Goal: Task Accomplishment & Management: Complete application form

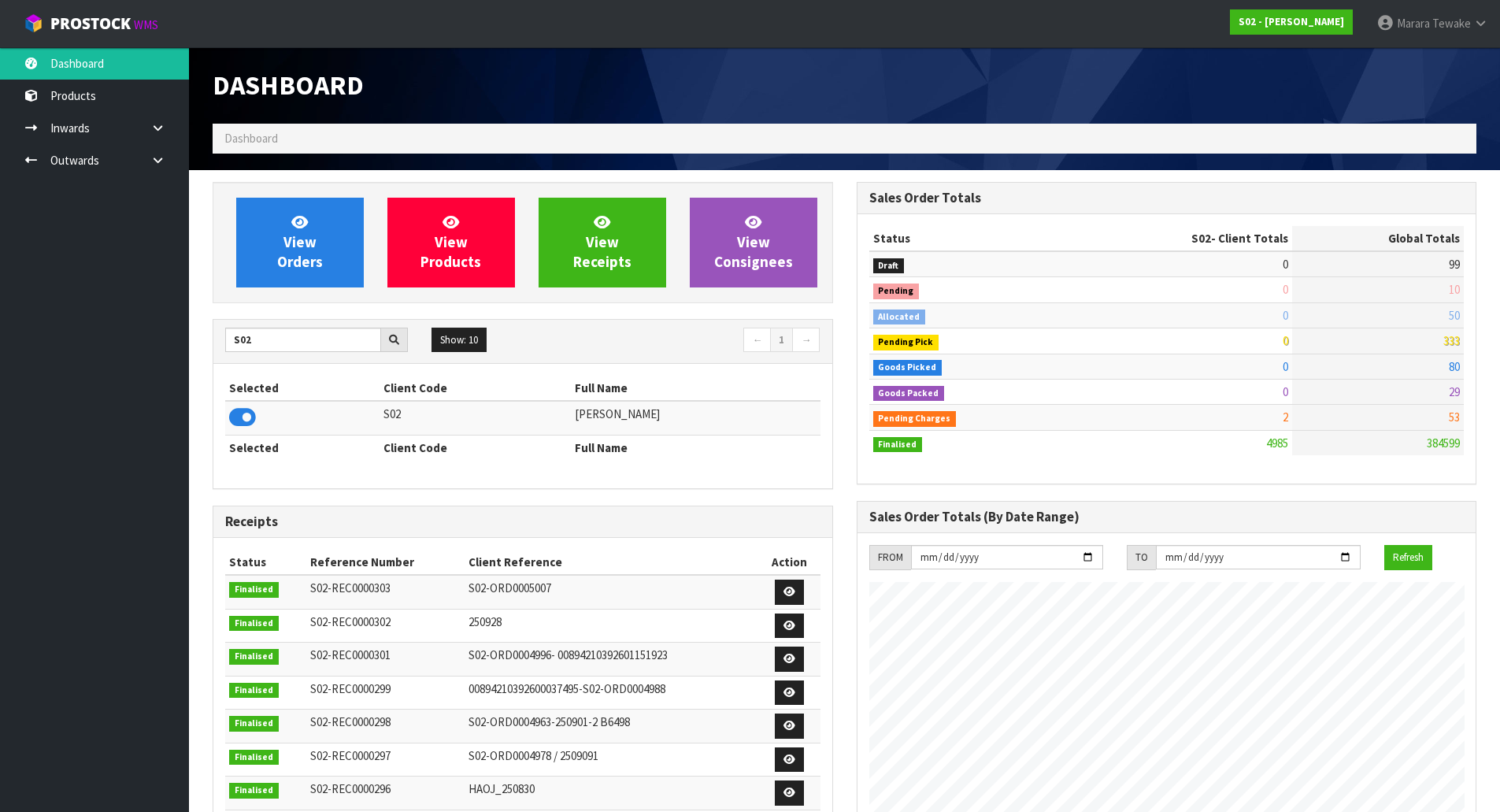
scroll to position [1142, 644]
drag, startPoint x: 272, startPoint y: 342, endPoint x: 163, endPoint y: 306, distance: 114.8
click at [167, 310] on body "Toggle navigation ProStock WMS S02 - [PERSON_NAME] Tewake Logout Dashboard Prod…" at bounding box center [750, 406] width 1500 height 812
type input "F06"
click at [244, 414] on icon at bounding box center [243, 417] width 27 height 24
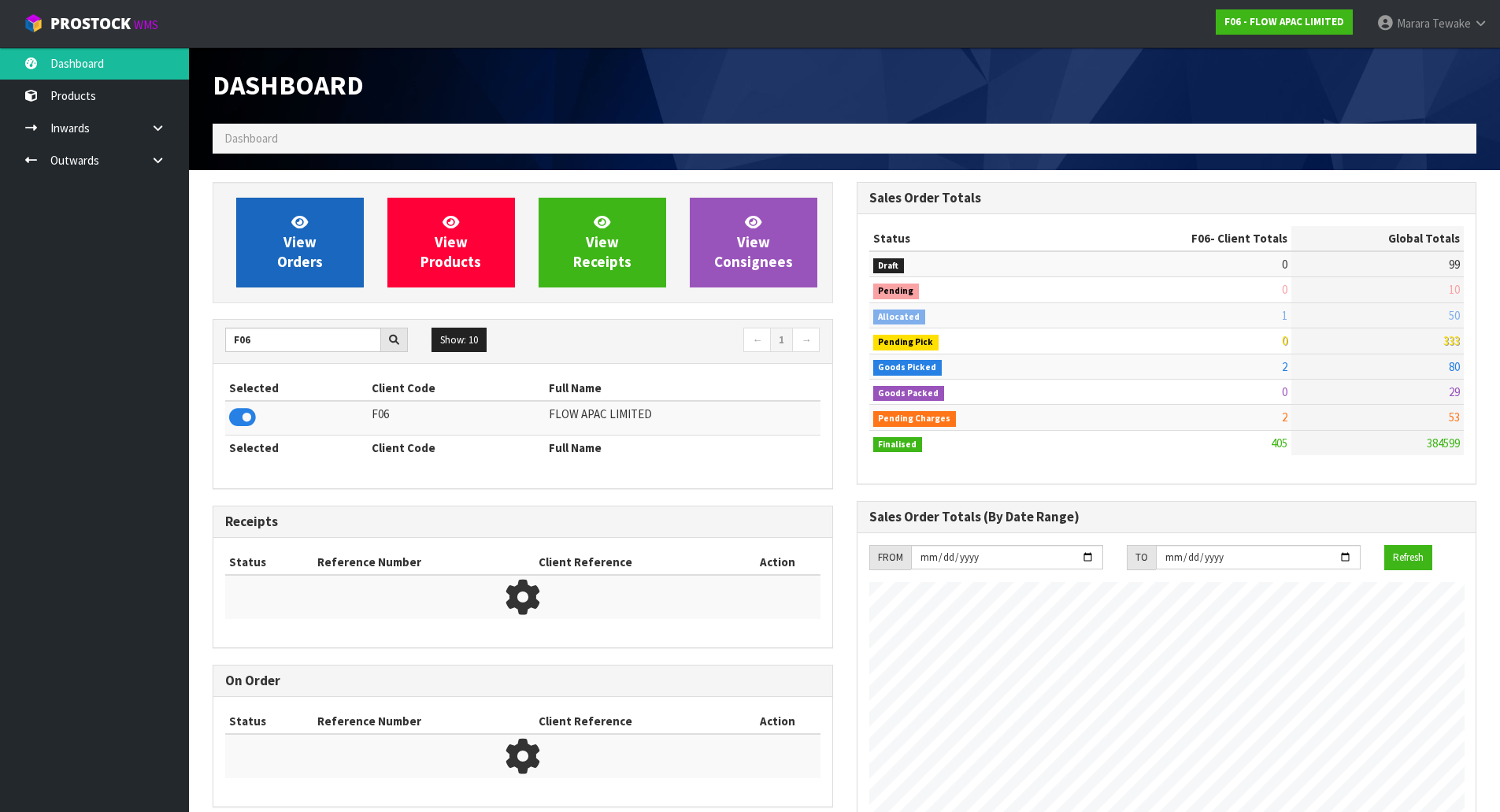
scroll to position [1193, 644]
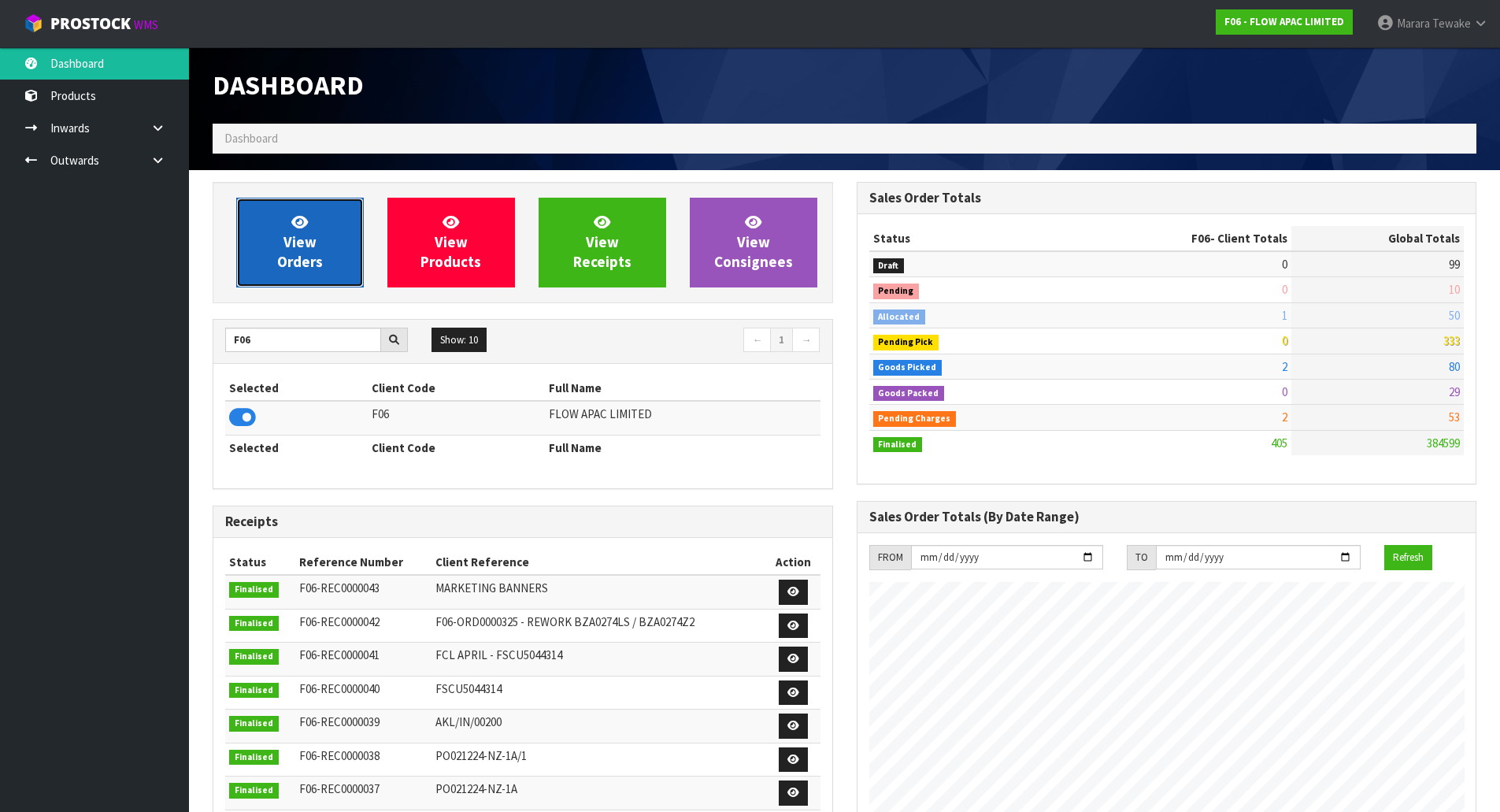
click at [305, 223] on icon at bounding box center [300, 221] width 17 height 15
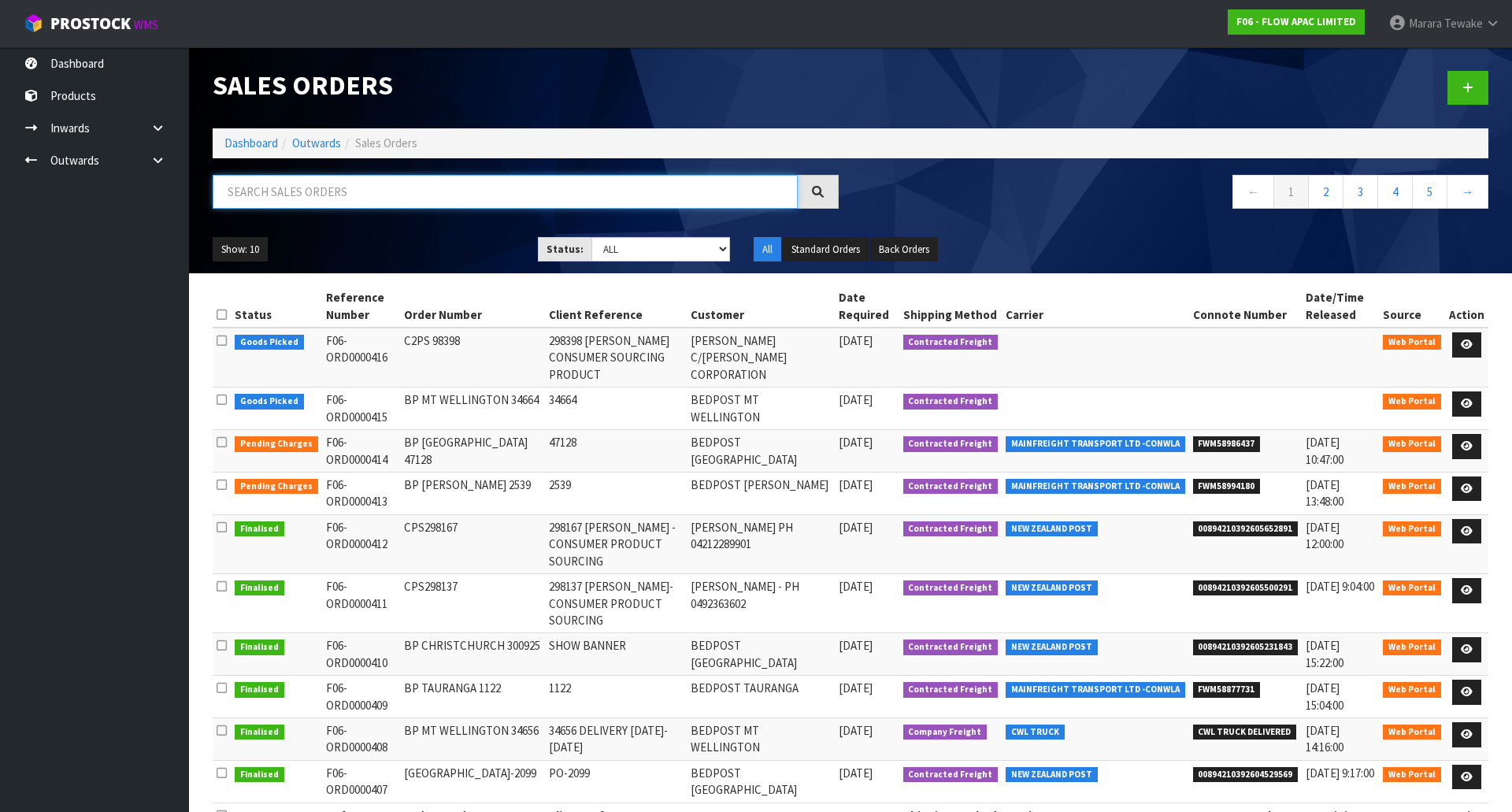
click at [293, 198] on input "text" at bounding box center [505, 191] width 585 height 34
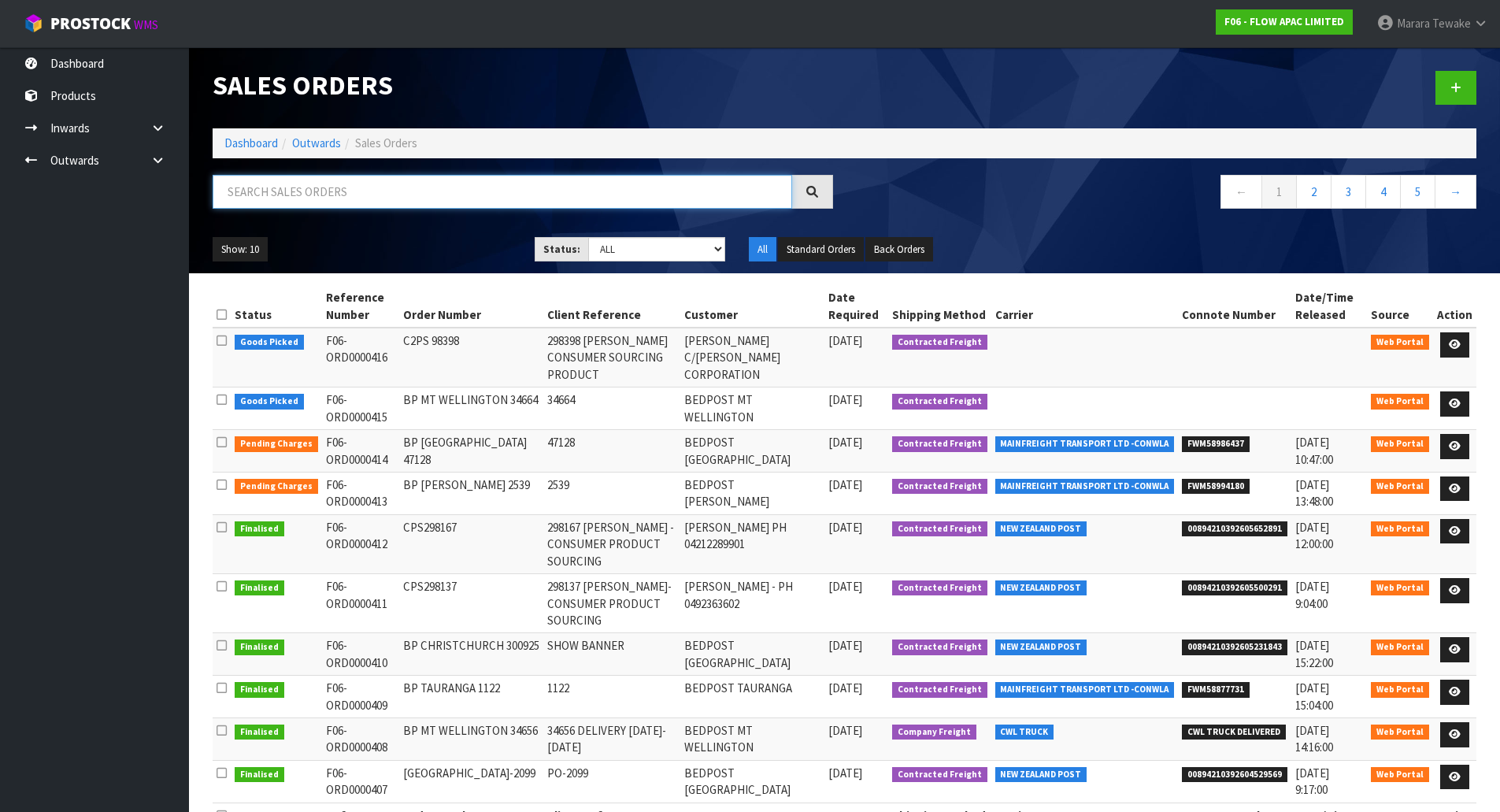
click at [410, 185] on input "text" at bounding box center [502, 191] width 580 height 34
click at [401, 191] on input "text" at bounding box center [502, 191] width 580 height 34
type input "415"
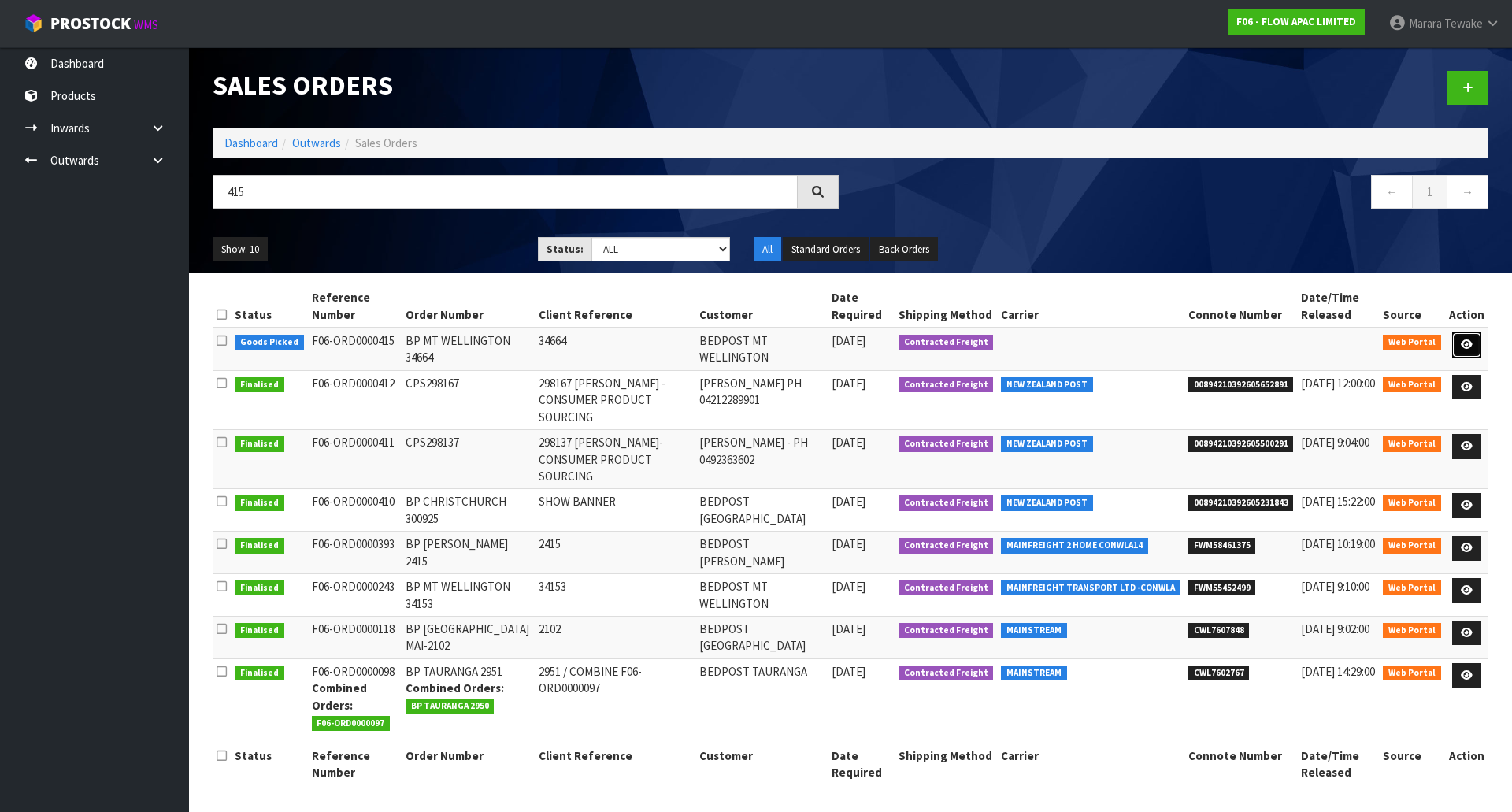
click at [1470, 339] on icon at bounding box center [1467, 344] width 12 height 10
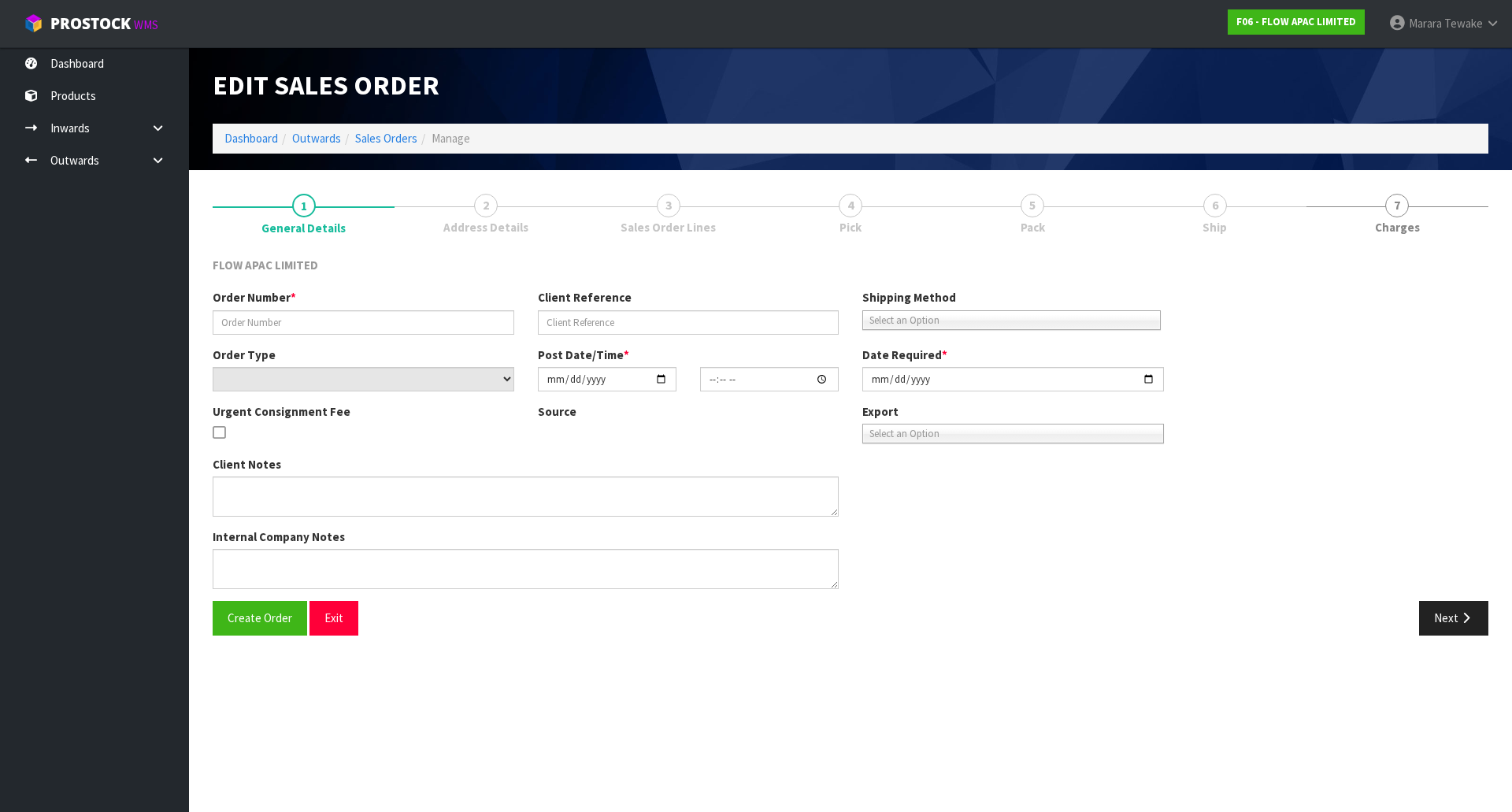
type input "BP MT WELLINGTON 34664"
type input "34664"
select select "number:0"
type input "2025-10-05"
type input "02:45:00.000"
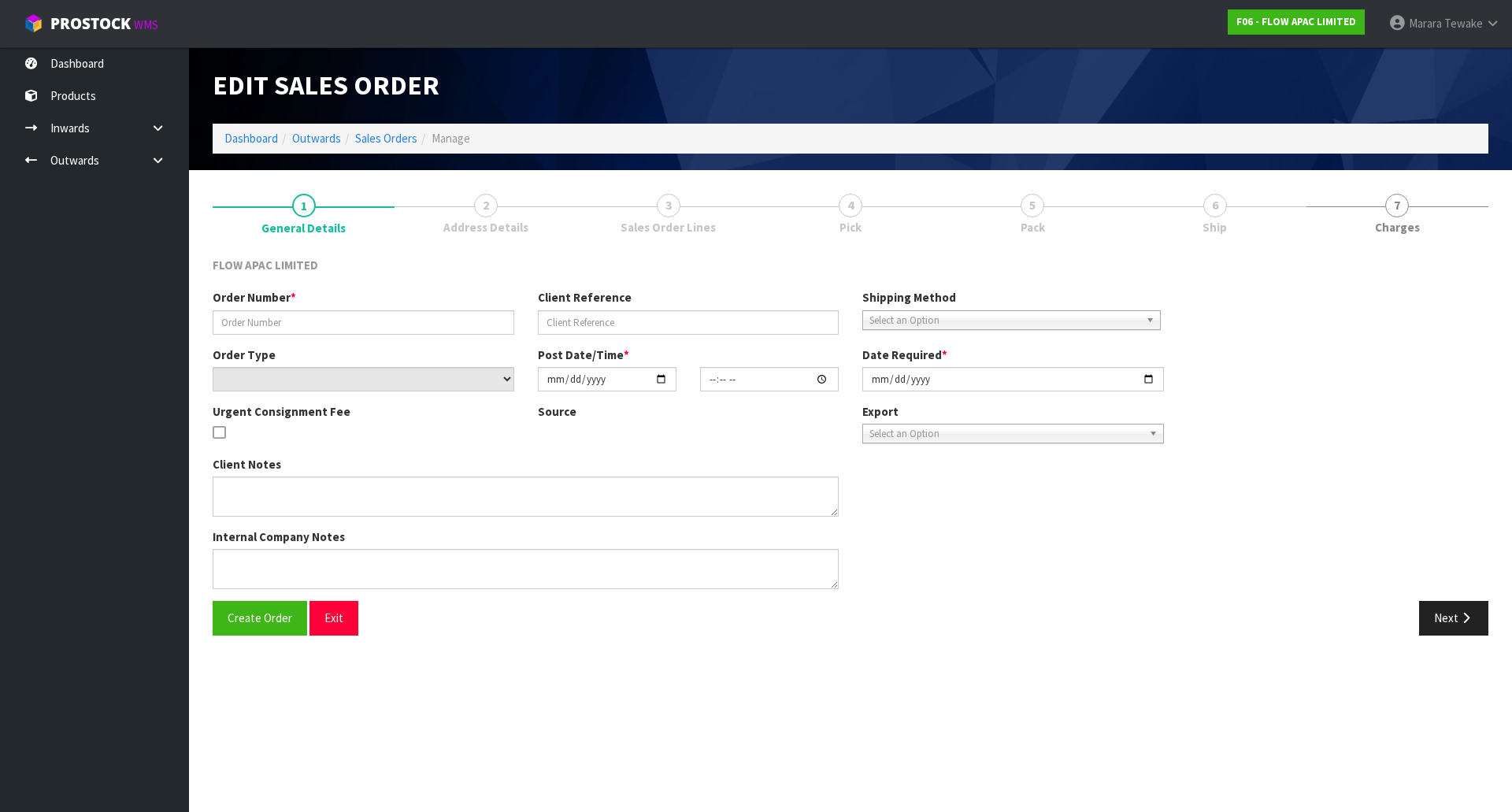
type input "2025-10-06"
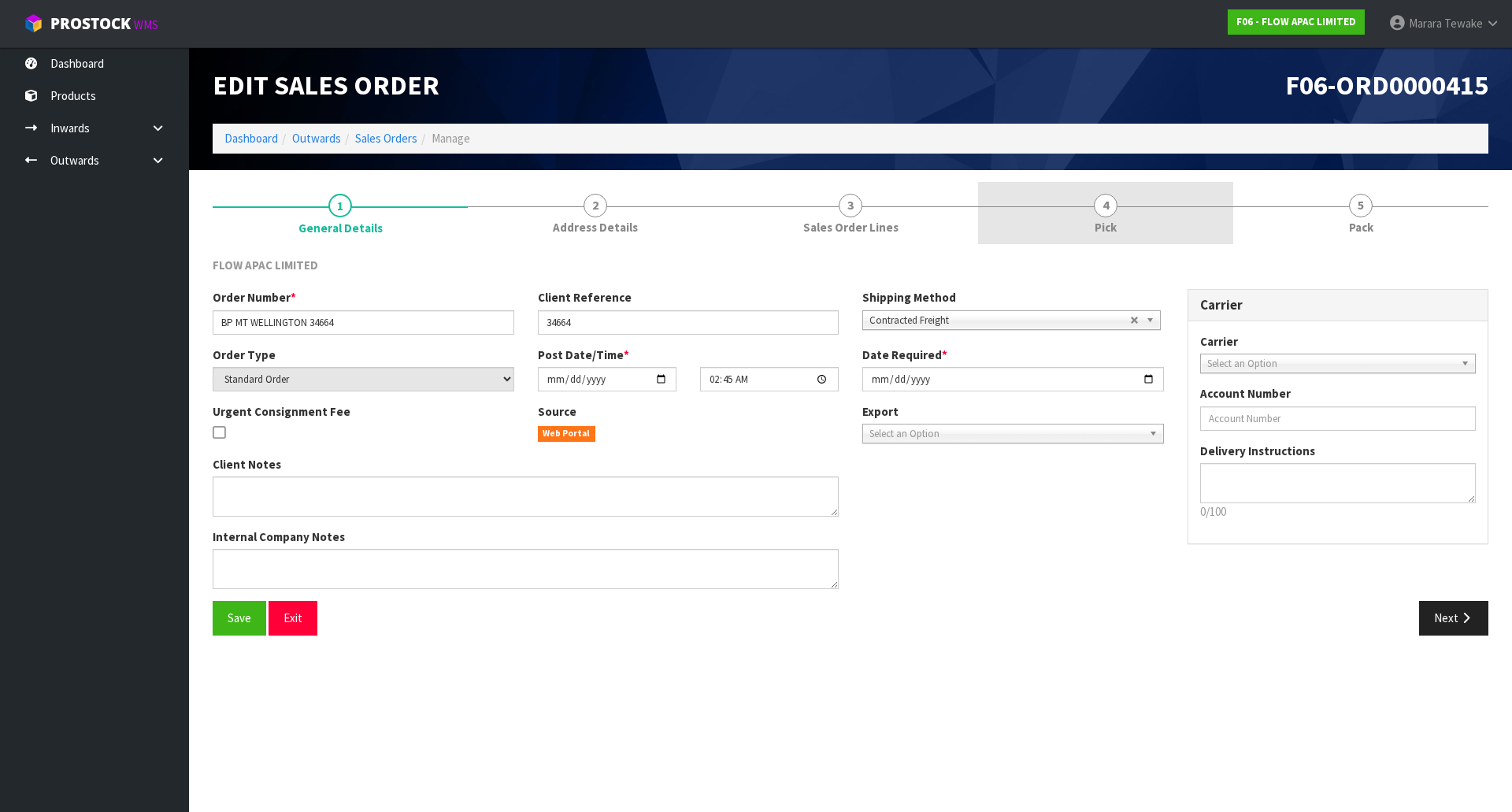
click at [1107, 219] on span "Pick" at bounding box center [1106, 227] width 22 height 17
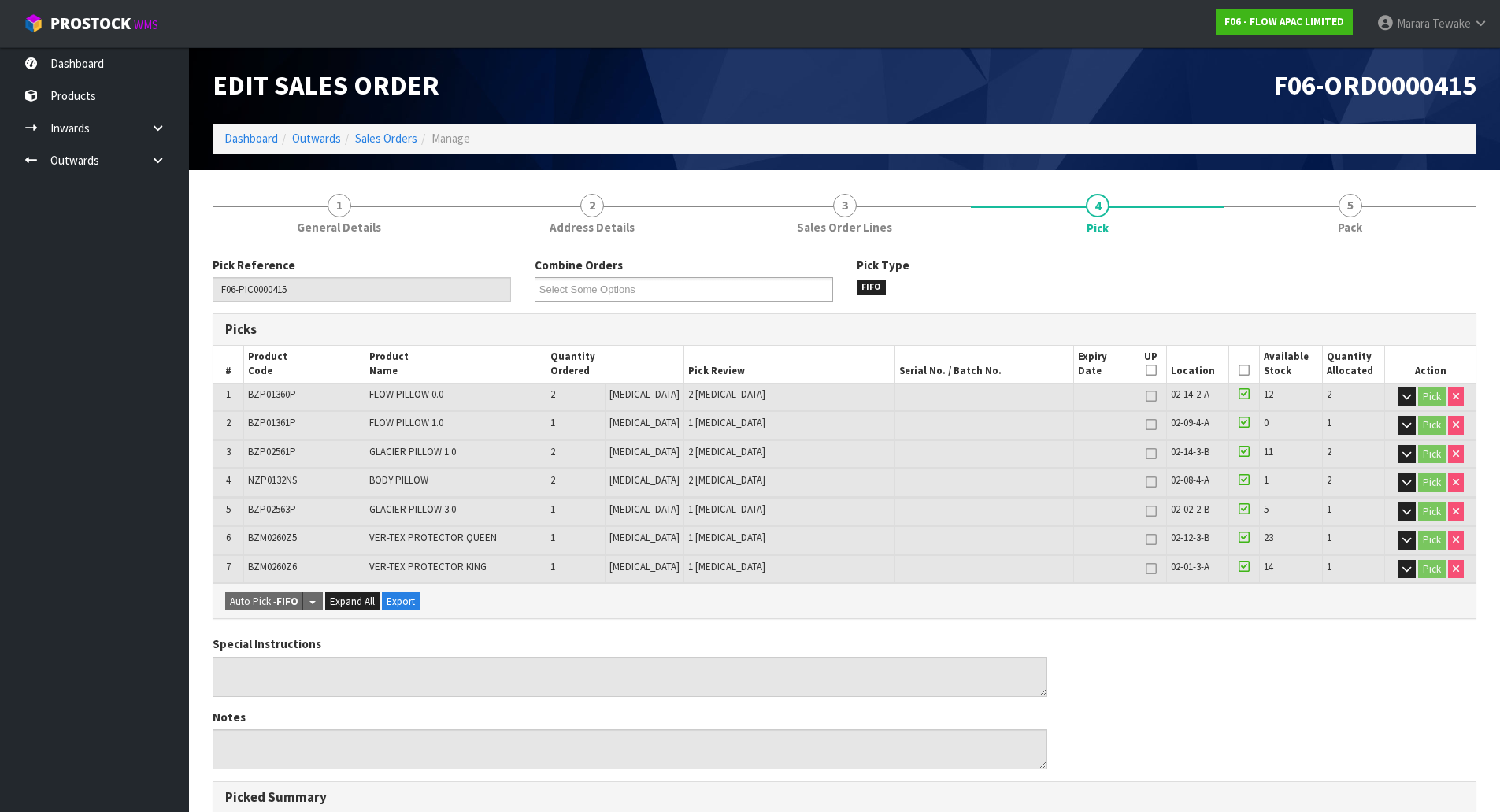
click at [1241, 370] on icon at bounding box center [1245, 370] width 11 height 1
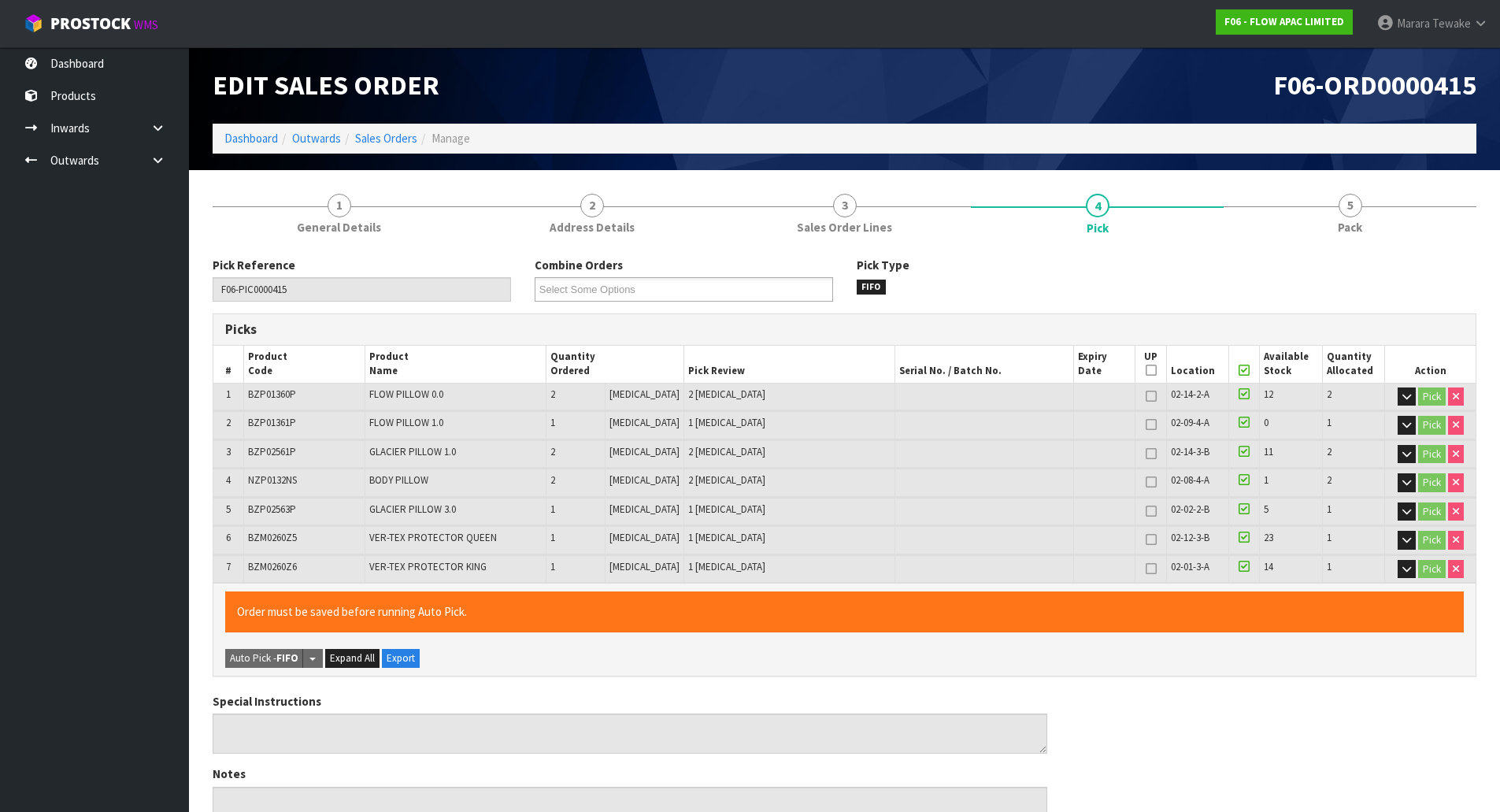
scroll to position [461, 0]
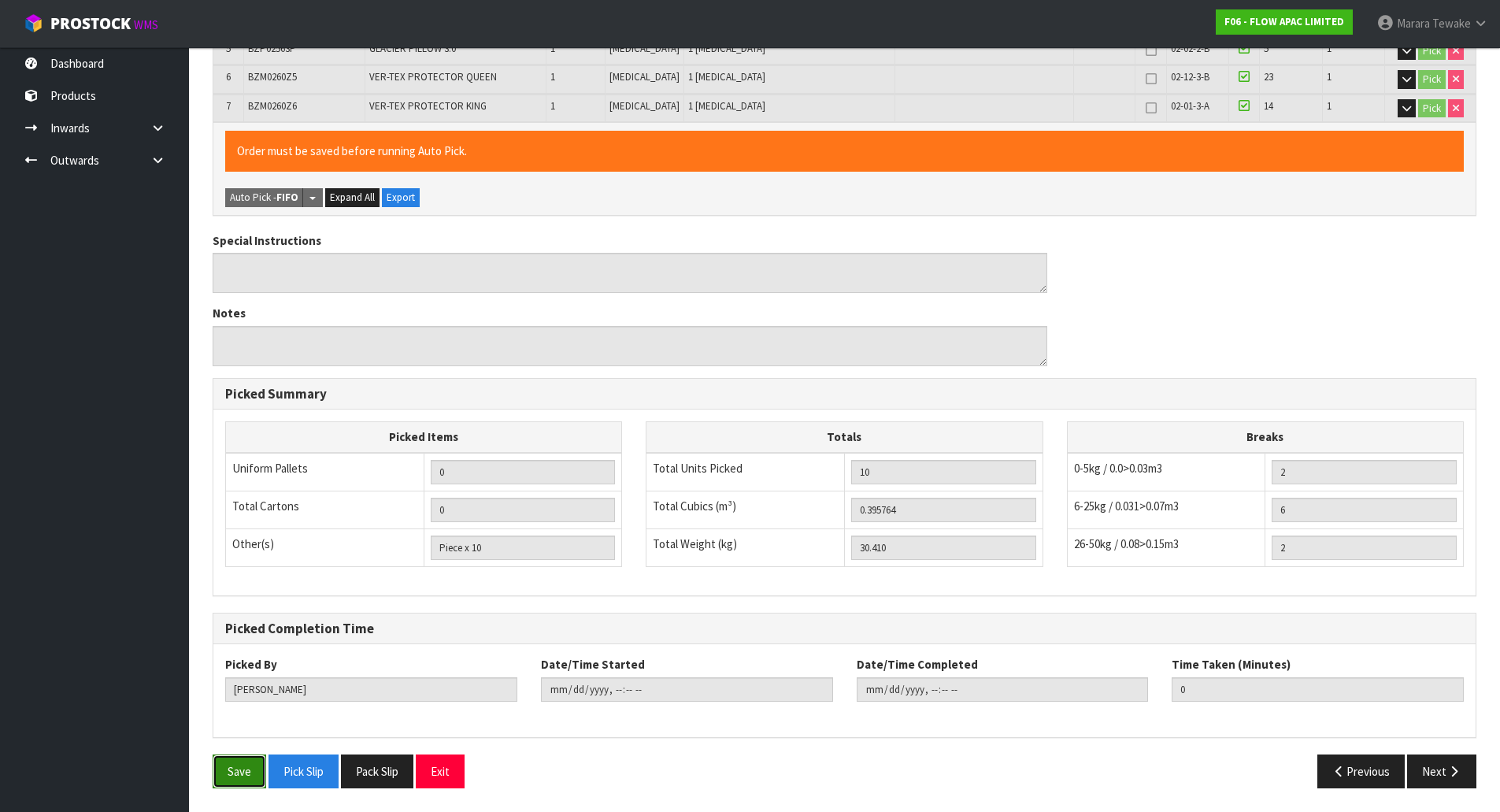
click at [250, 761] on button "Save" at bounding box center [240, 771] width 54 height 34
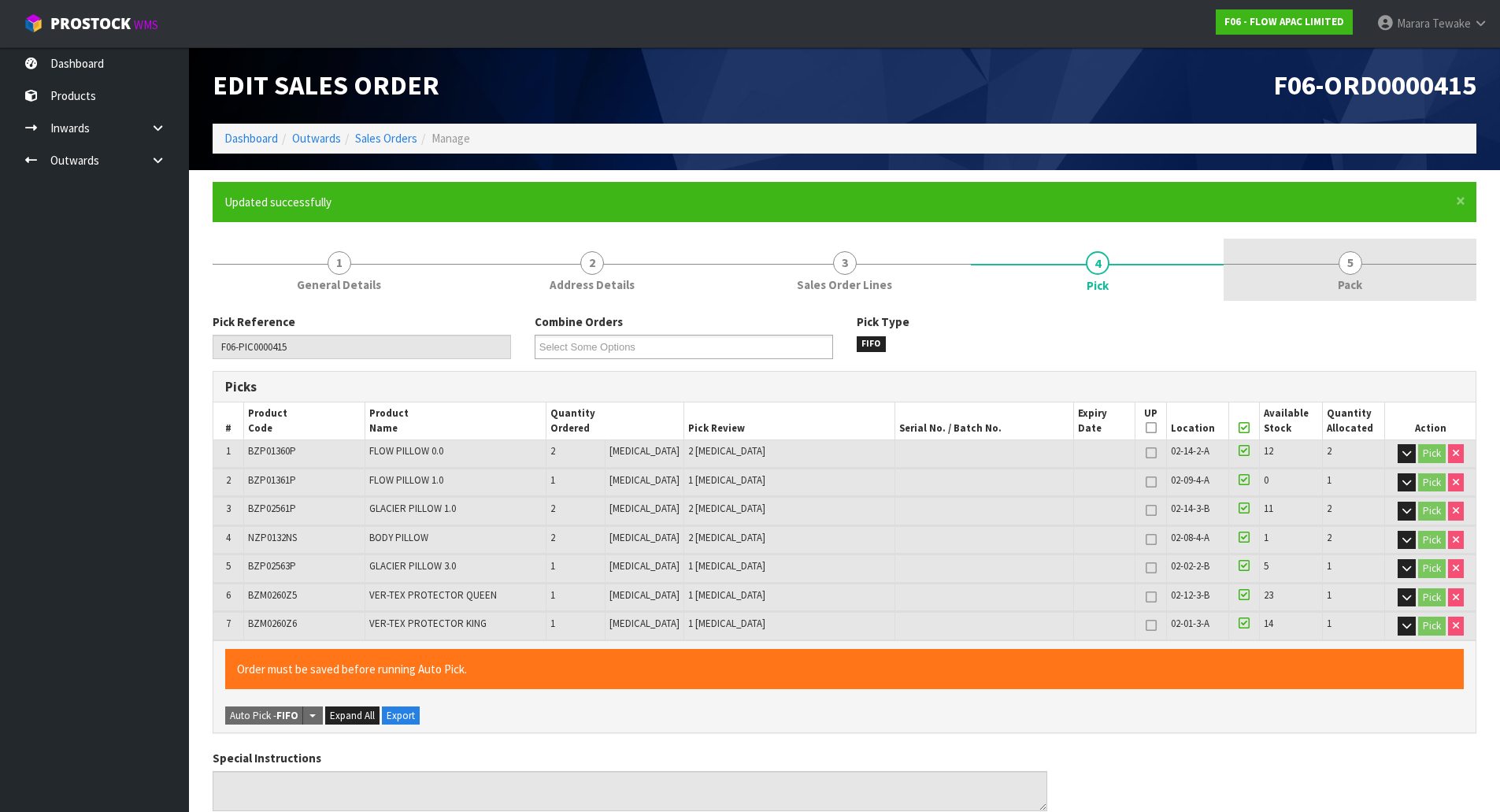
type input "Marara Tewake"
type input "2025-10-08T07:39:22"
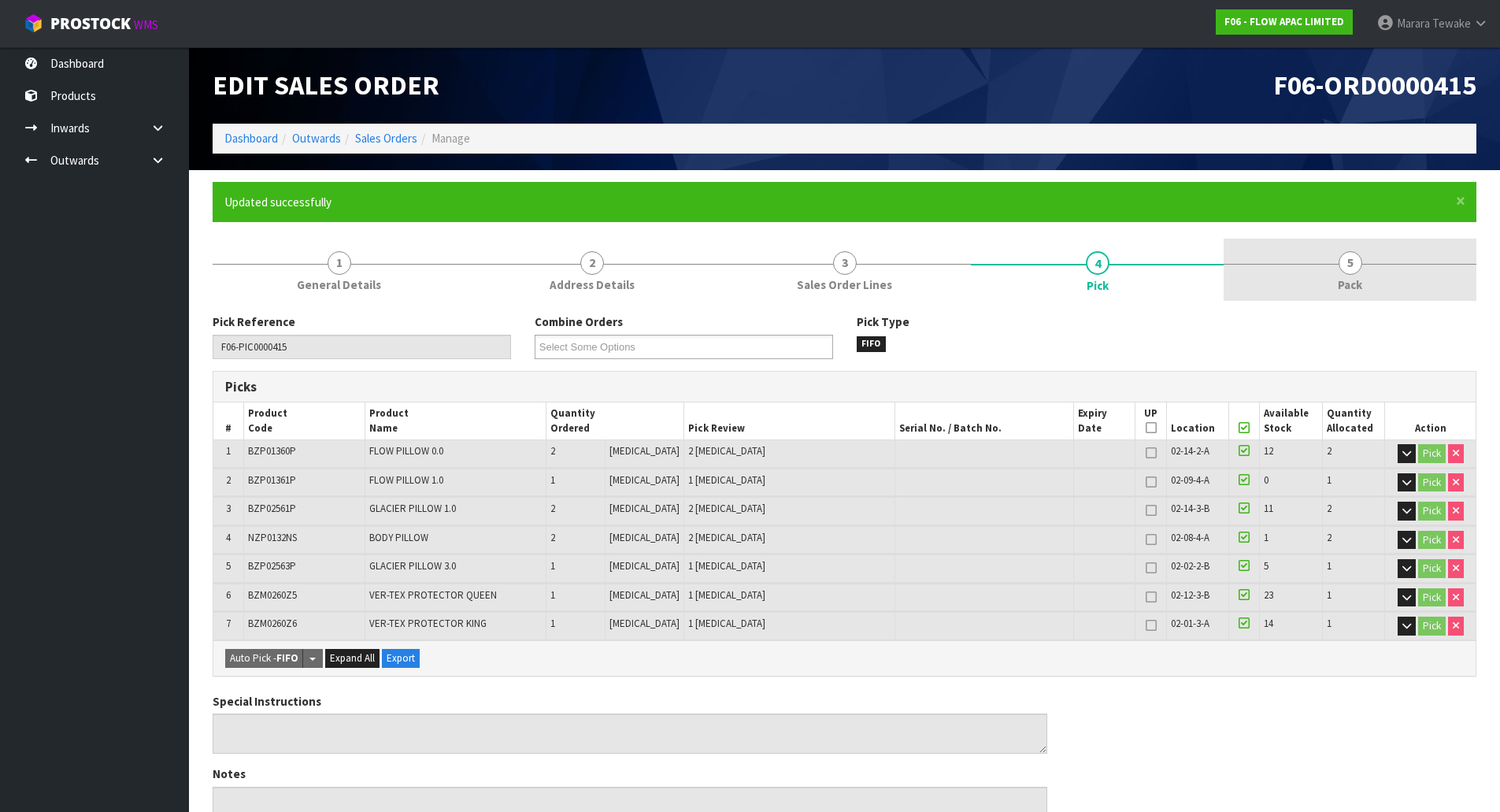
click at [1358, 240] on link "5 Pack" at bounding box center [1351, 270] width 253 height 62
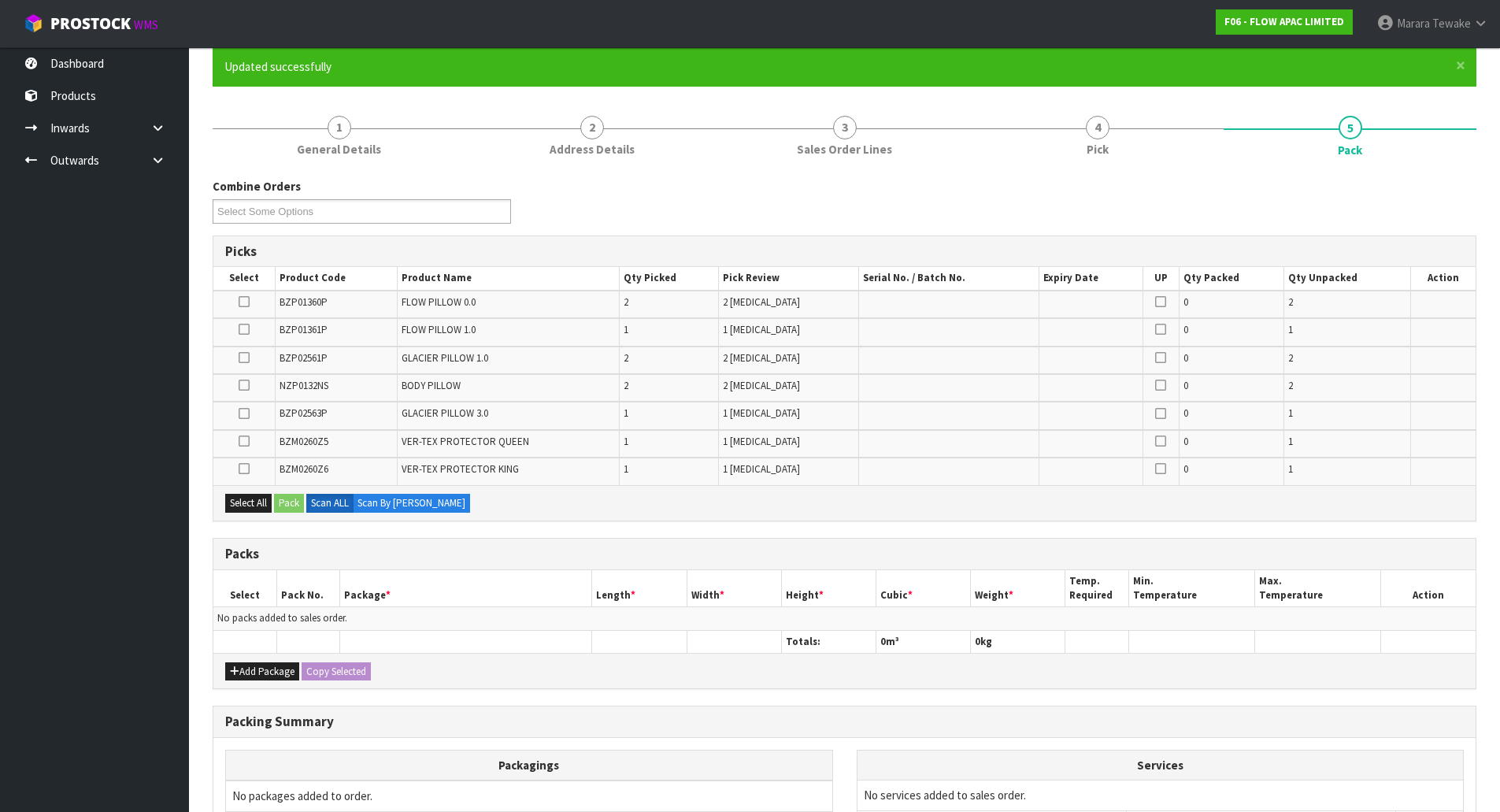
scroll to position [304, 0]
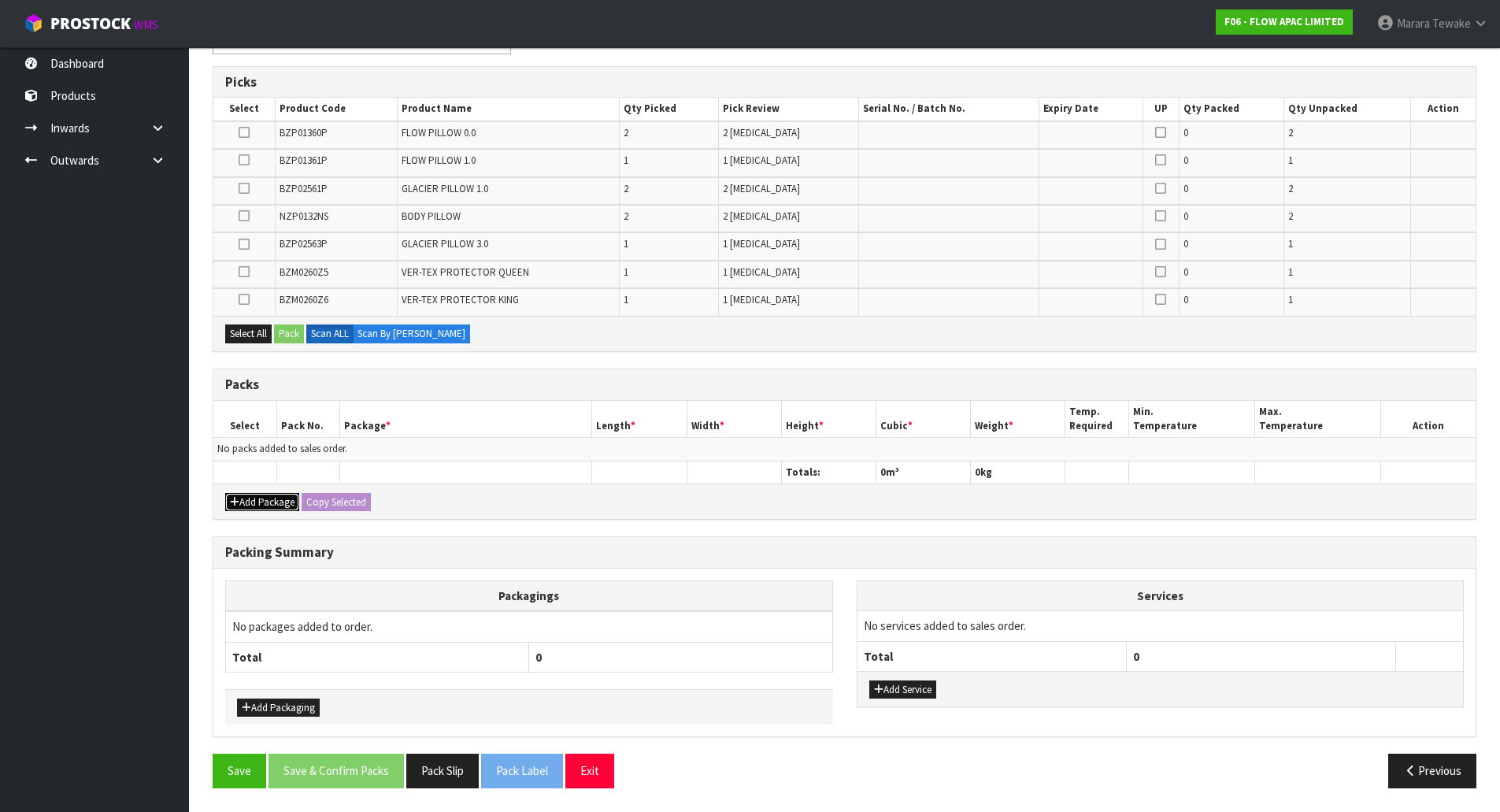
click at [251, 505] on button "Add Package" at bounding box center [263, 503] width 74 height 19
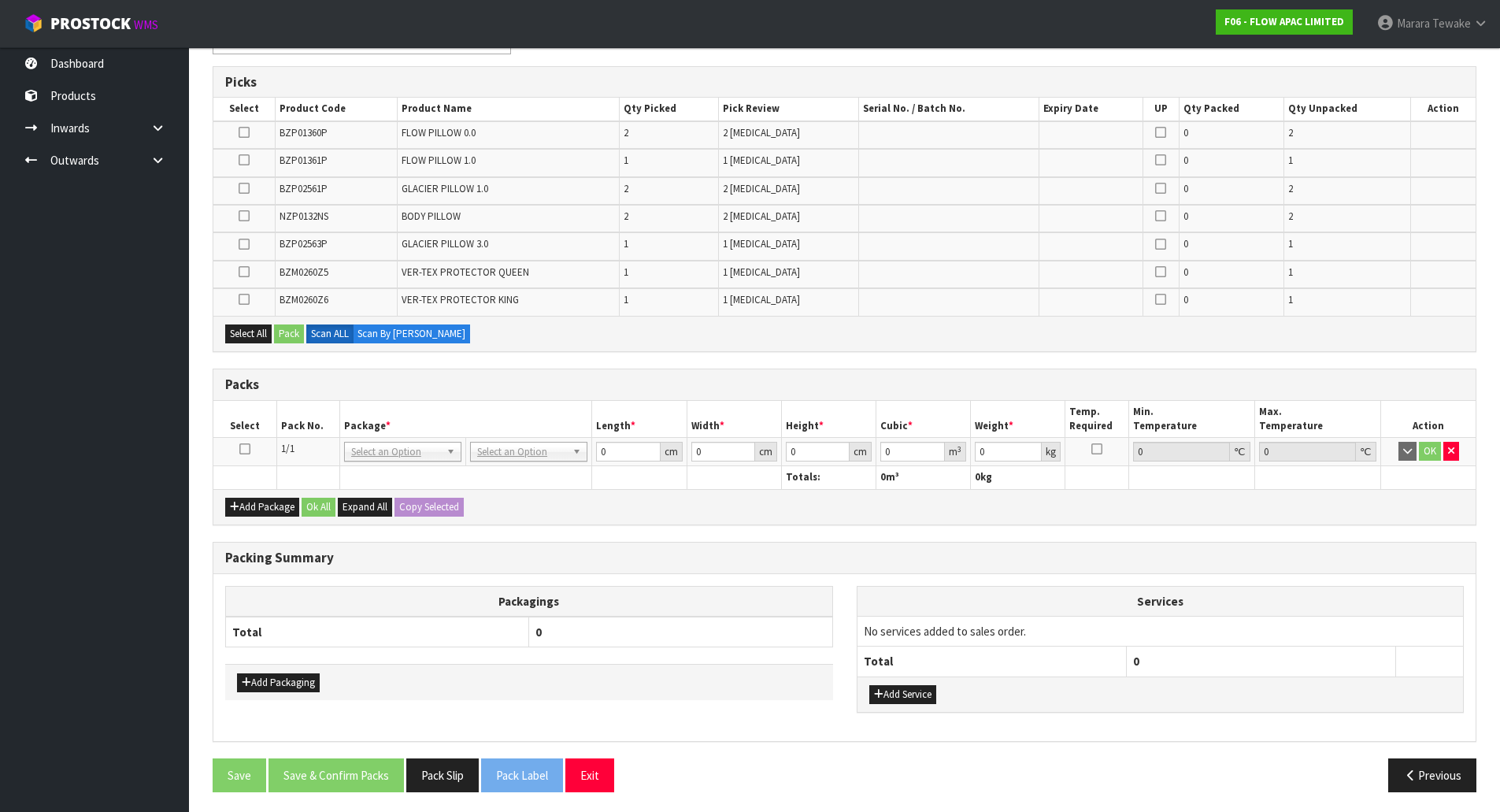
click at [242, 450] on icon at bounding box center [245, 449] width 11 height 1
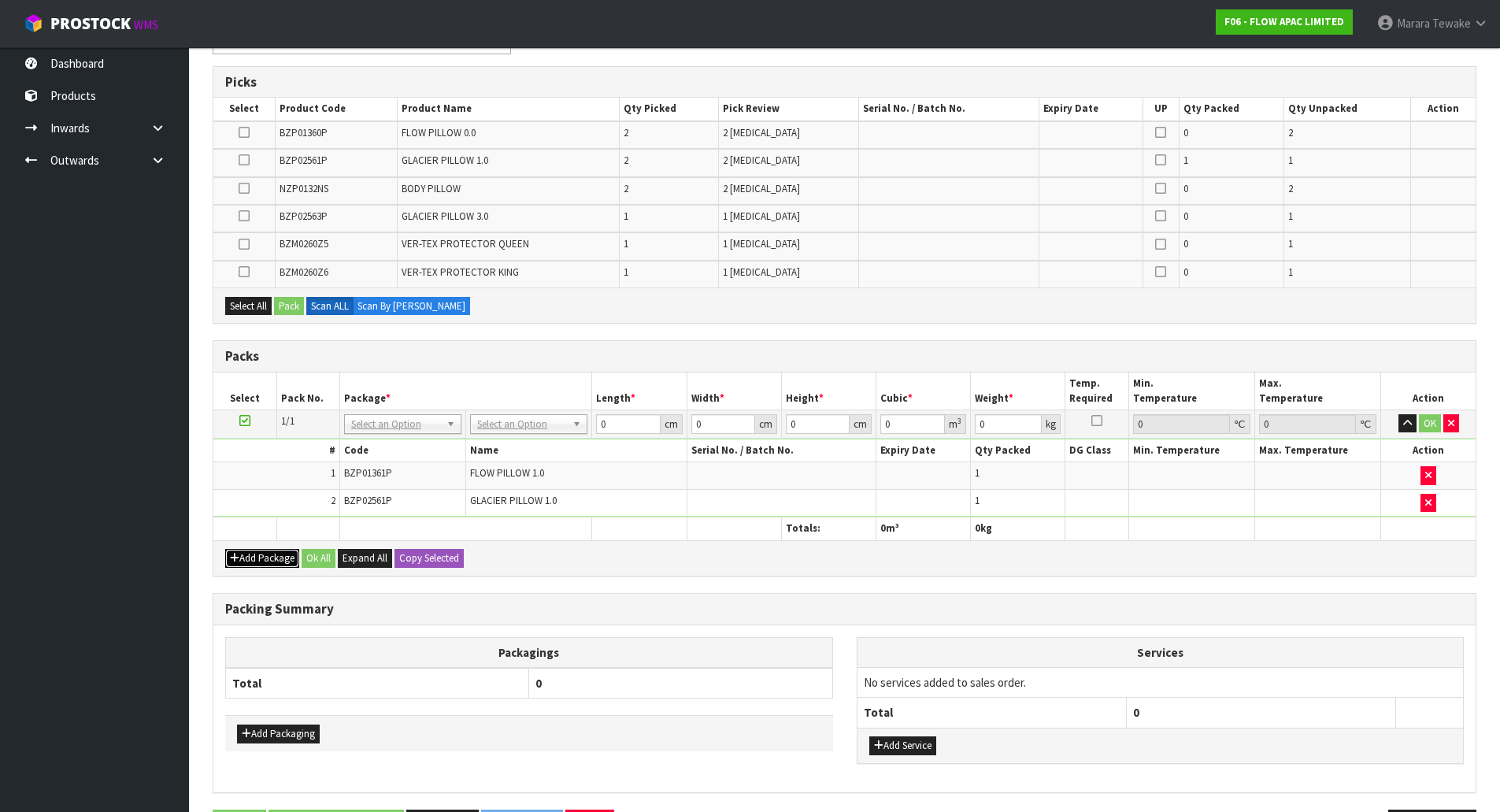
click at [270, 554] on button "Add Package" at bounding box center [263, 558] width 74 height 19
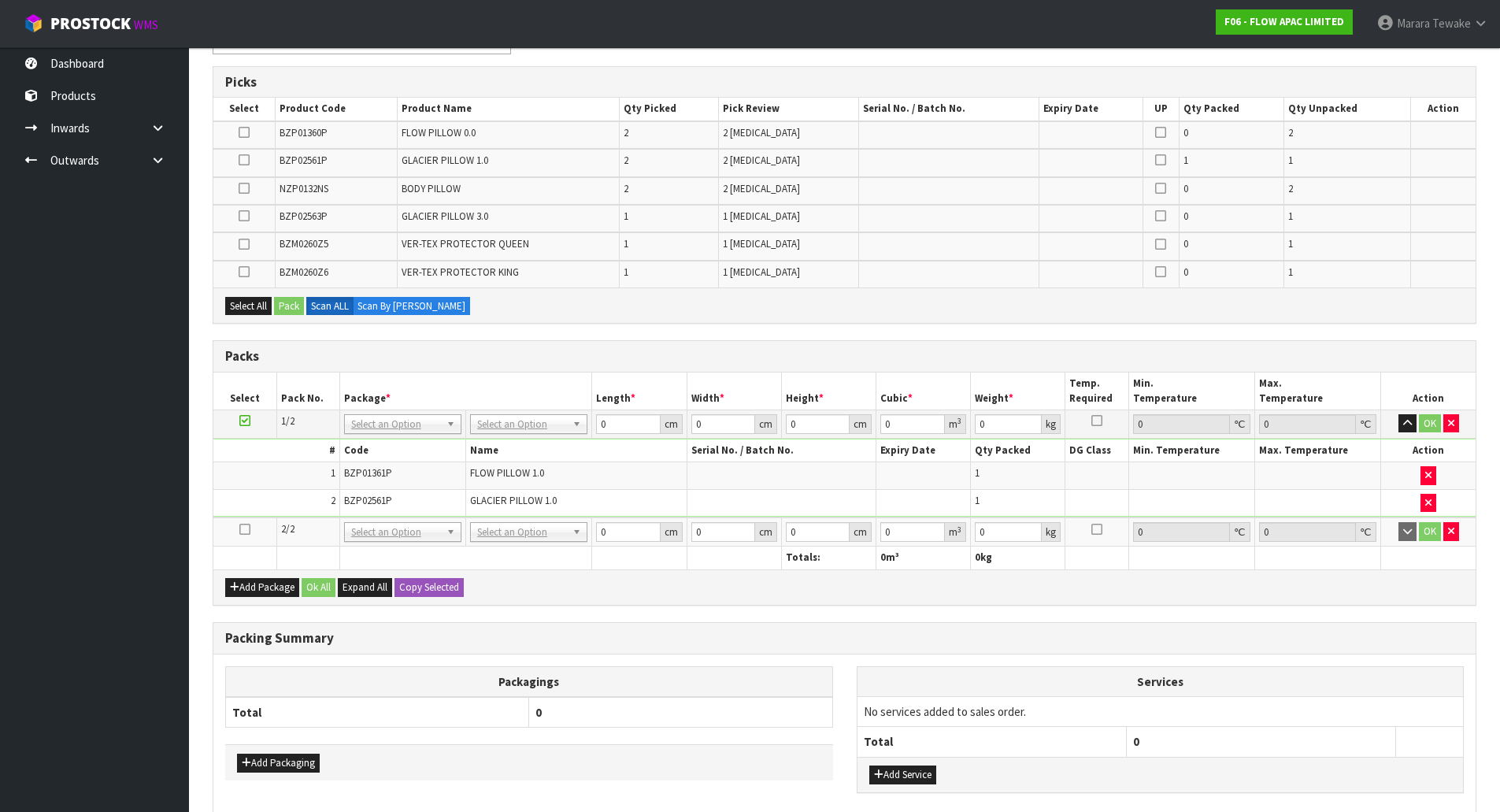
click at [245, 529] on icon at bounding box center [245, 529] width 11 height 1
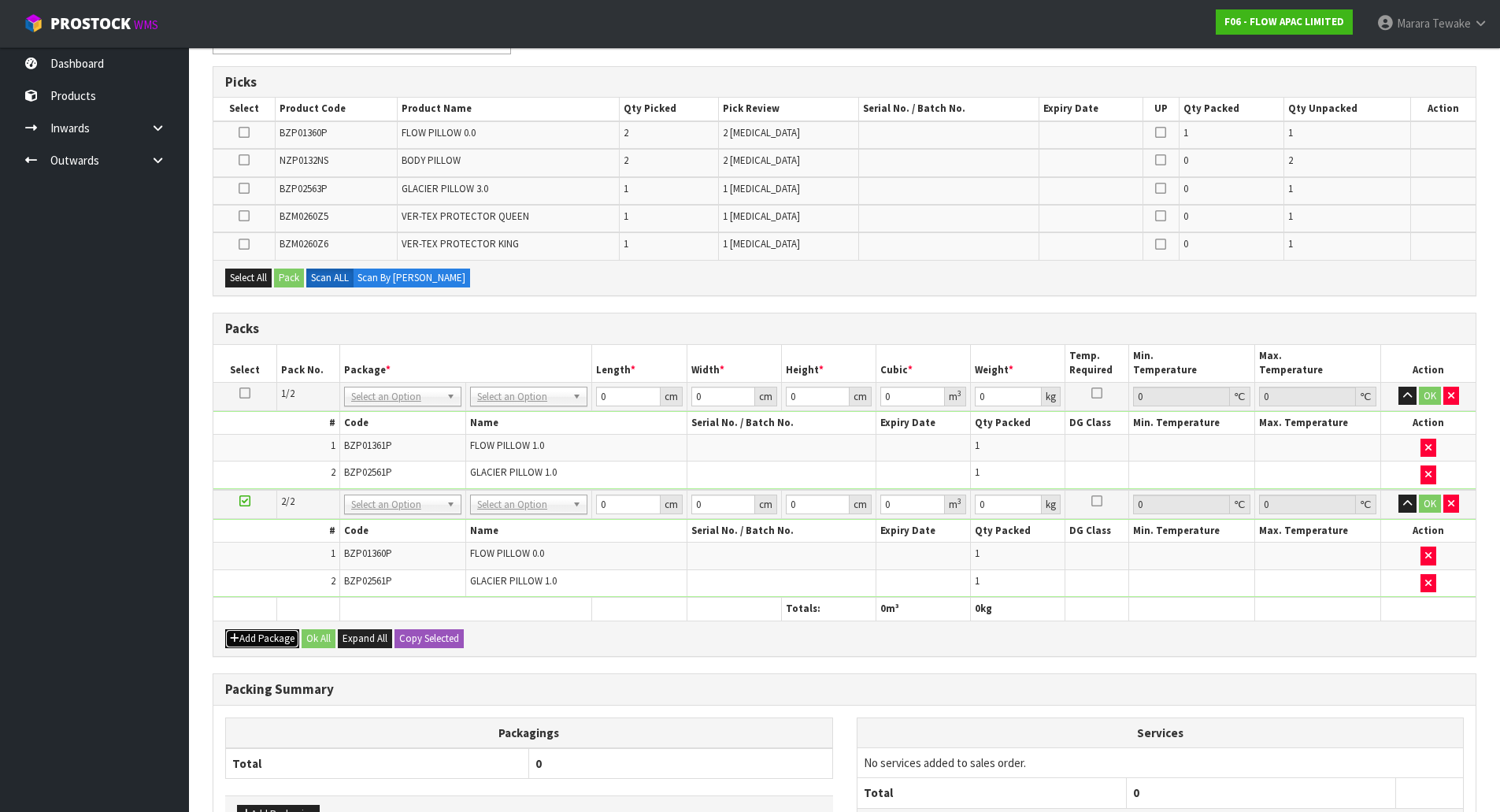
click at [277, 636] on button "Add Package" at bounding box center [263, 639] width 74 height 19
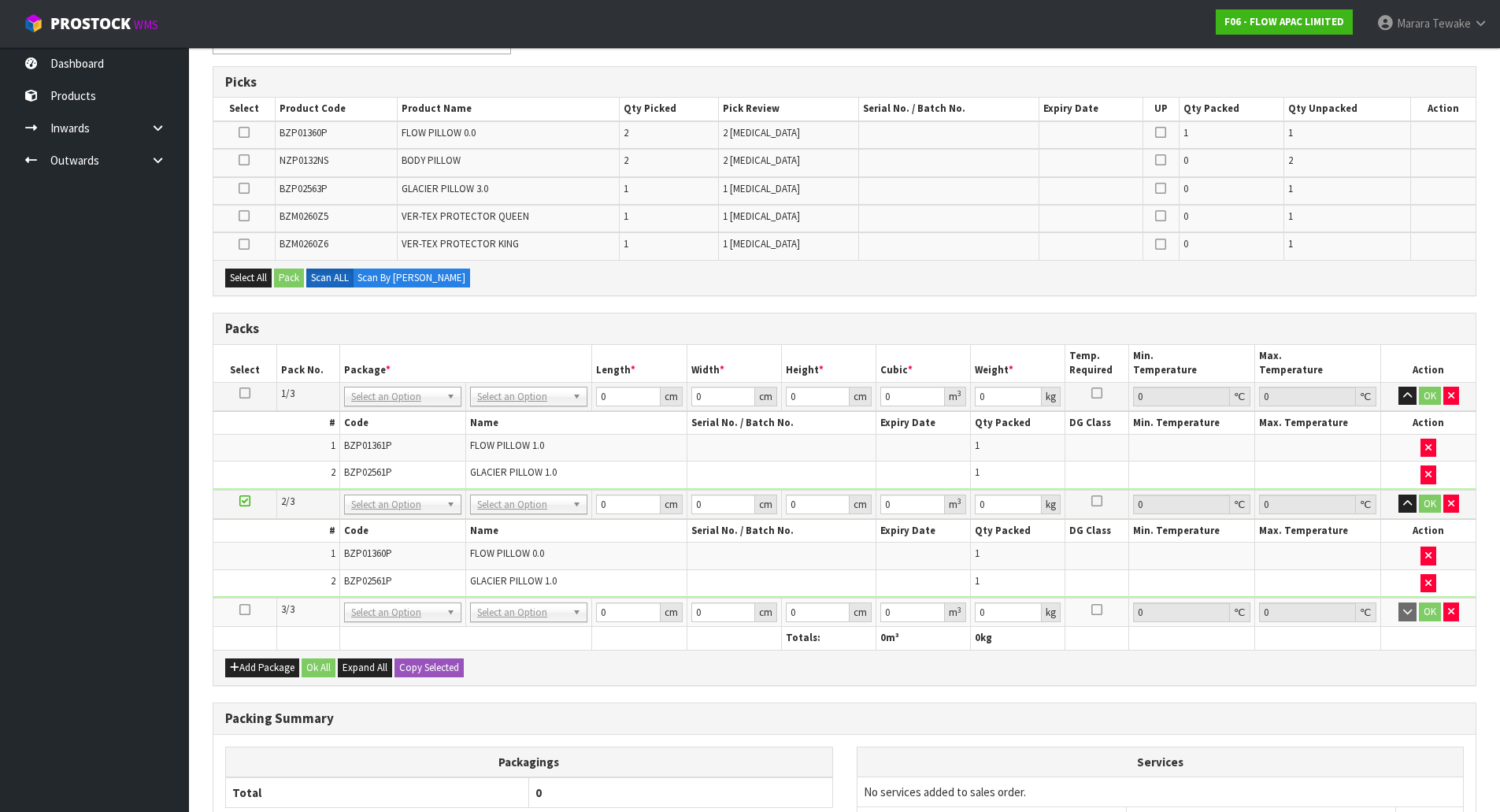
click at [244, 610] on icon at bounding box center [245, 610] width 11 height 1
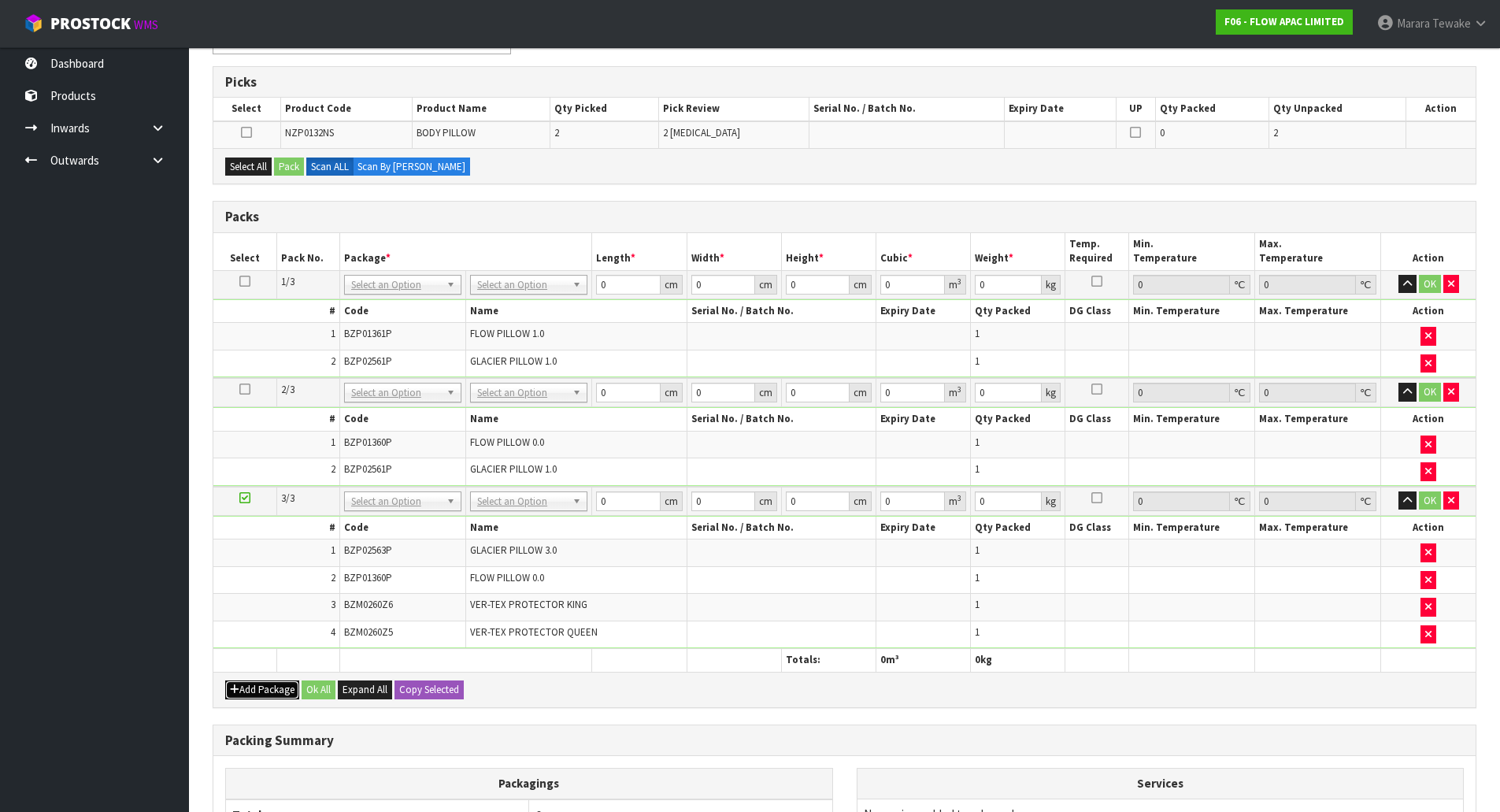
click at [257, 685] on button "Add Package" at bounding box center [263, 690] width 74 height 19
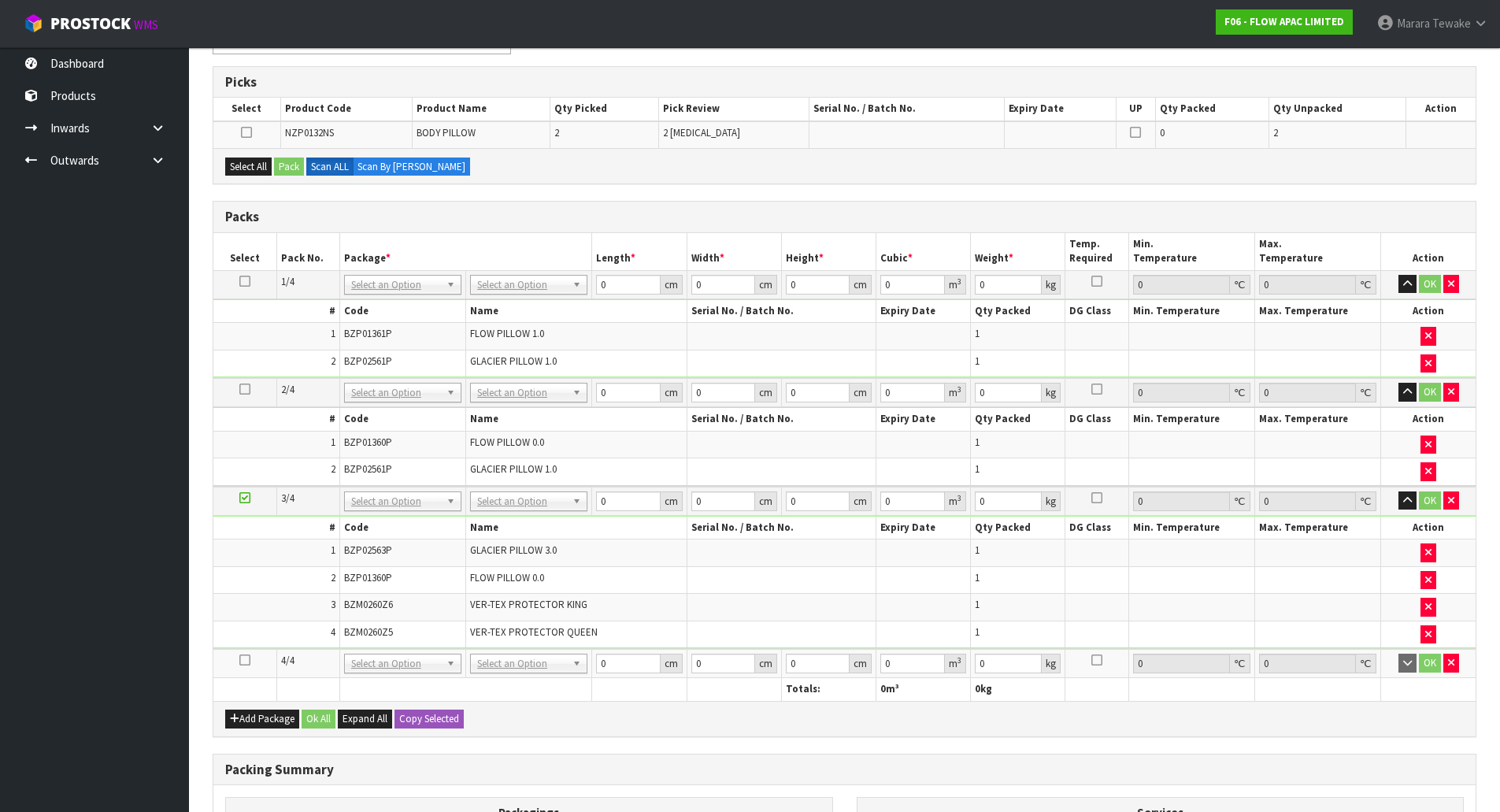
click at [244, 661] on icon at bounding box center [245, 660] width 11 height 1
click at [262, 719] on button "Add Package" at bounding box center [263, 719] width 74 height 19
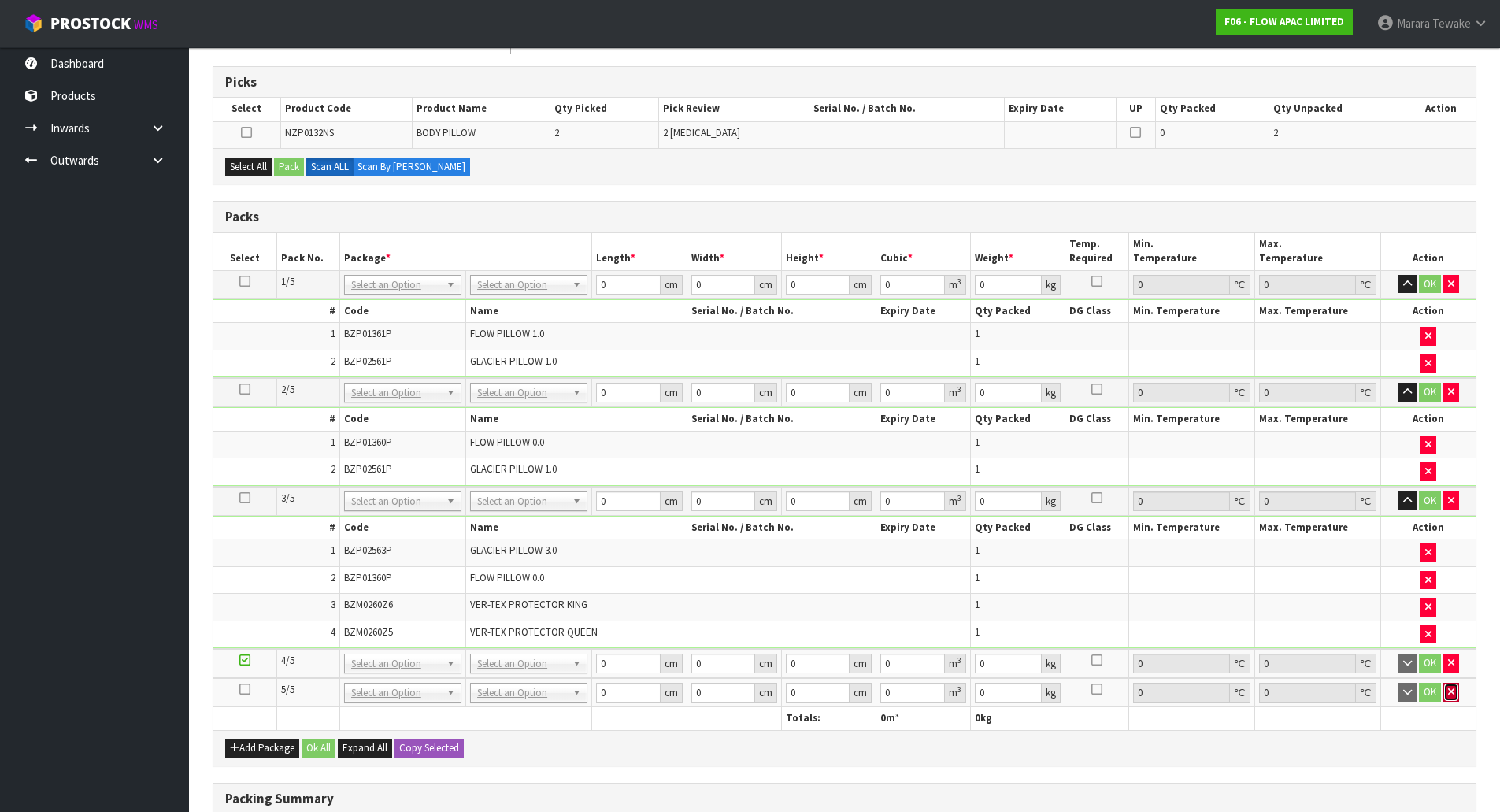
click at [1456, 697] on button "button" at bounding box center [1452, 693] width 16 height 19
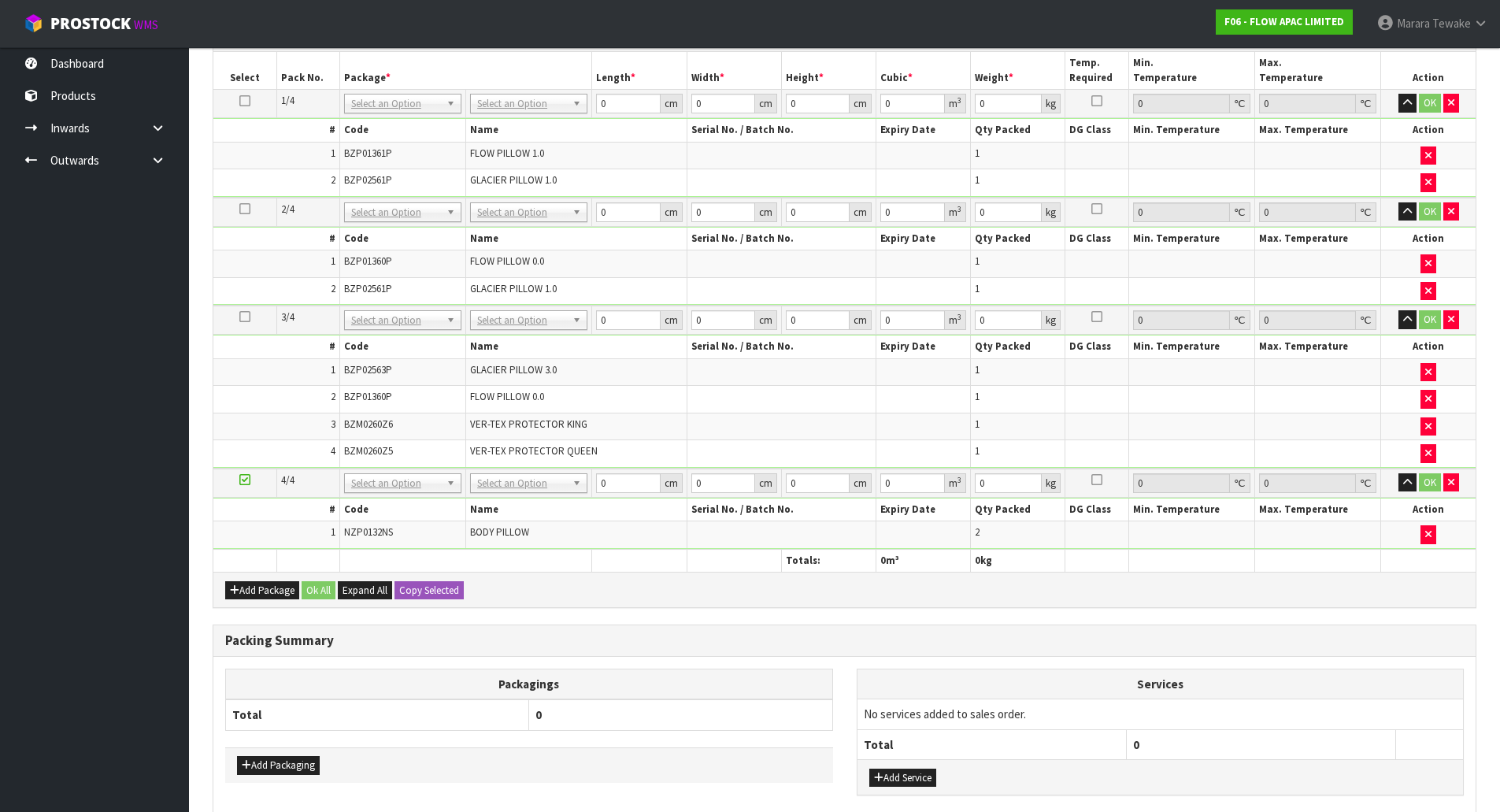
scroll to position [463, 0]
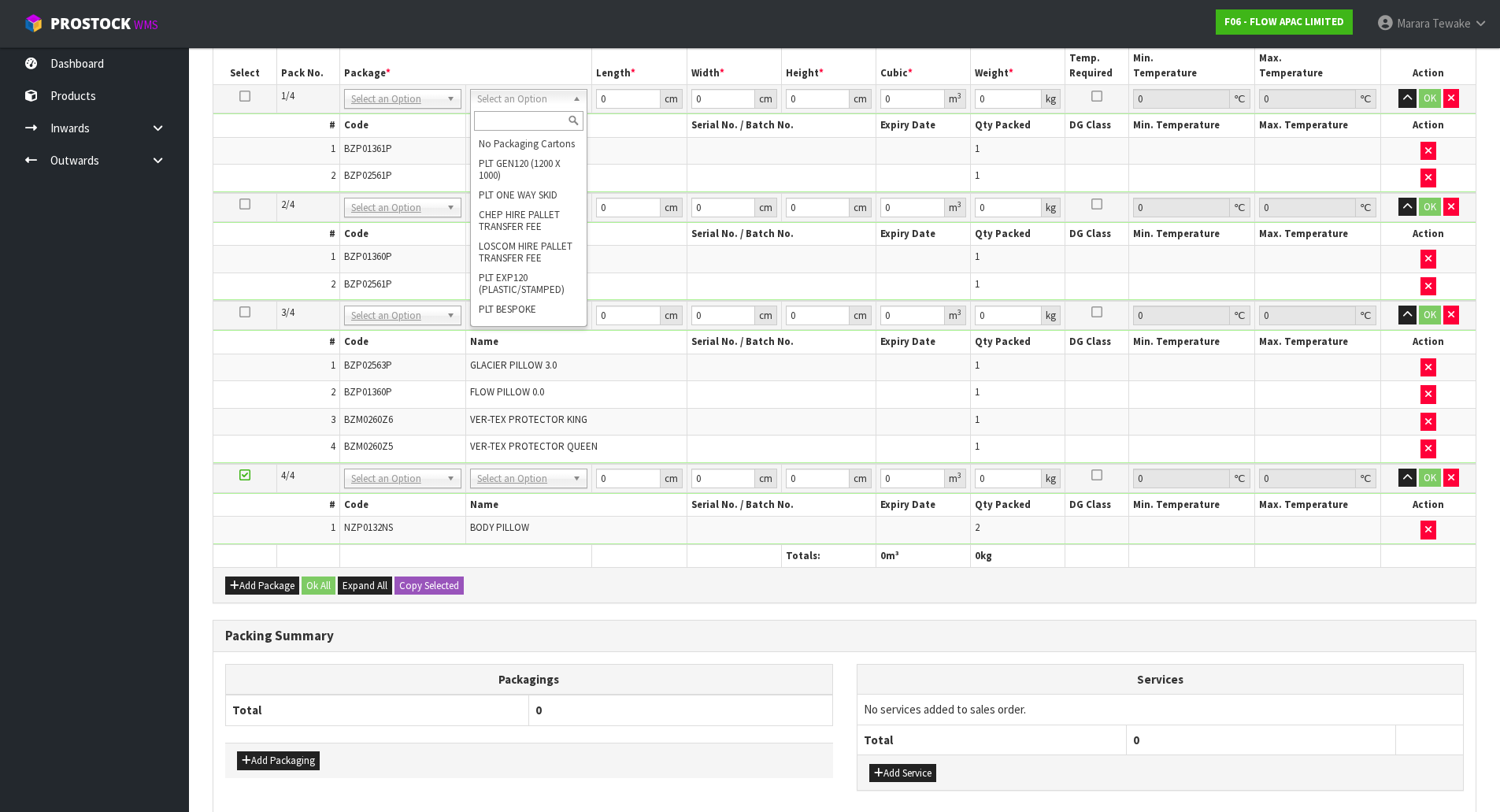
click at [524, 118] on input "text" at bounding box center [529, 120] width 109 height 20
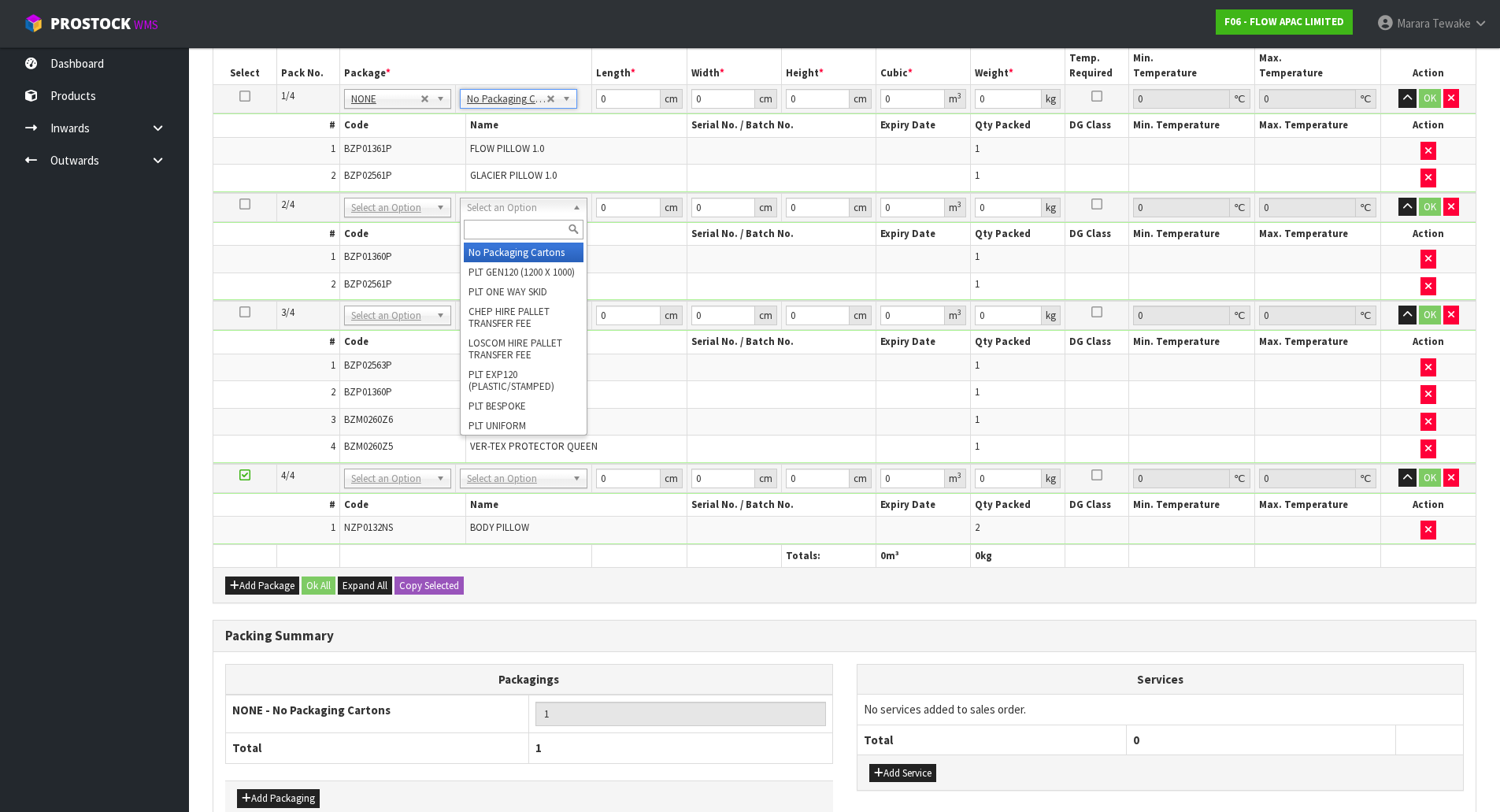
type input "2"
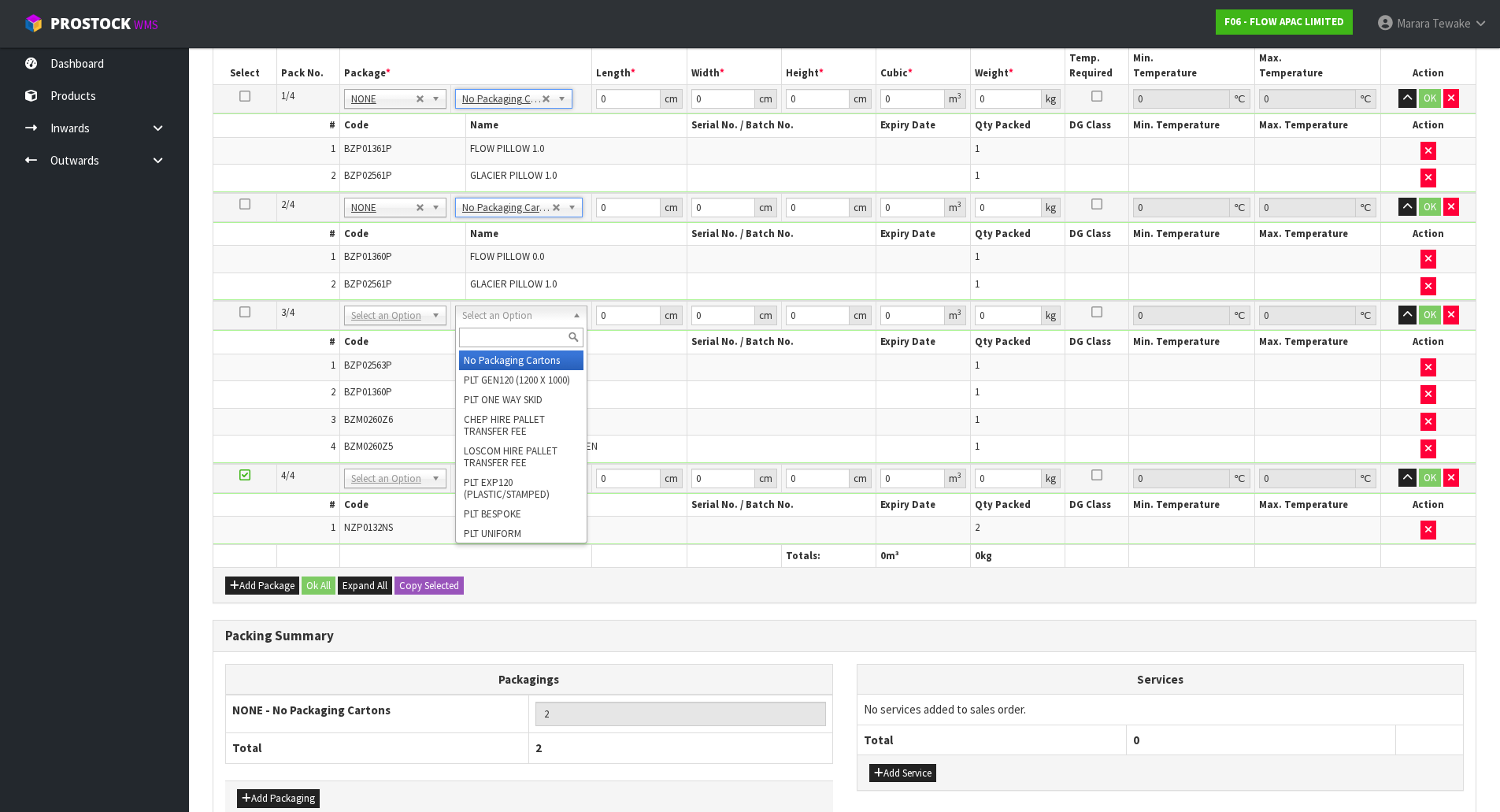
click at [515, 346] on input "text" at bounding box center [521, 337] width 124 height 20
type input "oc"
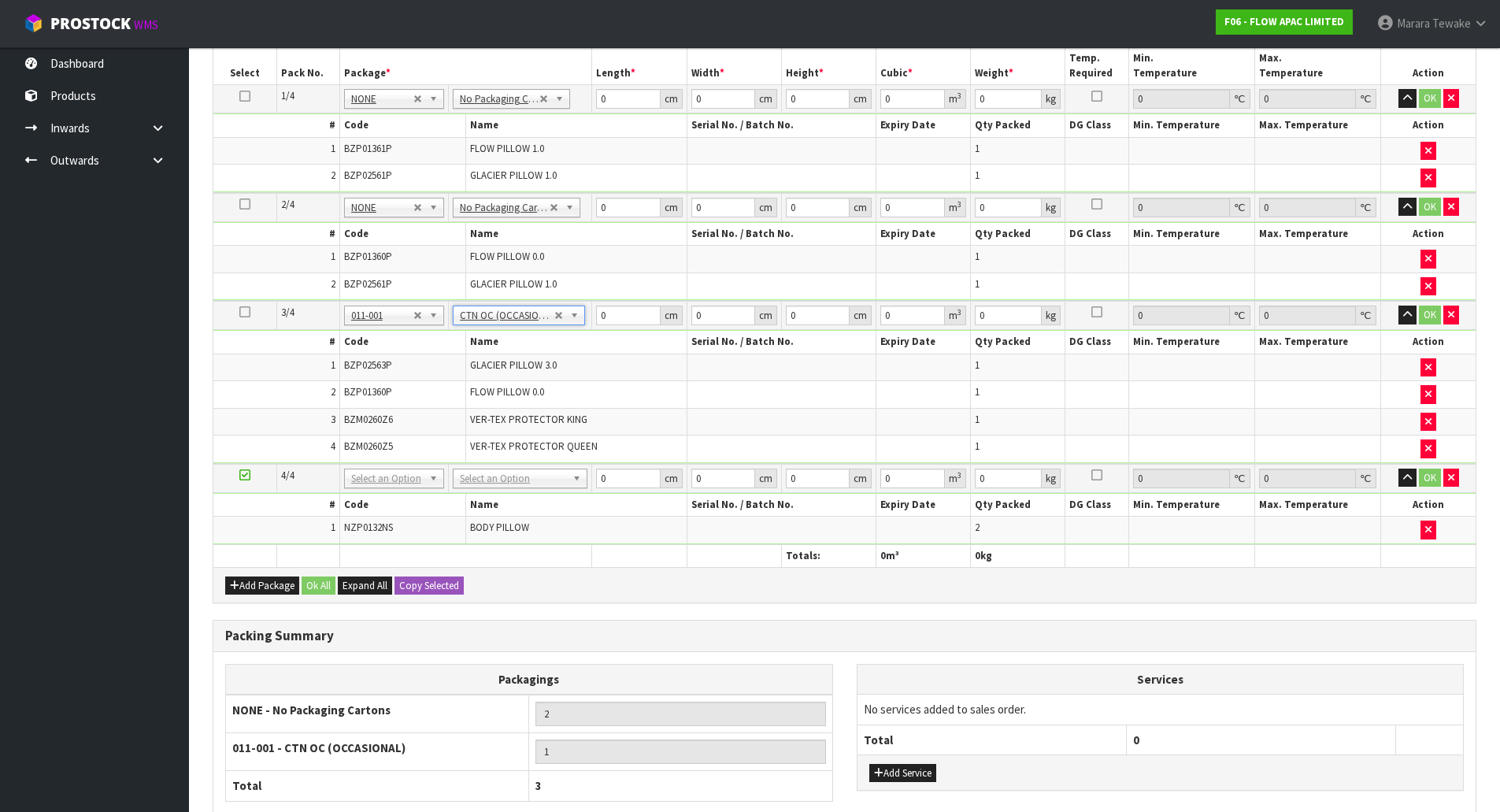
type input "10.39"
drag, startPoint x: 512, startPoint y: 478, endPoint x: 513, endPoint y: 505, distance: 27.0
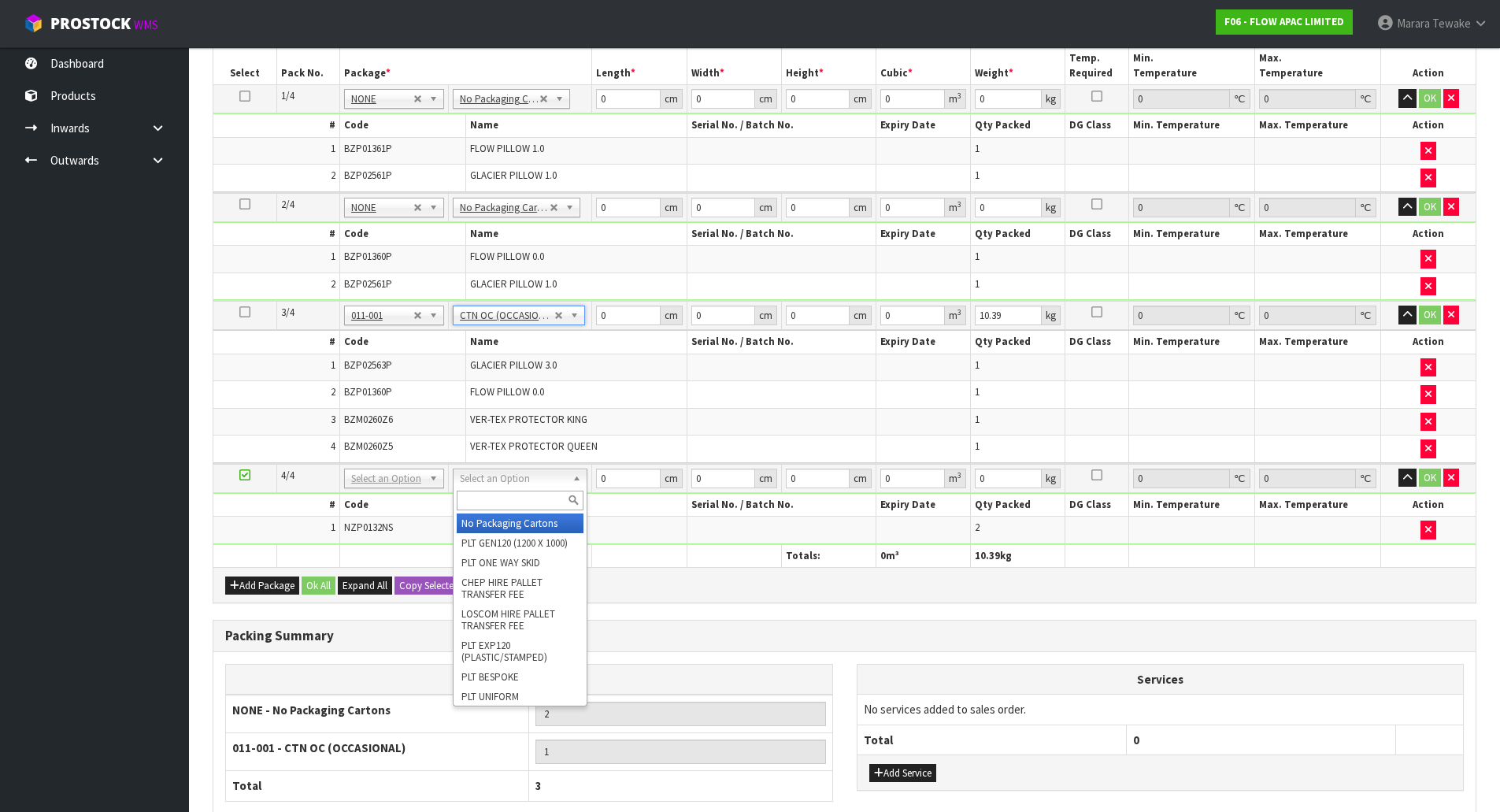
type input "3"
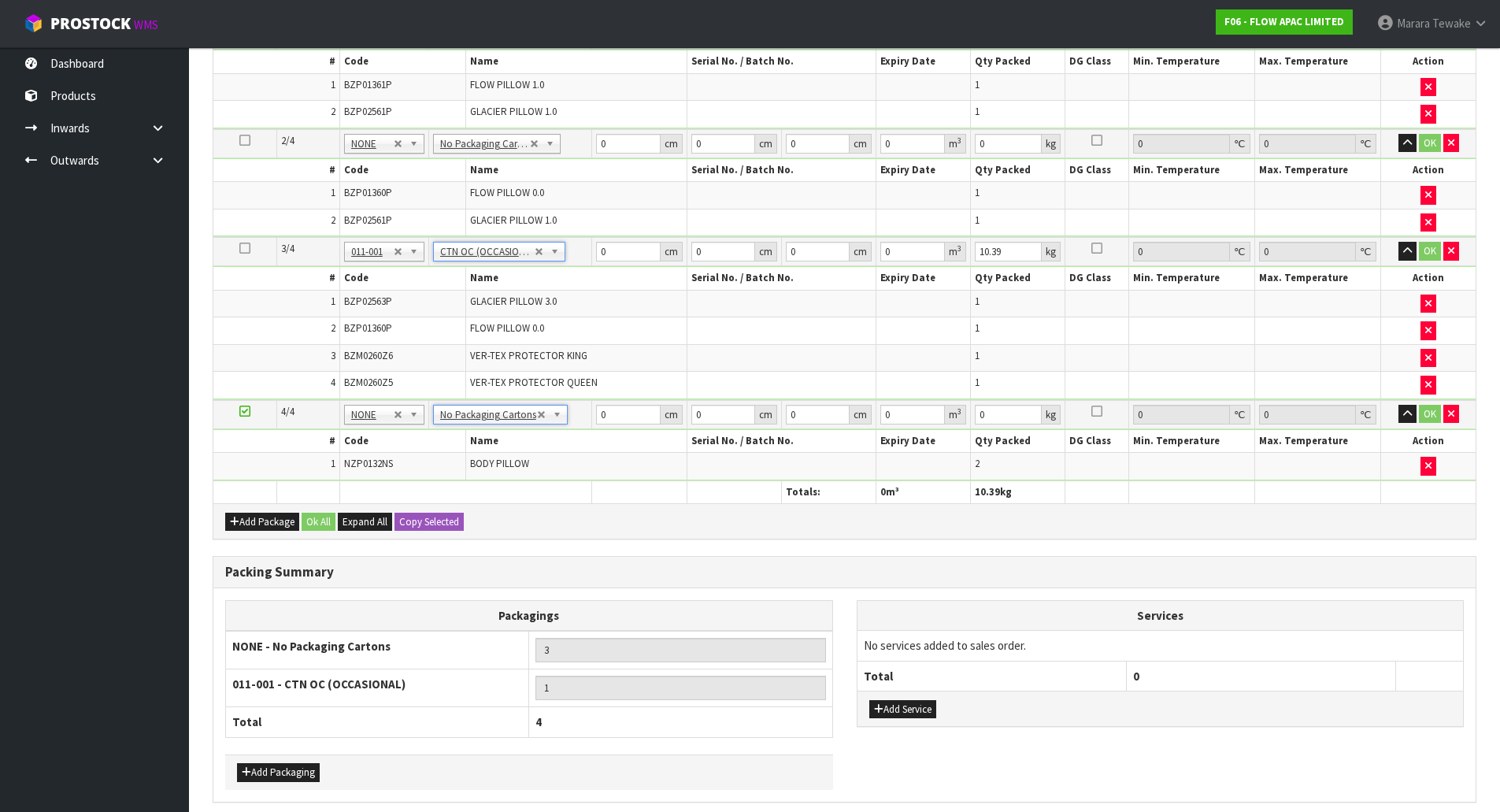
scroll to position [591, 0]
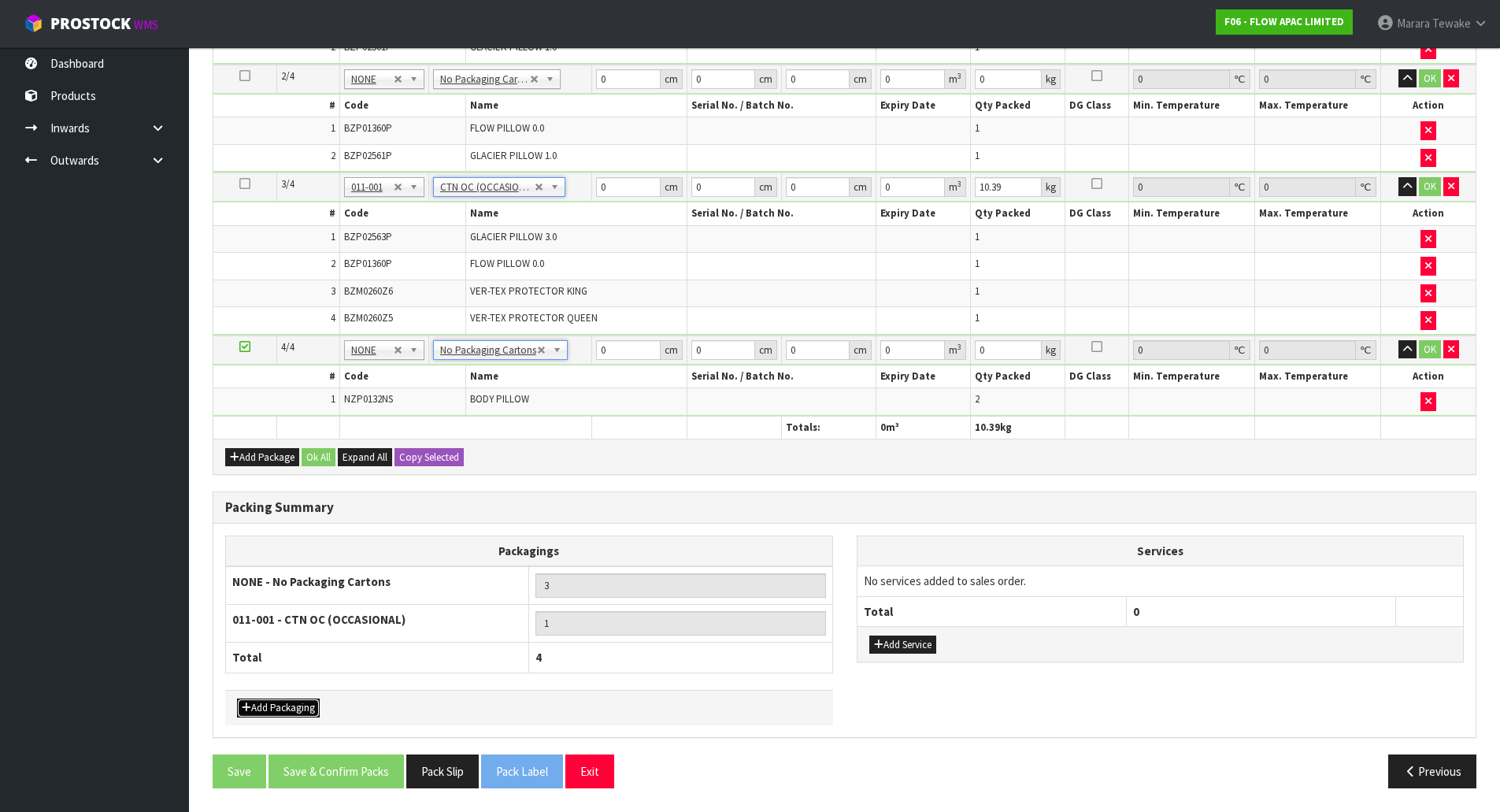
click at [294, 704] on button "Add Packaging" at bounding box center [278, 708] width 83 height 19
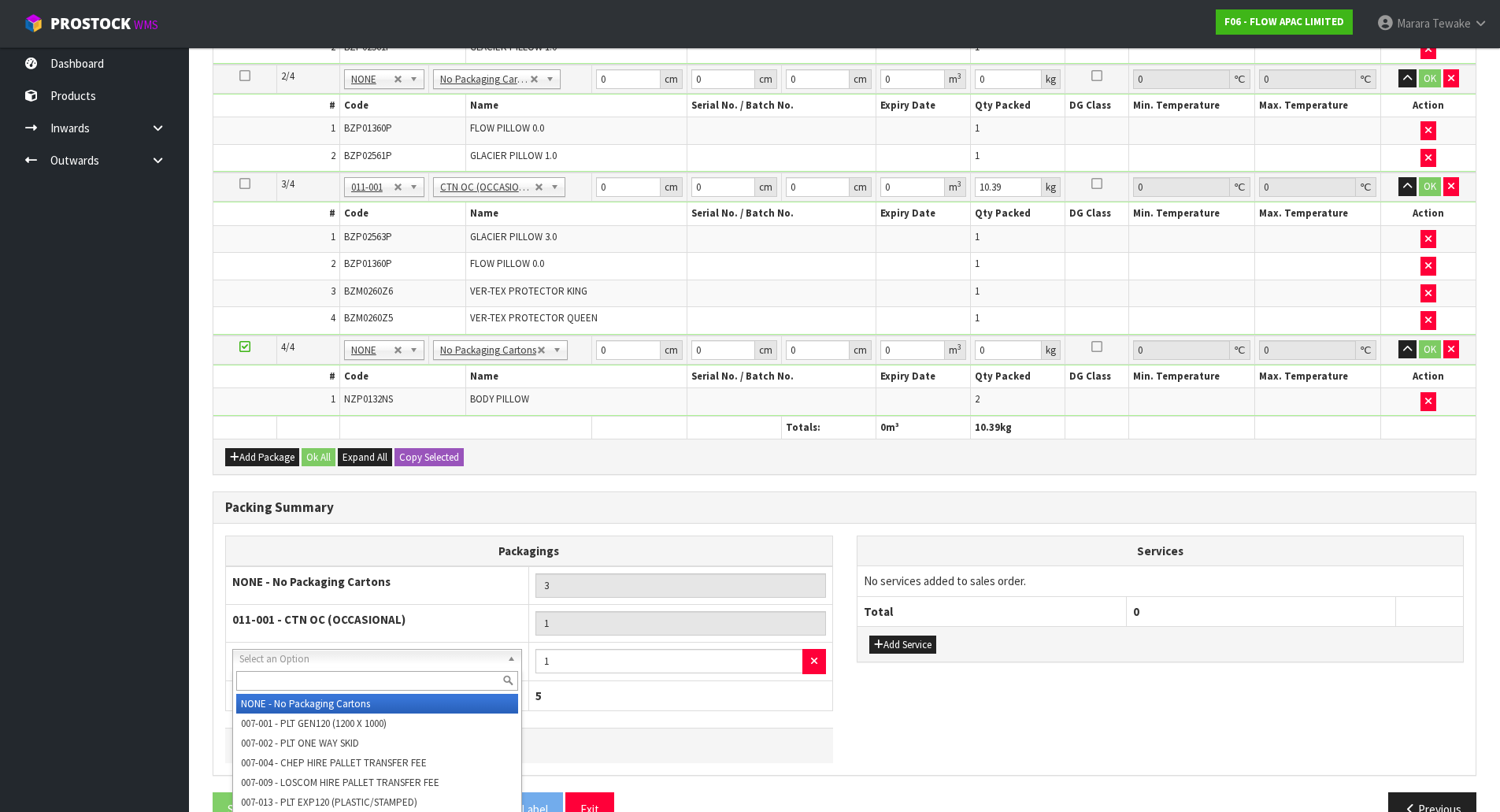
click at [310, 682] on input "text" at bounding box center [377, 681] width 282 height 20
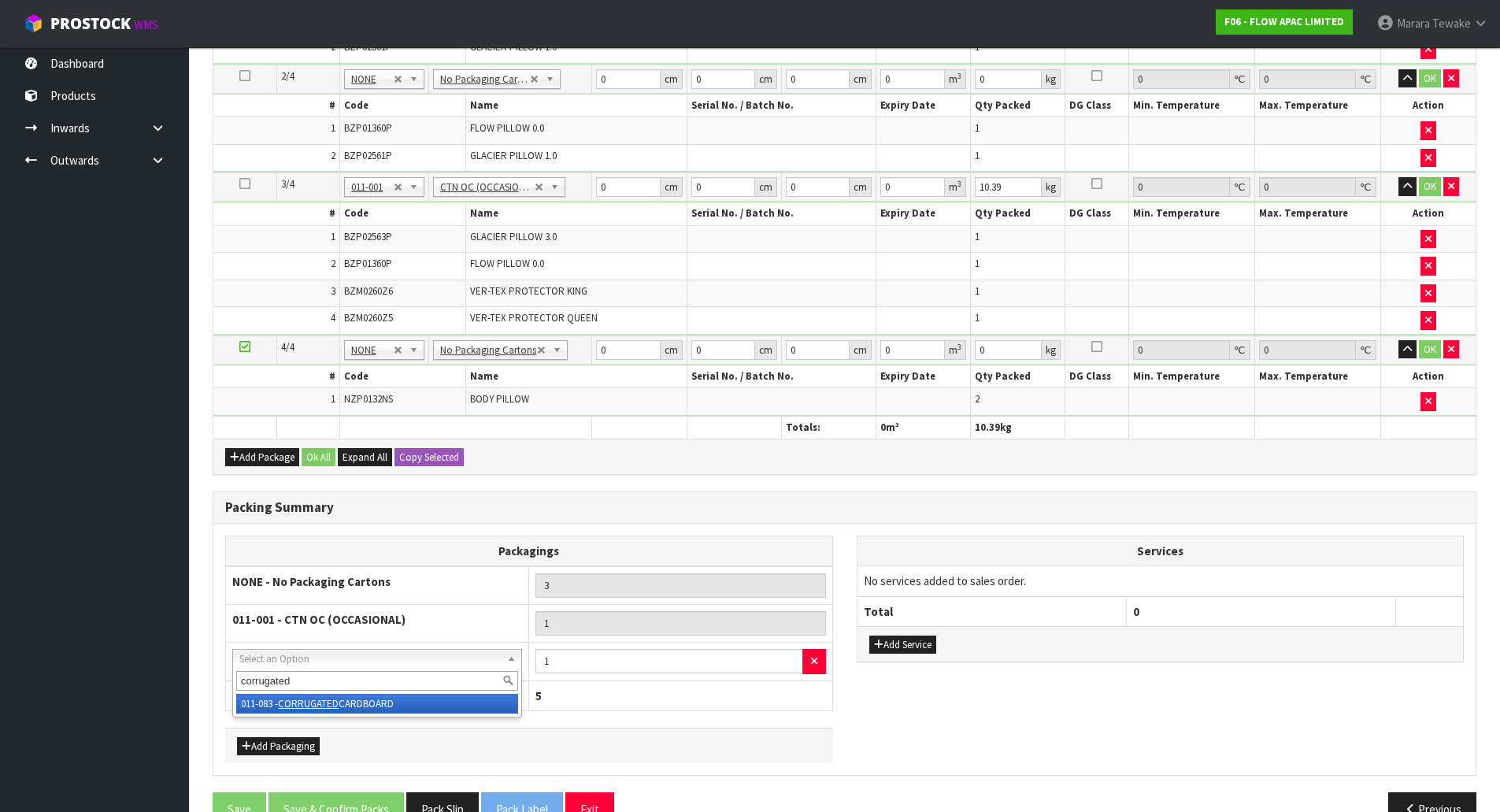
type input "corrugated"
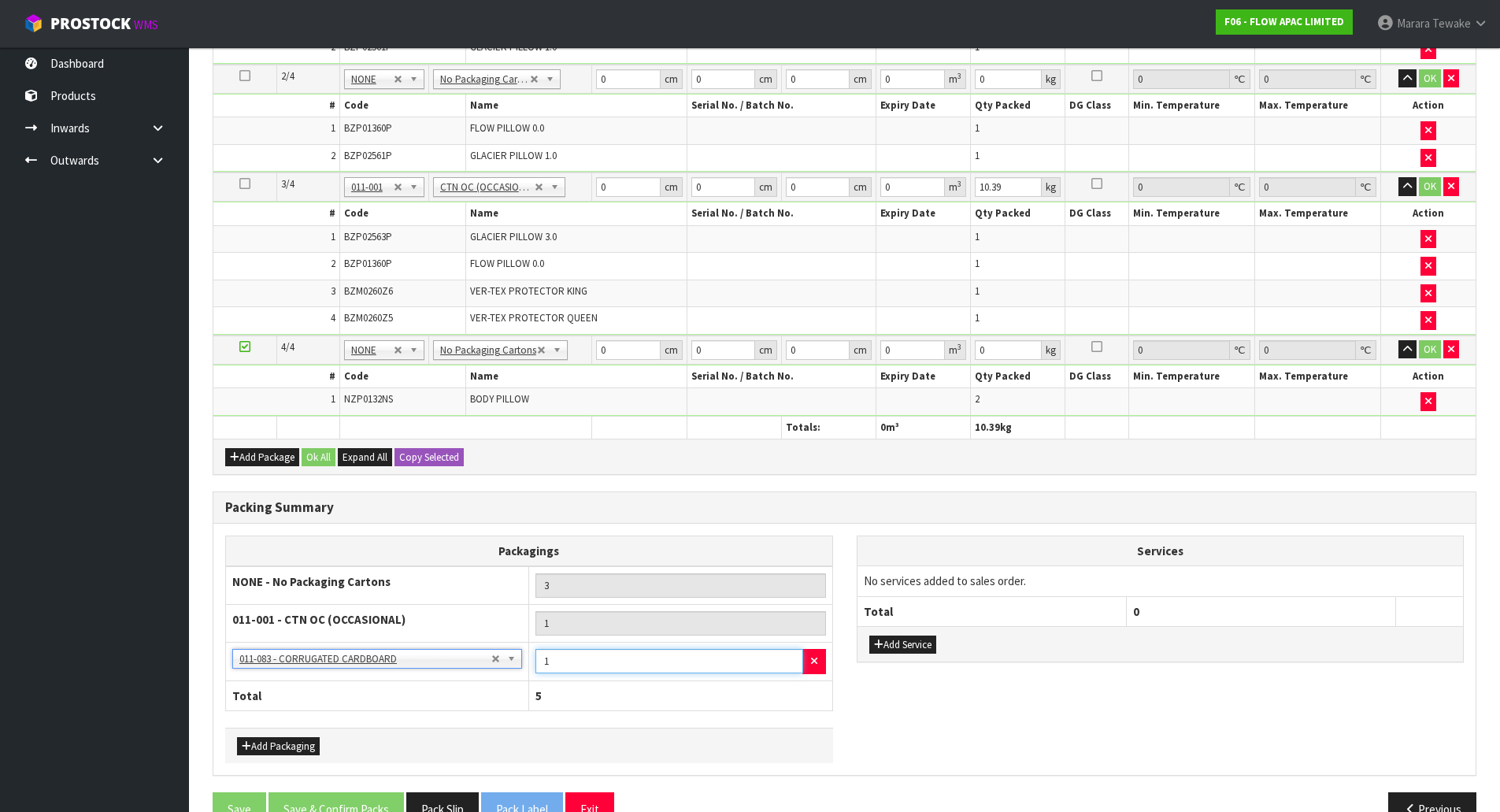
drag, startPoint x: 564, startPoint y: 665, endPoint x: 482, endPoint y: 633, distance: 88.0
click at [485, 638] on tbody "NONE - No Packaging Cartons 3 011-001 - CTN OC (OCCASIONAL) 1 NONE - No Packagi…" at bounding box center [530, 623] width 607 height 114
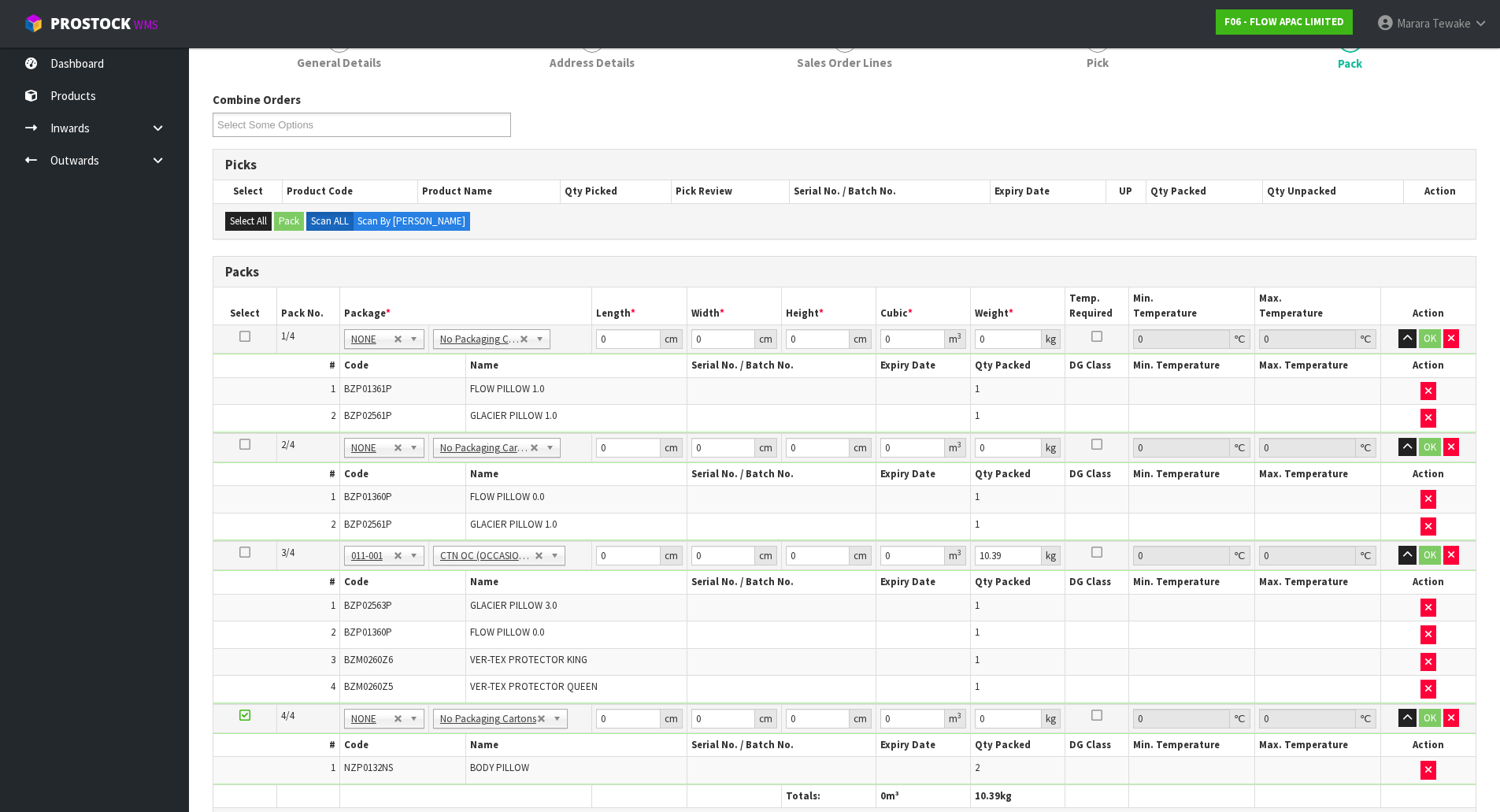
scroll to position [118, 0]
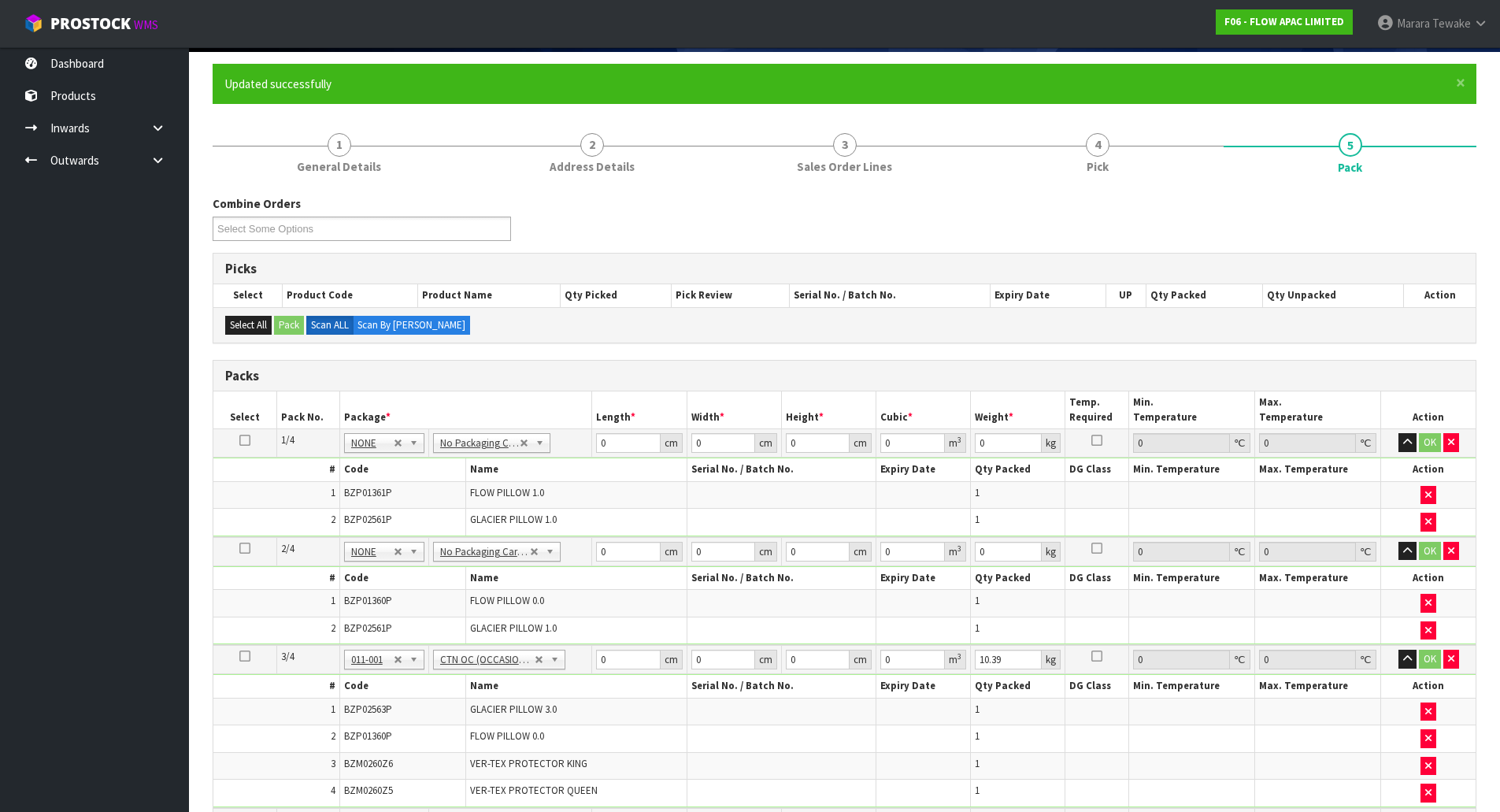
type input "3"
drag, startPoint x: 623, startPoint y: 447, endPoint x: 566, endPoint y: 417, distance: 64.4
click at [572, 427] on table "Select Pack No. Package * Length * Width * Height * Cubic * Weight * Temp. Requ…" at bounding box center [844, 651] width 1263 height 519
type input "60"
type input "40"
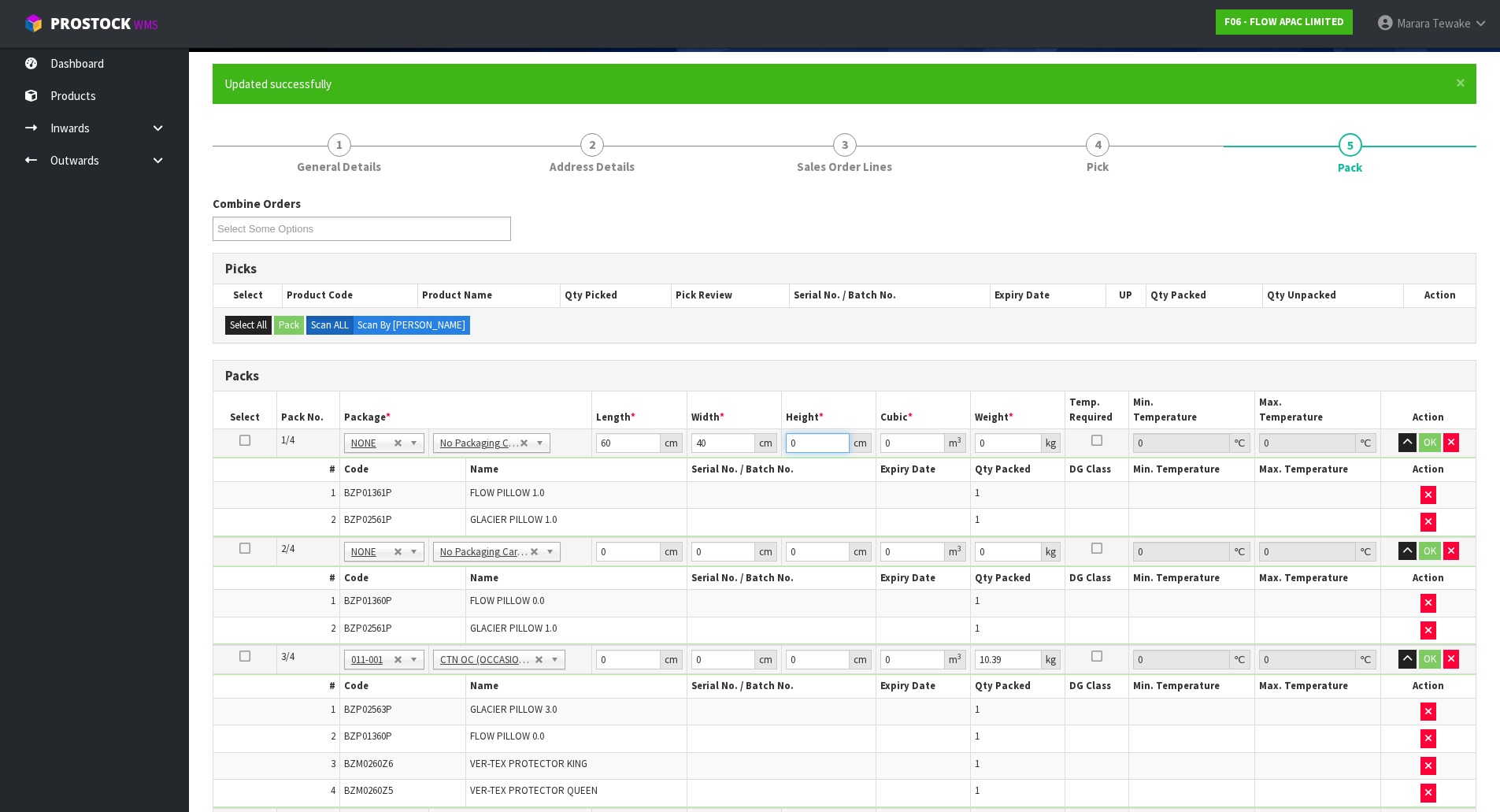
type input "3"
type input "0.0072"
type input "33"
type input "0.0792"
type input "33"
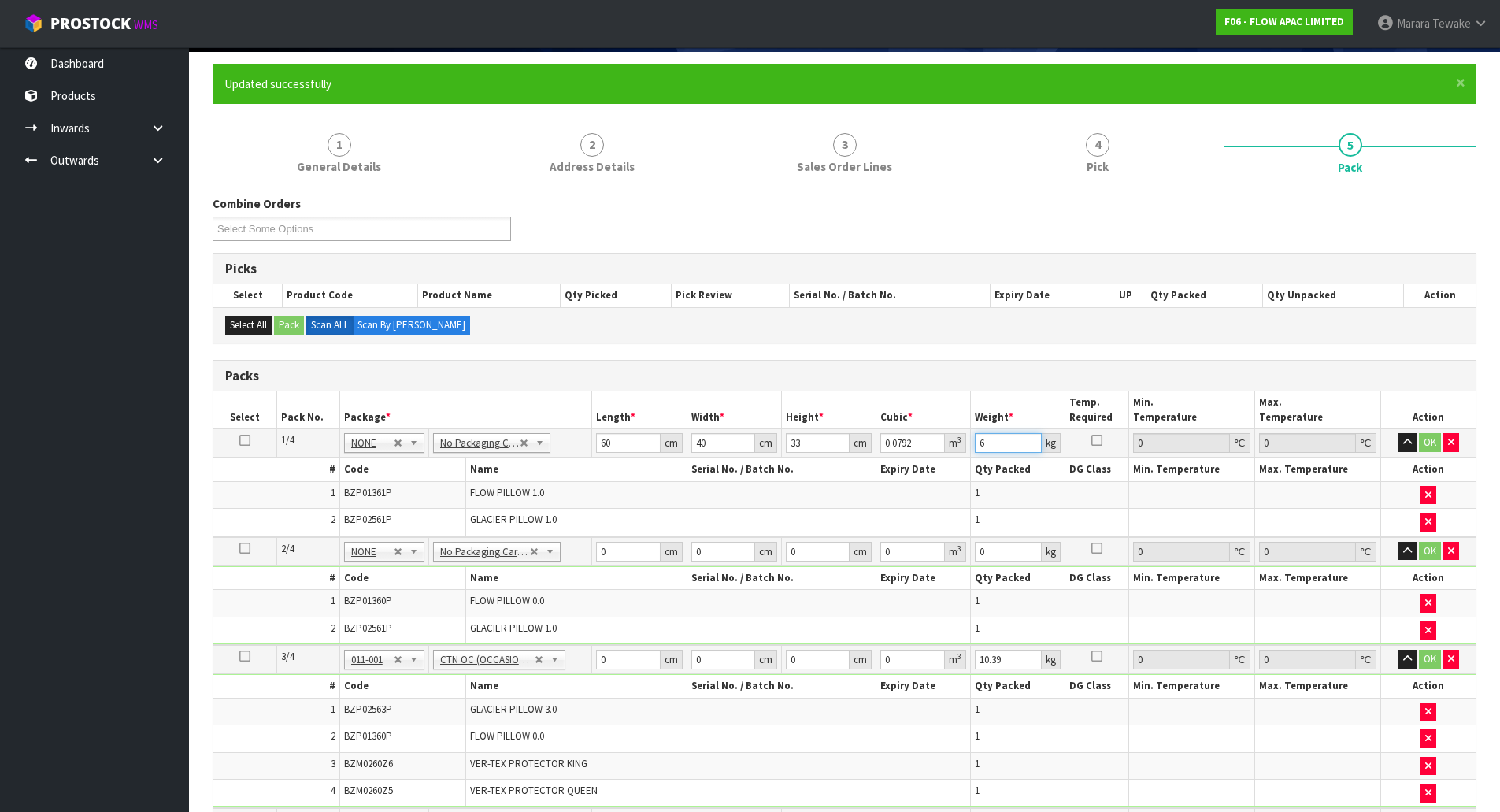
type input "6"
click at [1399, 433] on button "button" at bounding box center [1407, 443] width 18 height 19
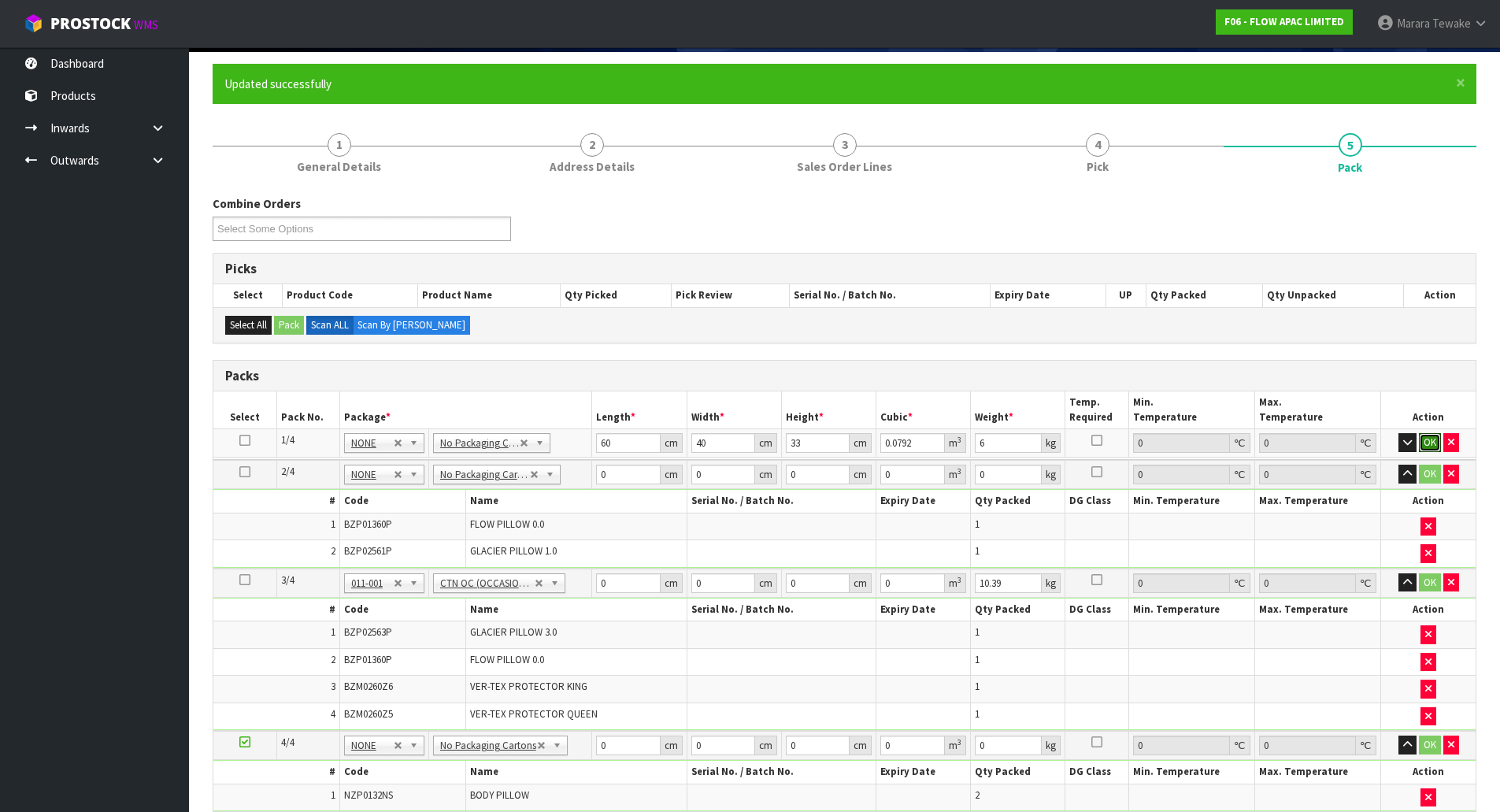
click button "OK" at bounding box center [1430, 443] width 22 height 19
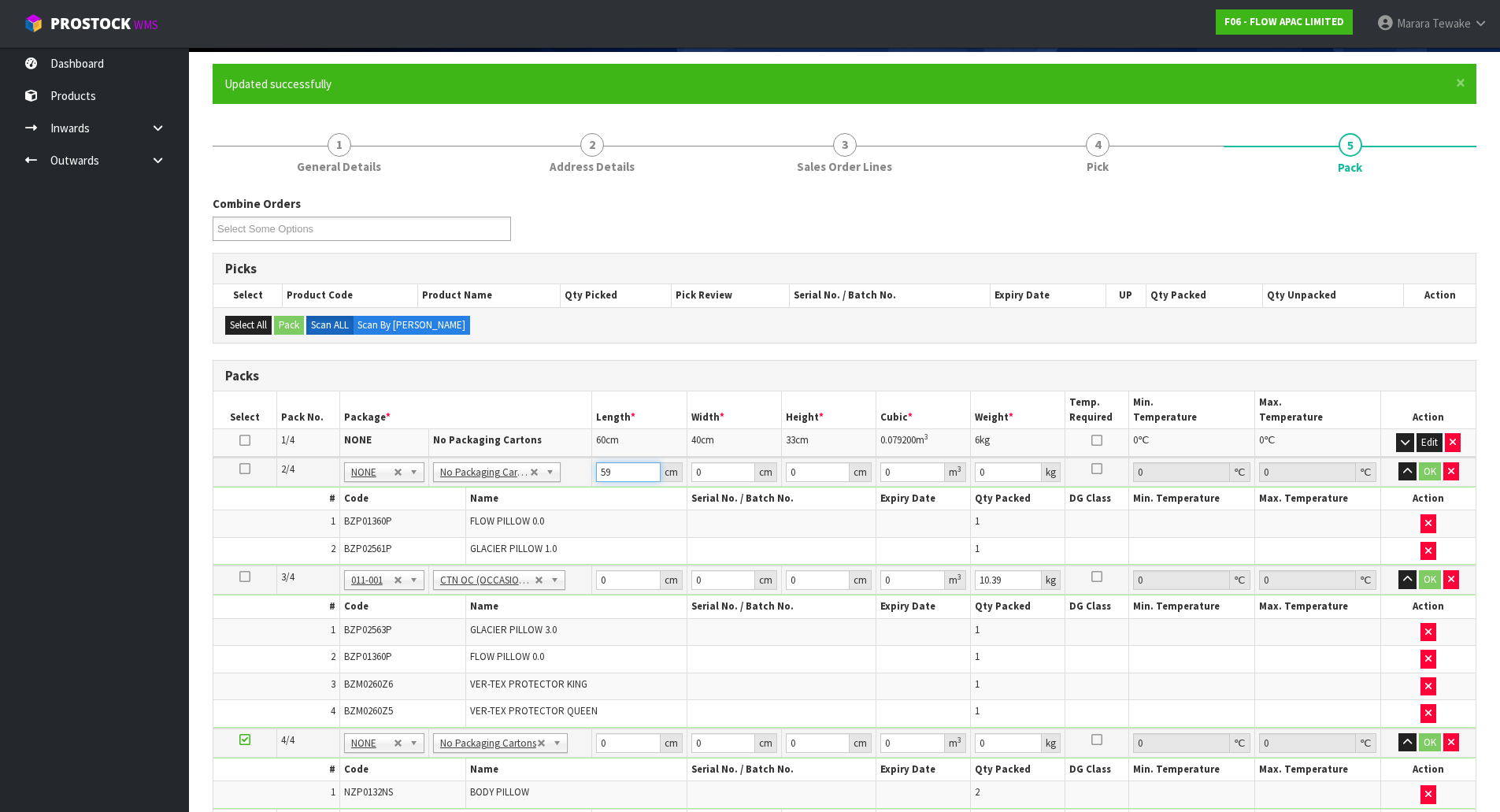
type input "59"
type input "40"
type input "2"
type input "0.00472"
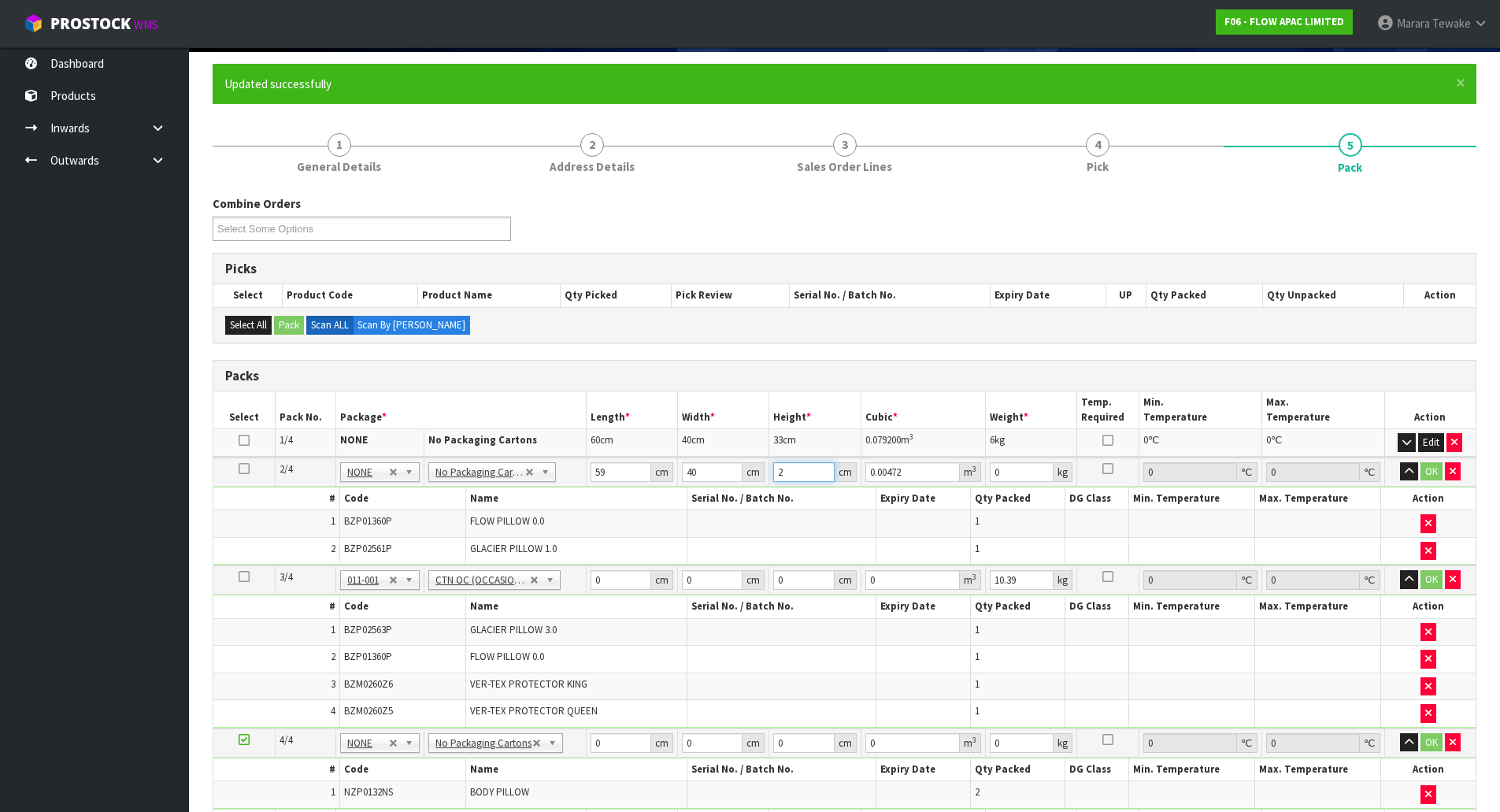
type input "28"
type input "0.06608"
type input "28"
type input "6"
click at [1400, 463] on button "button" at bounding box center [1409, 472] width 18 height 19
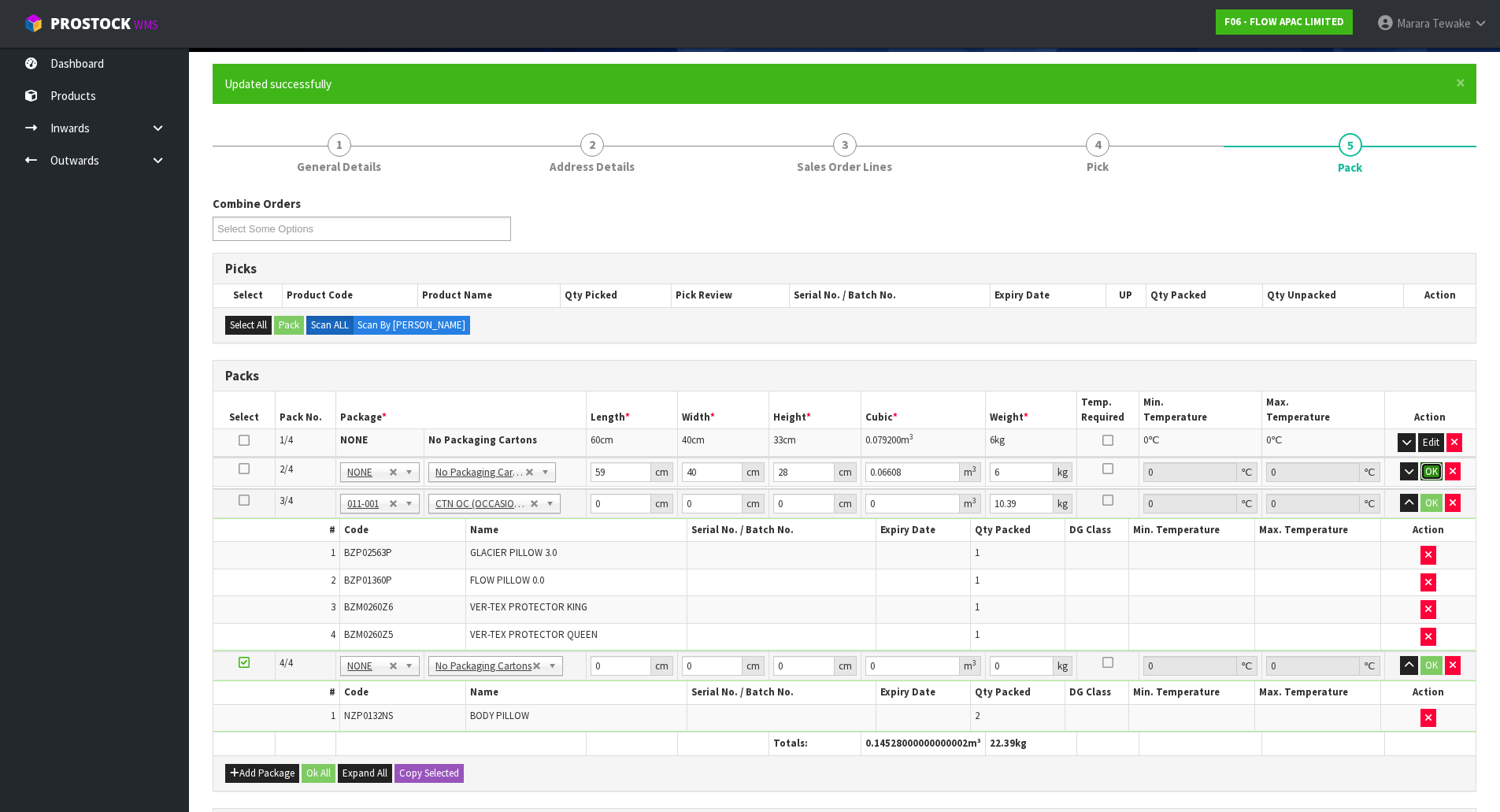
click button "OK" at bounding box center [1432, 472] width 22 height 19
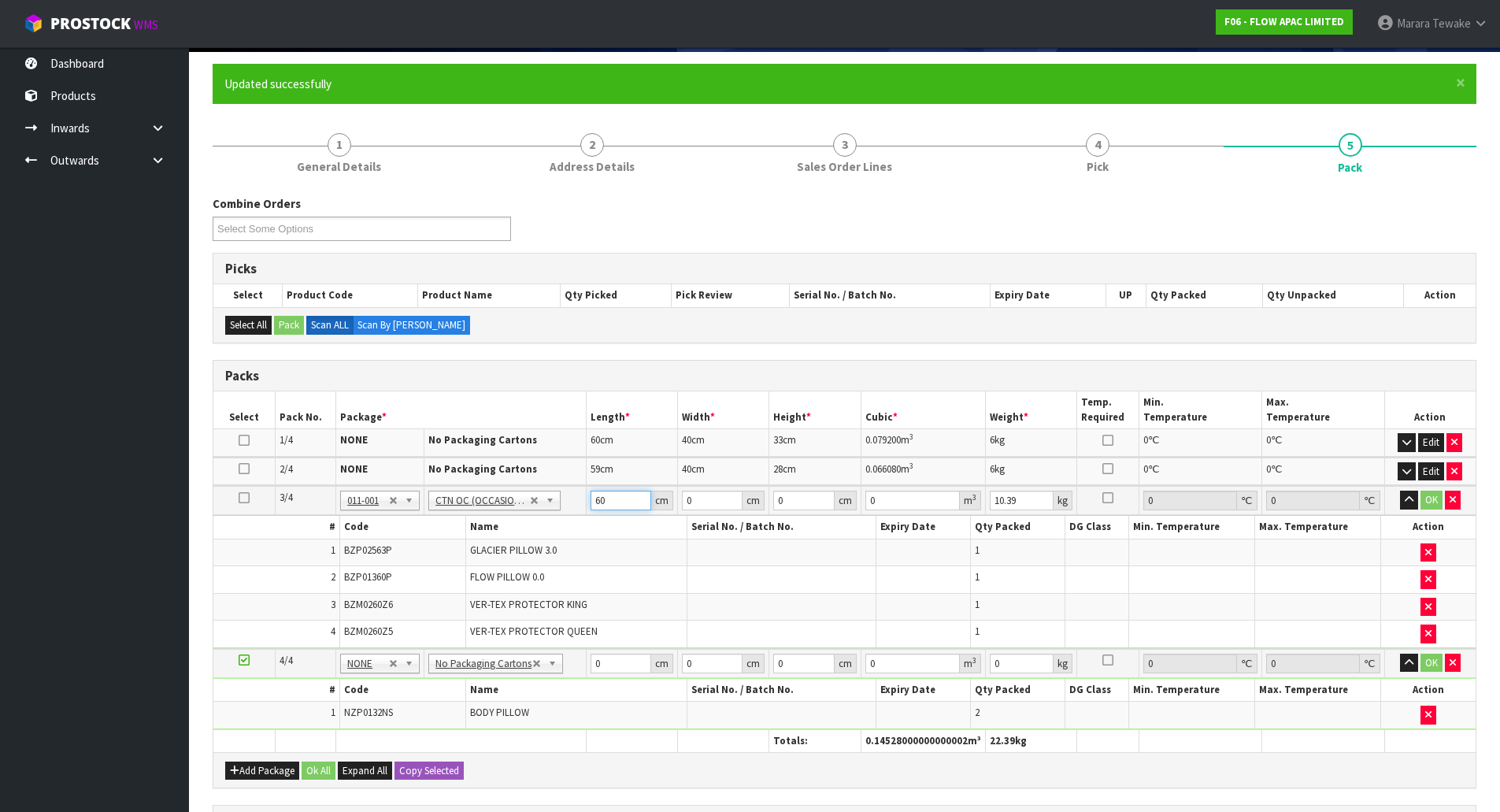
type input "60"
type input "47"
type input "4"
type input "0.01128"
type input "41"
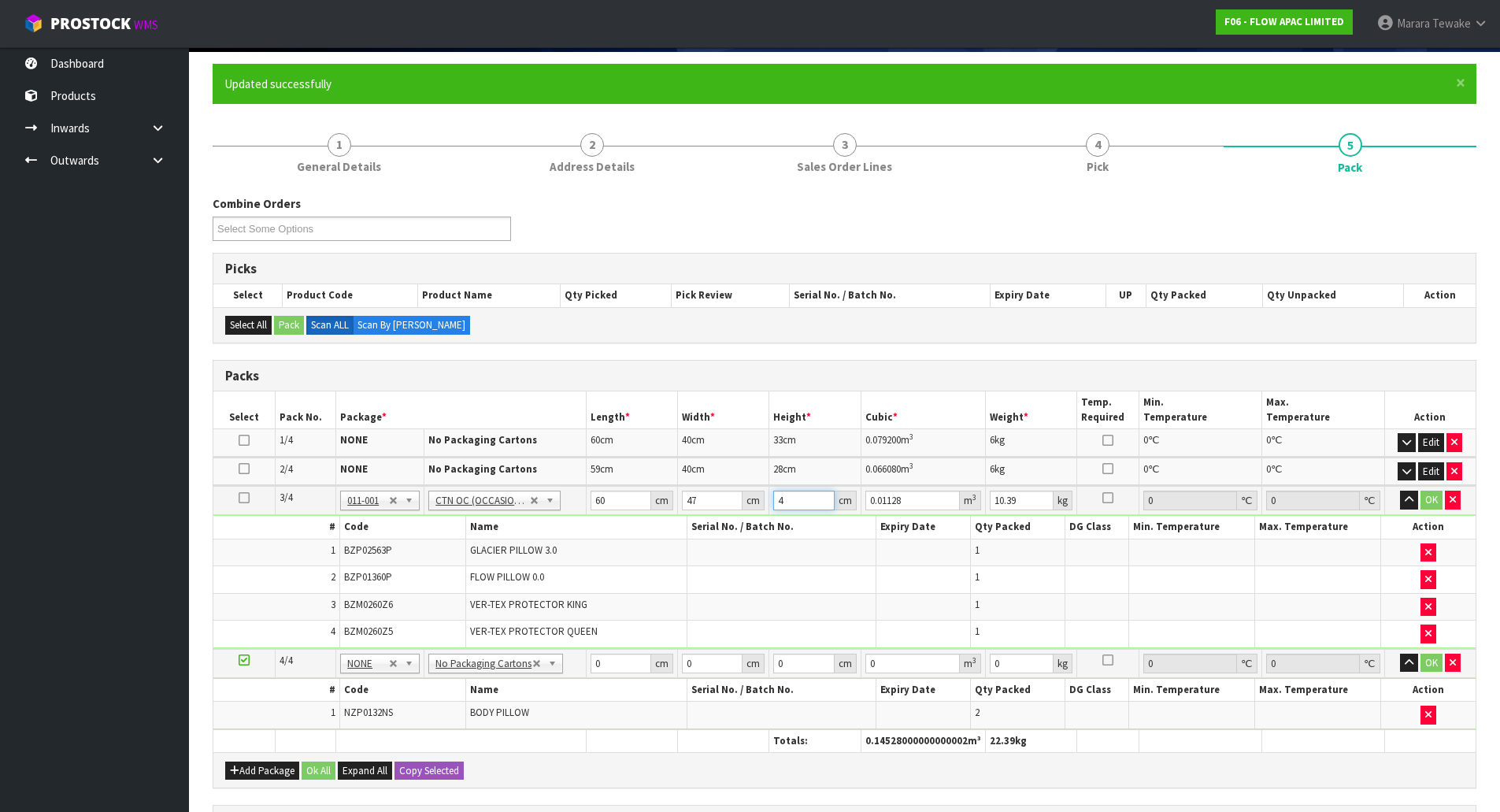
type input "0.11562"
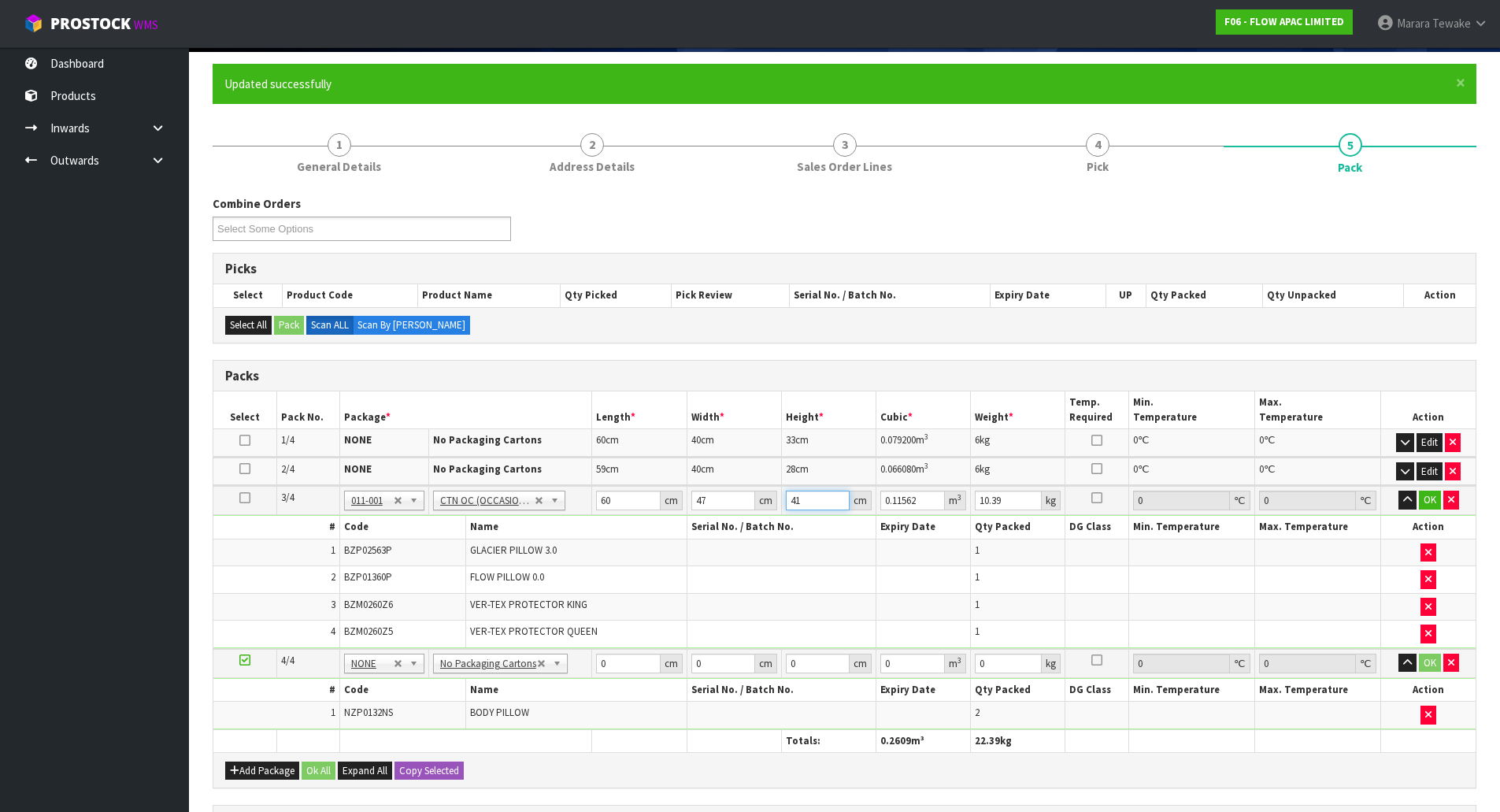
type input "41"
type input "11"
click at [1399, 491] on button "button" at bounding box center [1407, 500] width 18 height 19
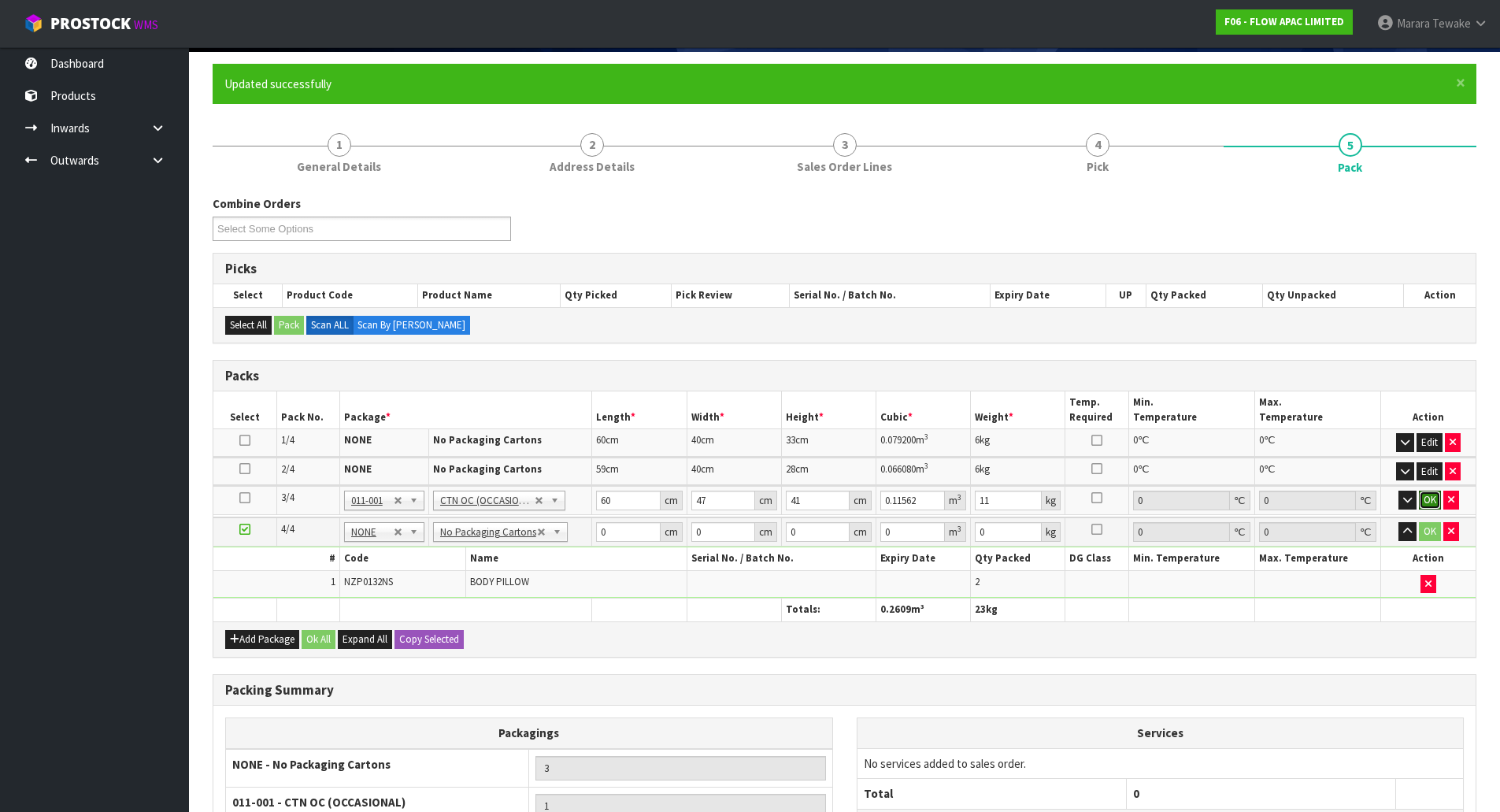
click button "OK" at bounding box center [1430, 500] width 22 height 19
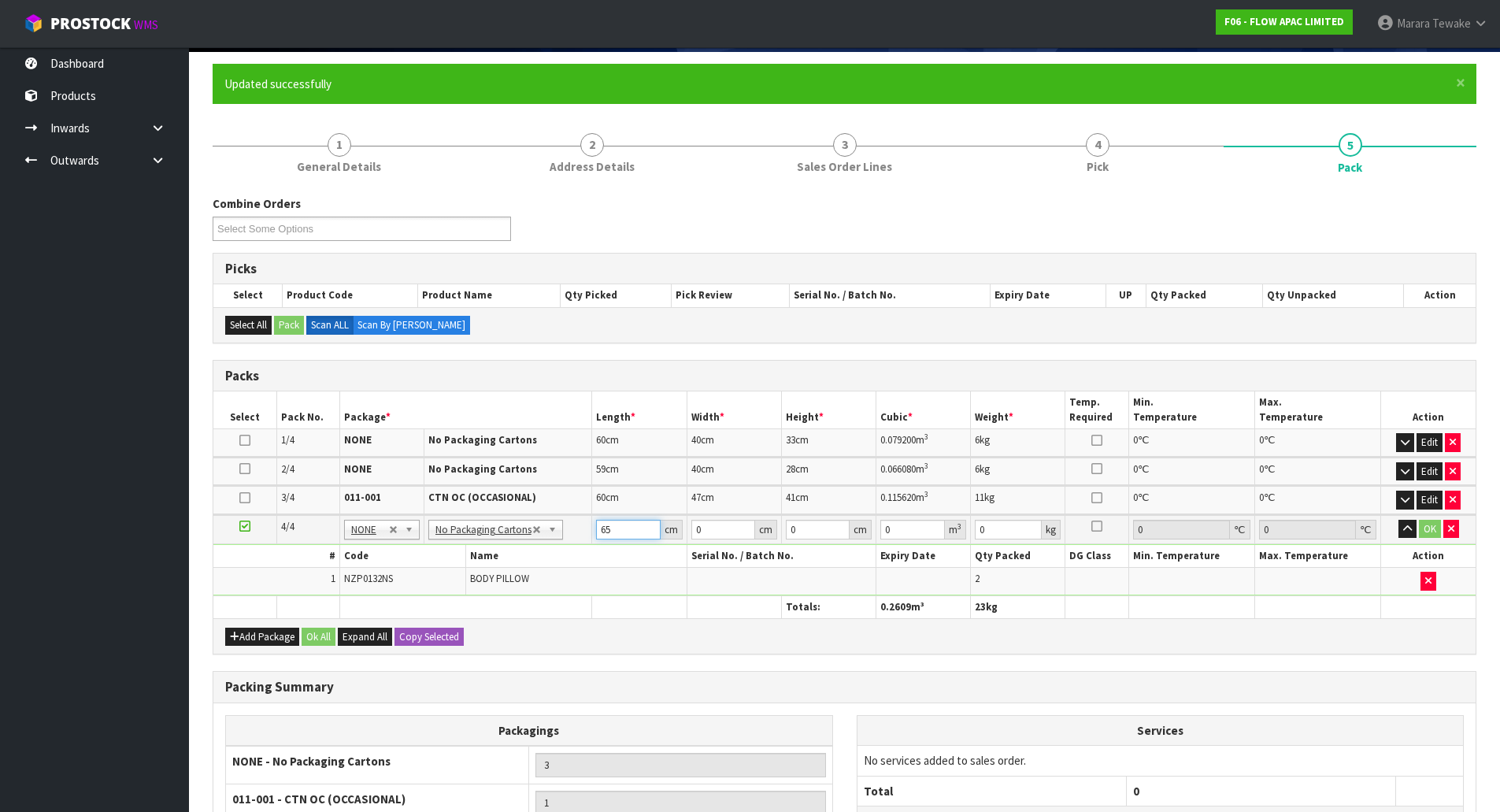
type input "65"
type input "43"
type input "4"
type input "0.01118"
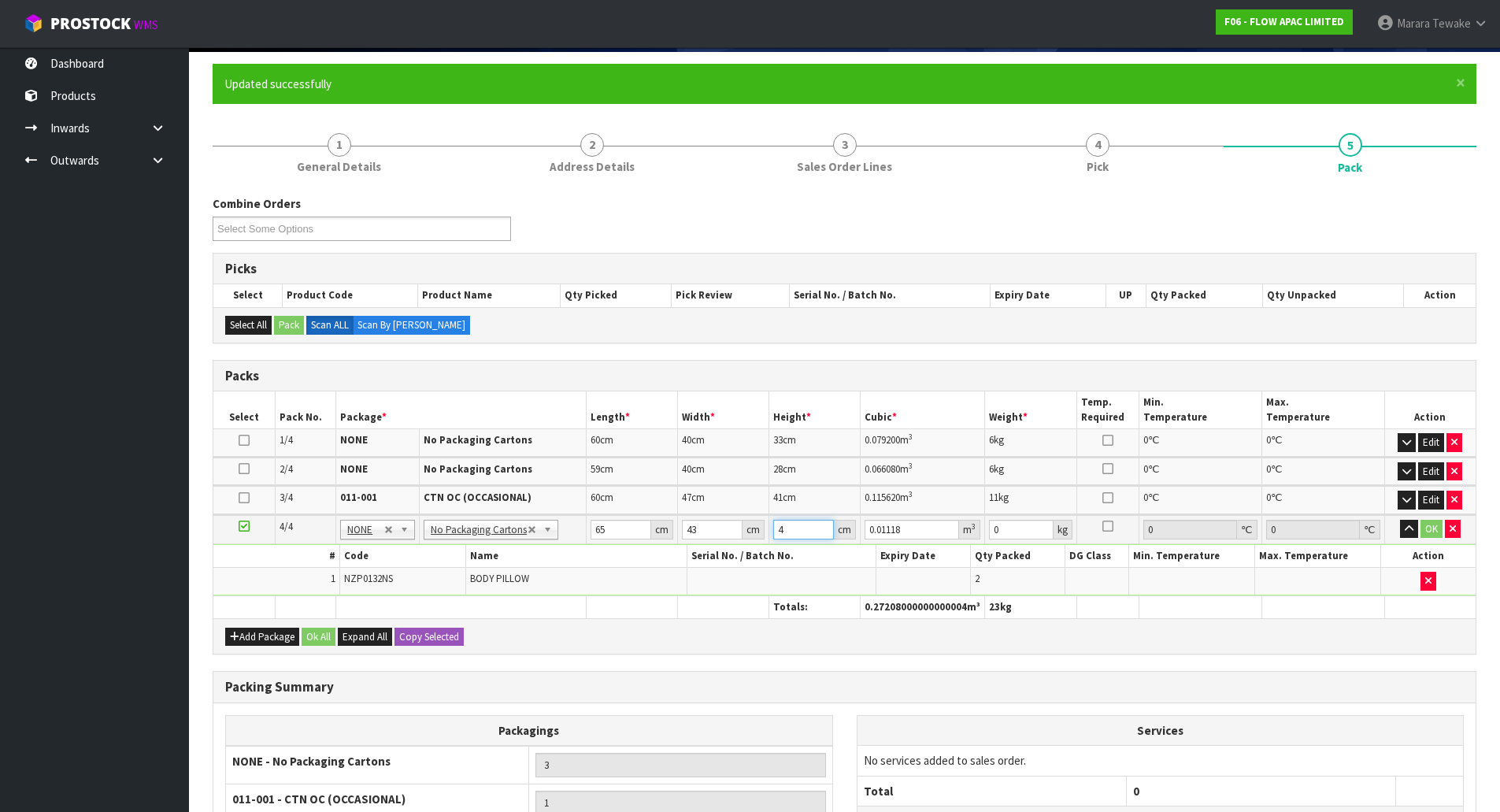
type input "44"
type input "0.12298"
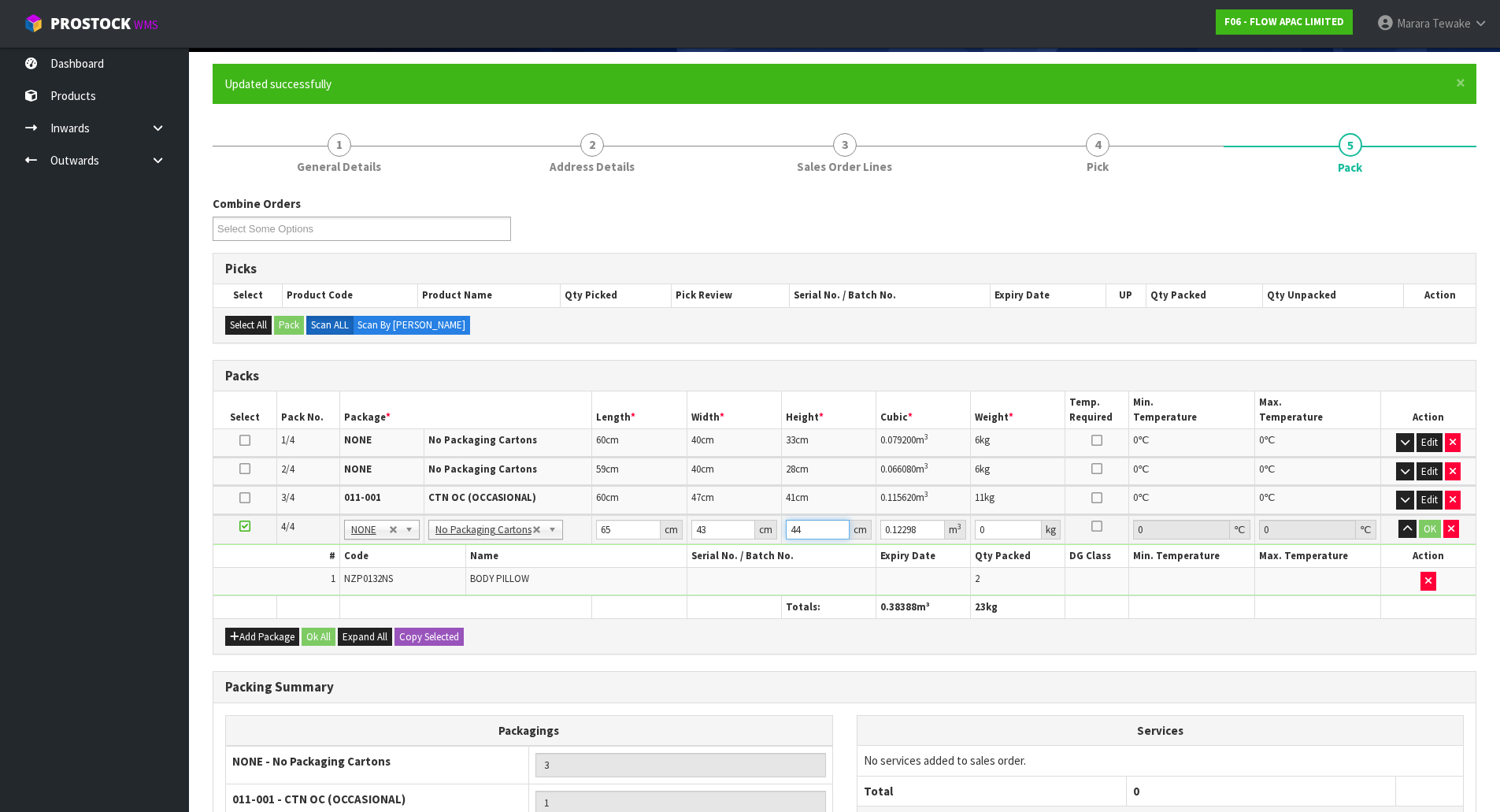
type input "44"
type input "10"
click at [1399, 519] on button "button" at bounding box center [1407, 529] width 18 height 19
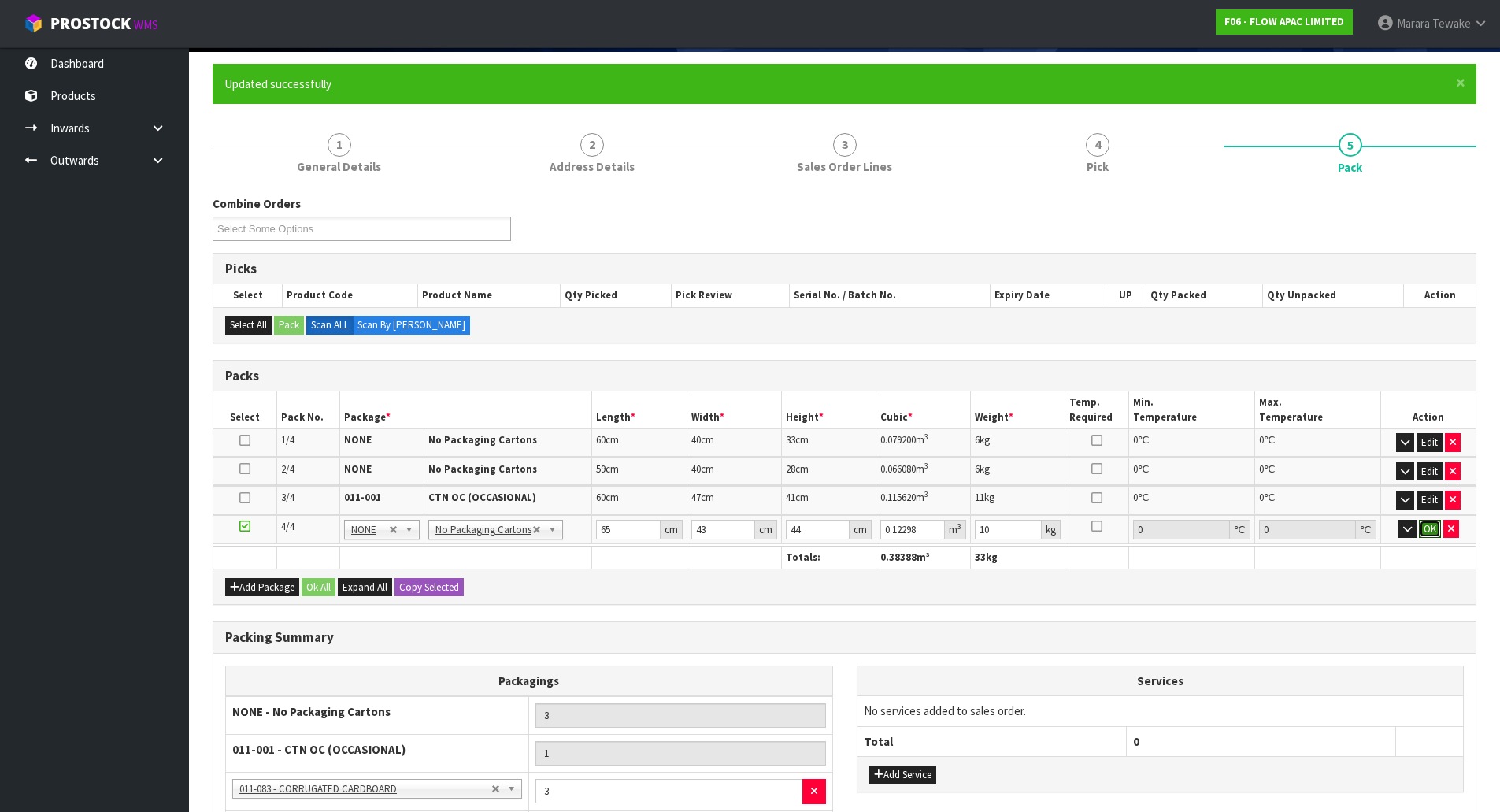
click button "OK" at bounding box center [1430, 529] width 22 height 19
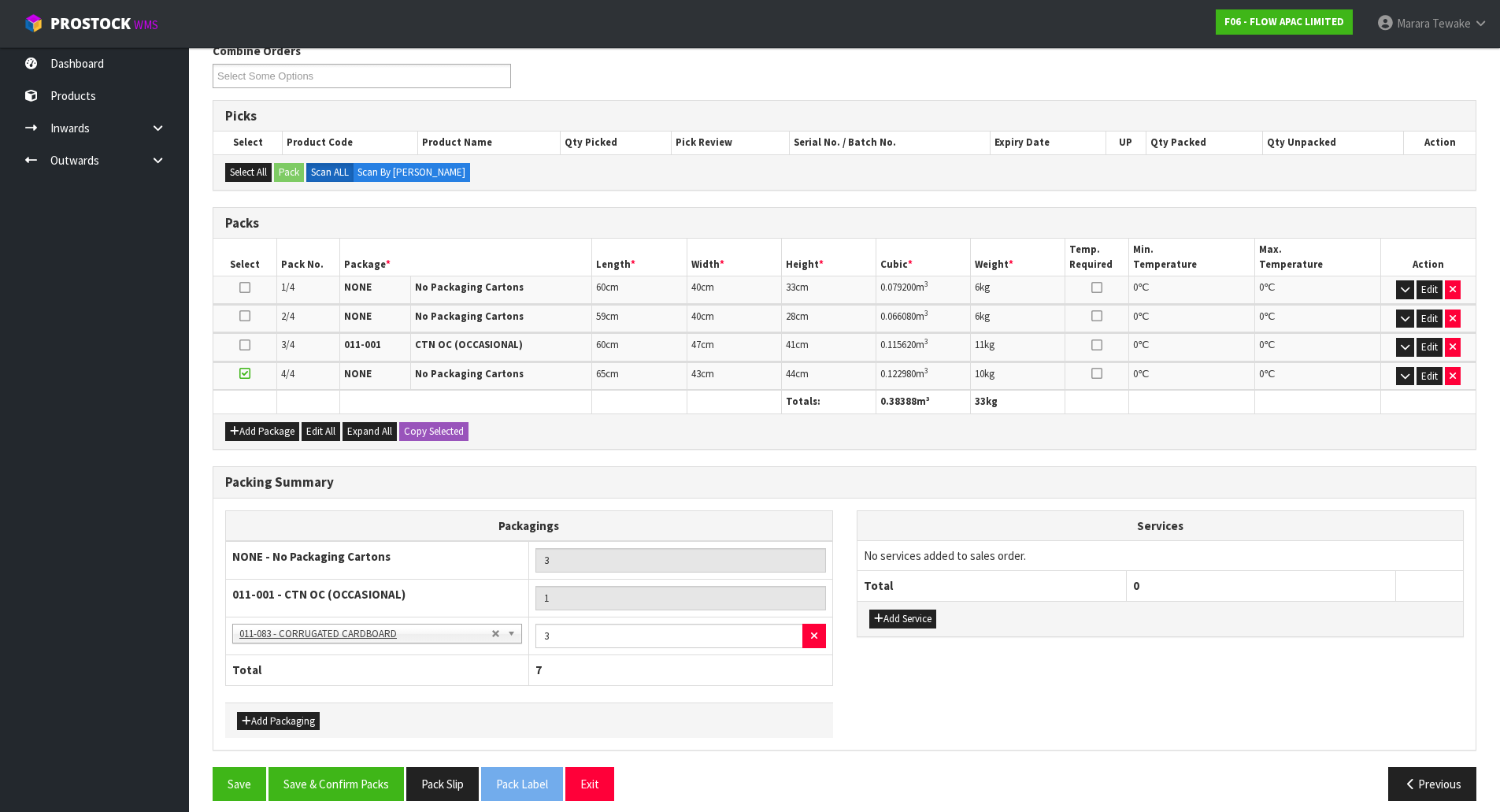
scroll to position [284, 0]
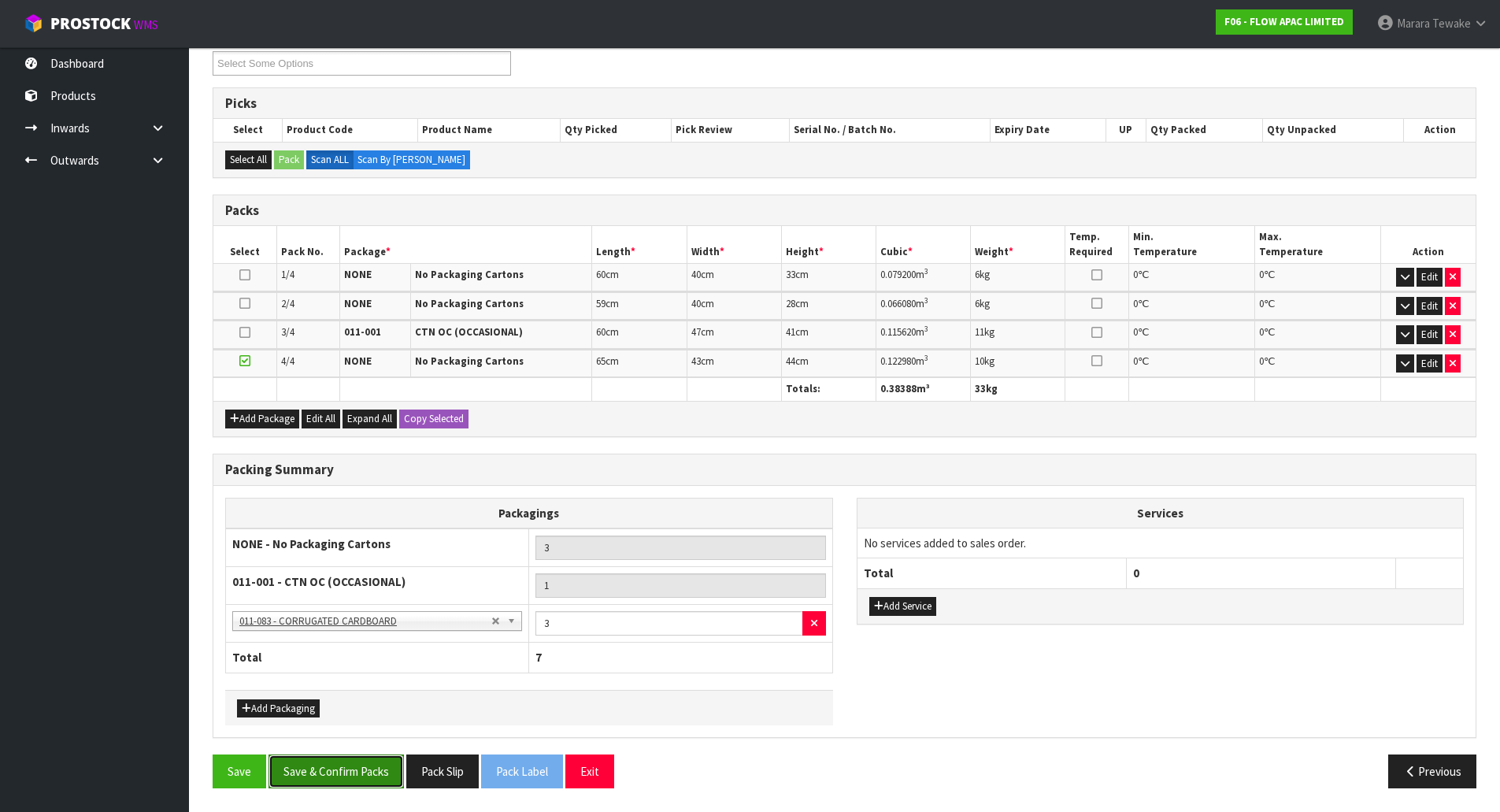
click at [357, 770] on button "Save & Confirm Packs" at bounding box center [336, 771] width 135 height 34
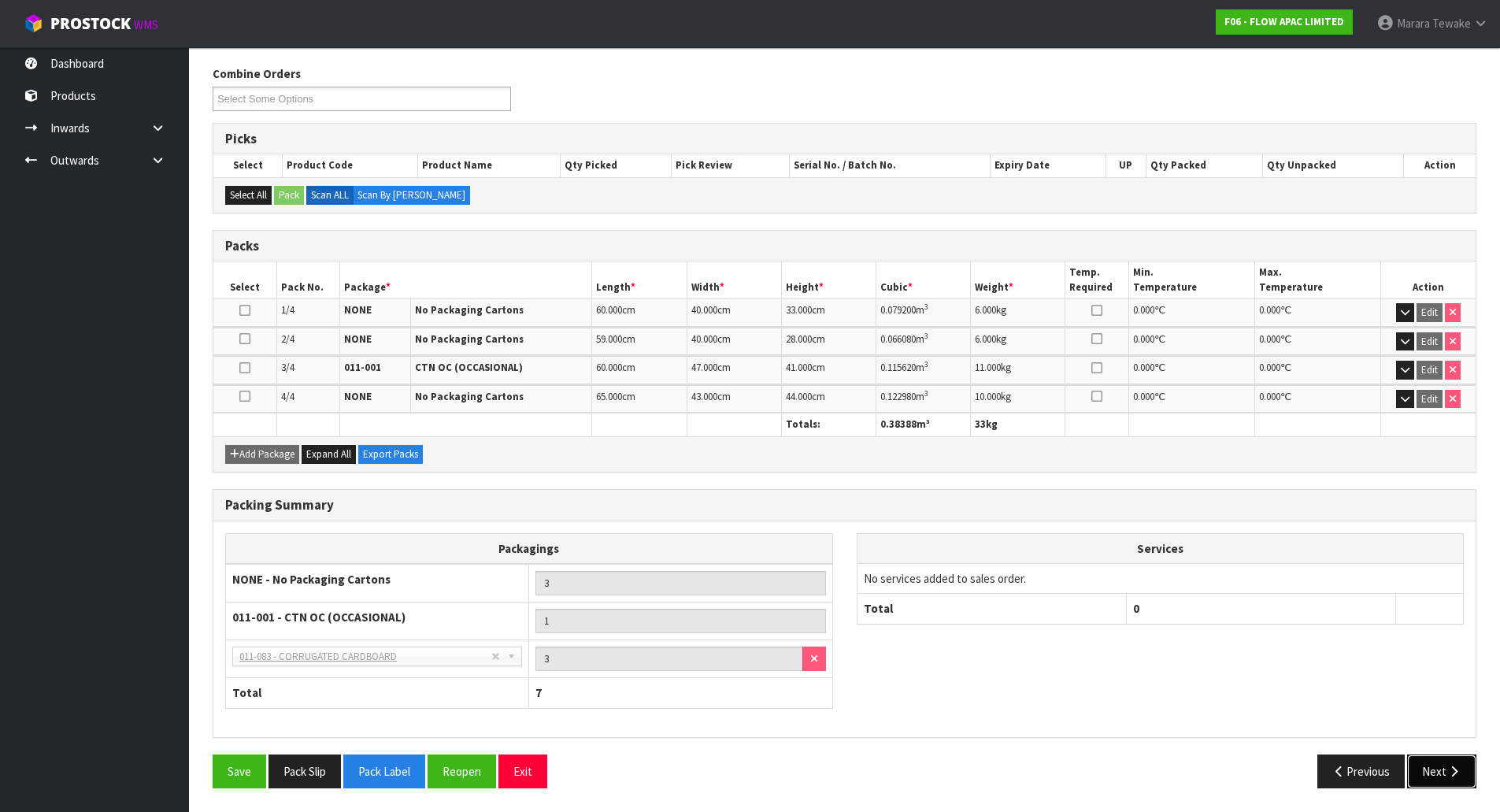
click at [1457, 768] on icon "button" at bounding box center [1454, 771] width 15 height 12
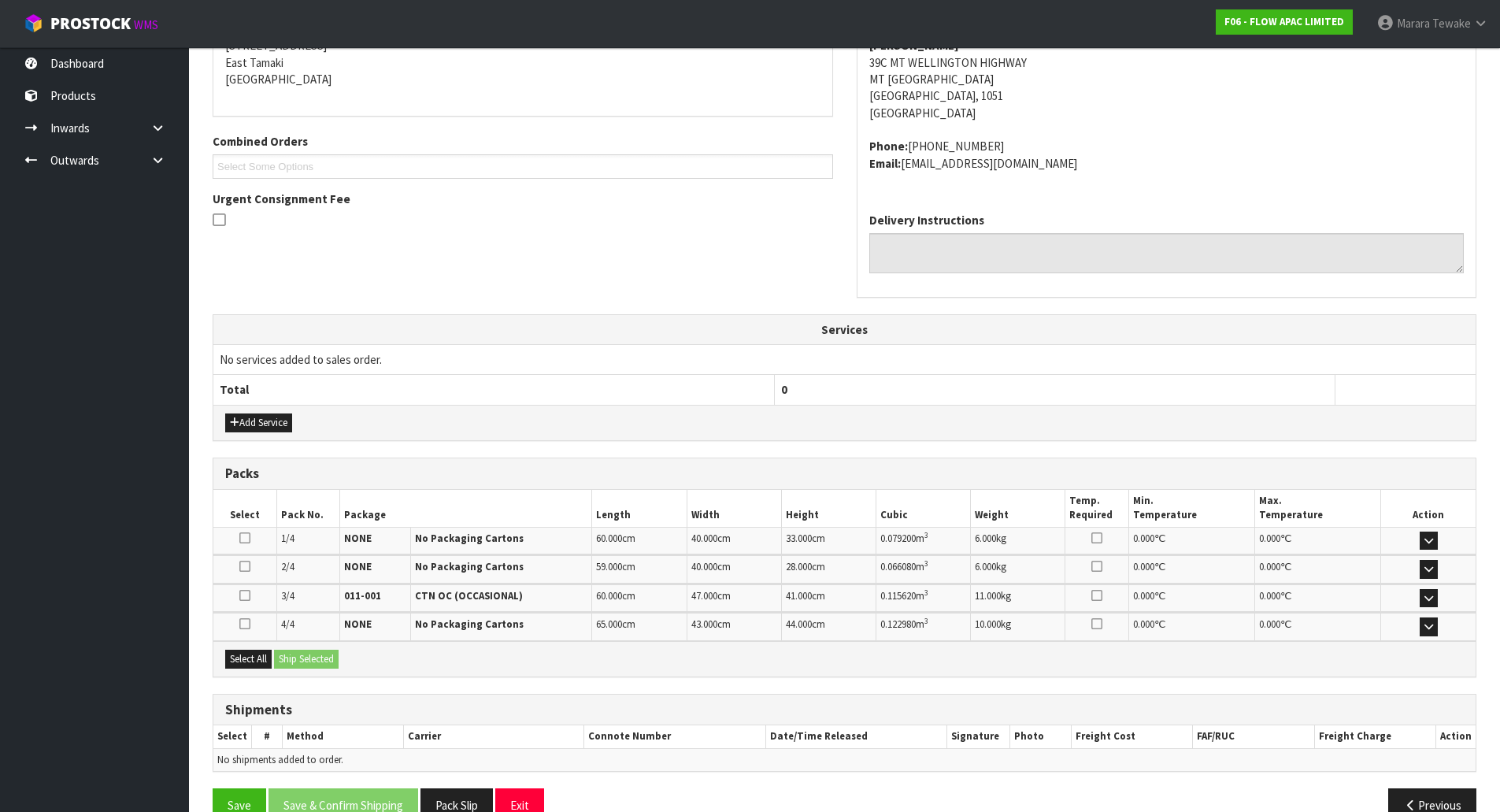
scroll to position [372, 0]
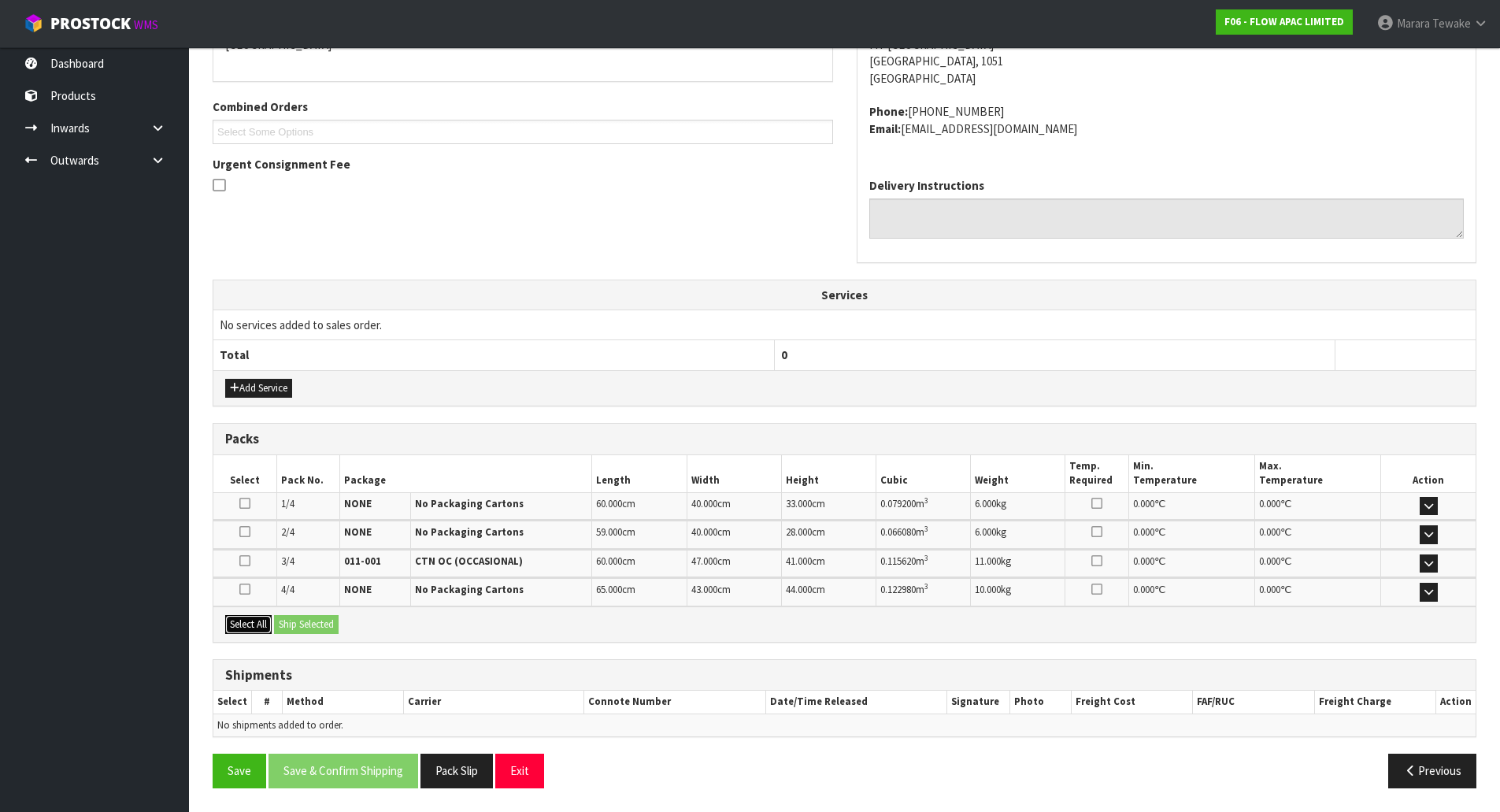
click at [252, 624] on button "Select All" at bounding box center [248, 625] width 47 height 19
click at [305, 624] on button "Ship Selected" at bounding box center [307, 625] width 65 height 19
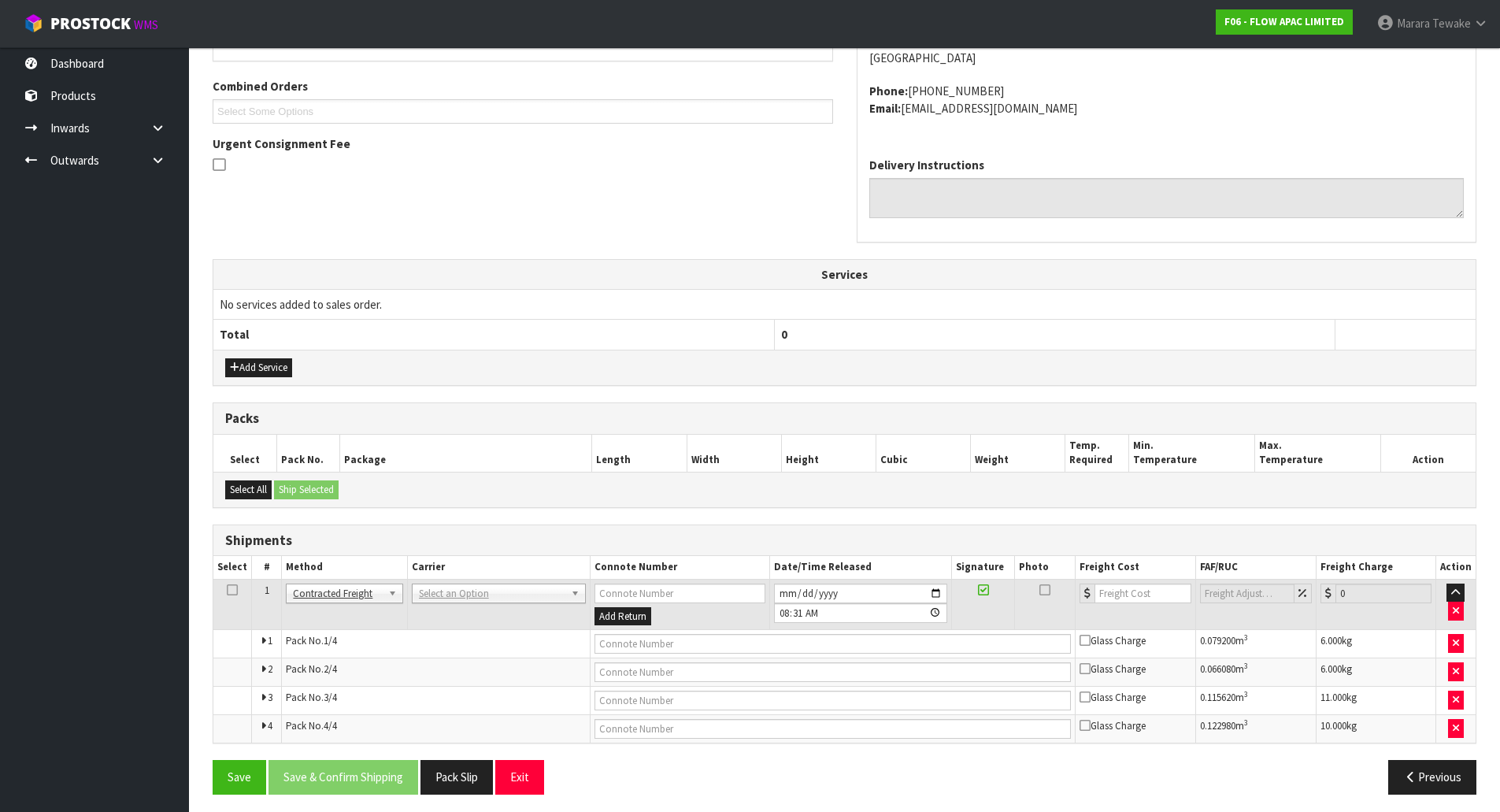
scroll to position [398, 0]
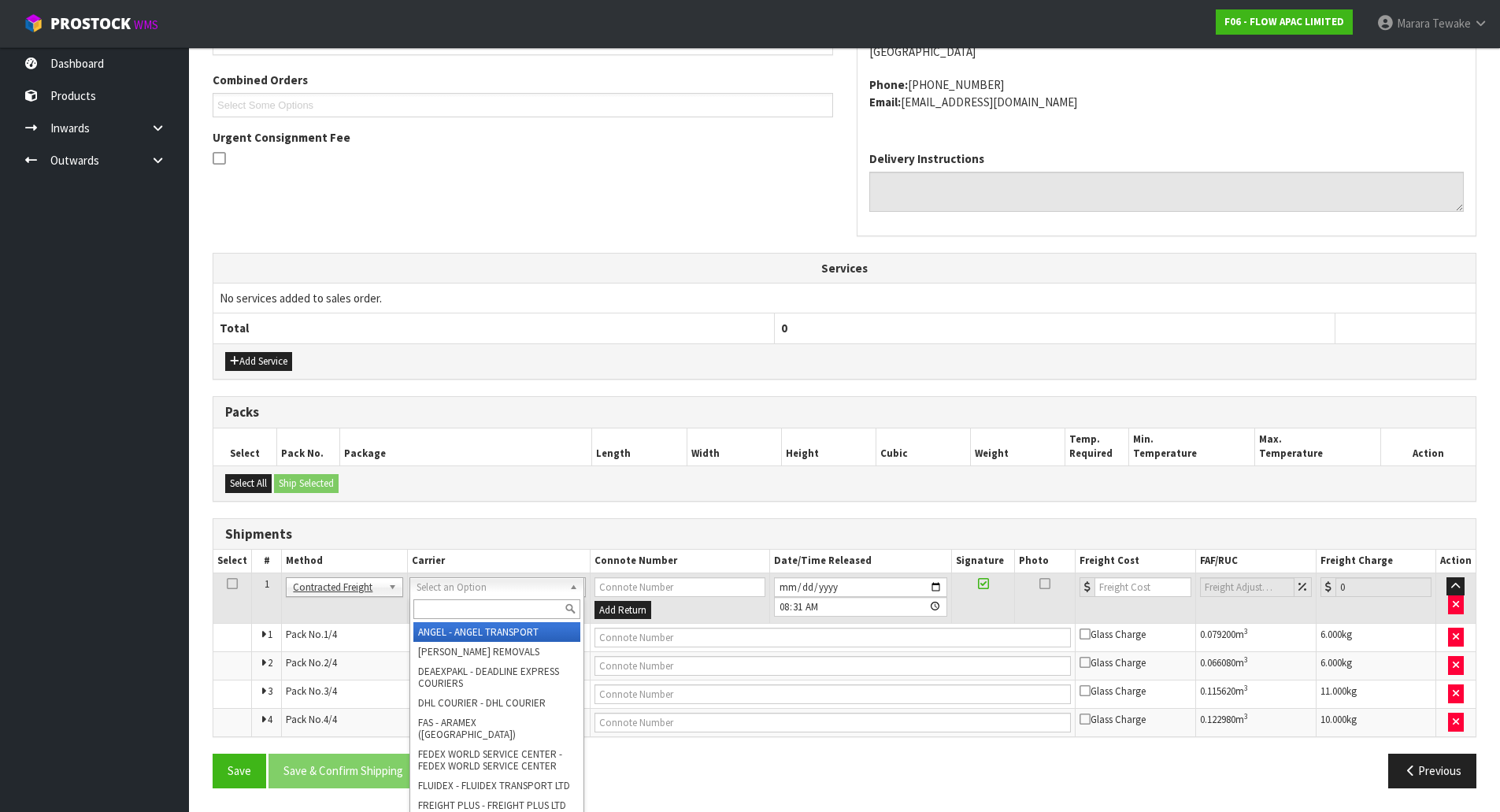
click at [435, 618] on input "text" at bounding box center [497, 609] width 167 height 20
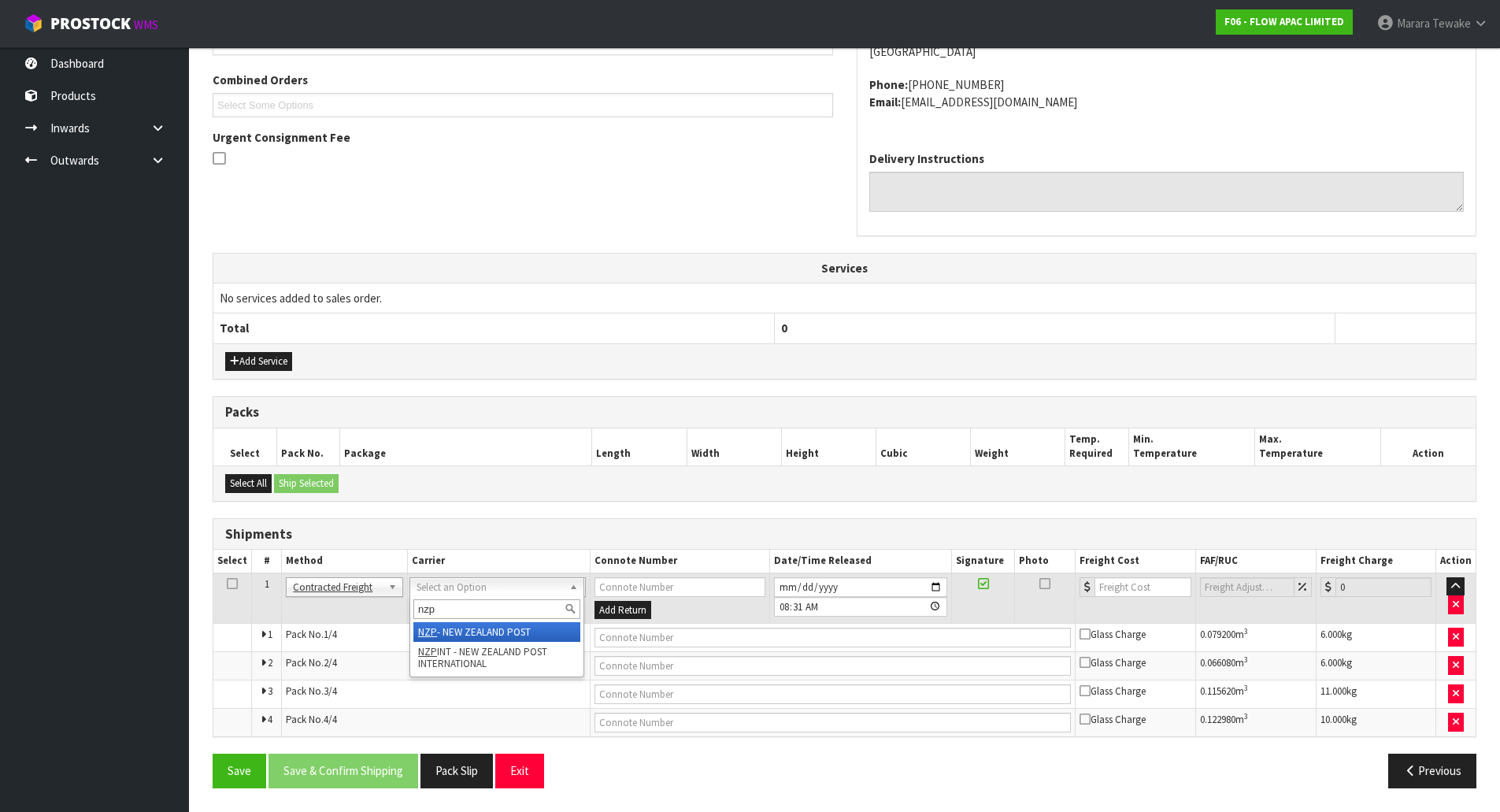
type input "nzp"
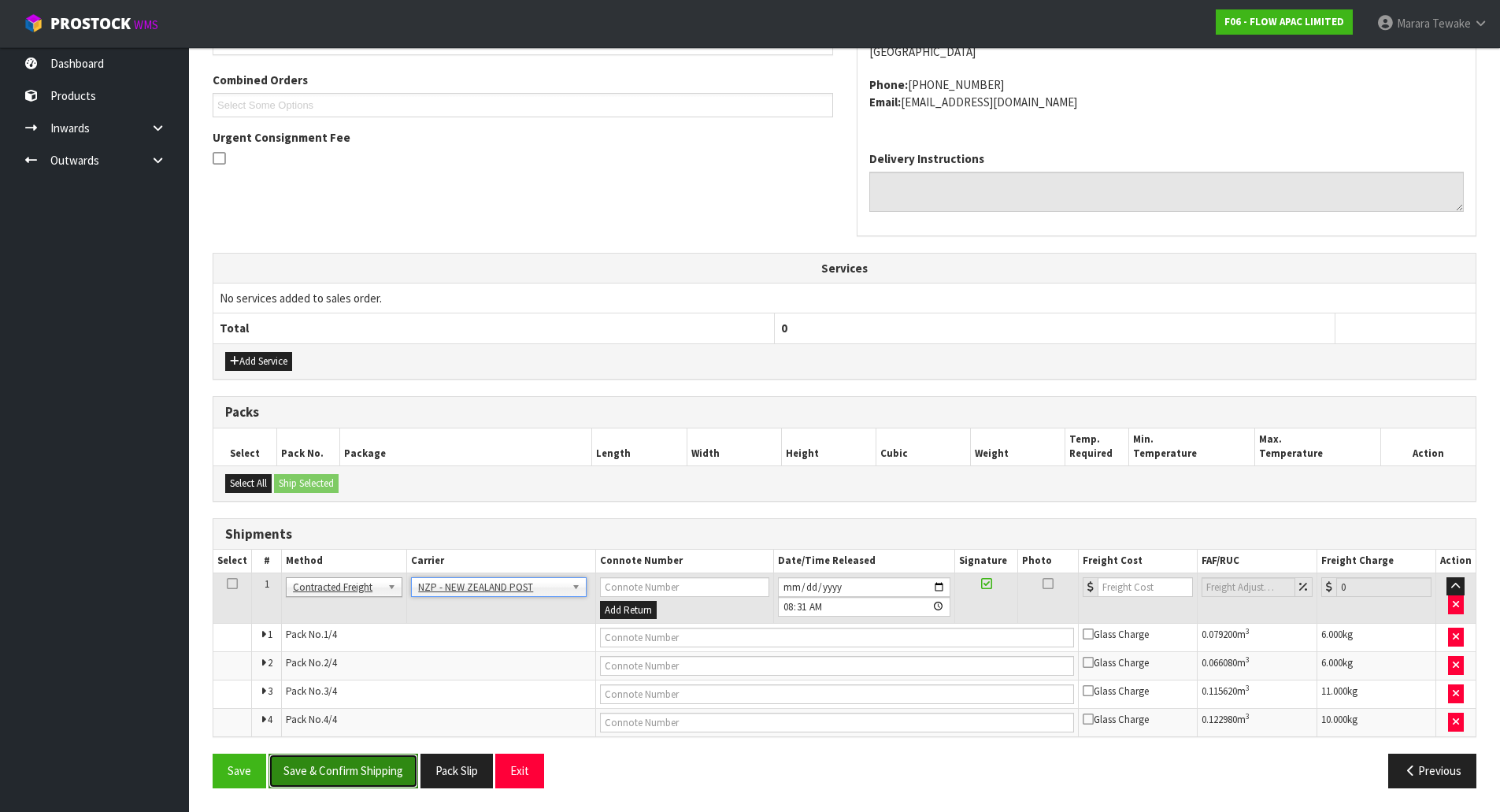
click at [341, 787] on button "Save & Confirm Shipping" at bounding box center [343, 770] width 149 height 34
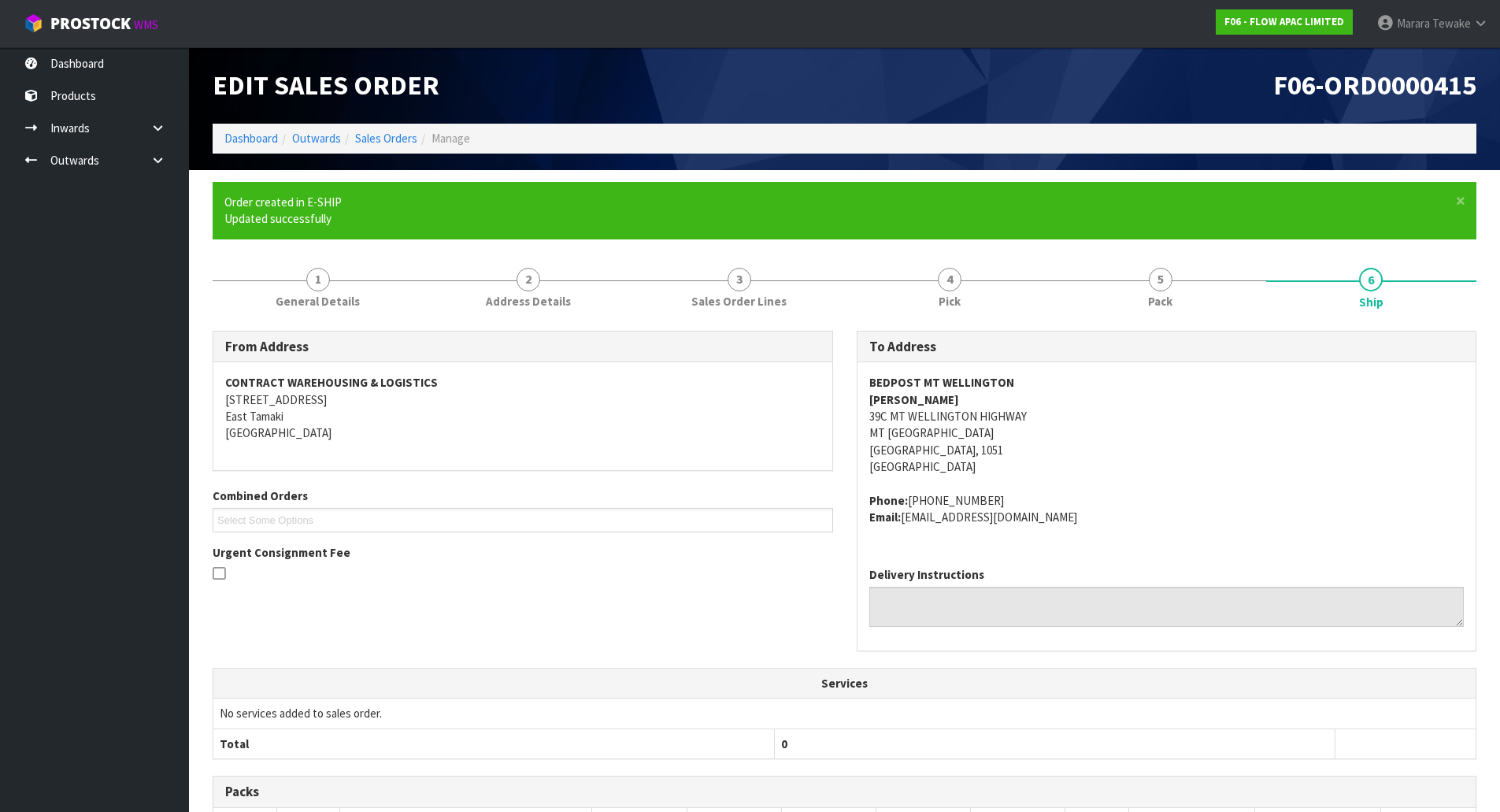
scroll to position [372, 0]
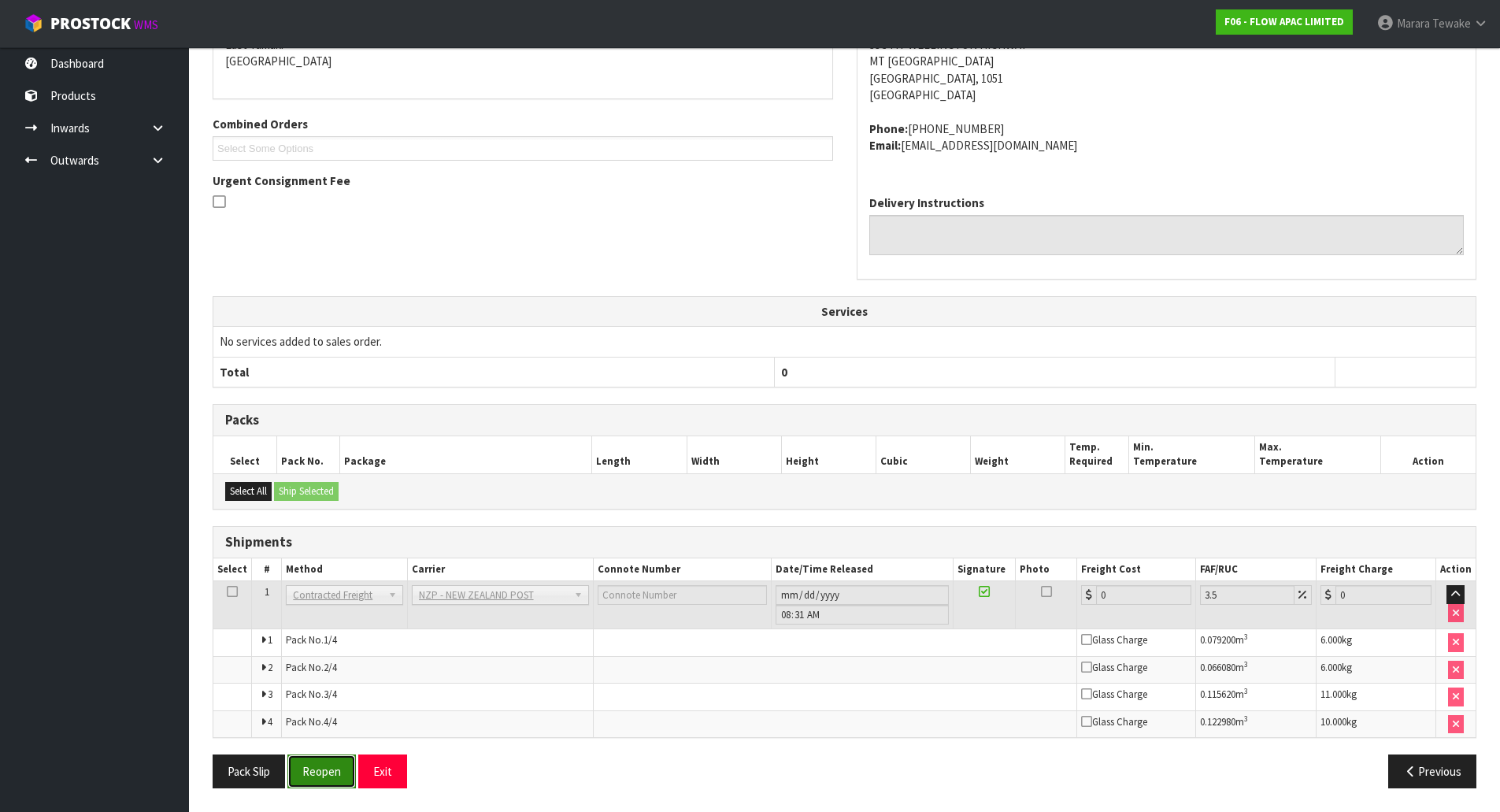
drag, startPoint x: 329, startPoint y: 758, endPoint x: 293, endPoint y: 754, distance: 36.2
click at [329, 758] on button "Reopen" at bounding box center [322, 771] width 69 height 34
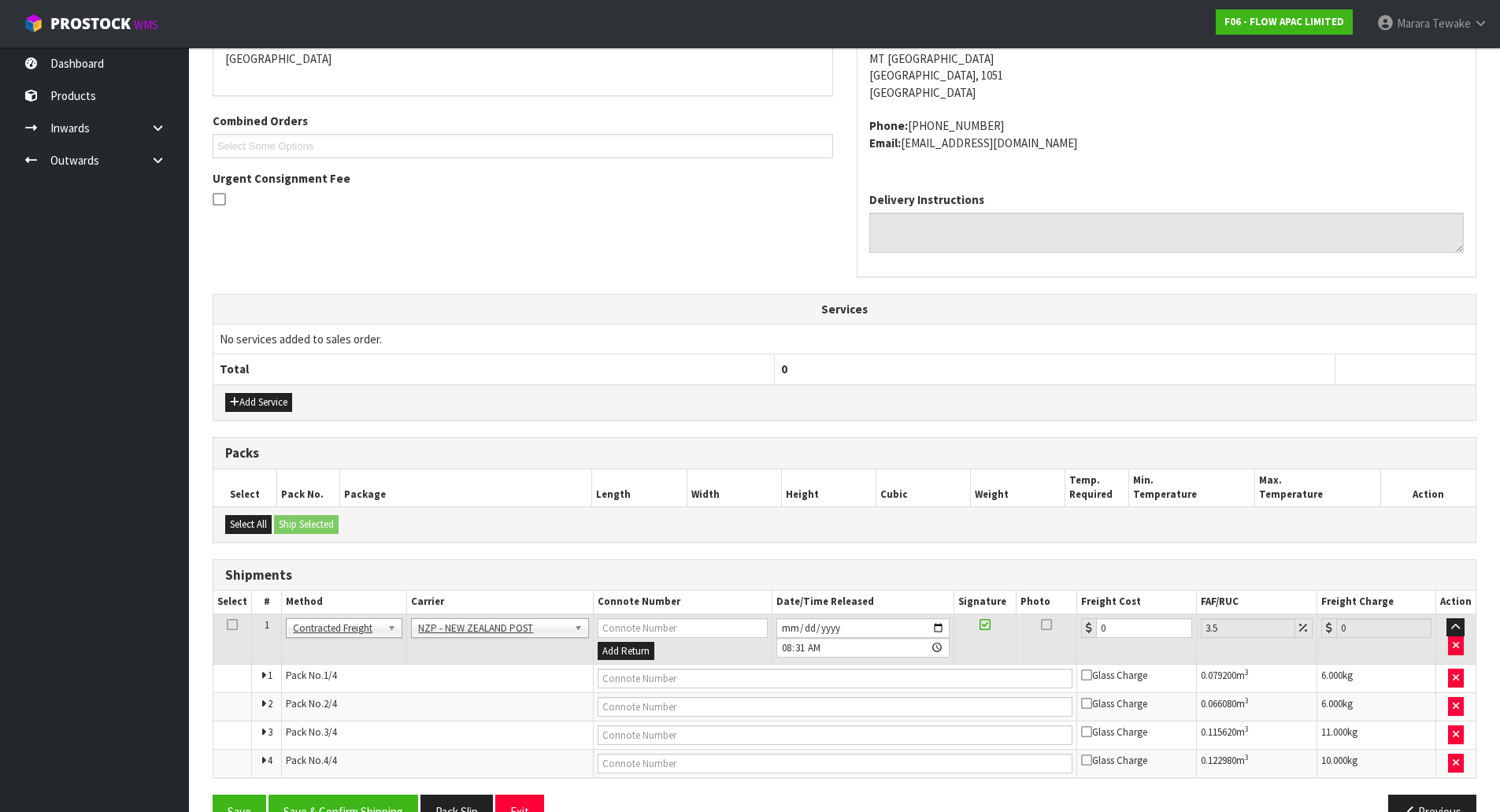
scroll to position [398, 0]
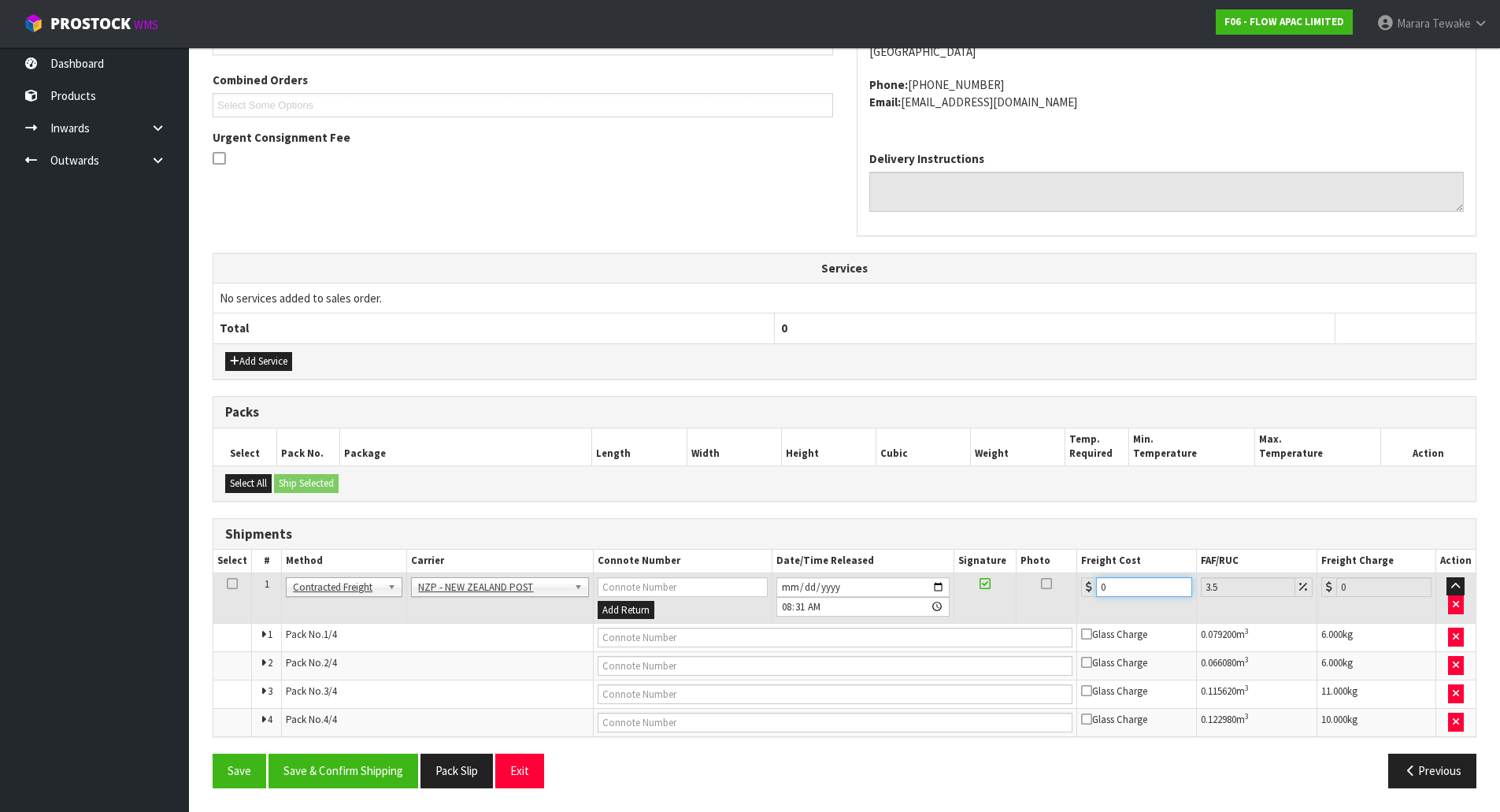
drag, startPoint x: 1120, startPoint y: 590, endPoint x: 1035, endPoint y: 545, distance: 96.2
click at [1046, 565] on table "Select # Method Carrier Connote Number Date/Time Released Signature Photo Freig…" at bounding box center [844, 643] width 1263 height 187
type input "1"
type input "1.03"
type input "17"
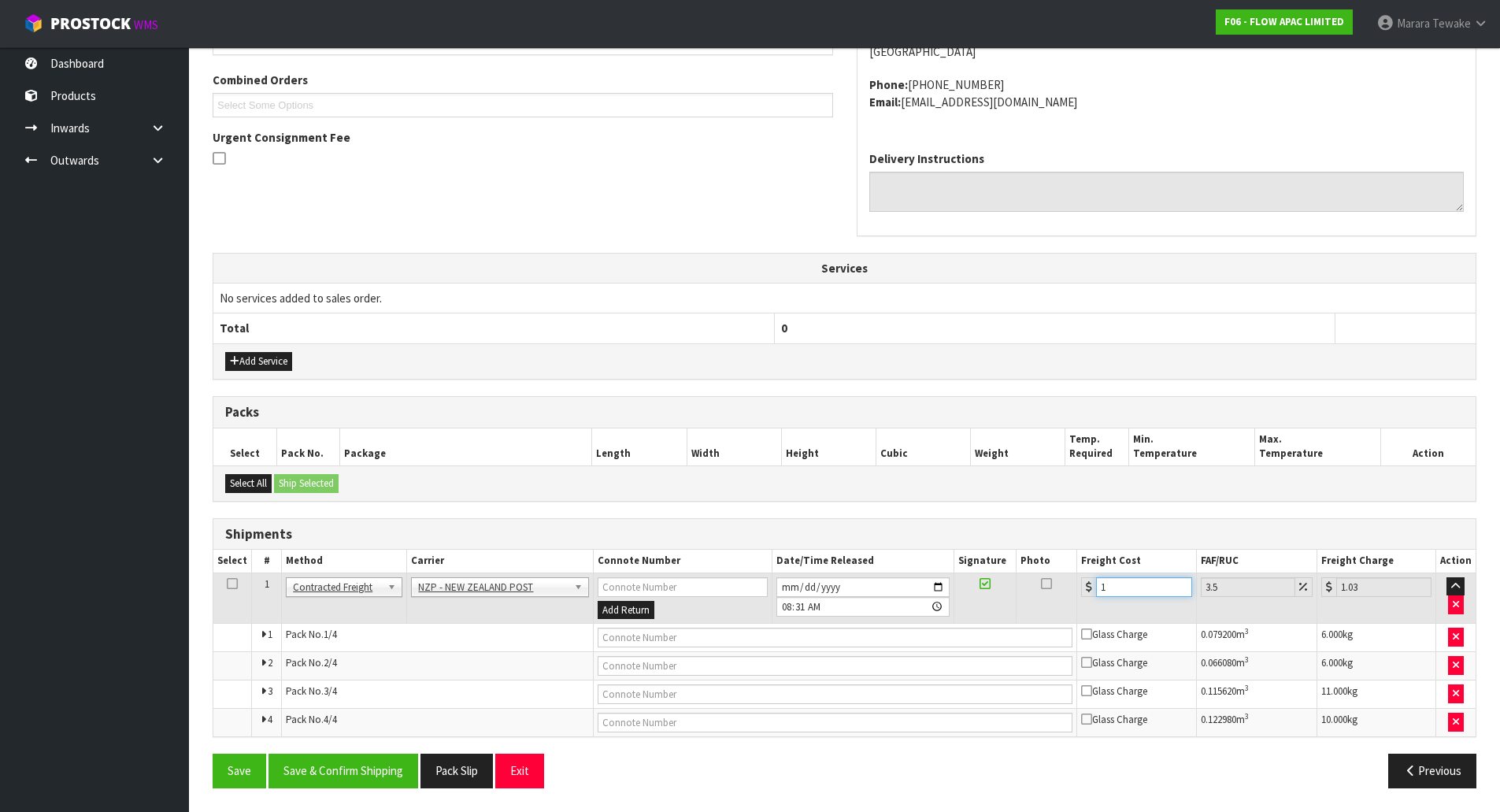
type input "17.59"
type input "17.3"
type input "17.91"
type input "17.32"
type input "17.93"
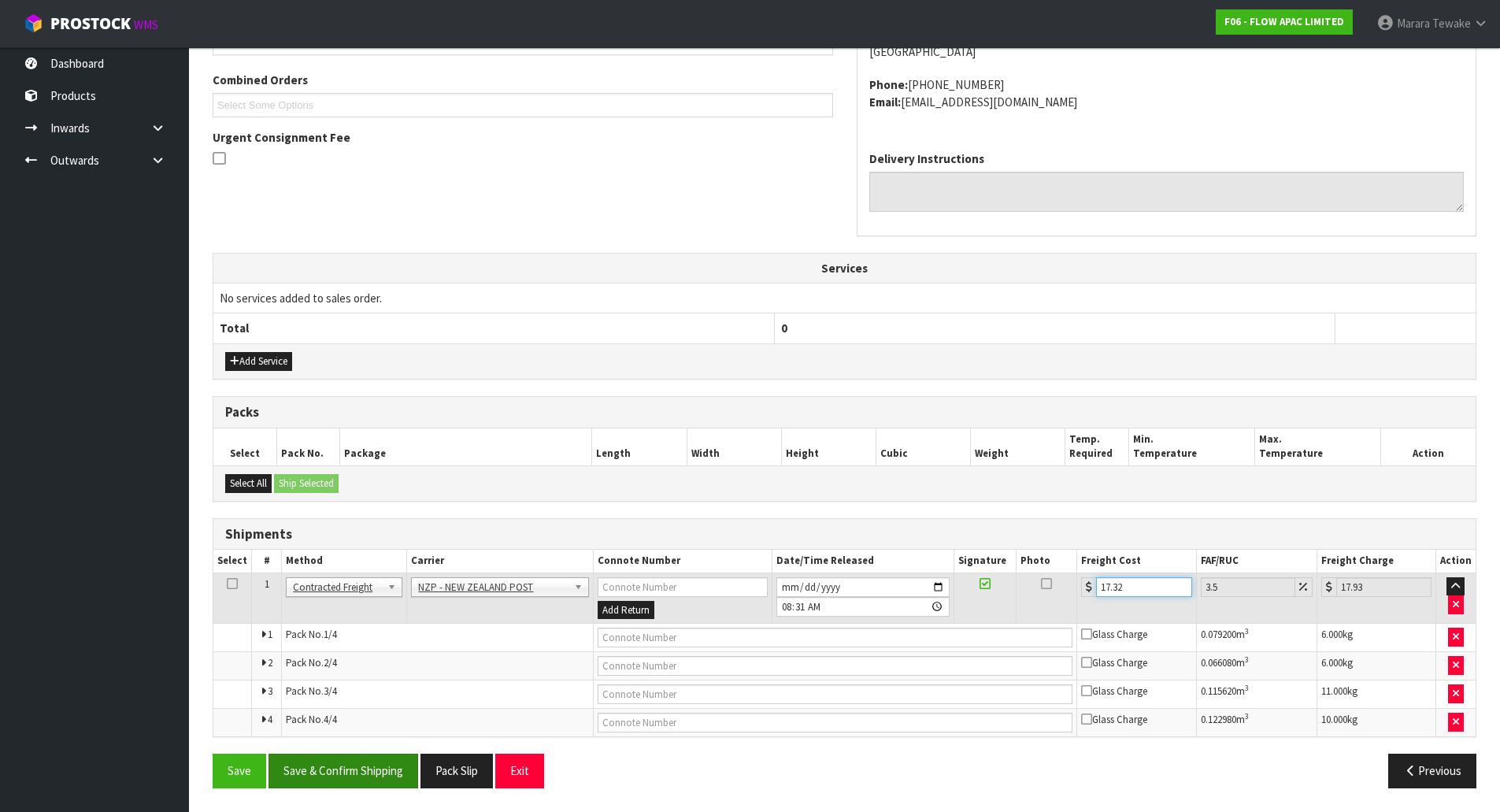
type input "17.32"
drag, startPoint x: 331, startPoint y: 776, endPoint x: 331, endPoint y: 767, distance: 9.0
click at [331, 776] on button "Save & Confirm Shipping" at bounding box center [343, 770] width 149 height 34
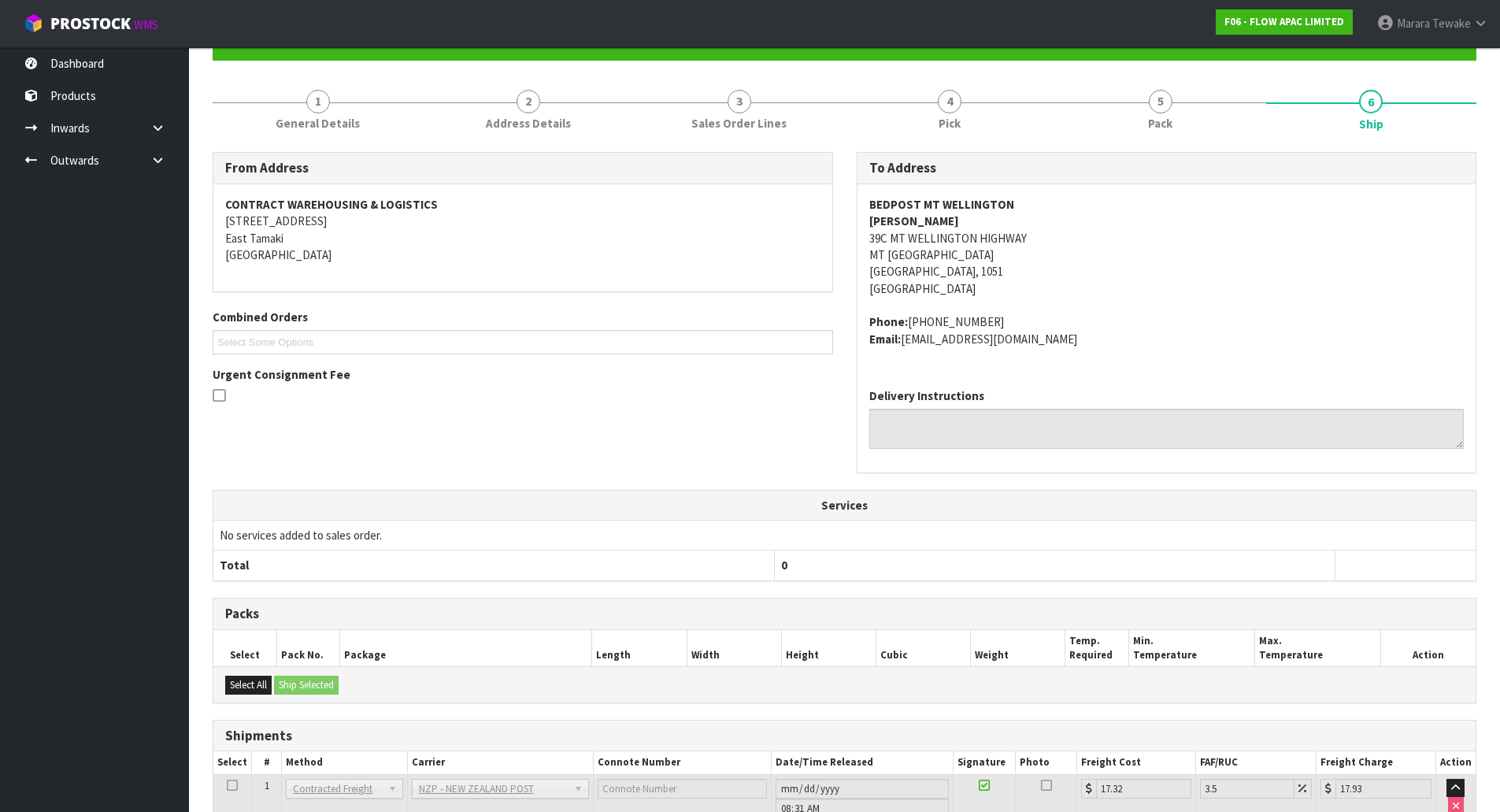
scroll to position [0, 0]
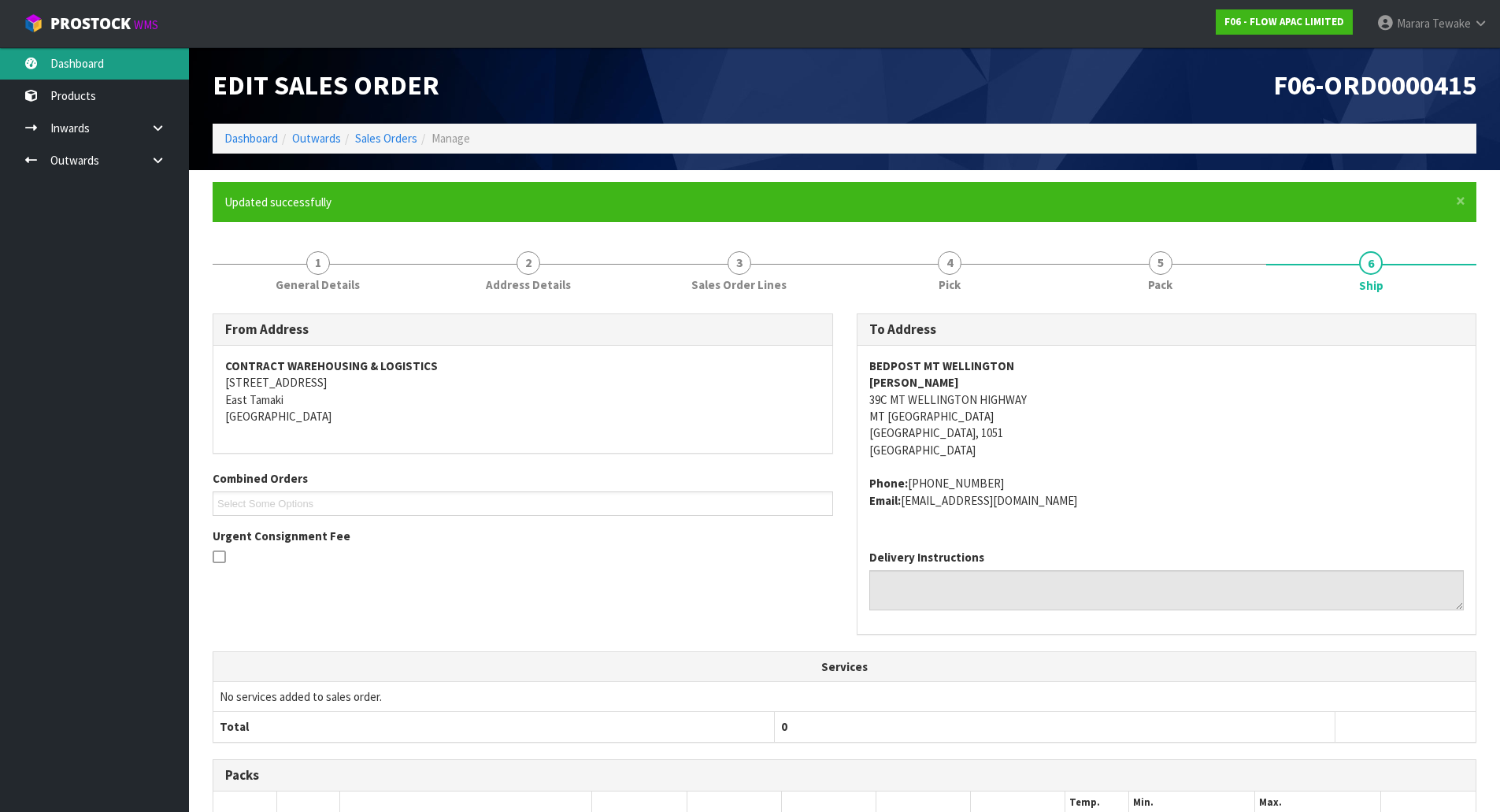
click at [168, 61] on link "Dashboard" at bounding box center [94, 63] width 189 height 32
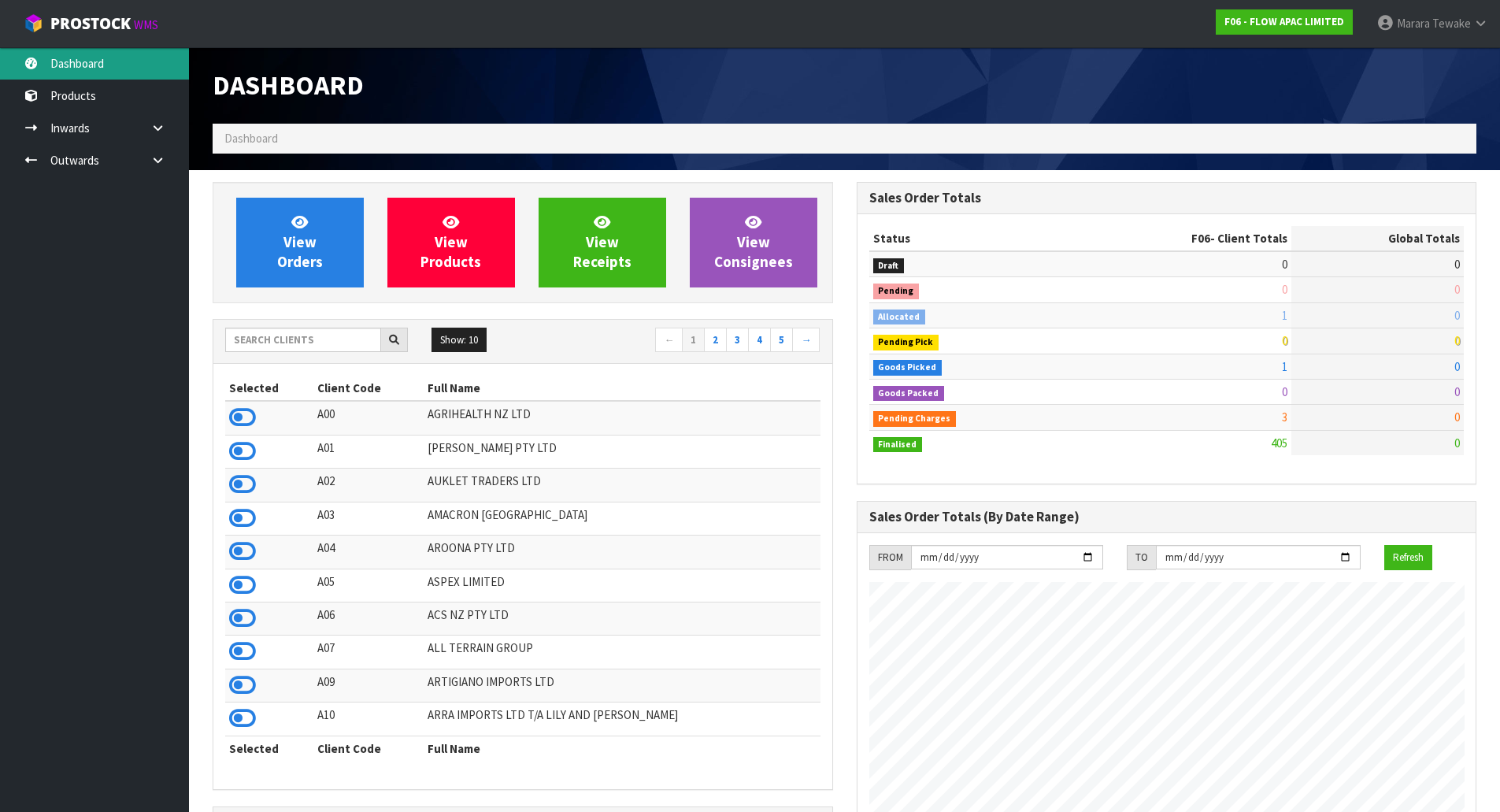
scroll to position [1193, 644]
drag, startPoint x: 318, startPoint y: 327, endPoint x: 315, endPoint y: 336, distance: 9.5
click at [315, 334] on input "text" at bounding box center [303, 339] width 156 height 25
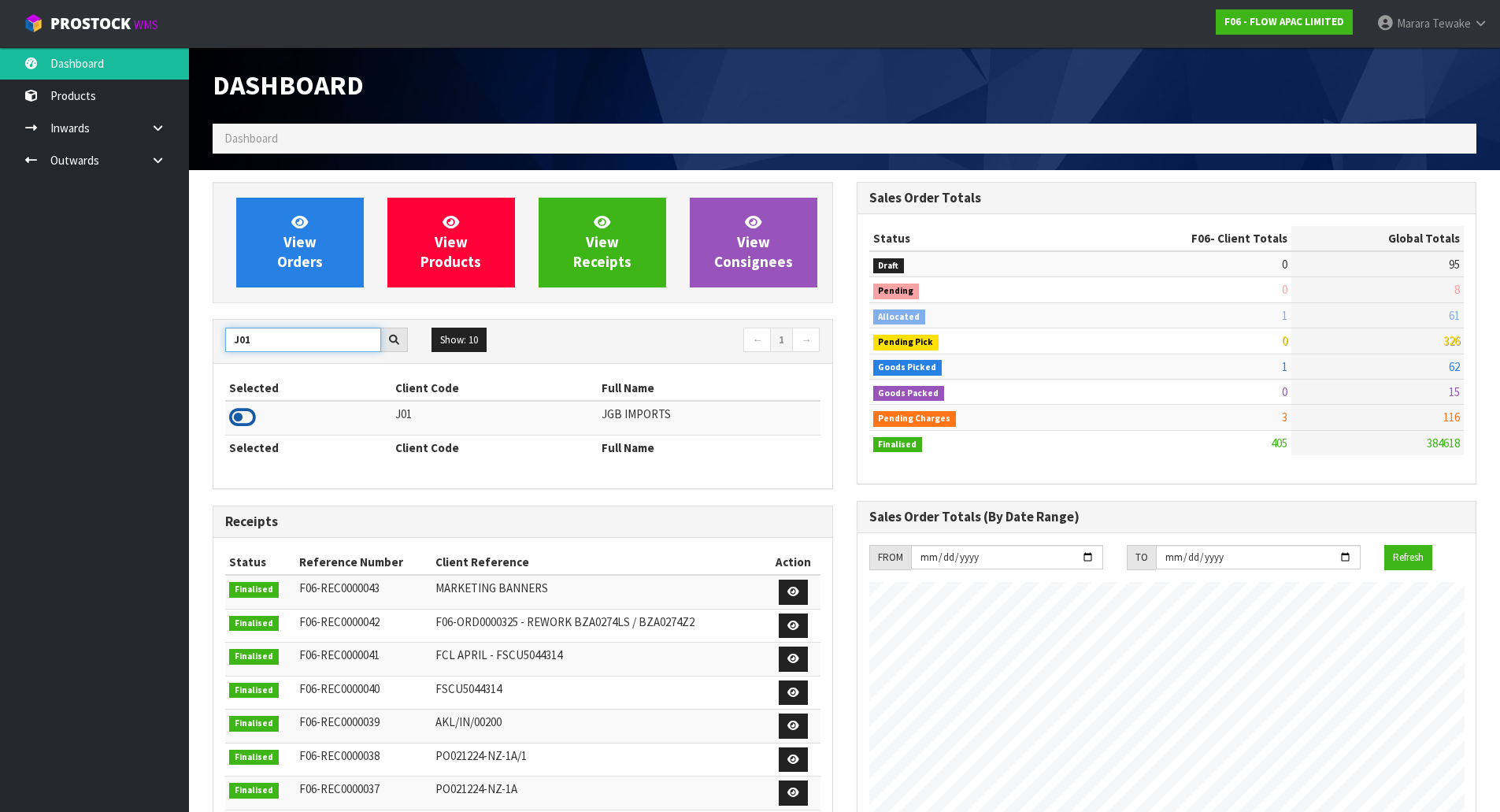
type input "J01"
click at [247, 410] on icon at bounding box center [243, 417] width 27 height 24
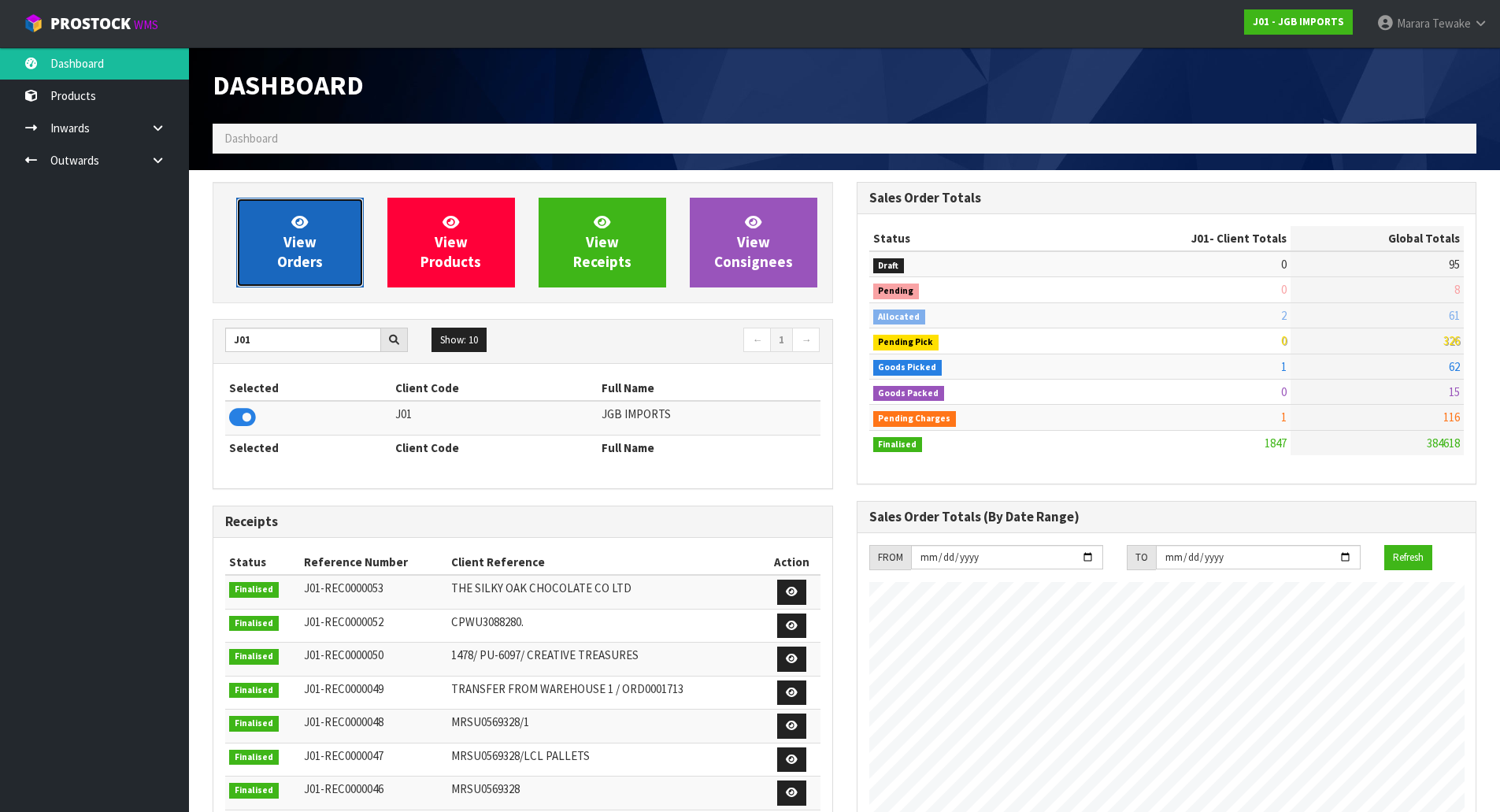
click at [285, 261] on span "View Orders" at bounding box center [300, 242] width 46 height 59
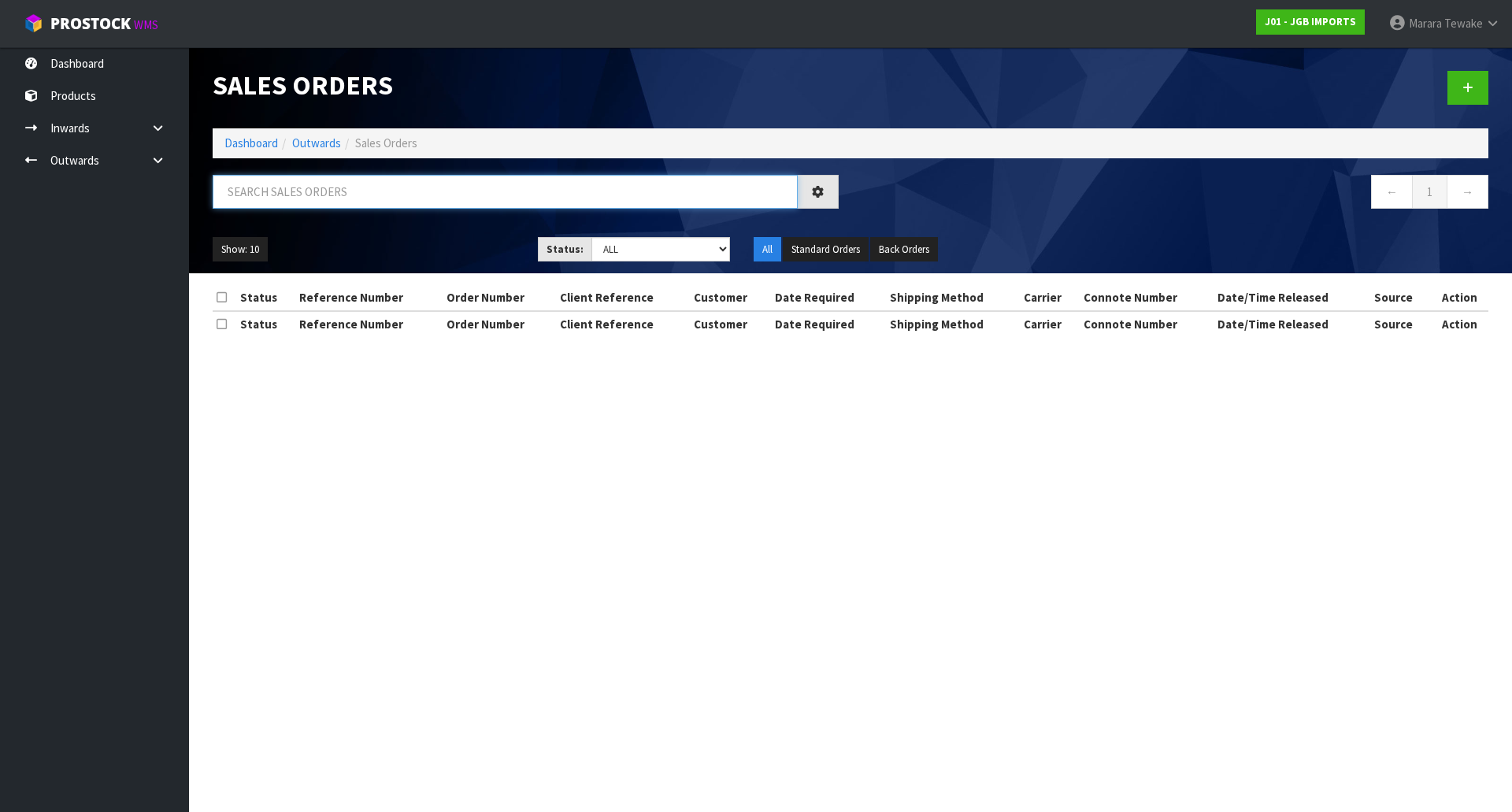
click at [327, 192] on input "text" at bounding box center [505, 191] width 585 height 34
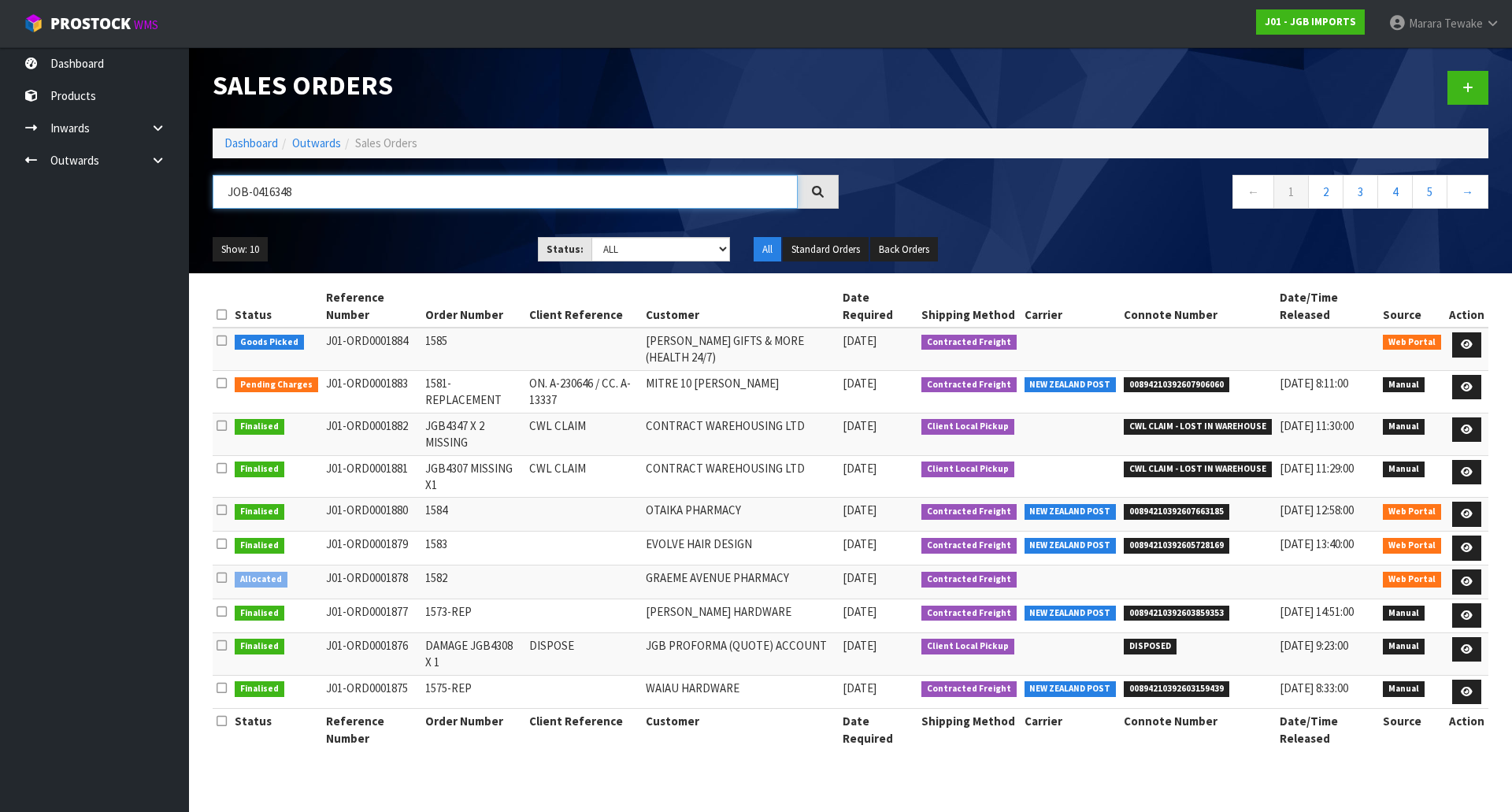
type input "JOB-0416348"
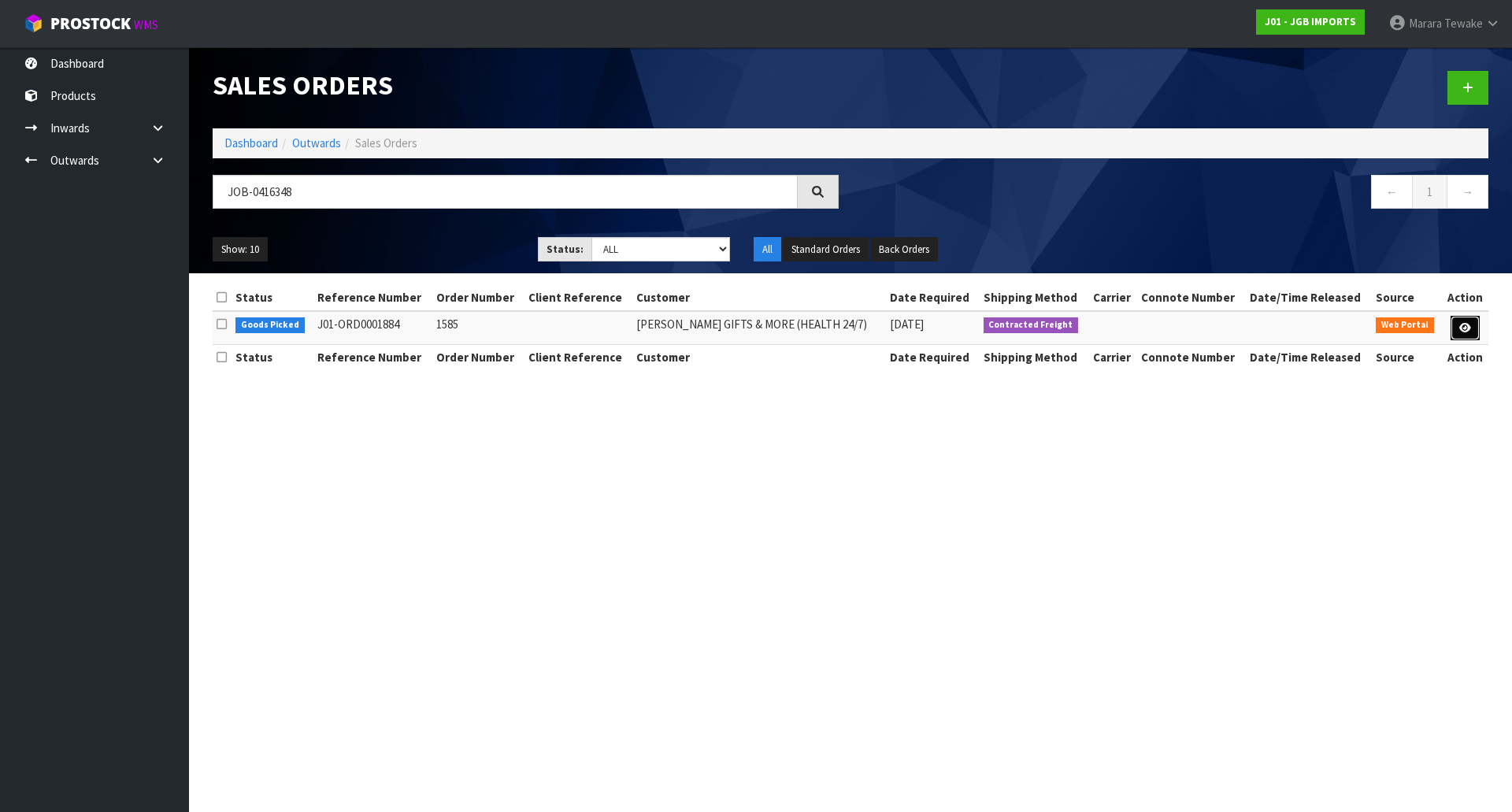
click at [1464, 319] on link at bounding box center [1465, 328] width 29 height 25
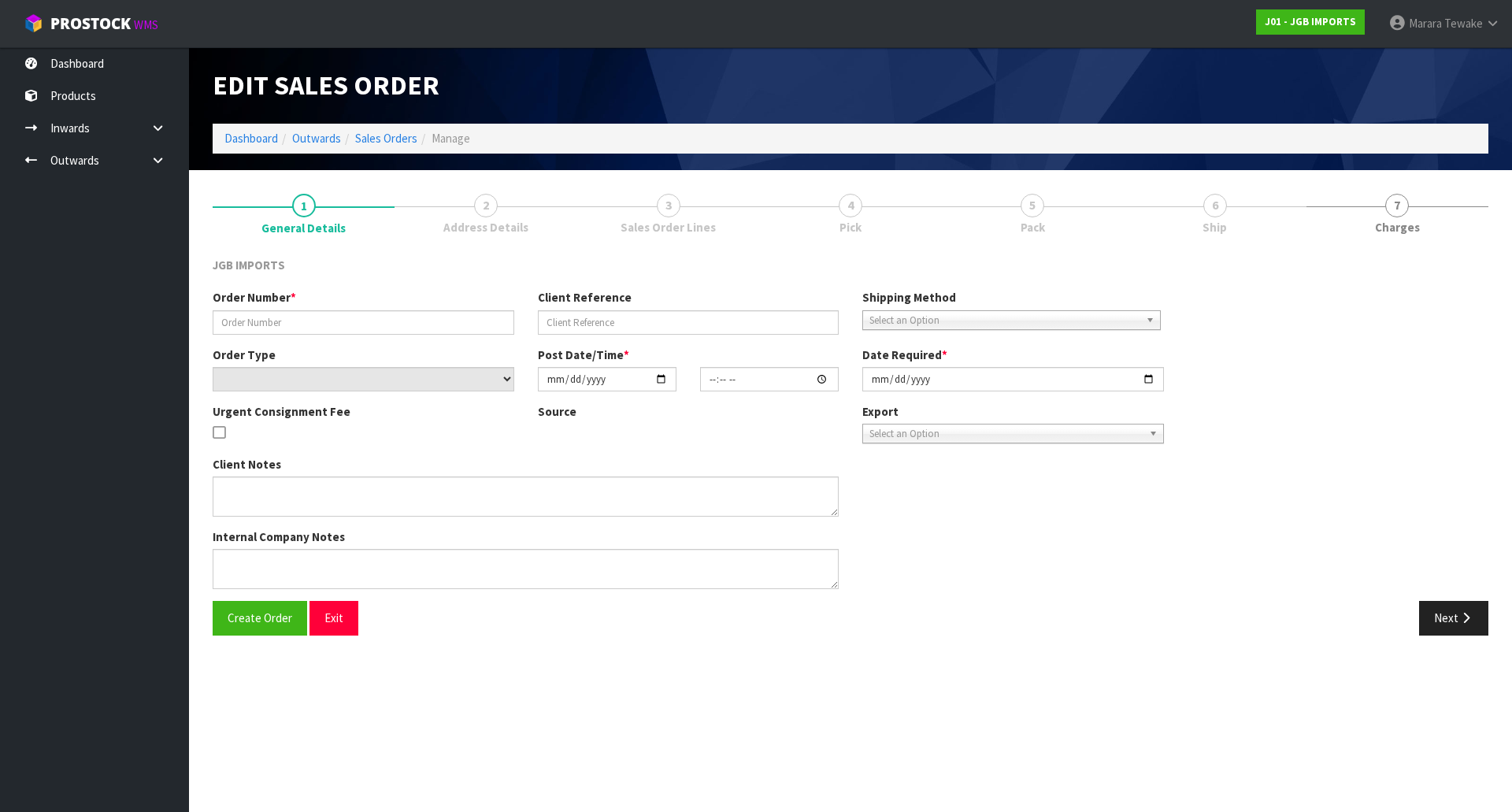
type input "1585"
select select "number:0"
type input "2025-10-06"
type input "14:26:00.000"
type input "2025-10-07"
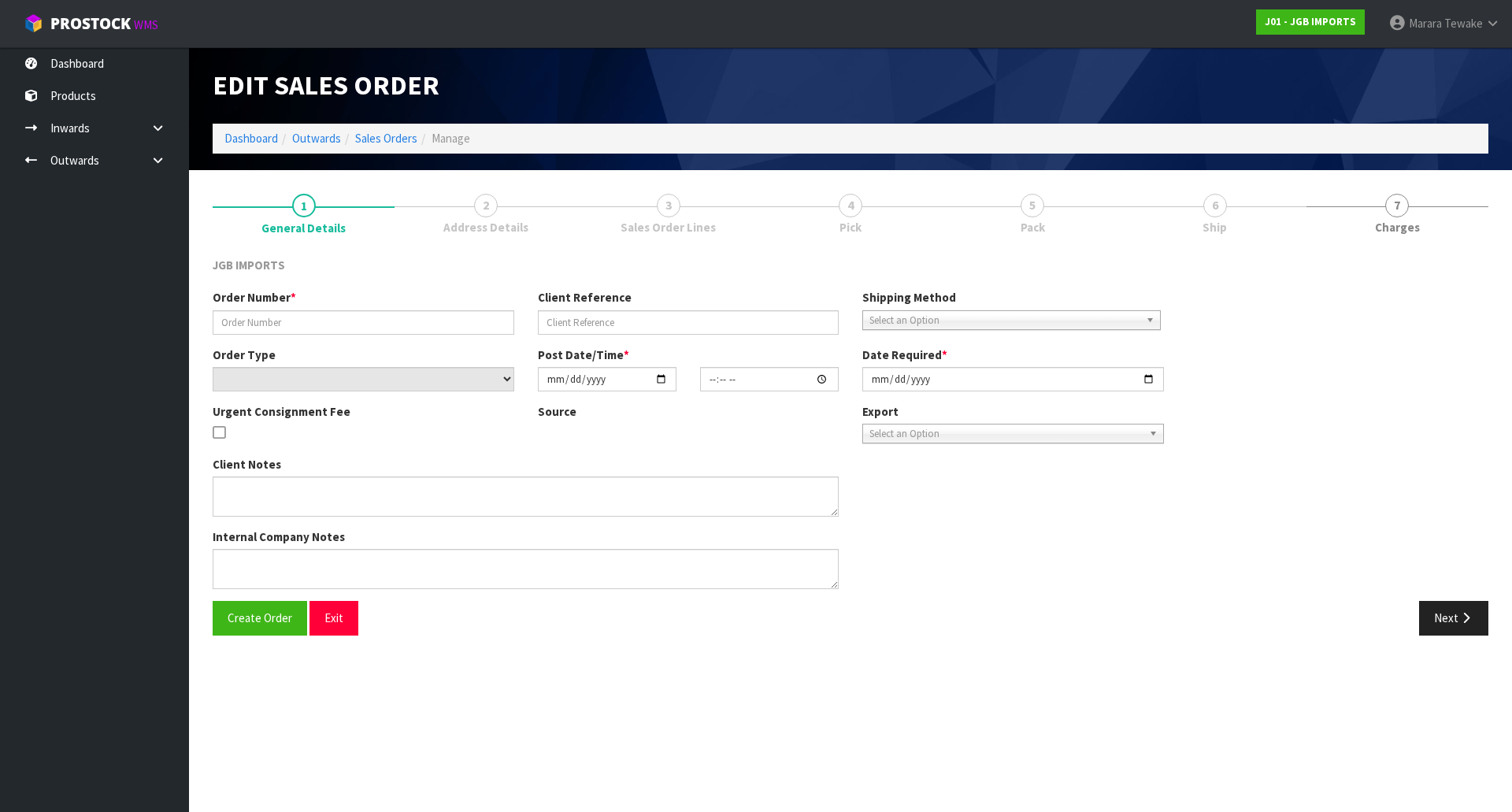
type textarea "PLEASE CHECK THE CRYSTAL APPLE TREE BEFORE SENDING TO ENSURE IT’S NOT BROKEN TH…"
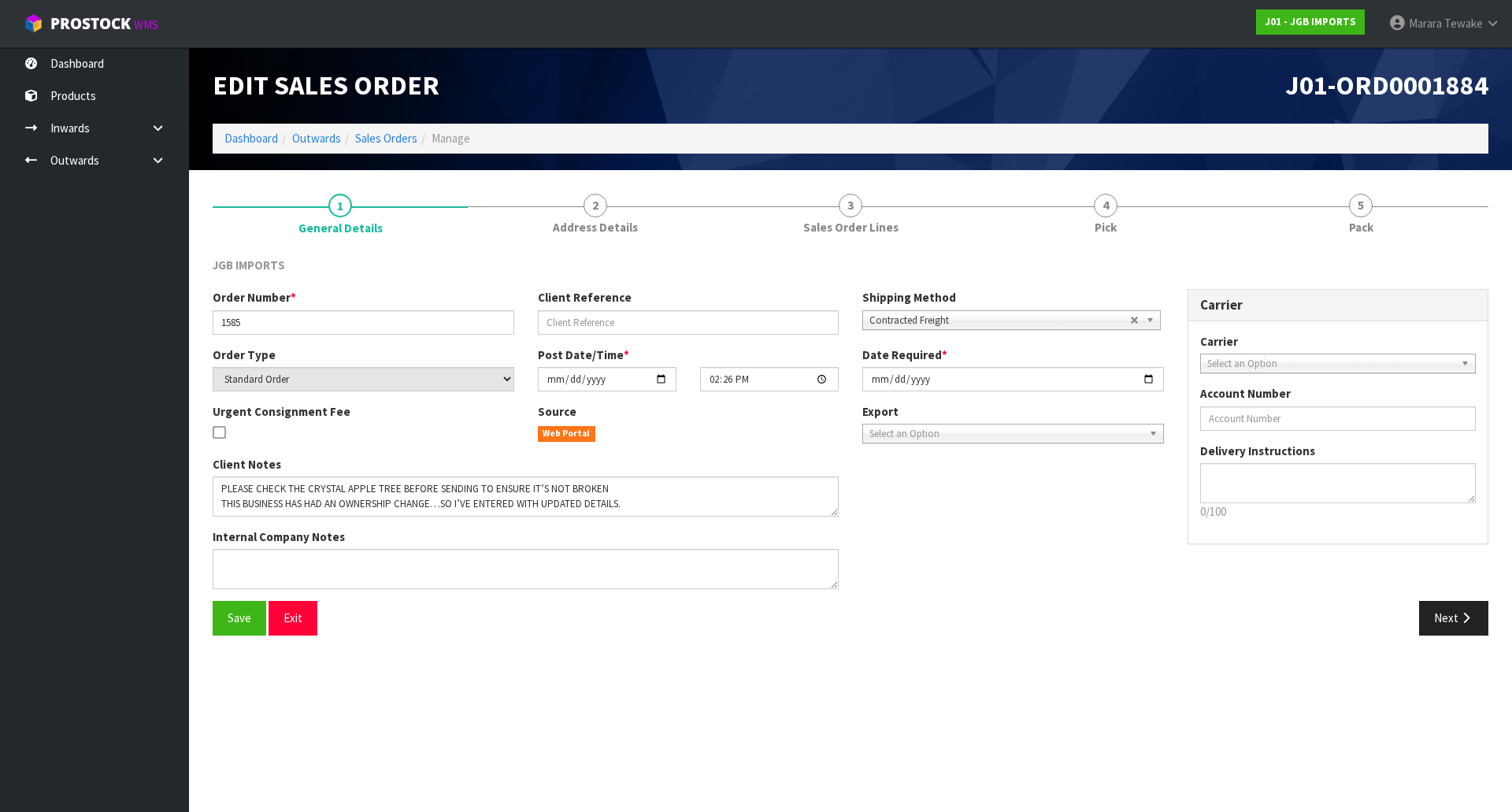
click at [1145, 228] on link "4 Pick" at bounding box center [1106, 213] width 255 height 62
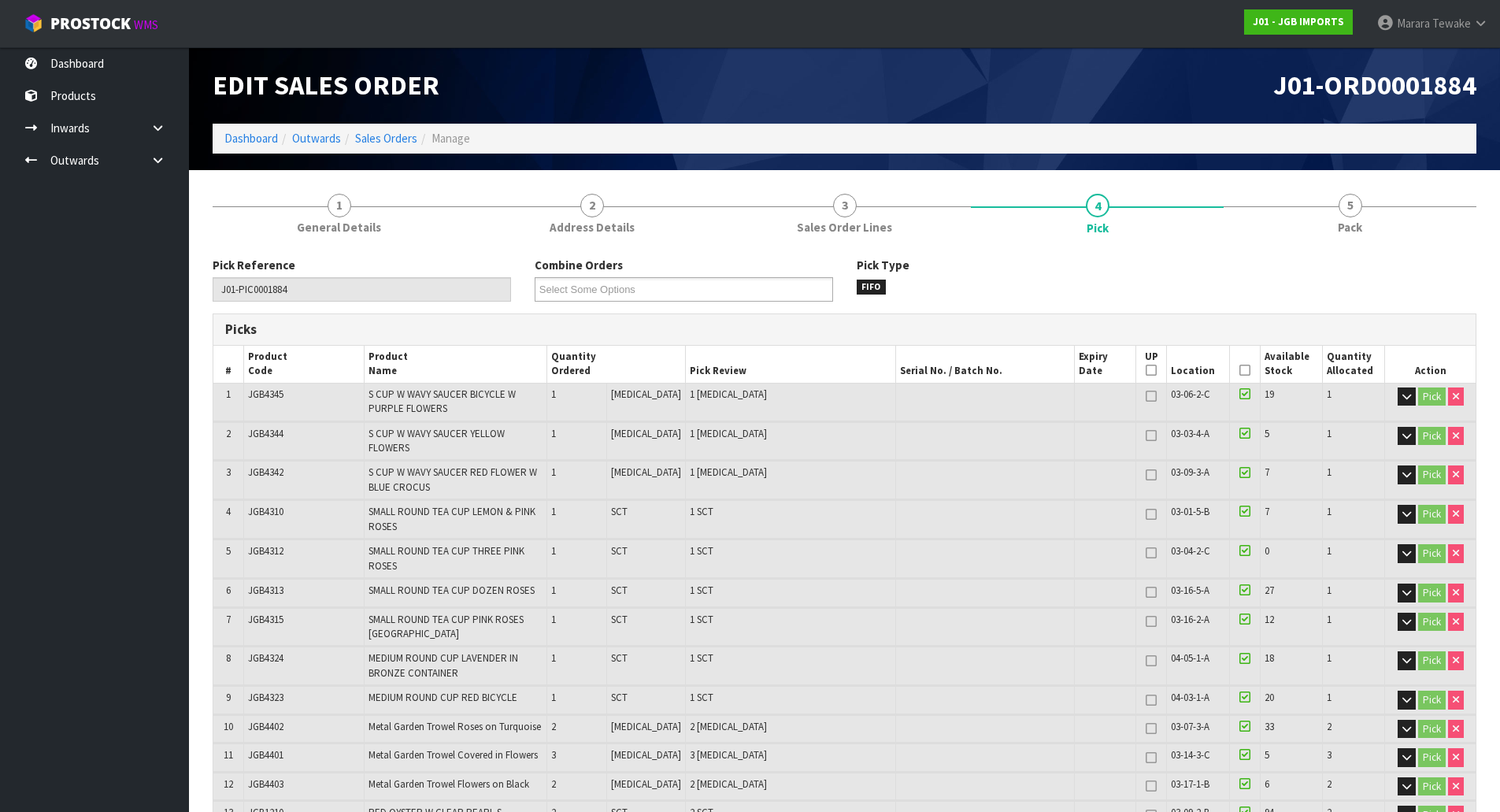
click at [1240, 370] on icon at bounding box center [1245, 370] width 11 height 1
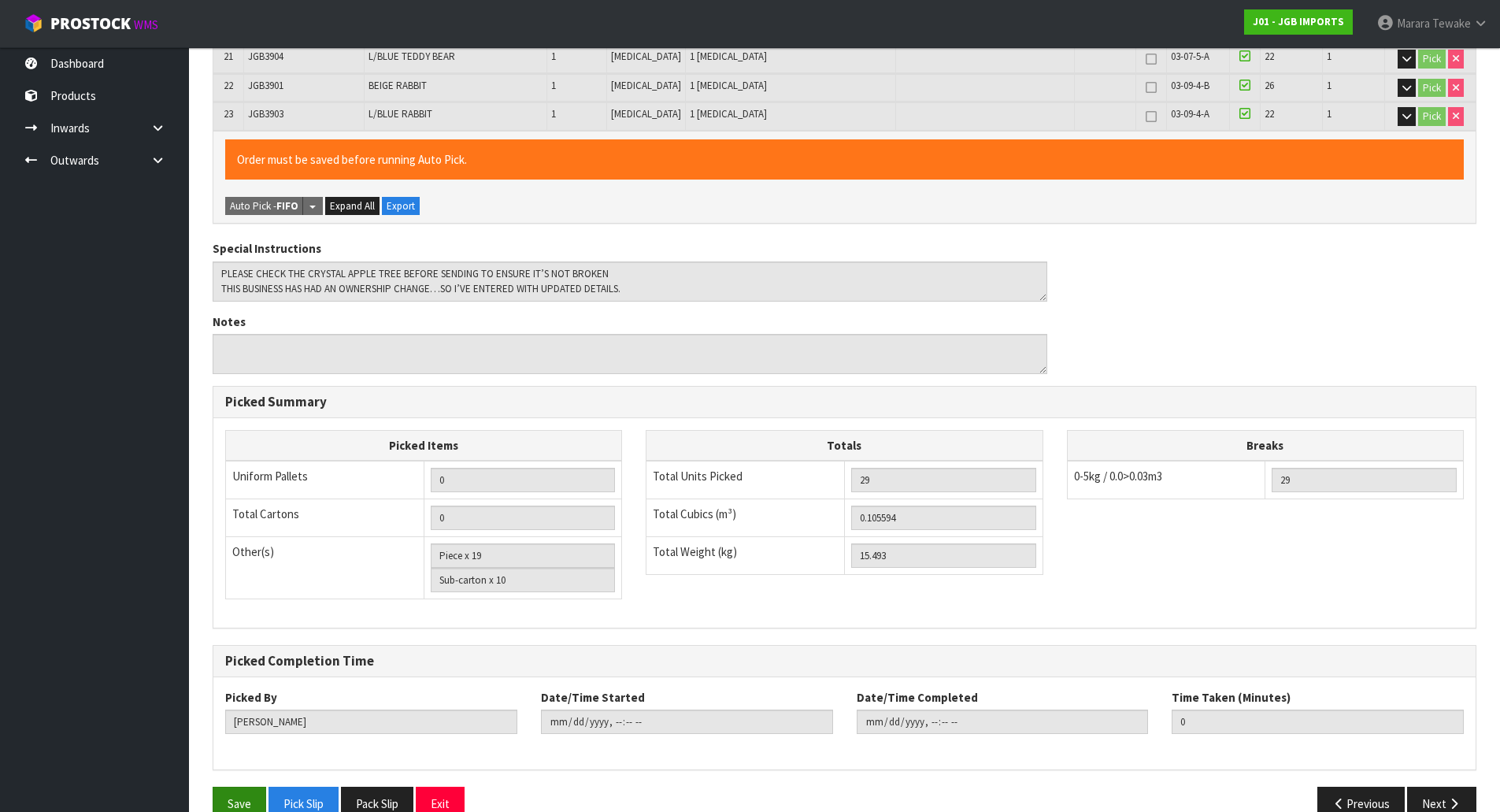
scroll to position [1008, 0]
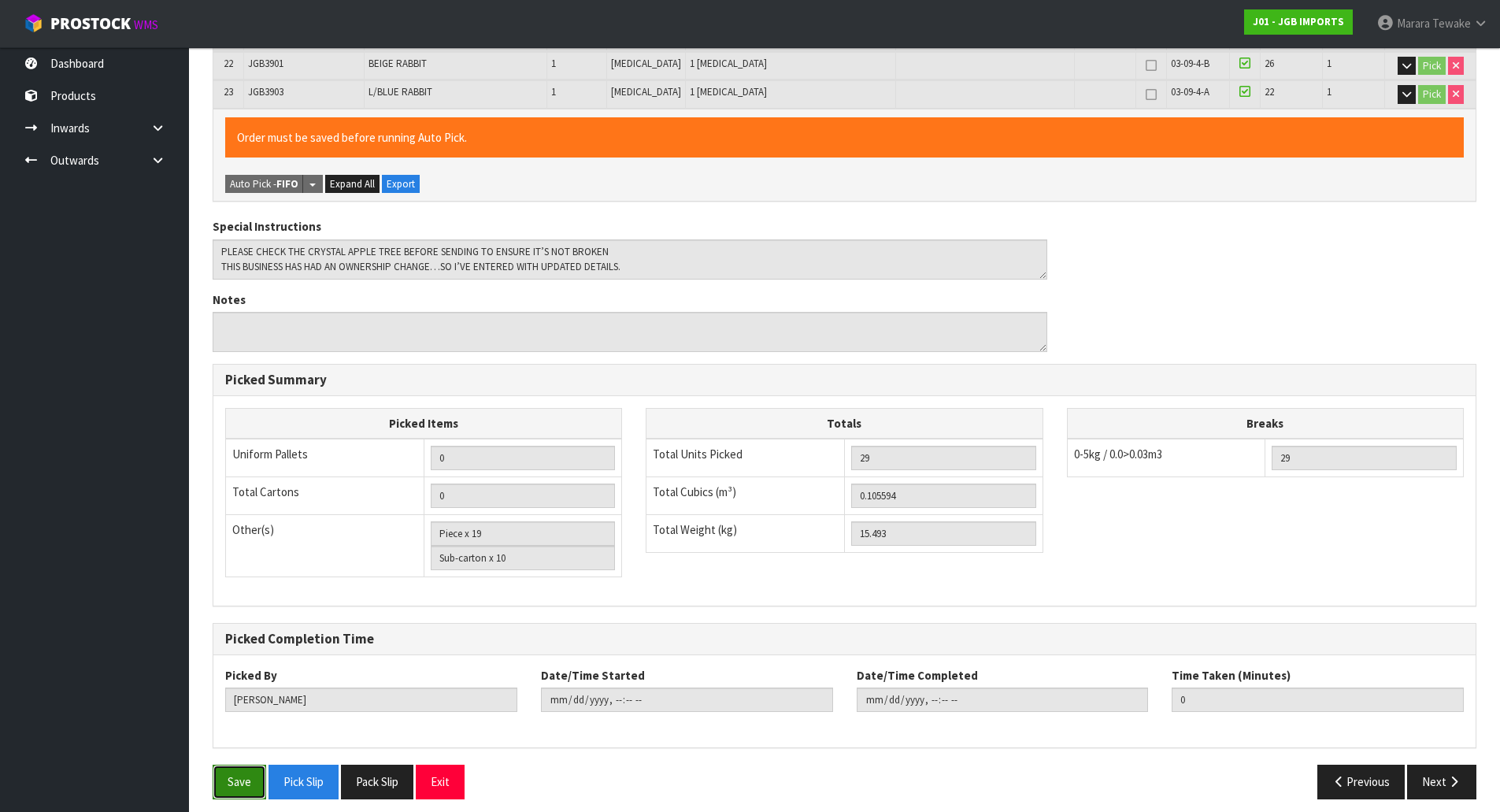
click at [242, 768] on button "Save" at bounding box center [240, 781] width 54 height 34
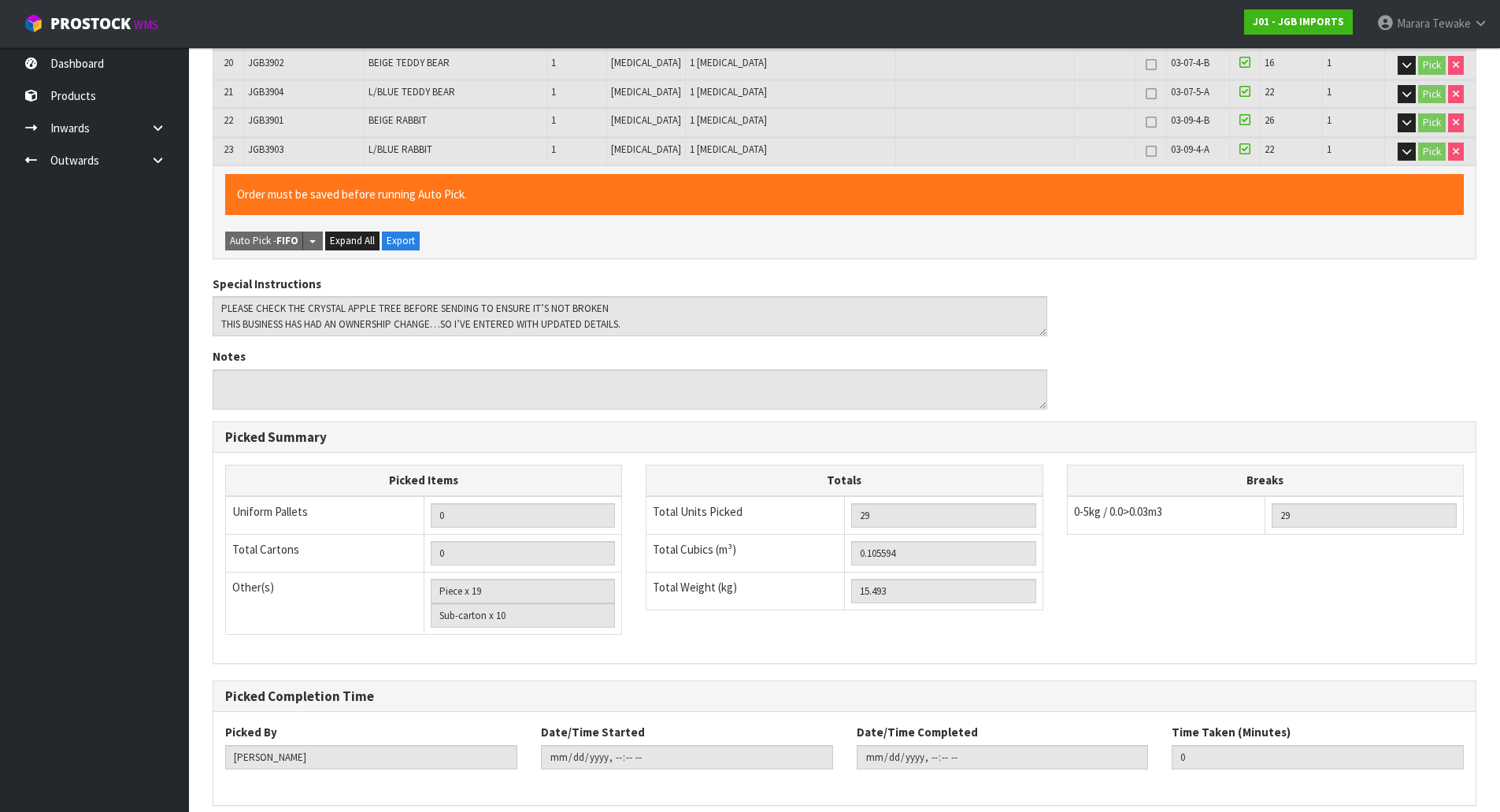
scroll to position [0, 0]
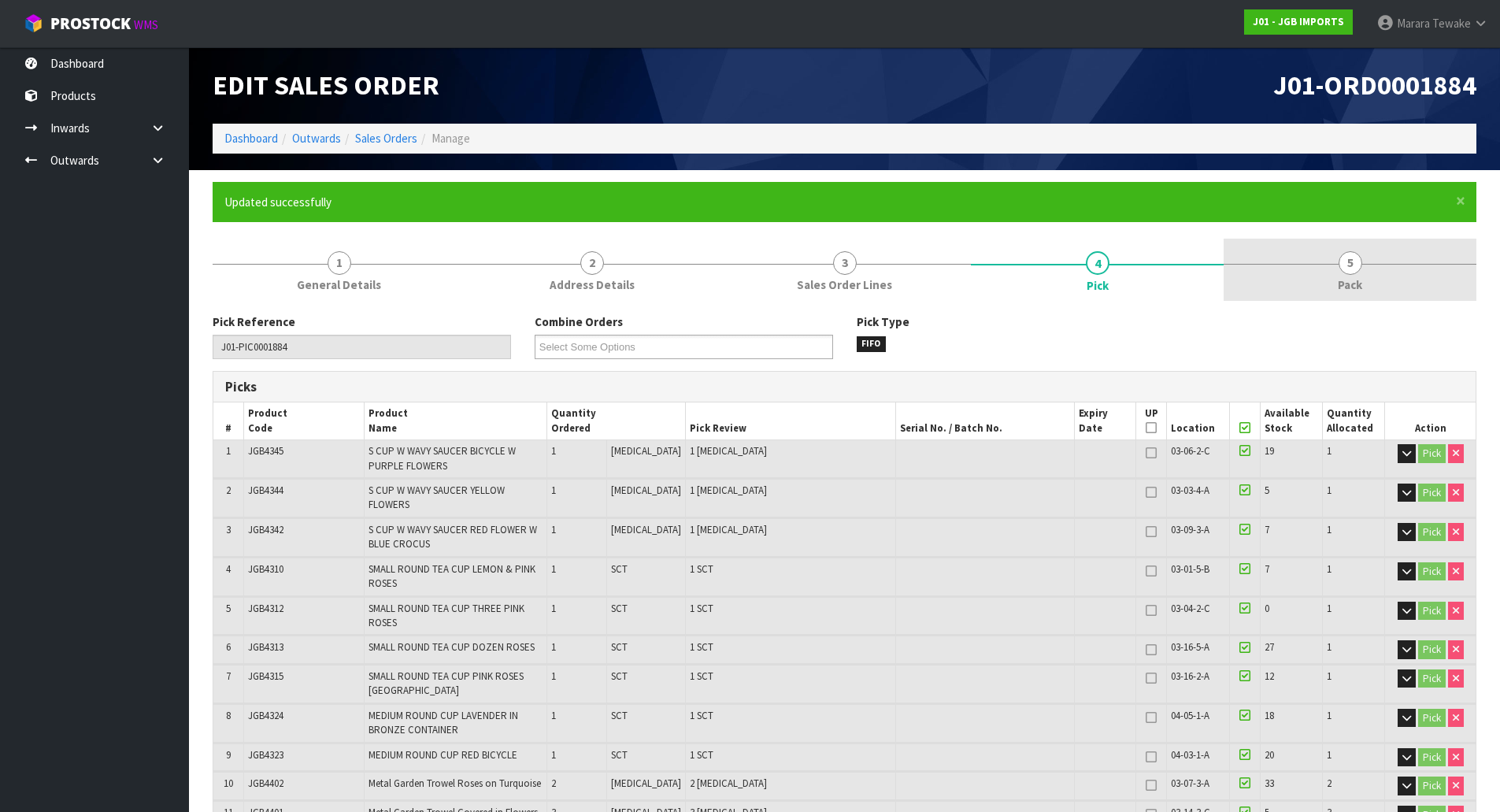
type input "2025-10-08T08:35:57"
click at [1363, 262] on link "5 Pack" at bounding box center [1351, 270] width 253 height 62
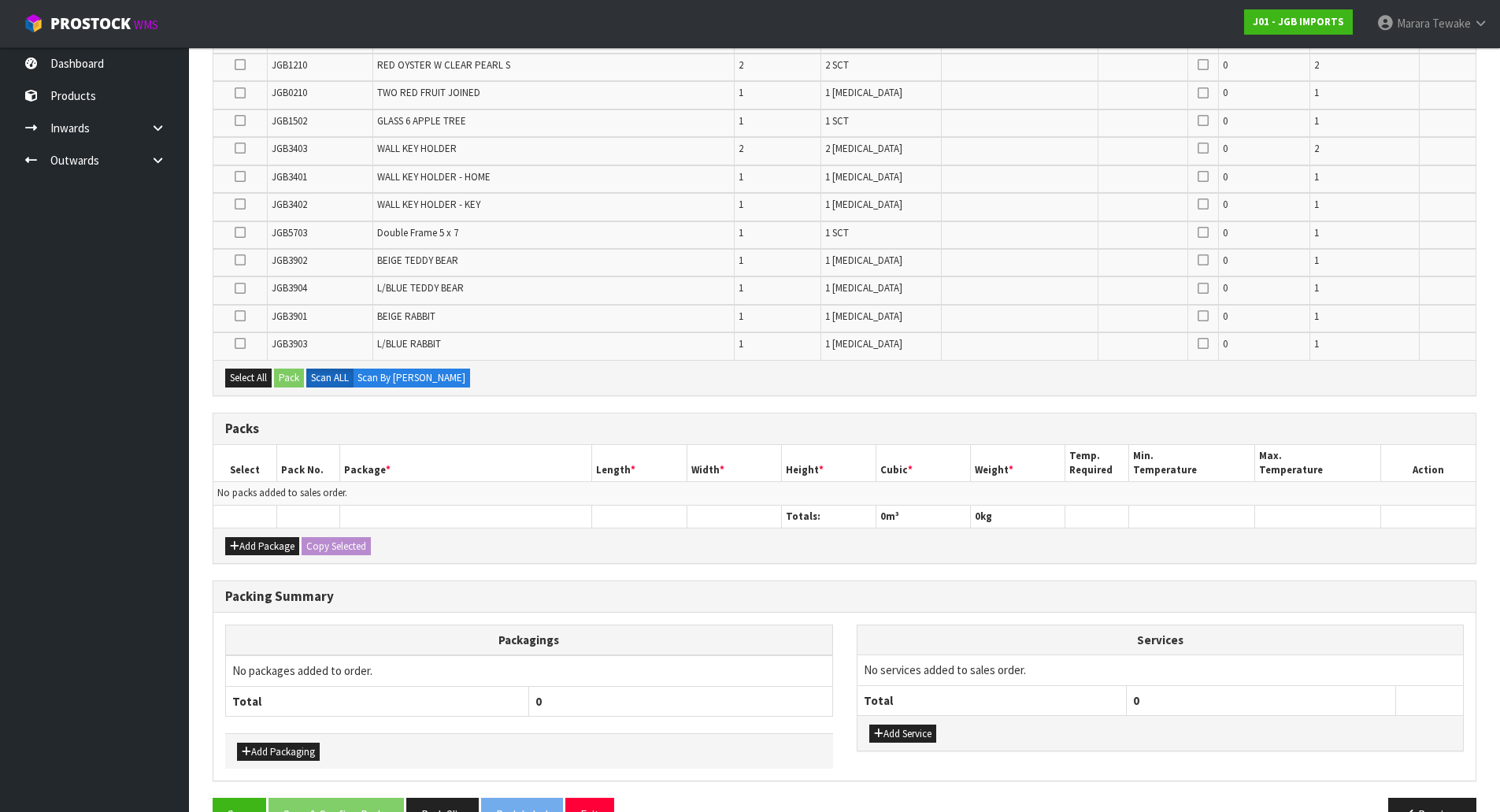
scroll to position [751, 0]
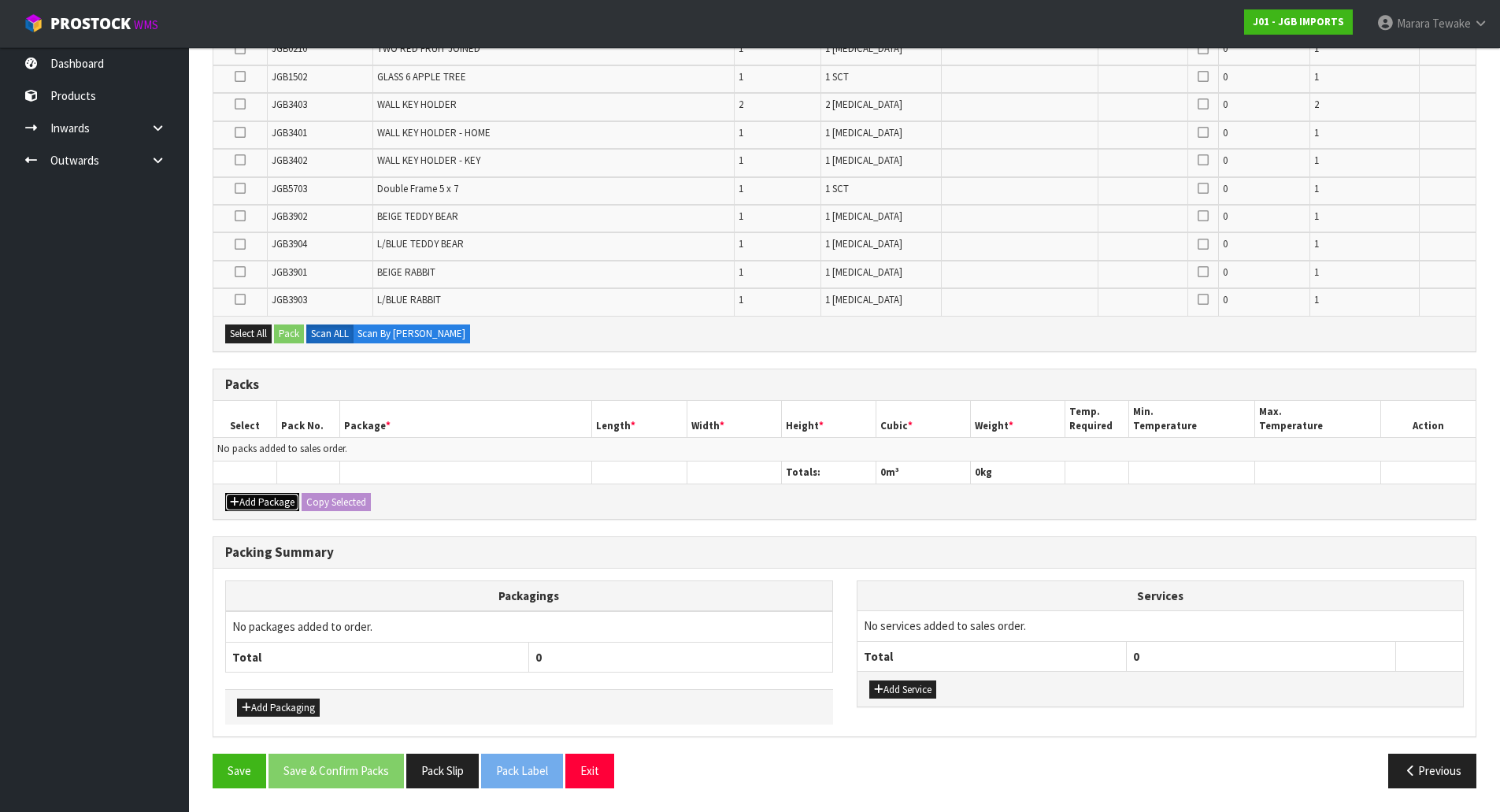
click at [266, 498] on button "Add Package" at bounding box center [263, 503] width 74 height 19
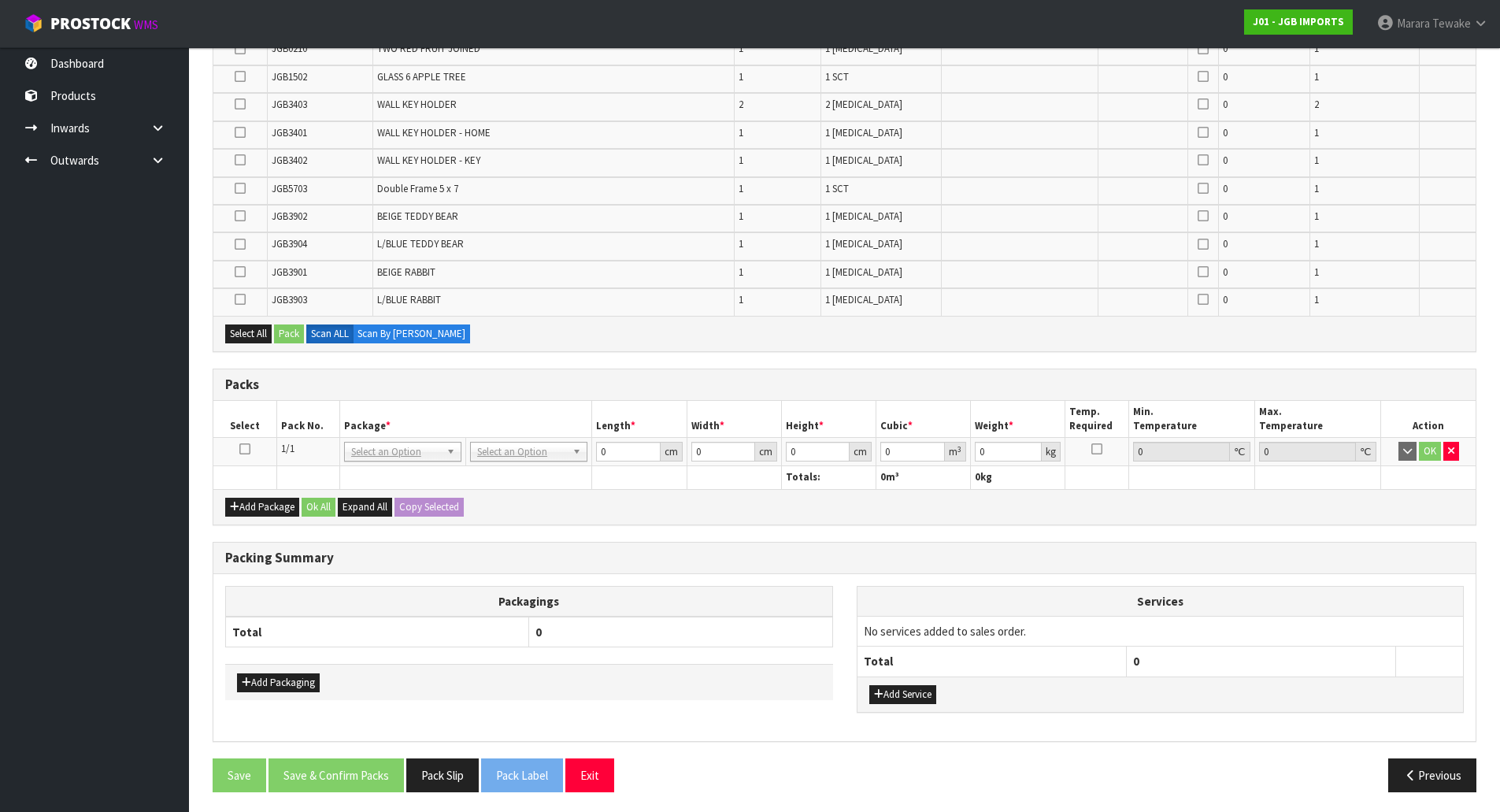
click at [245, 449] on icon at bounding box center [245, 449] width 11 height 1
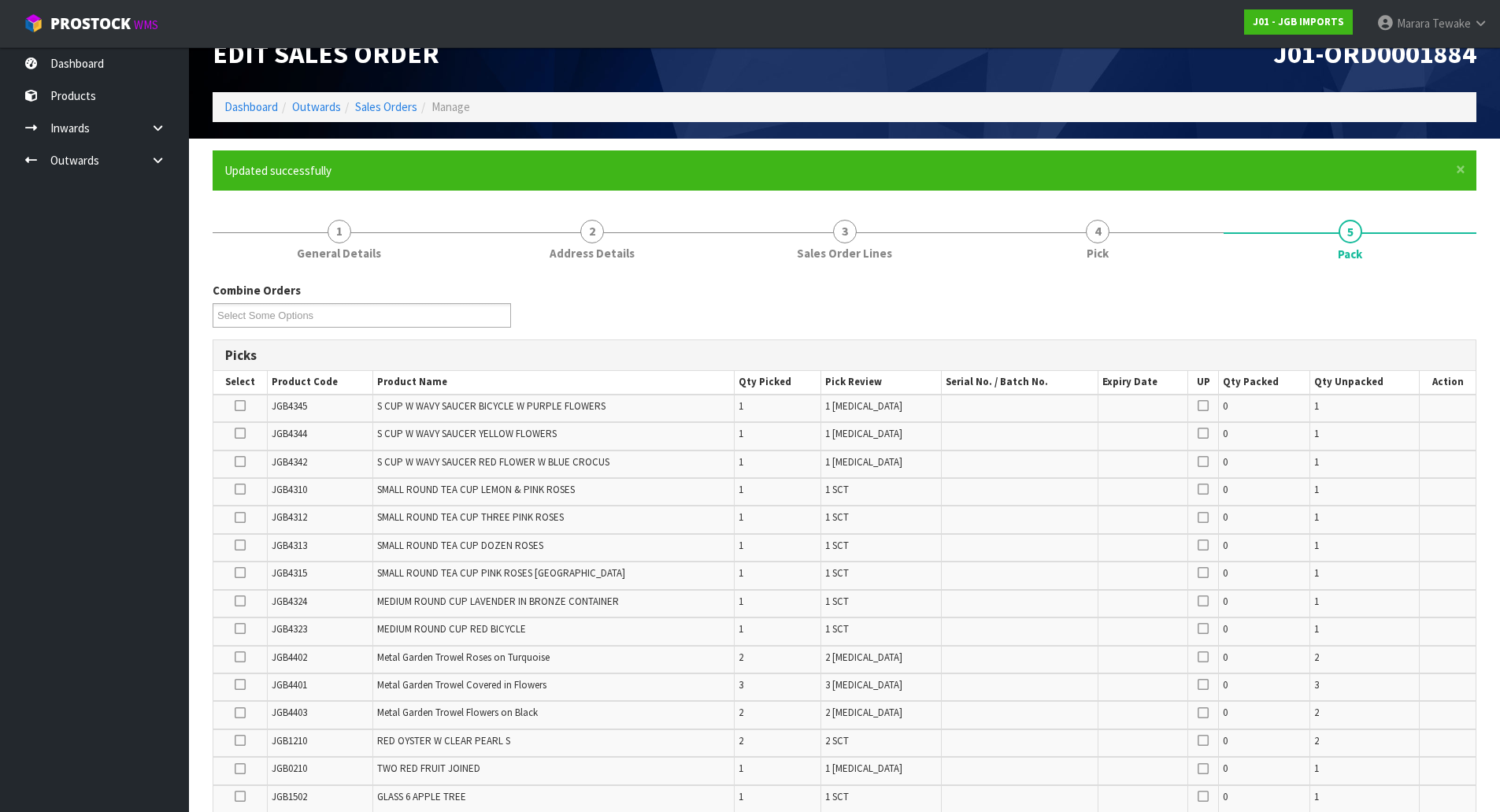
drag, startPoint x: 245, startPoint y: 628, endPoint x: 240, endPoint y: 615, distance: 13.9
click at [245, 629] on icon at bounding box center [240, 629] width 11 height 1
click at [0, 0] on input "checkbox" at bounding box center [0, 0] width 0 height 0
click at [243, 601] on icon at bounding box center [240, 601] width 11 height 1
click at [0, 0] on input "checkbox" at bounding box center [0, 0] width 0 height 0
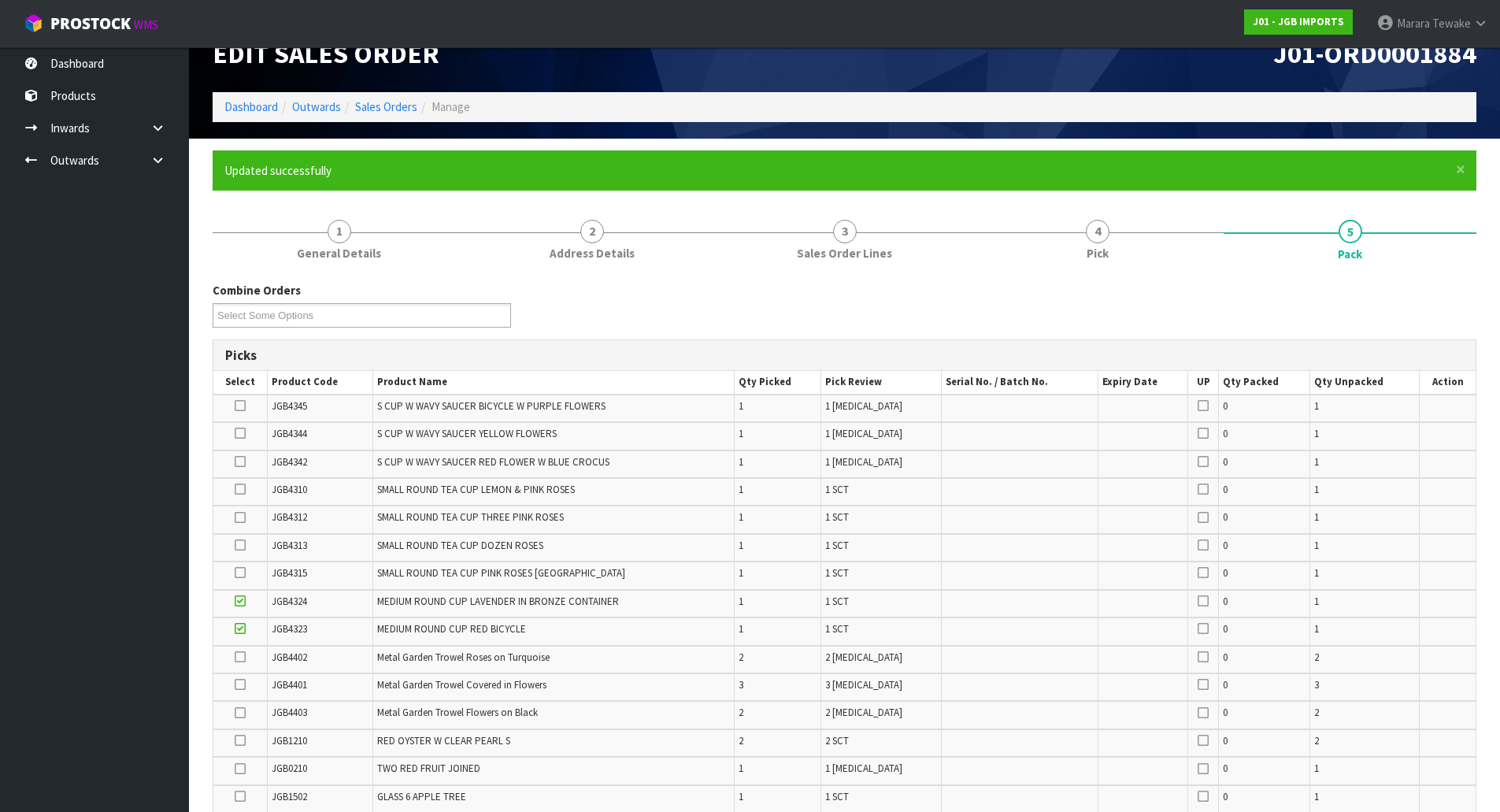
click at [240, 489] on icon at bounding box center [240, 489] width 11 height 1
click at [0, 0] on input "checkbox" at bounding box center [0, 0] width 0 height 0
click at [240, 517] on icon at bounding box center [240, 517] width 11 height 1
click at [0, 0] on input "checkbox" at bounding box center [0, 0] width 0 height 0
click at [237, 572] on icon at bounding box center [240, 572] width 11 height 1
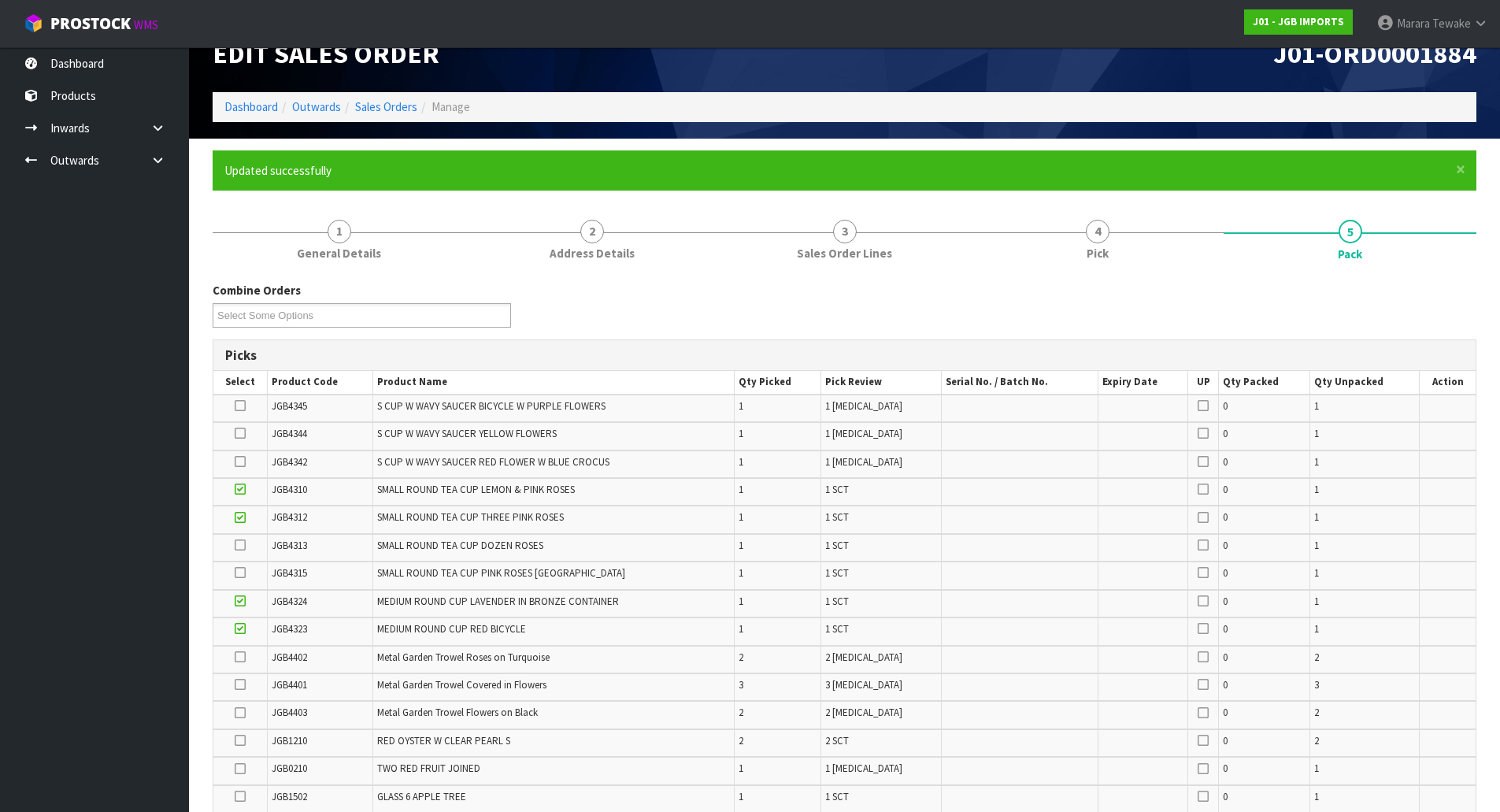
click at [0, 0] on input "checkbox" at bounding box center [0, 0] width 0 height 0
click at [240, 546] on icon at bounding box center [240, 545] width 11 height 1
click at [0, 0] on input "checkbox" at bounding box center [0, 0] width 0 height 0
click at [244, 433] on icon at bounding box center [240, 433] width 11 height 1
click at [0, 0] on input "checkbox" at bounding box center [0, 0] width 0 height 0
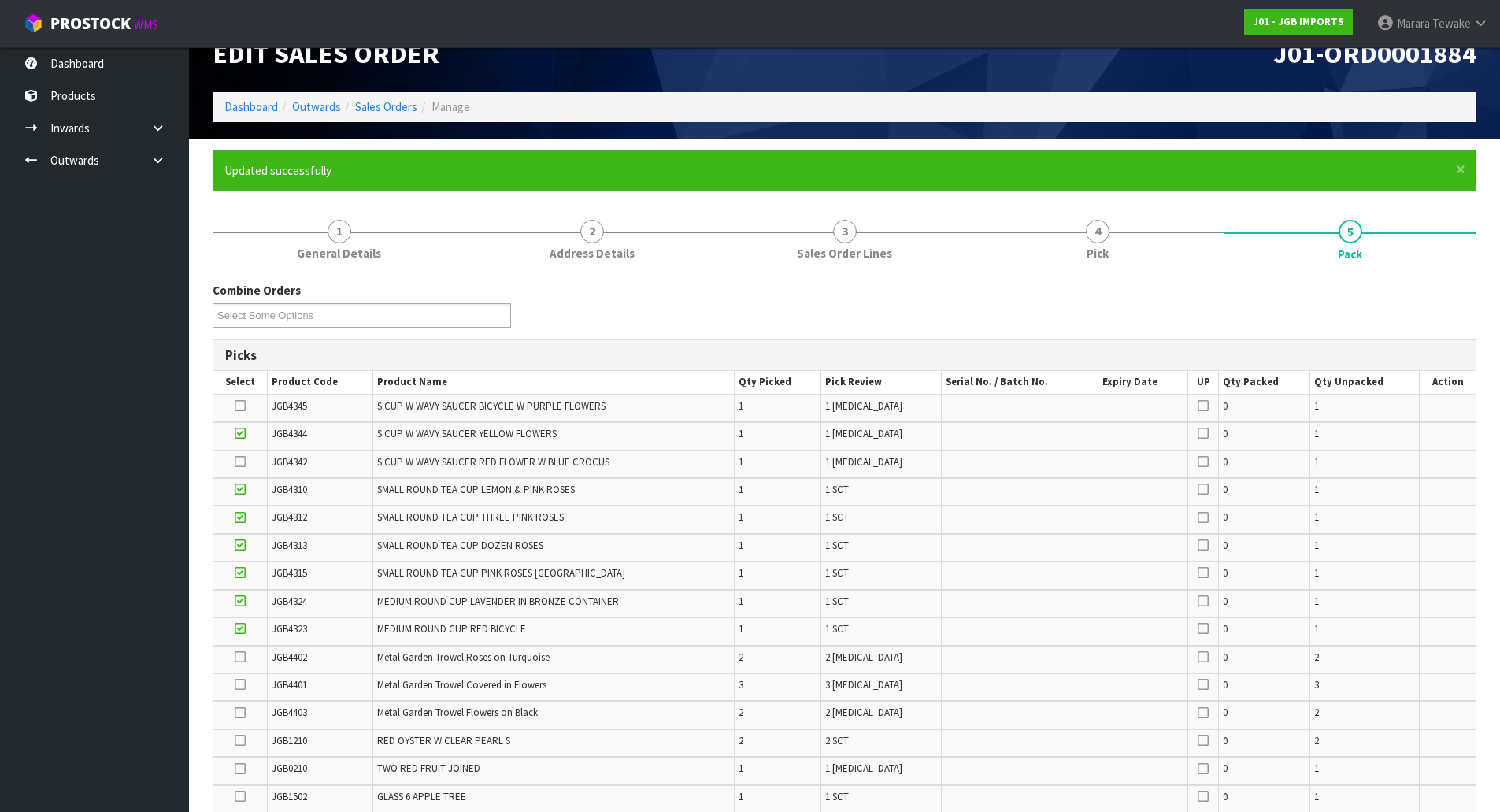
click at [241, 463] on icon at bounding box center [240, 462] width 11 height 1
click at [0, 0] on input "checkbox" at bounding box center [0, 0] width 0 height 0
click at [241, 406] on icon at bounding box center [240, 406] width 11 height 1
click at [0, 0] on input "checkbox" at bounding box center [0, 0] width 0 height 0
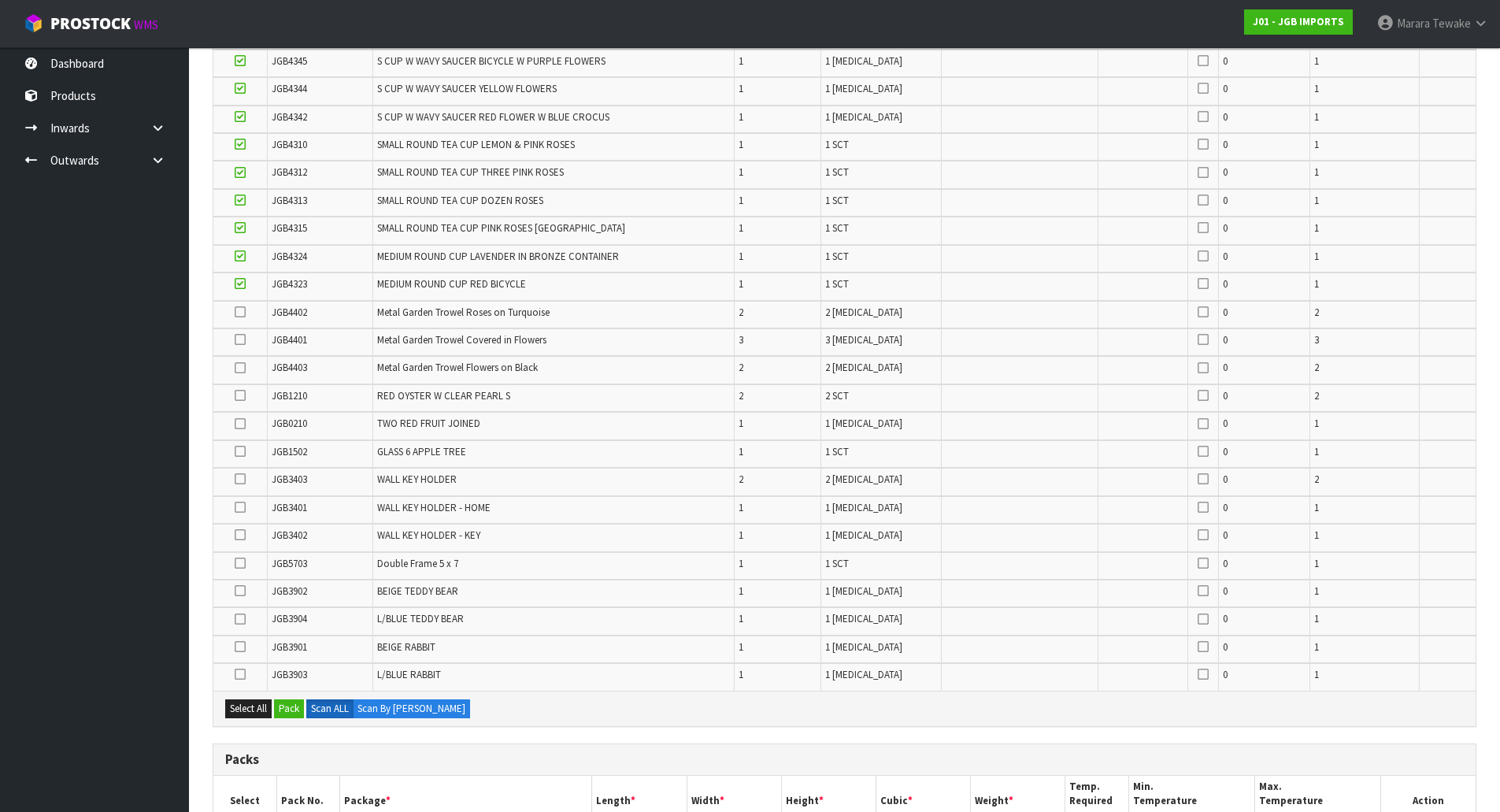
scroll to position [425, 0]
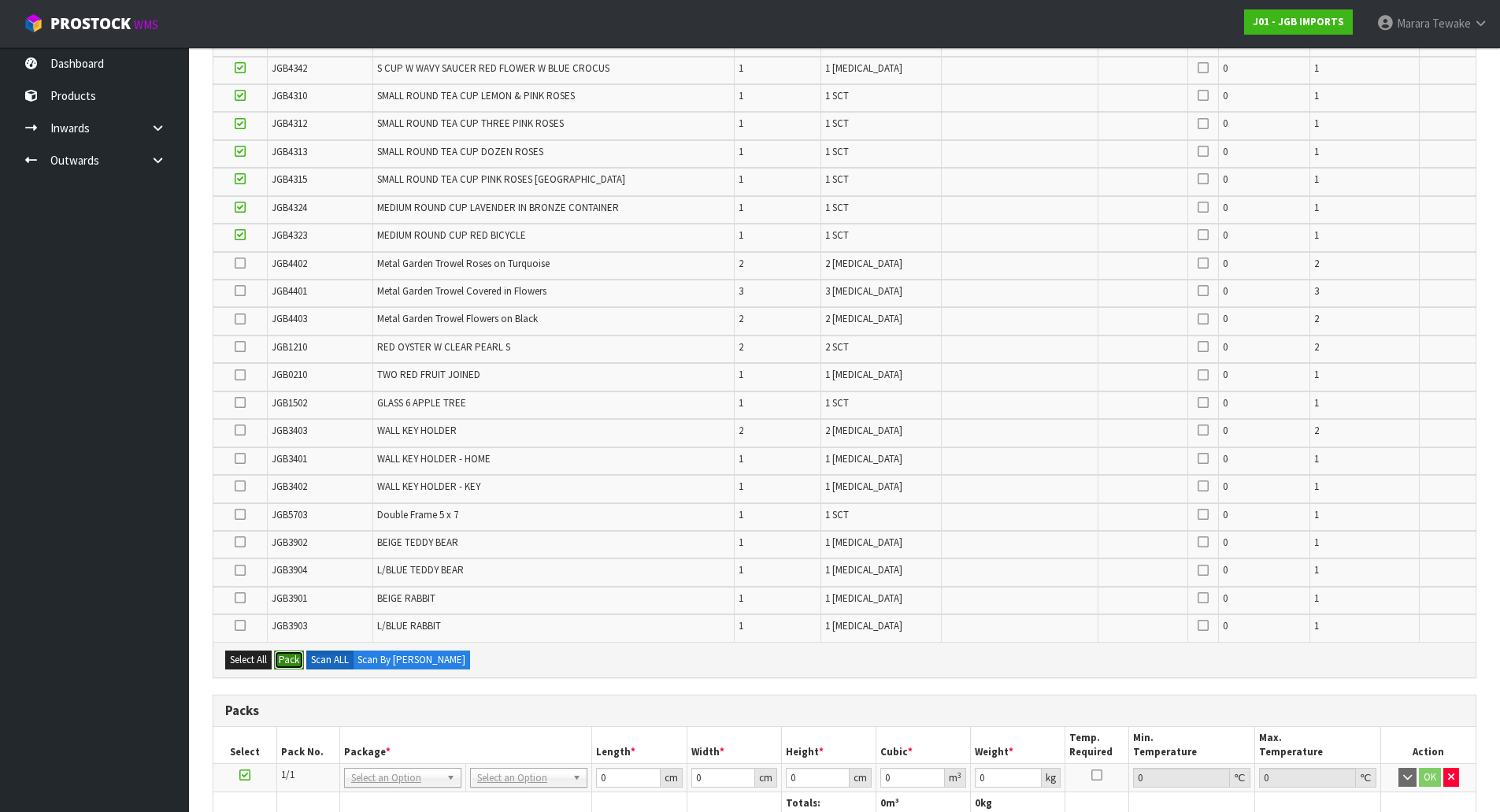
click at [292, 663] on button "Pack" at bounding box center [289, 660] width 30 height 19
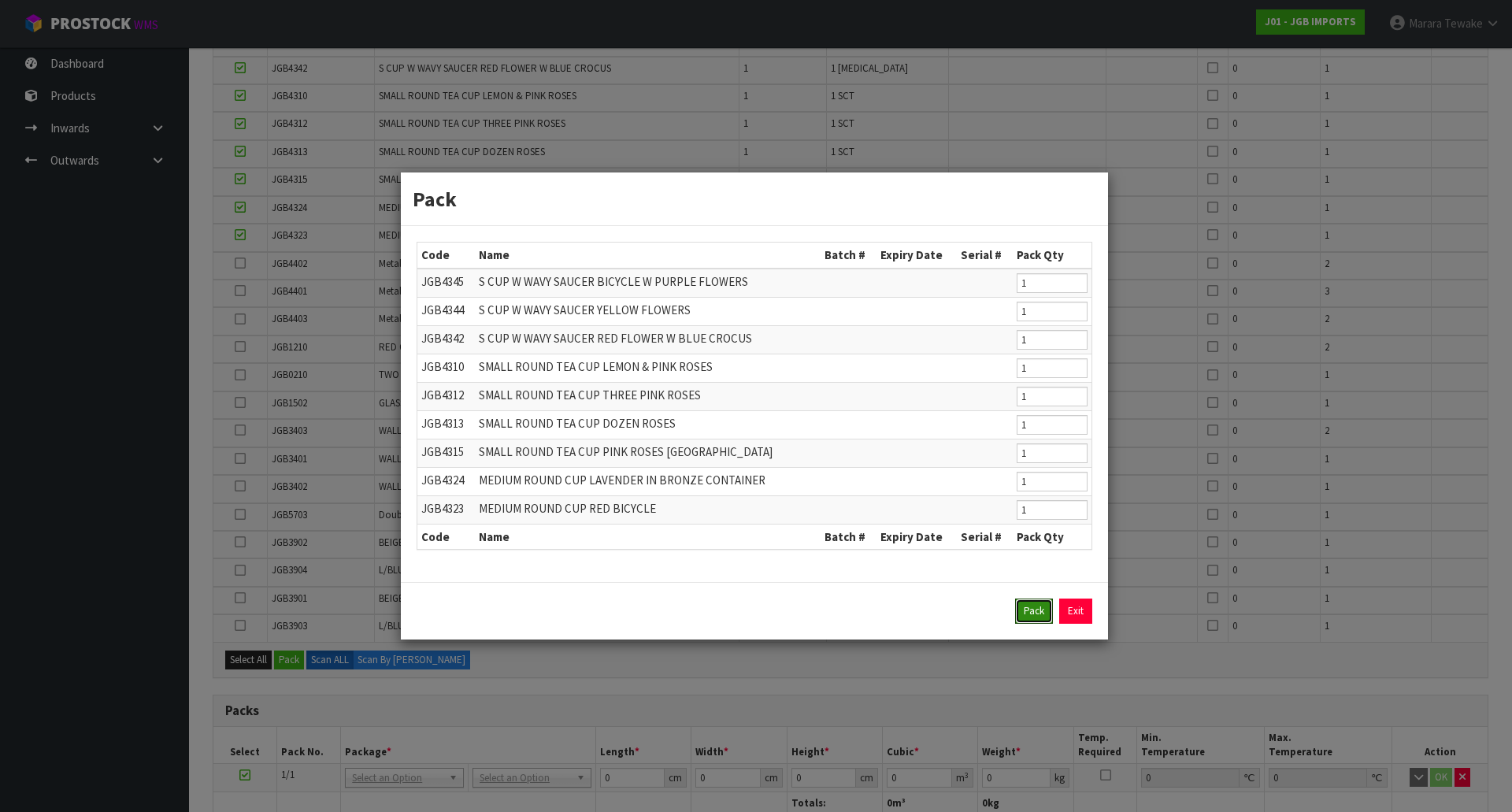
click at [1038, 609] on button "Pack" at bounding box center [1034, 611] width 38 height 25
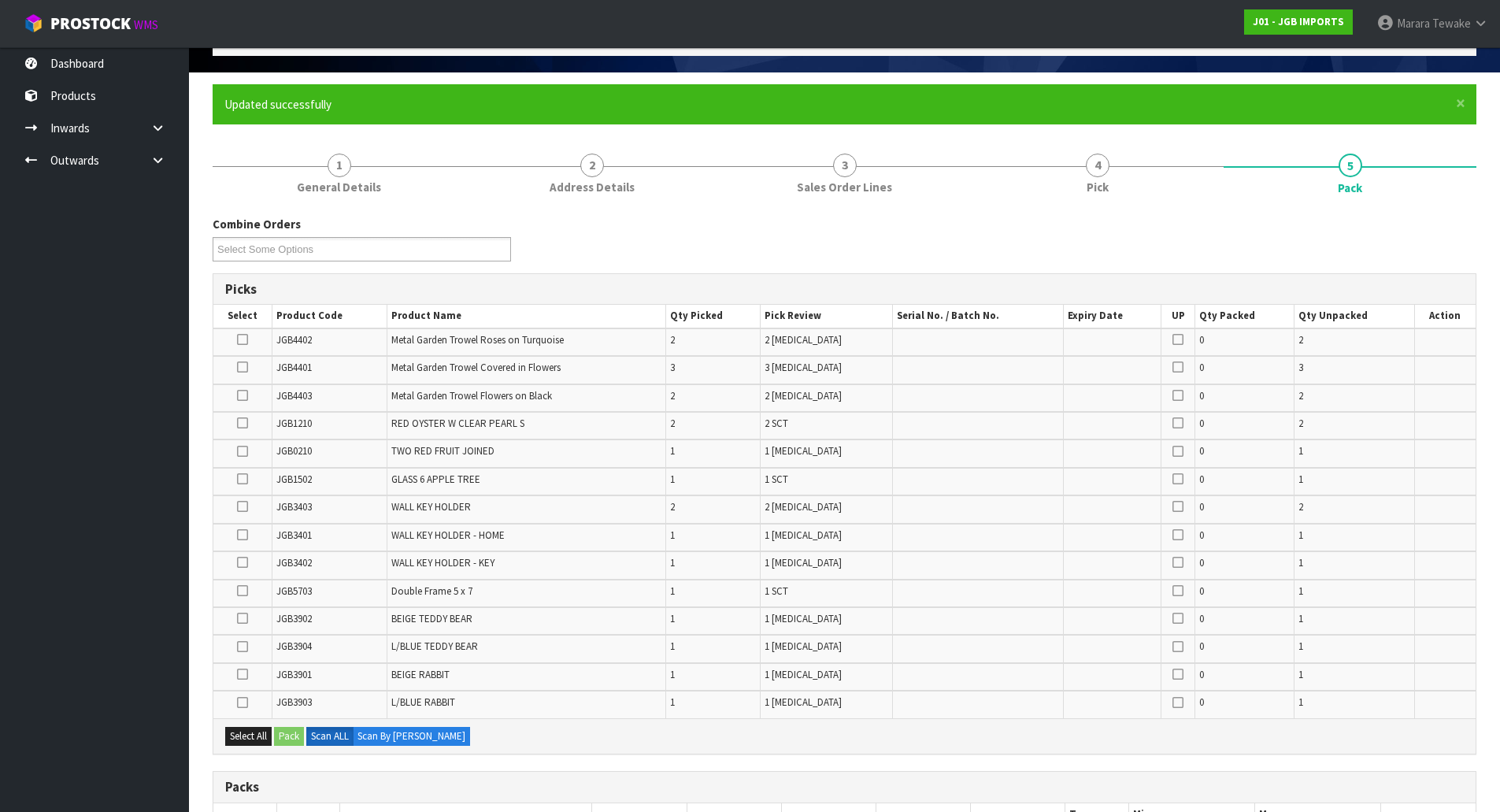
scroll to position [189, 0]
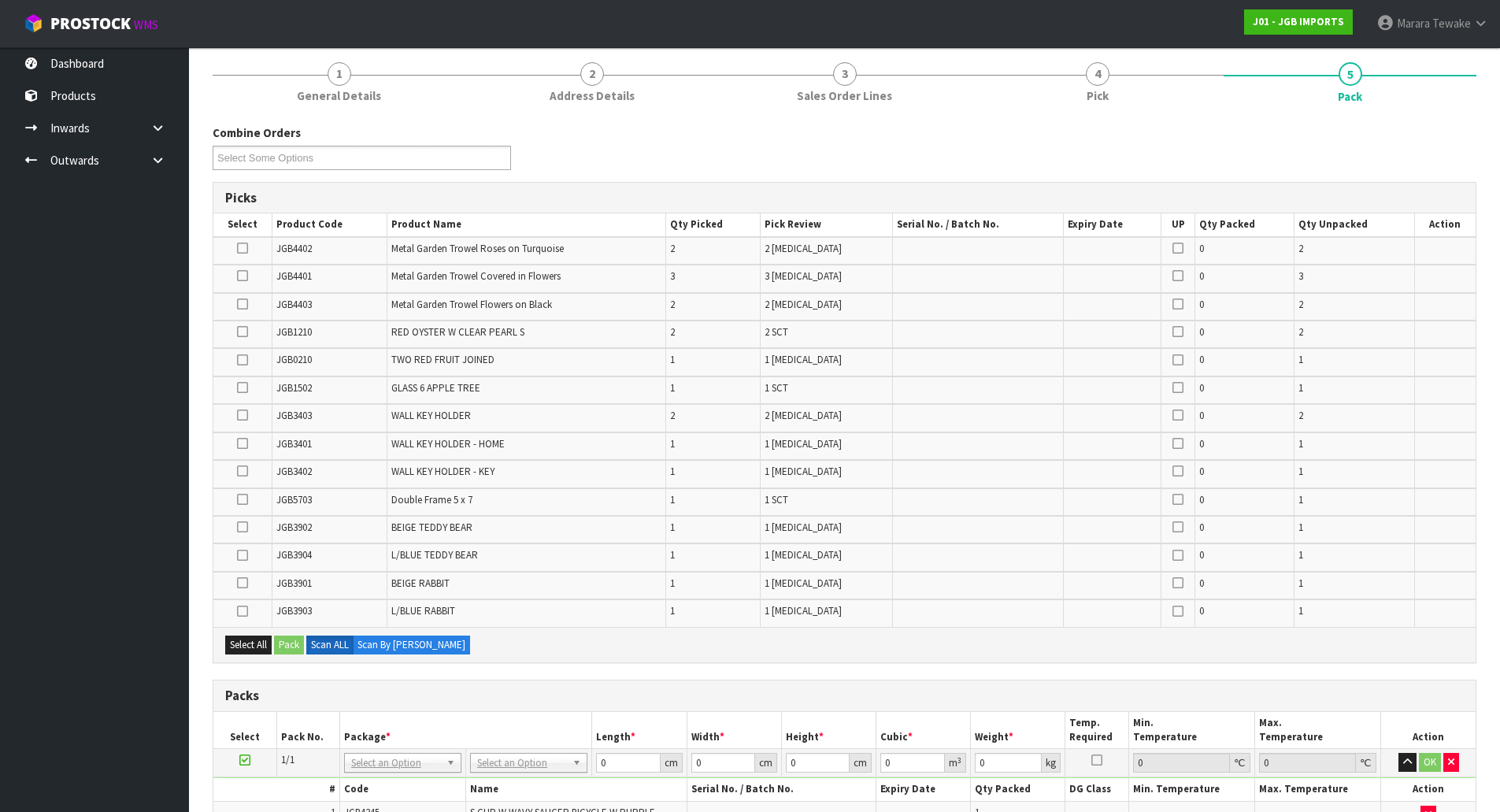
click at [247, 415] on icon at bounding box center [243, 415] width 11 height 1
click at [0, 0] on input "checkbox" at bounding box center [0, 0] width 0 height 0
click at [246, 471] on icon at bounding box center [243, 471] width 11 height 1
click at [0, 0] on input "checkbox" at bounding box center [0, 0] width 0 height 0
click at [245, 444] on icon at bounding box center [243, 444] width 11 height 1
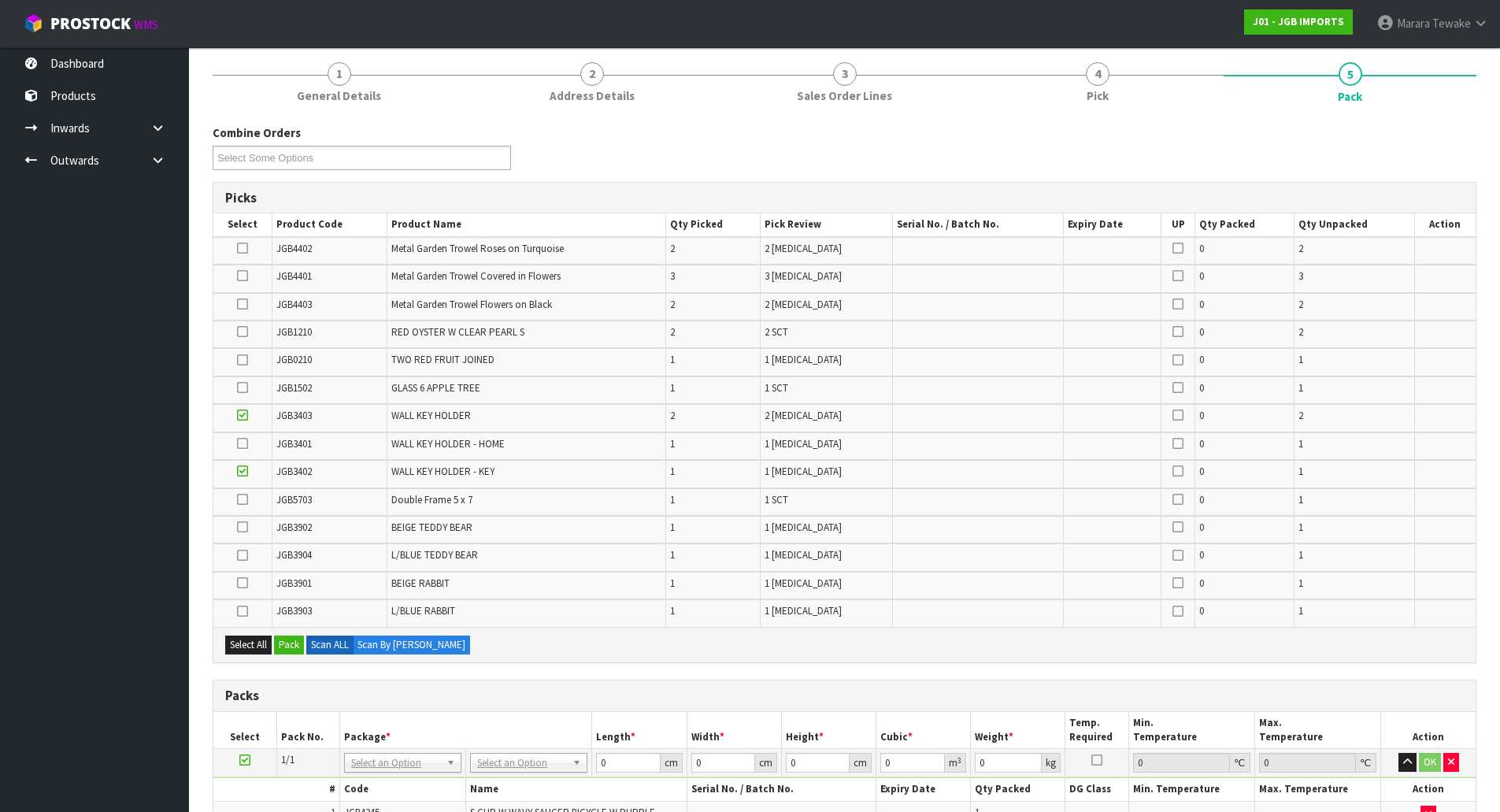
click at [0, 0] on input "checkbox" at bounding box center [0, 0] width 0 height 0
click at [297, 644] on button "Pack" at bounding box center [289, 645] width 30 height 19
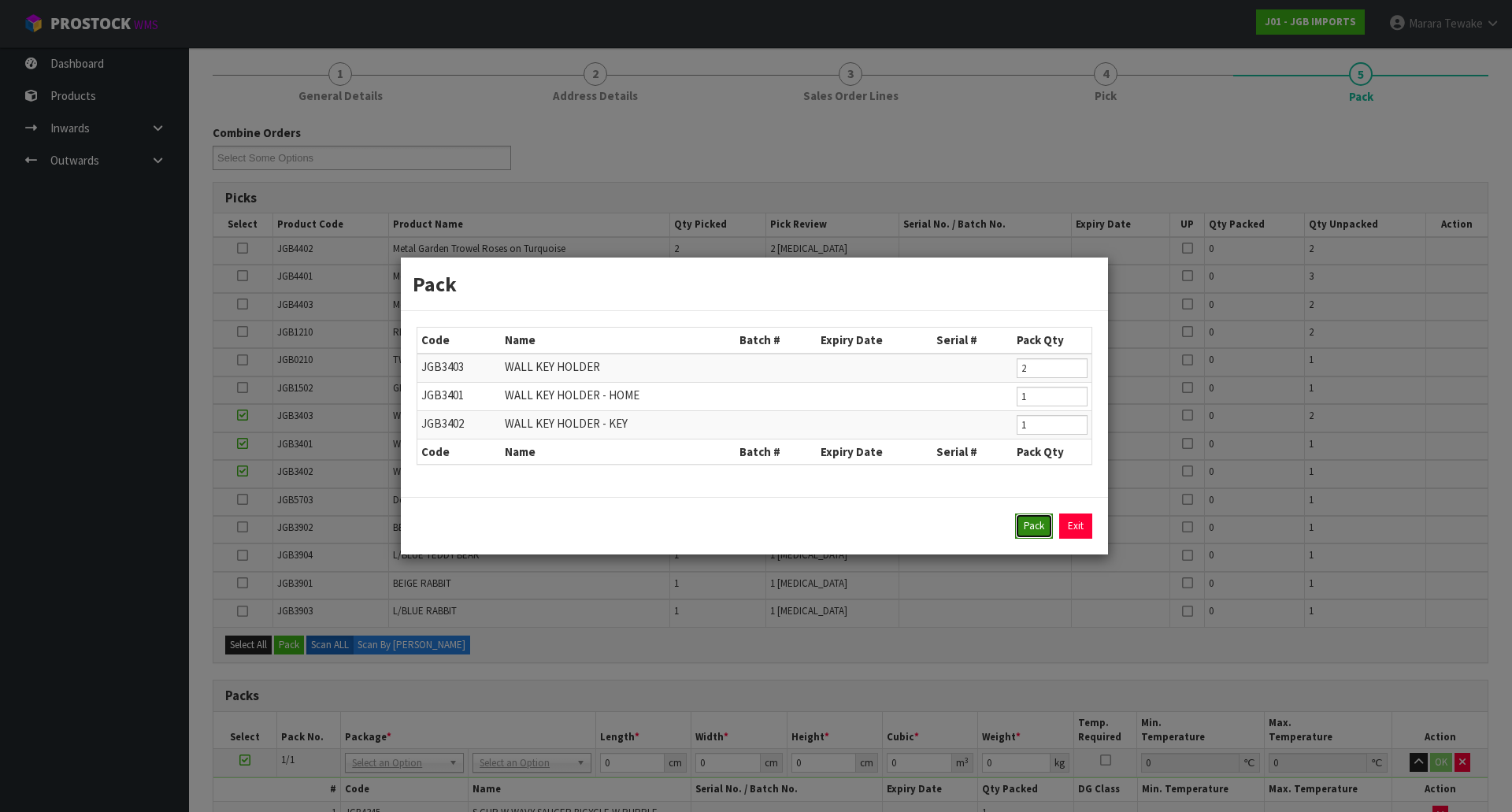
click at [1024, 530] on button "Pack" at bounding box center [1034, 526] width 38 height 25
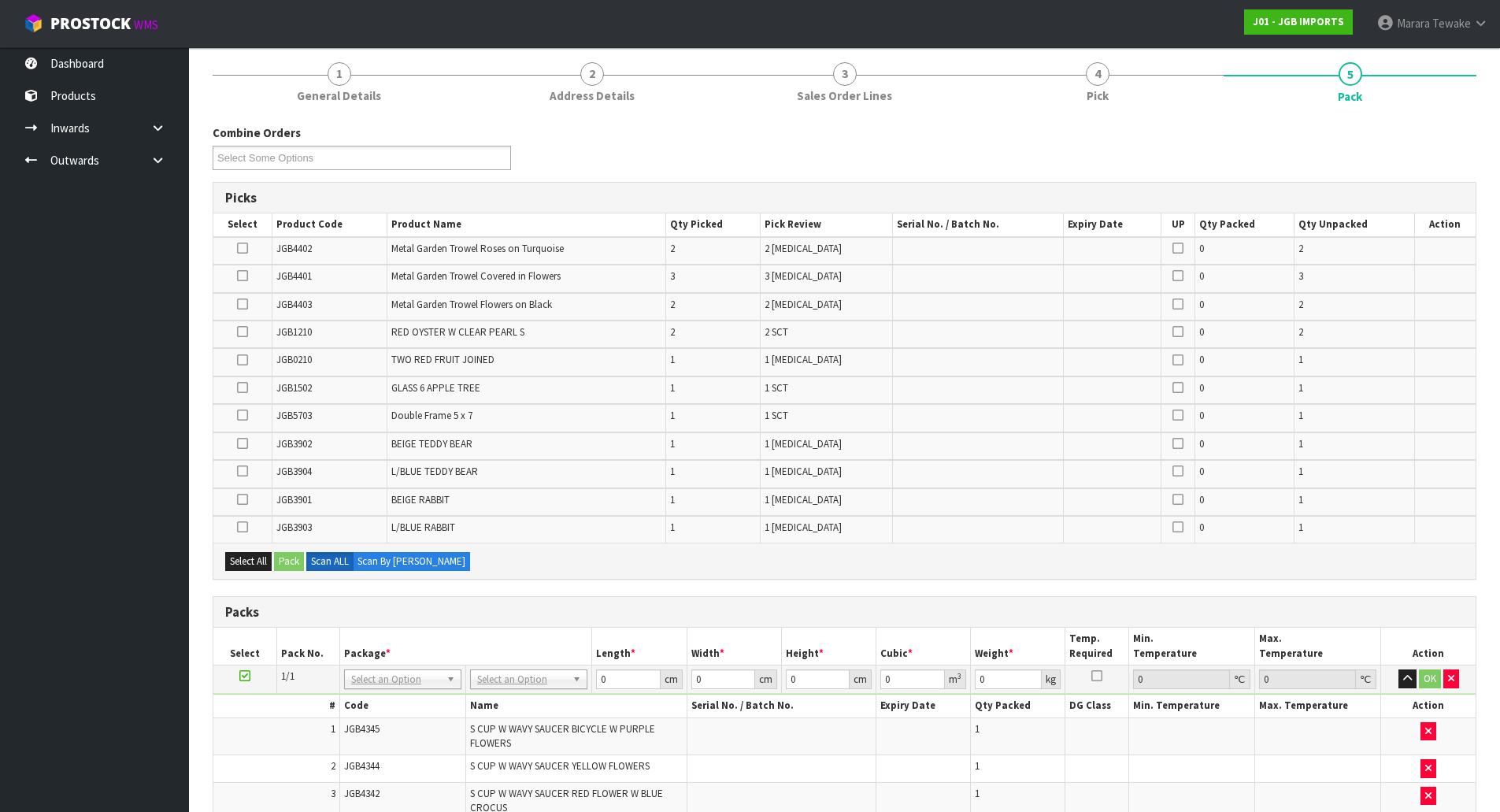
click at [244, 304] on icon at bounding box center [243, 304] width 11 height 1
click at [0, 0] on input "checkbox" at bounding box center [0, 0] width 0 height 0
click at [240, 276] on icon at bounding box center [243, 276] width 11 height 1
click at [0, 0] on input "checkbox" at bounding box center [0, 0] width 0 height 0
click at [245, 248] on icon at bounding box center [243, 248] width 11 height 1
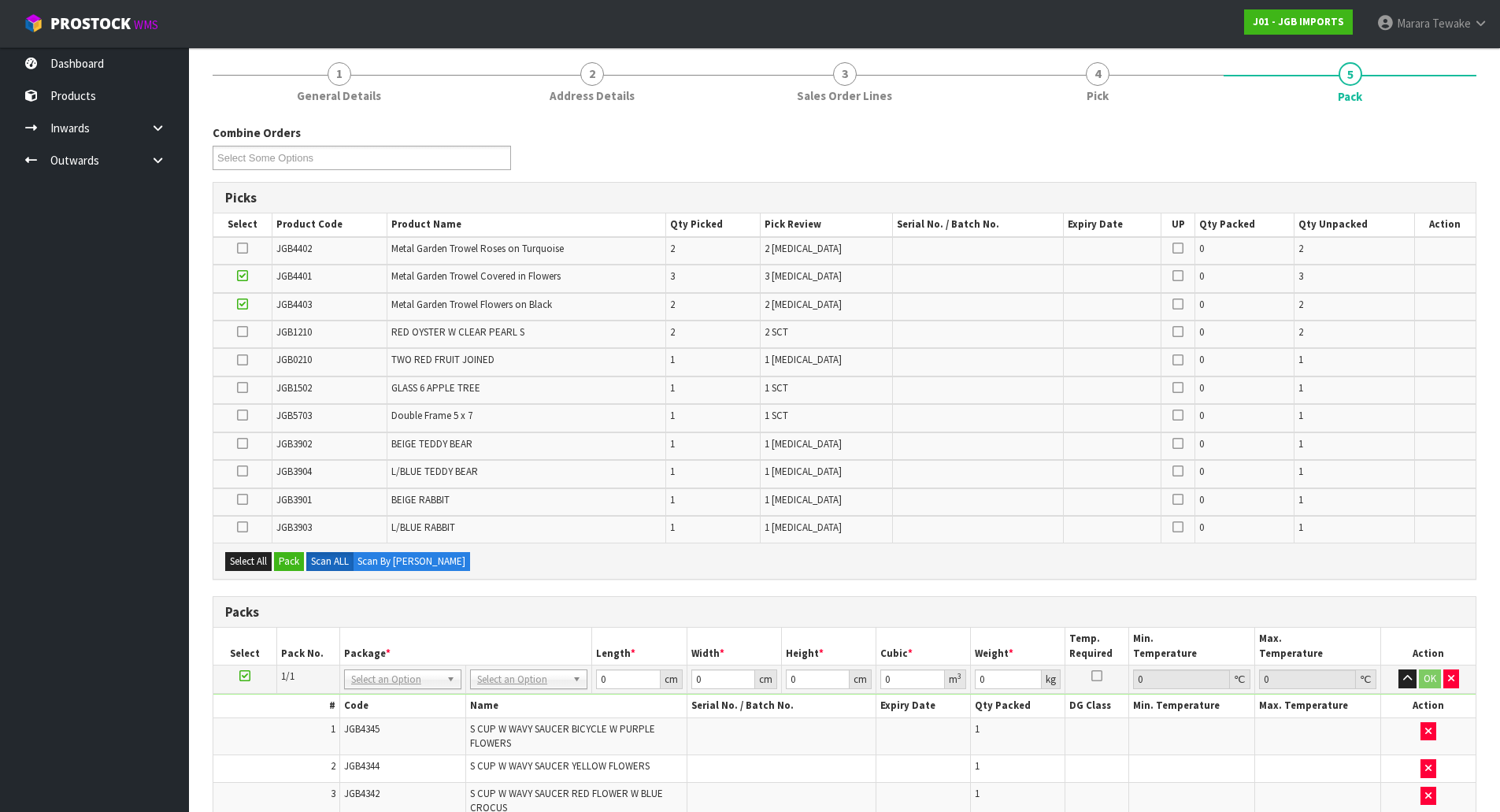
click at [0, 0] on input "checkbox" at bounding box center [0, 0] width 0 height 0
click at [251, 357] on td at bounding box center [243, 361] width 59 height 28
click at [240, 360] on icon at bounding box center [243, 360] width 11 height 1
click at [0, 0] on input "checkbox" at bounding box center [0, 0] width 0 height 0
click at [240, 388] on icon at bounding box center [243, 387] width 11 height 1
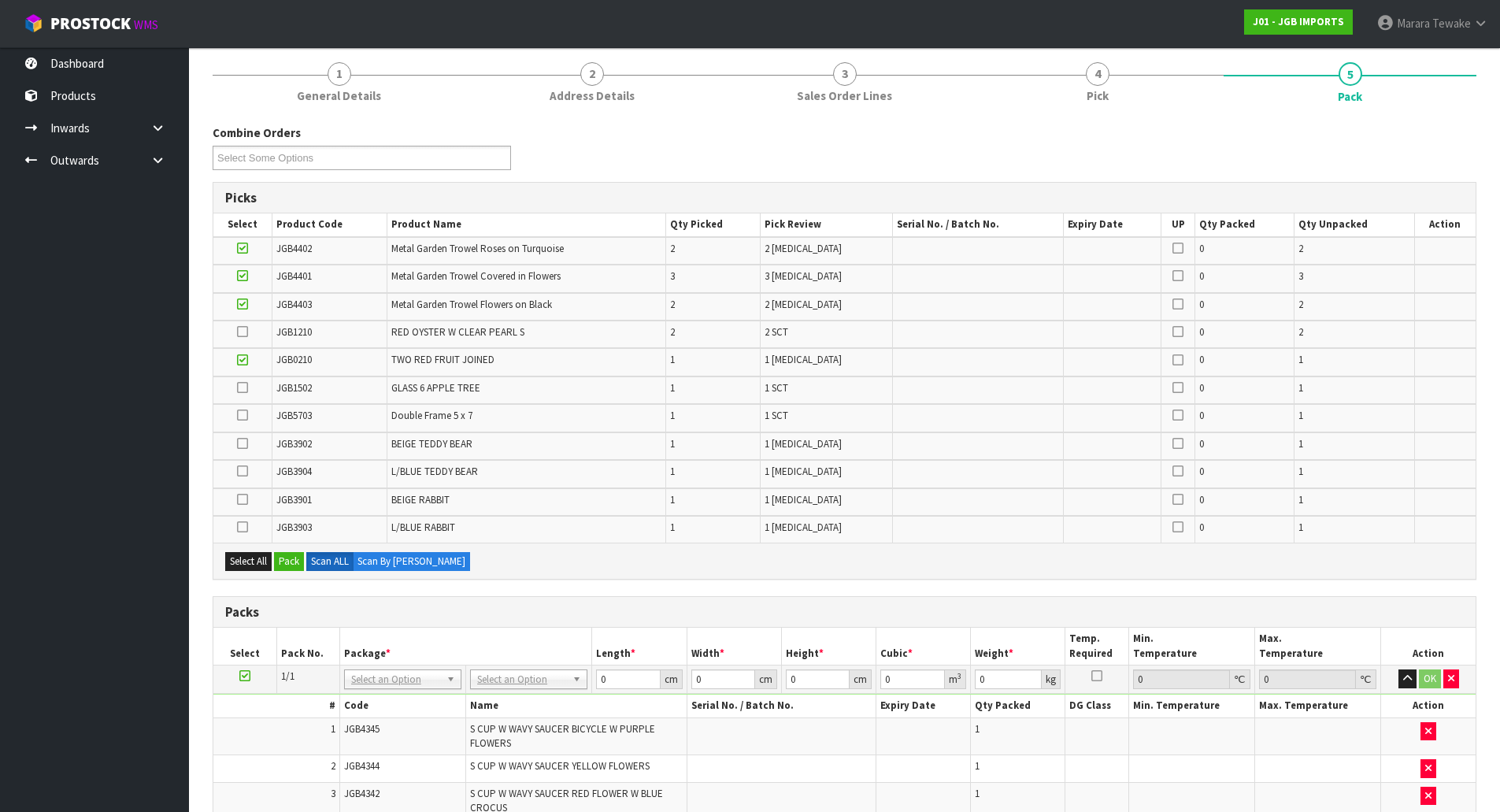
click at [0, 0] on input "checkbox" at bounding box center [0, 0] width 0 height 0
click at [245, 416] on icon at bounding box center [243, 415] width 11 height 1
click at [0, 0] on input "checkbox" at bounding box center [0, 0] width 0 height 0
click at [241, 444] on icon at bounding box center [243, 444] width 11 height 1
click at [0, 0] on input "checkbox" at bounding box center [0, 0] width 0 height 0
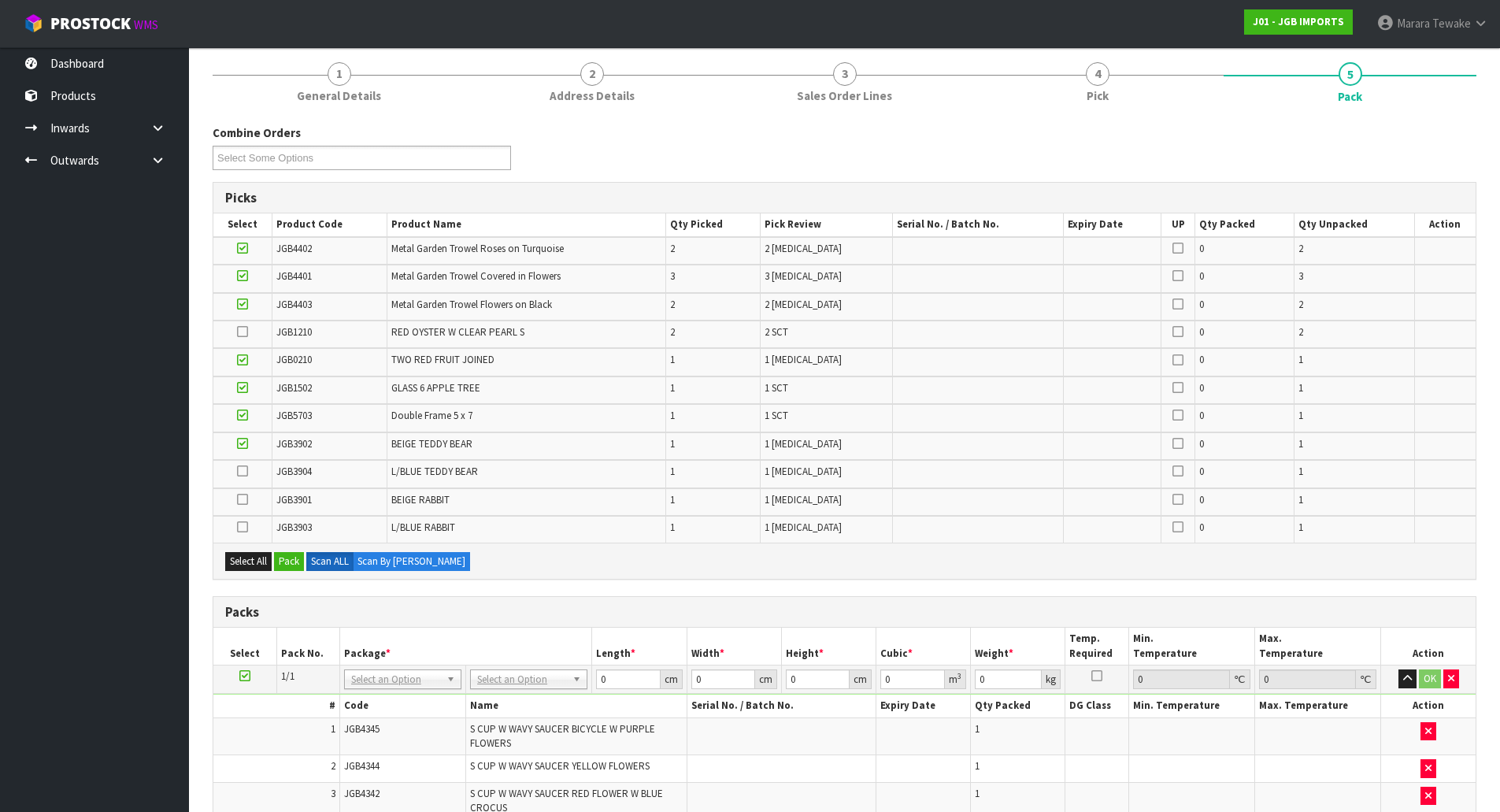
click at [244, 471] on icon at bounding box center [243, 471] width 11 height 1
click at [0, 0] on input "checkbox" at bounding box center [0, 0] width 0 height 0
click at [244, 499] on icon at bounding box center [243, 499] width 11 height 1
click at [0, 0] on input "checkbox" at bounding box center [0, 0] width 0 height 0
click at [245, 527] on icon at bounding box center [243, 527] width 11 height 1
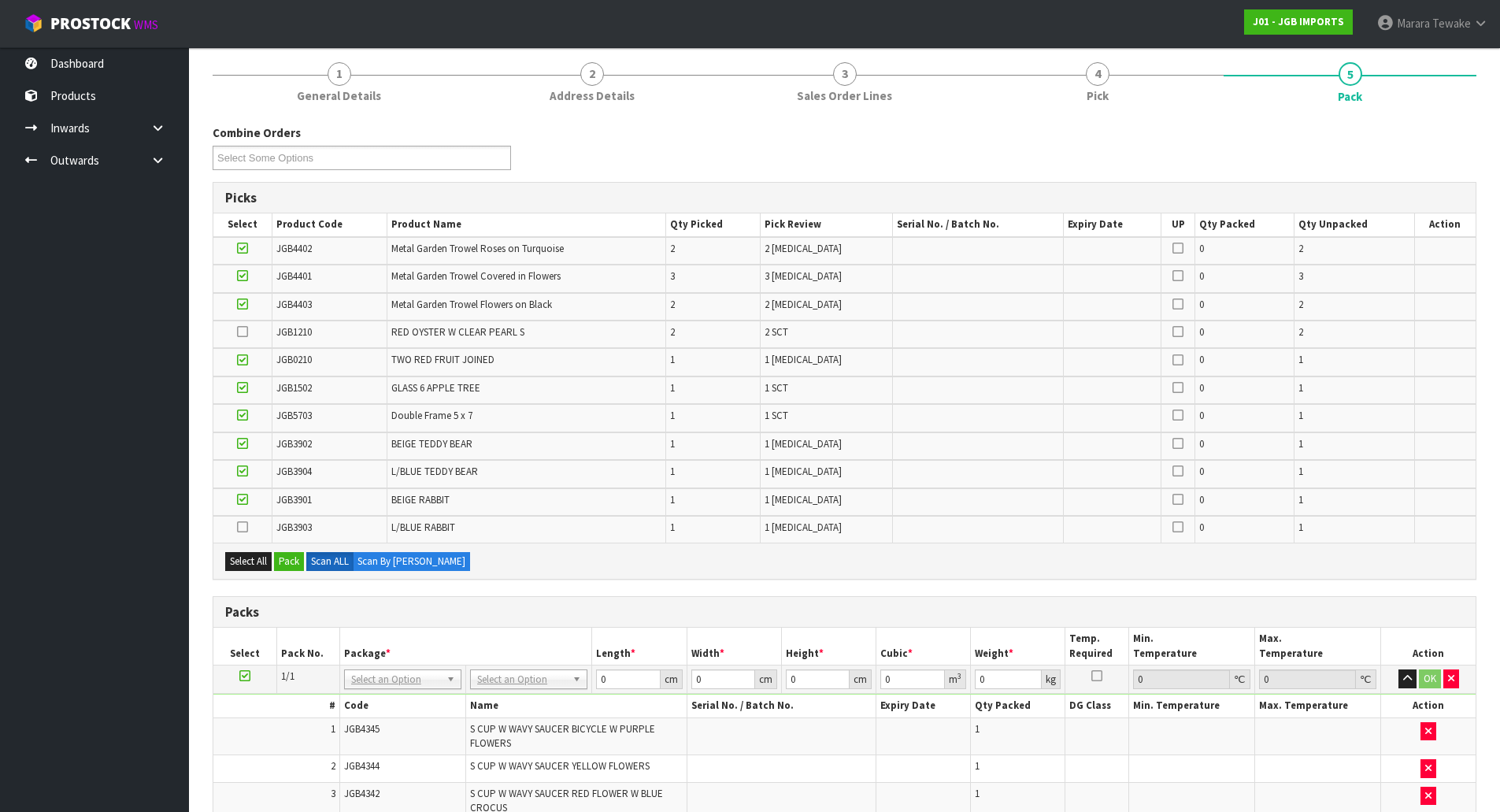
click at [0, 0] on input "checkbox" at bounding box center [0, 0] width 0 height 0
click at [295, 563] on button "Pack" at bounding box center [289, 561] width 30 height 19
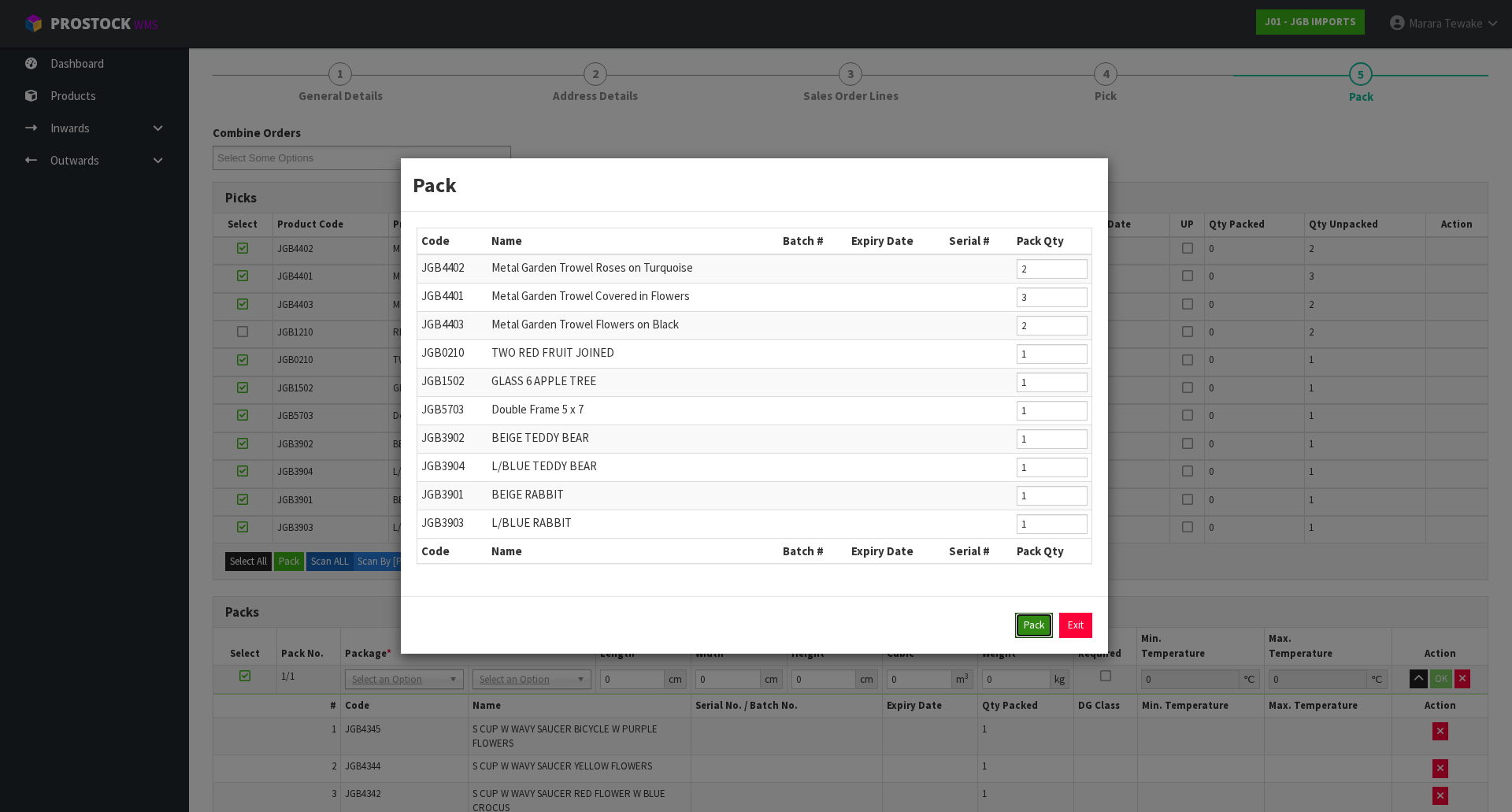
drag, startPoint x: 1041, startPoint y: 620, endPoint x: 1054, endPoint y: 617, distance: 13.3
click at [1047, 618] on button "Pack" at bounding box center [1034, 625] width 38 height 25
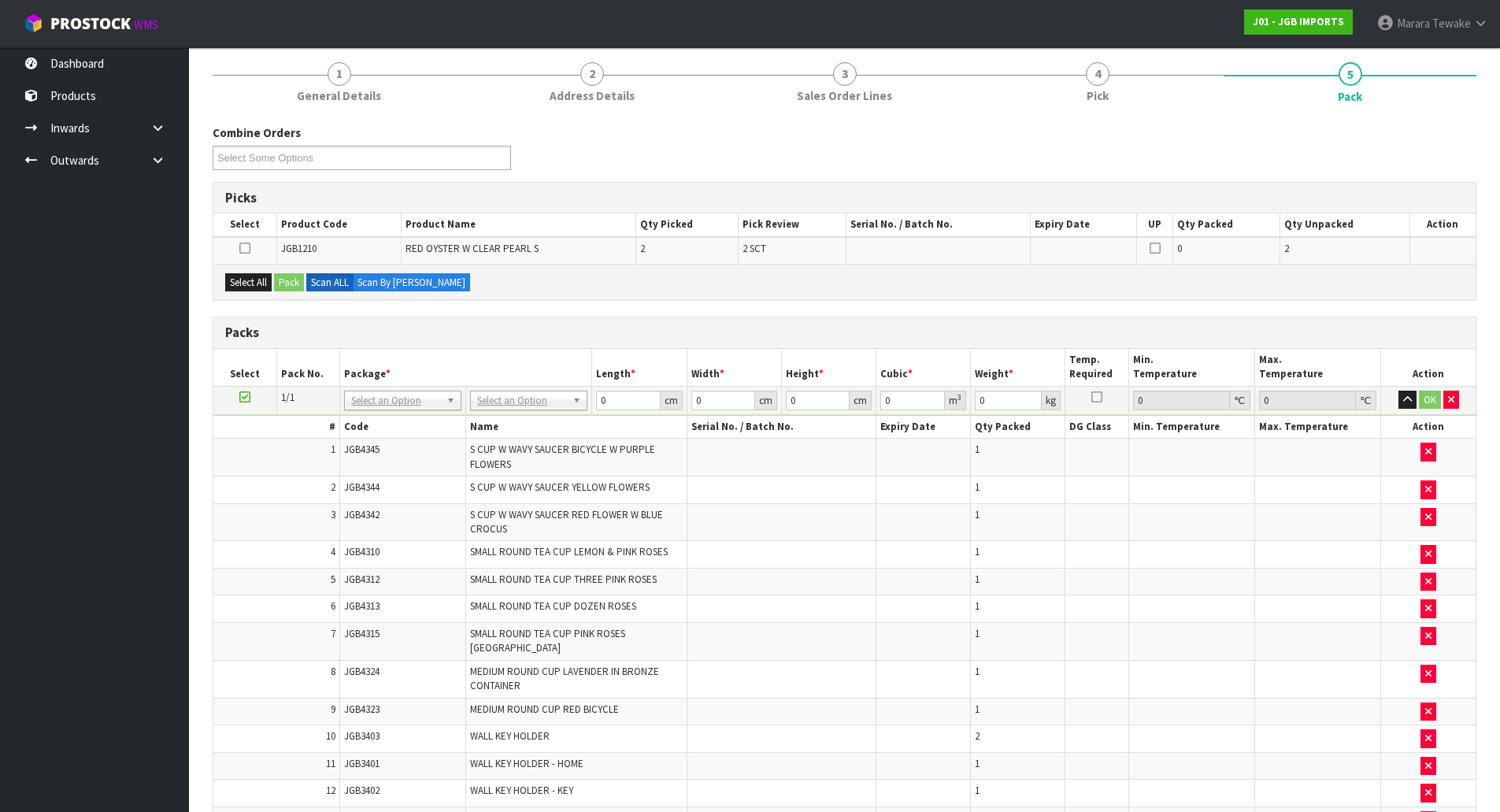
scroll to position [268, 0]
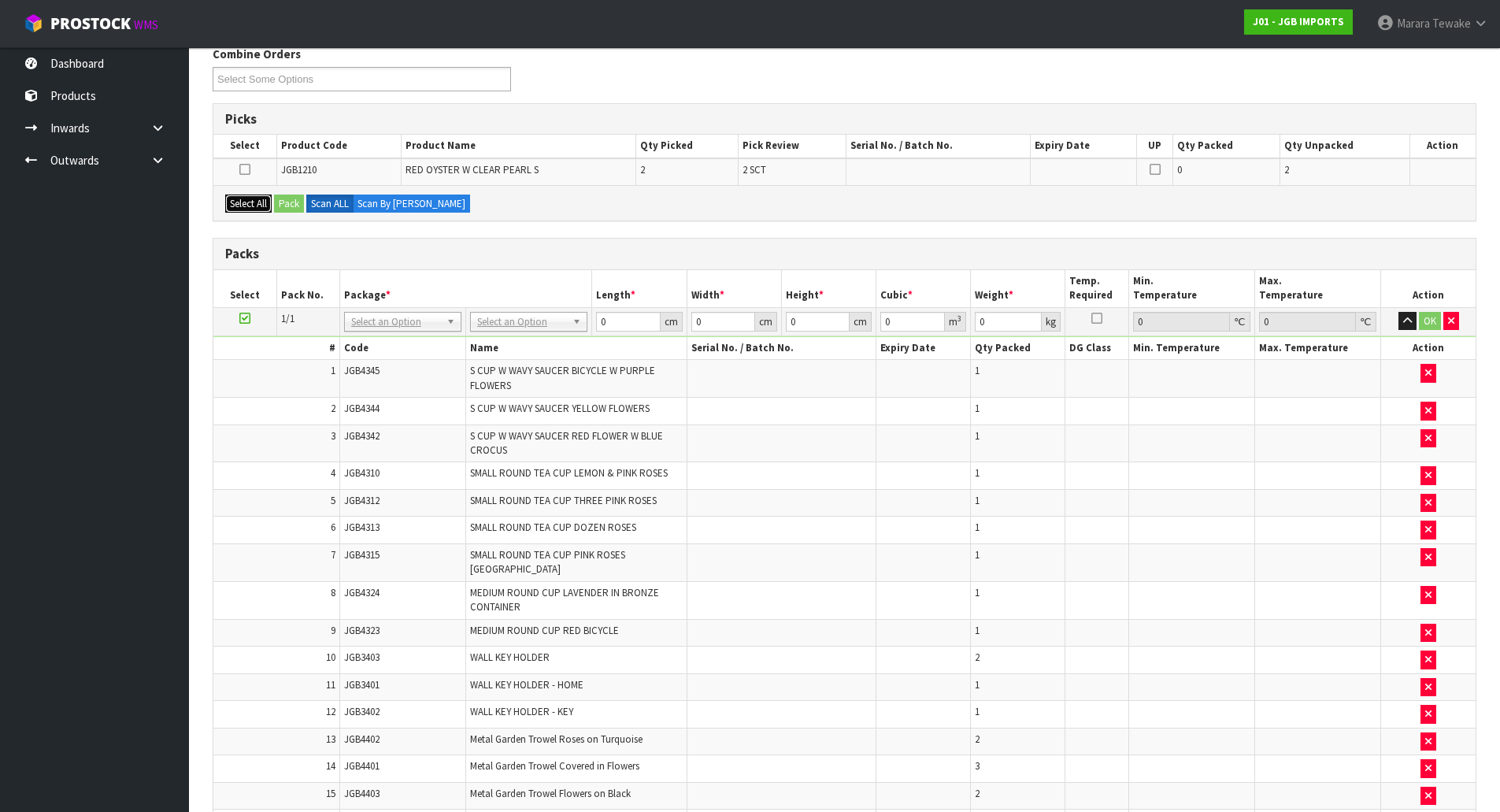
drag, startPoint x: 247, startPoint y: 195, endPoint x: 280, endPoint y: 197, distance: 33.1
click at [249, 195] on button "Select All" at bounding box center [248, 204] width 47 height 19
click at [285, 206] on button "Pack" at bounding box center [289, 204] width 30 height 19
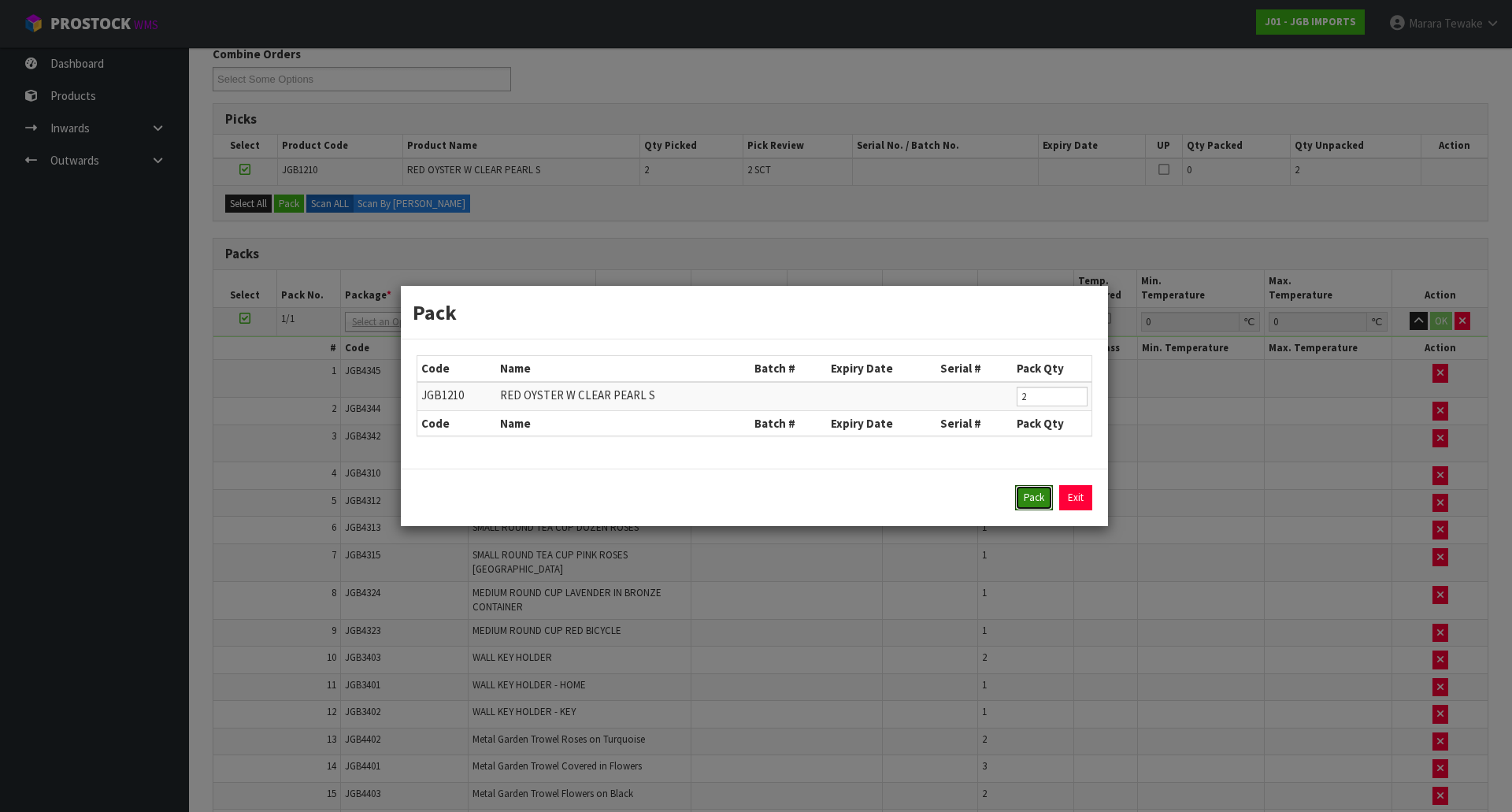
drag, startPoint x: 1035, startPoint y: 500, endPoint x: 830, endPoint y: 500, distance: 205.0
click at [1034, 497] on button "Pack" at bounding box center [1034, 498] width 38 height 25
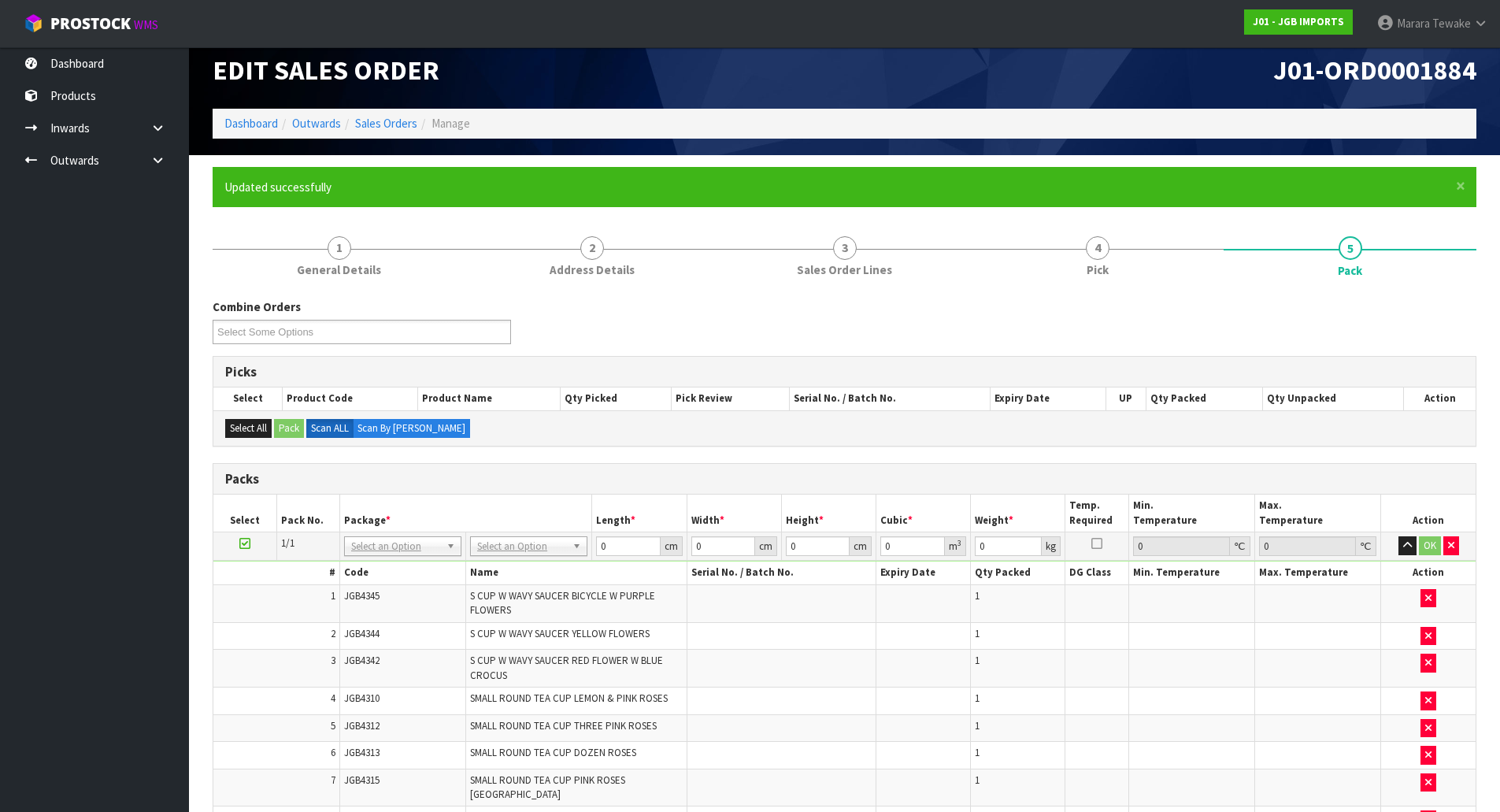
scroll to position [7, 0]
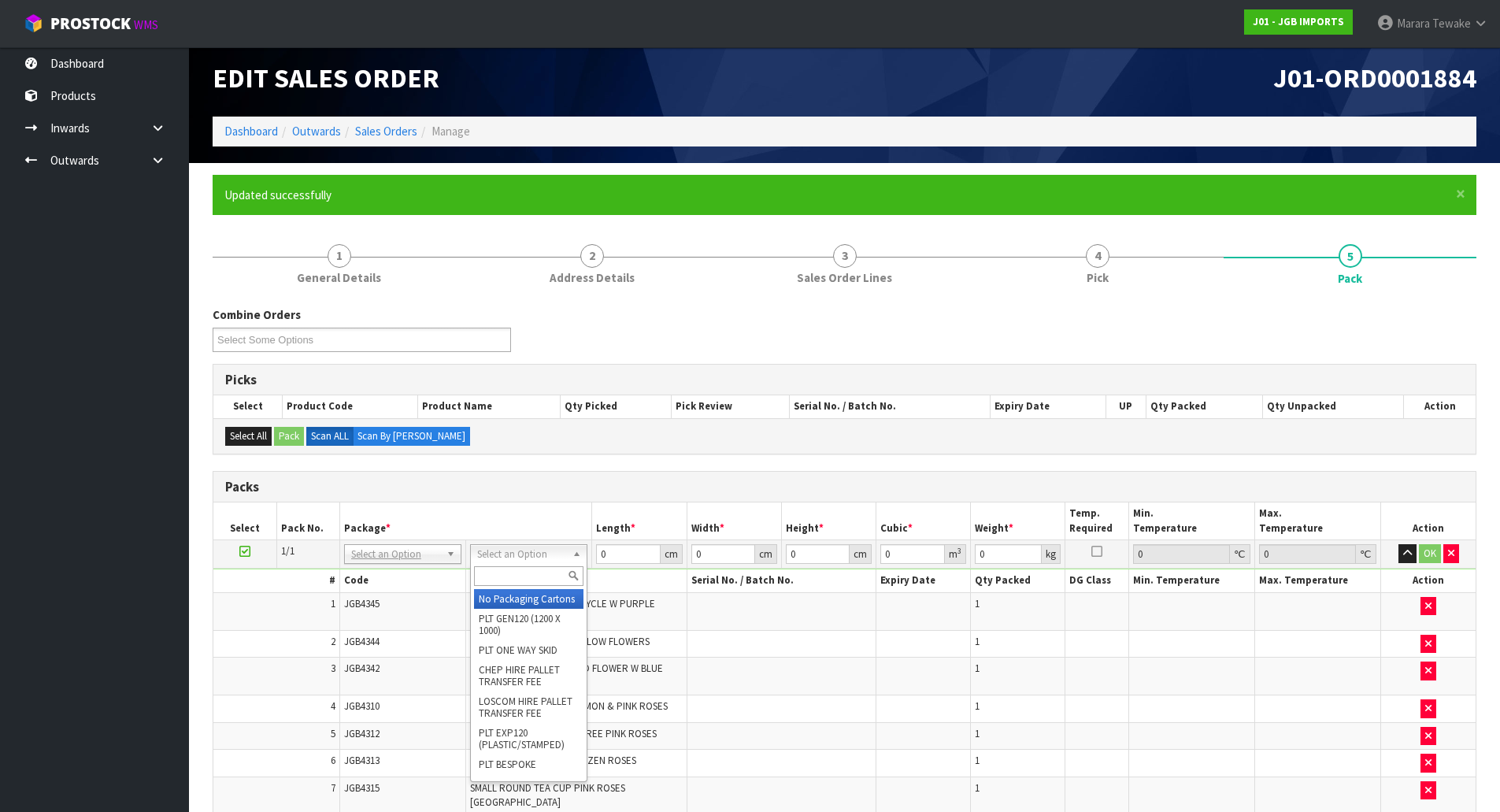
click at [533, 572] on input "text" at bounding box center [529, 576] width 109 height 20
type input "oc"
type input "15.493"
drag, startPoint x: 614, startPoint y: 552, endPoint x: 571, endPoint y: 500, distance: 67.5
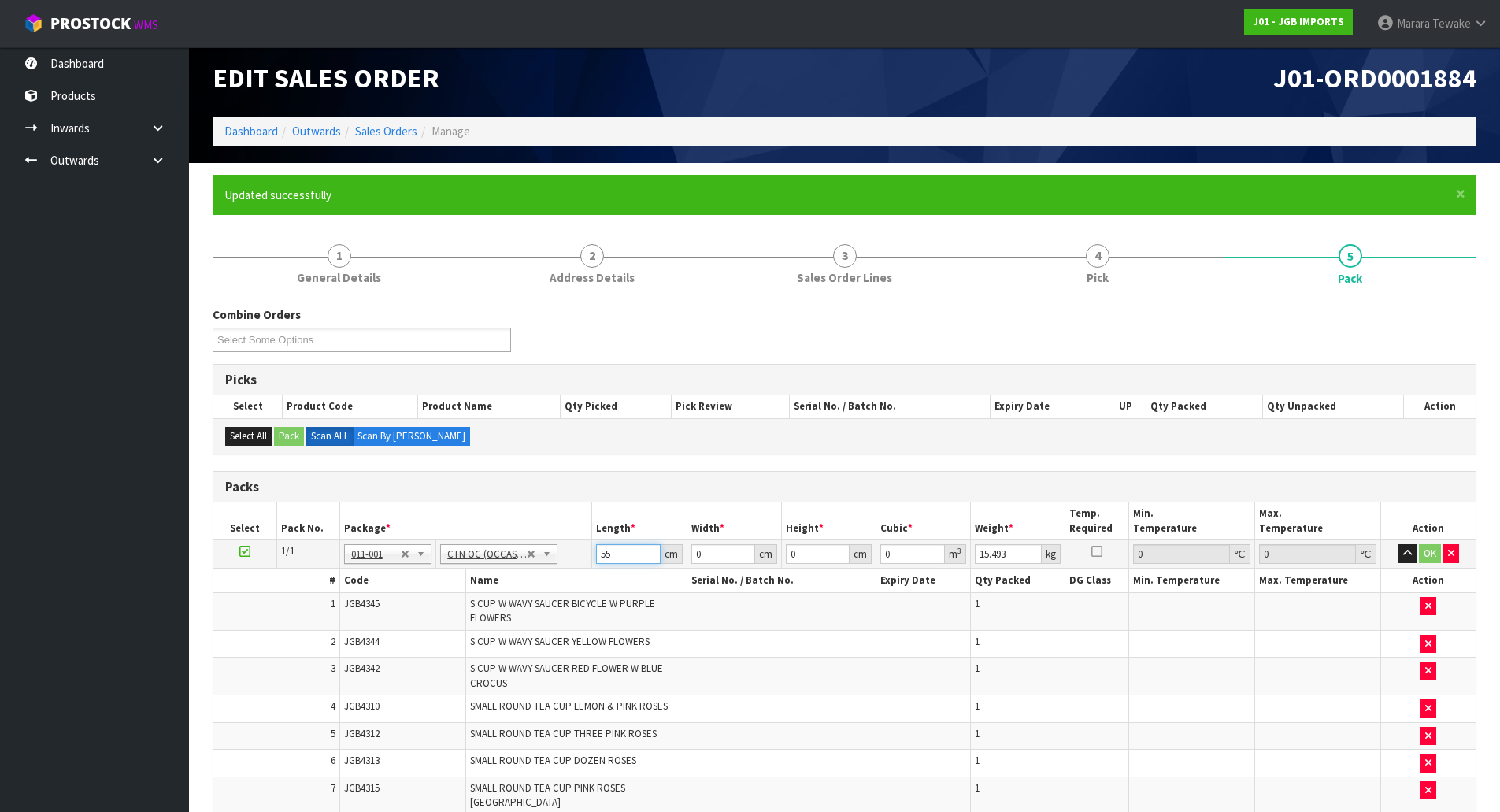
type input "55"
type input "53"
type input "3"
type input "0.008745"
type input "37"
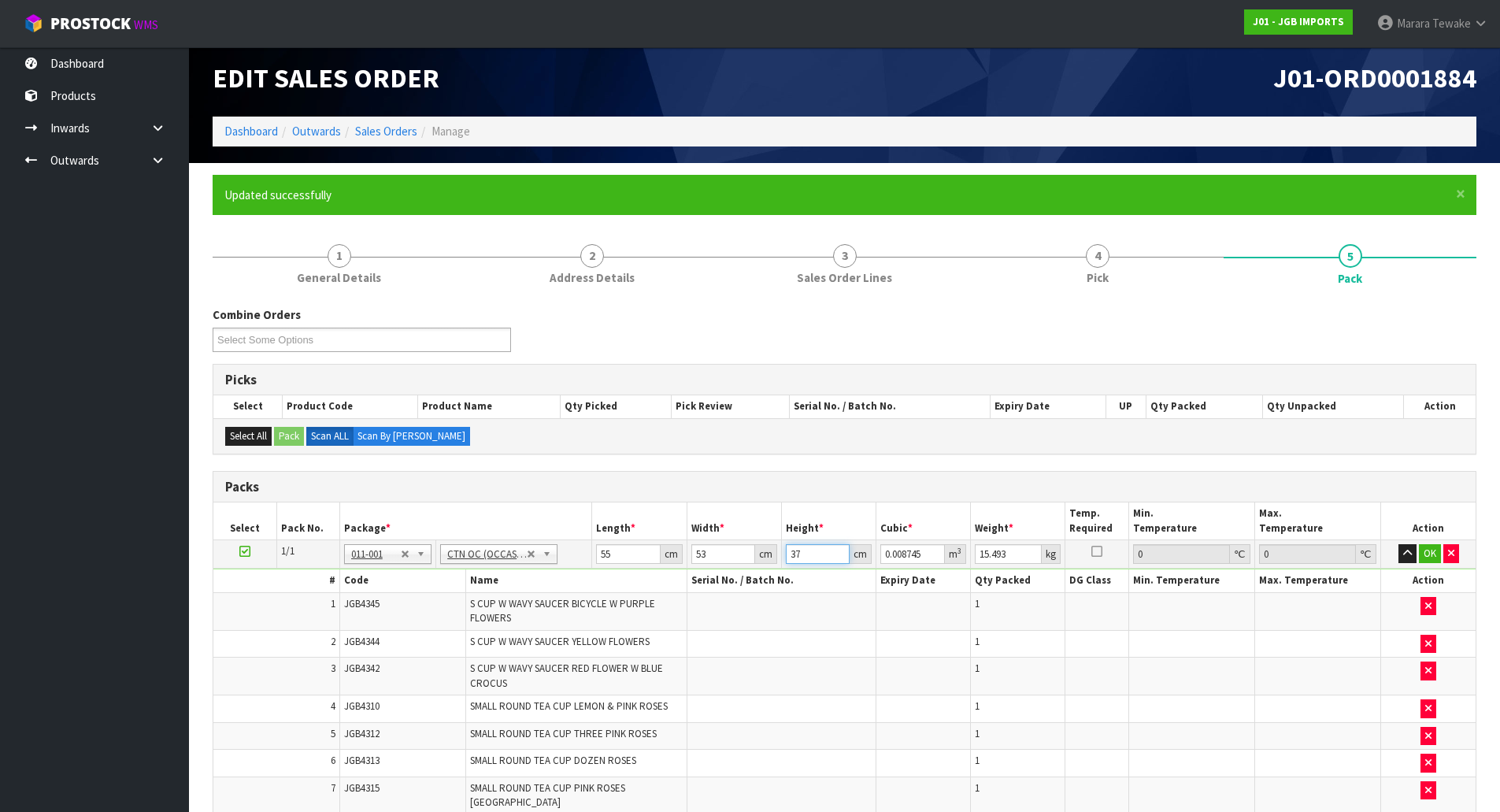
type input "0.107855"
type input "37"
type input "16"
click at [1399, 544] on button "button" at bounding box center [1407, 553] width 18 height 19
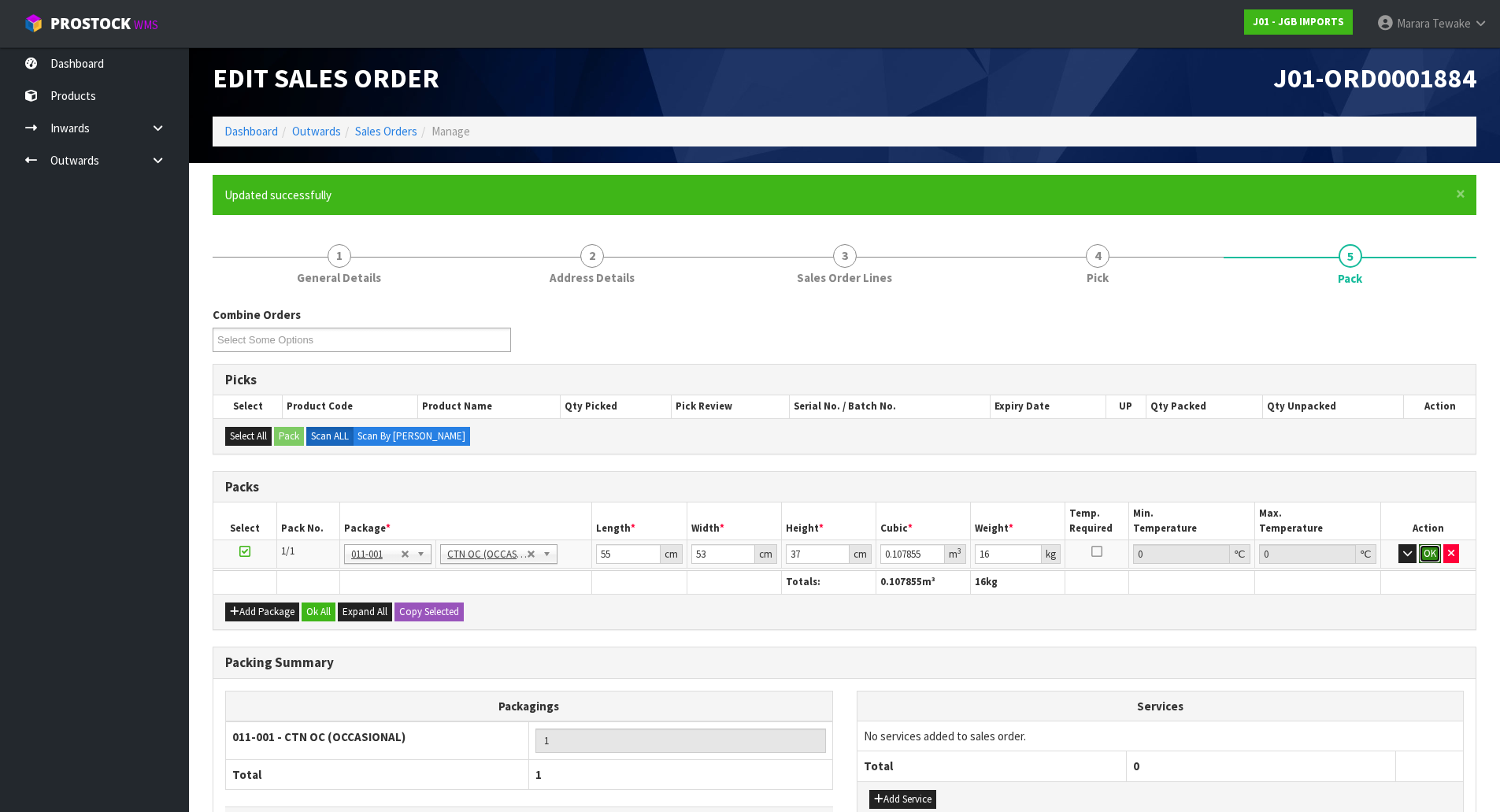
click button "OK" at bounding box center [1430, 553] width 22 height 19
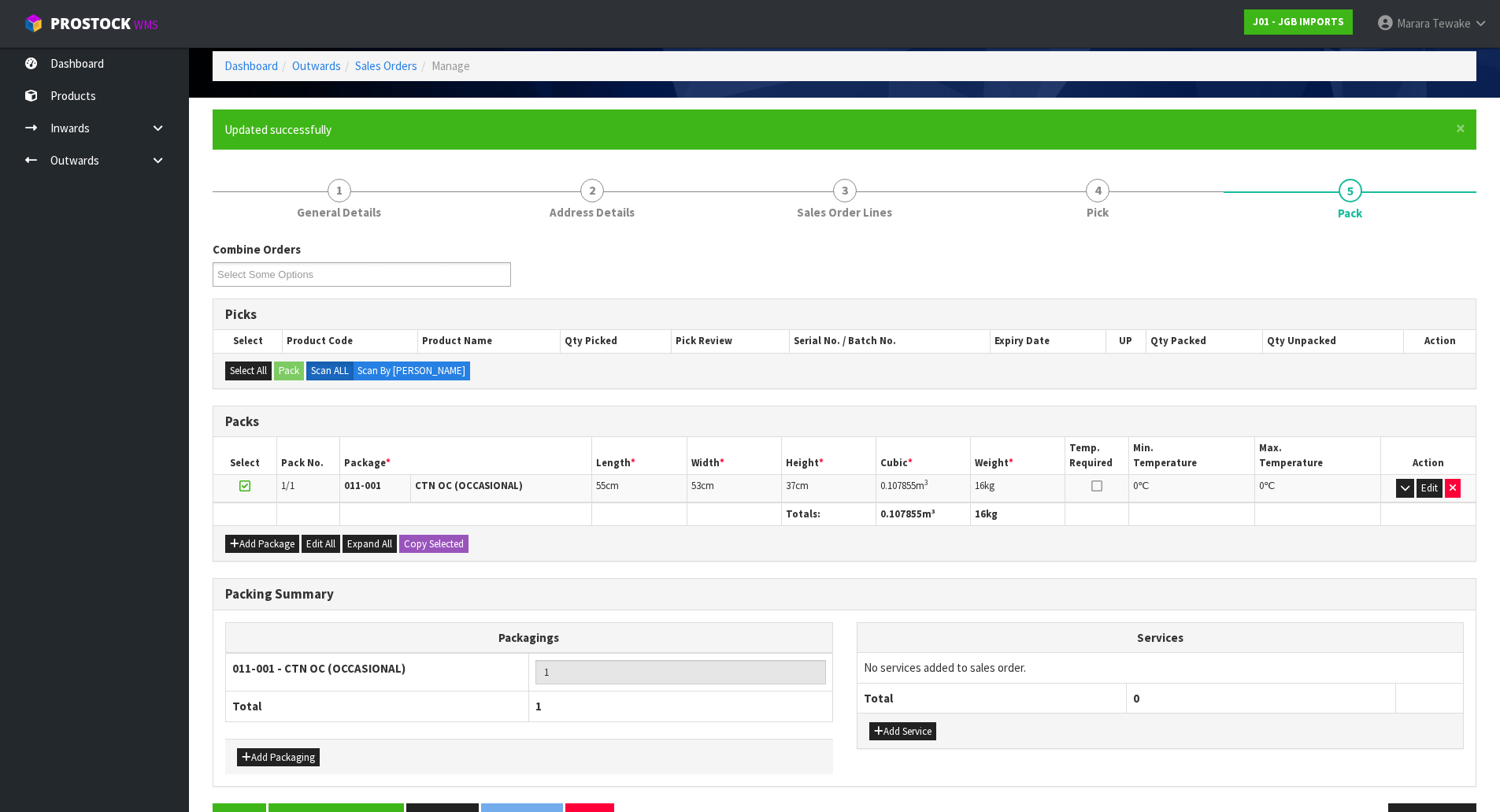
scroll to position [121, 0]
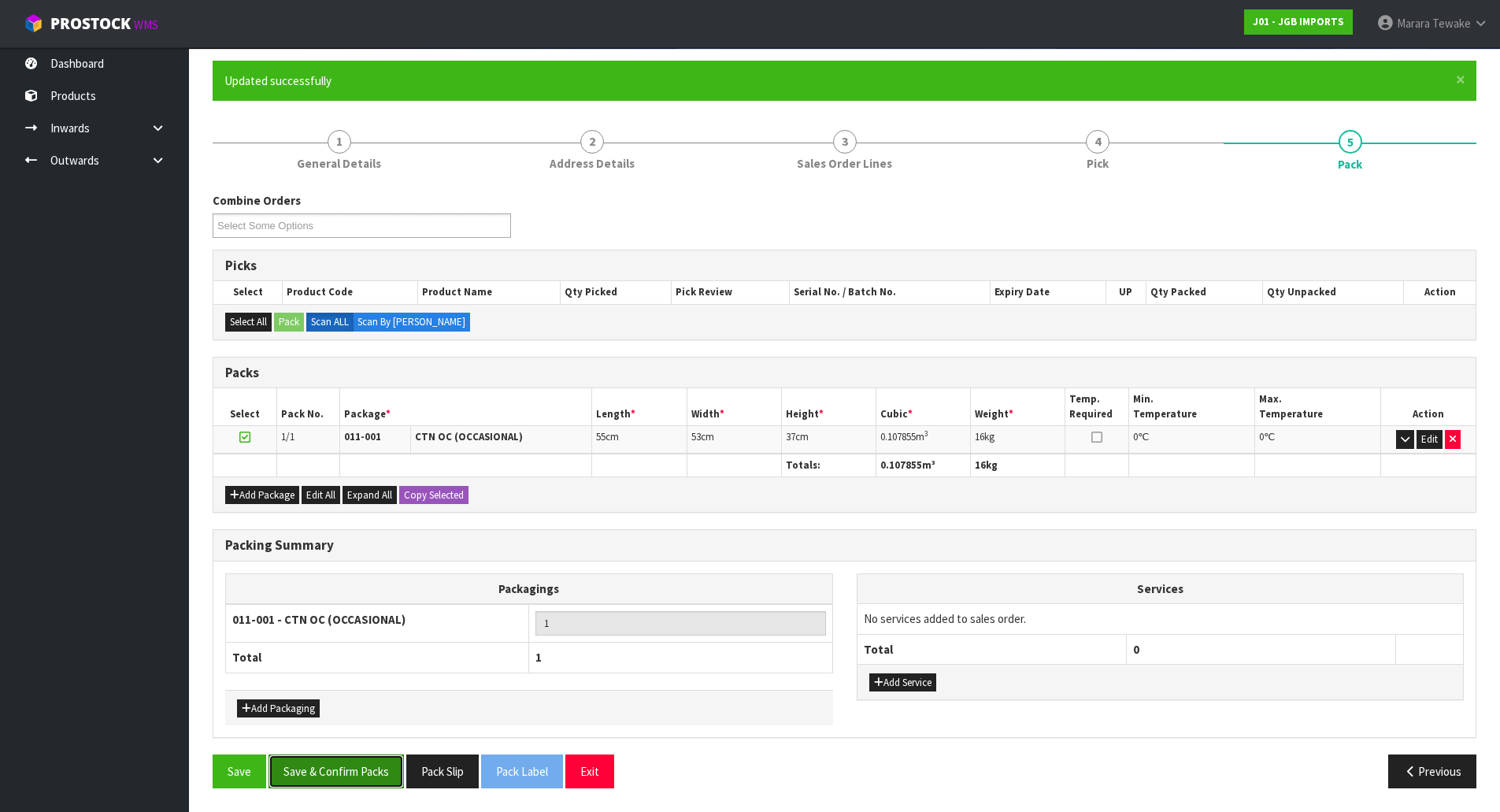
click at [361, 776] on button "Save & Confirm Packs" at bounding box center [336, 771] width 135 height 34
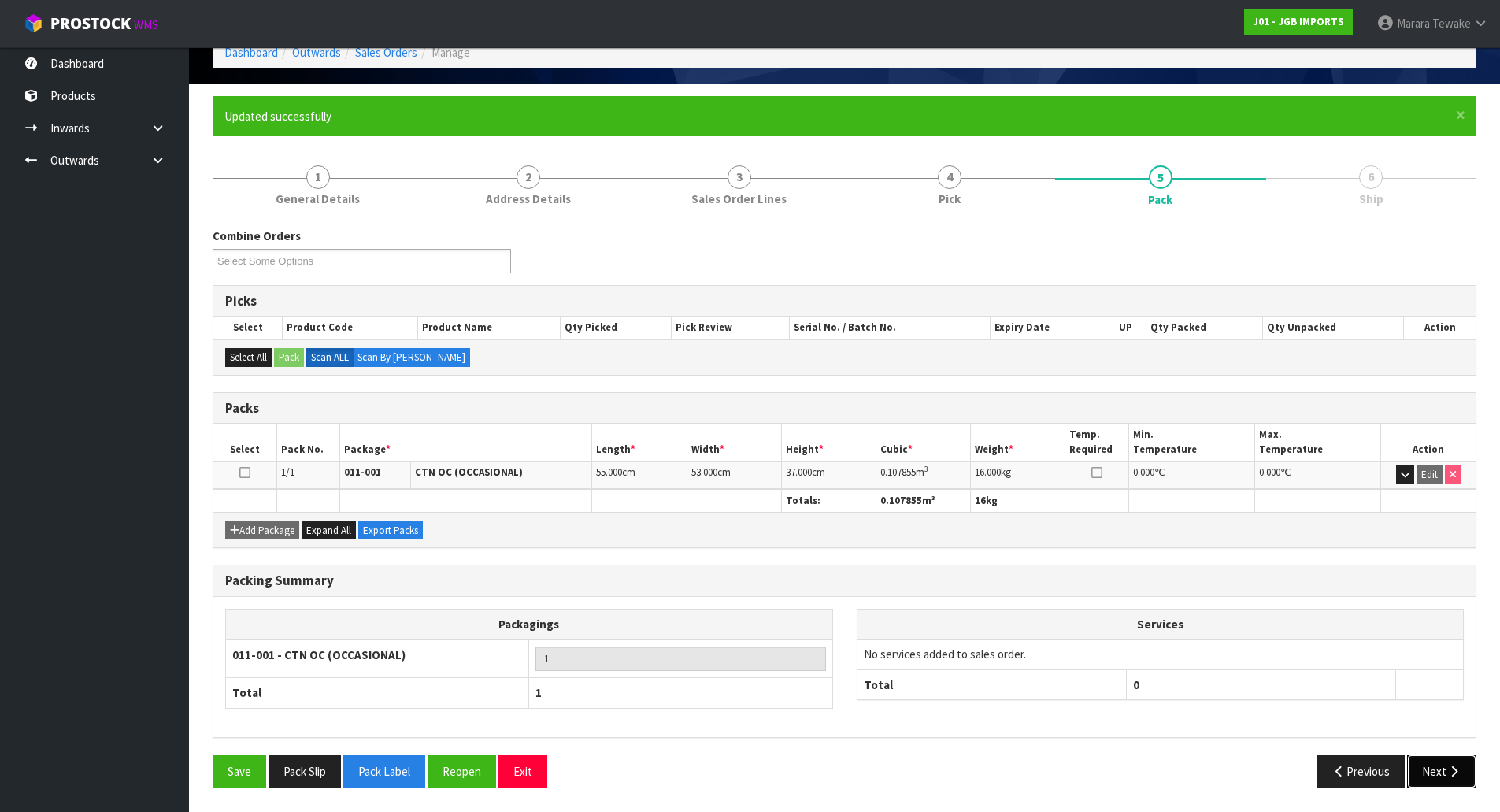
click at [1442, 759] on button "Next" at bounding box center [1442, 771] width 70 height 34
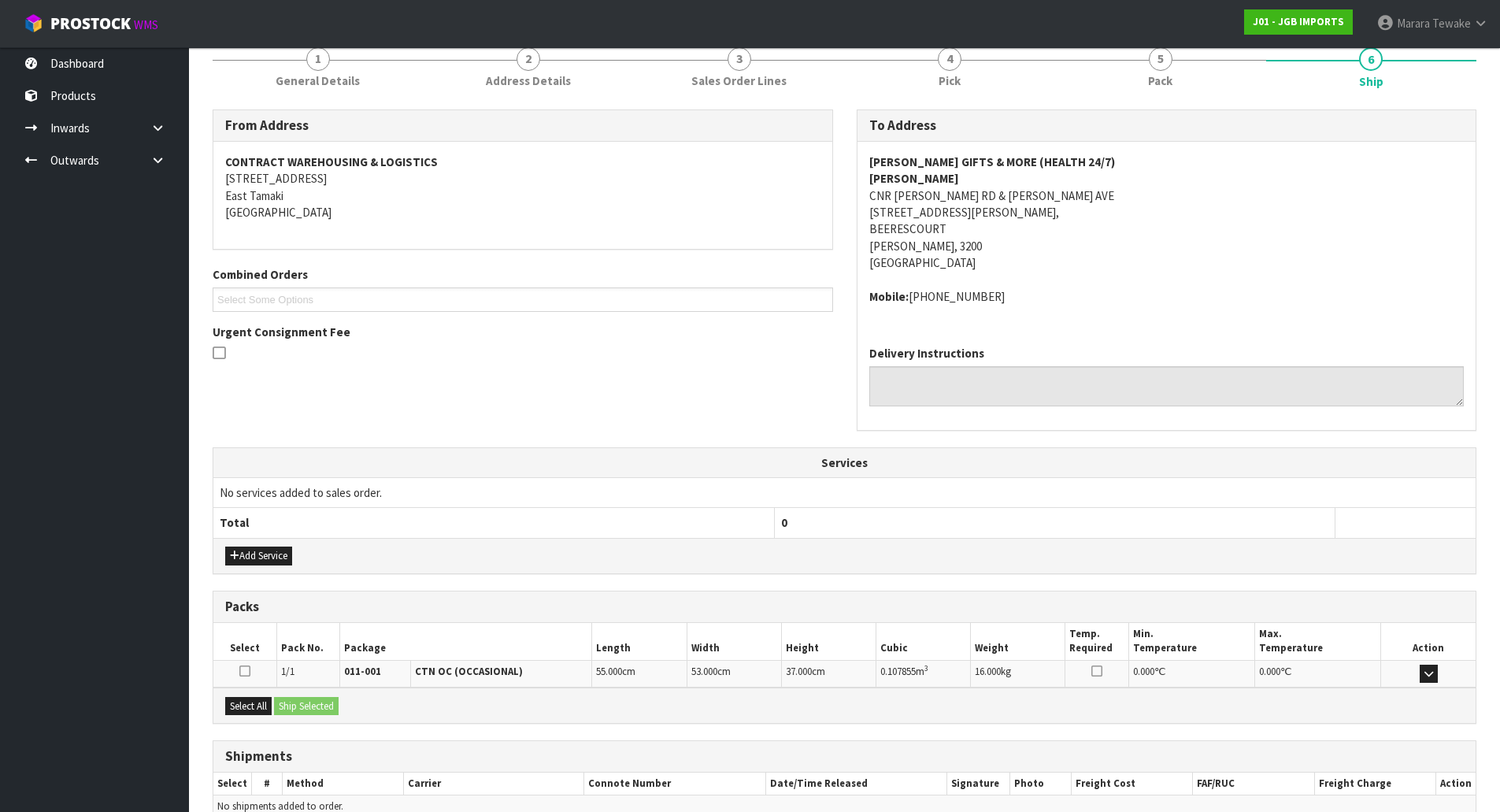
scroll to position [285, 0]
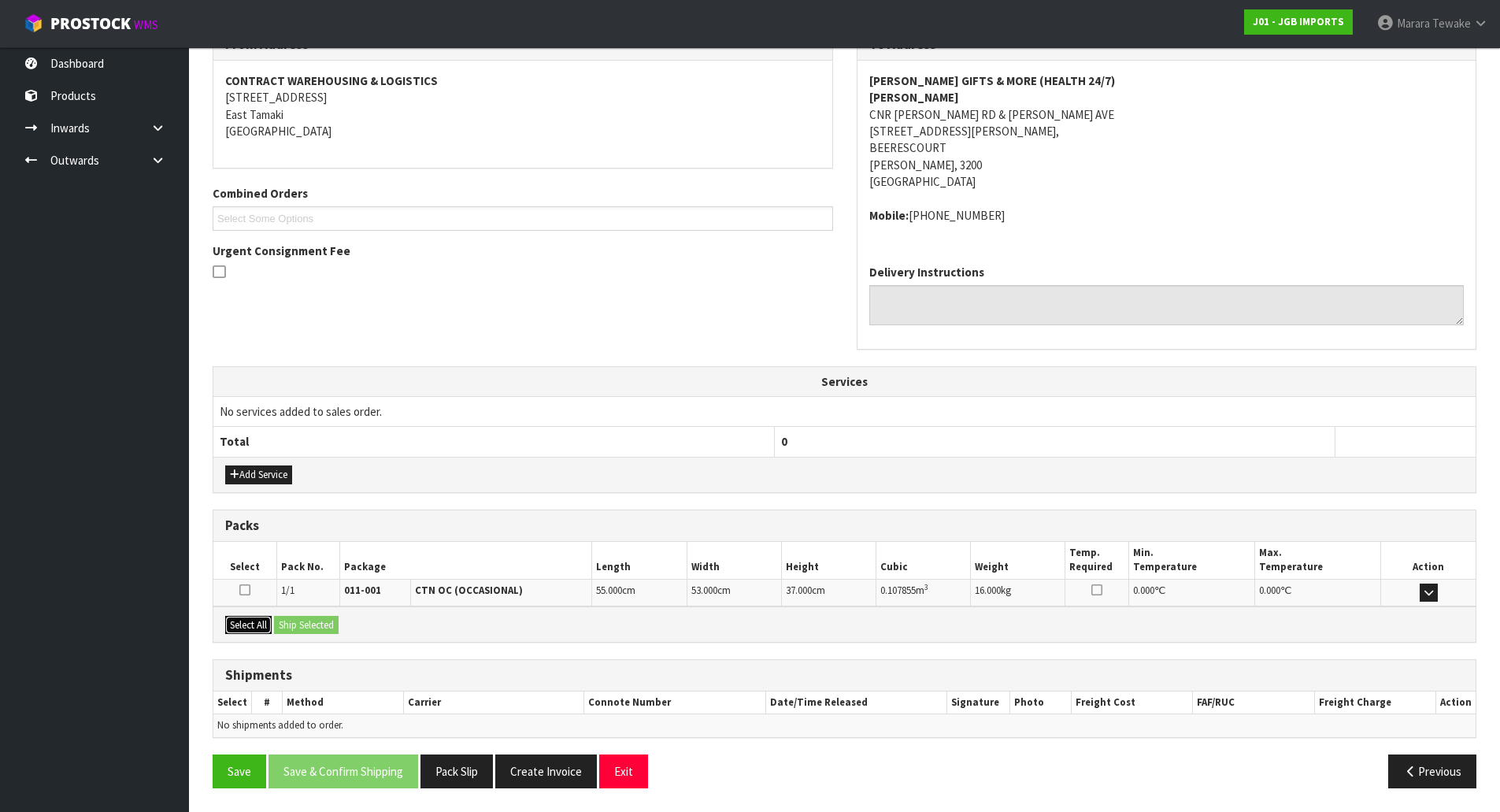
click at [262, 621] on button "Select All" at bounding box center [248, 625] width 47 height 19
click at [308, 627] on button "Ship Selected" at bounding box center [307, 625] width 65 height 19
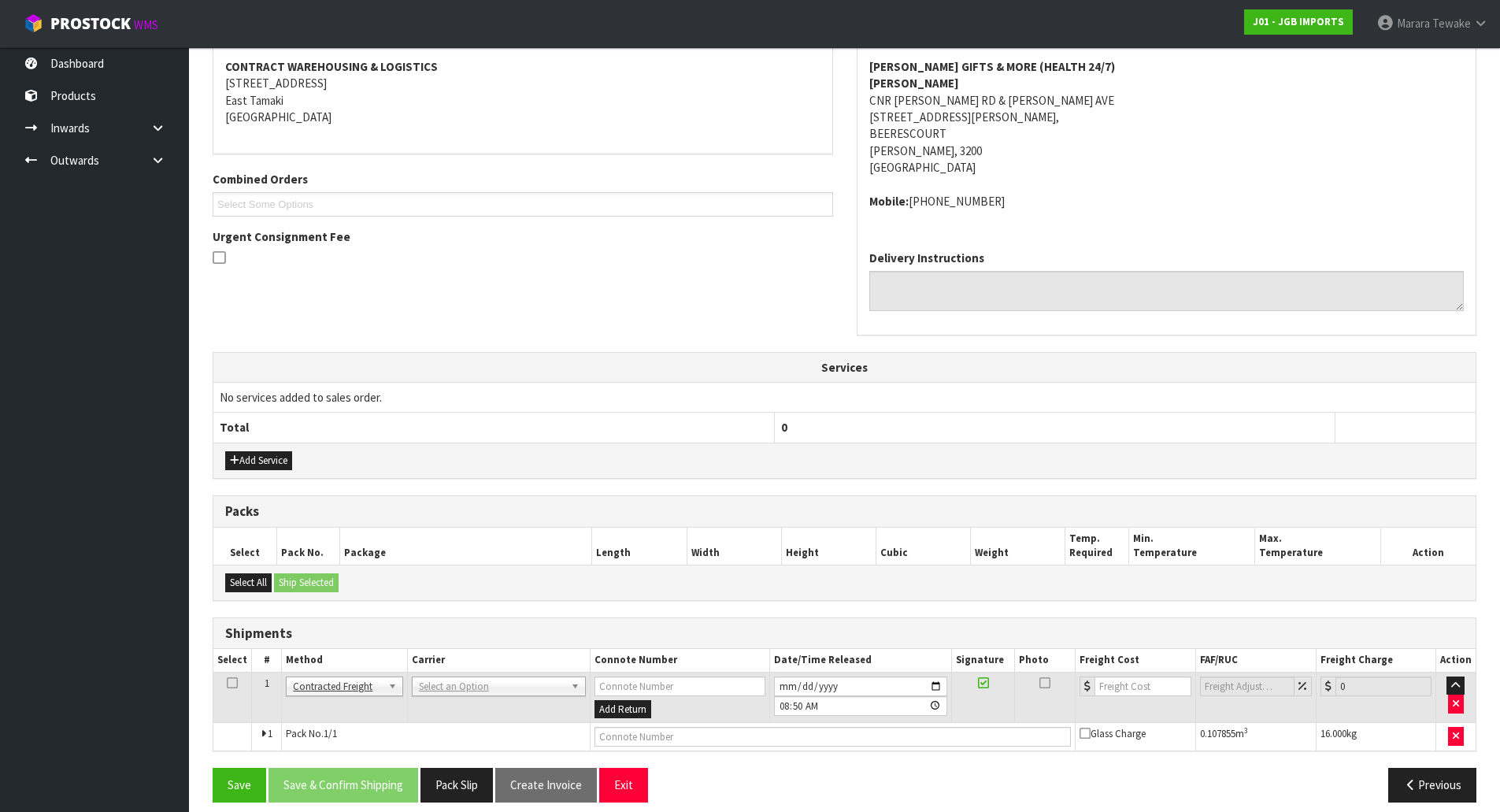
scroll to position [313, 0]
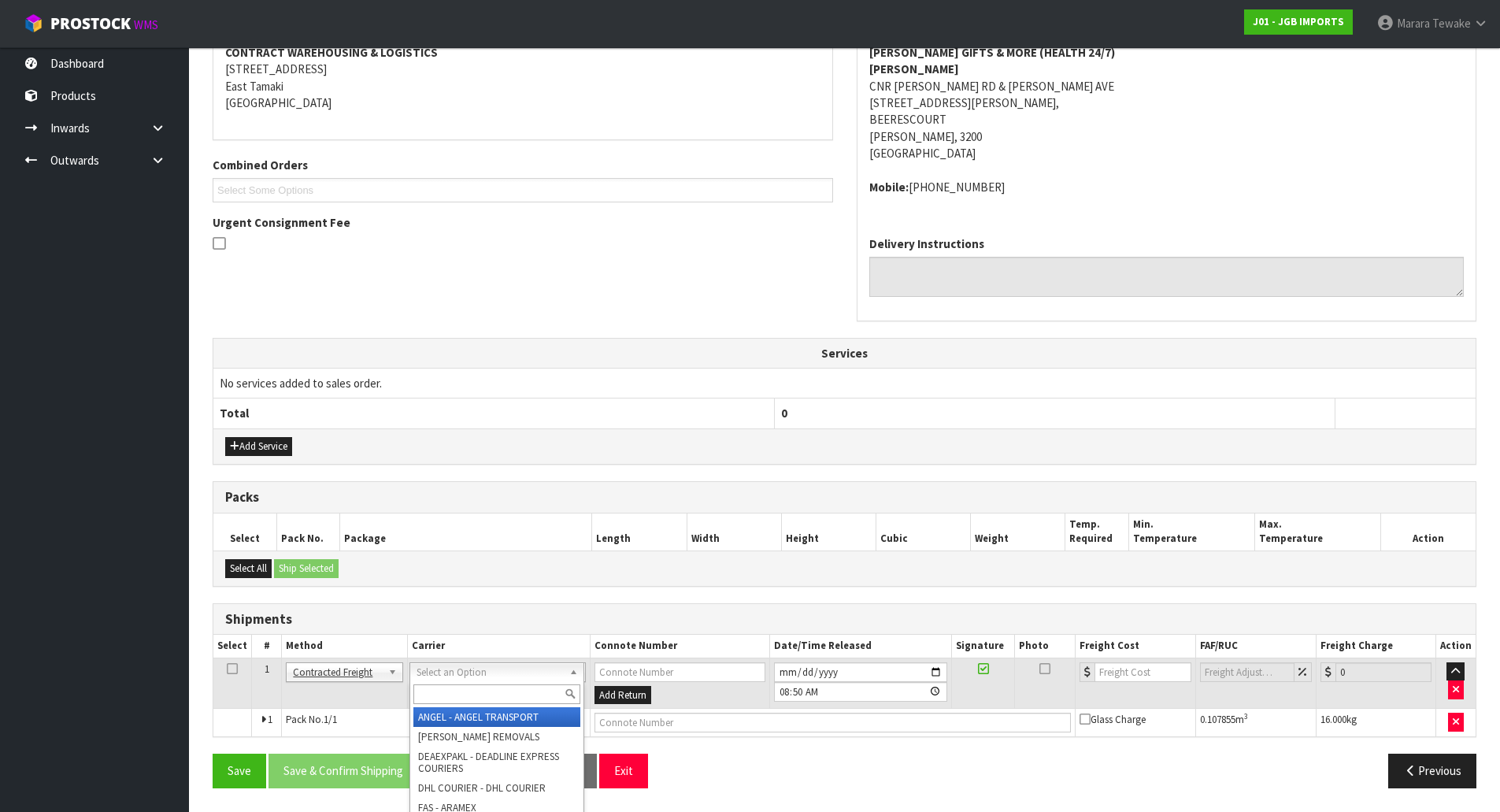
click at [435, 685] on input "text" at bounding box center [497, 694] width 167 height 20
type input "nzp"
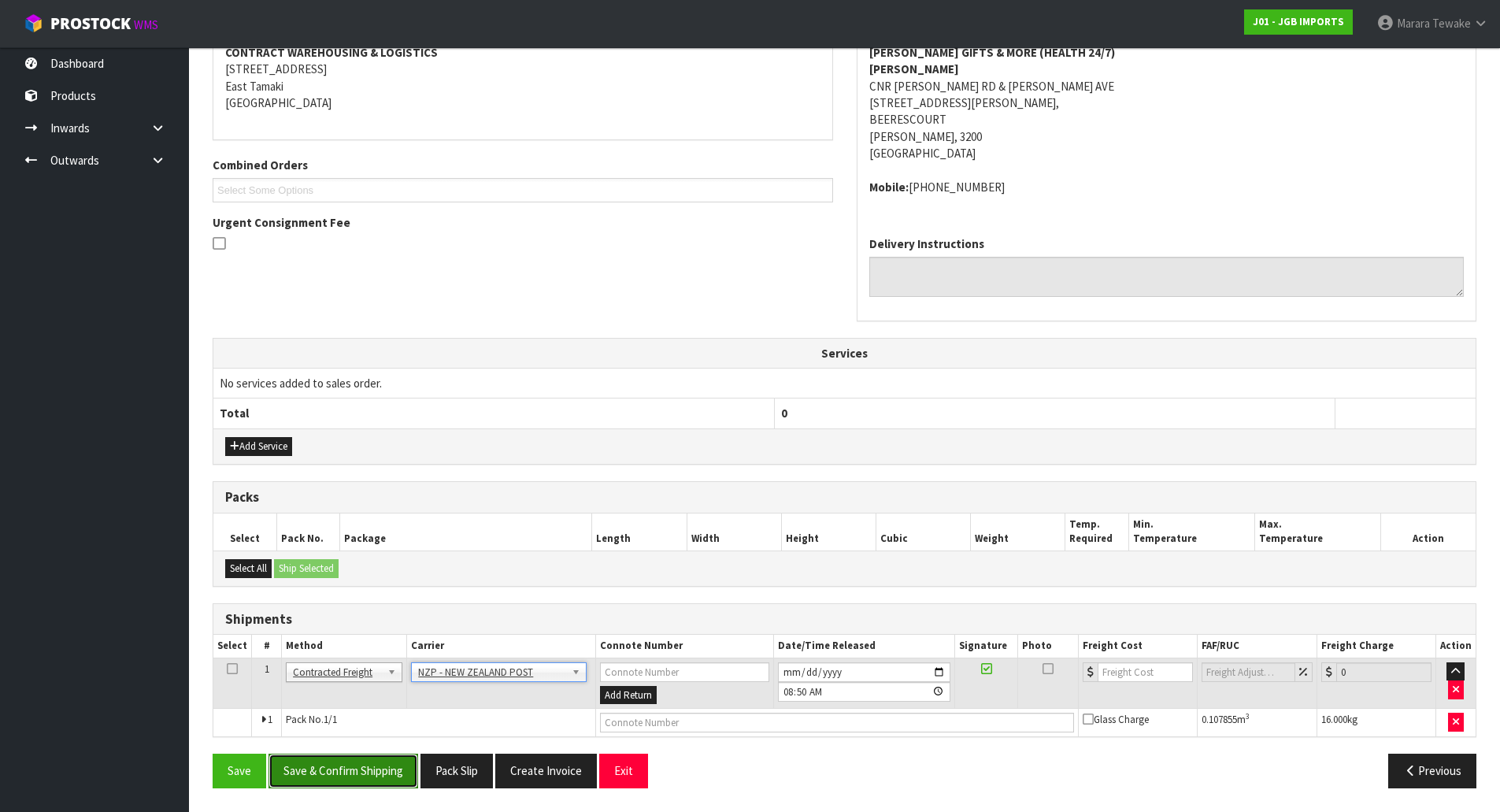
click at [372, 779] on button "Save & Confirm Shipping" at bounding box center [343, 770] width 149 height 34
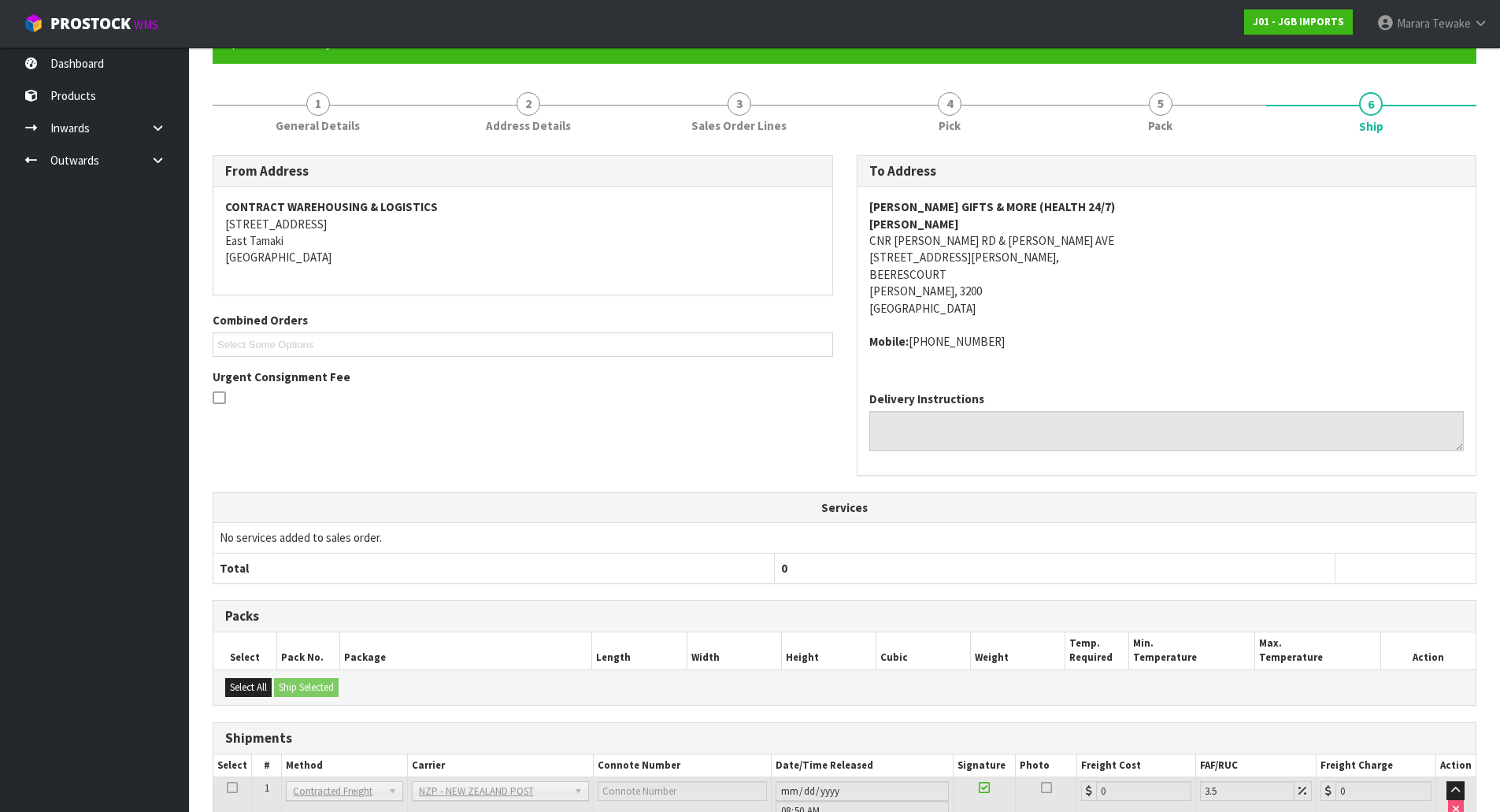
scroll to position [291, 0]
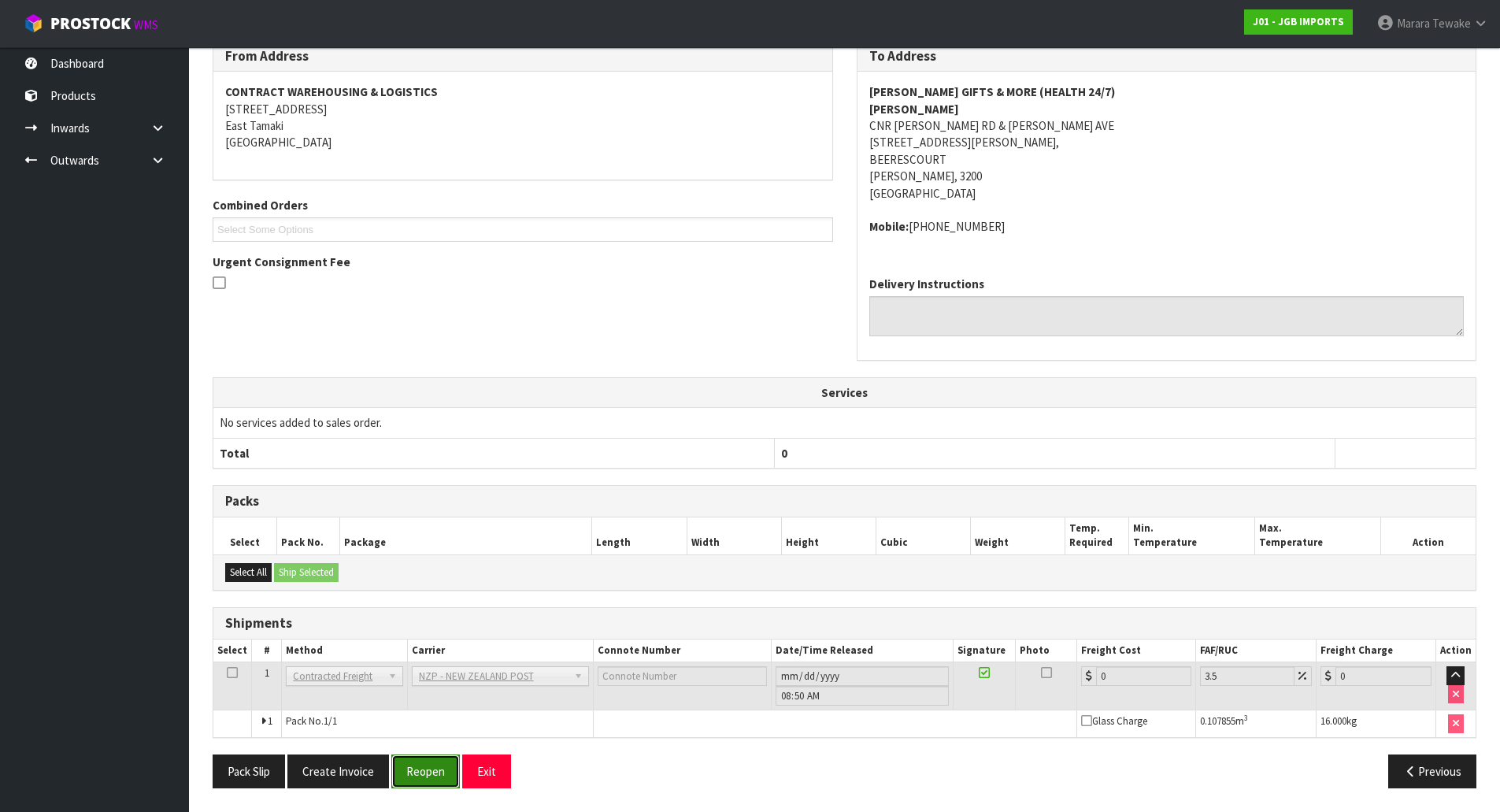
click at [444, 779] on button "Reopen" at bounding box center [425, 771] width 69 height 34
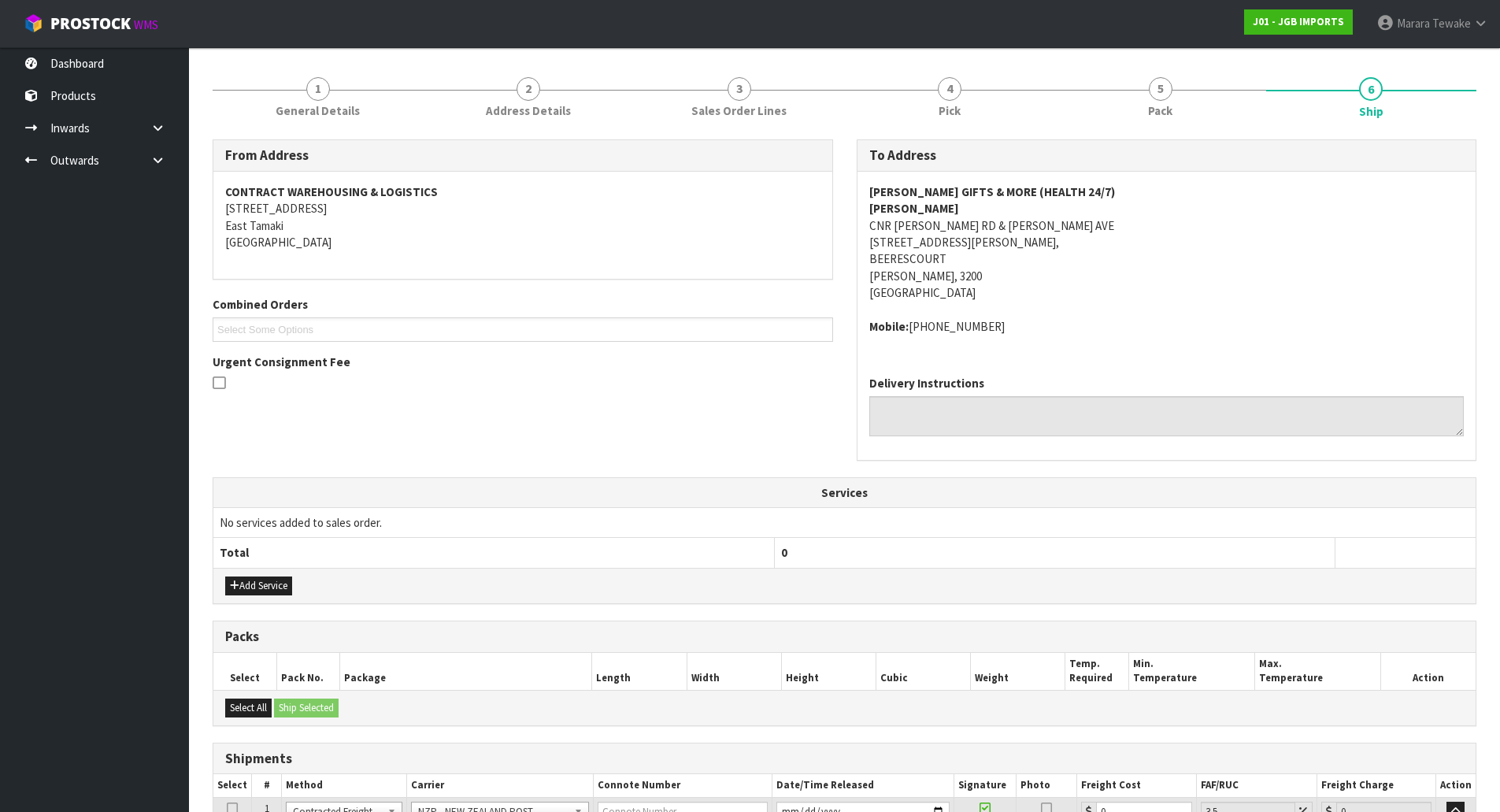
scroll to position [313, 0]
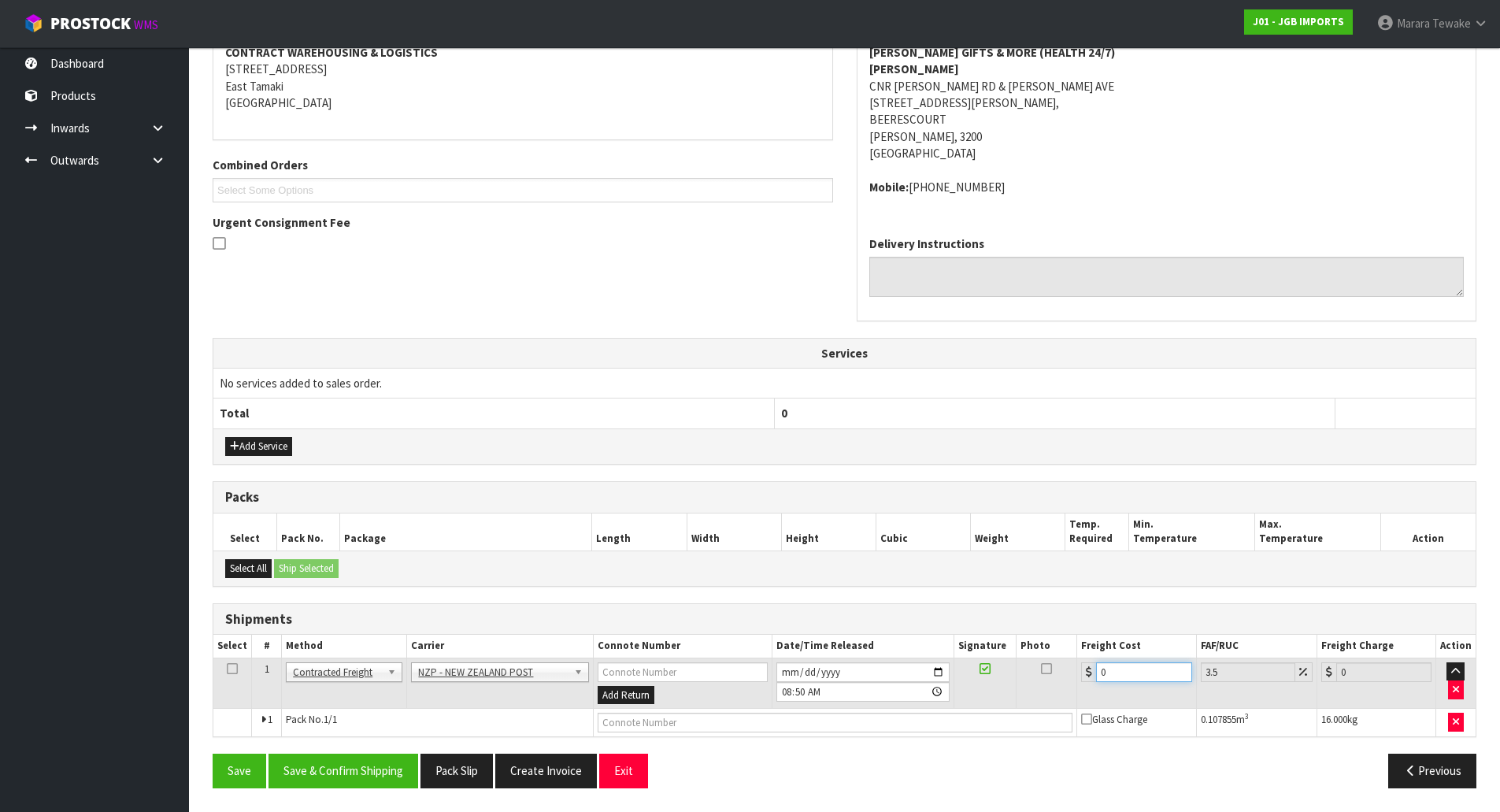
drag, startPoint x: 1140, startPoint y: 672, endPoint x: 969, endPoint y: 606, distance: 183.3
click at [993, 627] on div "Shipments Select # Method Carrier Connote Number Date/Time Released Signature P…" at bounding box center [844, 670] width 1264 height 134
type input "1"
type input "1.03"
type input "10"
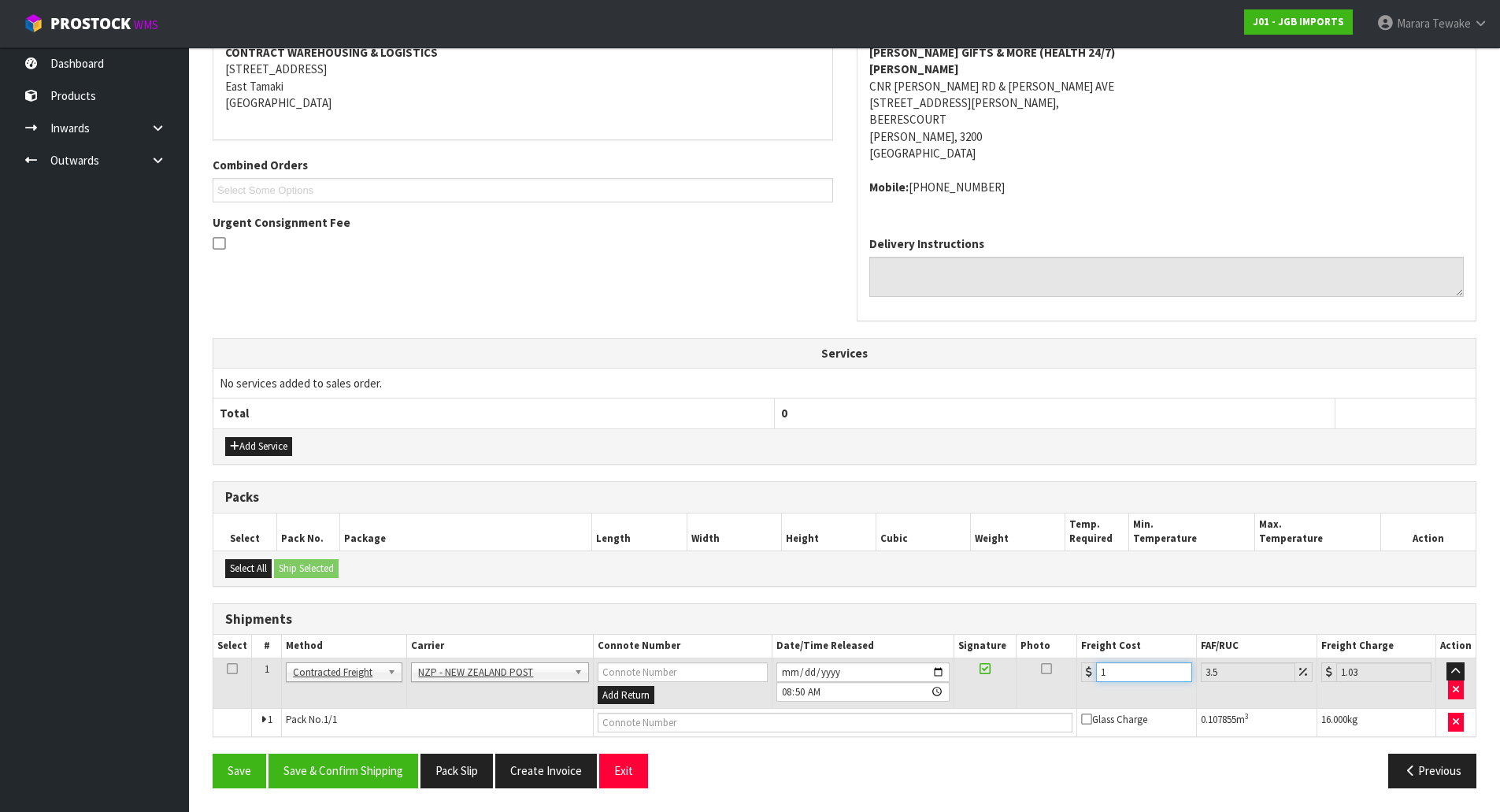
type input "10.35"
type input "10.1"
type input "10.45"
type input "10.14"
type input "10.49"
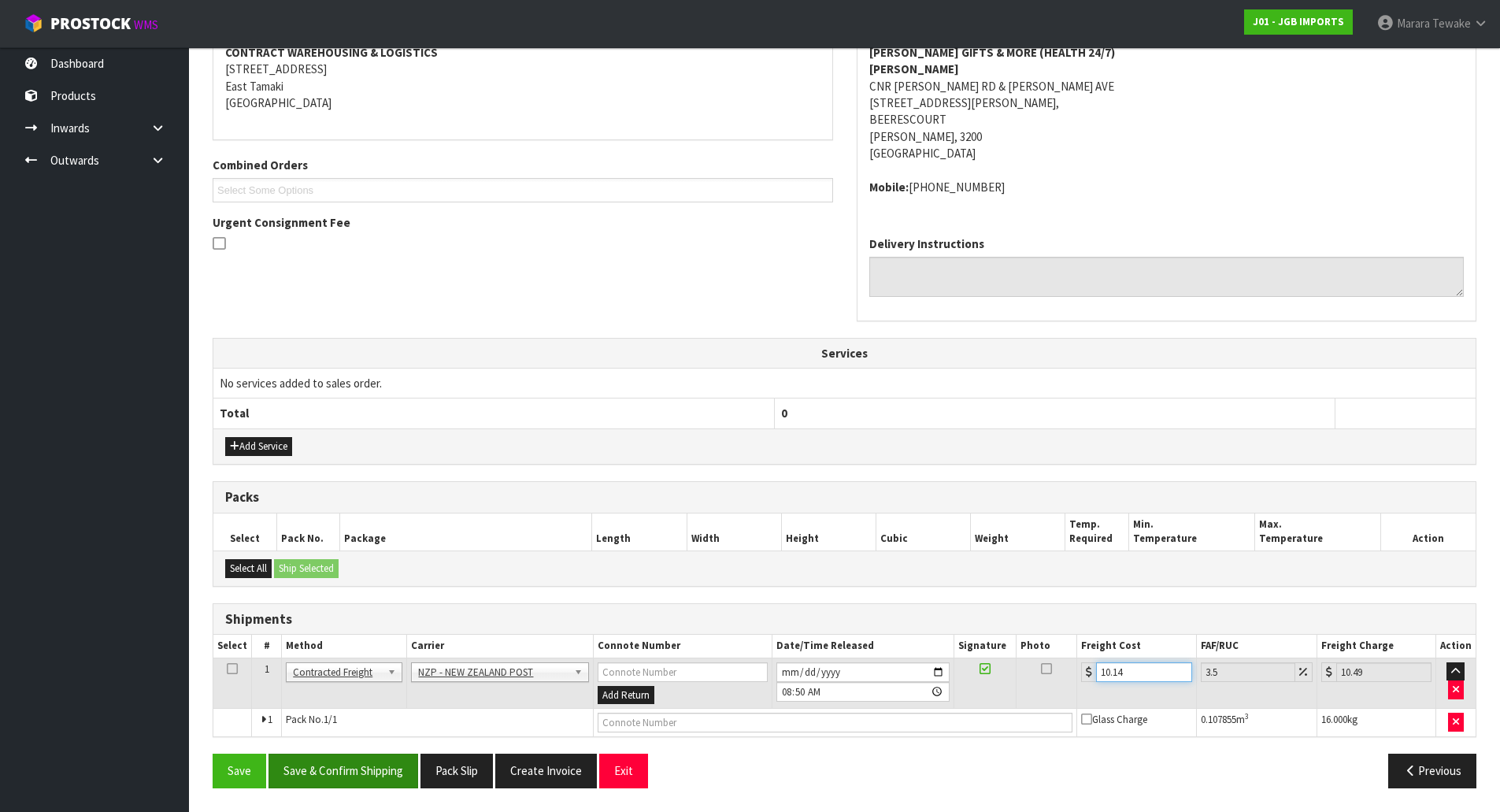
type input "10.14"
click at [369, 761] on button "Save & Confirm Shipping" at bounding box center [343, 770] width 149 height 34
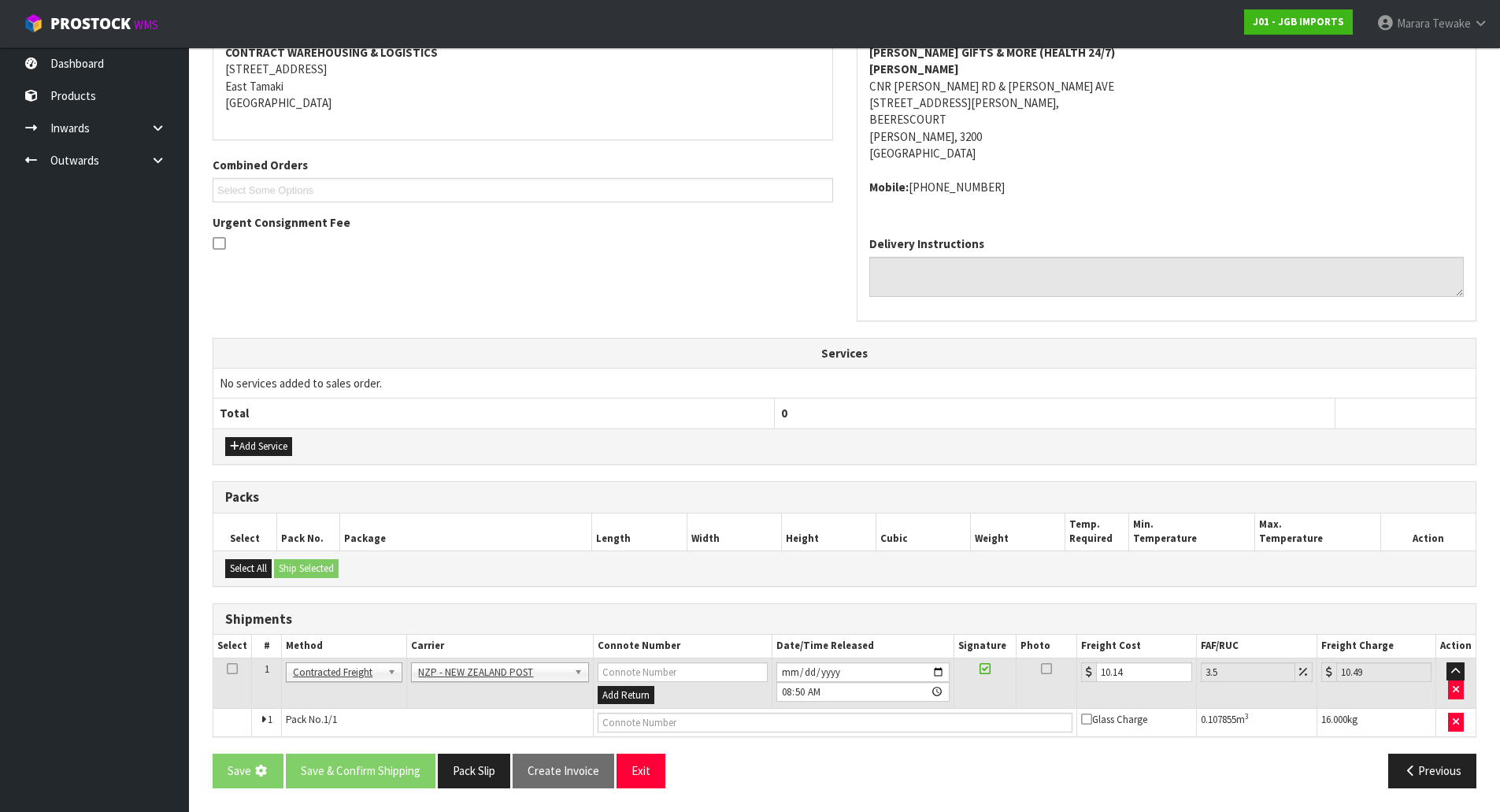
scroll to position [0, 0]
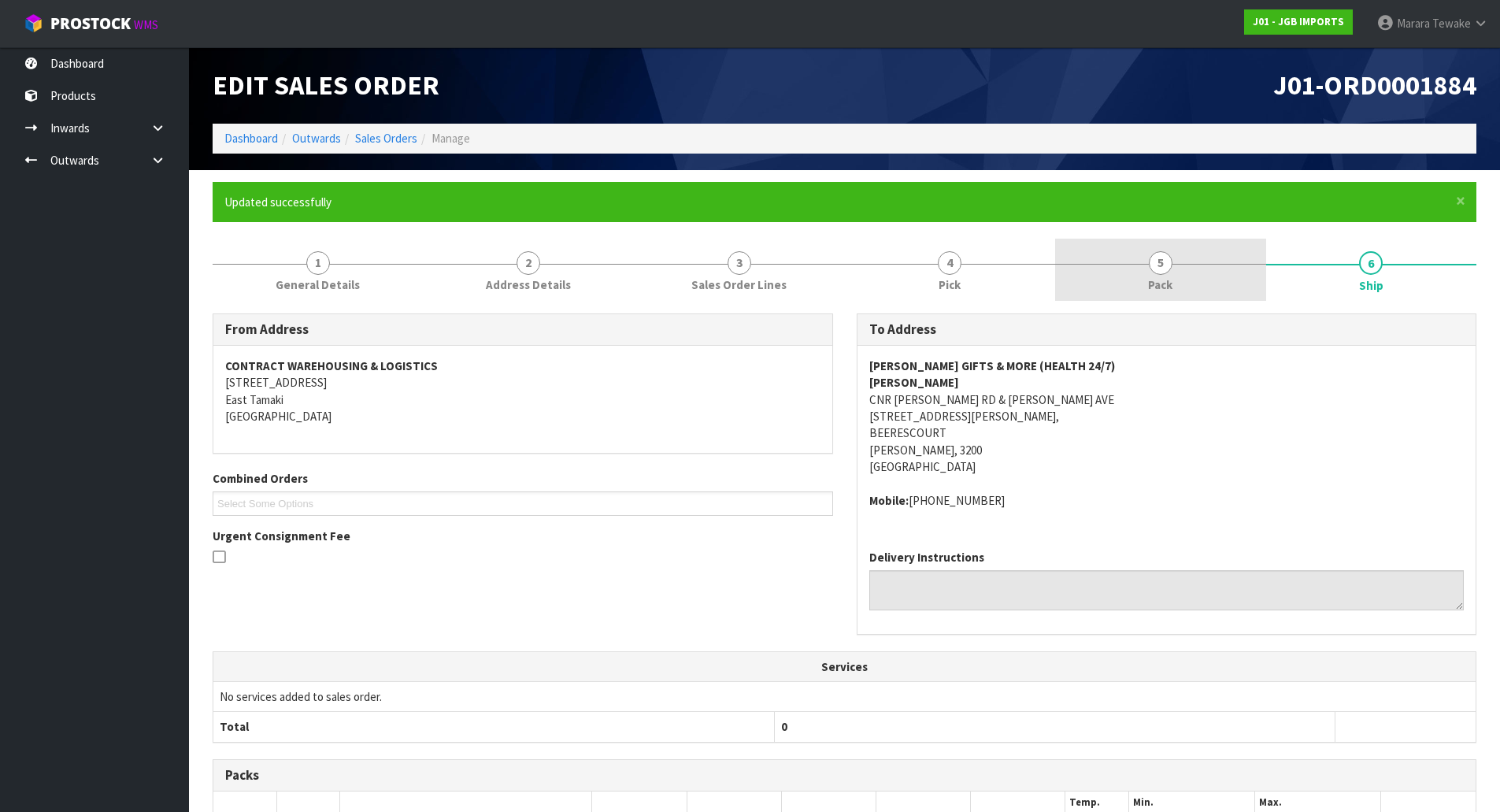
click at [1182, 270] on link "5 Pack" at bounding box center [1161, 270] width 211 height 62
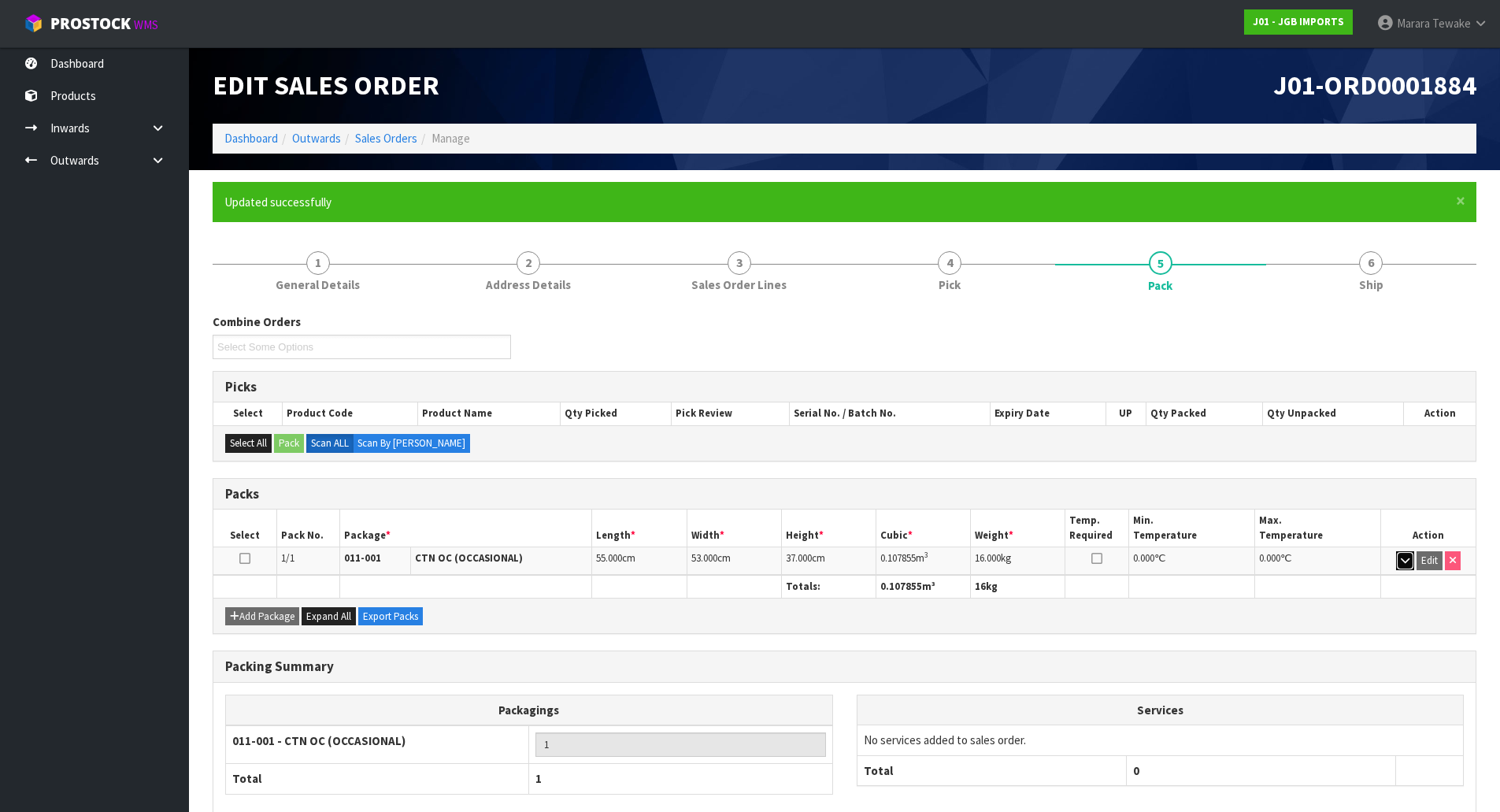
click at [1404, 557] on icon "button" at bounding box center [1405, 560] width 9 height 10
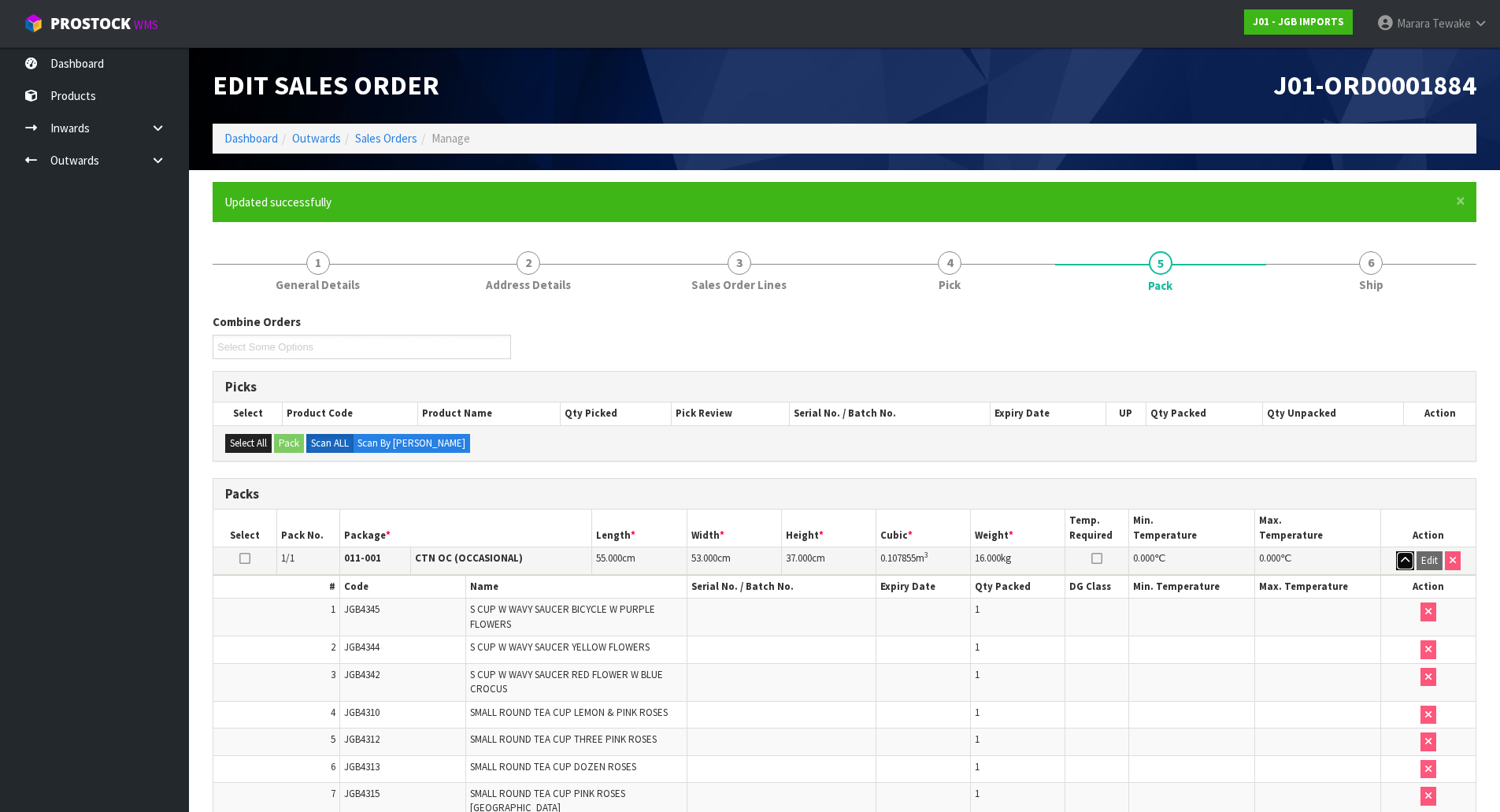
click at [1404, 560] on icon "button" at bounding box center [1405, 560] width 9 height 10
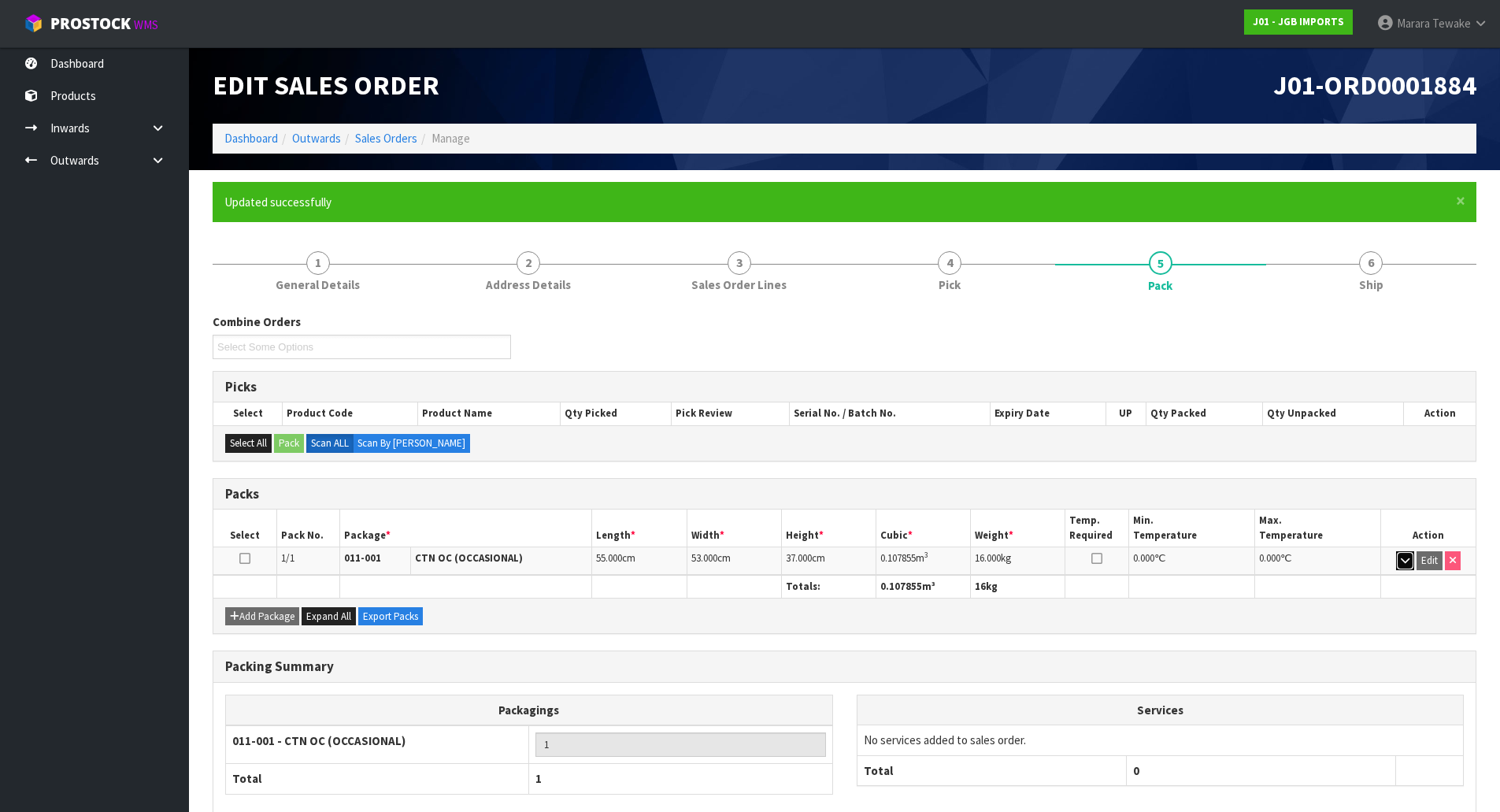
click at [1405, 565] on icon "button" at bounding box center [1405, 560] width 9 height 10
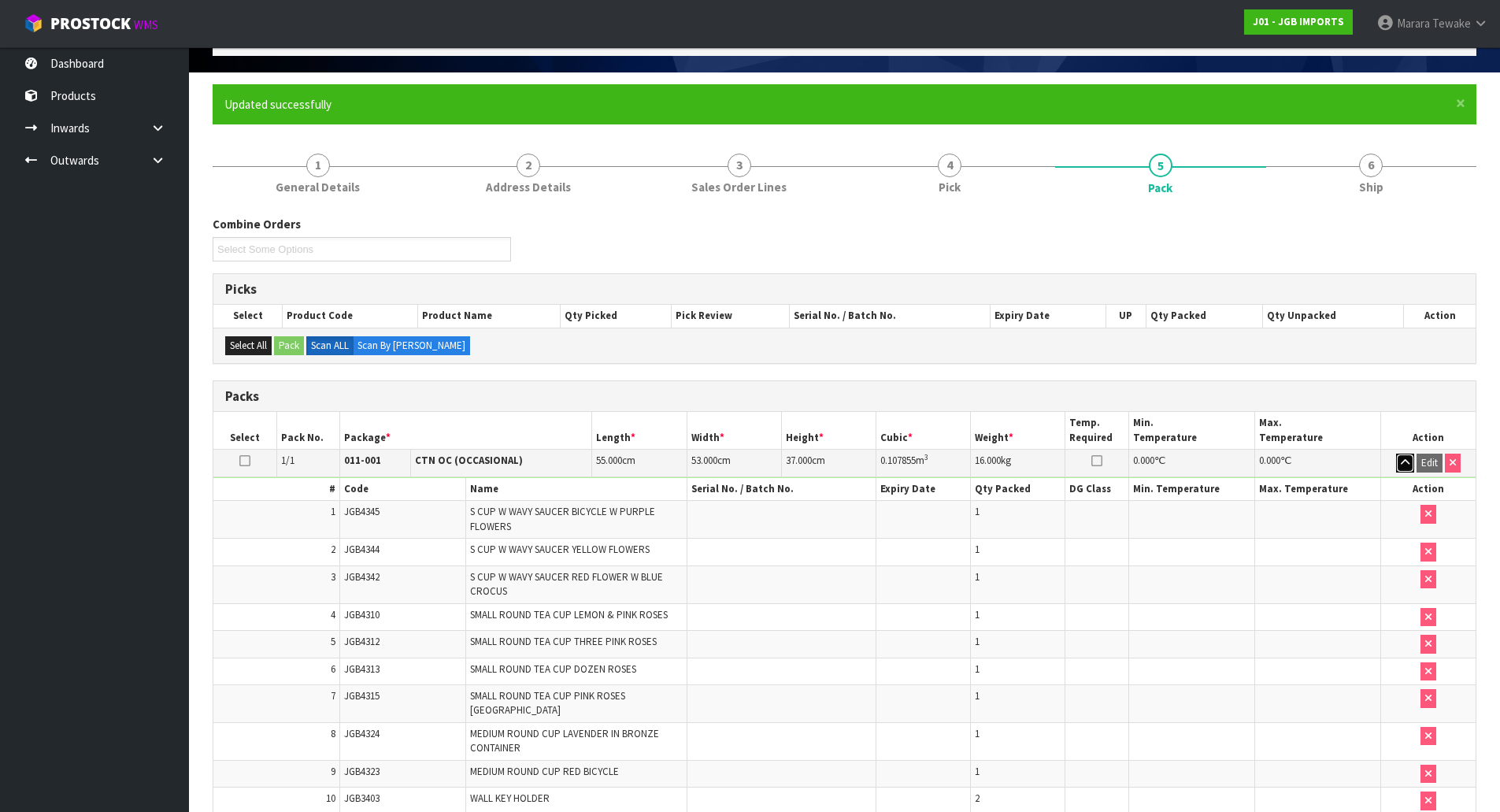
scroll to position [79, 0]
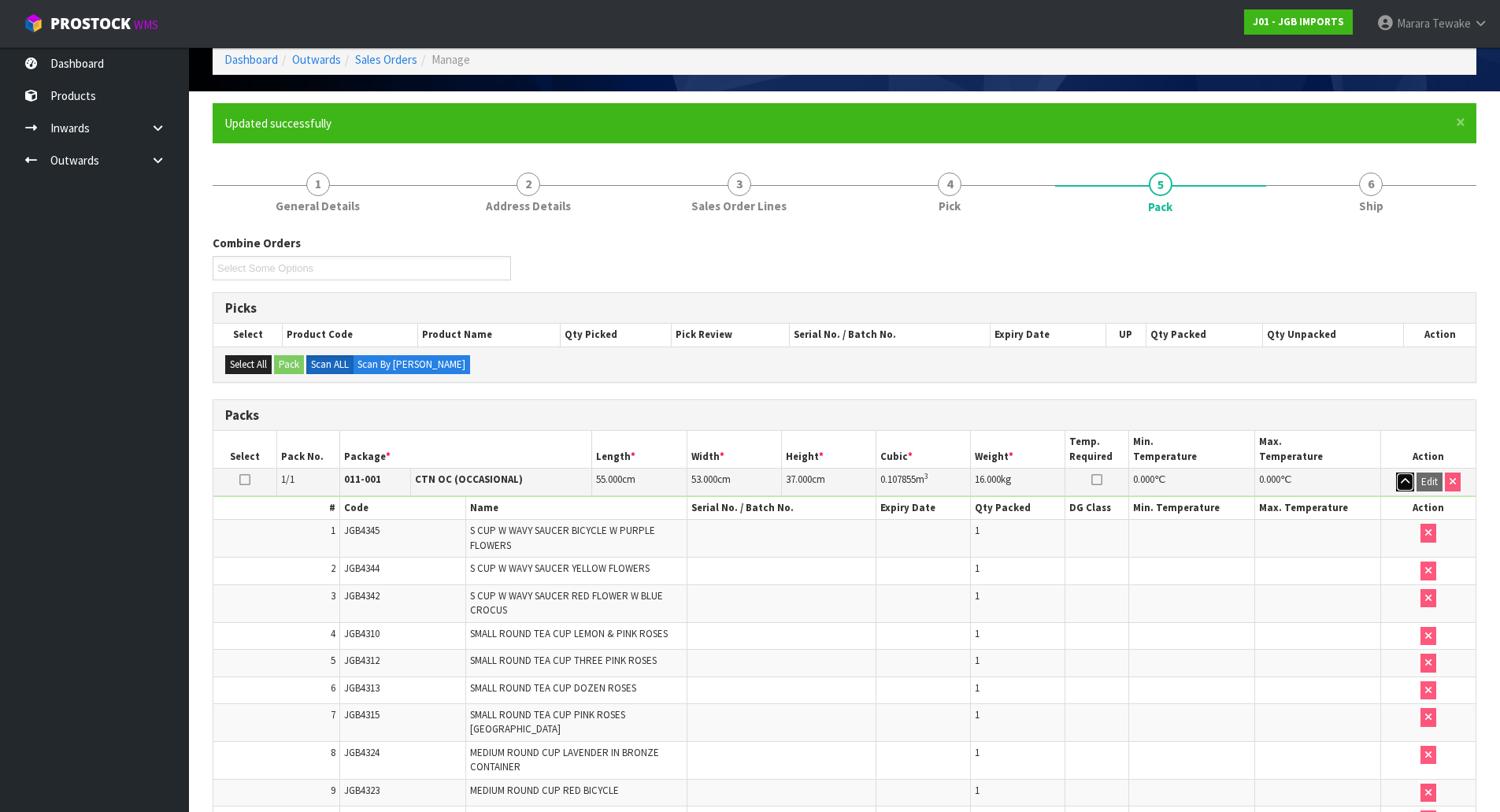
click at [1407, 484] on icon "button" at bounding box center [1405, 482] width 9 height 10
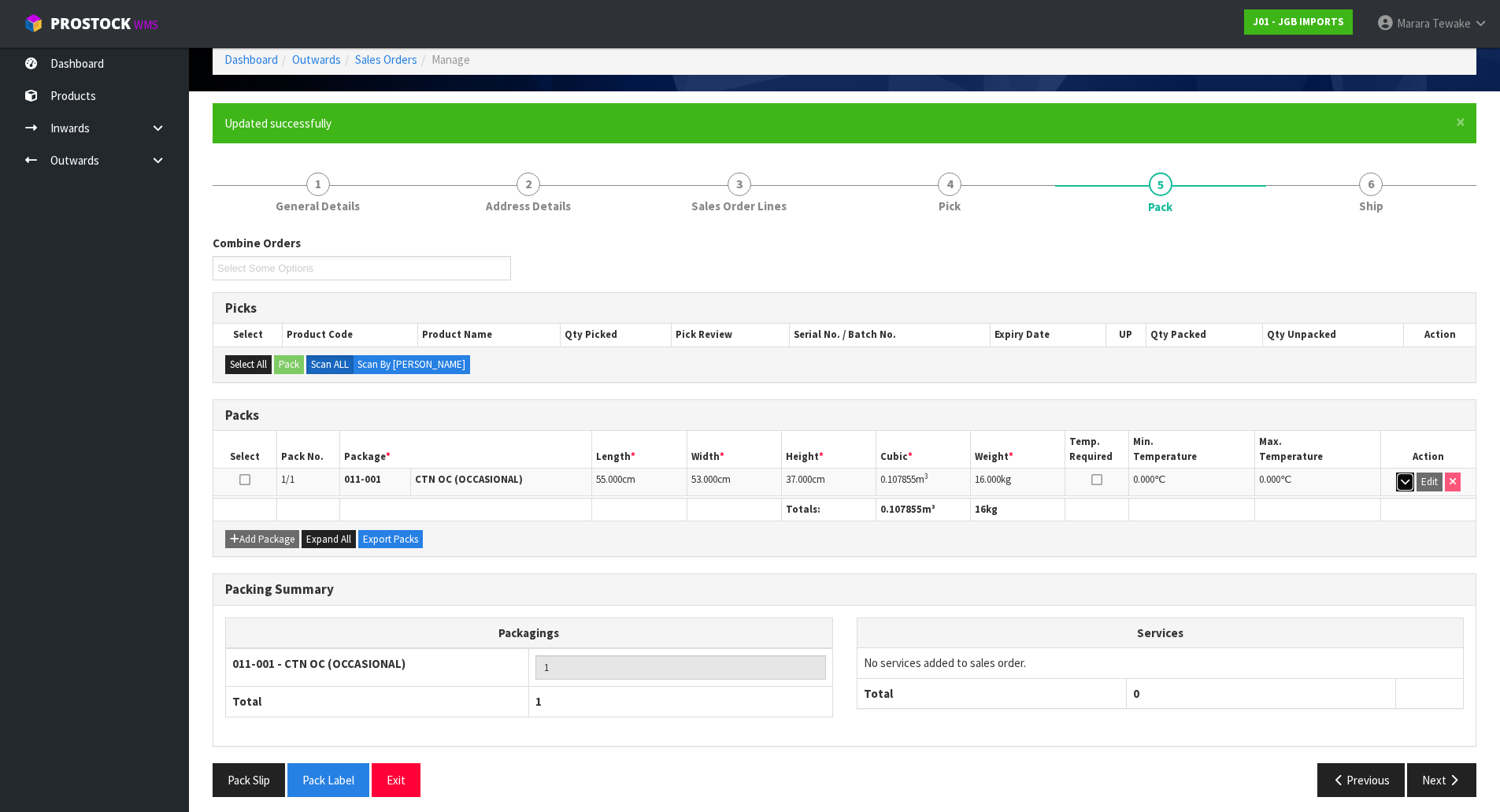
scroll to position [86, 0]
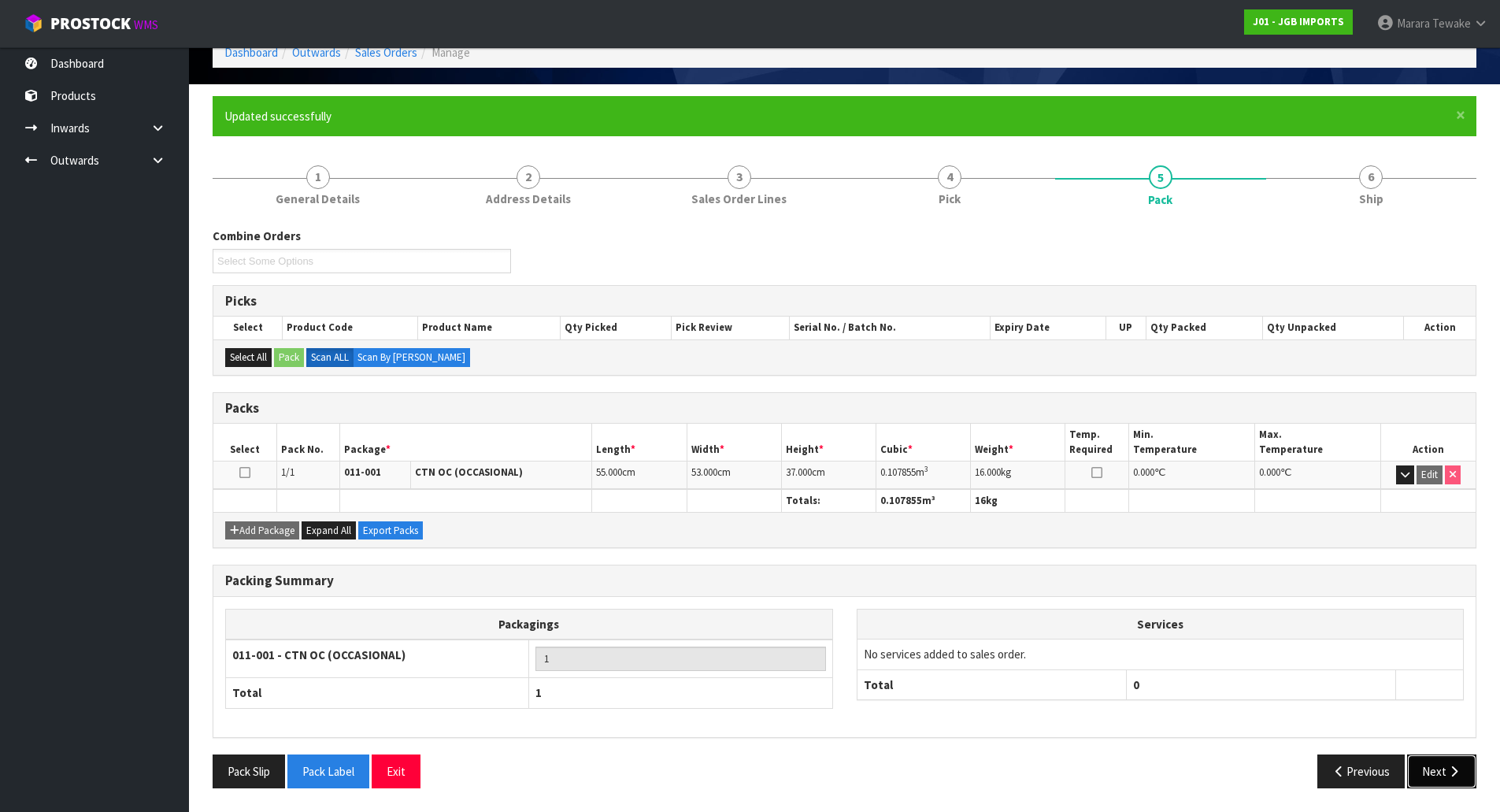
click at [1443, 769] on button "Next" at bounding box center [1442, 771] width 70 height 34
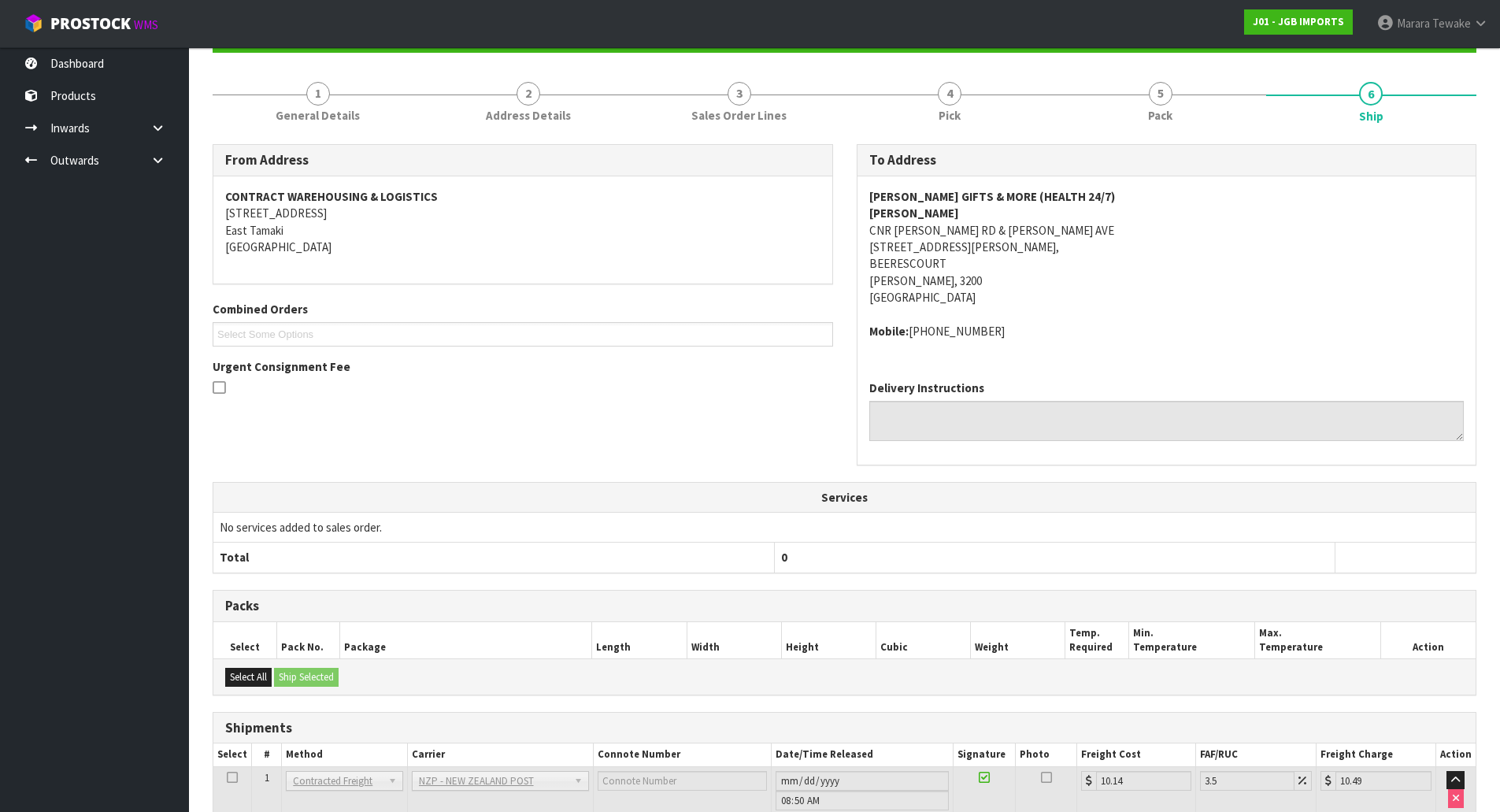
scroll to position [285, 0]
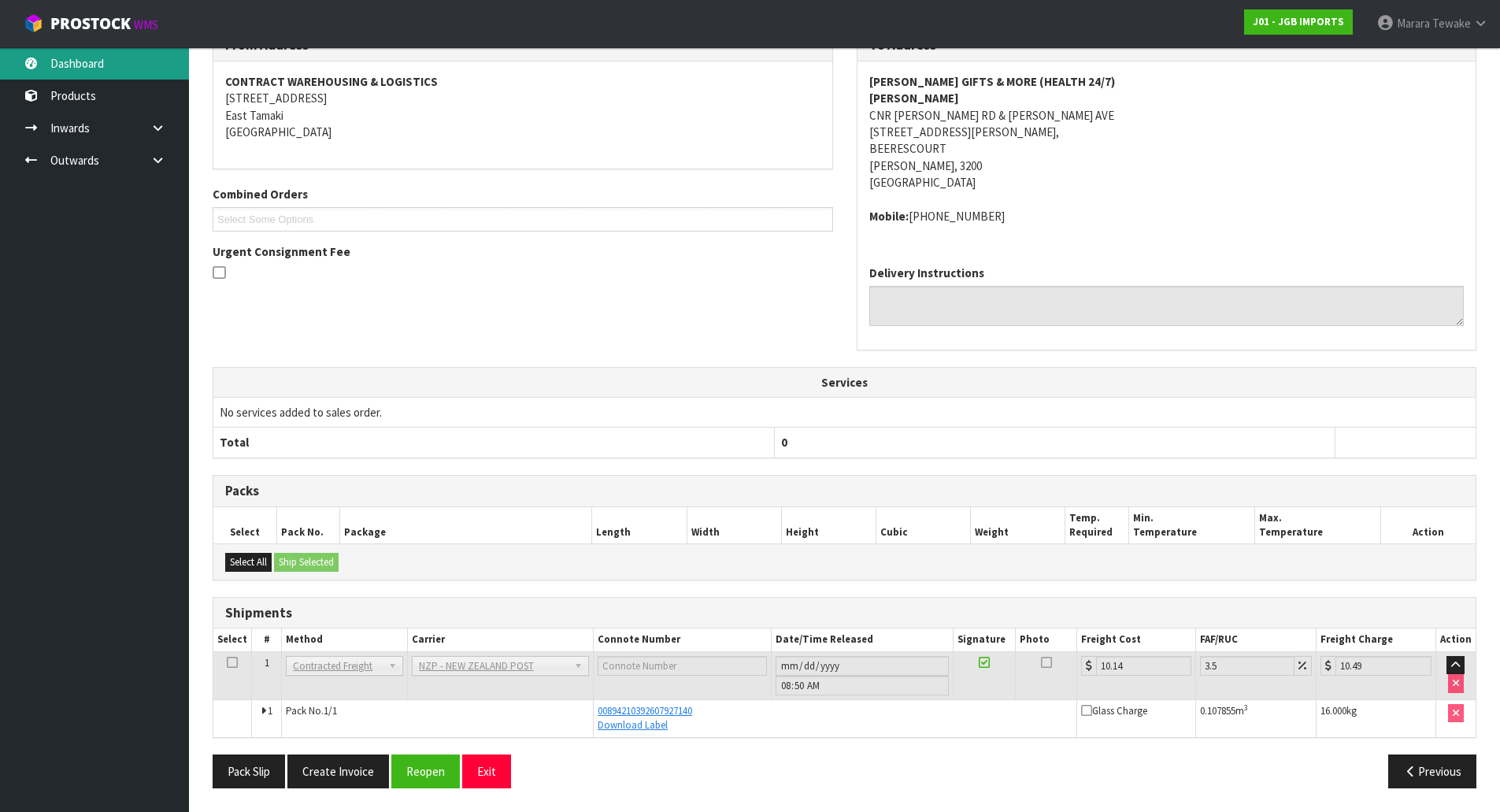
click at [108, 70] on link "Dashboard" at bounding box center [94, 63] width 189 height 32
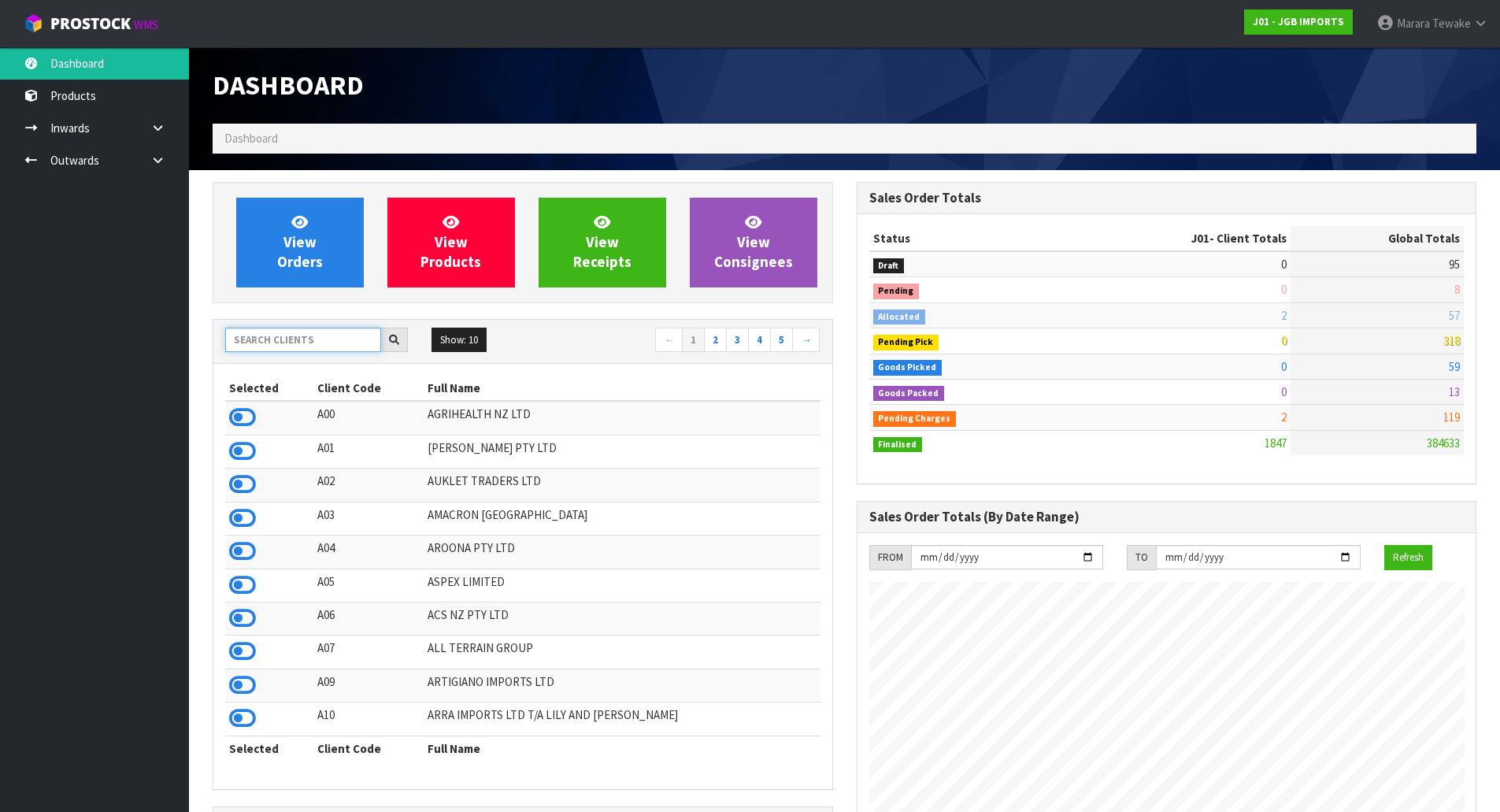
drag, startPoint x: 332, startPoint y: 342, endPoint x: 314, endPoint y: 319, distance: 29.2
click at [330, 338] on input "text" at bounding box center [303, 339] width 156 height 25
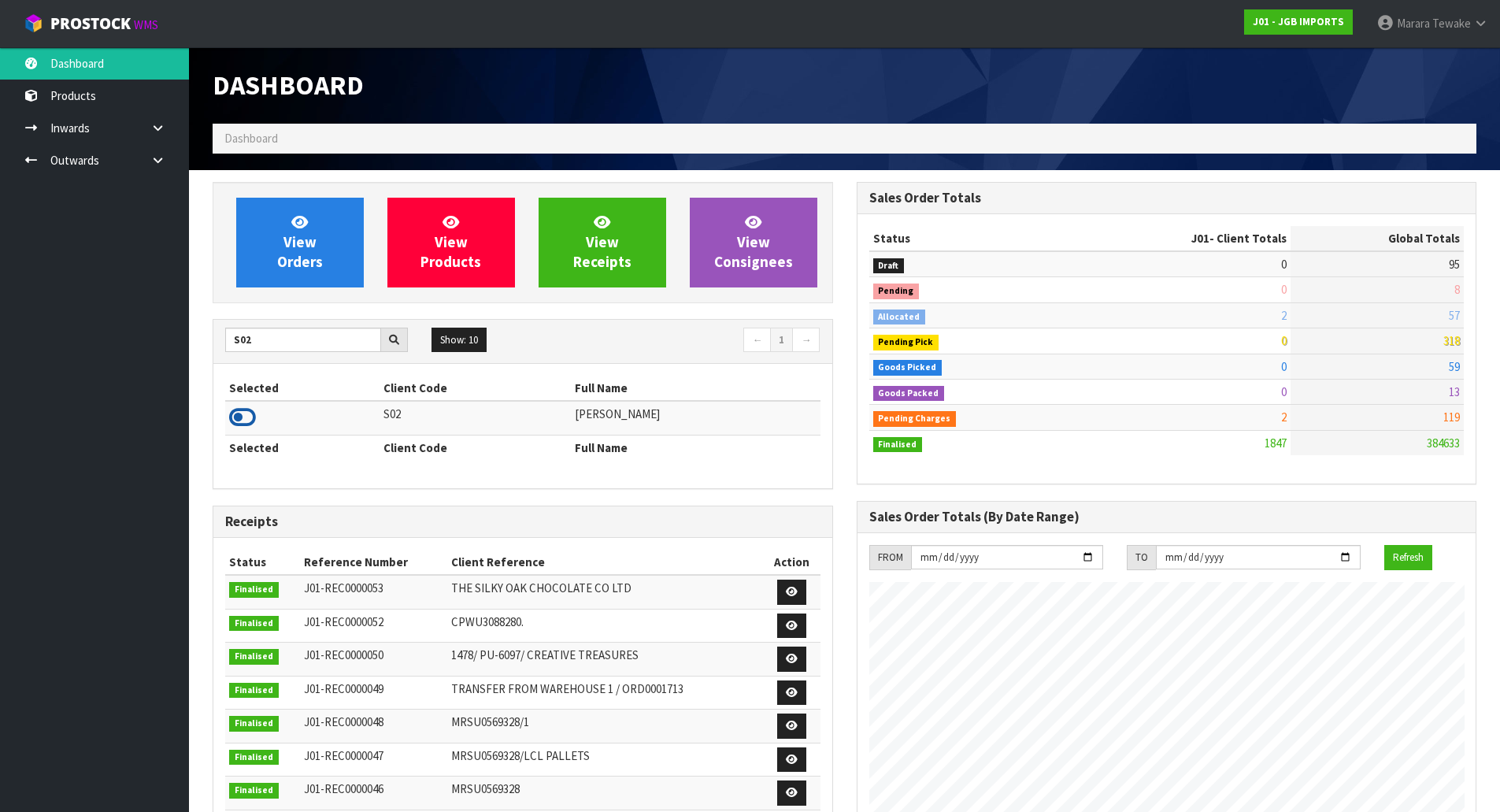
click at [245, 416] on icon at bounding box center [243, 417] width 27 height 24
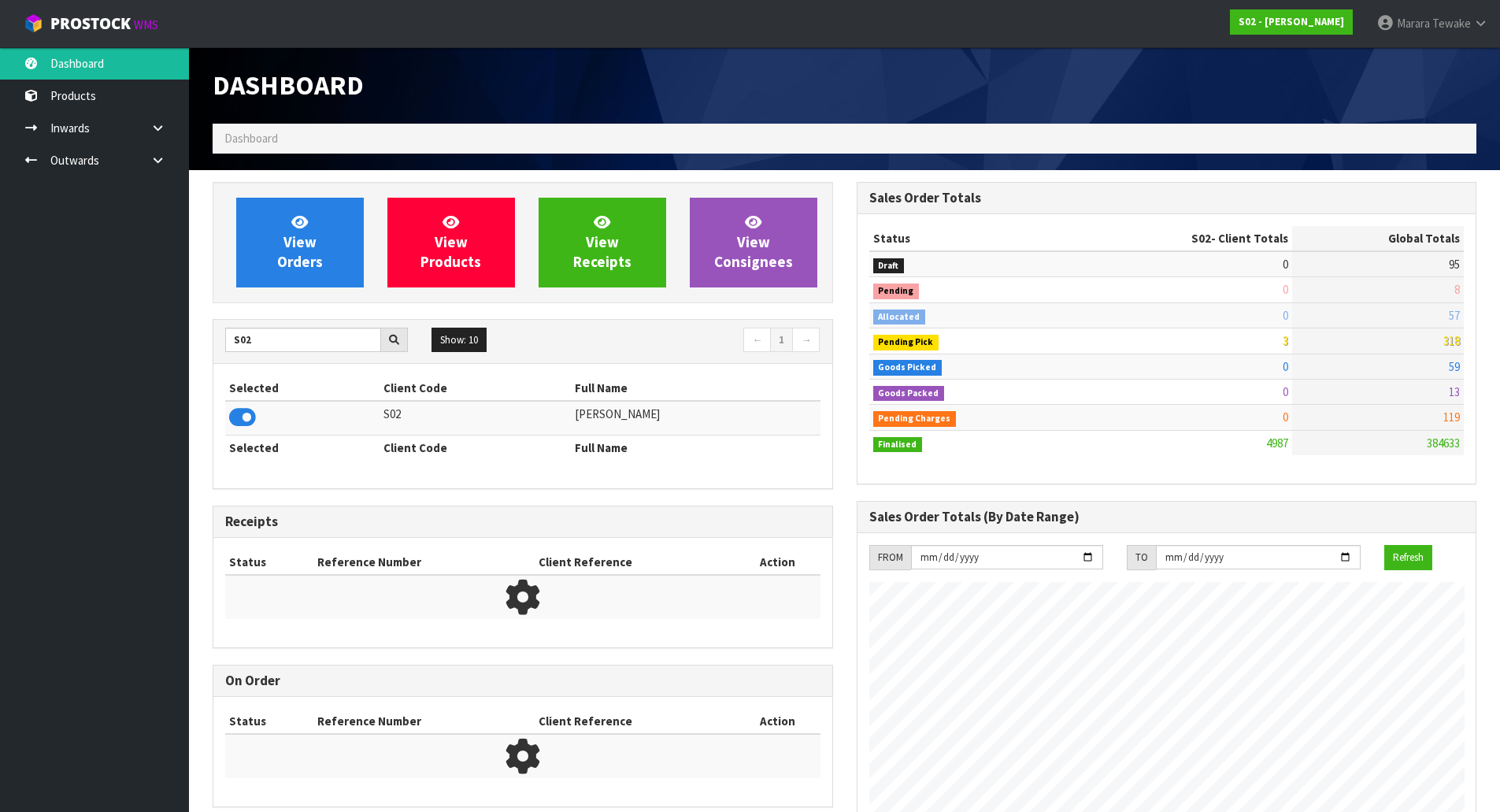
scroll to position [1193, 644]
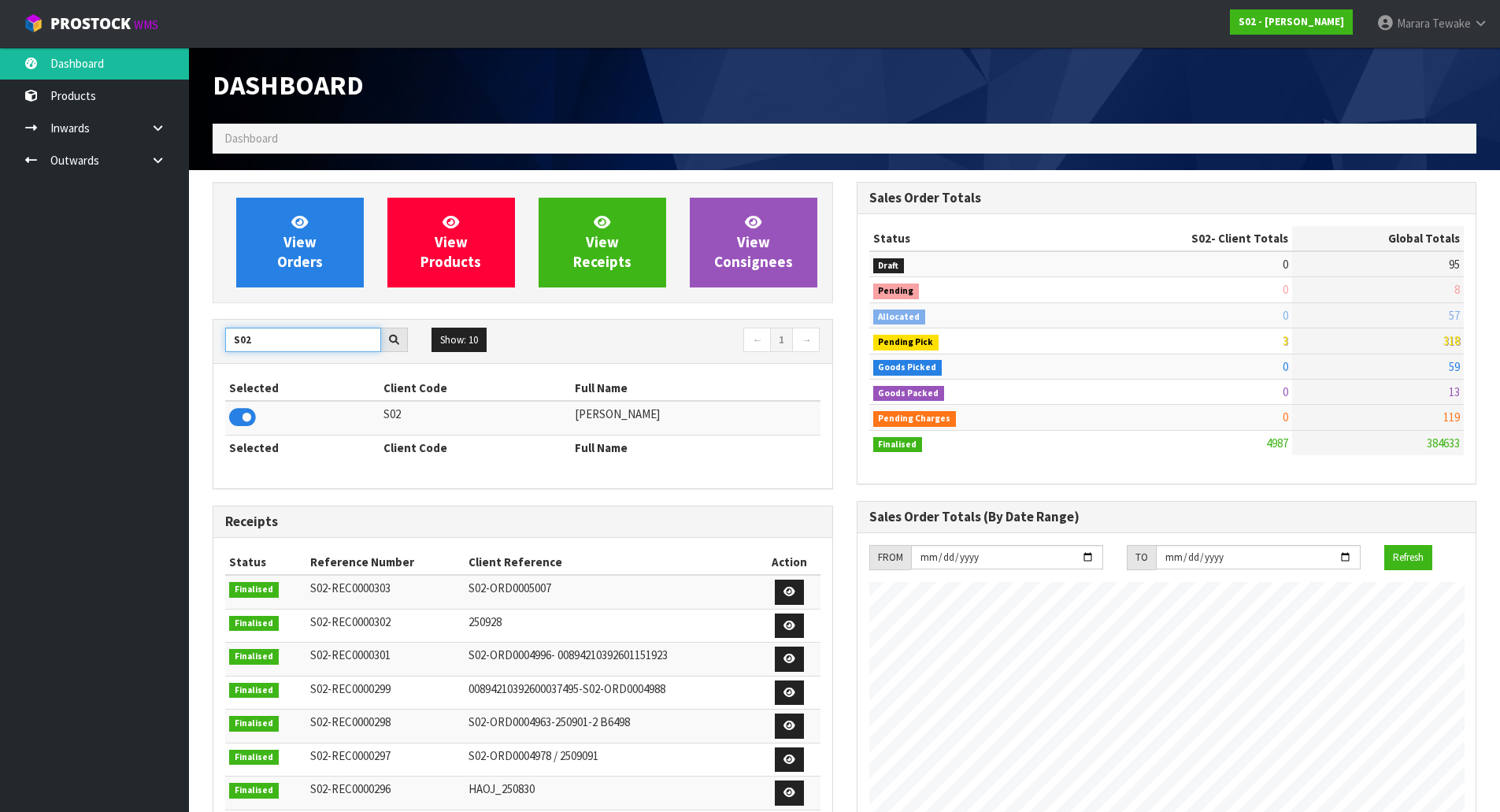
drag, startPoint x: 319, startPoint y: 341, endPoint x: 153, endPoint y: 330, distance: 166.4
click at [154, 330] on body "Toggle navigation ProStock WMS S02 - YINGMEI HAO Marara Tewake Logout Dashboard…" at bounding box center [750, 406] width 1500 height 812
click at [279, 333] on input "S12" at bounding box center [303, 339] width 156 height 25
drag, startPoint x: 226, startPoint y: 344, endPoint x: 194, endPoint y: 318, distance: 41.2
click at [204, 333] on div "View Orders View Products View Receipts View Consignees S02 Show: 10 5 10 25 50…" at bounding box center [523, 643] width 644 height 922
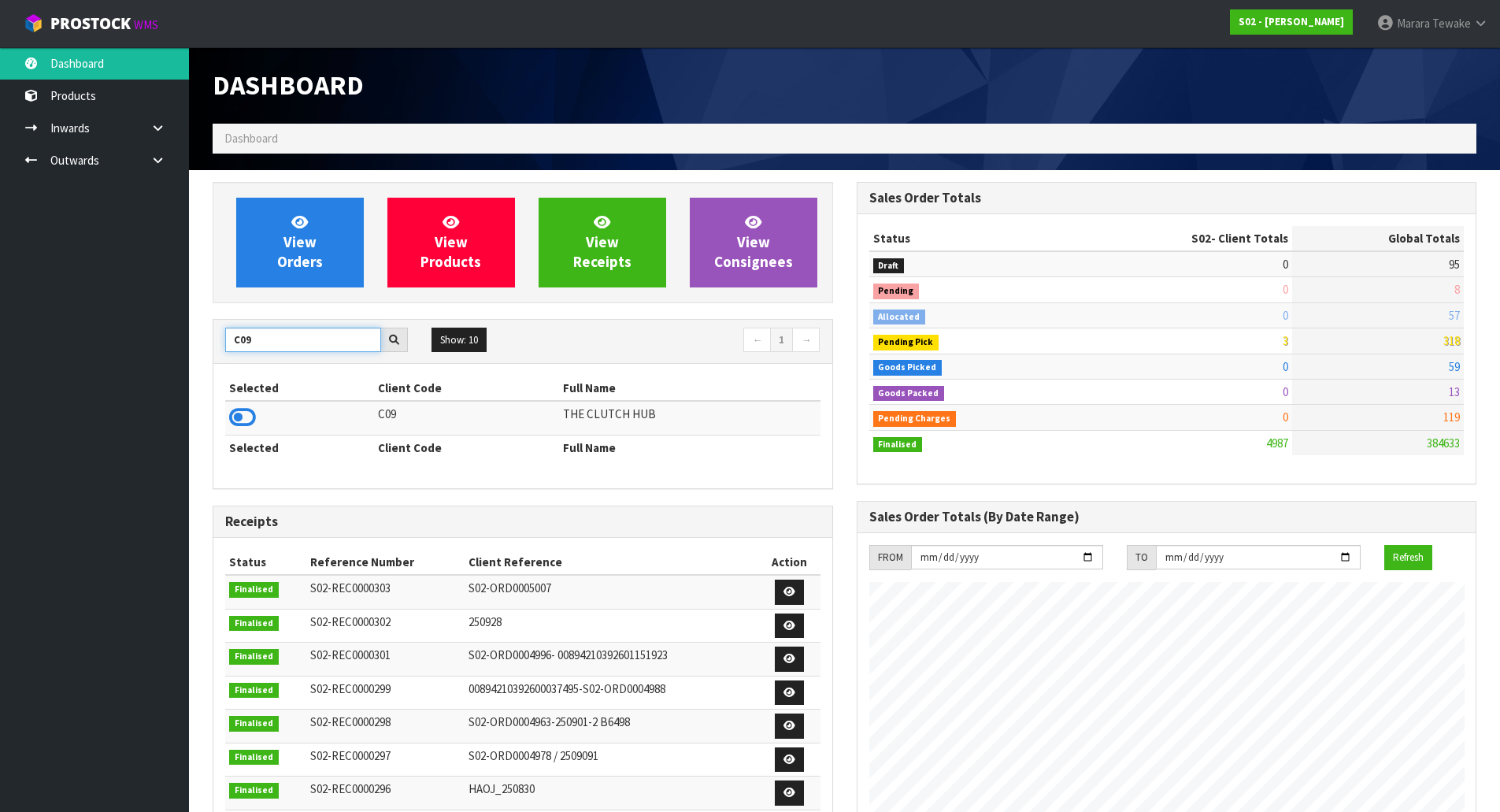
drag, startPoint x: 266, startPoint y: 345, endPoint x: 166, endPoint y: 281, distance: 118.7
click at [151, 320] on body "Toggle navigation ProStock WMS S02 - YINGMEI HAO Marara Tewake Logout Dashboard…" at bounding box center [750, 406] width 1500 height 812
drag, startPoint x: 232, startPoint y: 346, endPoint x: 209, endPoint y: 342, distance: 23.3
click at [209, 346] on div "View Orders View Products View Receipts View Consignees V04 Show: 10 5 10 25 50…" at bounding box center [523, 643] width 644 height 922
click at [233, 423] on td at bounding box center [302, 417] width 154 height 34
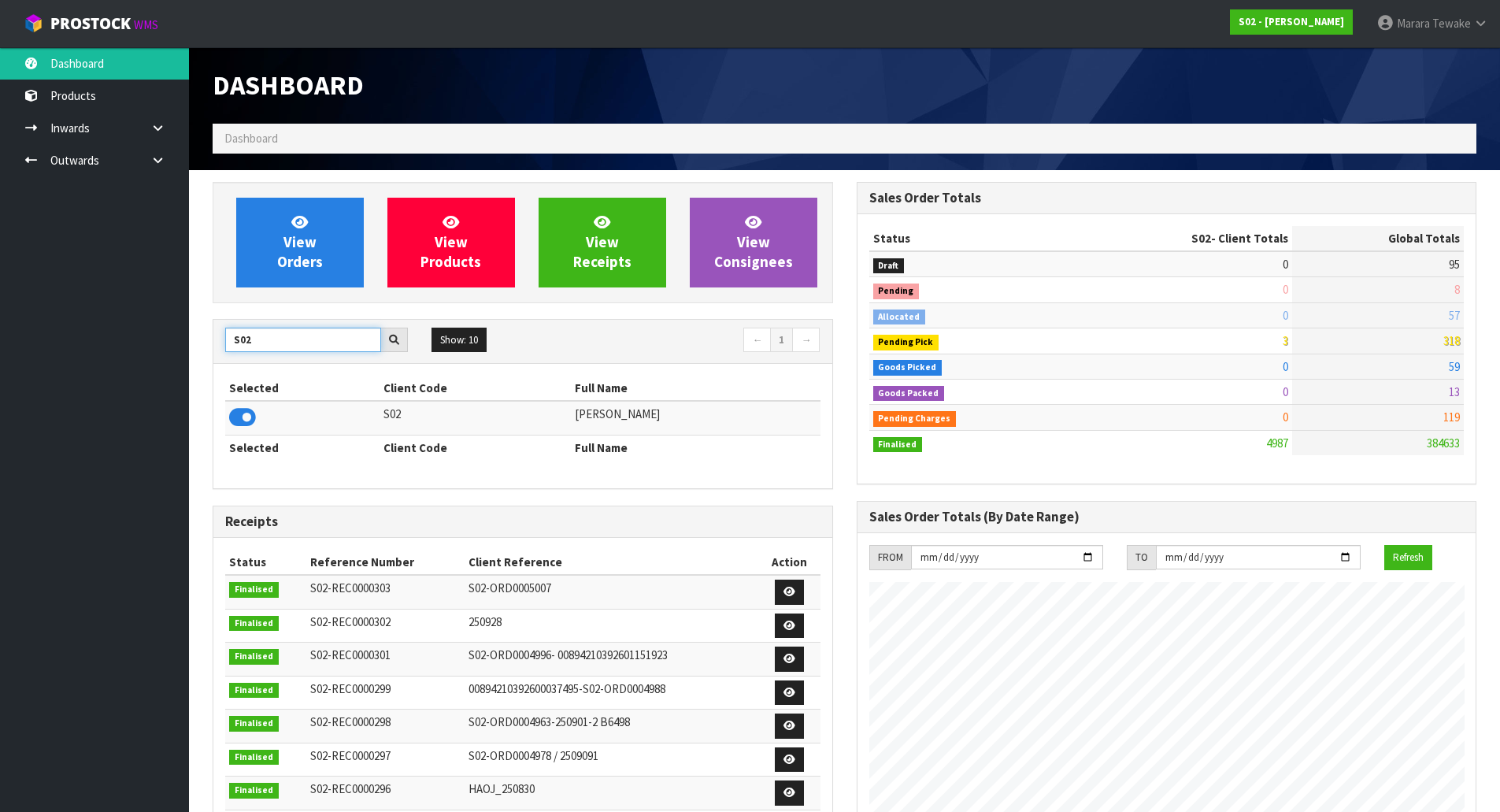
drag, startPoint x: 281, startPoint y: 338, endPoint x: 149, endPoint y: 319, distance: 133.4
click at [150, 331] on body "Toggle navigation ProStock WMS S02 - YINGMEI HAO Marara Tewake Logout Dashboard…" at bounding box center [750, 406] width 1500 height 812
type input "A13"
click at [250, 415] on icon at bounding box center [243, 417] width 27 height 24
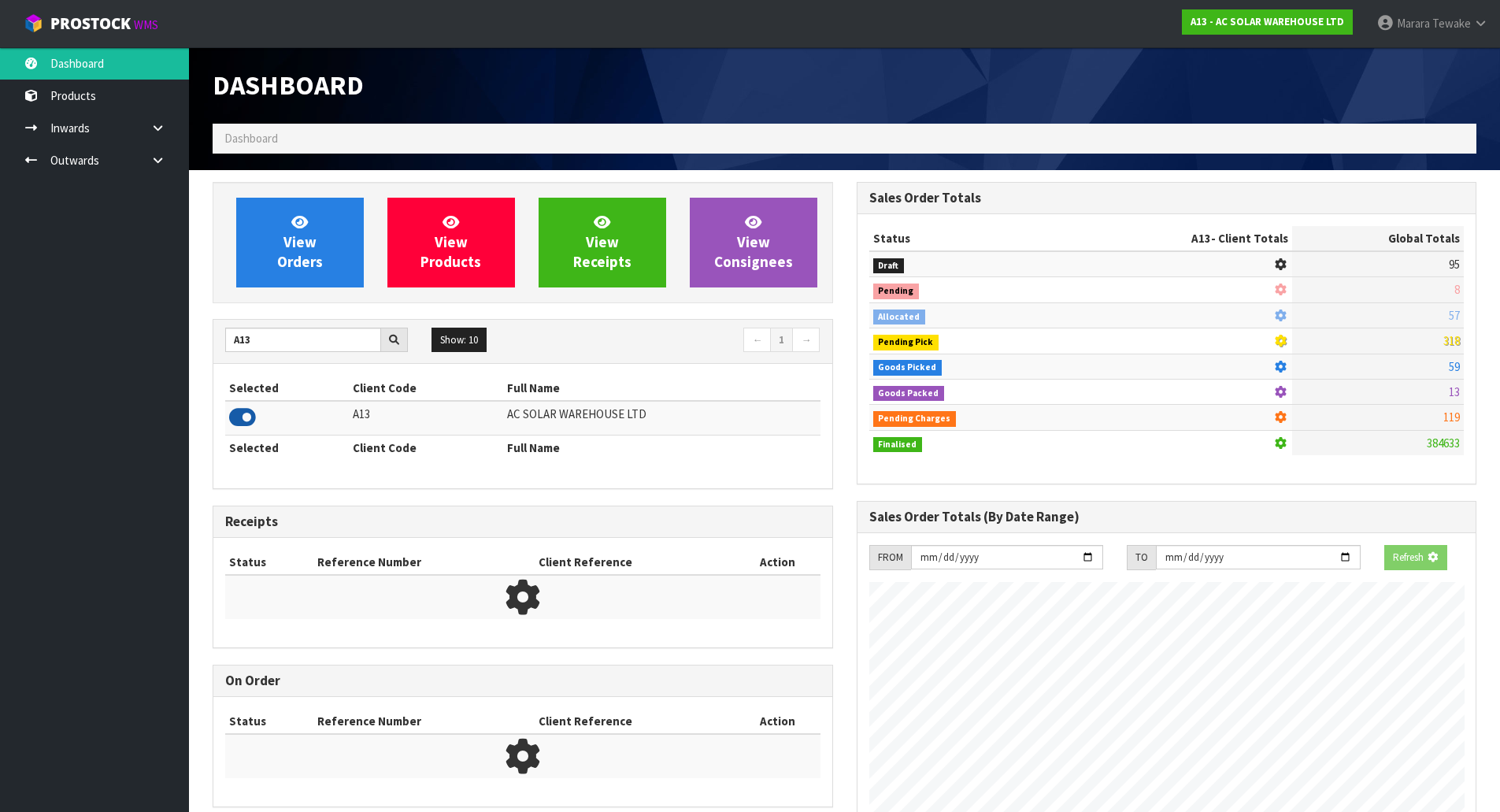
scroll to position [1201, 644]
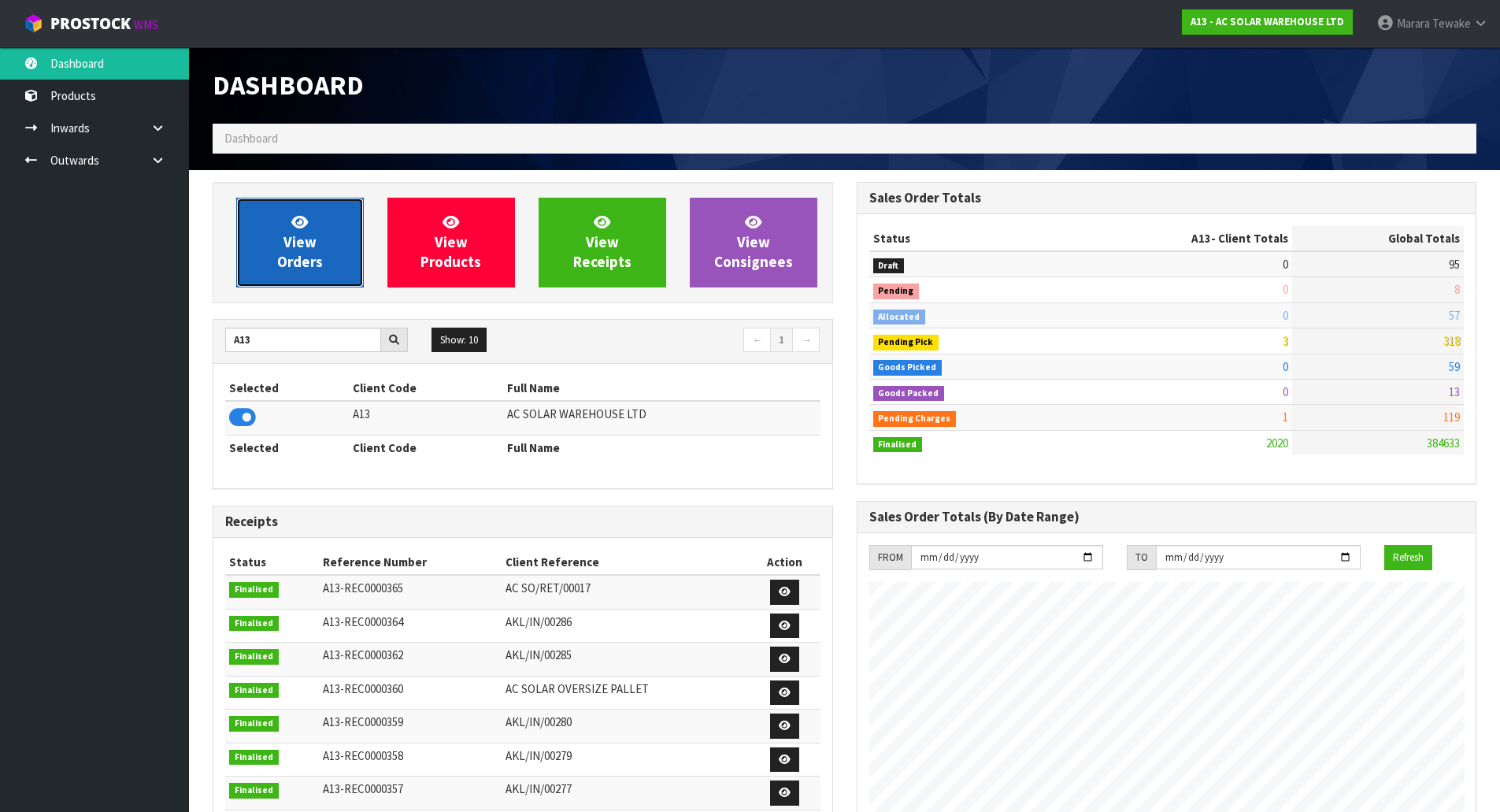
click at [289, 255] on span "View Orders" at bounding box center [300, 242] width 46 height 59
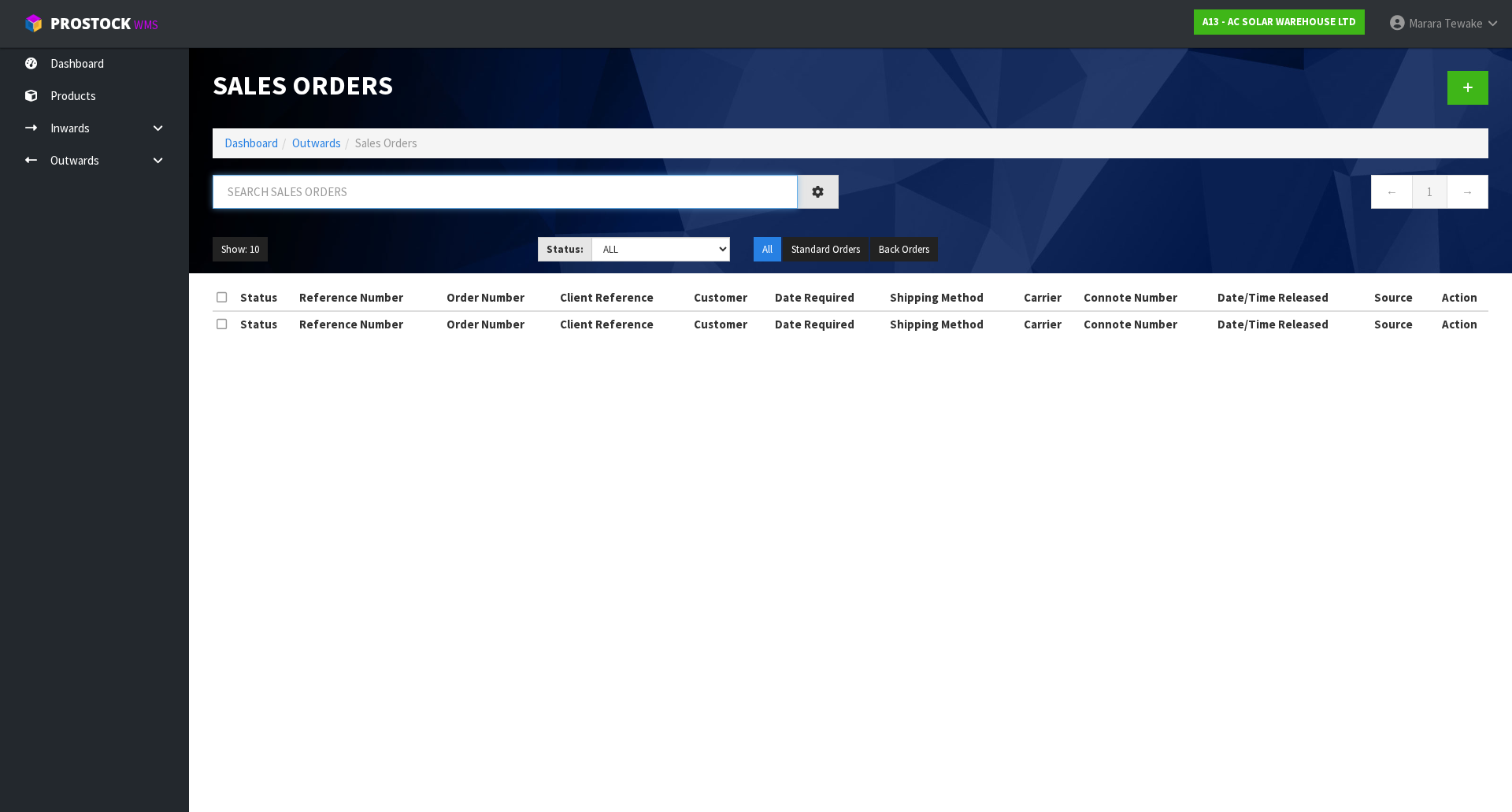
click at [275, 188] on input "text" at bounding box center [505, 191] width 585 height 34
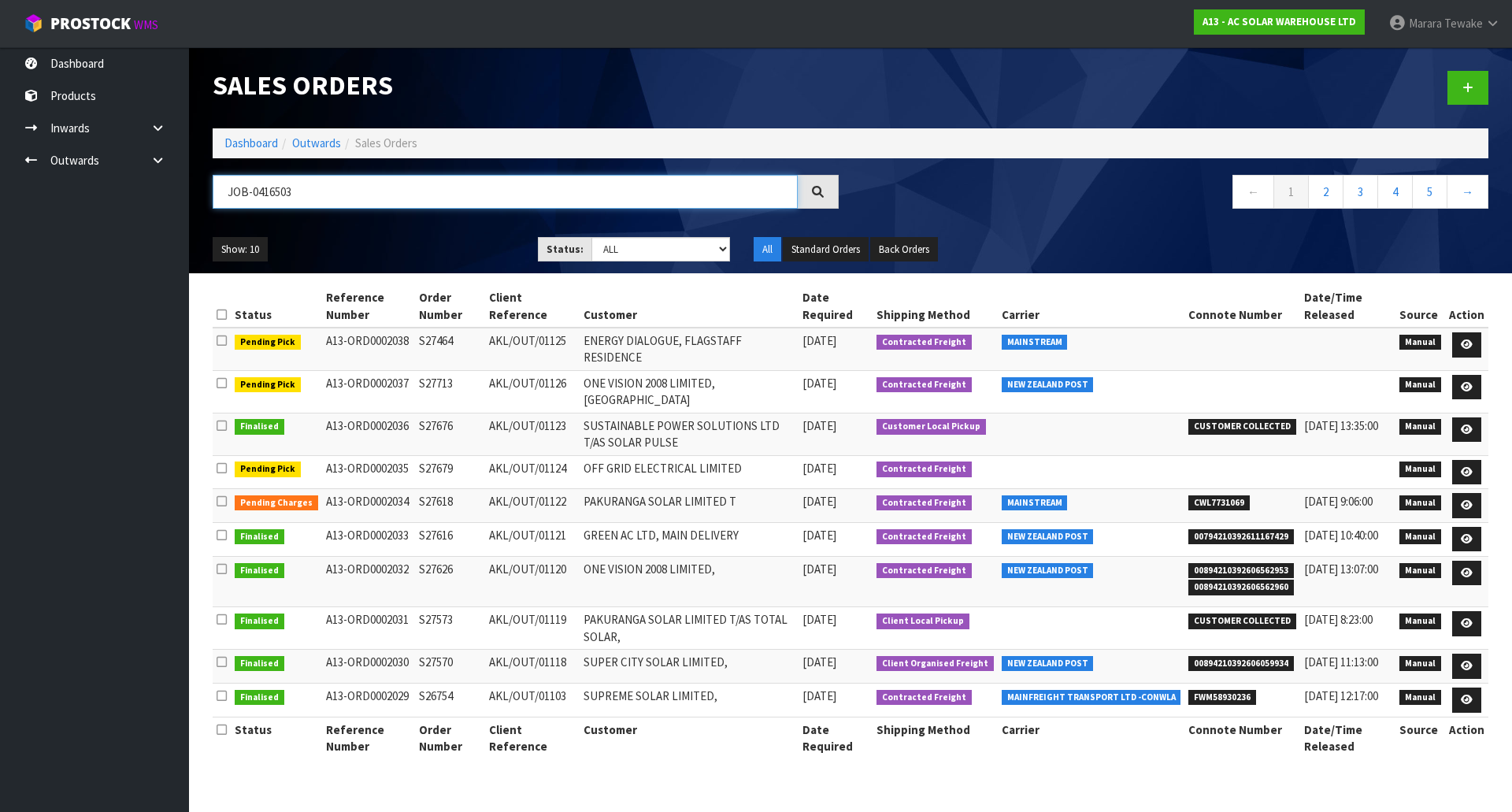
type input "JOB-0416503"
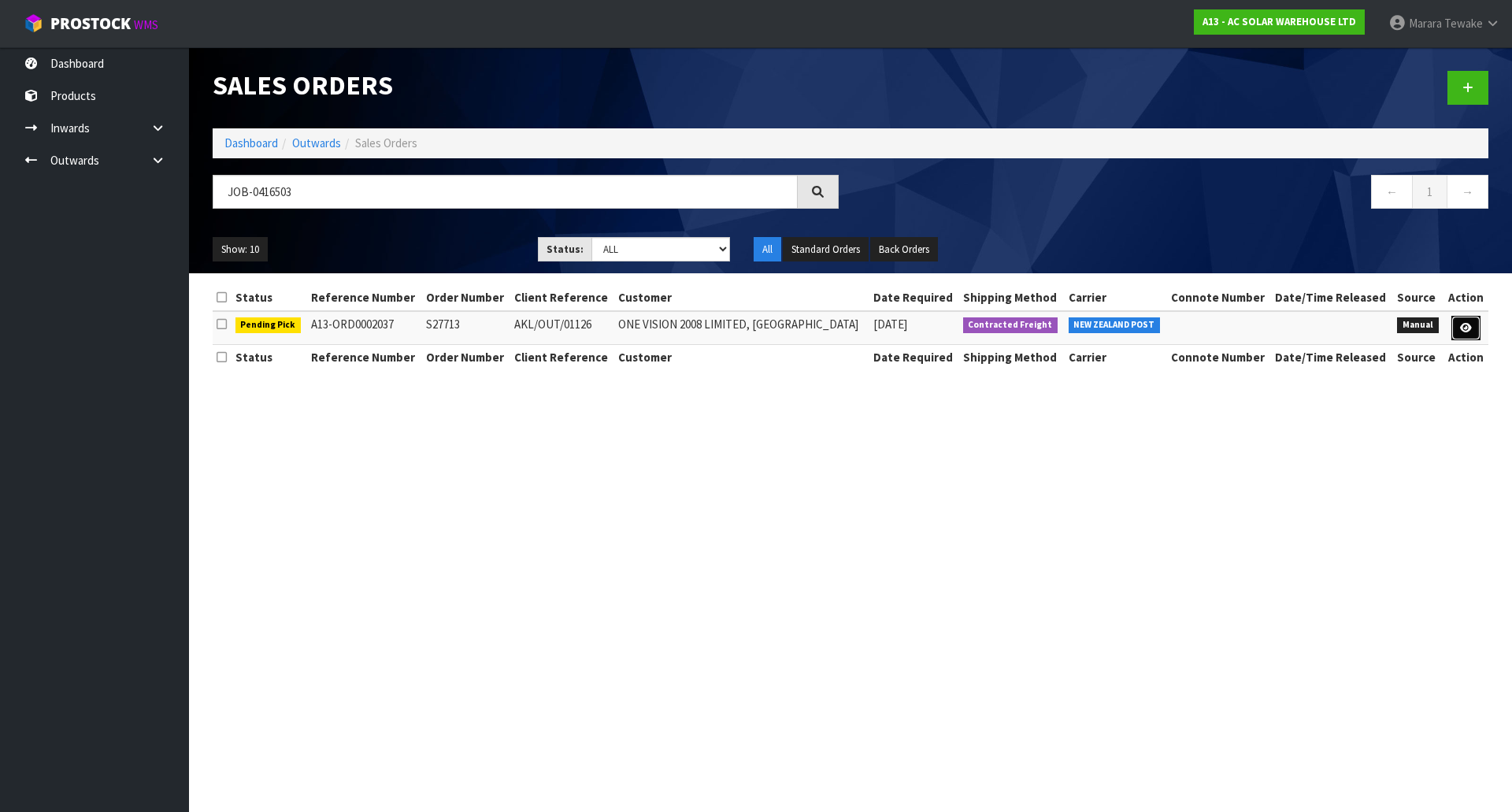
click at [1470, 323] on icon at bounding box center [1466, 327] width 12 height 10
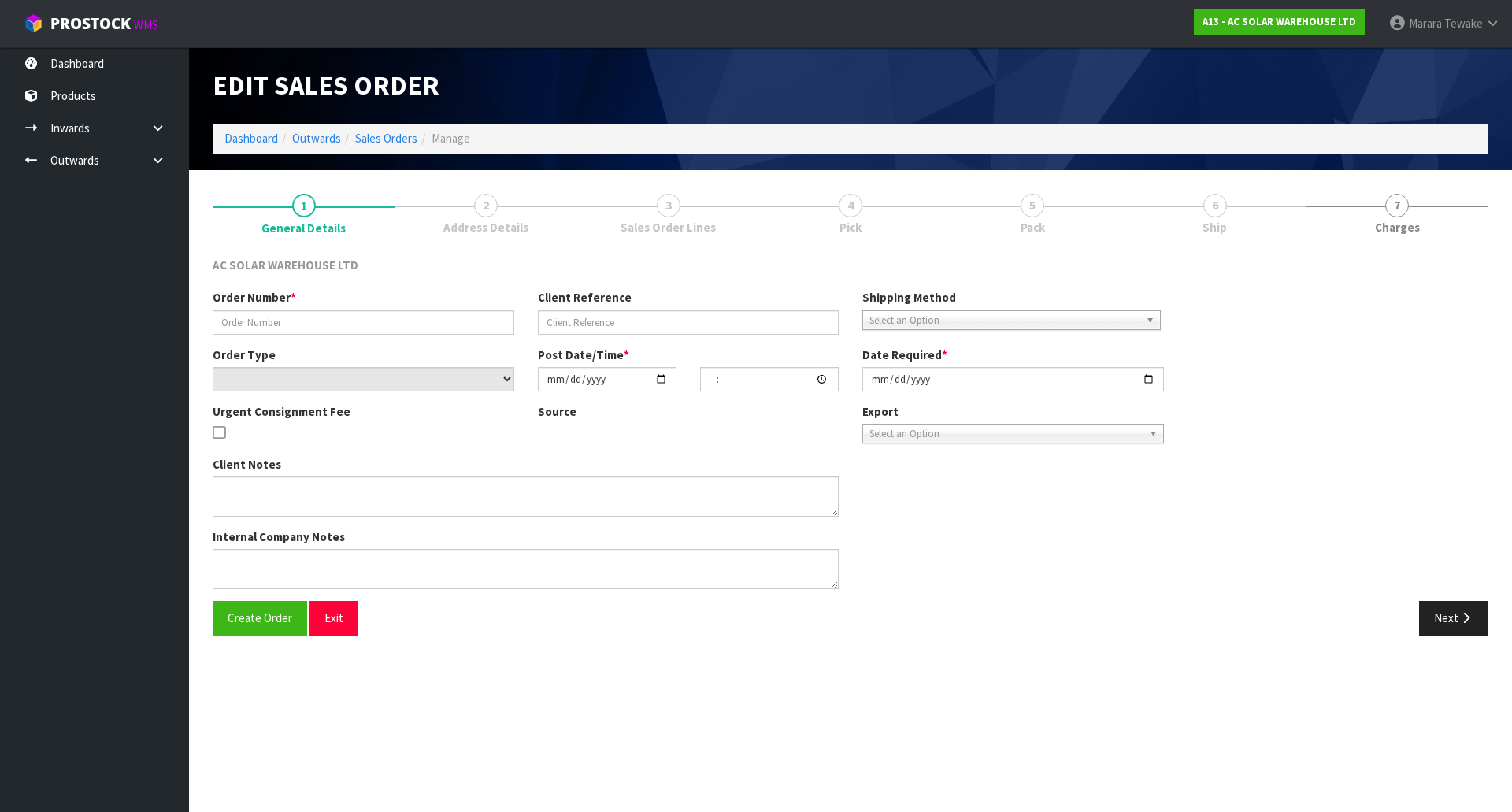
type input "S27713"
type input "AKL/OUT/01126"
select select "number:0"
type input "2025-10-07"
type input "12:54:00.000"
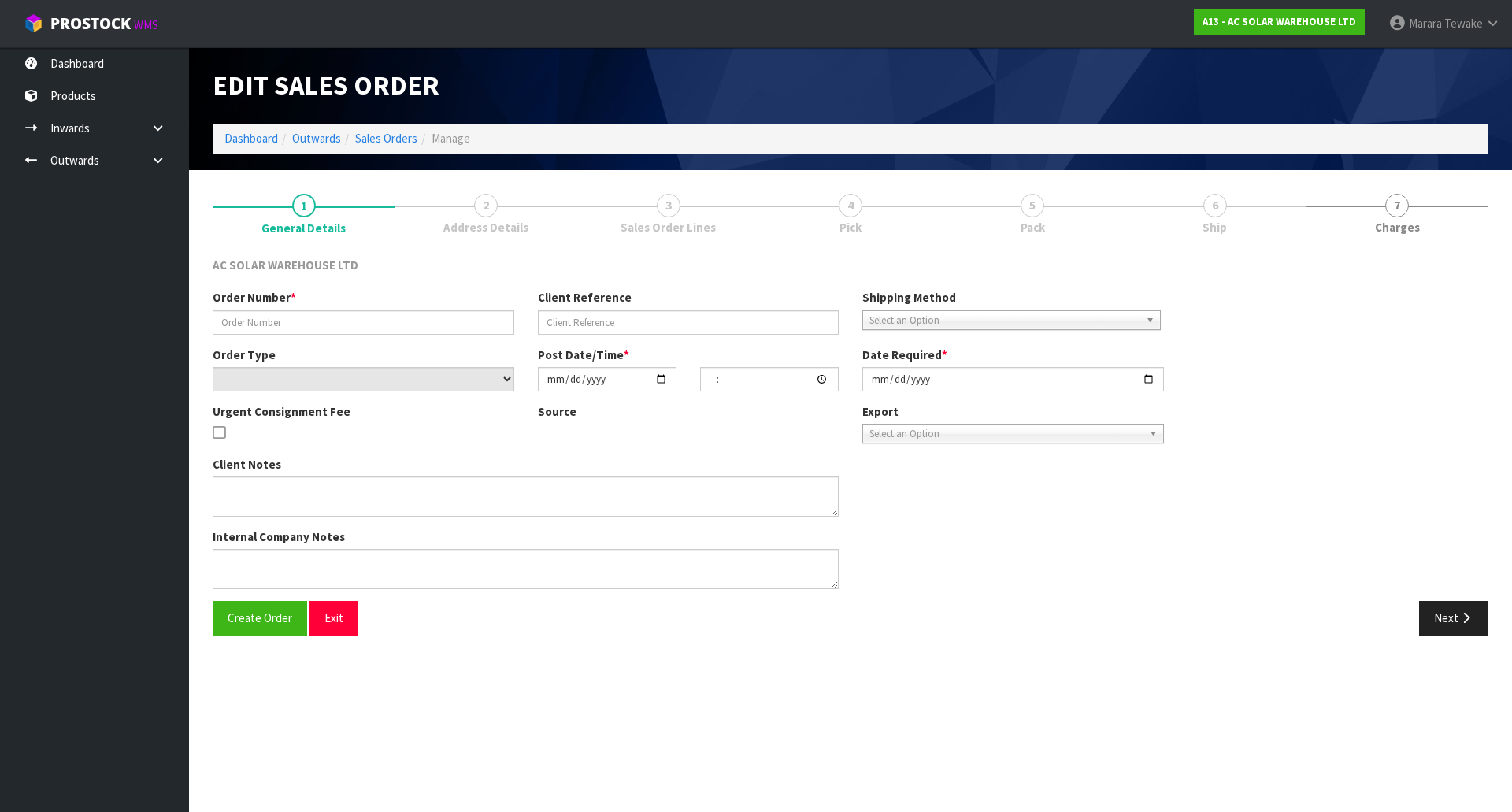
type input "2025-10-08"
type textarea "SEND WITH NZ POST"
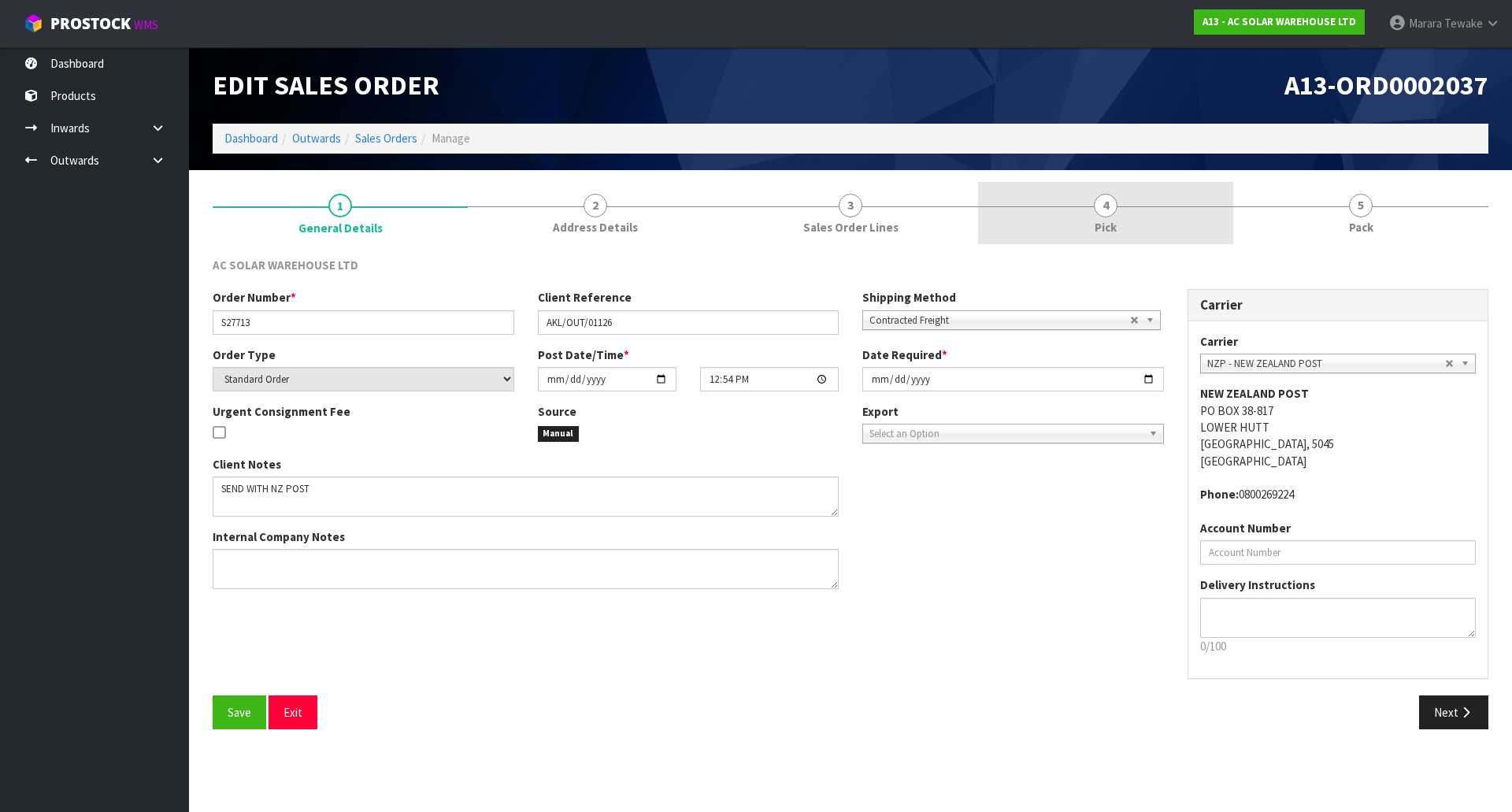
click at [1106, 200] on span "4" at bounding box center [1106, 206] width 24 height 24
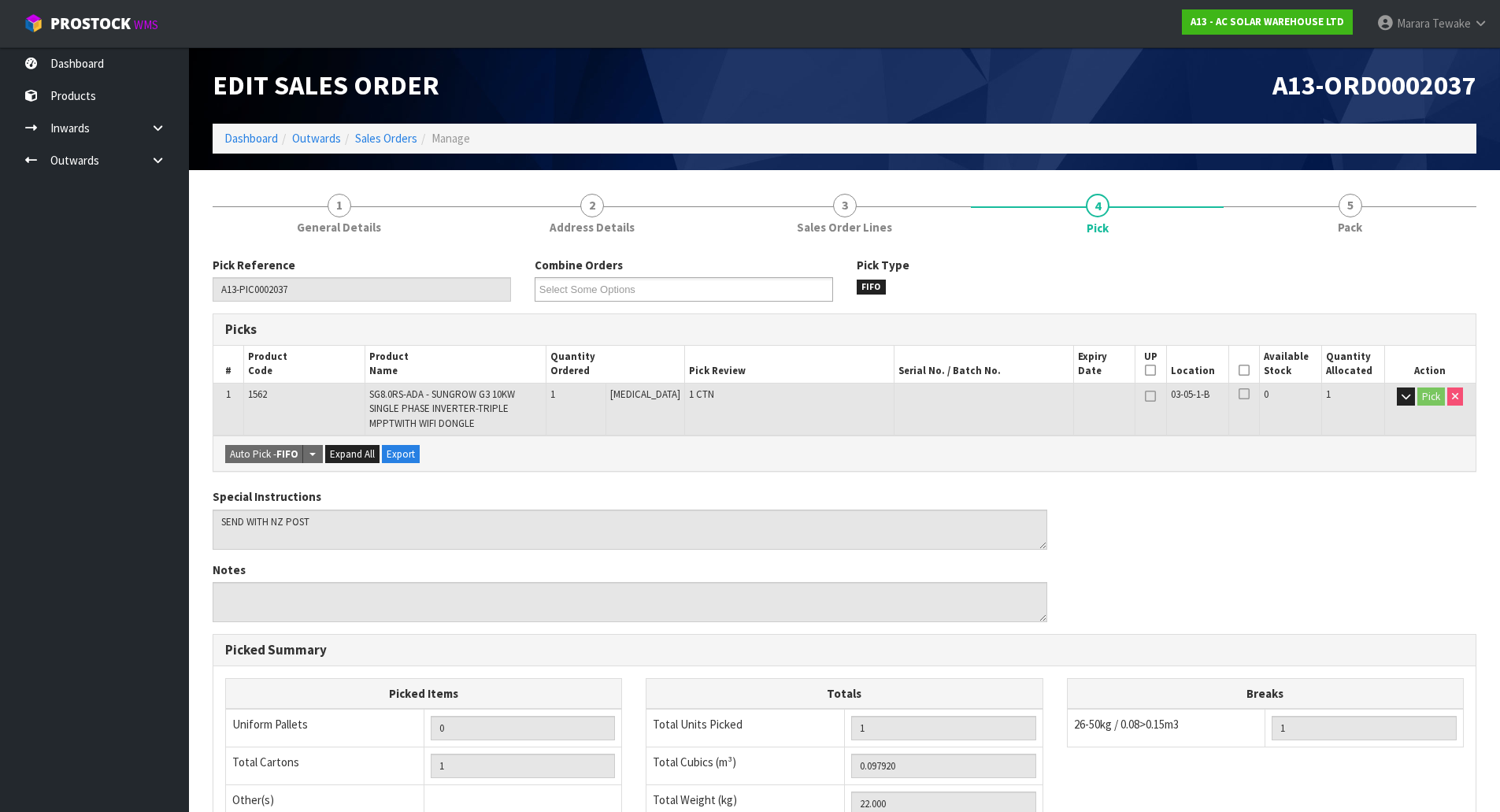
click at [1238, 381] on th "Picked" at bounding box center [1244, 364] width 31 height 37
click at [1242, 370] on icon at bounding box center [1245, 370] width 11 height 1
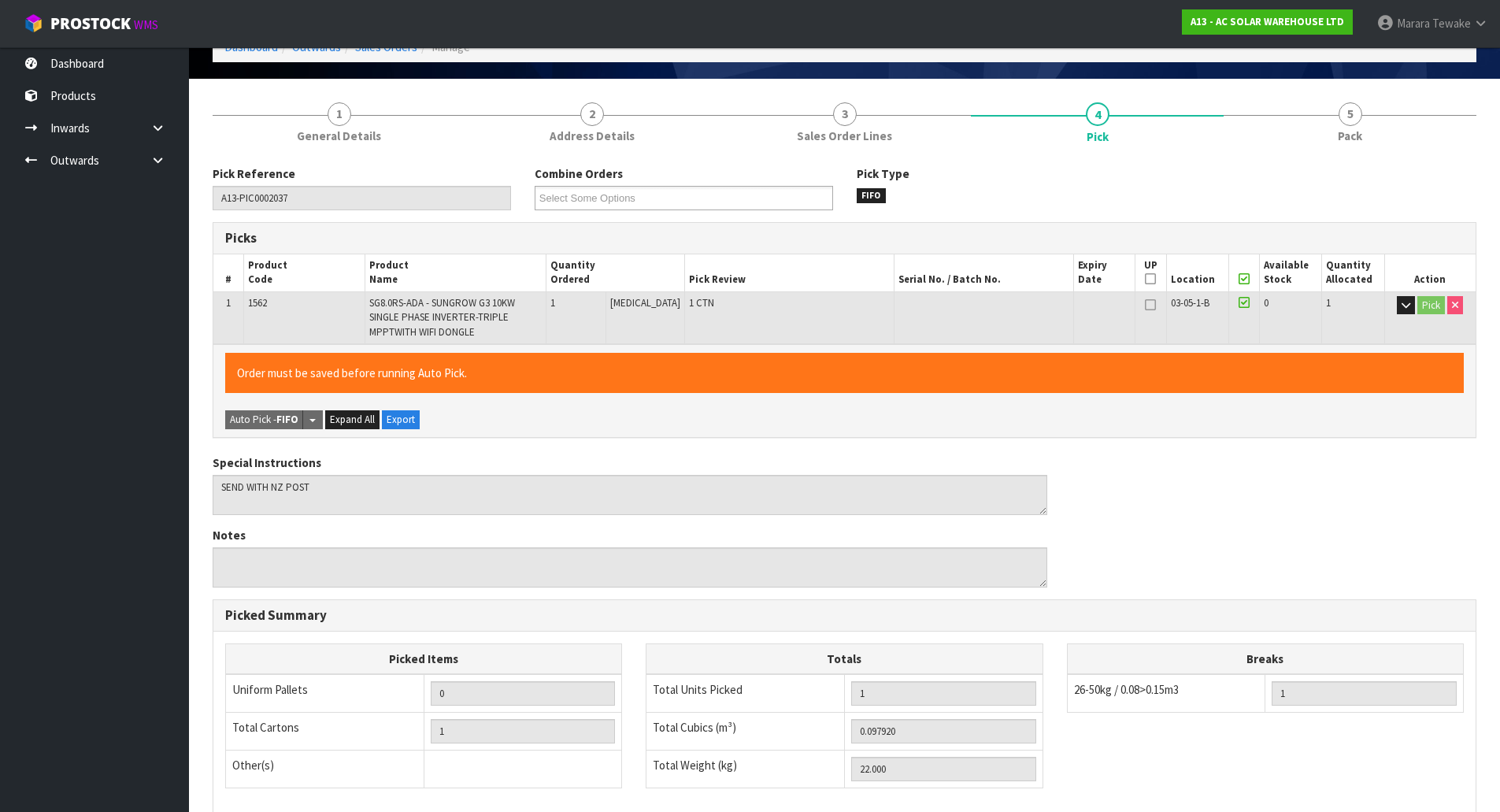
scroll to position [313, 0]
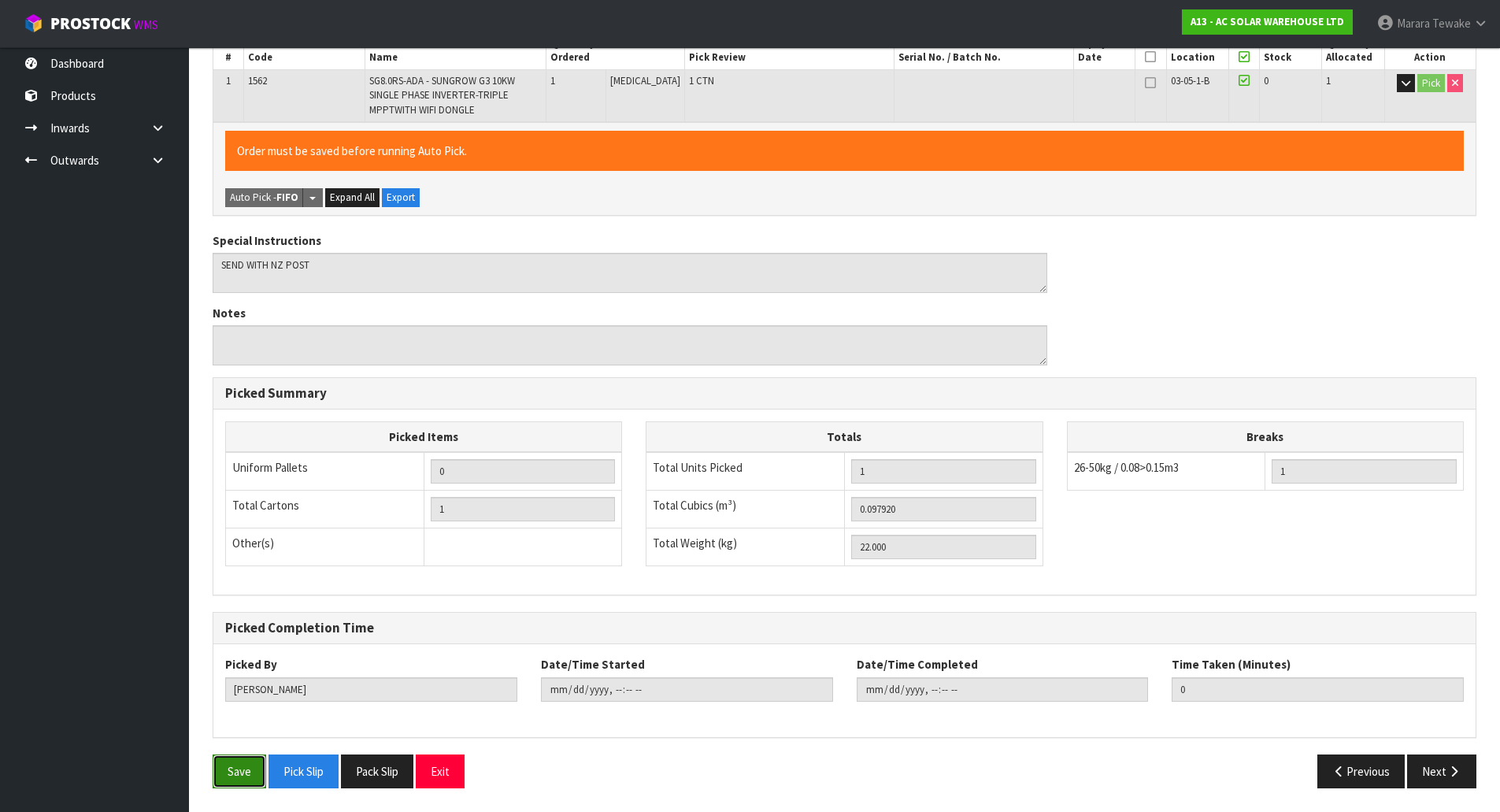
click at [236, 769] on button "Save" at bounding box center [240, 771] width 54 height 34
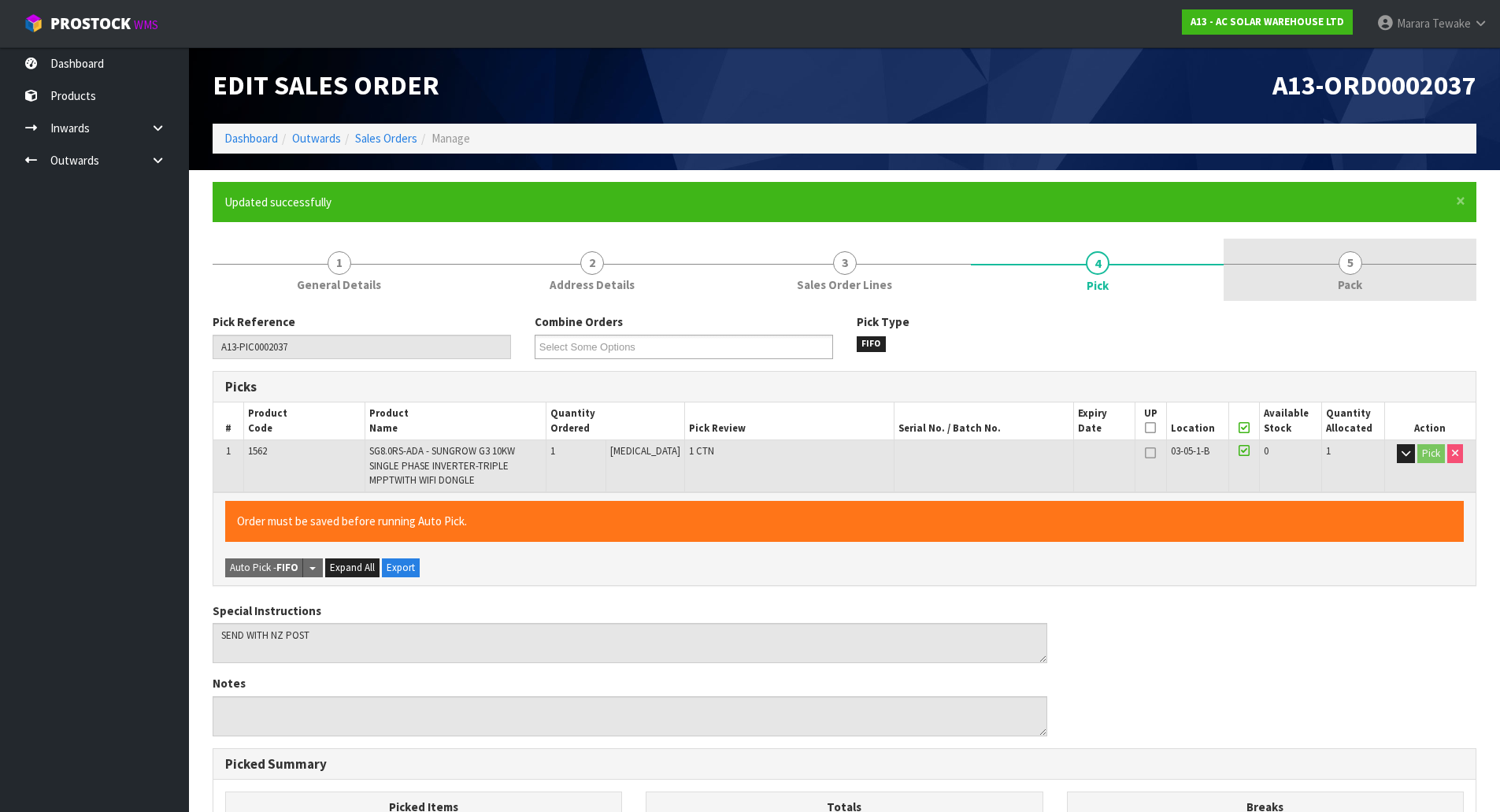
type input "Marara Tewake"
type input "2025-10-08T09:29:10"
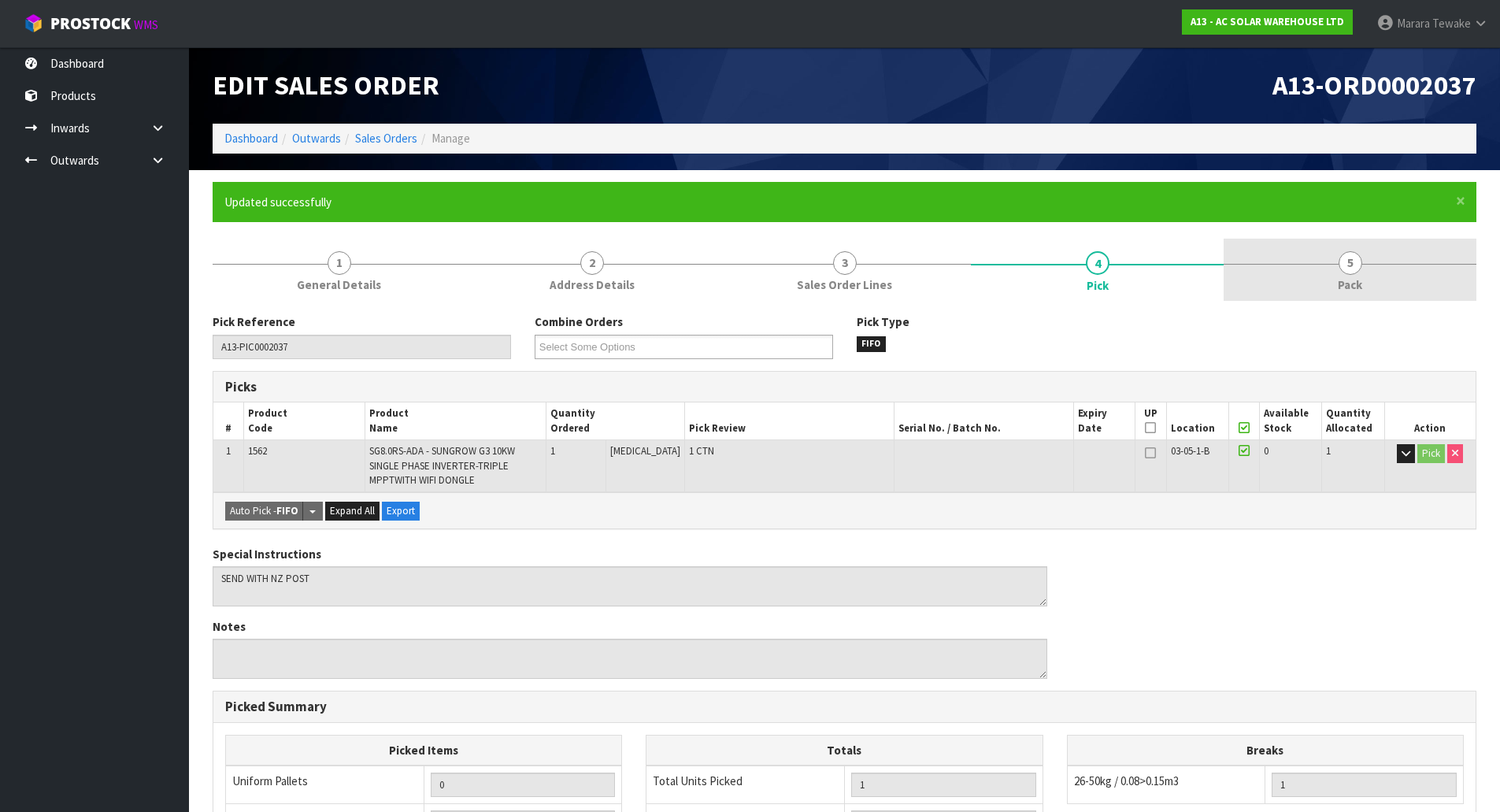
drag, startPoint x: 1352, startPoint y: 270, endPoint x: 1344, endPoint y: 267, distance: 8.5
click at [1355, 270] on span "5" at bounding box center [1351, 263] width 24 height 24
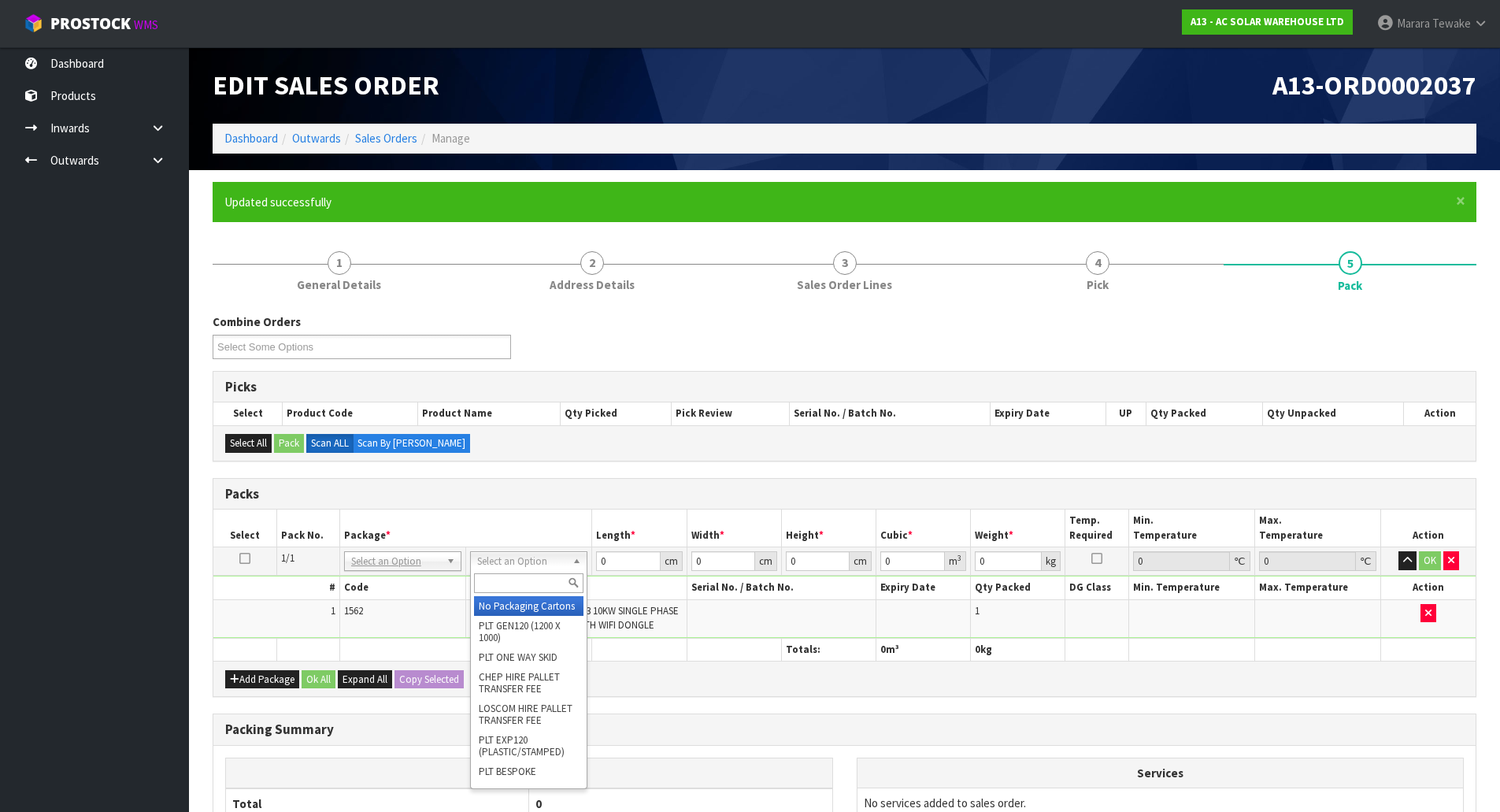
drag, startPoint x: 525, startPoint y: 605, endPoint x: 550, endPoint y: 600, distance: 25.5
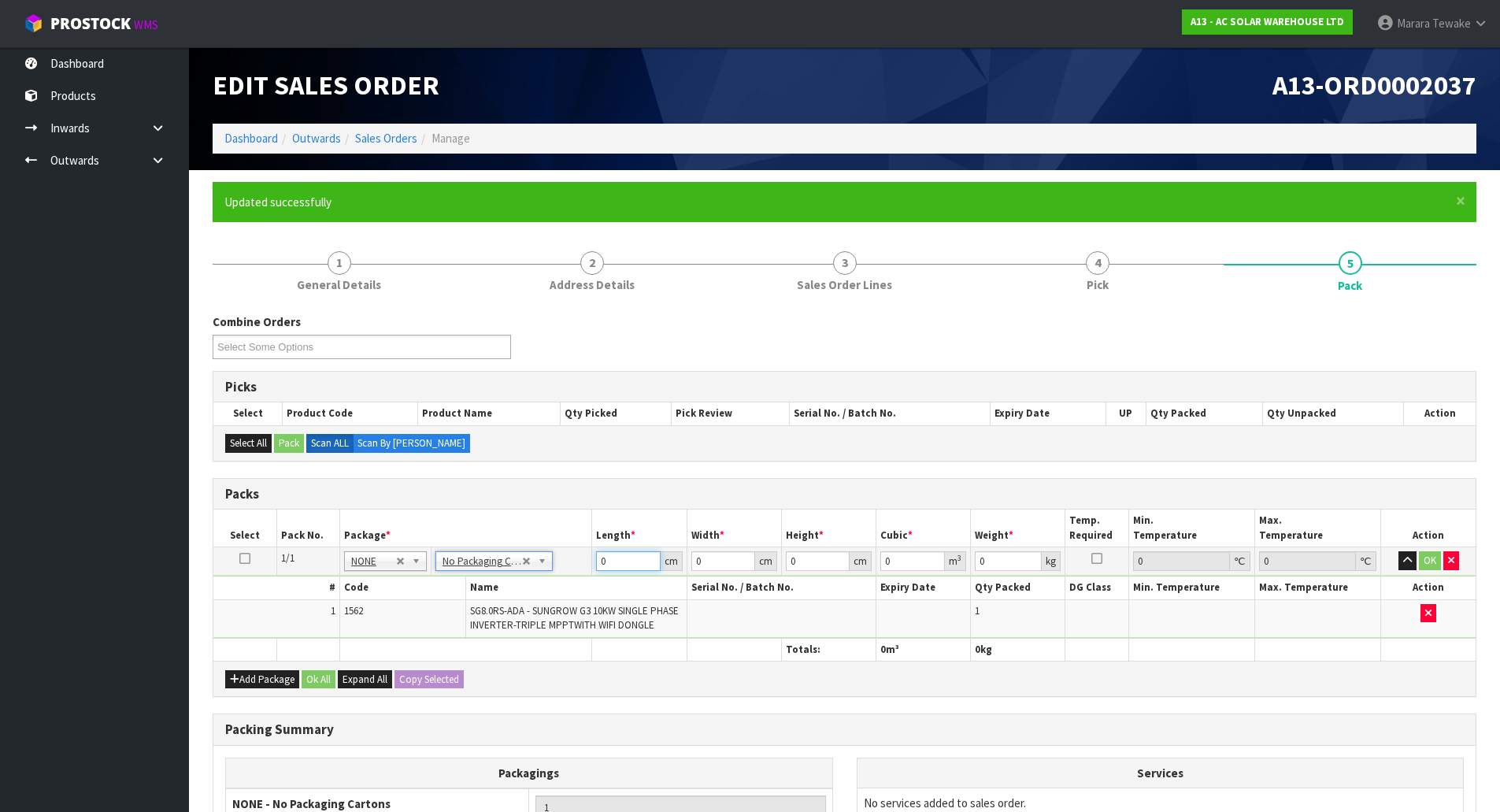
drag, startPoint x: 635, startPoint y: 558, endPoint x: 553, endPoint y: 513, distance: 93.5
click at [562, 540] on table "Select Pack No. Package * Length * Width * Height * Cubic * Weight * Temp. Requ…" at bounding box center [844, 584] width 1263 height 151
type input "60"
type input "50"
type input "3"
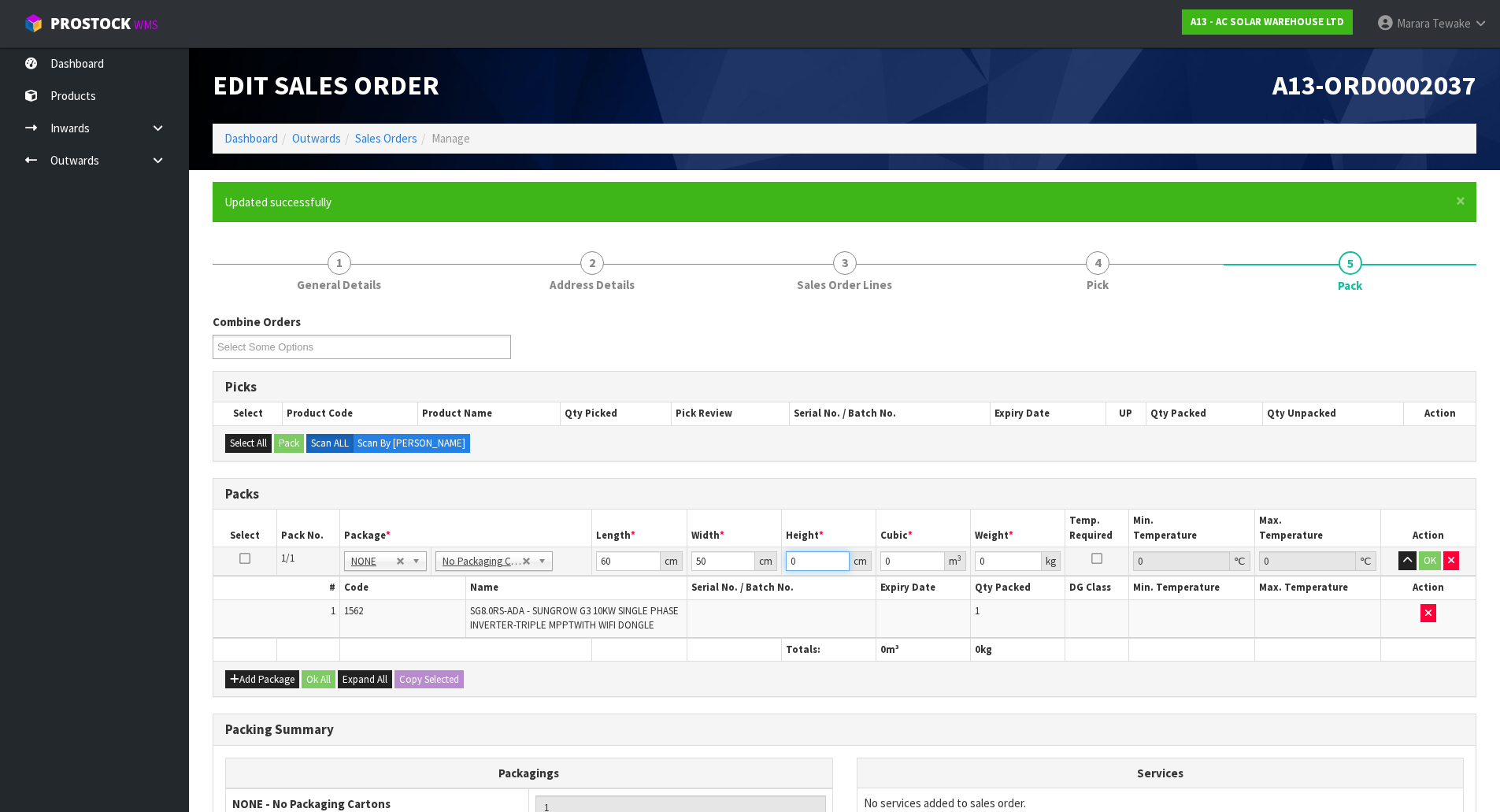
type input "0.009"
type input "33"
type input "0.099"
type input "33"
type input "24"
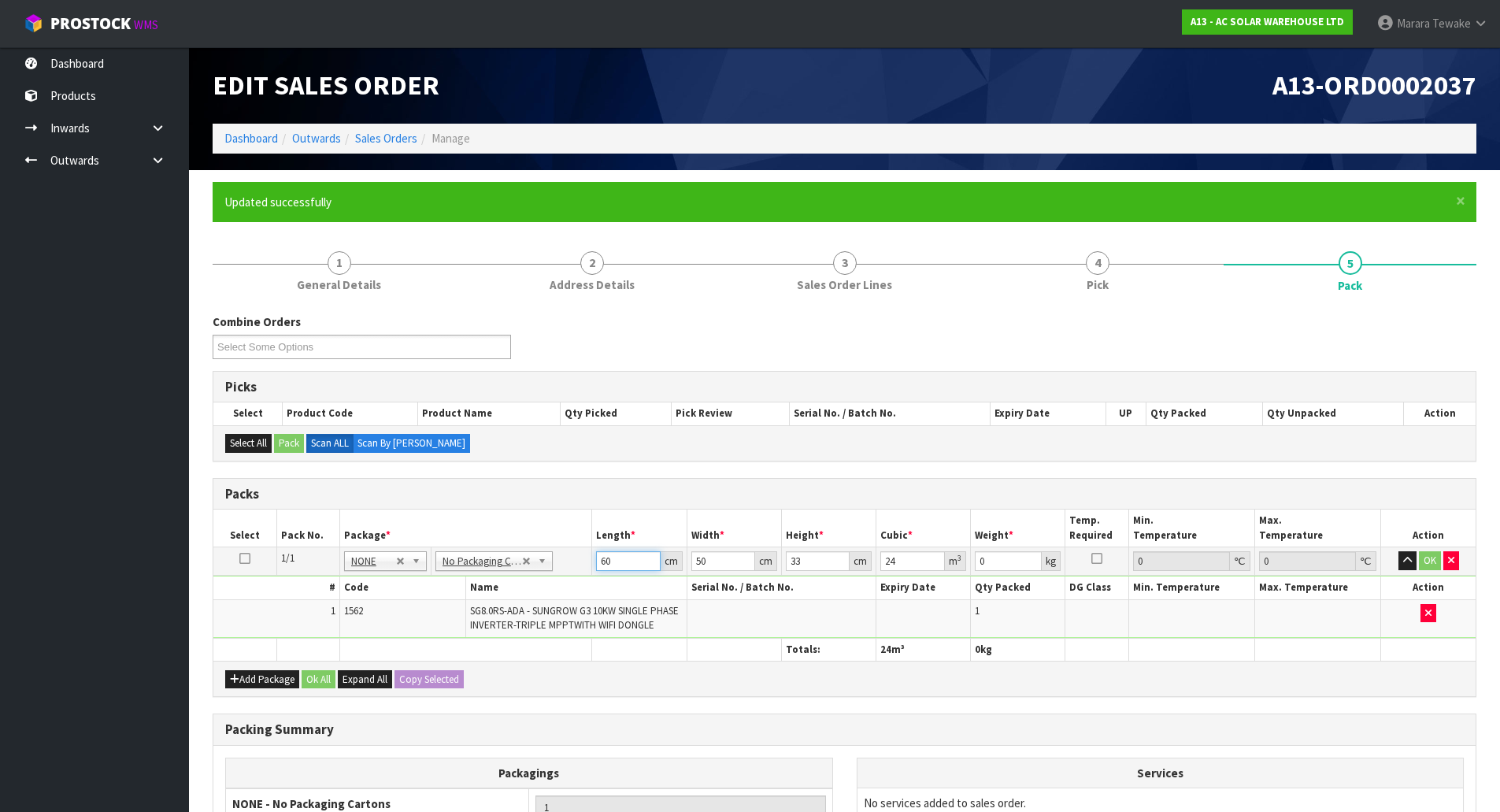
type input "6"
type input "0.0099"
type input "60"
type input "0.099"
type input "5"
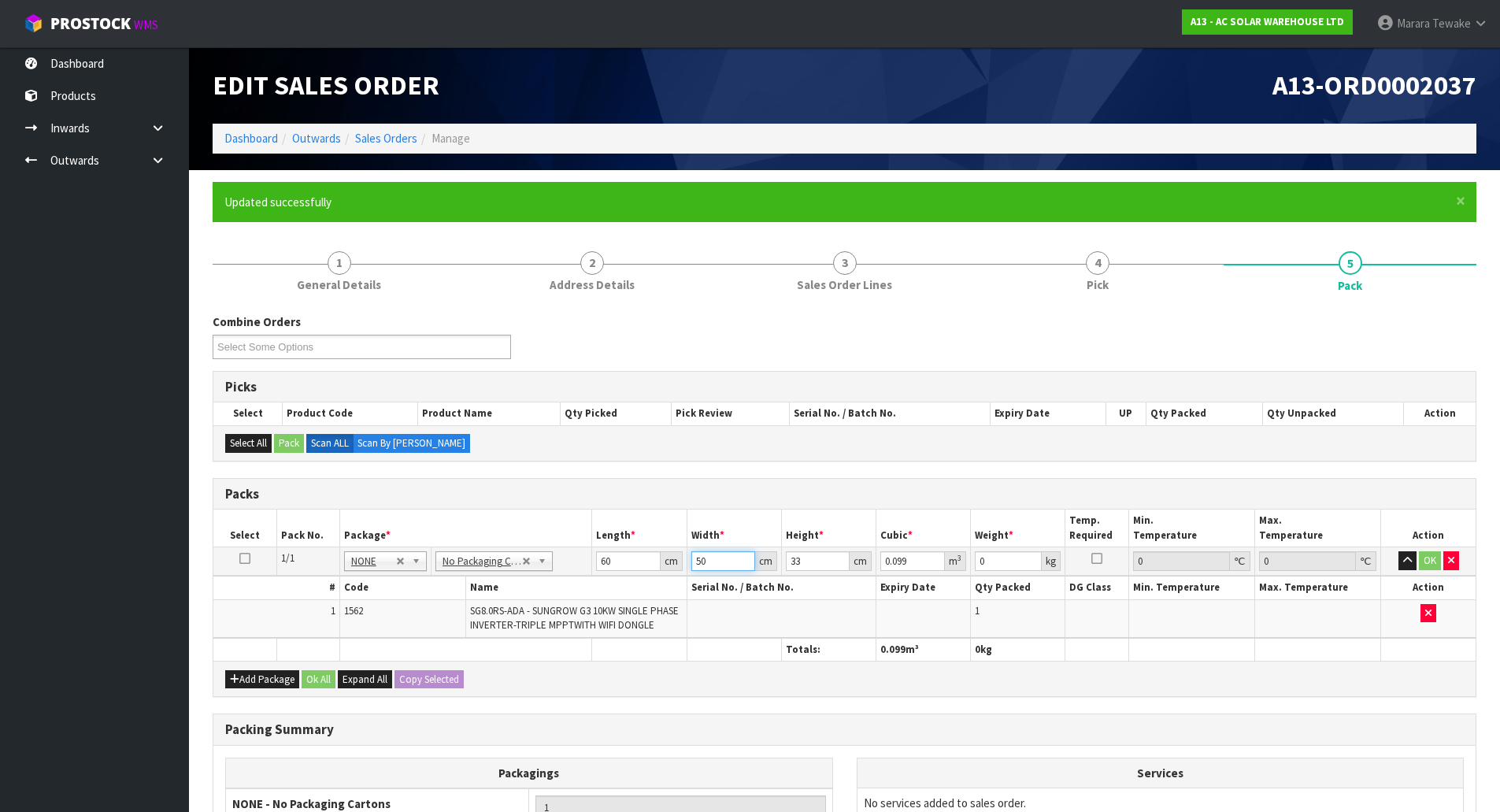
type input "0.0099"
type input "50"
type input "0.099"
type input "3"
type input "0.009"
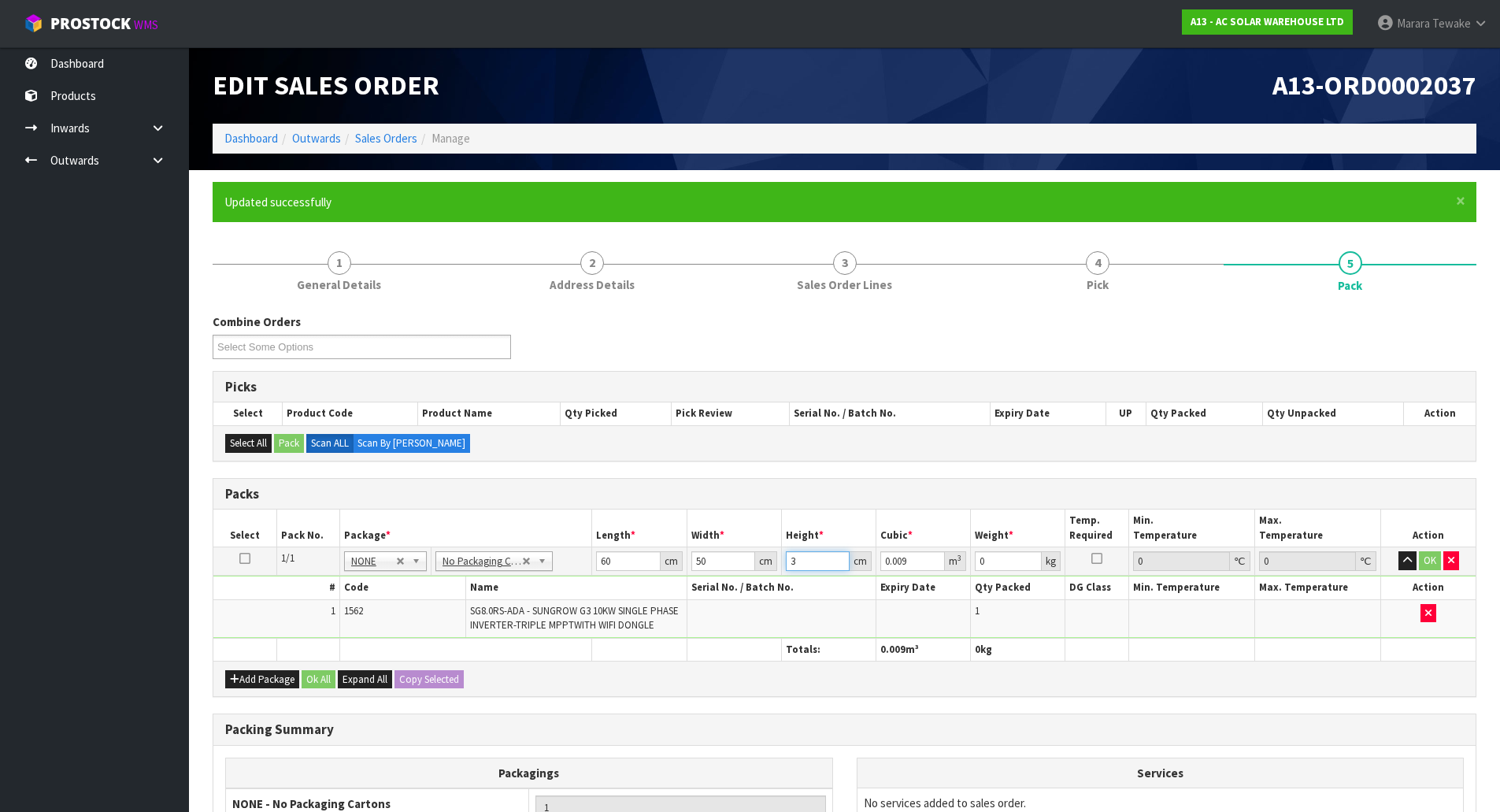
type input "33"
type input "0.099"
type input "24"
click at [1399, 551] on button "button" at bounding box center [1407, 561] width 18 height 19
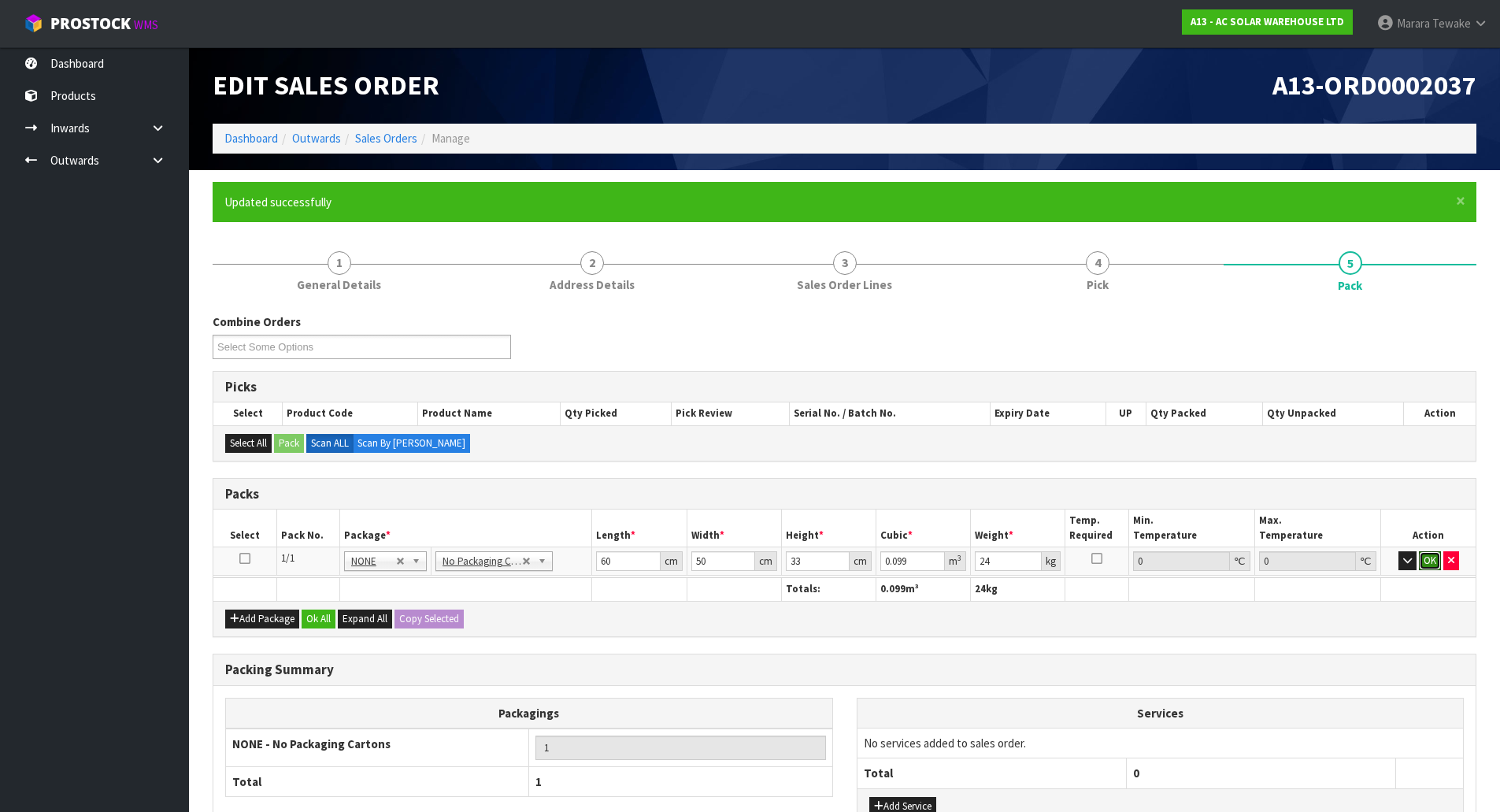
click button "OK" at bounding box center [1430, 561] width 22 height 19
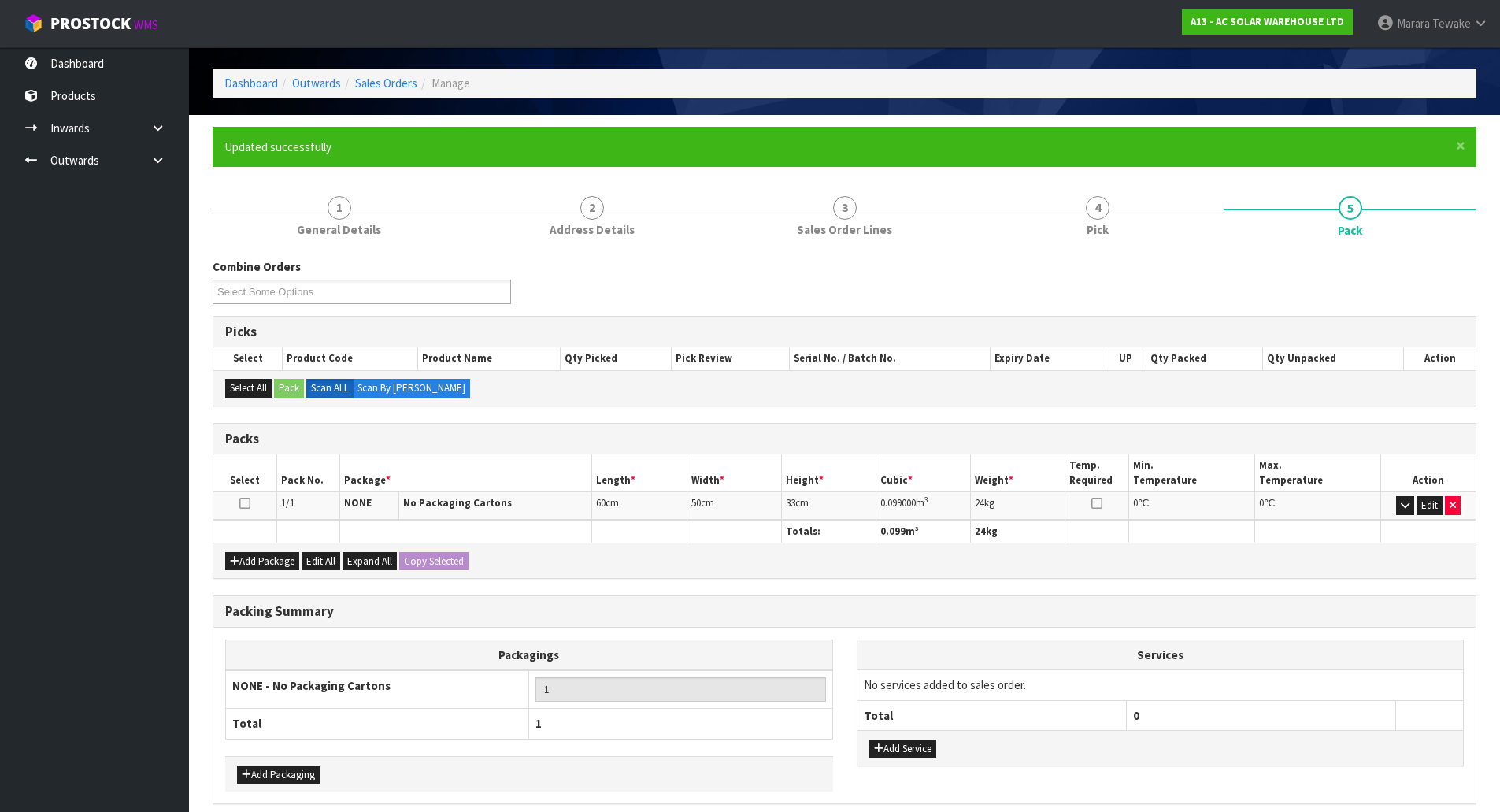
scroll to position [121, 0]
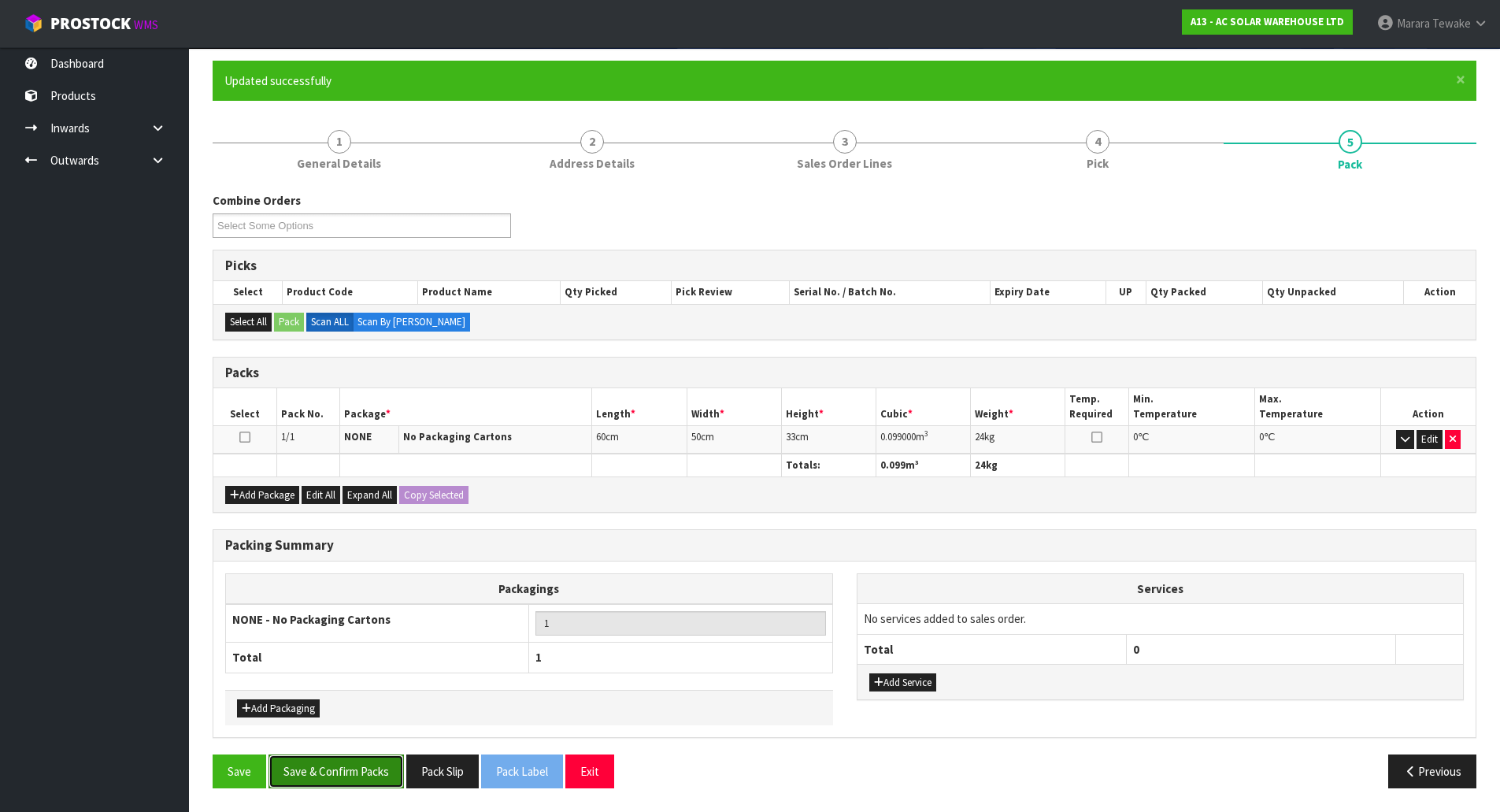
click at [312, 780] on button "Save & Confirm Packs" at bounding box center [336, 771] width 135 height 34
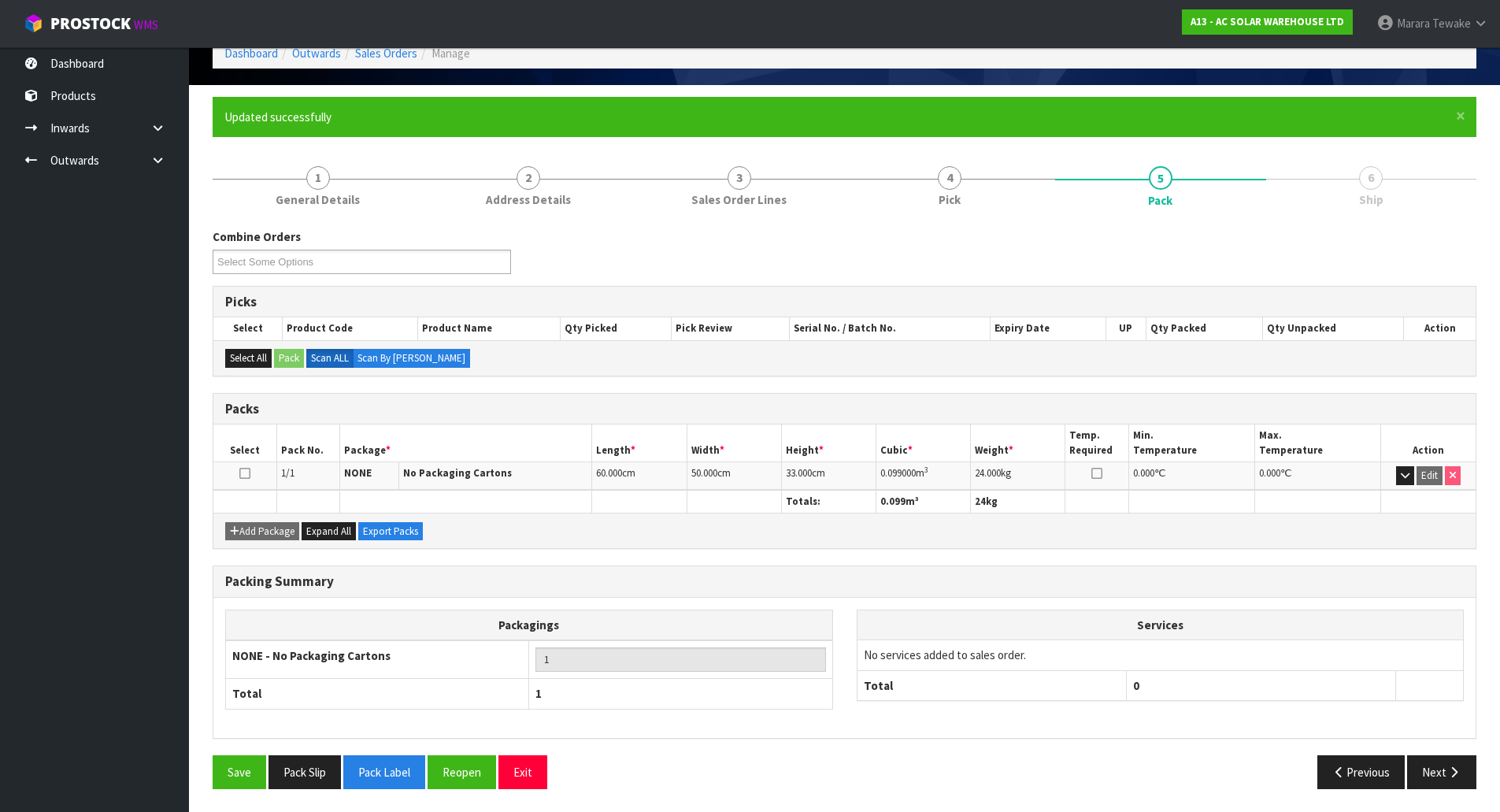
scroll to position [86, 0]
drag, startPoint x: 1479, startPoint y: 784, endPoint x: 1437, endPoint y: 780, distance: 42.2
click at [1479, 784] on div "Previous Next" at bounding box center [1167, 771] width 644 height 34
click at [1421, 775] on button "Next" at bounding box center [1442, 771] width 70 height 34
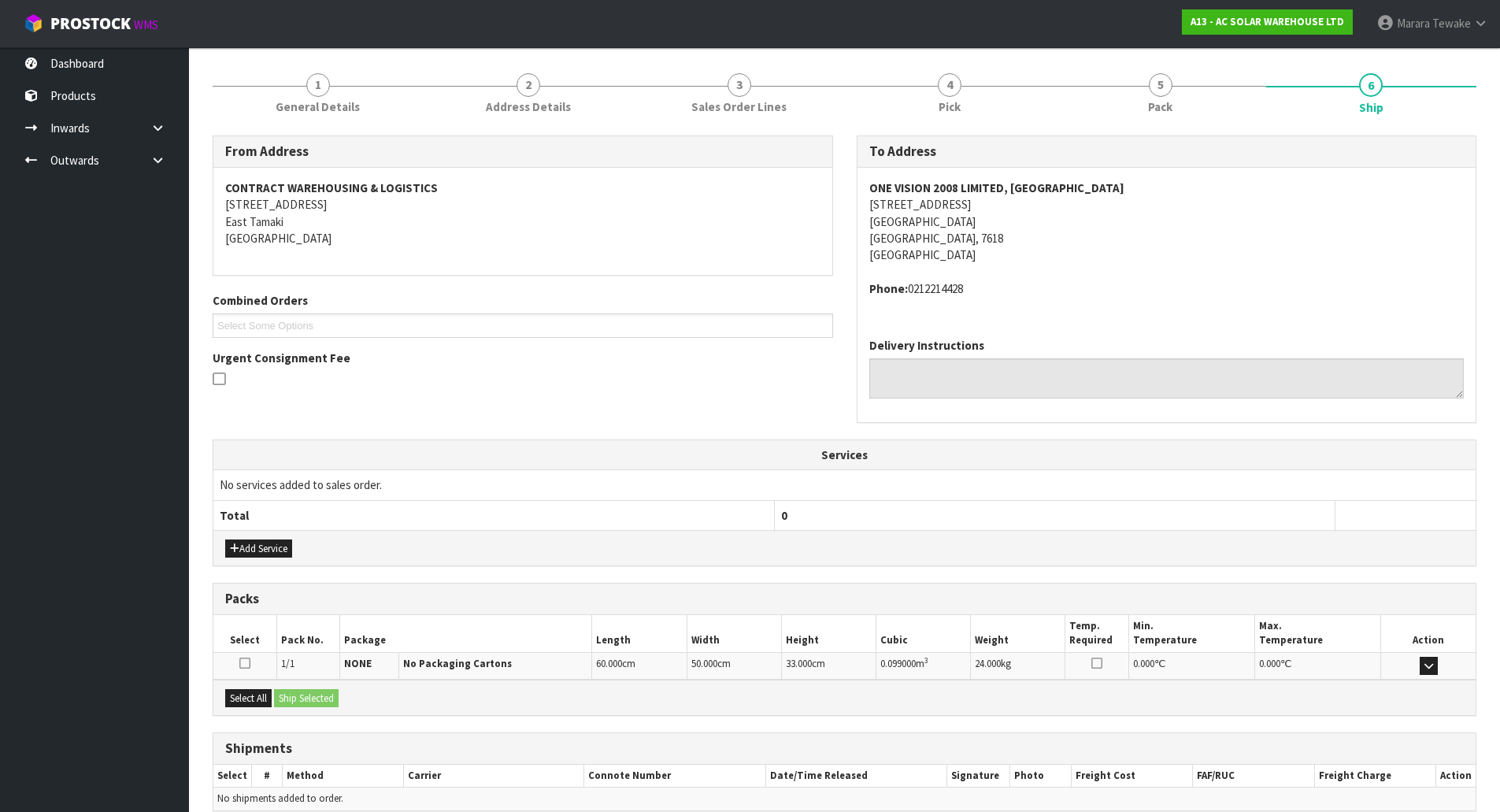
scroll to position [251, 0]
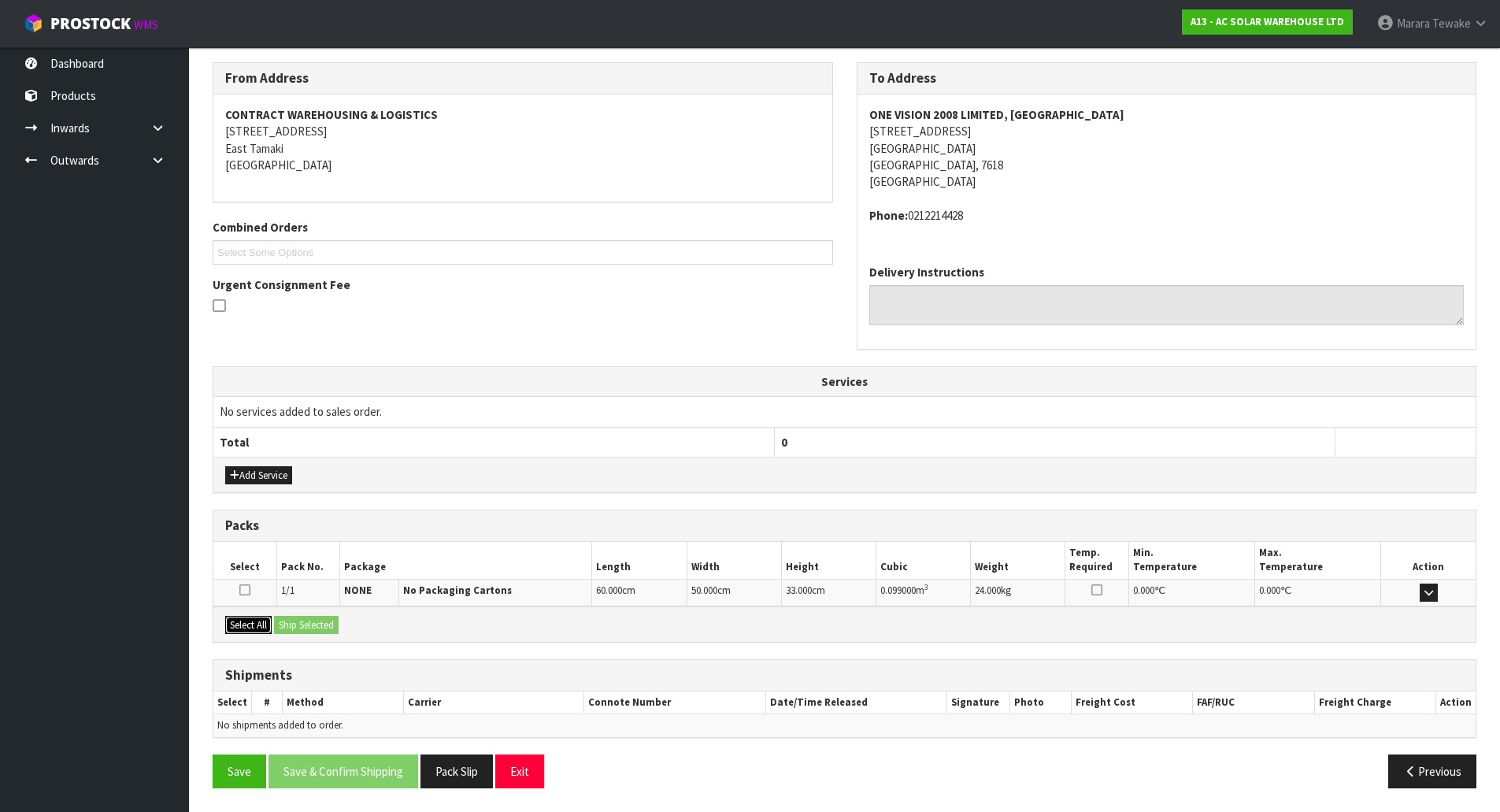
drag, startPoint x: 253, startPoint y: 627, endPoint x: 297, endPoint y: 621, distance: 44.4
click at [259, 627] on button "Select All" at bounding box center [248, 625] width 47 height 19
click at [299, 620] on button "Ship Selected" at bounding box center [307, 625] width 65 height 19
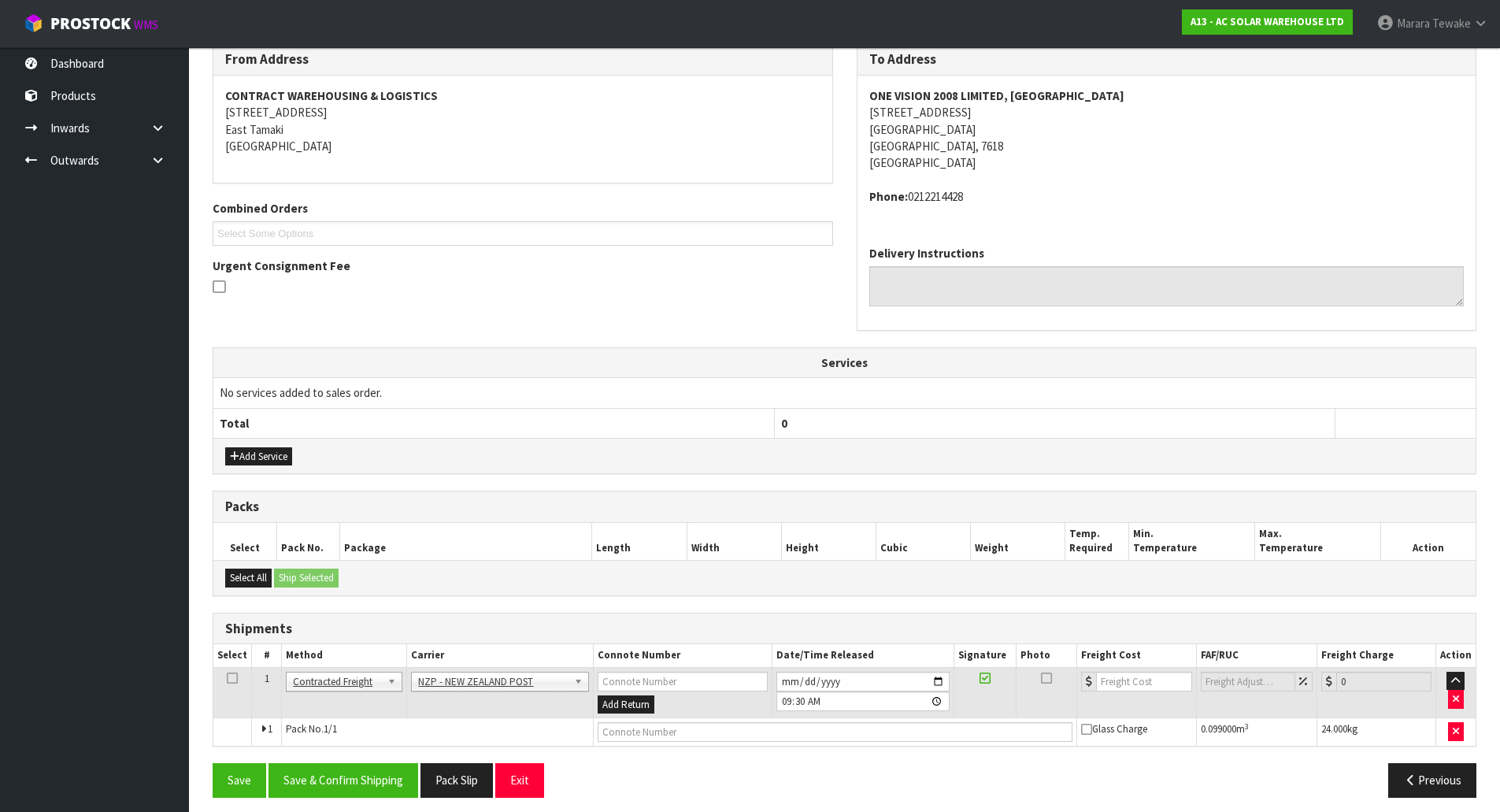
scroll to position [280, 0]
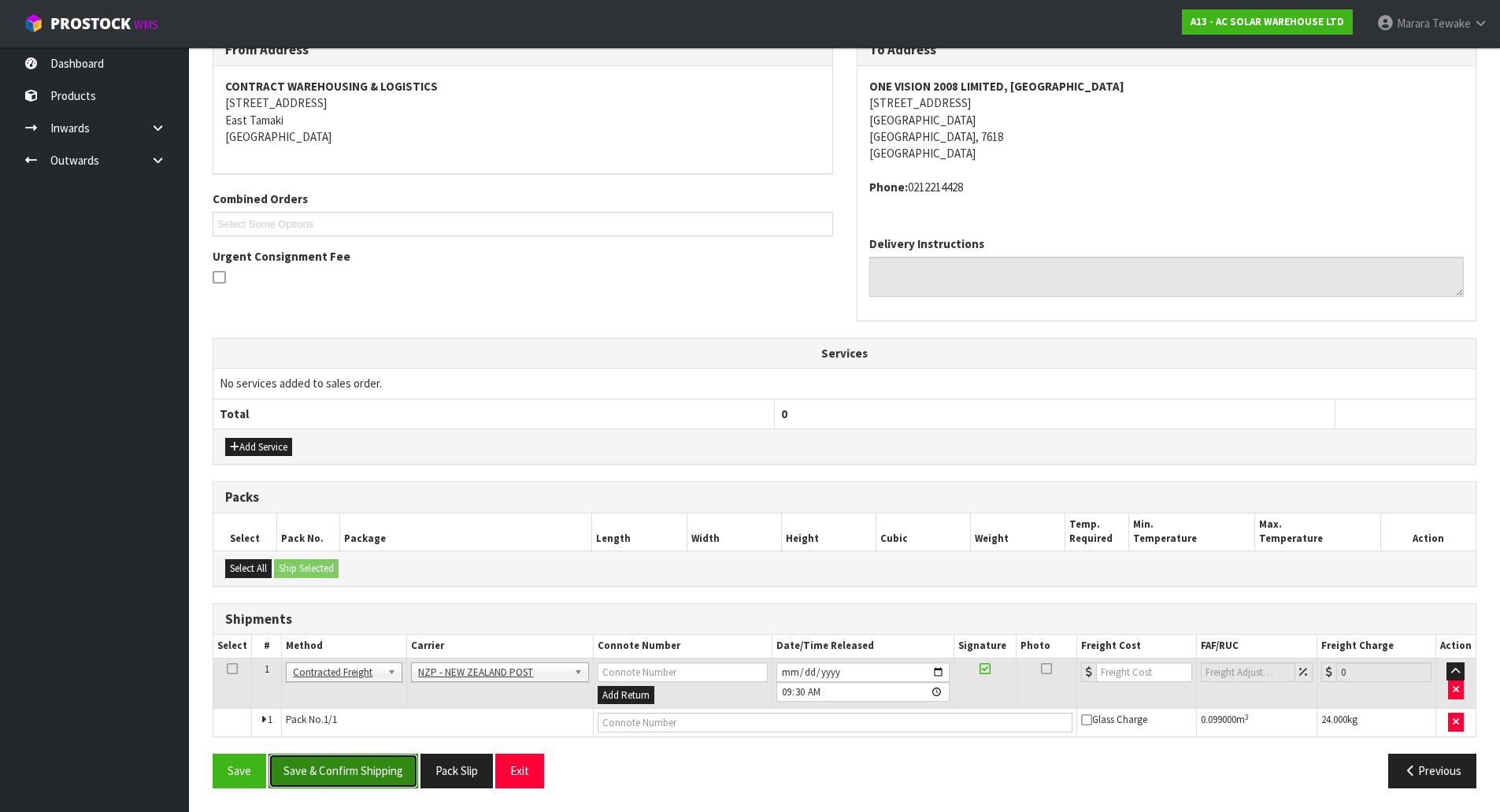
click at [374, 775] on button "Save & Confirm Shipping" at bounding box center [343, 770] width 149 height 34
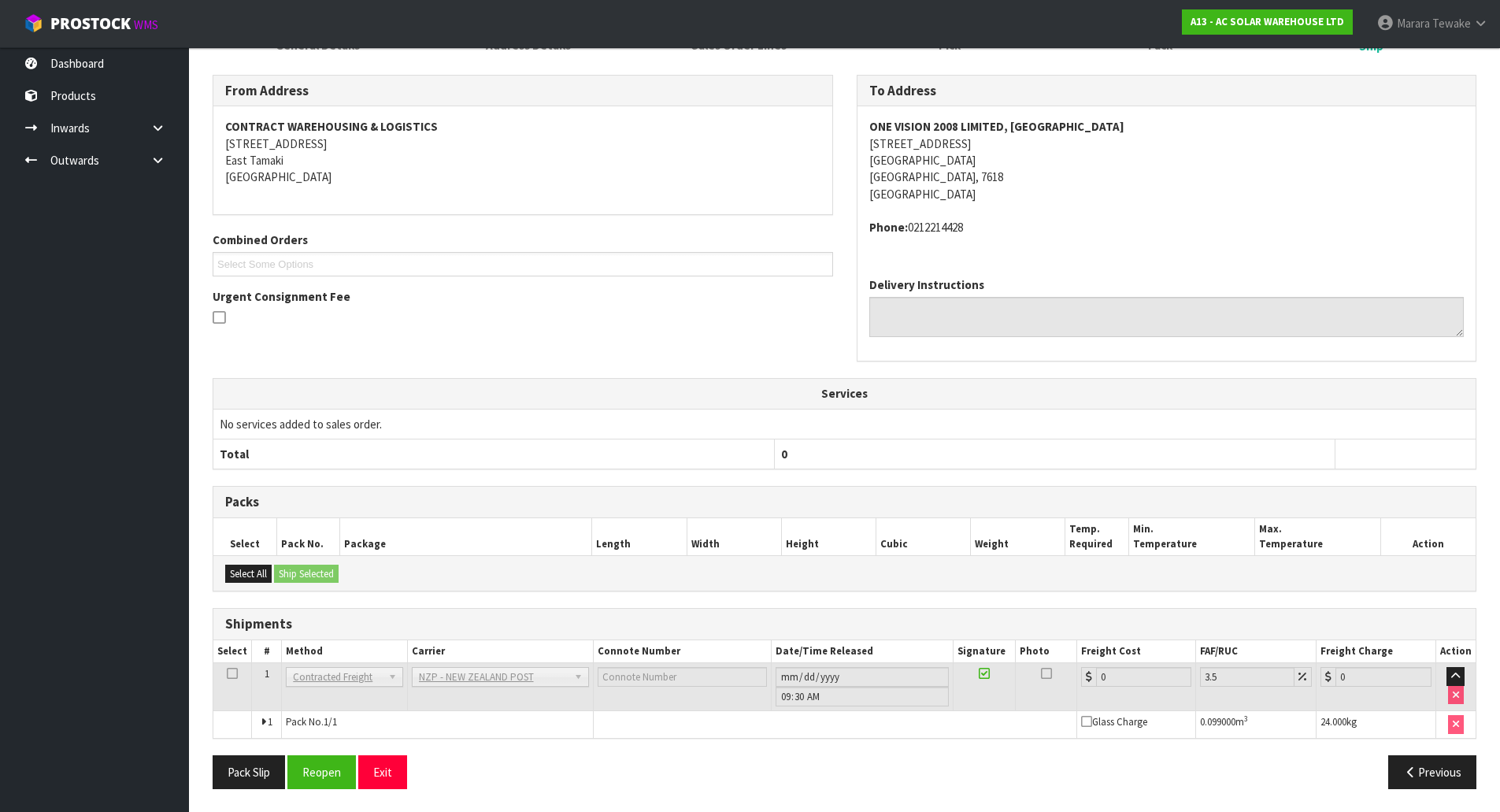
scroll to position [257, 0]
click at [320, 772] on button "Reopen" at bounding box center [322, 771] width 69 height 34
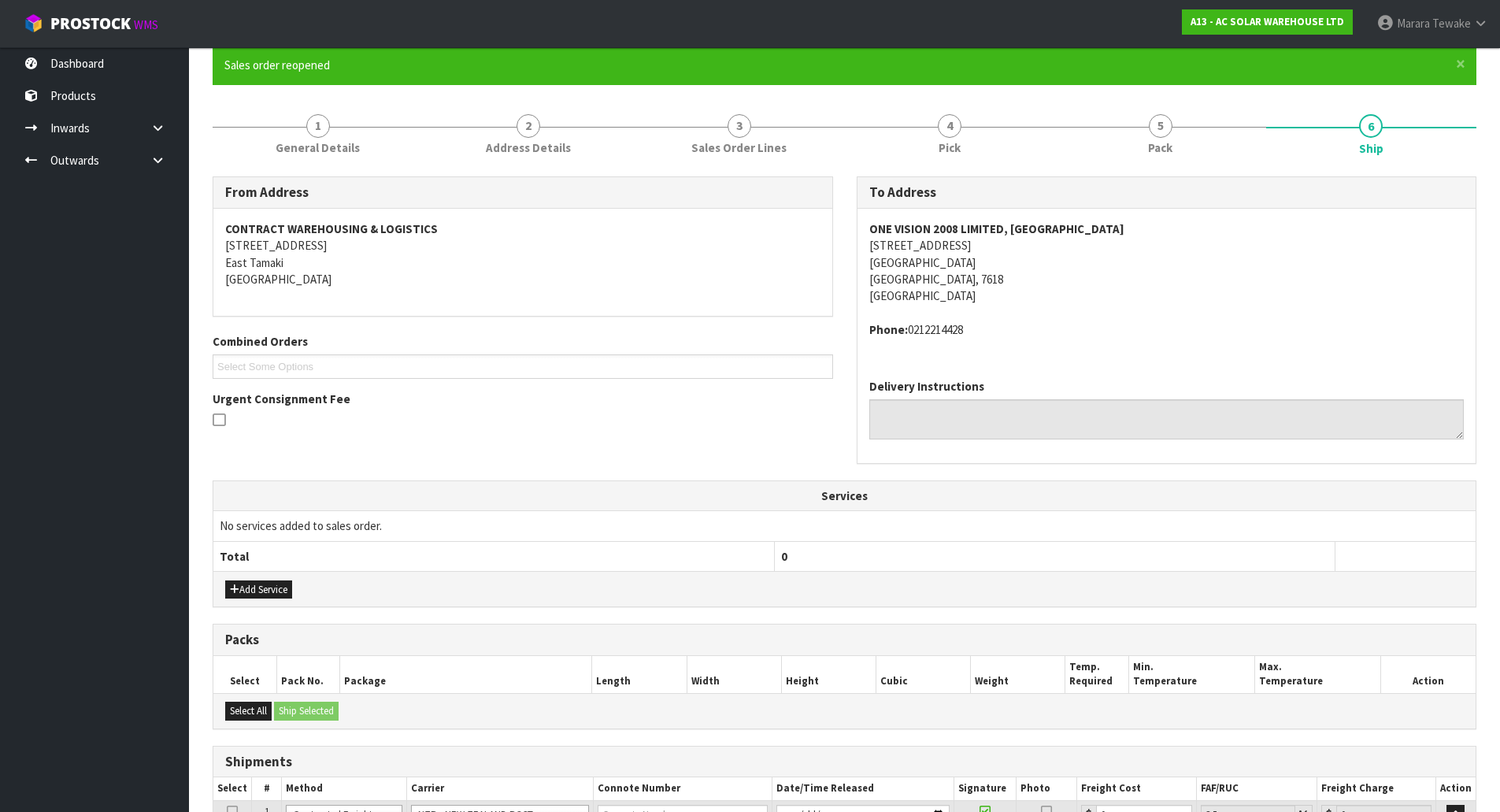
scroll to position [280, 0]
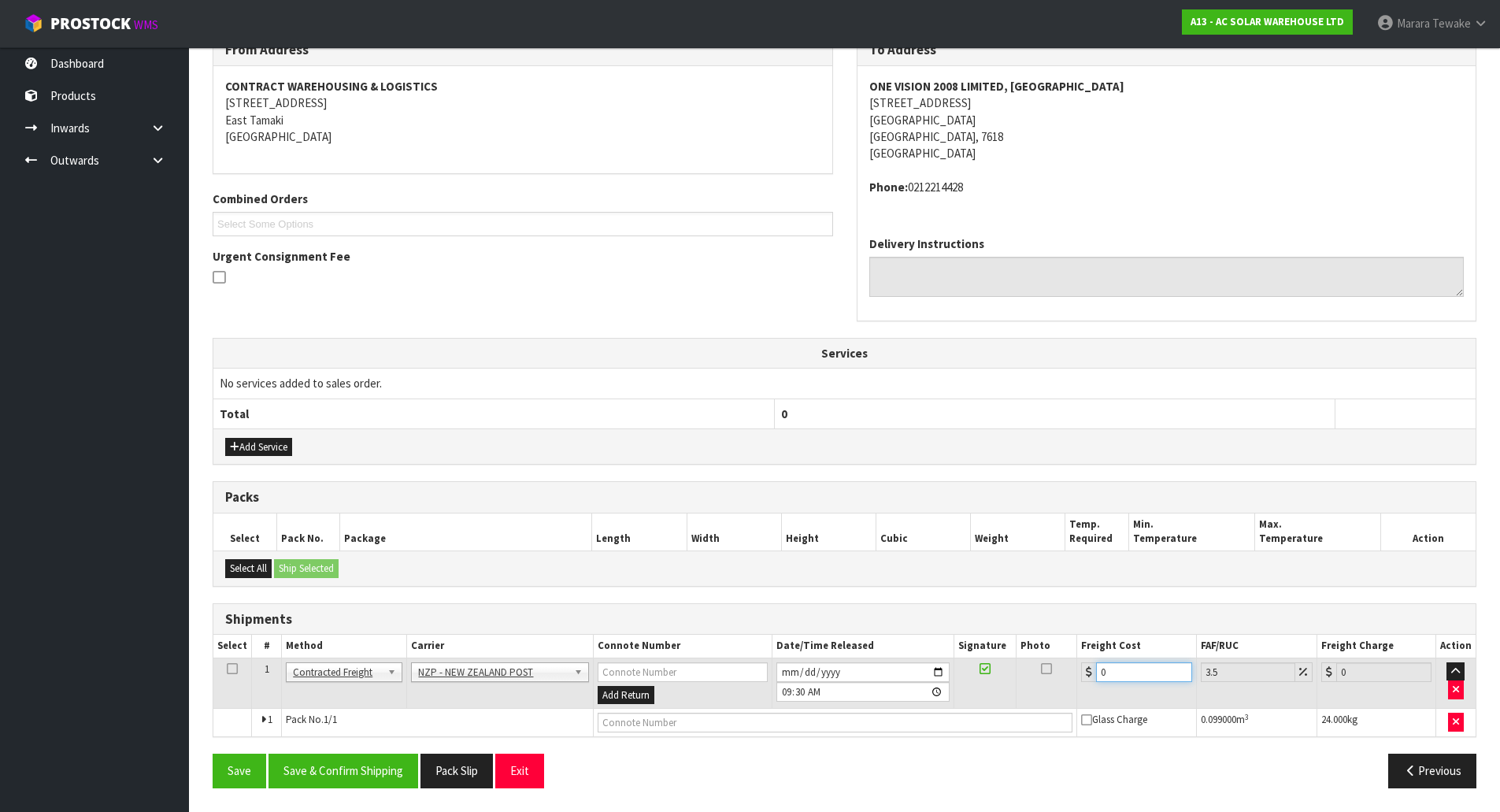
drag, startPoint x: 1142, startPoint y: 663, endPoint x: 1049, endPoint y: 587, distance: 120.1
click at [1036, 629] on div "Shipments Select # Method Carrier Connote Number Date/Time Released Signature P…" at bounding box center [844, 670] width 1264 height 134
type input "3"
type input "3.1"
type input "34"
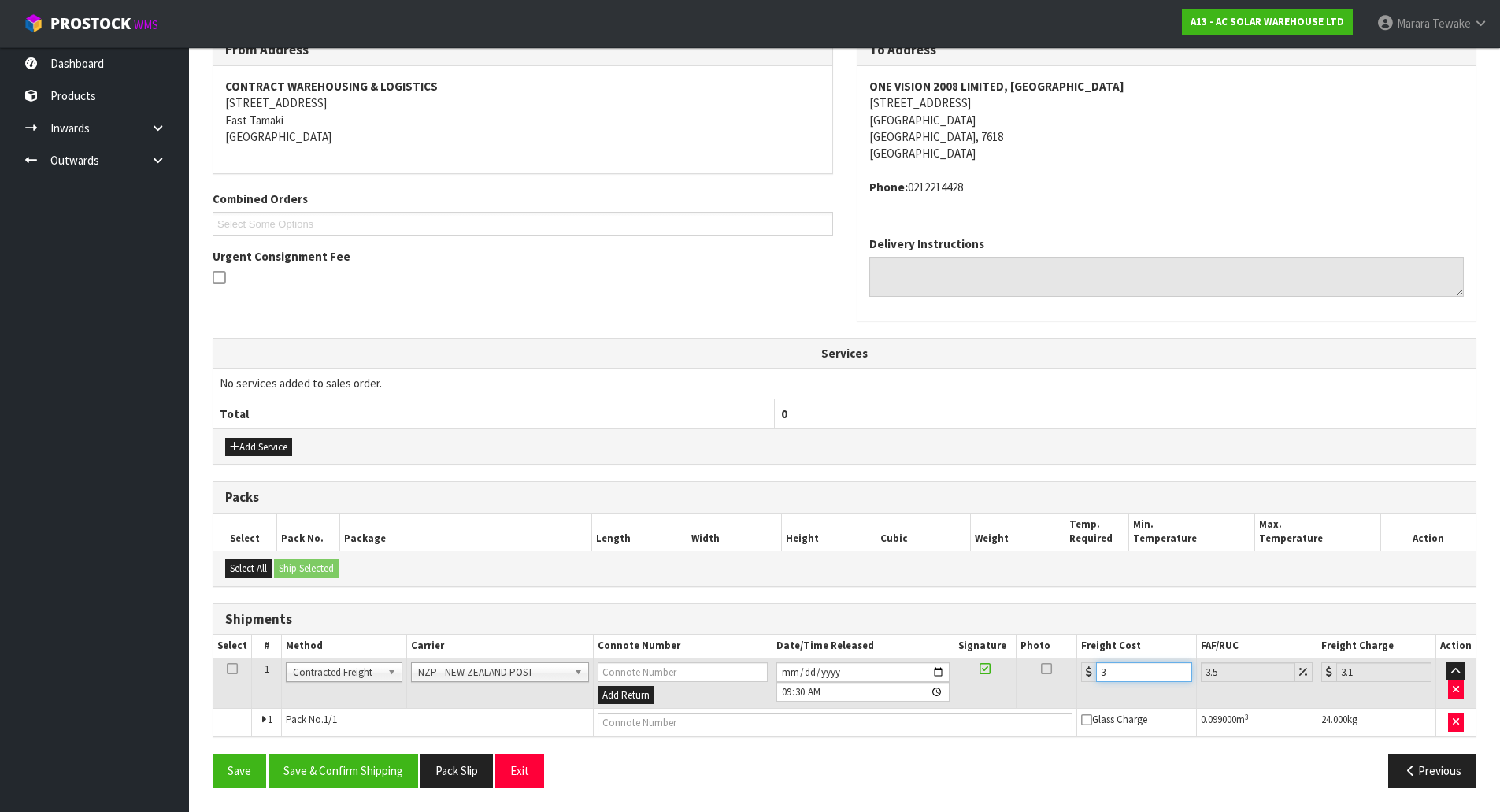
type input "35.19"
type input "34.9"
type input "36.12"
type input "34.95"
type input "36.17"
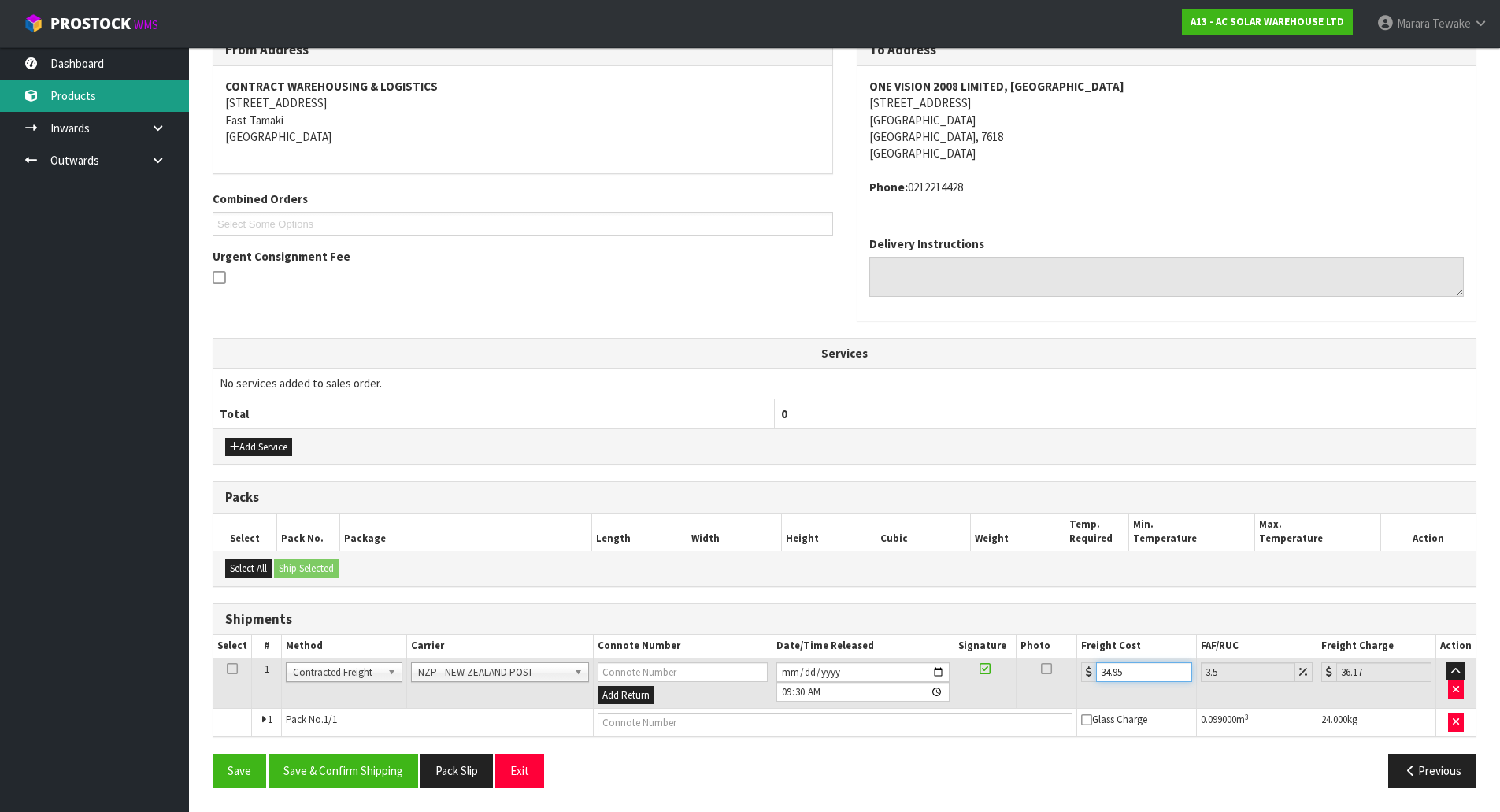
type input "34.95"
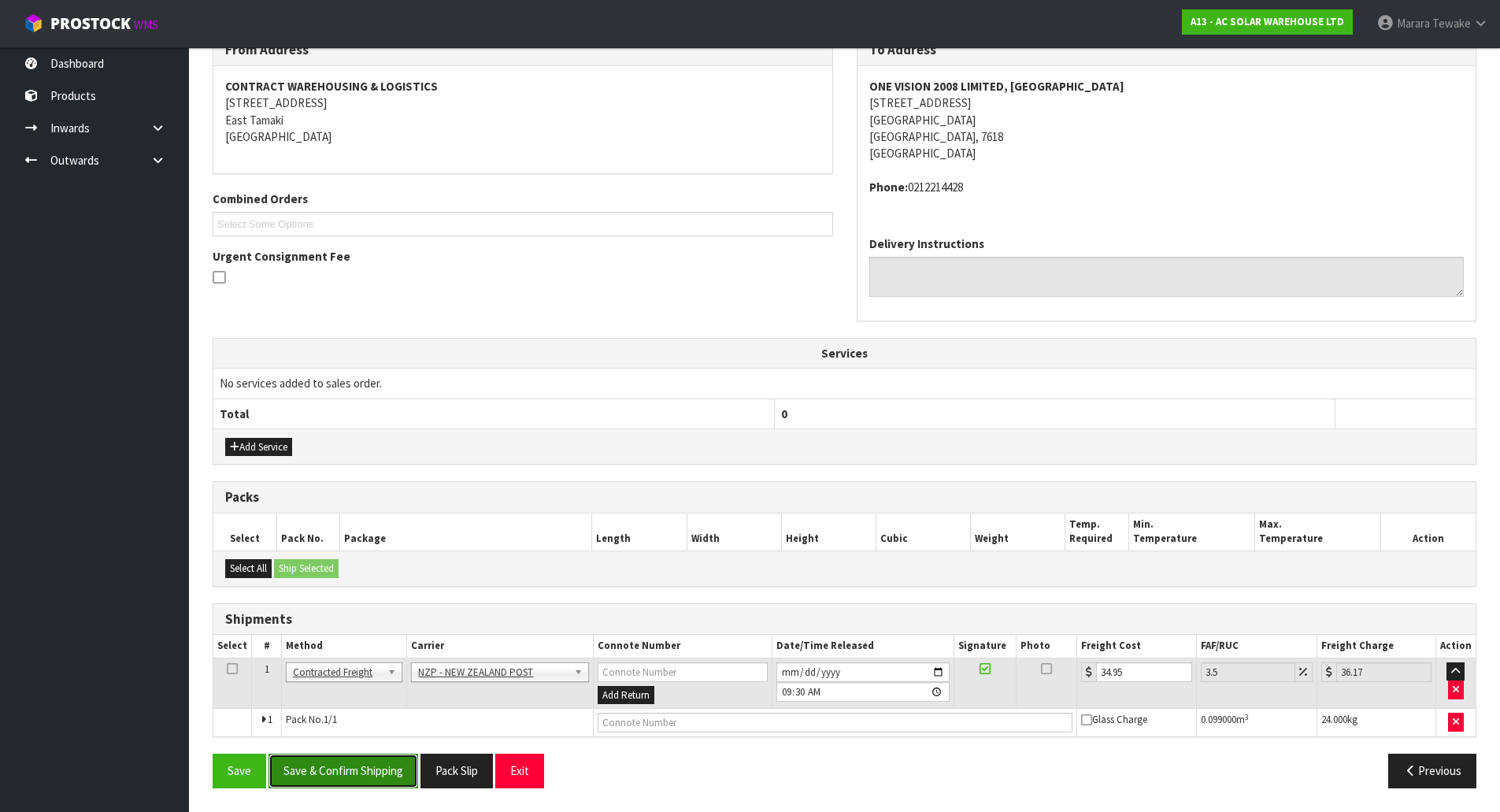
click at [385, 782] on button "Save & Confirm Shipping" at bounding box center [343, 770] width 149 height 34
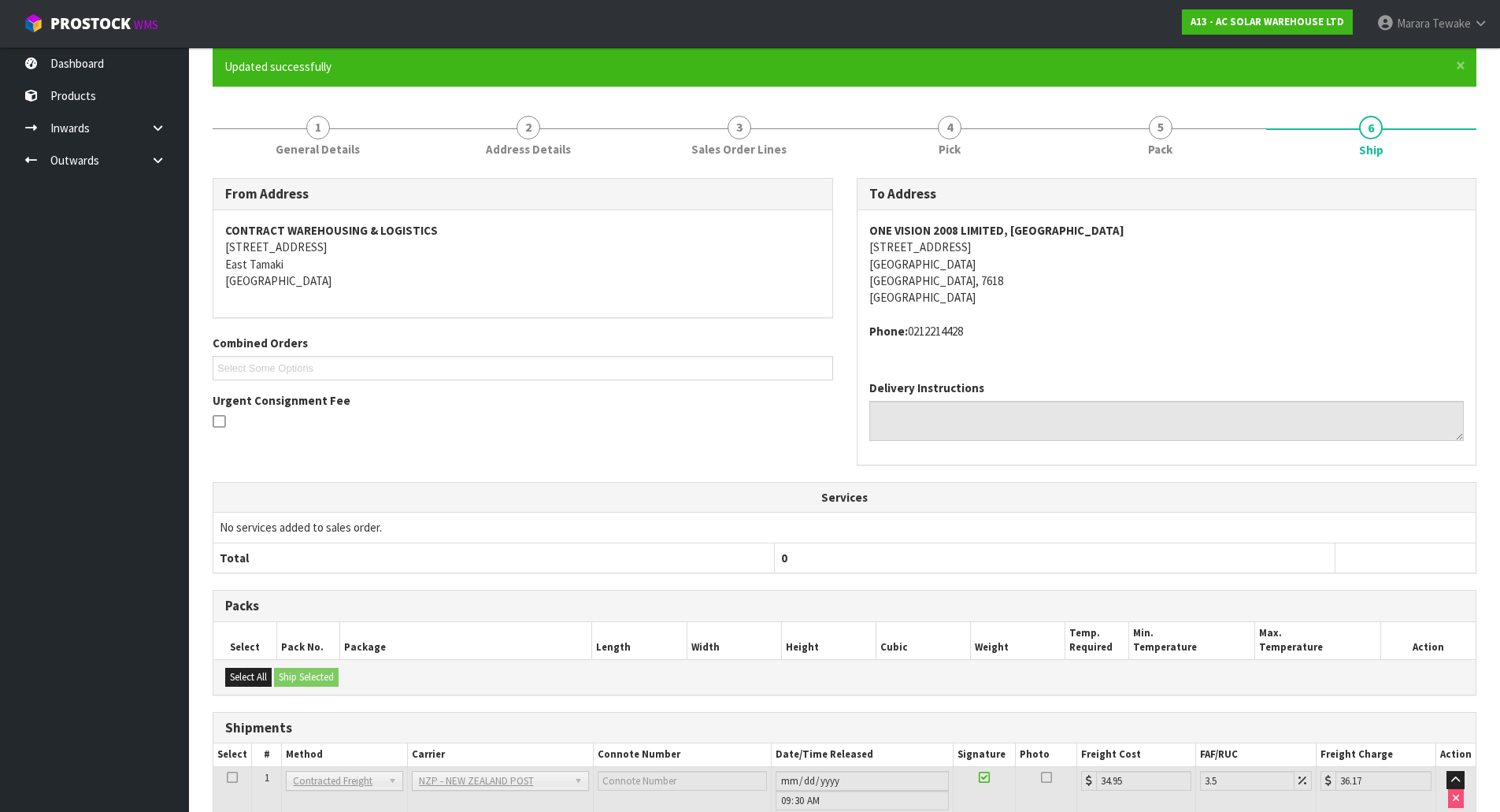
scroll to position [0, 0]
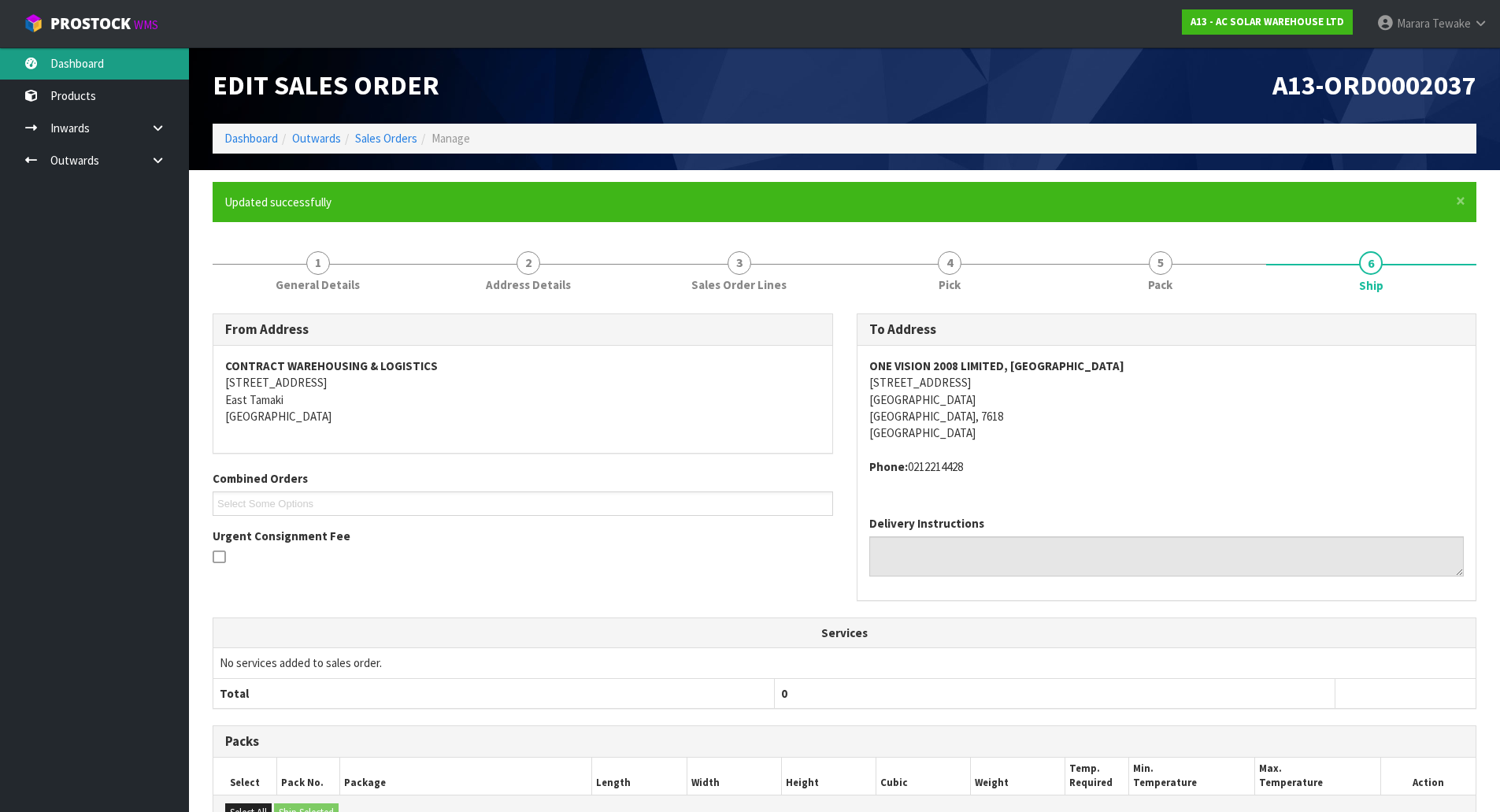
click at [118, 68] on link "Dashboard" at bounding box center [94, 63] width 189 height 32
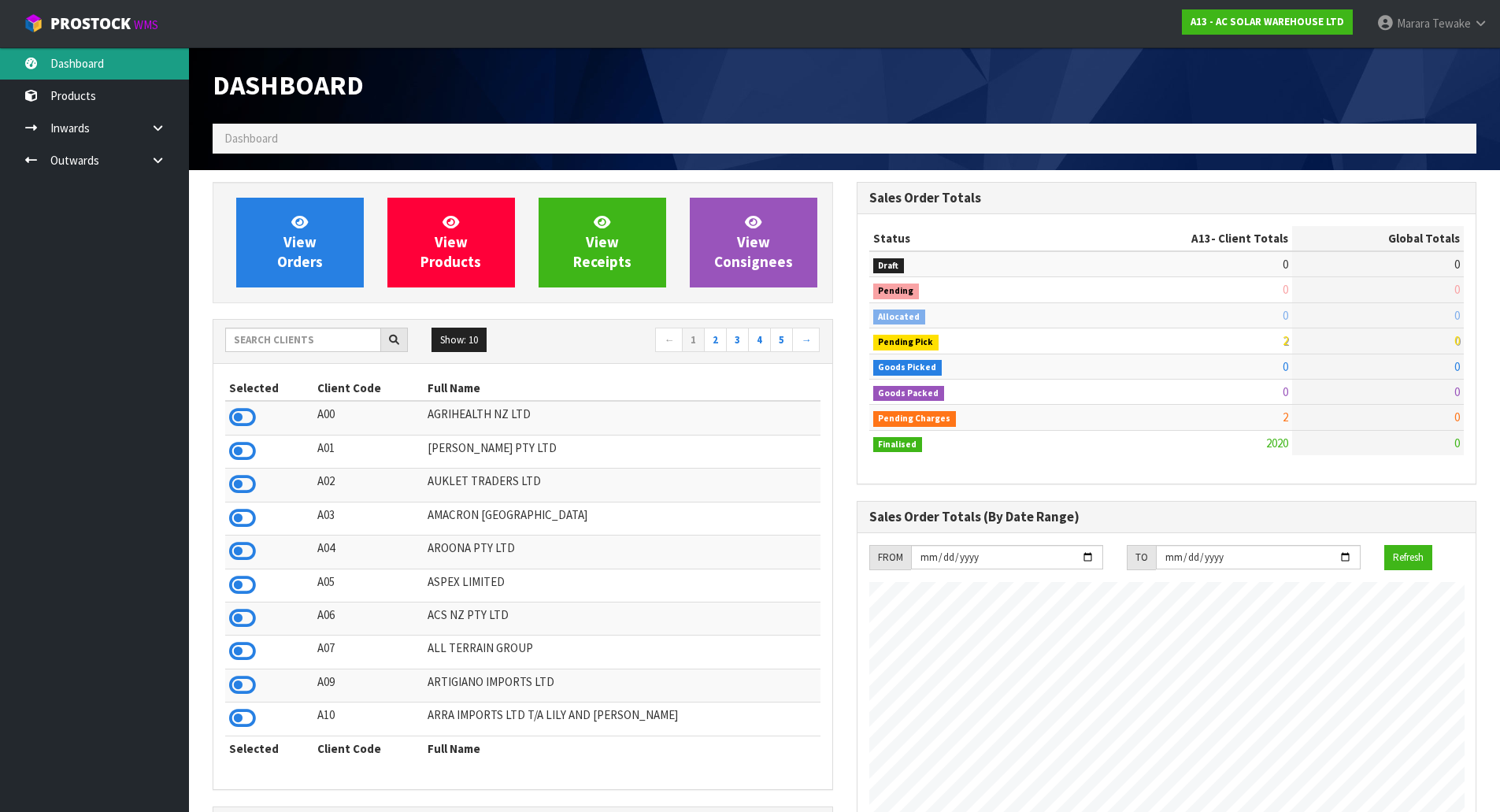
scroll to position [1201, 644]
click at [291, 336] on input "text" at bounding box center [303, 339] width 156 height 25
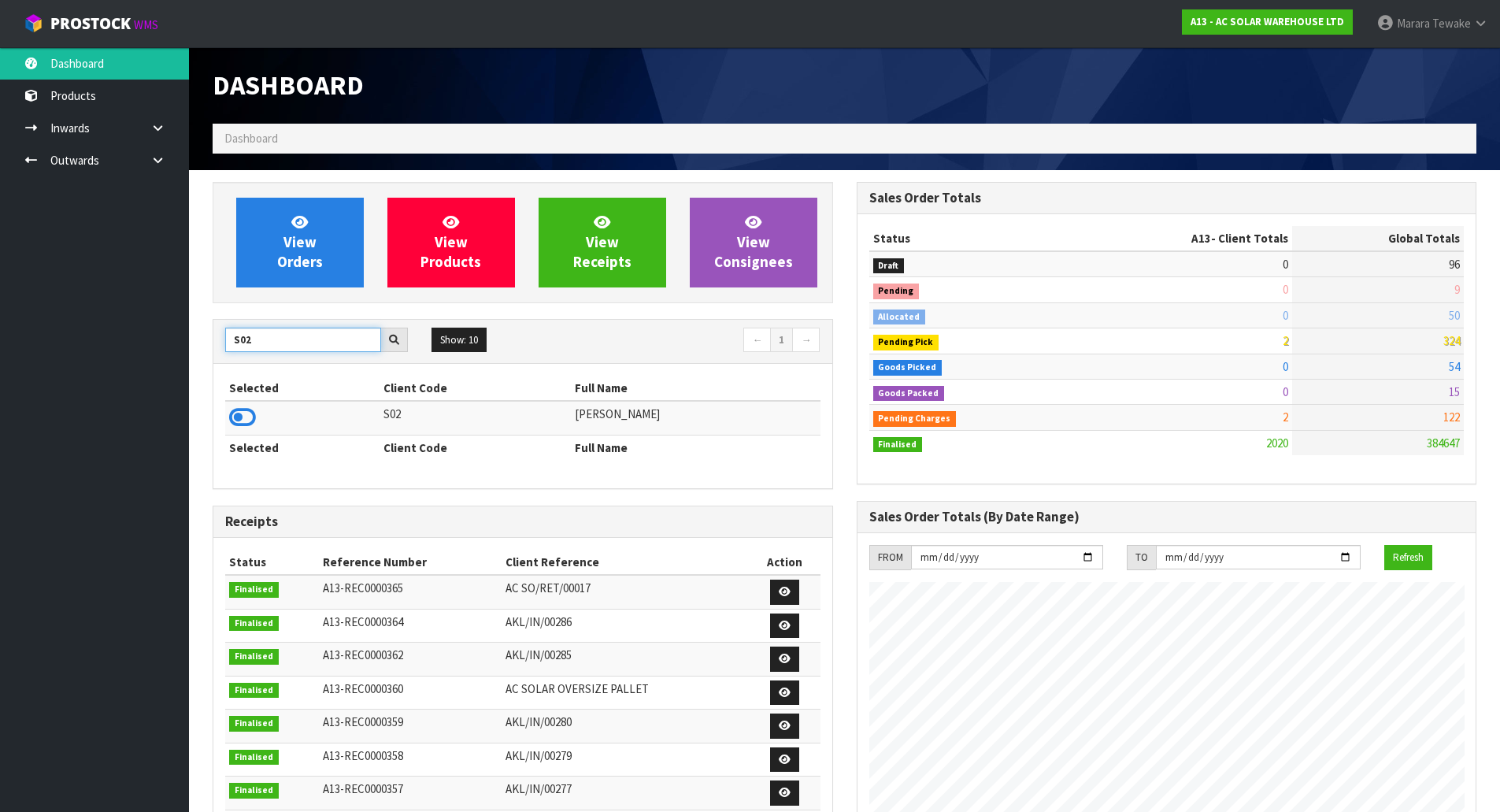
click at [195, 323] on section "View Orders View Products View Receipts View Consignees S02 Show: 10 5 10 25 50…" at bounding box center [844, 783] width 1311 height 1226
drag, startPoint x: 266, startPoint y: 345, endPoint x: 143, endPoint y: 279, distance: 139.6
click at [173, 301] on body "Toggle navigation ProStock WMS A13 - AC SOLAR WAREHOUSE LTD Marara Tewake Logou…" at bounding box center [750, 406] width 1500 height 812
type input "S02"
click at [232, 423] on icon at bounding box center [243, 417] width 27 height 24
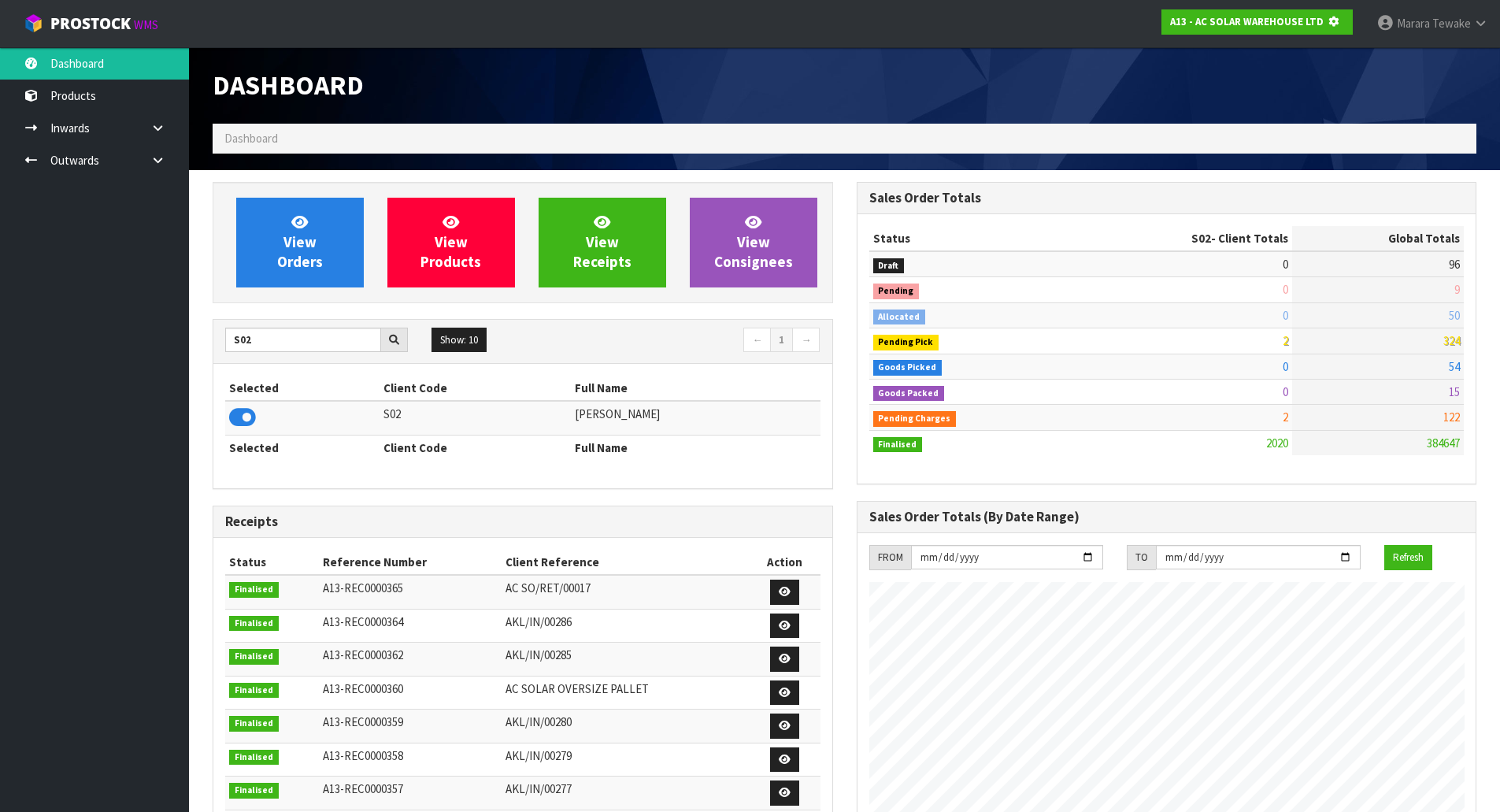
scroll to position [982, 644]
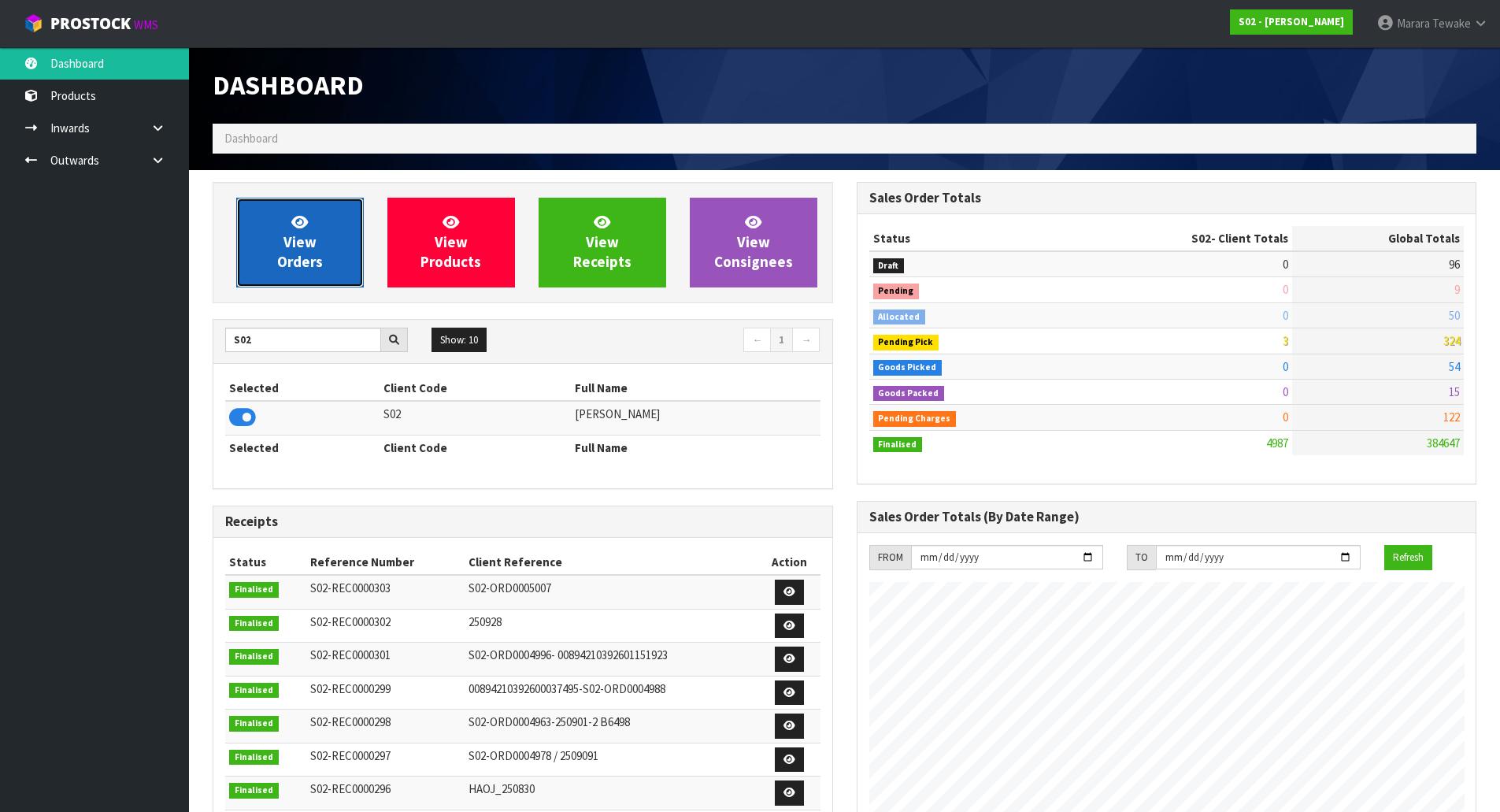
click at [300, 259] on span "View Orders" at bounding box center [300, 242] width 46 height 59
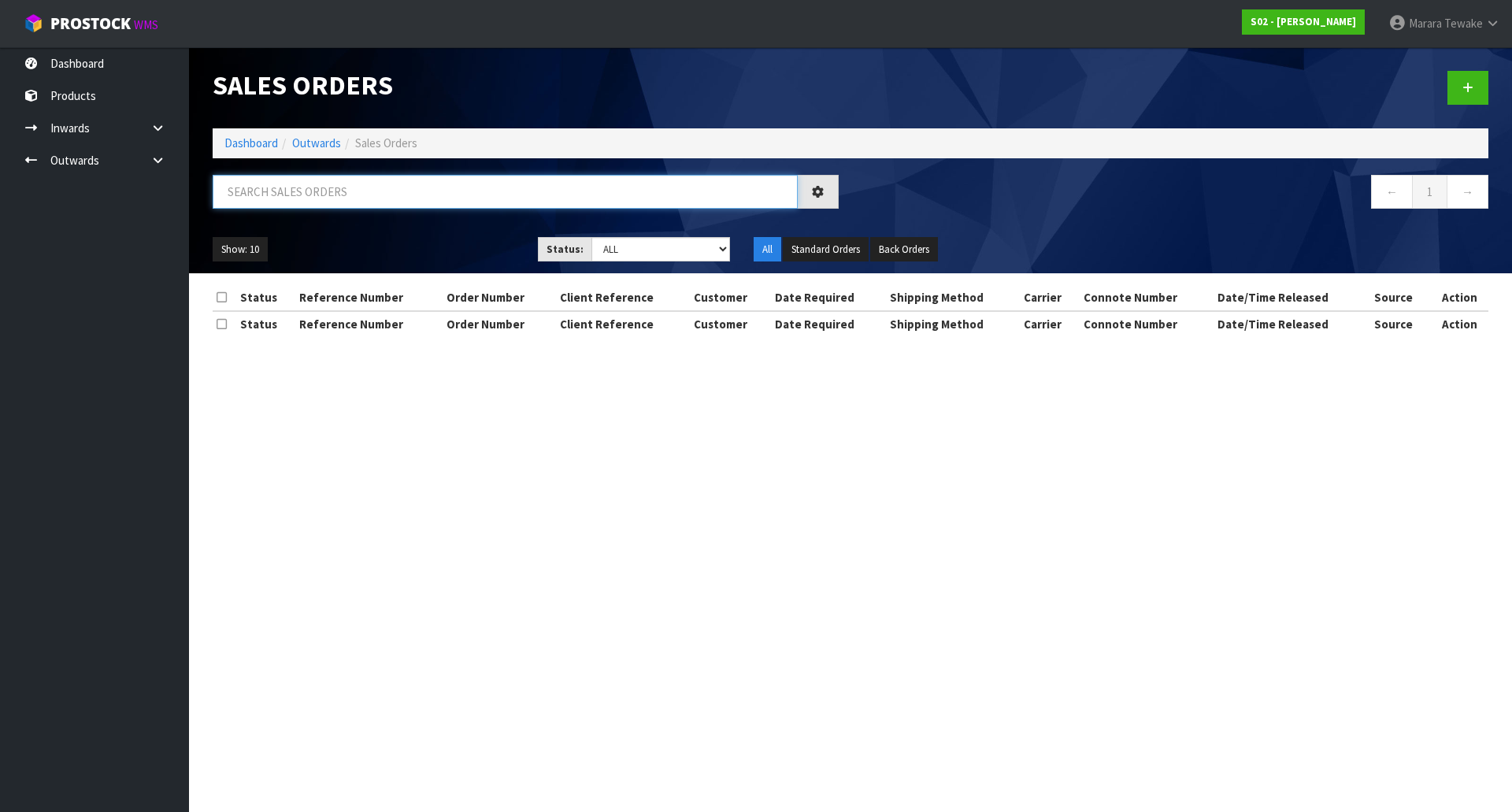
click at [299, 203] on input "text" at bounding box center [505, 191] width 585 height 34
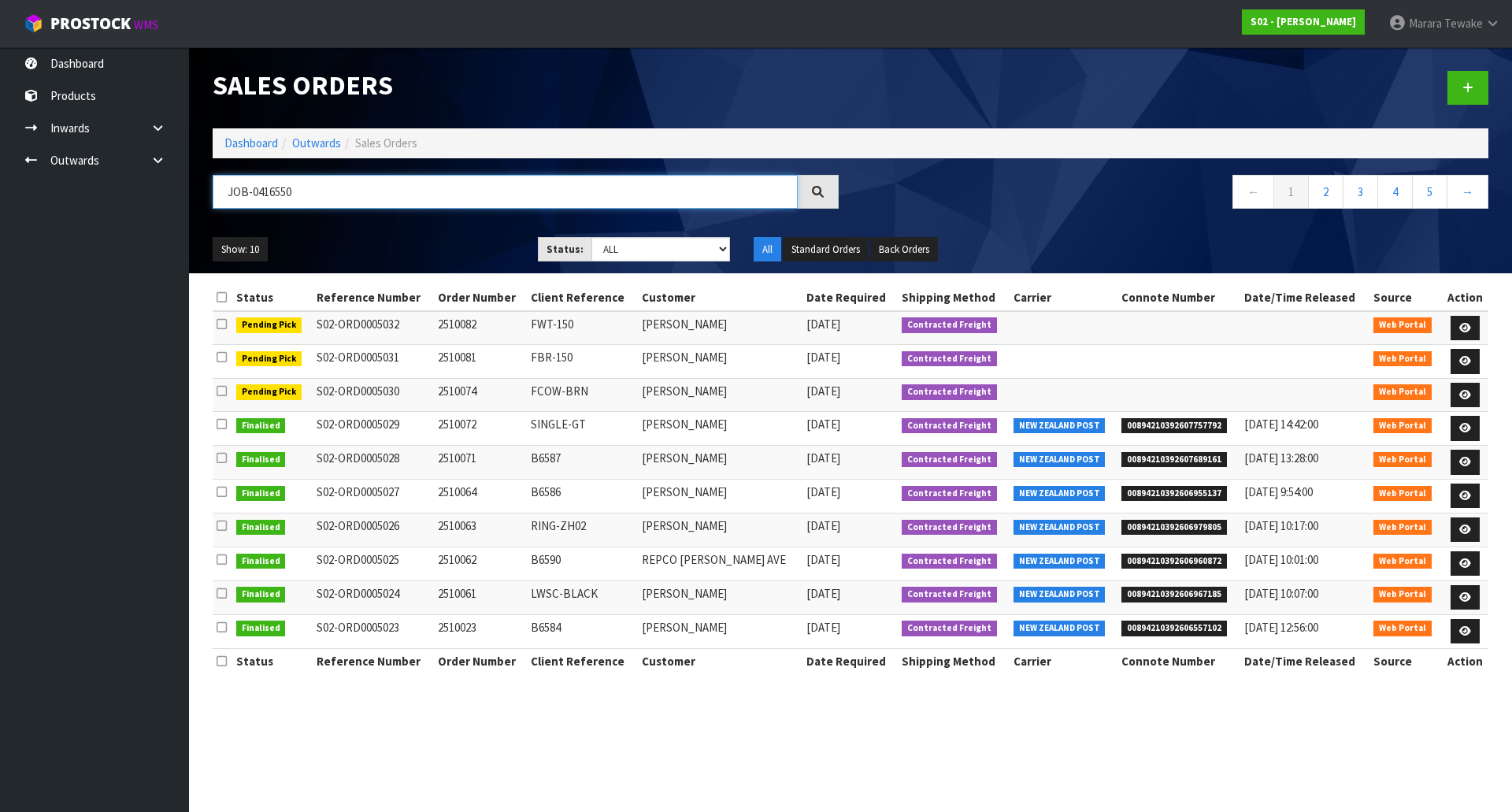
type input "JOB-0416550"
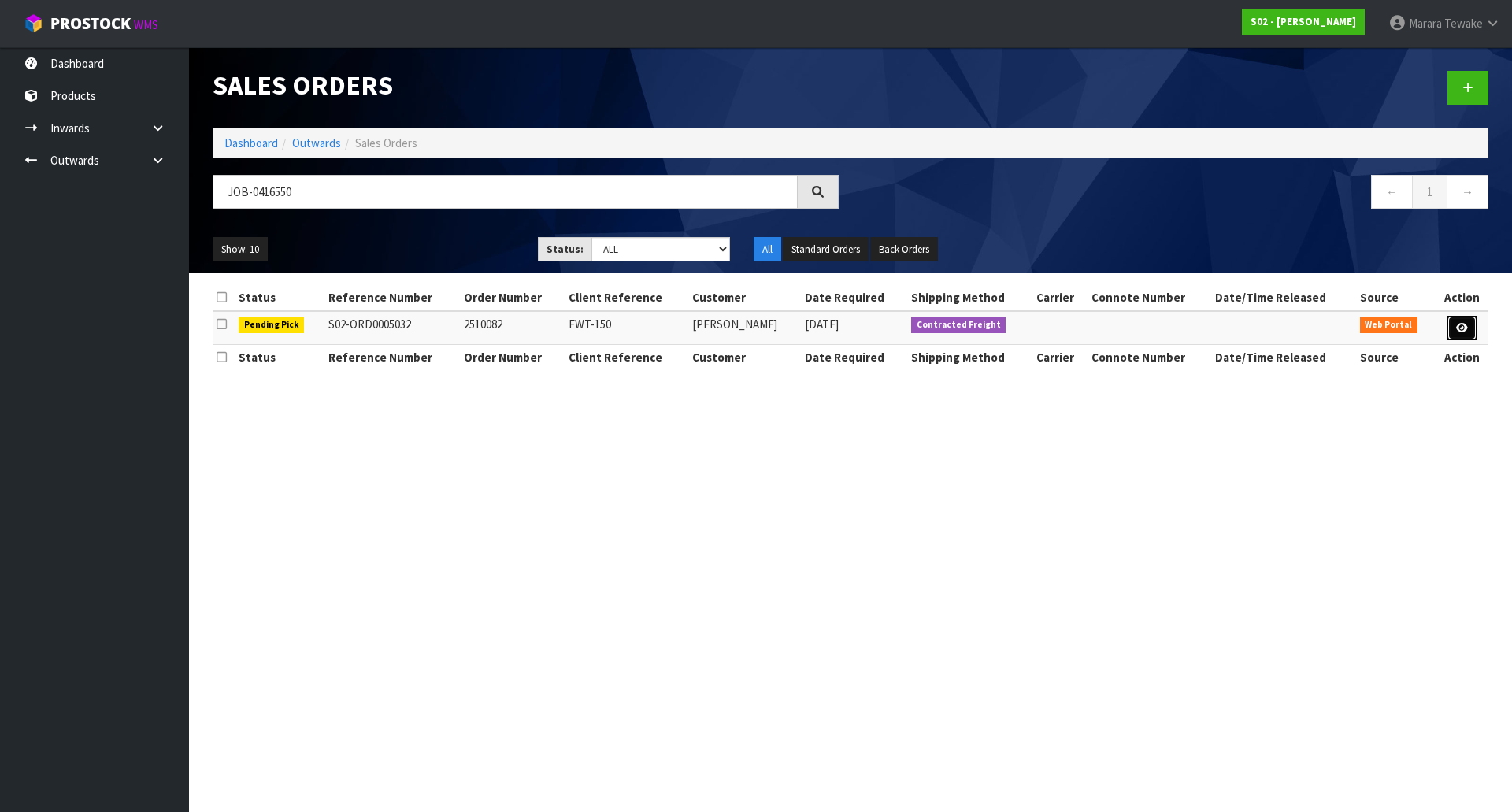
click at [1460, 323] on icon at bounding box center [1462, 327] width 12 height 10
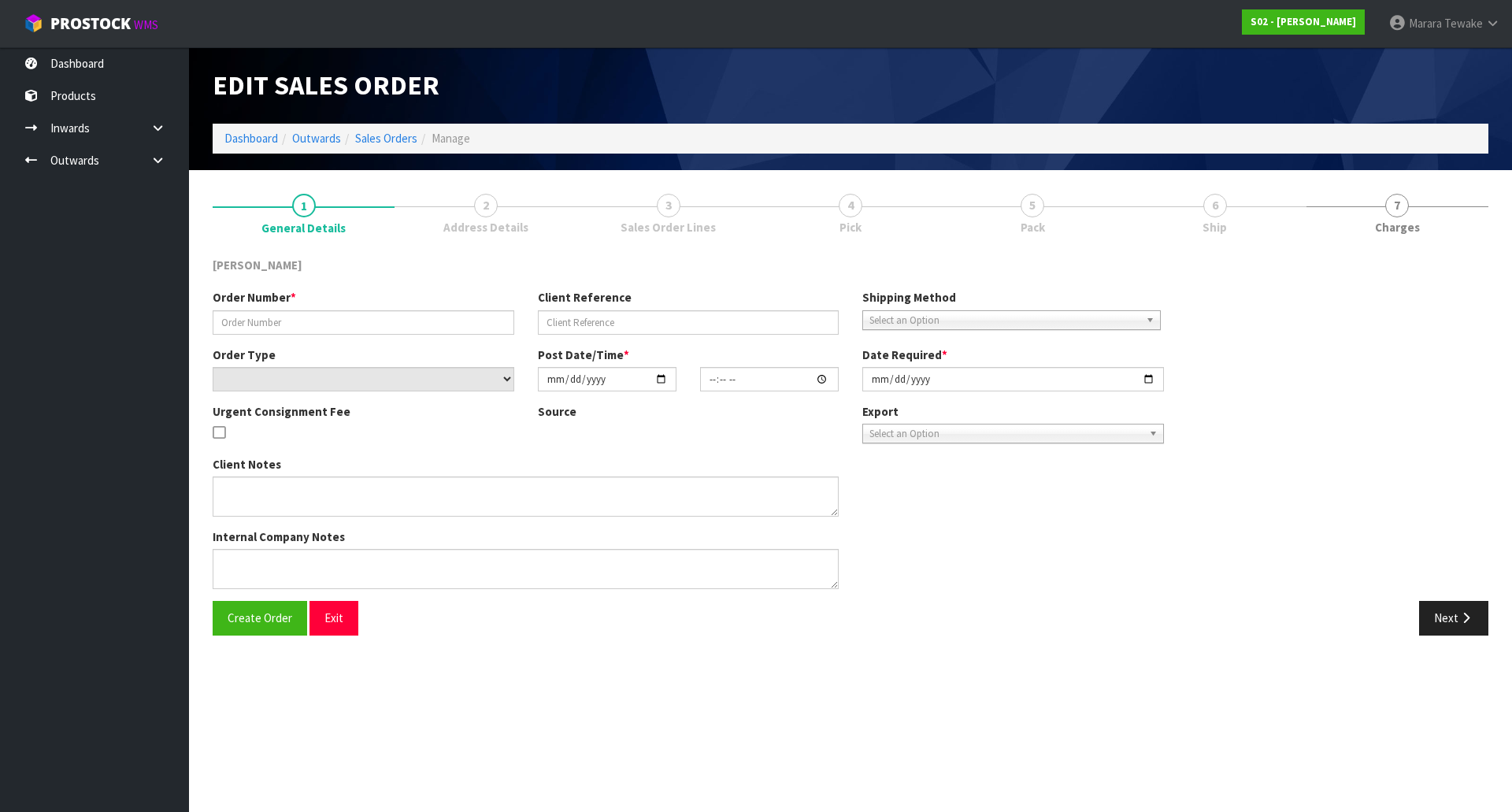
type input "2510082"
type input "FWT-150"
select select "number:0"
type input "2025-10-07"
type input "18:42:00.000"
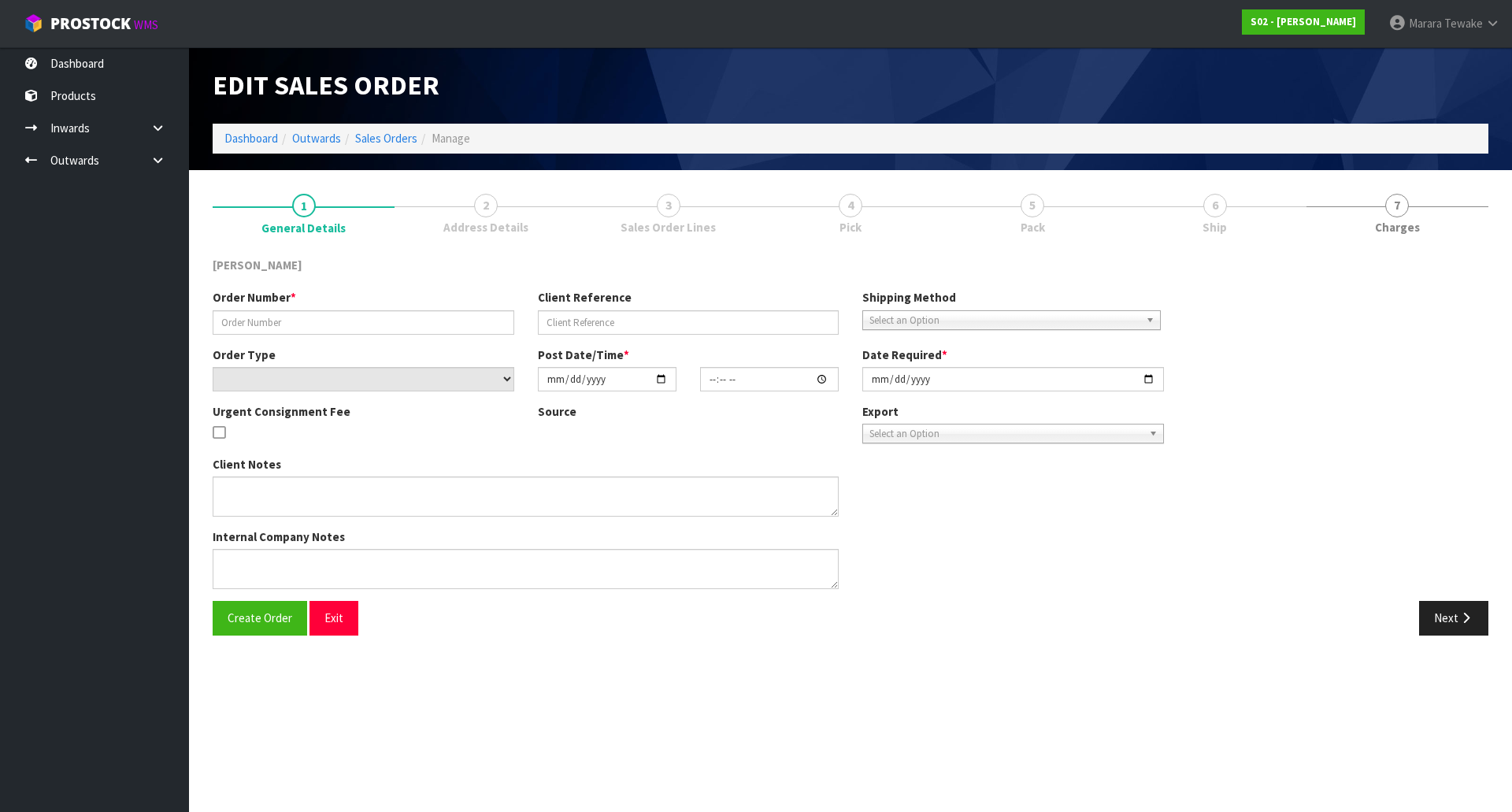
type input "2025-10-08"
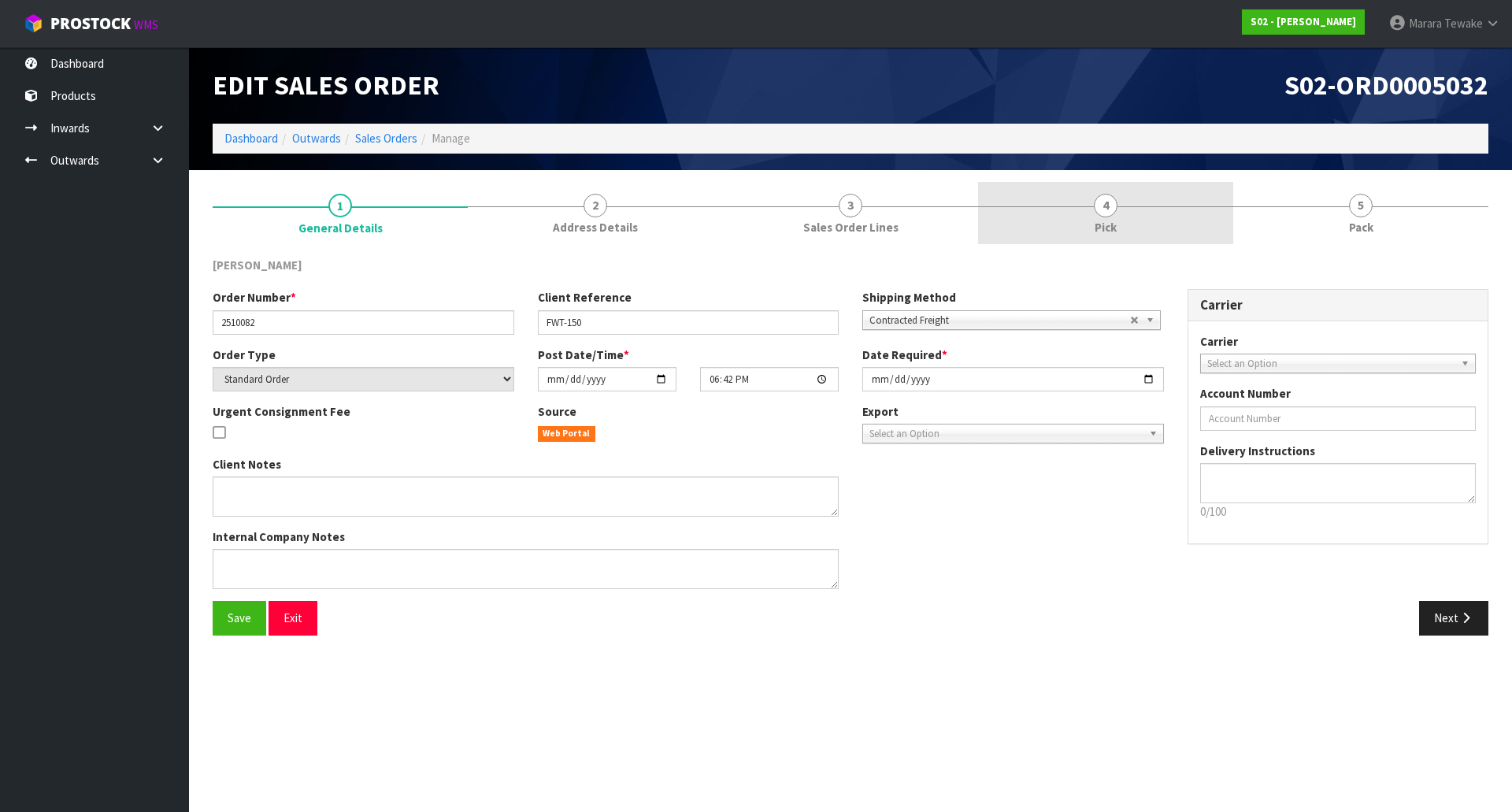
click at [1153, 217] on link "4 Pick" at bounding box center [1106, 213] width 255 height 62
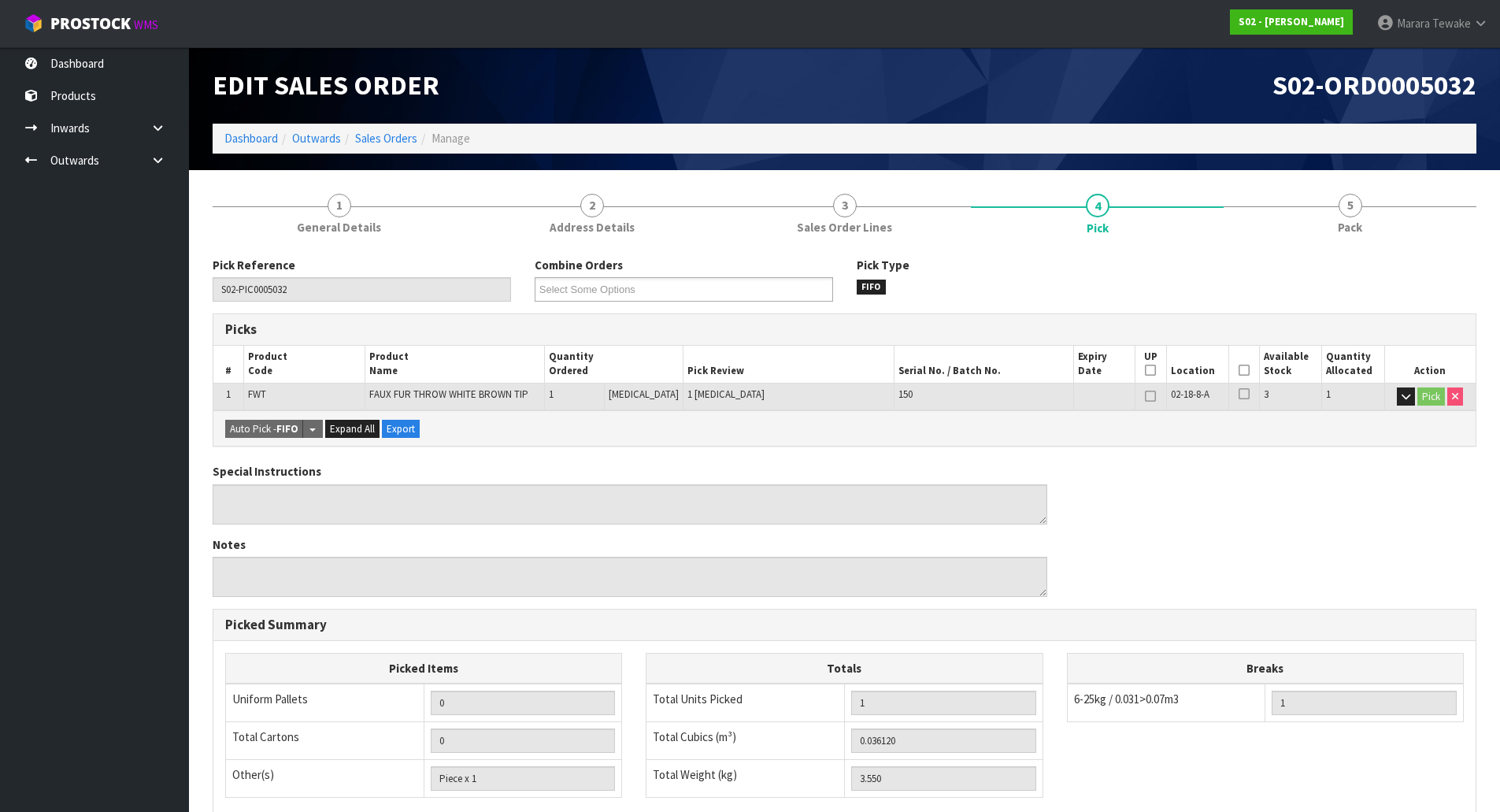
click at [1239, 370] on icon at bounding box center [1245, 370] width 11 height 1
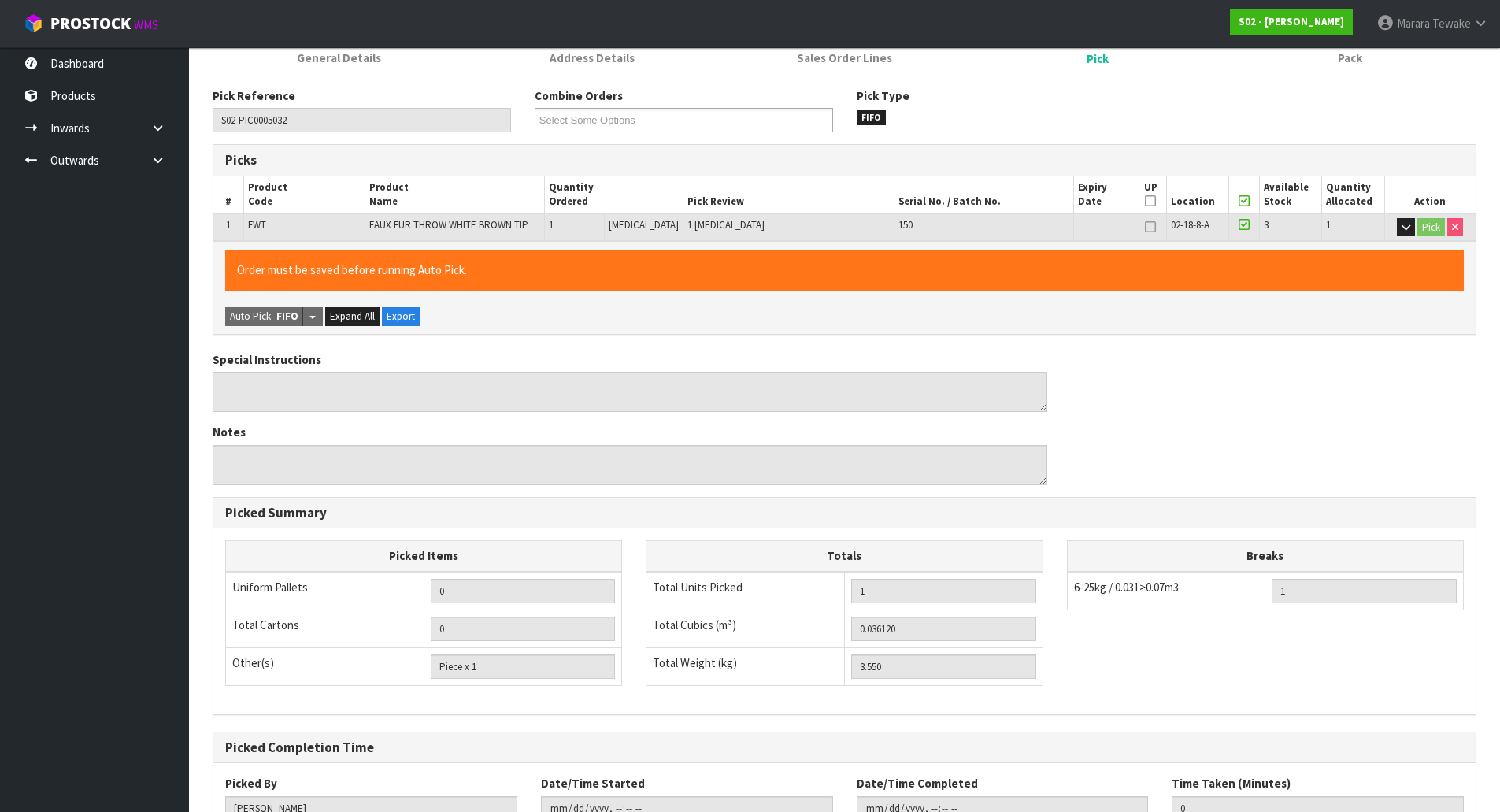
scroll to position [289, 0]
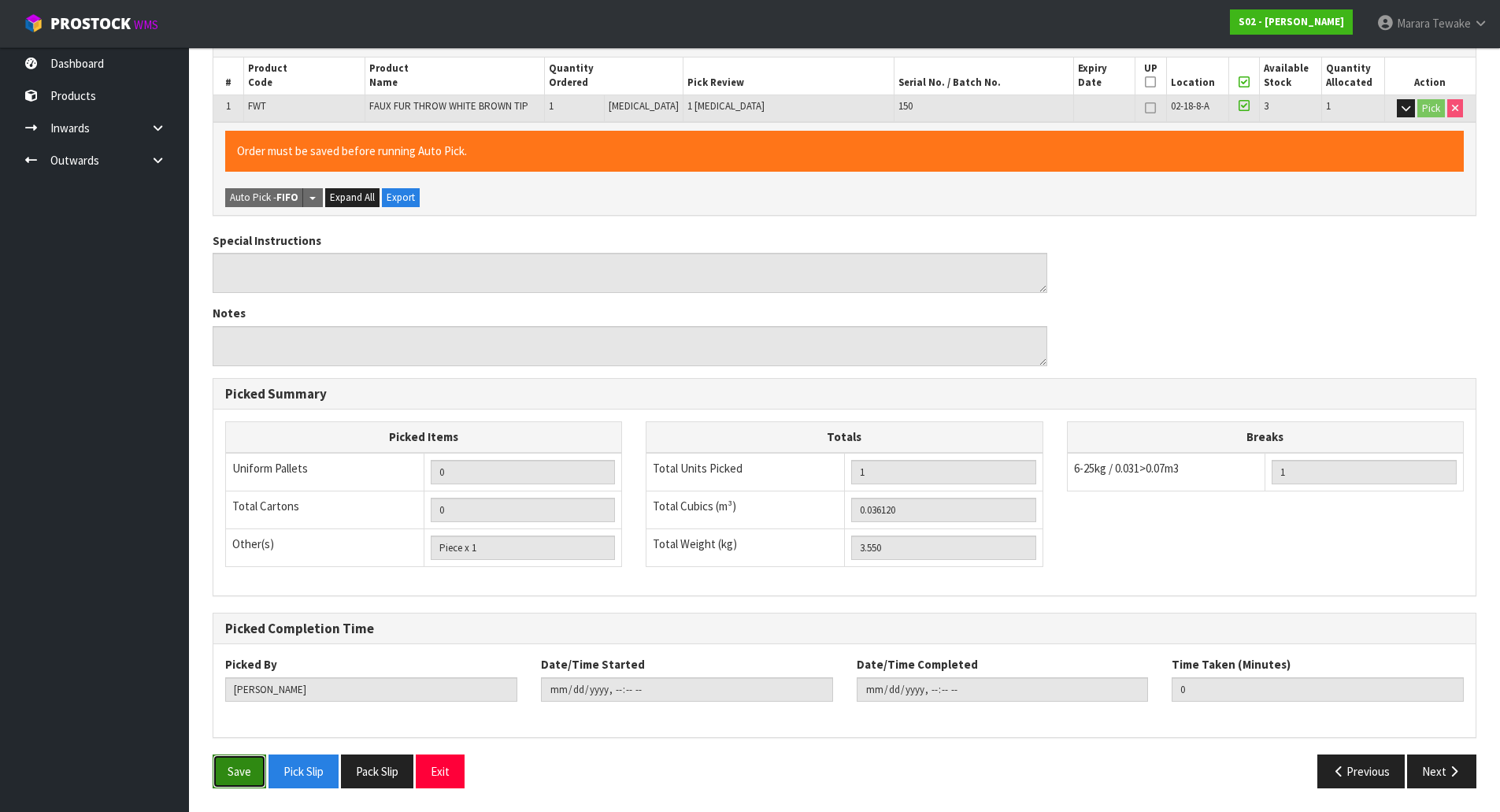
click at [250, 777] on button "Save" at bounding box center [240, 771] width 54 height 34
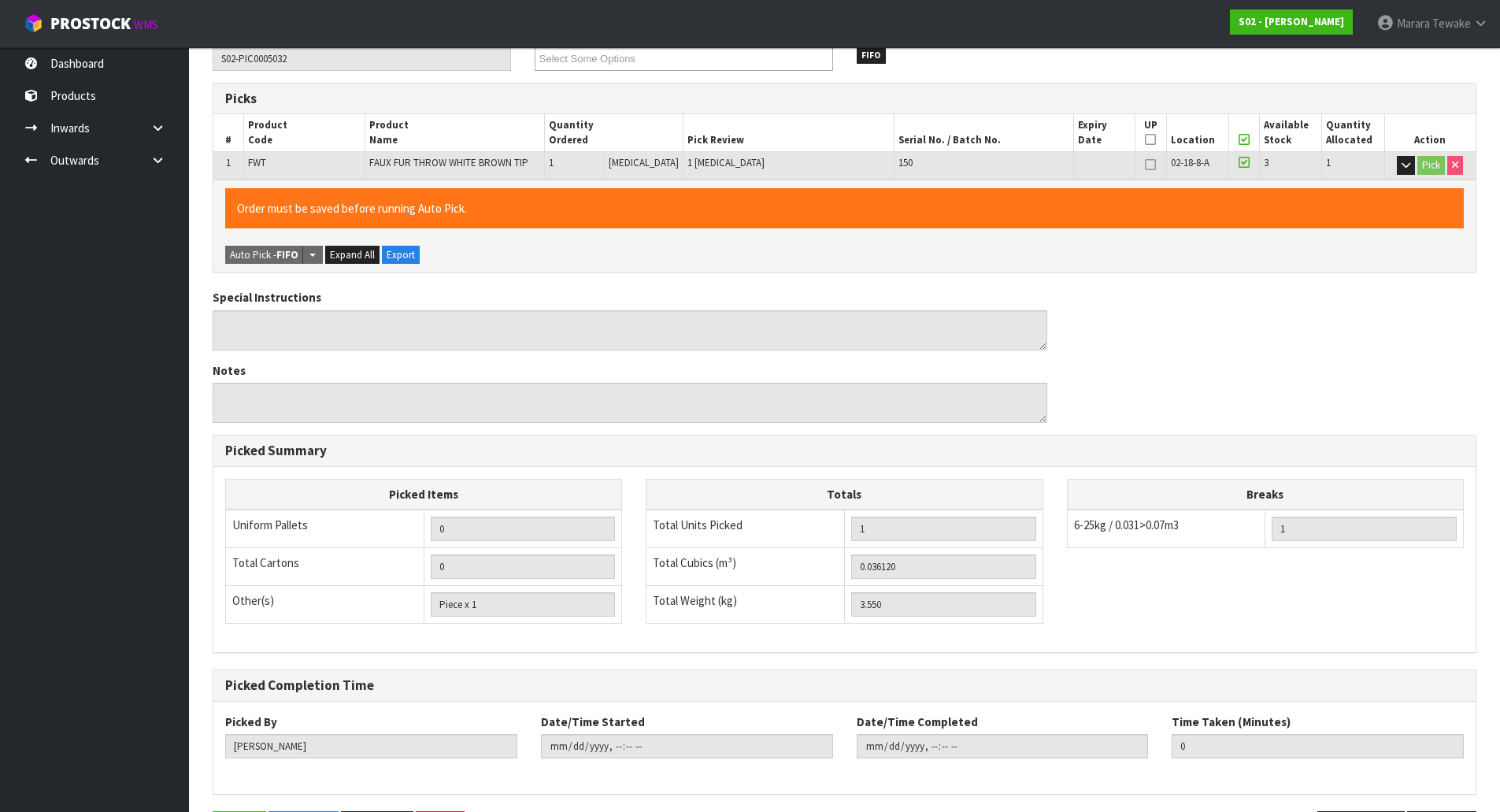
scroll to position [0, 0]
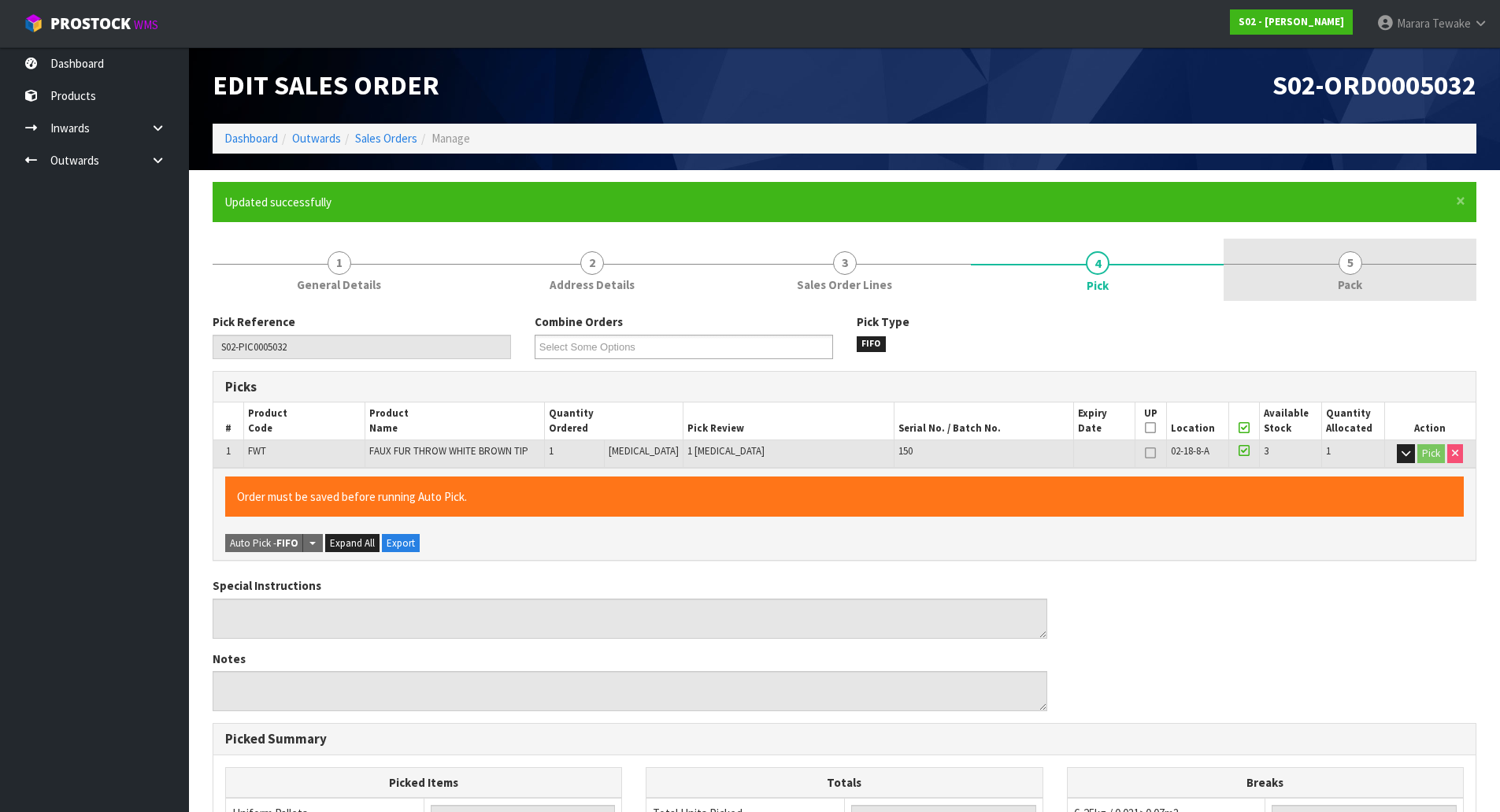
click at [1348, 264] on span "5" at bounding box center [1351, 263] width 24 height 24
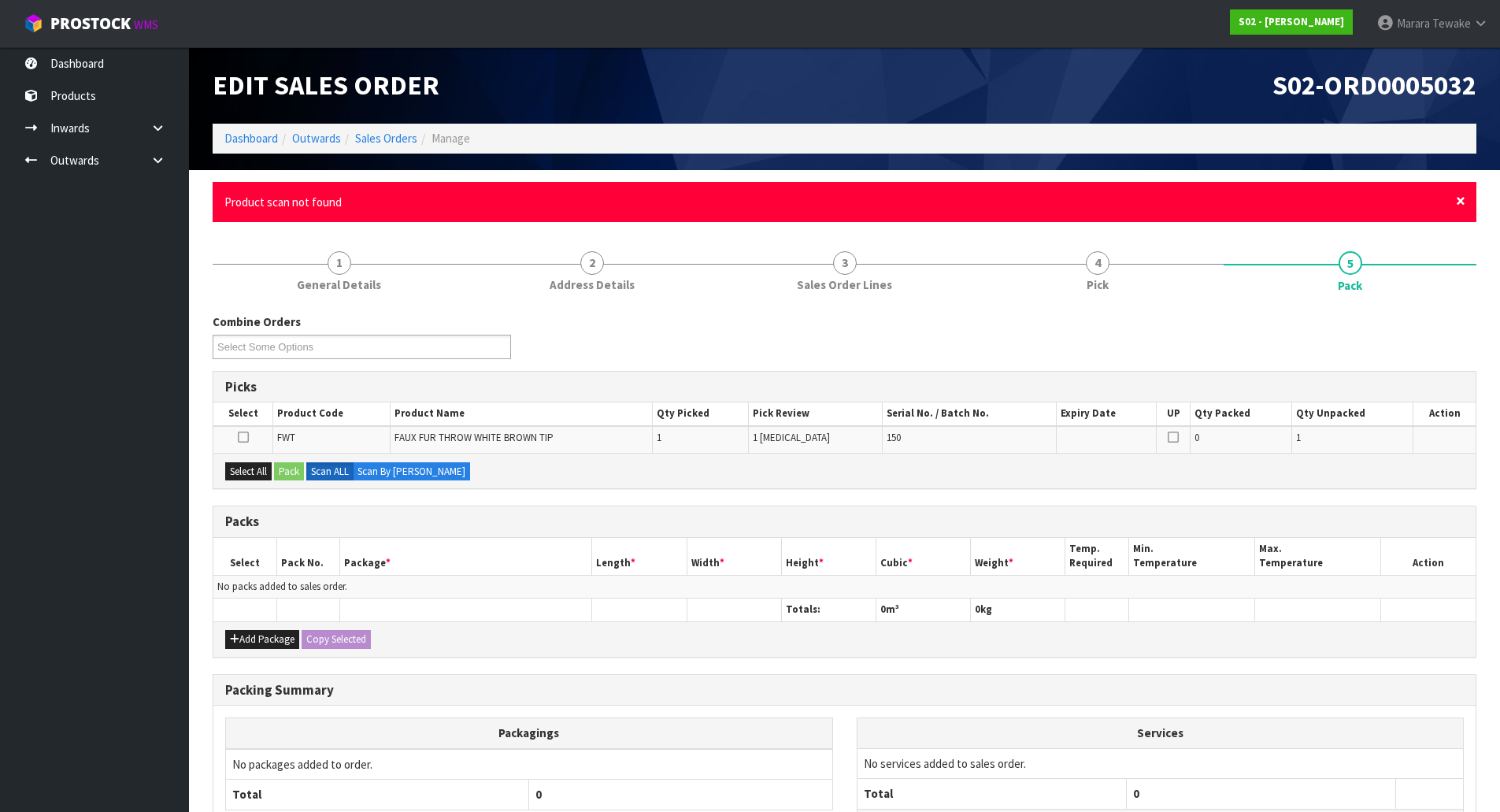
click at [1458, 200] on span "×" at bounding box center [1461, 201] width 9 height 22
click at [1458, 195] on span "×" at bounding box center [1461, 201] width 9 height 22
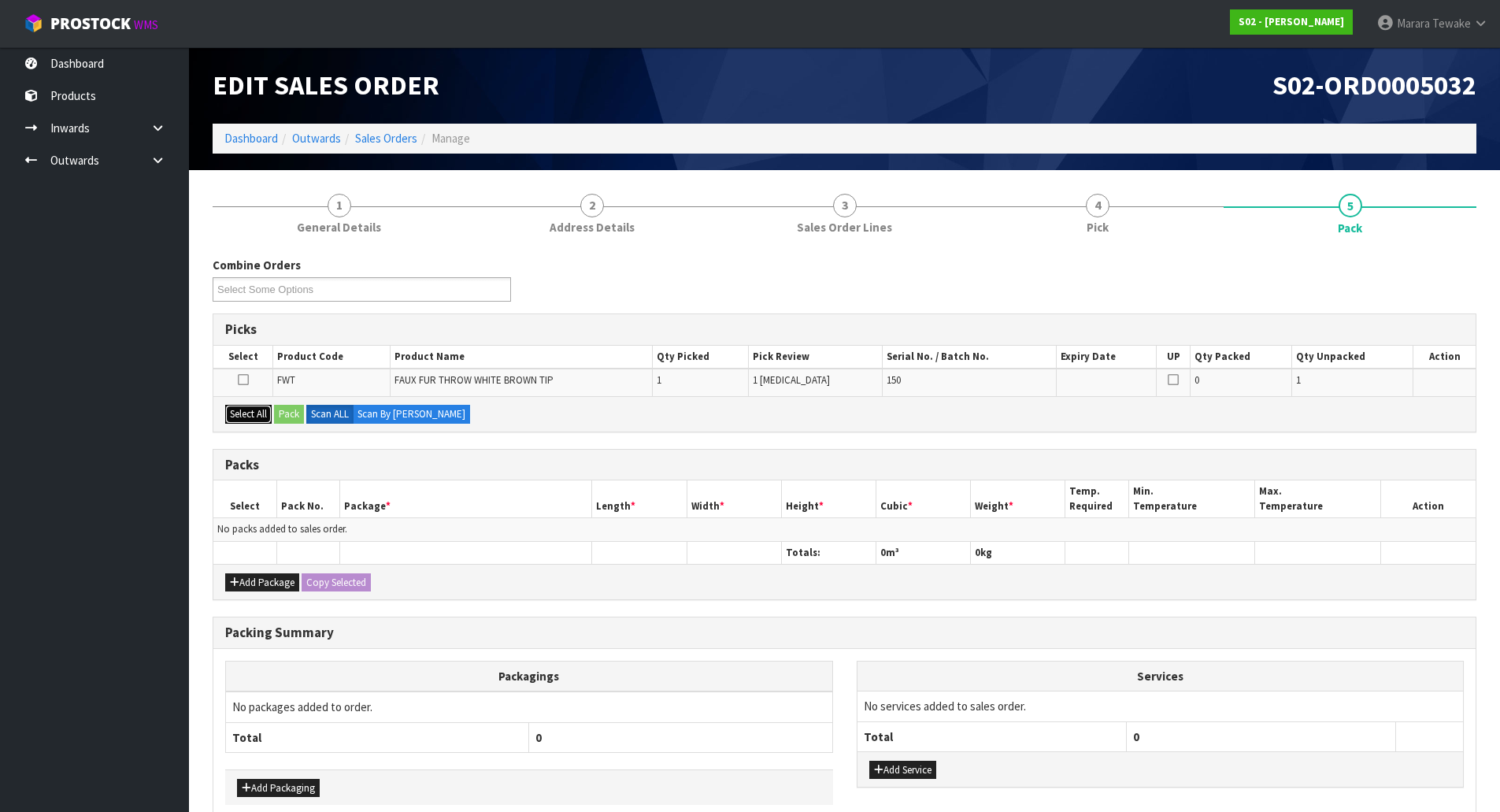
click at [249, 410] on button "Select All" at bounding box center [248, 414] width 47 height 19
click at [289, 413] on button "Pack" at bounding box center [289, 414] width 30 height 19
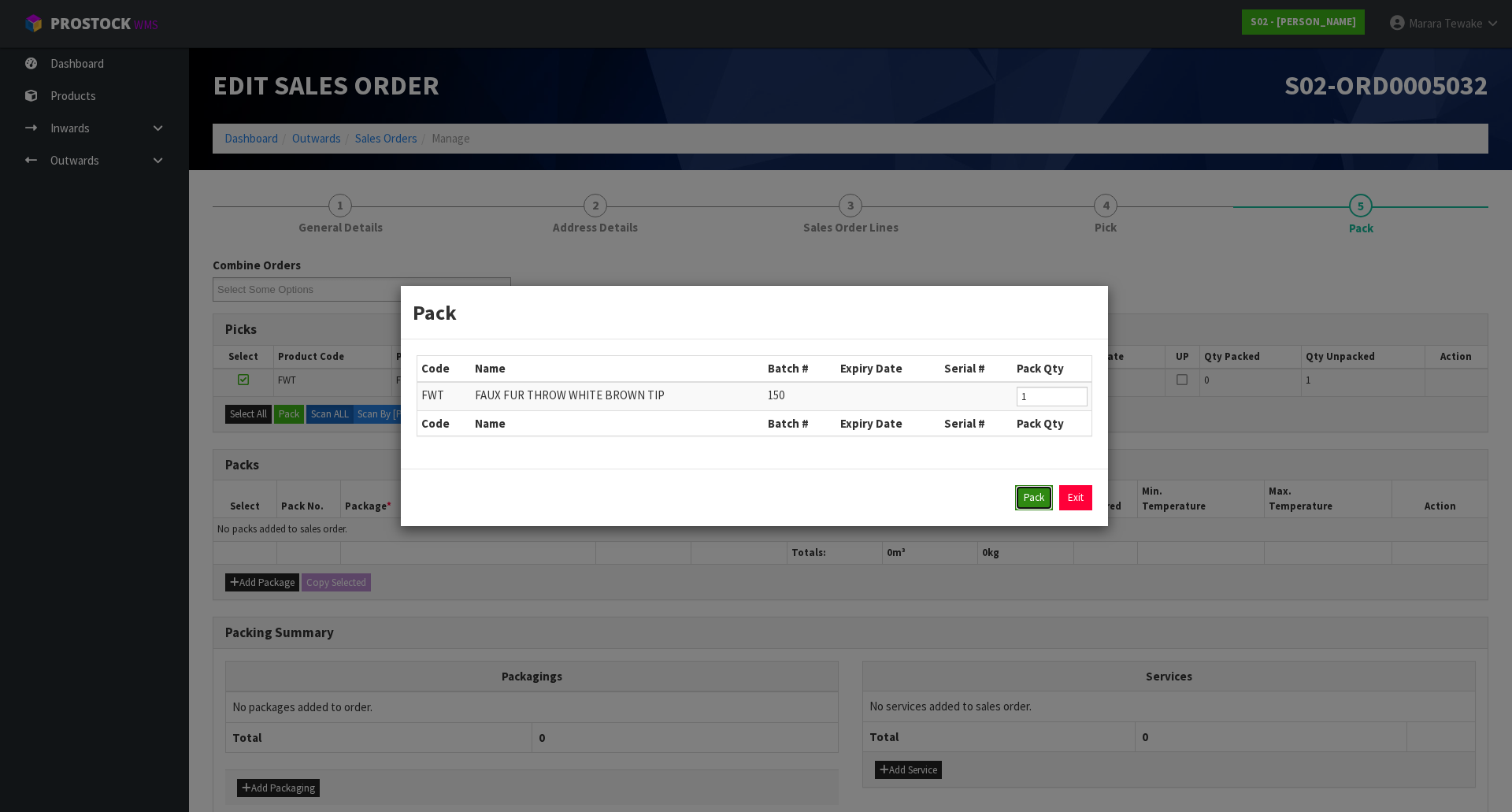
click at [1030, 494] on button "Pack" at bounding box center [1034, 498] width 38 height 25
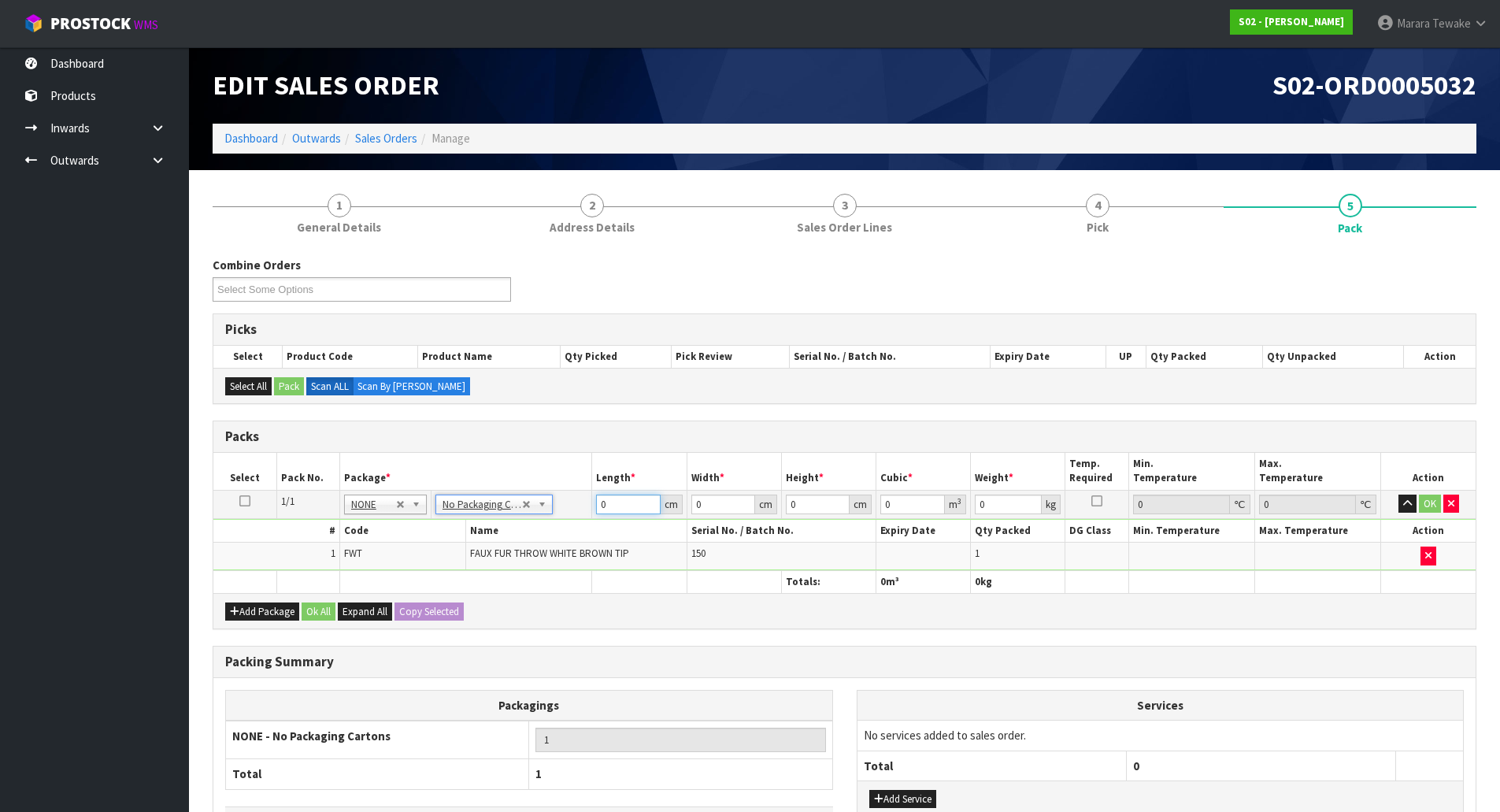
drag, startPoint x: 628, startPoint y: 505, endPoint x: 521, endPoint y: 458, distance: 116.9
click at [527, 462] on table "Select Pack No. Package * Length * Width * Height * Cubic * Weight * Temp. Requ…" at bounding box center [844, 523] width 1263 height 140
type input "42"
type input "36"
type input "2"
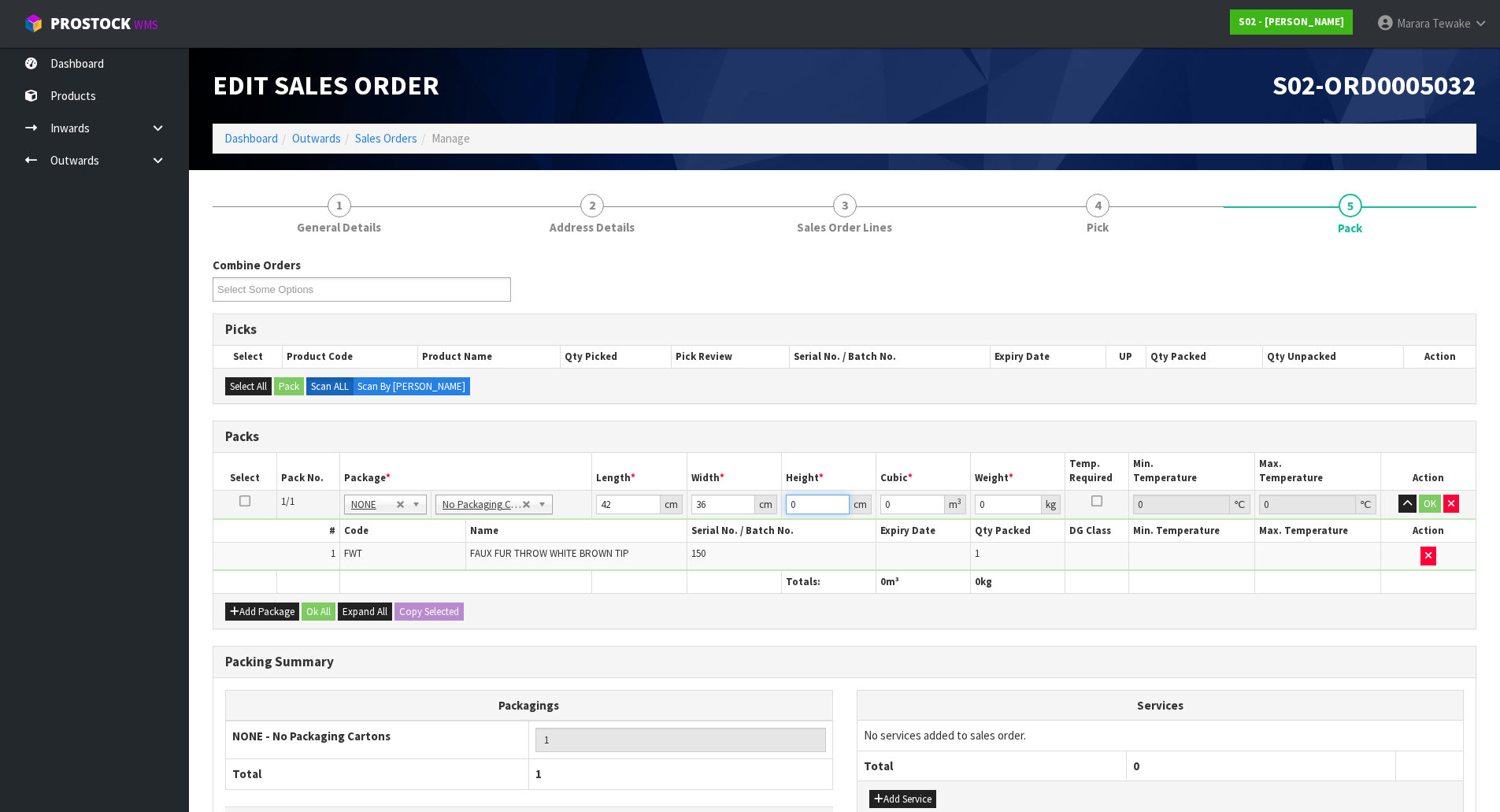
type input "0.003024"
type input "24"
type input "0.036288"
type input "24"
type input "4"
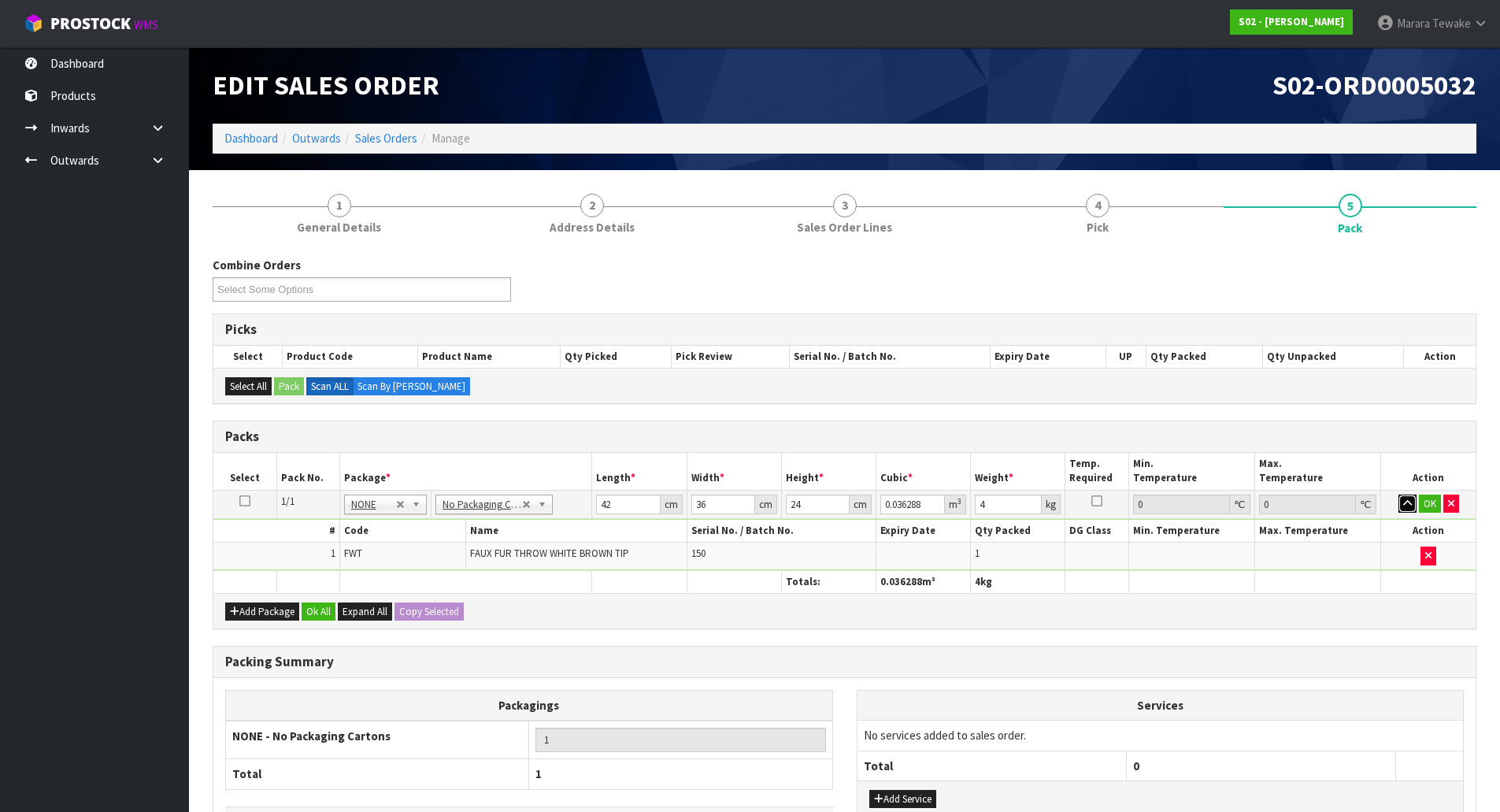
click at [1399, 495] on button "button" at bounding box center [1407, 504] width 18 height 19
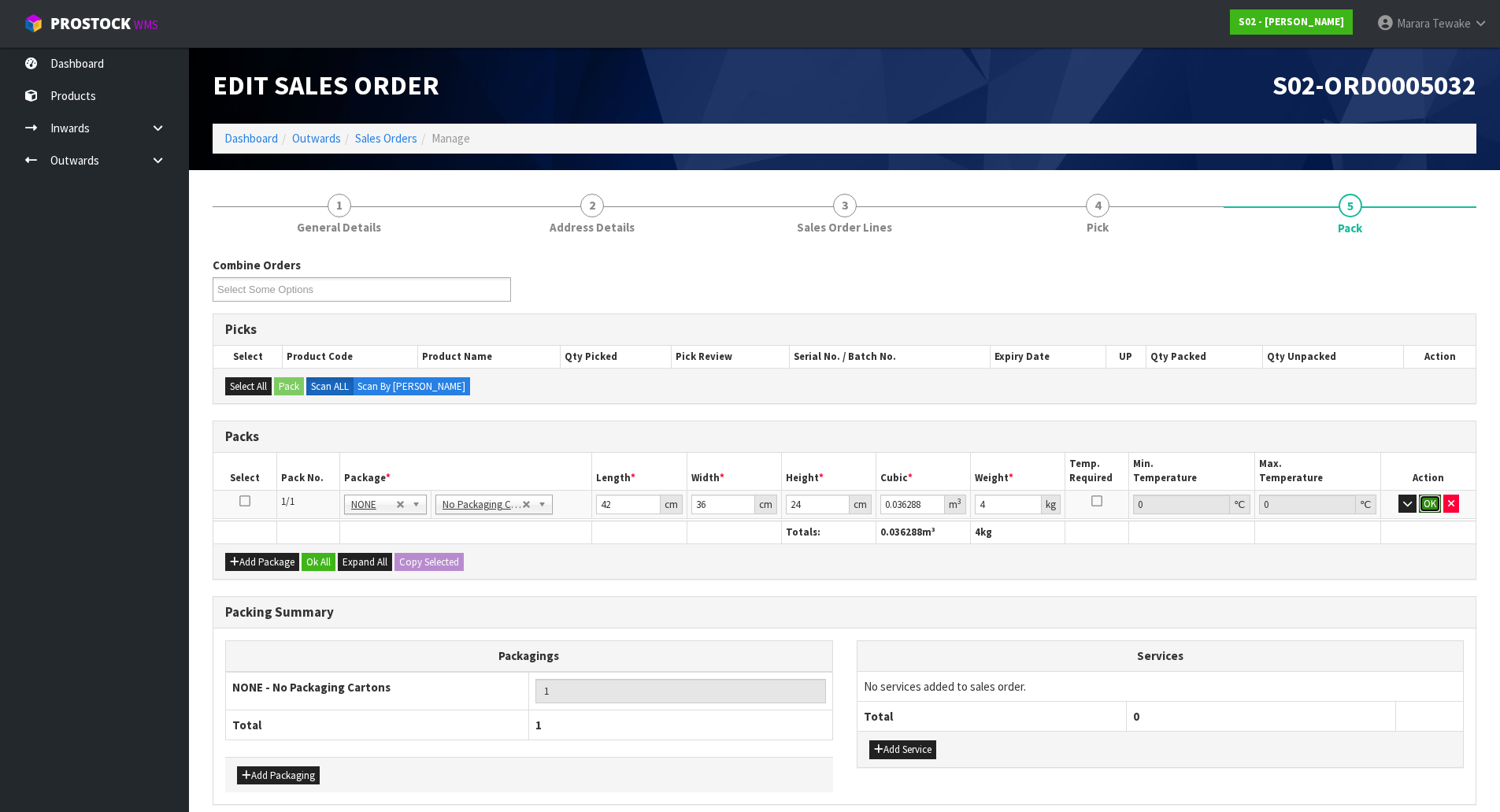
click button "OK" at bounding box center [1430, 504] width 22 height 19
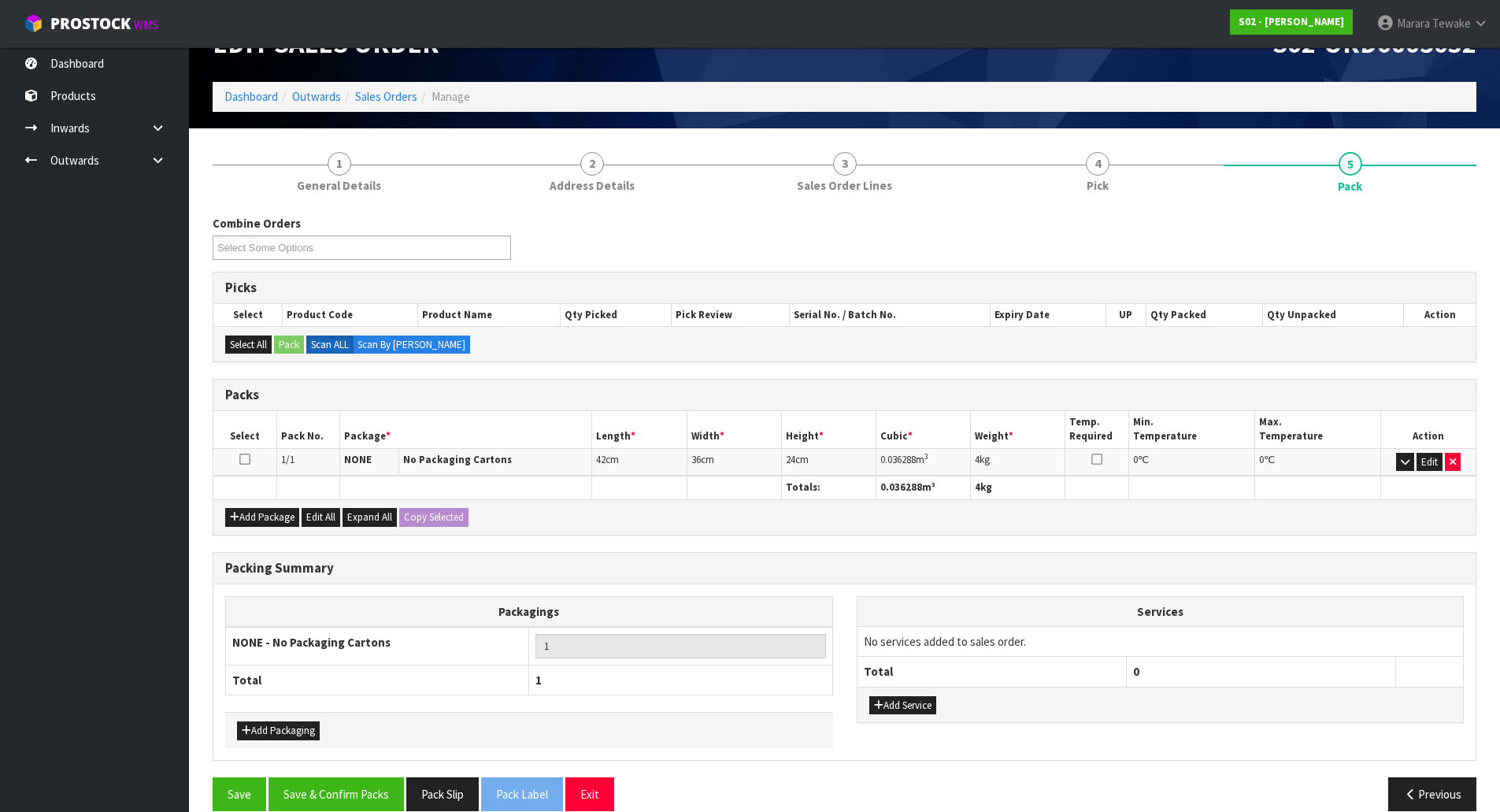
scroll to position [65, 0]
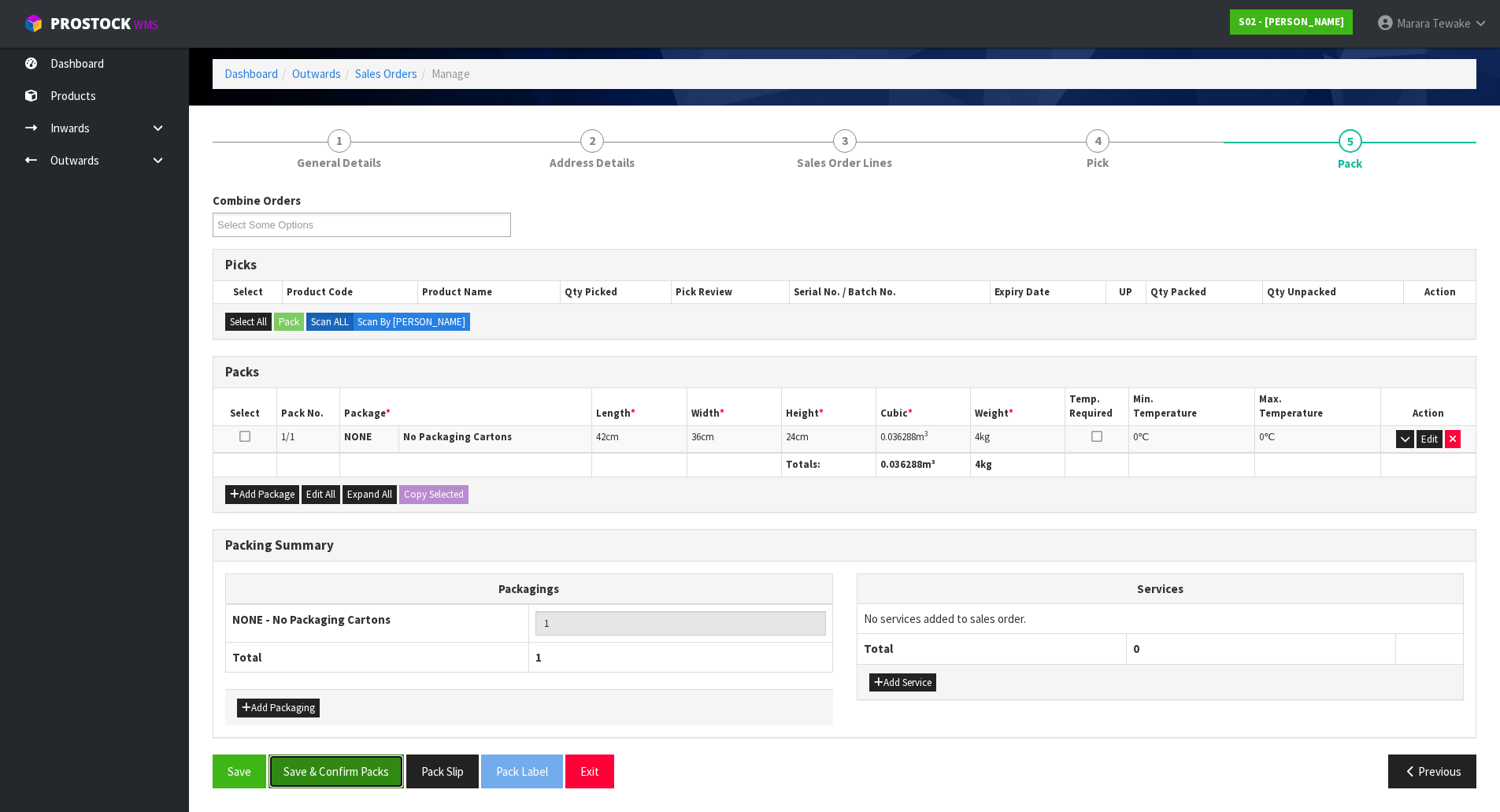
click at [379, 779] on button "Save & Confirm Packs" at bounding box center [336, 771] width 135 height 34
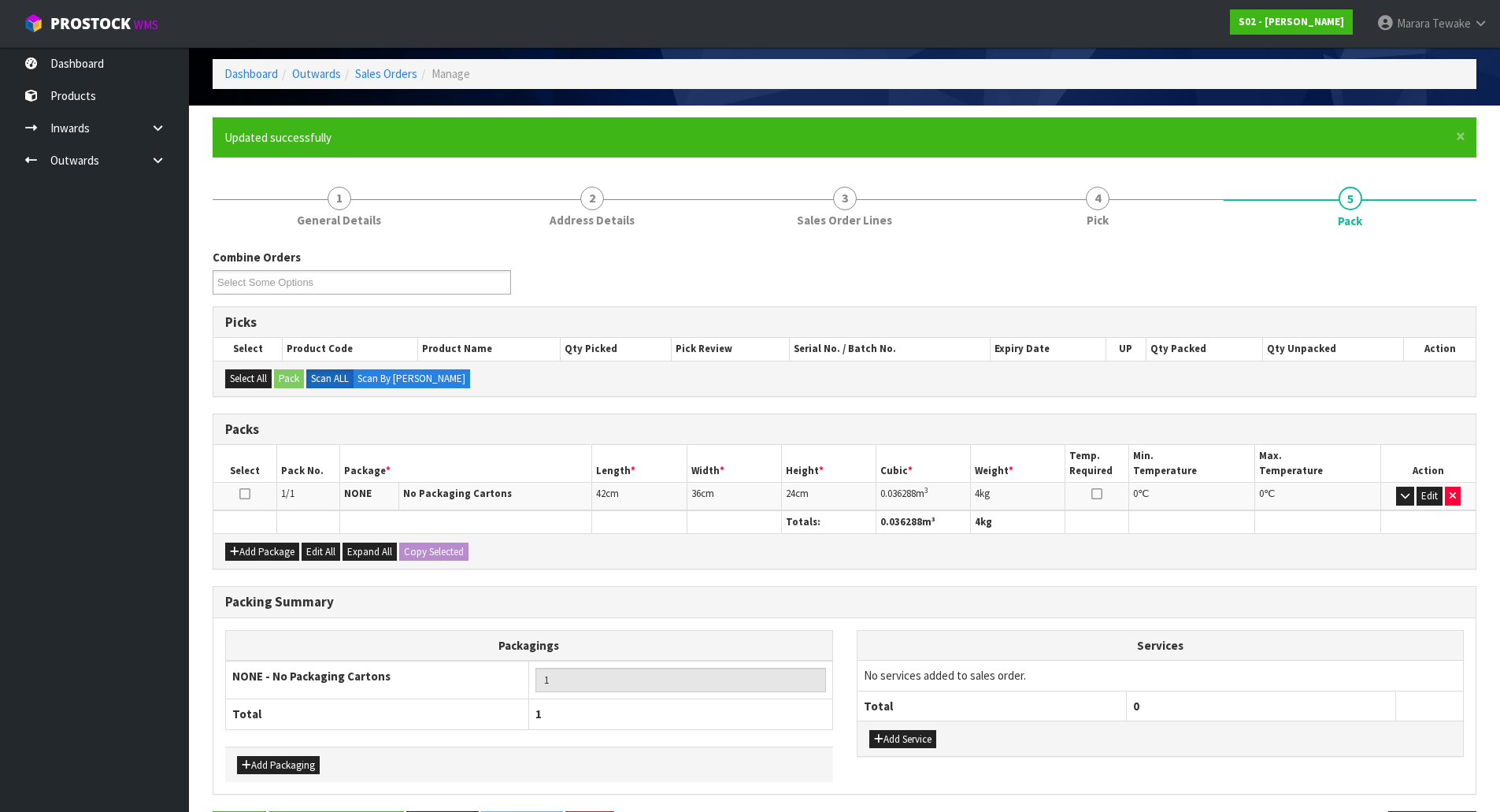
scroll to position [0, 0]
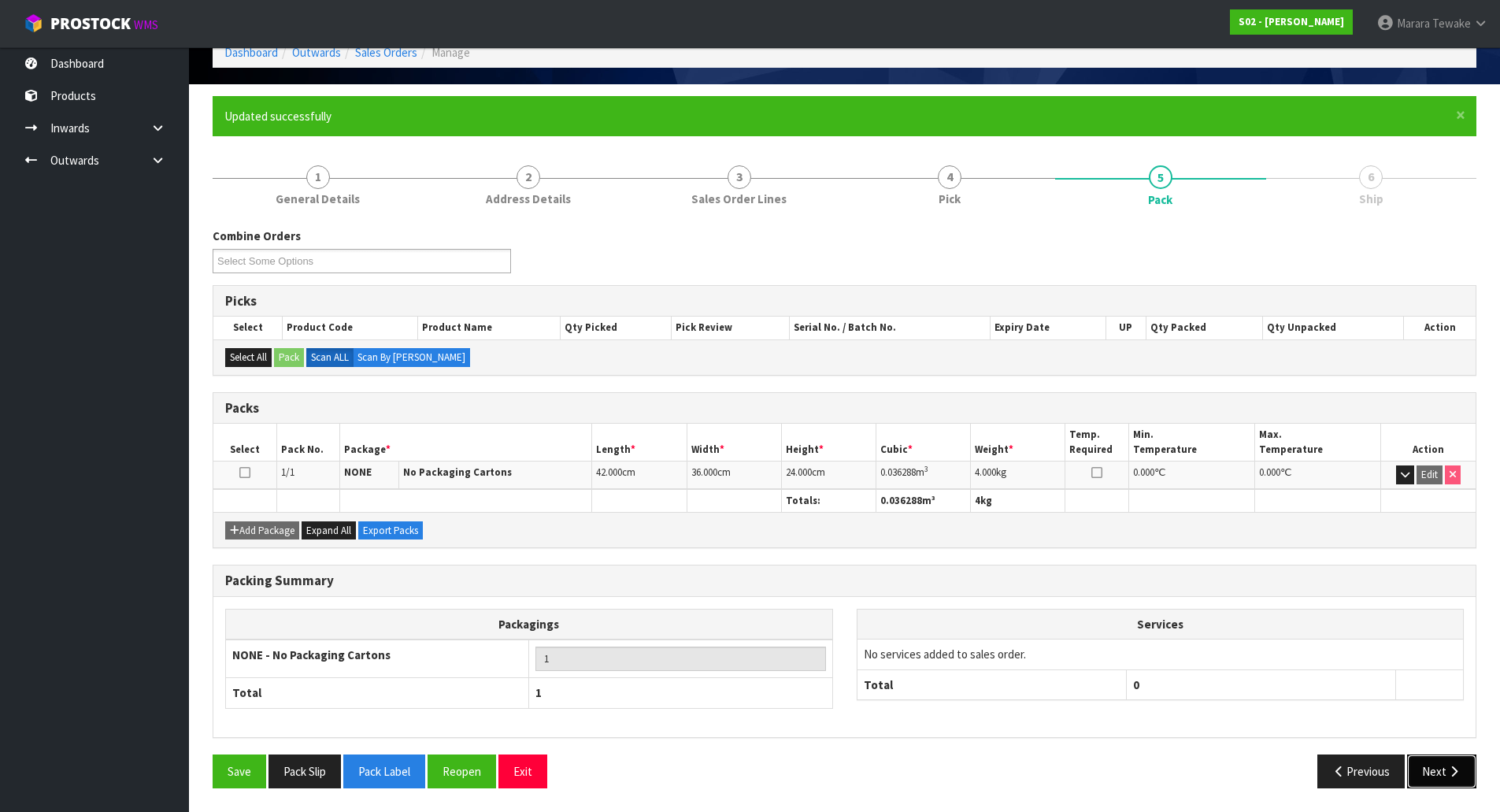
click at [1445, 778] on button "Next" at bounding box center [1442, 771] width 70 height 34
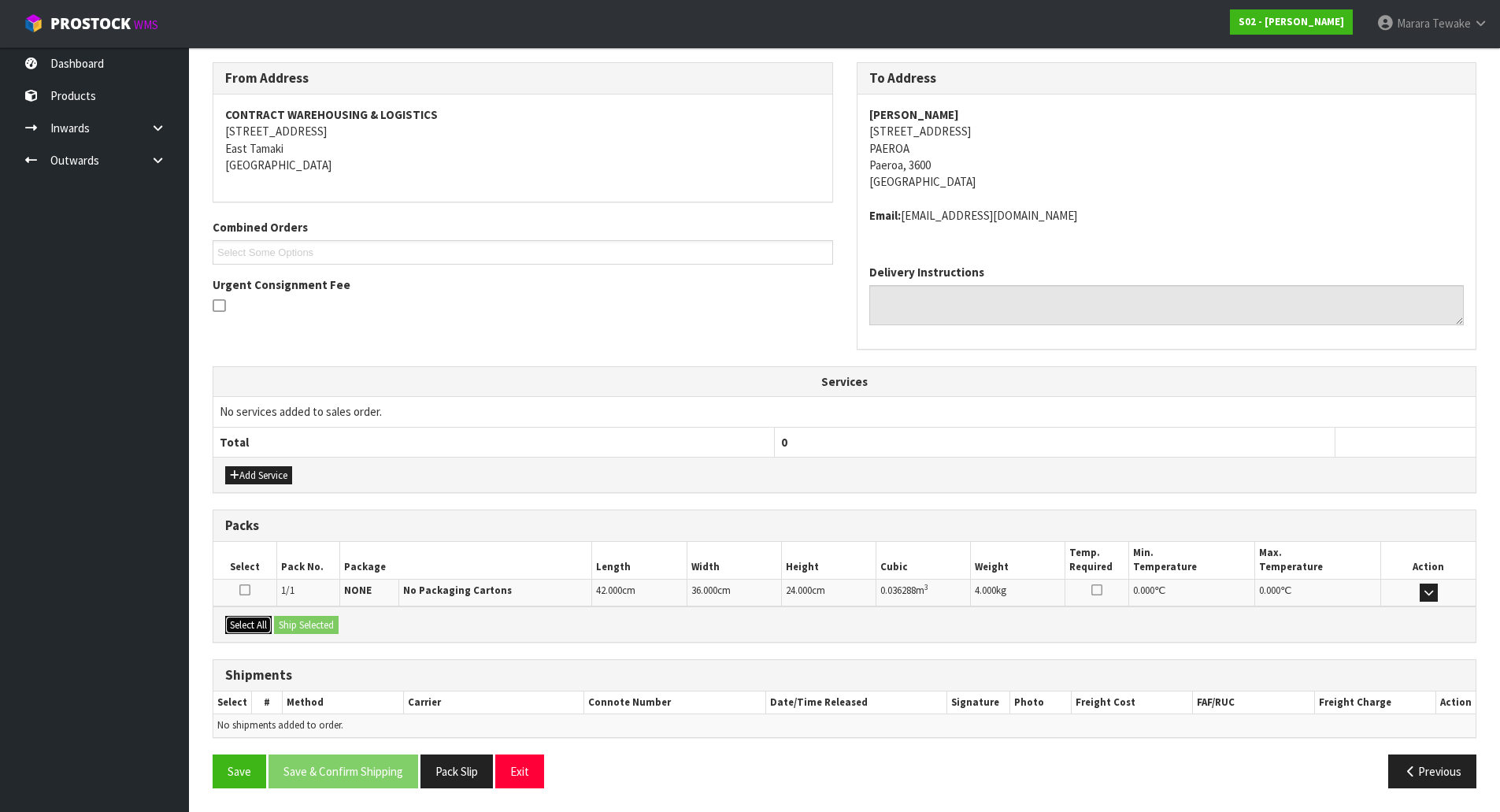
click at [261, 625] on button "Select All" at bounding box center [248, 625] width 47 height 19
click at [313, 621] on button "Ship Selected" at bounding box center [307, 625] width 65 height 19
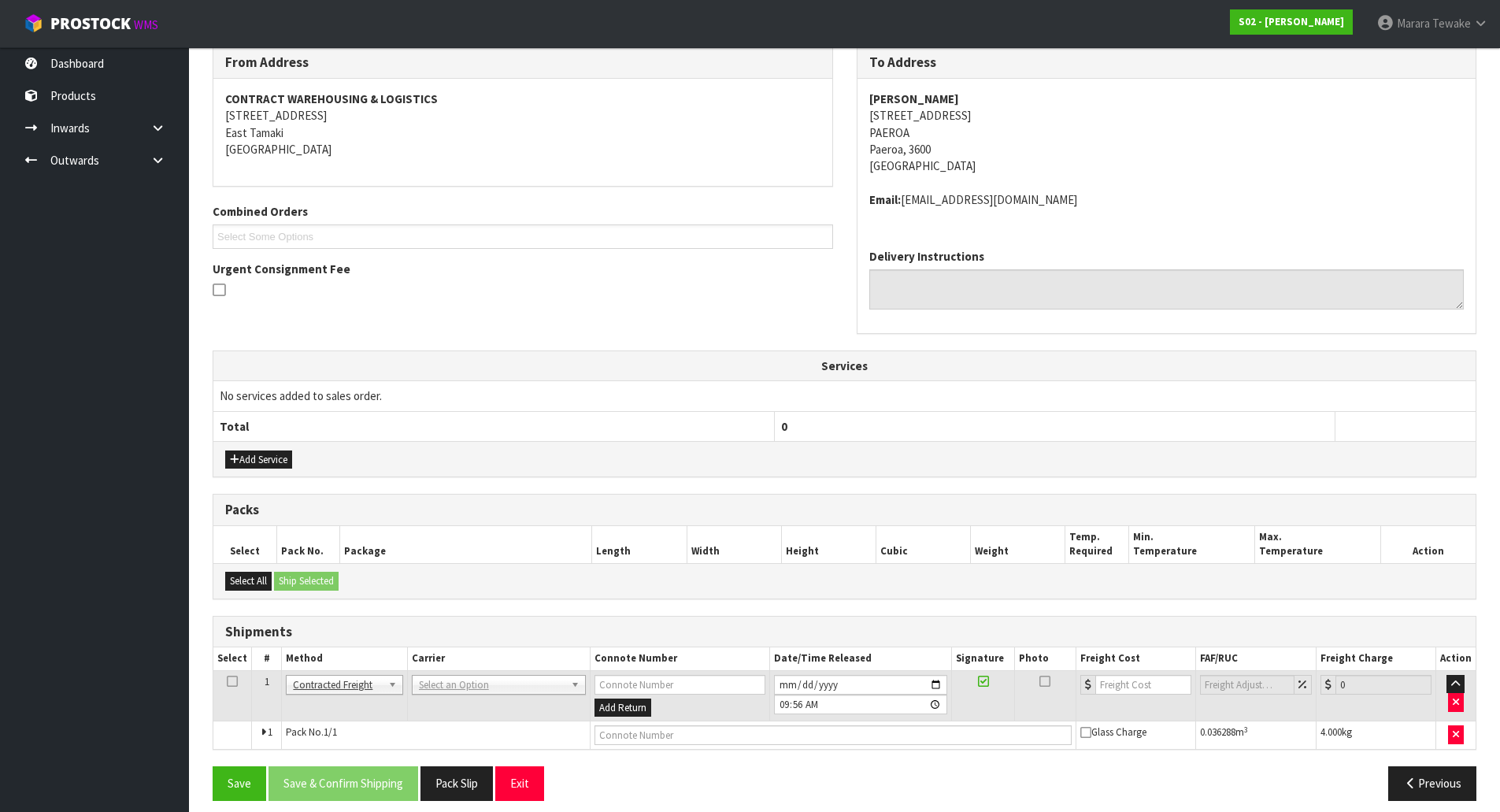
scroll to position [280, 0]
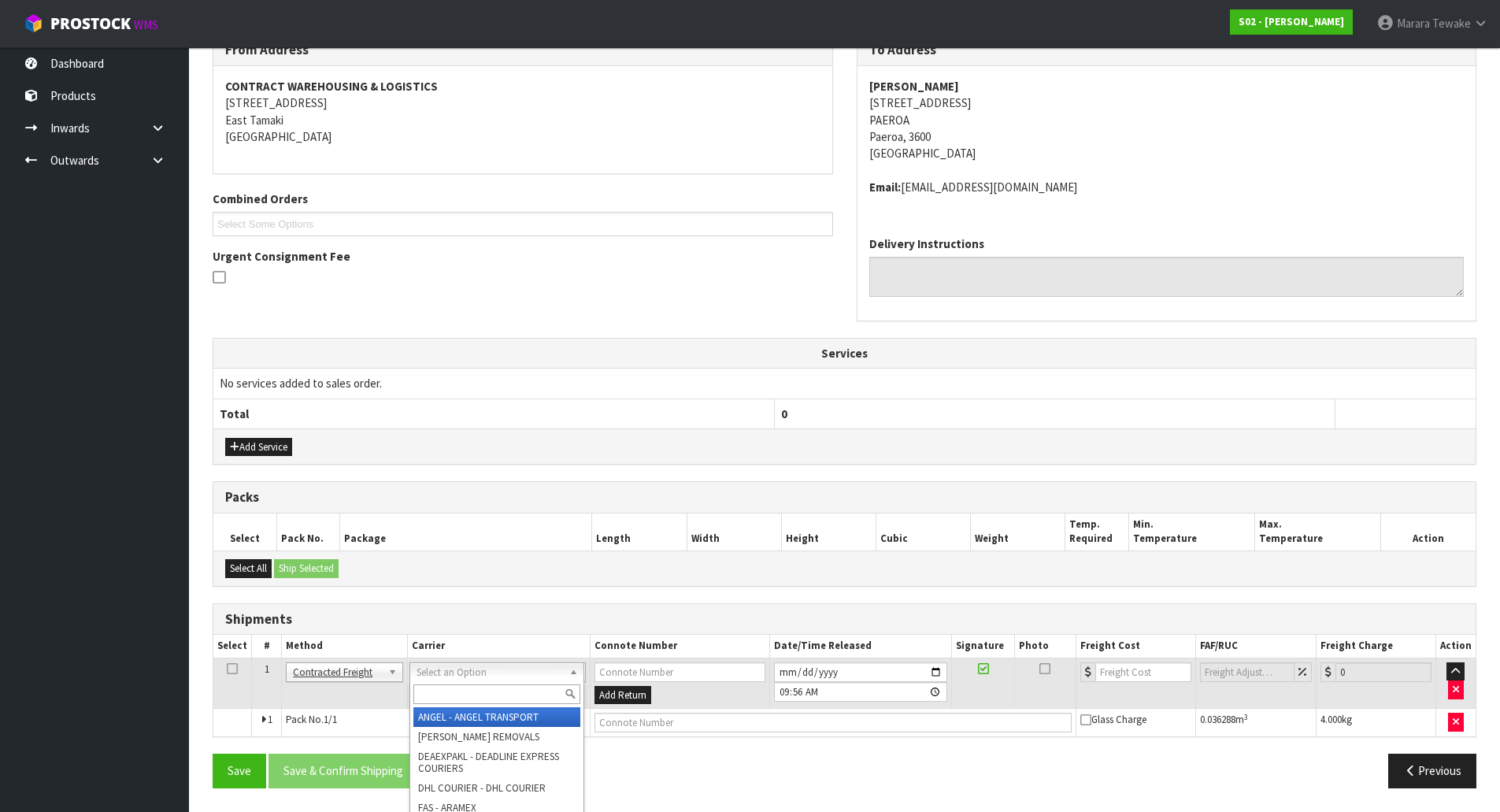
click at [466, 697] on input "text" at bounding box center [497, 694] width 167 height 20
type input "nzp"
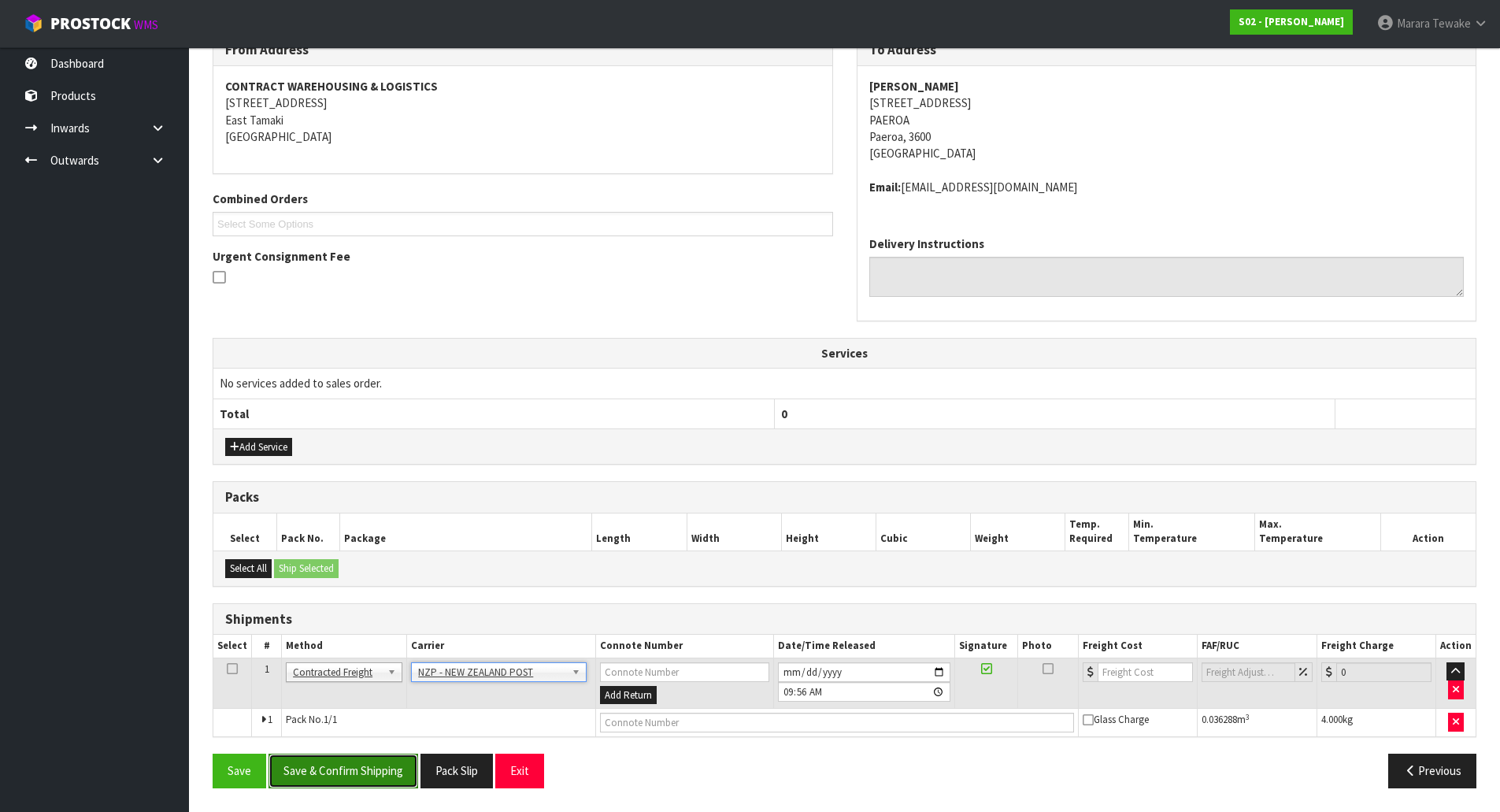
click at [332, 779] on button "Save & Confirm Shipping" at bounding box center [343, 770] width 149 height 34
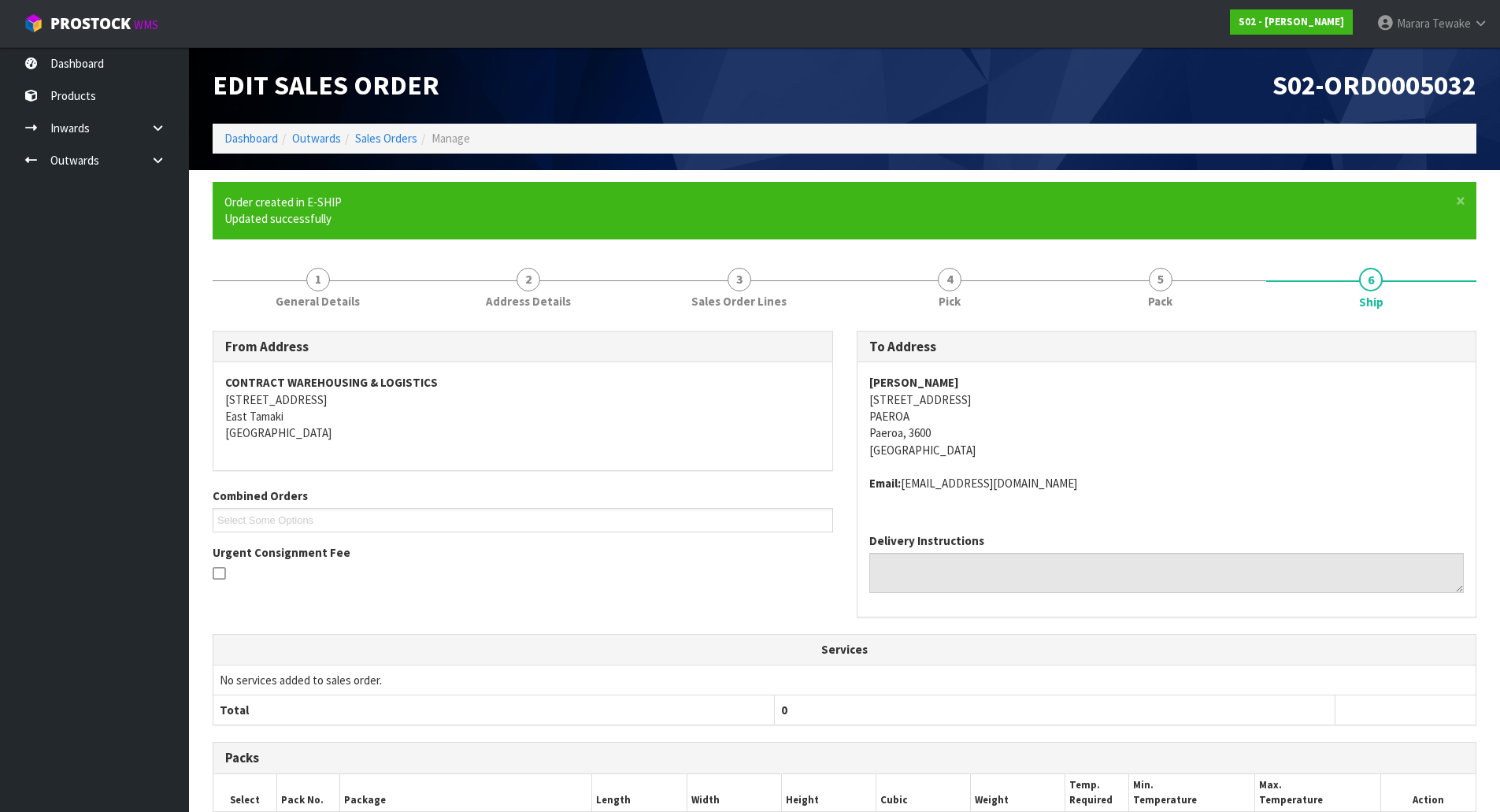
scroll to position [257, 0]
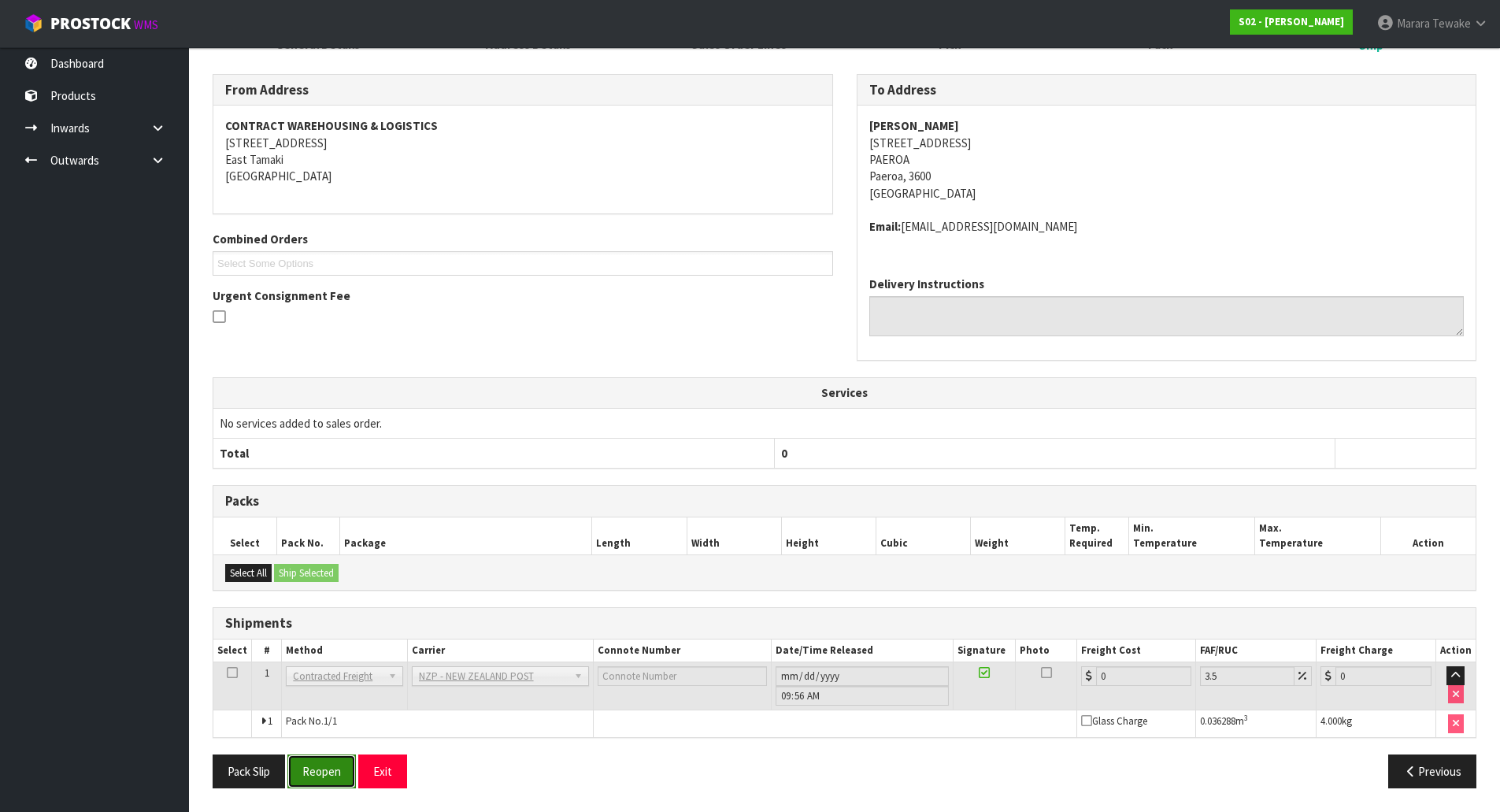
drag, startPoint x: 339, startPoint y: 769, endPoint x: 174, endPoint y: 733, distance: 168.9
click at [338, 769] on button "Reopen" at bounding box center [322, 771] width 69 height 34
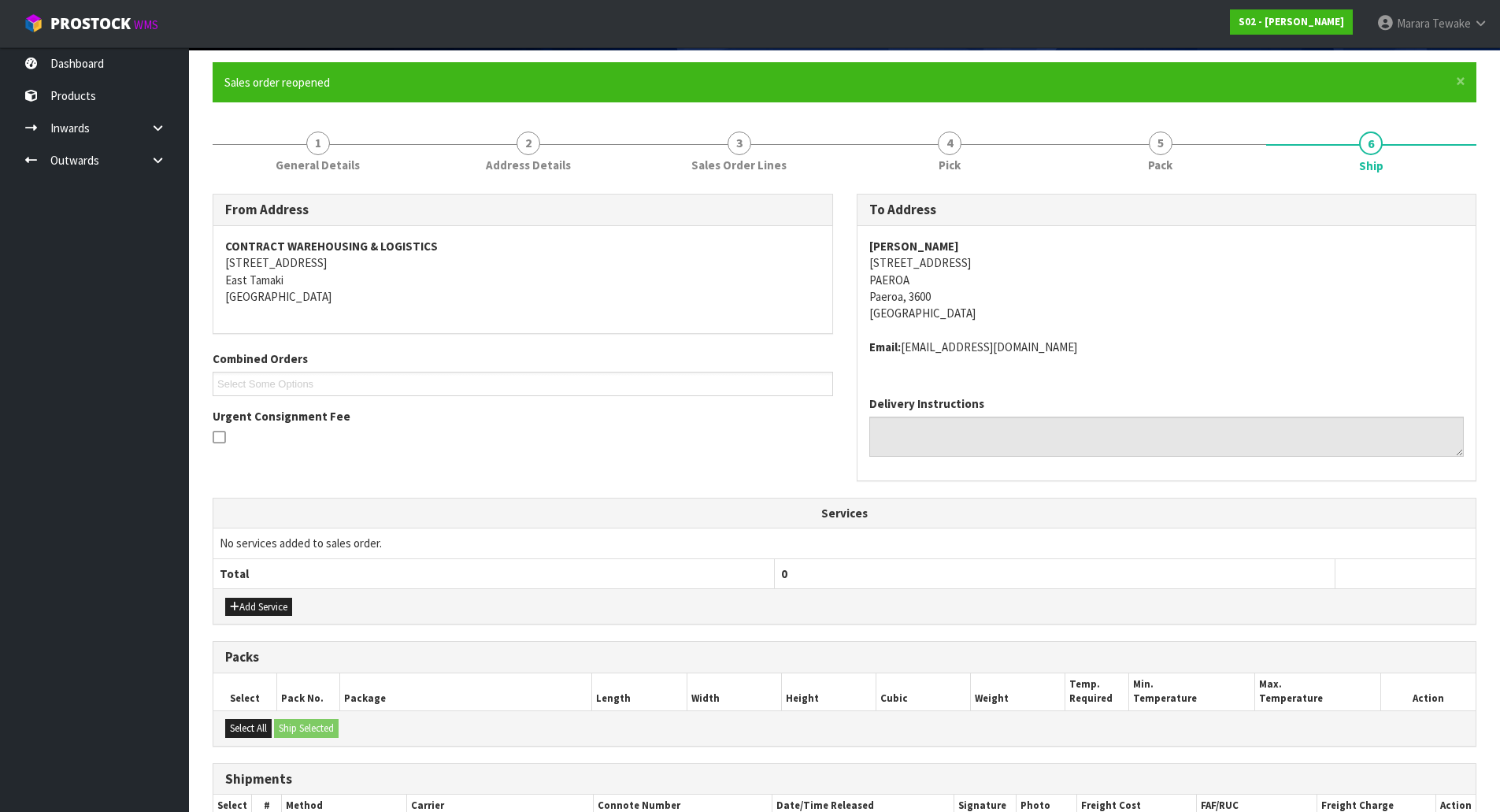
scroll to position [280, 0]
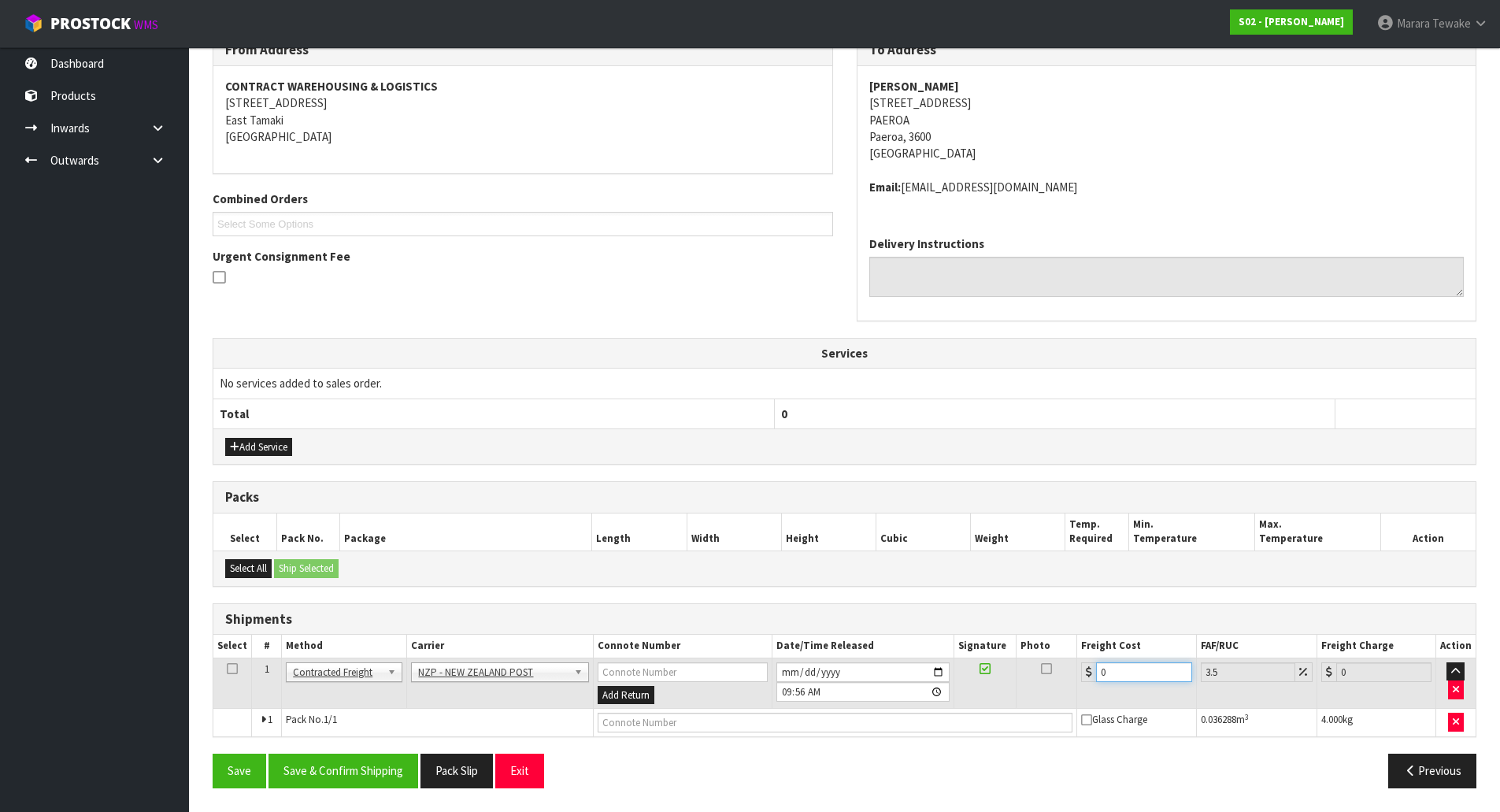
drag, startPoint x: 1101, startPoint y: 660, endPoint x: 1076, endPoint y: 649, distance: 27.3
click at [1093, 656] on table "Select # Method Carrier Connote Number Date/Time Released Signature Photo Freig…" at bounding box center [844, 685] width 1263 height 101
type input "7"
type input "7.24"
type input "7.3"
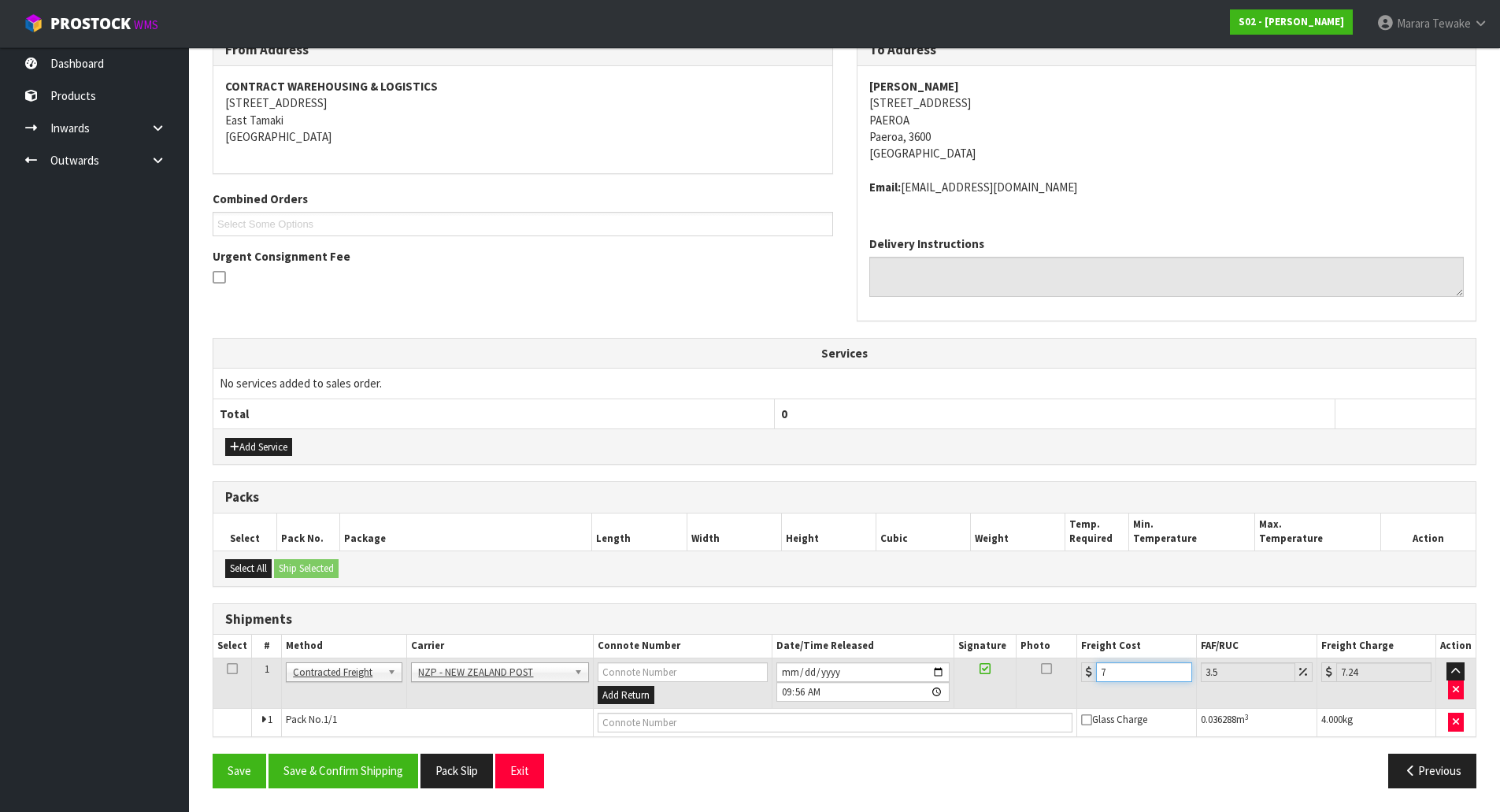
type input "7.56"
type input "7.31"
type input "7.57"
type input "7.31"
drag, startPoint x: 358, startPoint y: 764, endPoint x: 273, endPoint y: 736, distance: 89.5
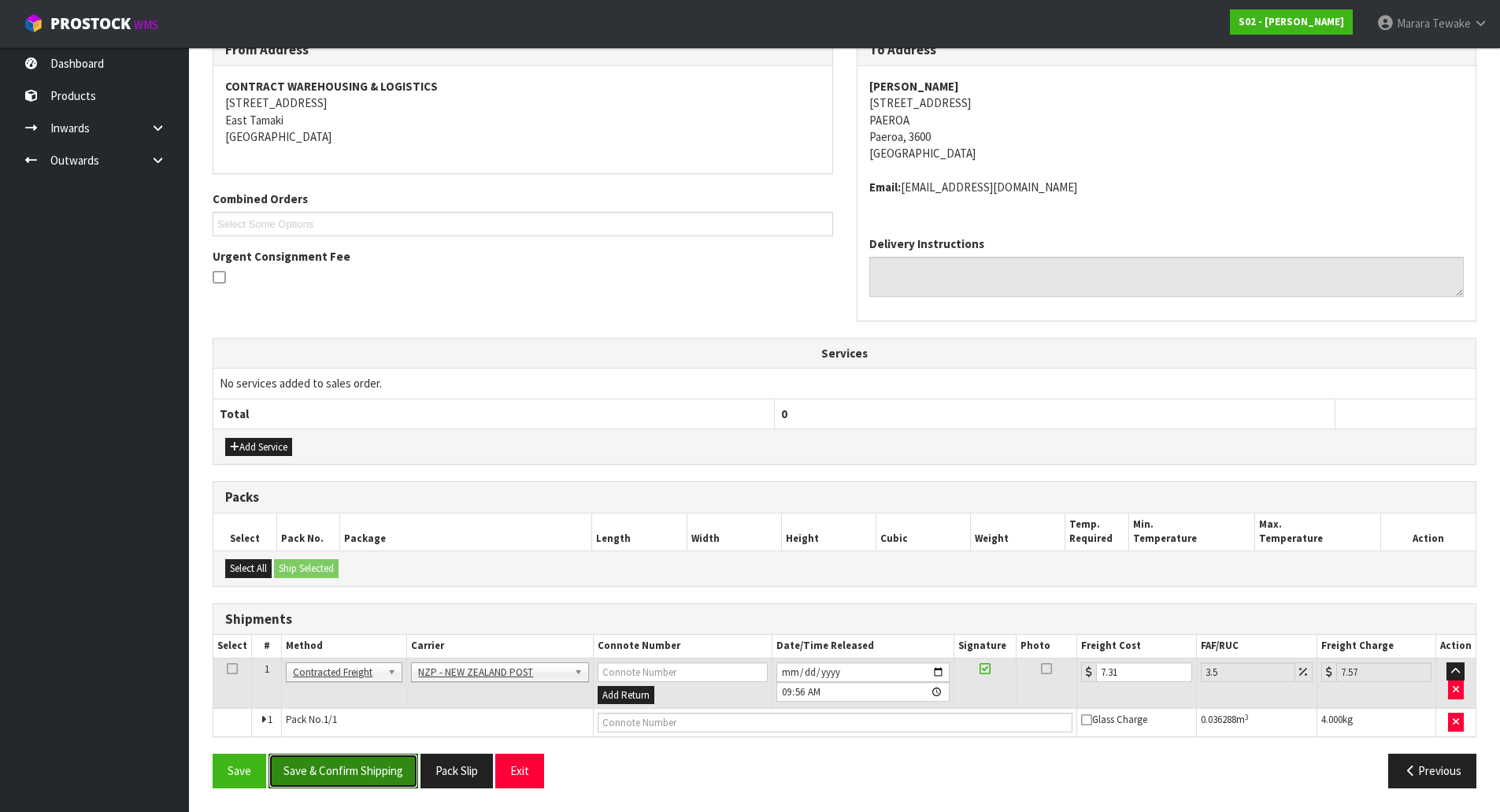
click at [358, 764] on button "Save & Confirm Shipping" at bounding box center [343, 770] width 149 height 34
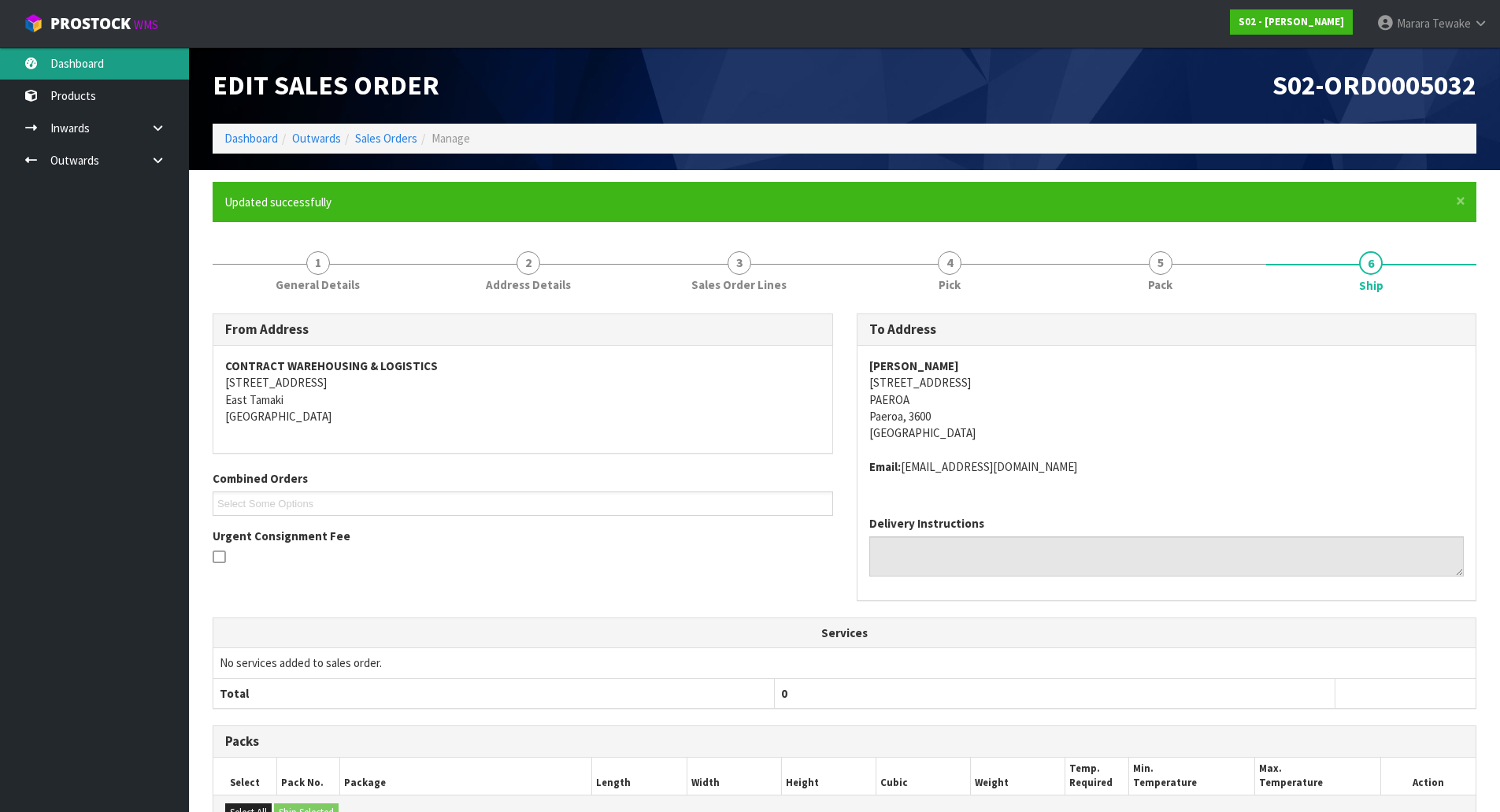
click at [149, 71] on link "Dashboard" at bounding box center [94, 63] width 189 height 32
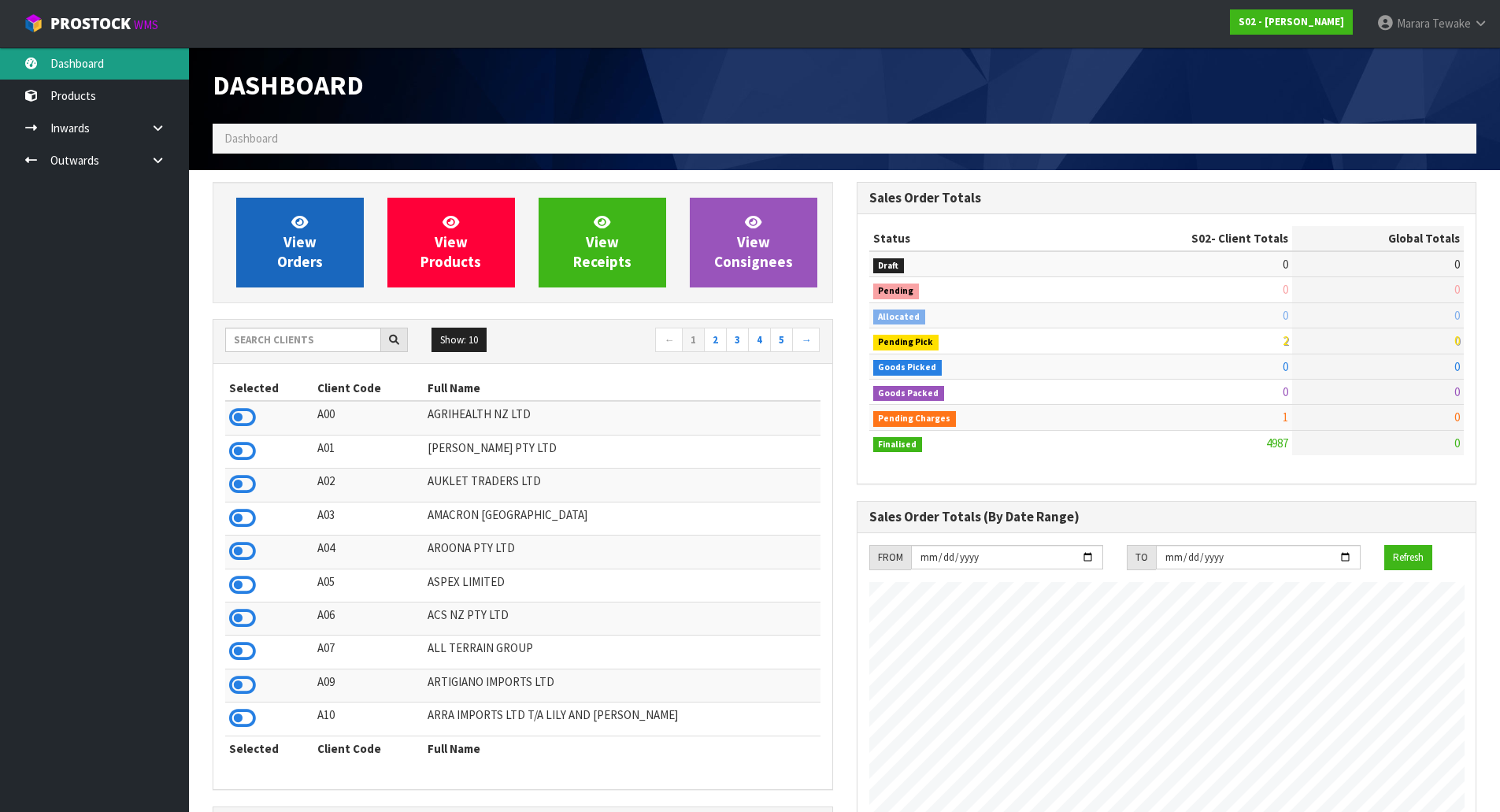
scroll to position [1193, 644]
click at [315, 256] on span "View Orders" at bounding box center [300, 242] width 46 height 59
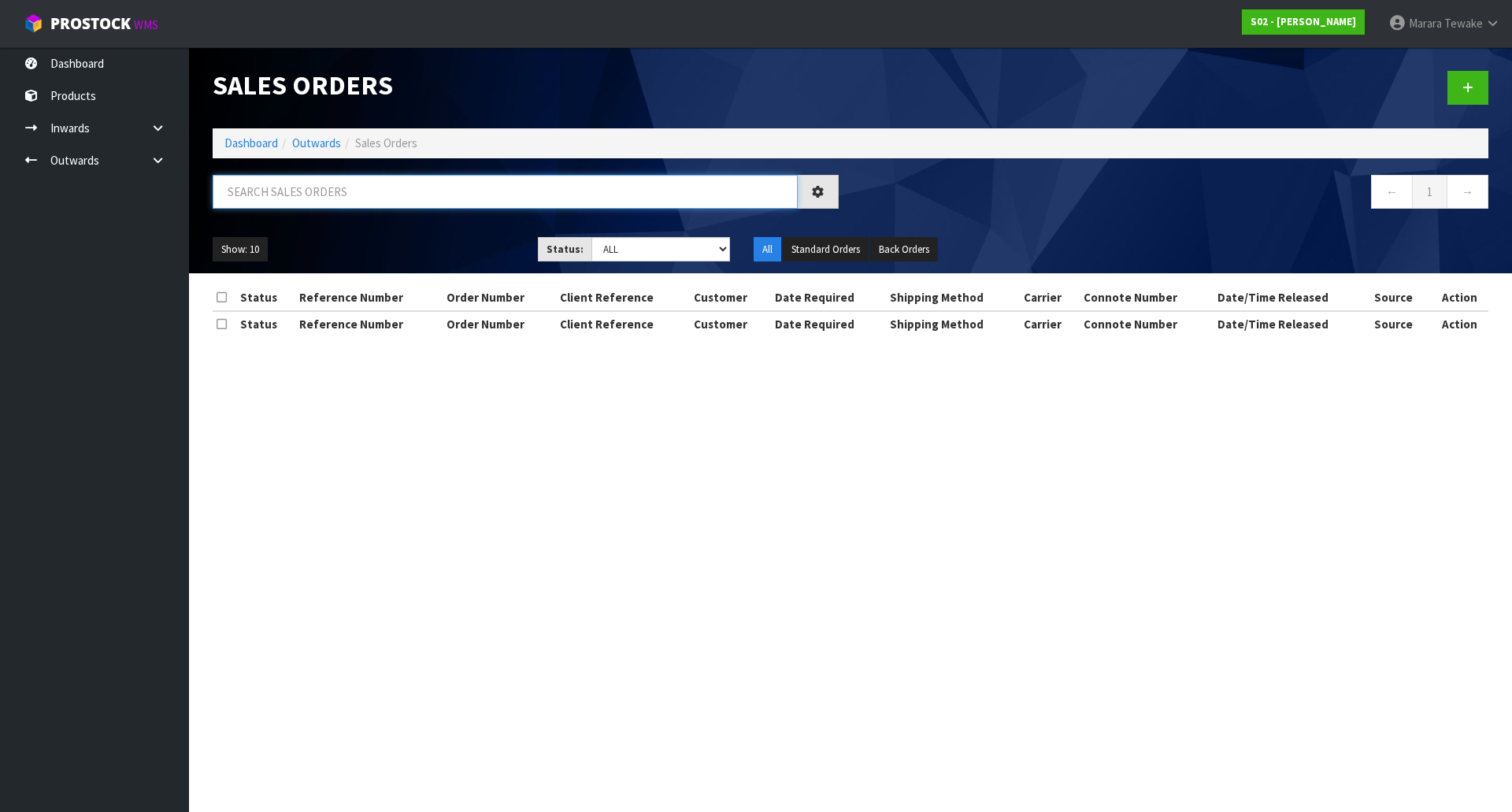
click at [328, 189] on input "text" at bounding box center [505, 191] width 585 height 34
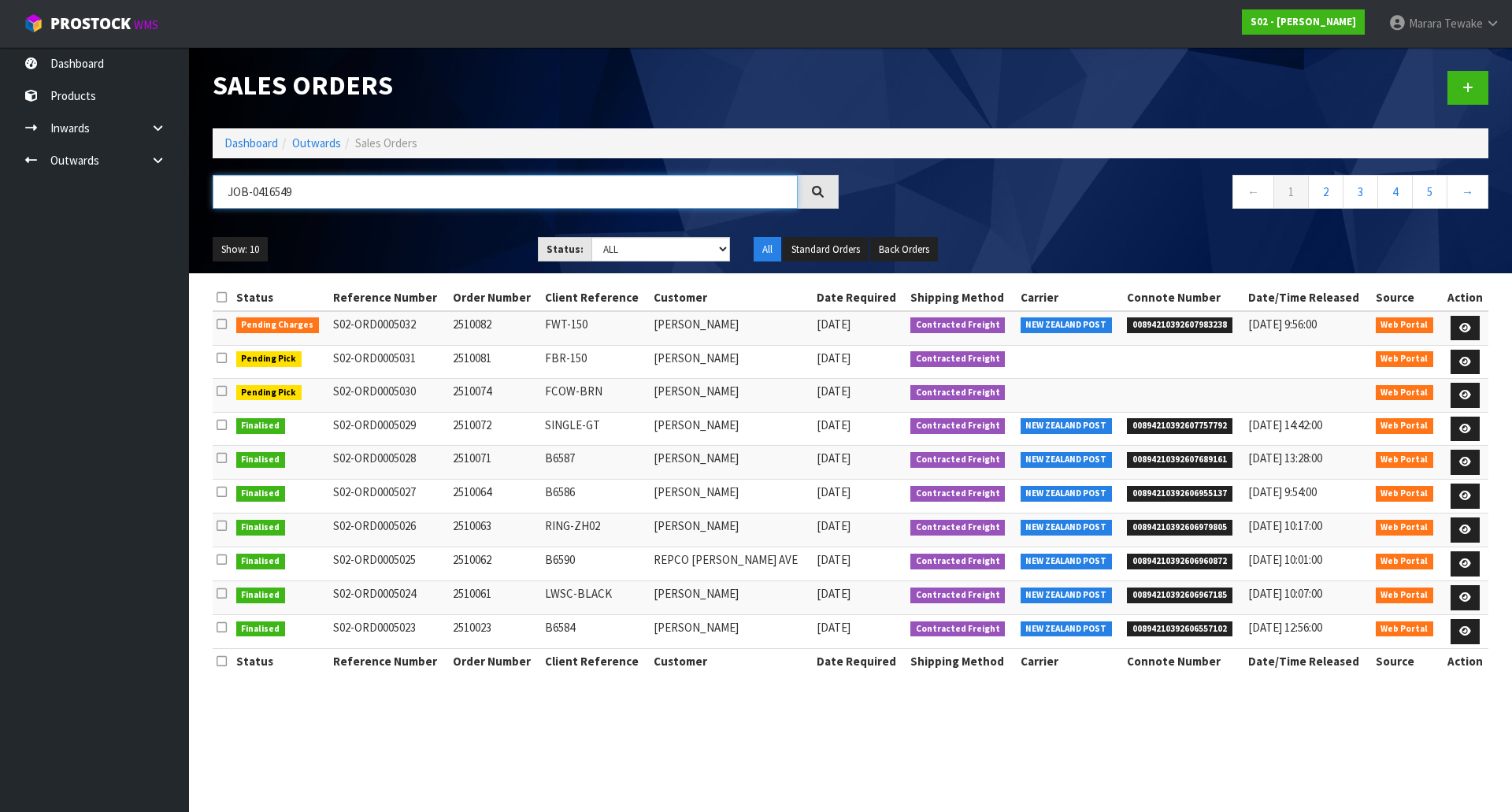
type input "JOB-0416549"
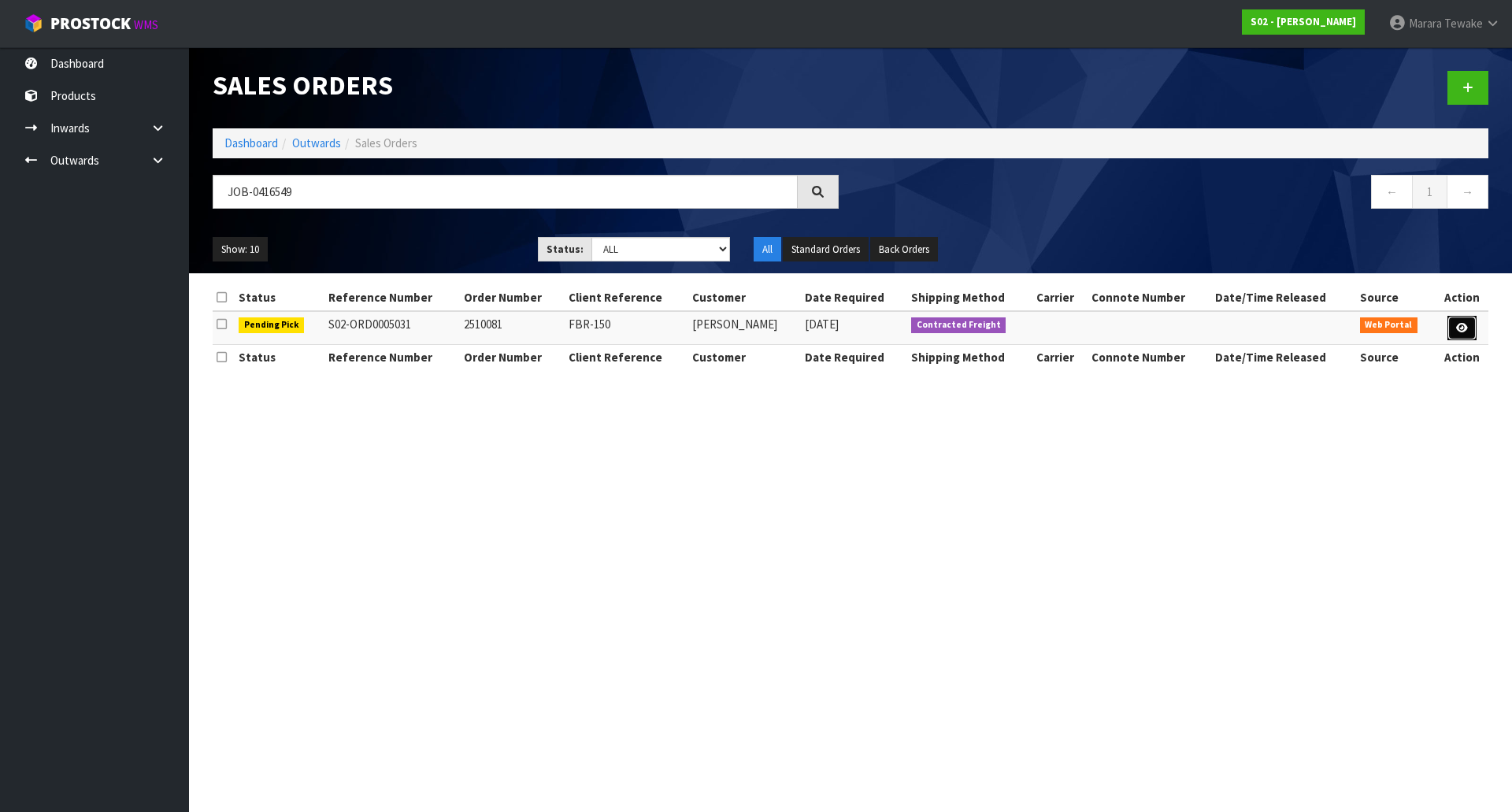
click at [1458, 328] on icon at bounding box center [1462, 327] width 12 height 10
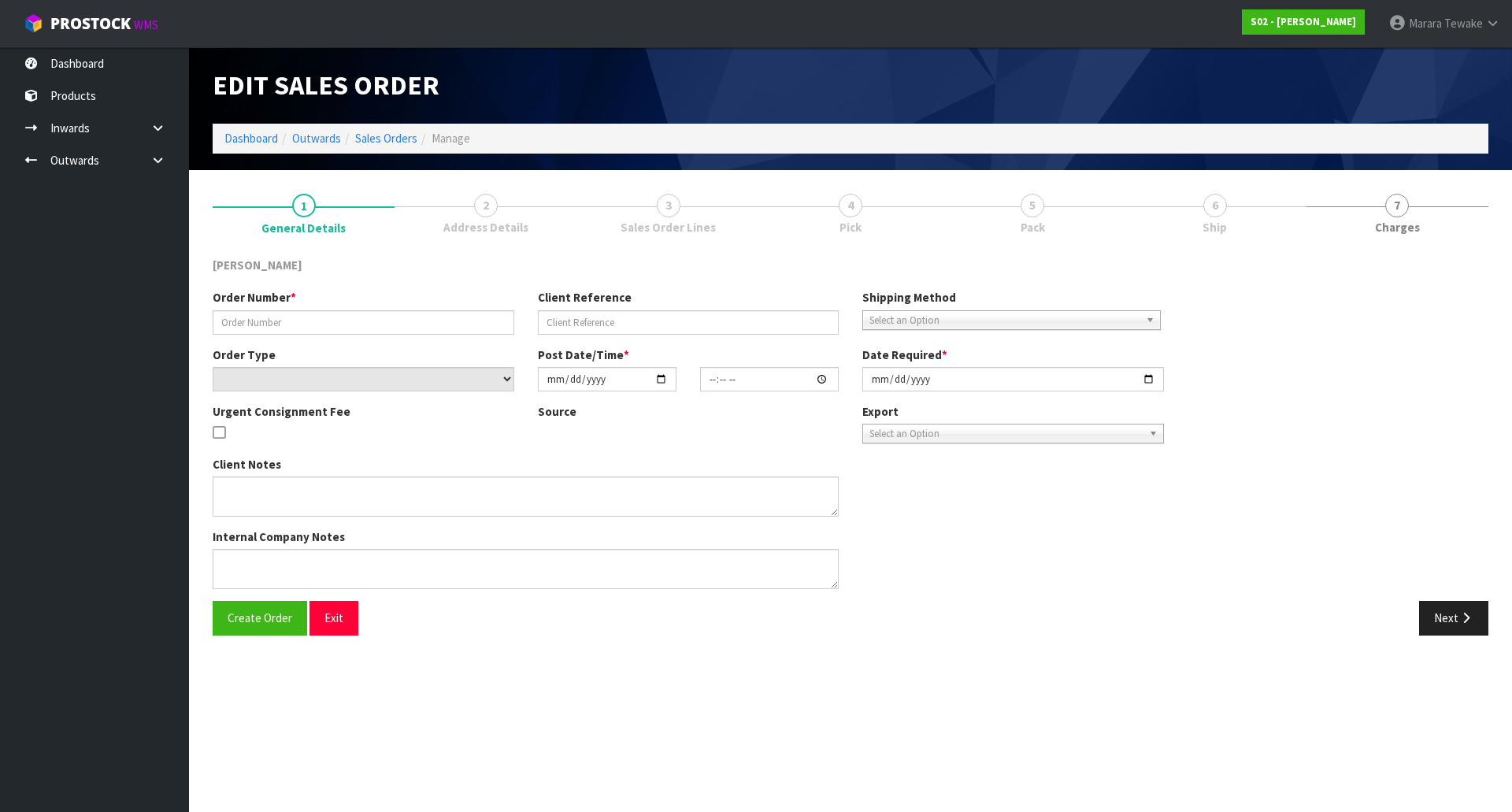
type input "2510081"
type input "FBR-150"
select select "number:0"
type input "2025-10-07"
type input "18:37:00.000"
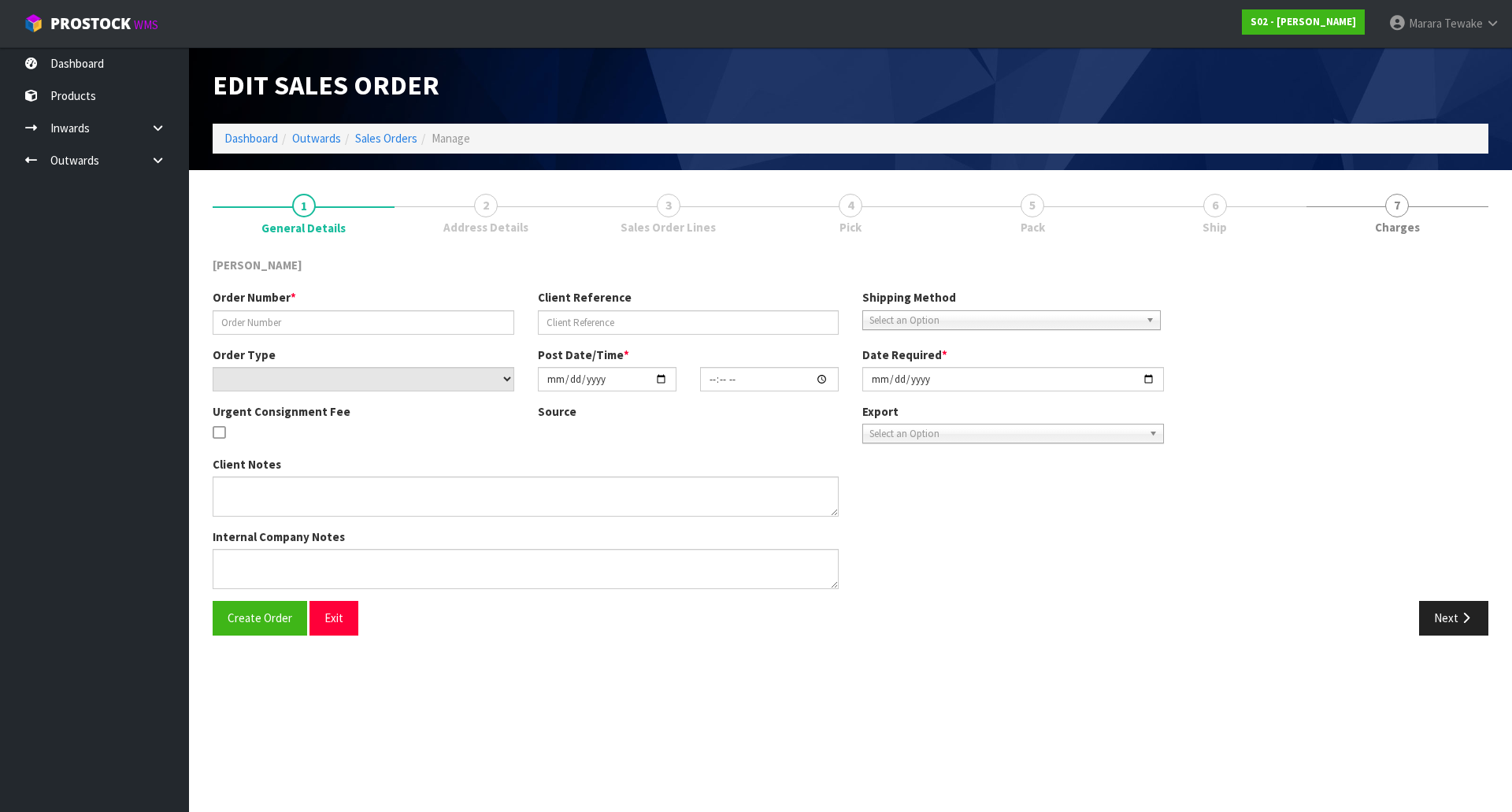
type input "2025-10-08"
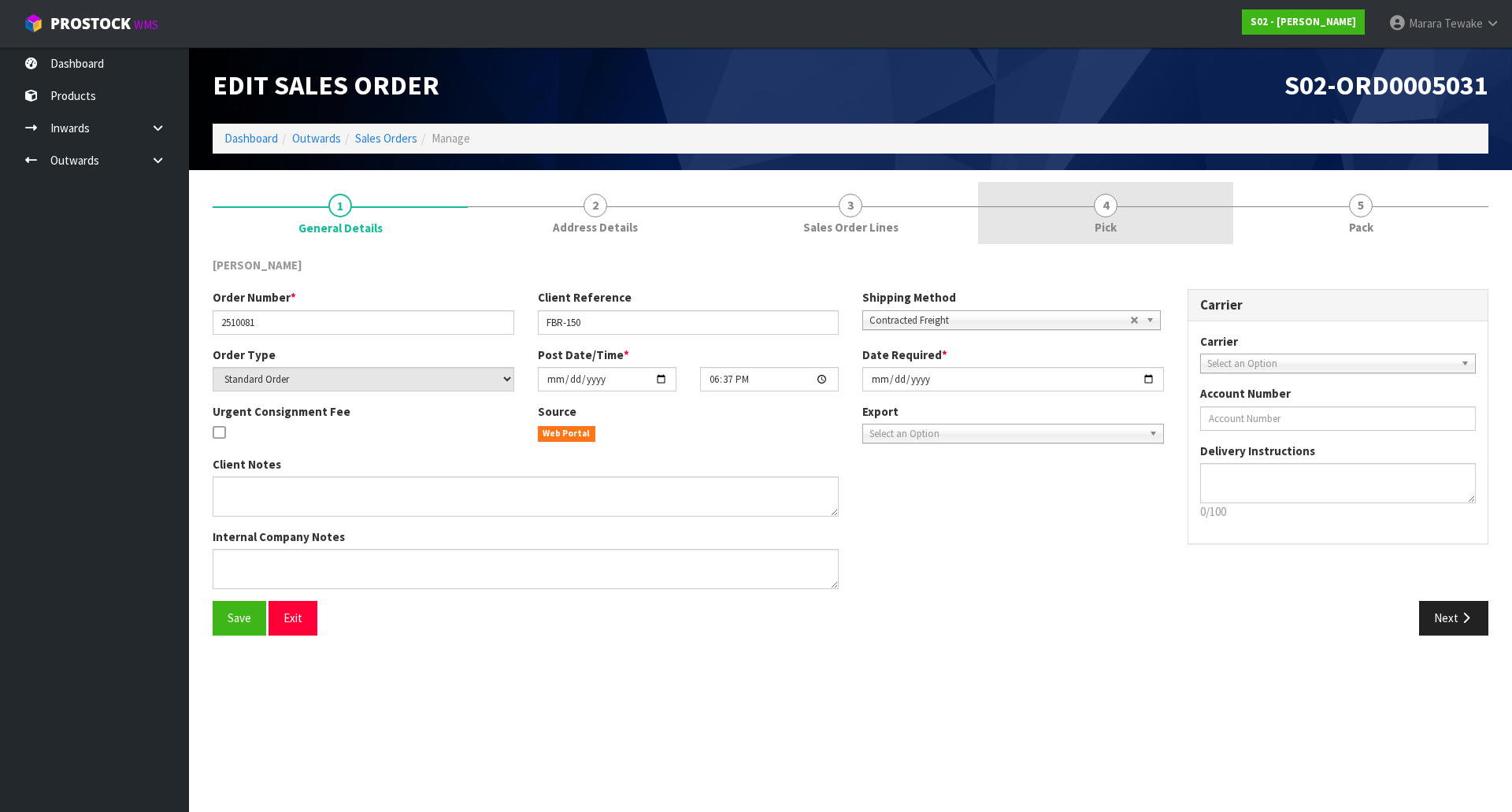
click at [1140, 206] on link "4 Pick" at bounding box center [1106, 213] width 255 height 62
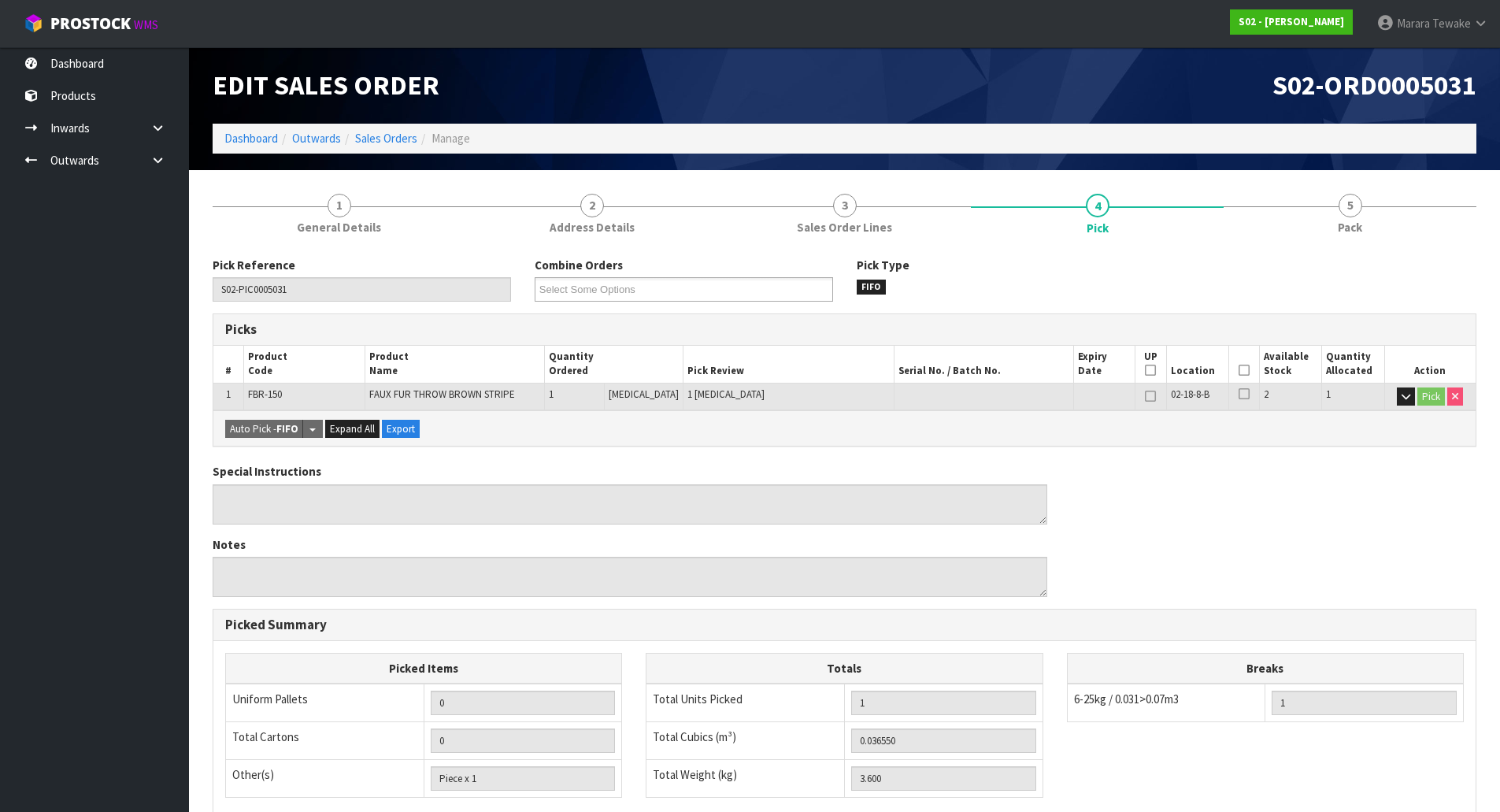
drag, startPoint x: 1242, startPoint y: 368, endPoint x: 1138, endPoint y: 410, distance: 112.2
click at [1241, 370] on icon at bounding box center [1245, 370] width 11 height 1
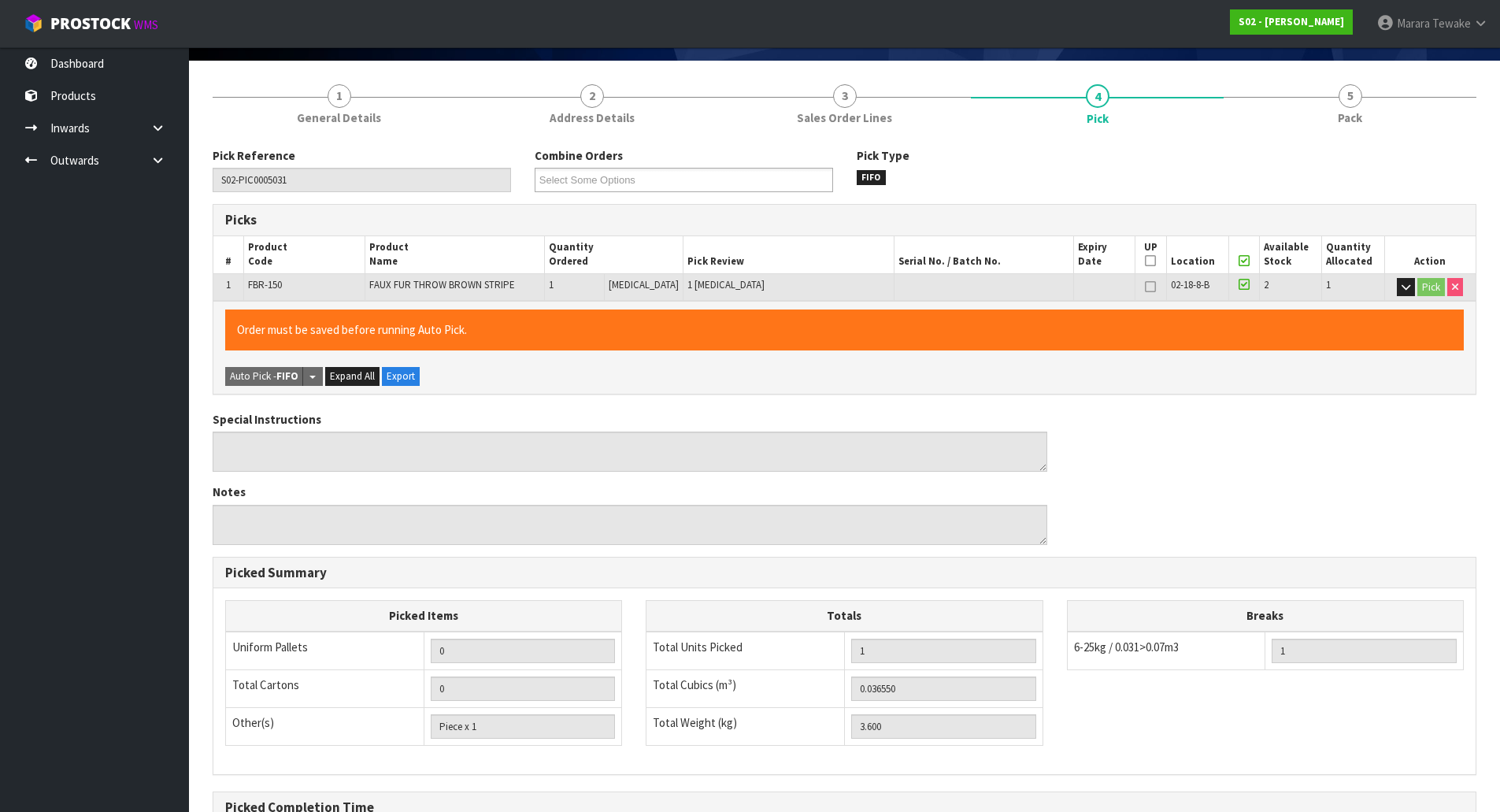
scroll to position [289, 0]
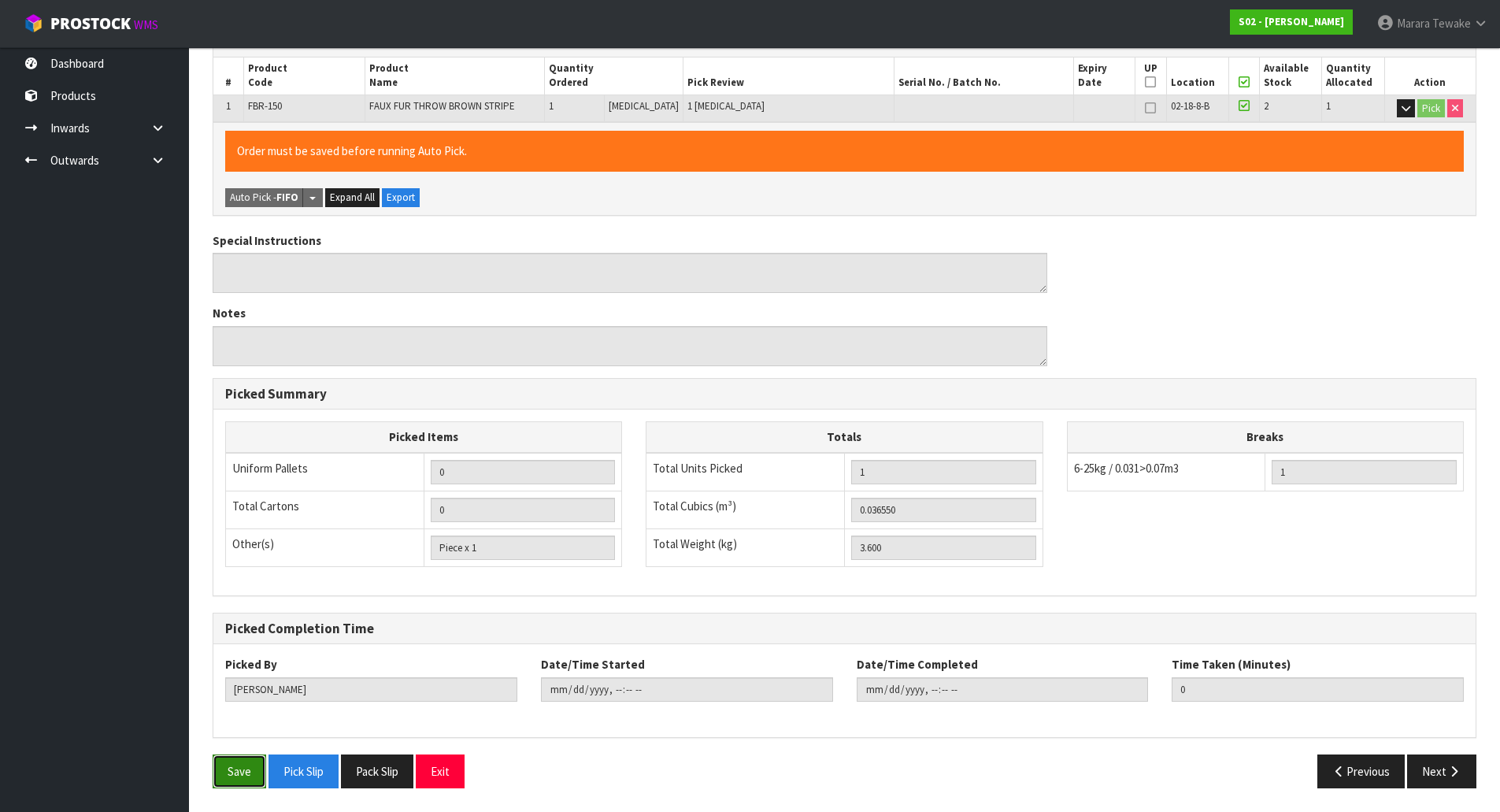
click at [234, 761] on button "Save" at bounding box center [240, 771] width 54 height 34
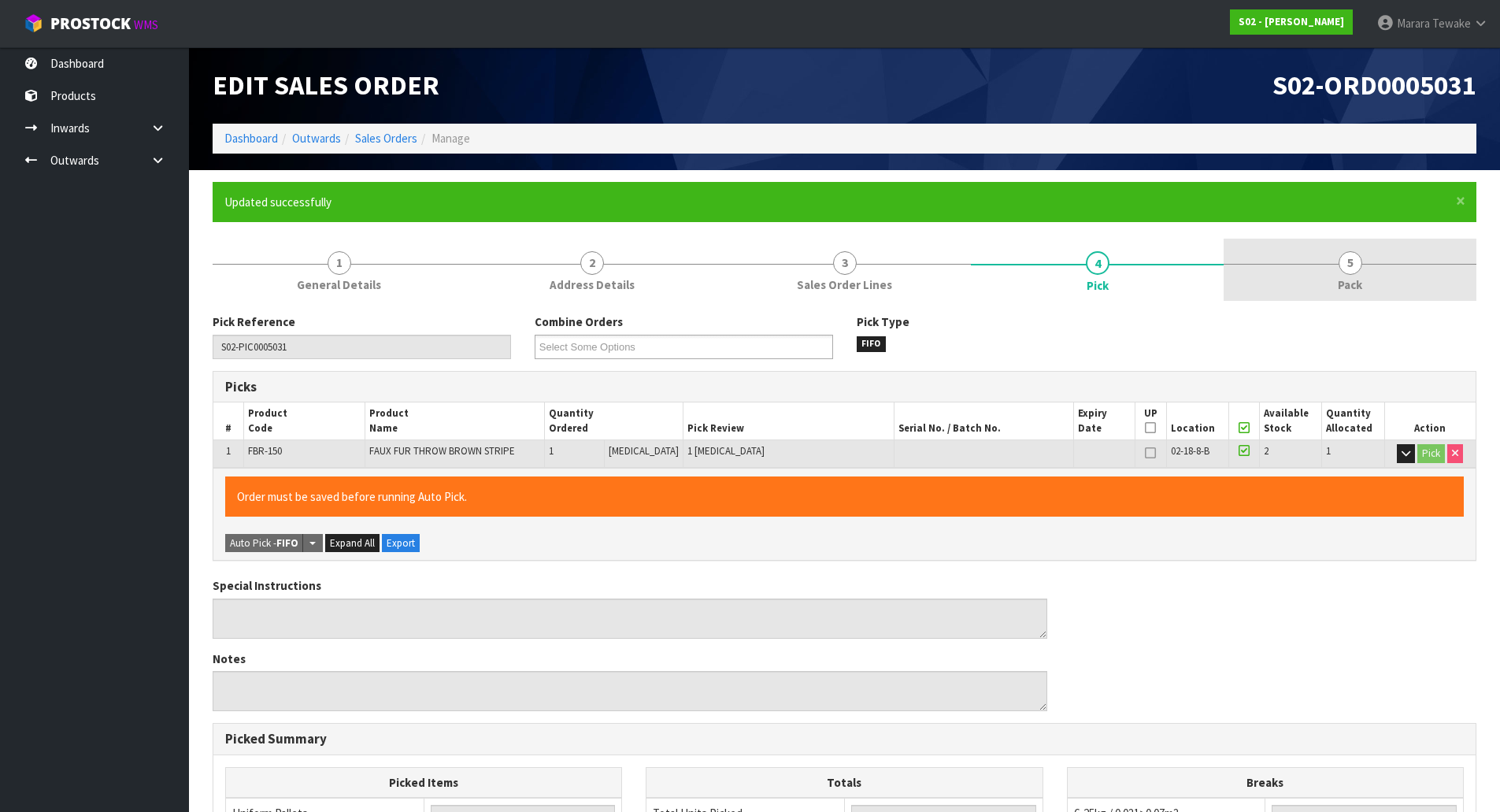
type input "Marara Tewake"
type input "2025-10-08T09:59:22"
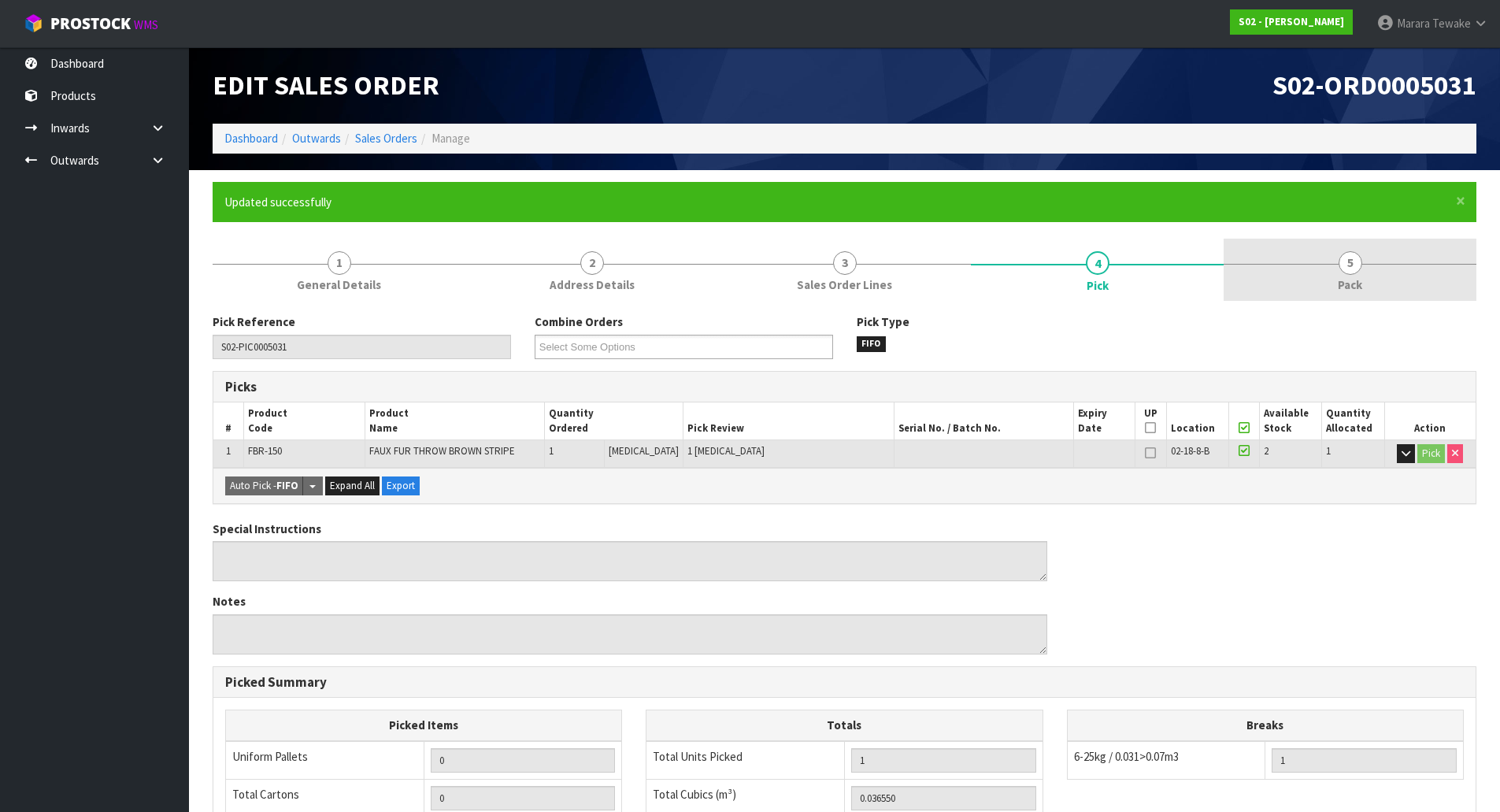
click at [1353, 269] on span "5" at bounding box center [1351, 263] width 24 height 24
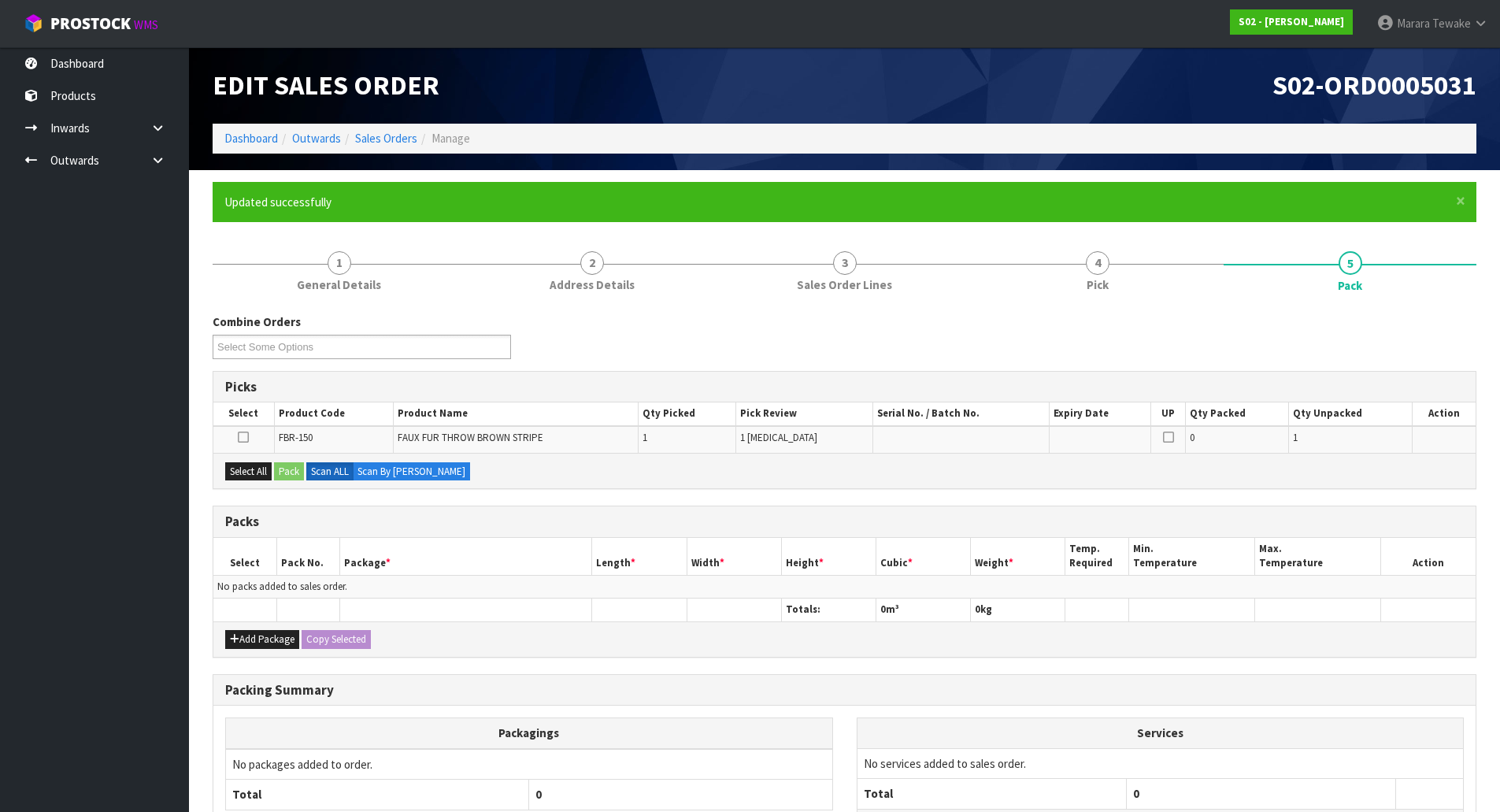
scroll to position [137, 0]
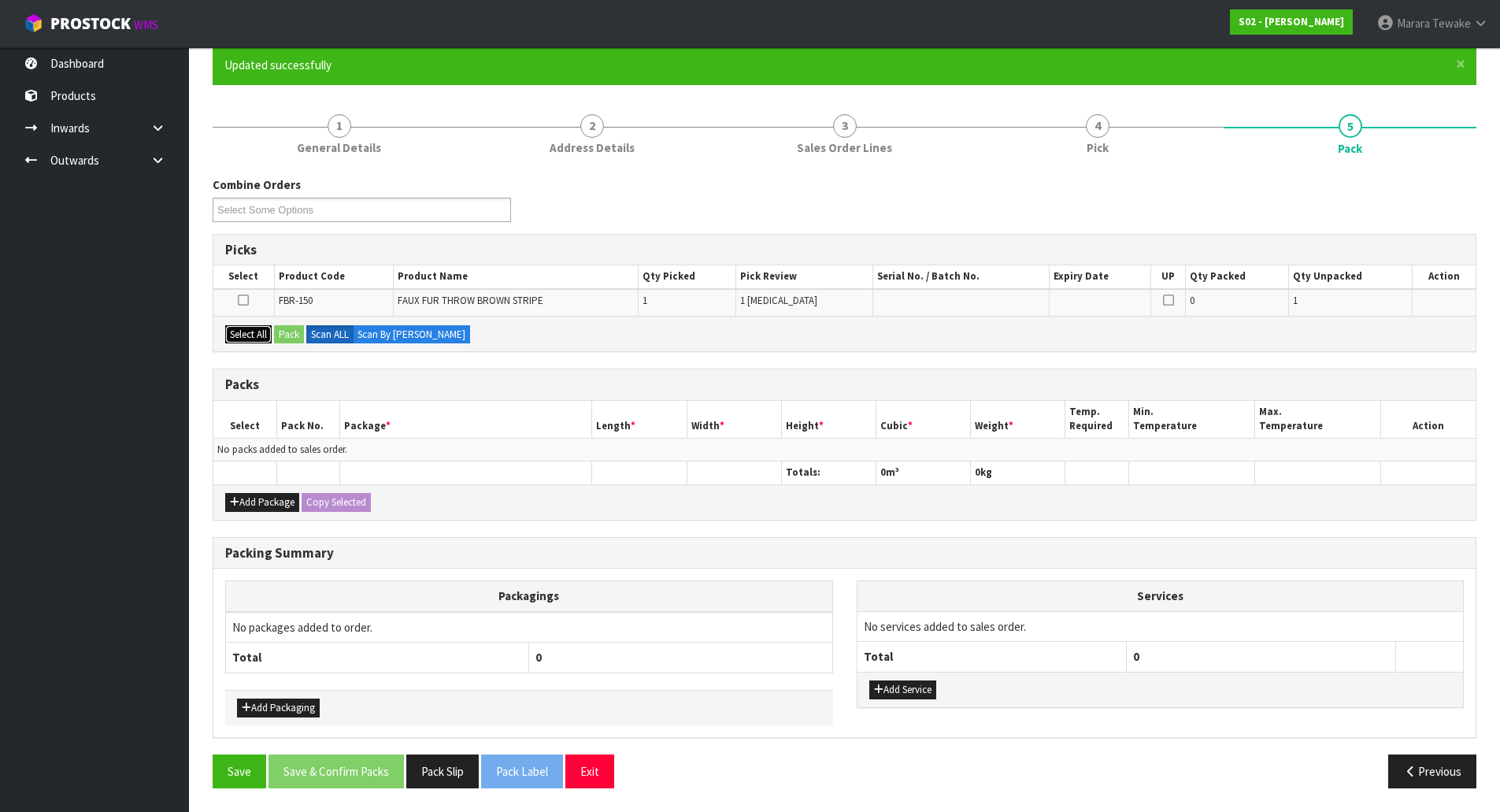
click at [265, 328] on button "Select All" at bounding box center [248, 334] width 47 height 19
click at [285, 329] on button "Pack" at bounding box center [289, 334] width 30 height 19
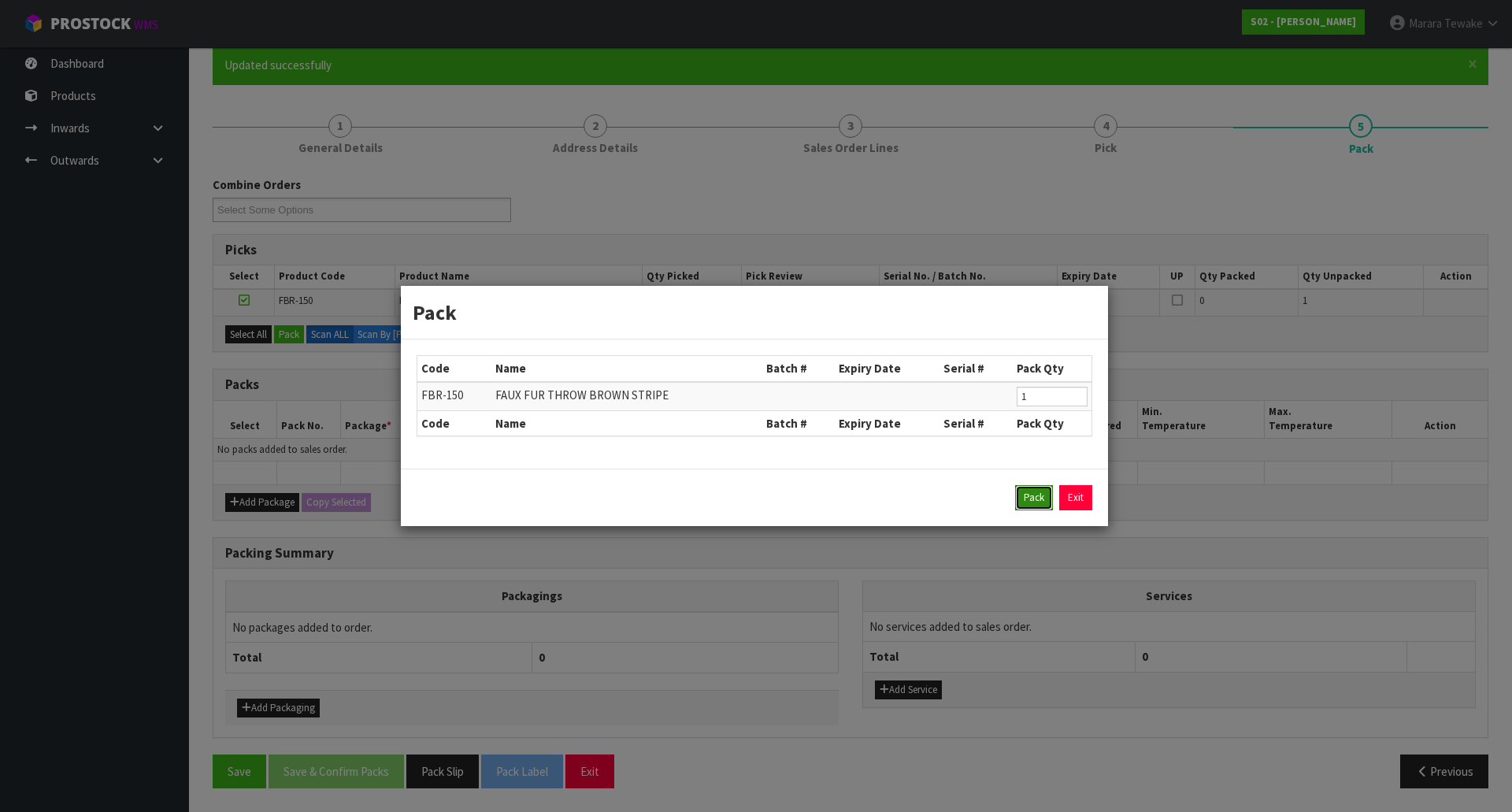
click at [1044, 493] on button "Pack" at bounding box center [1034, 498] width 38 height 25
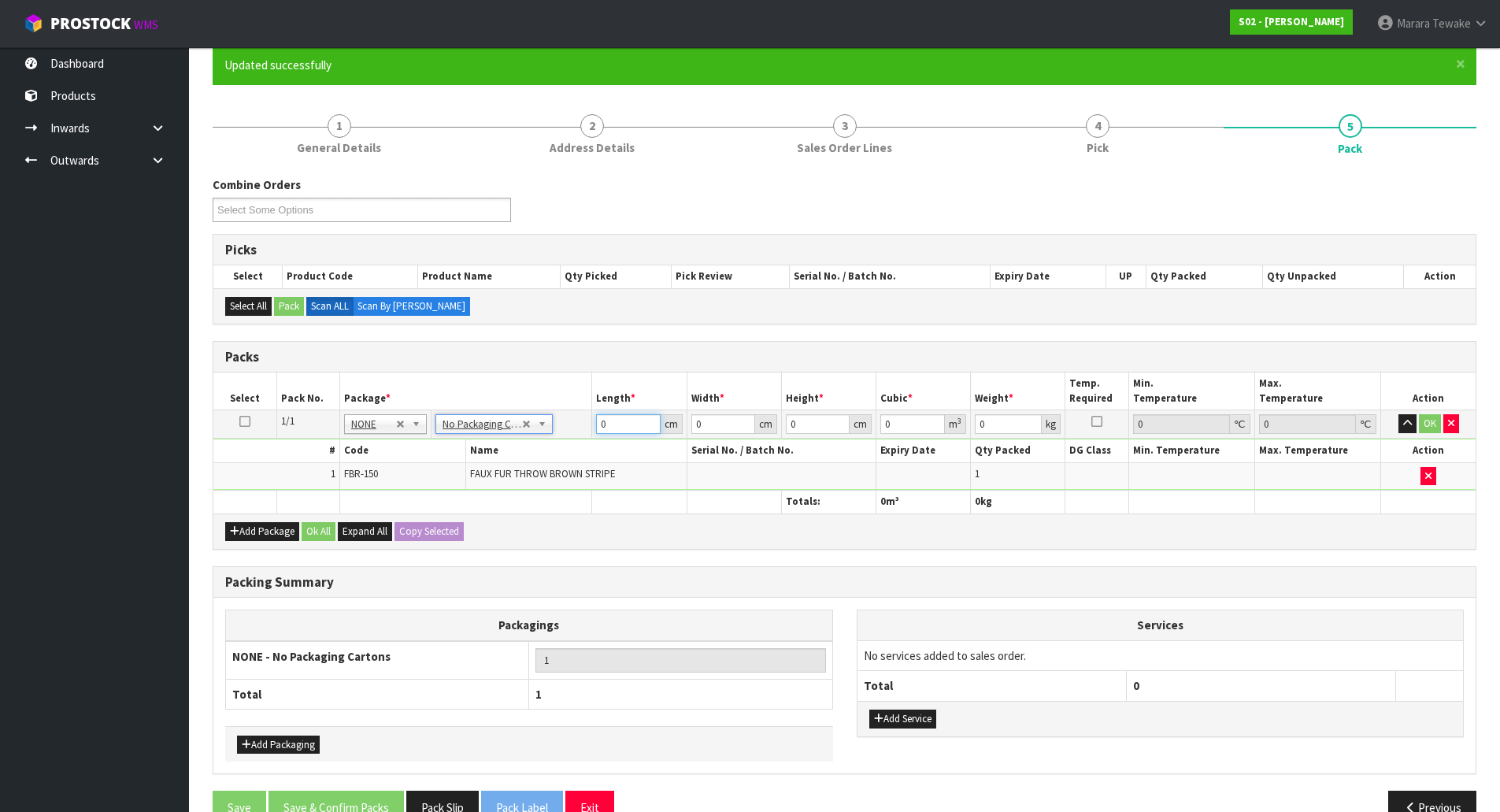
drag, startPoint x: 588, startPoint y: 410, endPoint x: 575, endPoint y: 391, distance: 23.0
click at [584, 406] on table "Select Pack No. Package * Length * Width * Height * Cubic * Weight * Temp. Requ…" at bounding box center [844, 442] width 1263 height 140
type input "42"
type input "33"
type input "2"
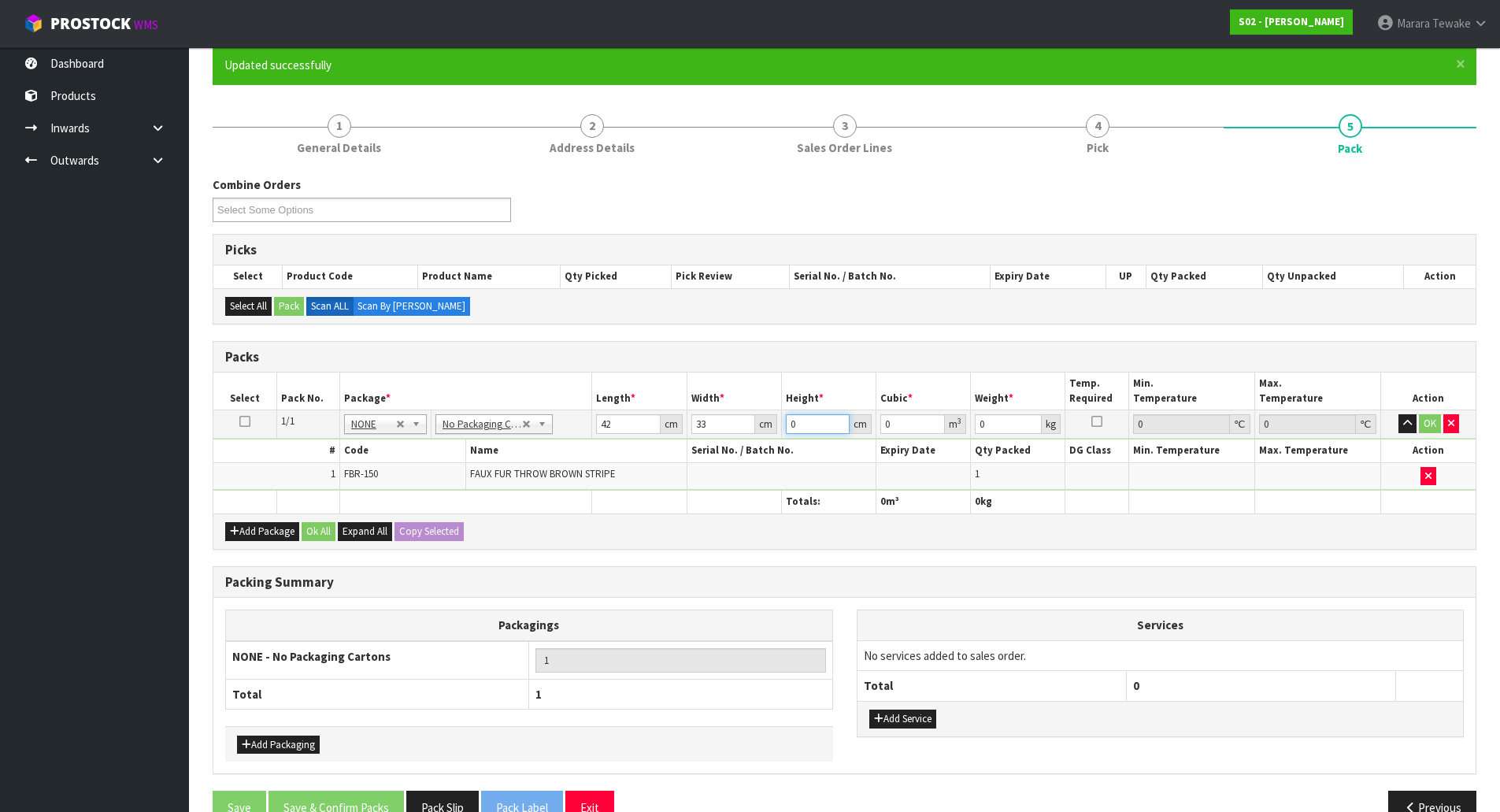
type input "0.002772"
type input "24"
type input "0.033264"
type input "24"
type input "4"
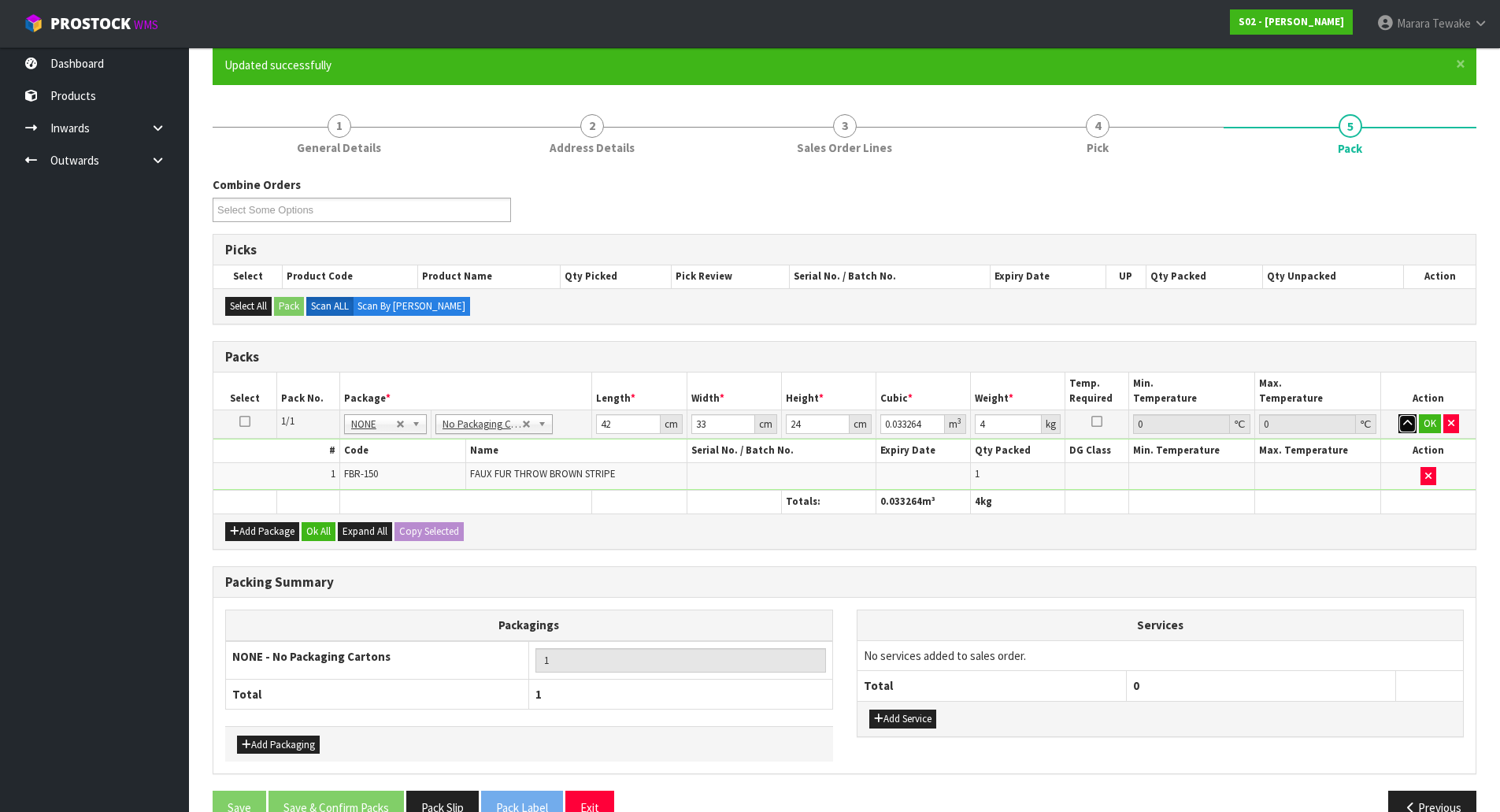
click at [1399, 414] on button "button" at bounding box center [1407, 424] width 18 height 19
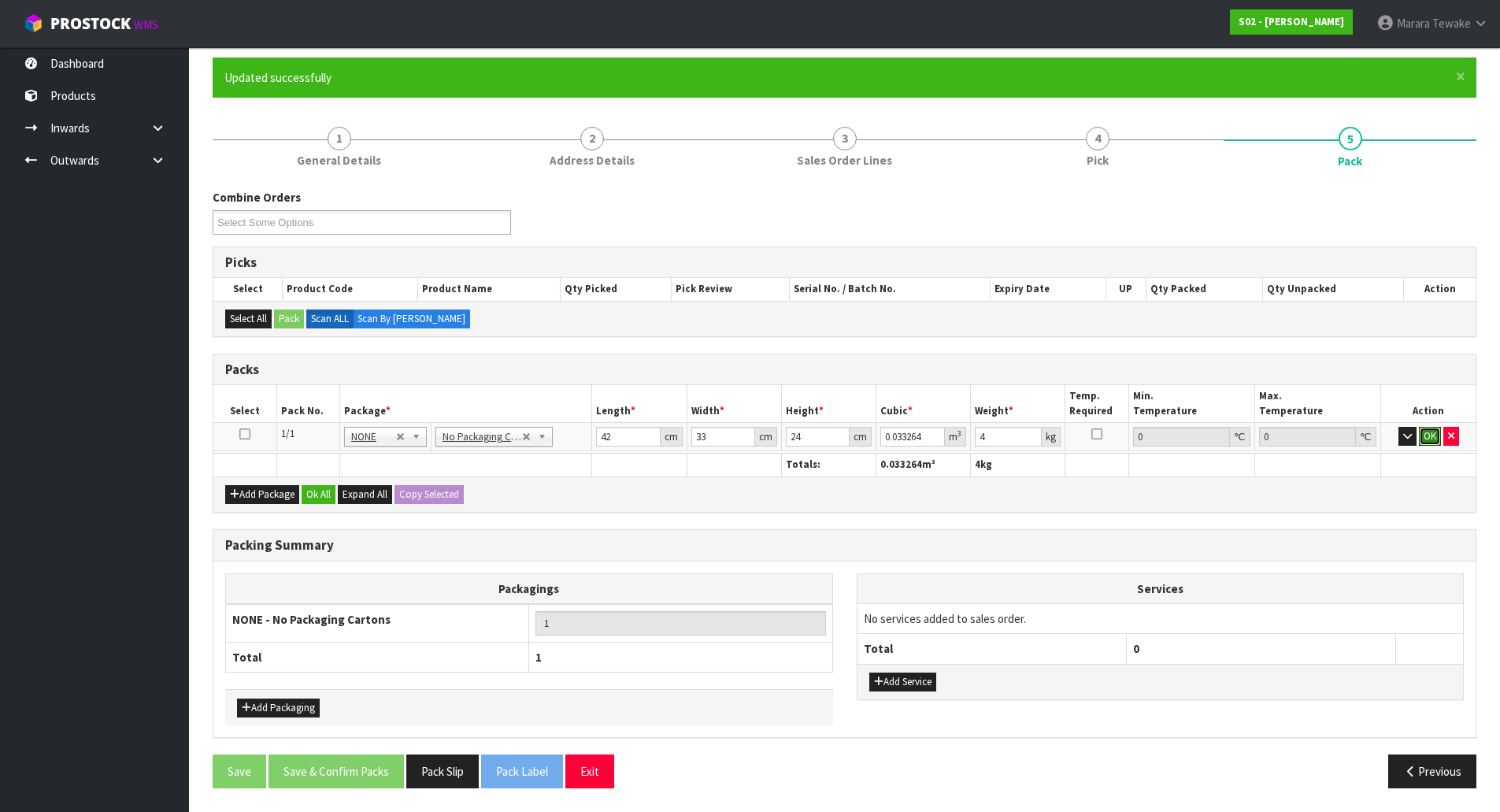
click button "OK" at bounding box center [1430, 436] width 22 height 19
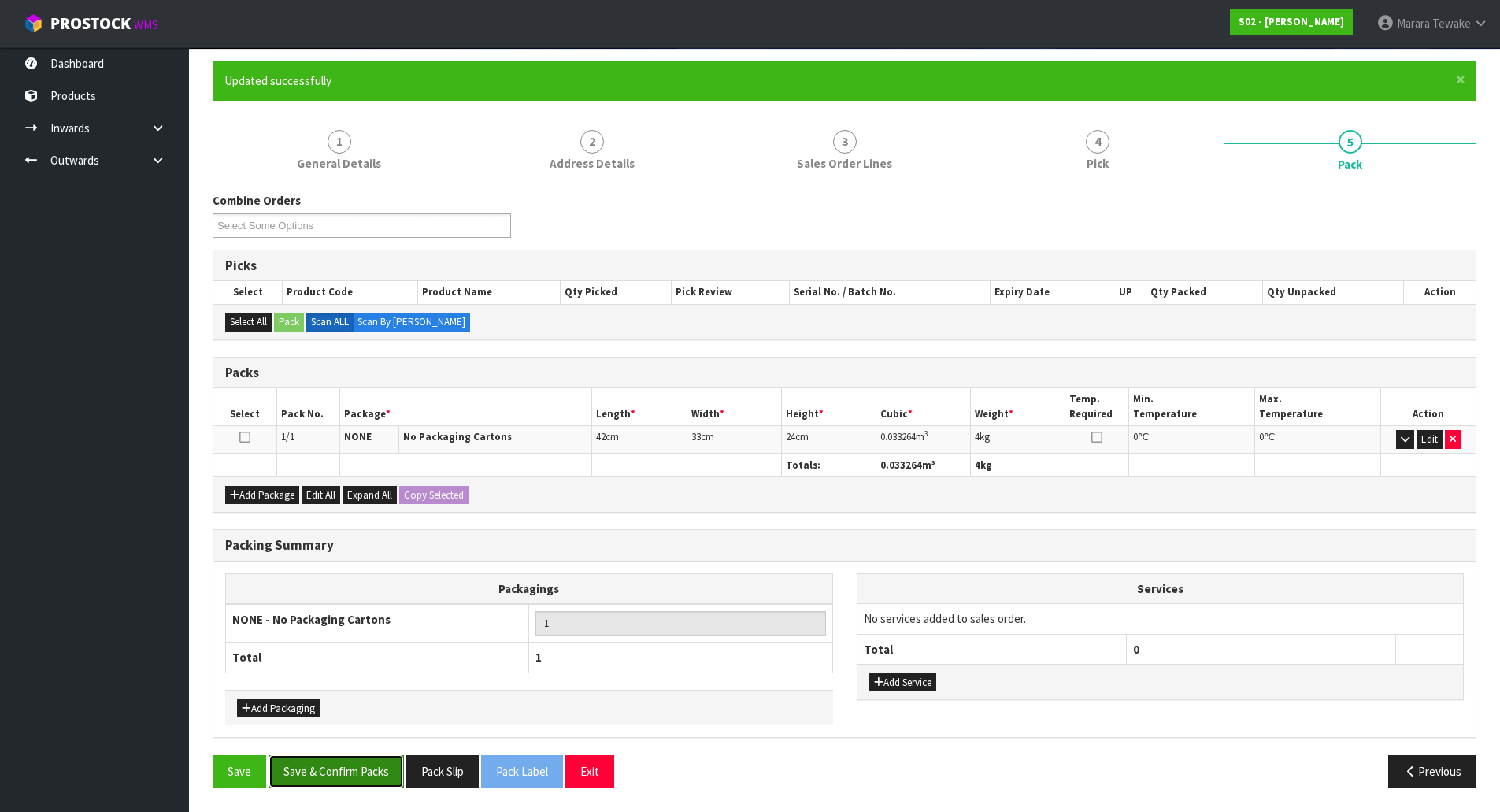
click at [338, 778] on button "Save & Confirm Packs" at bounding box center [336, 771] width 135 height 34
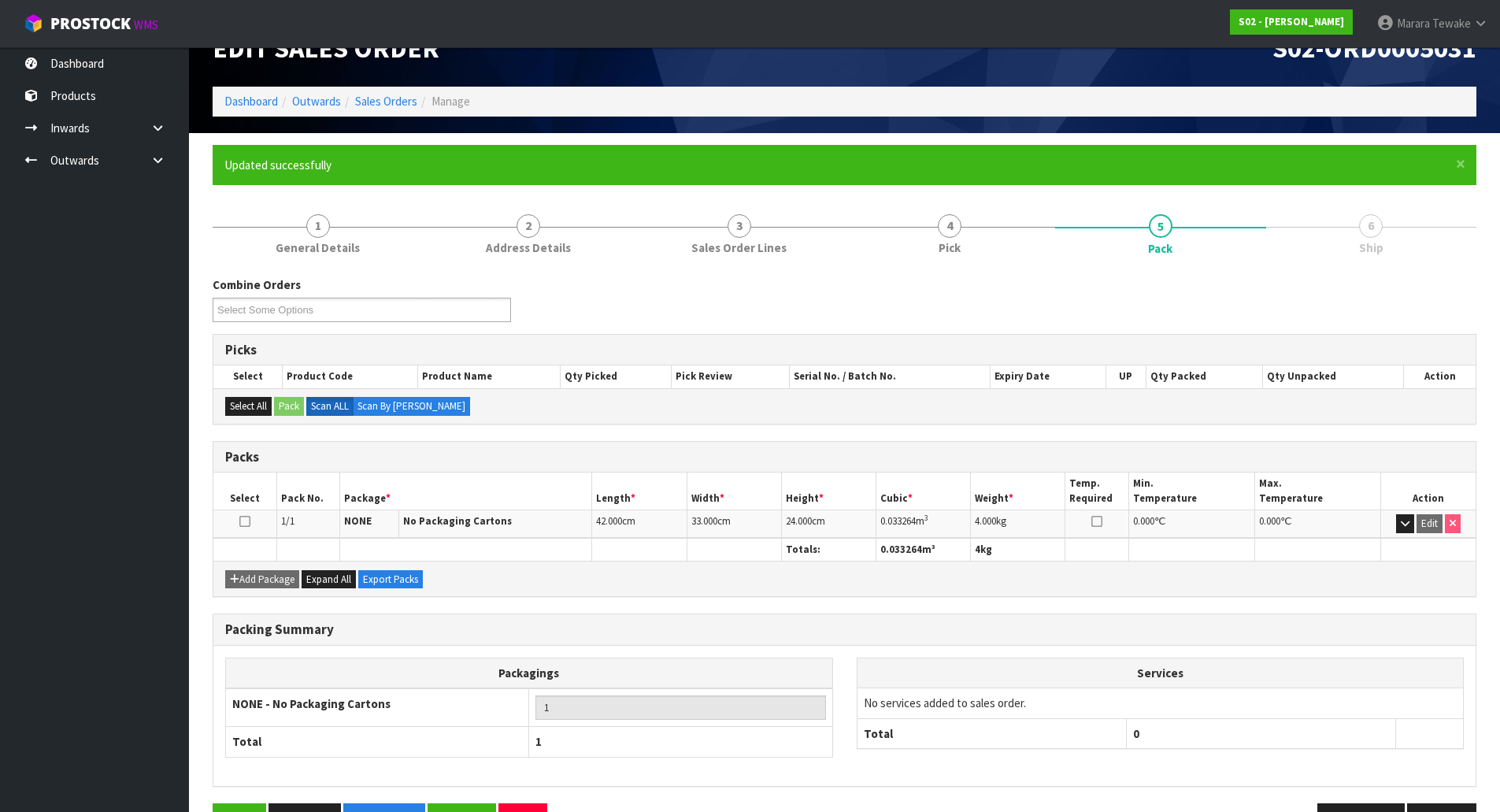
scroll to position [86, 0]
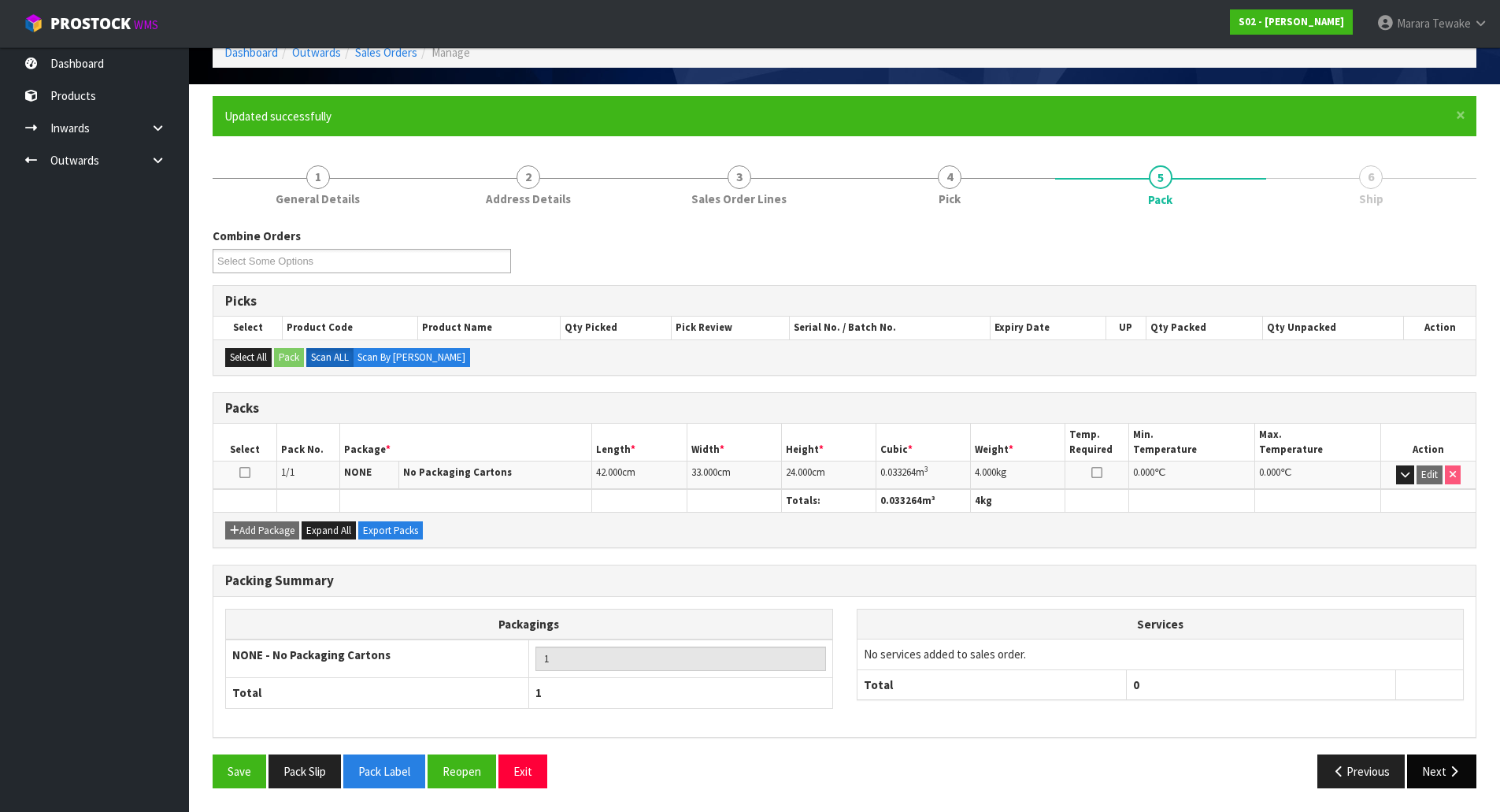
drag, startPoint x: 1477, startPoint y: 766, endPoint x: 1467, endPoint y: 769, distance: 10.4
click at [1474, 767] on div "Previous Next" at bounding box center [1167, 771] width 644 height 34
click at [1467, 769] on button "Next" at bounding box center [1442, 771] width 70 height 34
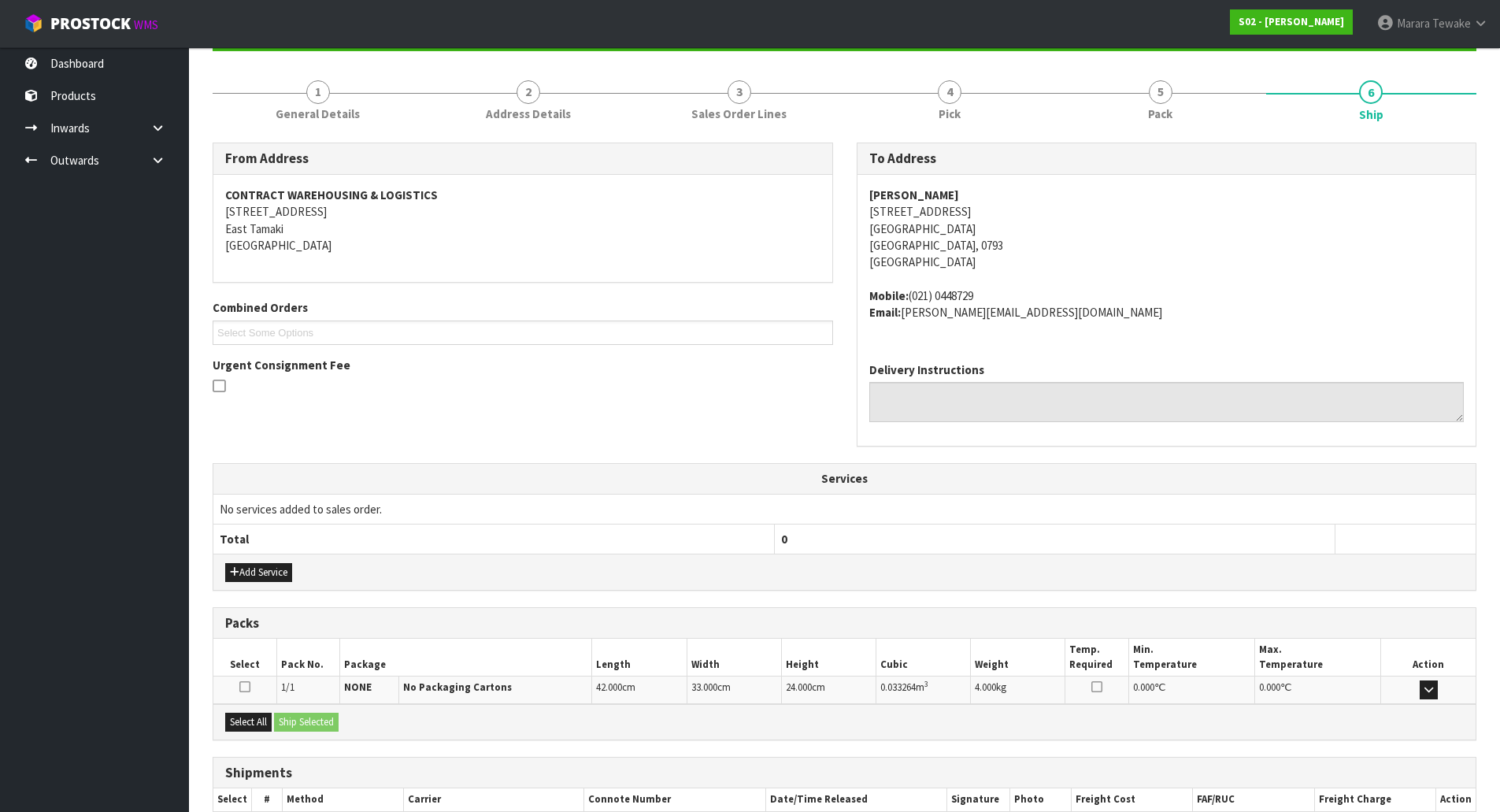
scroll to position [269, 0]
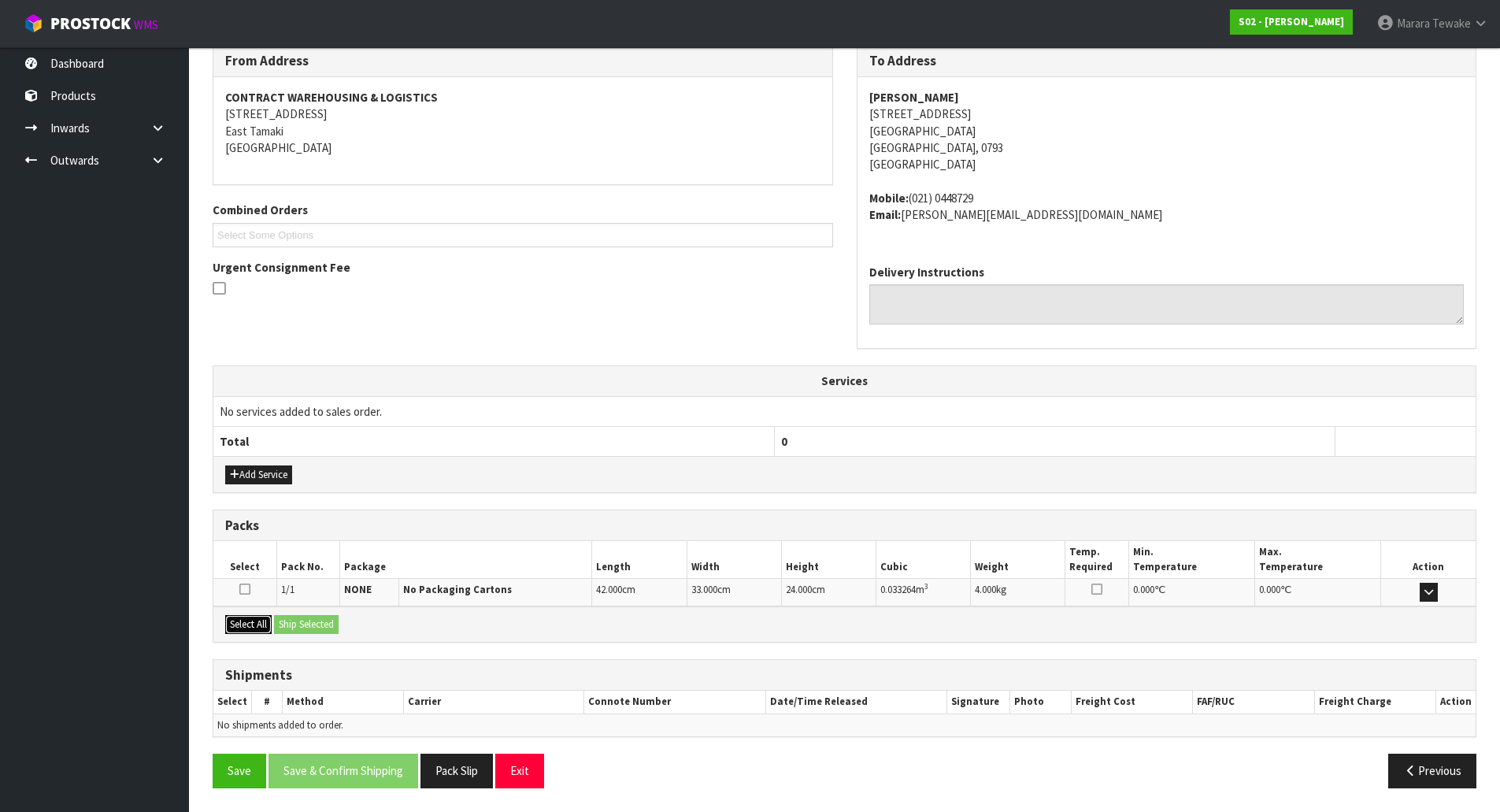
drag, startPoint x: 245, startPoint y: 621, endPoint x: 300, endPoint y: 620, distance: 55.0
click at [245, 620] on button "Select All" at bounding box center [248, 625] width 47 height 19
click at [300, 620] on button "Ship Selected" at bounding box center [307, 625] width 65 height 19
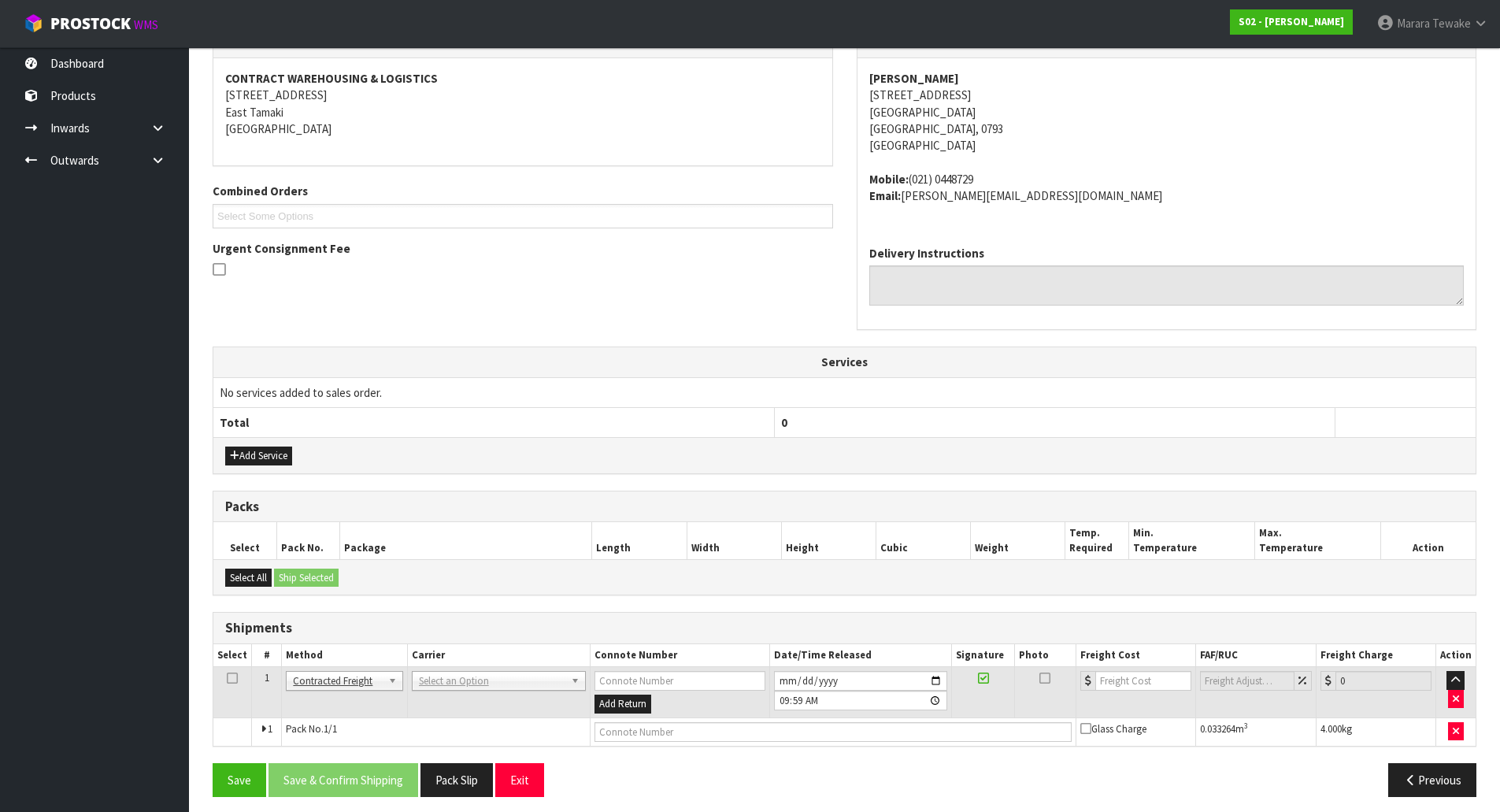
scroll to position [296, 0]
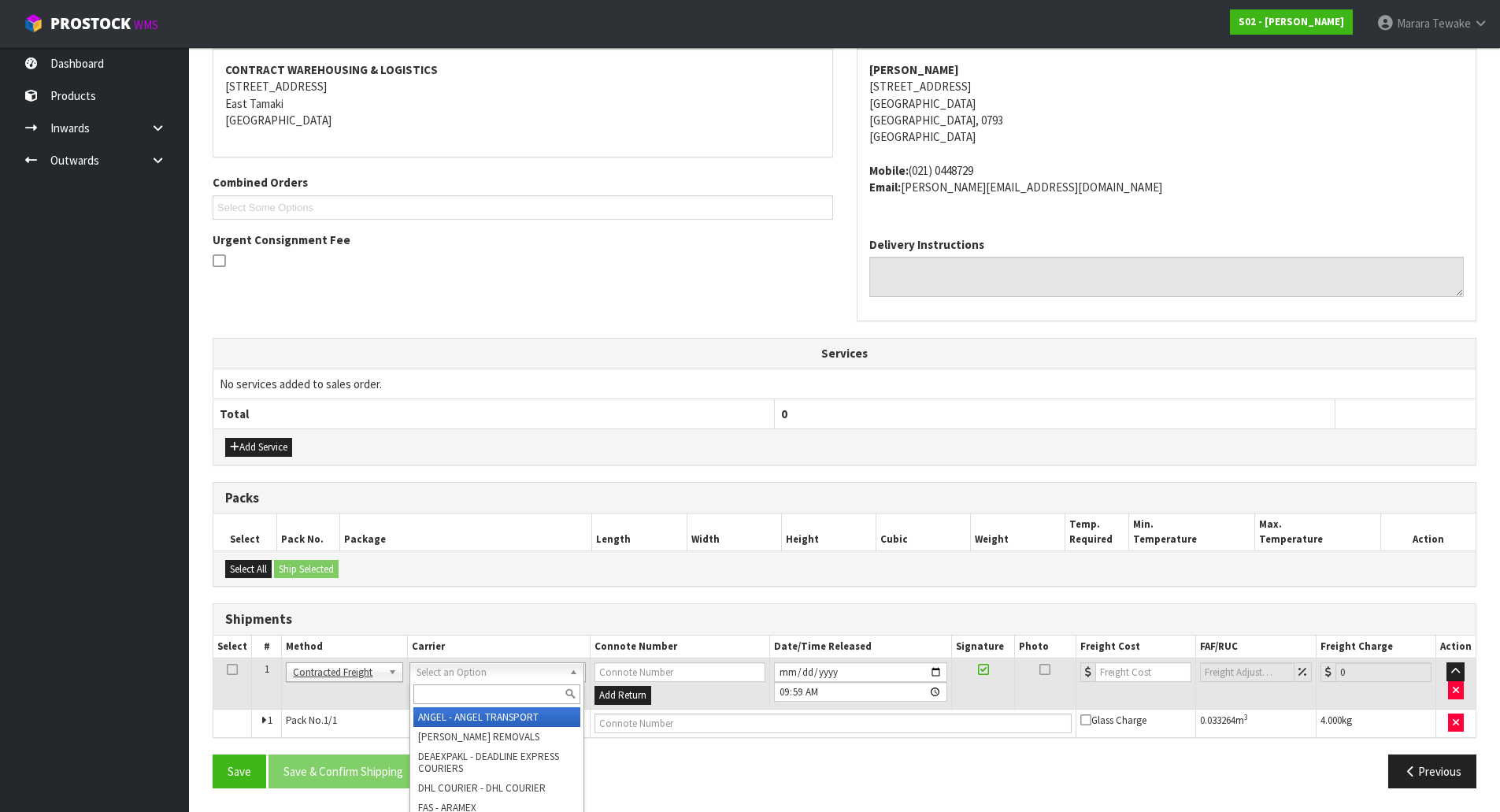
click at [466, 687] on input "text" at bounding box center [497, 694] width 167 height 20
type input "b"
type input "nzp"
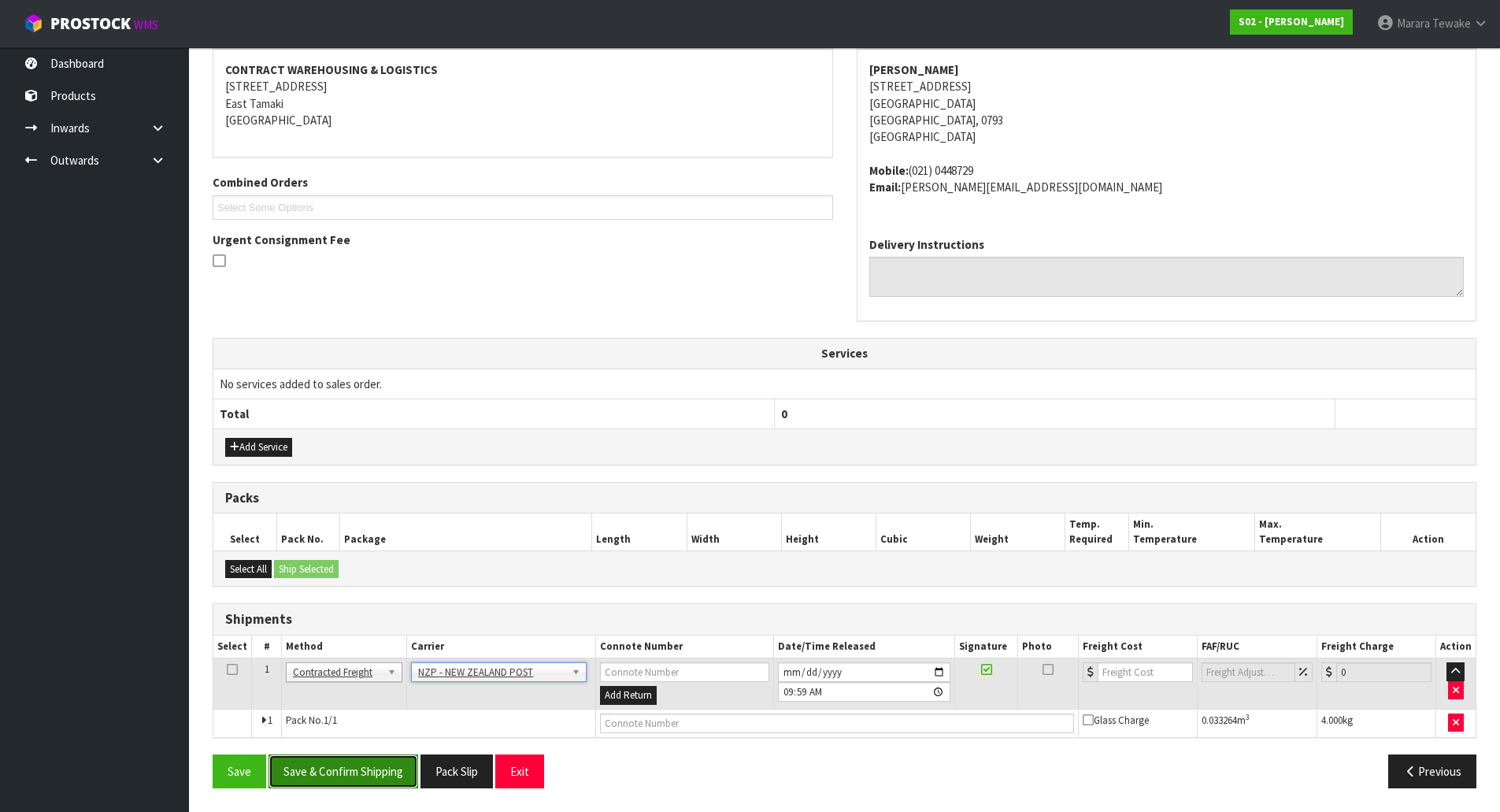
click at [384, 777] on button "Save & Confirm Shipping" at bounding box center [343, 771] width 149 height 34
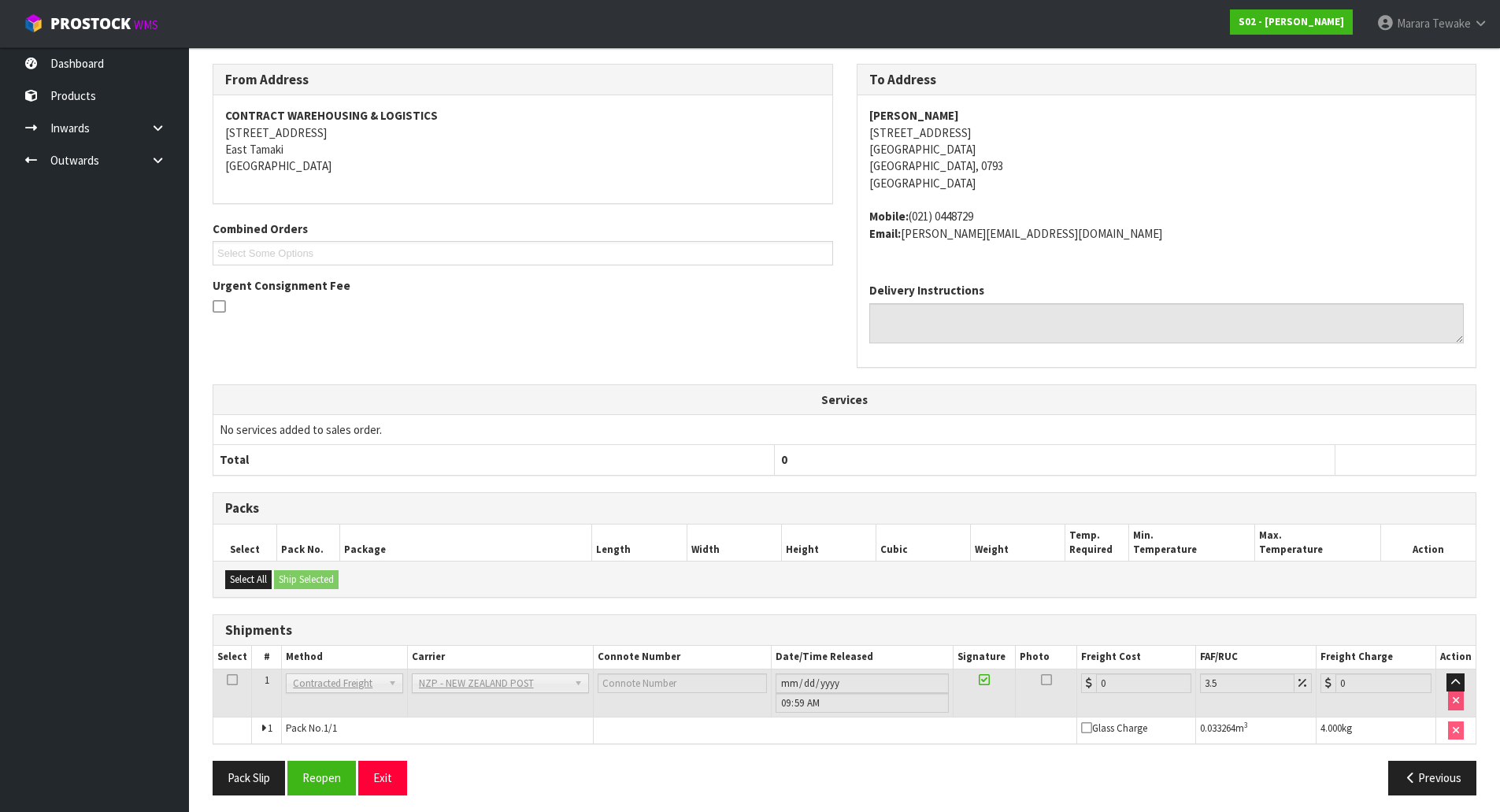
scroll to position [274, 0]
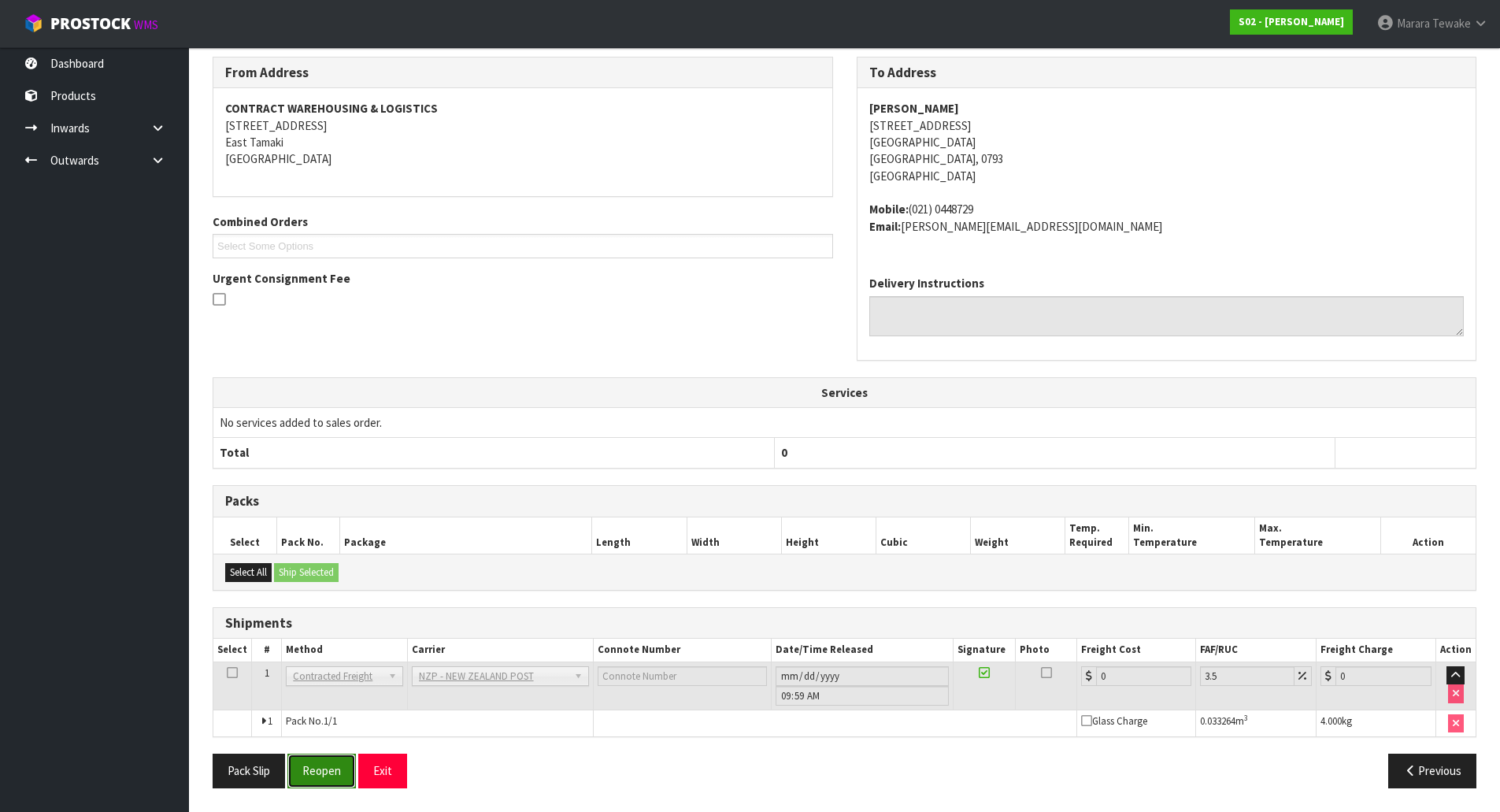
click at [306, 769] on button "Reopen" at bounding box center [322, 770] width 69 height 34
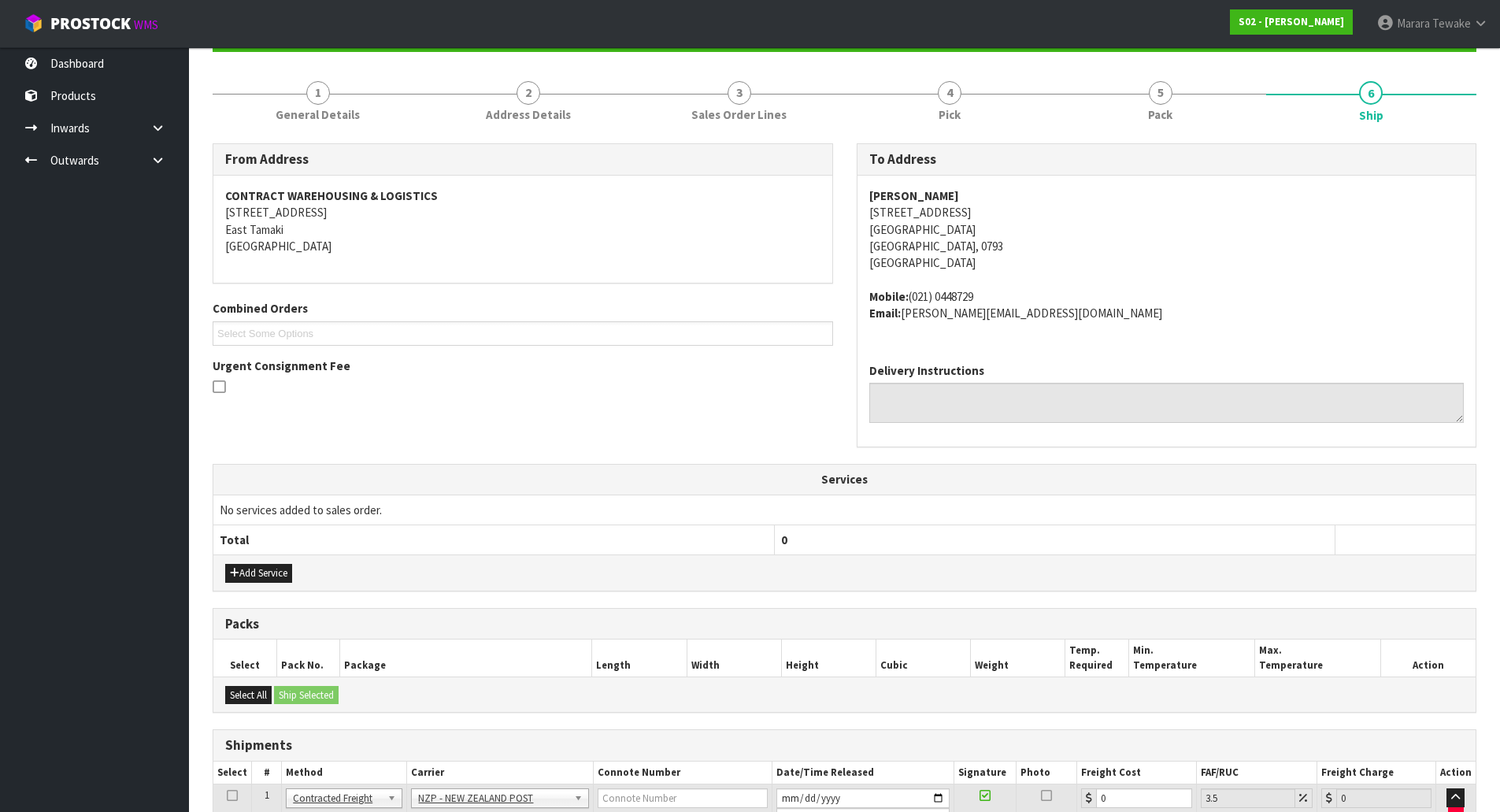
scroll to position [296, 0]
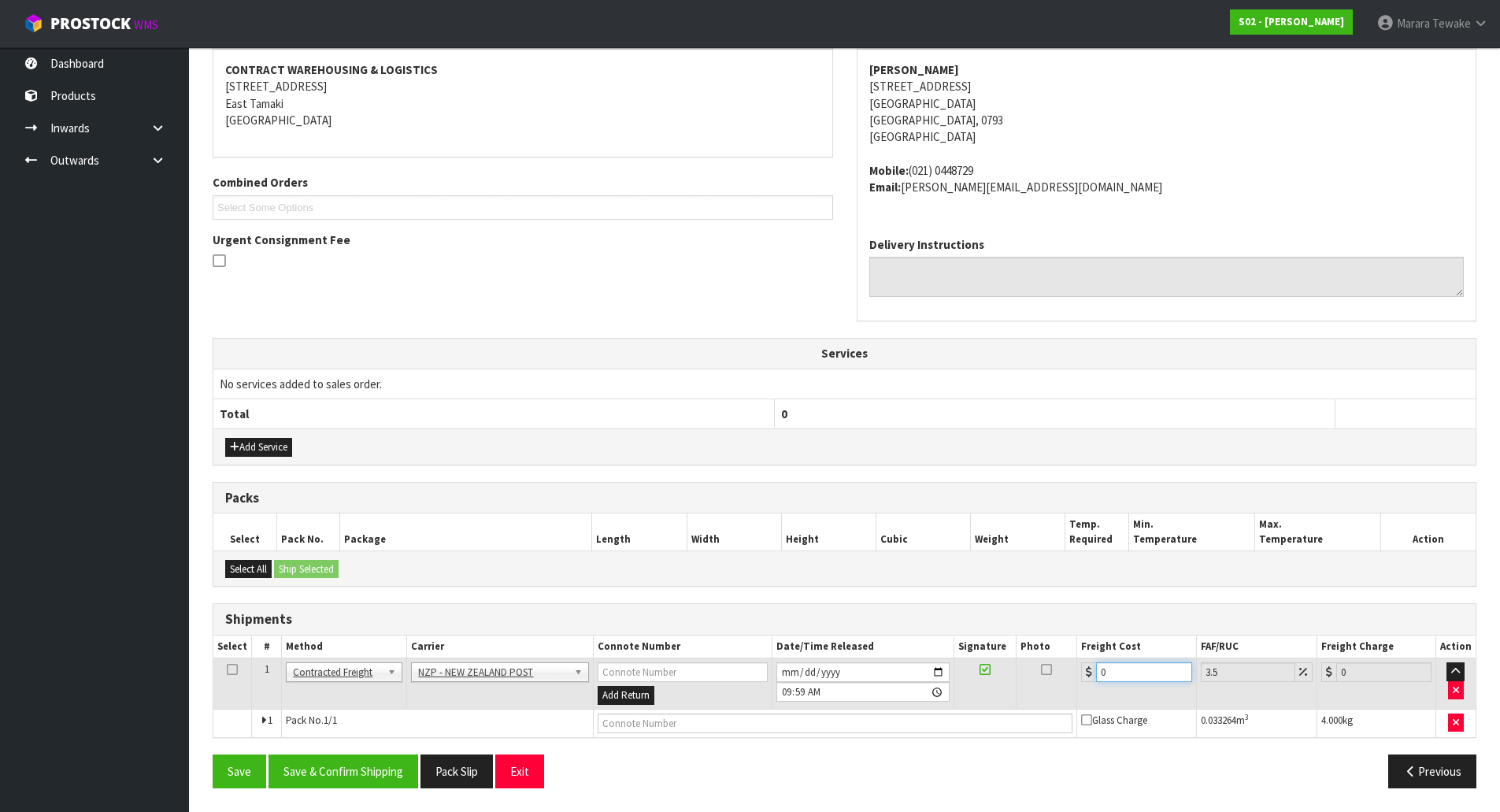
drag, startPoint x: 1112, startPoint y: 678, endPoint x: 1075, endPoint y: 660, distance: 41.1
click at [1085, 665] on div "0" at bounding box center [1136, 672] width 110 height 20
type input "8"
type input "8.28"
type input "8.9"
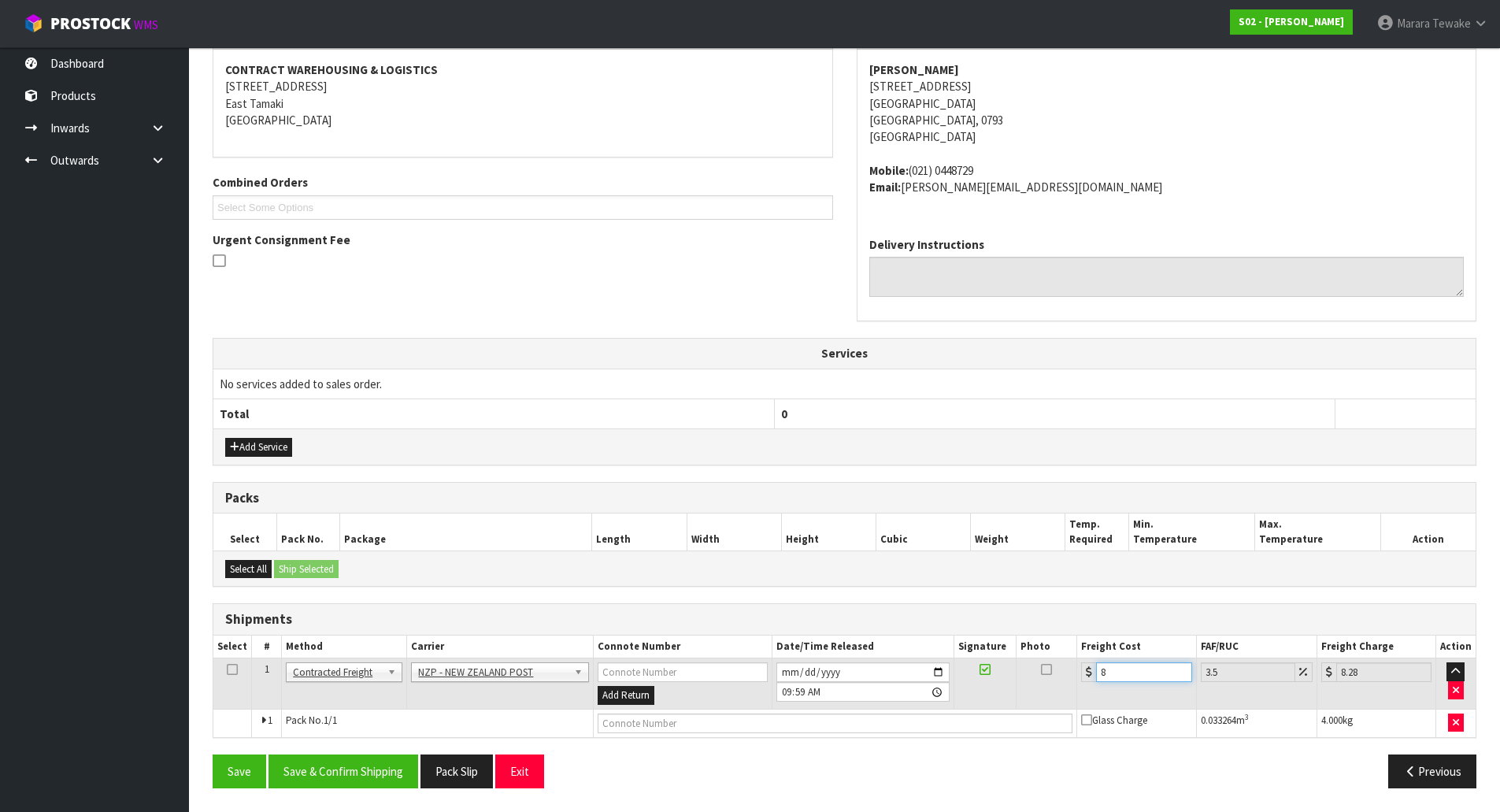
type input "9.21"
type input "8.92"
type input "9.23"
type input "8.92"
click at [405, 773] on button "Save & Confirm Shipping" at bounding box center [343, 771] width 149 height 34
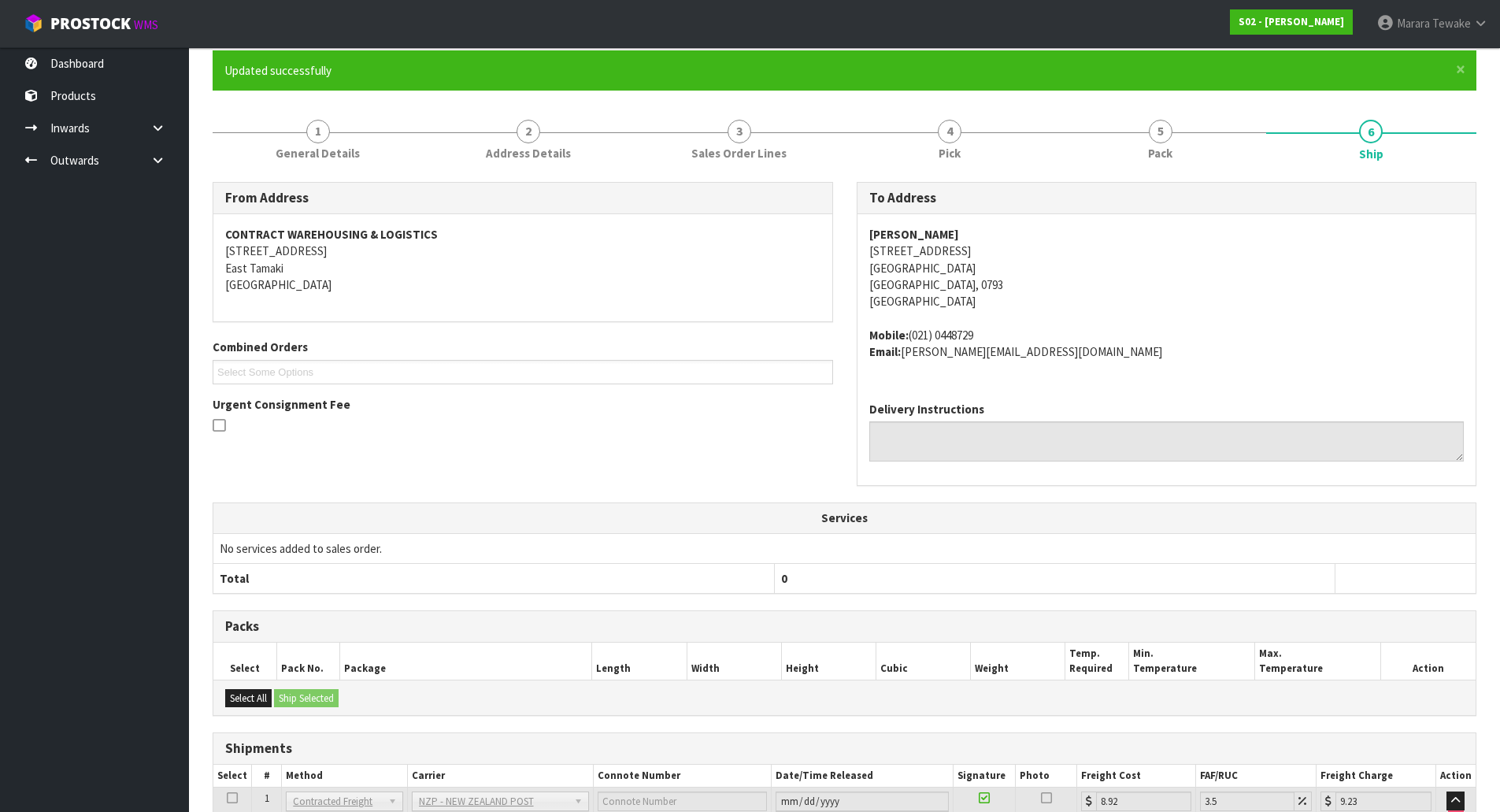
scroll to position [0, 0]
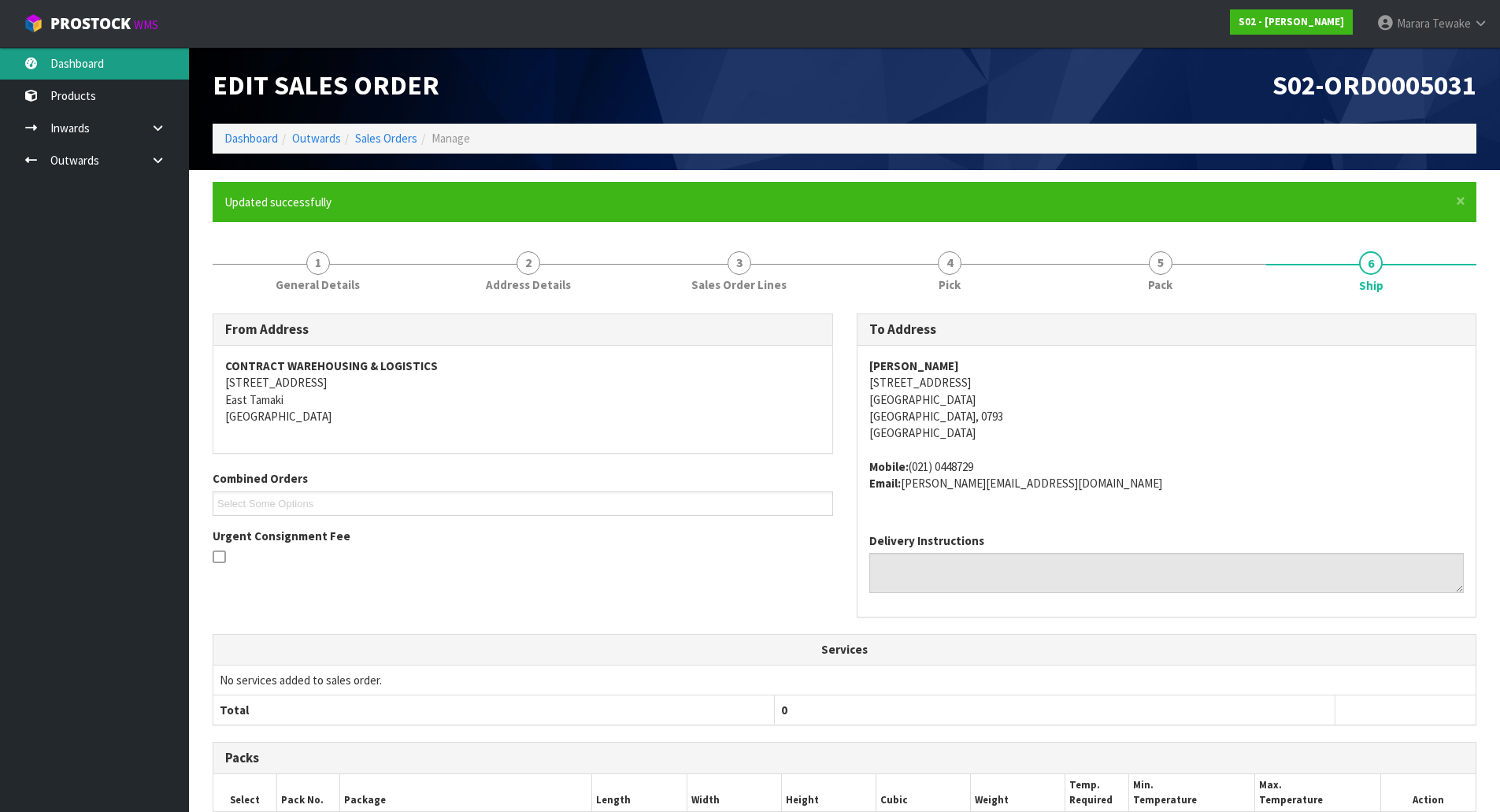
click at [159, 65] on link "Dashboard" at bounding box center [94, 63] width 189 height 32
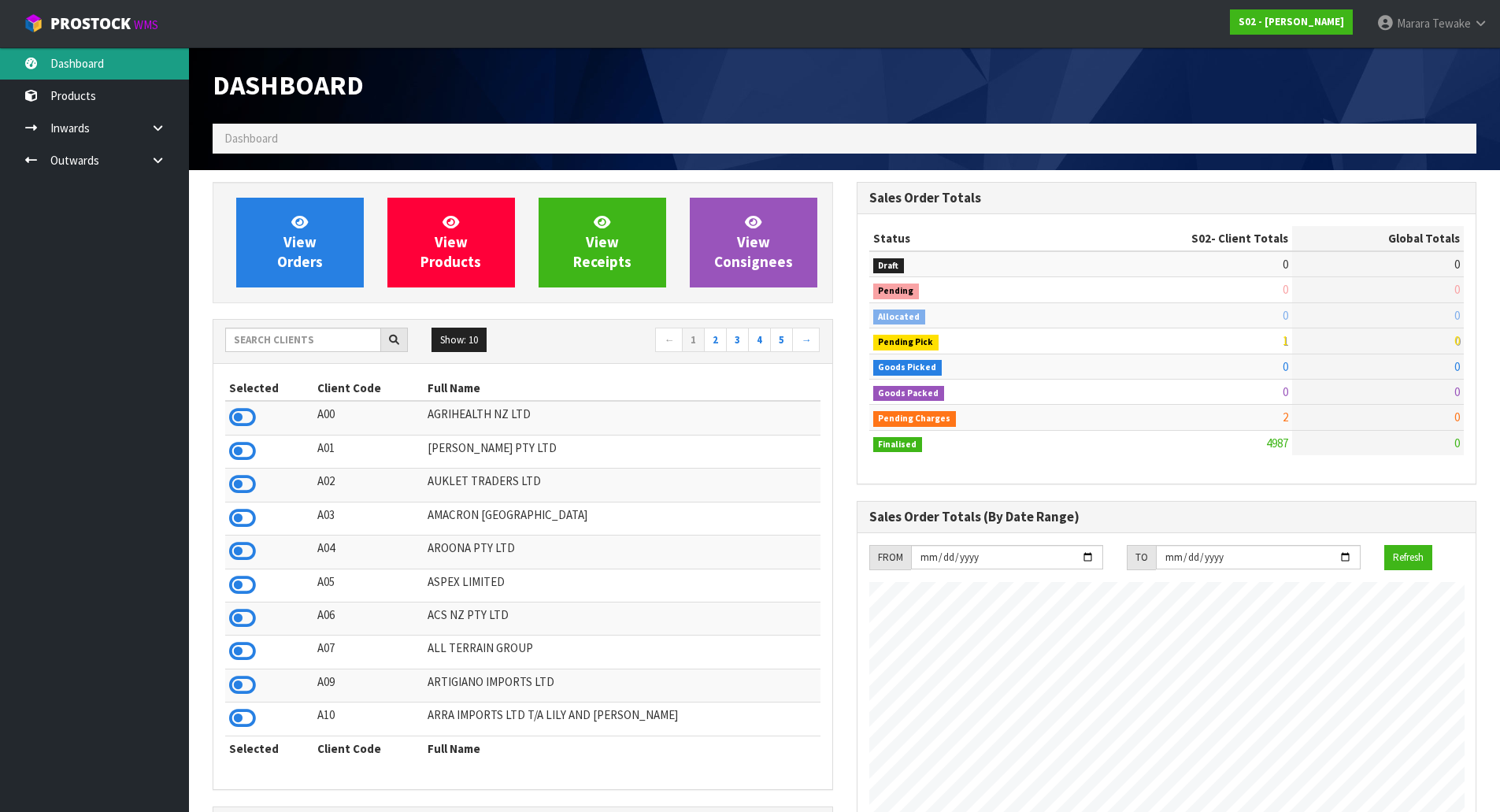
scroll to position [1193, 644]
click at [309, 344] on input "text" at bounding box center [303, 339] width 156 height 25
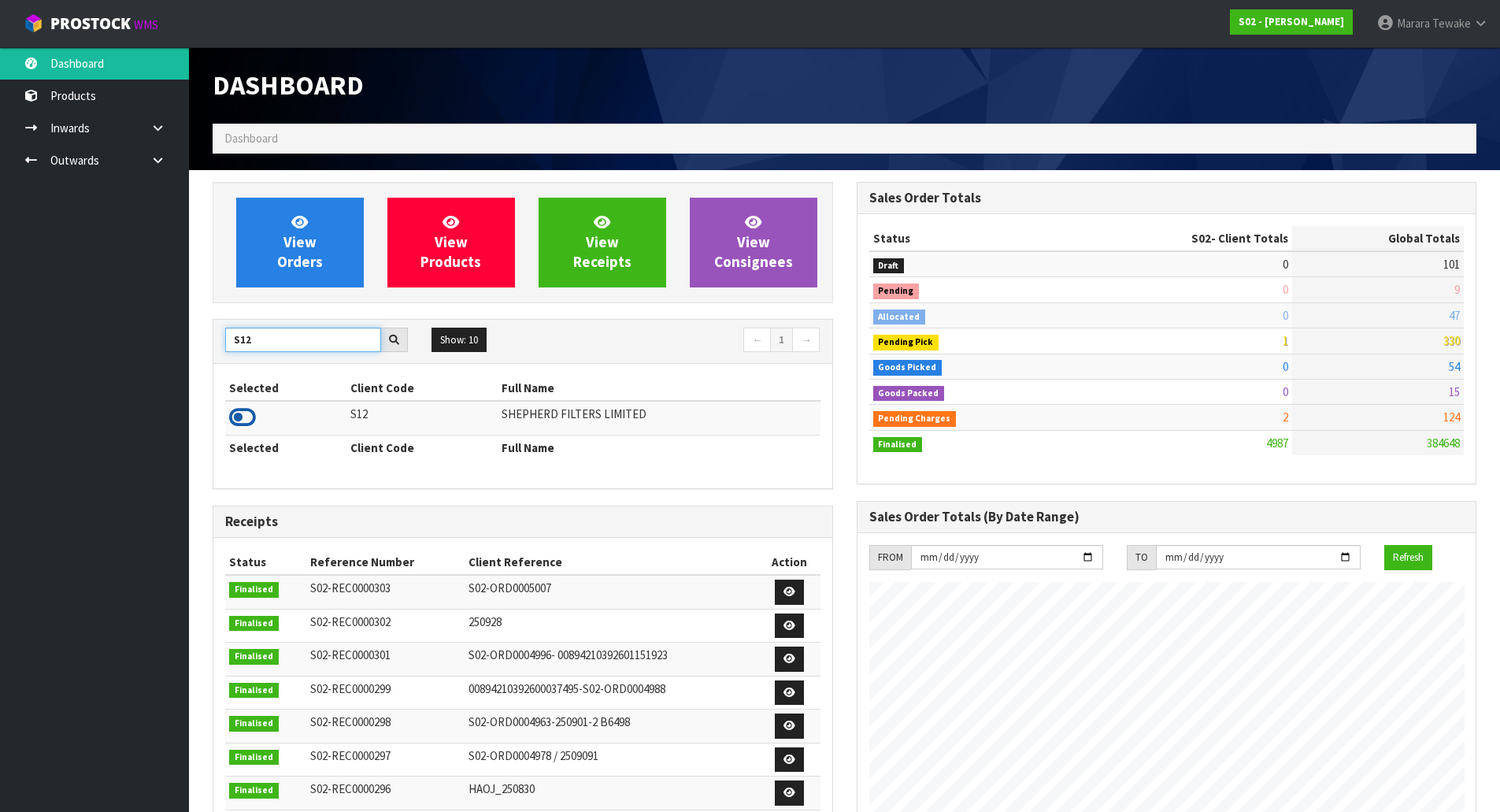
type input "S12"
click at [248, 413] on icon at bounding box center [243, 417] width 27 height 24
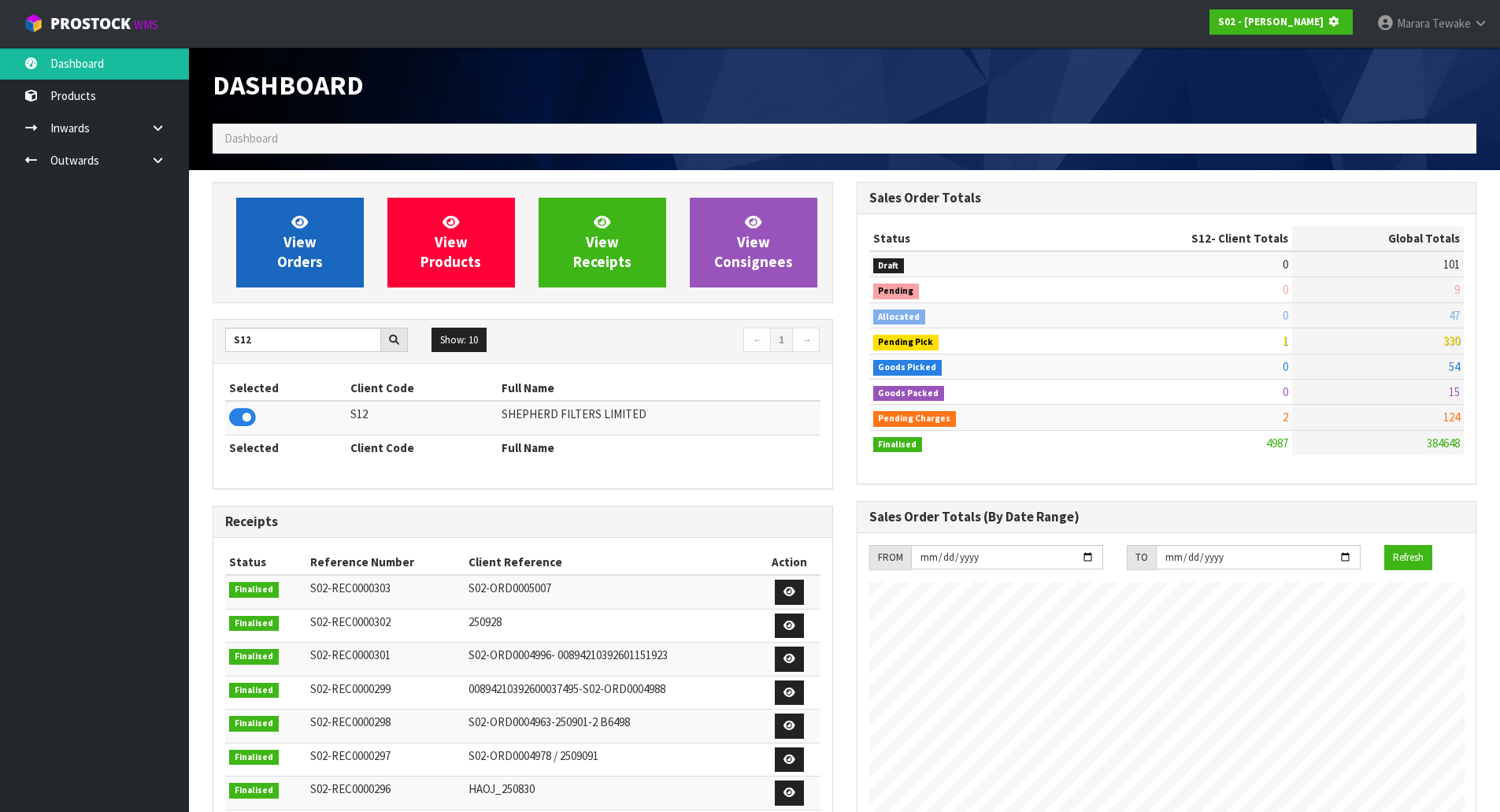
scroll to position [982, 644]
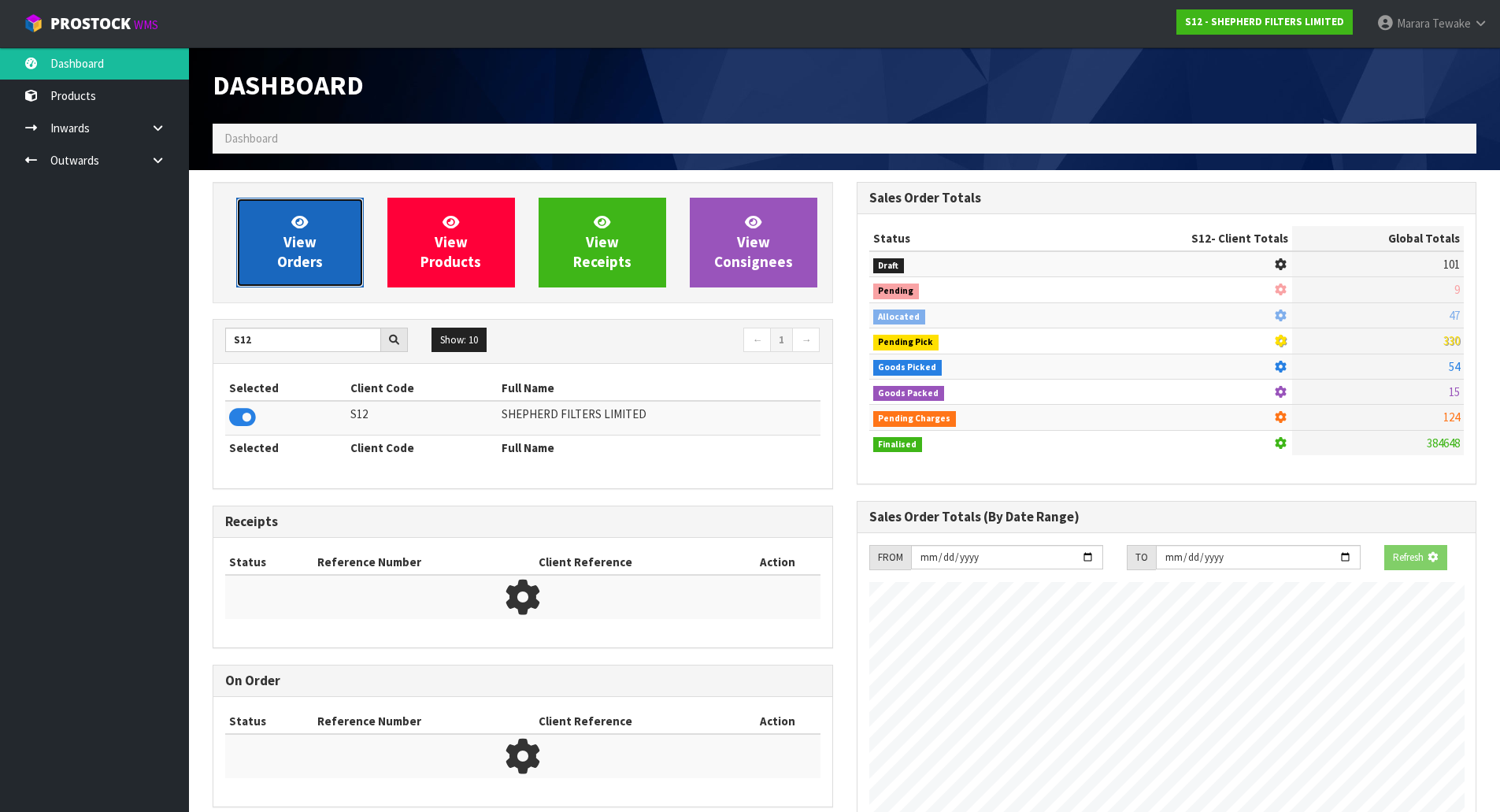
click at [295, 270] on span "View Orders" at bounding box center [300, 242] width 46 height 59
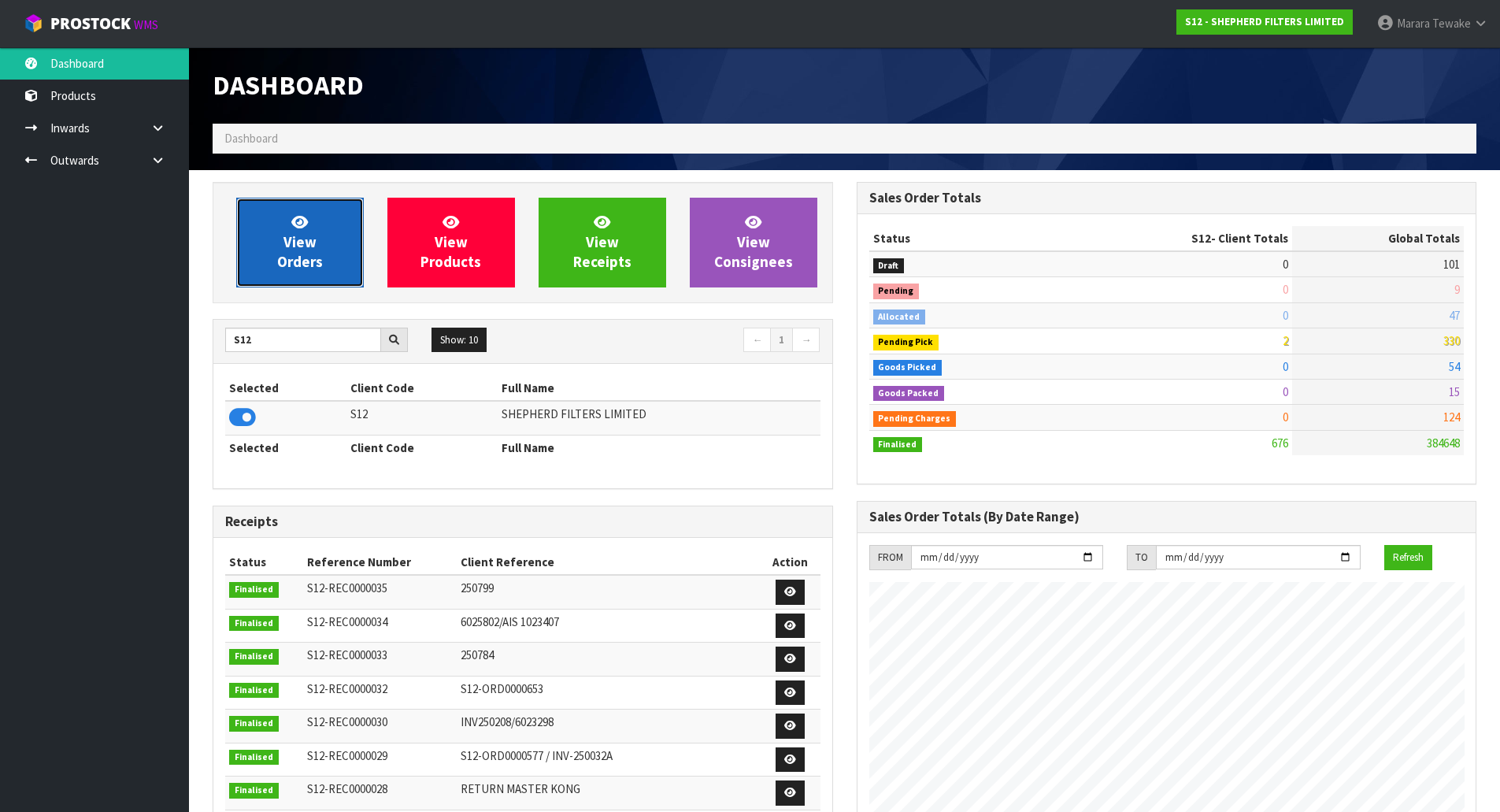
scroll to position [1014, 644]
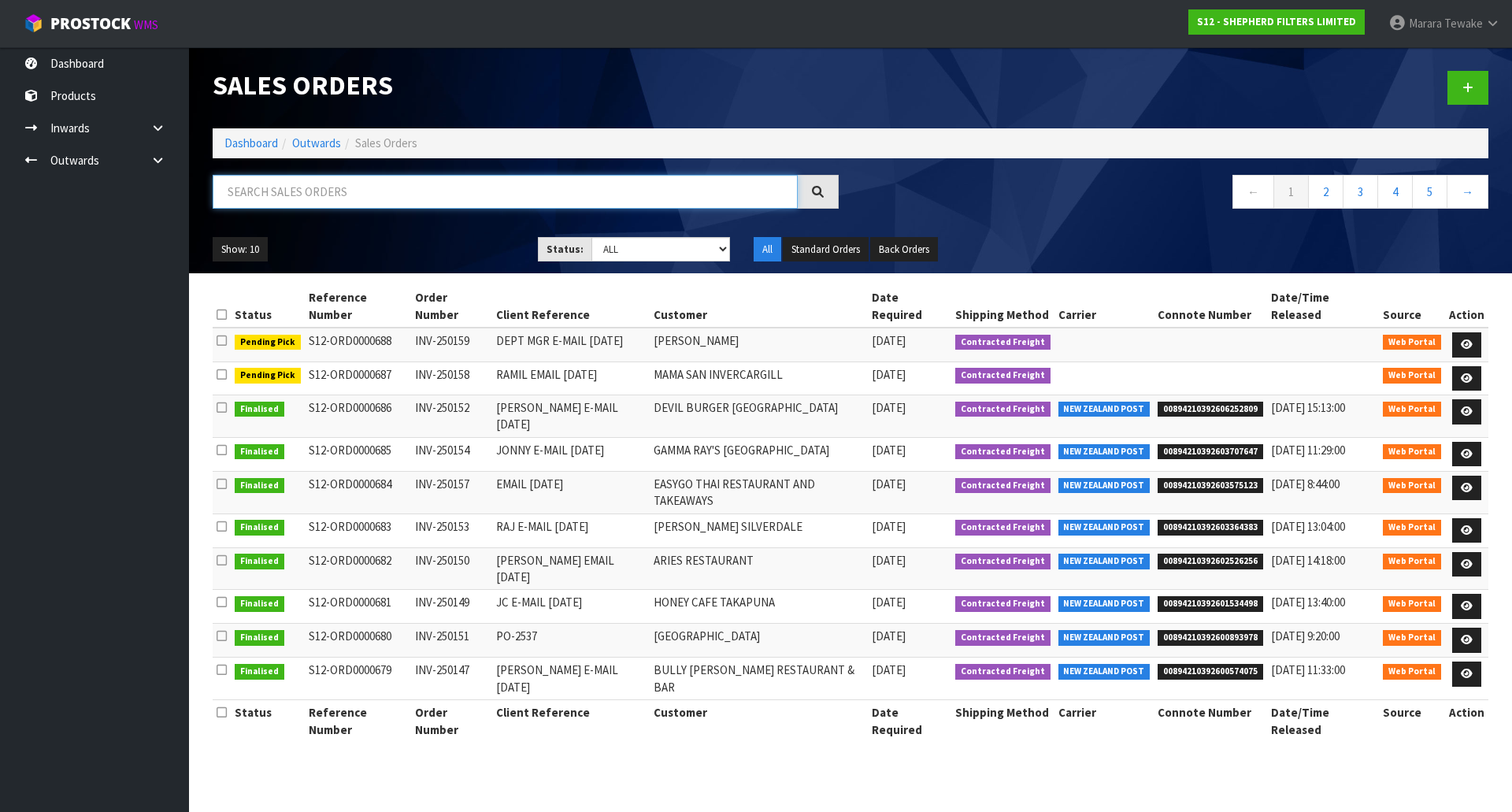
click at [309, 189] on input "text" at bounding box center [505, 191] width 585 height 34
type input "JOB-0416473"
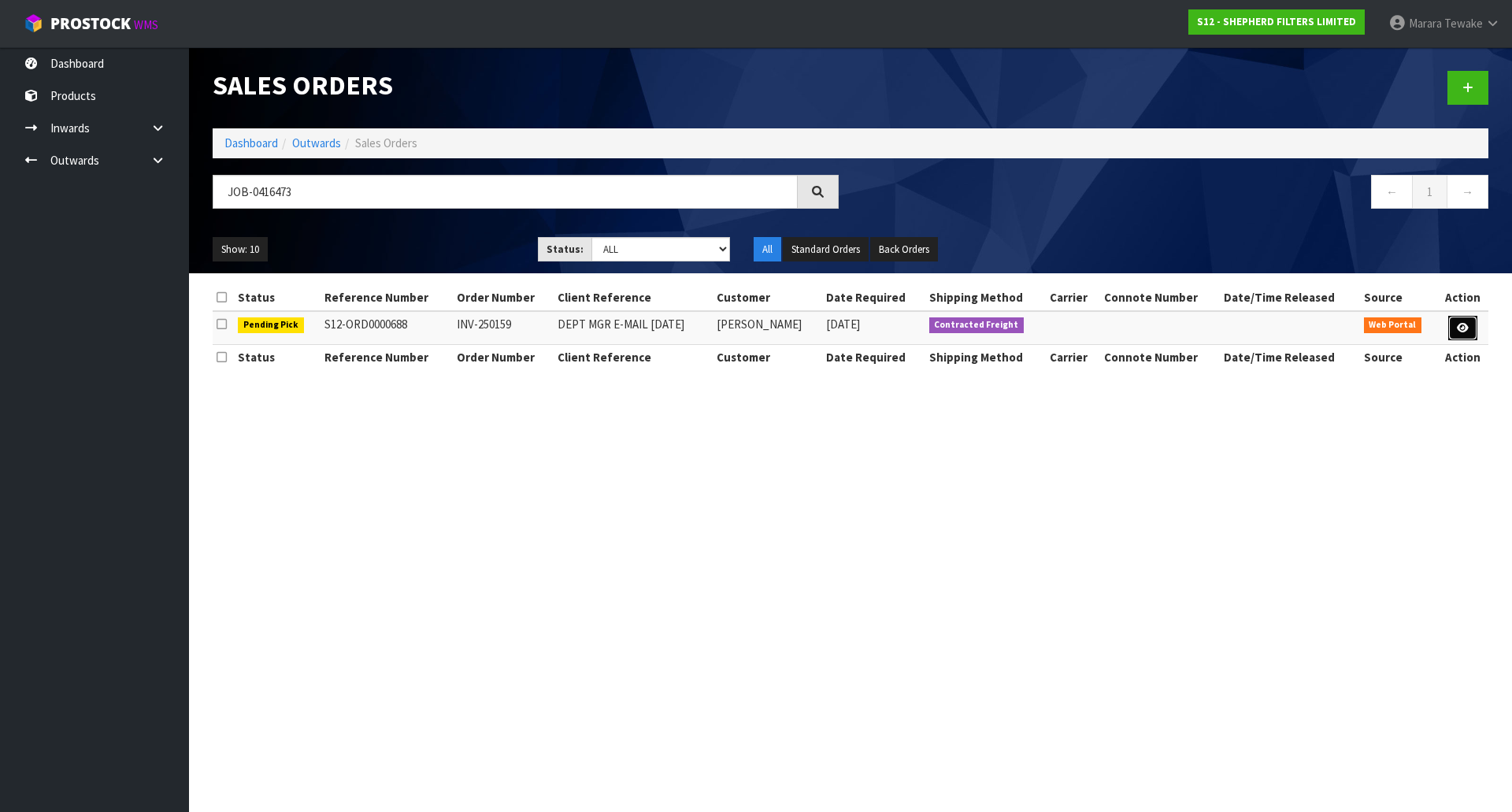
click at [1465, 323] on icon at bounding box center [1463, 327] width 12 height 10
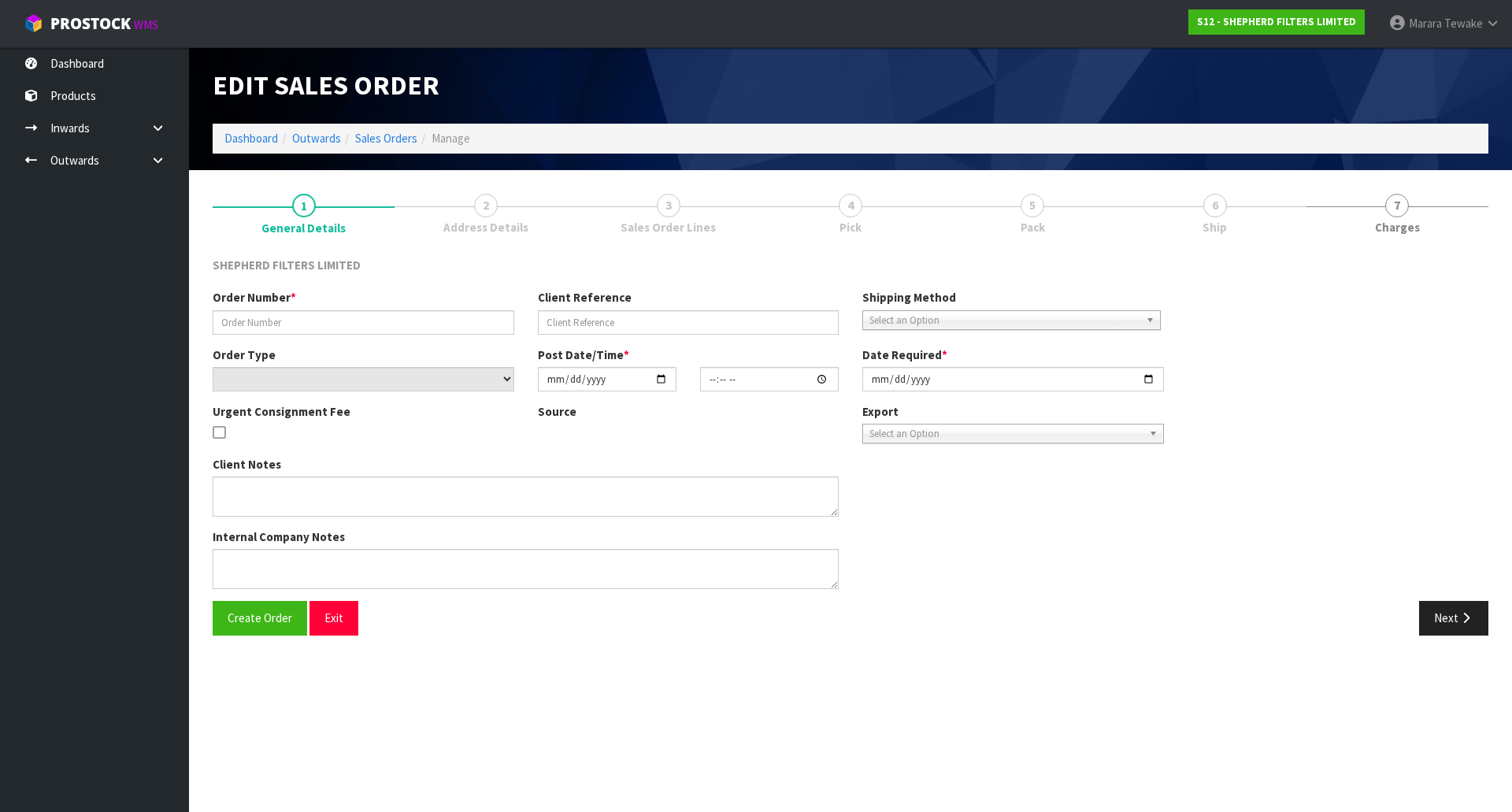
type input "INV-250159"
type input "DEPT MGR E-MAIL 06.10.25"
select select "number:0"
type input "2025-10-07"
type input "23:45:00.000"
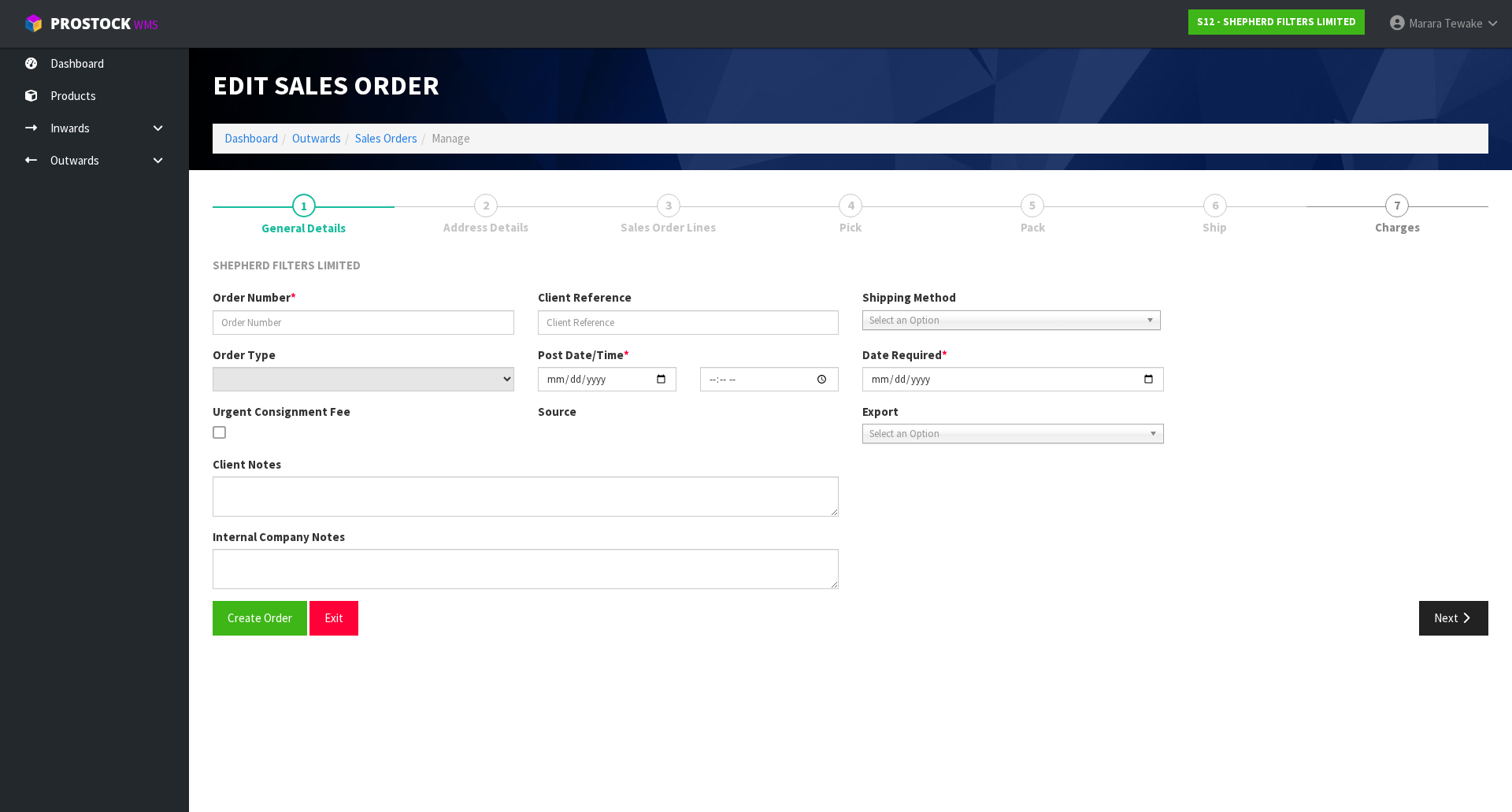
type input "2025-10-07"
type textarea "PLS CHOOSE A BOX/BOXES FROM OWN STOCK TO SHIP THIS IN THE MOST ECONOMICAL WAY P…"
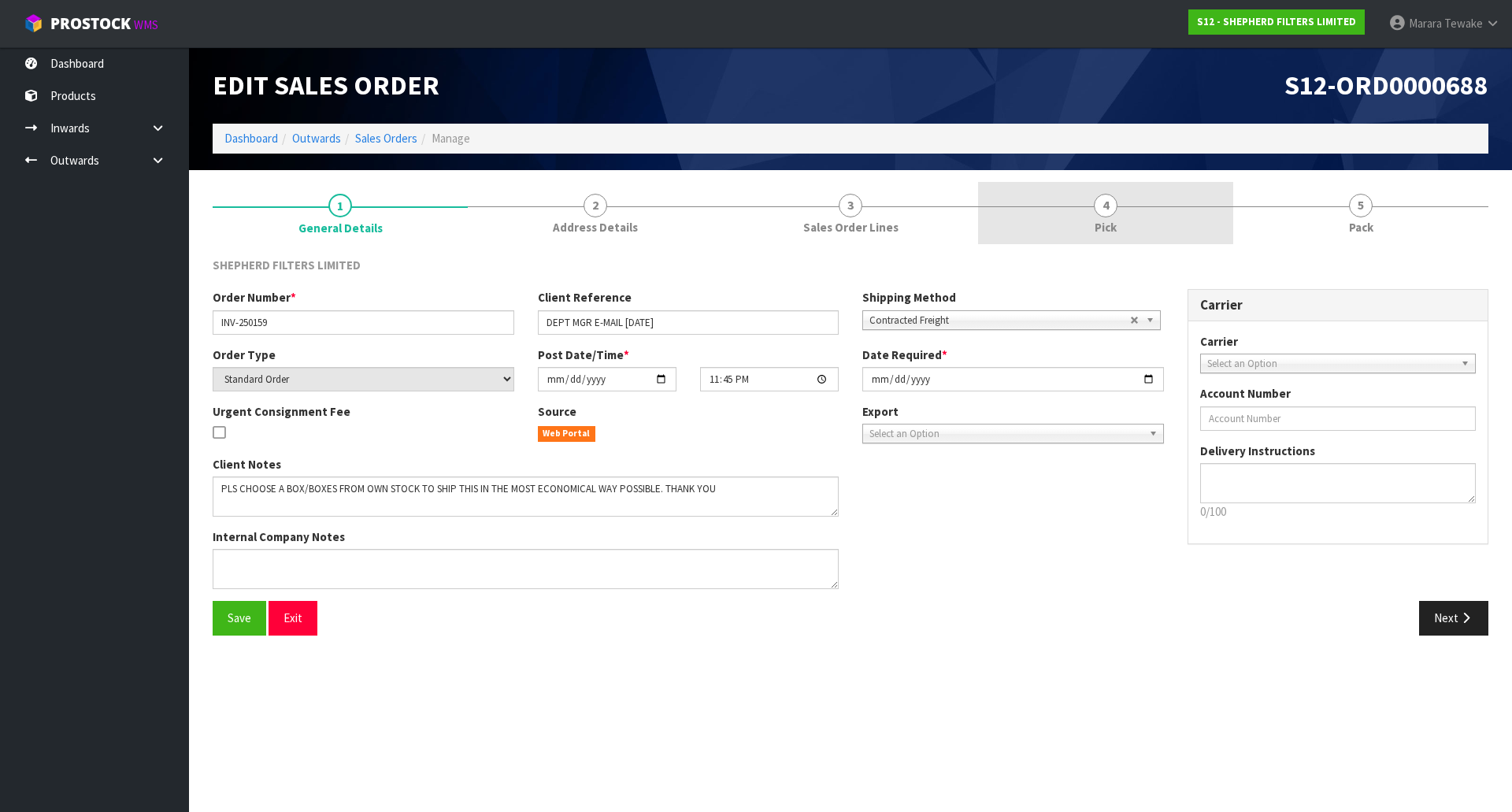
click at [1117, 220] on span "Pick" at bounding box center [1106, 227] width 22 height 17
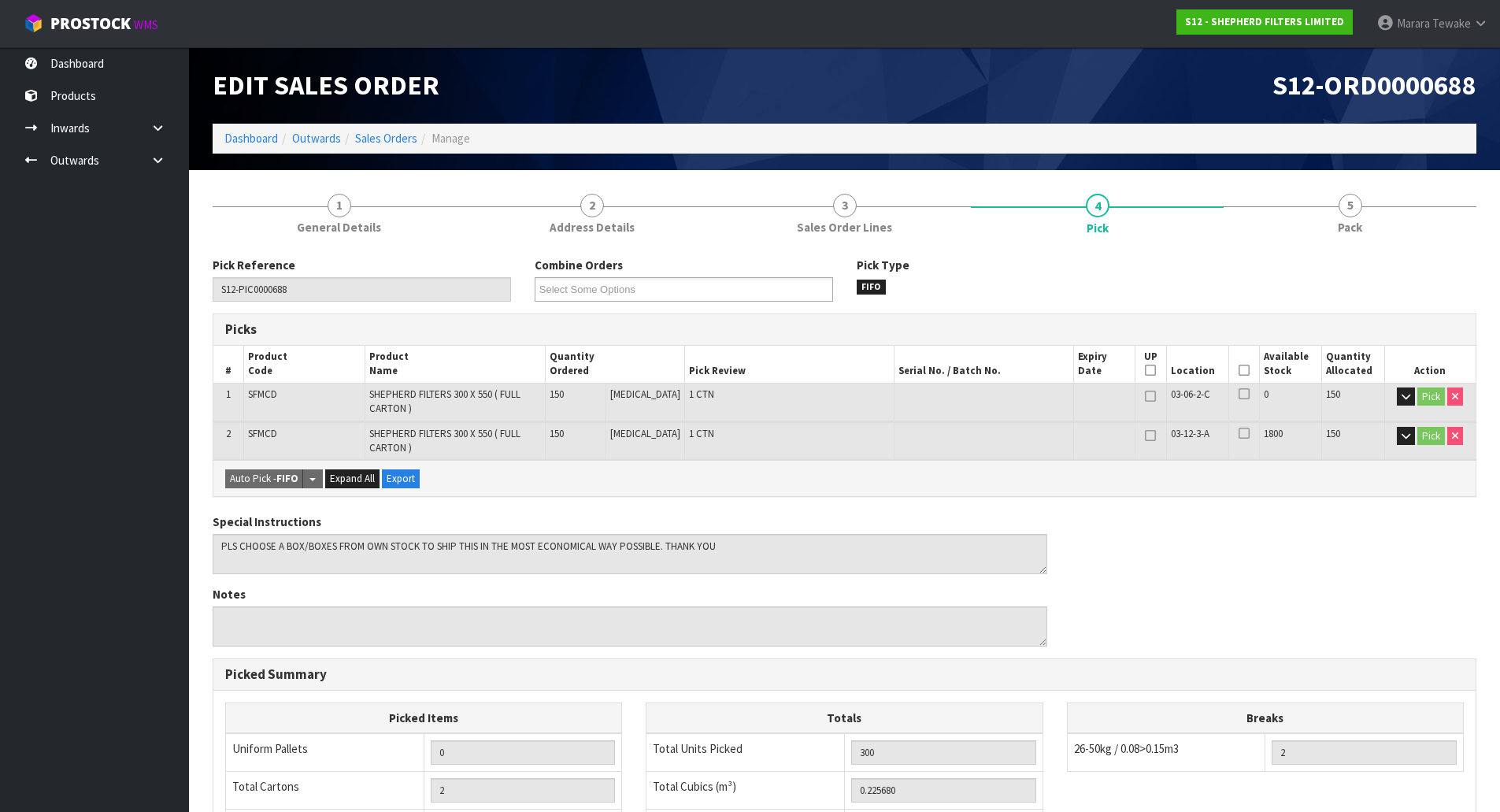
drag, startPoint x: 1237, startPoint y: 370, endPoint x: 1225, endPoint y: 374, distance: 12.6
click at [1239, 370] on icon at bounding box center [1245, 370] width 11 height 1
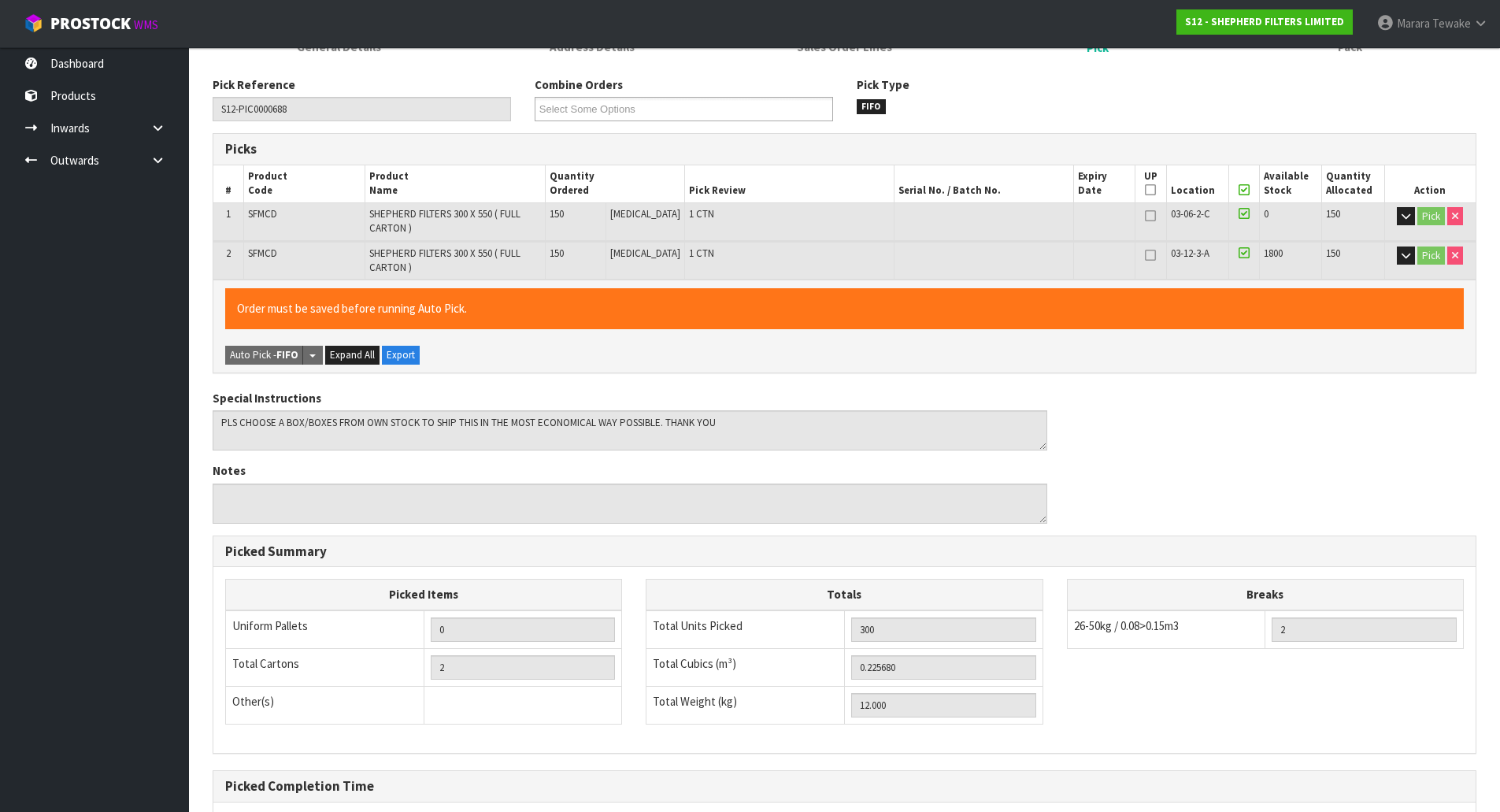
scroll to position [338, 0]
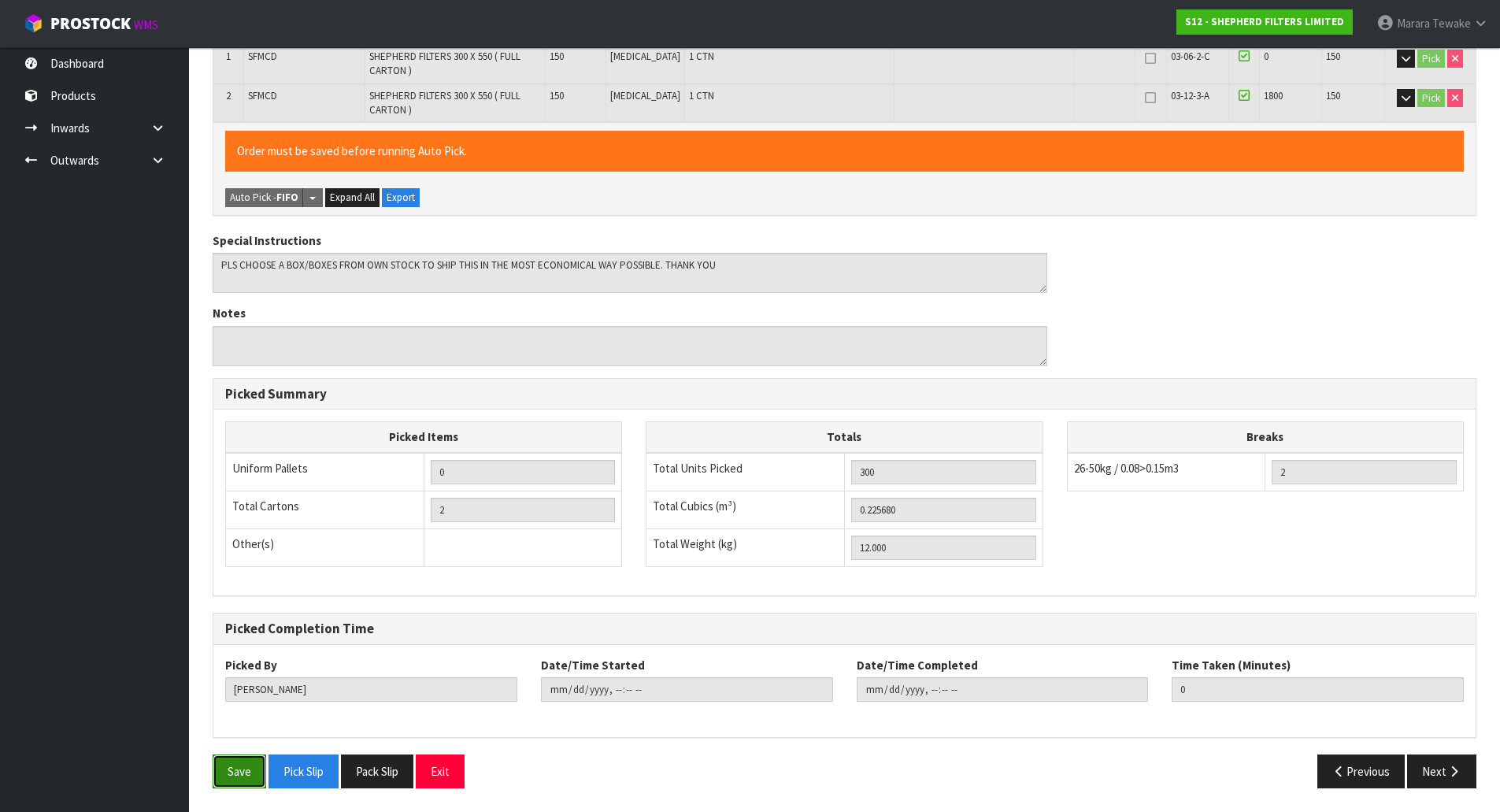
click at [232, 768] on button "Save" at bounding box center [240, 771] width 54 height 34
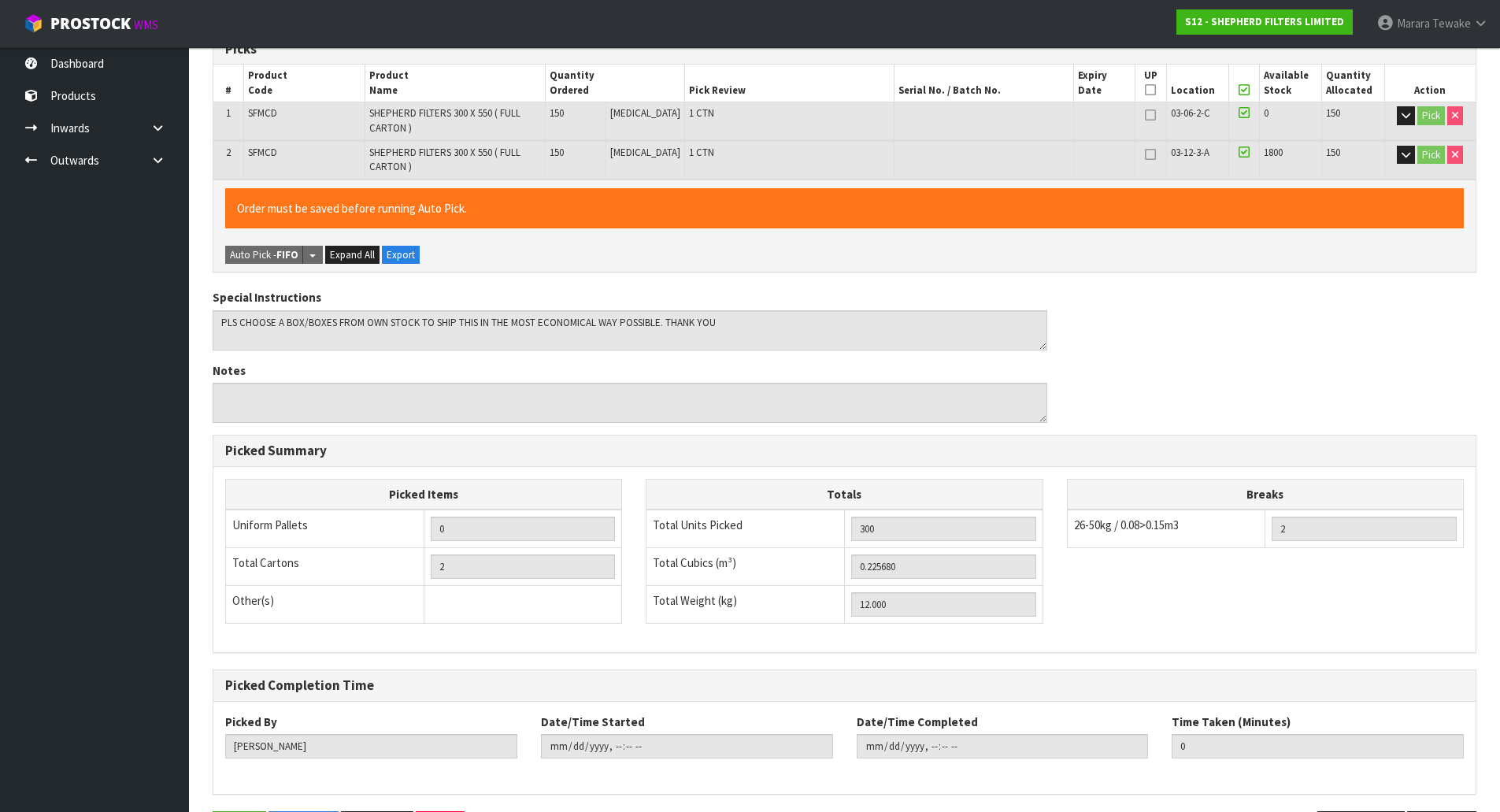
scroll to position [0, 0]
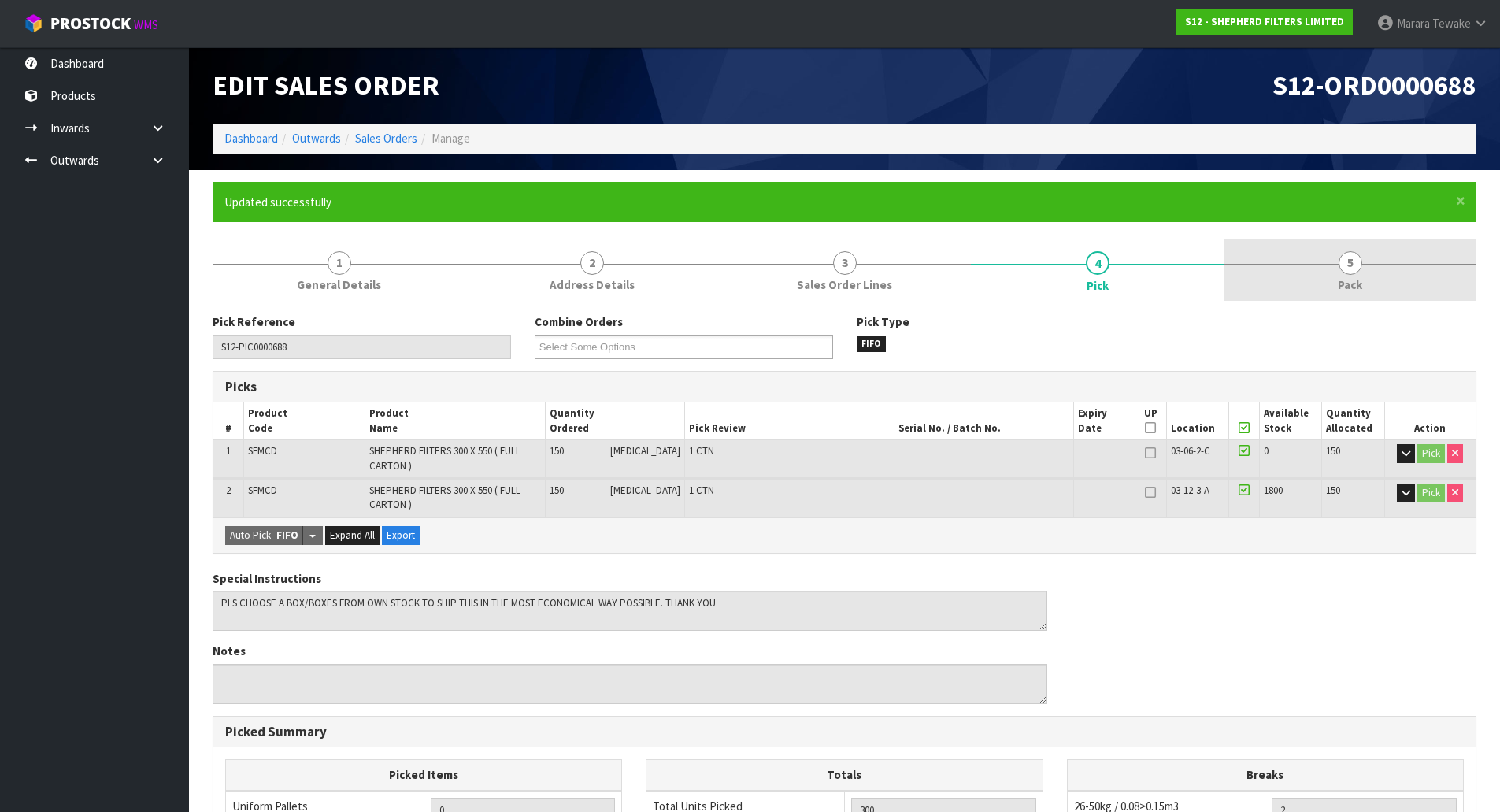
click at [1351, 271] on span "5" at bounding box center [1351, 263] width 24 height 24
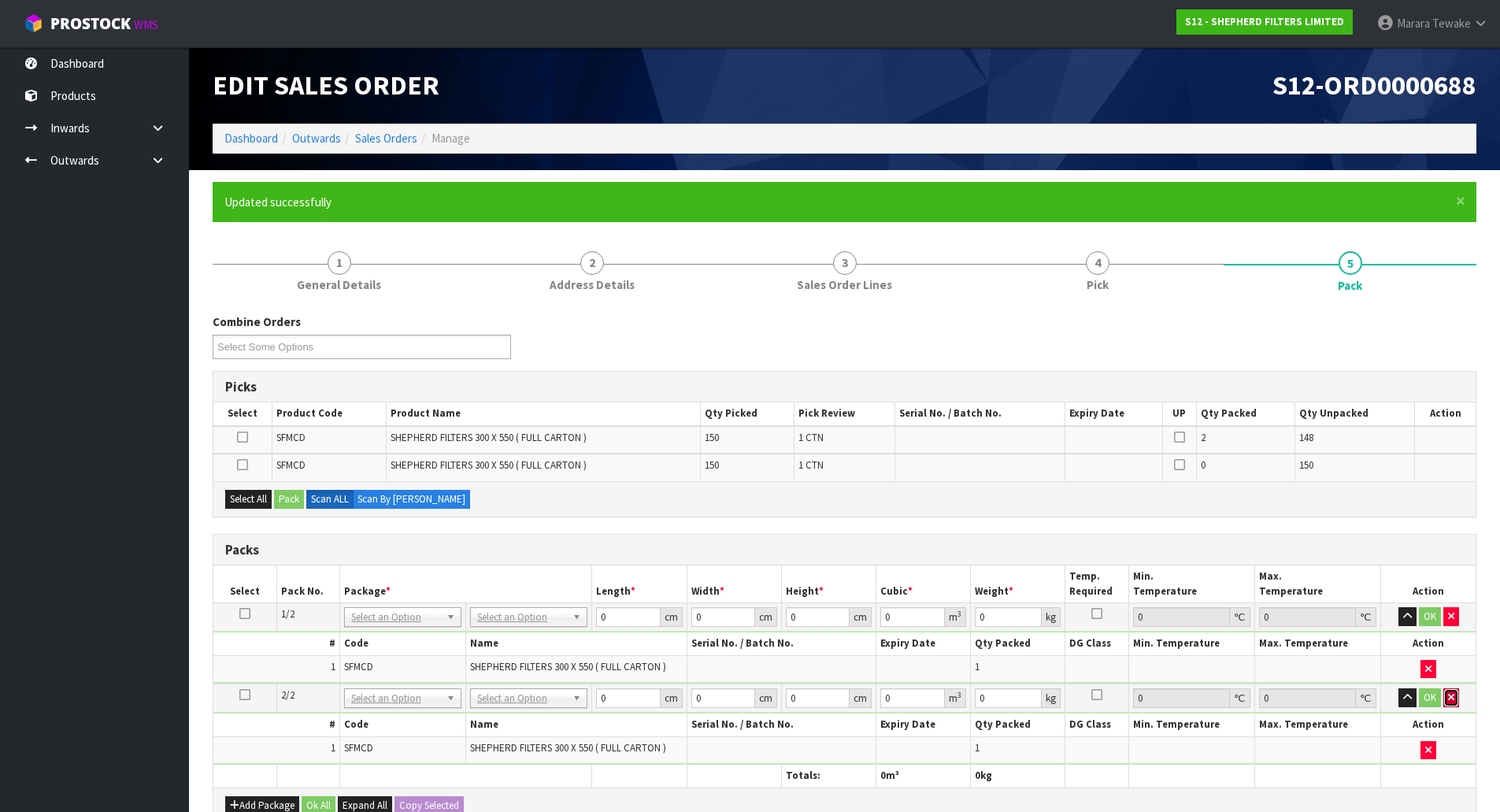
click at [1454, 697] on icon "button" at bounding box center [1452, 697] width 6 height 10
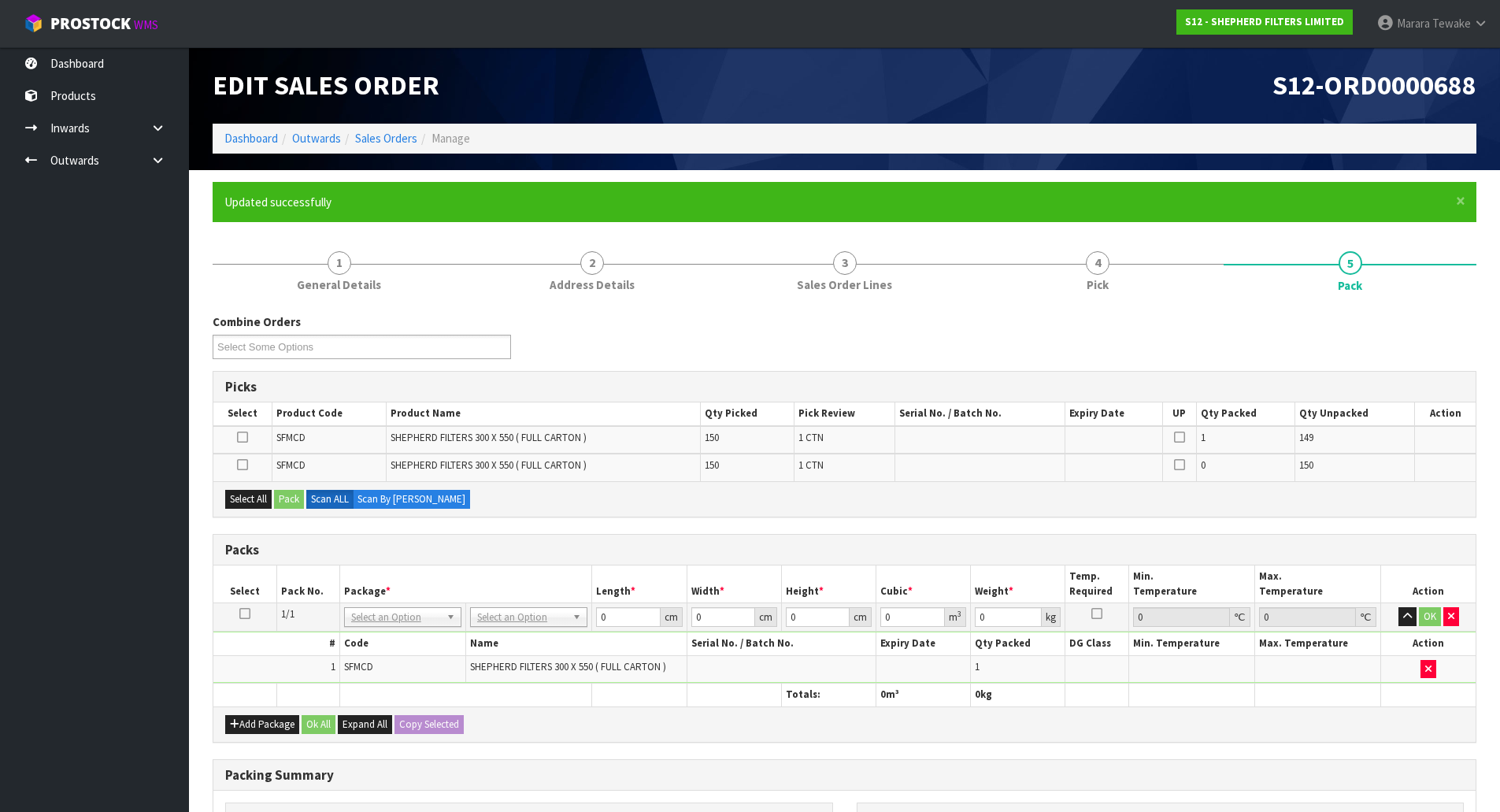
drag, startPoint x: 251, startPoint y: 614, endPoint x: 240, endPoint y: 614, distance: 11.0
click at [247, 614] on td at bounding box center [245, 617] width 63 height 28
click at [240, 614] on icon at bounding box center [245, 614] width 11 height 1
click at [244, 437] on icon at bounding box center [243, 437] width 11 height 1
click at [0, 0] on input "checkbox" at bounding box center [0, 0] width 0 height 0
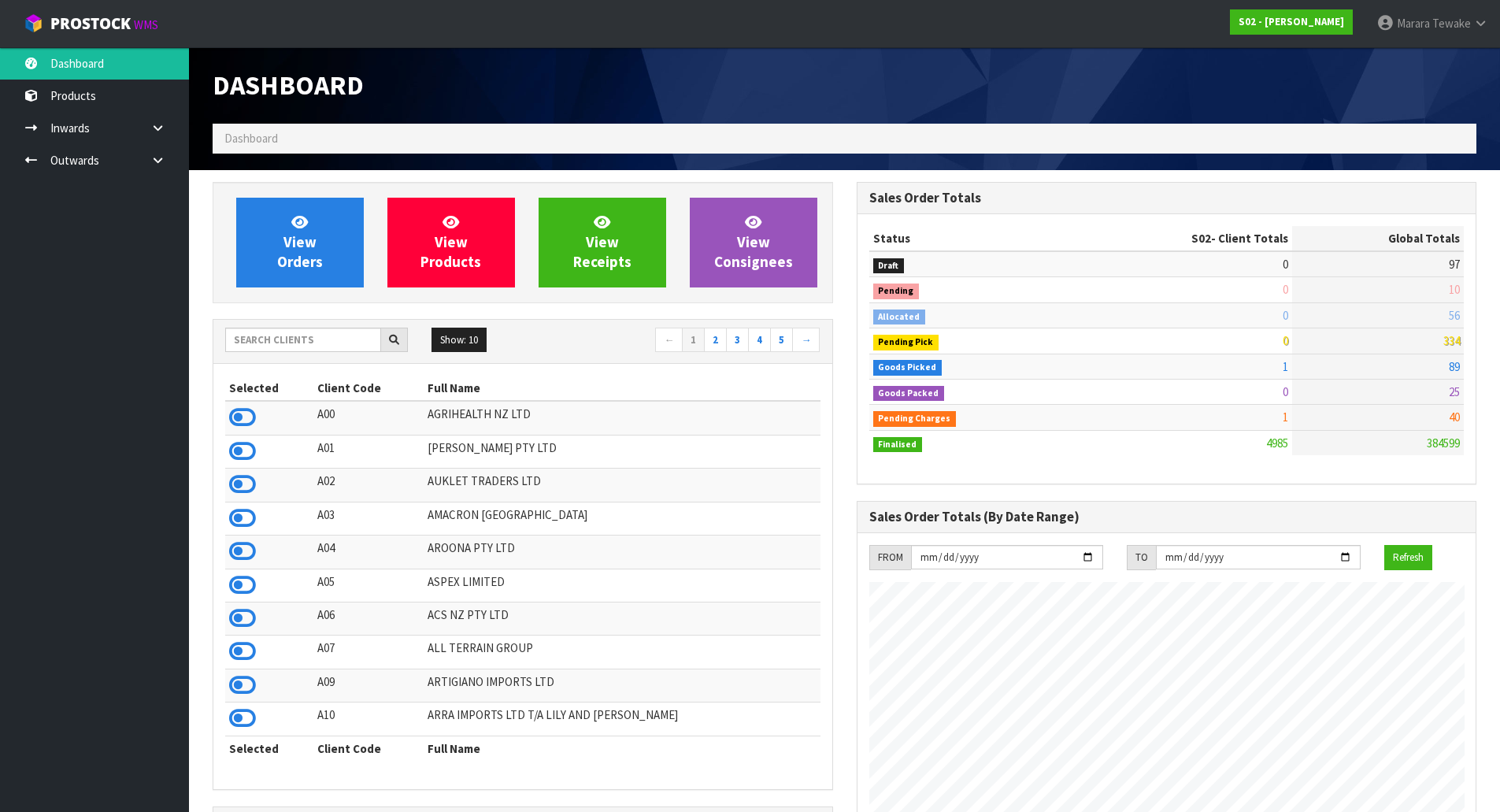
scroll to position [1142, 644]
drag, startPoint x: 256, startPoint y: 364, endPoint x: 274, endPoint y: 333, distance: 35.8
click at [258, 360] on div "Show: 10 5 10 25 50 ← 1 2 3 4 5 → Selected Client Code Full Name A00 AGRIHEALTH…" at bounding box center [523, 554] width 621 height 471
click at [275, 331] on input "text" at bounding box center [303, 339] width 156 height 25
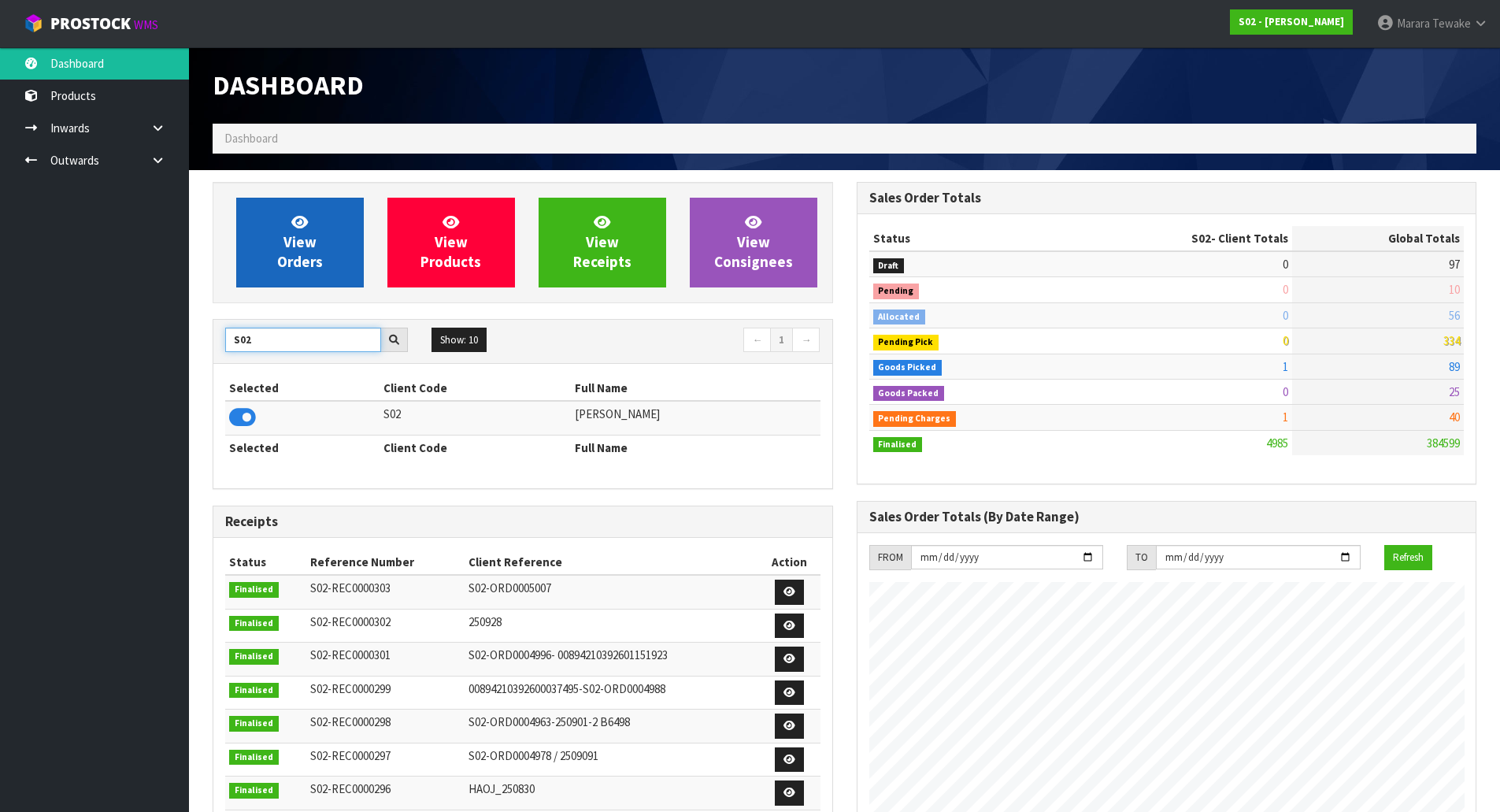
type input "S02"
click at [298, 259] on span "View Orders" at bounding box center [300, 242] width 46 height 59
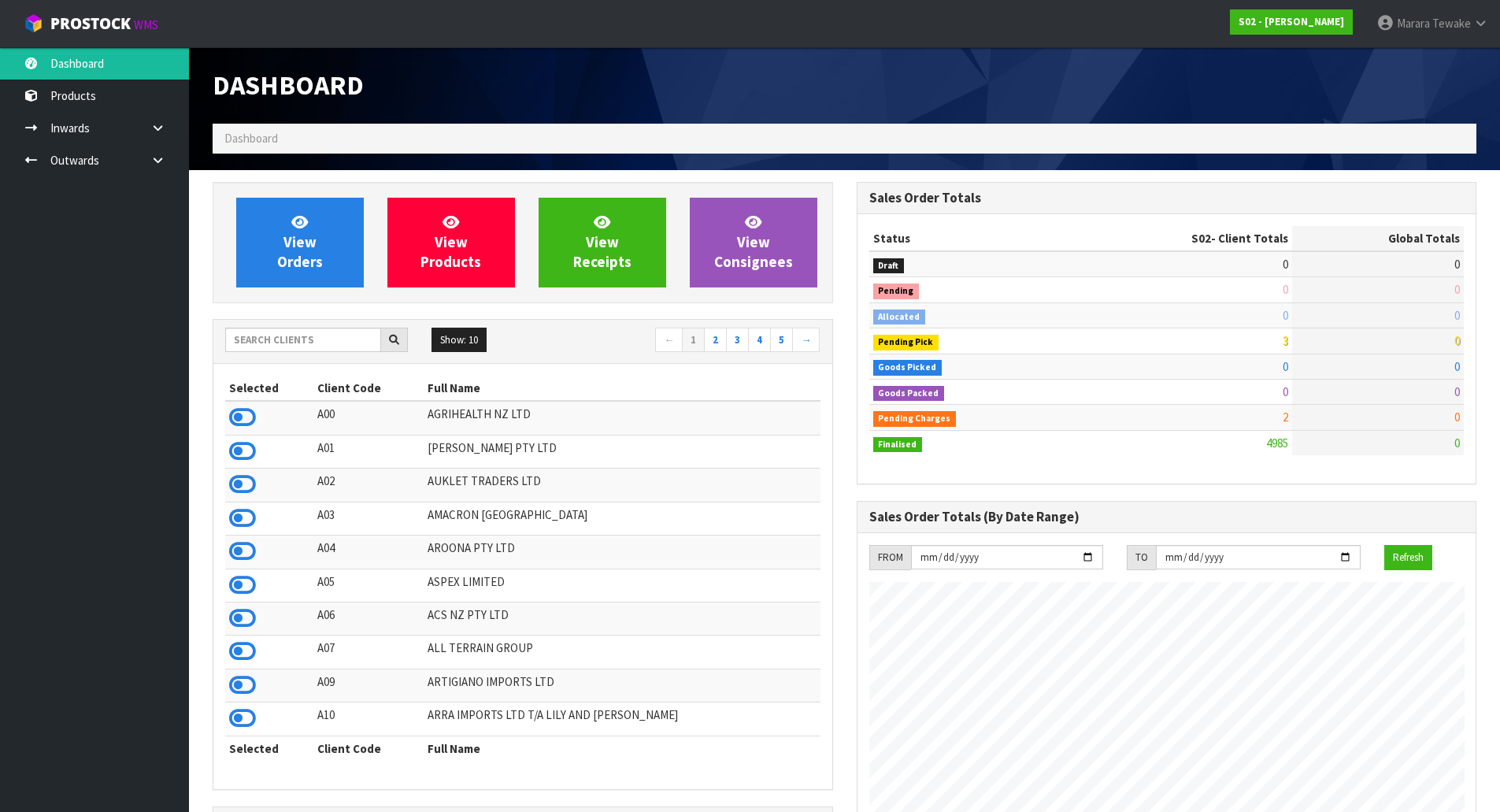
scroll to position [1193, 644]
click at [293, 336] on input "text" at bounding box center [303, 339] width 156 height 25
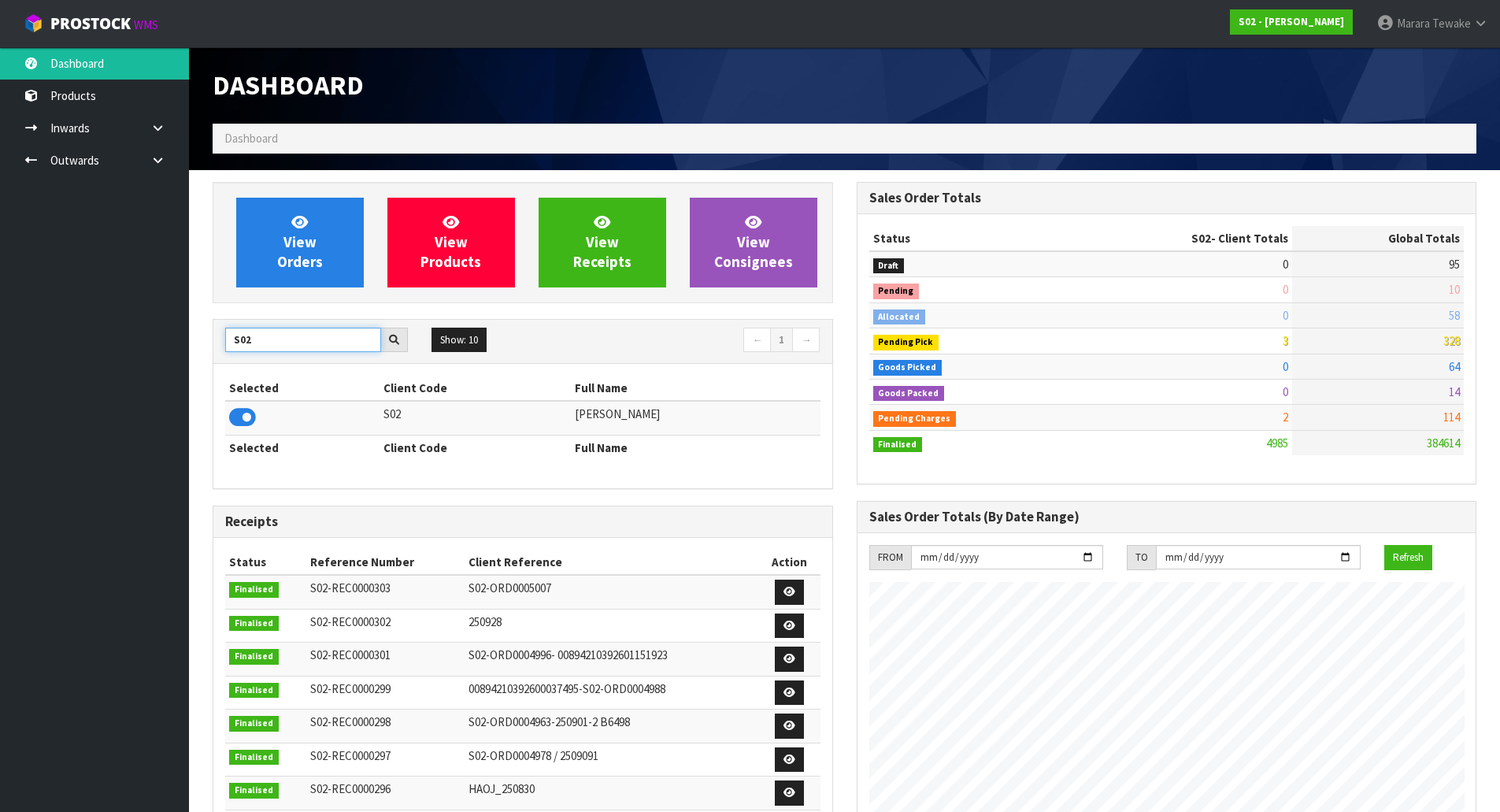
type input "S02"
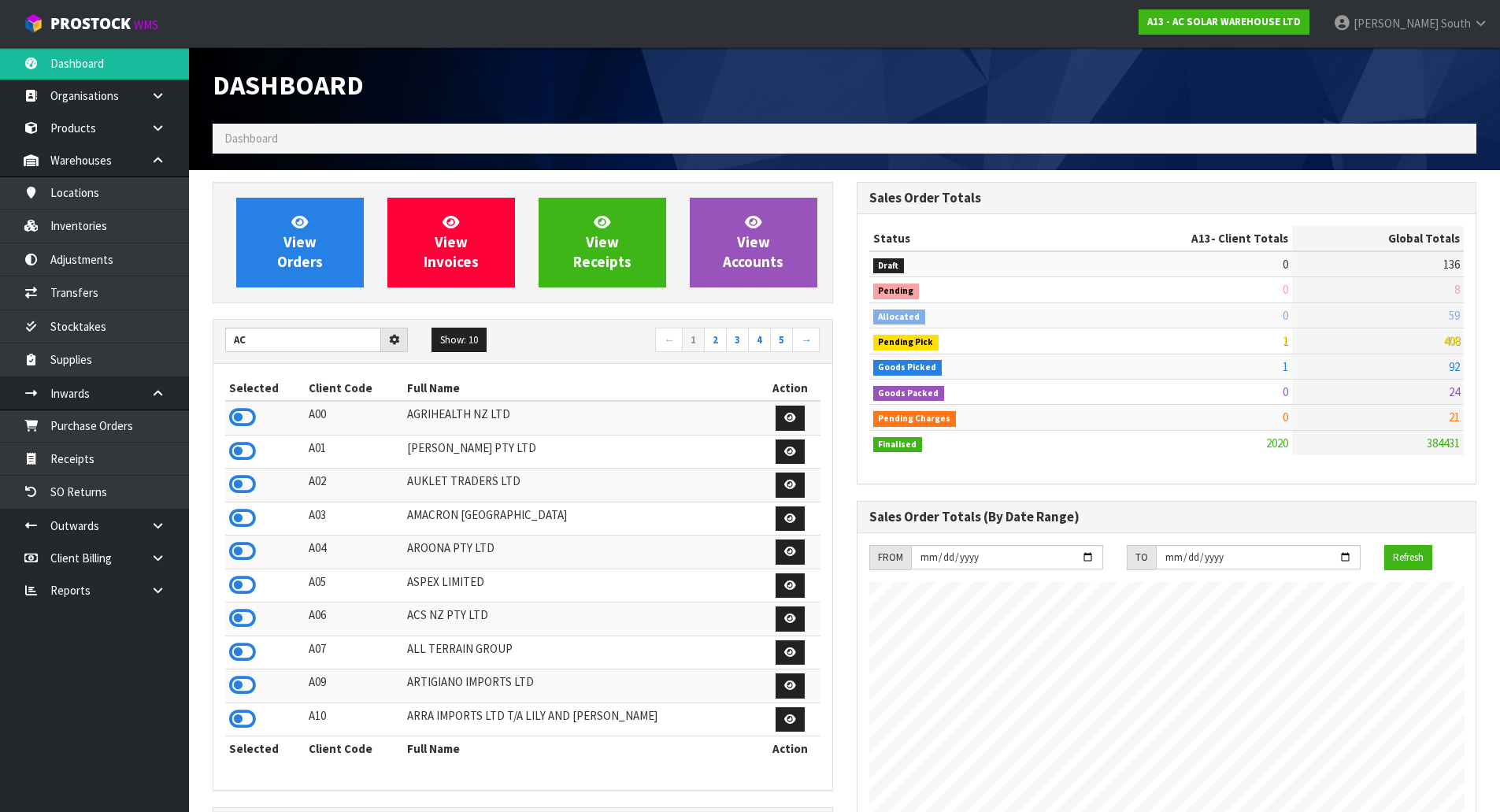
scroll to position [1158, 644]
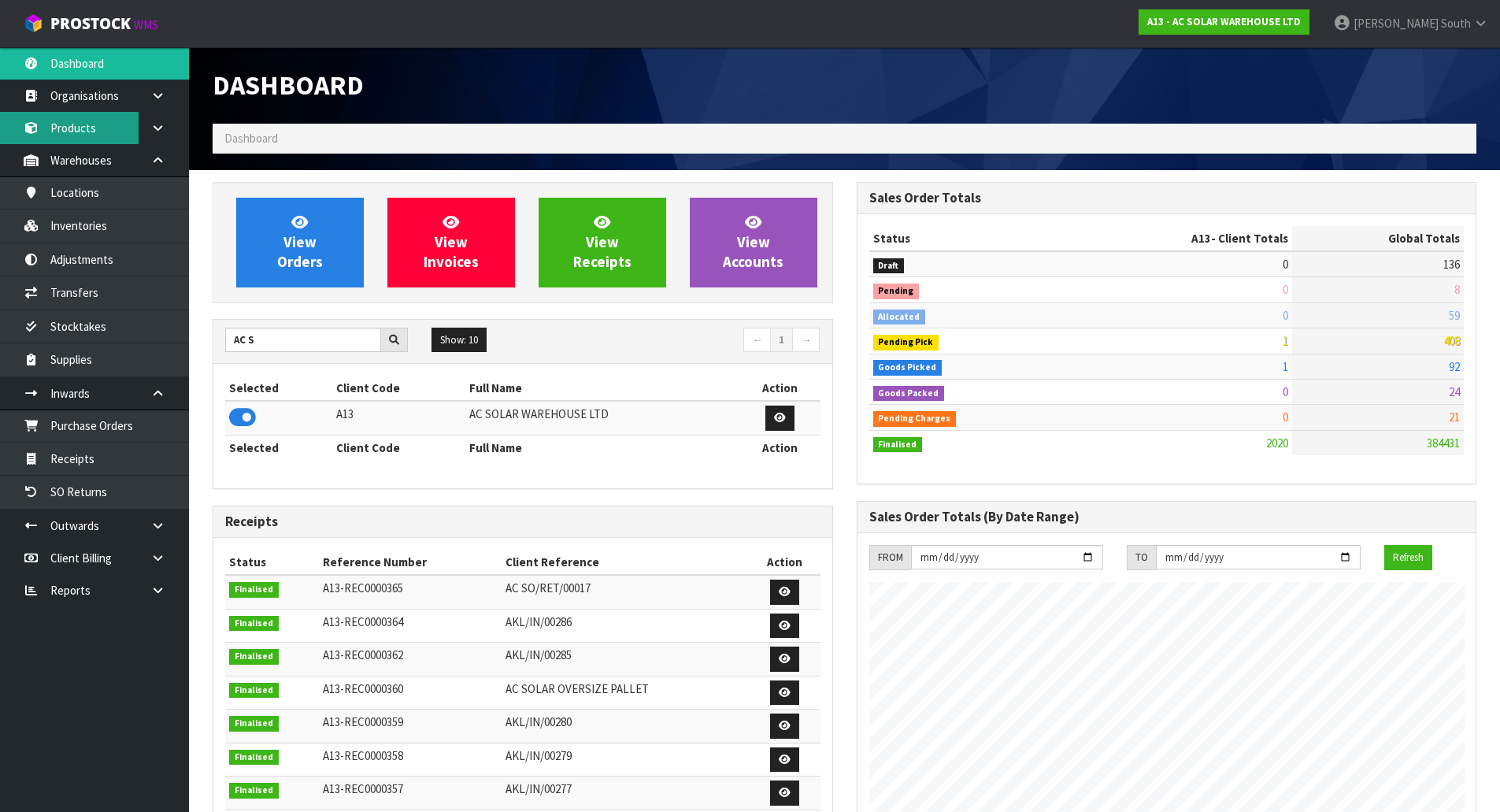
type input "AC S"
click at [121, 136] on link "Products" at bounding box center [94, 127] width 189 height 32
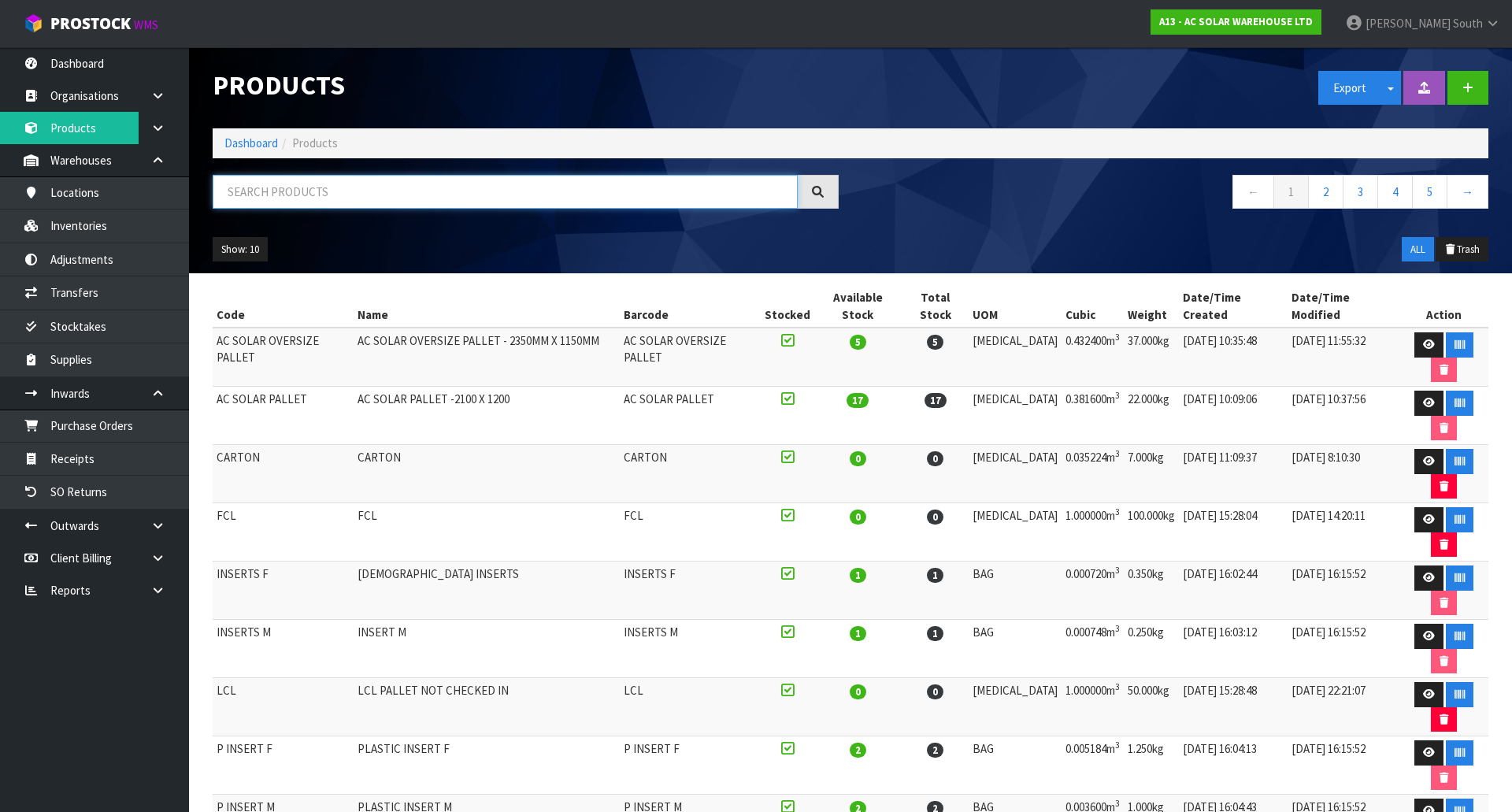
click at [274, 198] on input "text" at bounding box center [505, 191] width 585 height 34
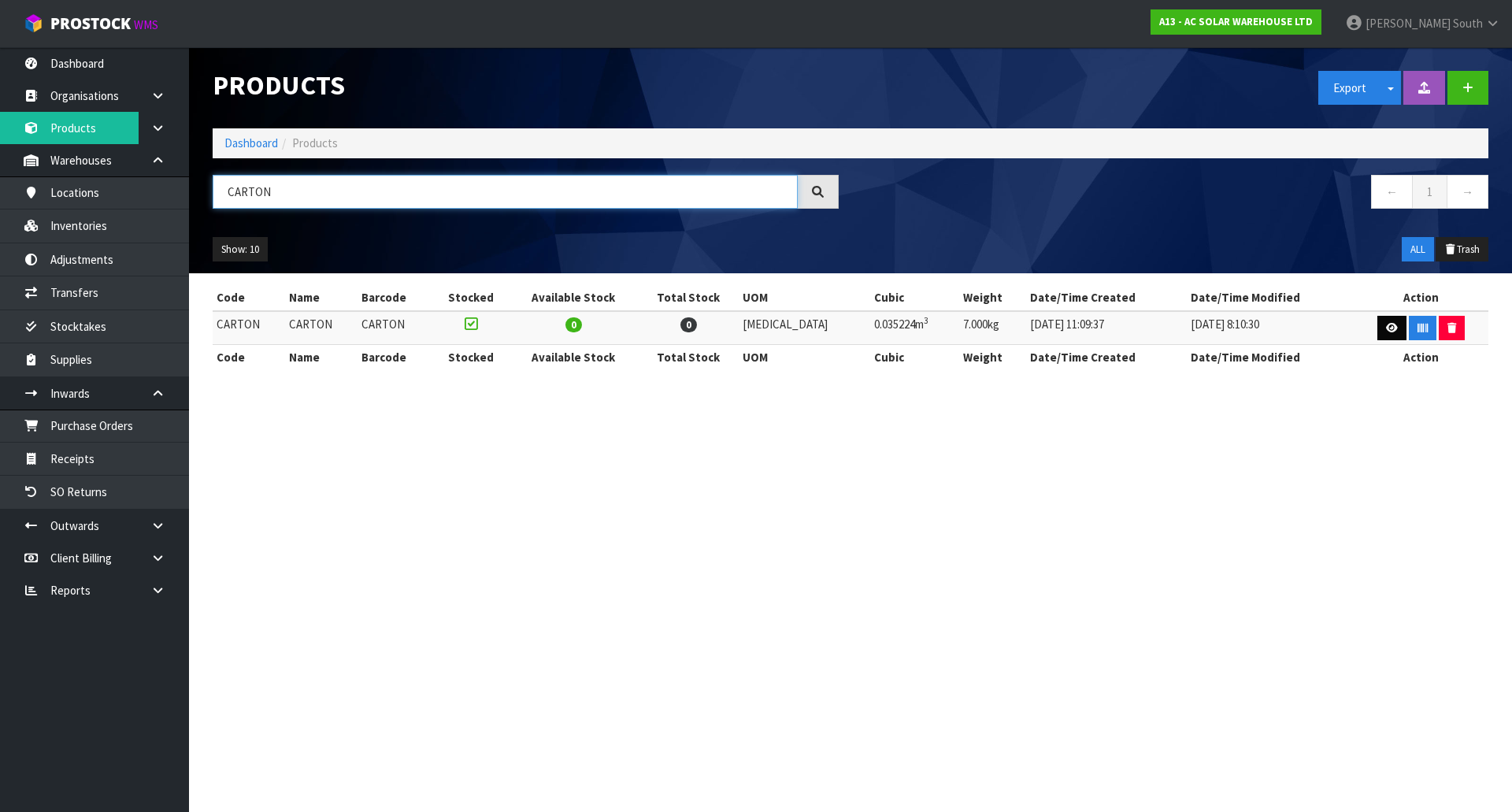
type input "CARTON"
click at [1378, 328] on link at bounding box center [1392, 328] width 29 height 25
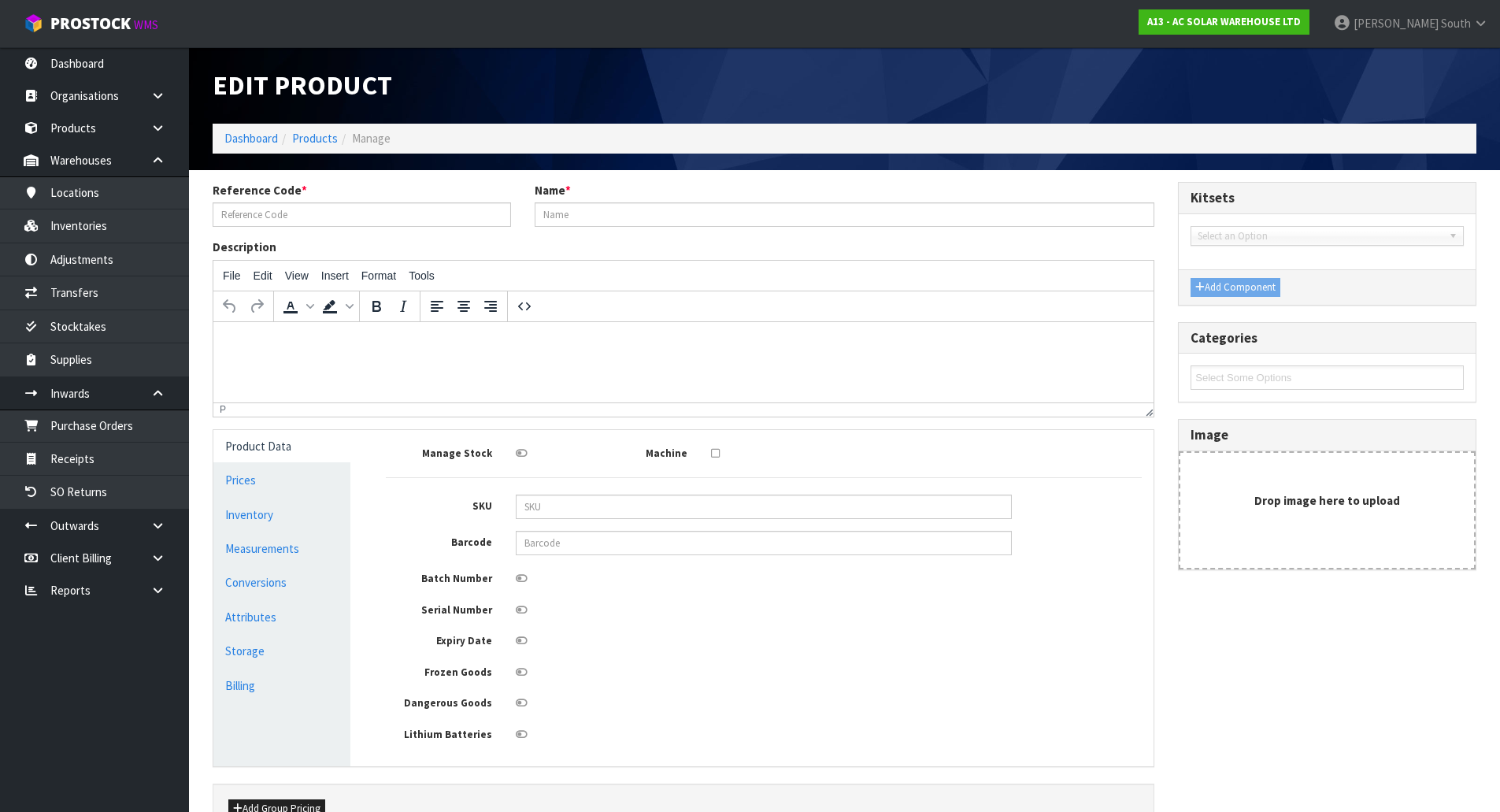
type input "CARTON"
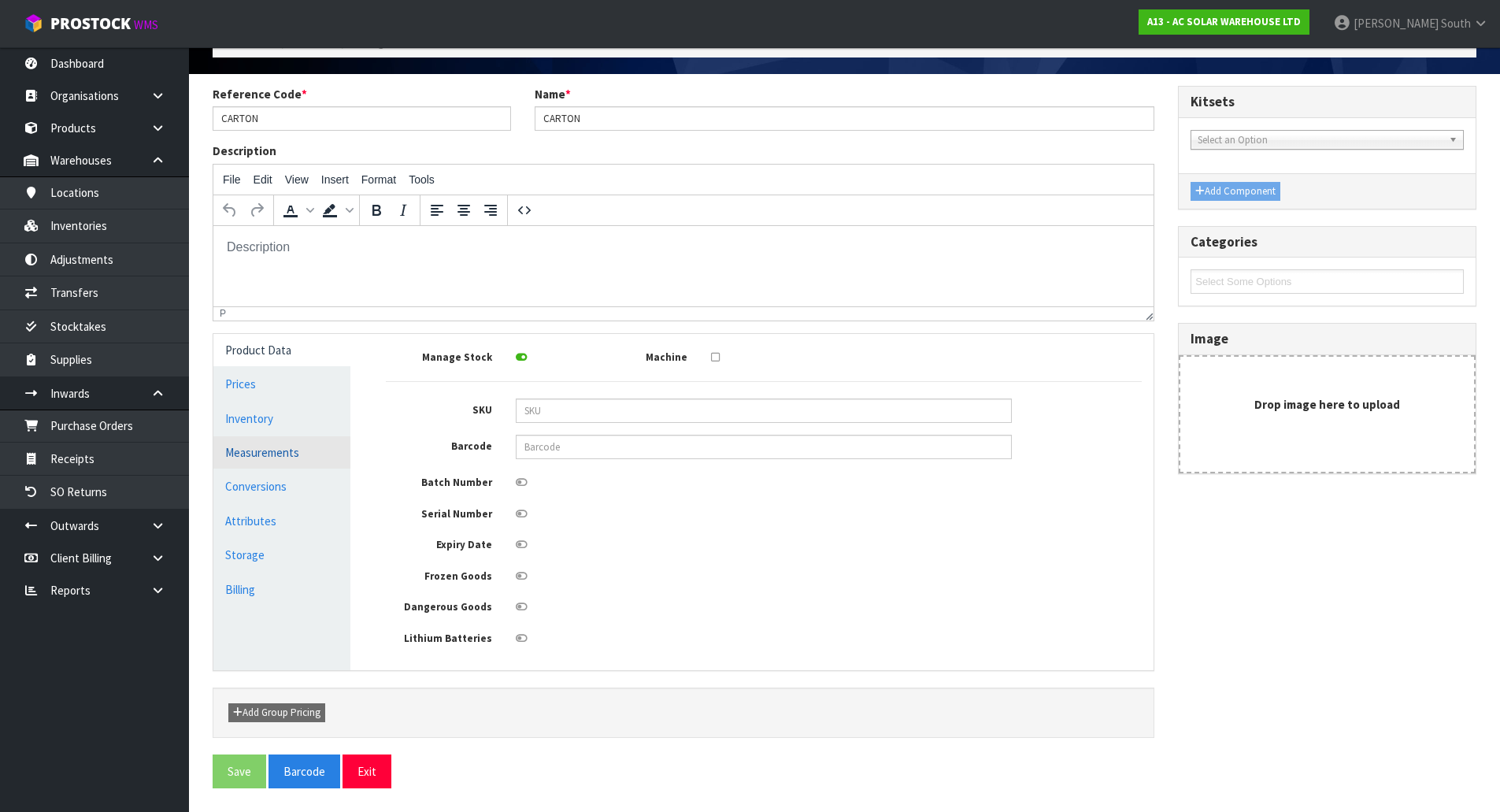
click at [313, 445] on link "Measurements" at bounding box center [281, 452] width 137 height 32
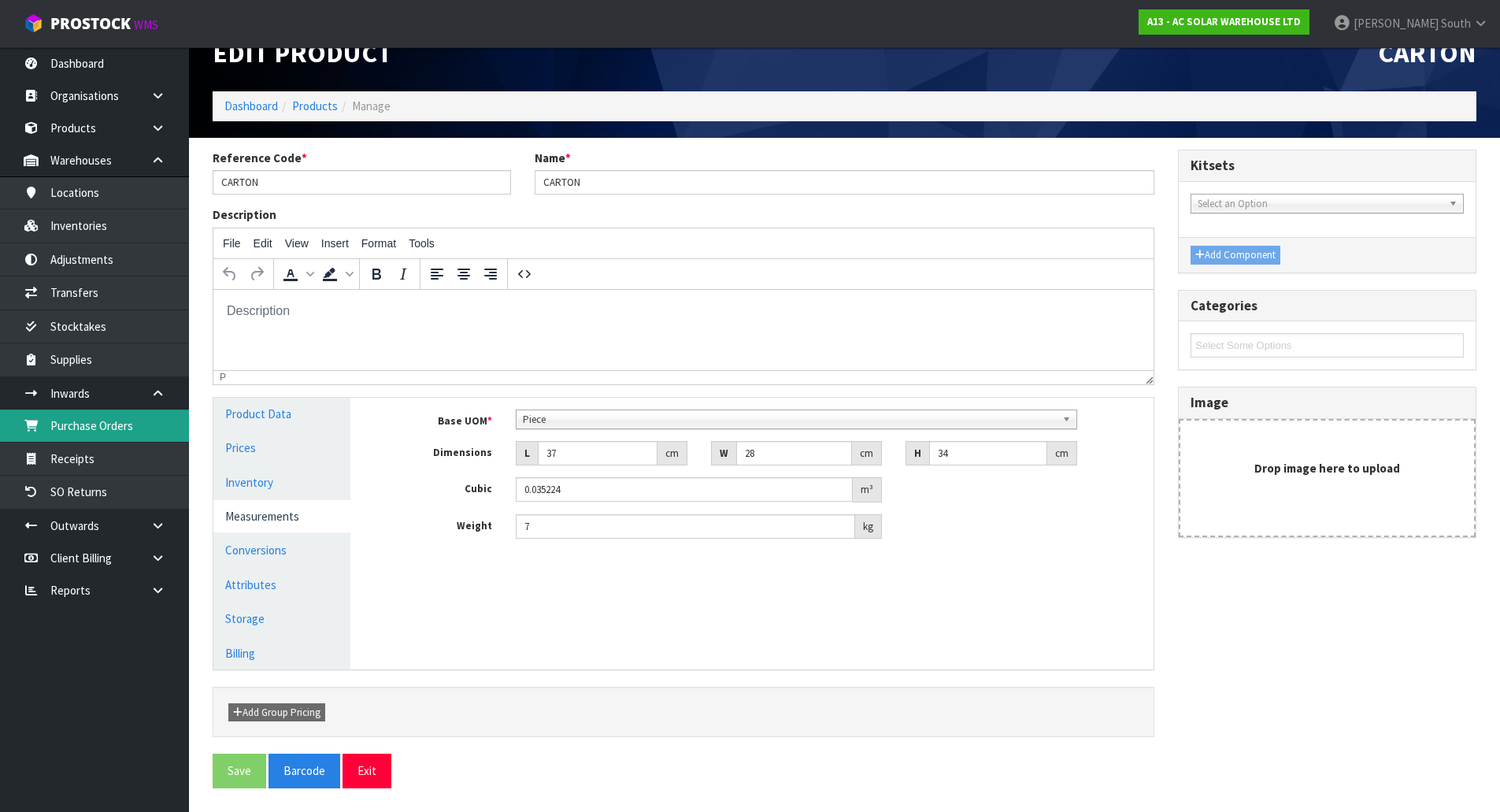
click at [111, 421] on link "Purchase Orders" at bounding box center [94, 425] width 189 height 32
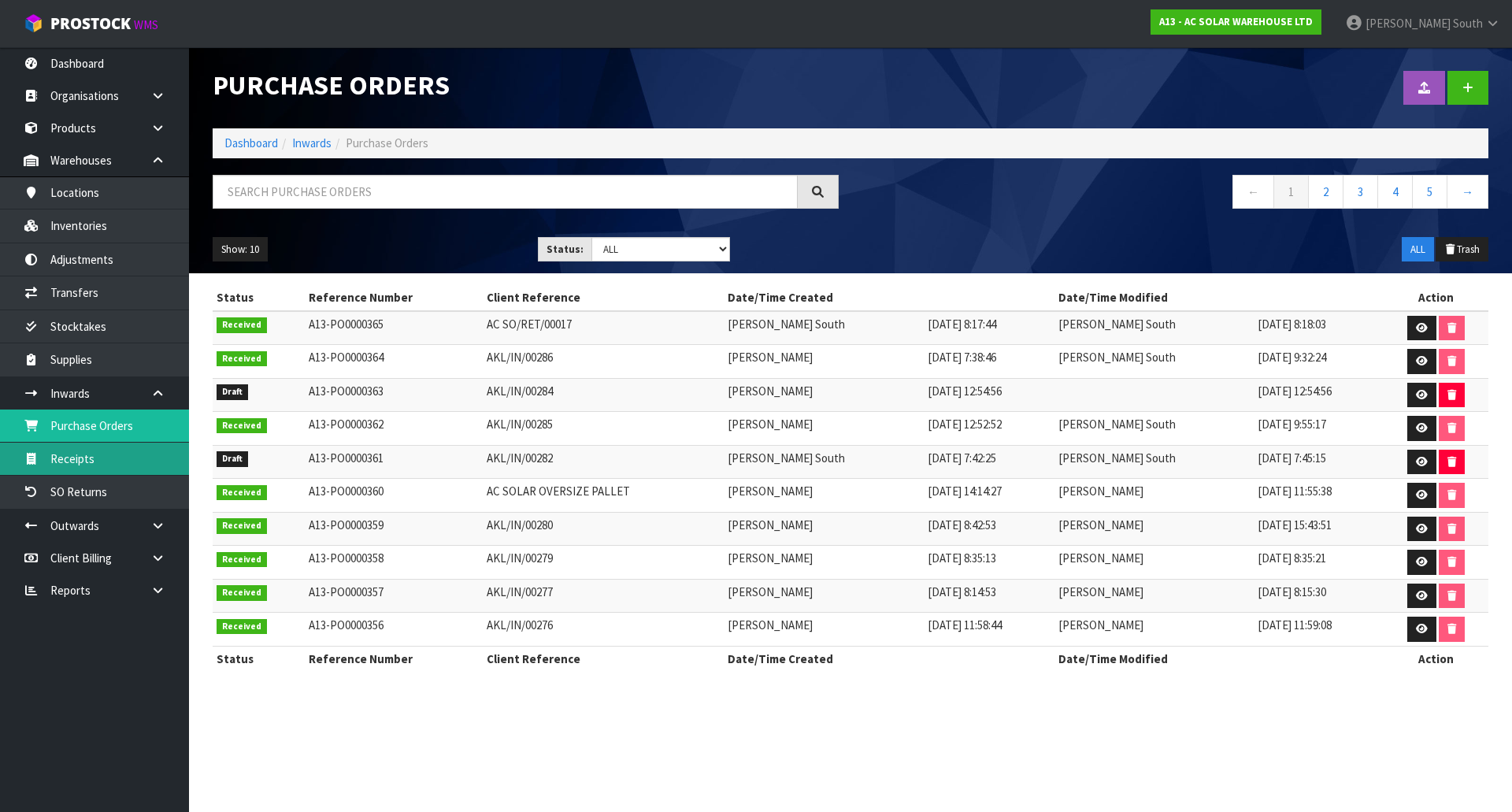
click at [115, 466] on link "Receipts" at bounding box center [94, 459] width 189 height 32
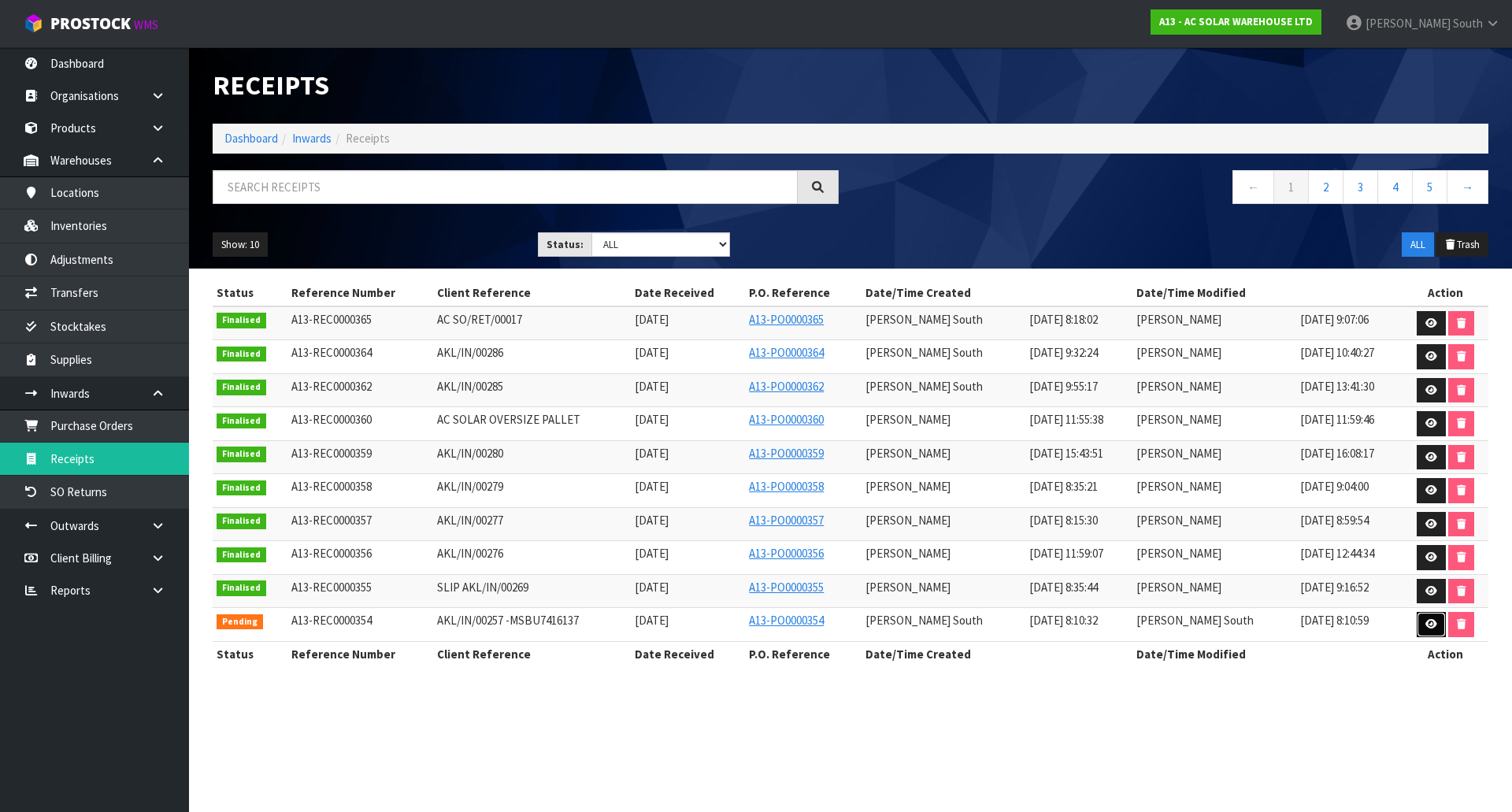
click at [1426, 622] on icon at bounding box center [1431, 624] width 12 height 10
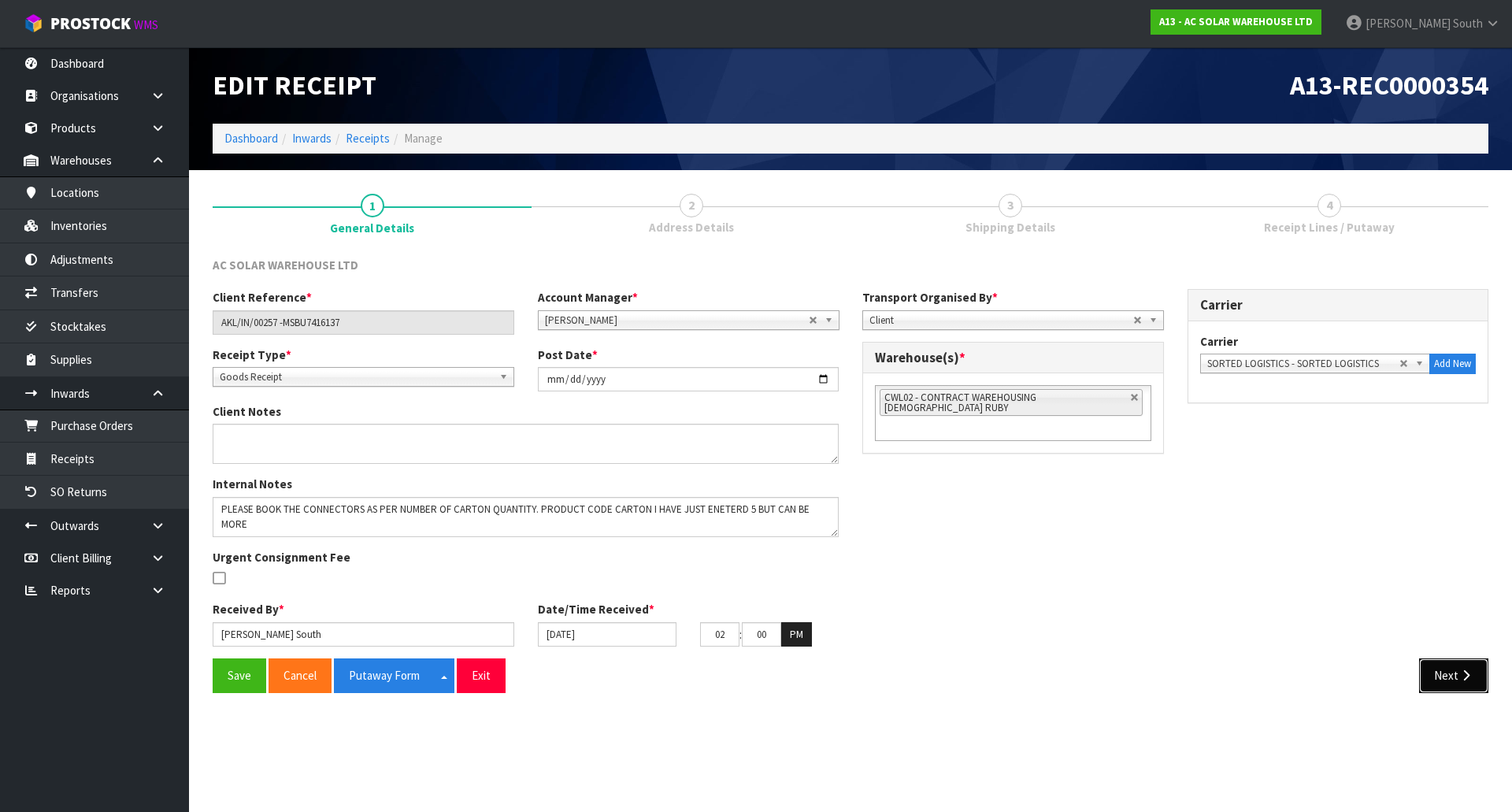
click at [1469, 685] on button "Next" at bounding box center [1454, 675] width 70 height 34
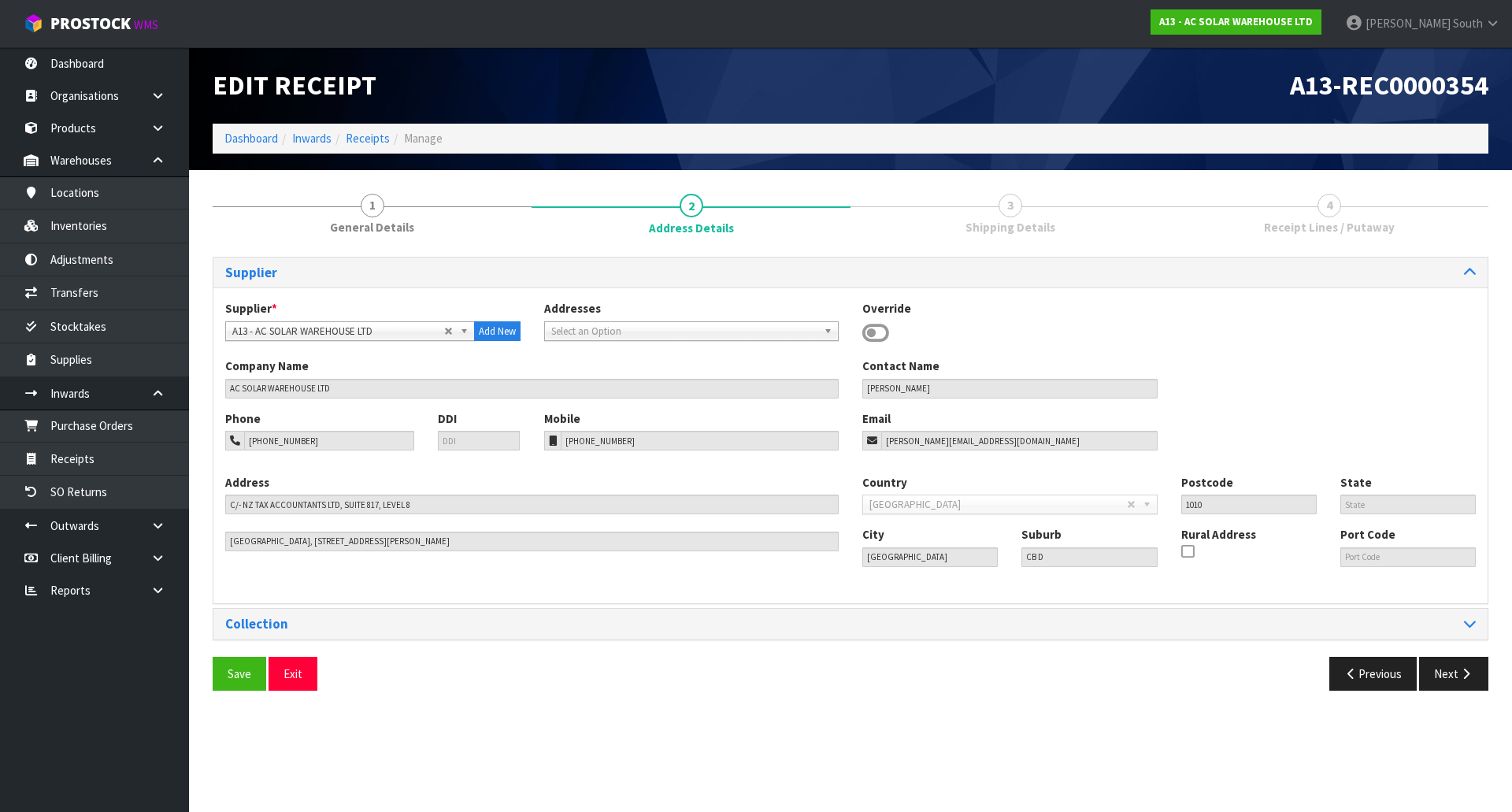
drag, startPoint x: 1469, startPoint y: 693, endPoint x: 1472, endPoint y: 684, distance: 9.5
click at [1470, 693] on div "Save Exit Previous Next" at bounding box center [850, 680] width 1299 height 46
click at [1472, 684] on button "Next" at bounding box center [1454, 674] width 70 height 34
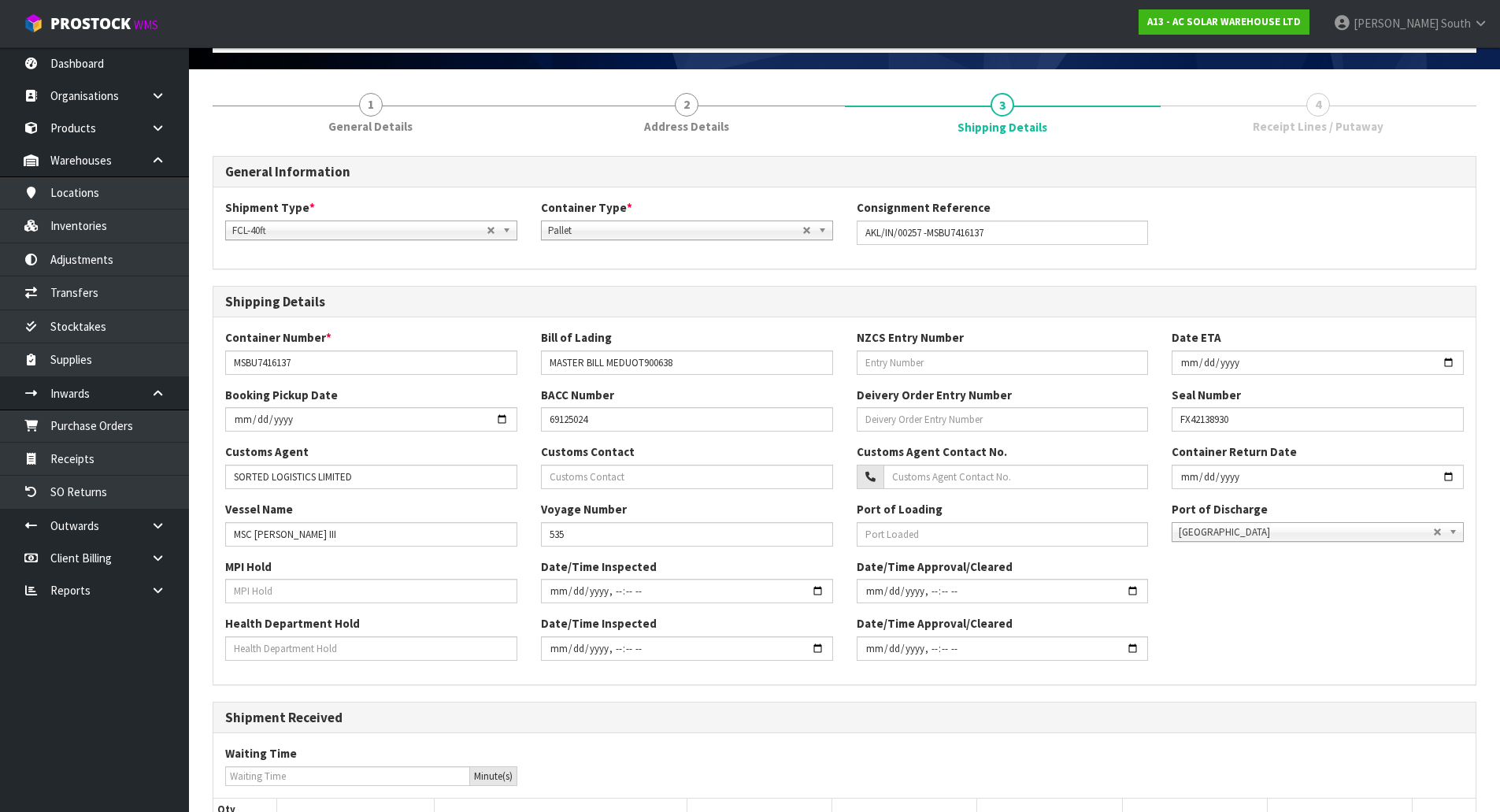
scroll to position [286, 0]
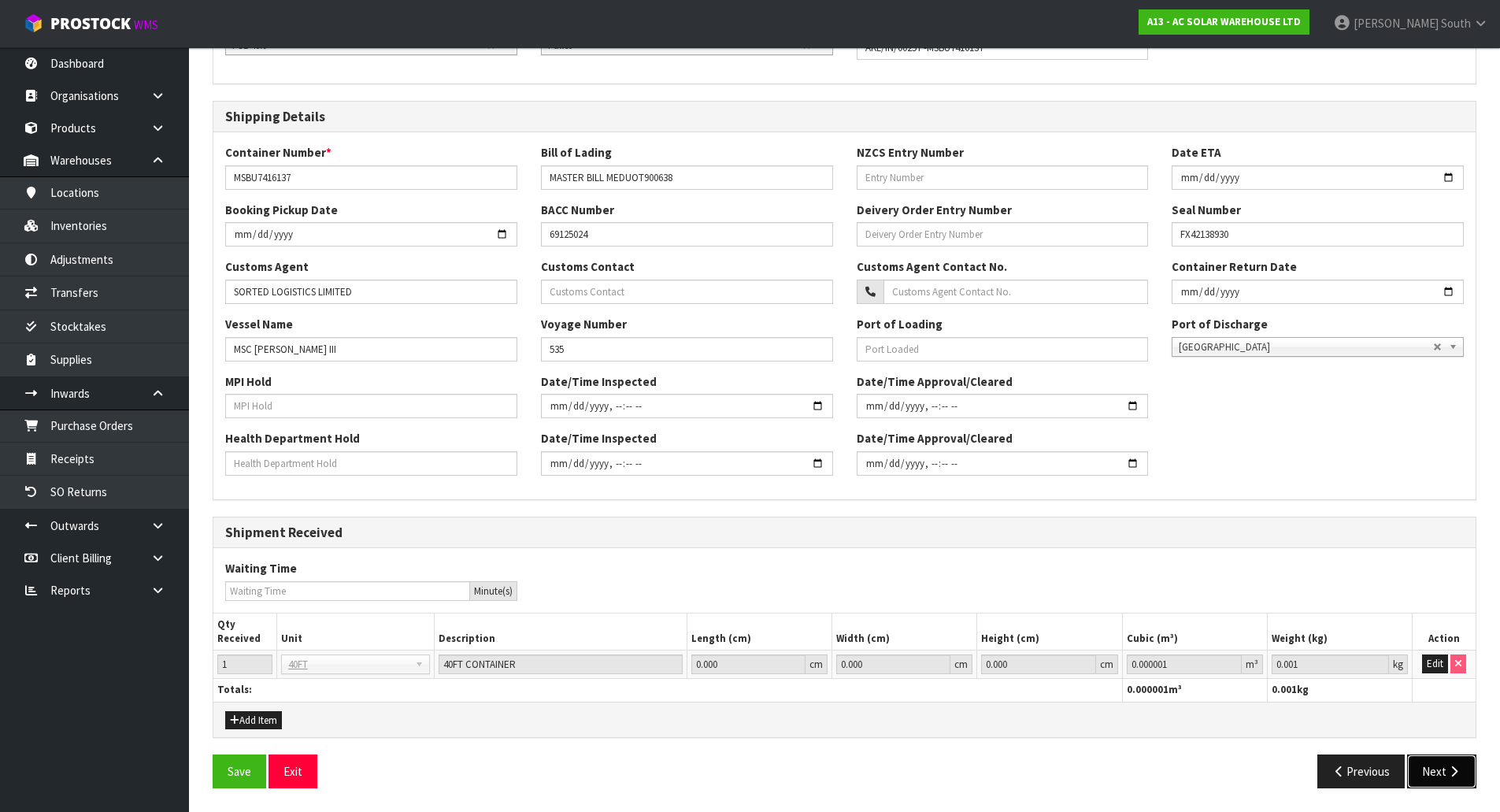
click at [1453, 767] on icon "button" at bounding box center [1454, 771] width 15 height 12
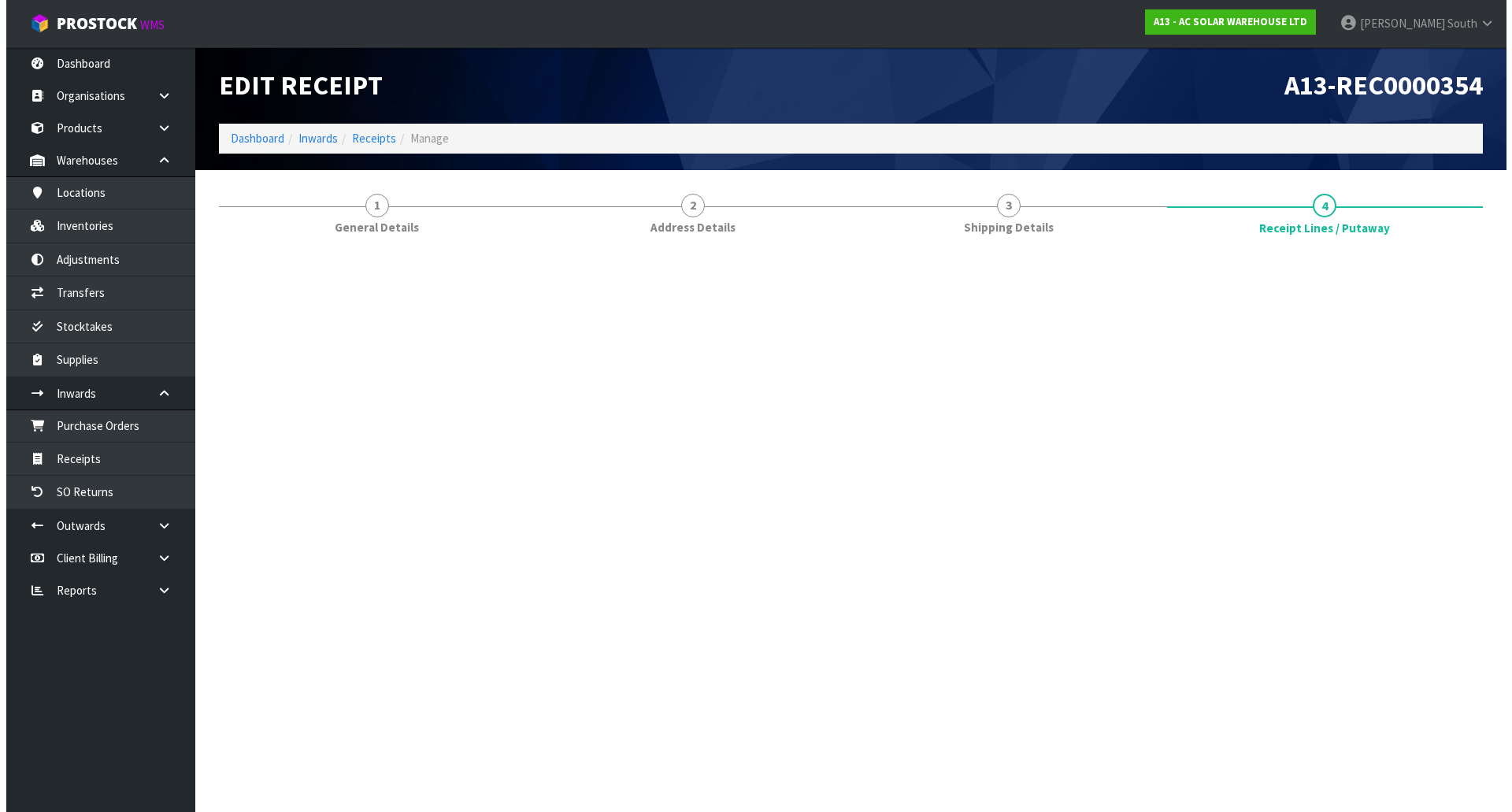
scroll to position [0, 0]
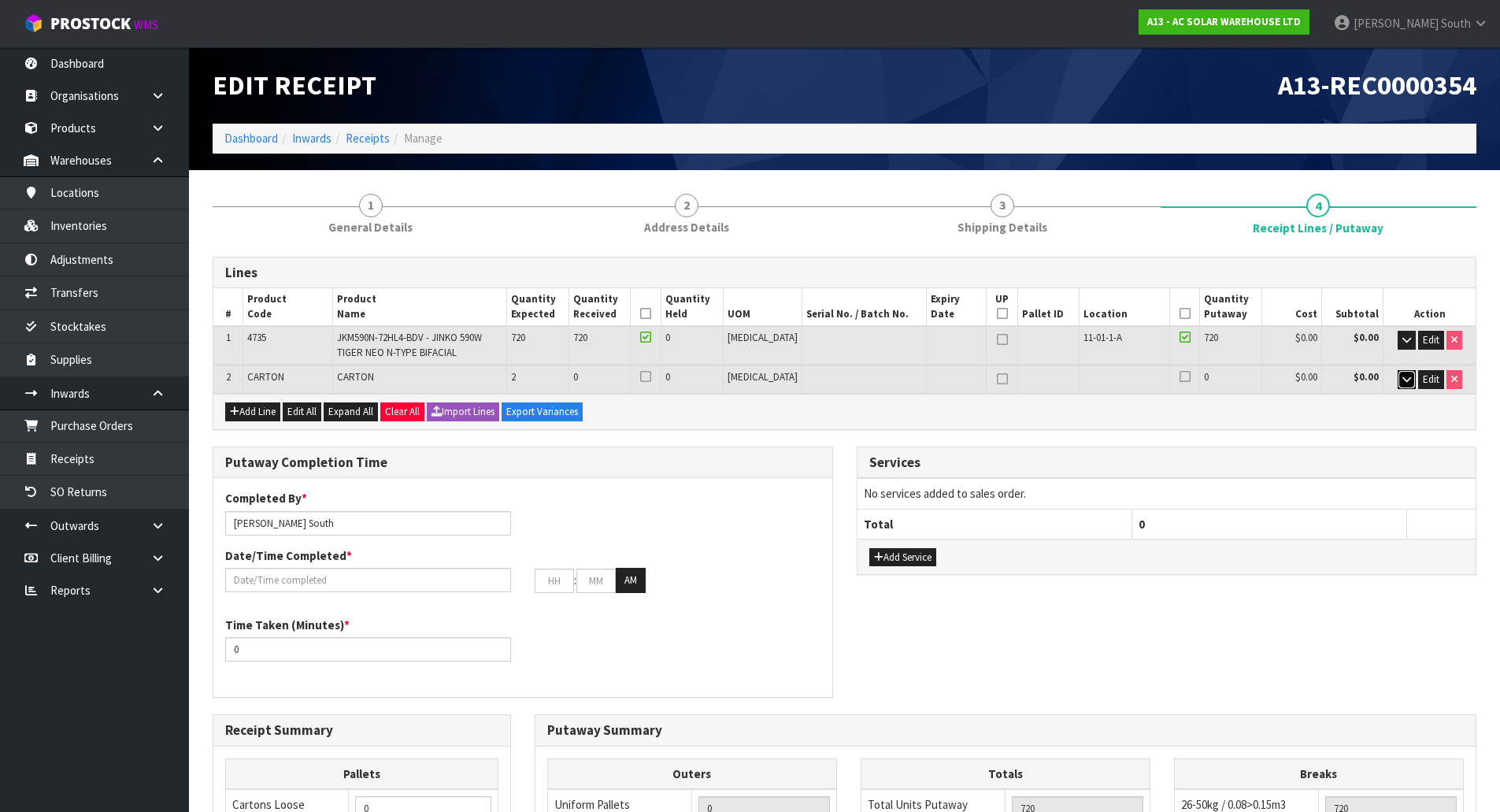
click at [1412, 386] on button "button" at bounding box center [1407, 380] width 18 height 19
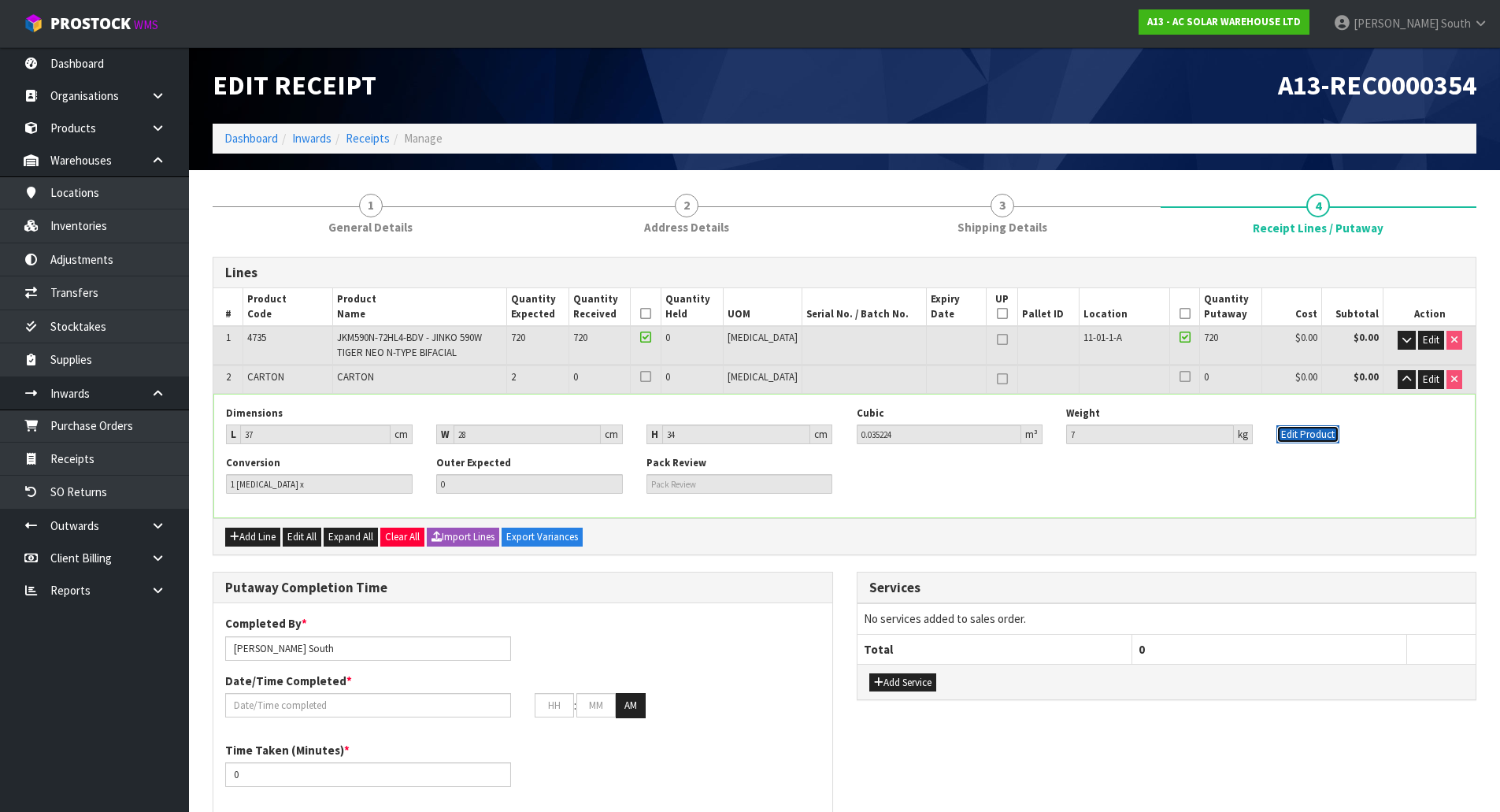
click at [1329, 440] on button "Edit Product" at bounding box center [1309, 435] width 63 height 19
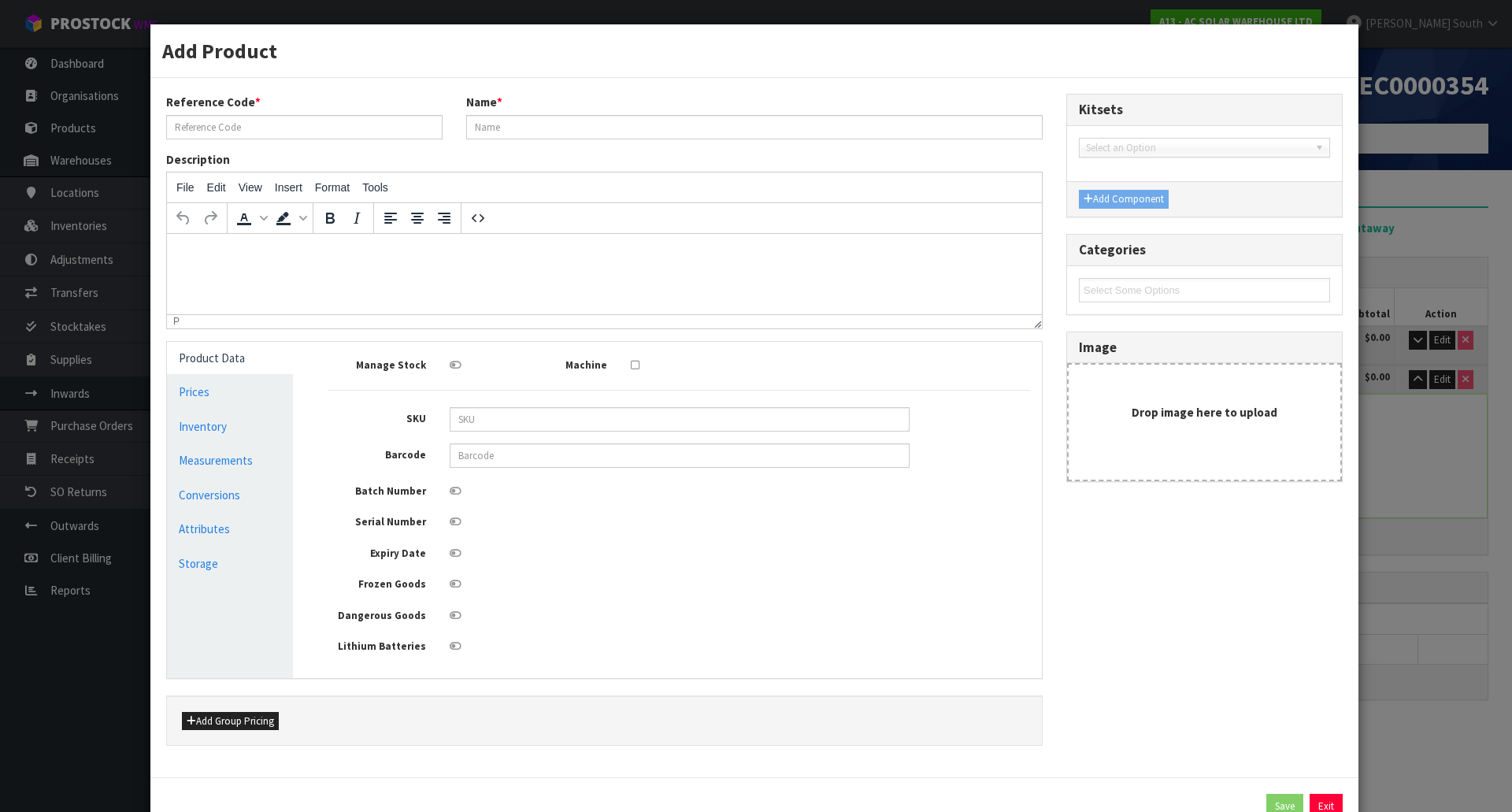
type input "CARTON"
type input "37"
type input "28"
type input "34"
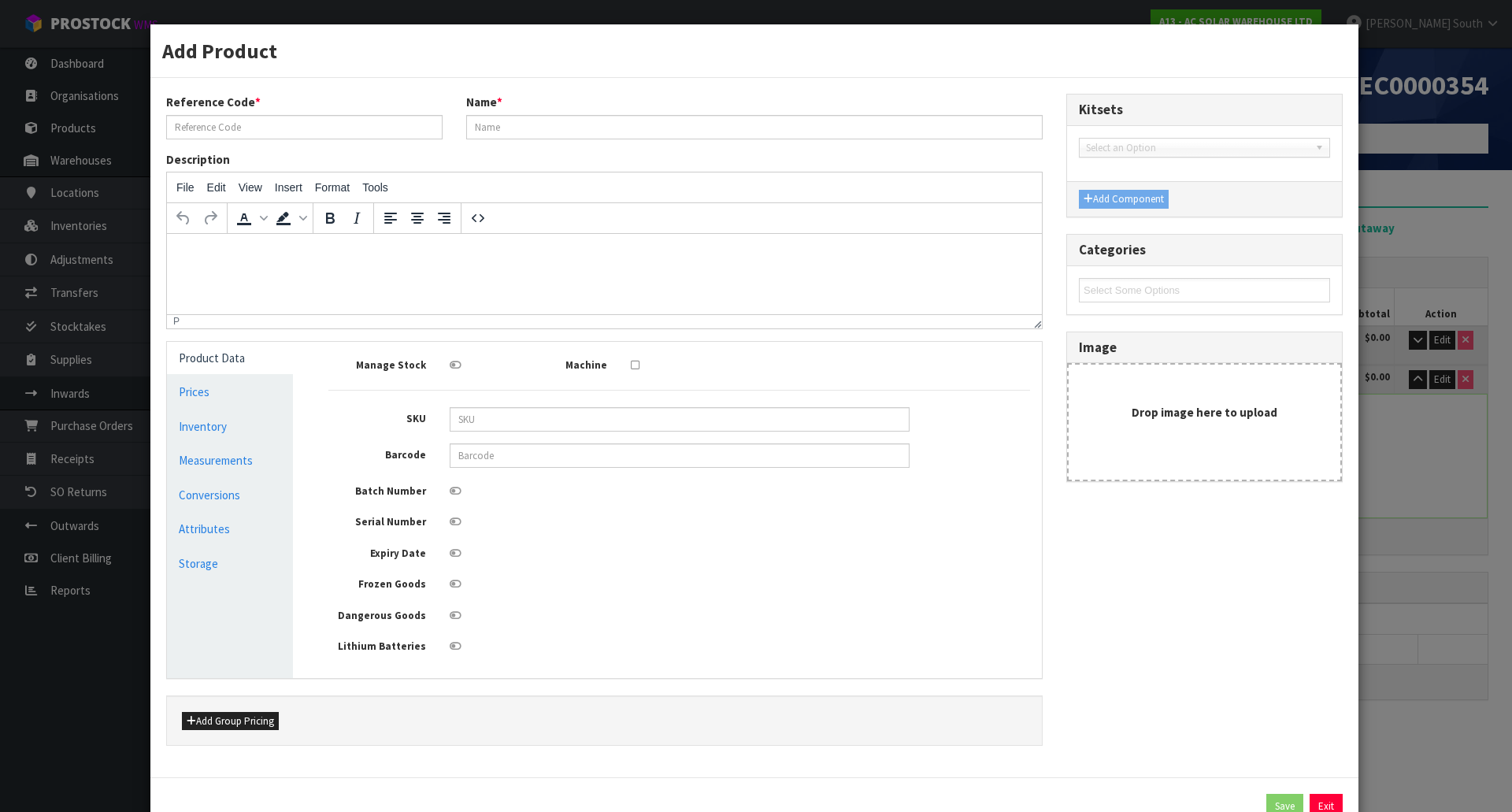
type input "0.035224"
type input "7"
click at [226, 453] on link "Measurements" at bounding box center [229, 460] width 126 height 32
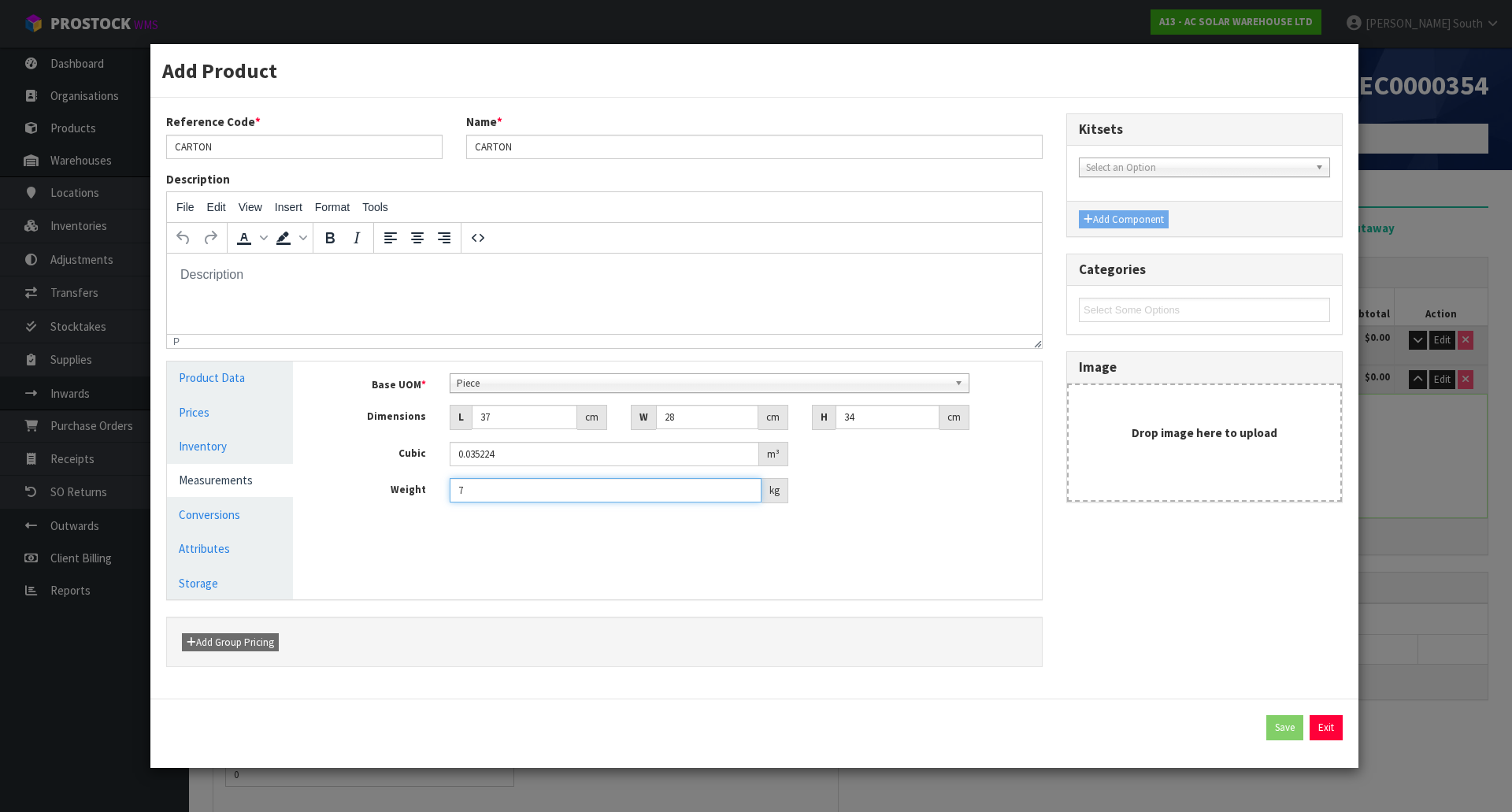
click at [516, 493] on input "7" at bounding box center [606, 490] width 312 height 25
type input "4"
click at [525, 417] on input "37" at bounding box center [524, 417] width 105 height 25
type input "3"
type input "0.002856"
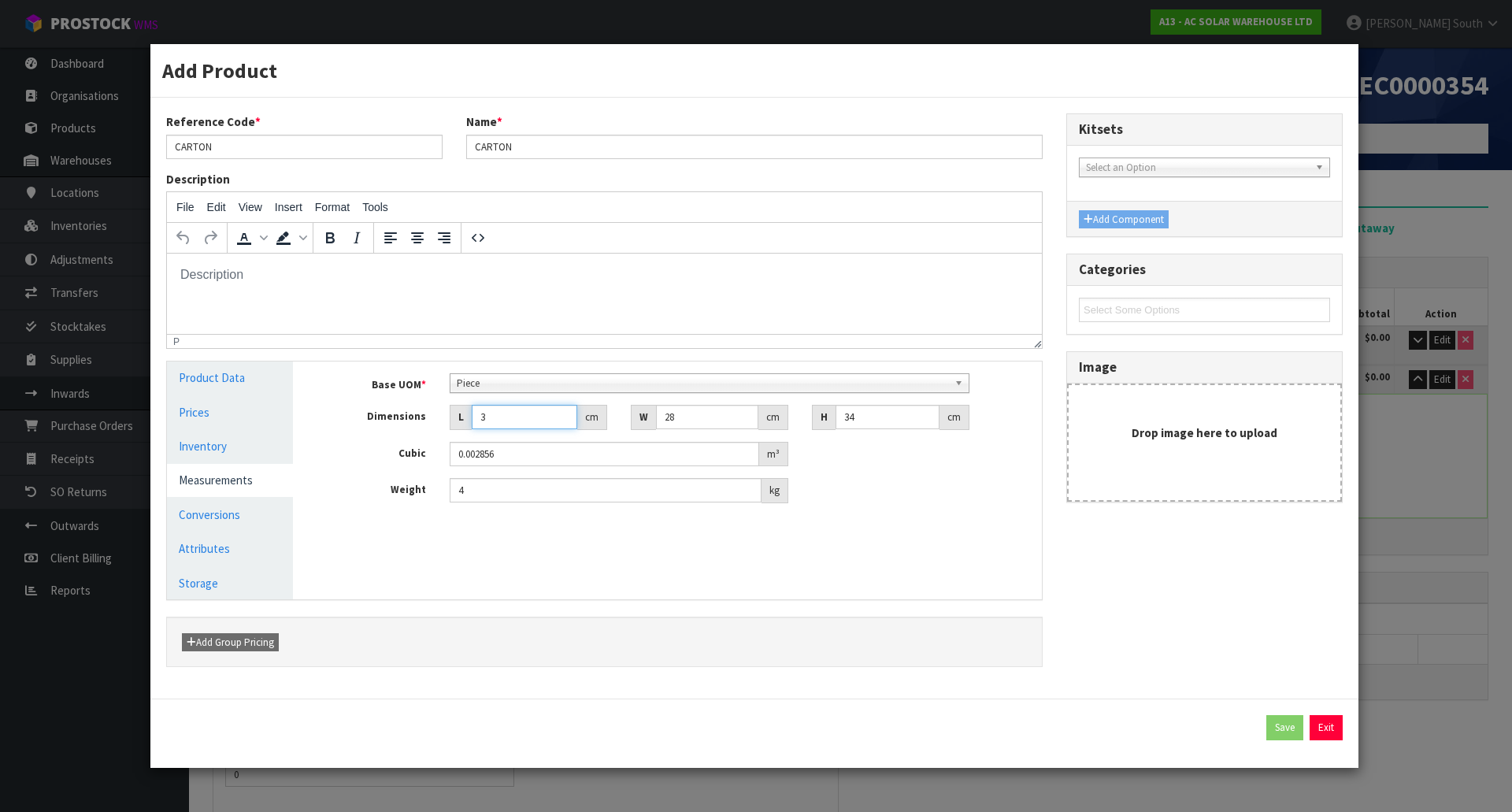
type input "0.000001"
type input "5"
type input "0.00476"
type input "50"
type input "0.0476"
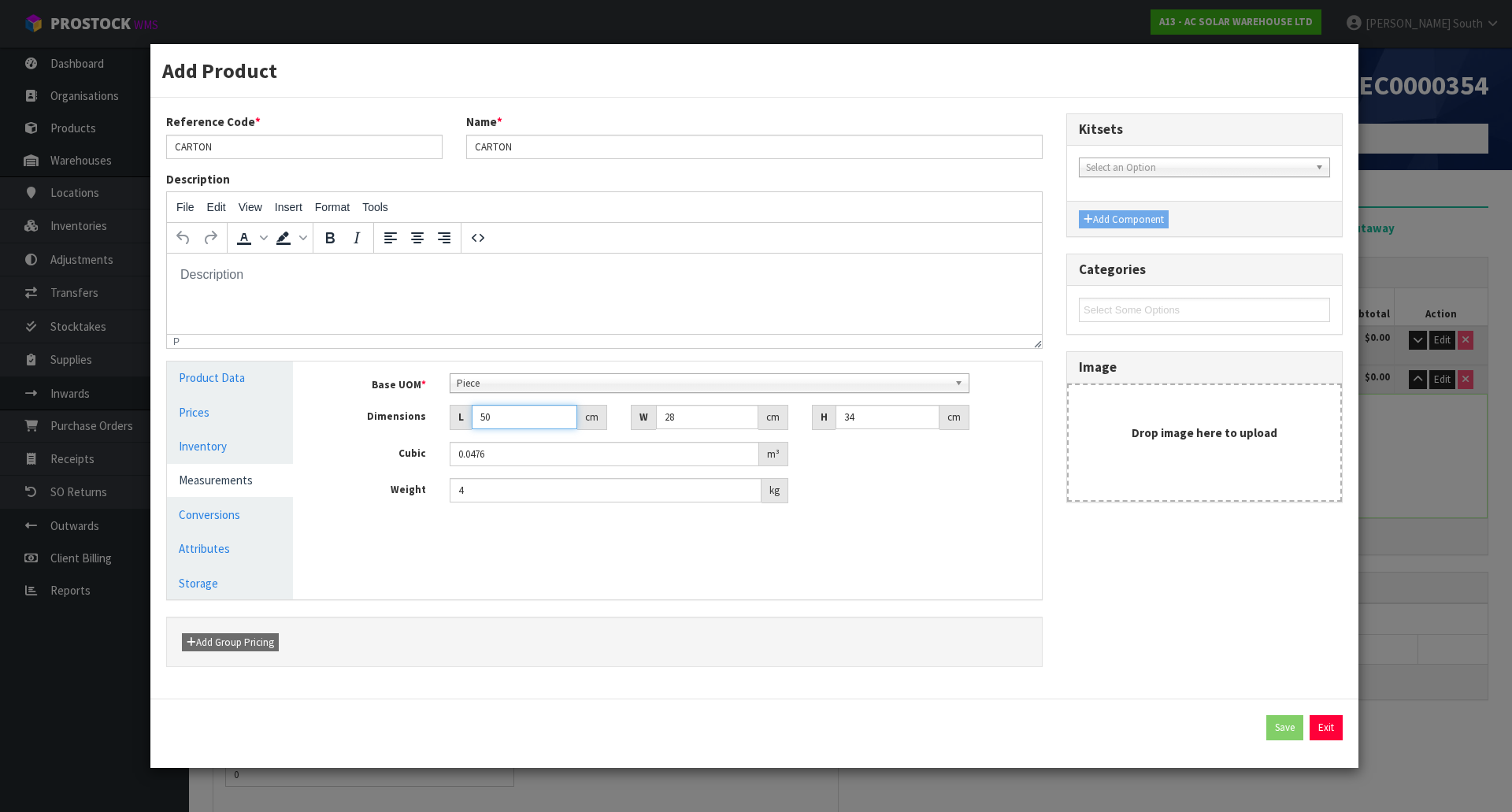
type input "50"
type input "4"
type input "0.0068"
type input "40"
type input "0.068"
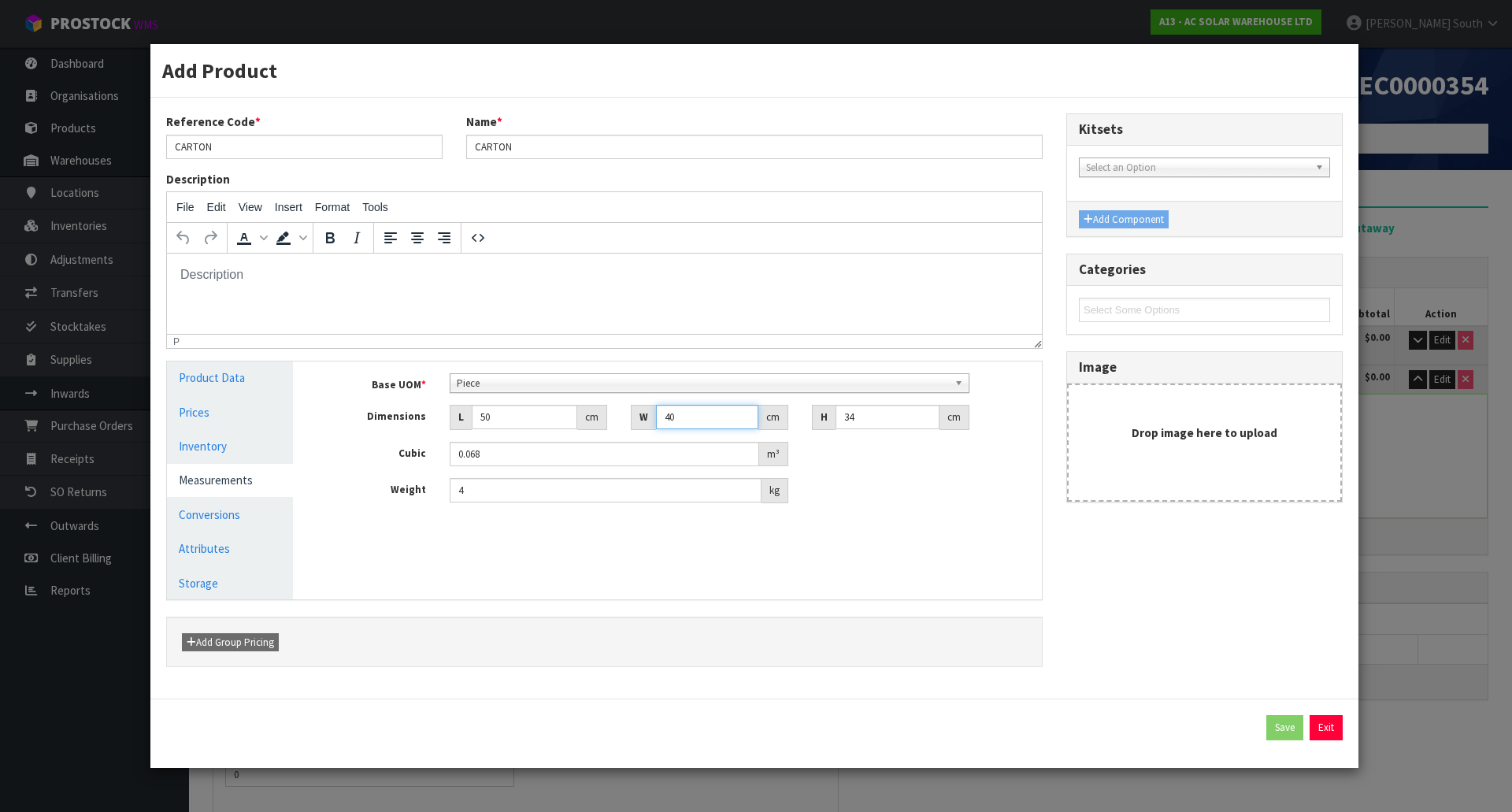
type input "40"
type input "3"
type input "0.006"
type input "35"
type input "0.07"
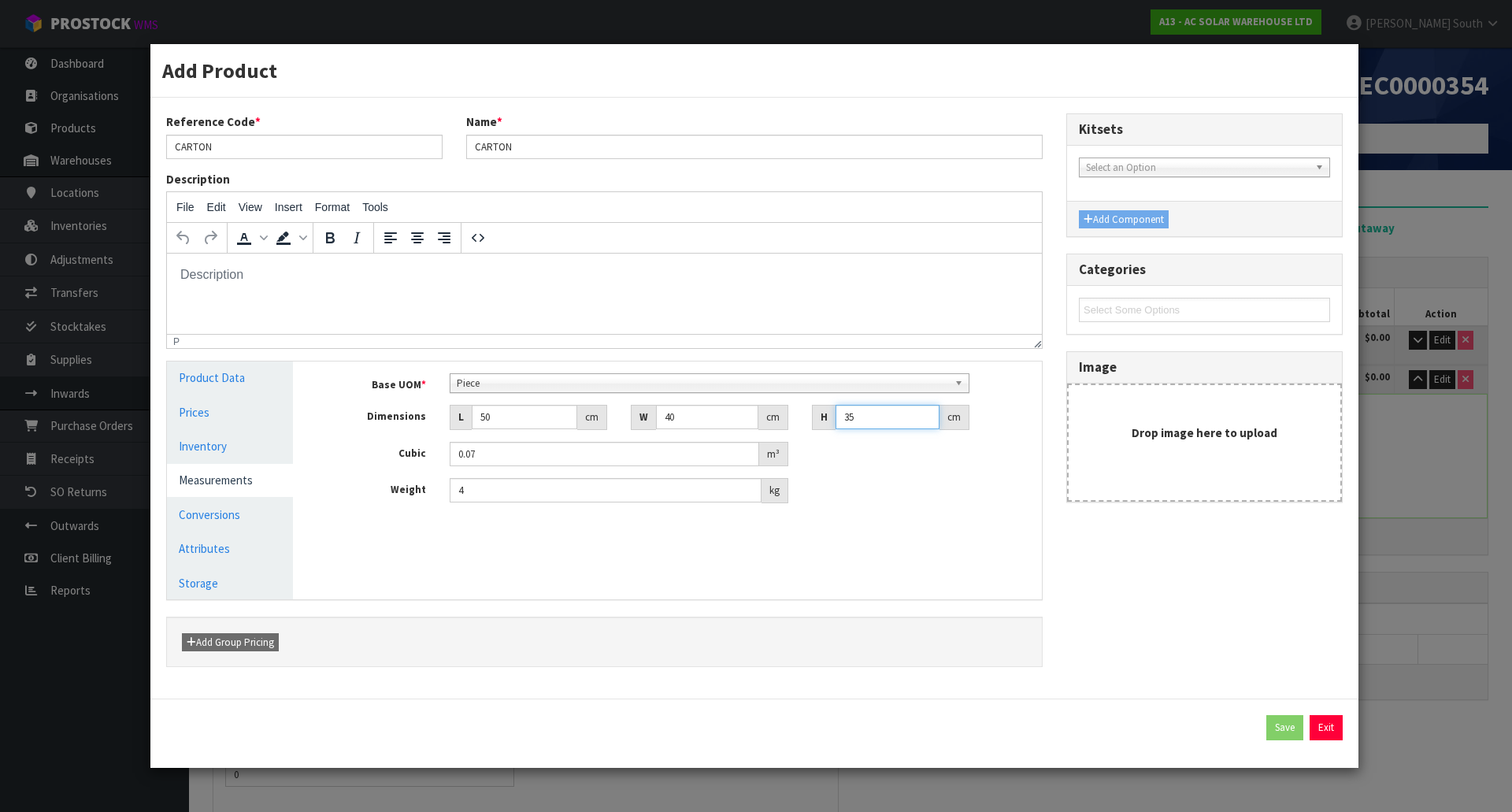
type input "35"
click at [779, 555] on div "Manage Stock Machine SKU Barcode Batch Number Serial Number Expiry Date Frozen …" at bounding box center [679, 480] width 749 height 238
click at [645, 372] on div "Base UOM * Bag Bar Basket Bin Bottle Box Bundle Cabinet Cage Carton Case Coil C…" at bounding box center [679, 444] width 725 height 165
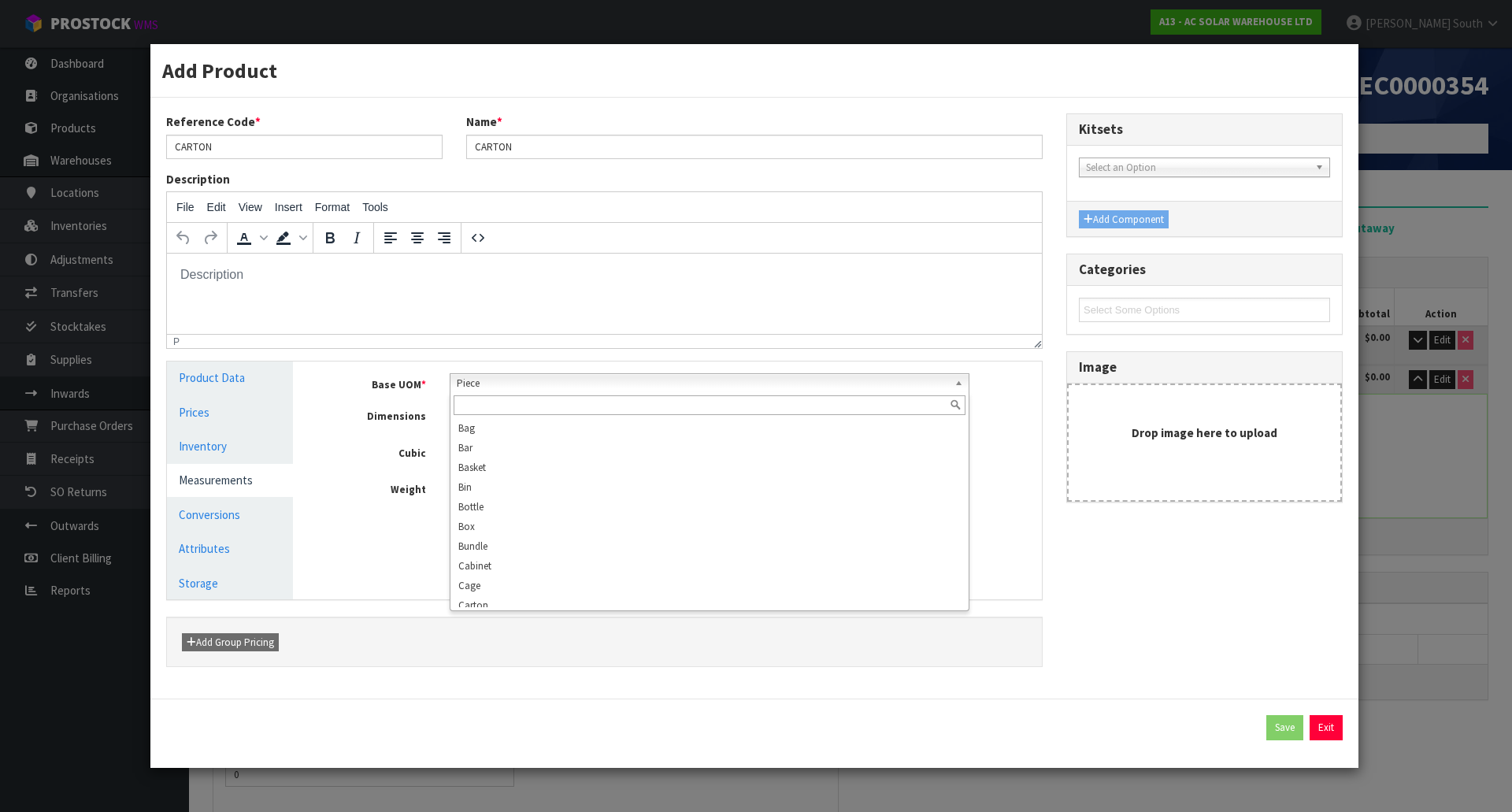
click at [636, 381] on span "Piece" at bounding box center [703, 383] width 493 height 19
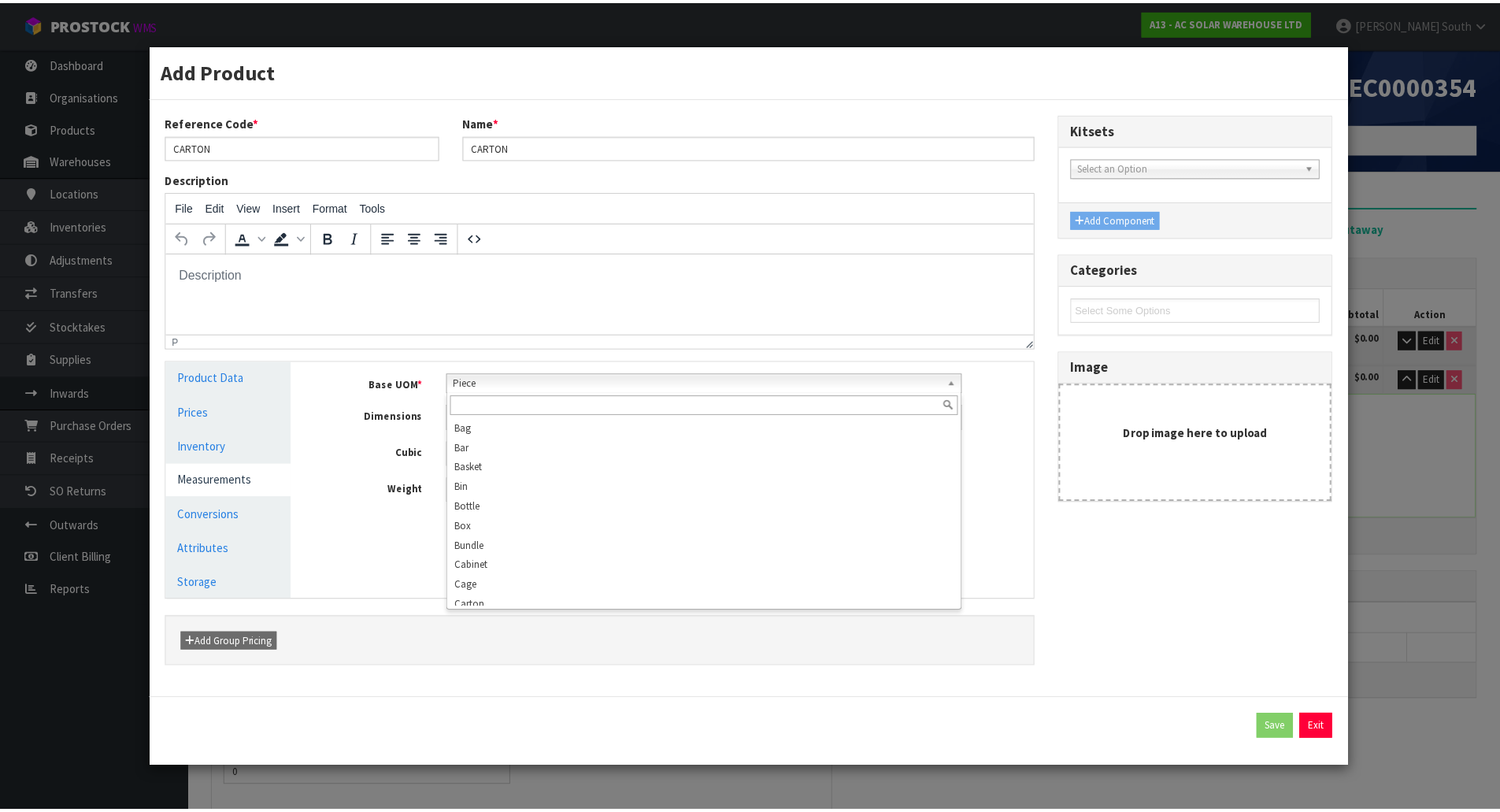
scroll to position [303, 0]
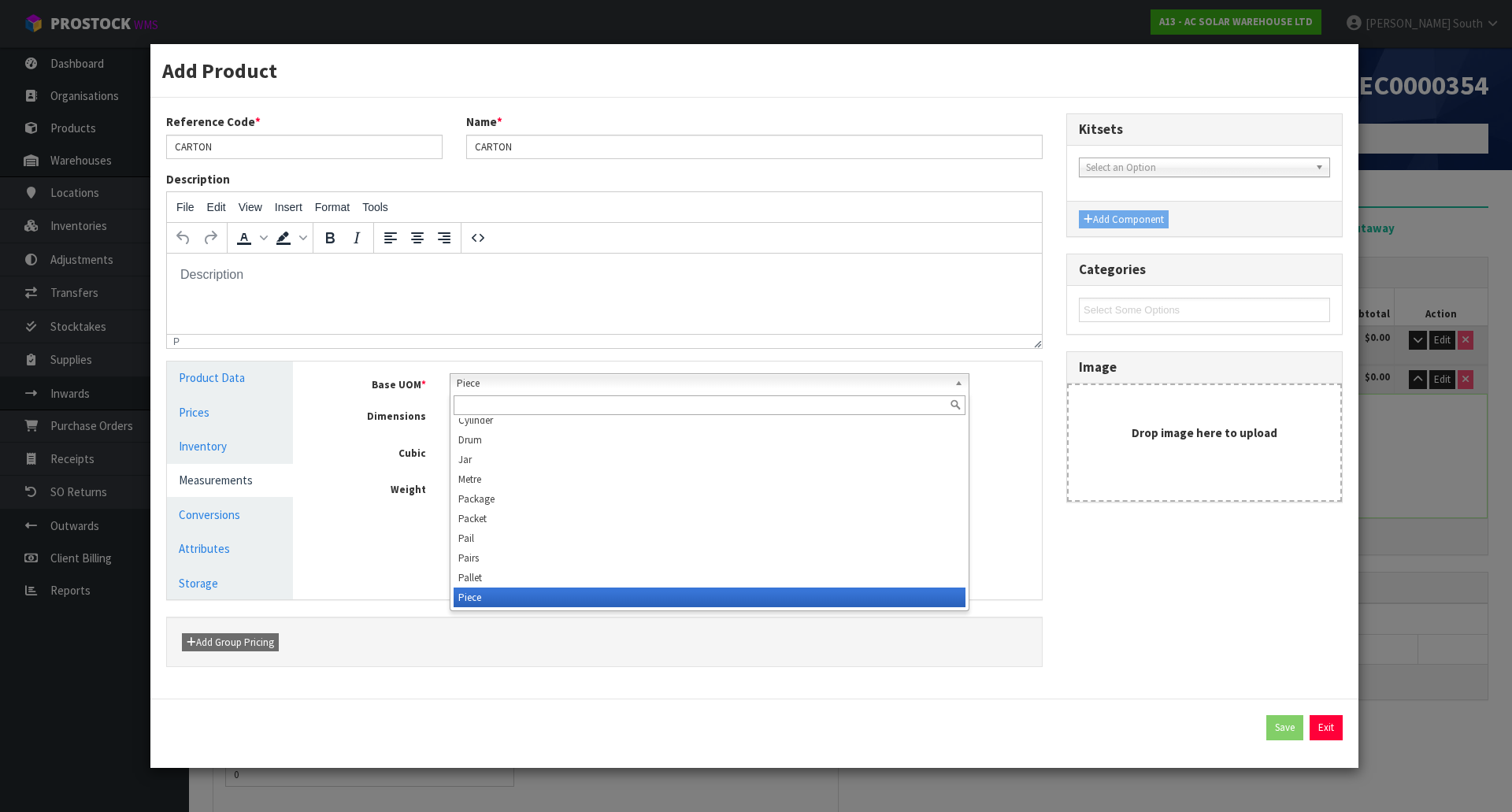
click at [635, 383] on span "Piece" at bounding box center [703, 383] width 493 height 19
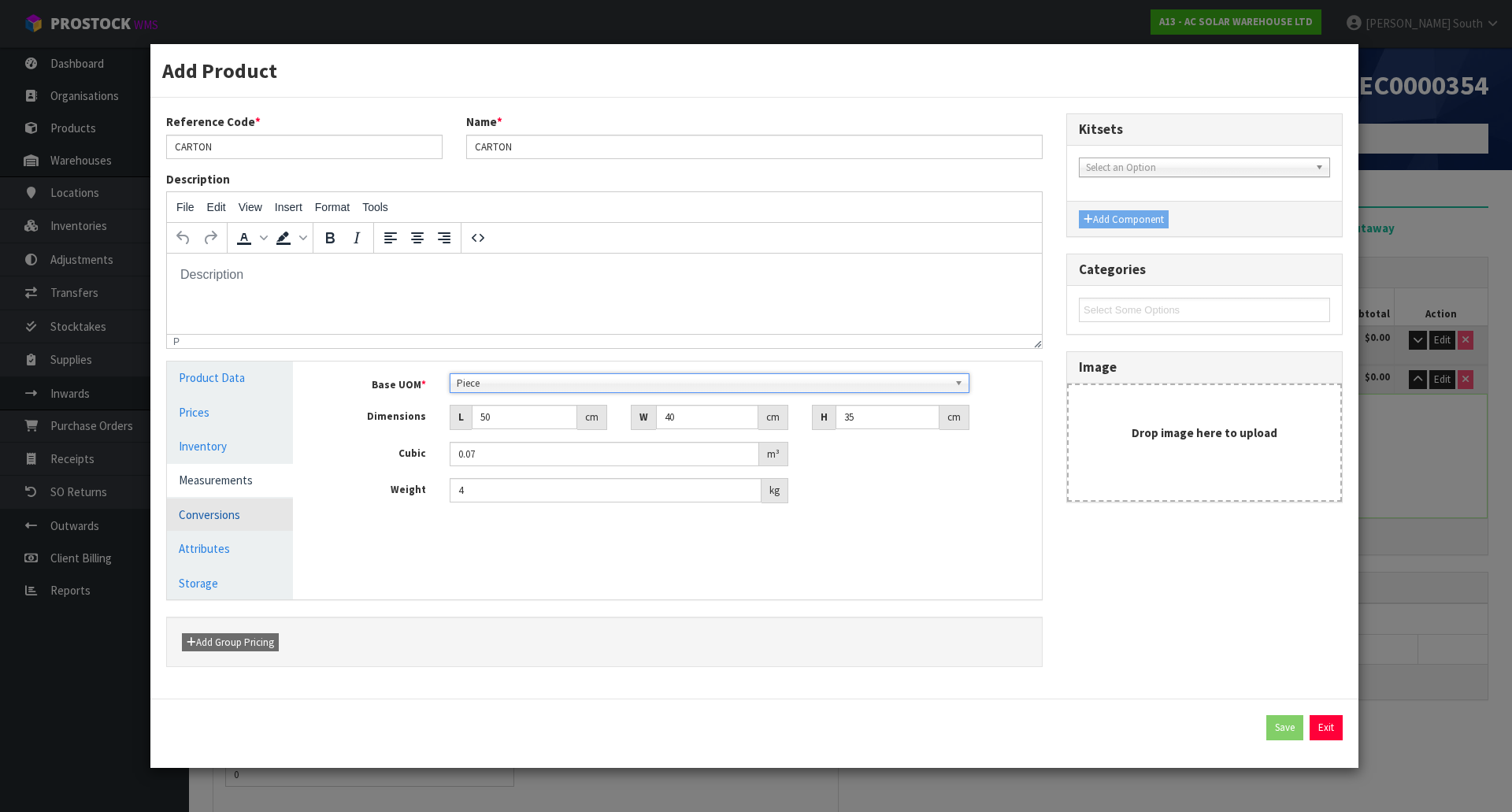
click at [228, 522] on link "Conversions" at bounding box center [229, 514] width 126 height 32
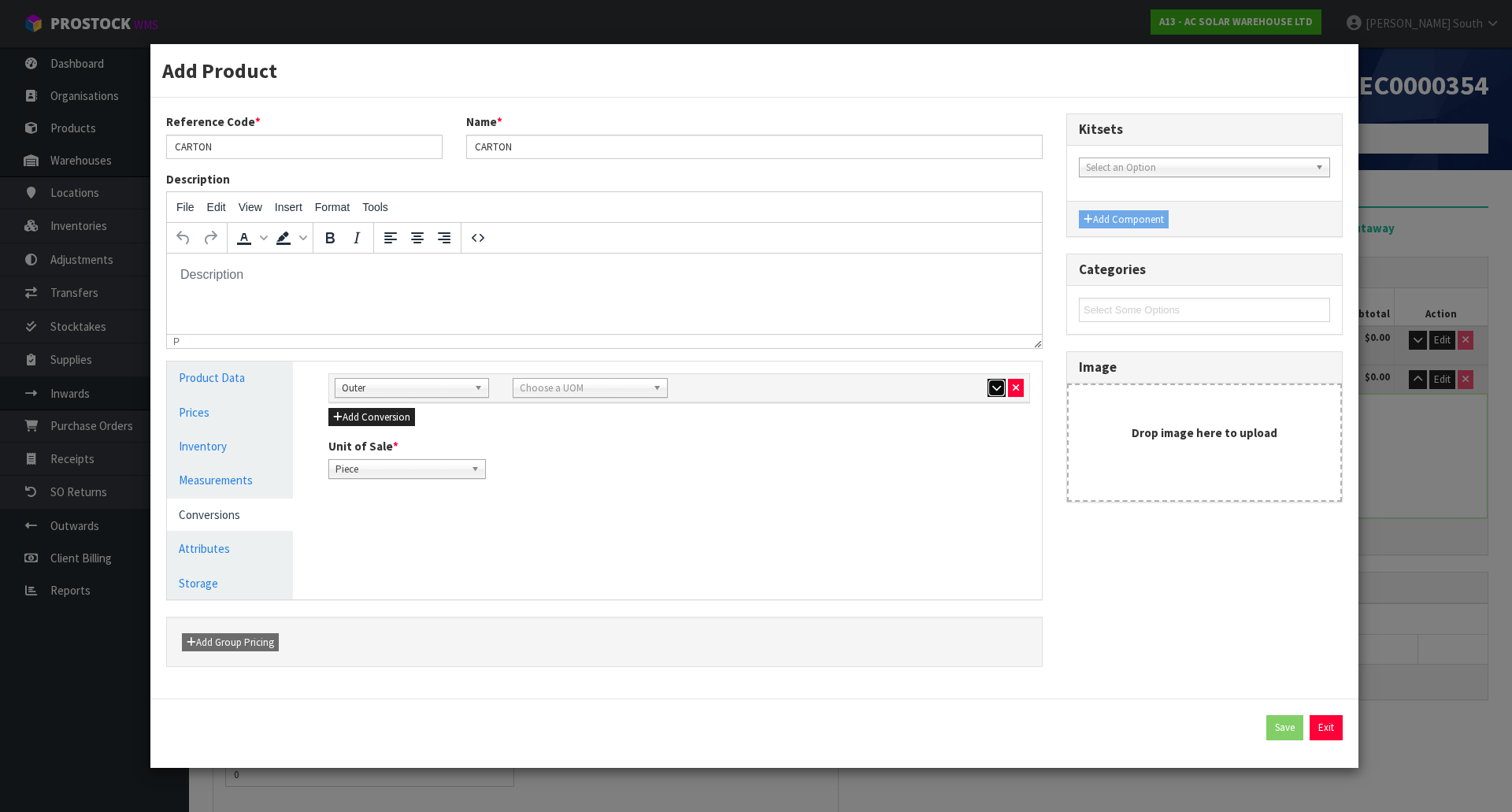
click at [991, 386] on button "button" at bounding box center [996, 388] width 18 height 19
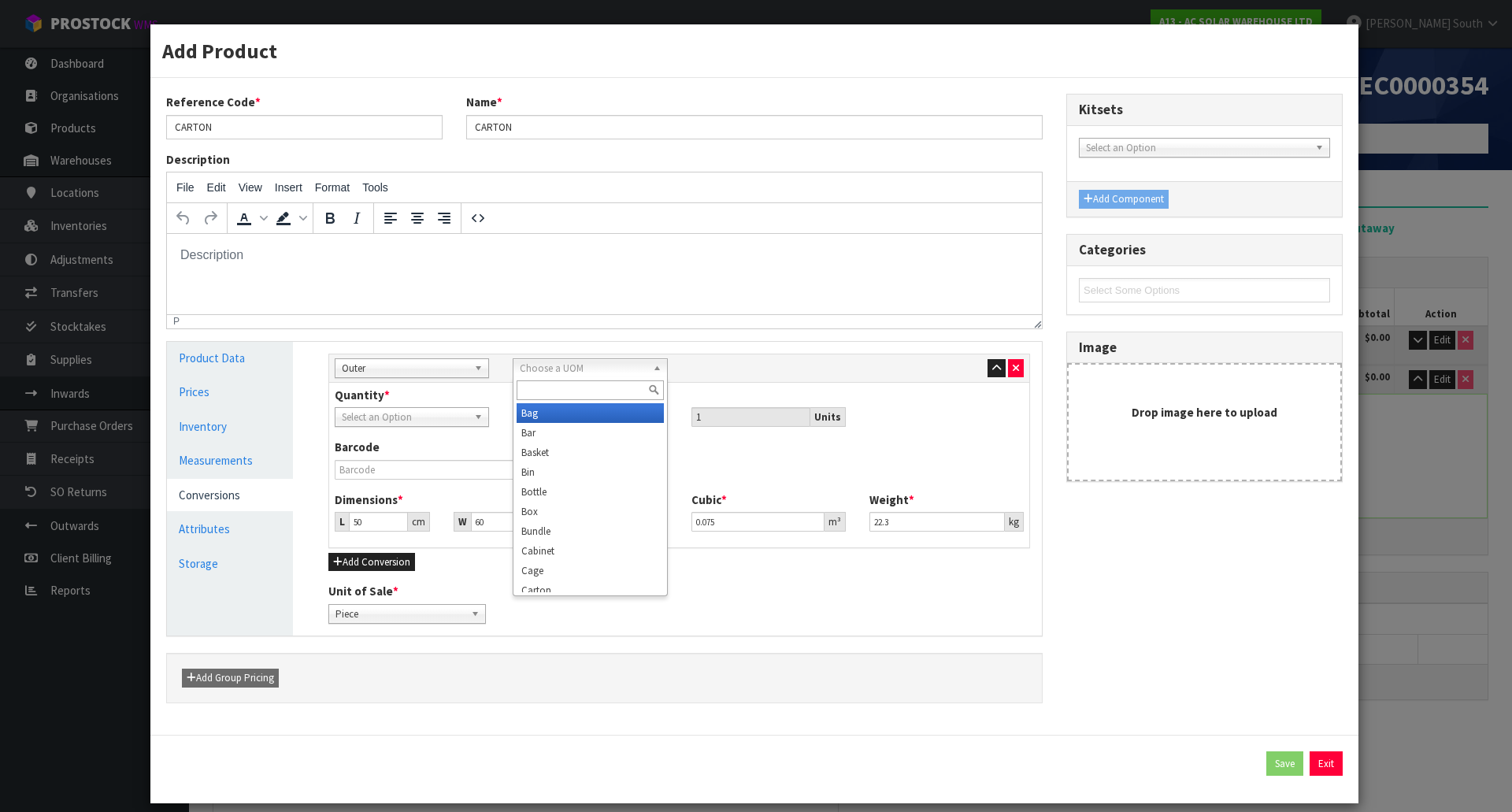
click at [632, 368] on span "Choose a UOM" at bounding box center [582, 368] width 126 height 19
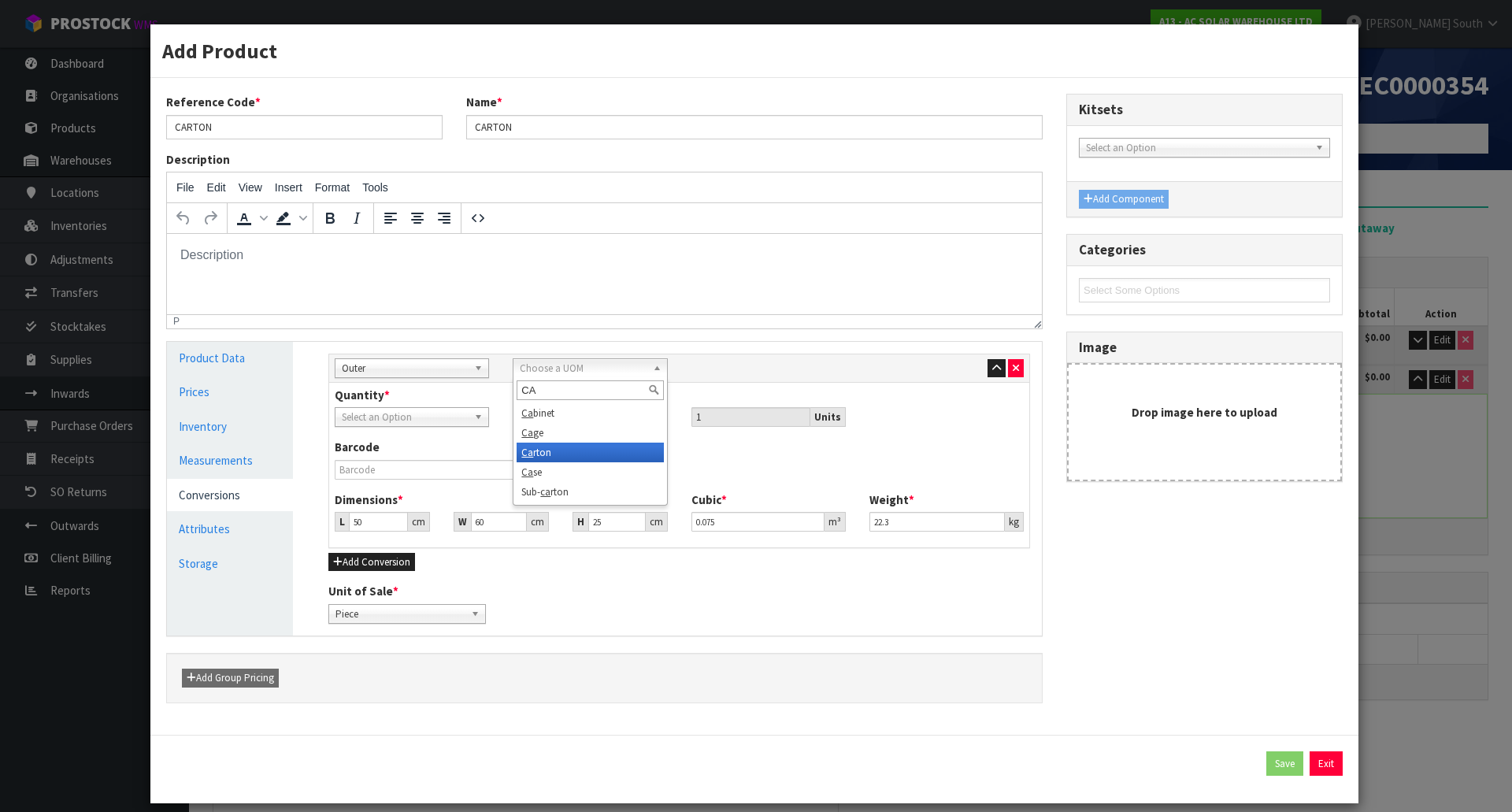
type input "CA"
click at [567, 447] on li "Ca rton" at bounding box center [589, 452] width 146 height 20
click at [453, 418] on span "Piece" at bounding box center [404, 417] width 126 height 19
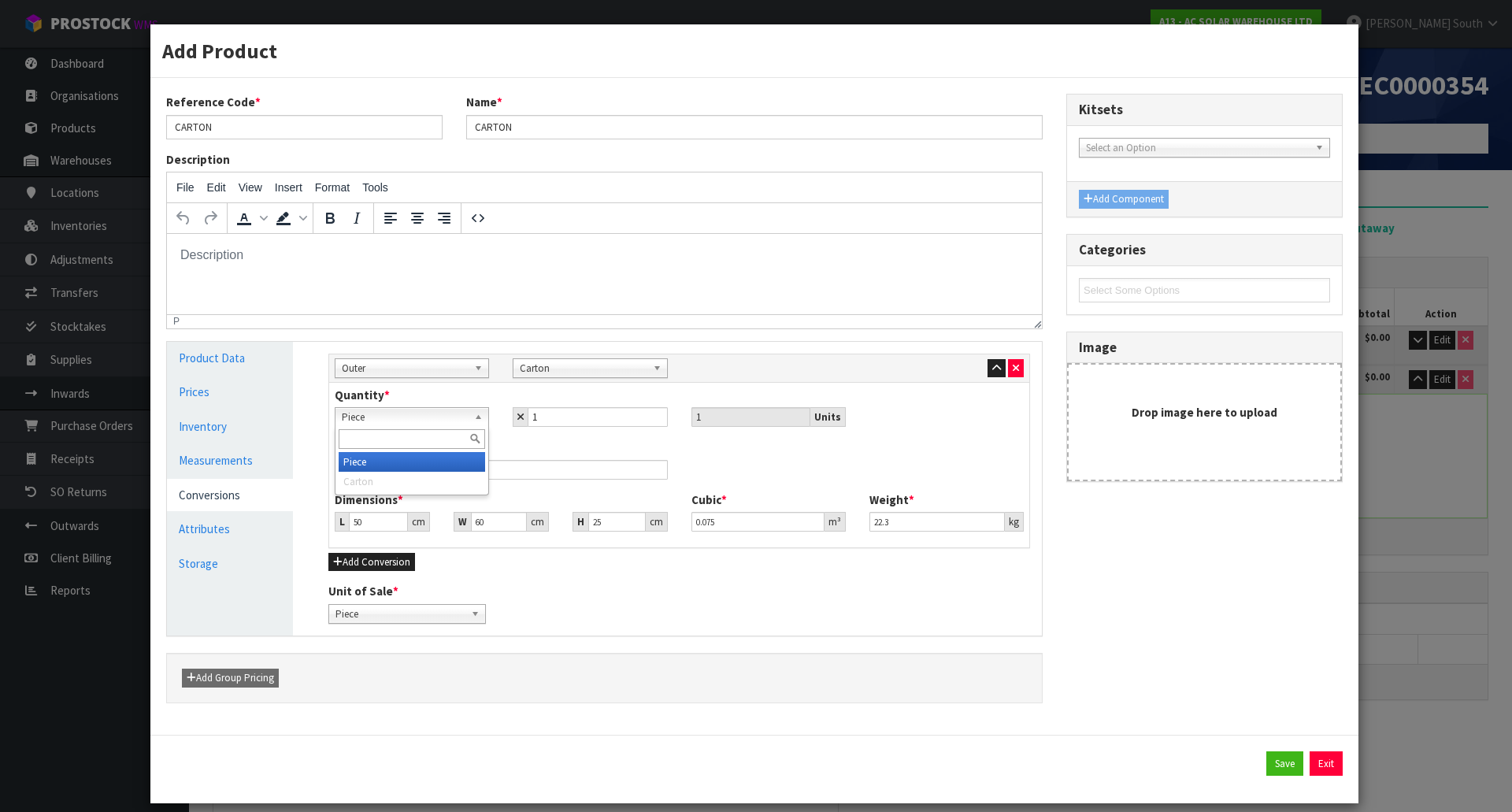
click at [453, 418] on span "Piece" at bounding box center [404, 417] width 126 height 19
click at [227, 451] on link "Measurements" at bounding box center [229, 460] width 126 height 32
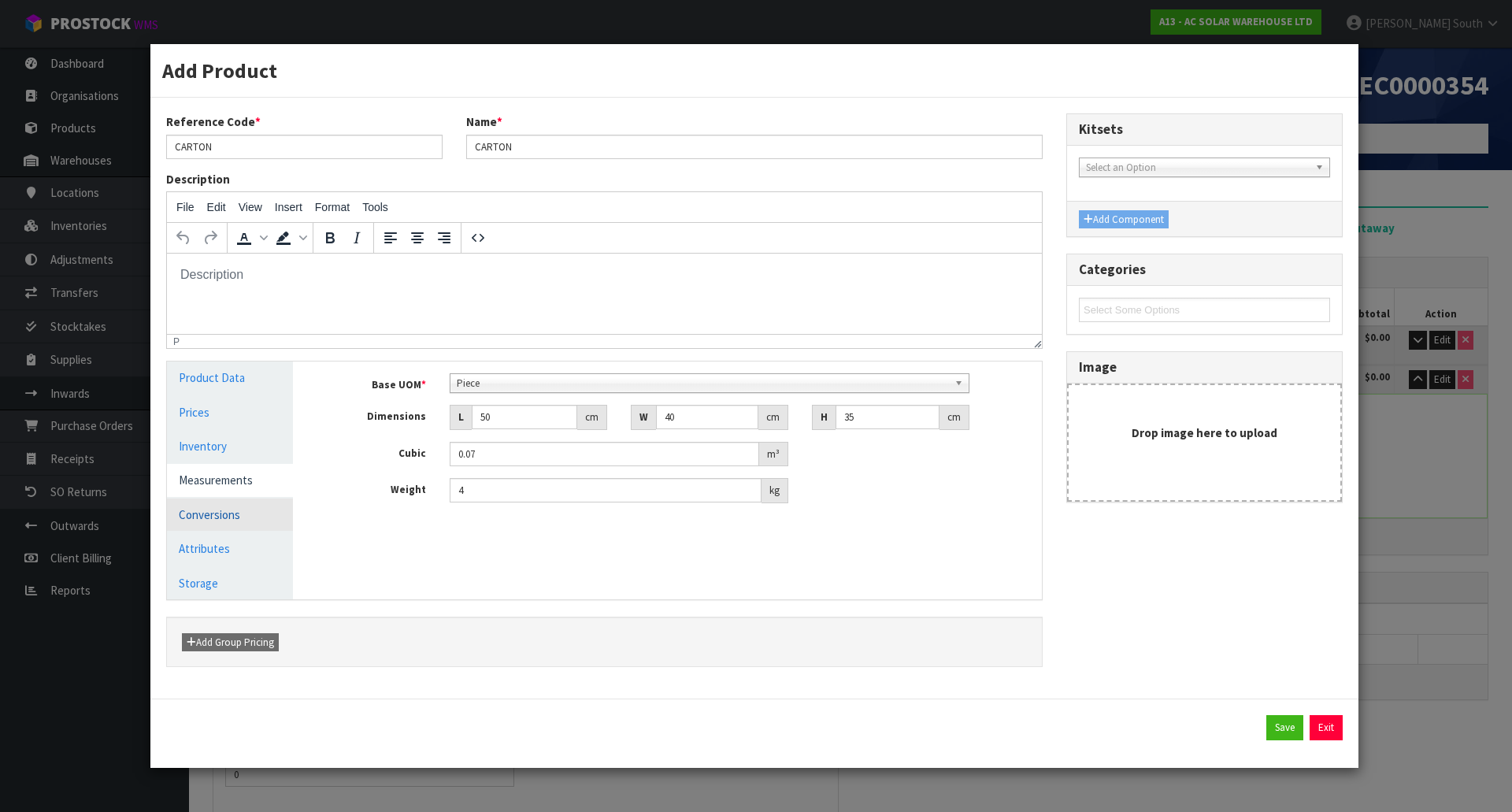
click at [250, 520] on link "Conversions" at bounding box center [229, 514] width 126 height 32
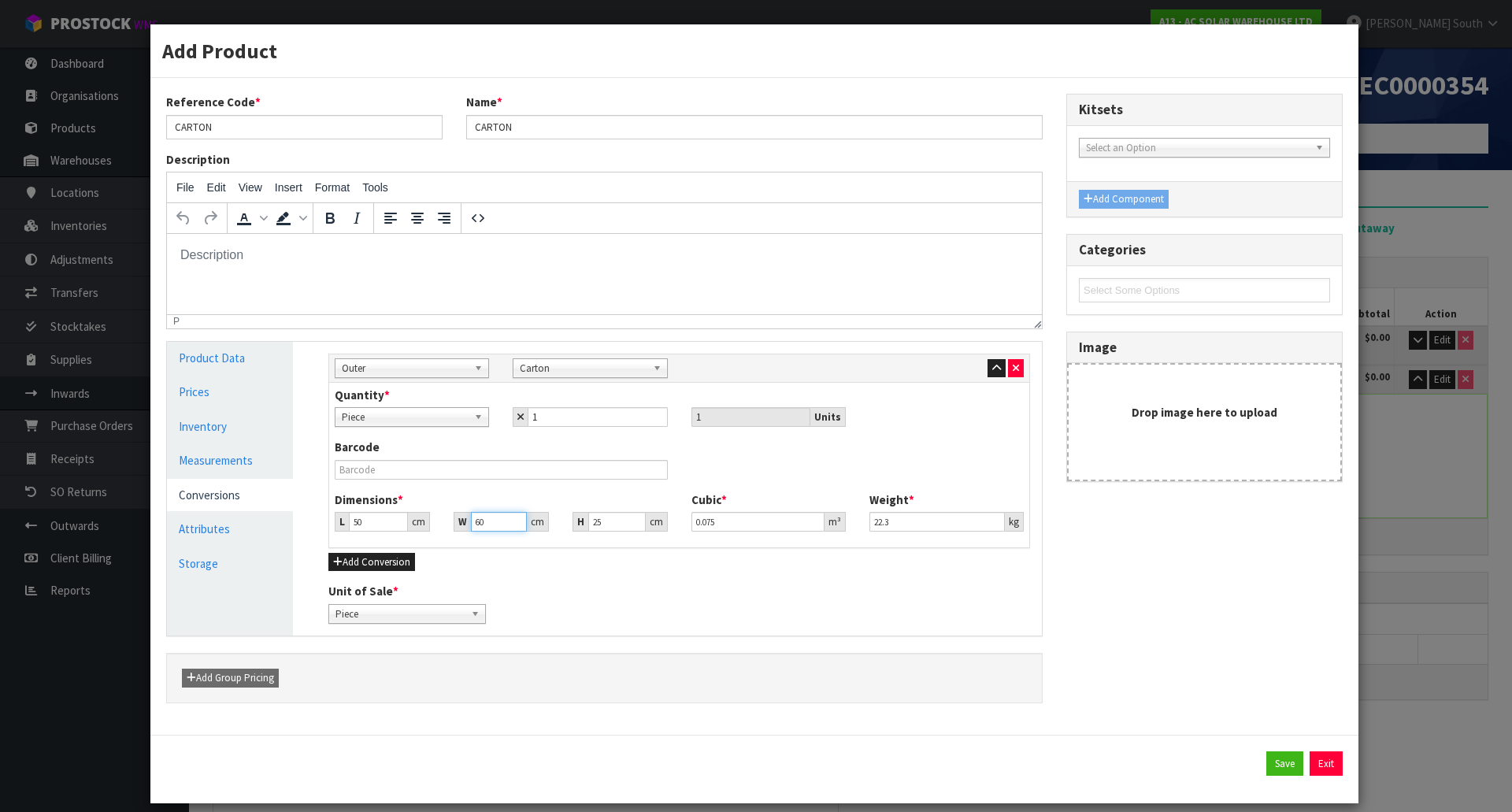
drag, startPoint x: 498, startPoint y: 523, endPoint x: 407, endPoint y: 525, distance: 91.0
click at [408, 524] on div "L 50 cm W 60 cm H 25 cm" at bounding box center [501, 521] width 356 height 20
type input "4"
type input "0.005"
type input "40"
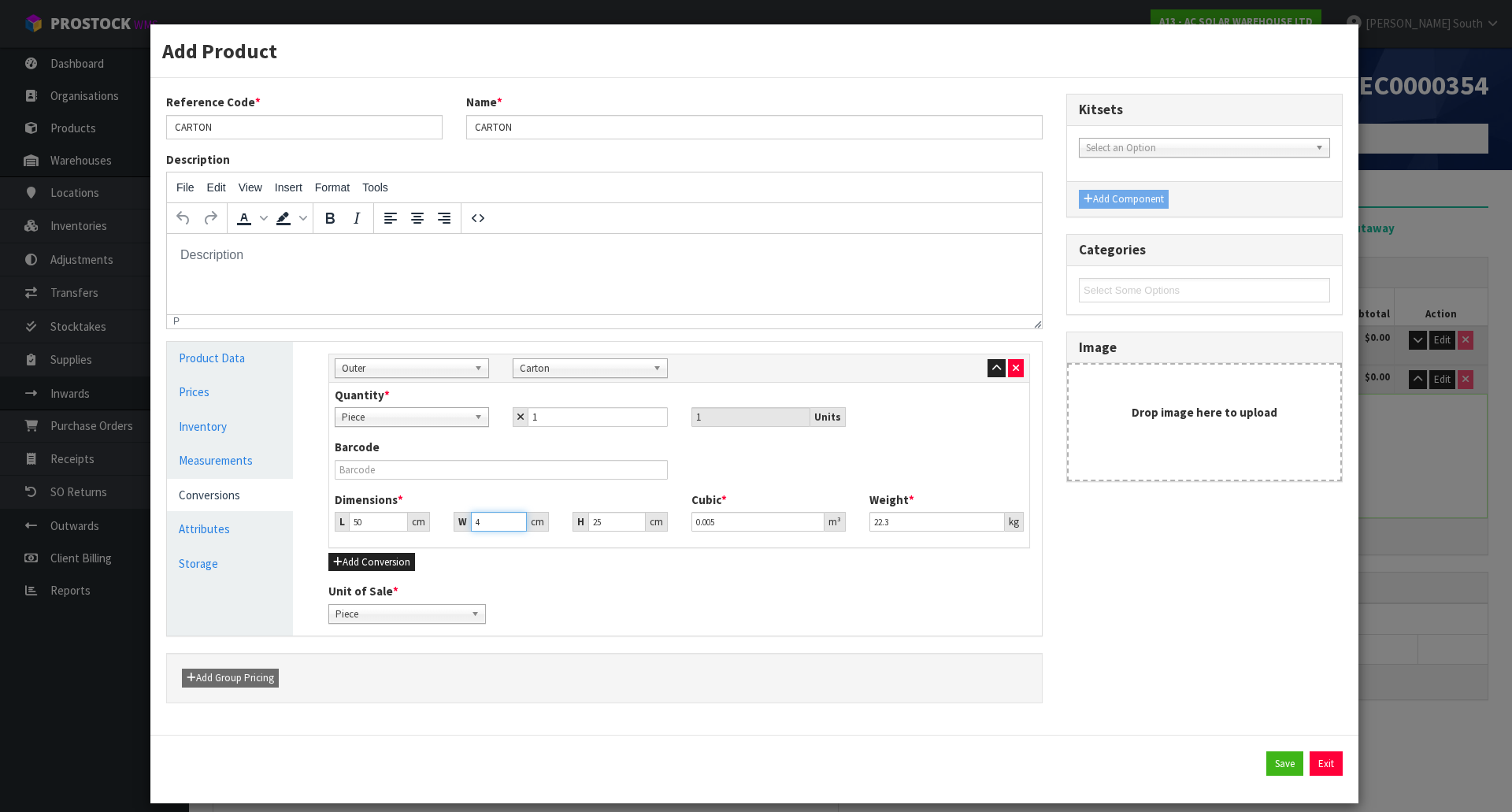
type input "0.05"
type input "40"
drag, startPoint x: 612, startPoint y: 527, endPoint x: 537, endPoint y: 527, distance: 75.0
click at [537, 527] on div "L 50 cm W 40 cm H 25 cm" at bounding box center [501, 521] width 356 height 20
type input "3"
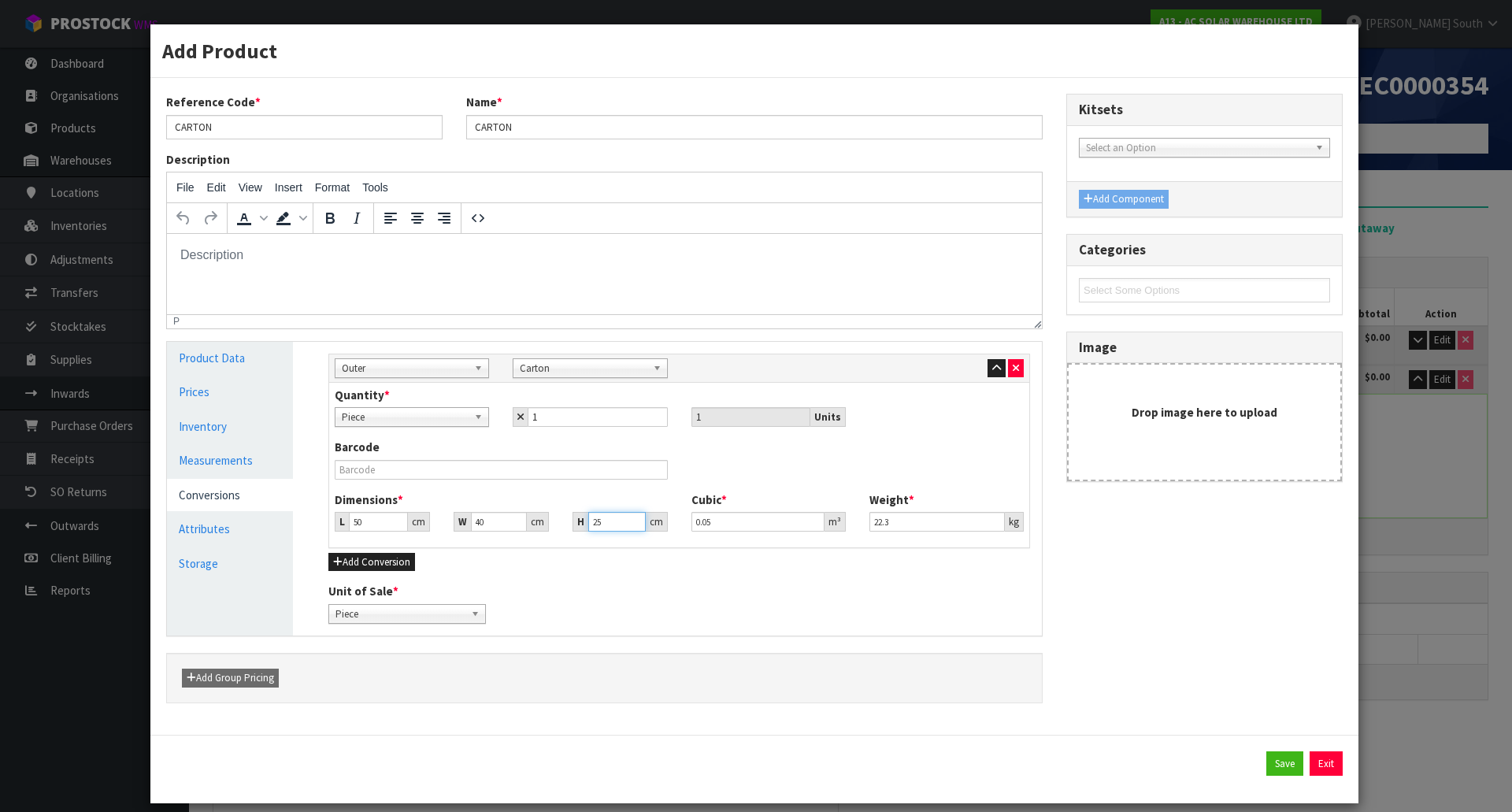
type input "0.006"
type input "35"
type input "0.07"
type input "35"
click at [252, 453] on link "Measurements" at bounding box center [229, 460] width 126 height 32
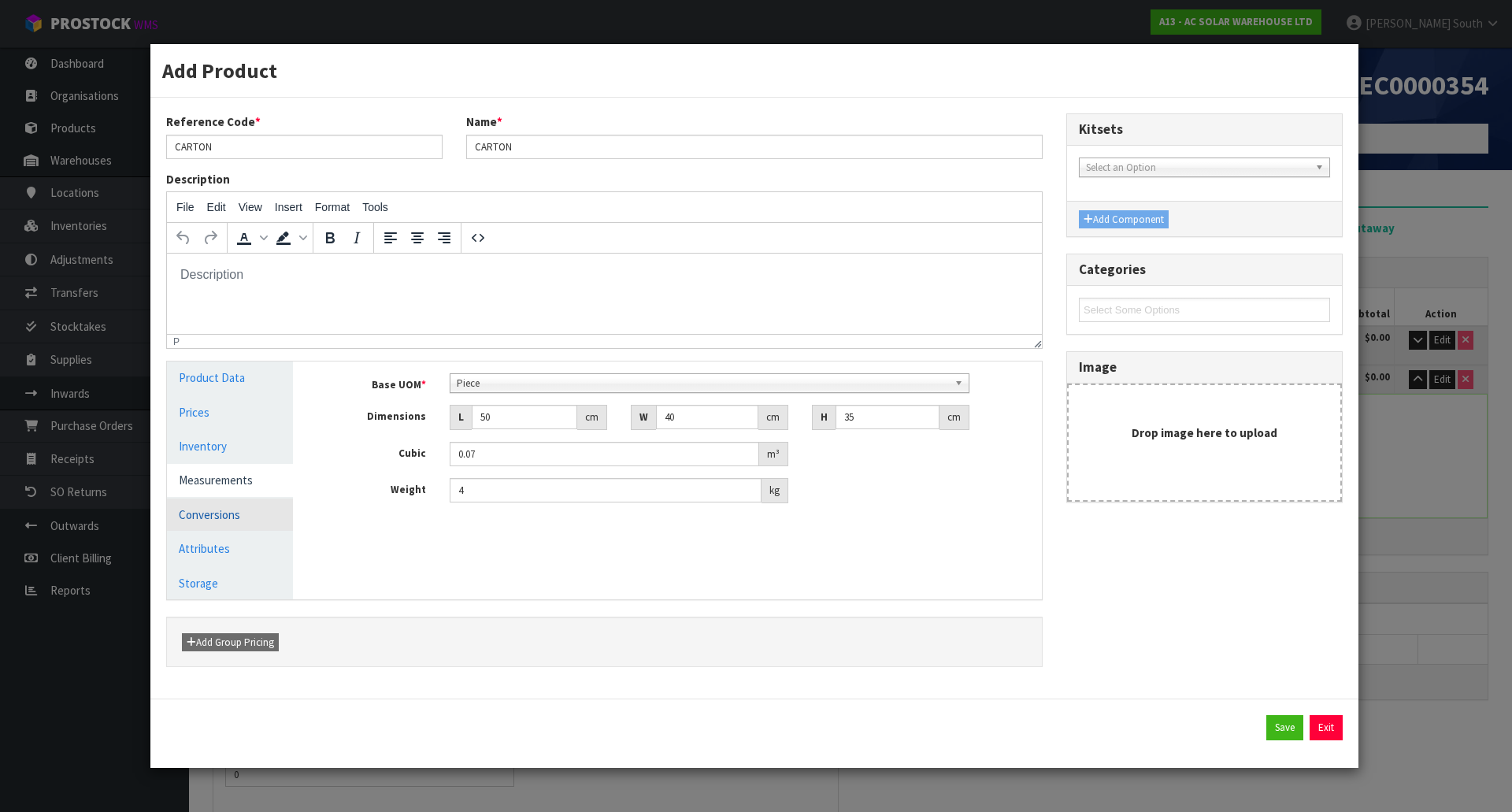
click at [254, 511] on link "Conversions" at bounding box center [229, 514] width 126 height 32
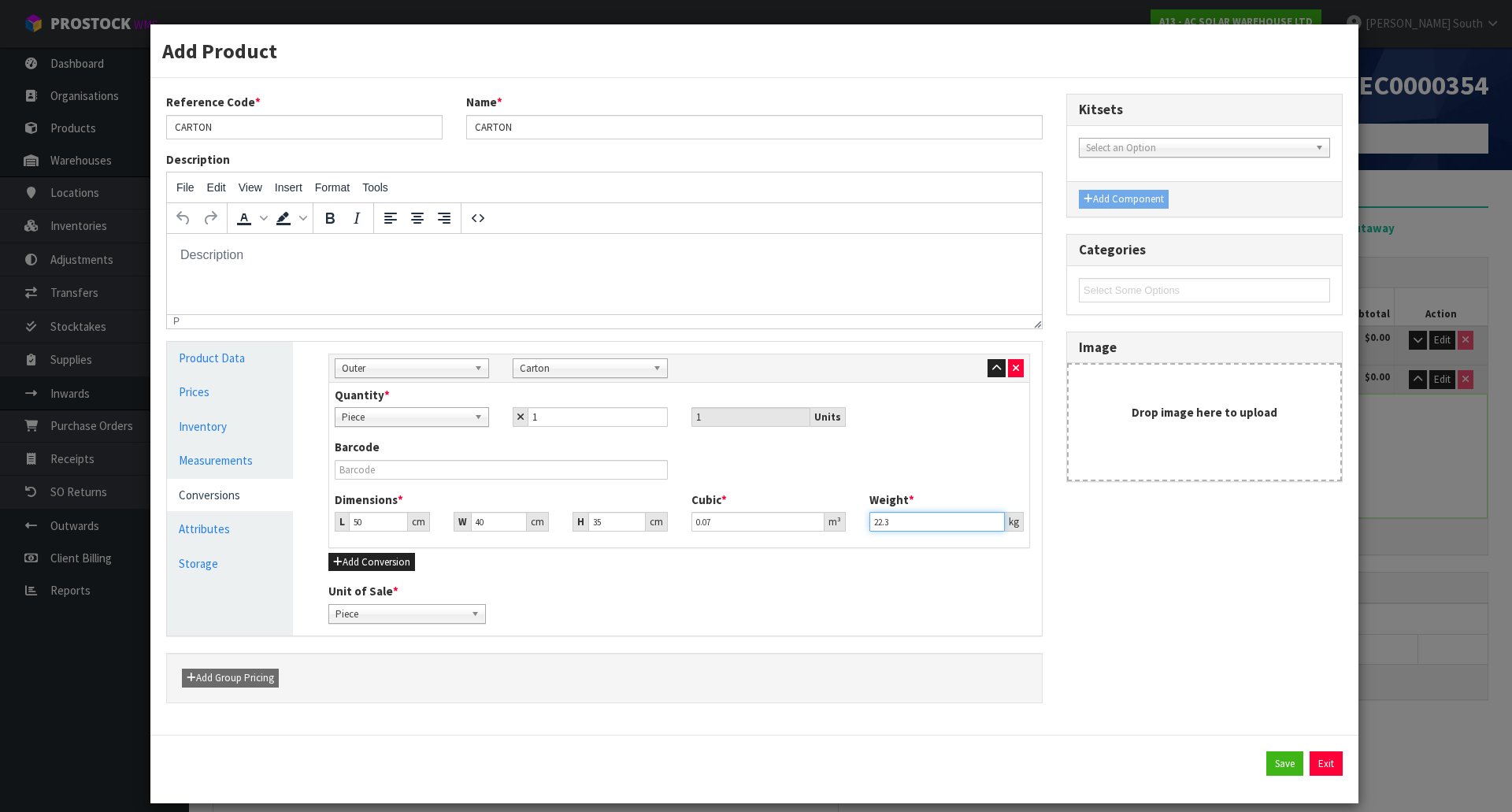
drag, startPoint x: 901, startPoint y: 520, endPoint x: 792, endPoint y: 520, distance: 109.0
click at [792, 520] on div "Dimensions * L 50 cm W 40 cm H 35 cm Cubic * 0.07 m³ Weight * 22.3 kg" at bounding box center [679, 518] width 713 height 52
type input "4"
click at [1272, 758] on button "Save" at bounding box center [1285, 764] width 37 height 25
type input "50"
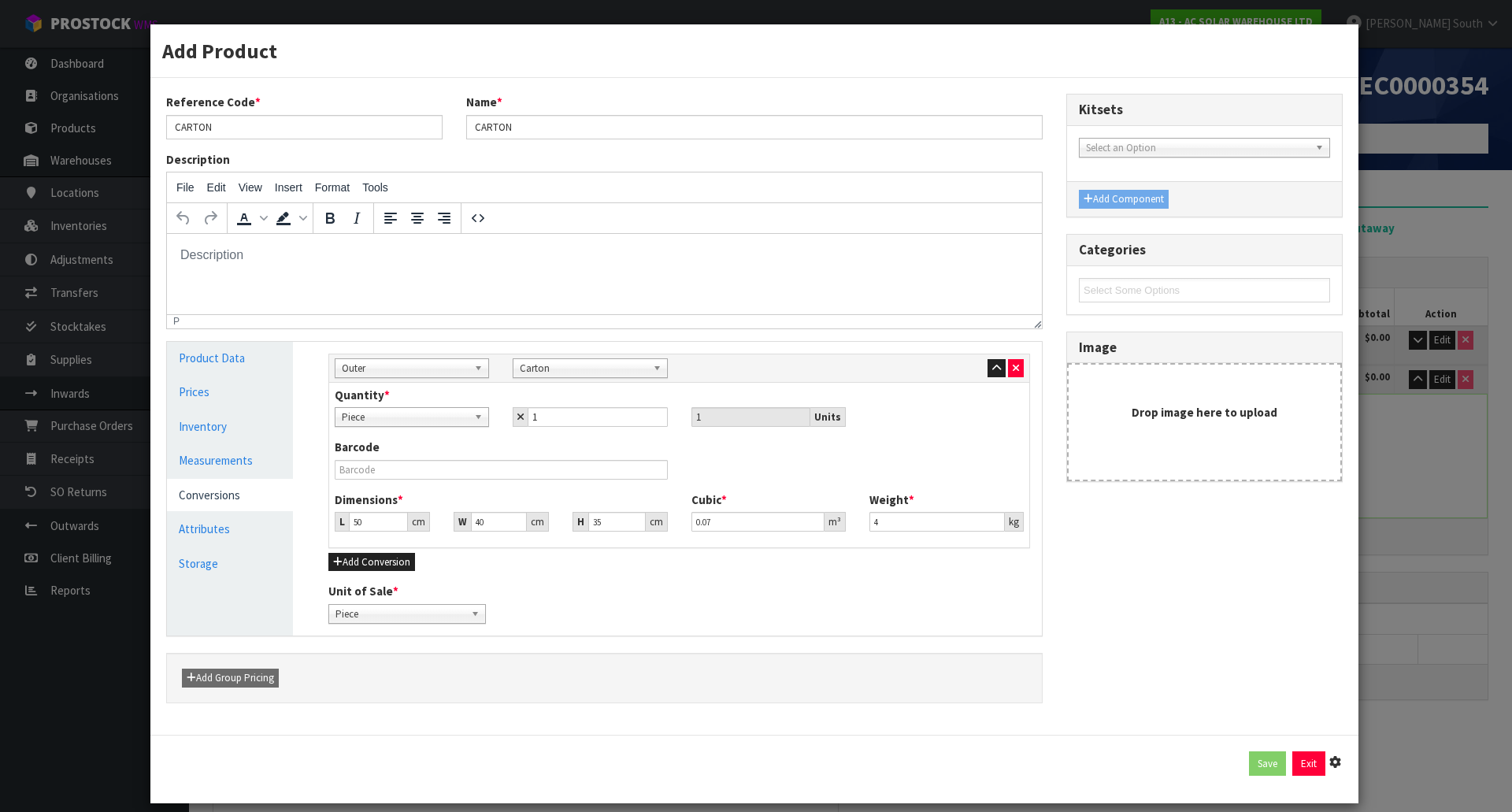
type input "40"
type input "35"
type input "0.07"
type input "4"
type input "1 [MEDICAL_DATA] x CTN"
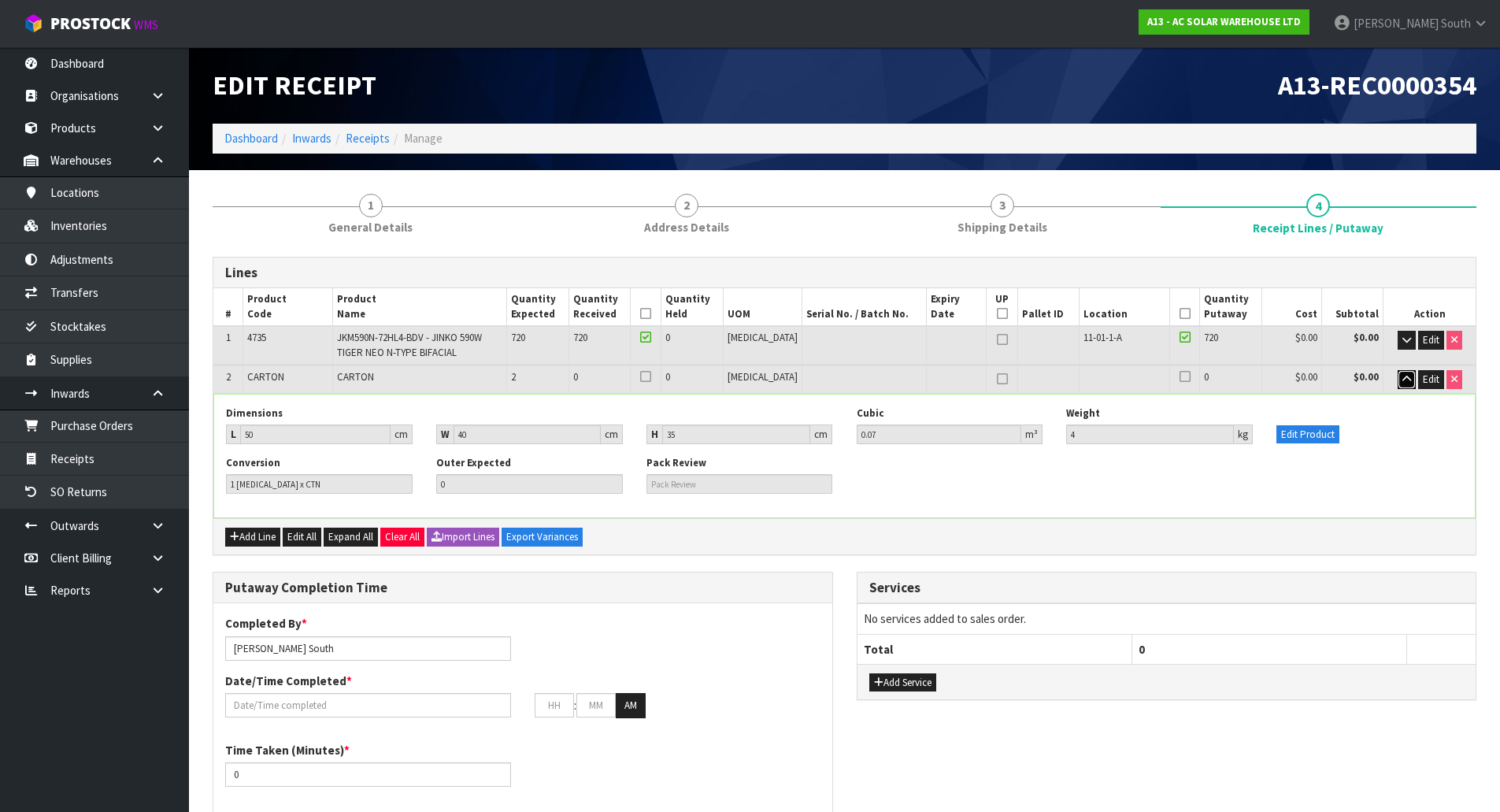
click at [1403, 384] on icon "button" at bounding box center [1407, 379] width 9 height 10
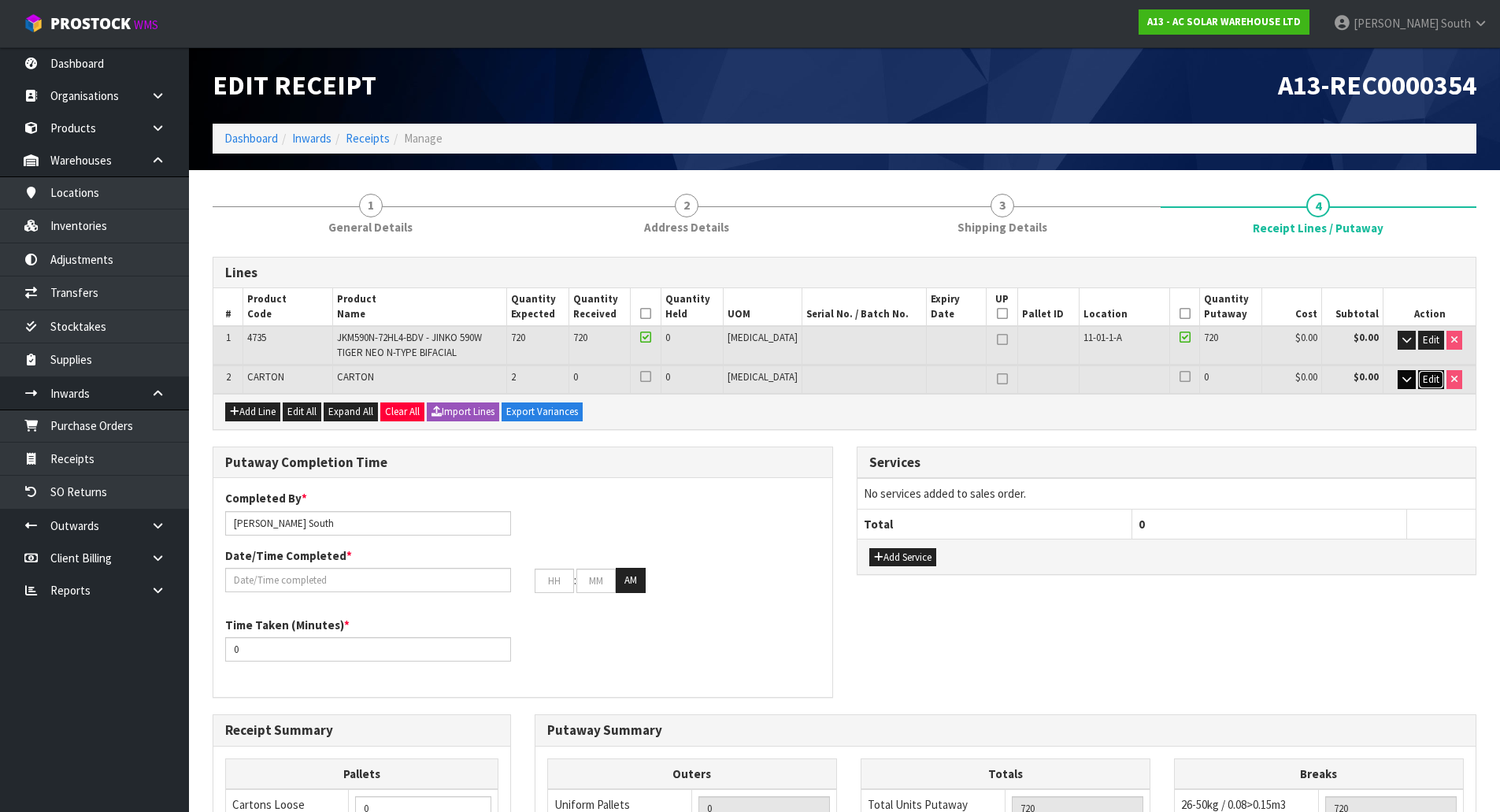
click at [1430, 379] on span "Edit" at bounding box center [1431, 379] width 17 height 13
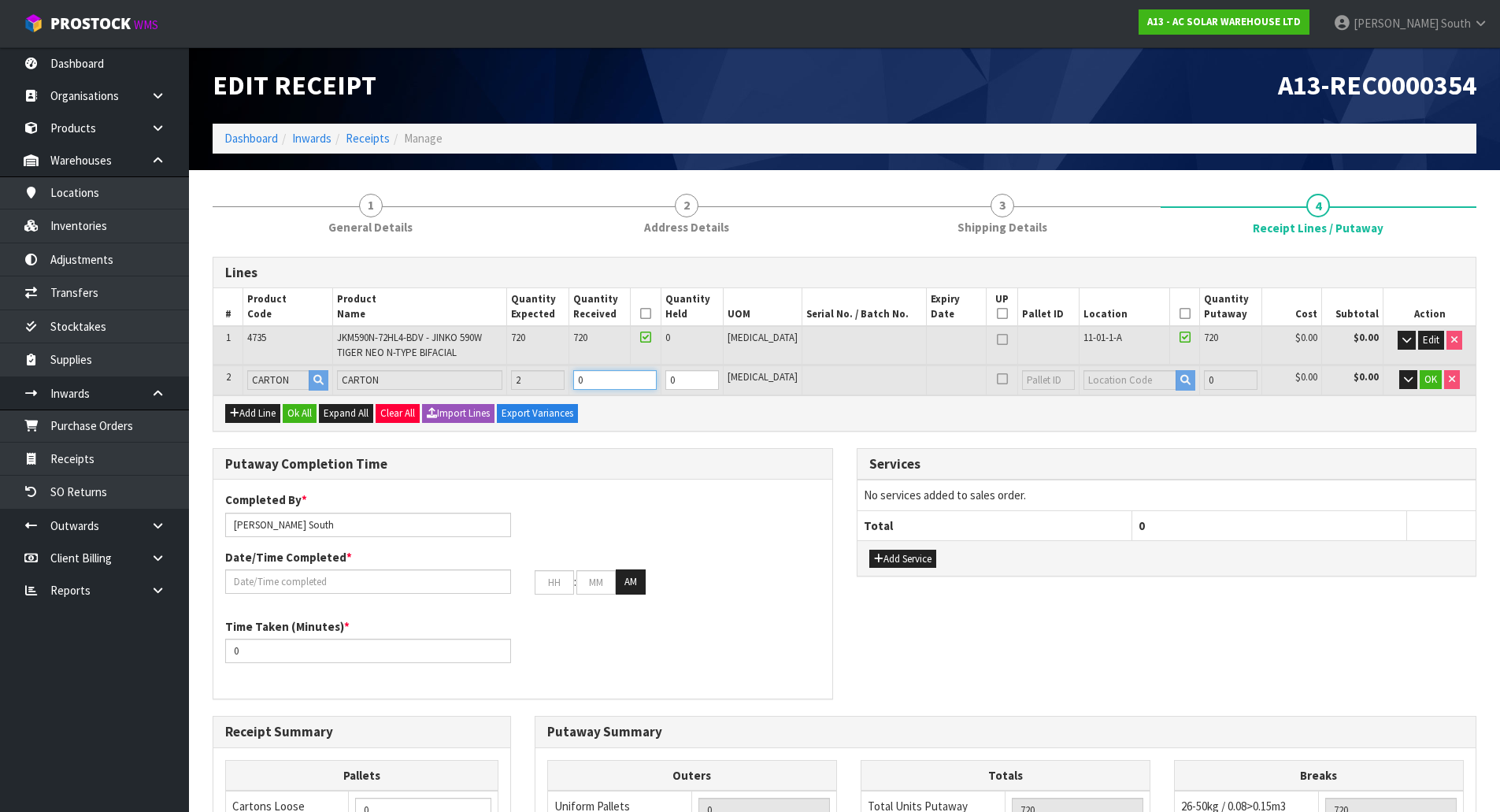
click at [557, 381] on tr "2 CARTON CARTON 2 0 0 PCE 0 $0.00 $0.00 OK" at bounding box center [844, 380] width 1263 height 29
type input "2"
type input "63.72968"
type input "23448"
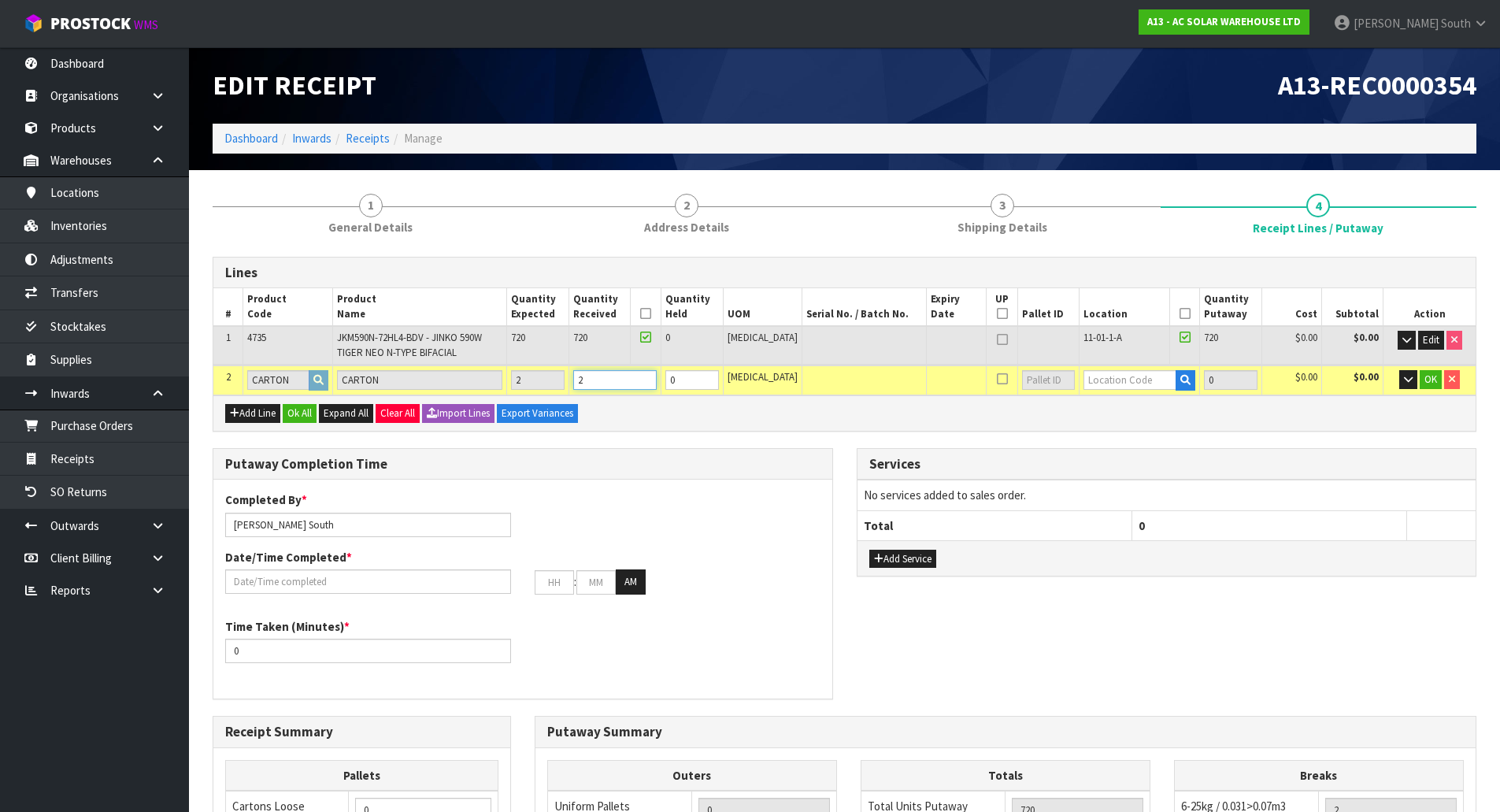
type input "2"
click at [1115, 378] on input "text" at bounding box center [1131, 380] width 93 height 20
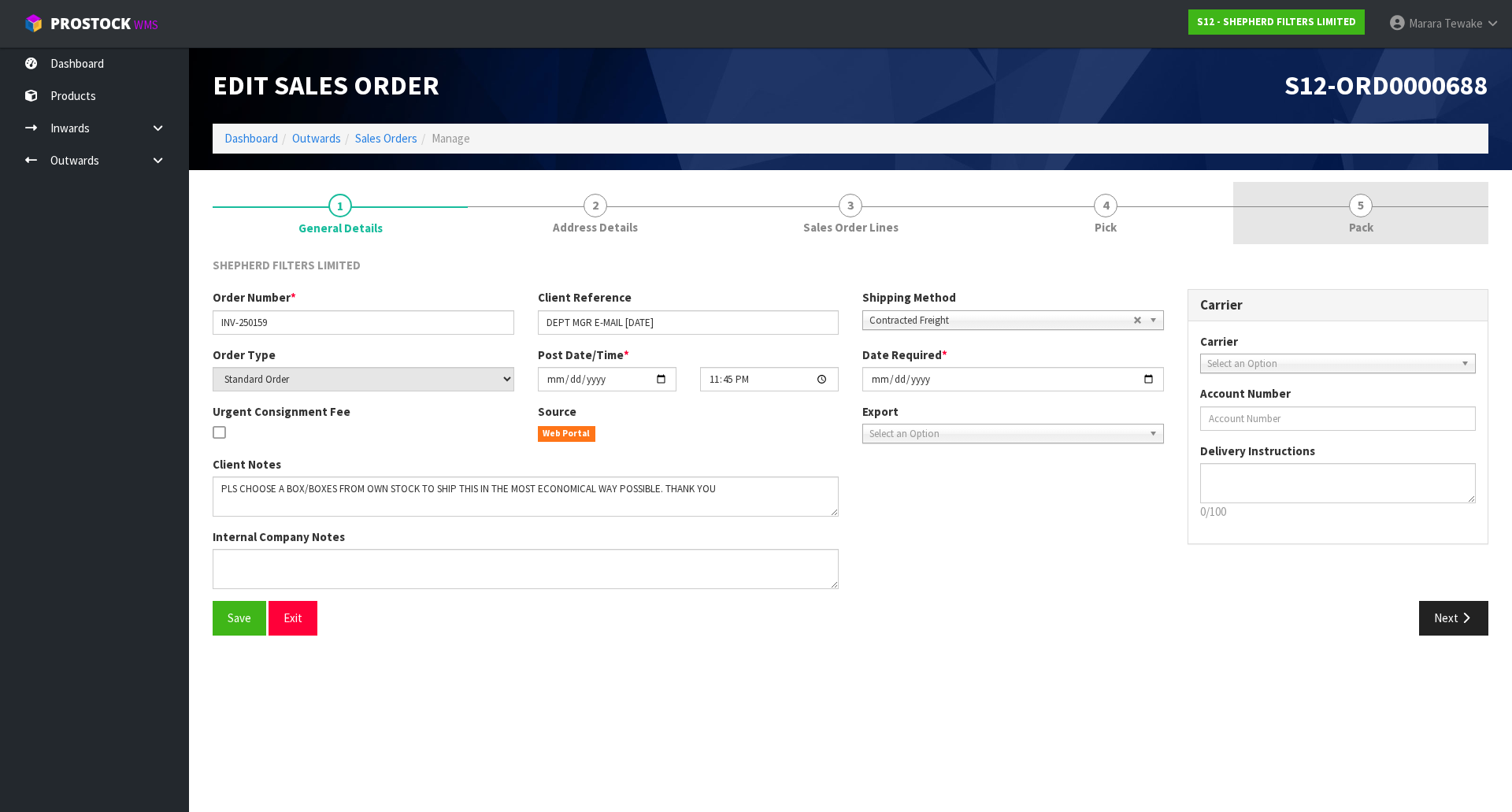
click at [1383, 204] on link "5 Pack" at bounding box center [1361, 213] width 255 height 62
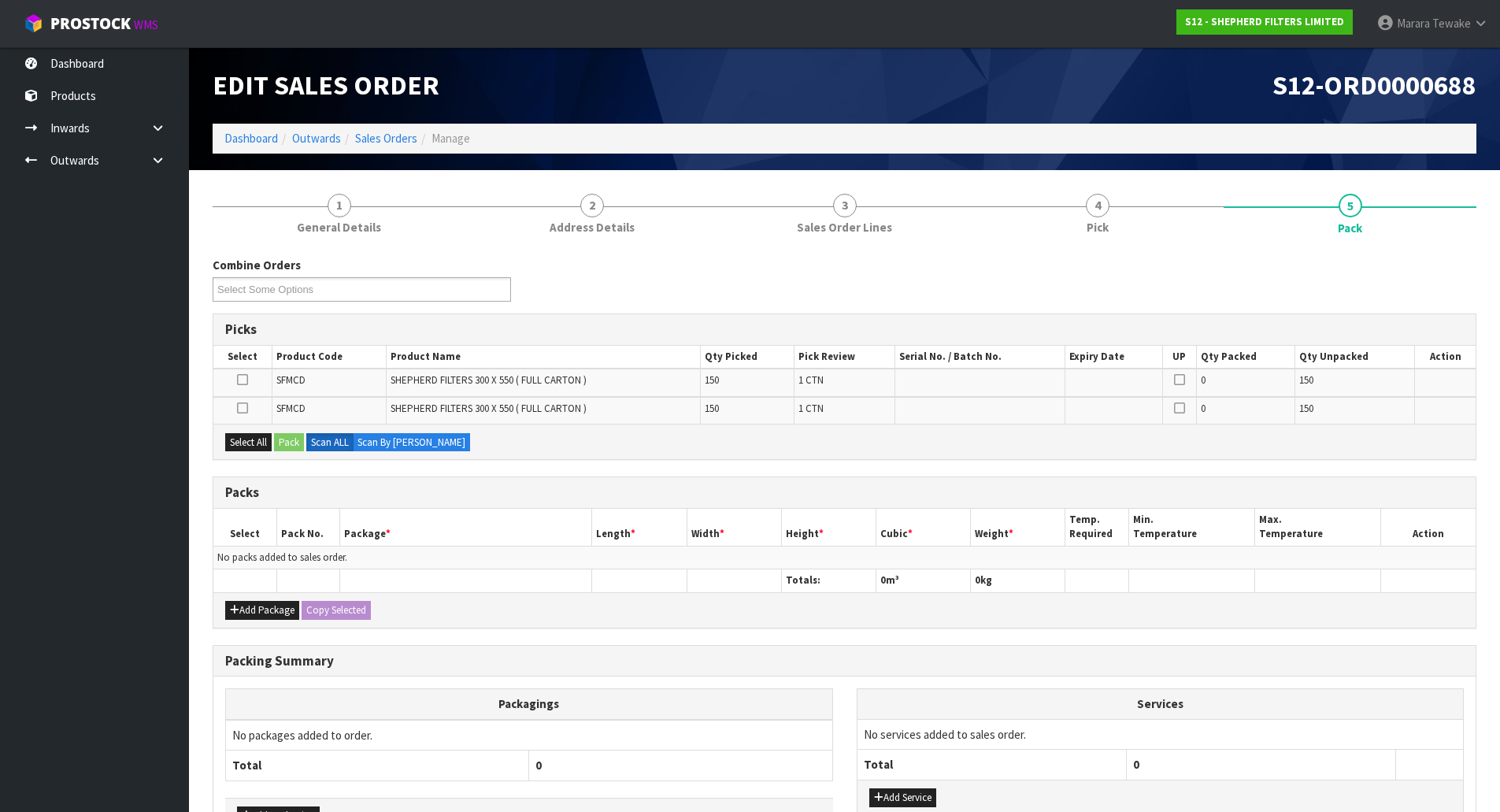
click at [245, 380] on icon at bounding box center [243, 380] width 11 height 1
click at [0, 0] on input "checkbox" at bounding box center [0, 0] width 0 height 0
click at [288, 443] on button "Pack" at bounding box center [289, 443] width 30 height 19
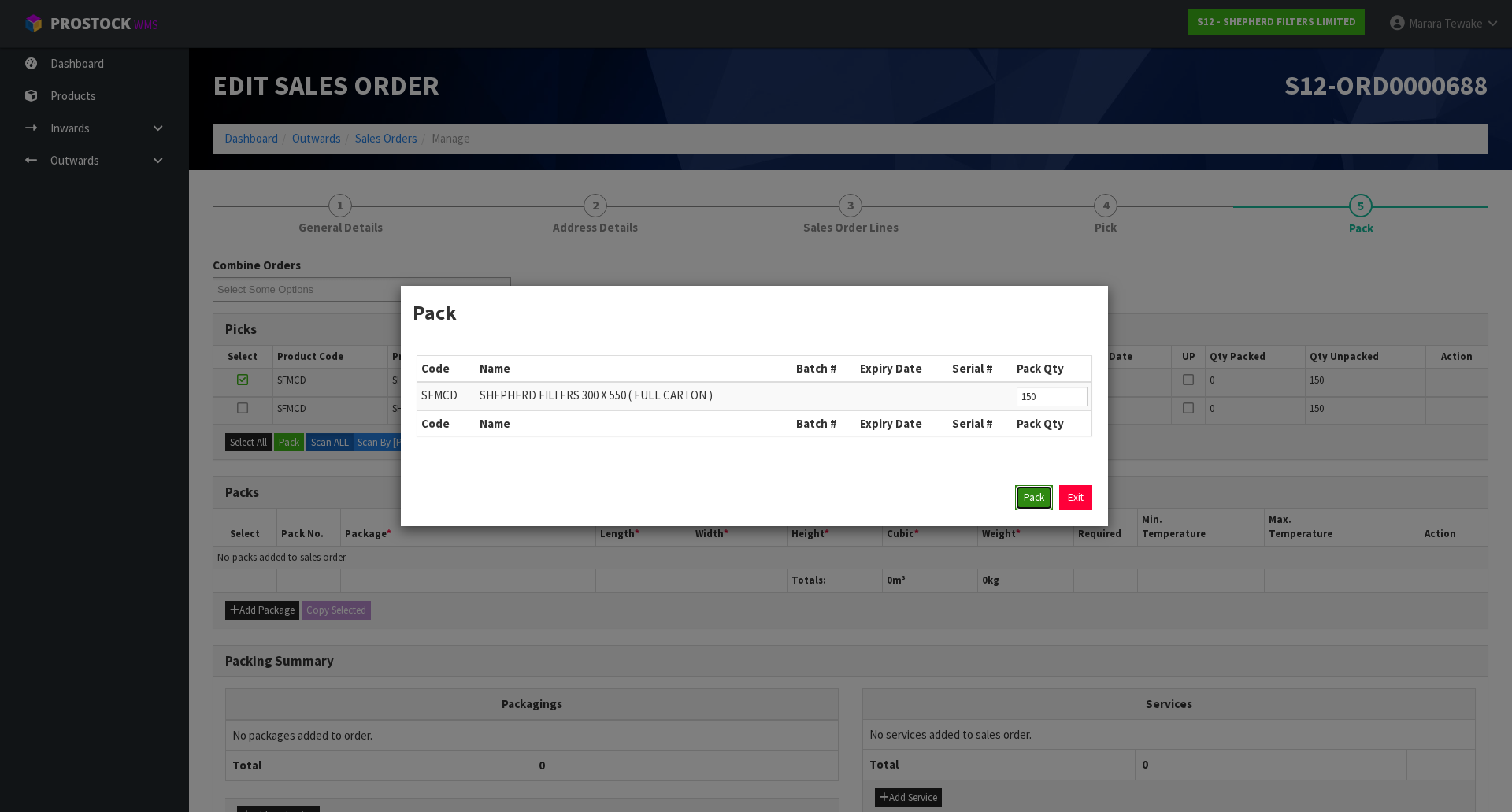
click at [1040, 500] on button "Pack" at bounding box center [1034, 498] width 38 height 25
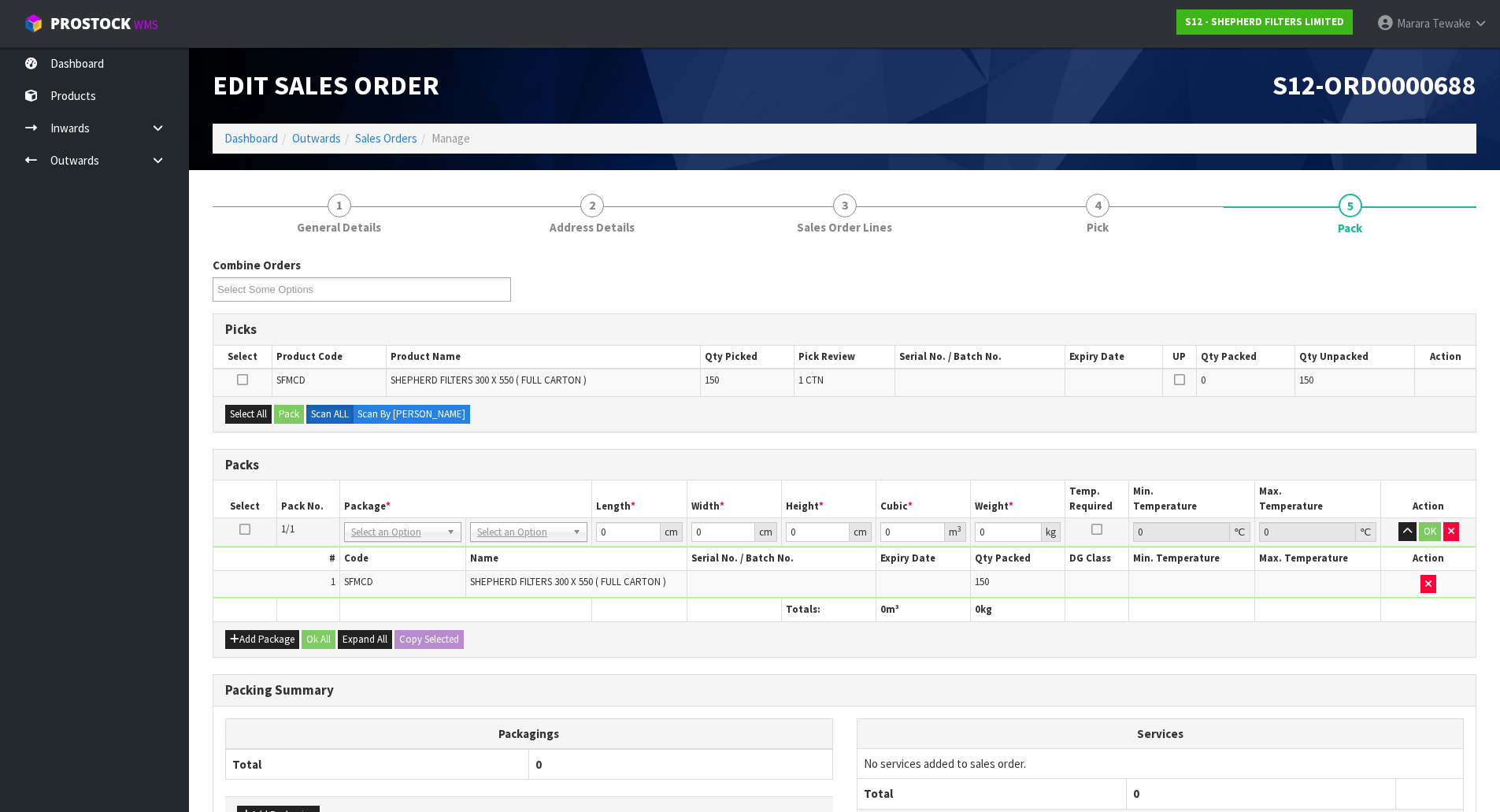
click at [240, 380] on icon at bounding box center [243, 380] width 11 height 1
click at [0, 0] on input "checkbox" at bounding box center [0, 0] width 0 height 0
click at [288, 412] on button "Pack" at bounding box center [289, 414] width 30 height 19
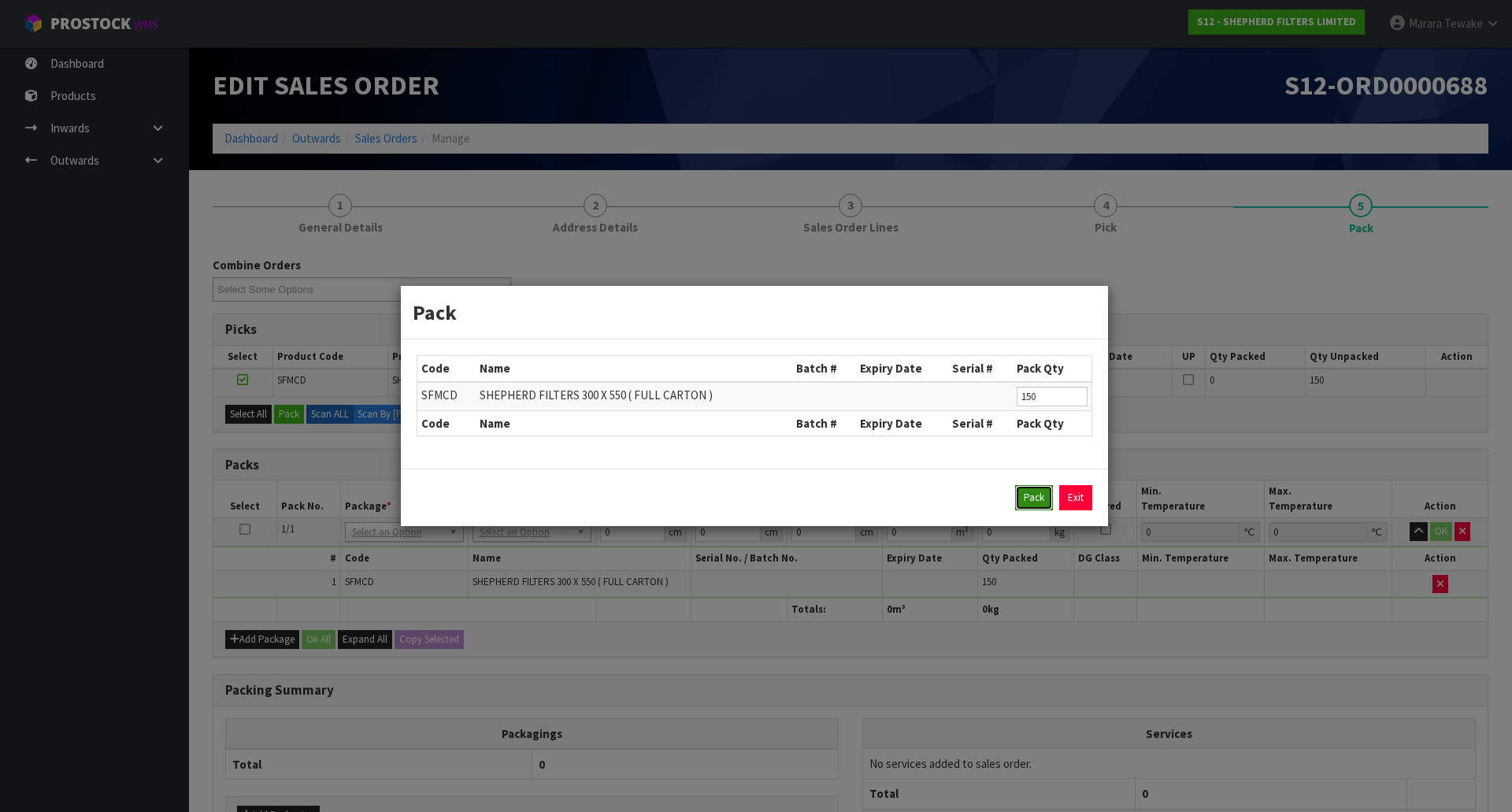
click at [1019, 501] on button "Pack" at bounding box center [1034, 498] width 38 height 25
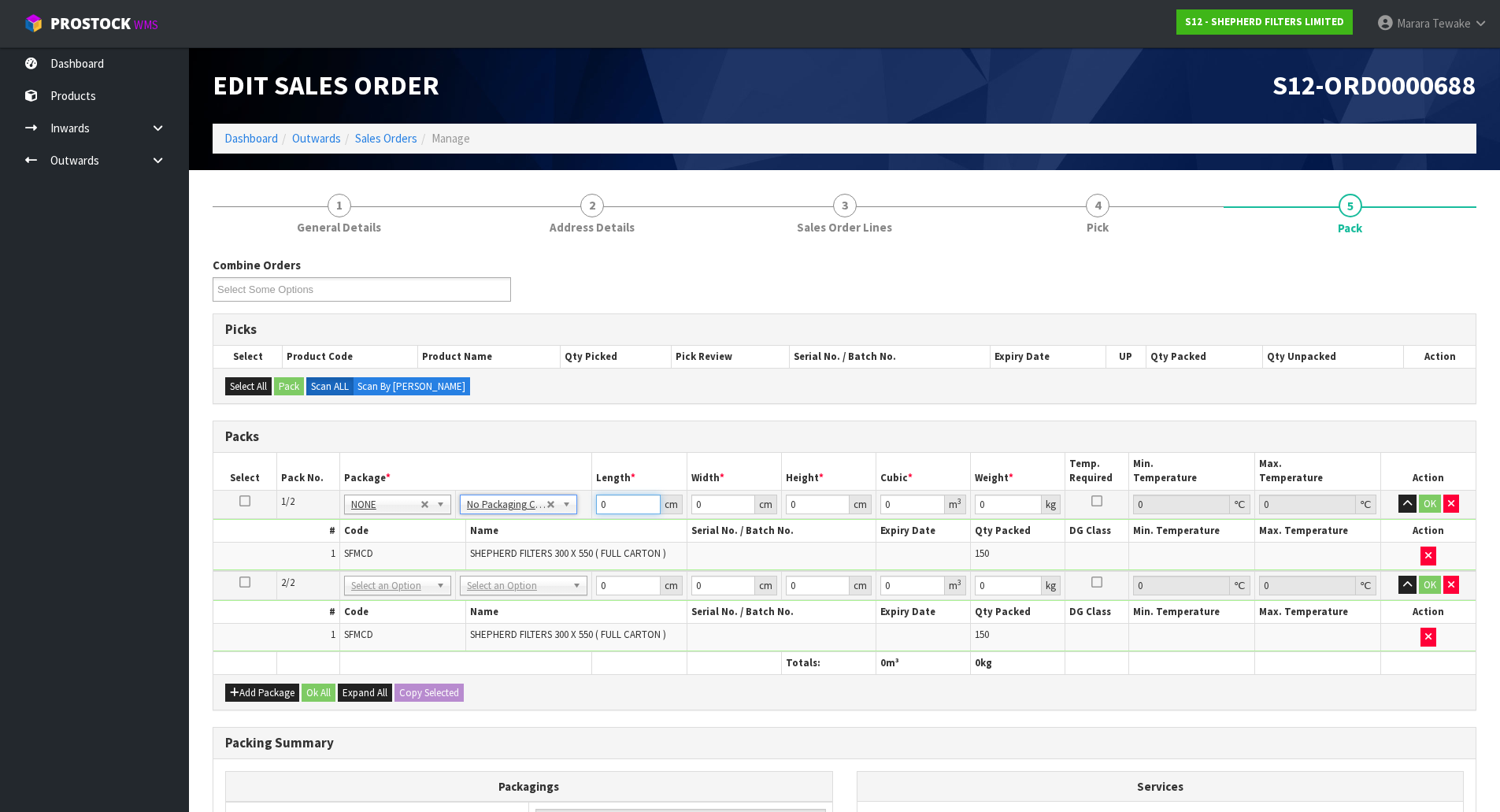
drag, startPoint x: 611, startPoint y: 504, endPoint x: 565, endPoint y: 429, distance: 88.0
click at [581, 485] on table "Select Pack No. Package * Length * Width * Height * Cubic * Weight * Temp. Requ…" at bounding box center [844, 564] width 1263 height 221
type input "60"
type input "39"
type input "4"
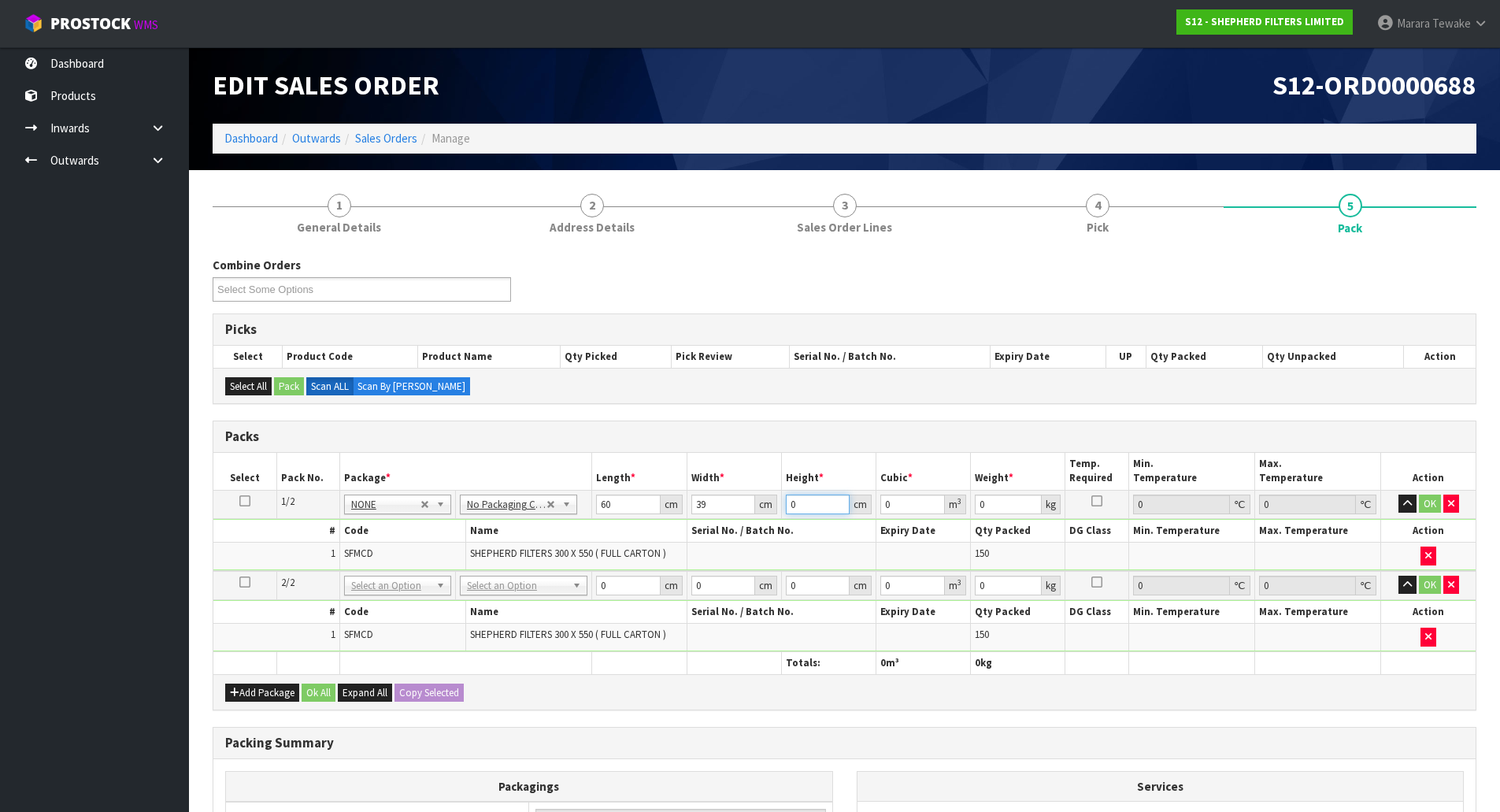
type input "0.00936"
type input "41"
type input "0.09594"
type input "41"
type input "6"
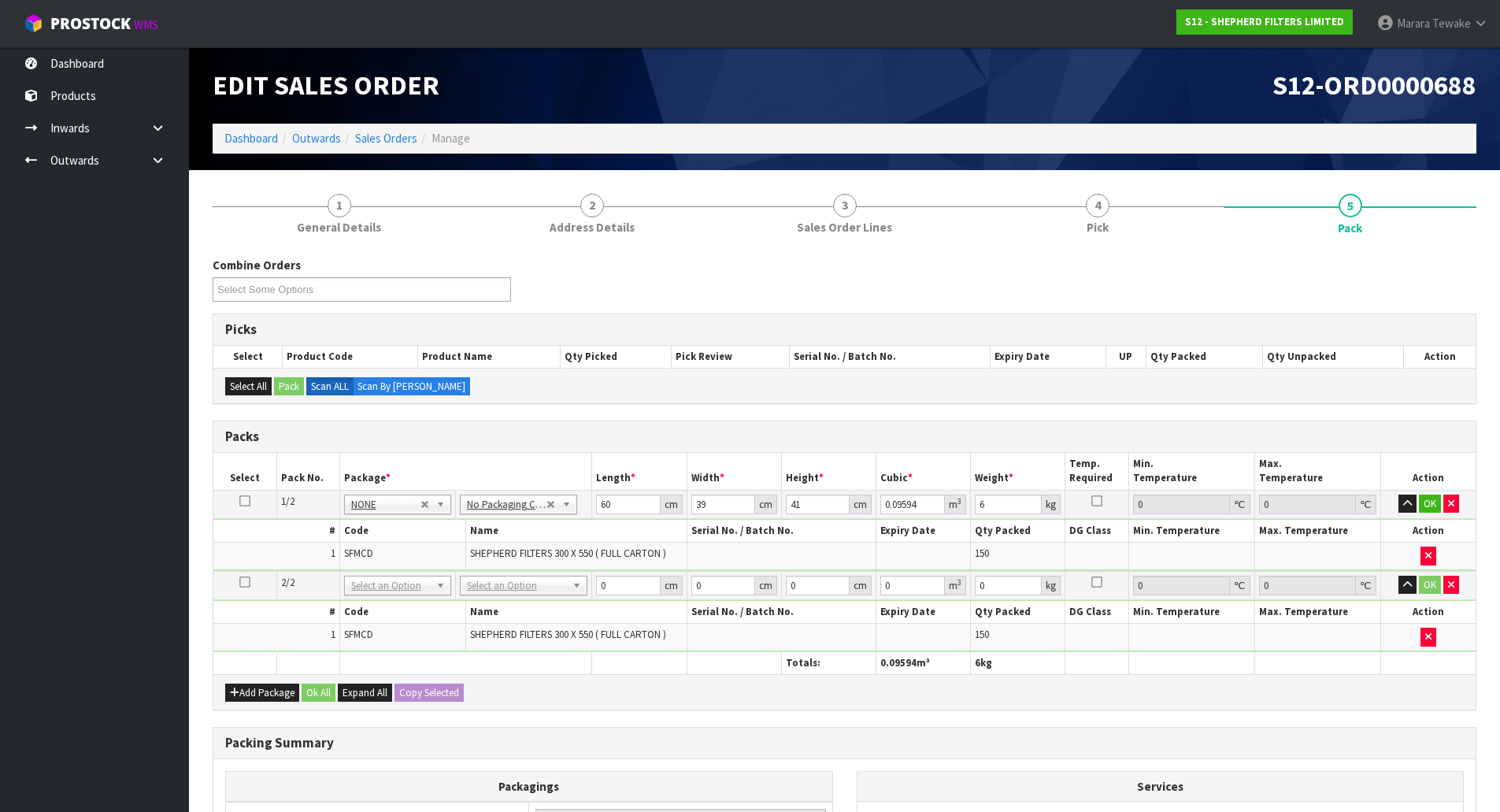
click at [249, 494] on td at bounding box center [245, 504] width 63 height 28
click at [241, 500] on icon at bounding box center [245, 500] width 11 height 1
click at [419, 693] on button "Copy Selected" at bounding box center [429, 693] width 70 height 19
click at [419, 693] on span "Confirm" at bounding box center [417, 693] width 35 height 13
type input "60"
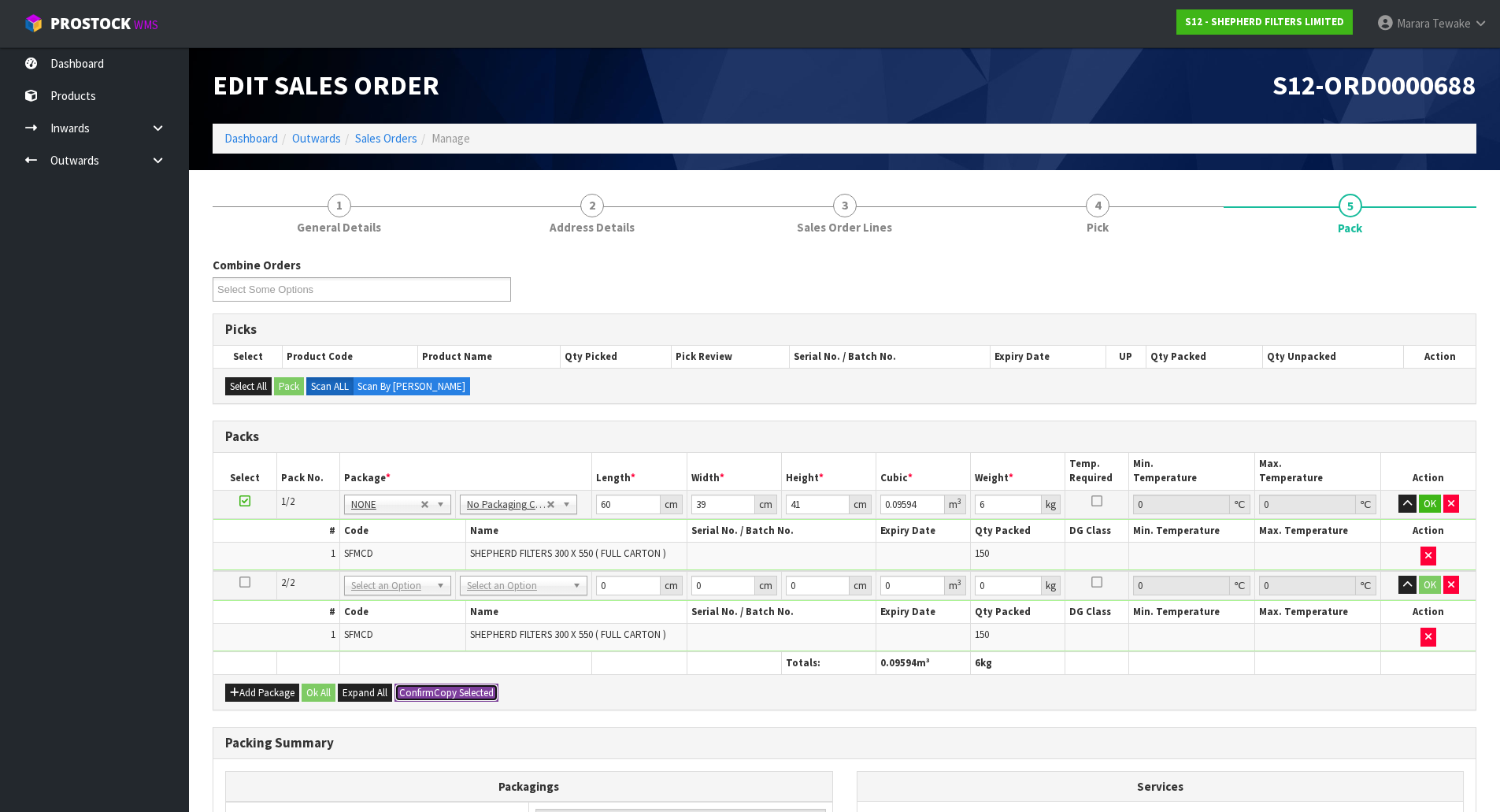
type input "39"
type input "41"
type input "0.09594"
type input "6"
type input "2"
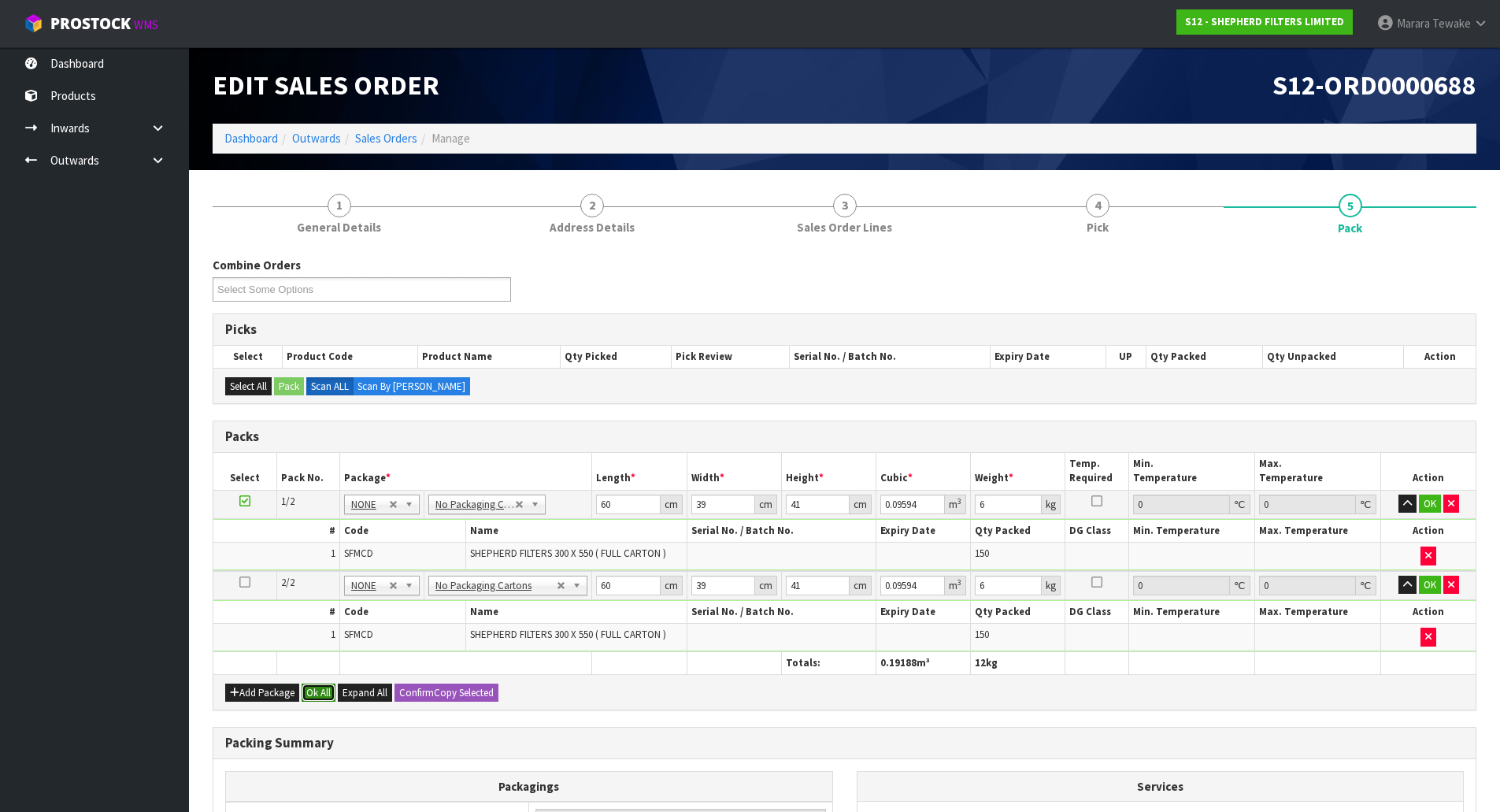
click at [321, 693] on button "Ok All" at bounding box center [318, 693] width 34 height 19
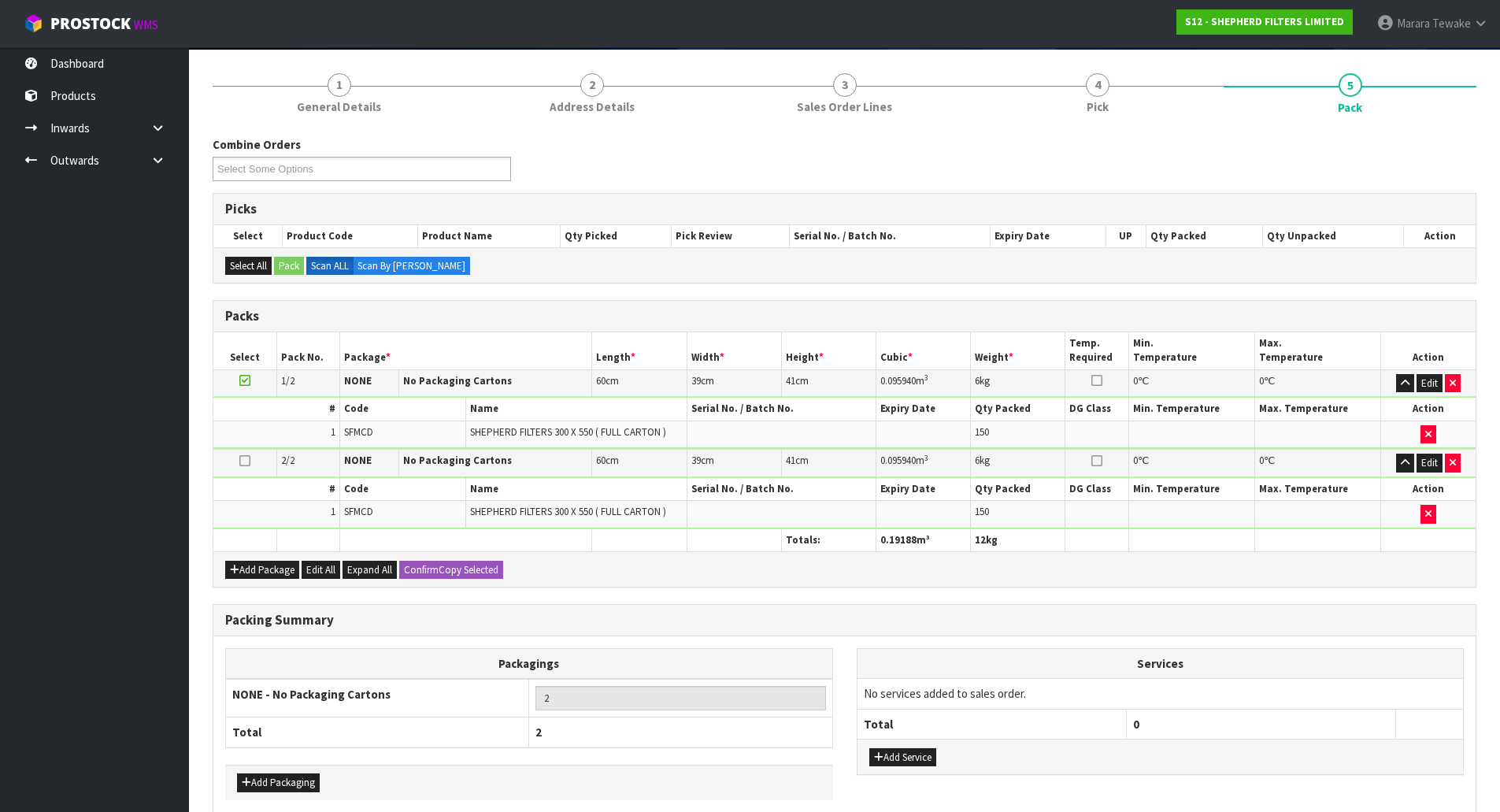
scroll to position [195, 0]
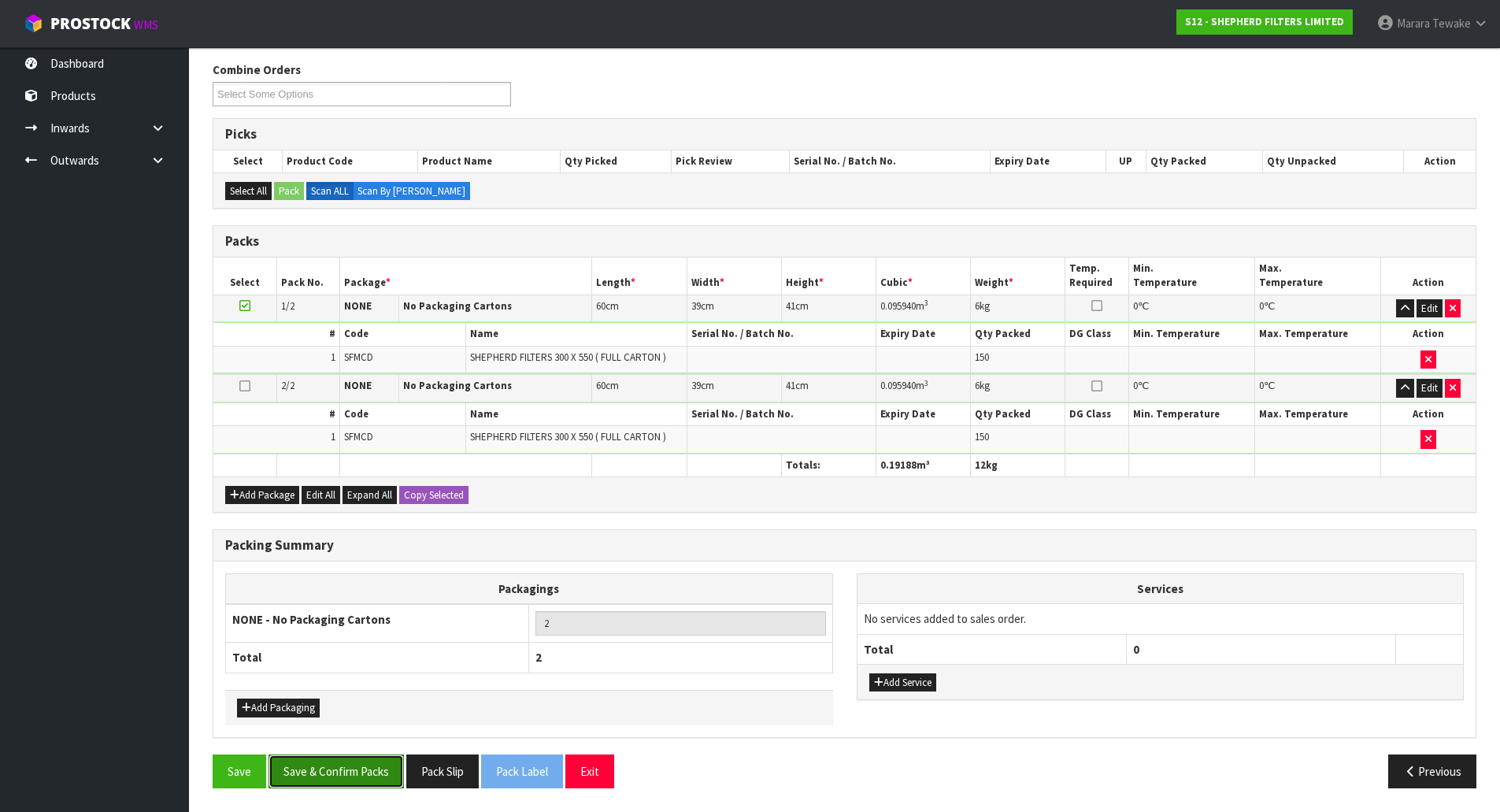
drag, startPoint x: 359, startPoint y: 776, endPoint x: 385, endPoint y: 770, distance: 26.7
click at [360, 775] on button "Save & Confirm Packs" at bounding box center [336, 771] width 135 height 34
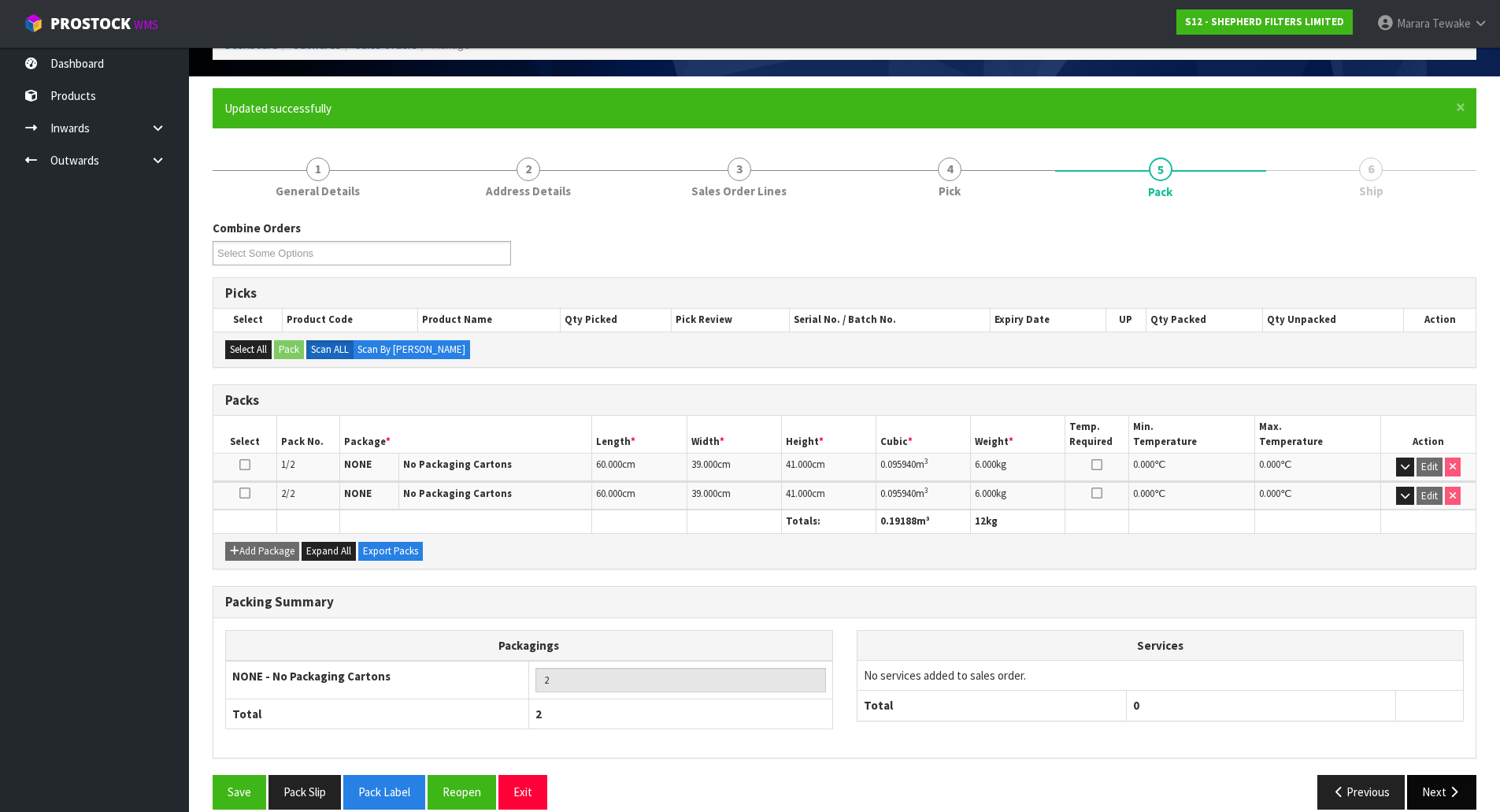
scroll to position [115, 0]
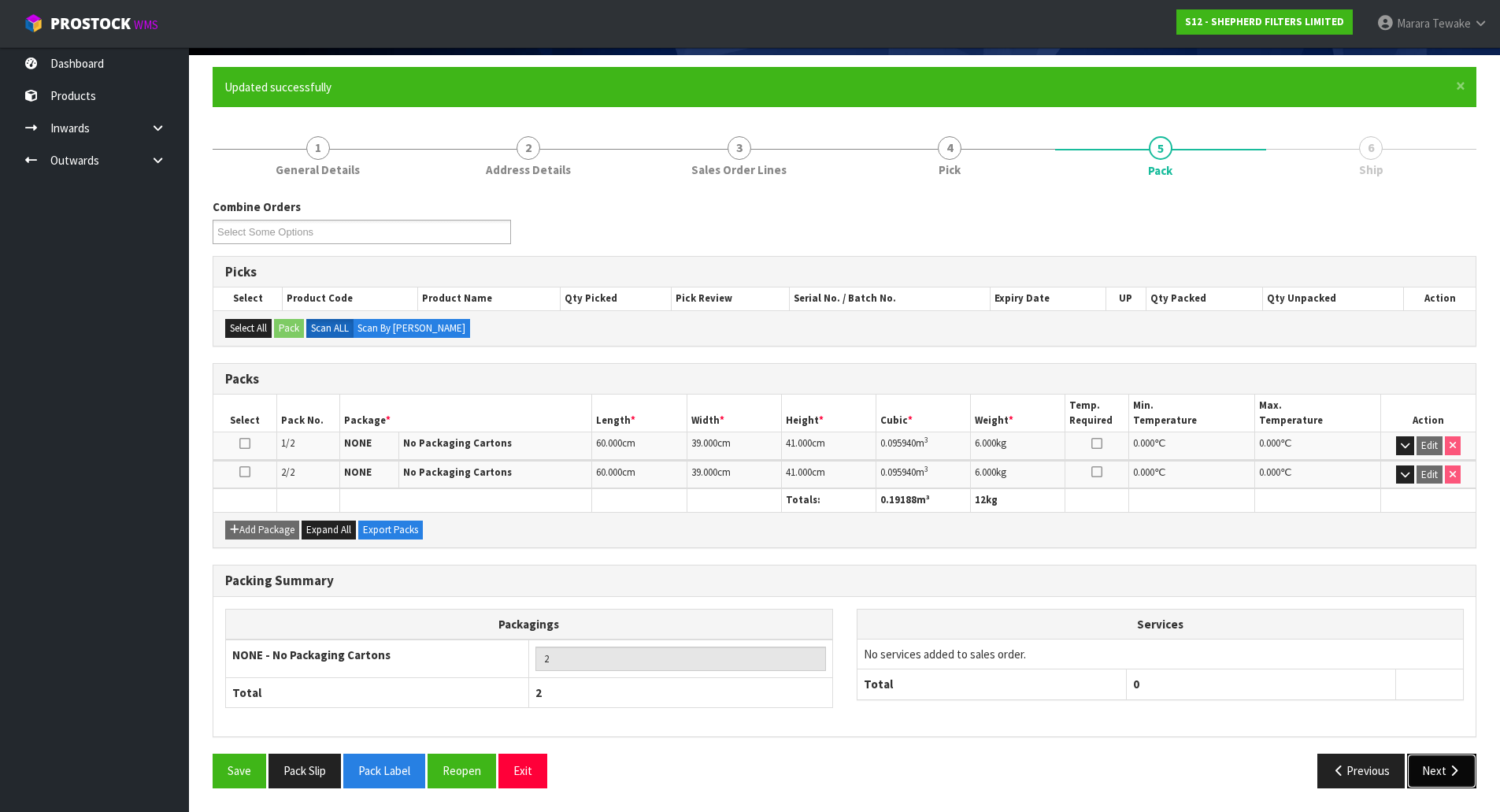
click at [1452, 757] on button "Next" at bounding box center [1442, 770] width 70 height 34
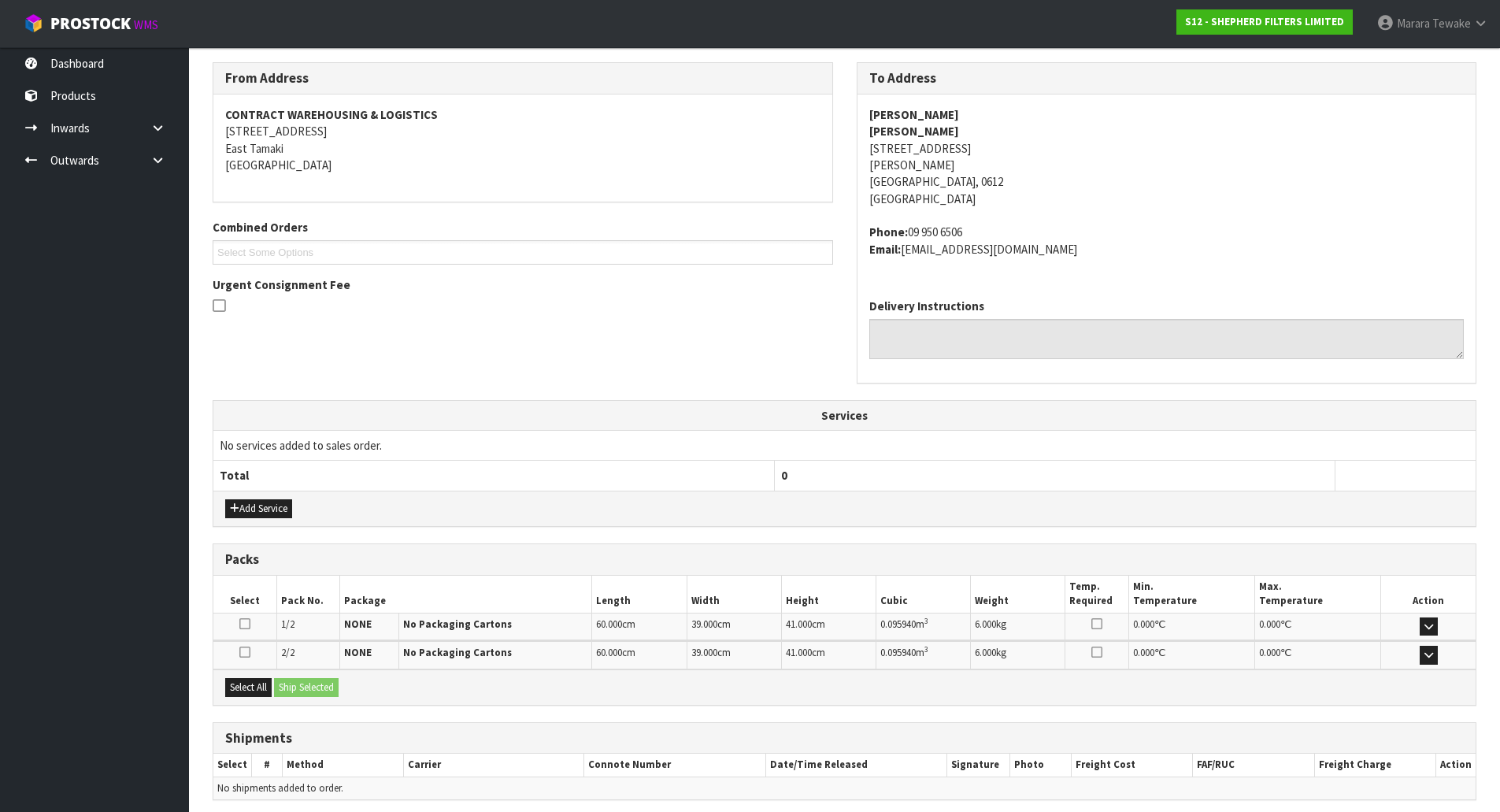
scroll to position [314, 0]
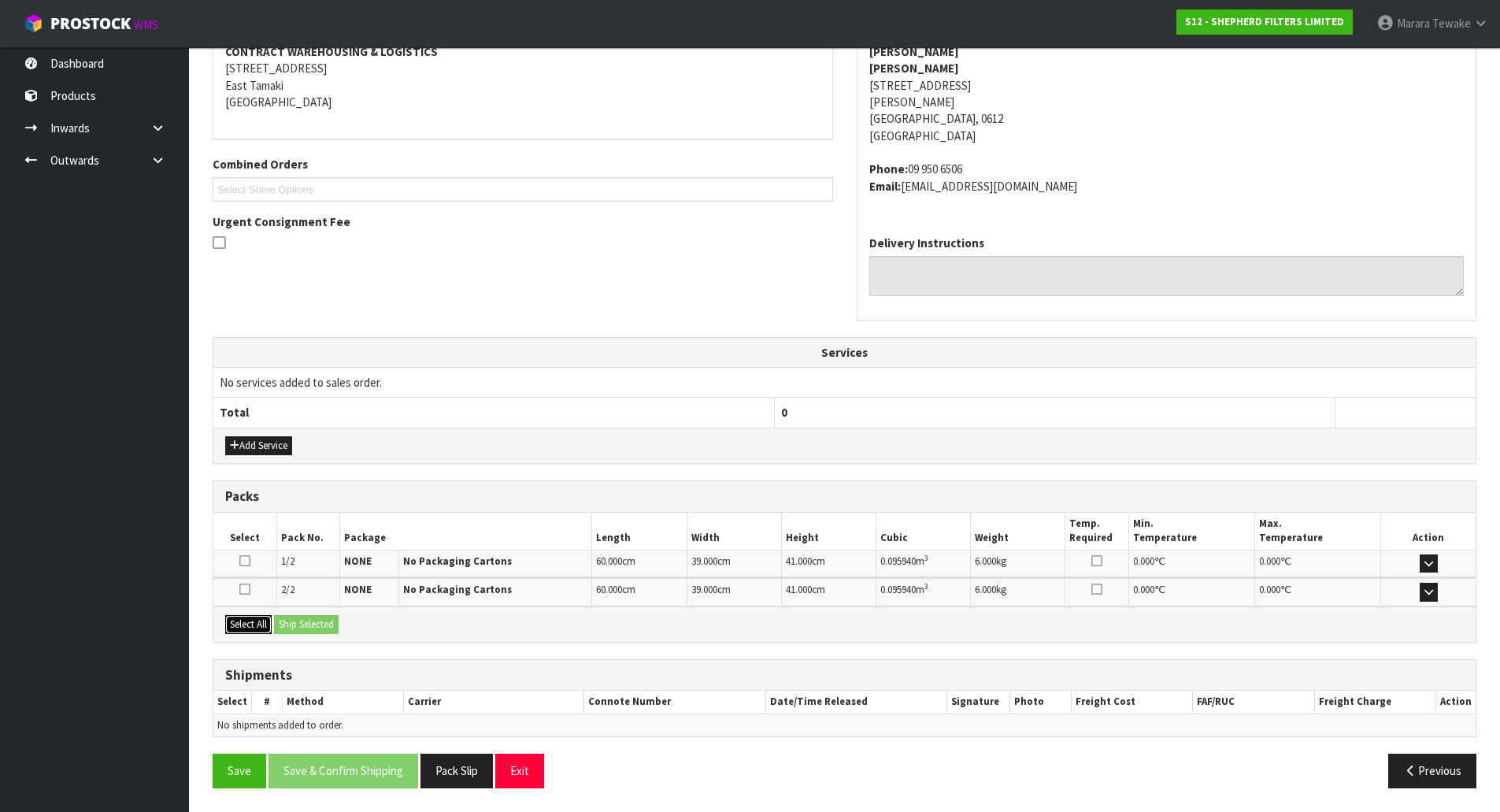
click at [258, 630] on button "Select All" at bounding box center [248, 625] width 47 height 19
click at [289, 630] on button "Ship Selected" at bounding box center [307, 625] width 65 height 19
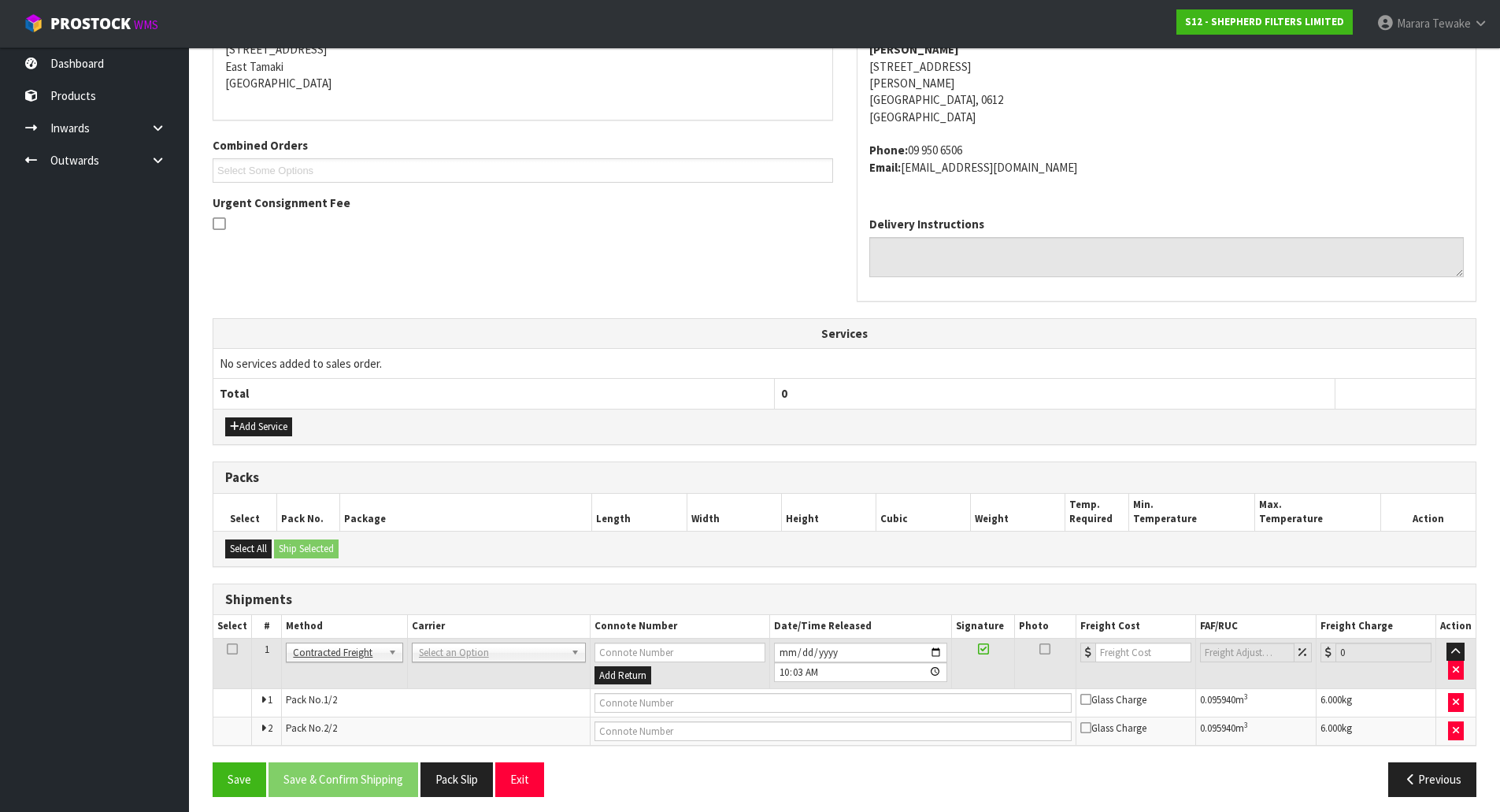
scroll to position [342, 0]
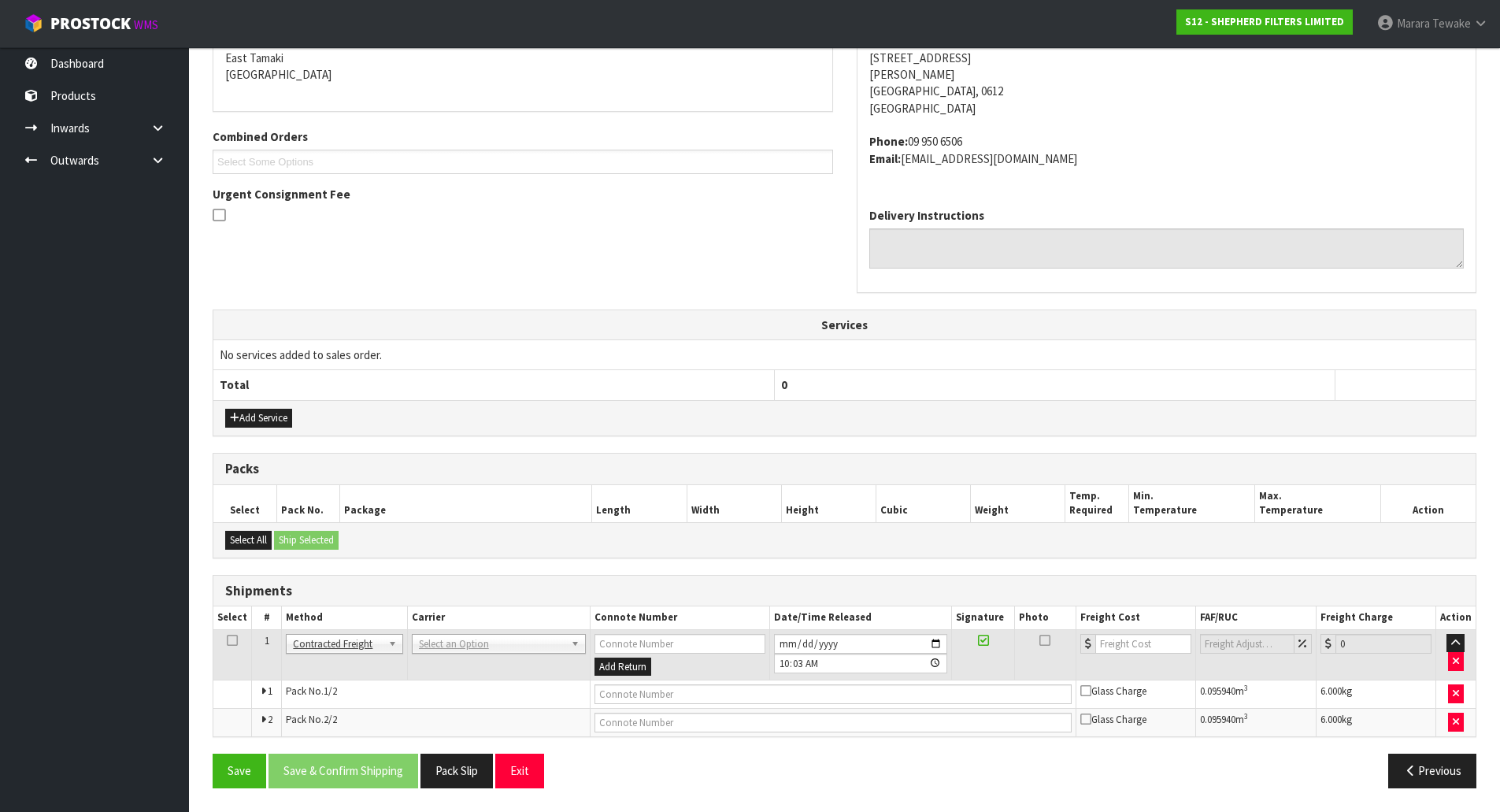
drag, startPoint x: 484, startPoint y: 634, endPoint x: 479, endPoint y: 646, distance: 13.0
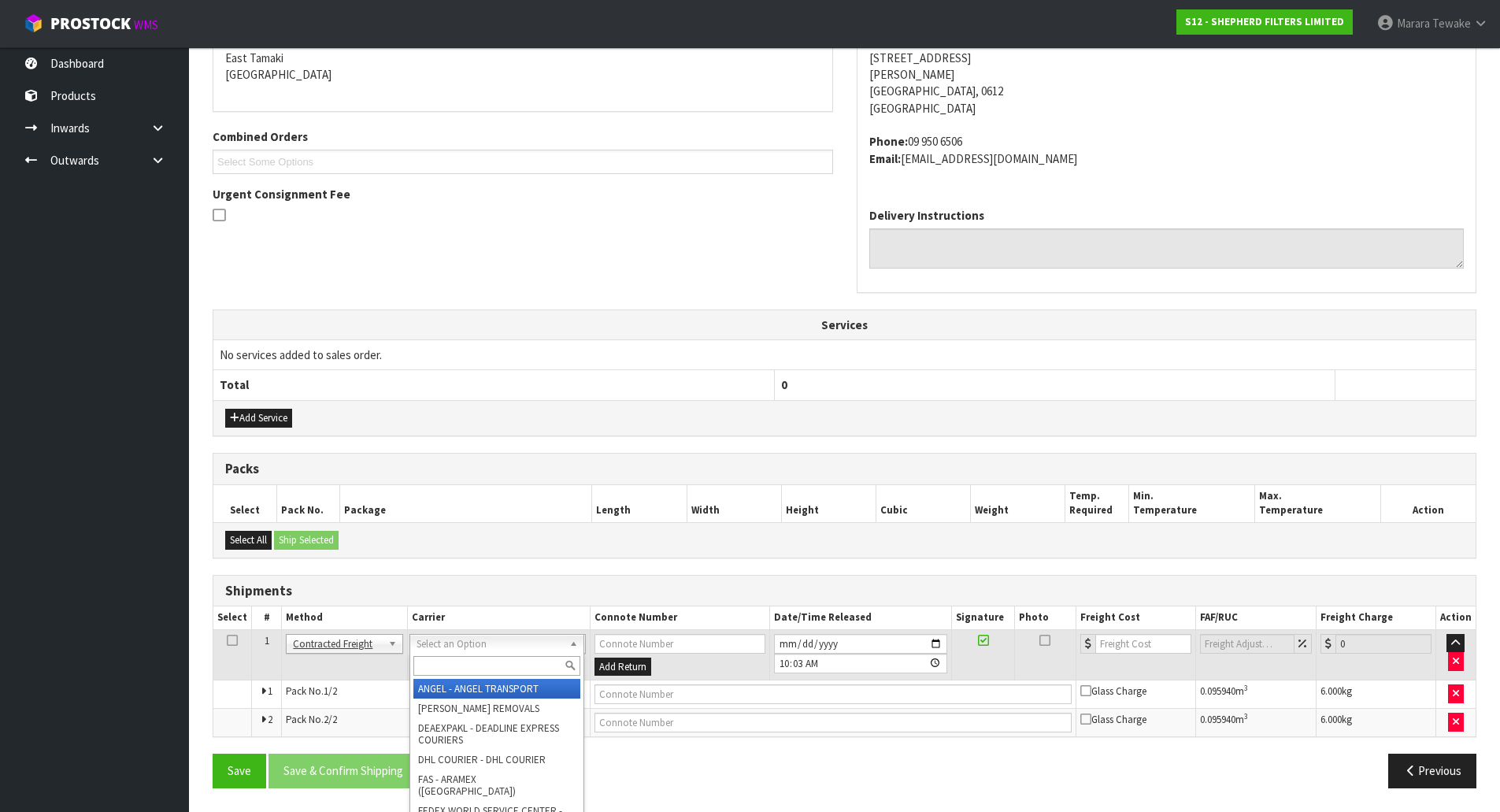
click at [479, 661] on input "text" at bounding box center [497, 666] width 167 height 20
type input "nzp"
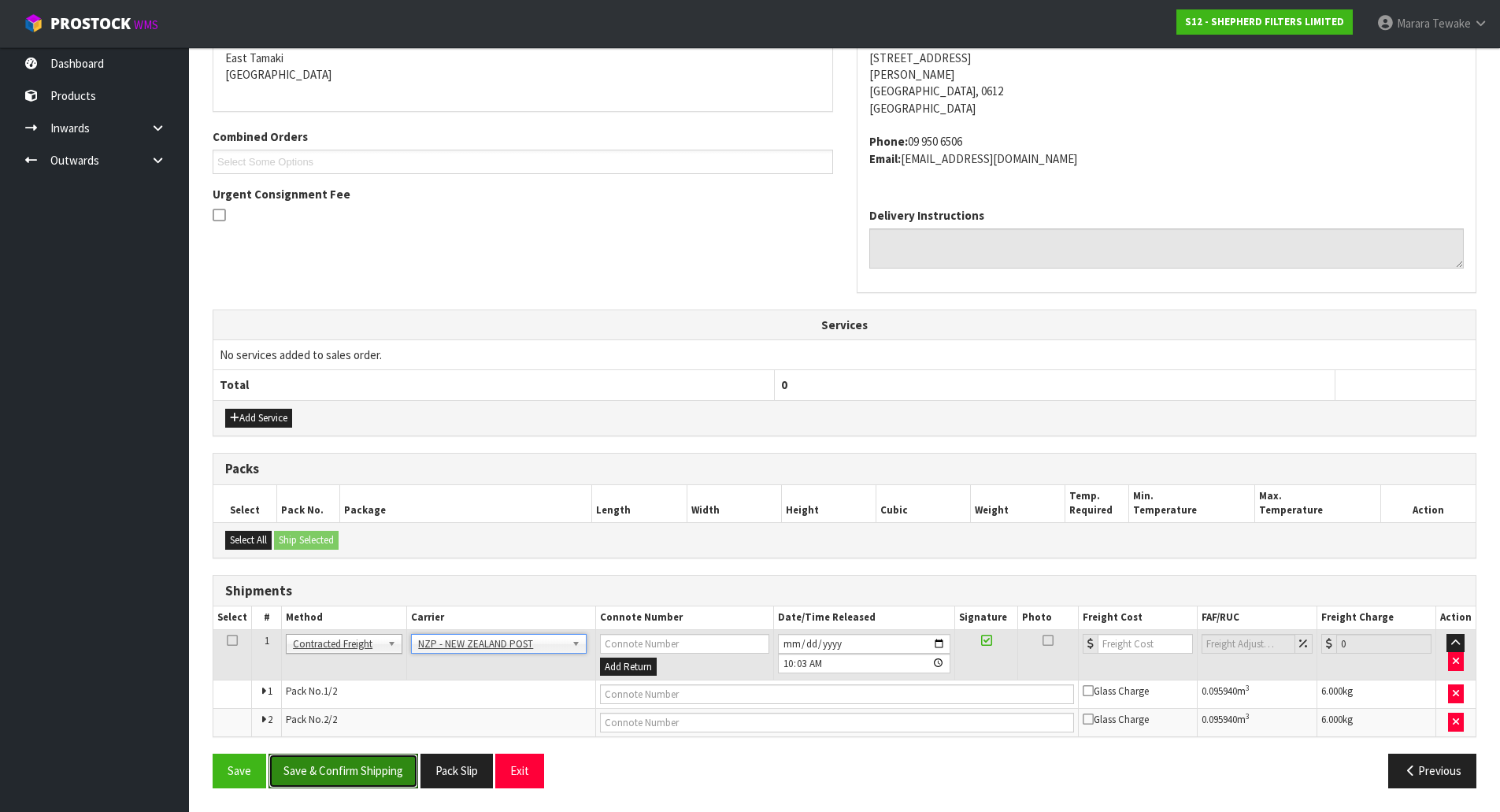
drag, startPoint x: 407, startPoint y: 761, endPoint x: 34, endPoint y: 667, distance: 384.7
click at [406, 761] on button "Save & Confirm Shipping" at bounding box center [343, 770] width 149 height 34
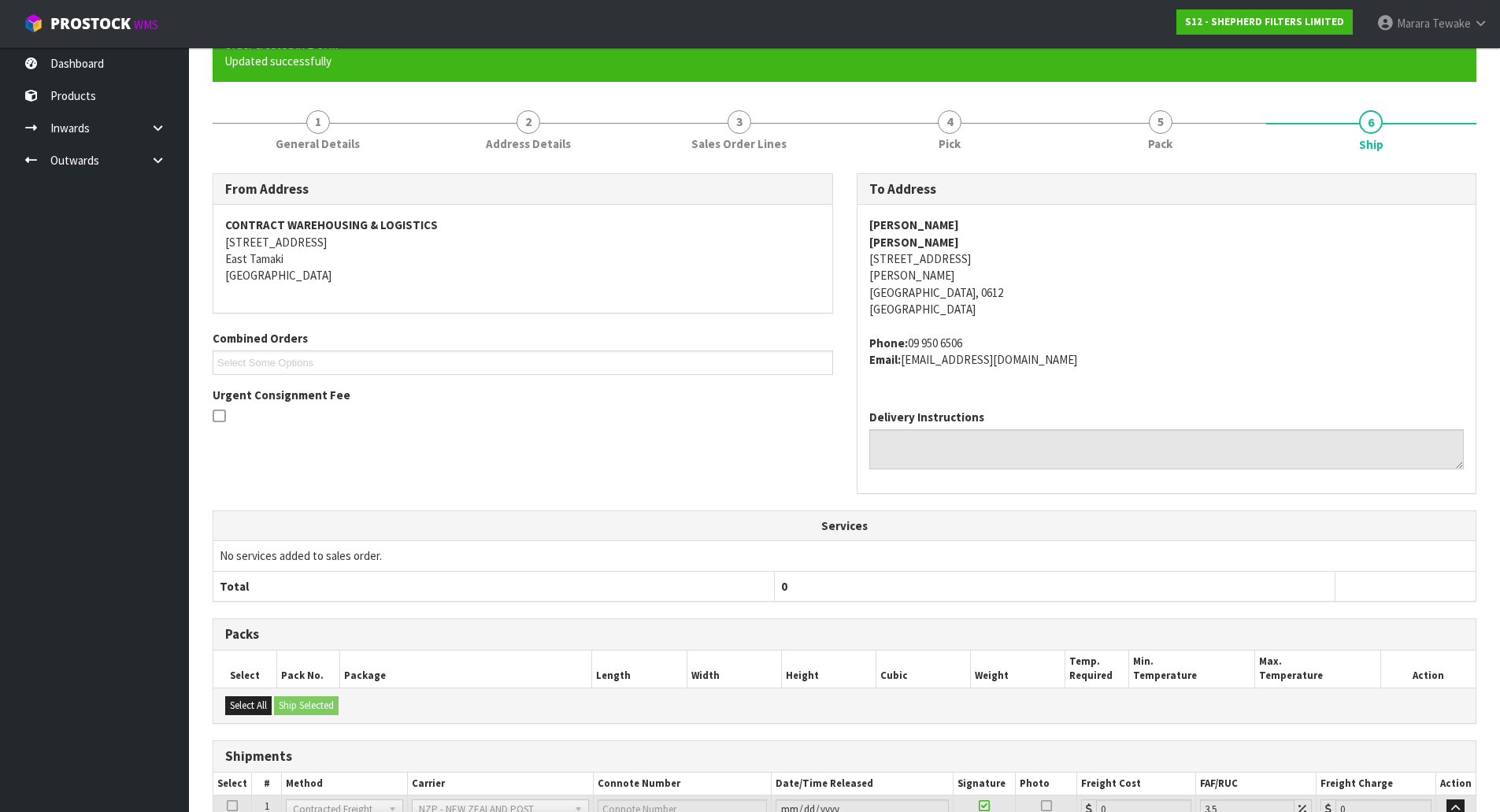
scroll to position [317, 0]
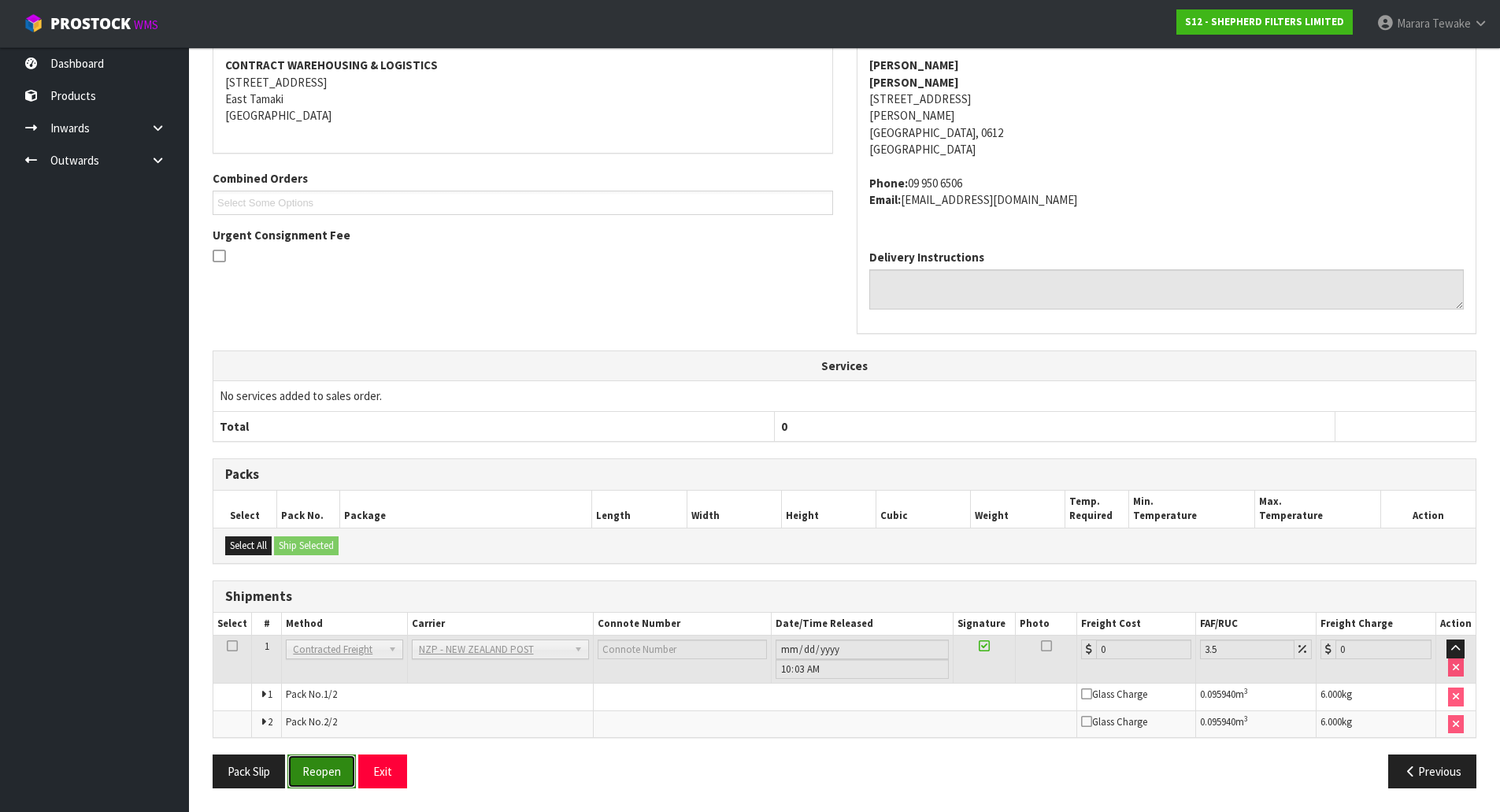
click at [330, 769] on button "Reopen" at bounding box center [322, 771] width 69 height 34
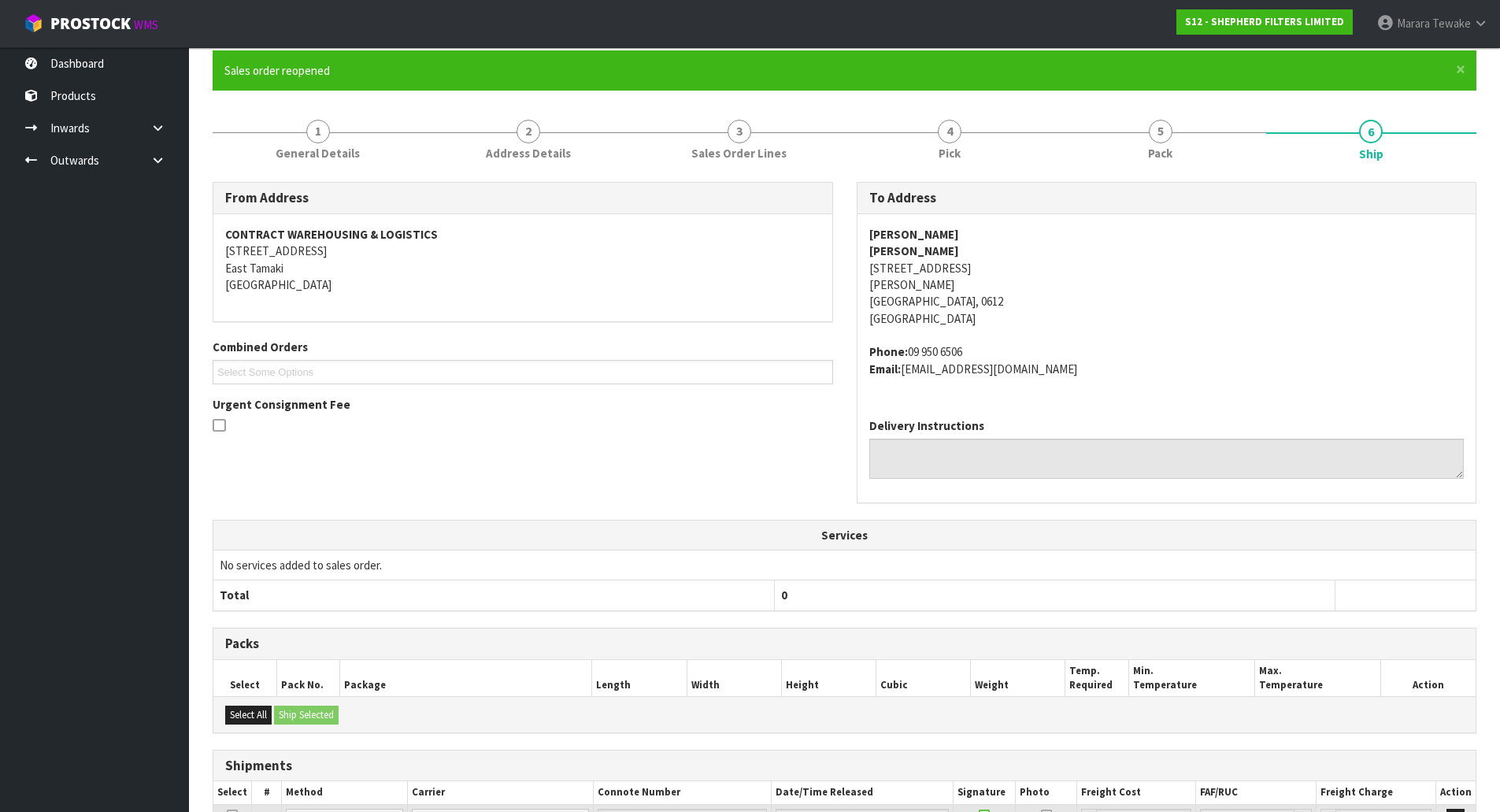
scroll to position [300, 0]
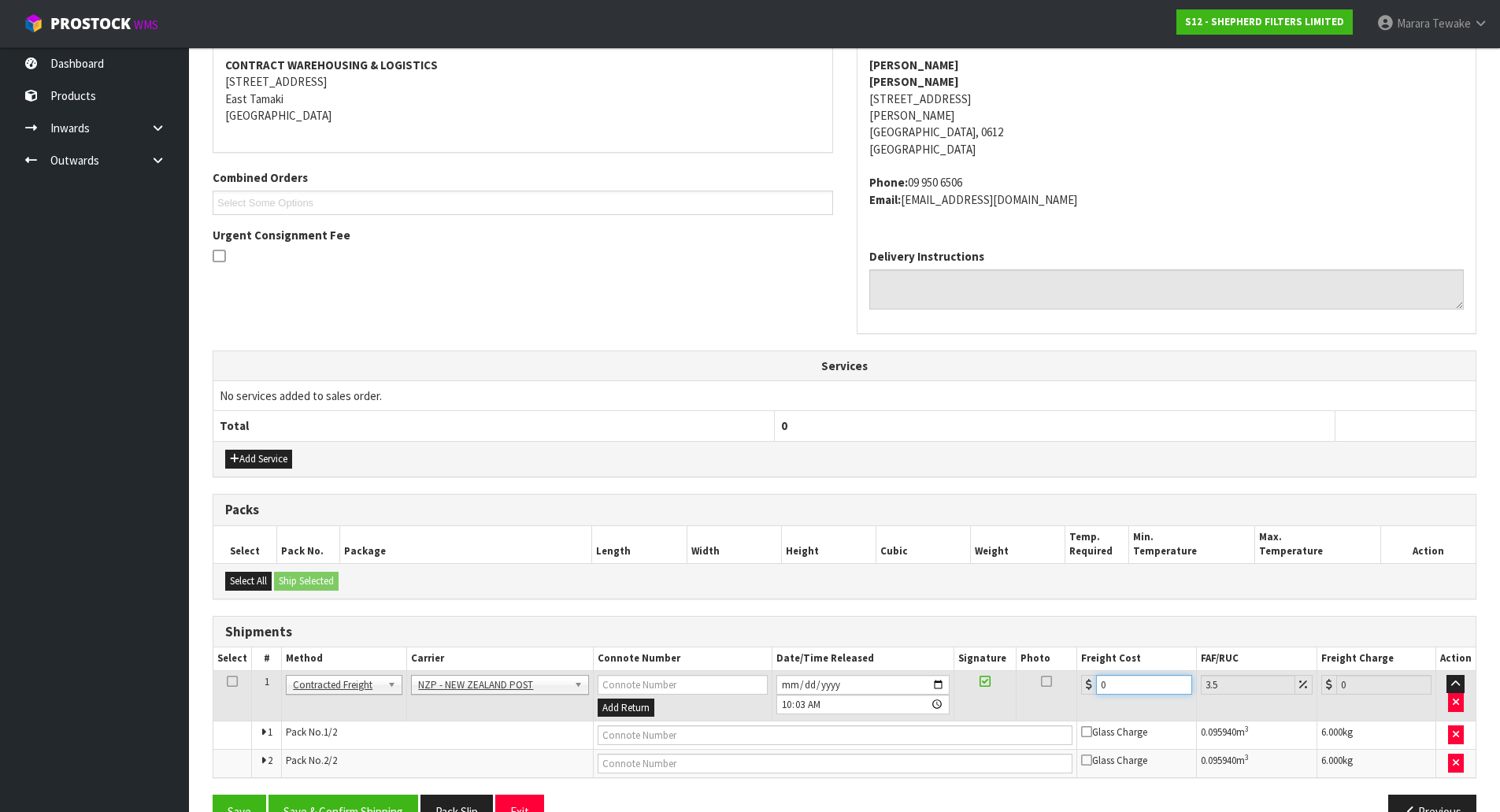
drag, startPoint x: 1122, startPoint y: 687, endPoint x: 1043, endPoint y: 629, distance: 98.0
click at [1060, 653] on table "Select # Method Carrier Connote Number Date/Time Released Signature Photo Freig…" at bounding box center [844, 712] width 1263 height 130
type input "8"
type input "8.28"
type input "8.6"
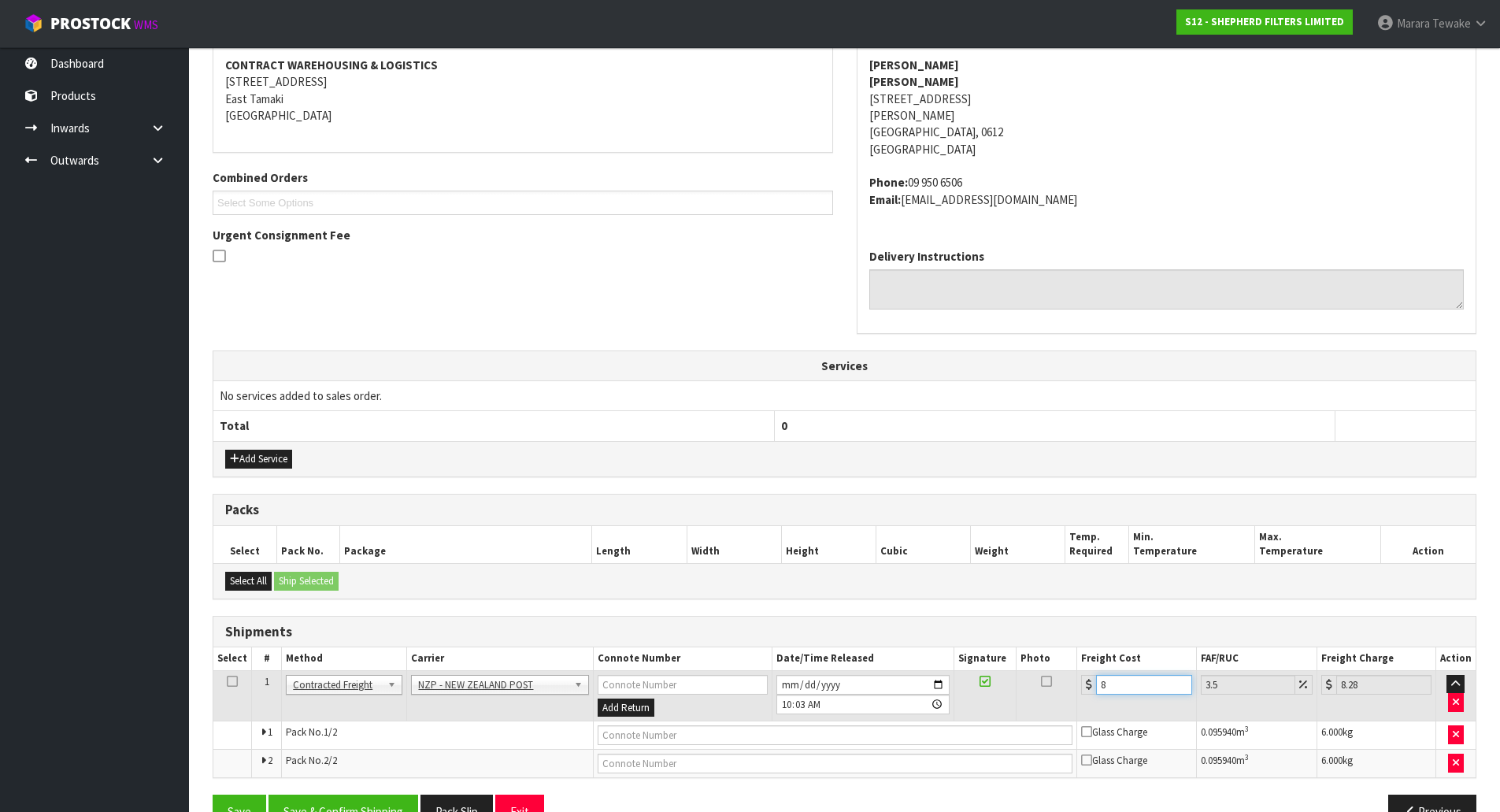
type input "8.9"
type input "8.66"
type input "8.96"
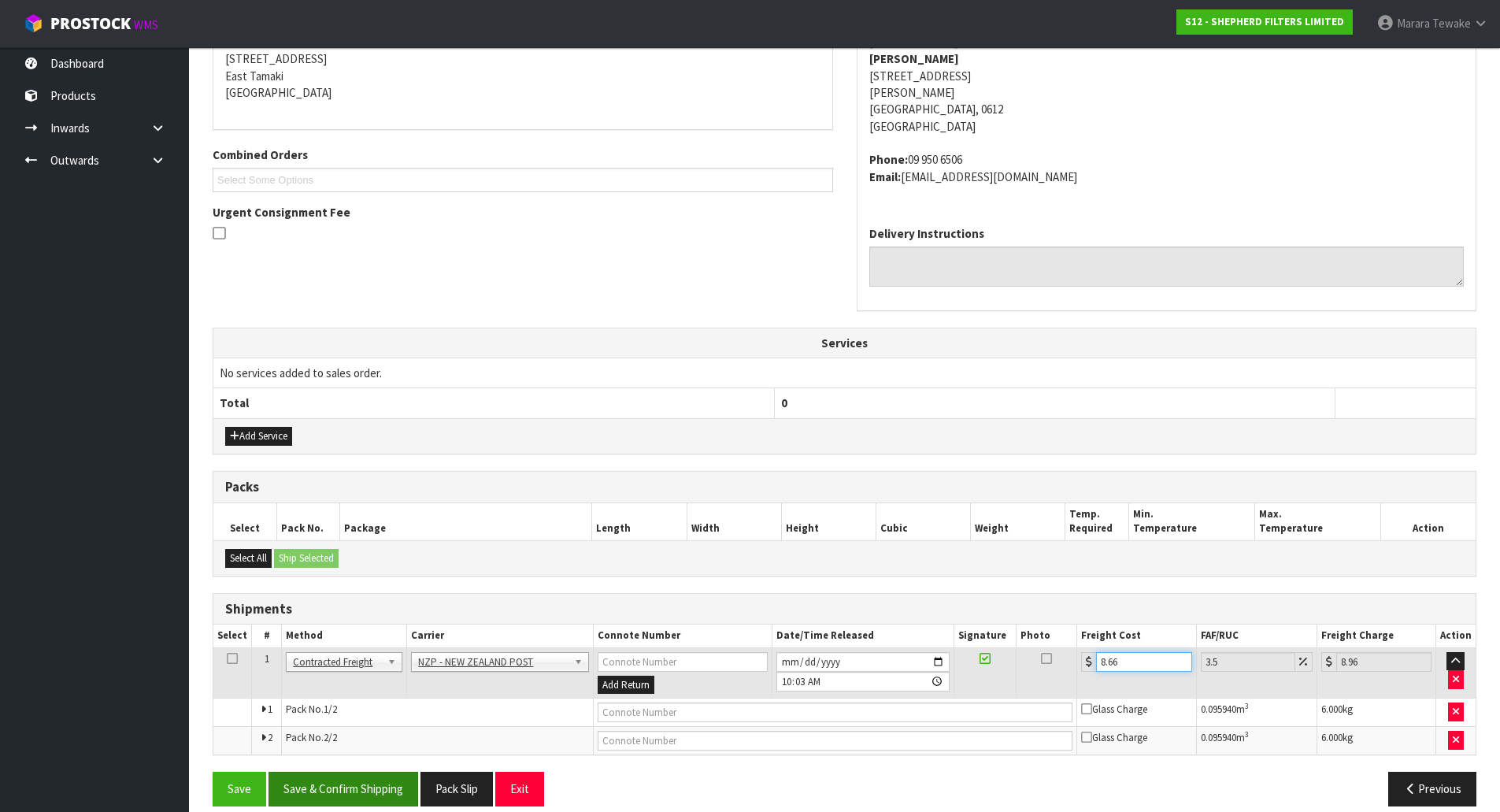
scroll to position [342, 0]
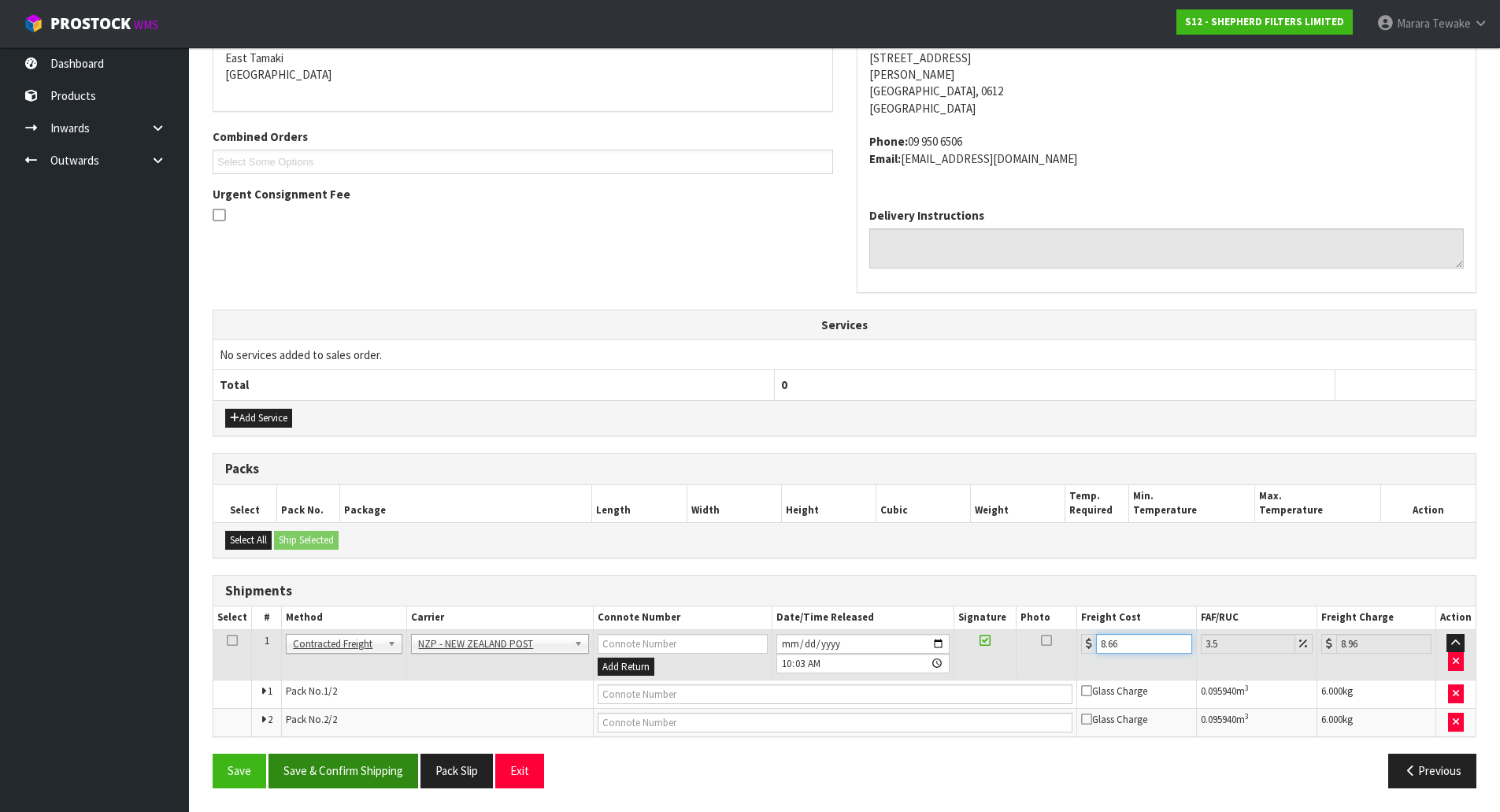
type input "8.66"
drag, startPoint x: 357, startPoint y: 765, endPoint x: 338, endPoint y: 755, distance: 21.5
click at [357, 764] on button "Save & Confirm Shipping" at bounding box center [343, 770] width 149 height 34
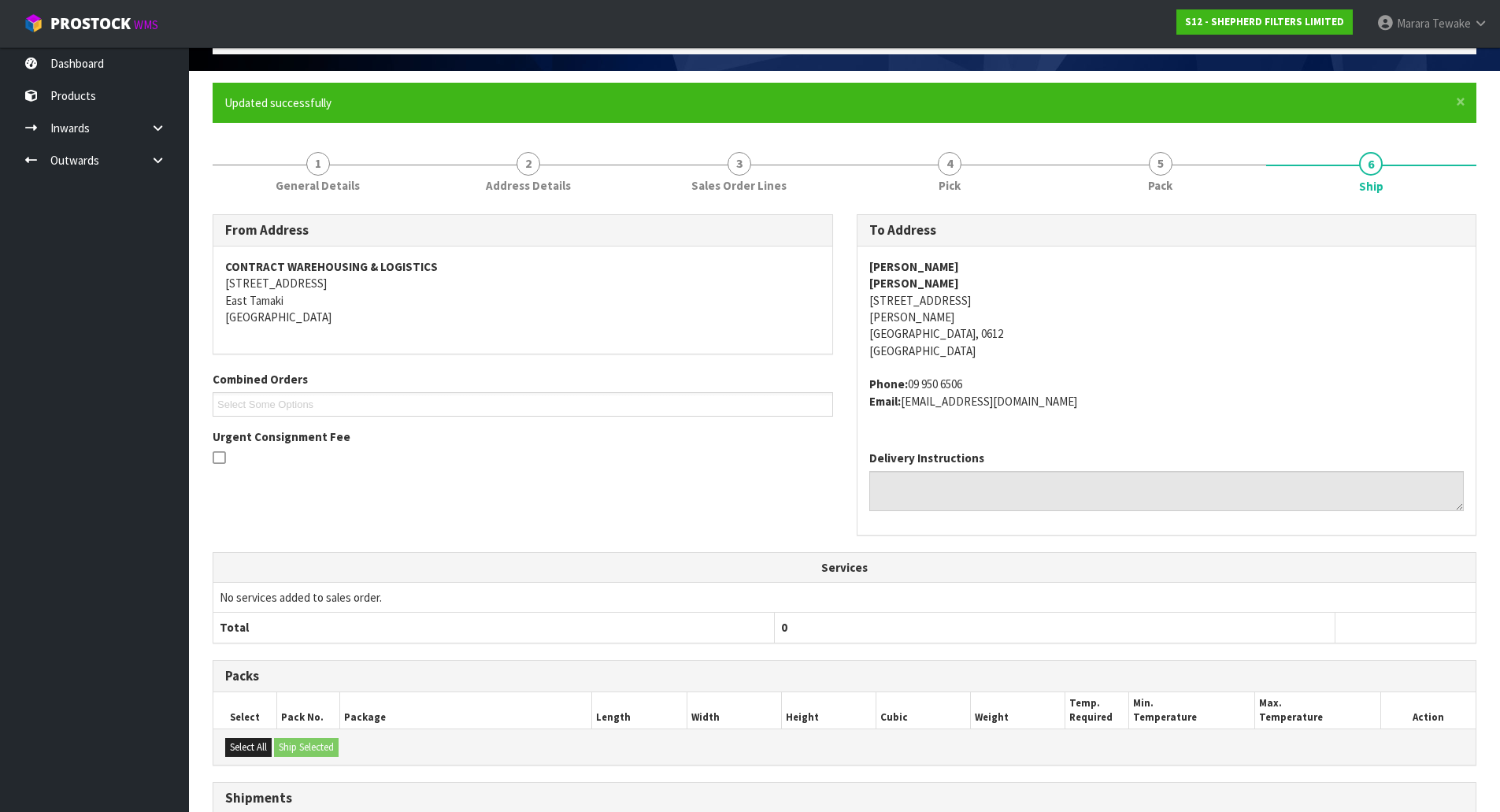
scroll to position [0, 0]
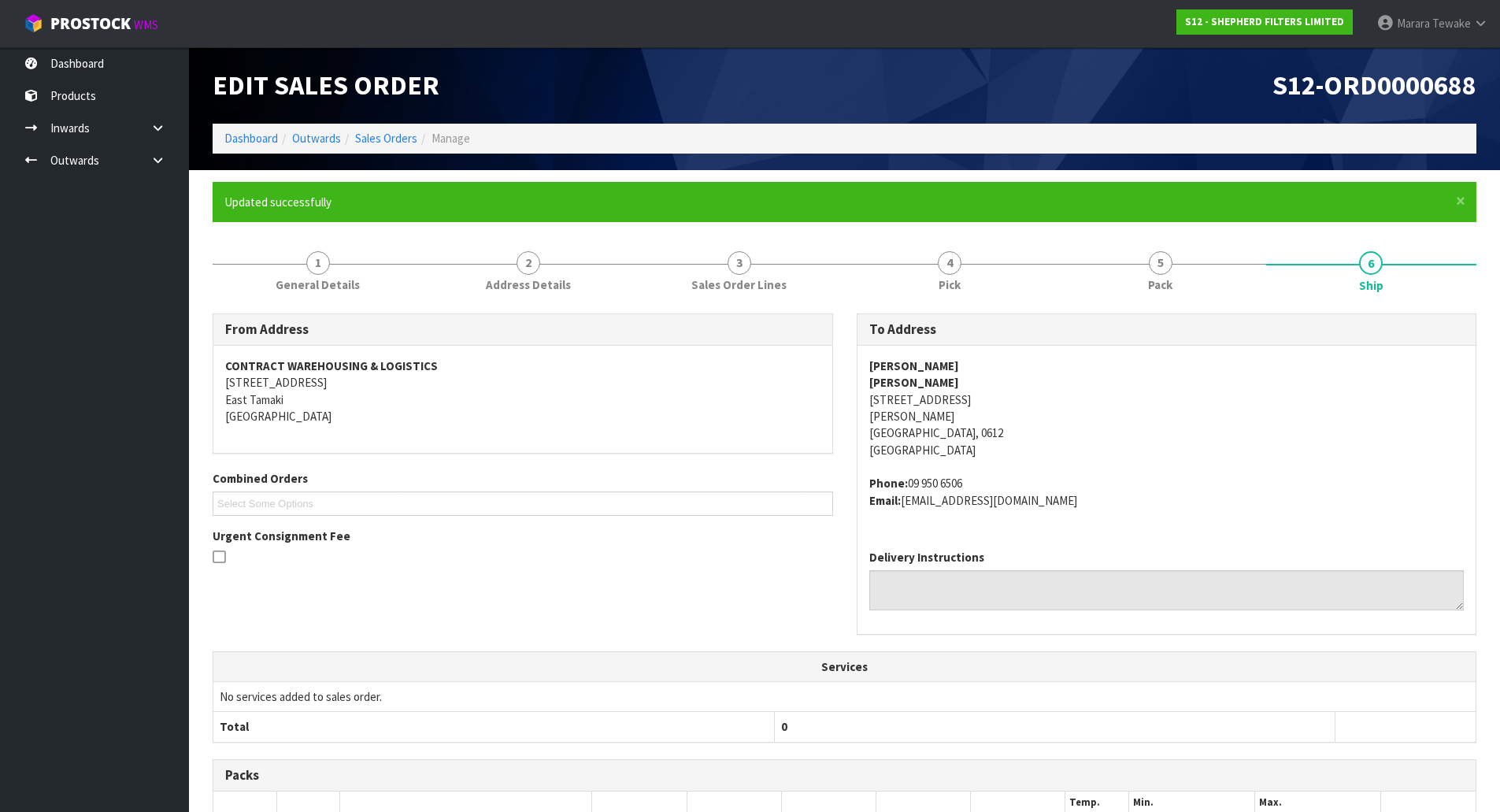
click at [153, 266] on ul "Dashboard Products Categories Serial Numbers Kitsets Packagings Inwards Purchas…" at bounding box center [94, 429] width 189 height 765
click at [164, 75] on link "Dashboard" at bounding box center [94, 63] width 189 height 32
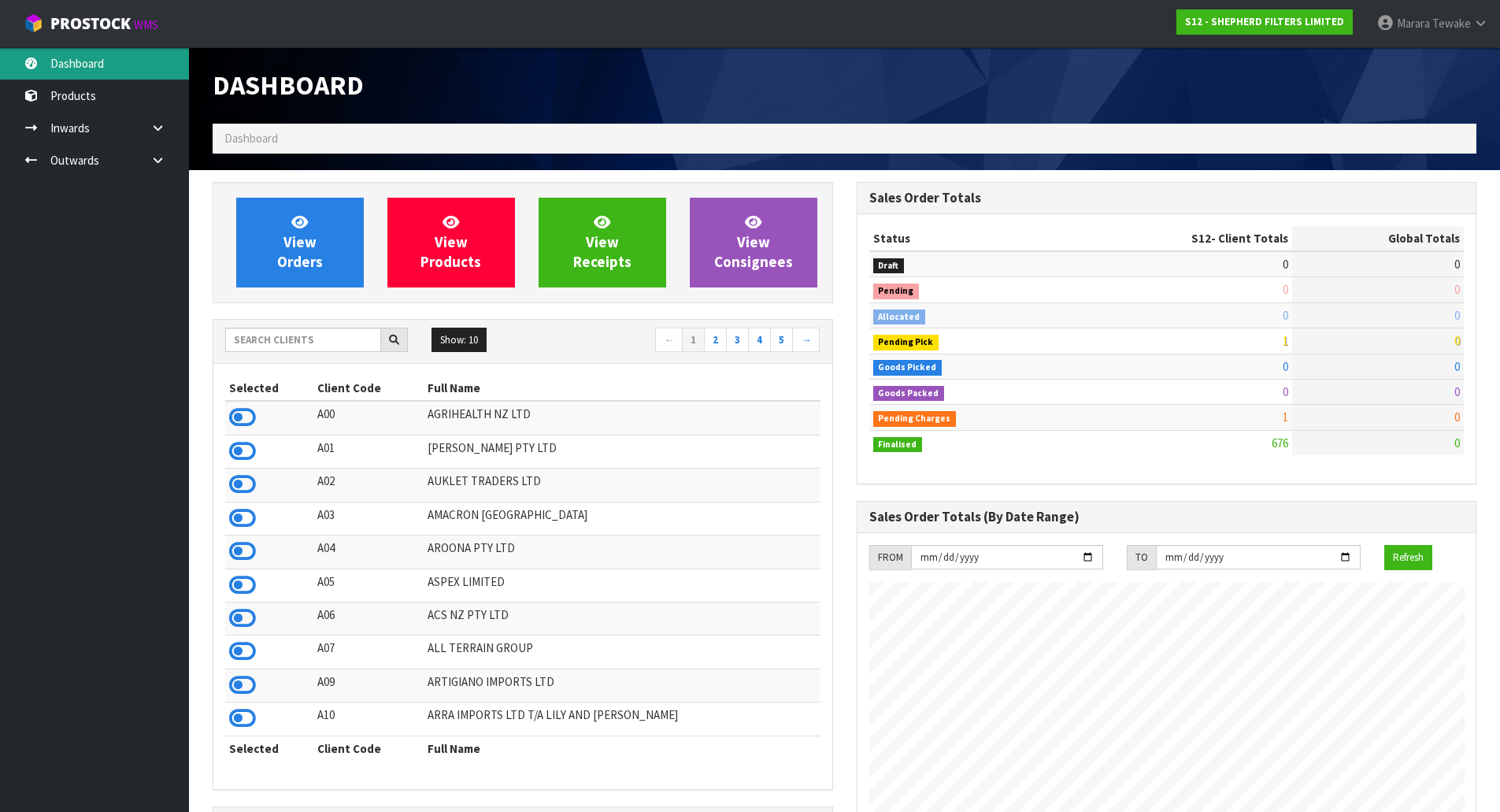
scroll to position [1014, 644]
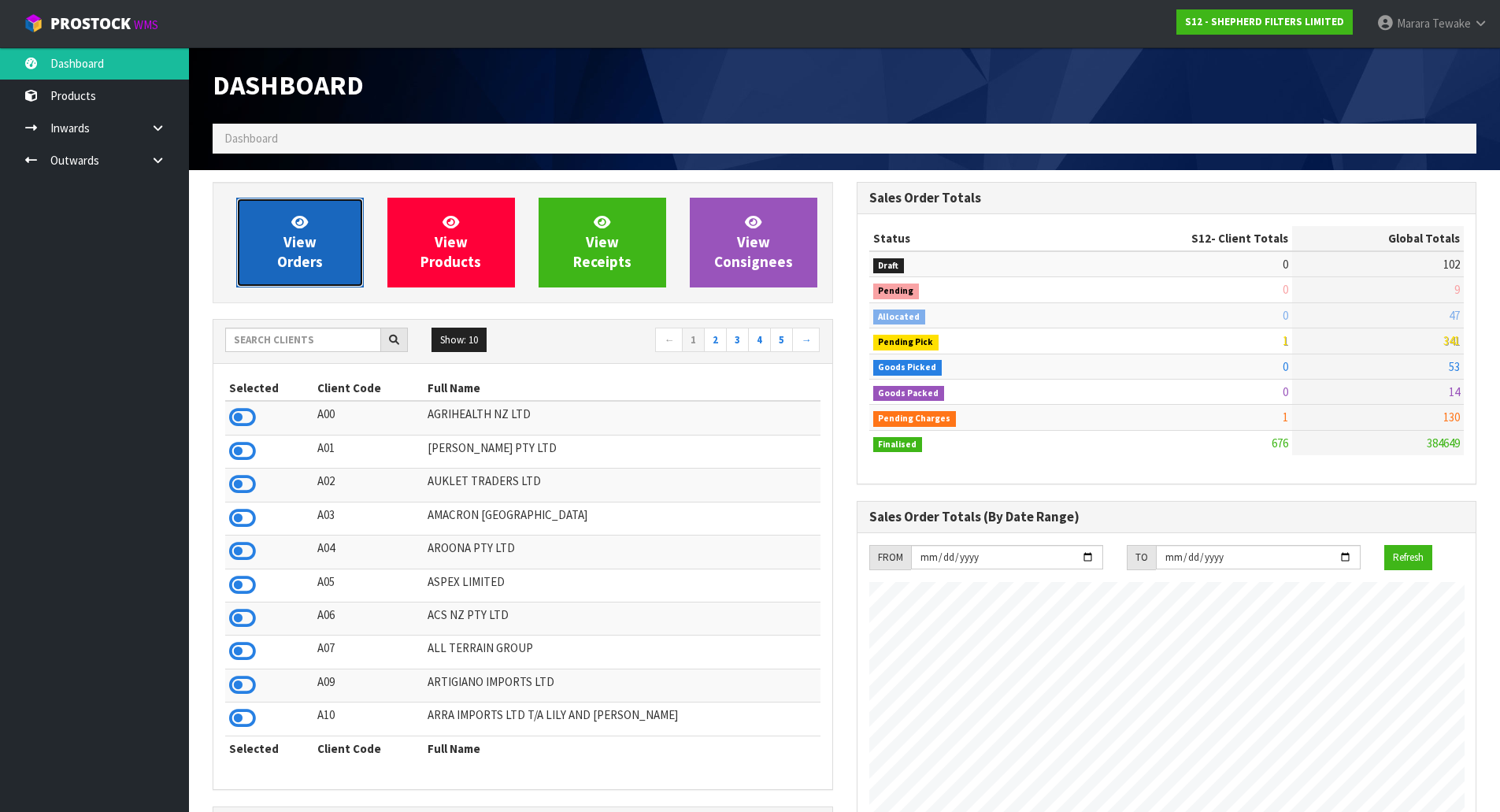
click at [324, 235] on link "View Orders" at bounding box center [300, 243] width 127 height 90
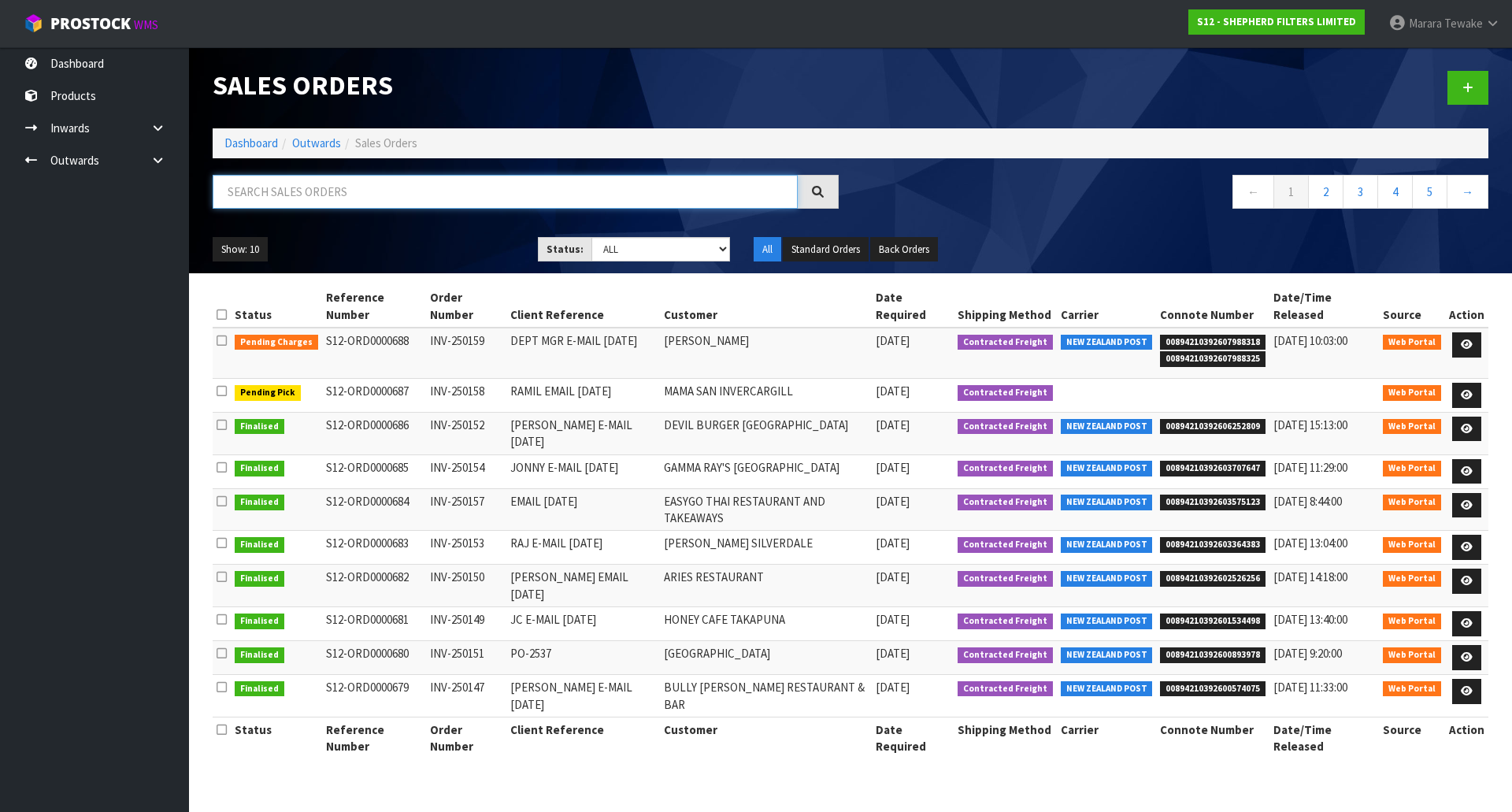
click at [387, 195] on input "text" at bounding box center [505, 191] width 585 height 34
type input "JOB-0416467"
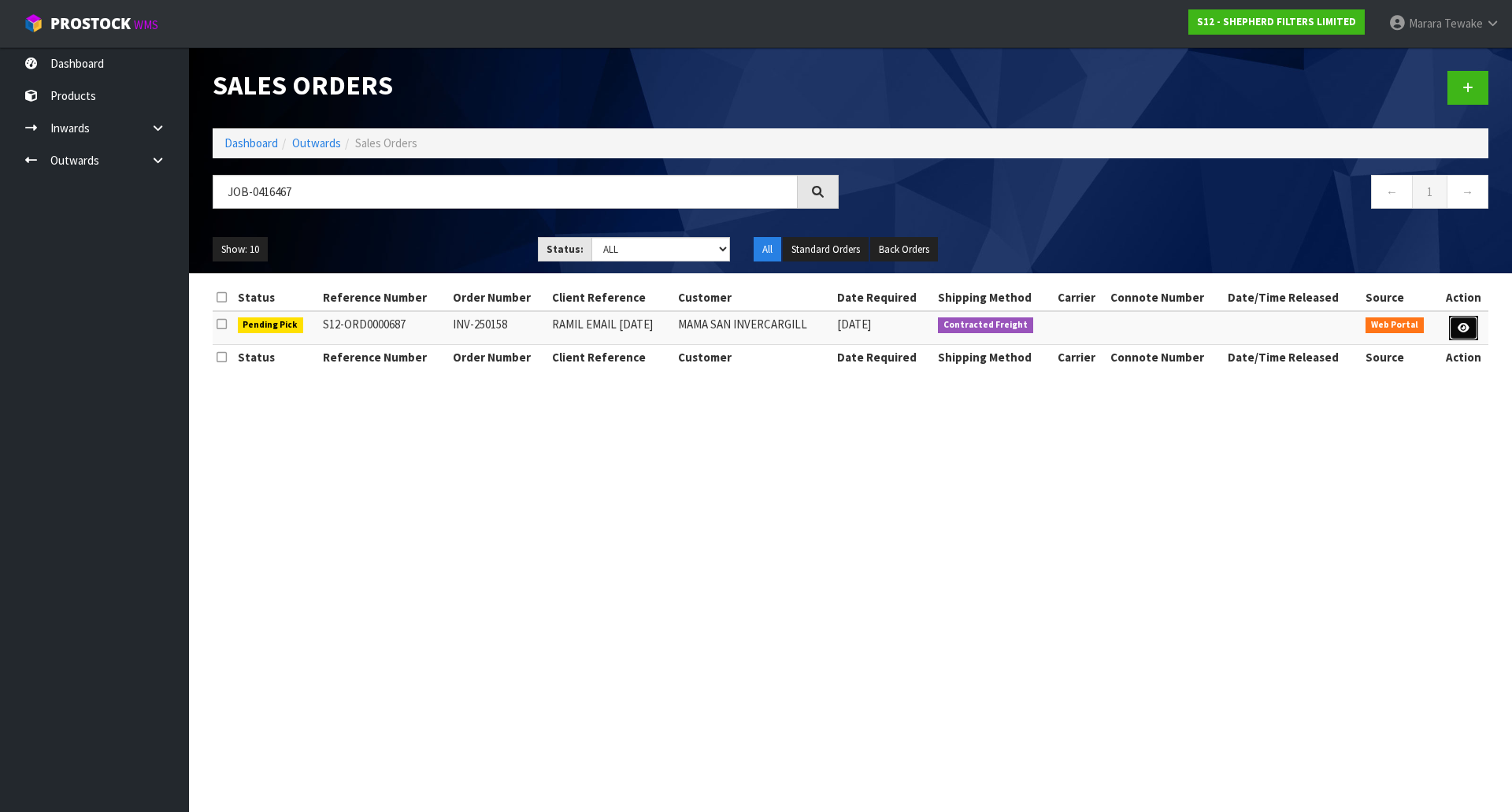
click at [1461, 327] on icon at bounding box center [1464, 327] width 12 height 10
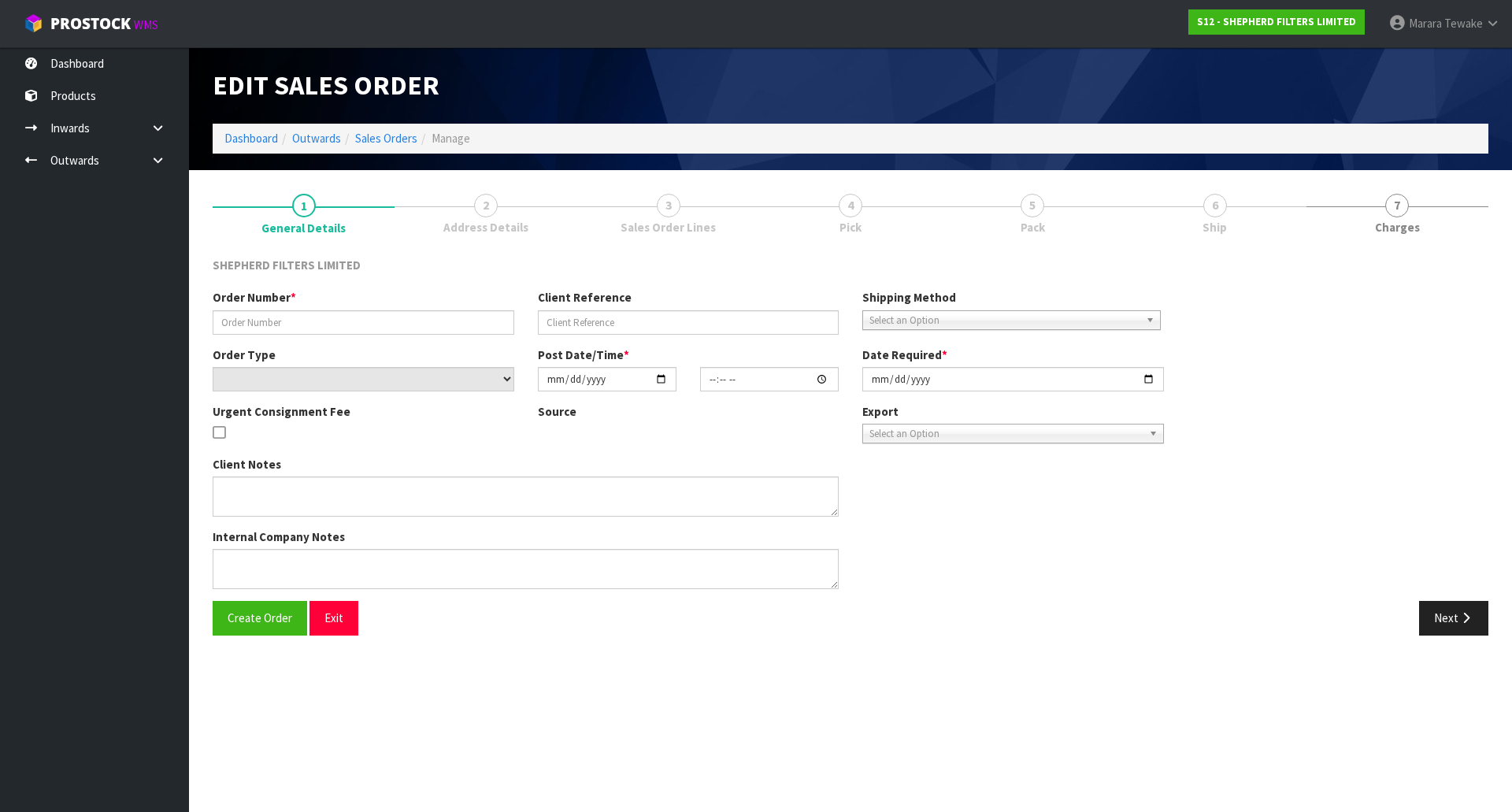
type input "INV-250158"
type input "RAMIL EMAIL 03/10/2025"
select select "number:0"
type input "2025-10-07"
type input "20:39:00.000"
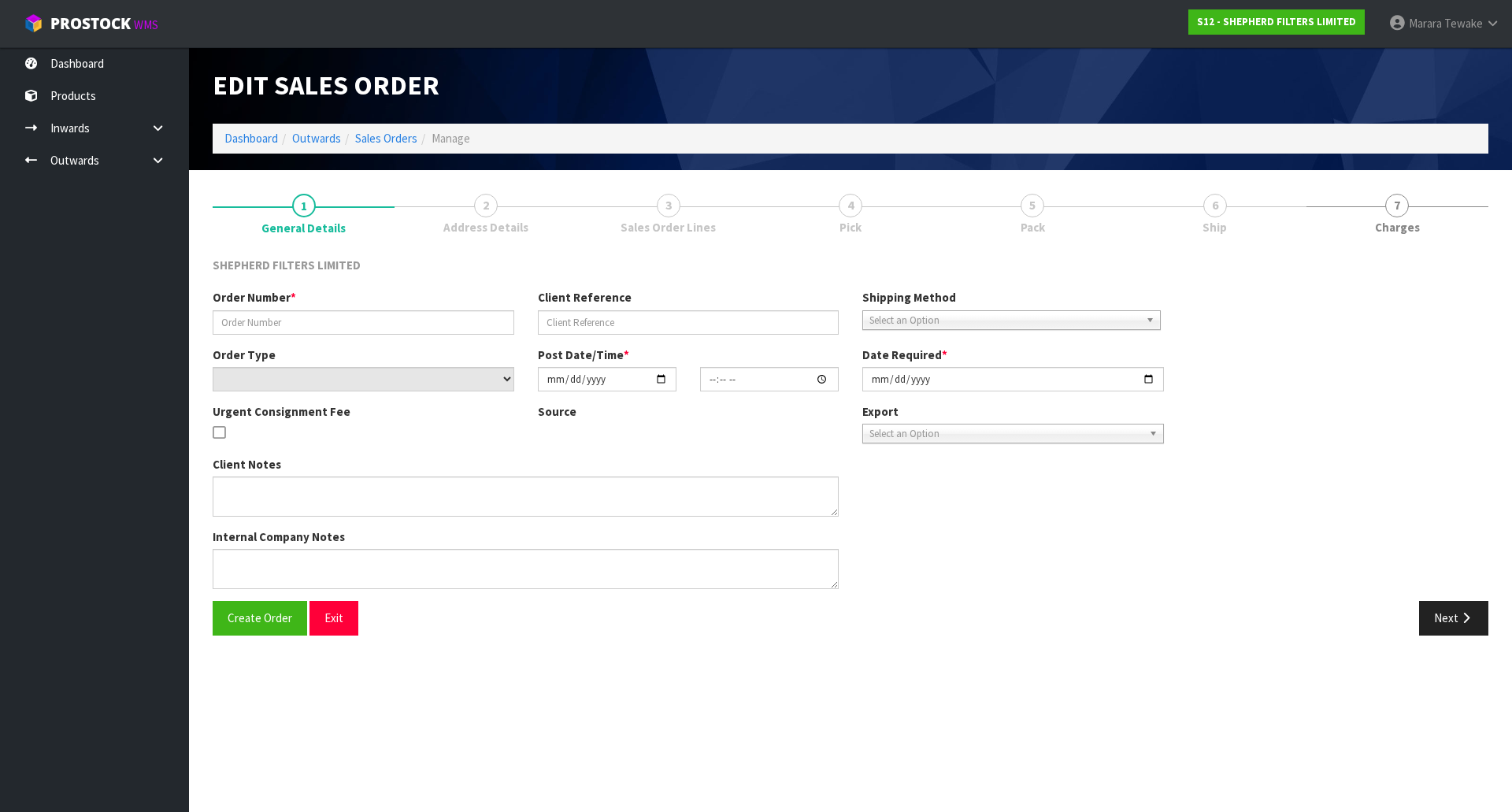
type input "2025-10-07"
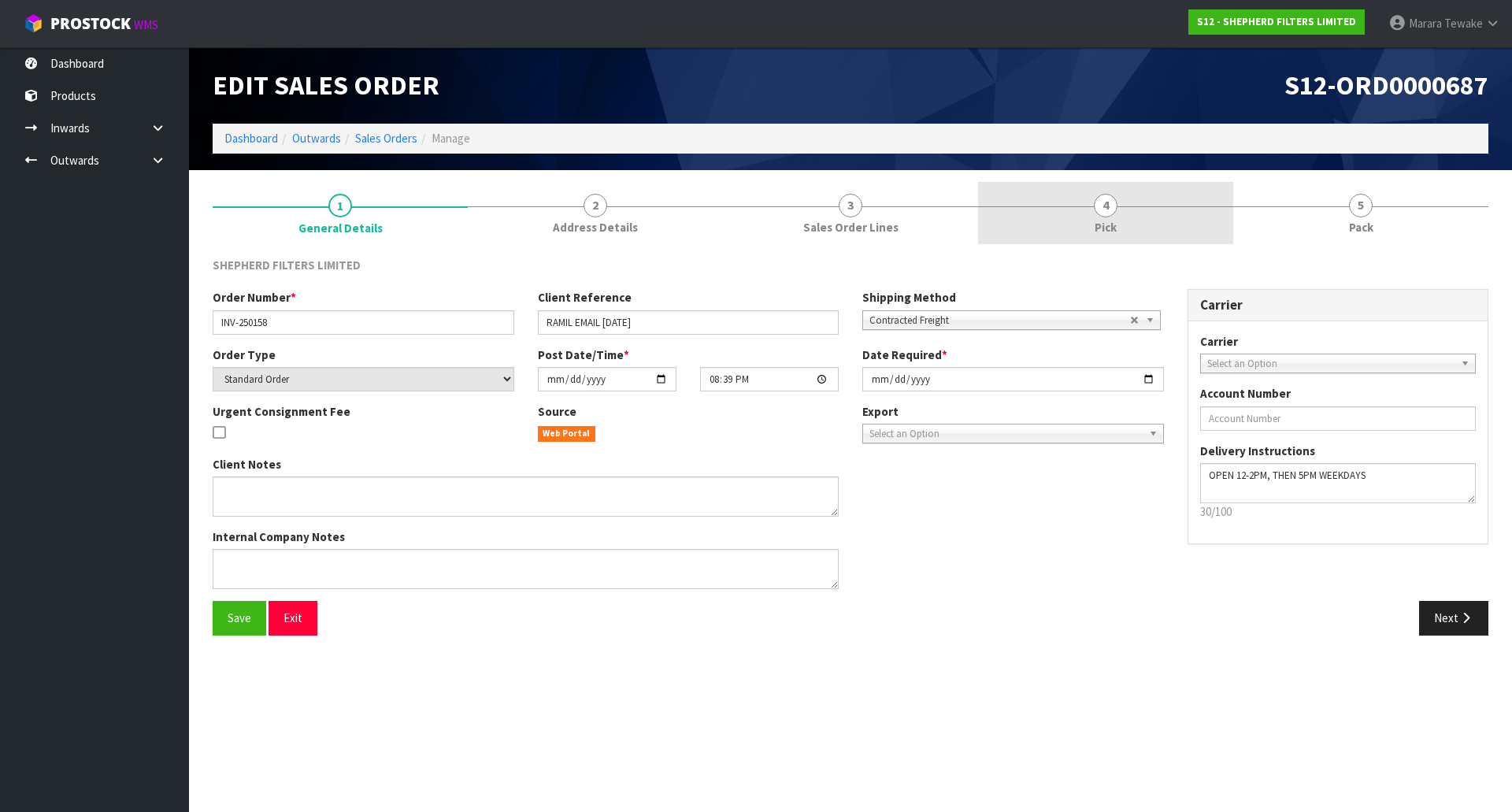
click at [1121, 217] on link "4 Pick" at bounding box center [1106, 213] width 255 height 62
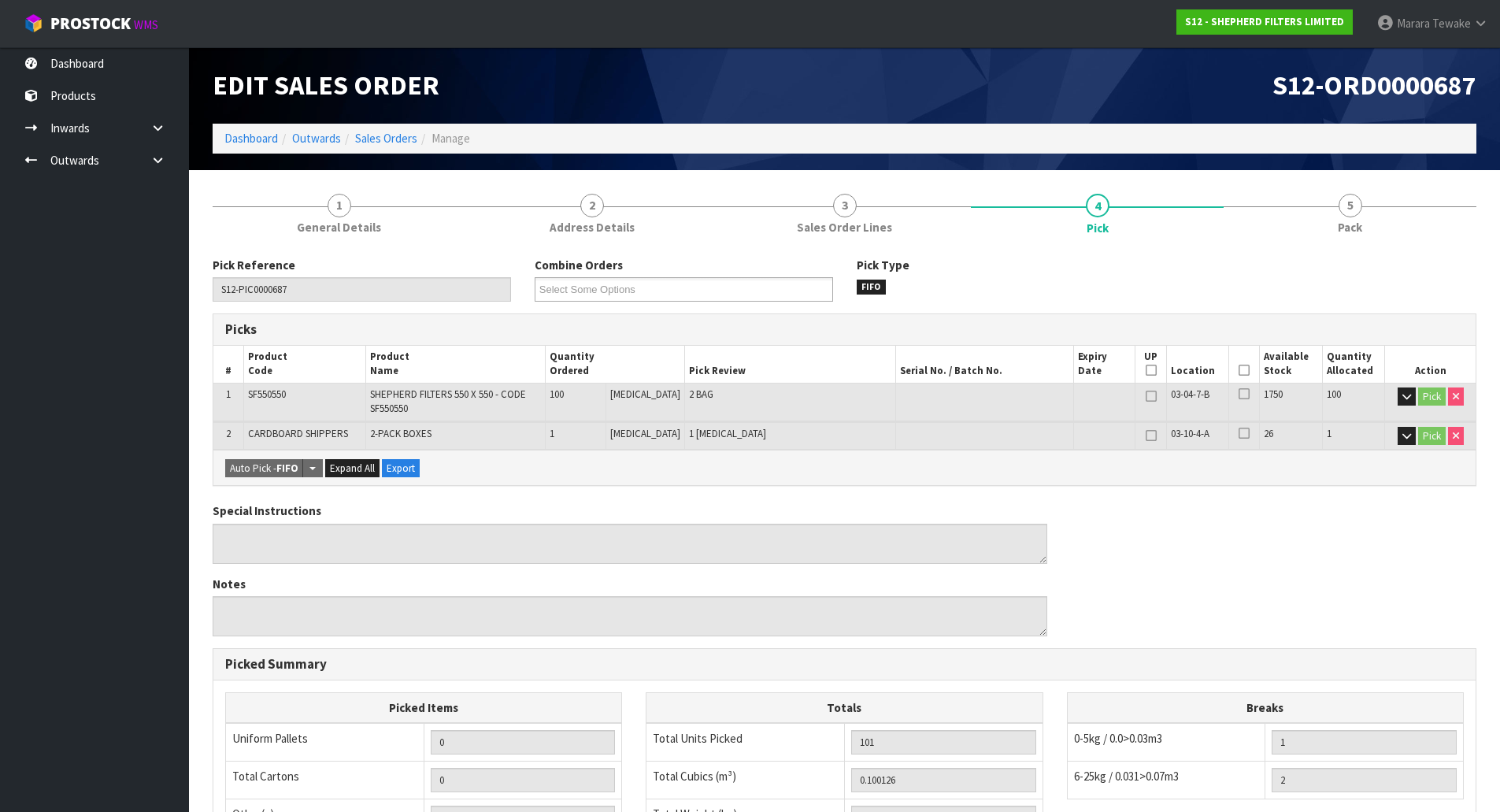
click at [1239, 370] on icon at bounding box center [1245, 370] width 11 height 1
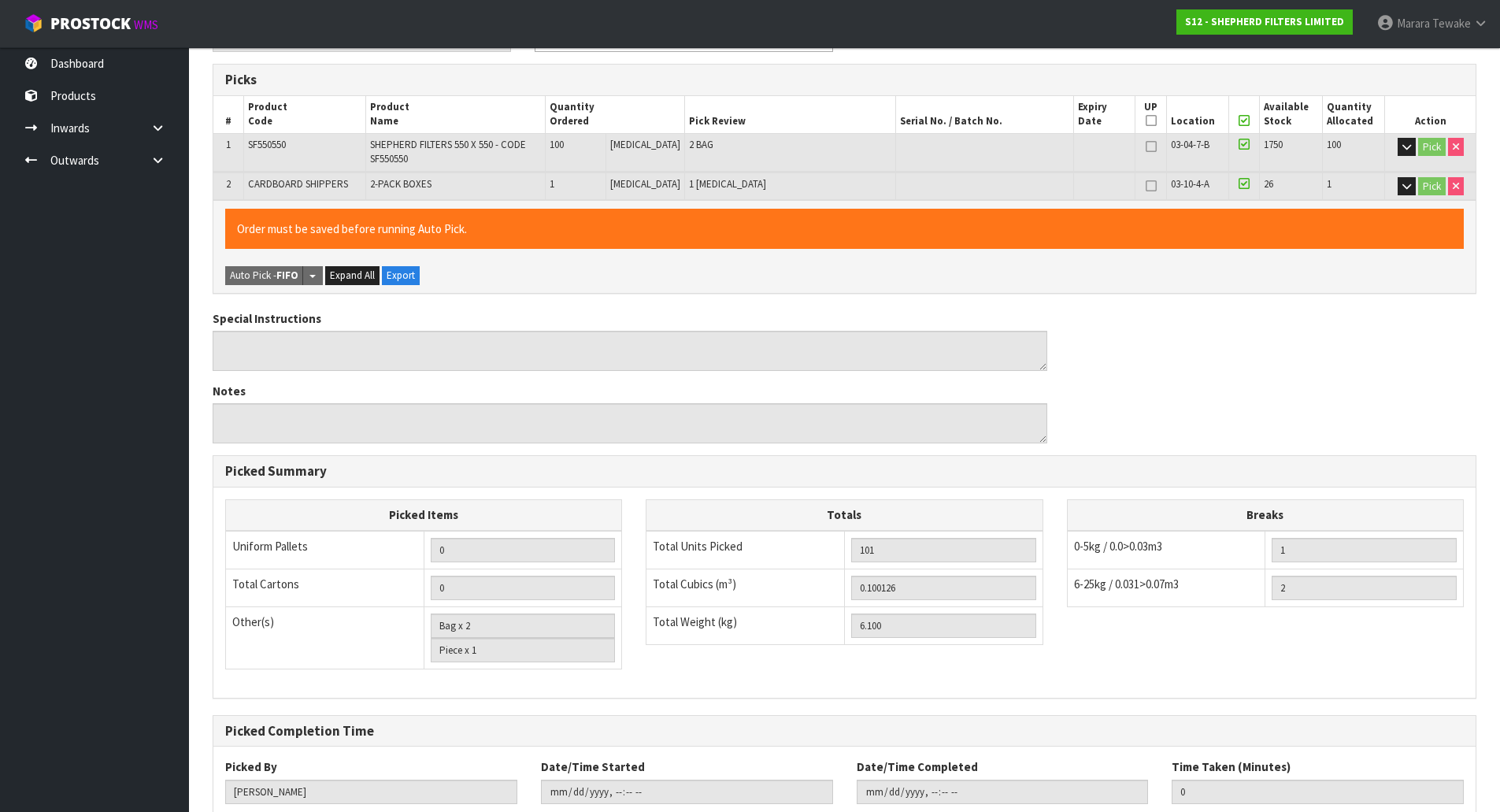
scroll to position [352, 0]
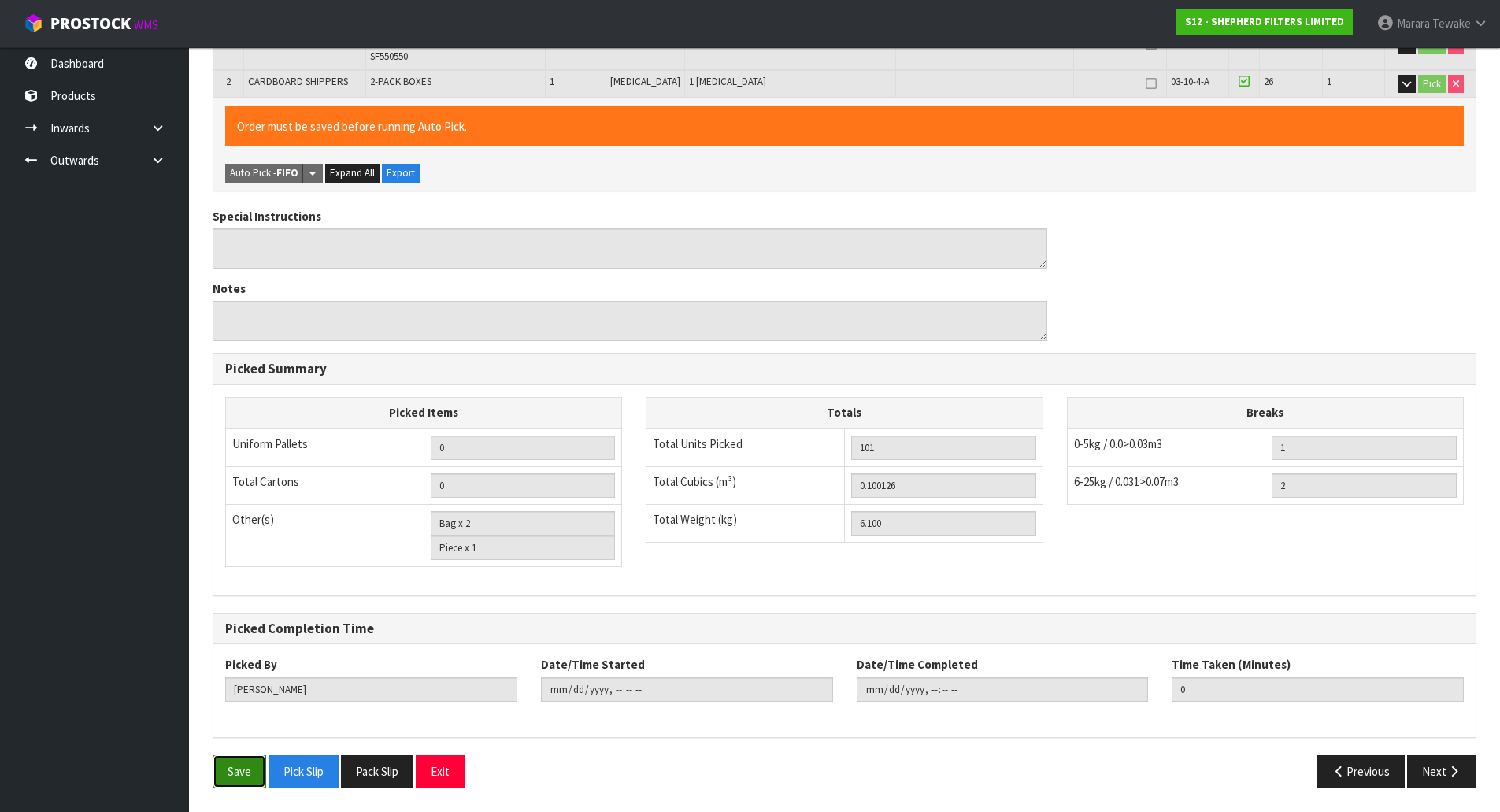
click at [240, 764] on button "Save" at bounding box center [240, 771] width 54 height 34
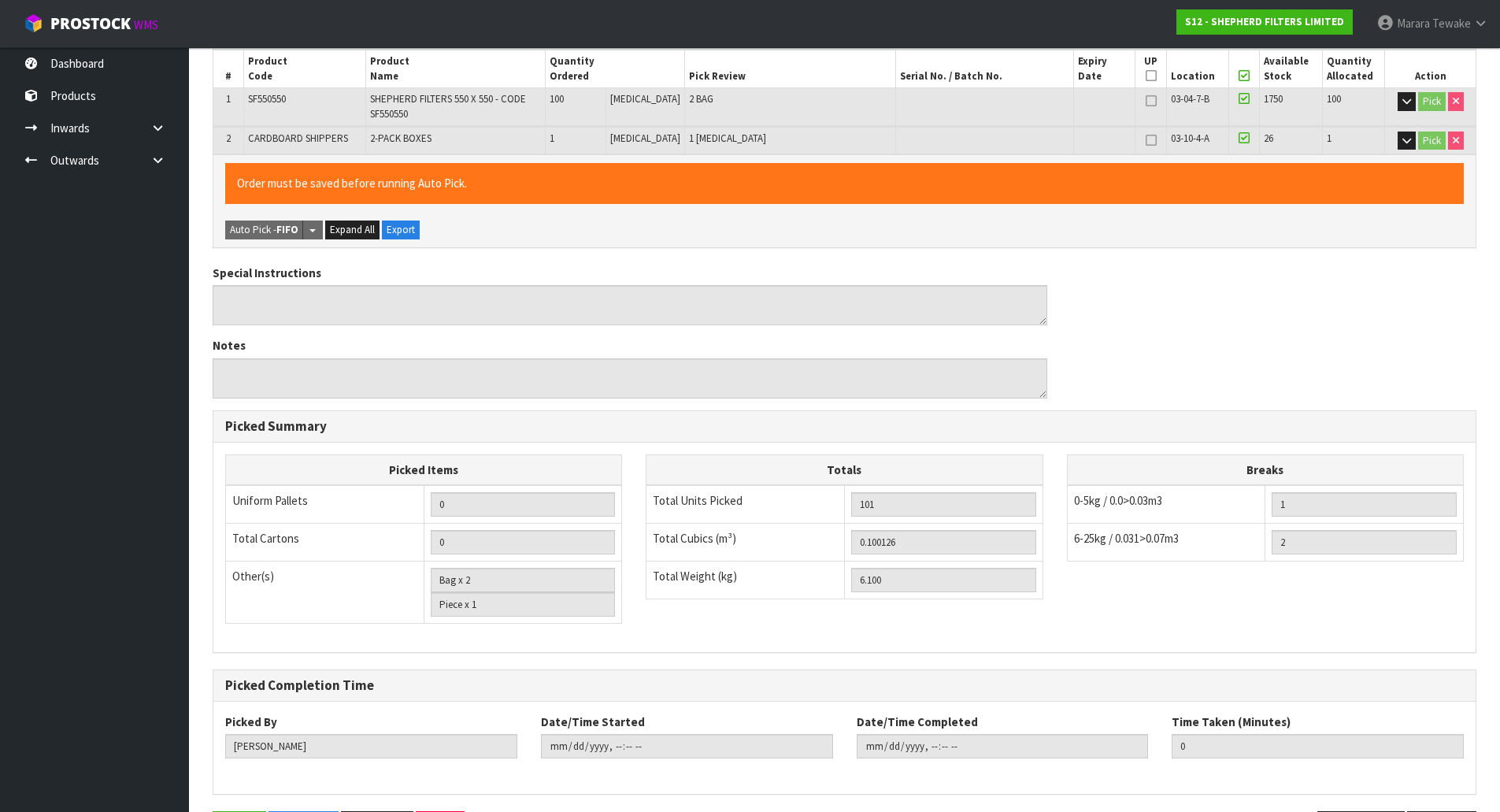
scroll to position [0, 0]
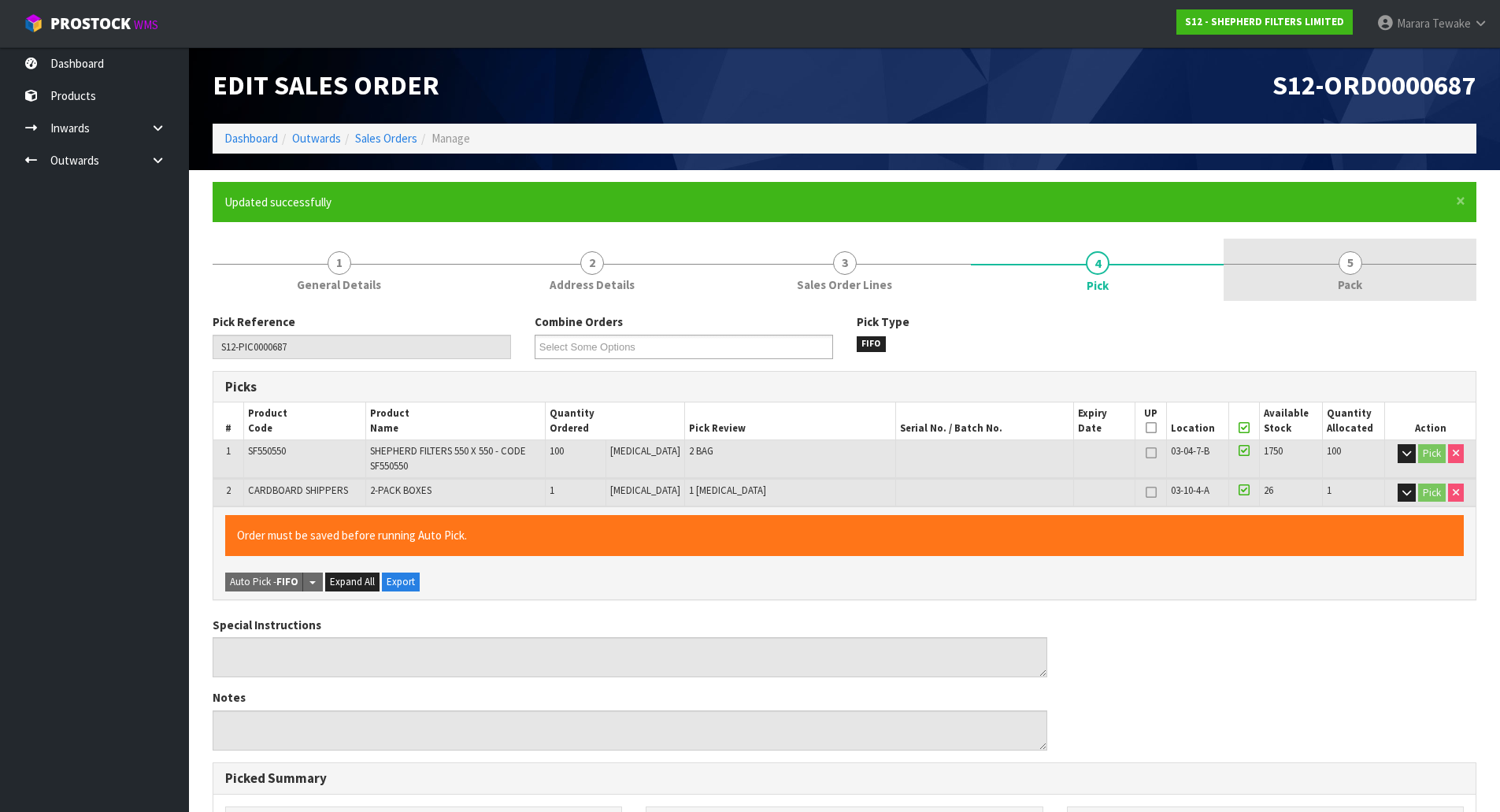
type input "Marara Tewake"
type input "2025-10-08T10:25:40"
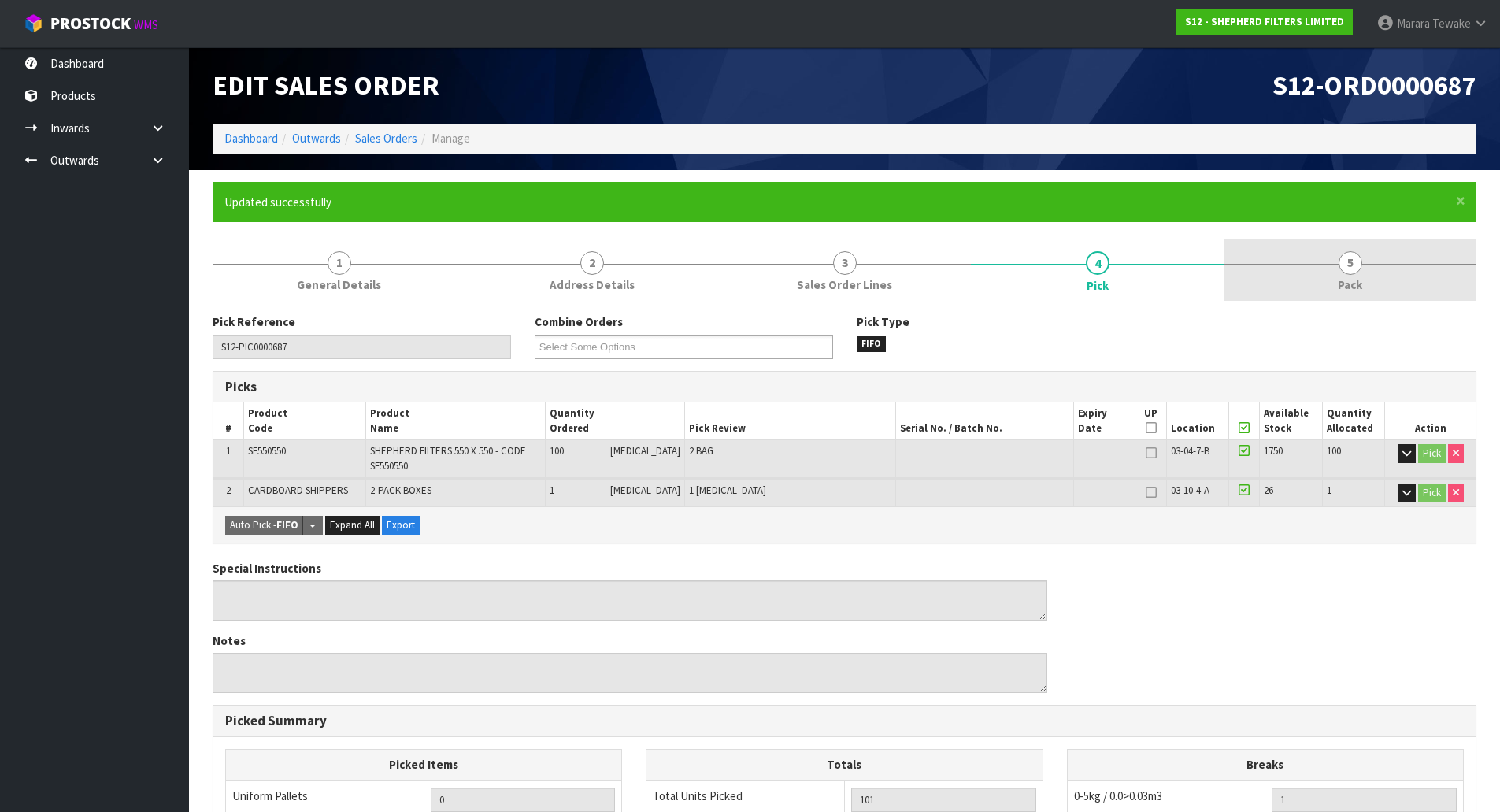
click at [1362, 270] on link "5 Pack" at bounding box center [1351, 270] width 253 height 62
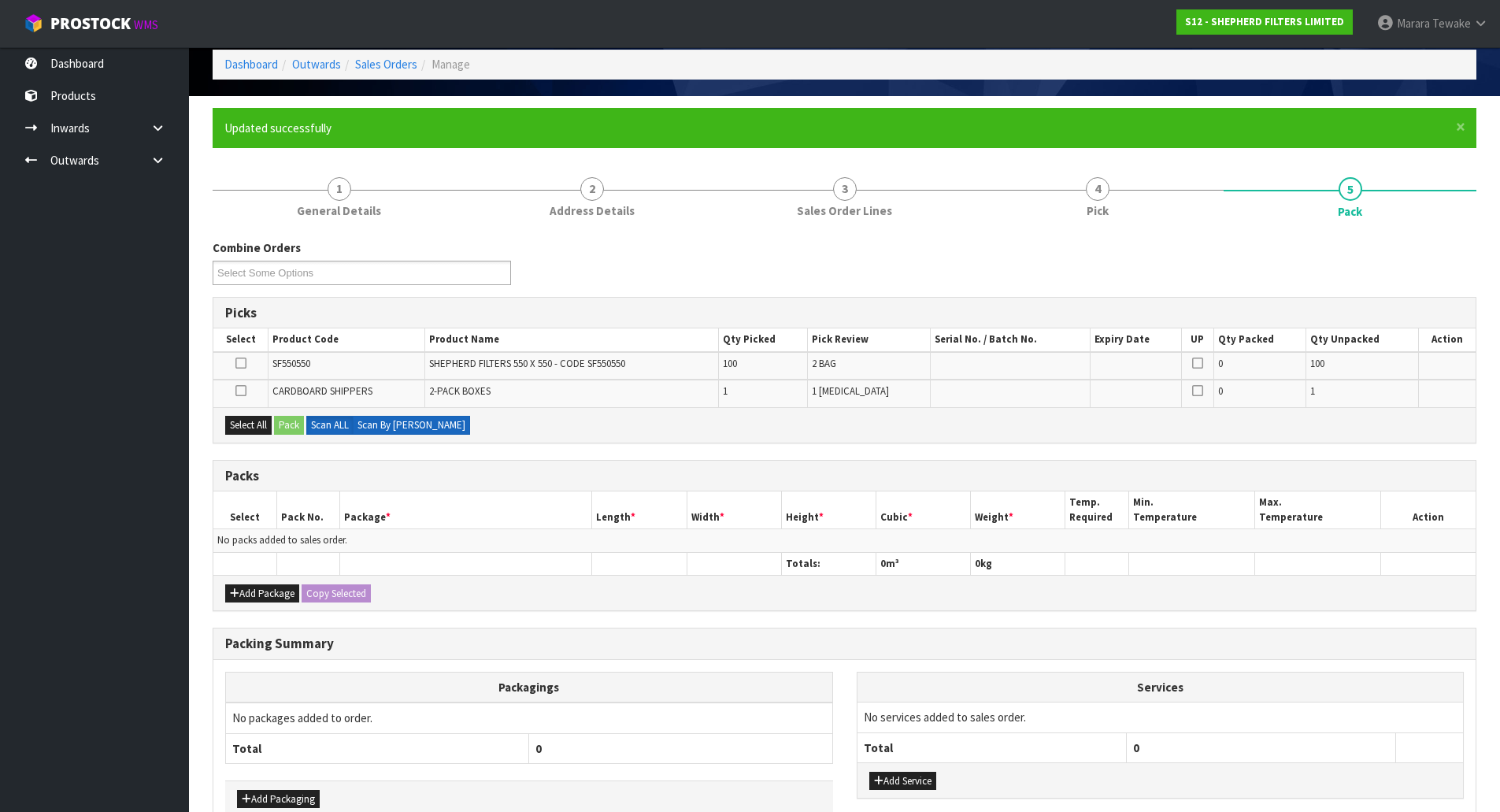
scroll to position [165, 0]
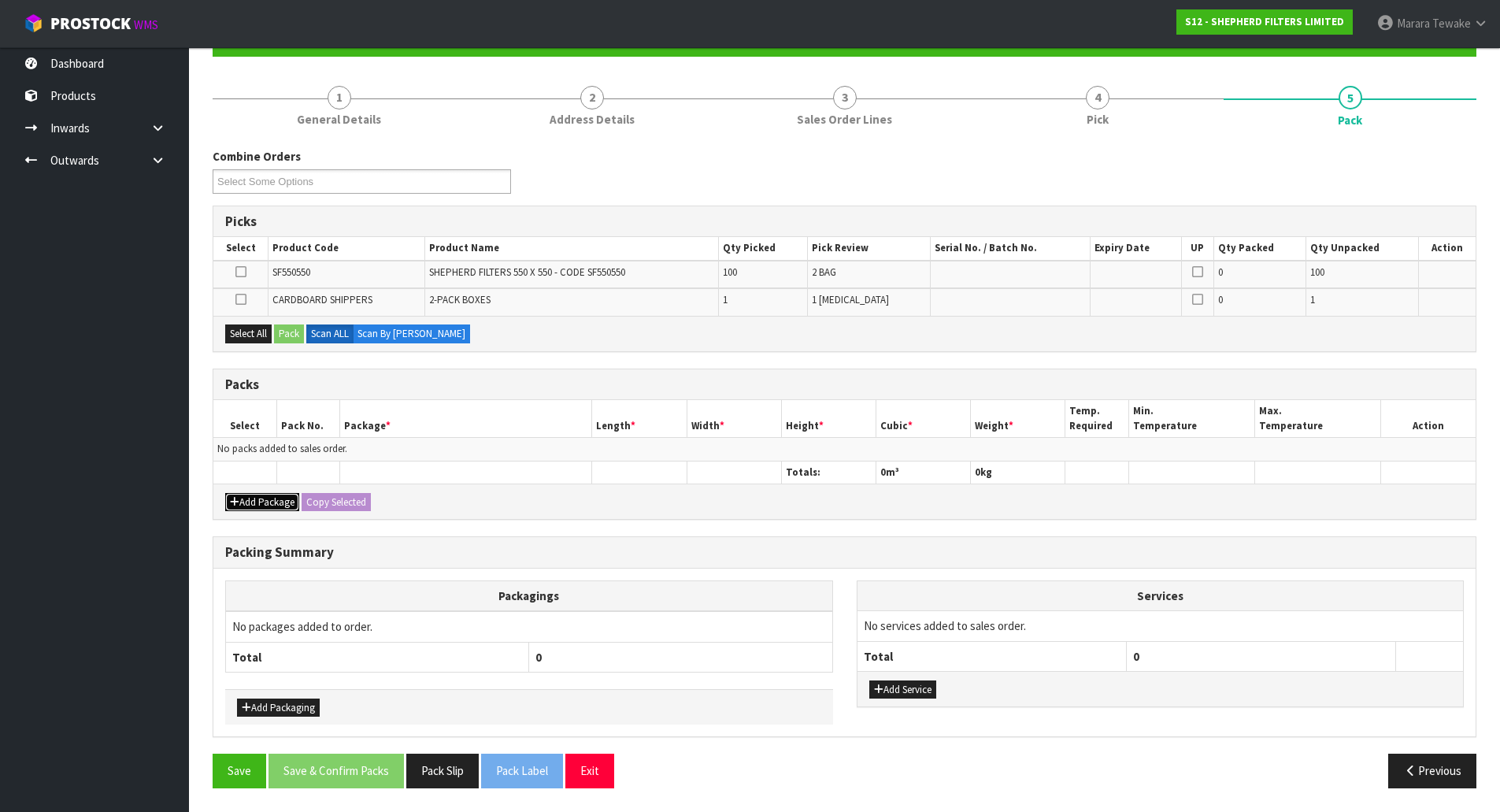
click at [268, 504] on button "Add Package" at bounding box center [263, 503] width 74 height 19
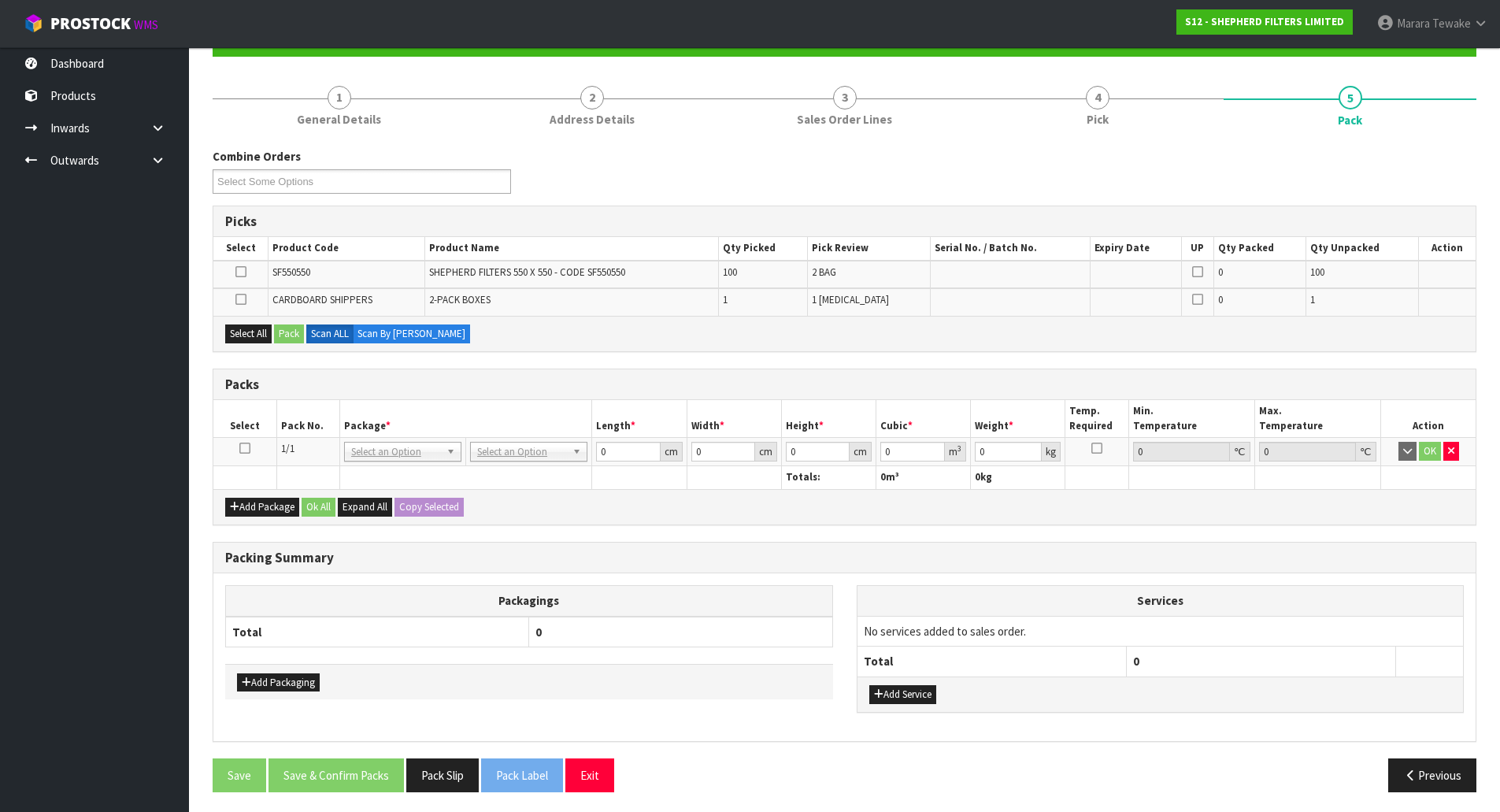
click at [244, 448] on icon at bounding box center [245, 448] width 11 height 1
click at [253, 335] on button "Select All" at bounding box center [248, 334] width 47 height 19
click at [280, 334] on button "Pack" at bounding box center [289, 334] width 30 height 19
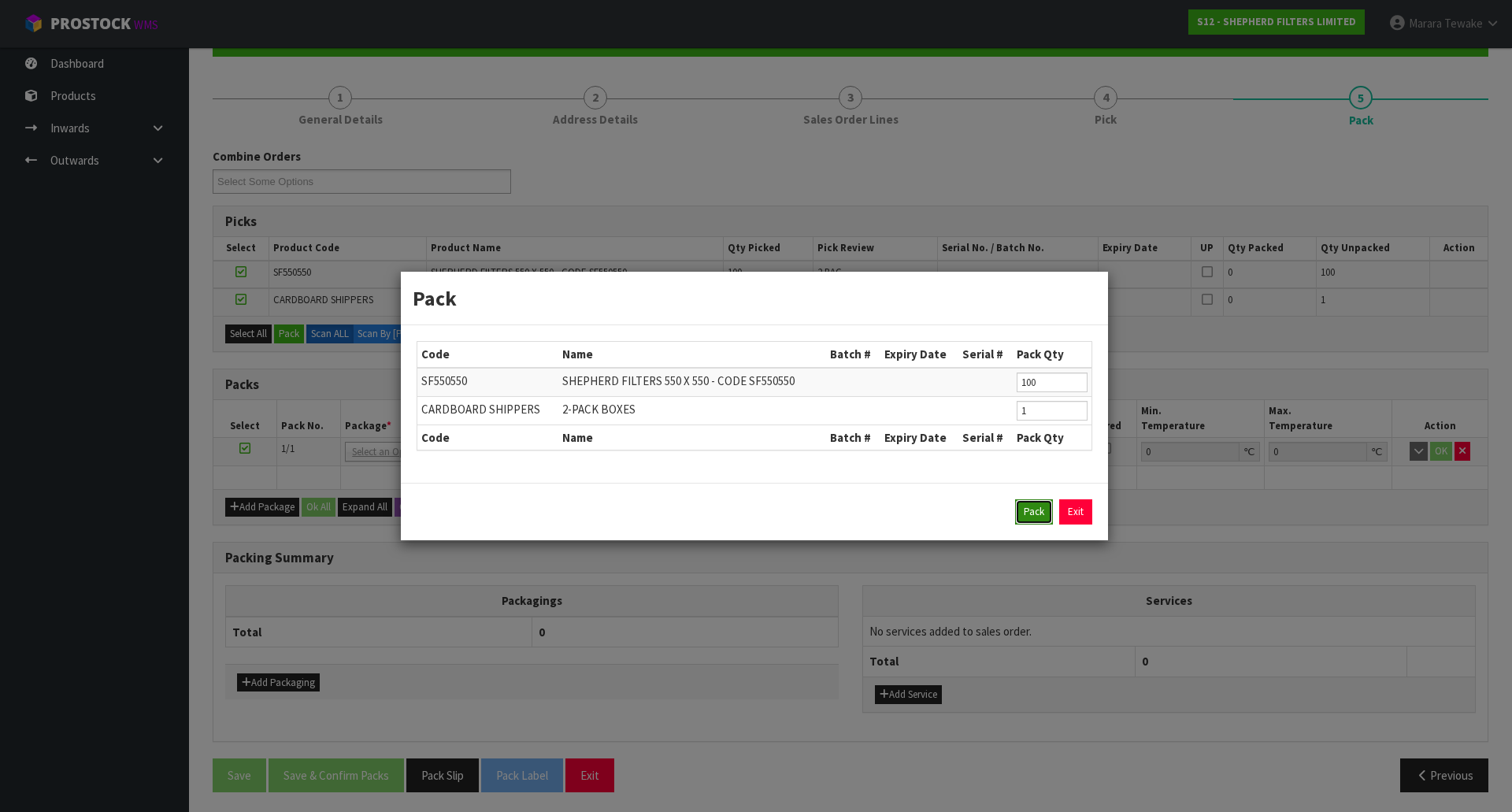
click at [1031, 510] on button "Pack" at bounding box center [1034, 512] width 38 height 25
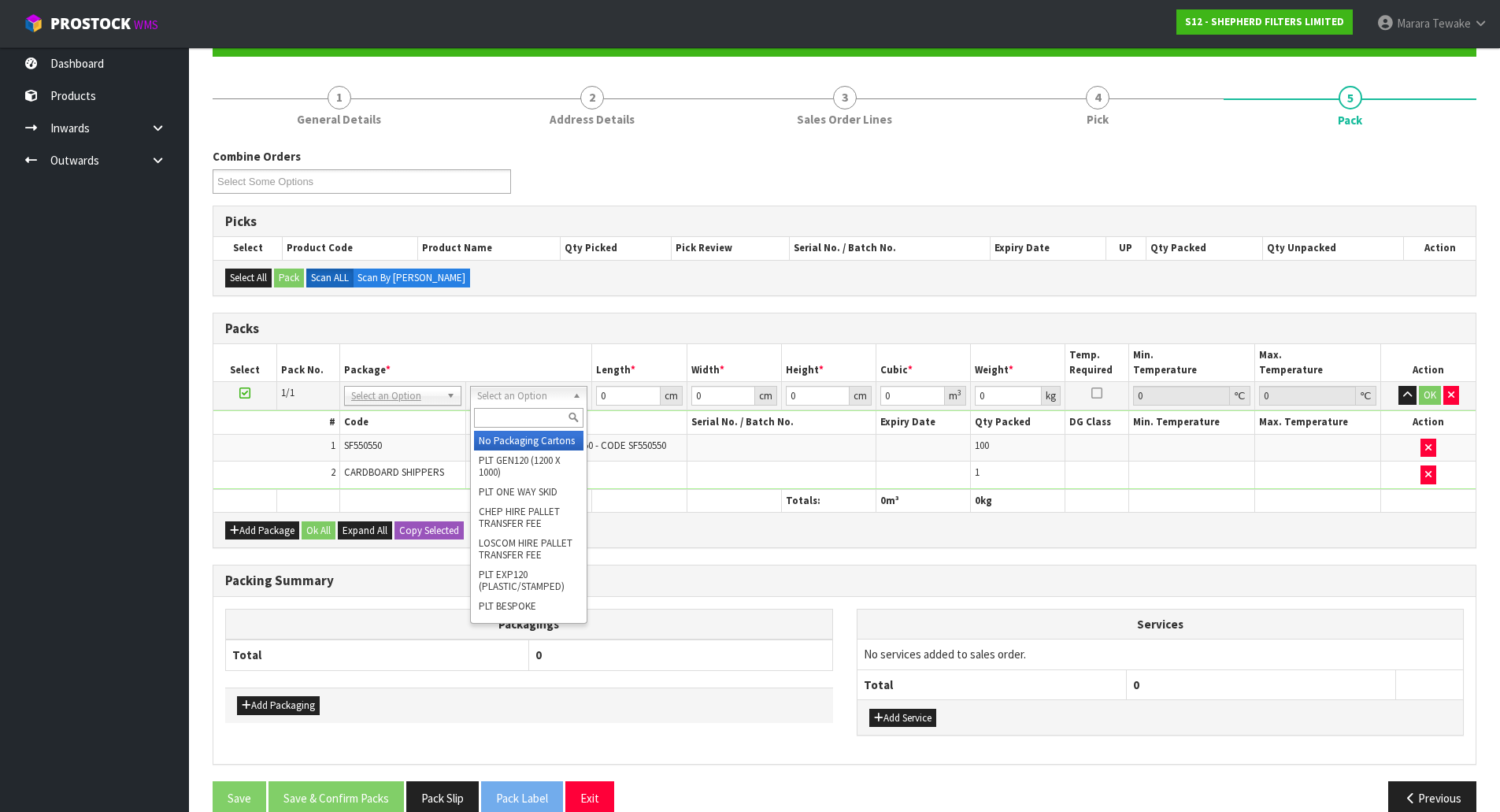
drag, startPoint x: 516, startPoint y: 395, endPoint x: 514, endPoint y: 405, distance: 10.2
click at [519, 411] on input "text" at bounding box center [529, 417] width 109 height 20
type input "client"
click at [537, 498] on th at bounding box center [466, 500] width 253 height 23
click at [533, 477] on td "2-PACK BOXES" at bounding box center [577, 475] width 221 height 27
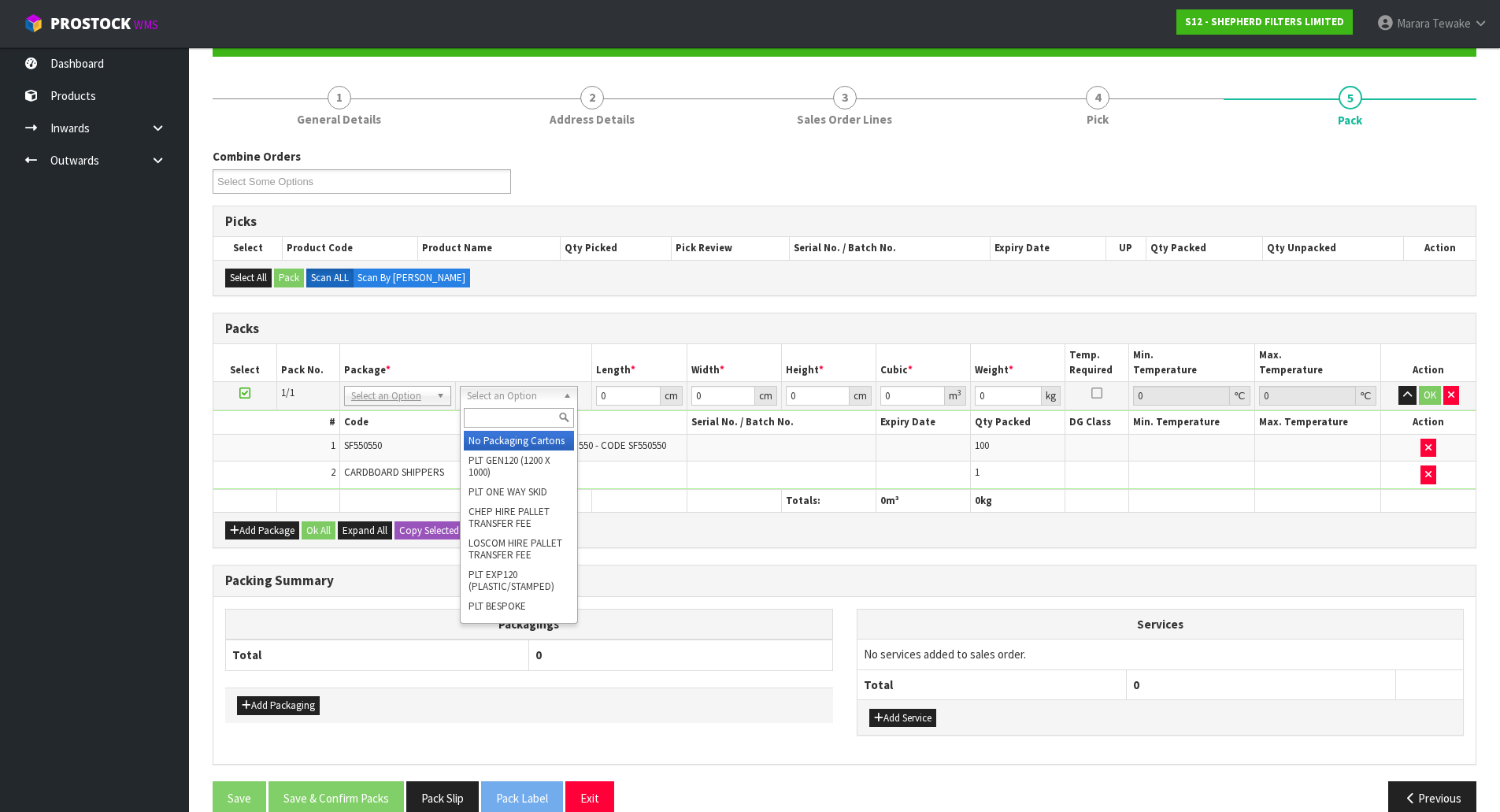
click at [524, 422] on input "text" at bounding box center [519, 417] width 109 height 20
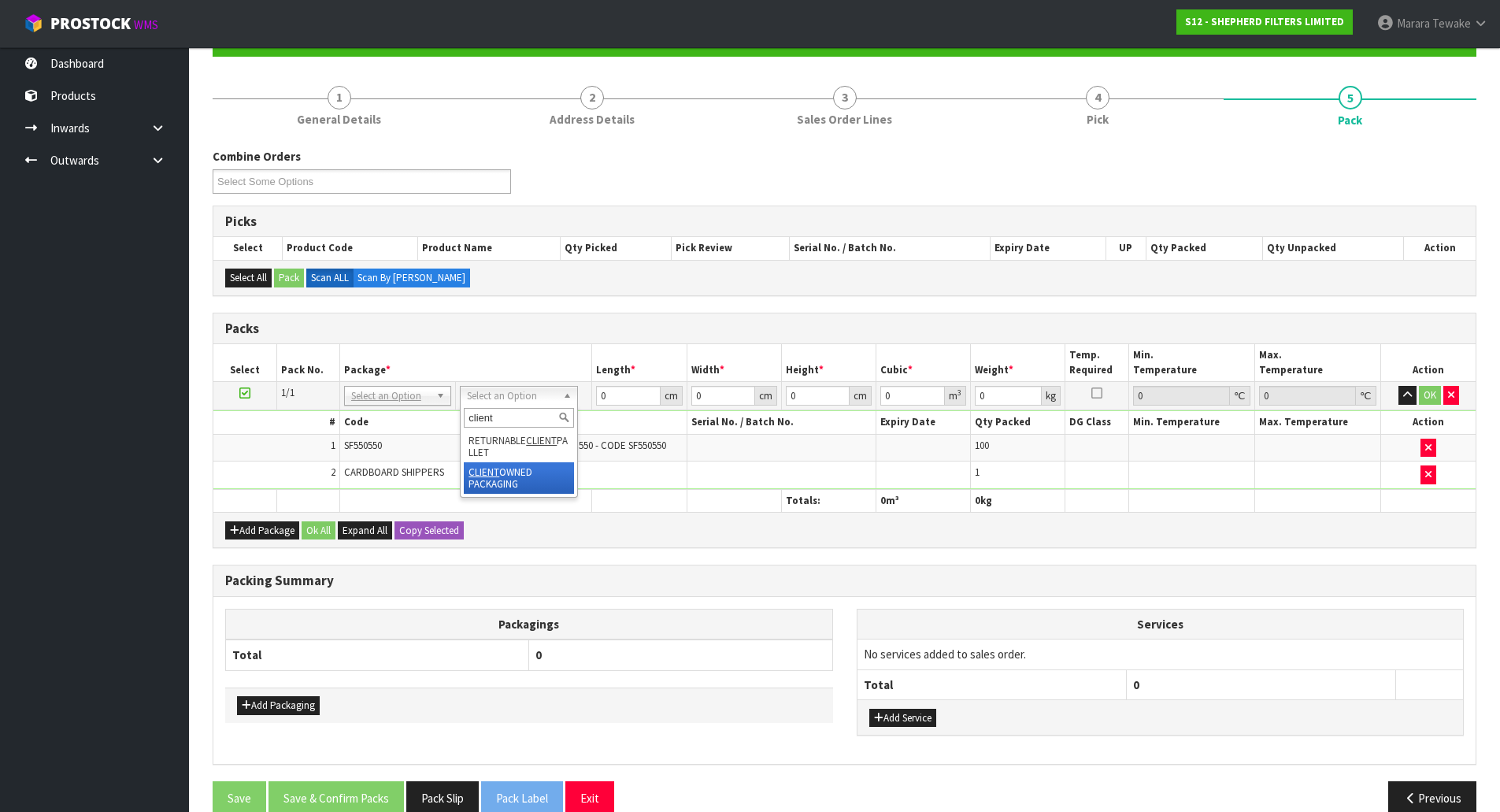
type input "client"
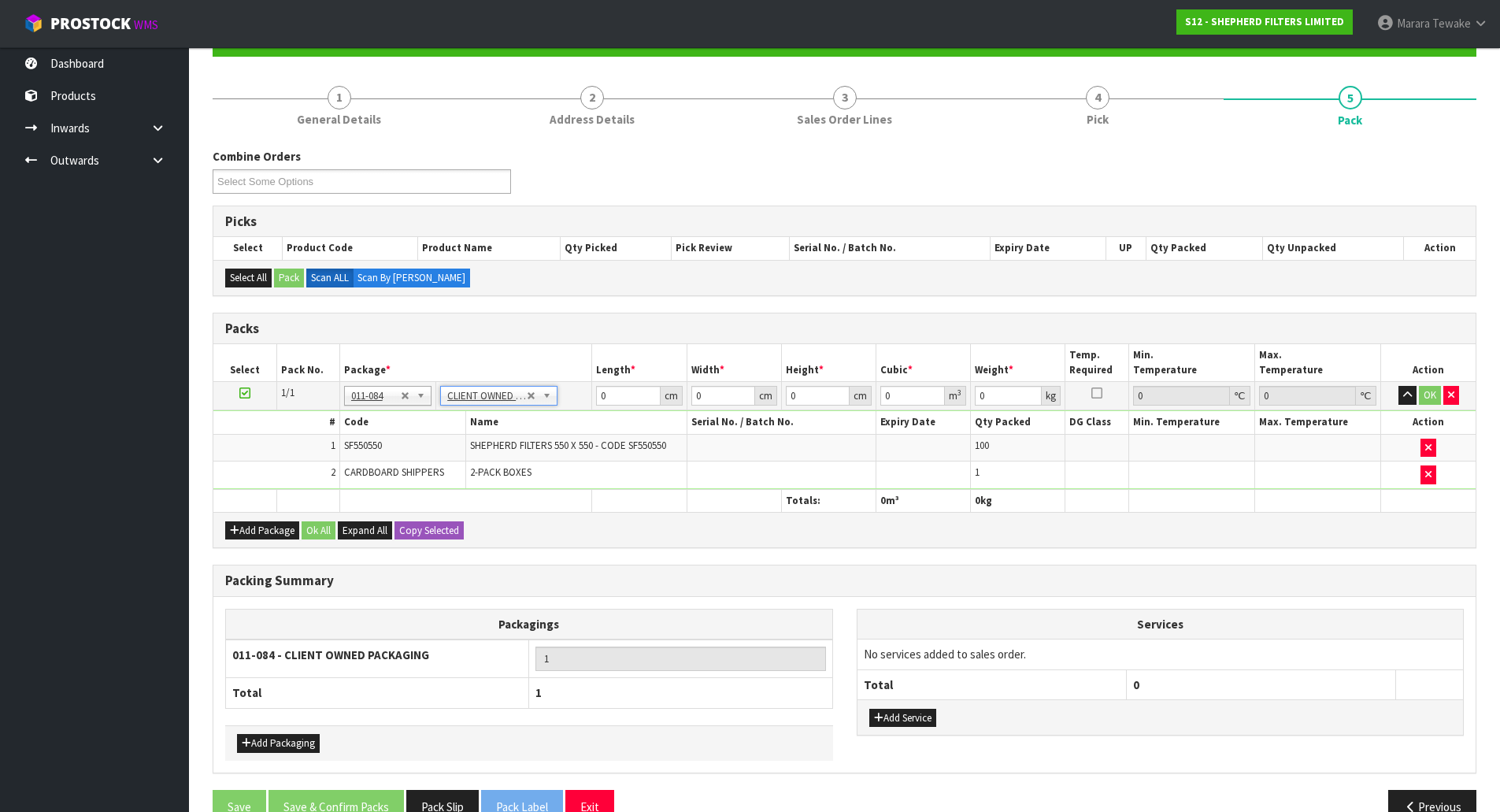
type input "6.1"
drag, startPoint x: 613, startPoint y: 396, endPoint x: 584, endPoint y: 374, distance: 36.4
click at [591, 385] on tr "1/1 NONE 007-001 007-002 007-004 007-009 007-013 007-014 007-015 007-017 007-01…" at bounding box center [844, 396] width 1263 height 28
type input "58"
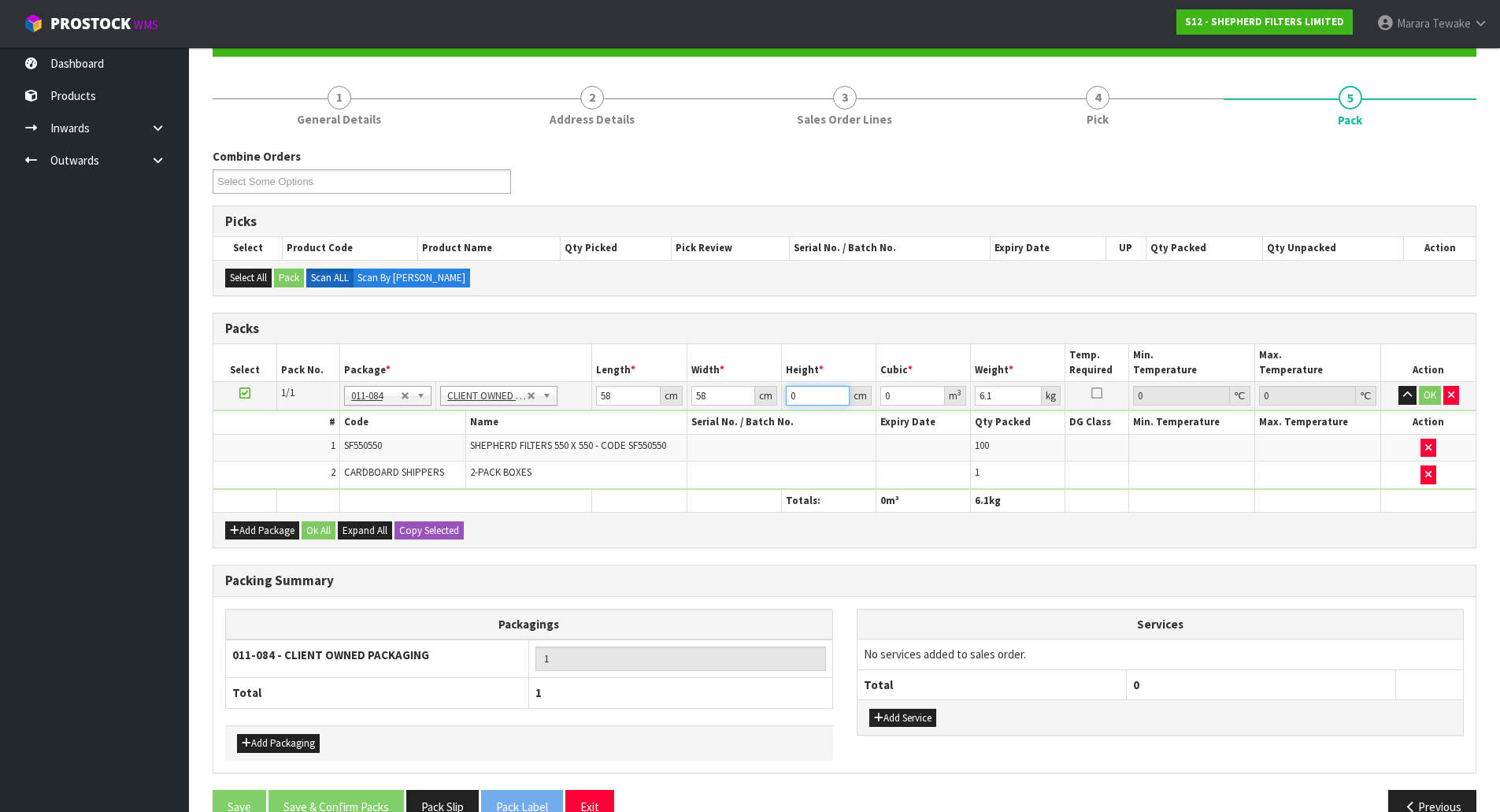
type input "2"
type input "0.006728"
type input "26"
type input "0.087464"
type input "26"
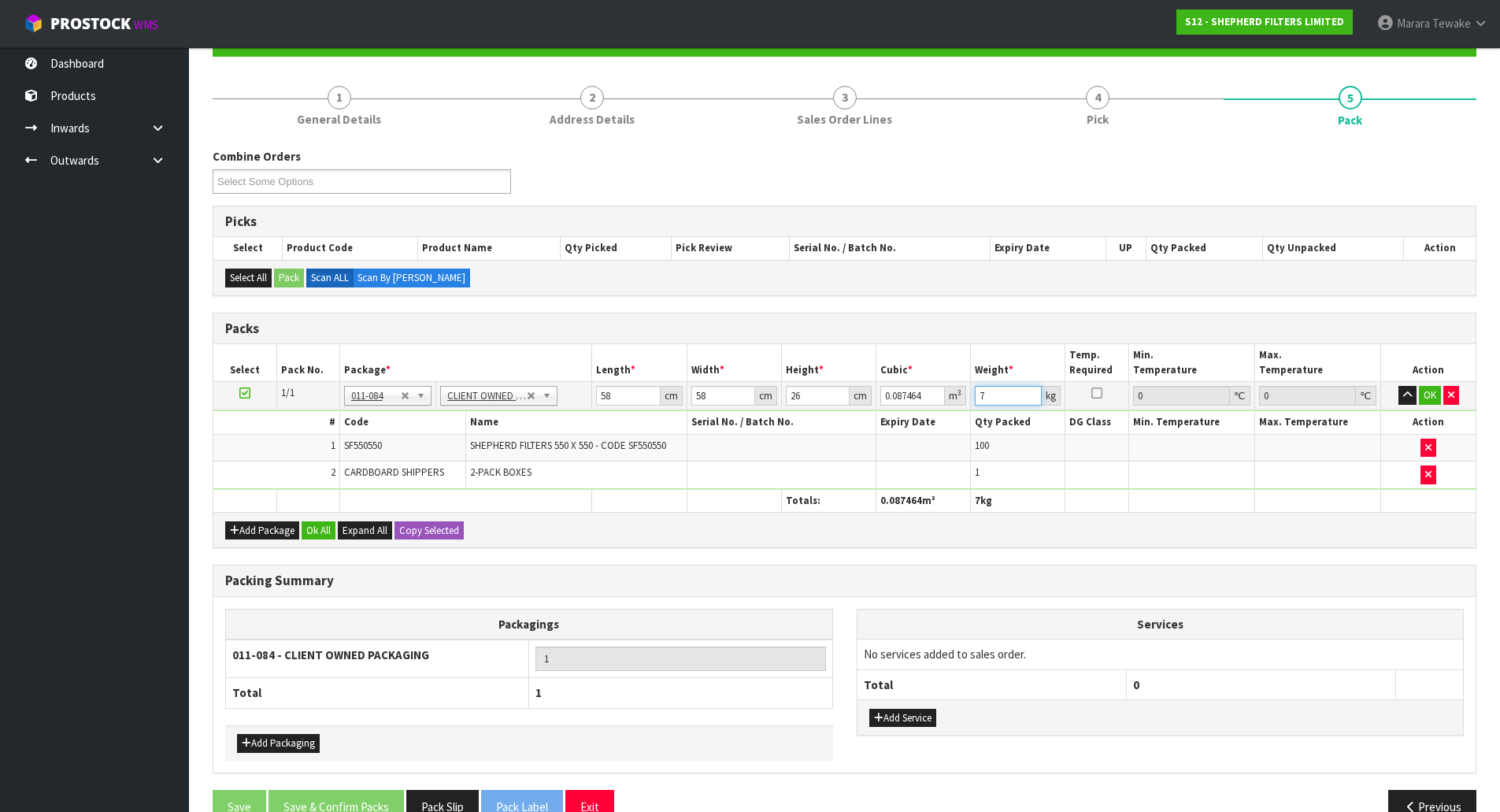
type input "7"
click at [1399, 386] on button "button" at bounding box center [1407, 395] width 18 height 19
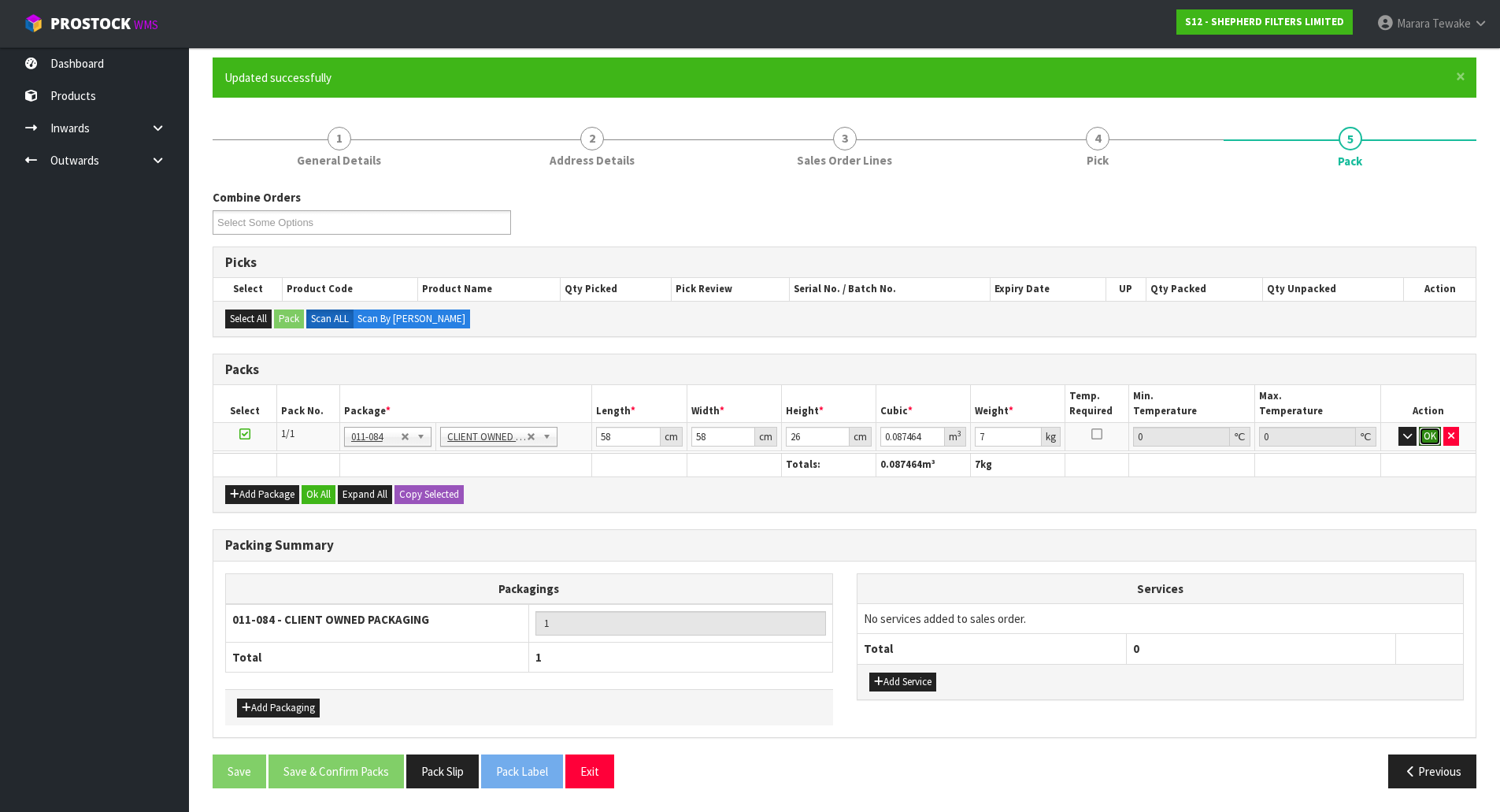
click button "OK" at bounding box center [1430, 436] width 22 height 19
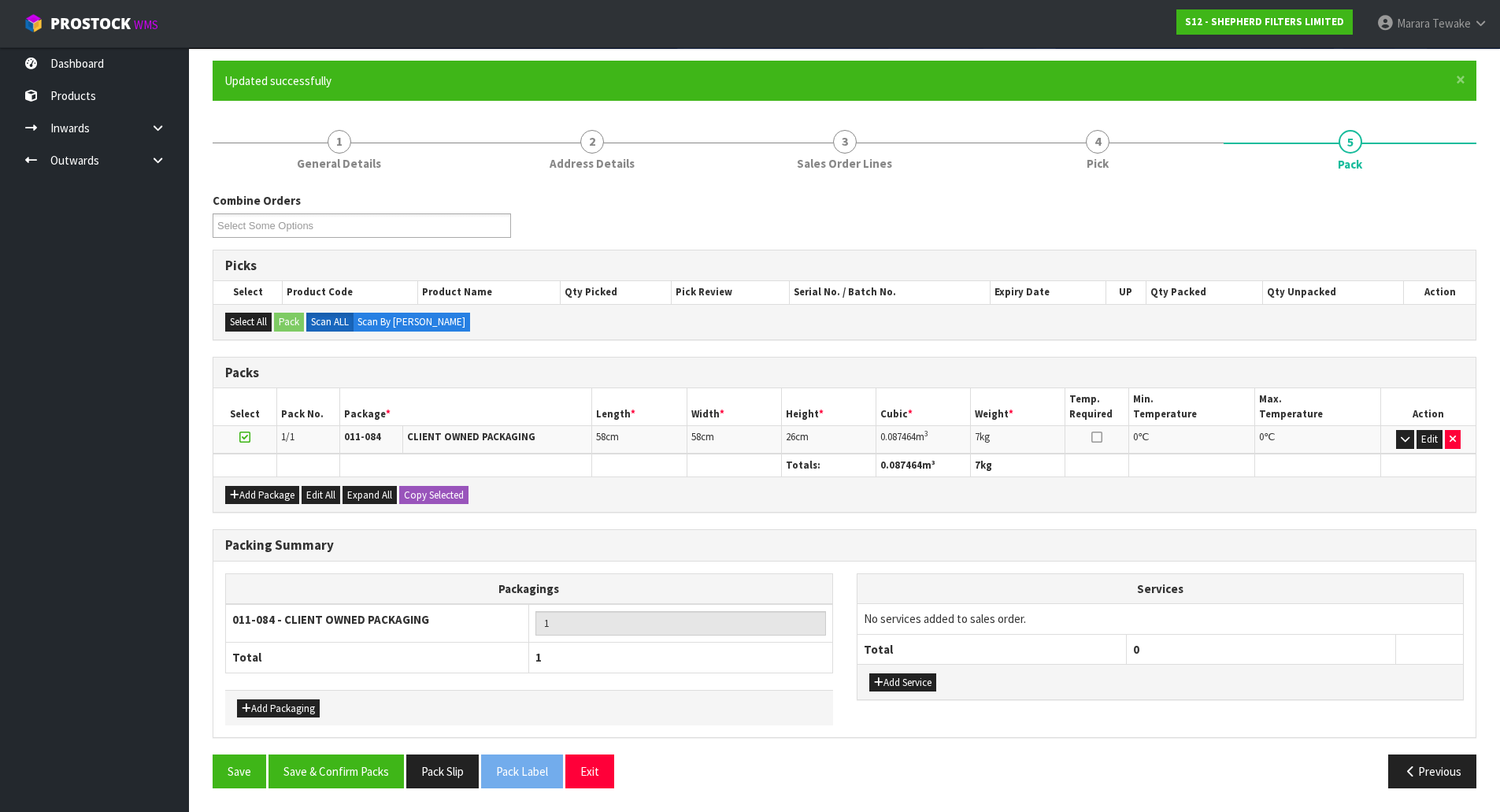
scroll to position [121, 0]
click at [327, 757] on button "Save & Confirm Packs" at bounding box center [336, 771] width 135 height 34
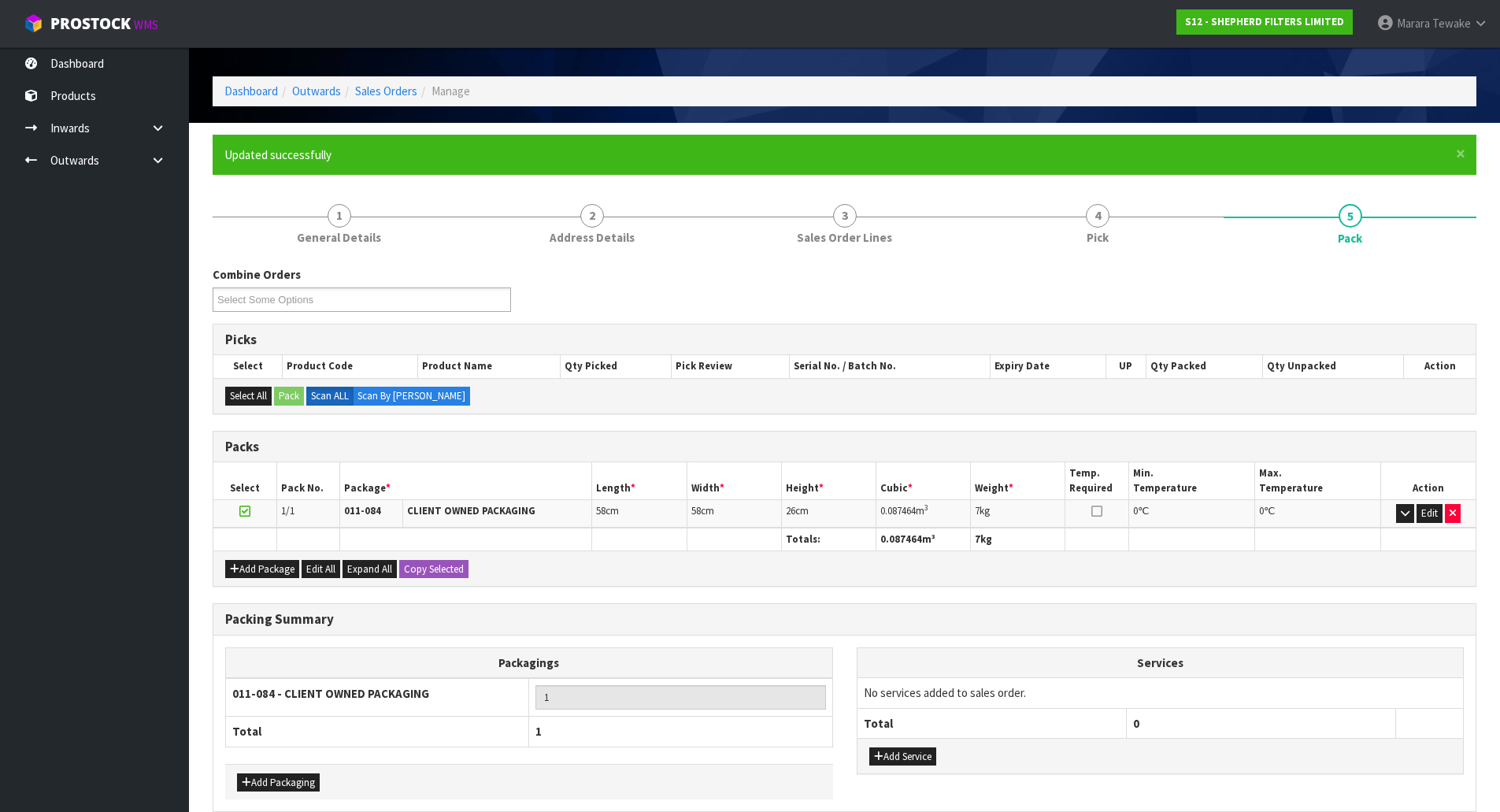
scroll to position [86, 0]
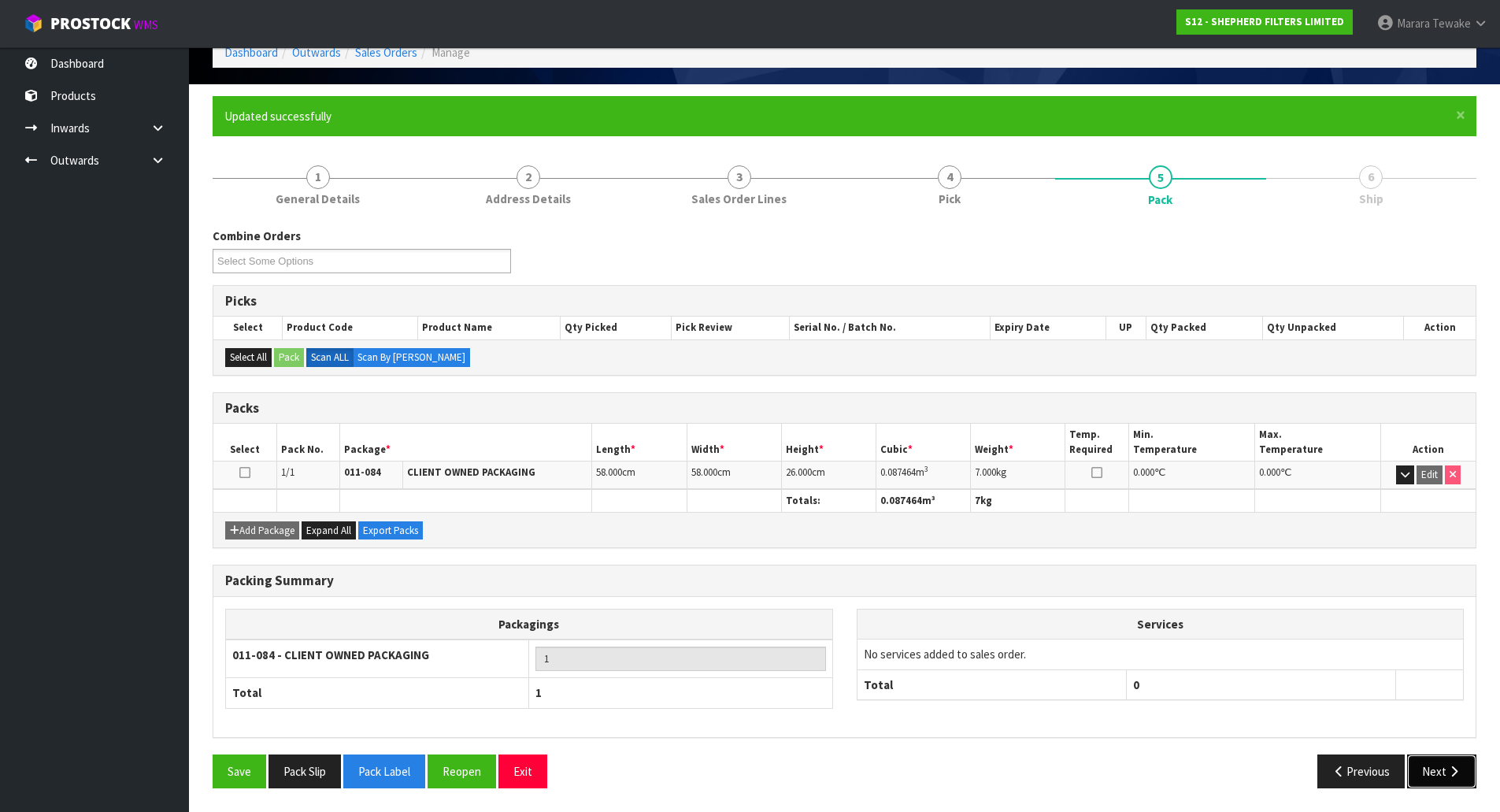
click at [1468, 767] on button "Next" at bounding box center [1442, 771] width 70 height 34
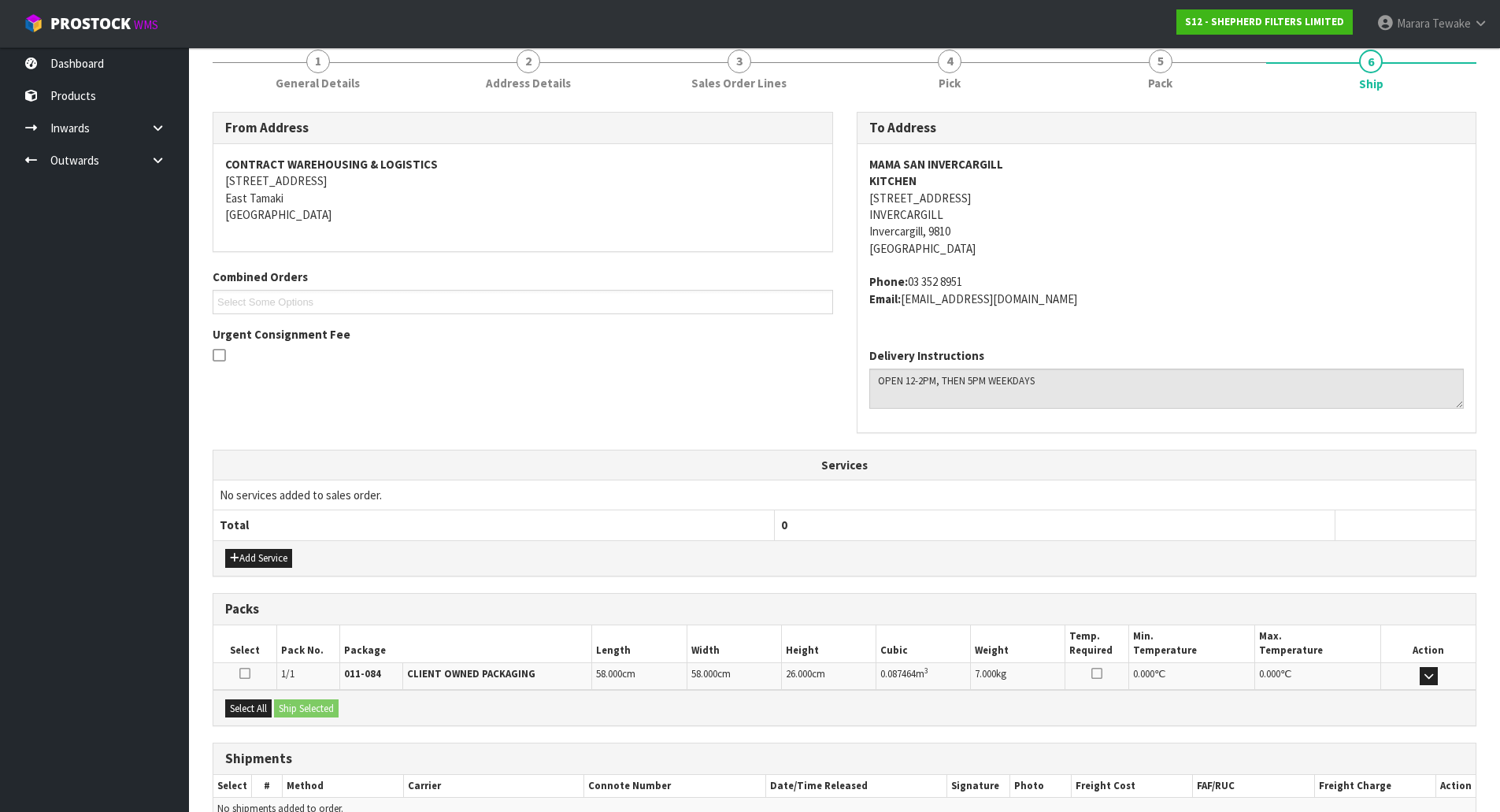
scroll to position [285, 0]
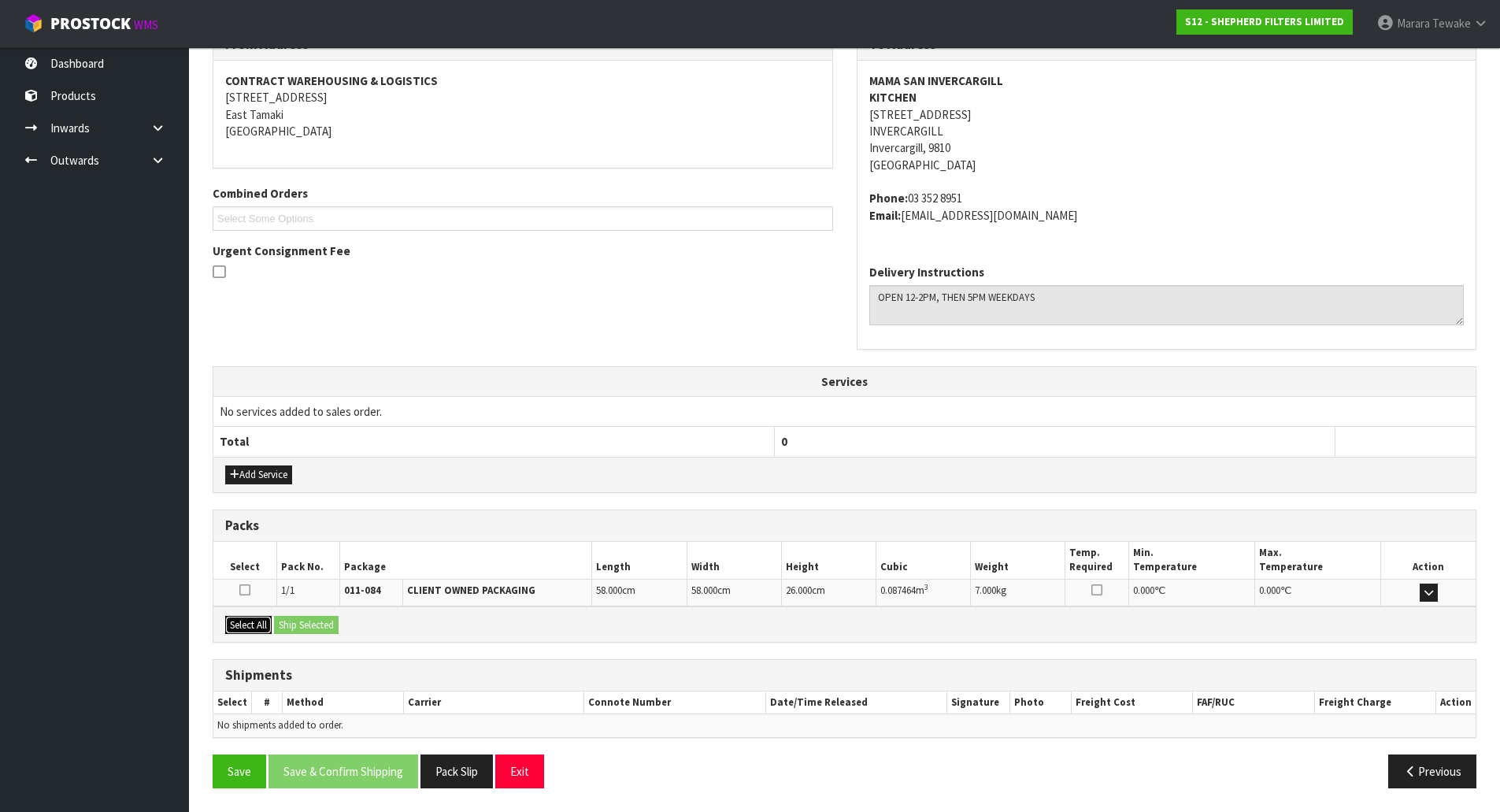
drag, startPoint x: 255, startPoint y: 624, endPoint x: 308, endPoint y: 628, distance: 53.2
click at [257, 622] on button "Select All" at bounding box center [248, 625] width 47 height 19
click at [310, 628] on button "Ship Selected" at bounding box center [307, 625] width 65 height 19
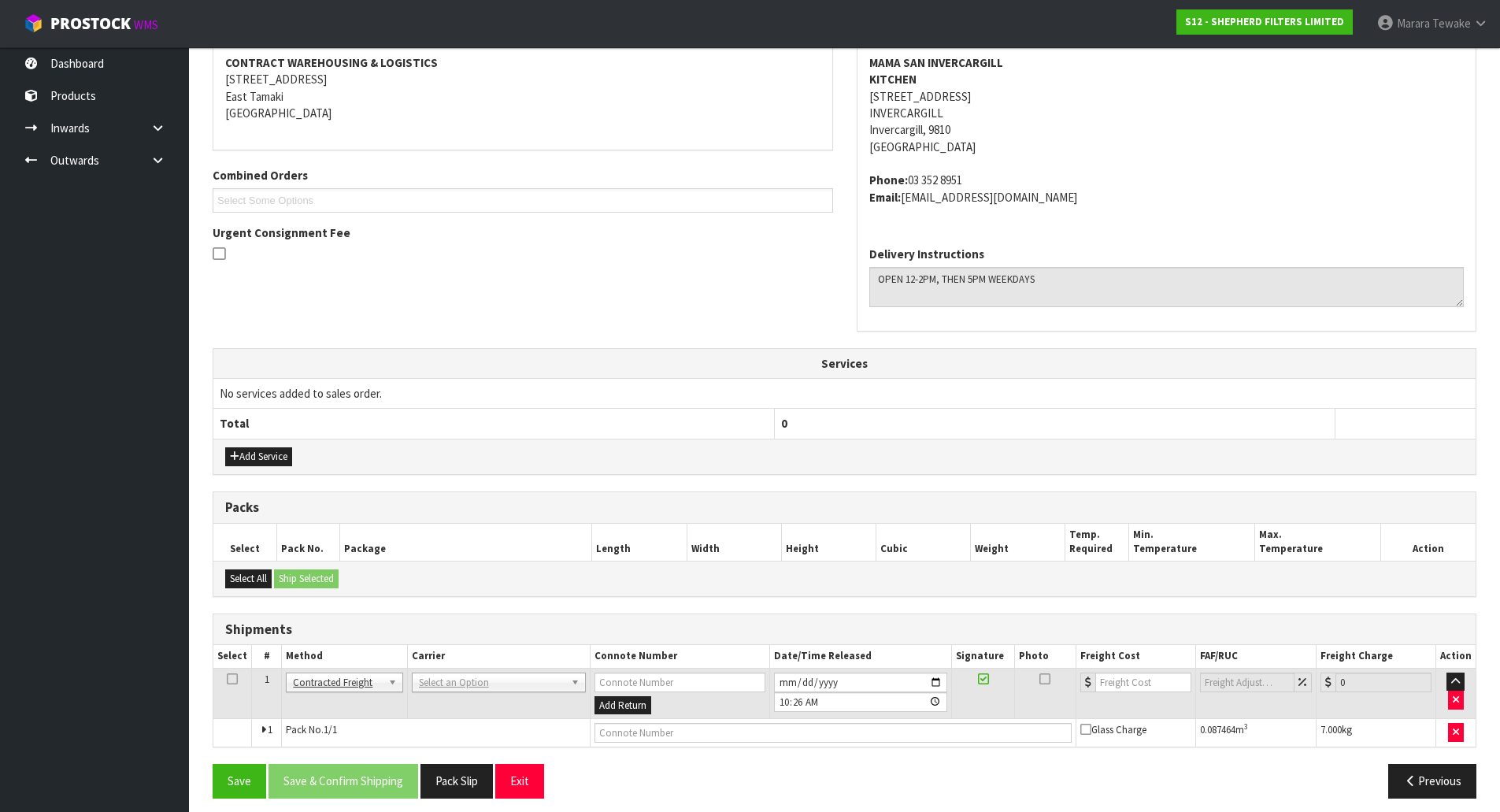
scroll to position [313, 0]
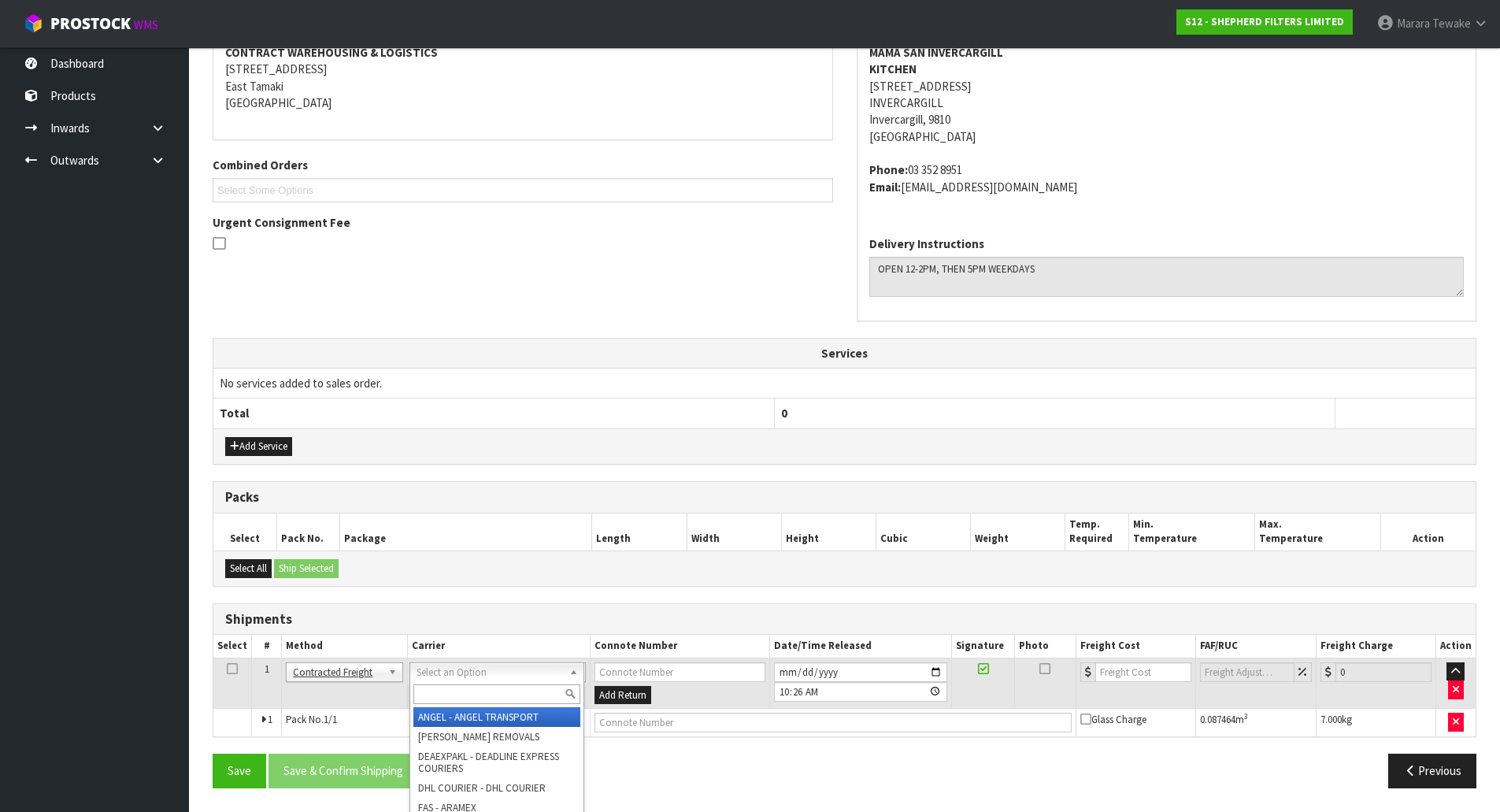
click at [457, 689] on input "text" at bounding box center [497, 694] width 167 height 20
type input "nzp"
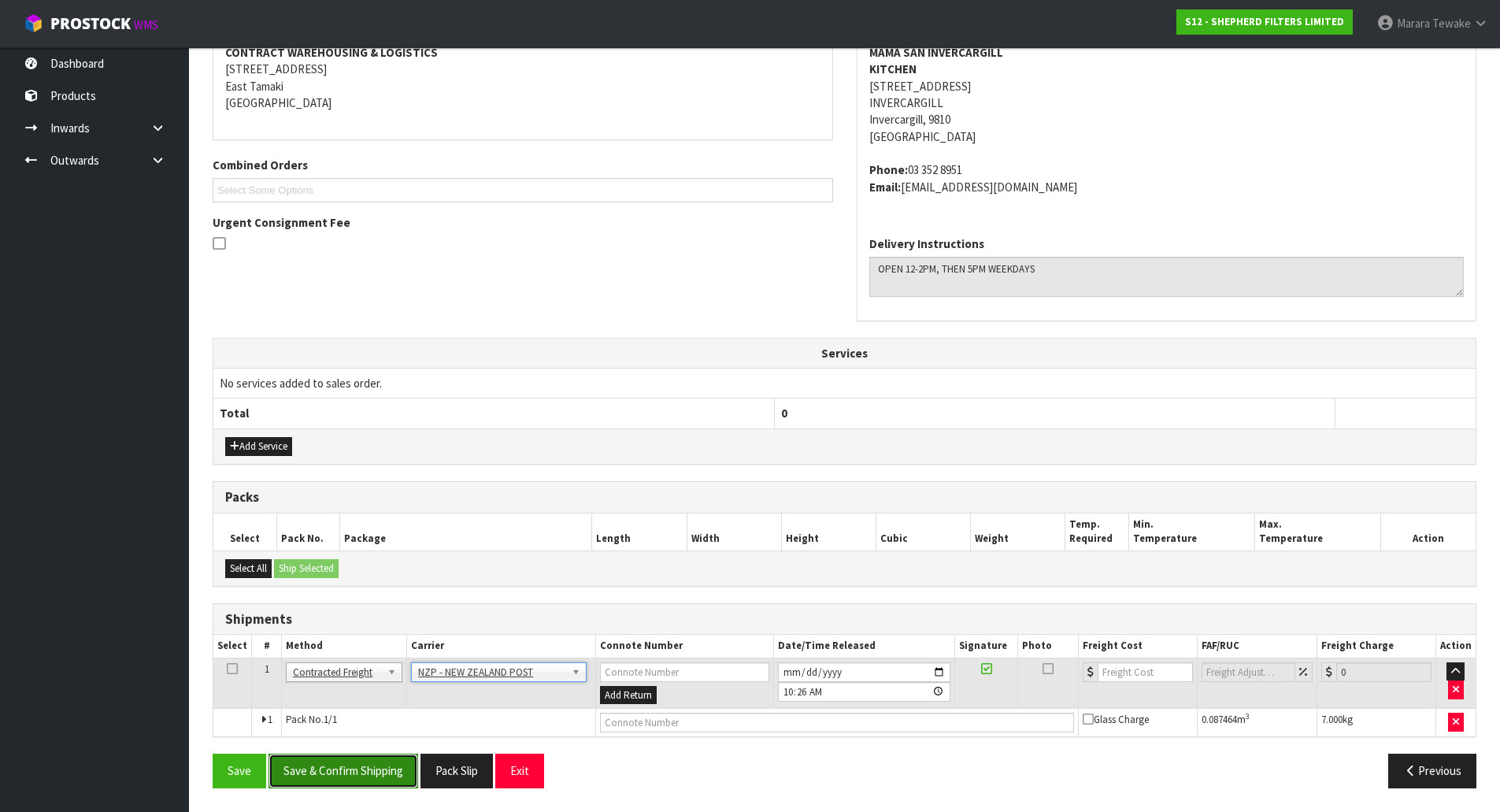
click at [363, 766] on button "Save & Confirm Shipping" at bounding box center [343, 770] width 149 height 34
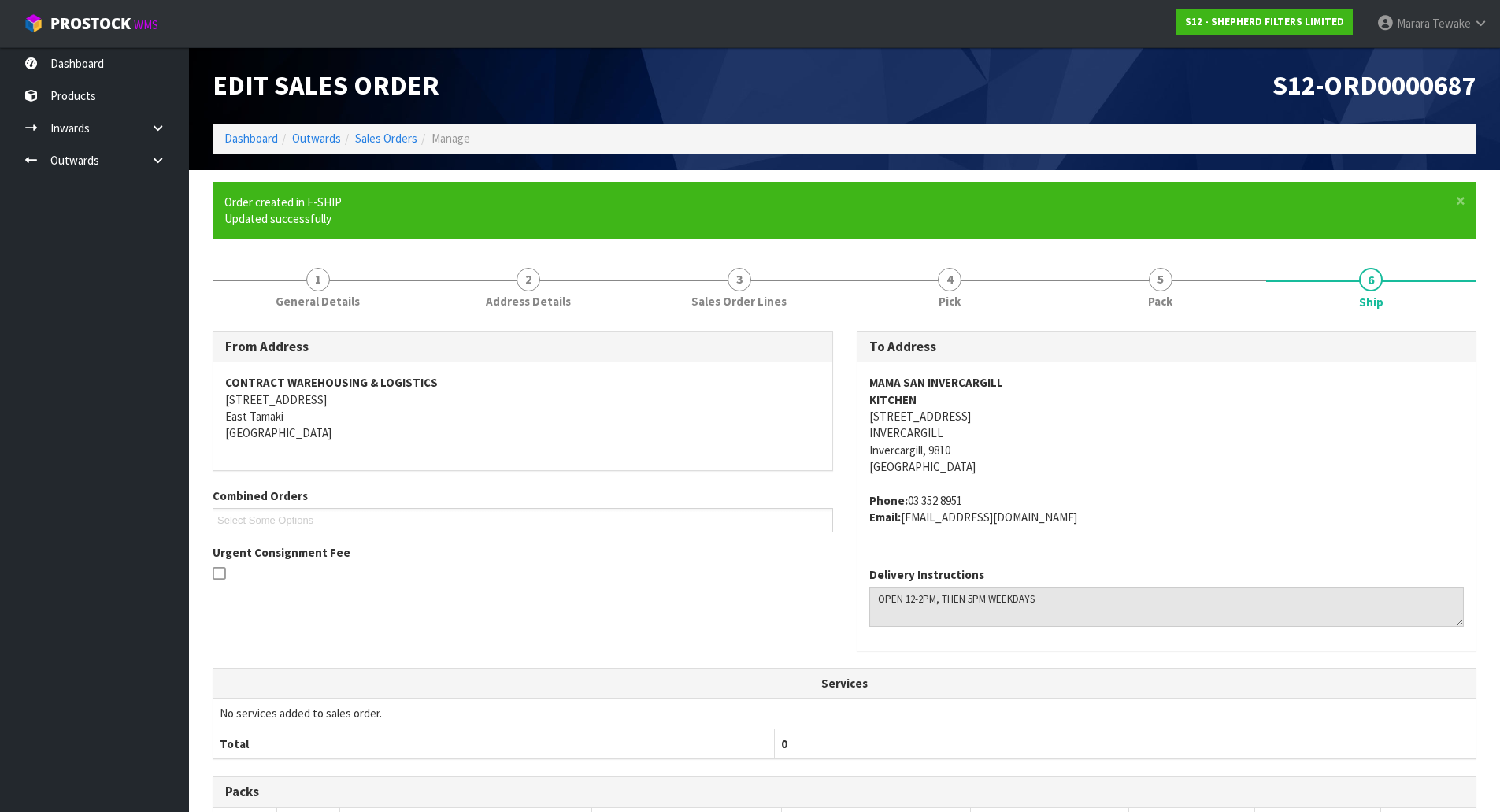
scroll to position [291, 0]
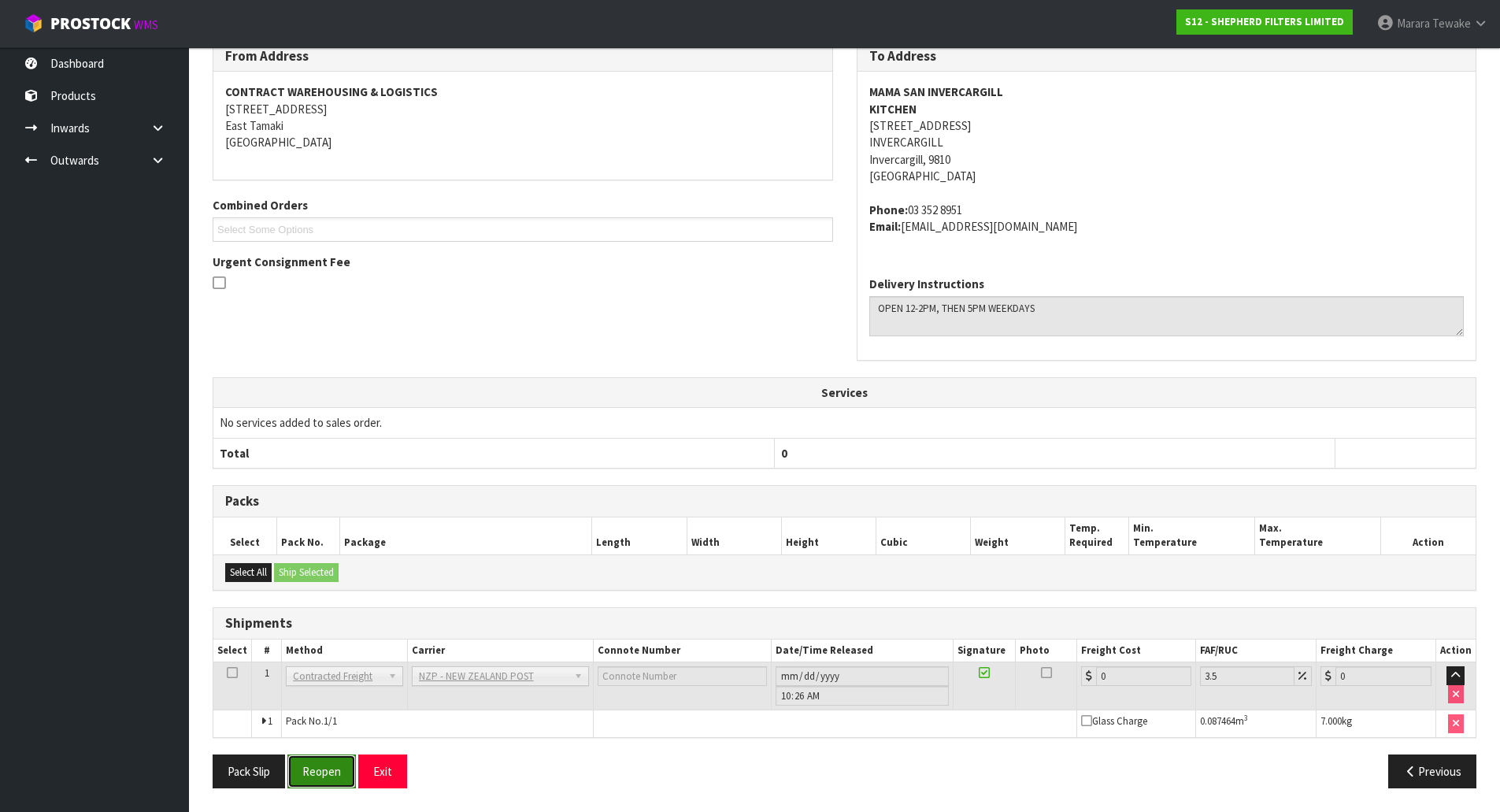
drag, startPoint x: 331, startPoint y: 765, endPoint x: 300, endPoint y: 769, distance: 31.3
click at [331, 765] on button "Reopen" at bounding box center [322, 771] width 69 height 34
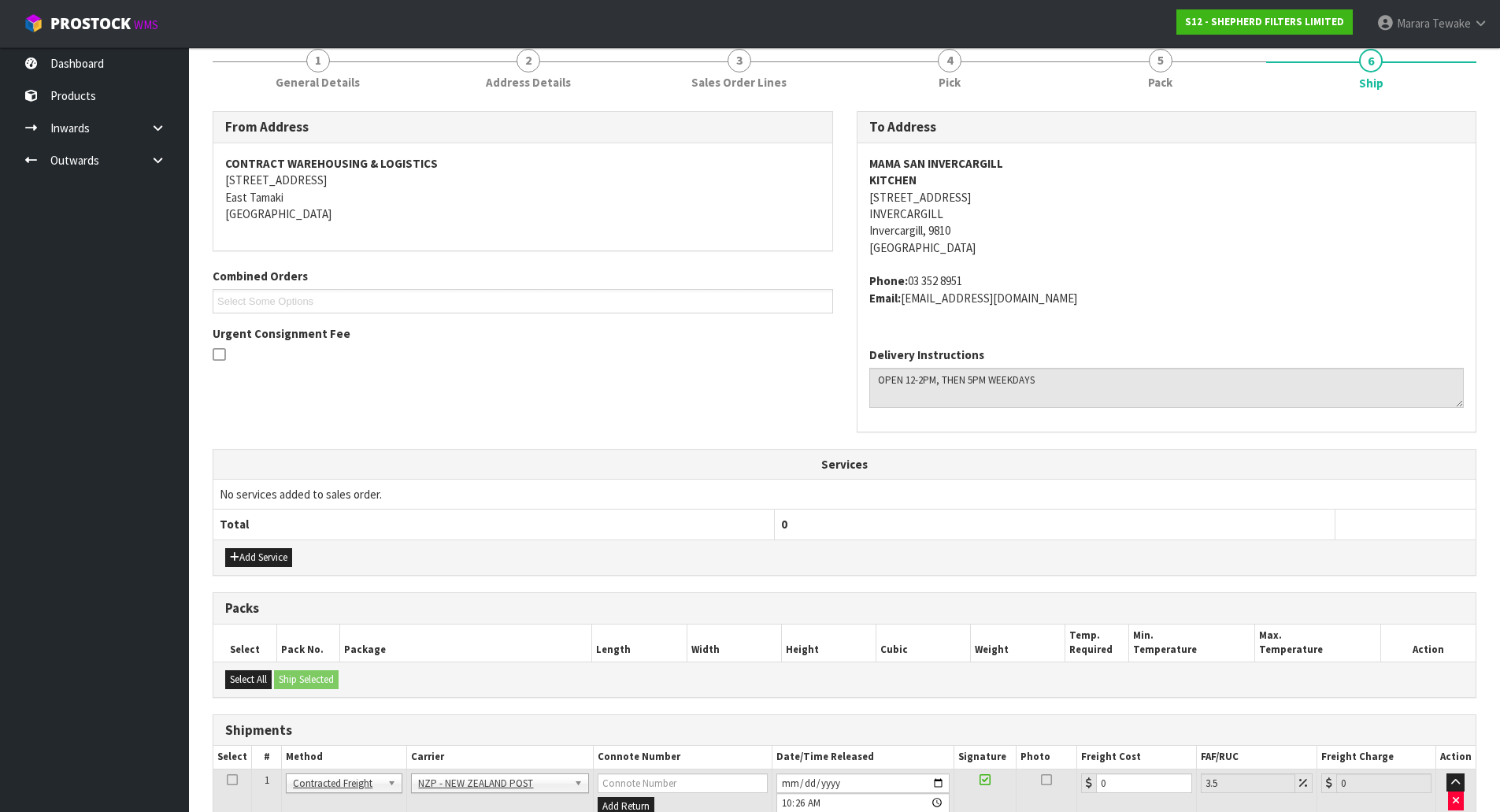
scroll to position [313, 0]
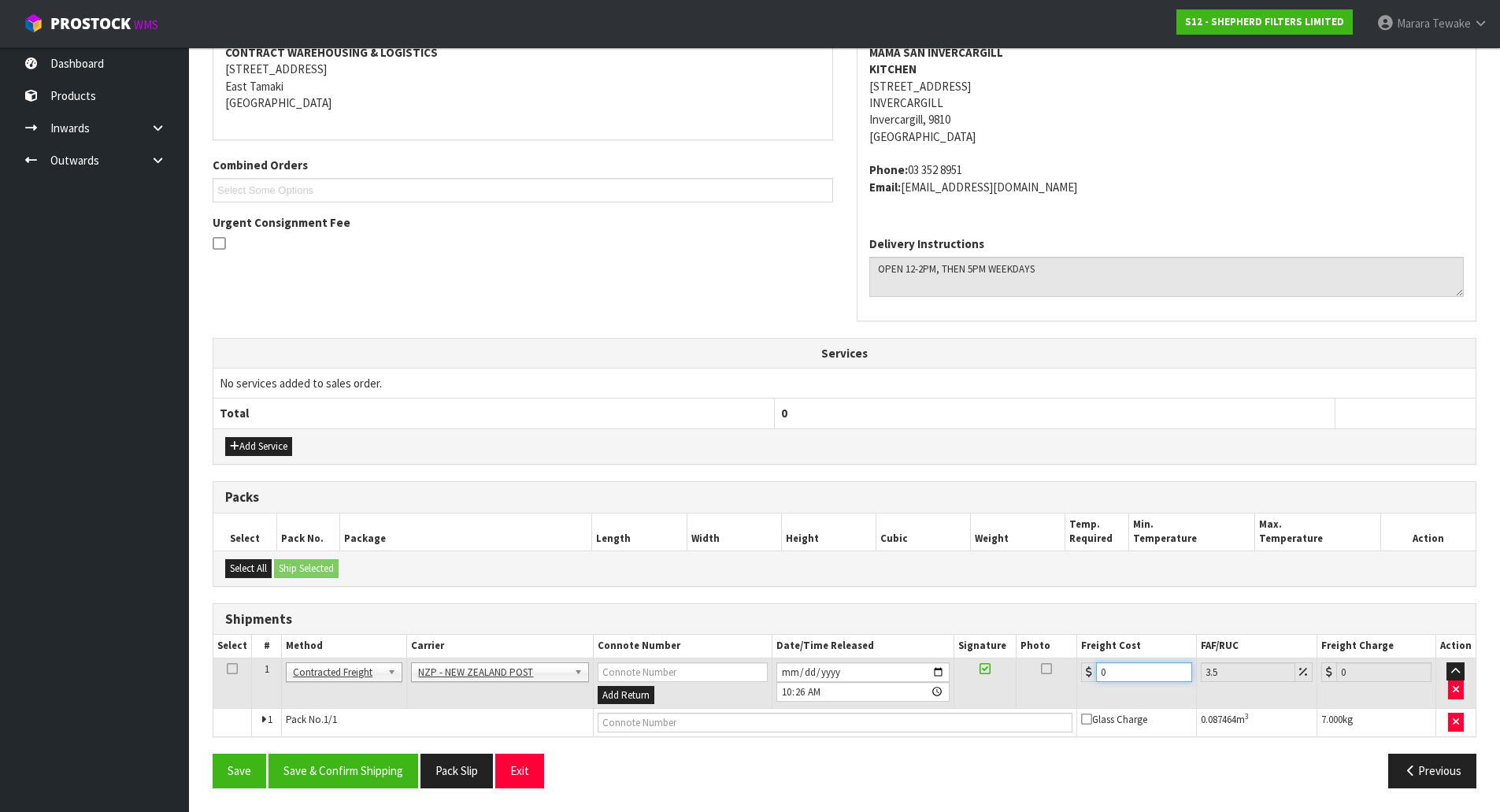
drag, startPoint x: 1137, startPoint y: 669, endPoint x: 1071, endPoint y: 605, distance: 91.9
click at [1056, 633] on div "Shipments Select # Method Carrier Connote Number Date/Time Released Signature P…" at bounding box center [844, 670] width 1264 height 134
type input "2"
type input "2.07"
type input "24"
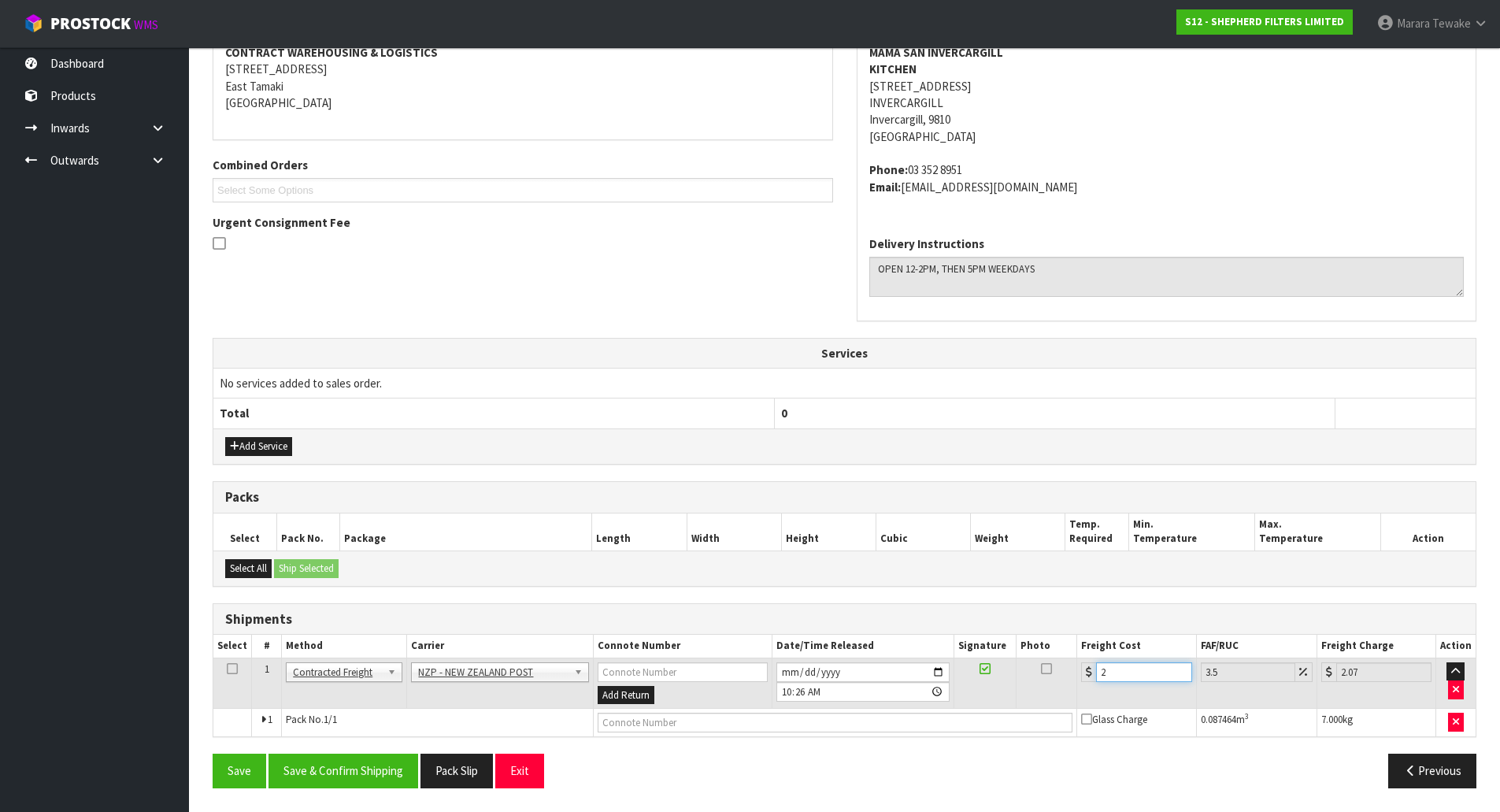
type input "24.84"
type input "24.9"
type input "25.77"
type input "24.94"
type input "25.81"
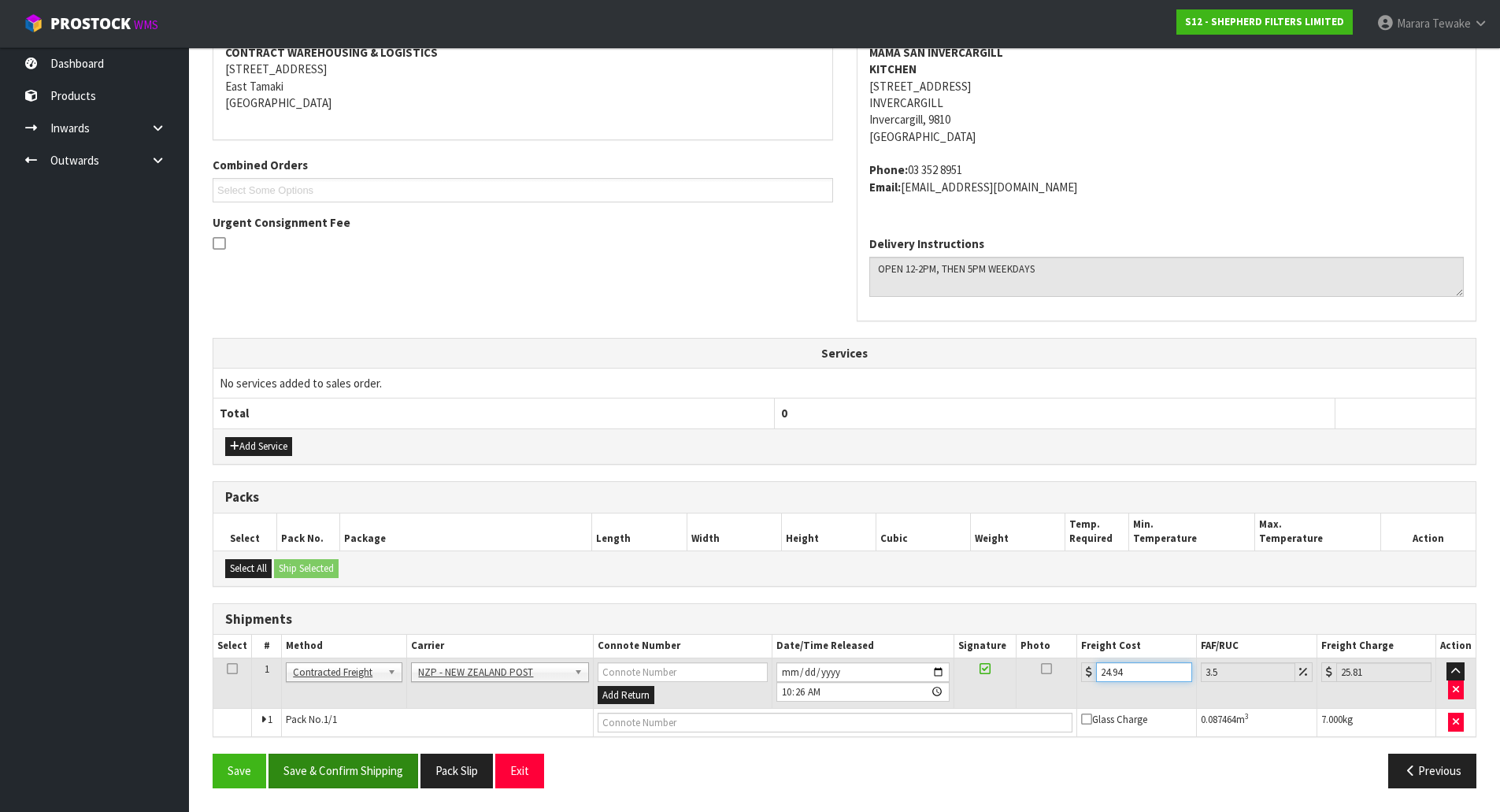
type input "24.94"
click at [354, 771] on button "Save & Confirm Shipping" at bounding box center [343, 770] width 149 height 34
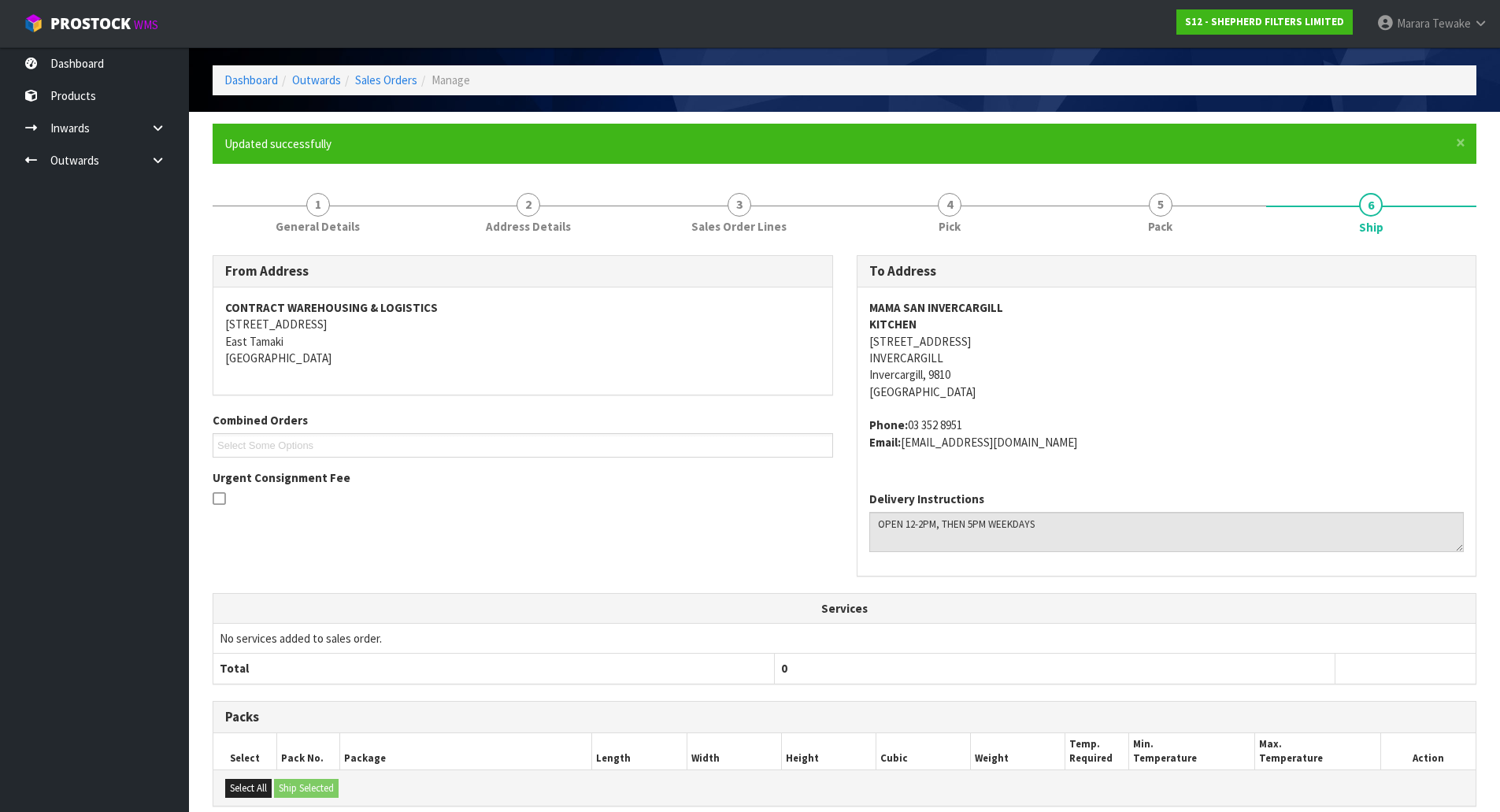
scroll to position [285, 0]
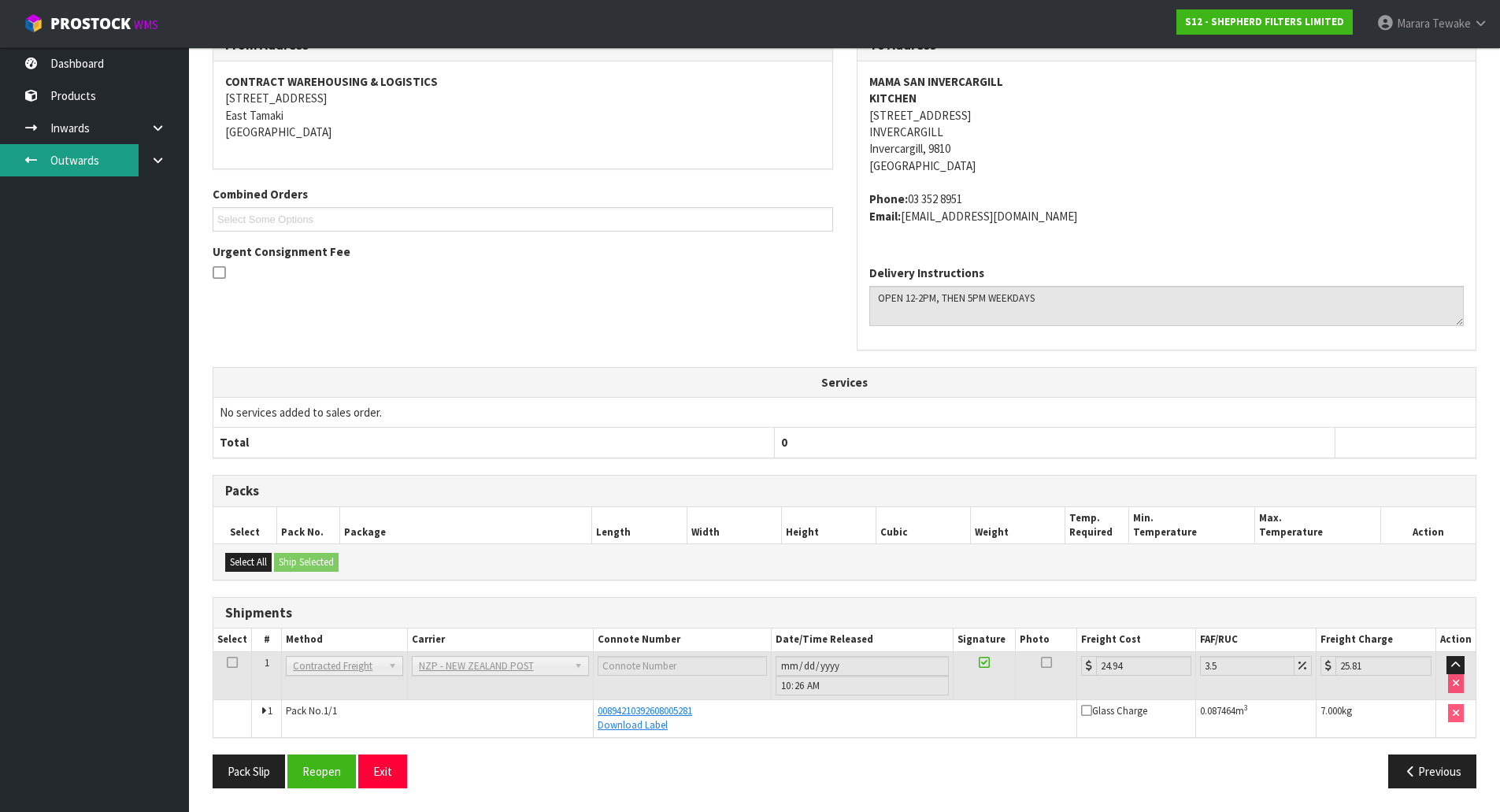
click at [141, 167] on link at bounding box center [164, 160] width 51 height 32
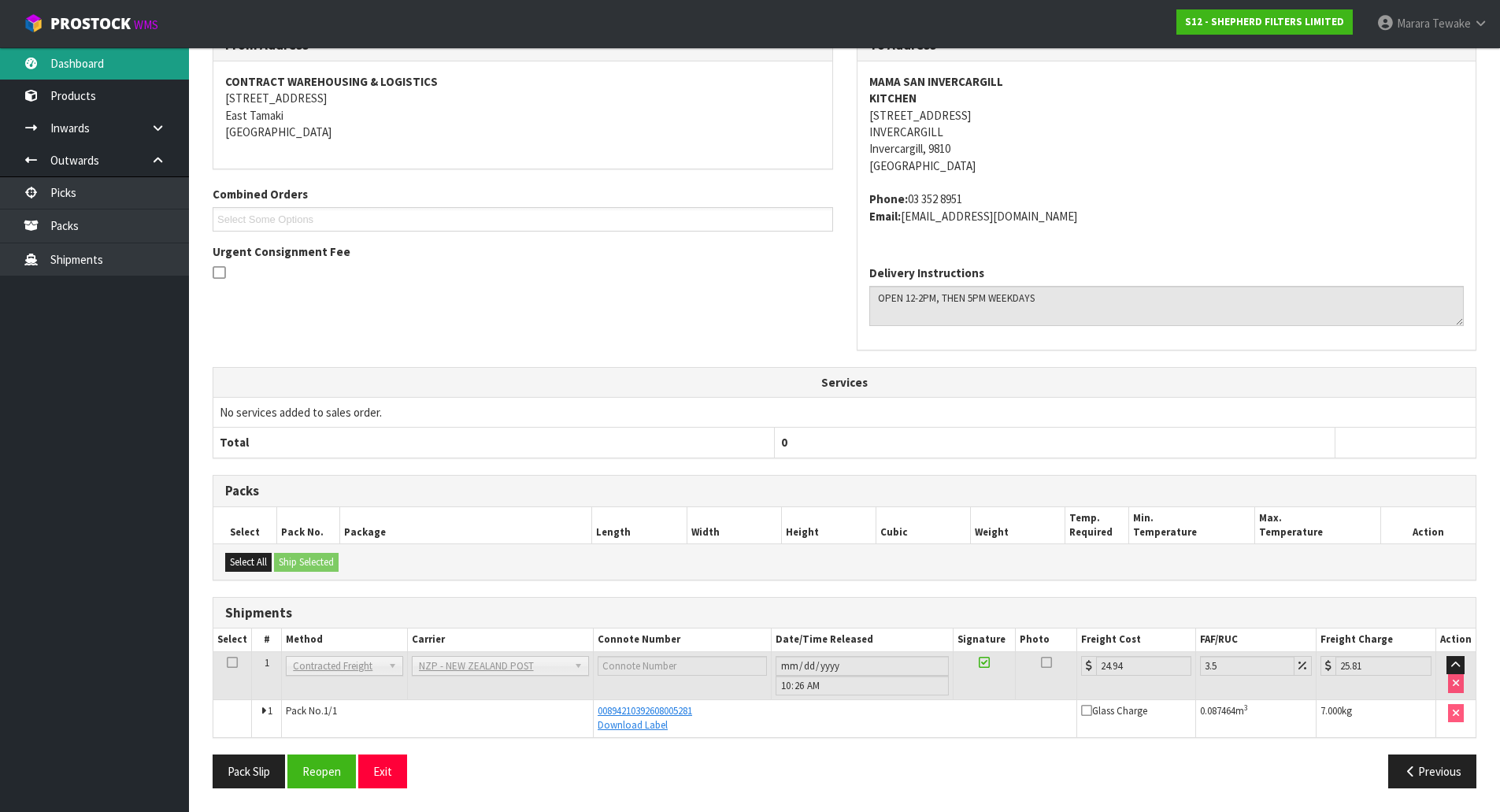
click at [108, 72] on link "Dashboard" at bounding box center [94, 63] width 189 height 32
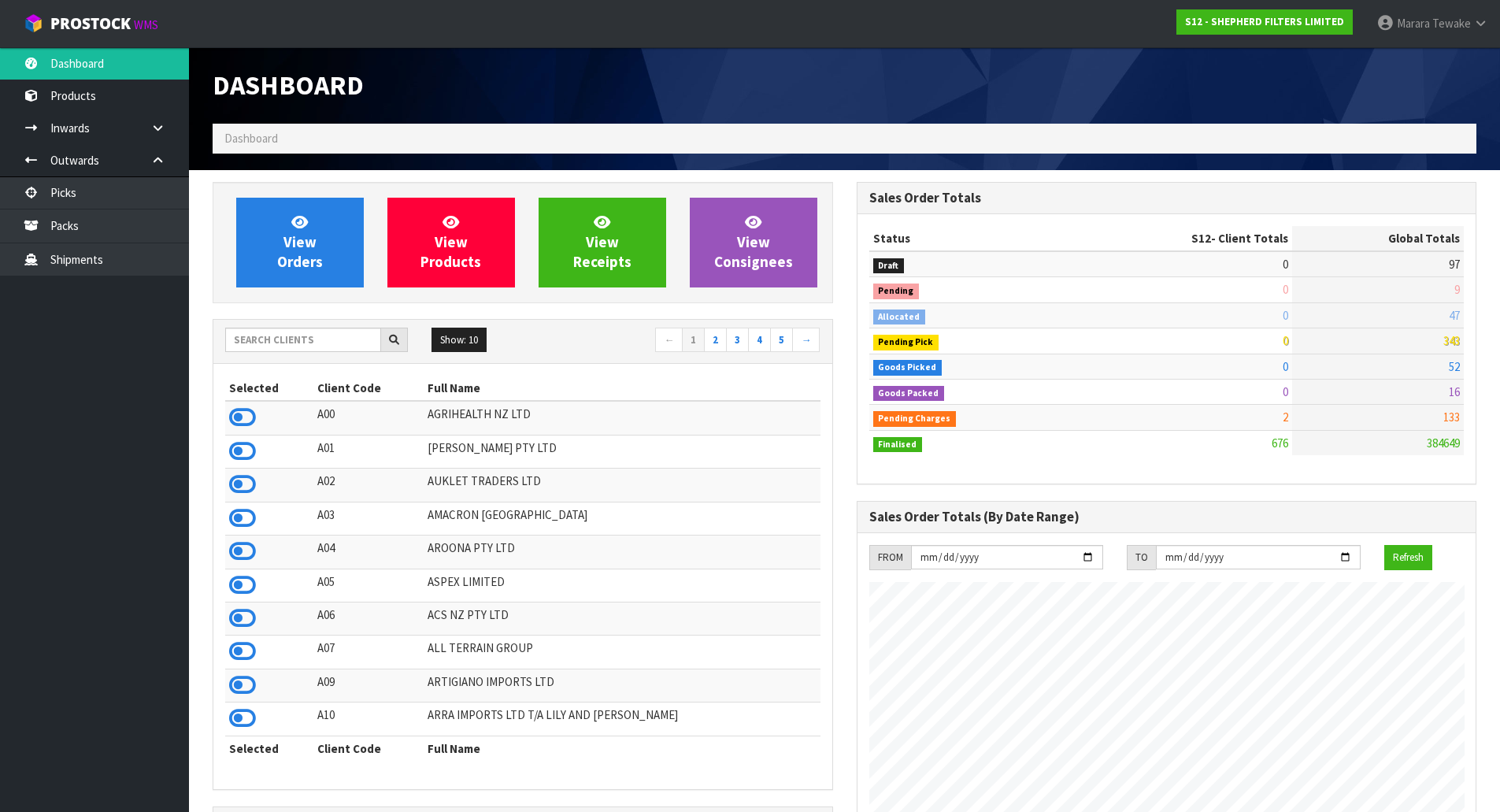
drag, startPoint x: 290, startPoint y: 325, endPoint x: 290, endPoint y: 334, distance: 9.0
click at [290, 333] on div "Show: 10 5 10 25 50 ← 1 2 3 4 5 →" at bounding box center [523, 342] width 619 height 44
click at [286, 339] on input "text" at bounding box center [303, 339] width 156 height 25
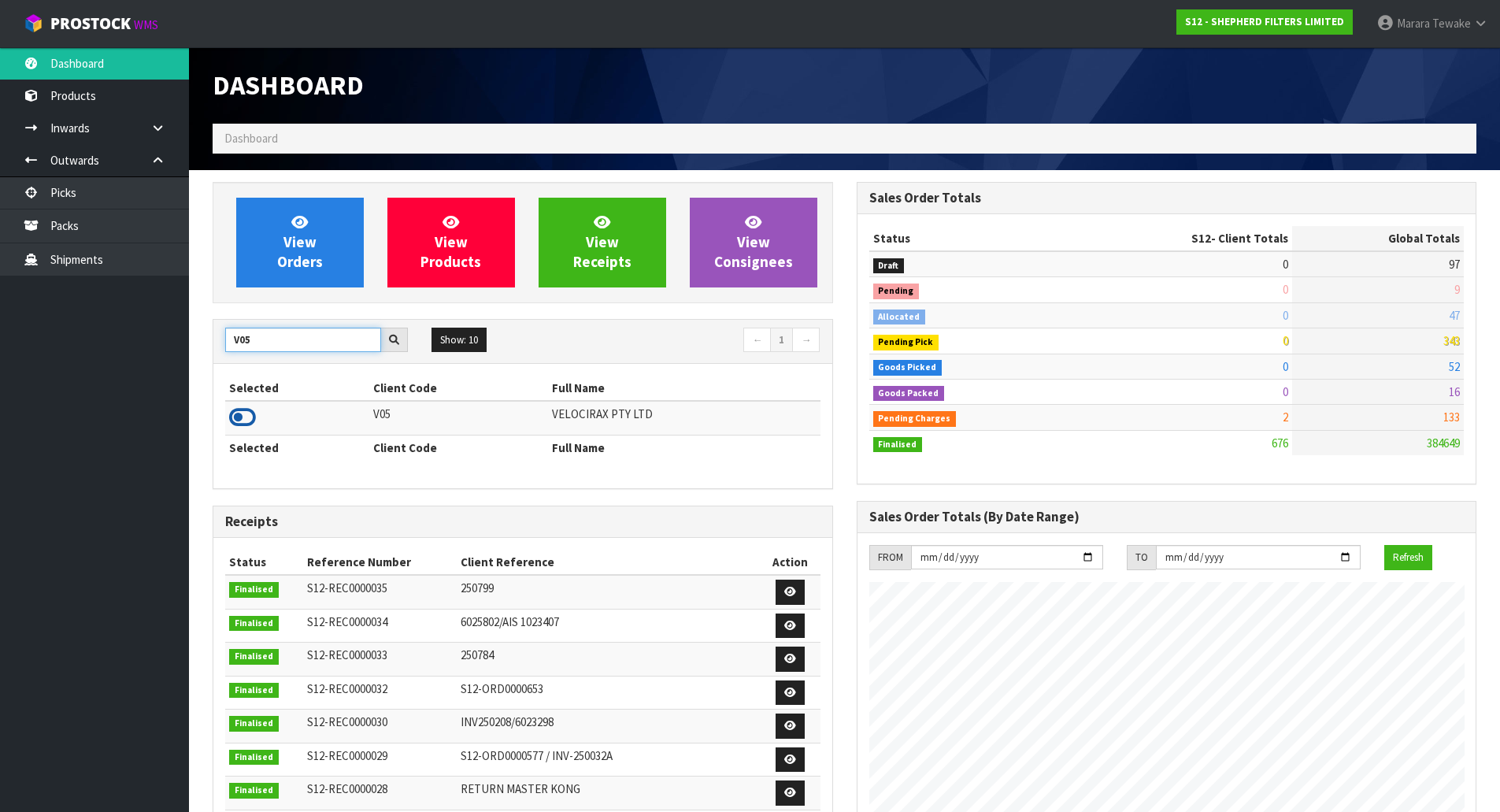
type input "V05"
click at [246, 414] on icon at bounding box center [243, 417] width 27 height 24
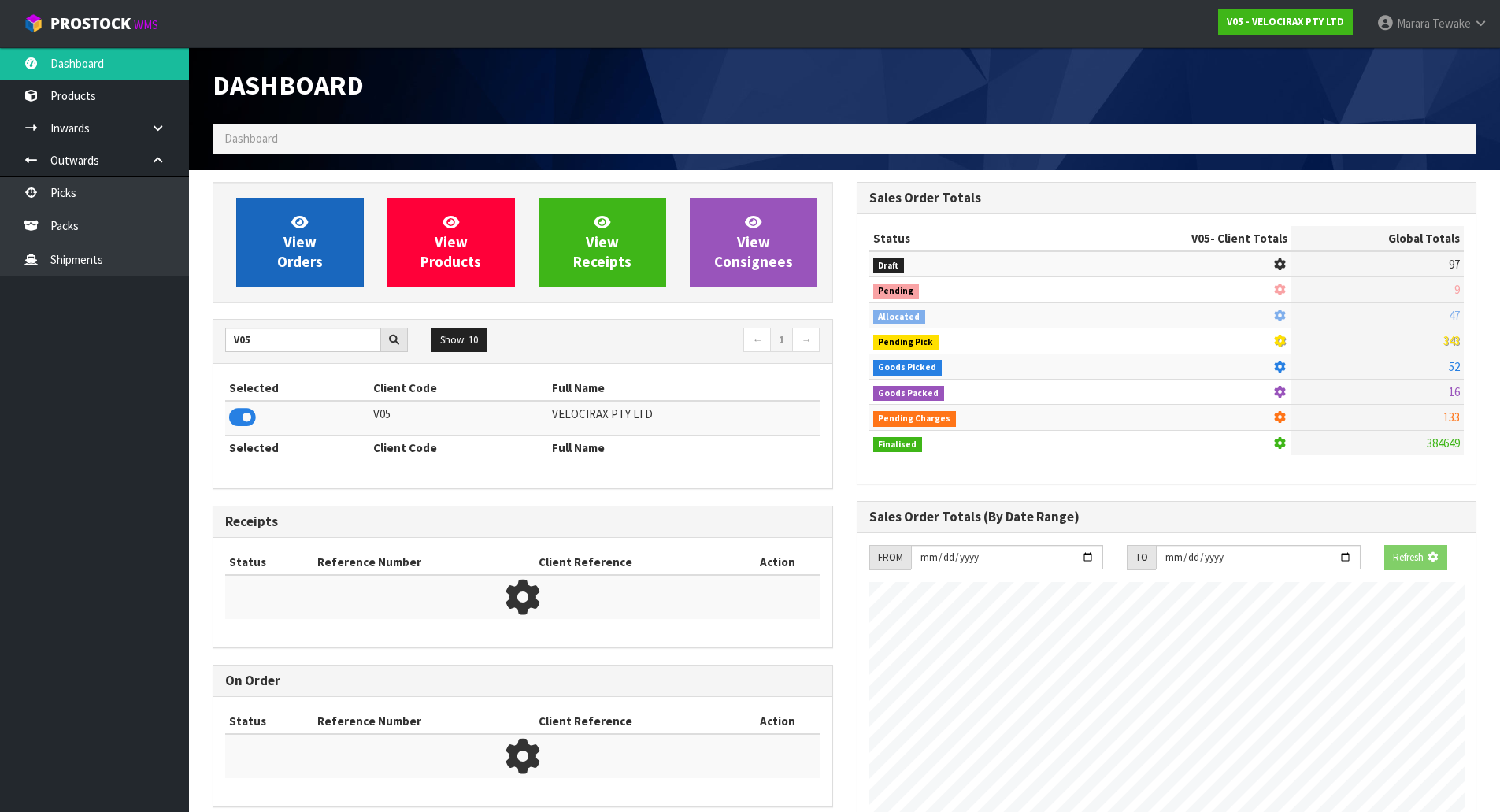
scroll to position [982, 644]
click at [304, 259] on span "View Orders" at bounding box center [300, 242] width 46 height 59
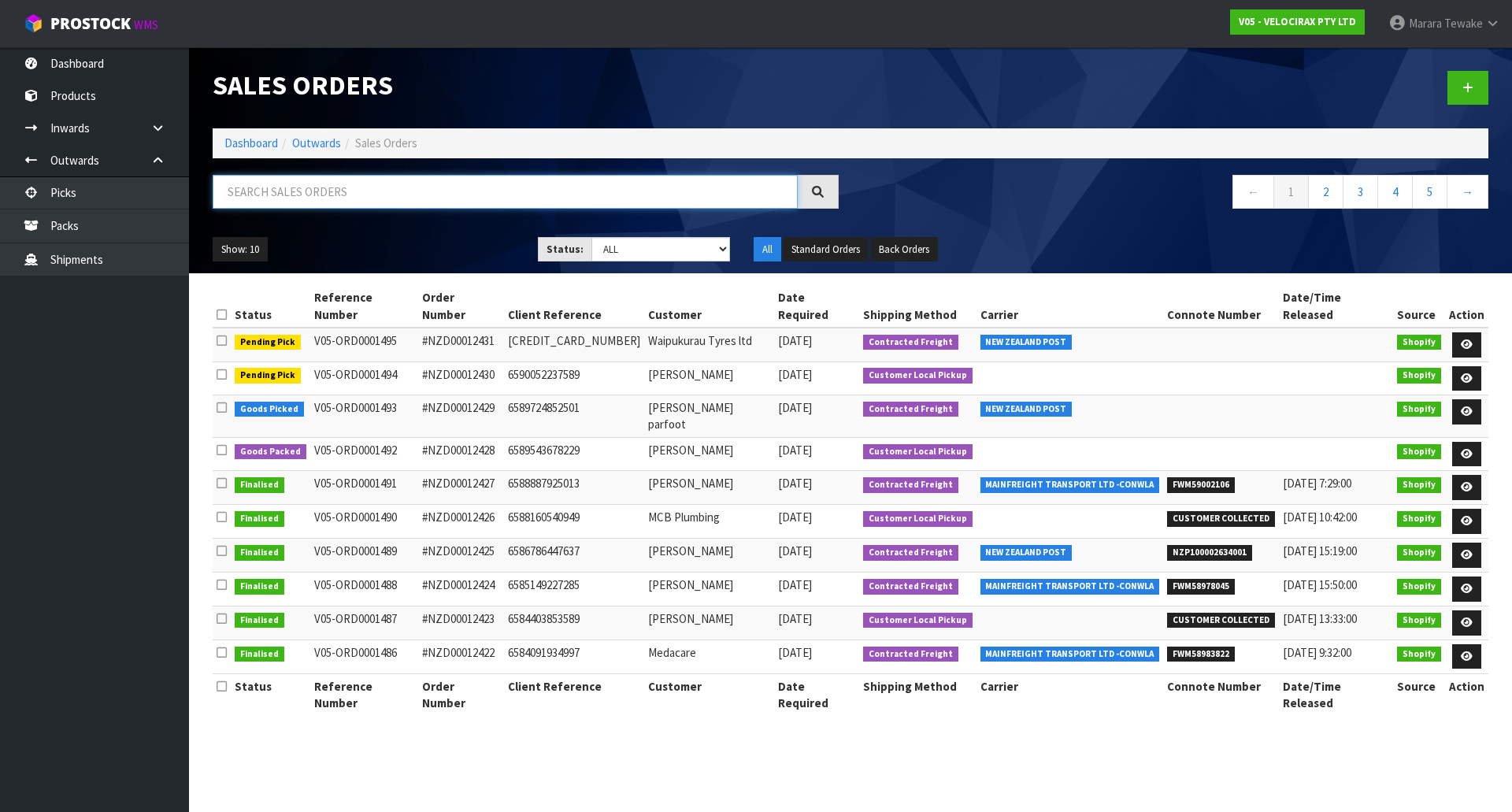
click at [418, 185] on input "text" at bounding box center [505, 191] width 585 height 34
type input "JOB-0416506"
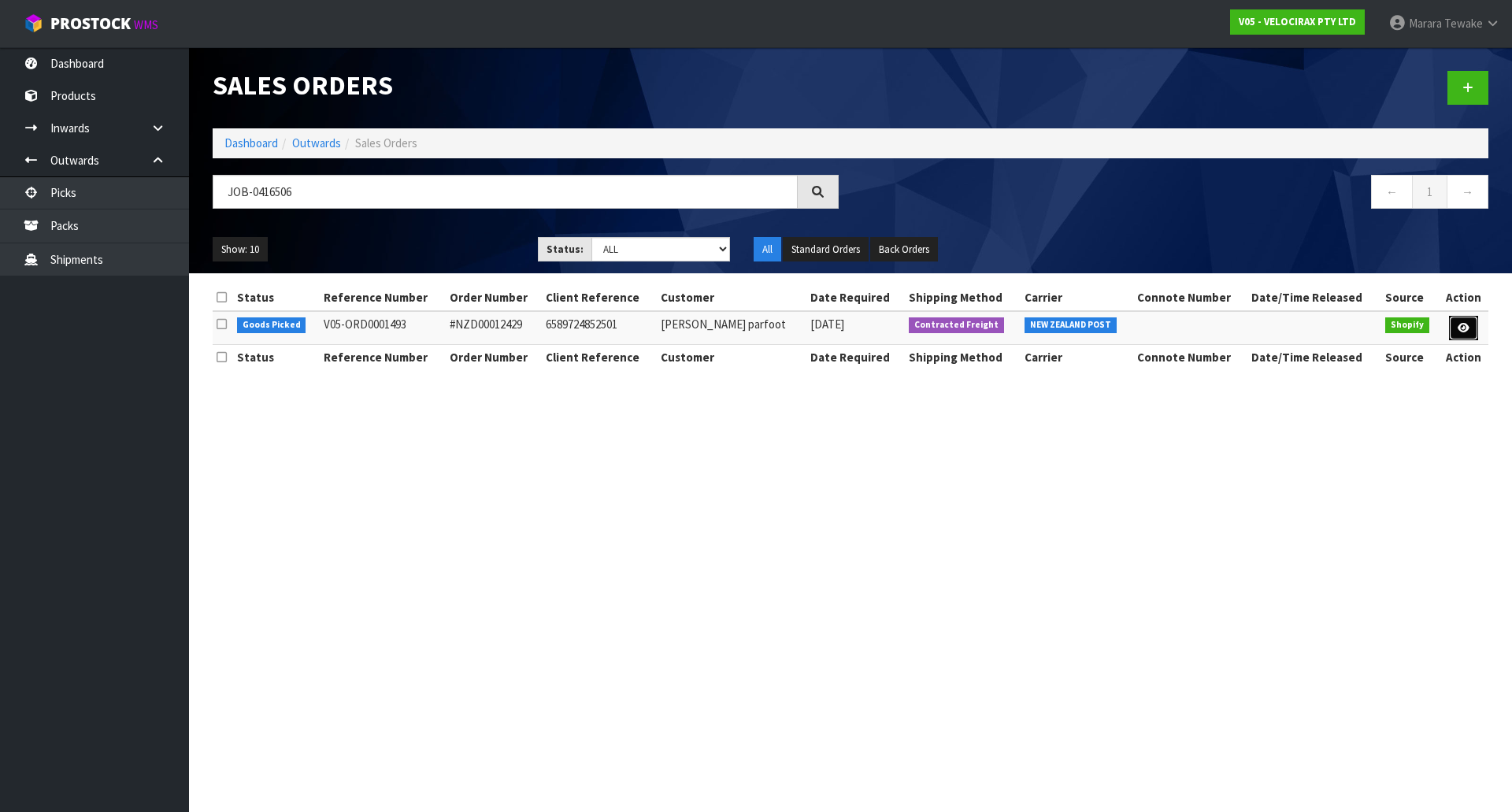
click at [1461, 328] on icon at bounding box center [1464, 327] width 12 height 10
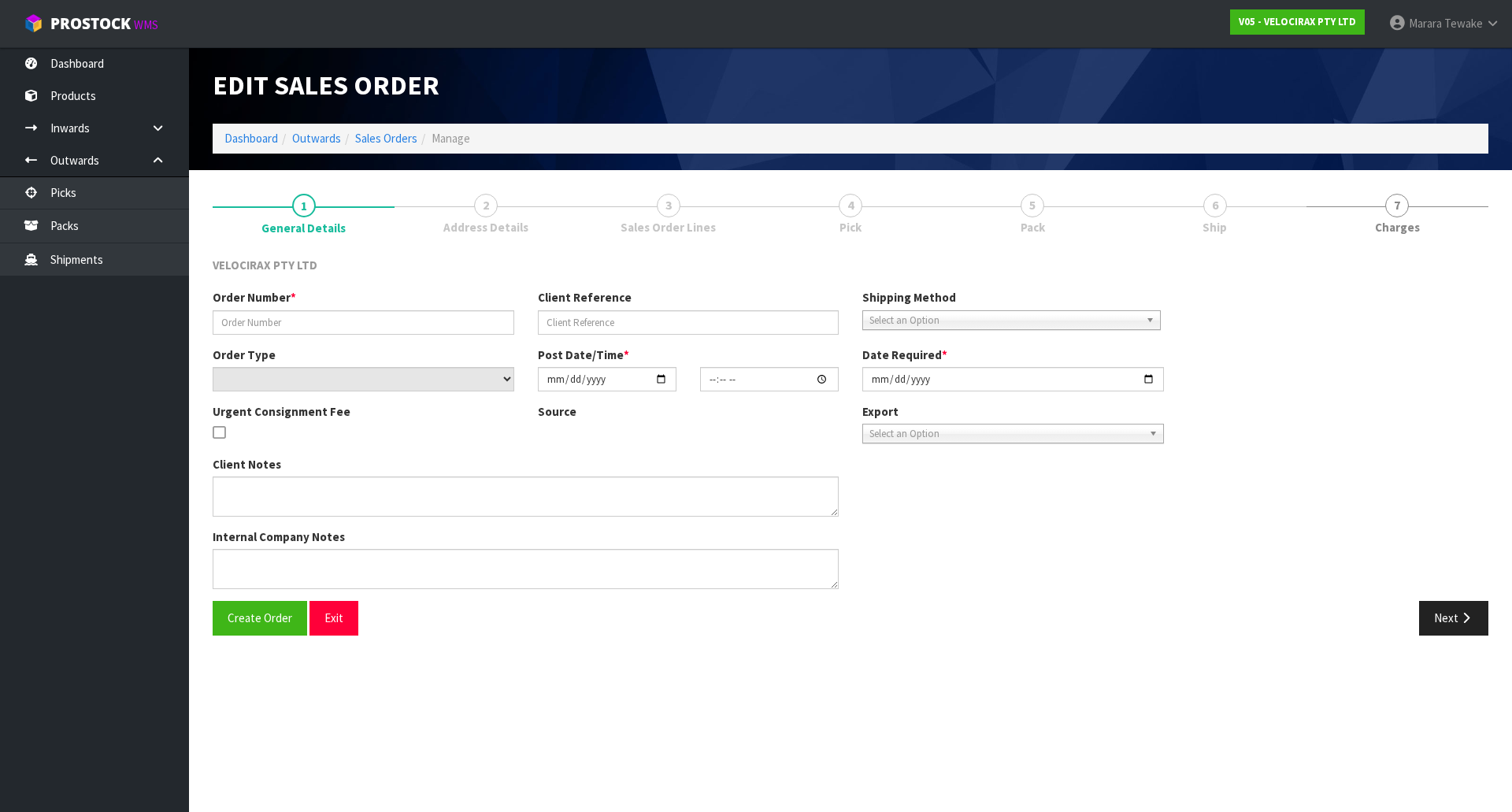
type input "#NZD00012429"
type input "6589724852501"
select select "number:0"
type input "2025-10-07"
type input "13:22:48.000"
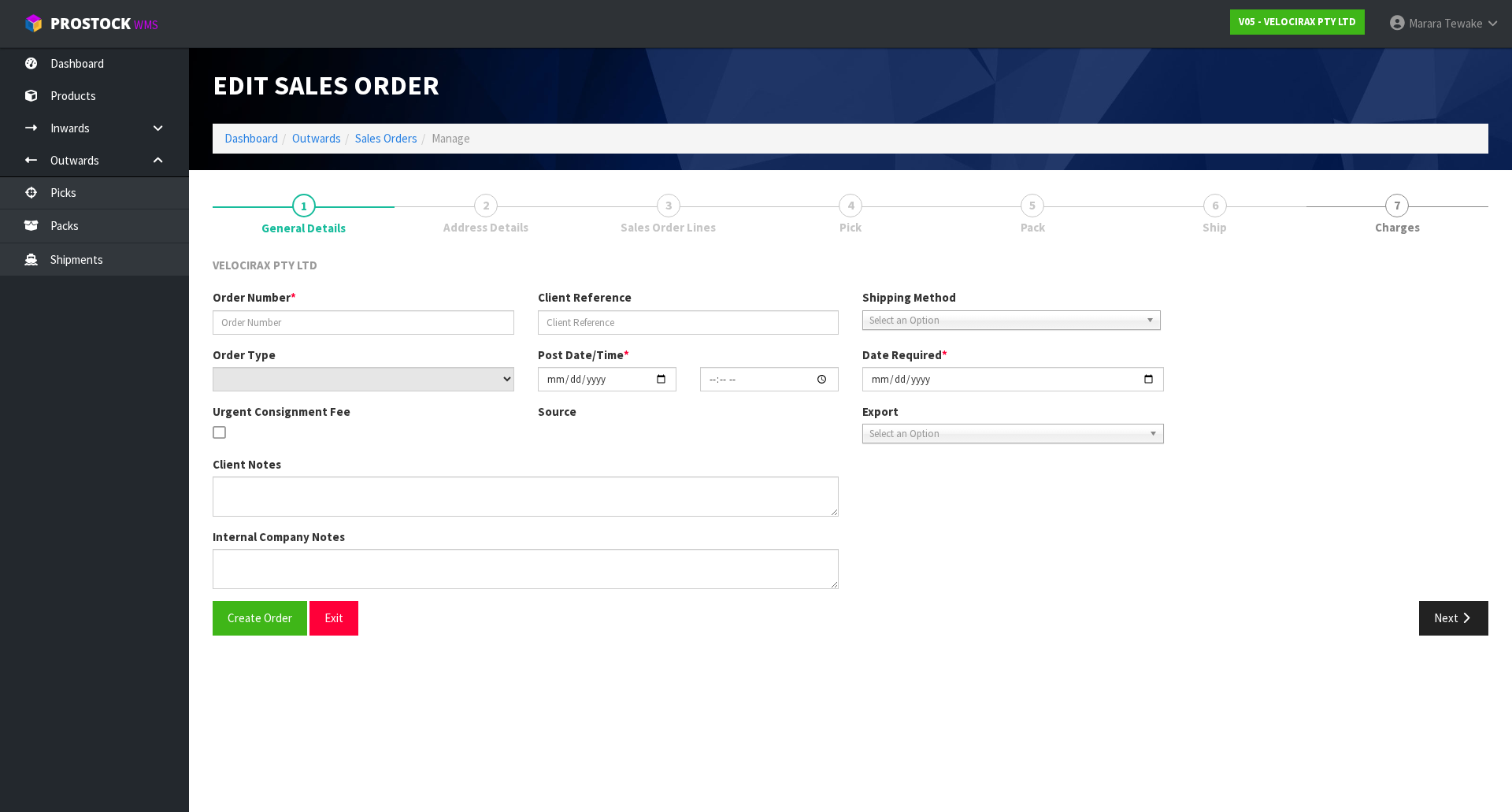
type input "2025-10-08"
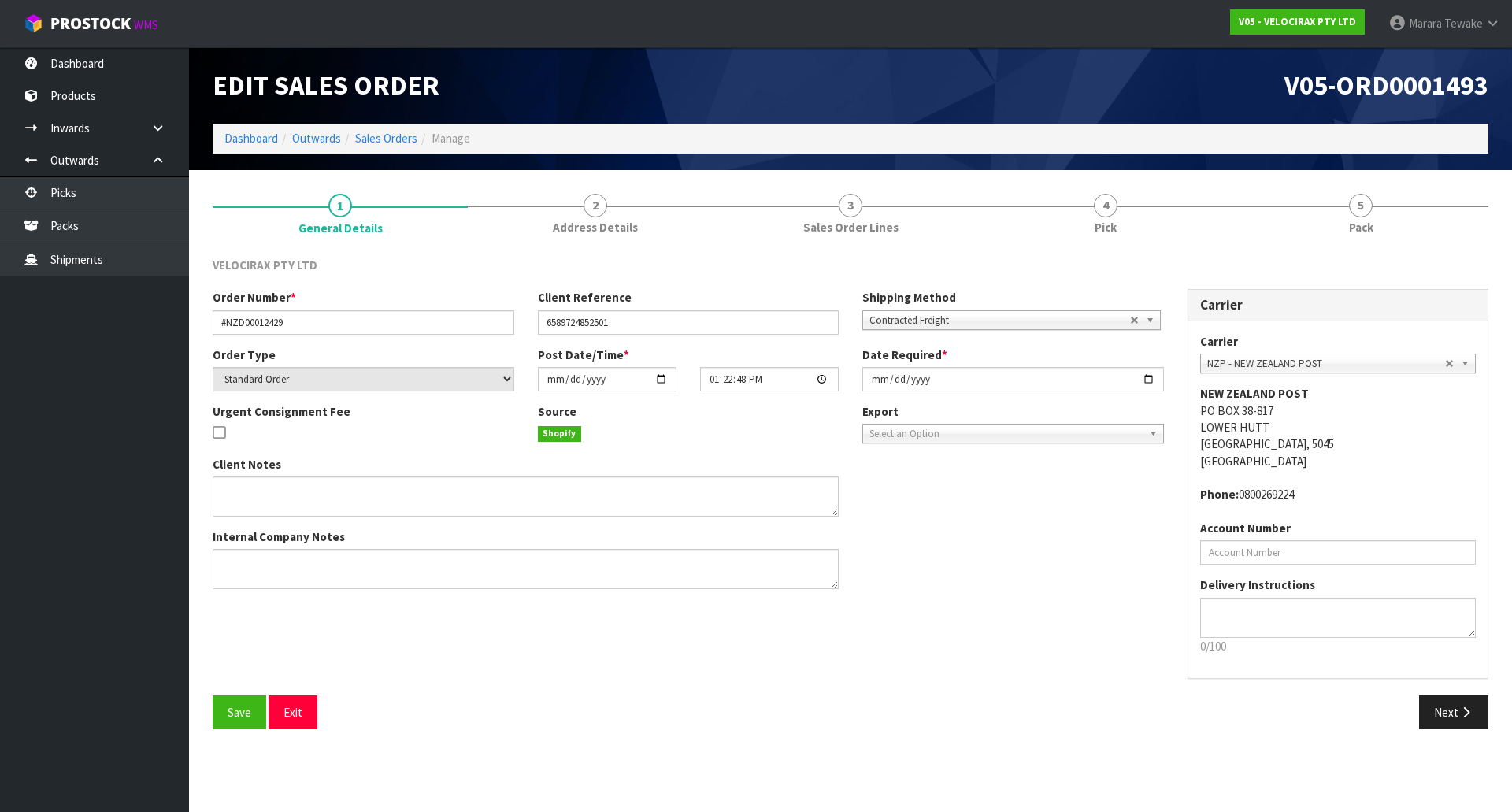
click at [1164, 245] on div "VELOCIRAX PTY LTD Order Number * #NZD00012429 Client Reference 6589724852501 Sh…" at bounding box center [851, 493] width 1276 height 497
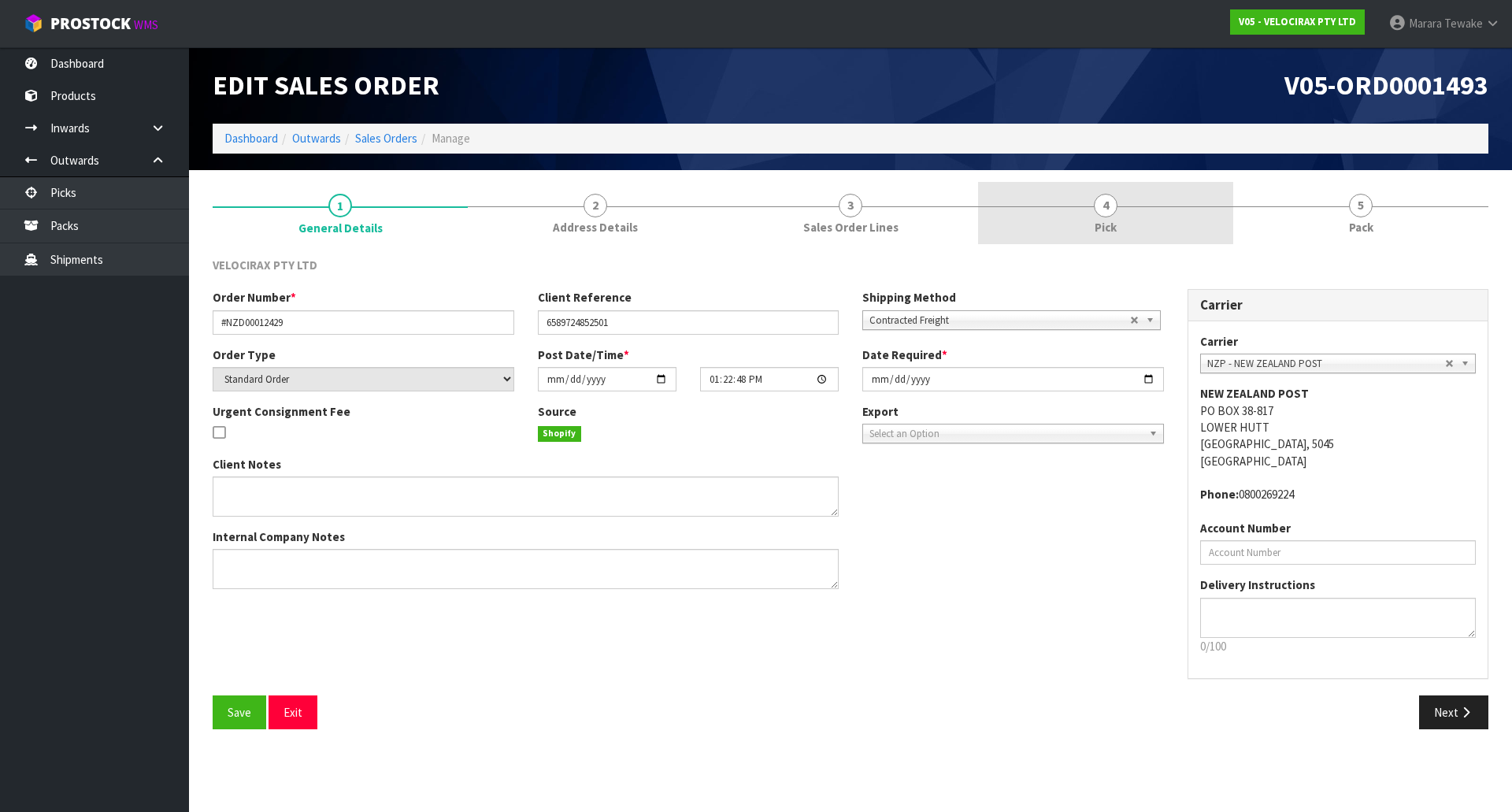
click at [1146, 223] on link "4 Pick" at bounding box center [1106, 213] width 255 height 62
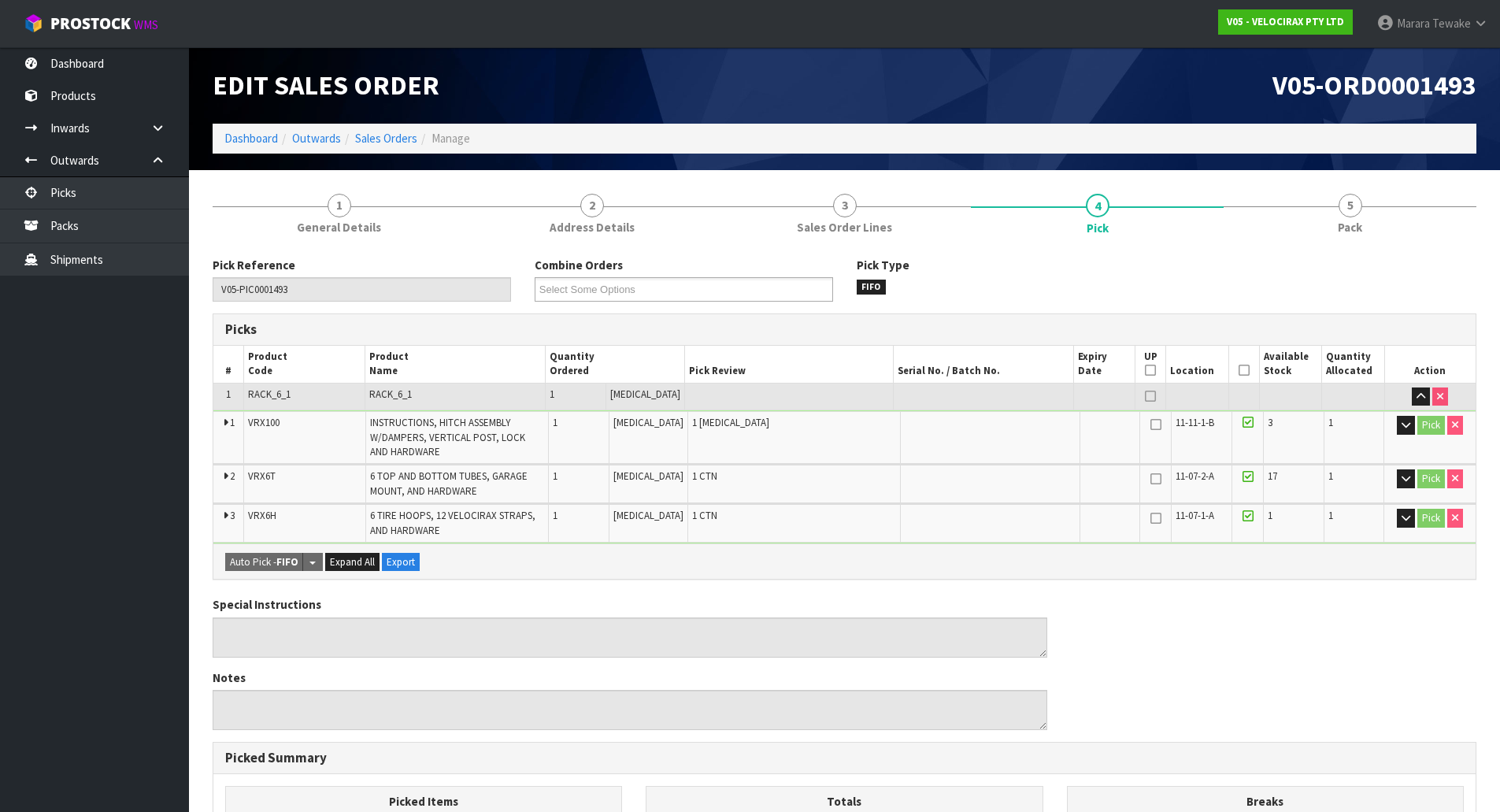
click at [1242, 370] on icon at bounding box center [1245, 370] width 11 height 1
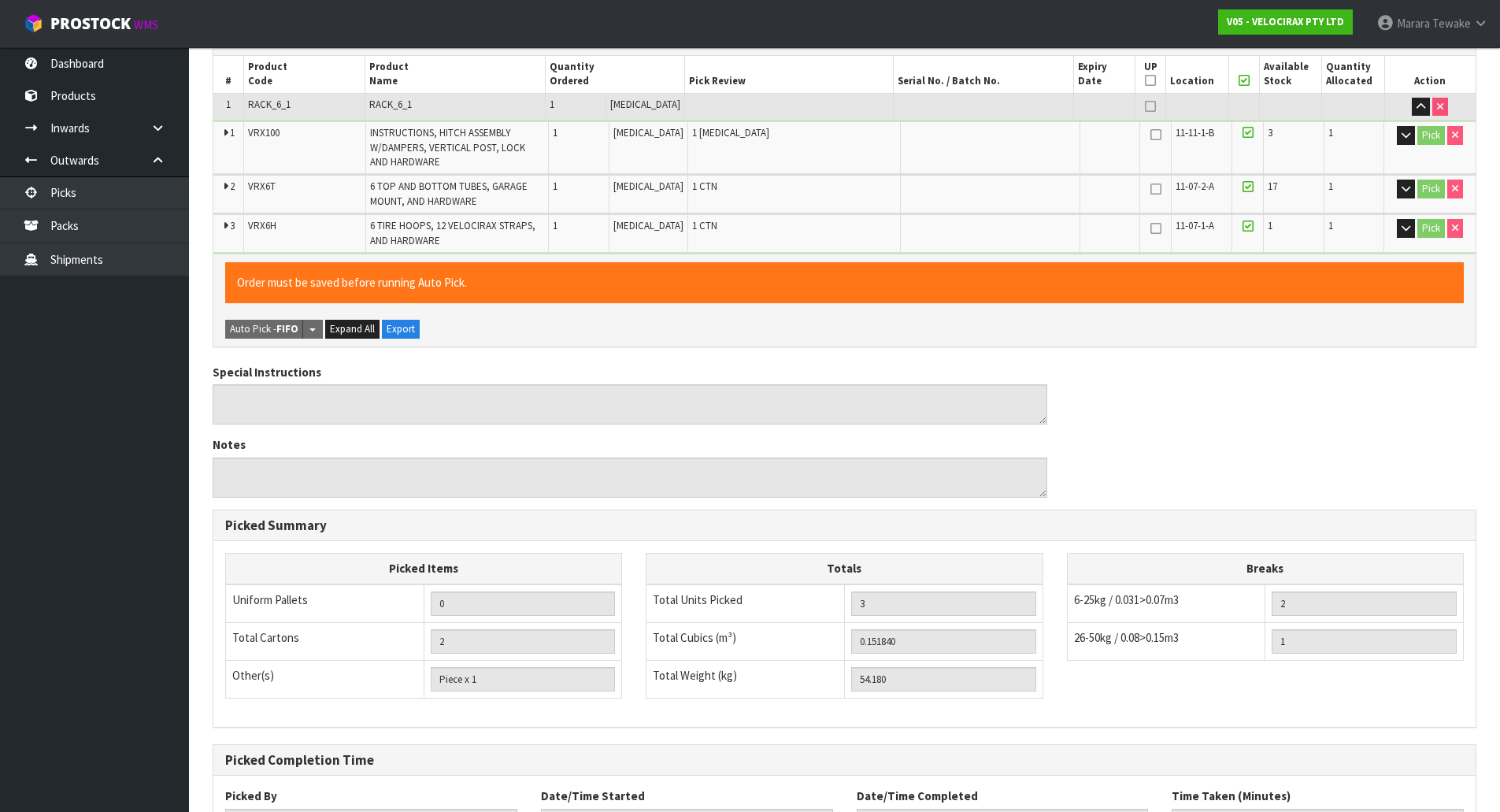
scroll to position [421, 0]
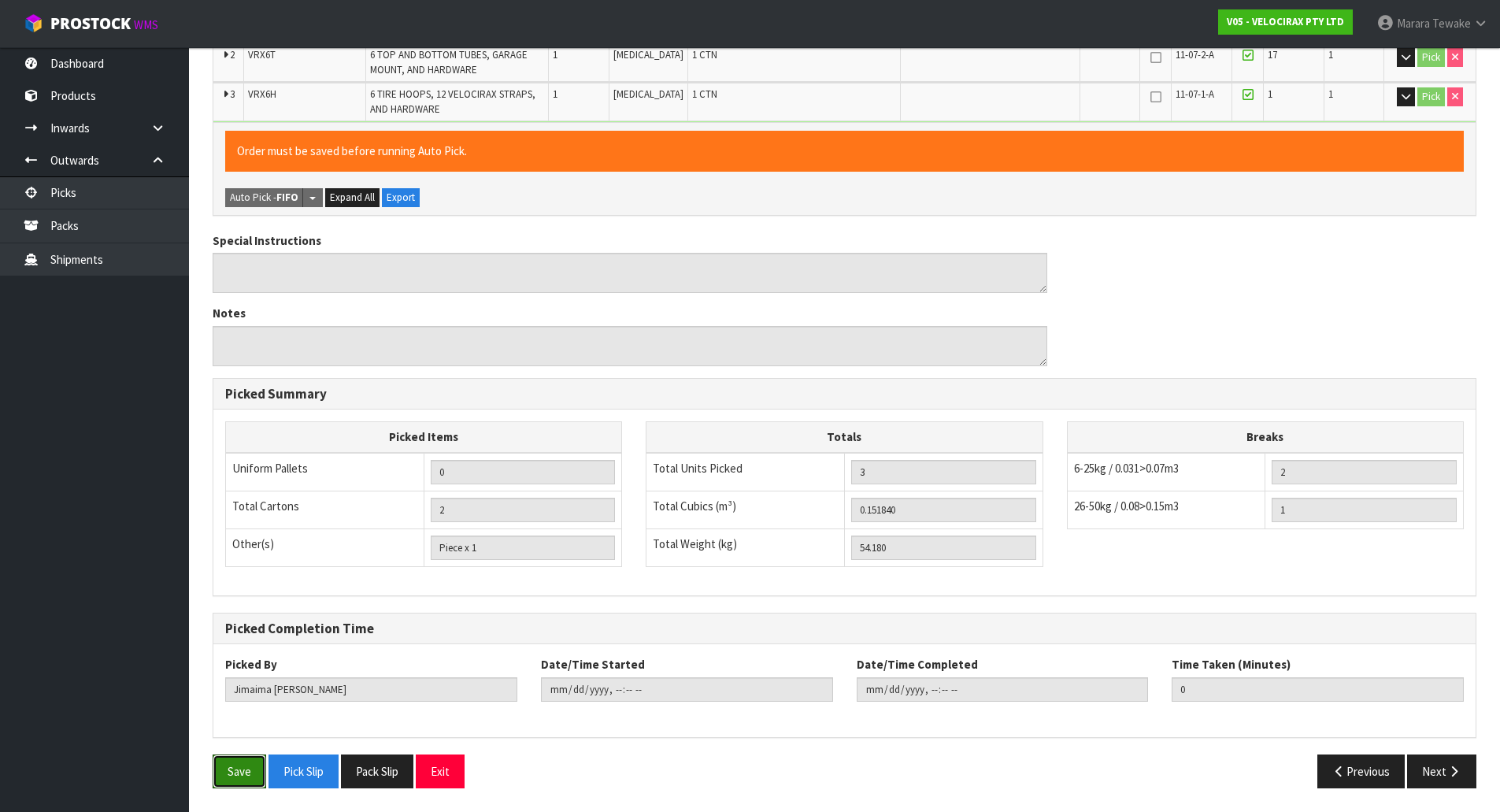
drag, startPoint x: 237, startPoint y: 772, endPoint x: 332, endPoint y: 719, distance: 108.8
click at [238, 772] on button "Save" at bounding box center [240, 771] width 54 height 34
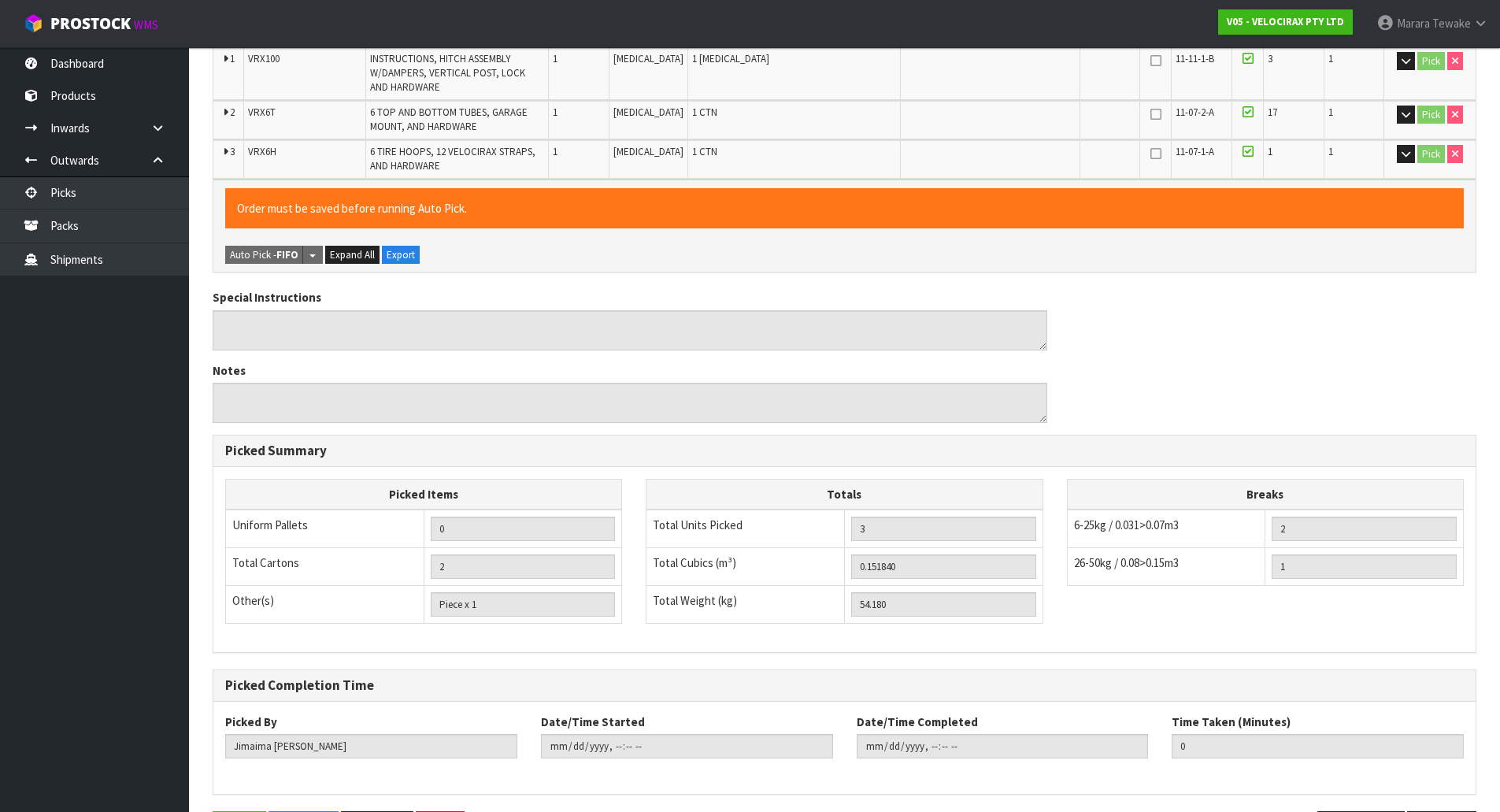
scroll to position [0, 0]
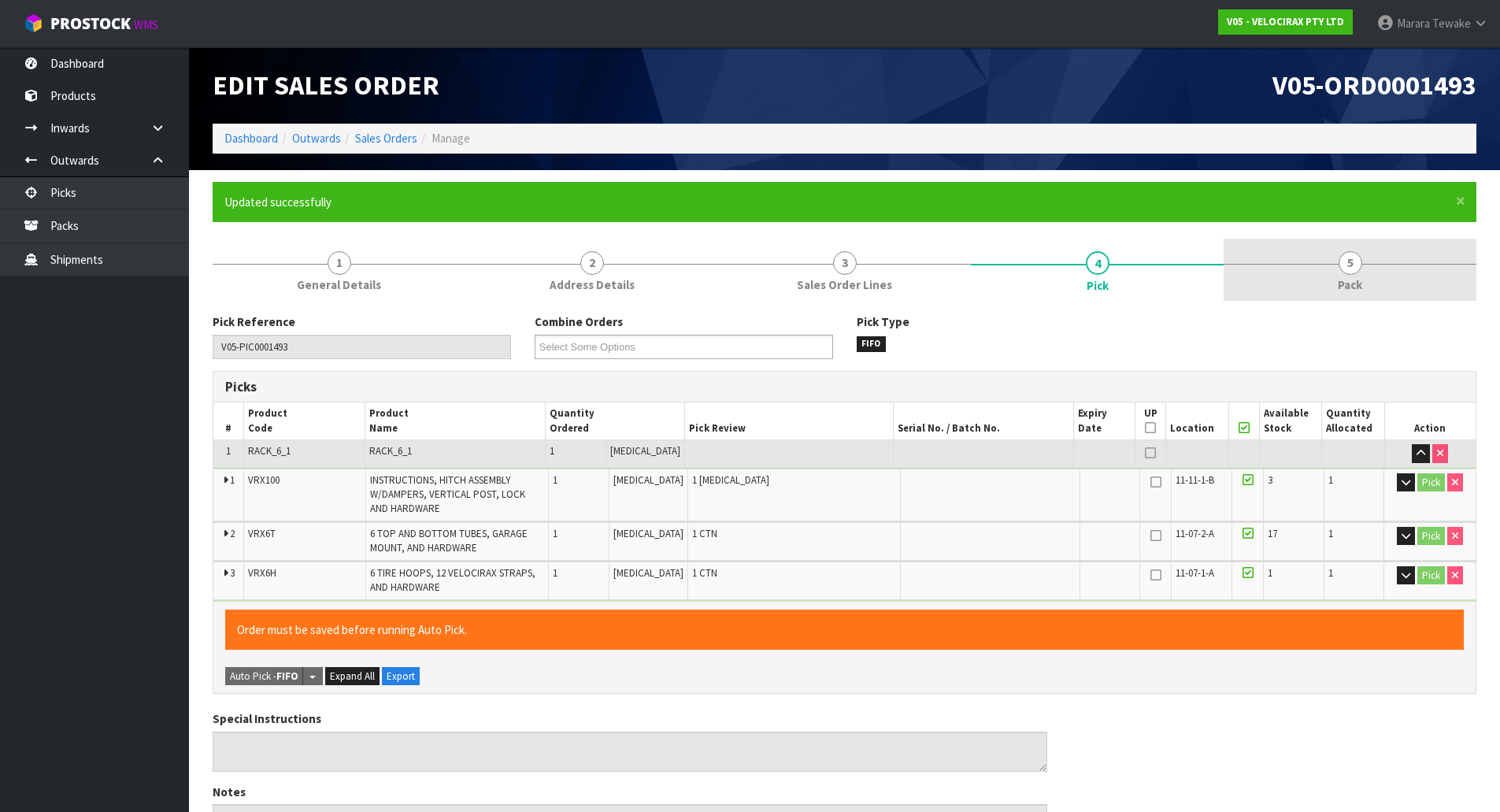
type input "Marara Tewake"
type input "2025-10-08T10:27:48"
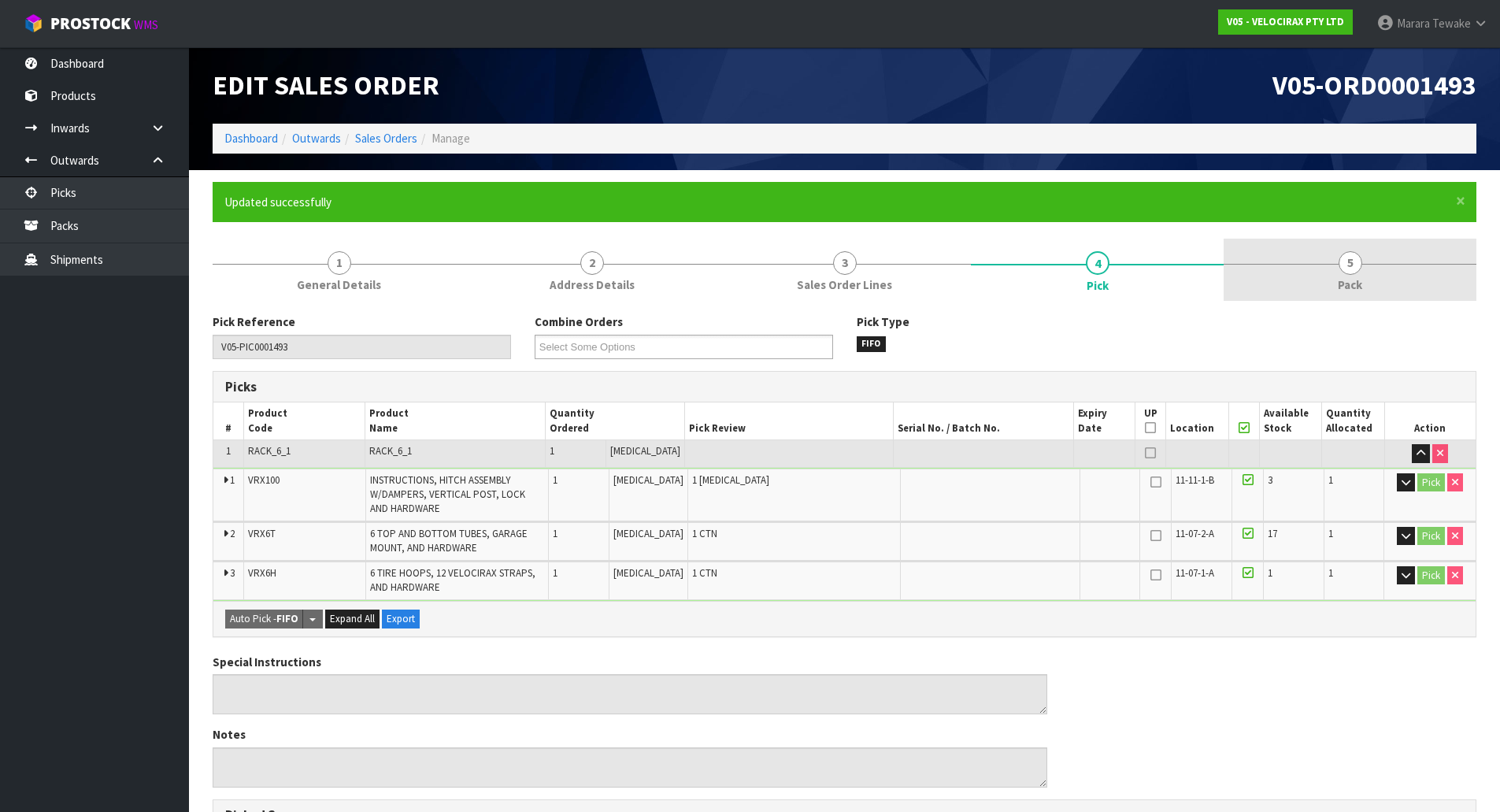
click at [1350, 268] on span "5" at bounding box center [1351, 263] width 24 height 24
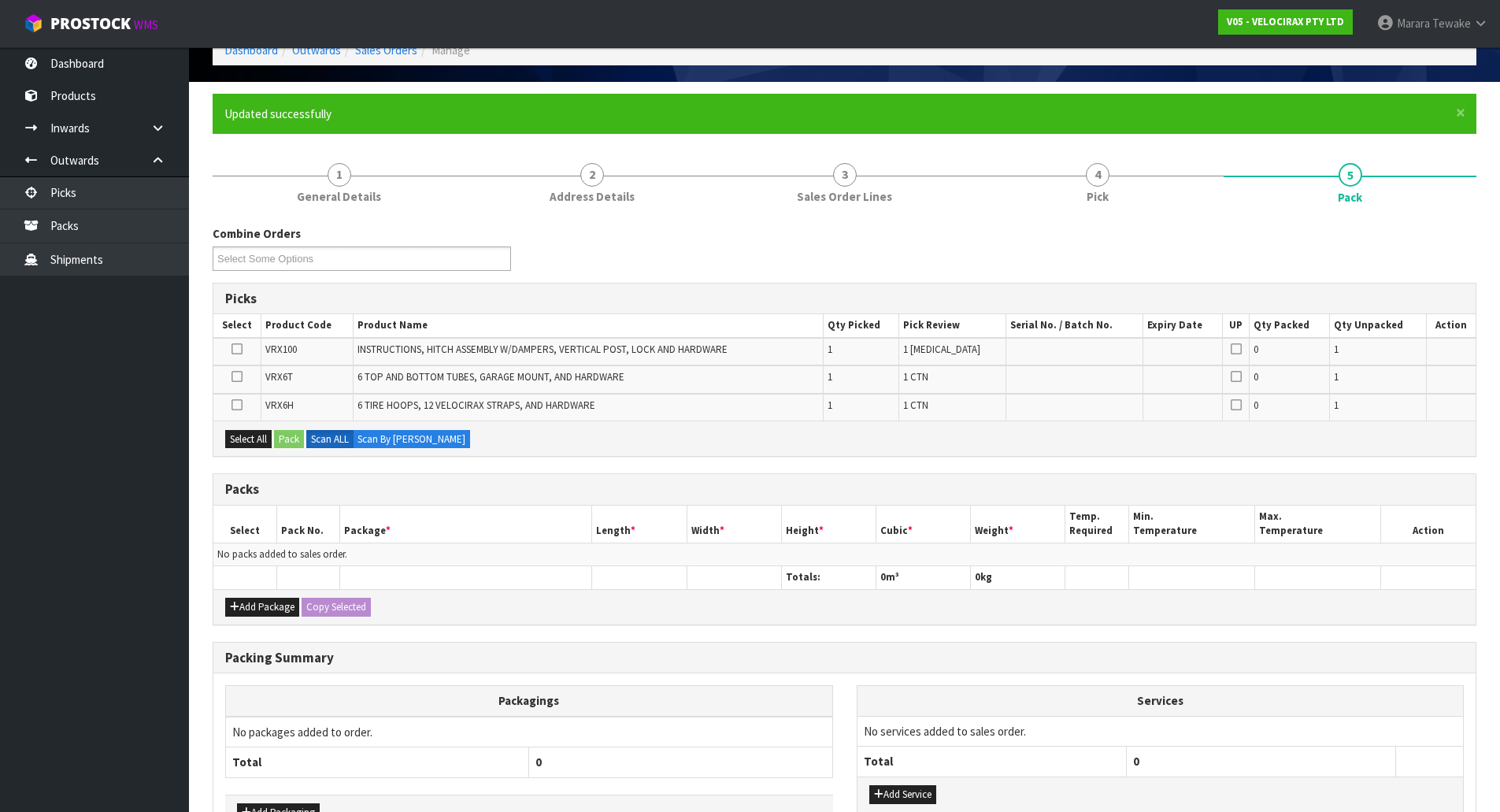
scroll to position [193, 0]
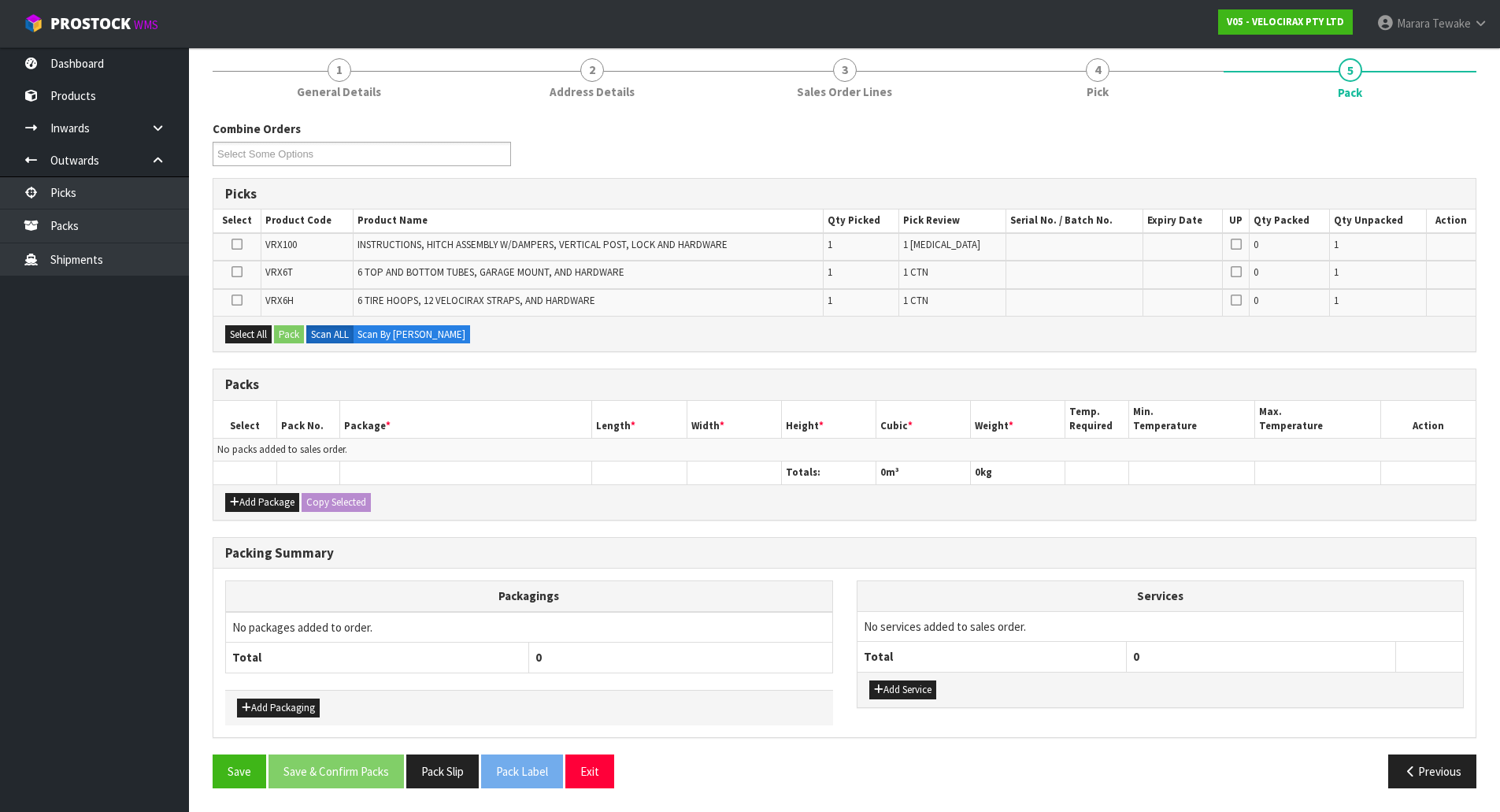
click at [239, 244] on icon at bounding box center [237, 244] width 11 height 1
click at [0, 0] on input "checkbox" at bounding box center [0, 0] width 0 height 0
click at [290, 328] on button "Pack" at bounding box center [289, 334] width 30 height 19
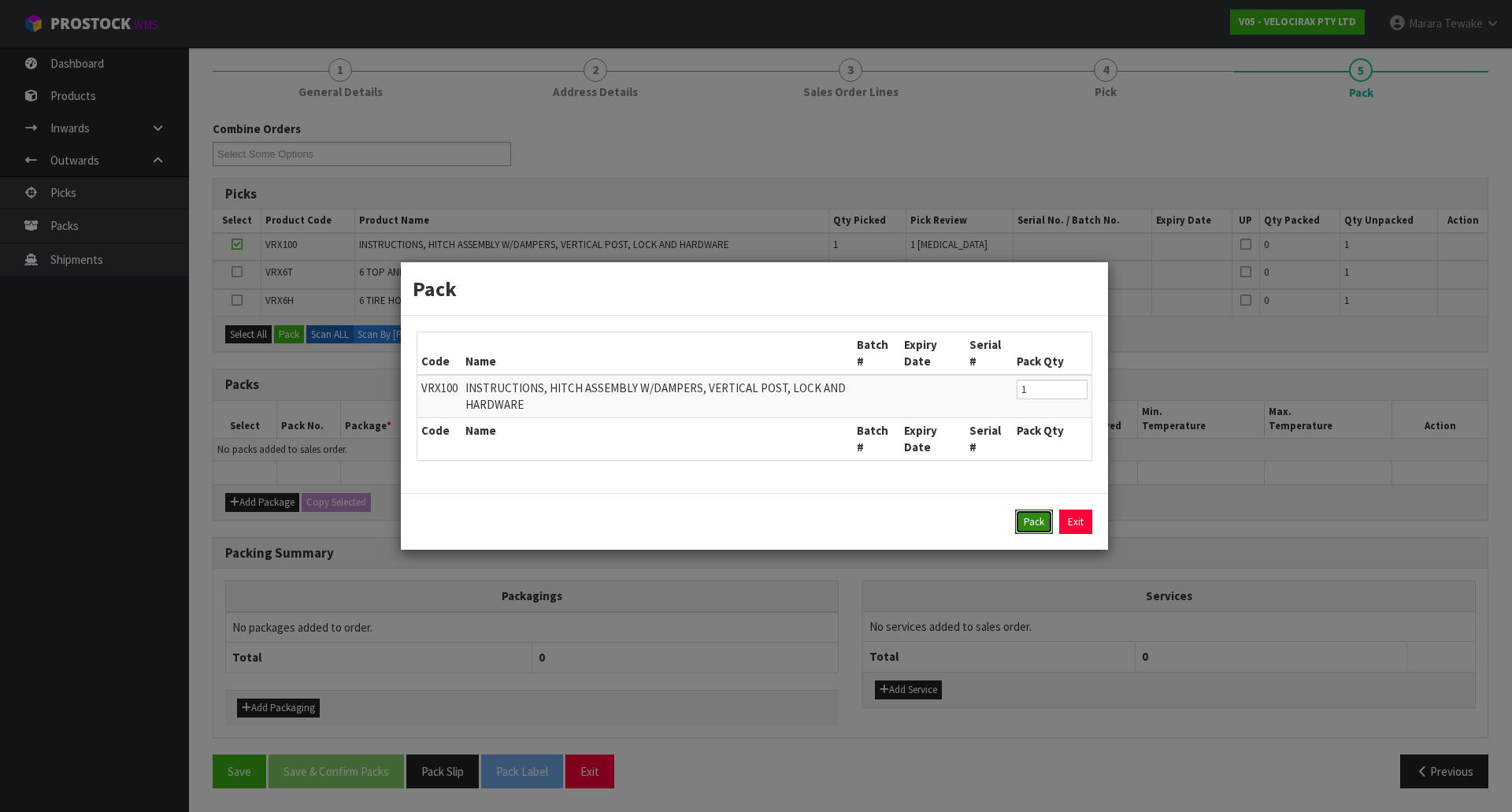
click at [1033, 527] on button "Pack" at bounding box center [1034, 522] width 38 height 25
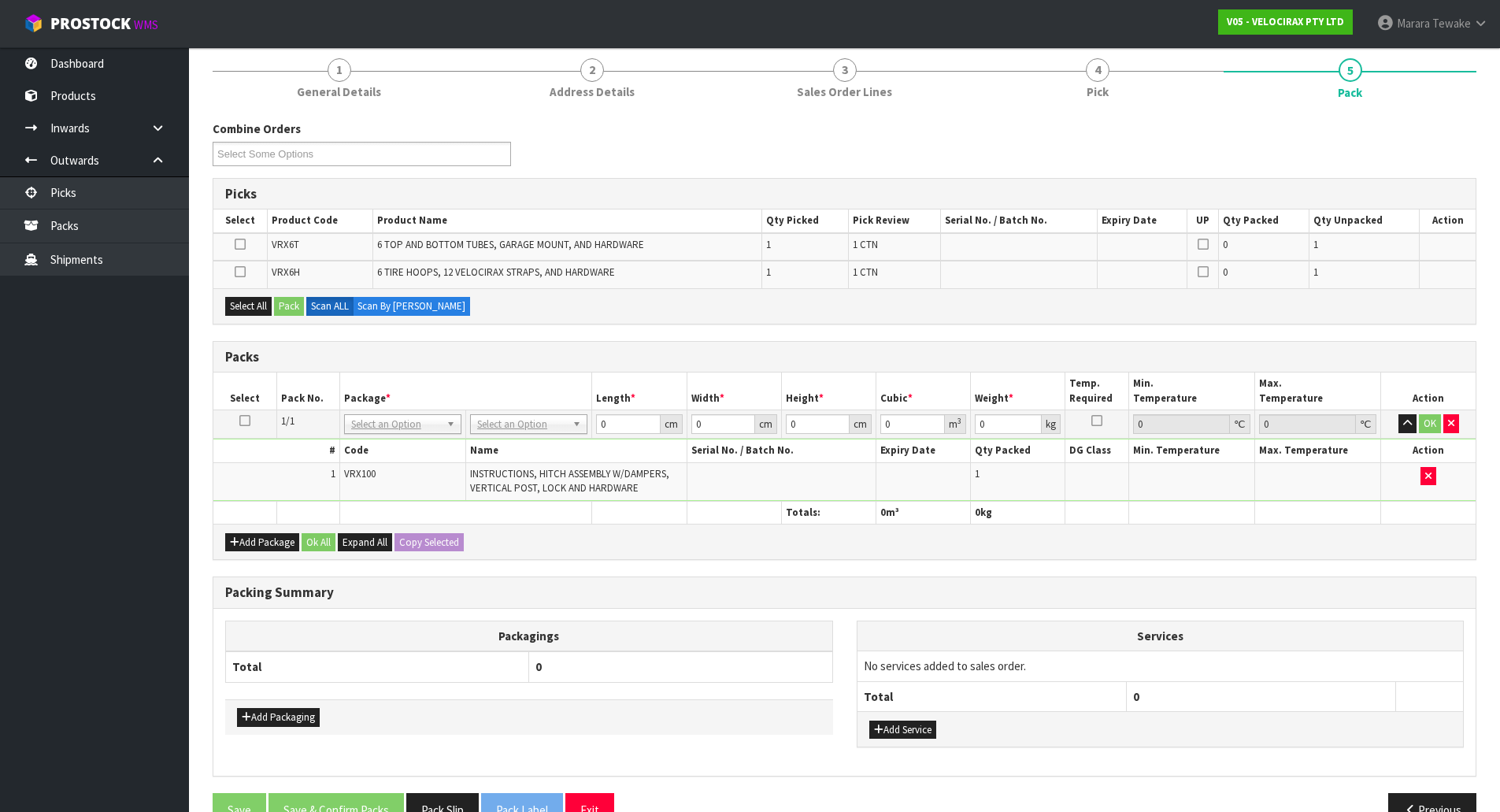
click at [244, 272] on icon at bounding box center [240, 272] width 11 height 1
click at [0, 0] on input "checkbox" at bounding box center [0, 0] width 0 height 0
click at [295, 308] on button "Pack" at bounding box center [289, 307] width 30 height 19
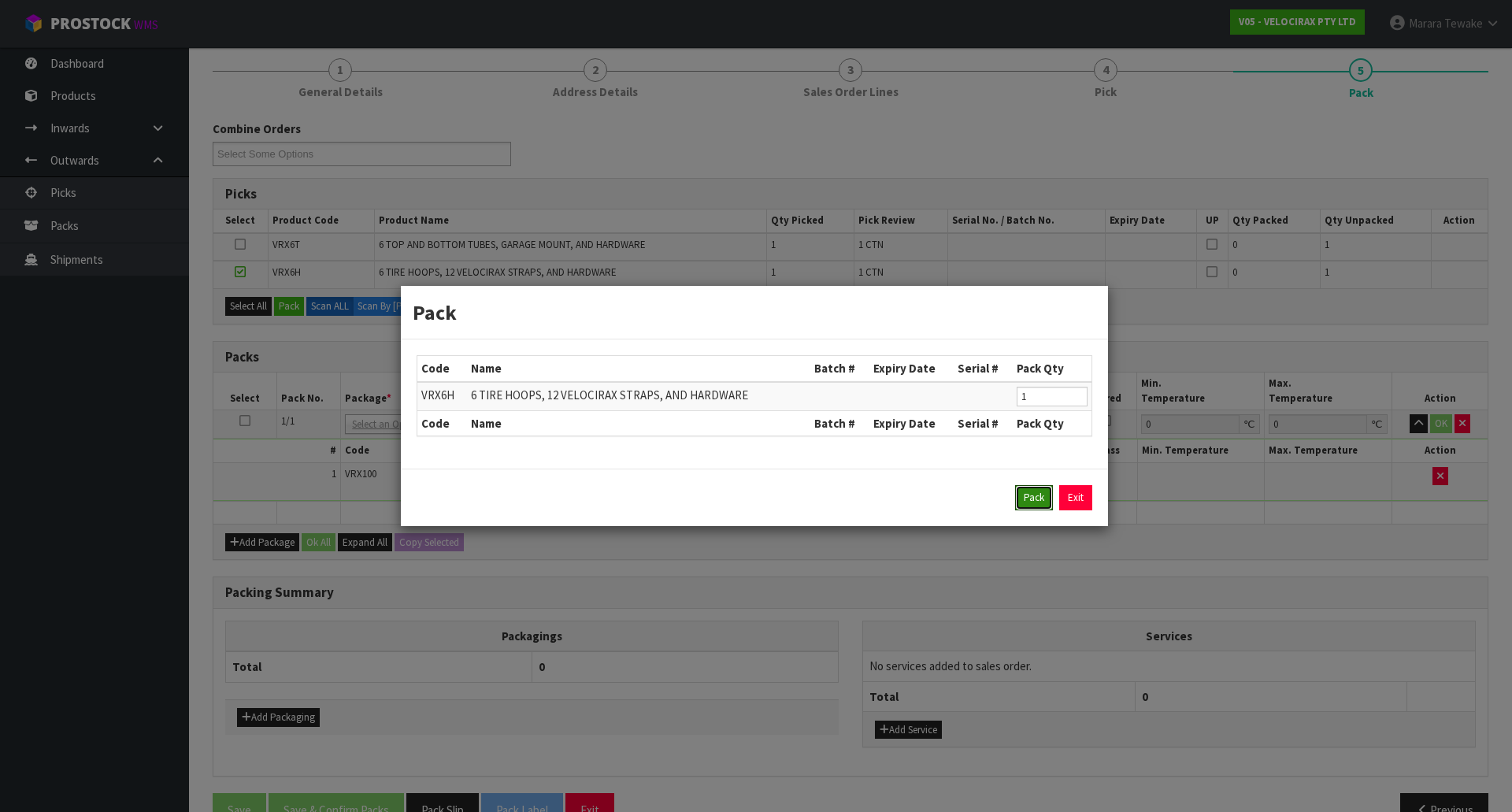
click at [1026, 500] on button "Pack" at bounding box center [1034, 498] width 38 height 25
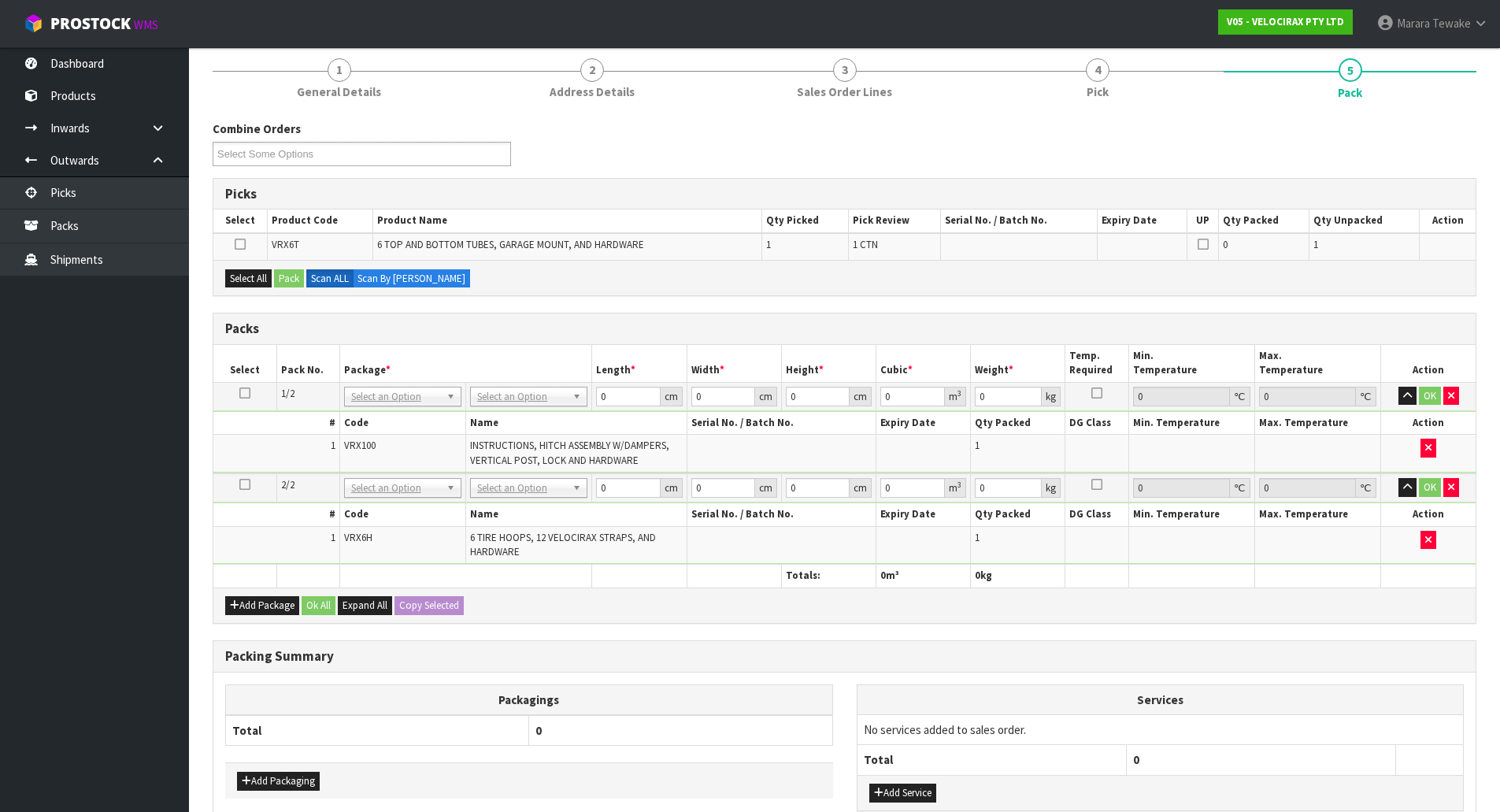
click at [242, 245] on icon at bounding box center [240, 244] width 11 height 1
click at [0, 0] on input "checkbox" at bounding box center [0, 0] width 0 height 0
click at [290, 278] on button "Pack" at bounding box center [289, 279] width 30 height 19
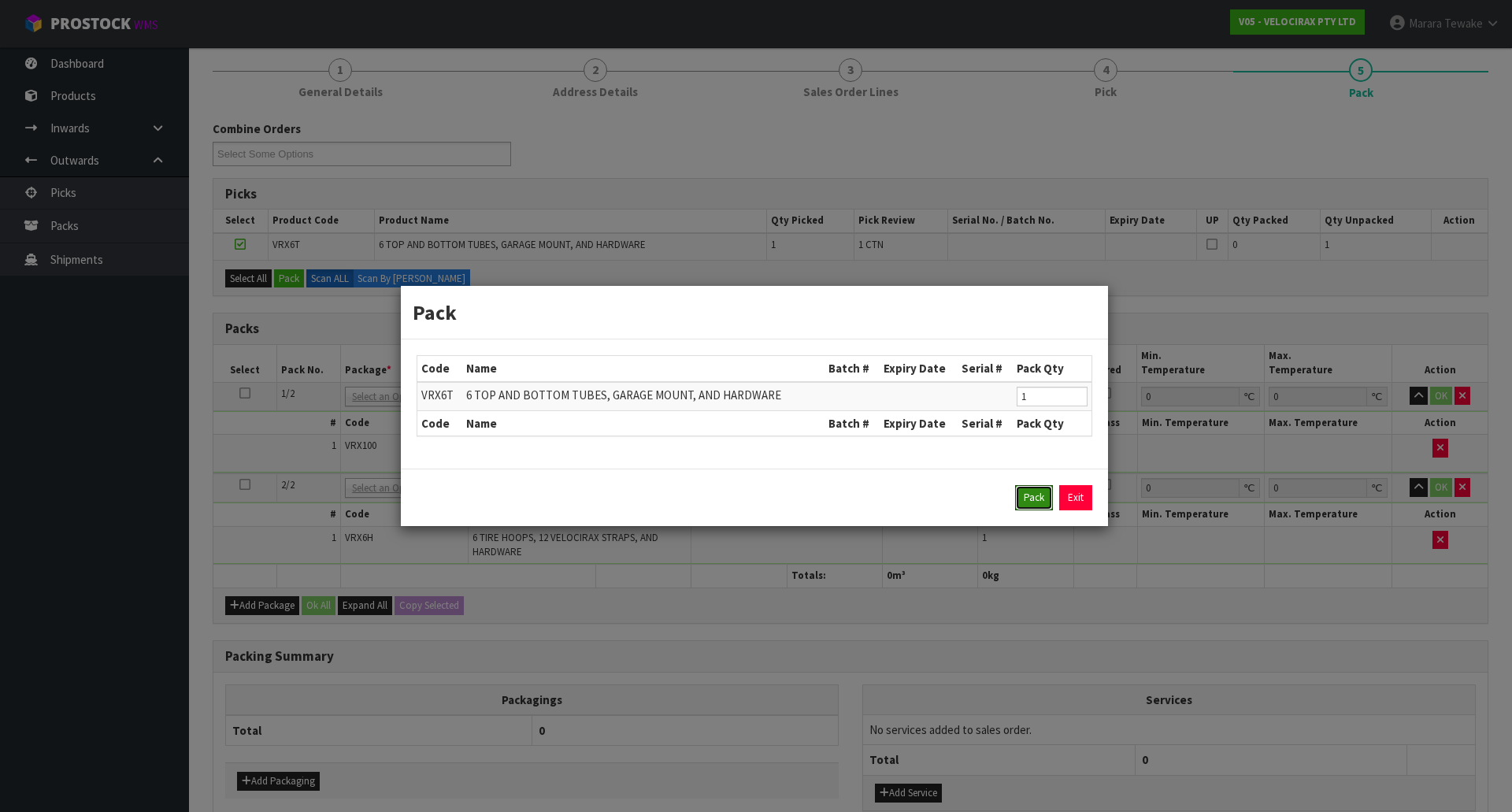
drag, startPoint x: 1032, startPoint y: 499, endPoint x: 1008, endPoint y: 440, distance: 63.7
click at [1032, 494] on button "Pack" at bounding box center [1034, 498] width 38 height 25
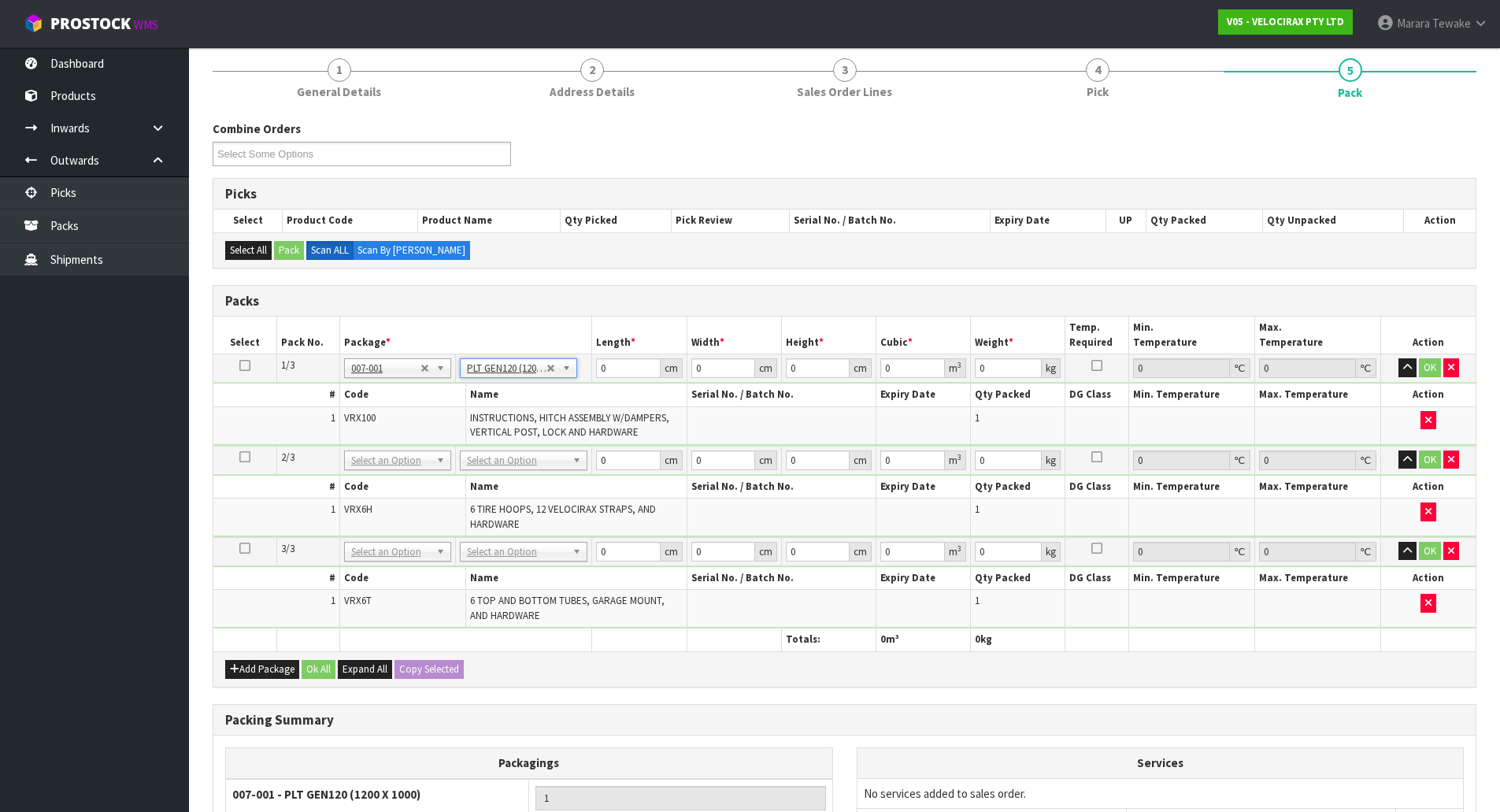
type input "120"
type input "100"
type input "23.12"
type input "0"
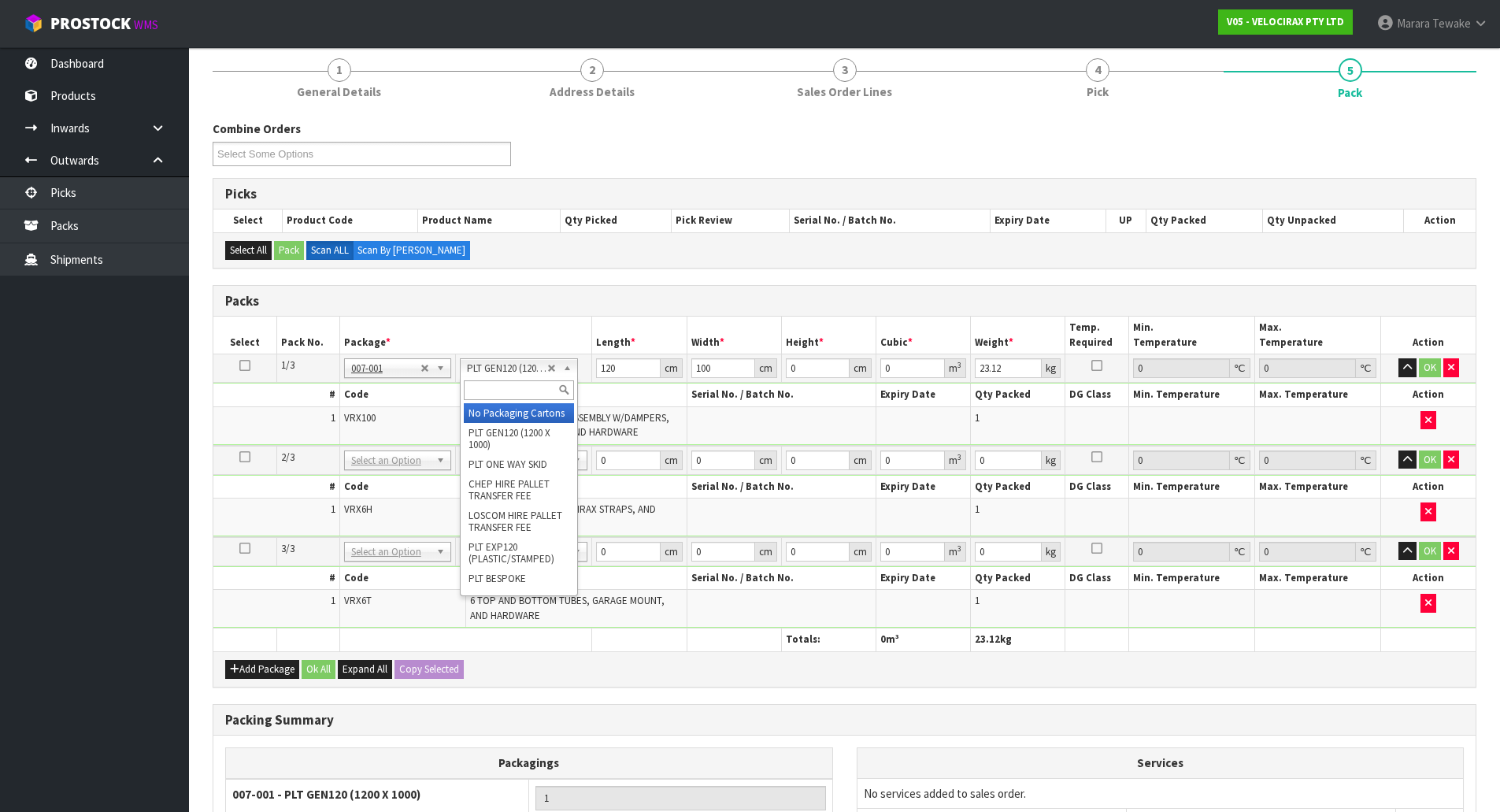
type input "0"
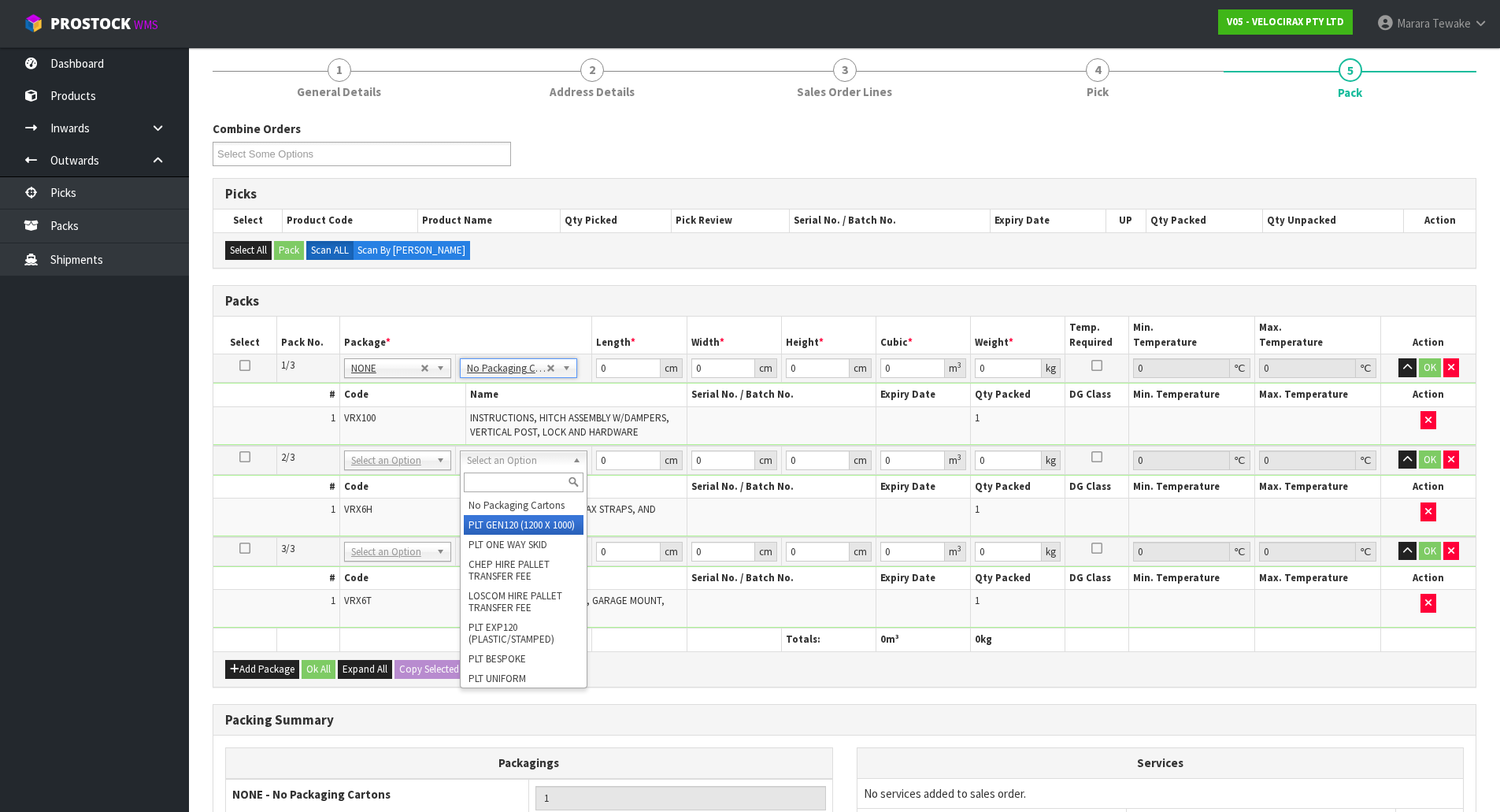
type input "120"
type input "100"
type input "18.28"
type input "2"
type input "0"
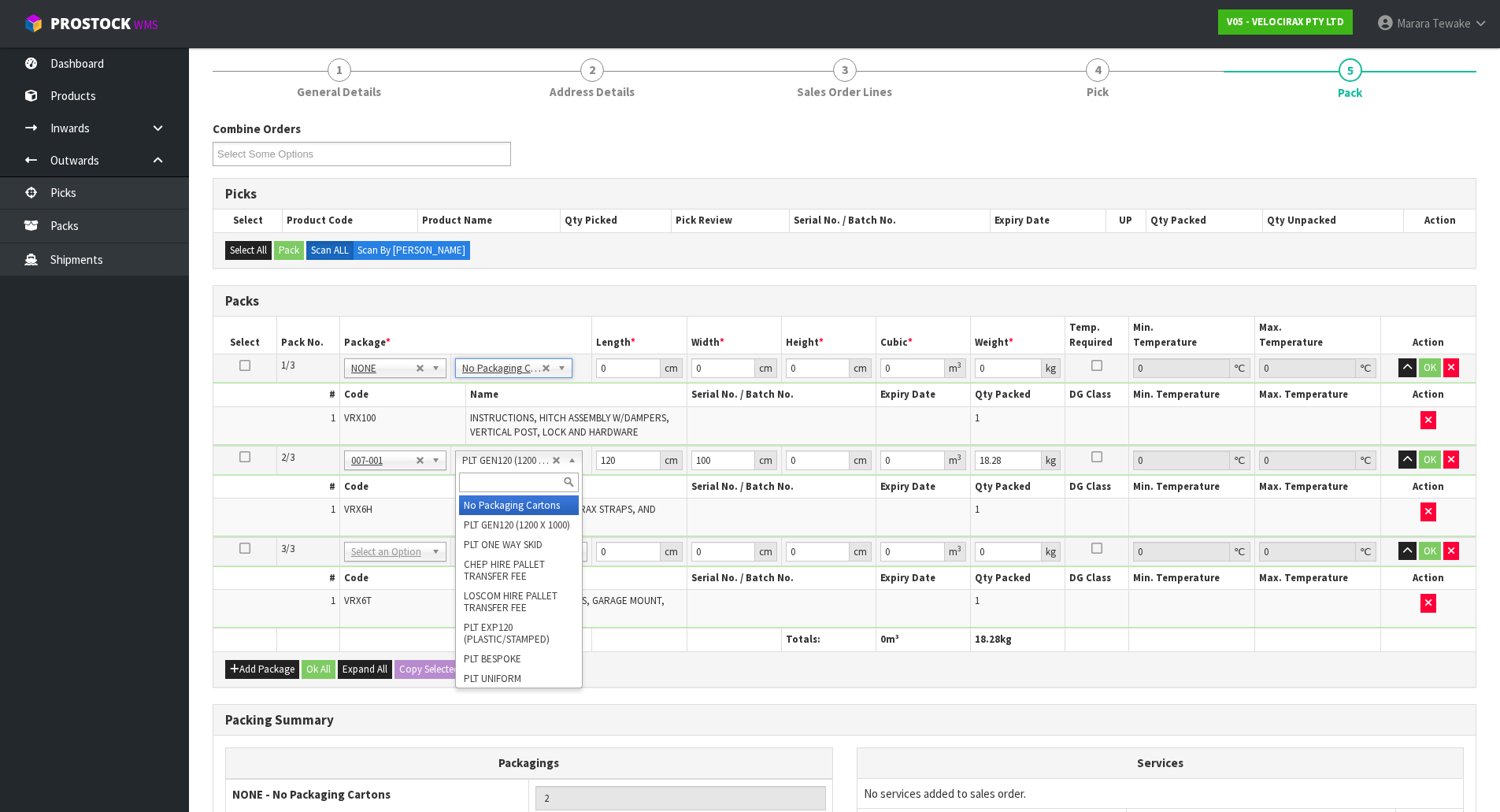
type input "0"
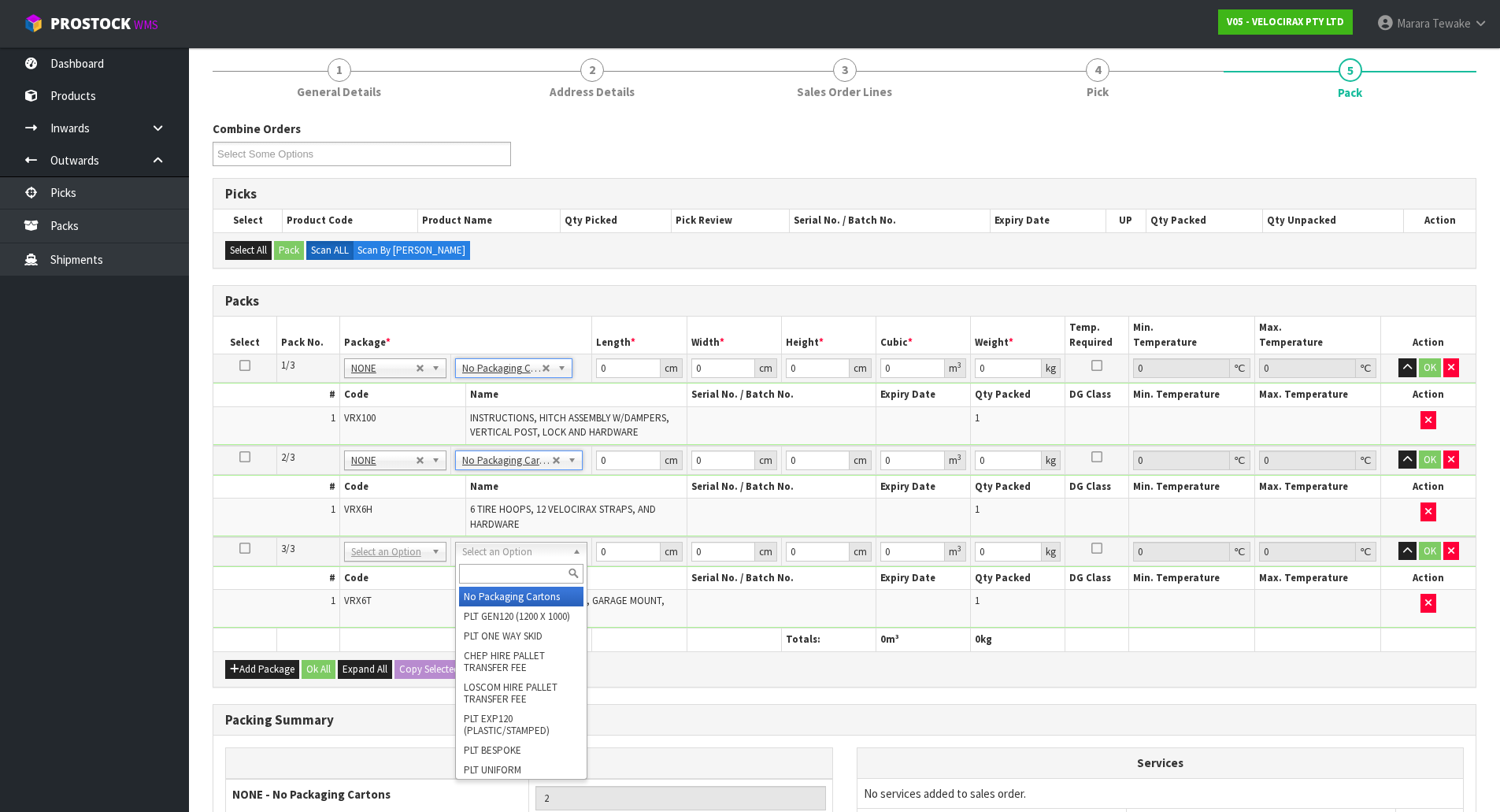
type input "3"
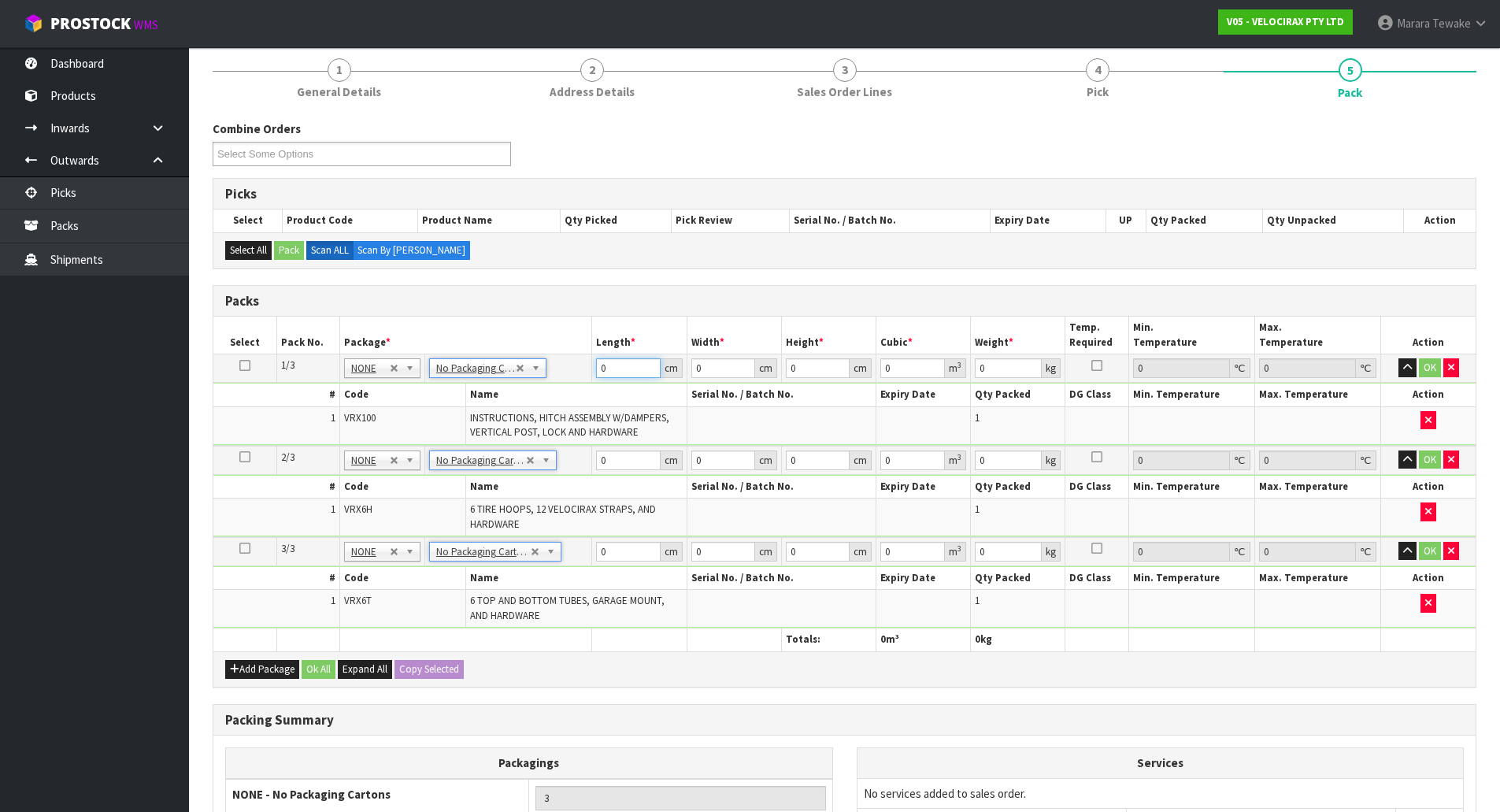
drag, startPoint x: 619, startPoint y: 362, endPoint x: 534, endPoint y: 299, distance: 105.8
click at [554, 325] on table "Select Pack No. Package * Length * Width * Height * Cubic * Weight * Temp. Requ…" at bounding box center [844, 483] width 1263 height 334
type input "149"
type input "31"
type input "1"
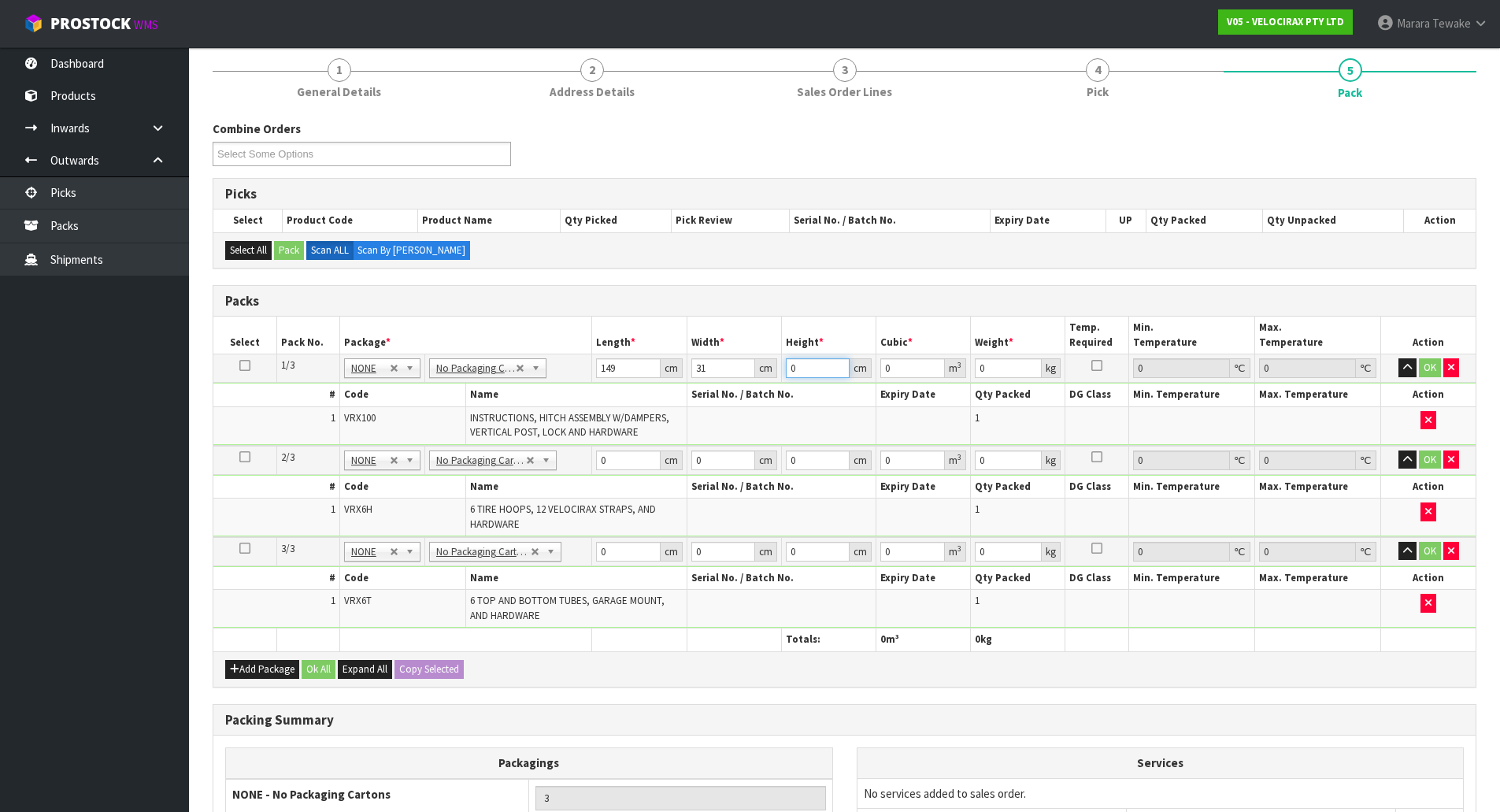
type input "0.004619"
type input "17"
type input "0.078523"
type input "17"
type input "24"
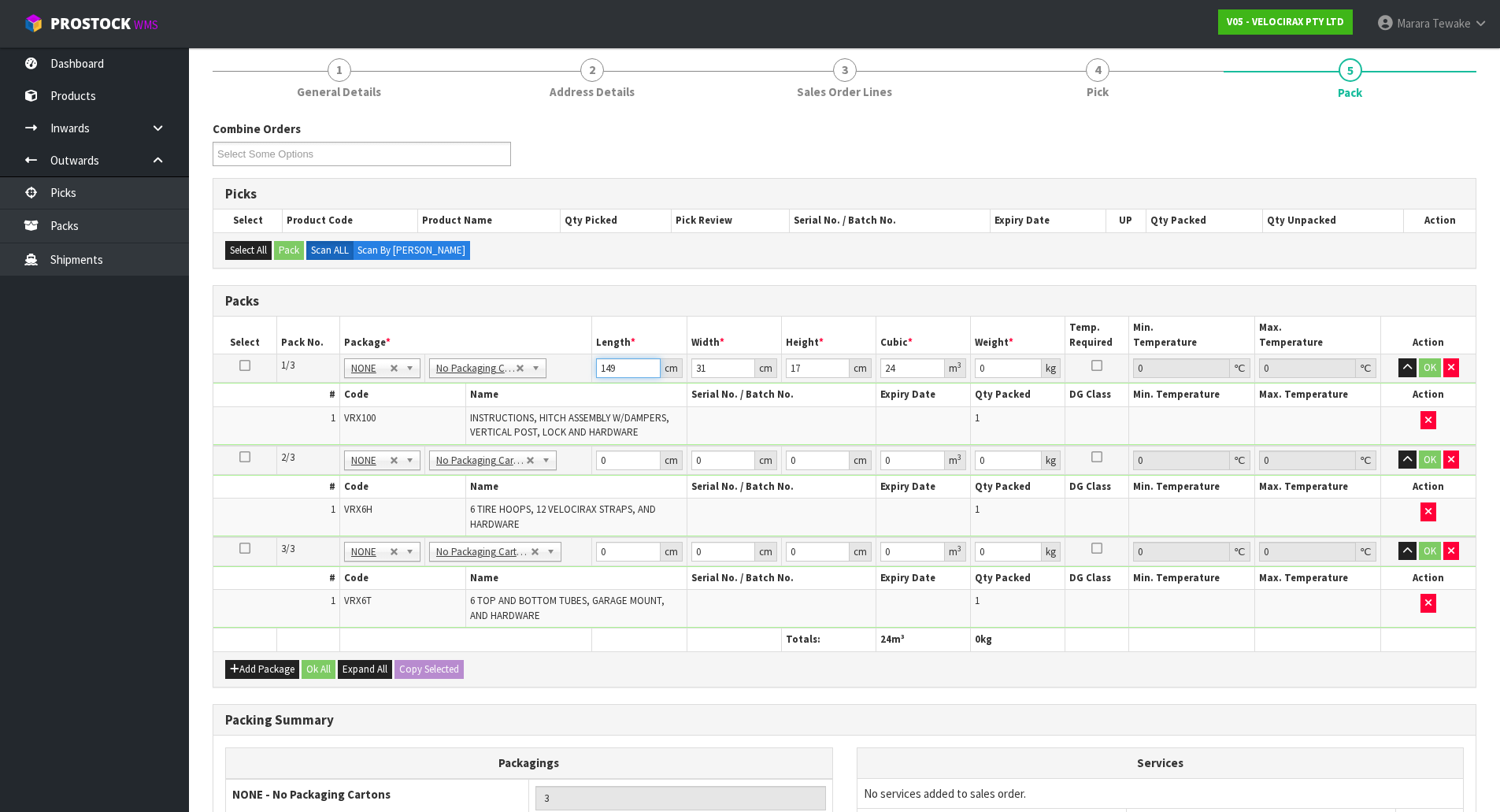
type input "1"
type input "0.000527"
type input "14"
type input "0.007378"
type input "149"
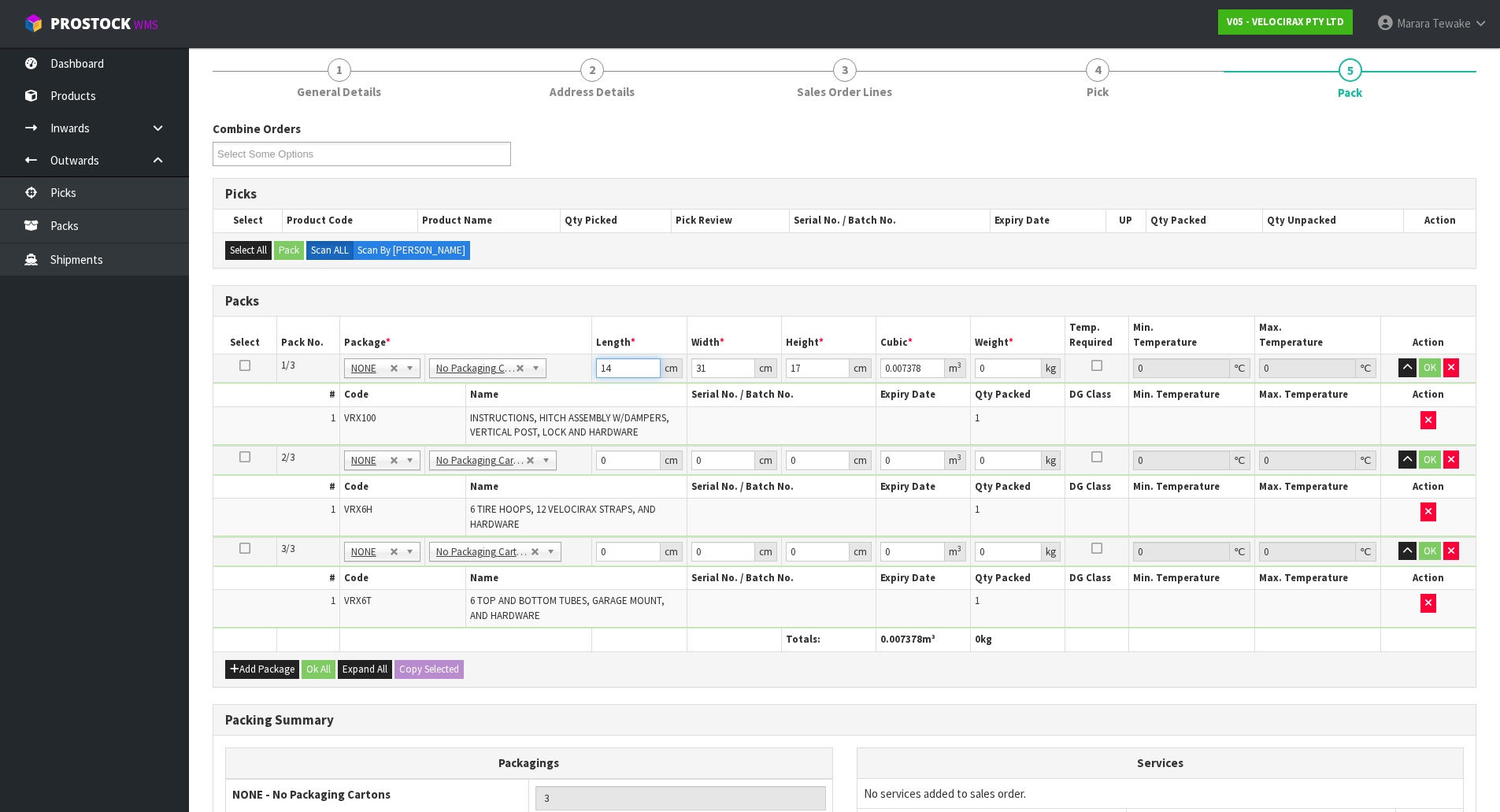
type input "0.078523"
type input "3"
type input "0.007599"
type input "31"
type input "0.078523"
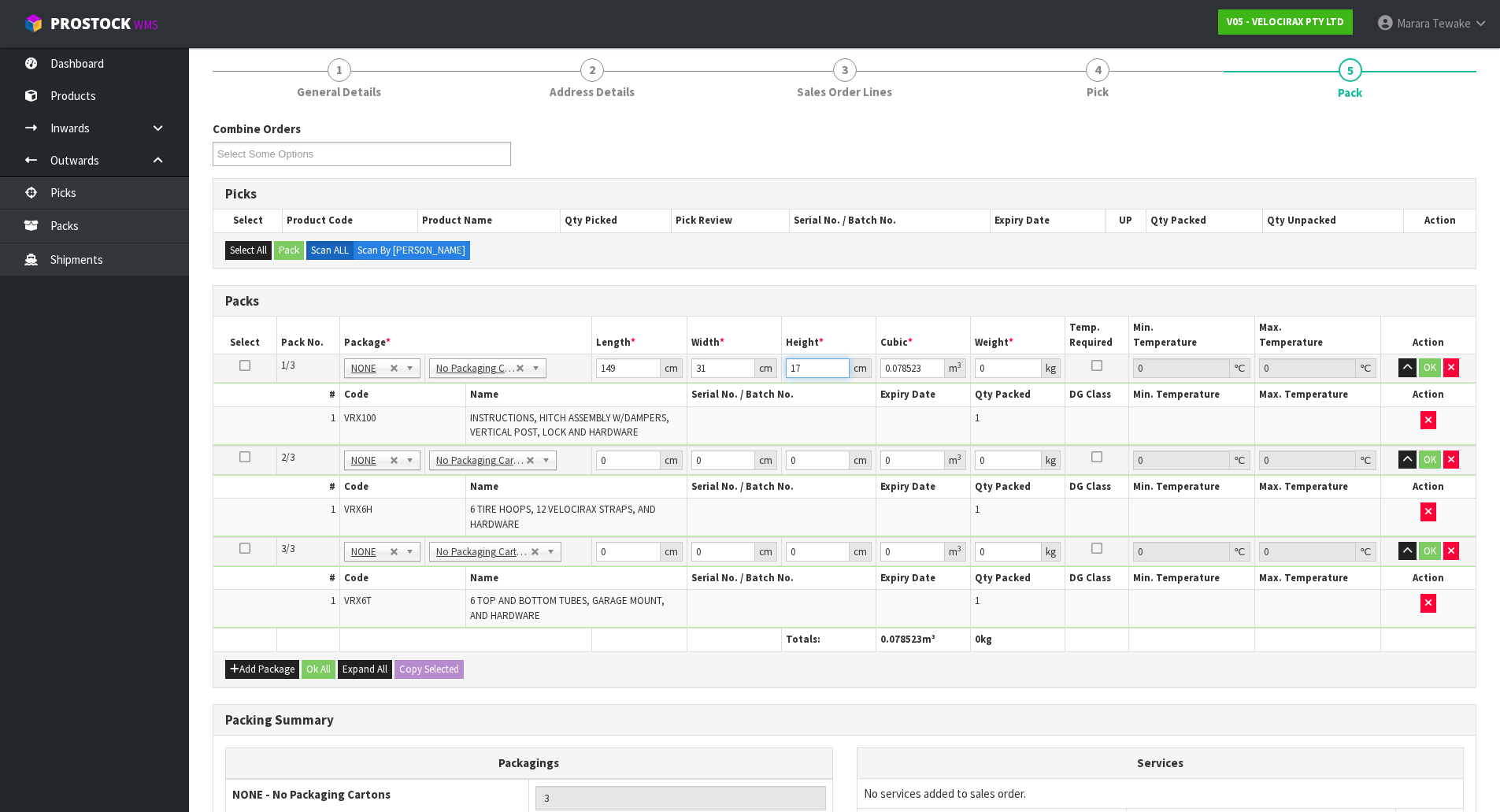
type input "1"
type input "0.004619"
type input "17"
type input "0.078523"
type input "24"
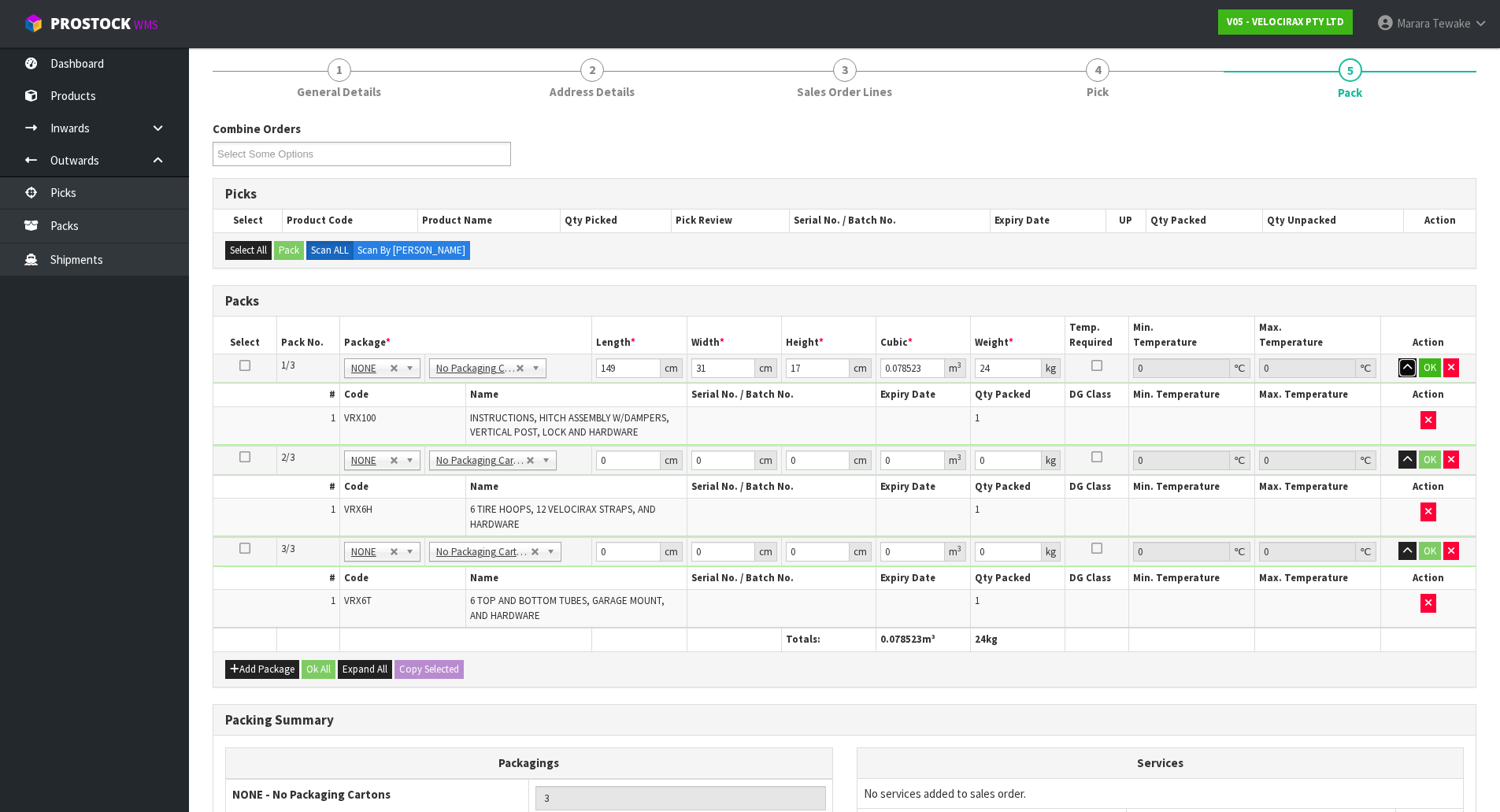
click at [1399, 358] on button "button" at bounding box center [1407, 368] width 18 height 19
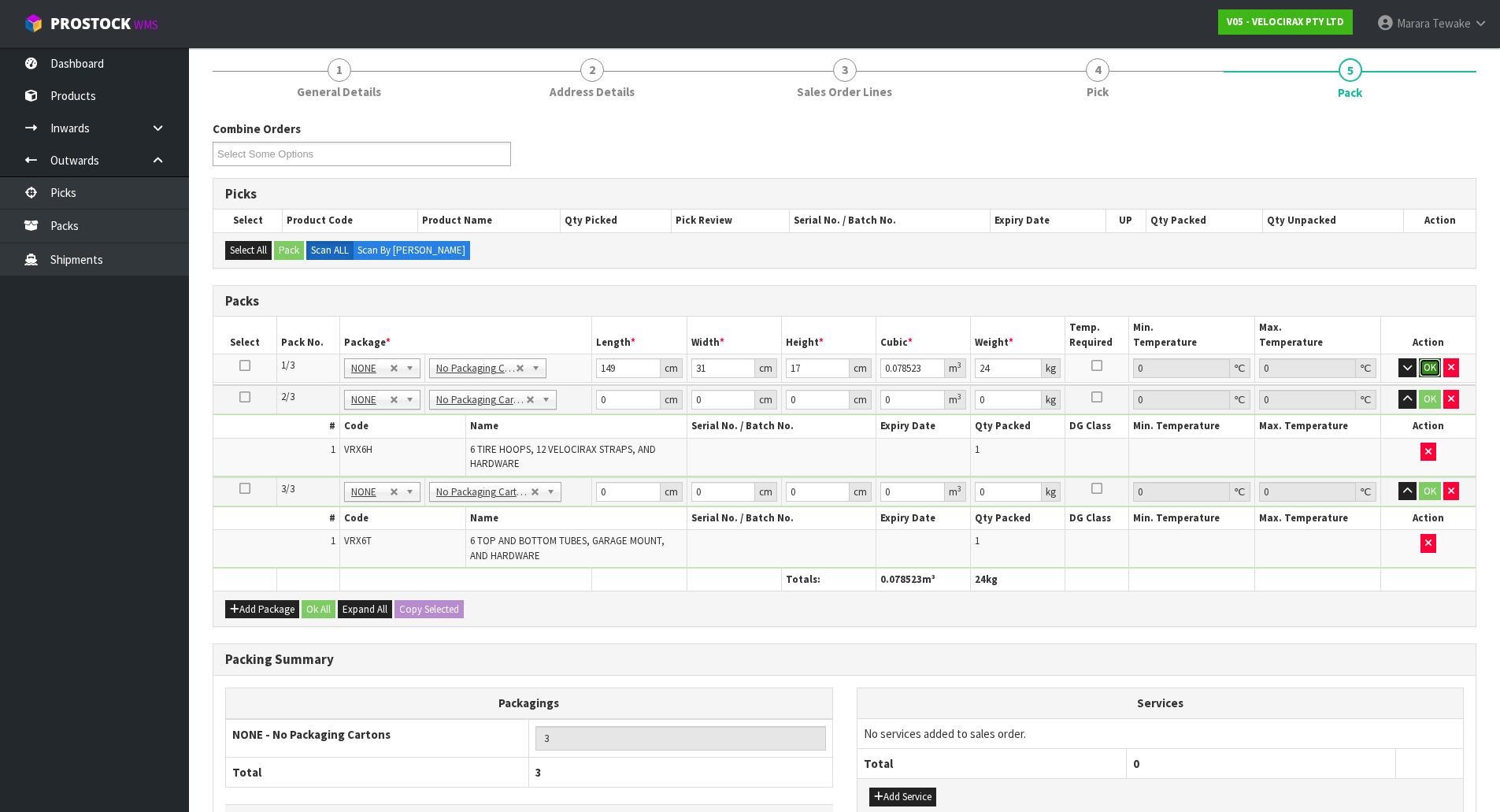
click button "OK" at bounding box center [1430, 368] width 22 height 19
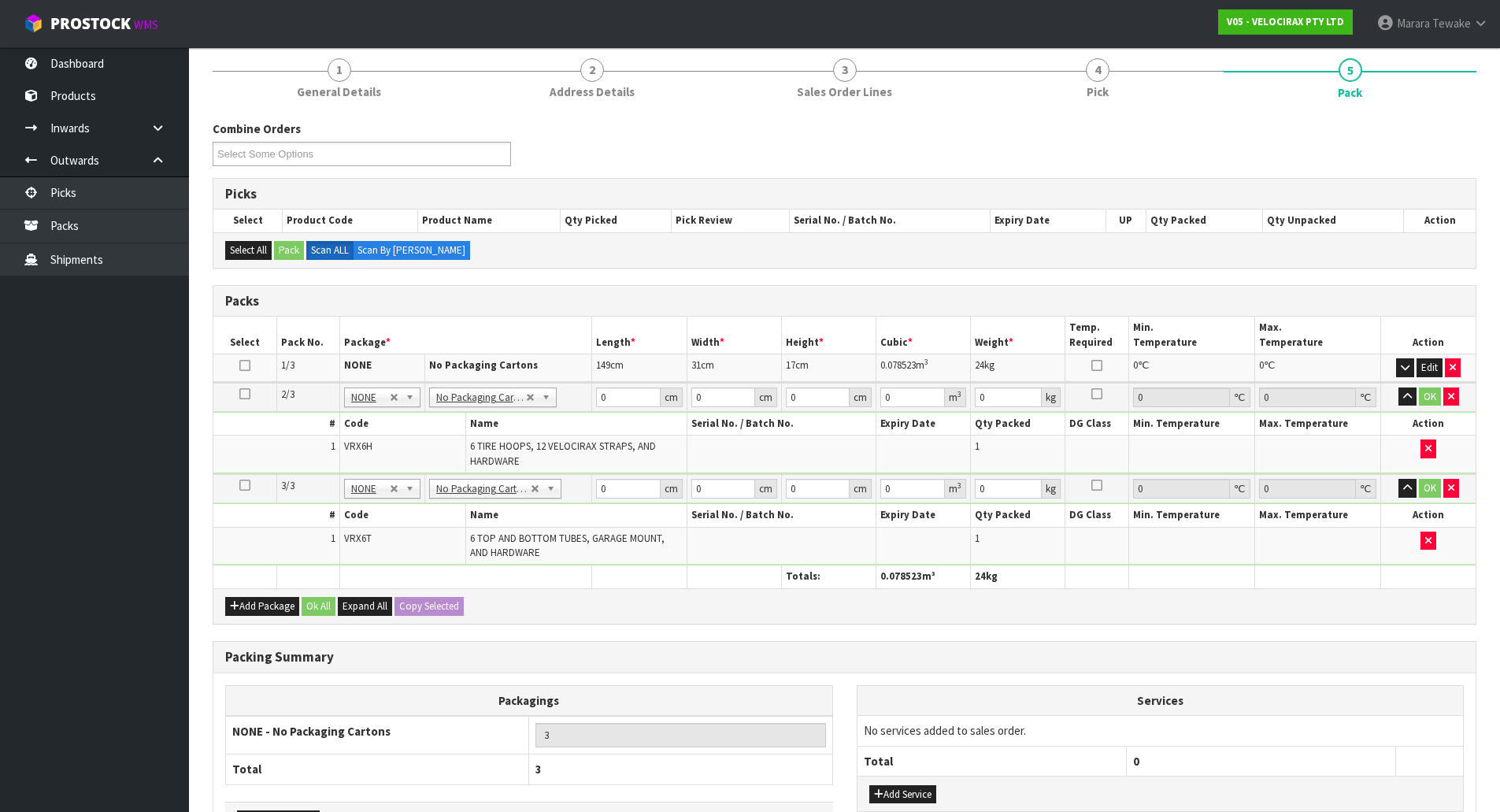
scroll to position [0, 0]
type input "69"
type input "33"
type input "2"
type input "0.004554"
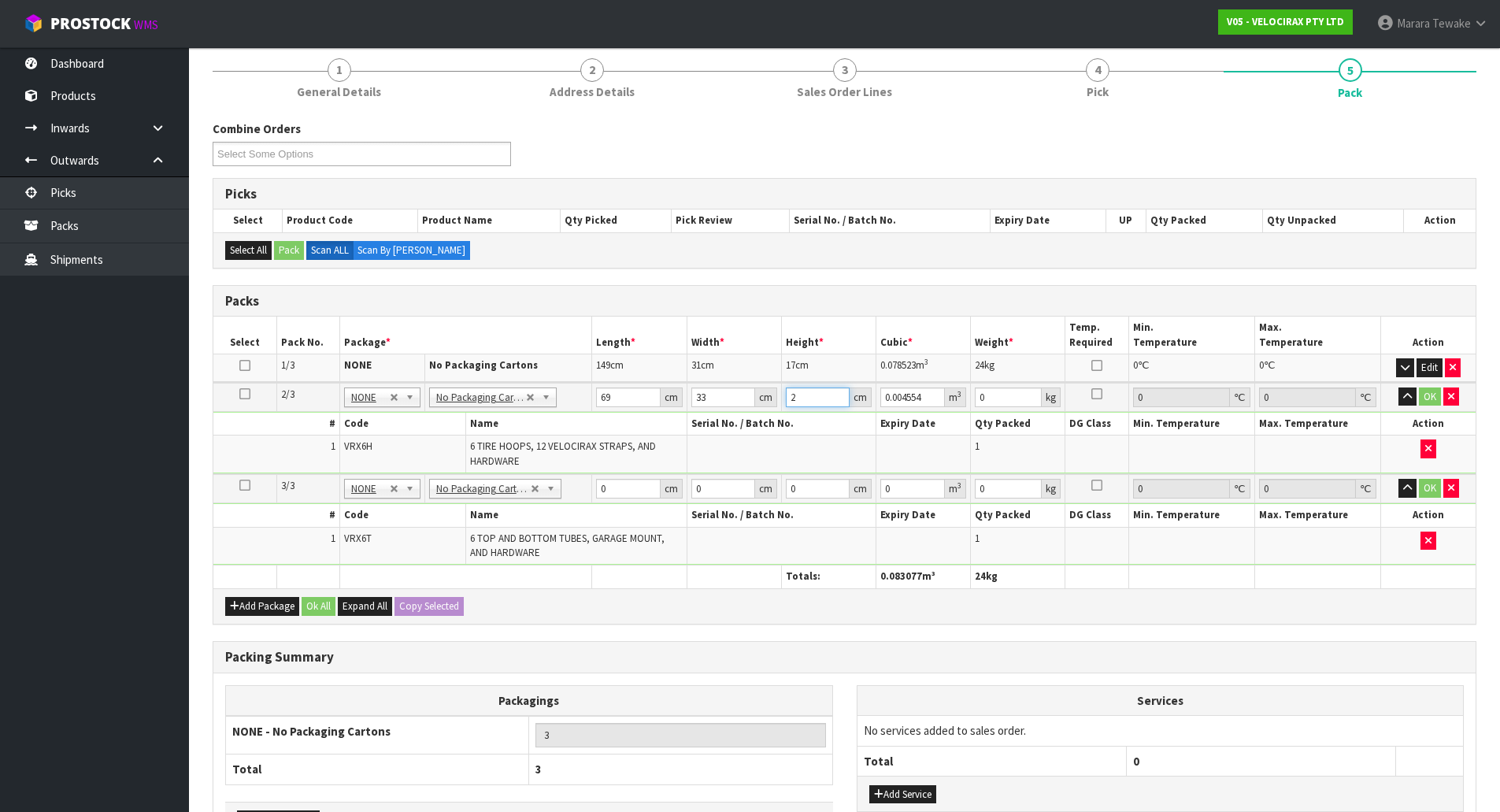
type input "25"
type input "0.056925"
type input "25"
type input "19"
click at [1399, 387] on button "button" at bounding box center [1407, 397] width 18 height 19
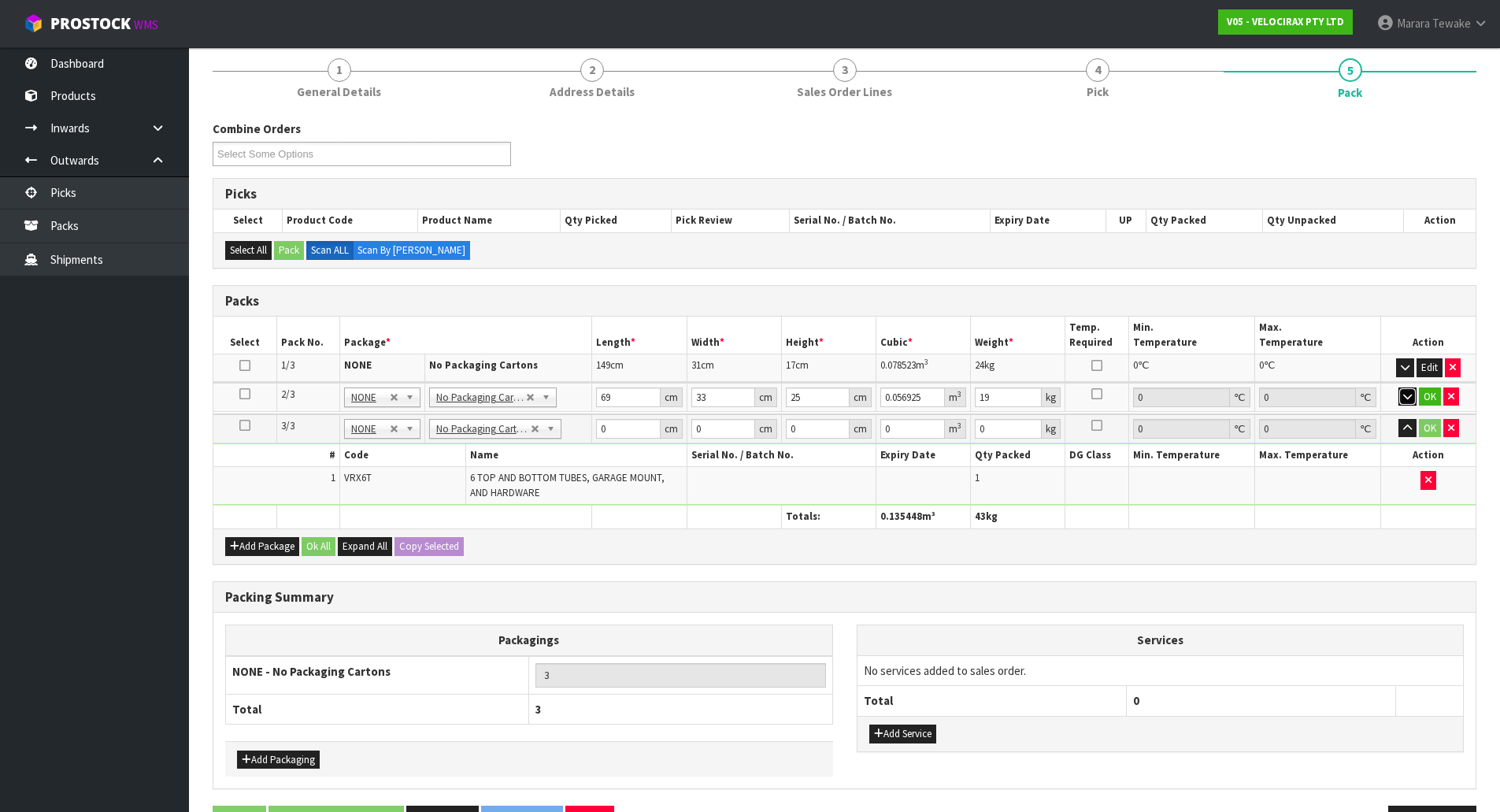
click at [1399, 387] on button "button" at bounding box center [1407, 397] width 18 height 19
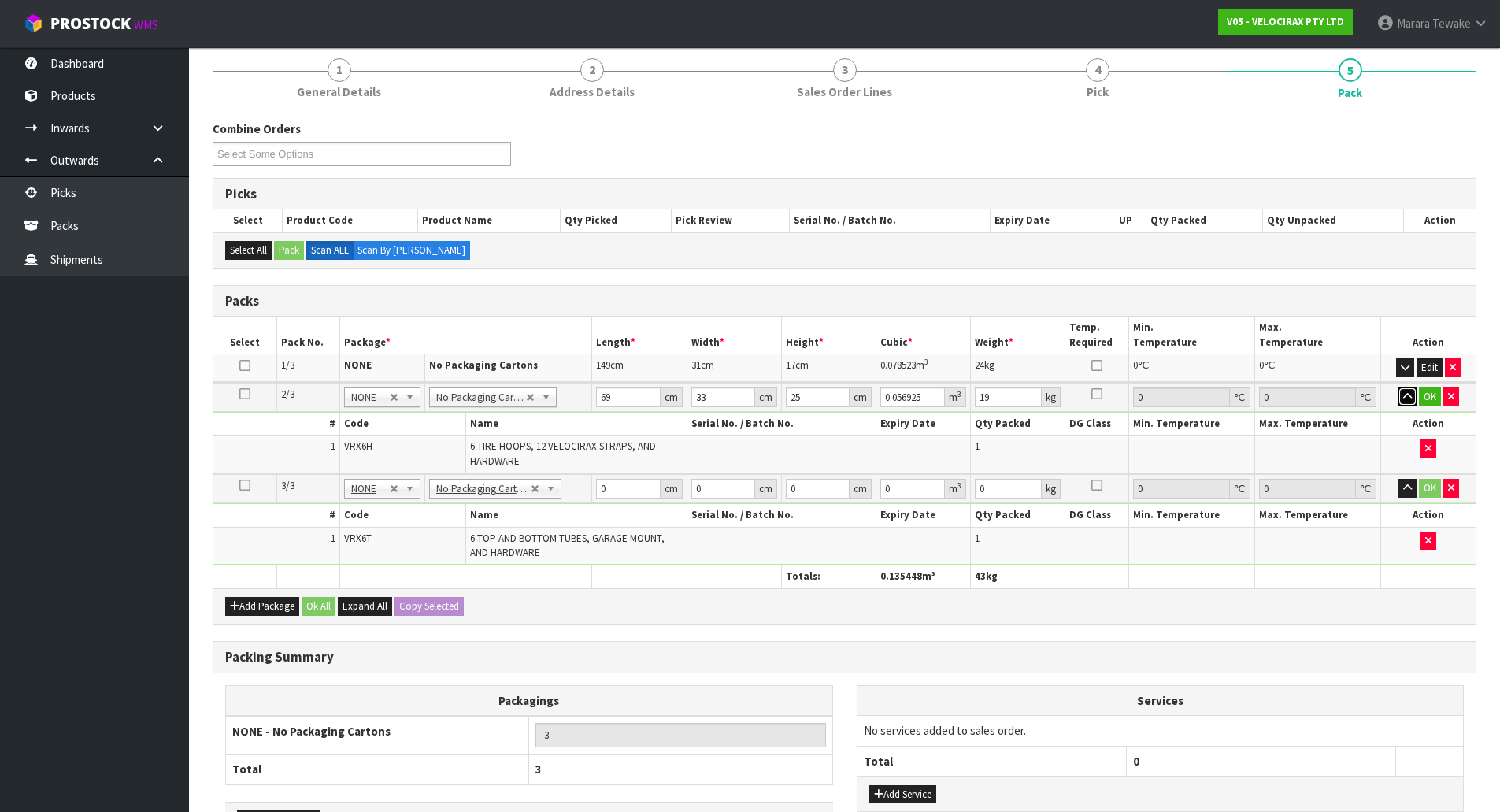
click at [1399, 387] on button "button" at bounding box center [1407, 397] width 18 height 19
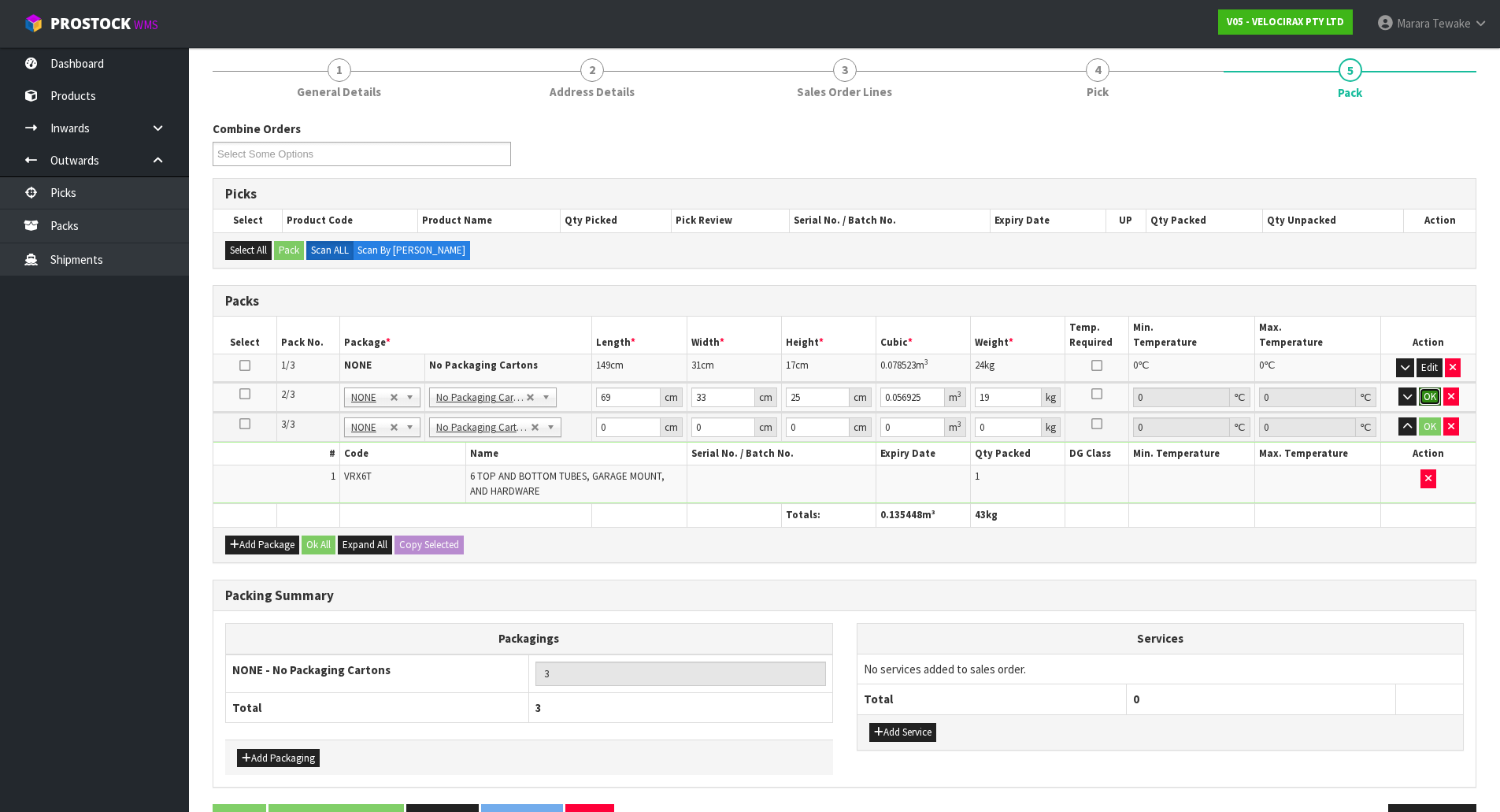
click button "OK" at bounding box center [1430, 397] width 22 height 19
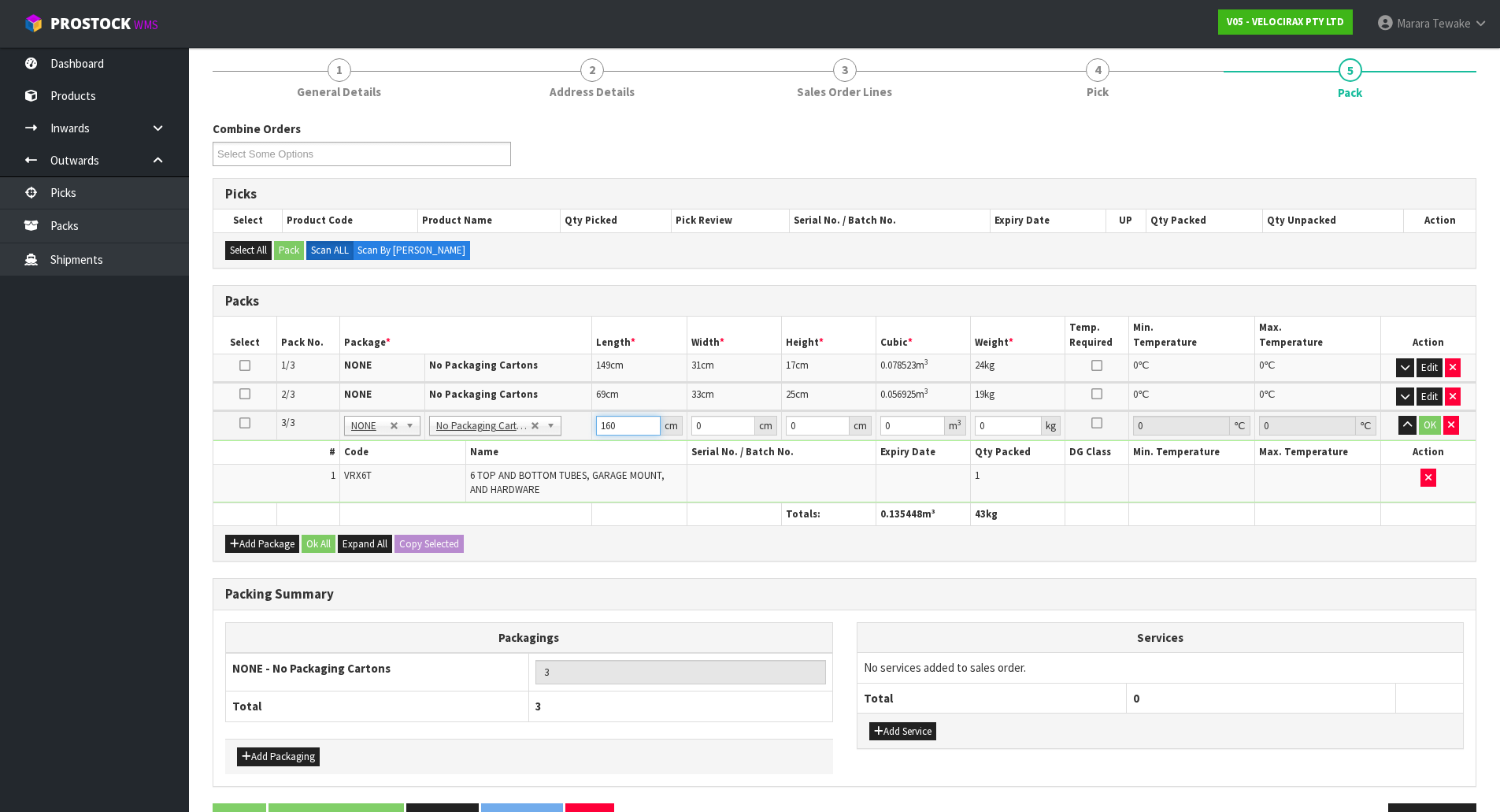
type input "160"
type input "14"
type input "1"
type input "0.00224"
type input "16"
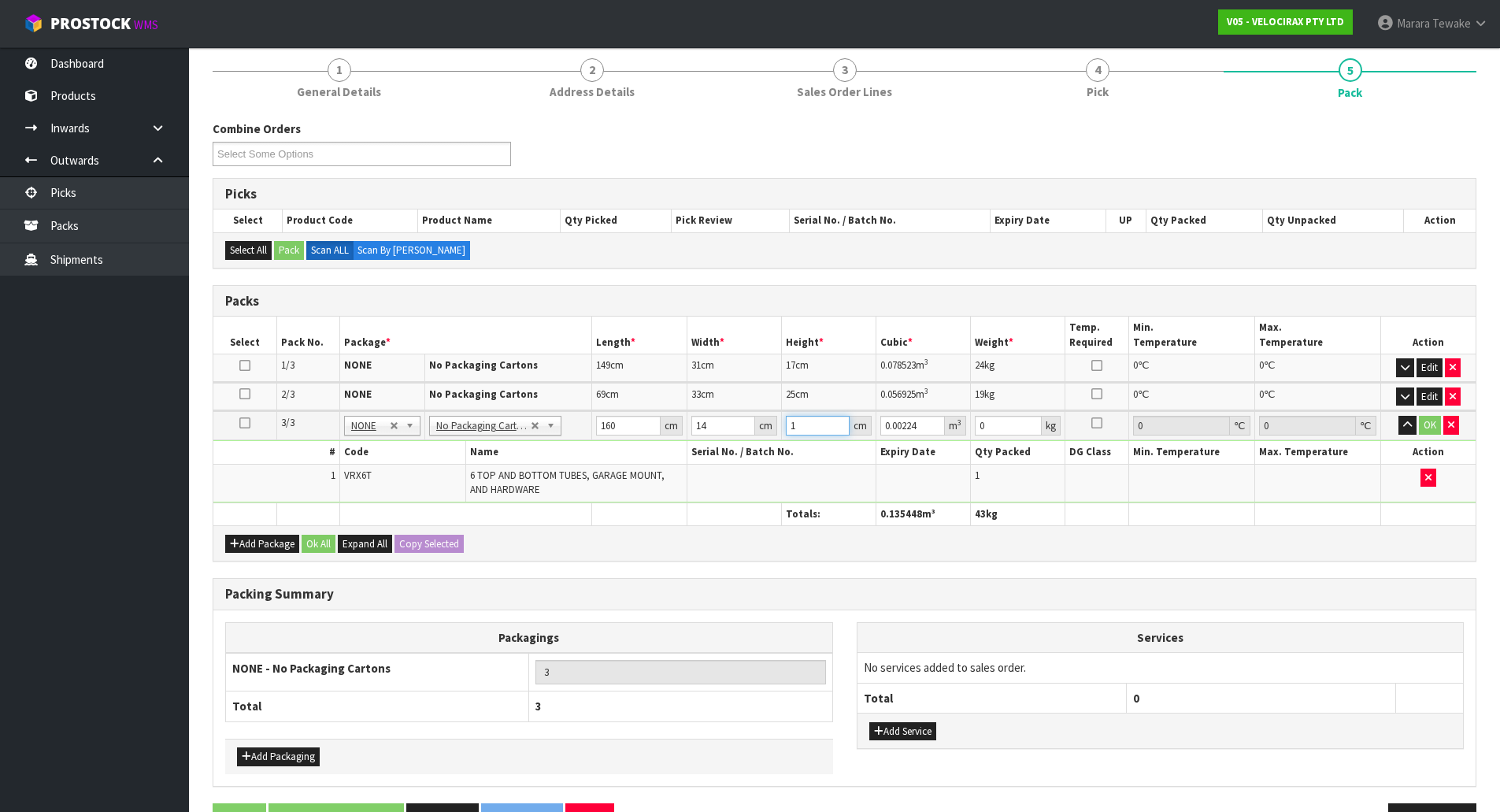
type input "0.03584"
type input "16"
type input "13"
click at [1399, 416] on button "button" at bounding box center [1407, 425] width 18 height 19
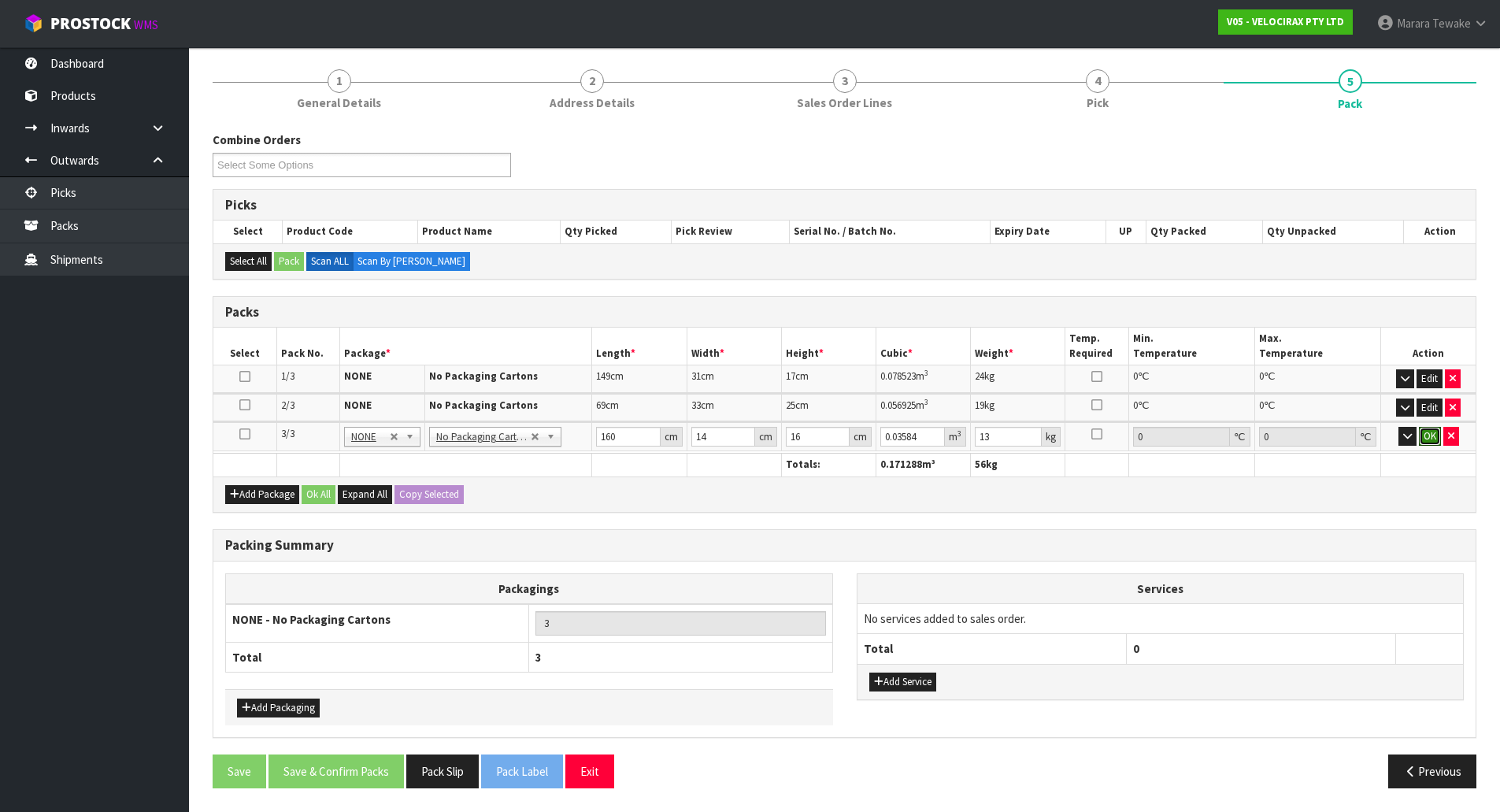
click button "OK" at bounding box center [1430, 436] width 22 height 19
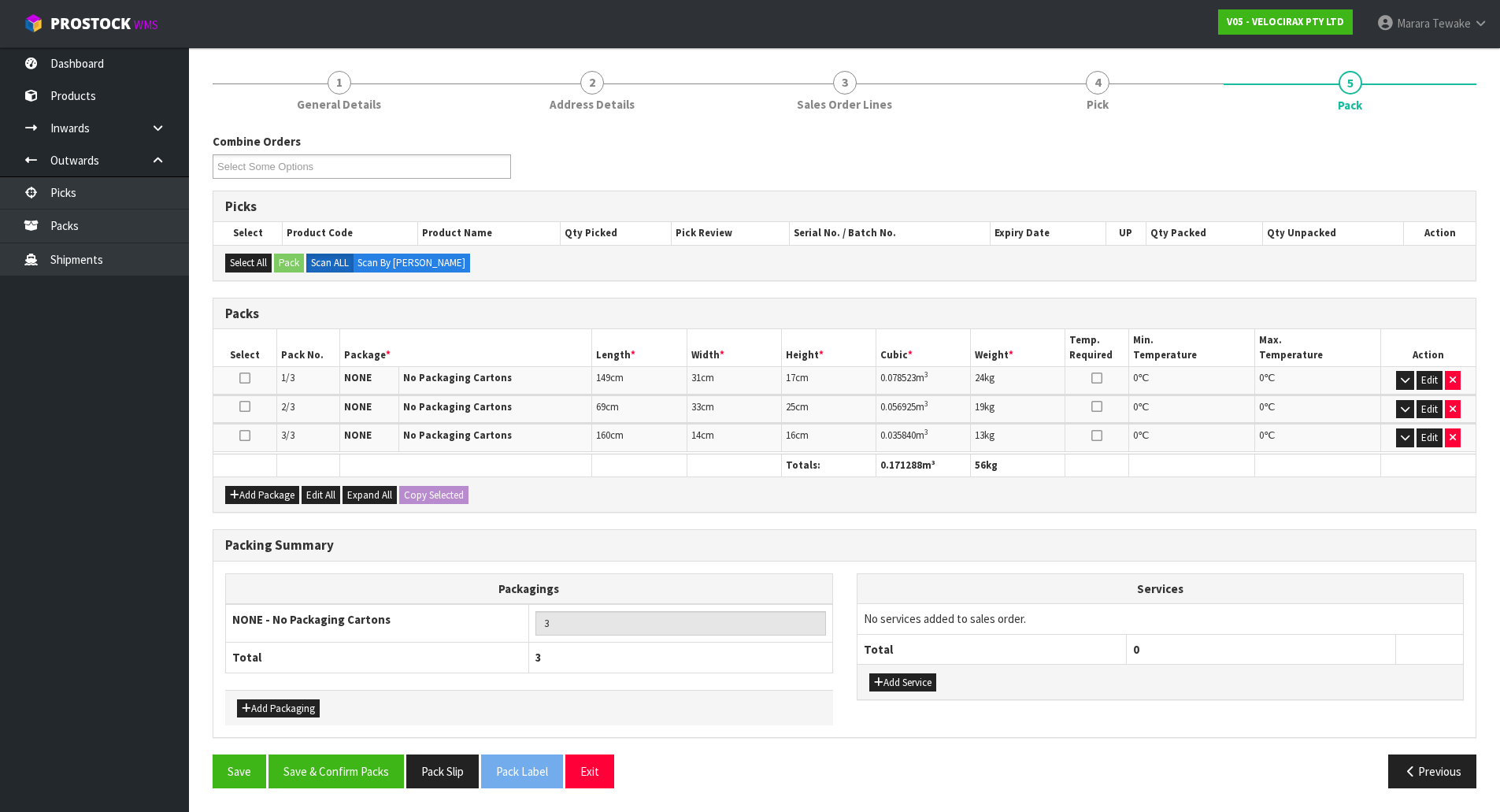
scroll to position [179, 0]
click at [374, 765] on button "Save & Confirm Packs" at bounding box center [336, 771] width 135 height 34
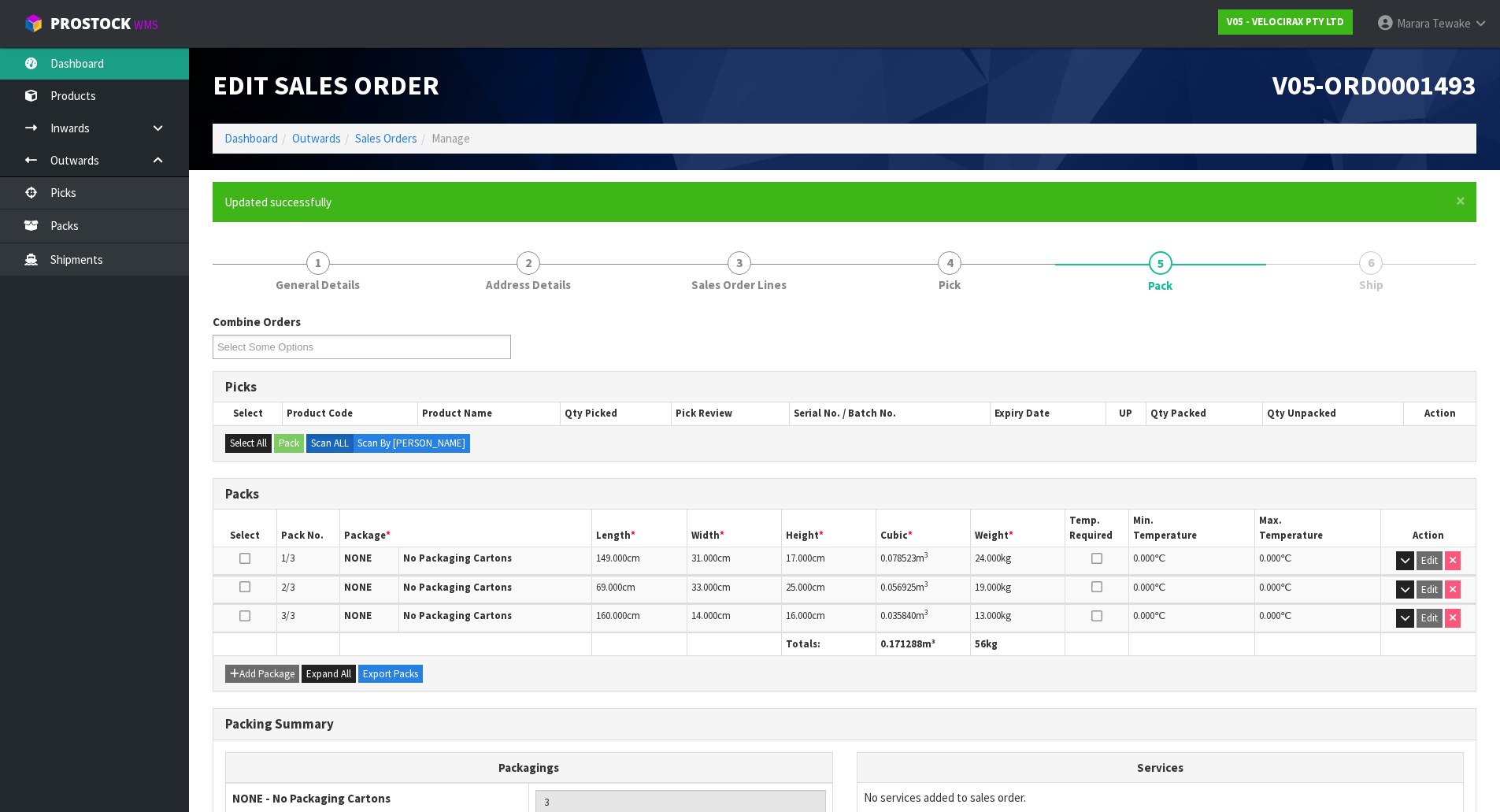
click at [129, 55] on link "Dashboard" at bounding box center [94, 63] width 189 height 32
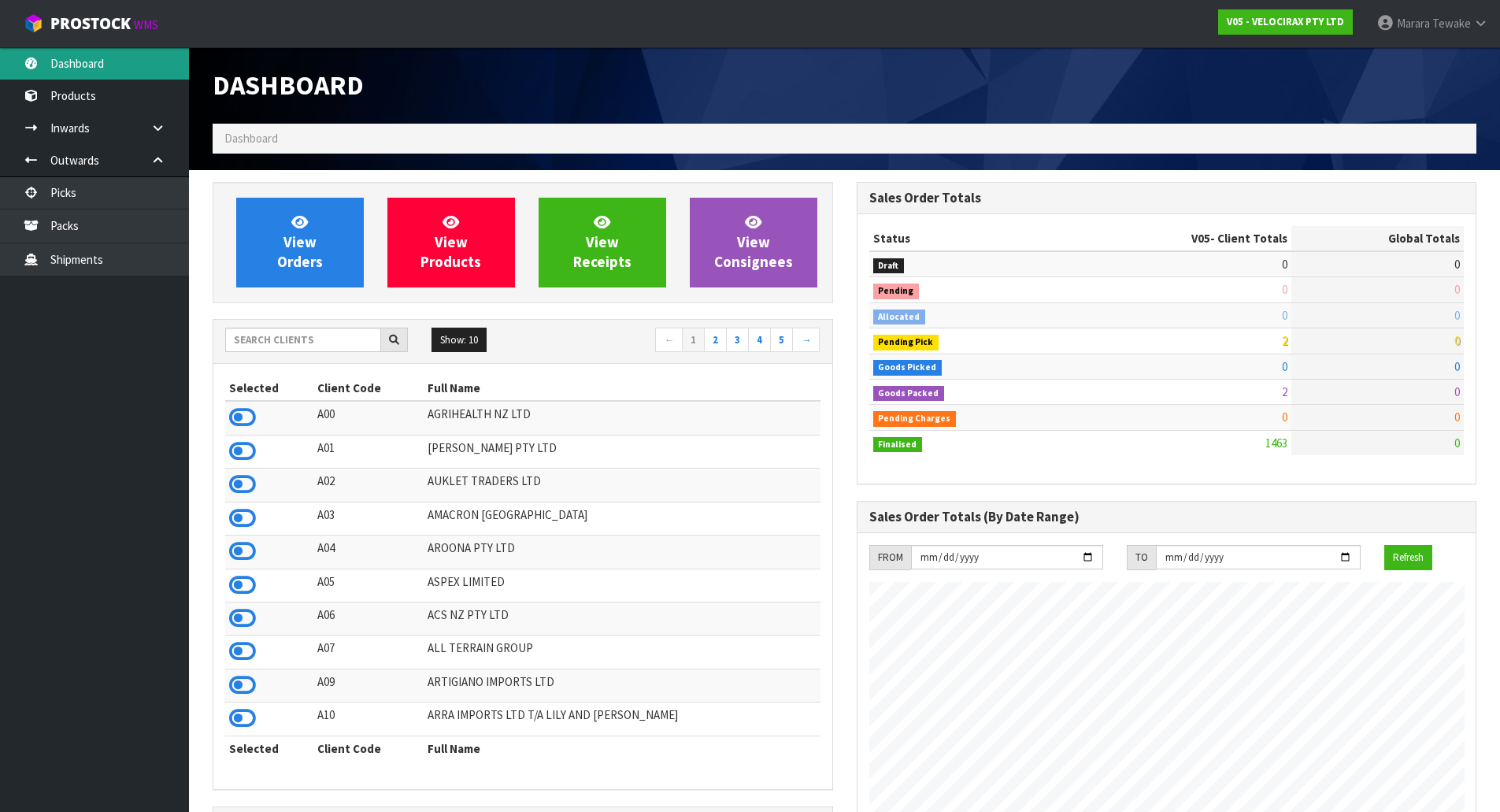
scroll to position [1227, 644]
click at [302, 338] on input "text" at bounding box center [303, 339] width 156 height 25
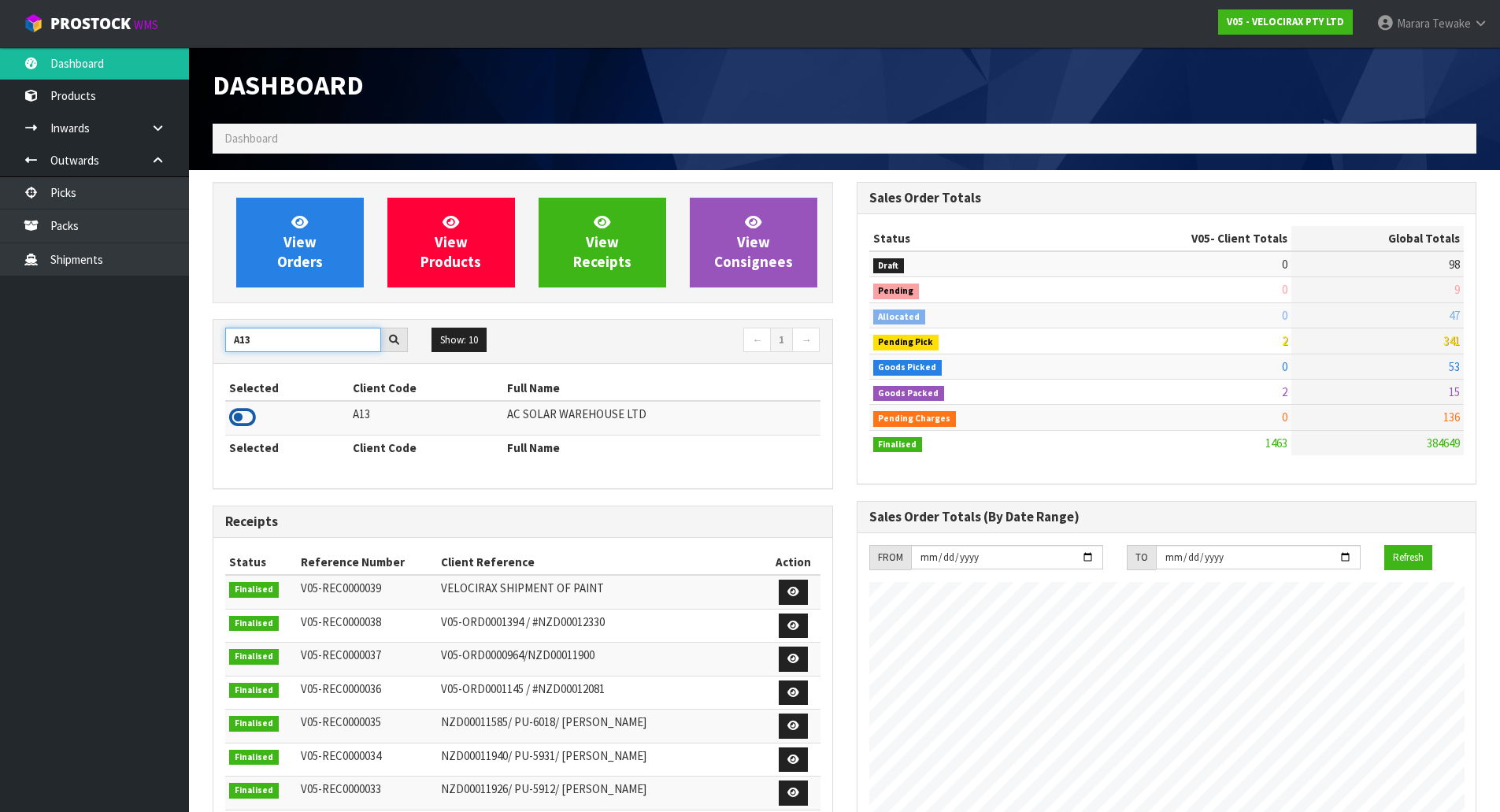
type input "A13"
click at [240, 423] on icon at bounding box center [243, 417] width 27 height 24
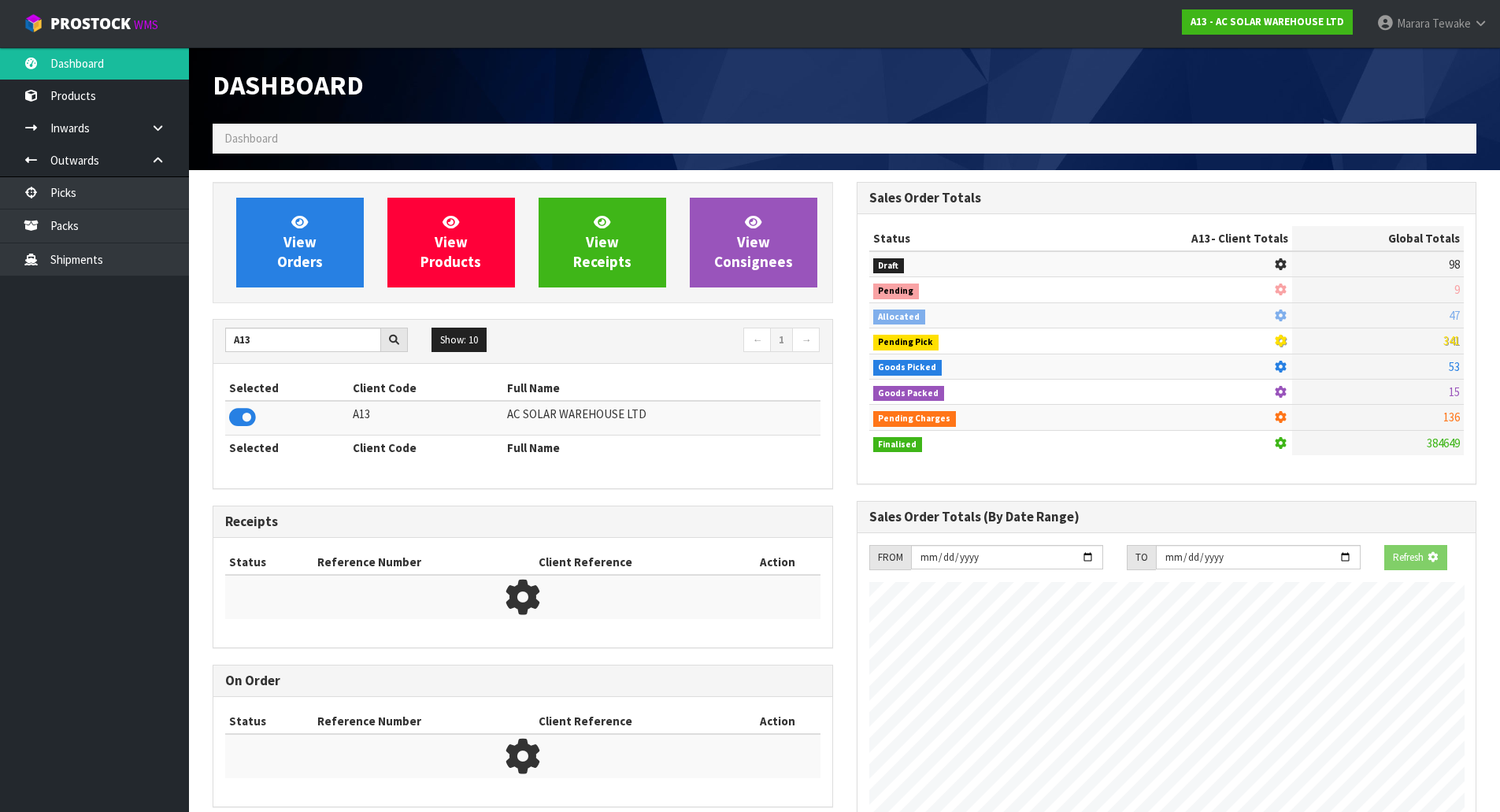
scroll to position [1201, 644]
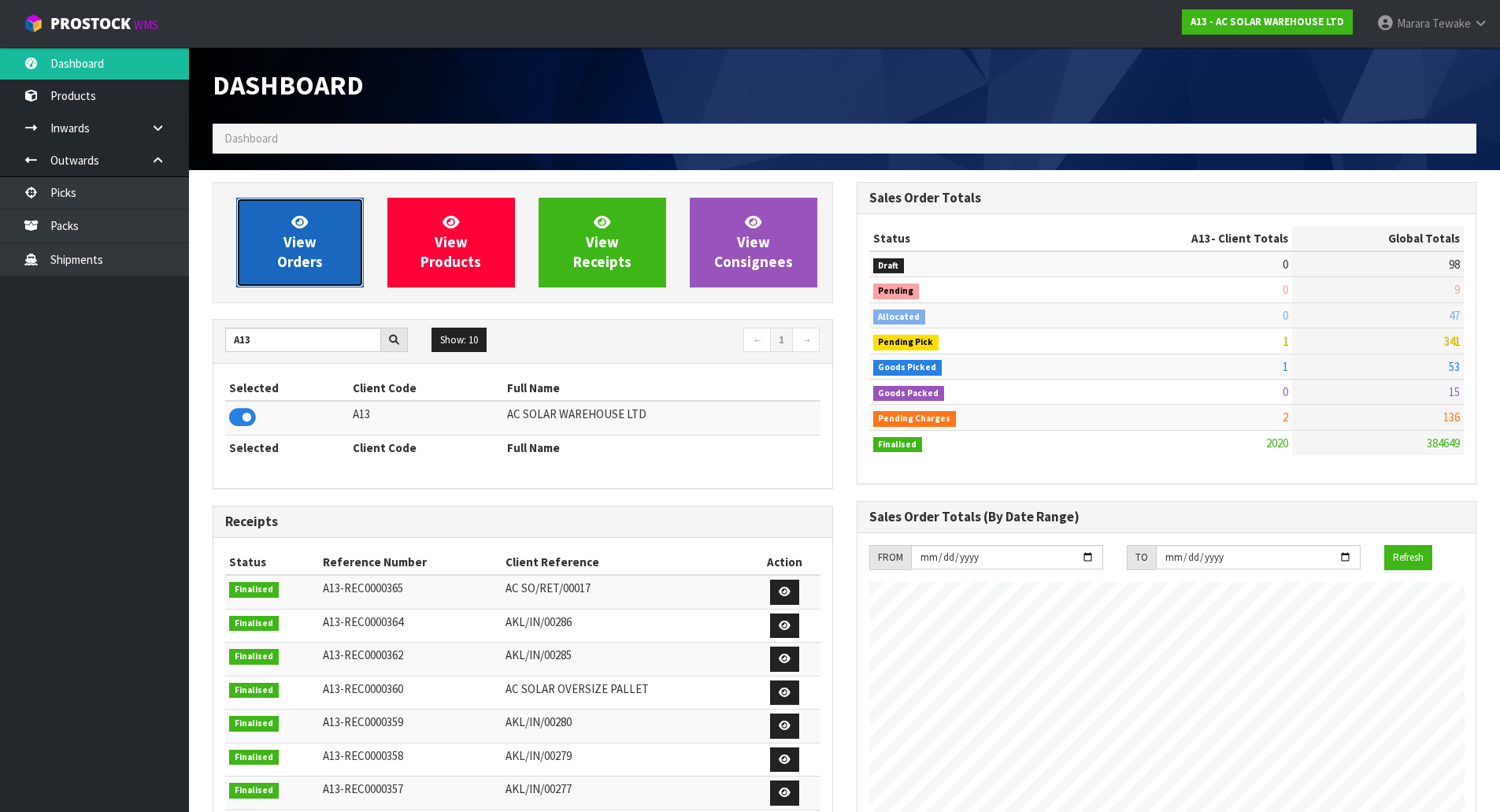
click at [293, 239] on span "View Orders" at bounding box center [300, 242] width 46 height 59
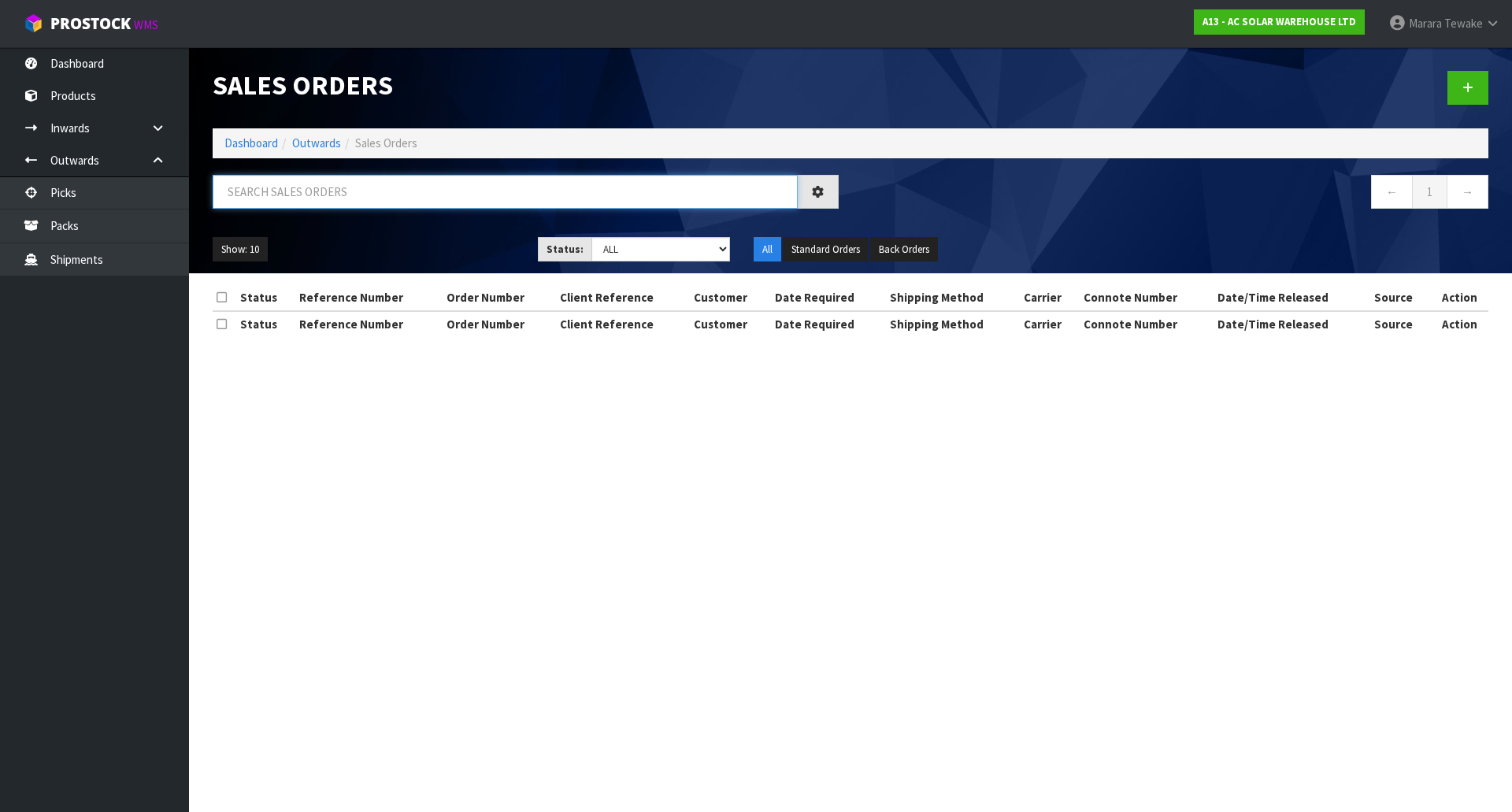
click at [291, 198] on input "text" at bounding box center [505, 191] width 585 height 34
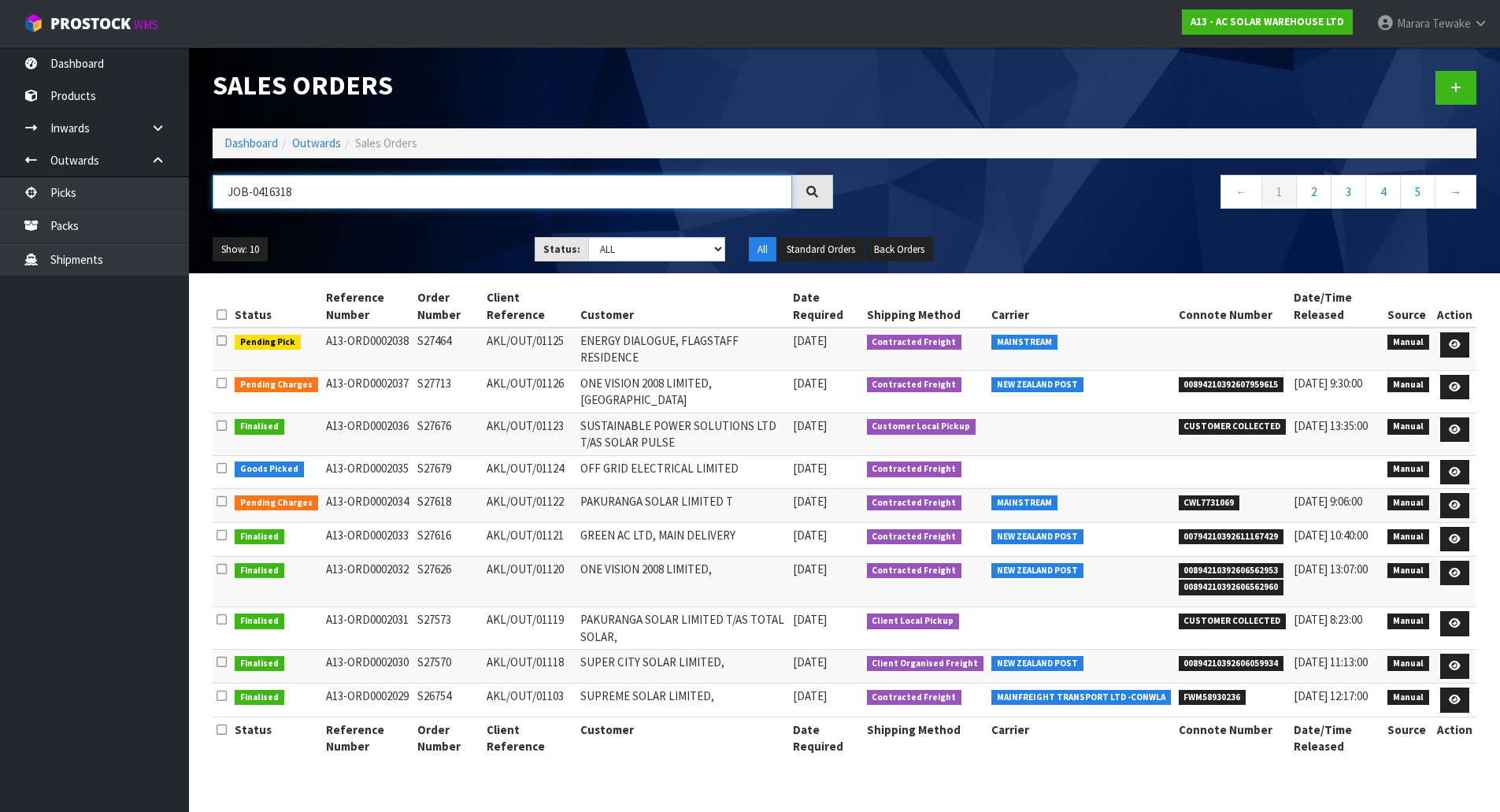
type input "JOB-0416318"
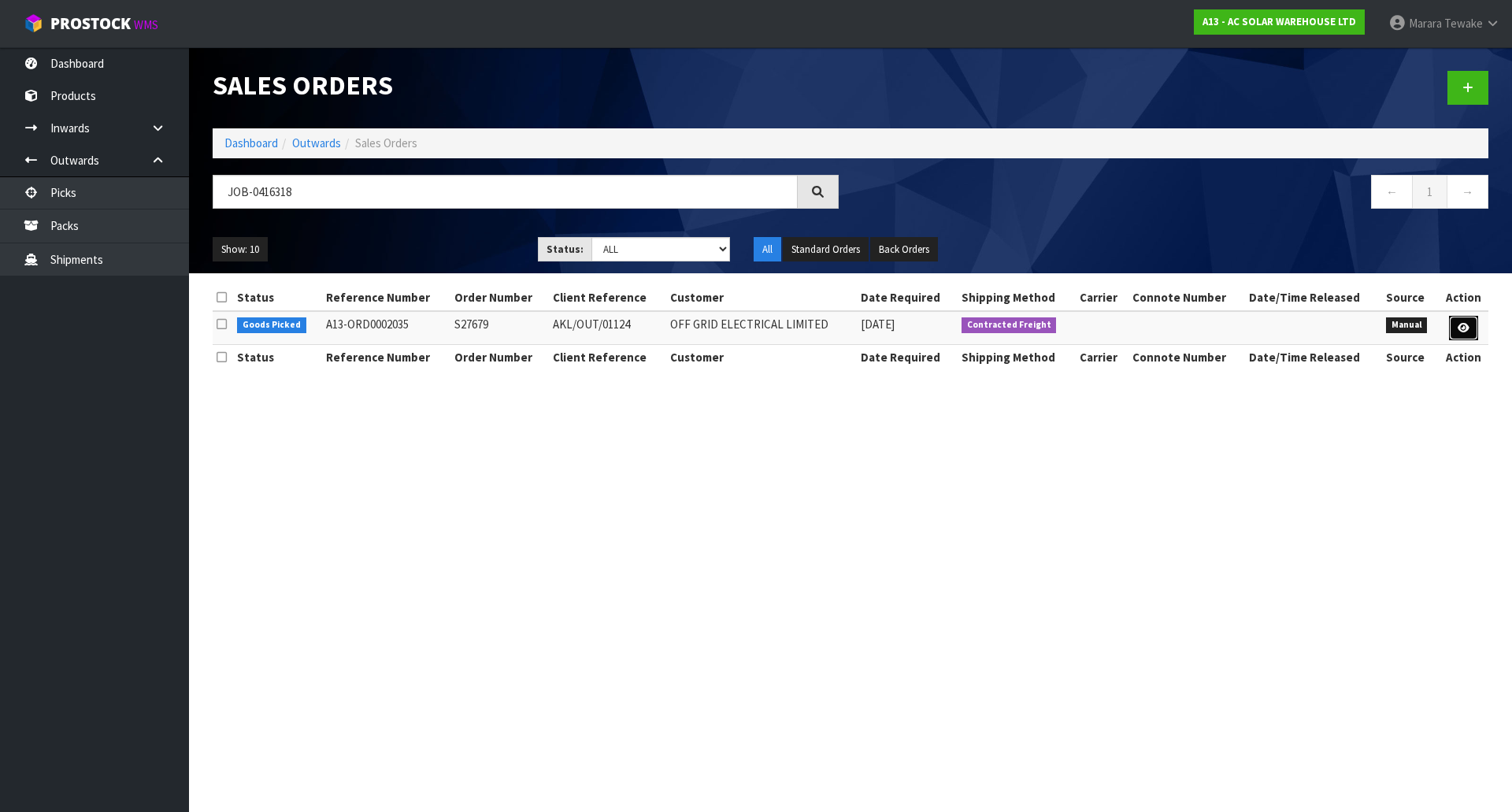
click at [1461, 330] on icon at bounding box center [1464, 327] width 12 height 10
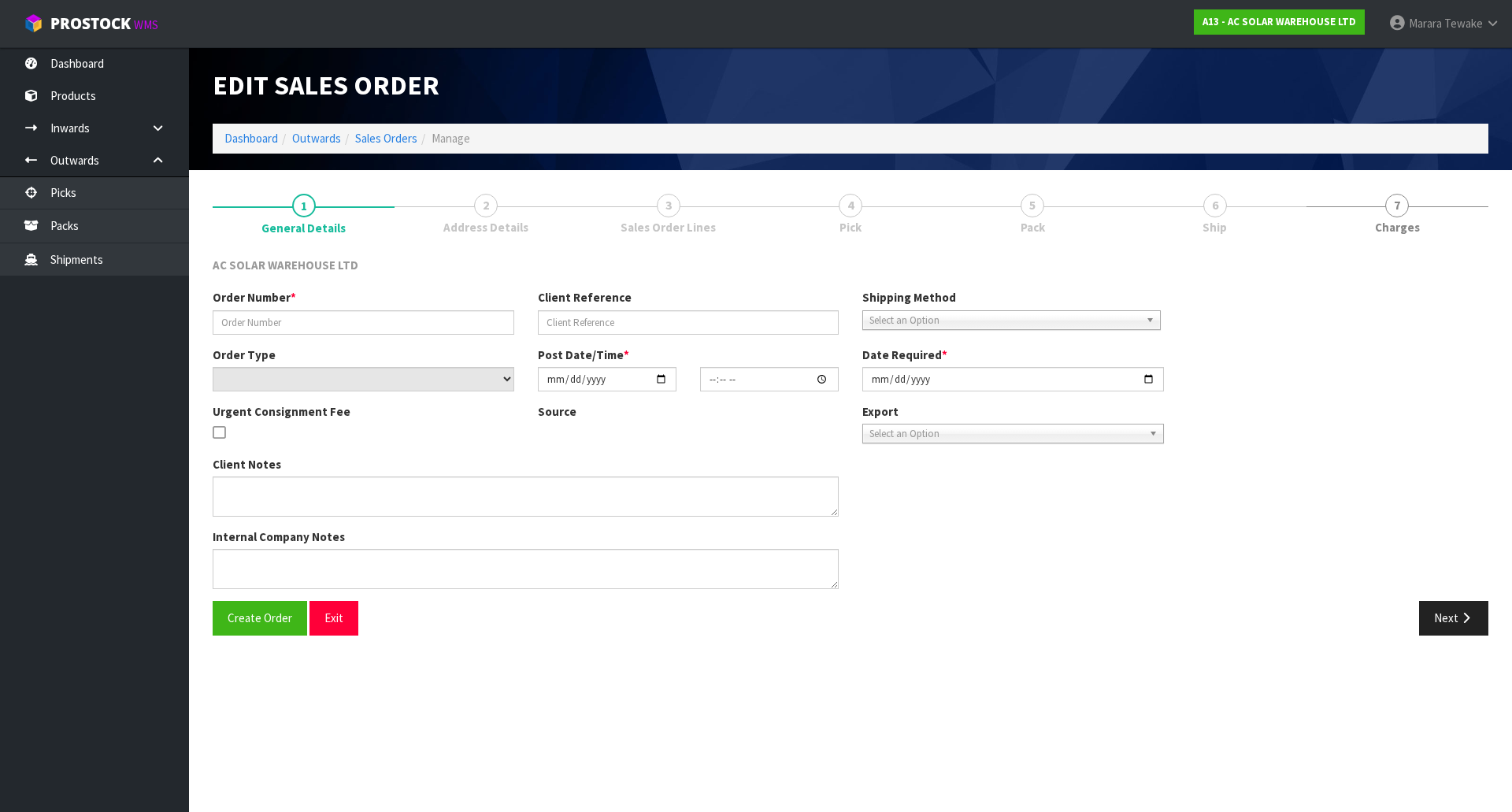
type input "S27679"
type input "AKL/OUT/01124"
select select "number:0"
type input "2025-10-06"
type input "12:30:00.000"
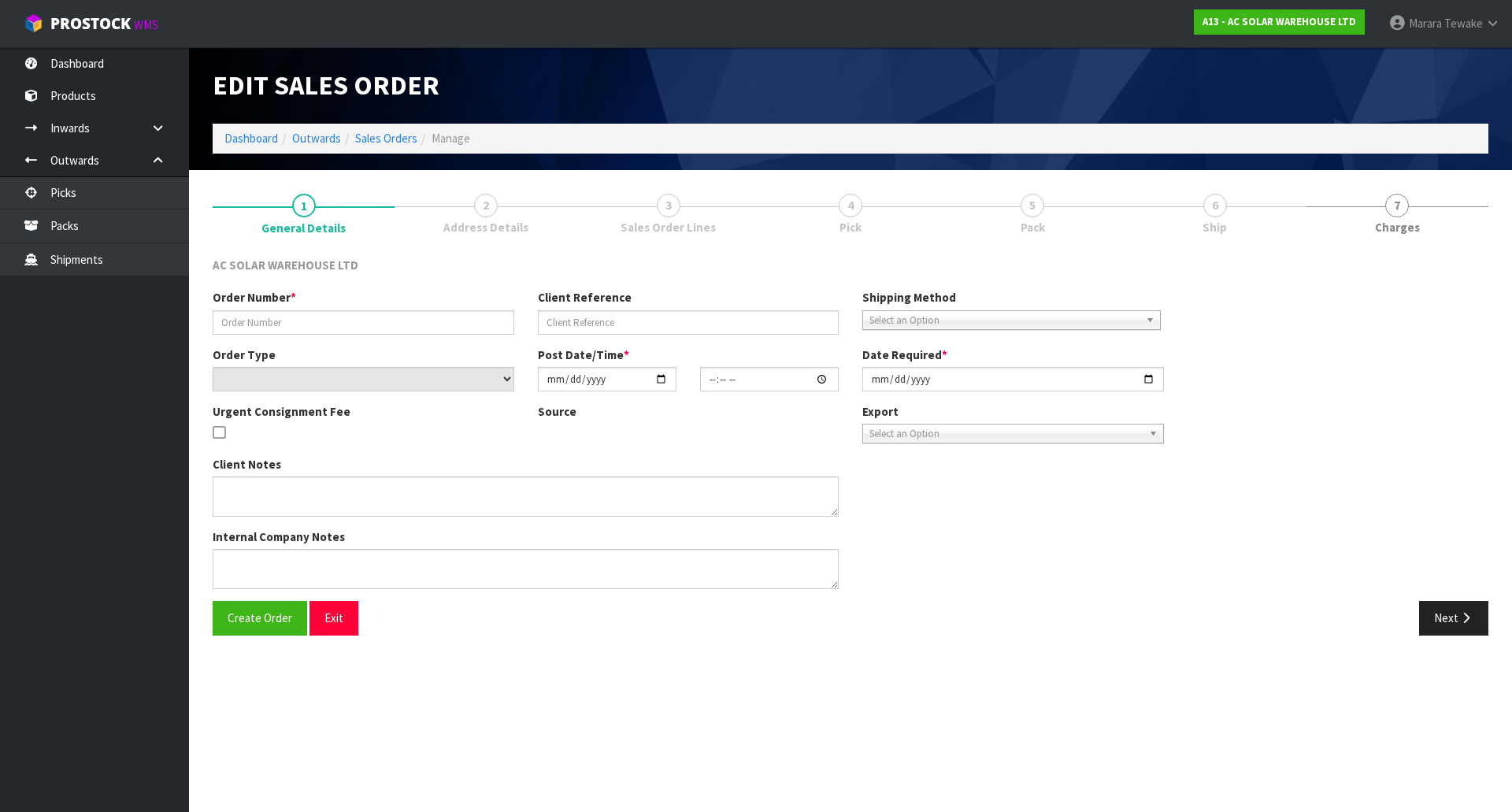
type input "2025-10-07"
type textarea "SEND WITH FLIWAYS"
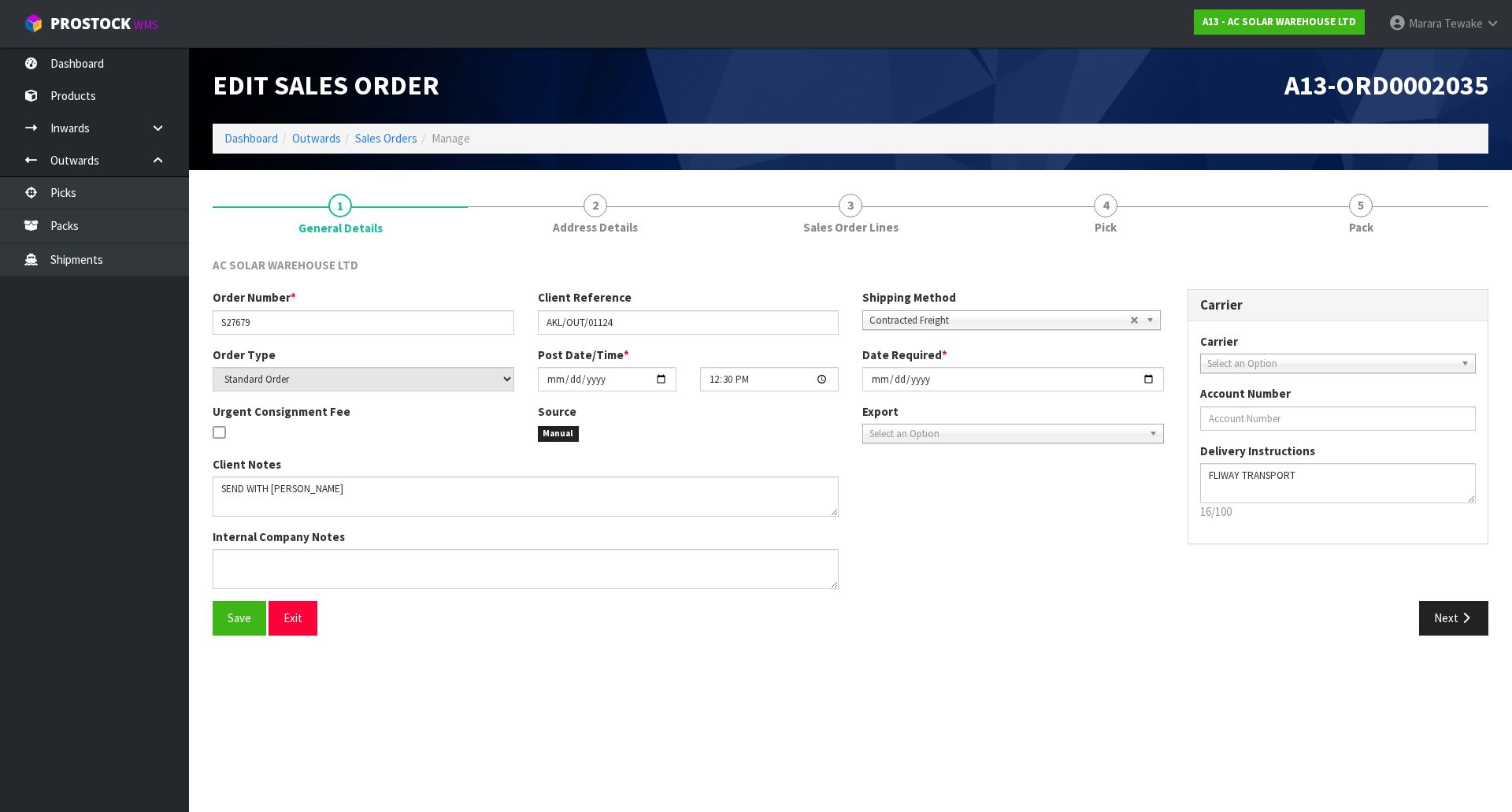
click at [1142, 217] on link "4 Pick" at bounding box center [1106, 213] width 255 height 62
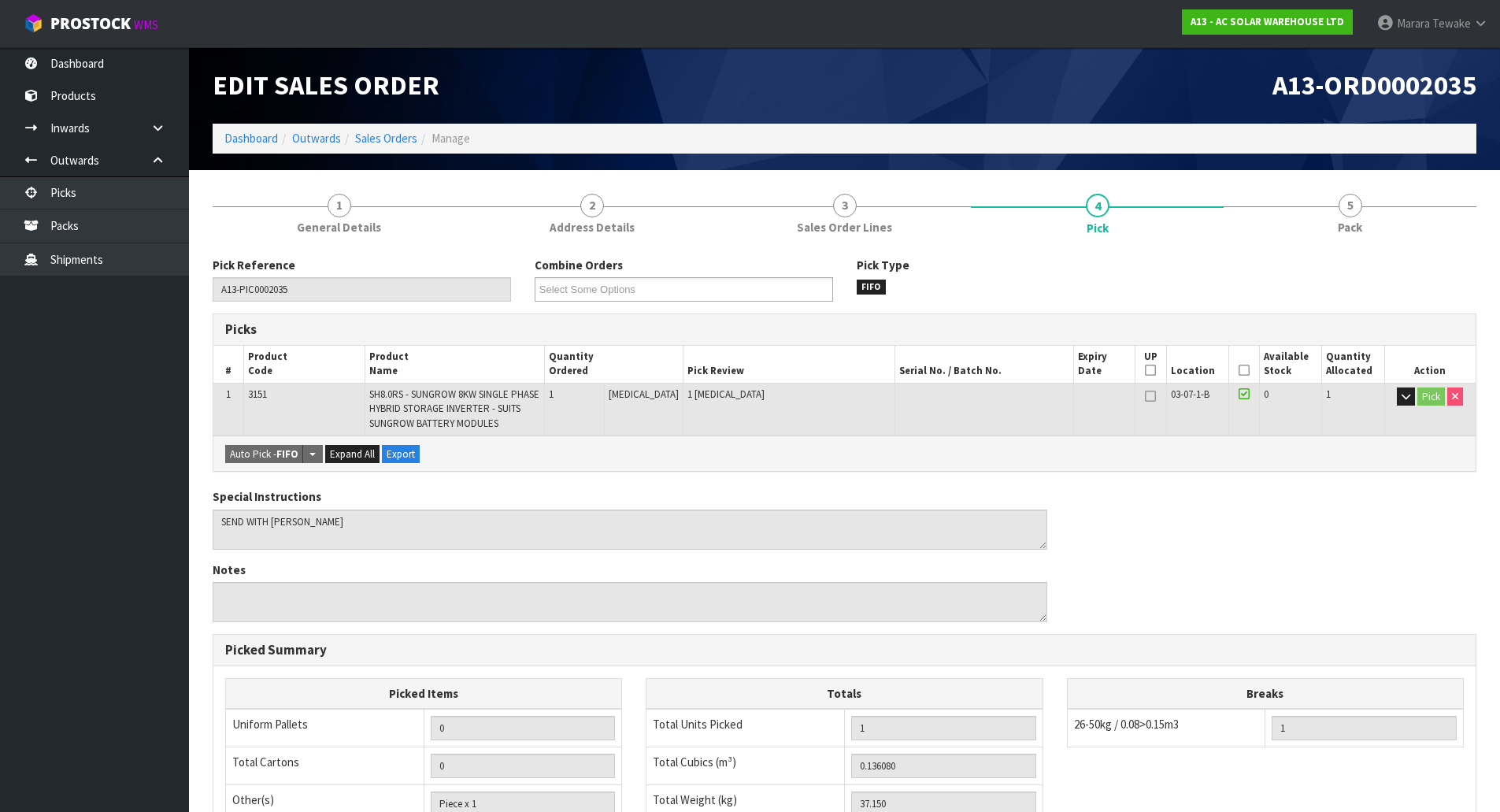
click at [1243, 371] on icon at bounding box center [1245, 370] width 11 height 1
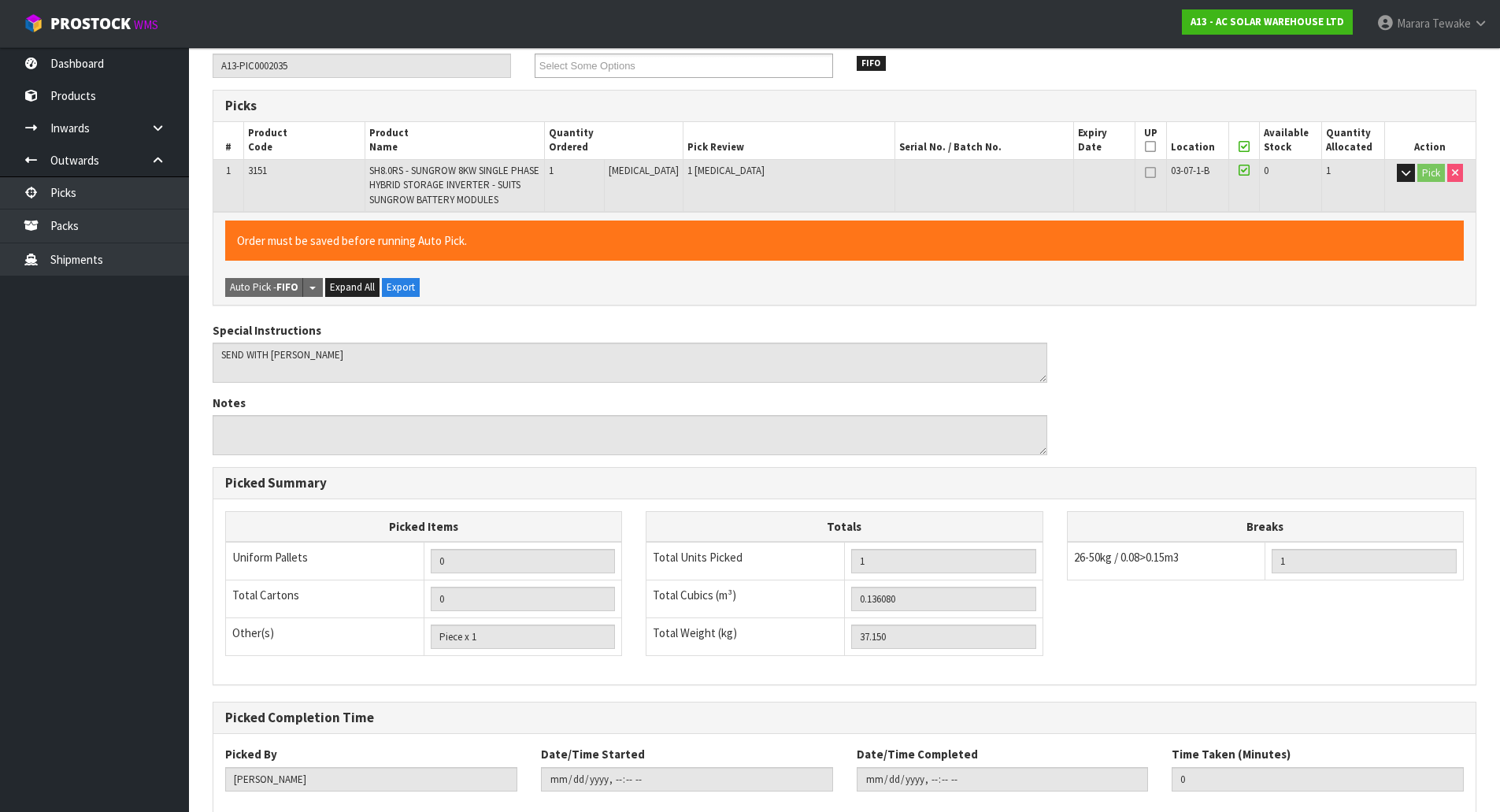
scroll to position [313, 0]
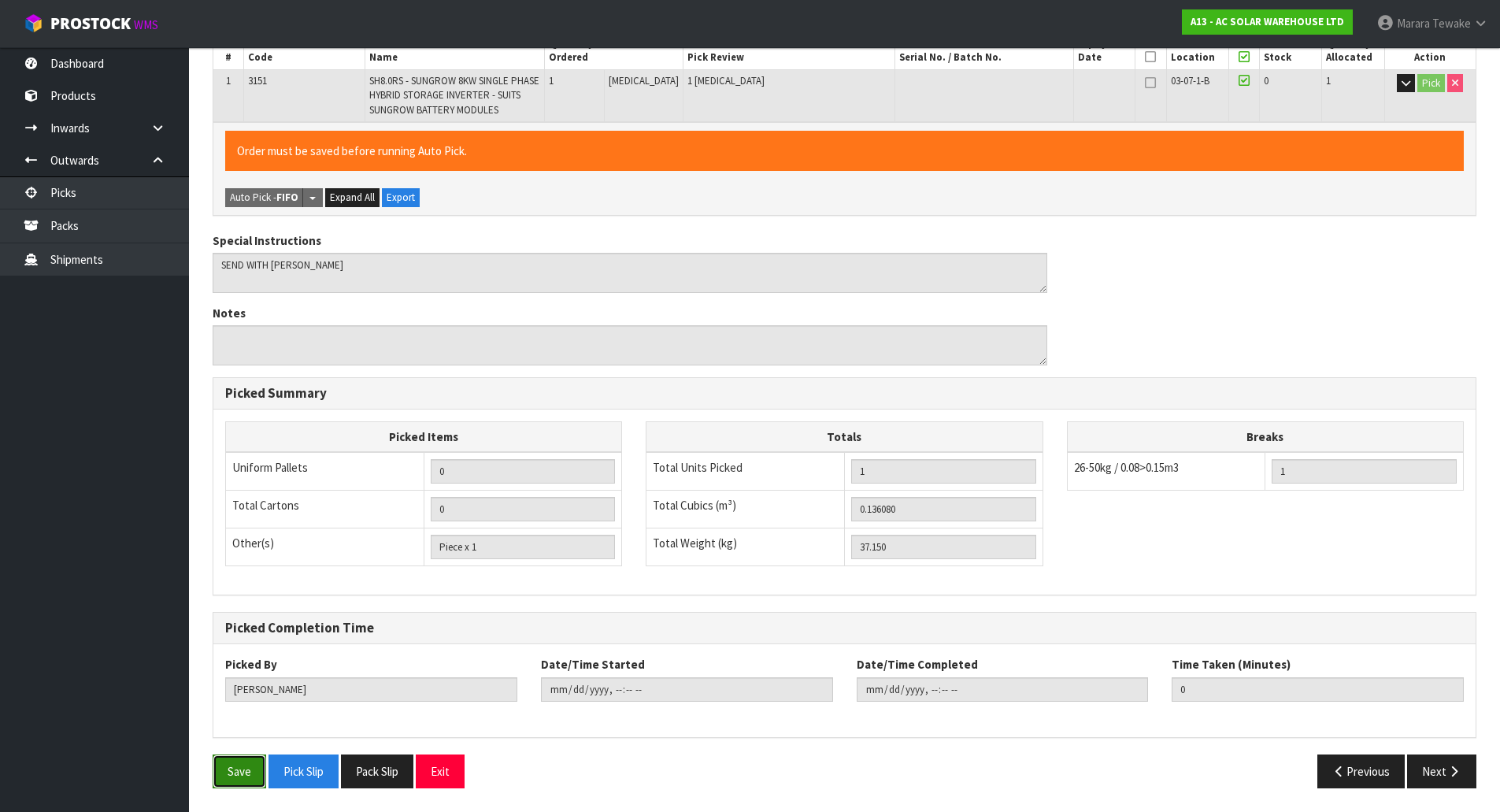
click at [230, 767] on button "Save" at bounding box center [240, 771] width 54 height 34
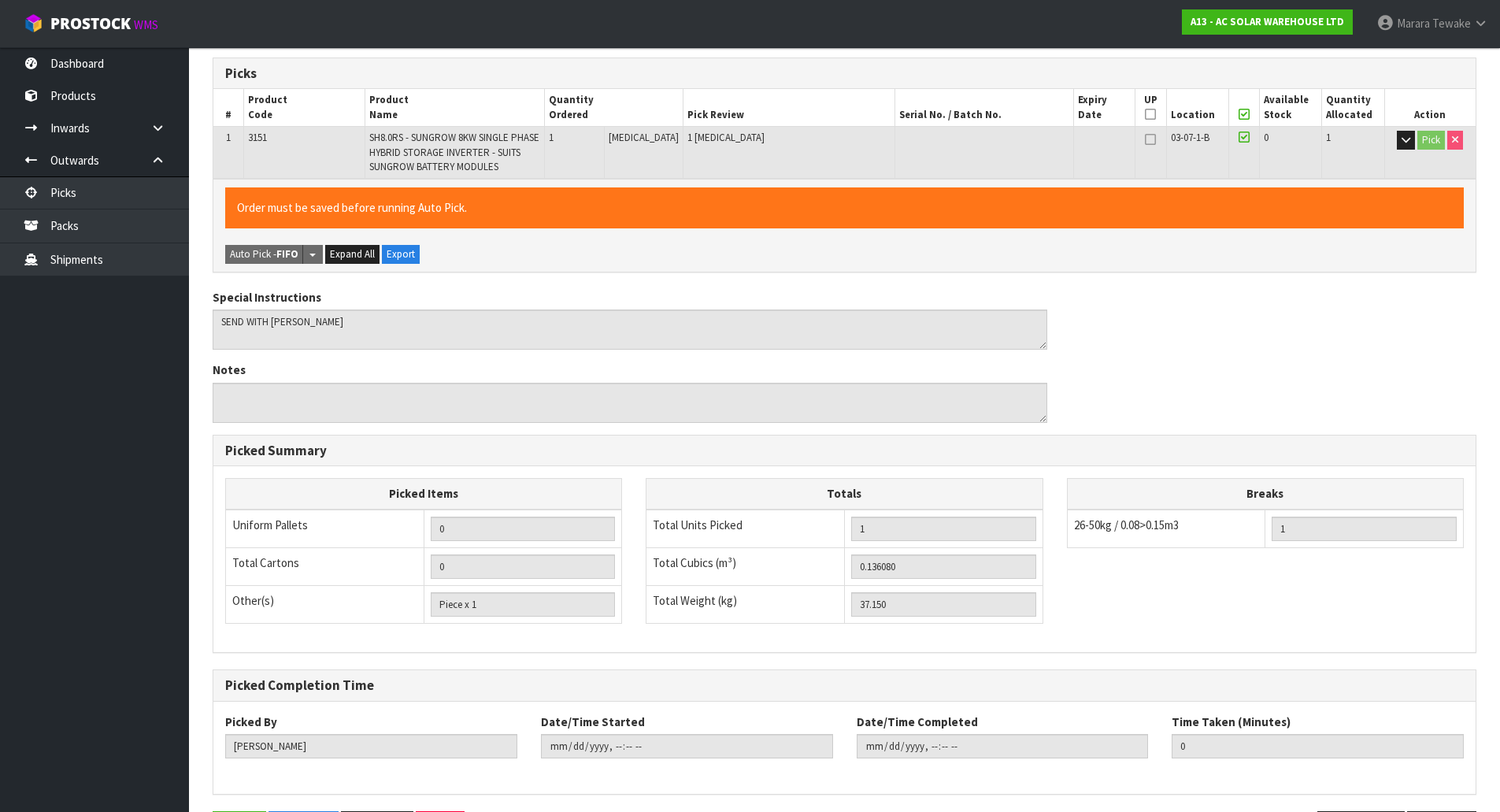
scroll to position [0, 0]
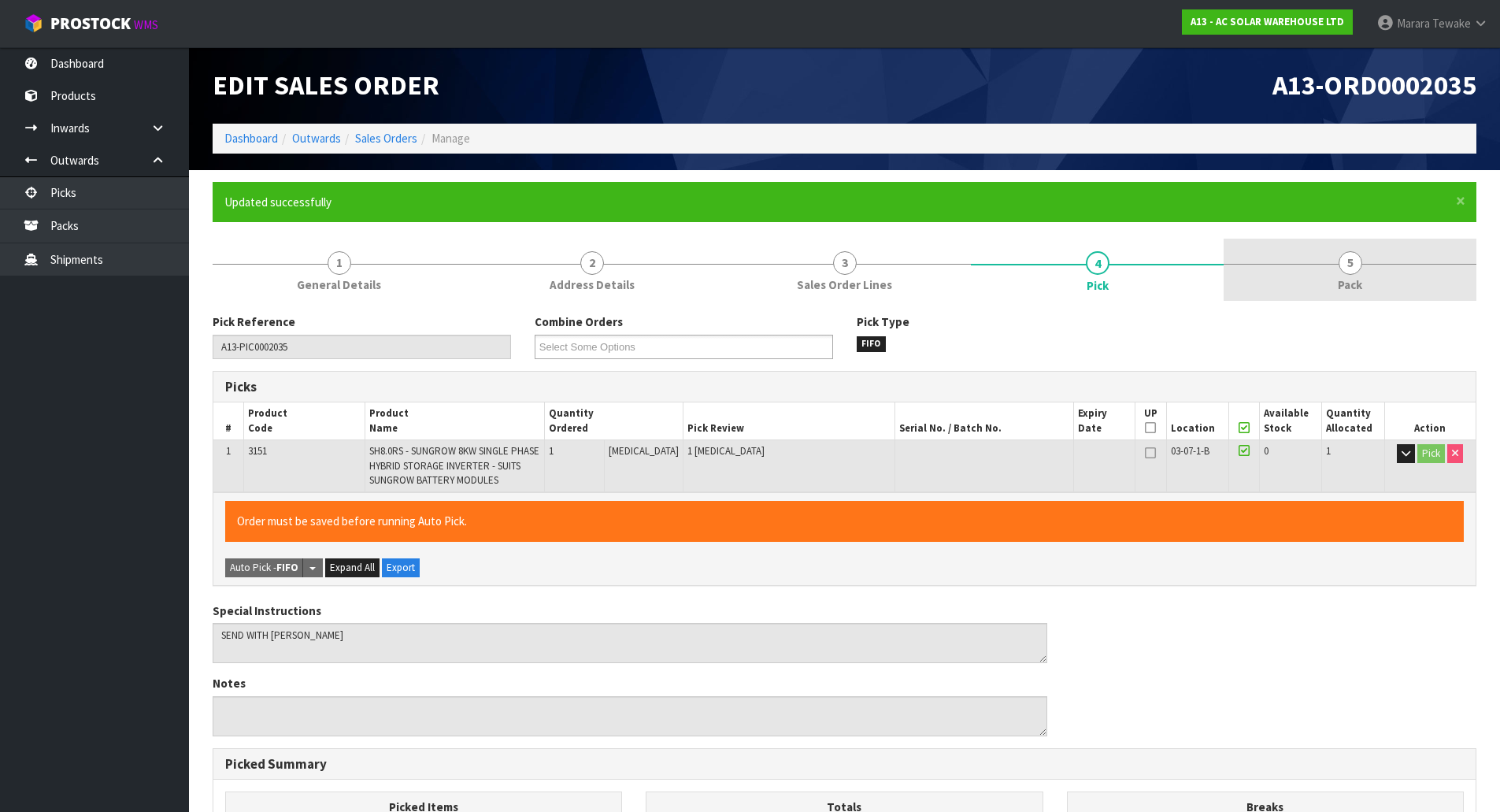
type input "Marara Tewake"
type input "2025-10-08T10:31:09"
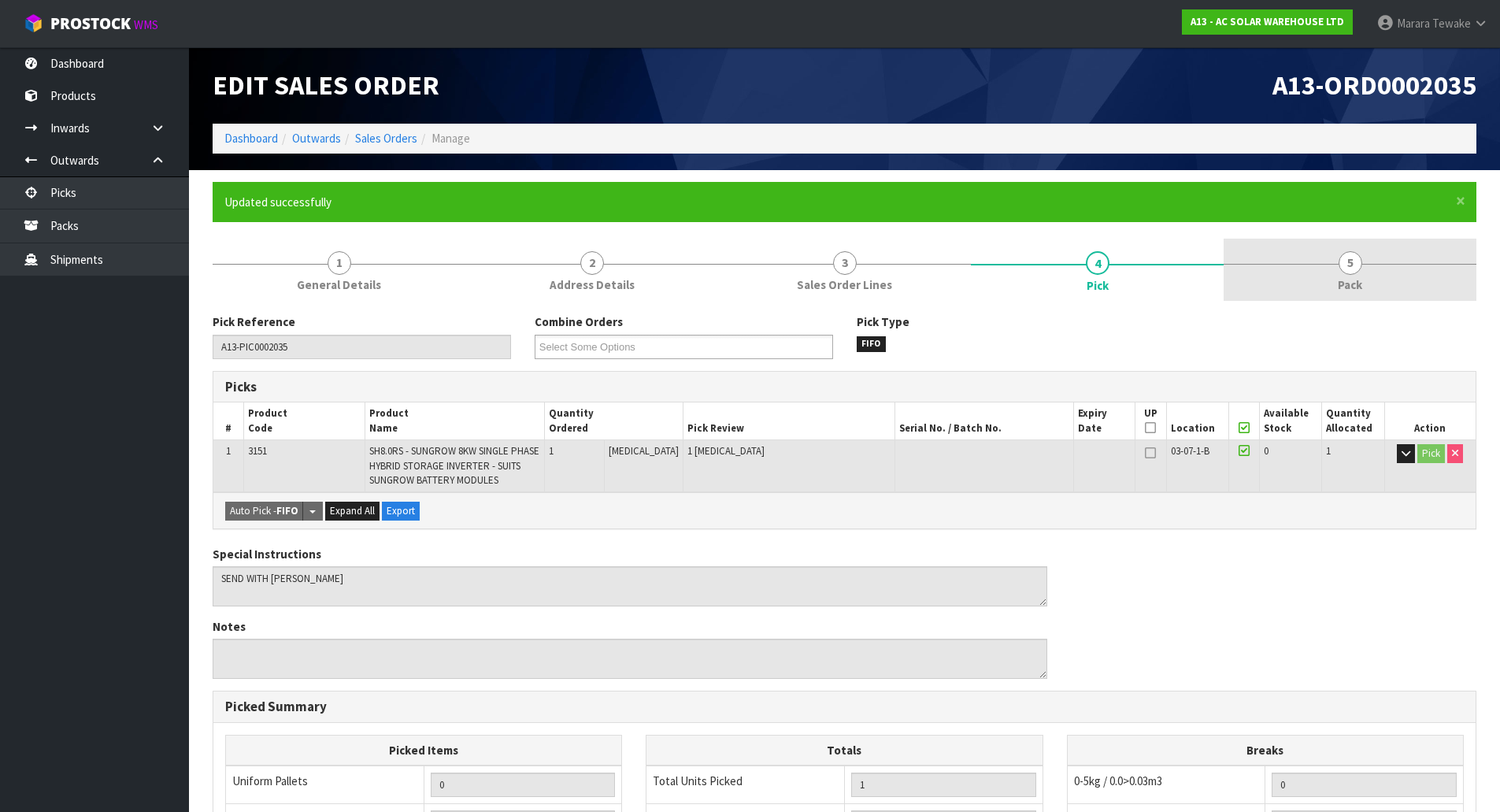
click at [1366, 281] on link "5 Pack" at bounding box center [1351, 270] width 253 height 62
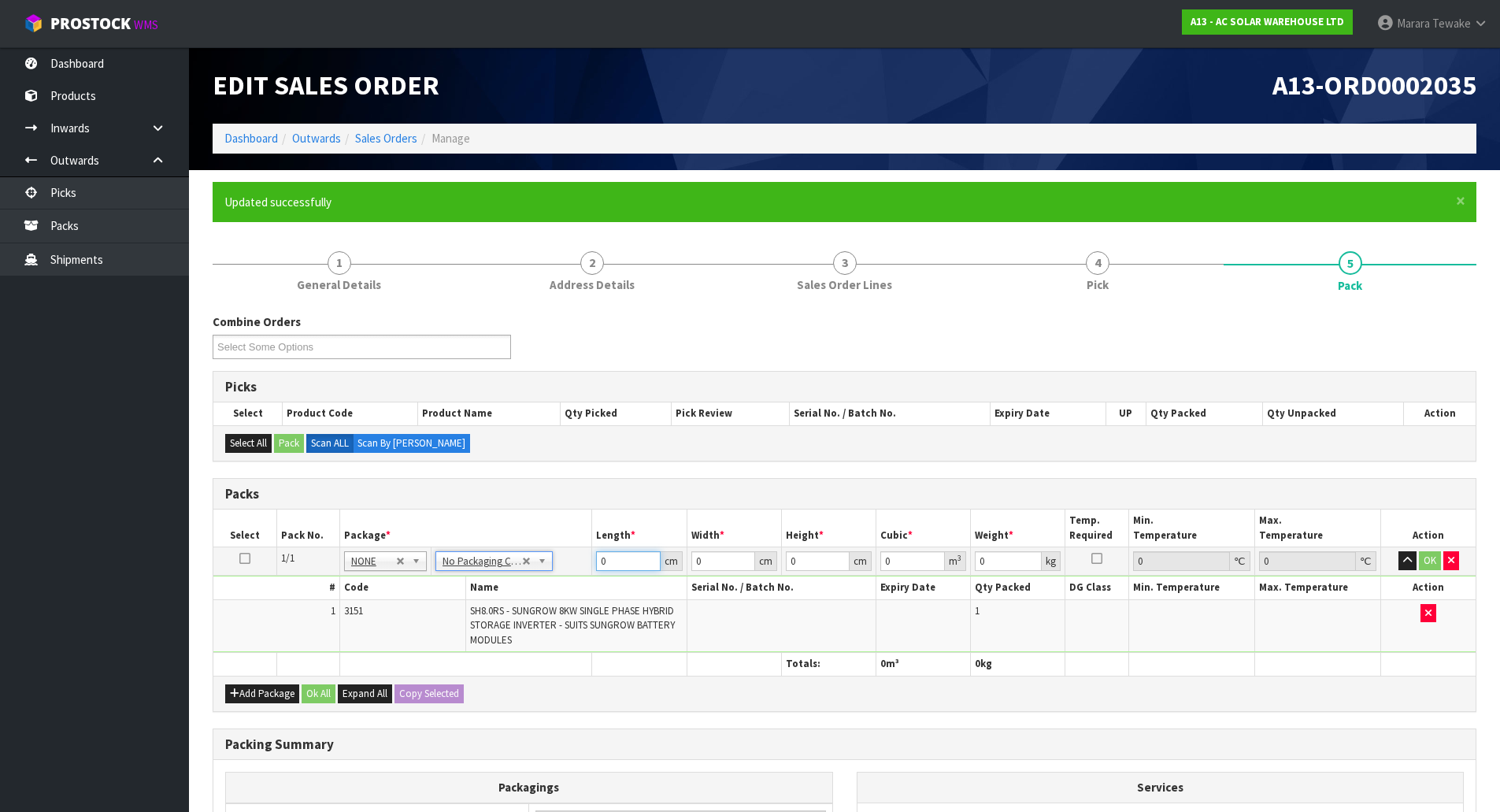
drag, startPoint x: 601, startPoint y: 556, endPoint x: 541, endPoint y: 527, distance: 66.6
click at [569, 547] on tr "1/1 NONE 007-001 007-002 007-004 007-009 007-013 007-014 007-015 007-017 007-01…" at bounding box center [844, 561] width 1263 height 28
type input "80"
type input "60"
type input "2"
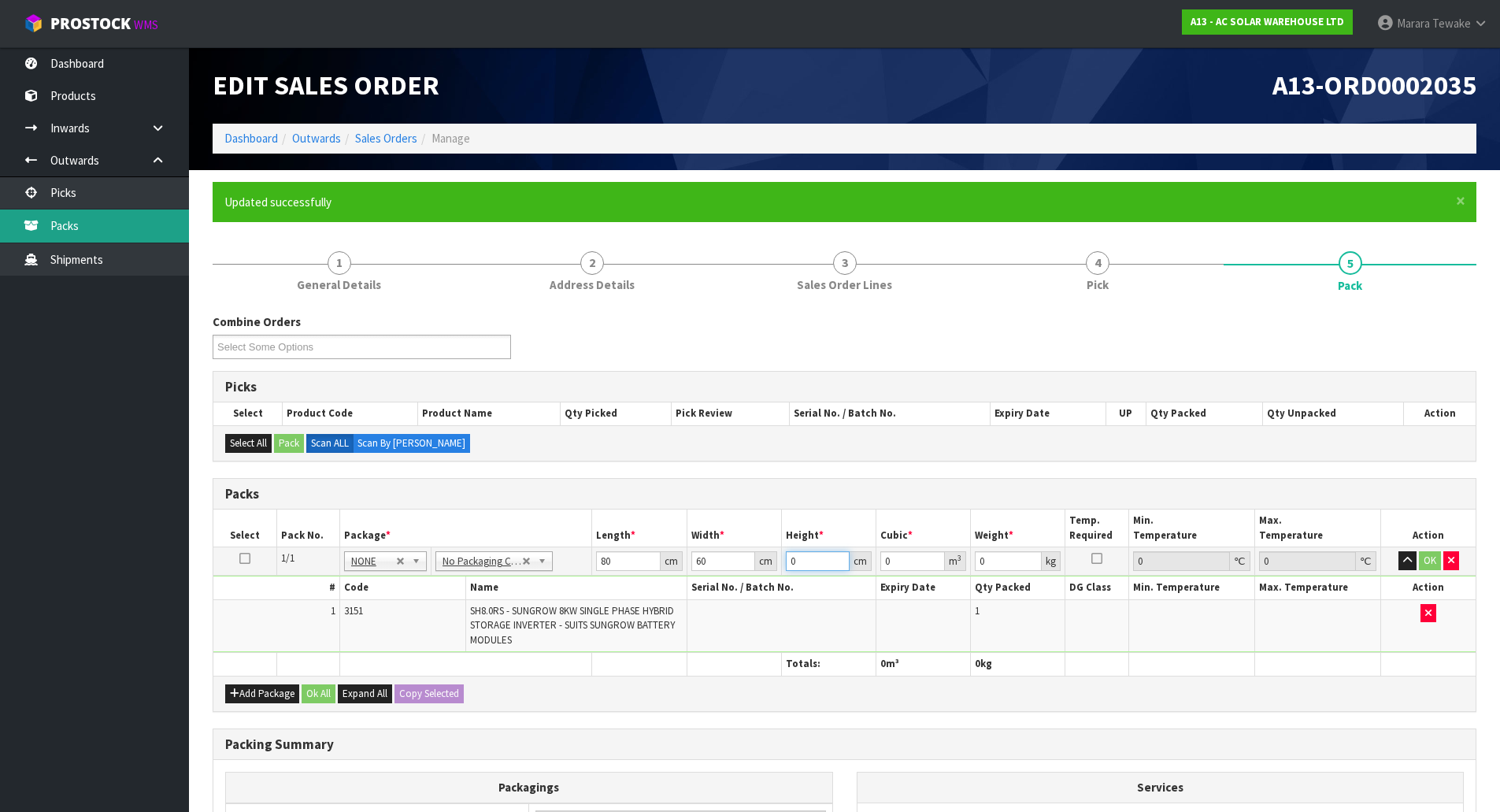
type input "0.0096"
type input "28"
type input "0.1344"
type input "28"
type input "38"
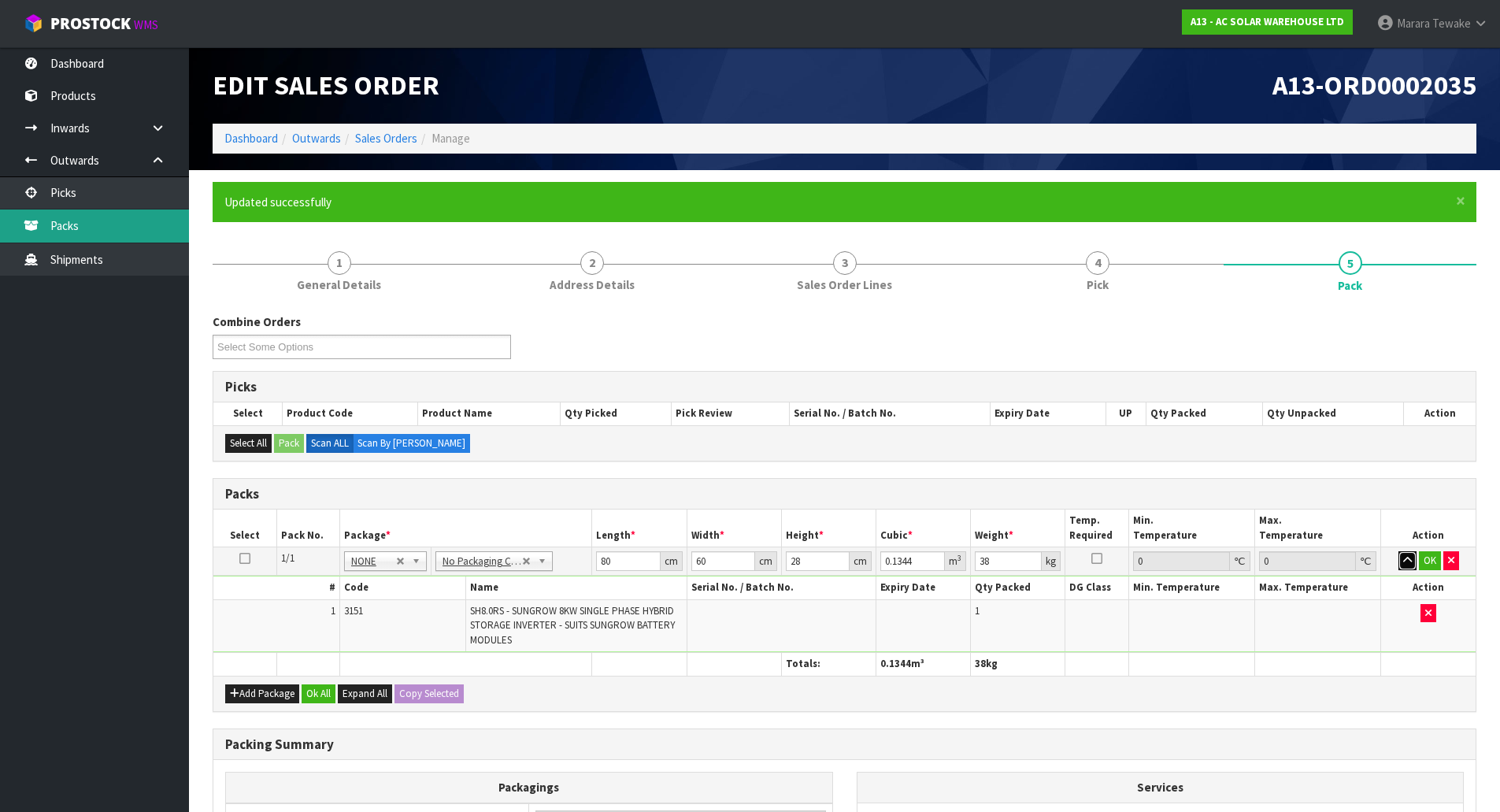
click at [1399, 551] on button "button" at bounding box center [1407, 561] width 18 height 19
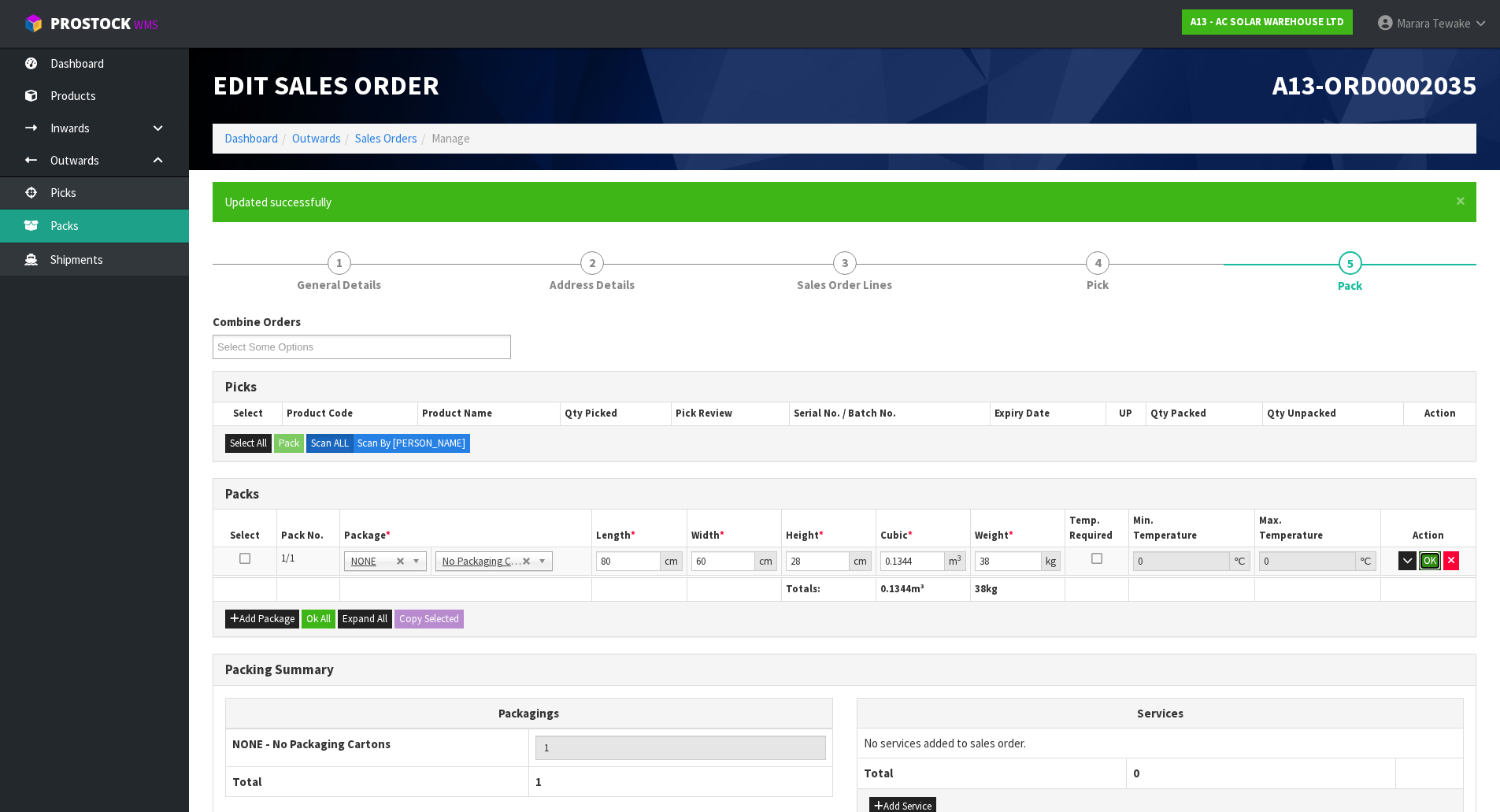
click button "OK" at bounding box center [1430, 561] width 22 height 19
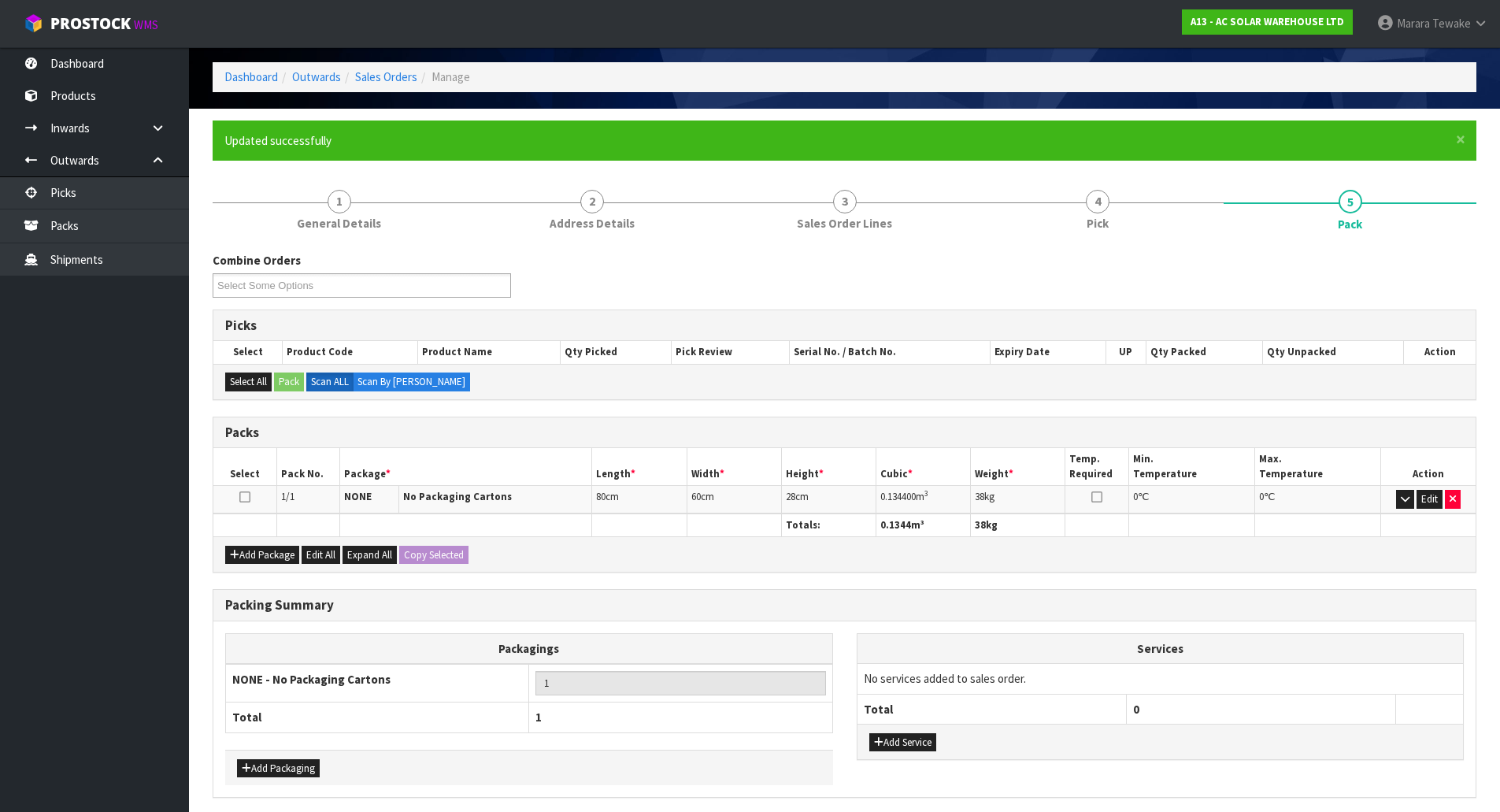
scroll to position [121, 0]
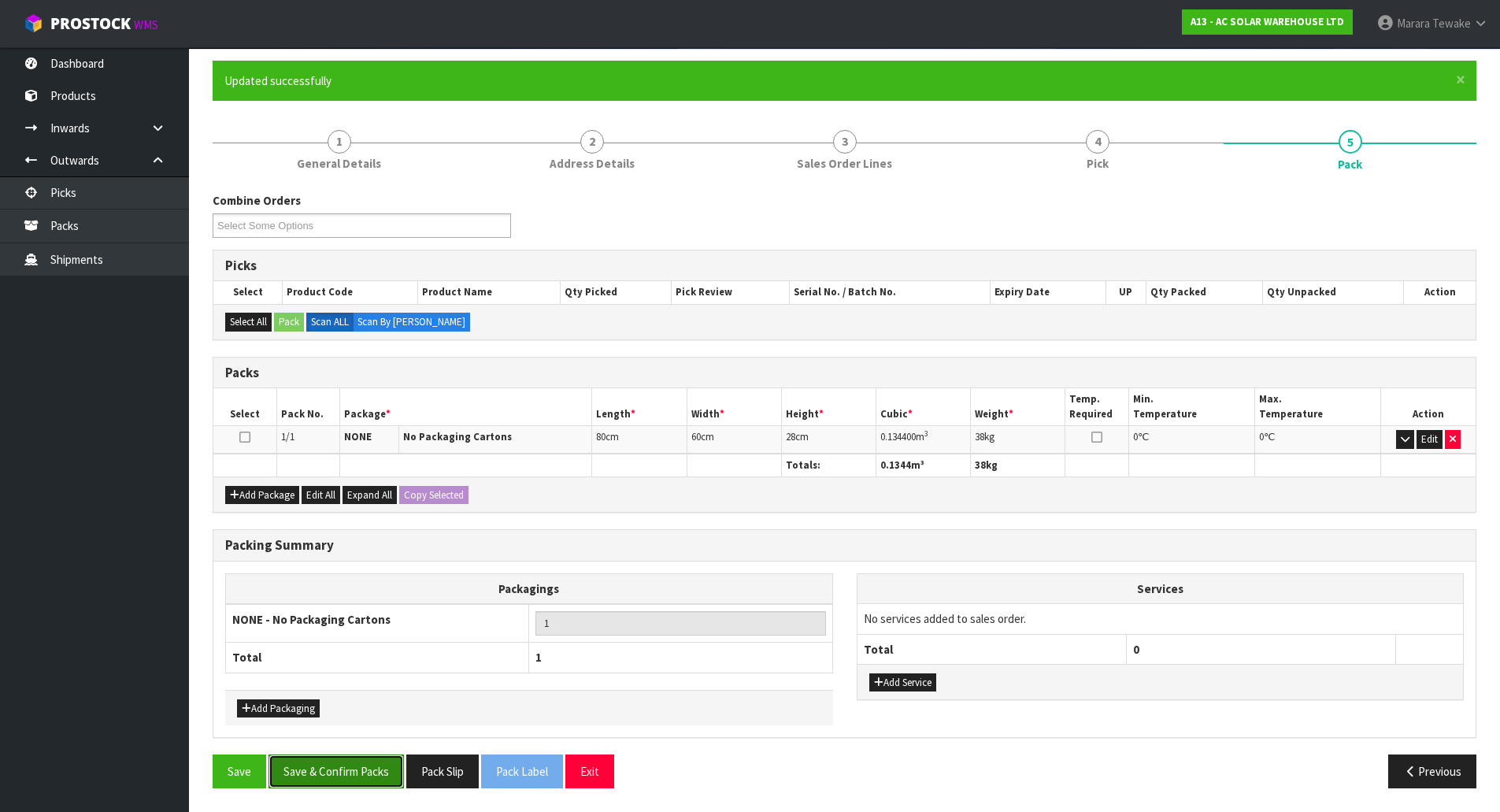
click at [346, 769] on button "Save & Confirm Packs" at bounding box center [336, 771] width 135 height 34
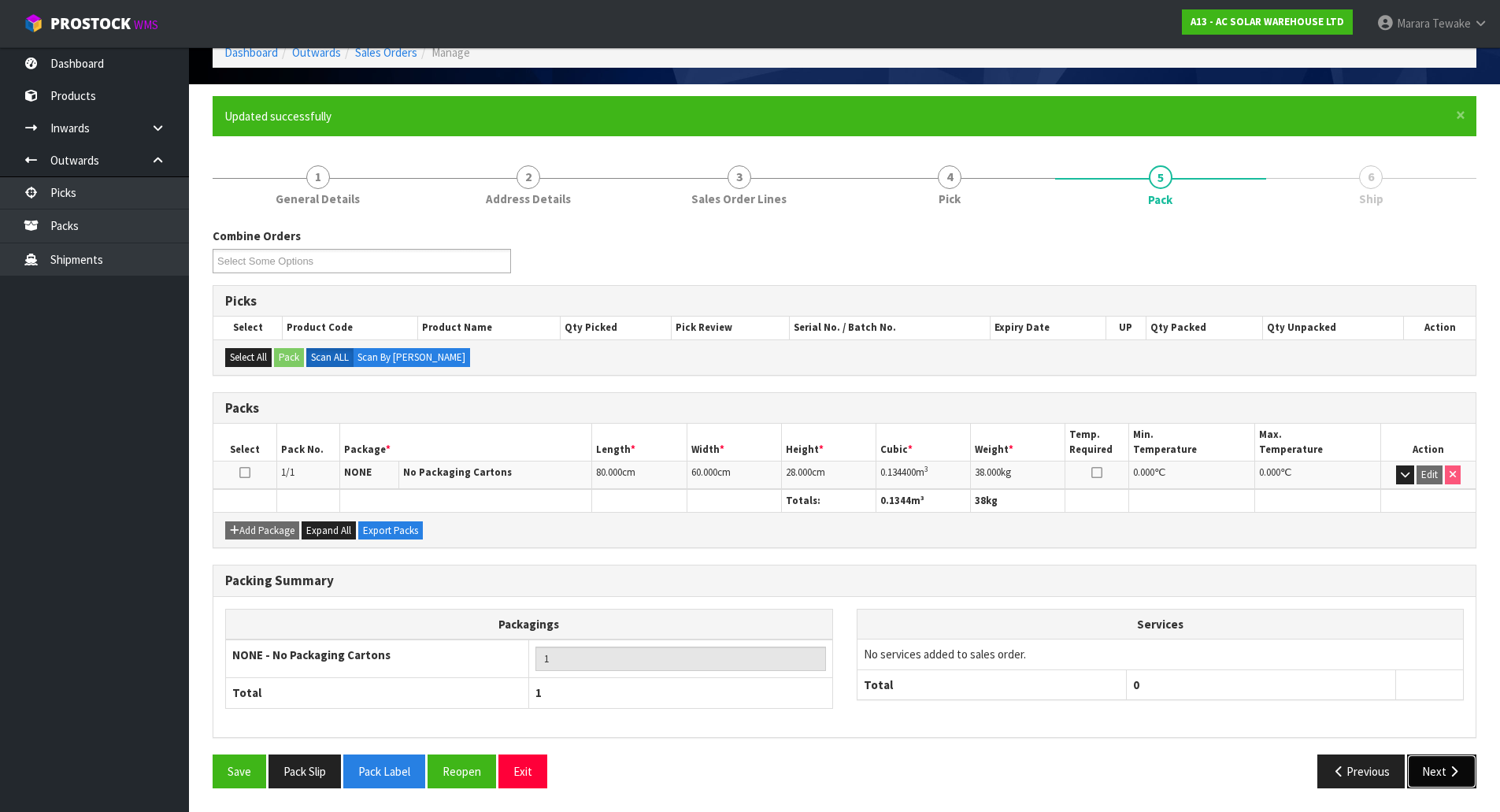
click at [1452, 782] on button "Next" at bounding box center [1442, 771] width 70 height 34
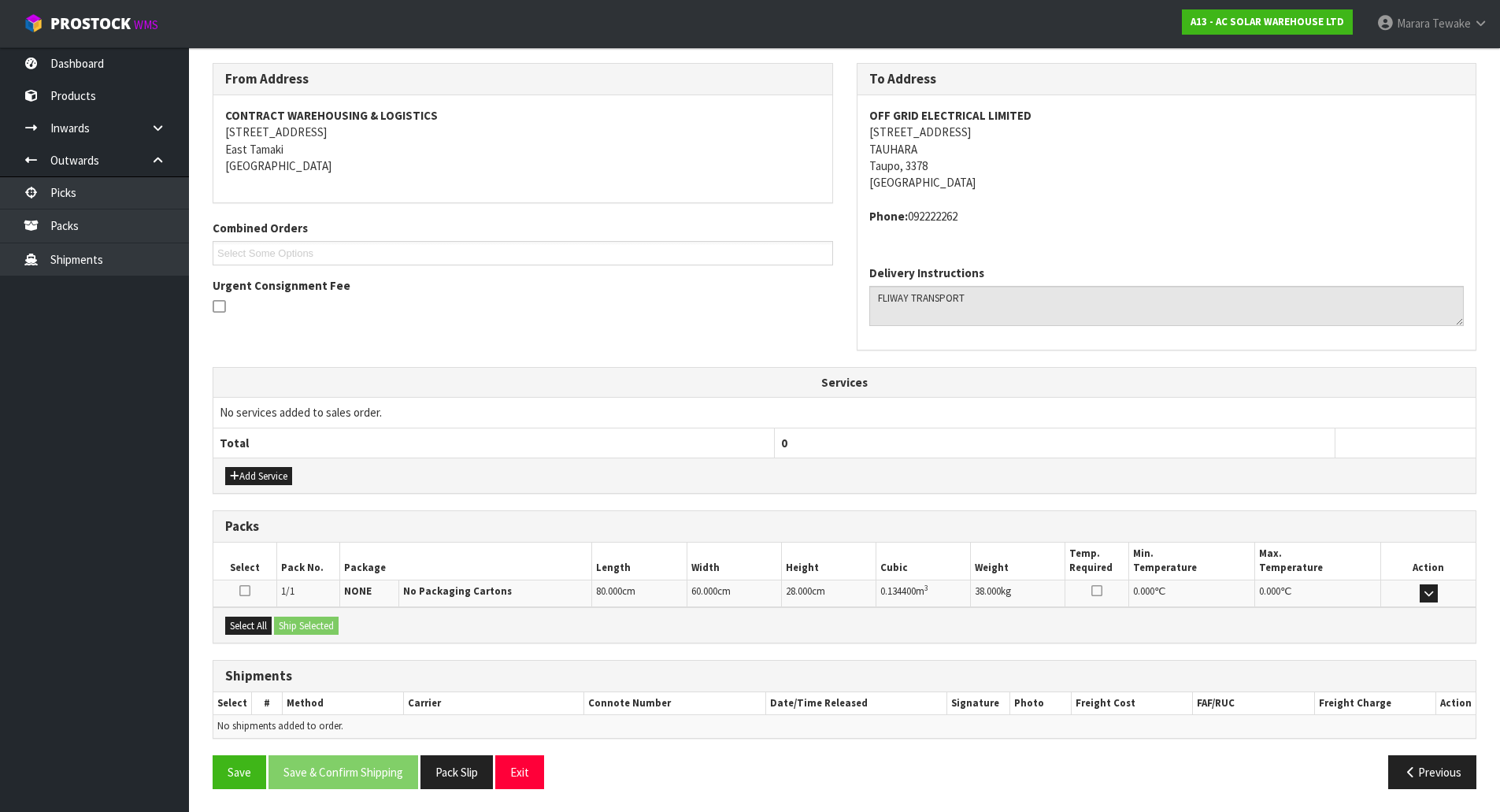
scroll to position [251, 0]
drag, startPoint x: 251, startPoint y: 633, endPoint x: 293, endPoint y: 628, distance: 42.3
click at [252, 633] on button "Select All" at bounding box center [248, 625] width 47 height 19
click at [308, 621] on button "Ship Selected" at bounding box center [307, 625] width 65 height 19
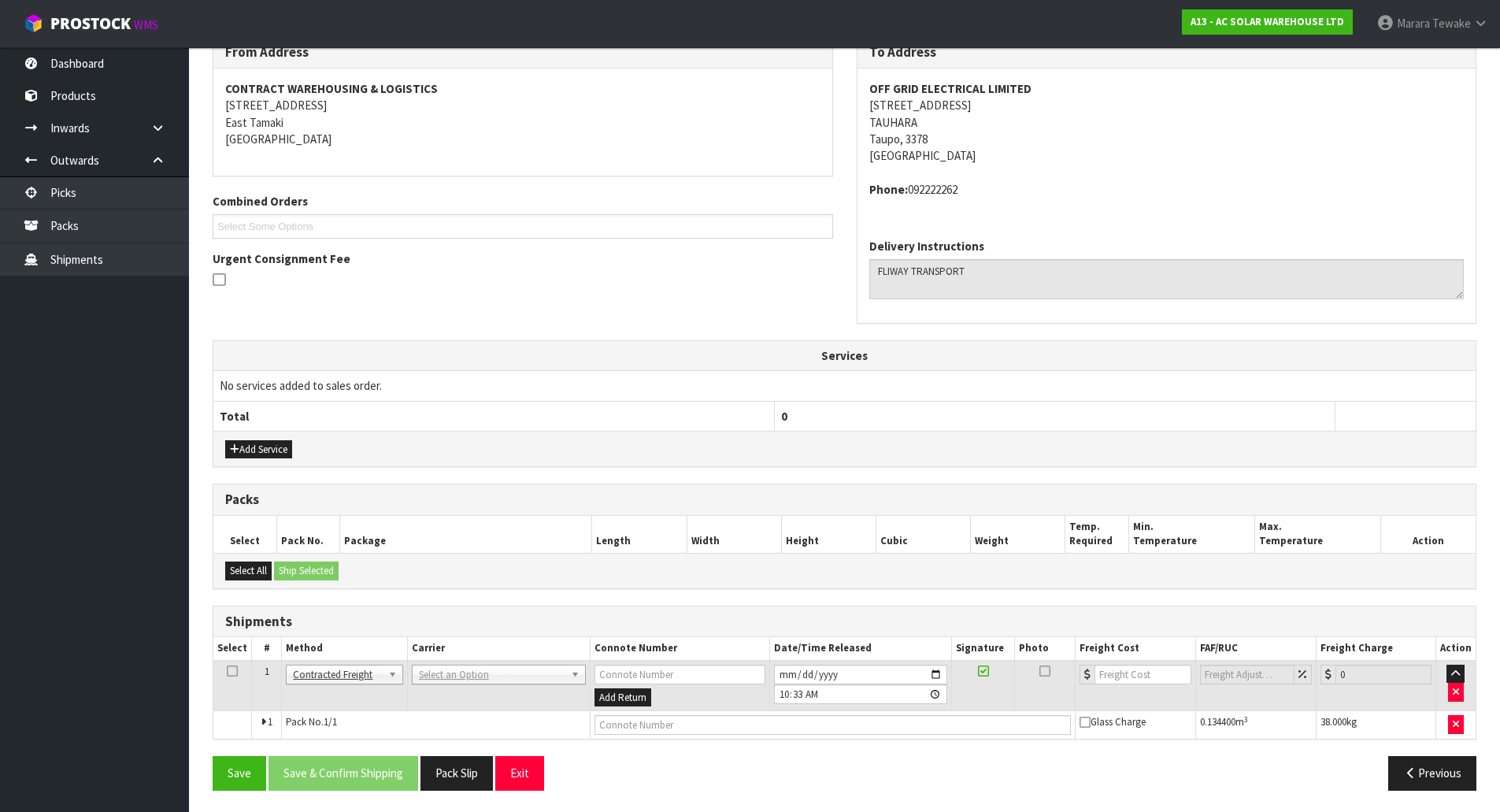
scroll to position [280, 0]
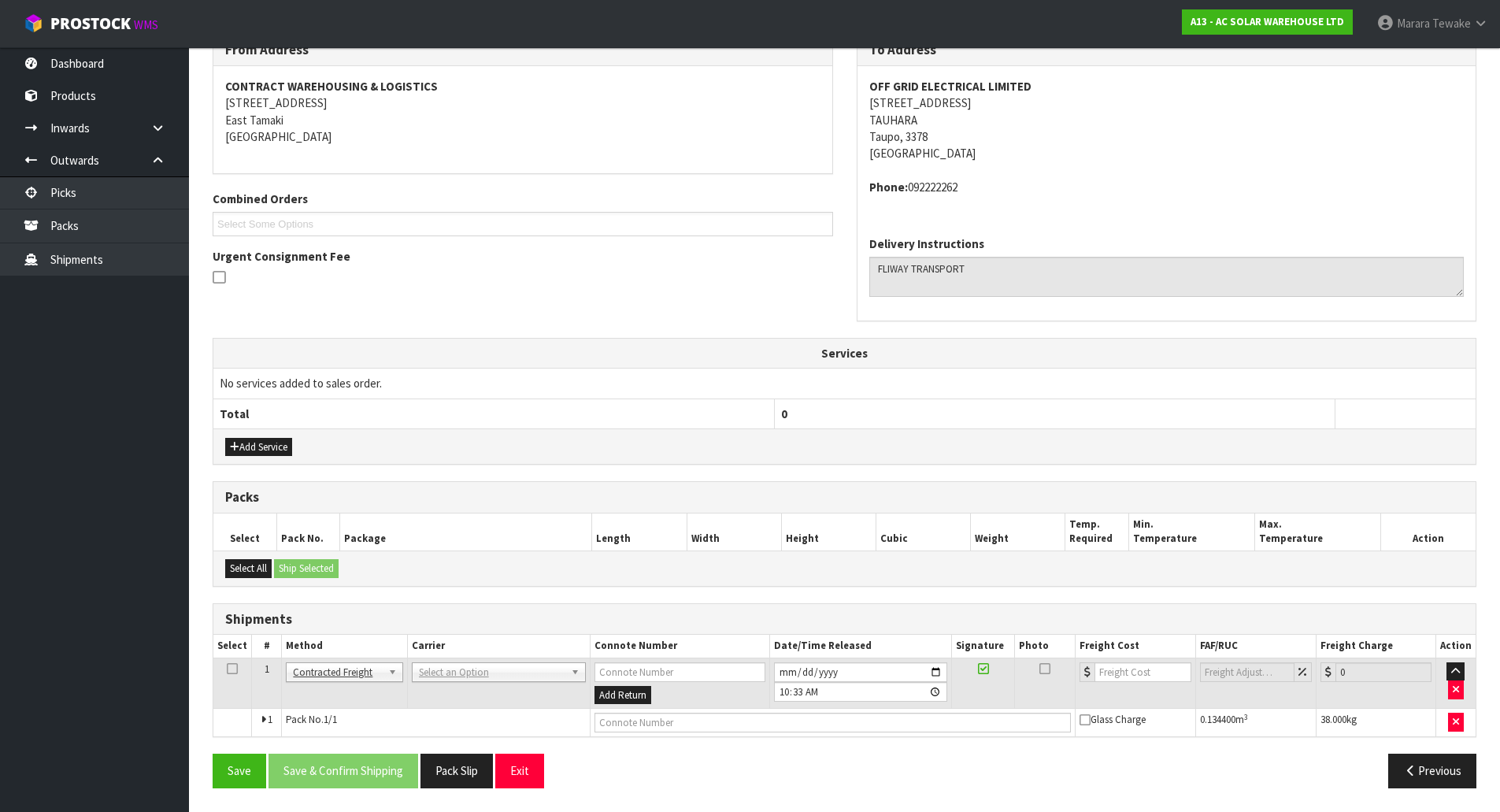
drag, startPoint x: 474, startPoint y: 679, endPoint x: 460, endPoint y: 693, distance: 19.8
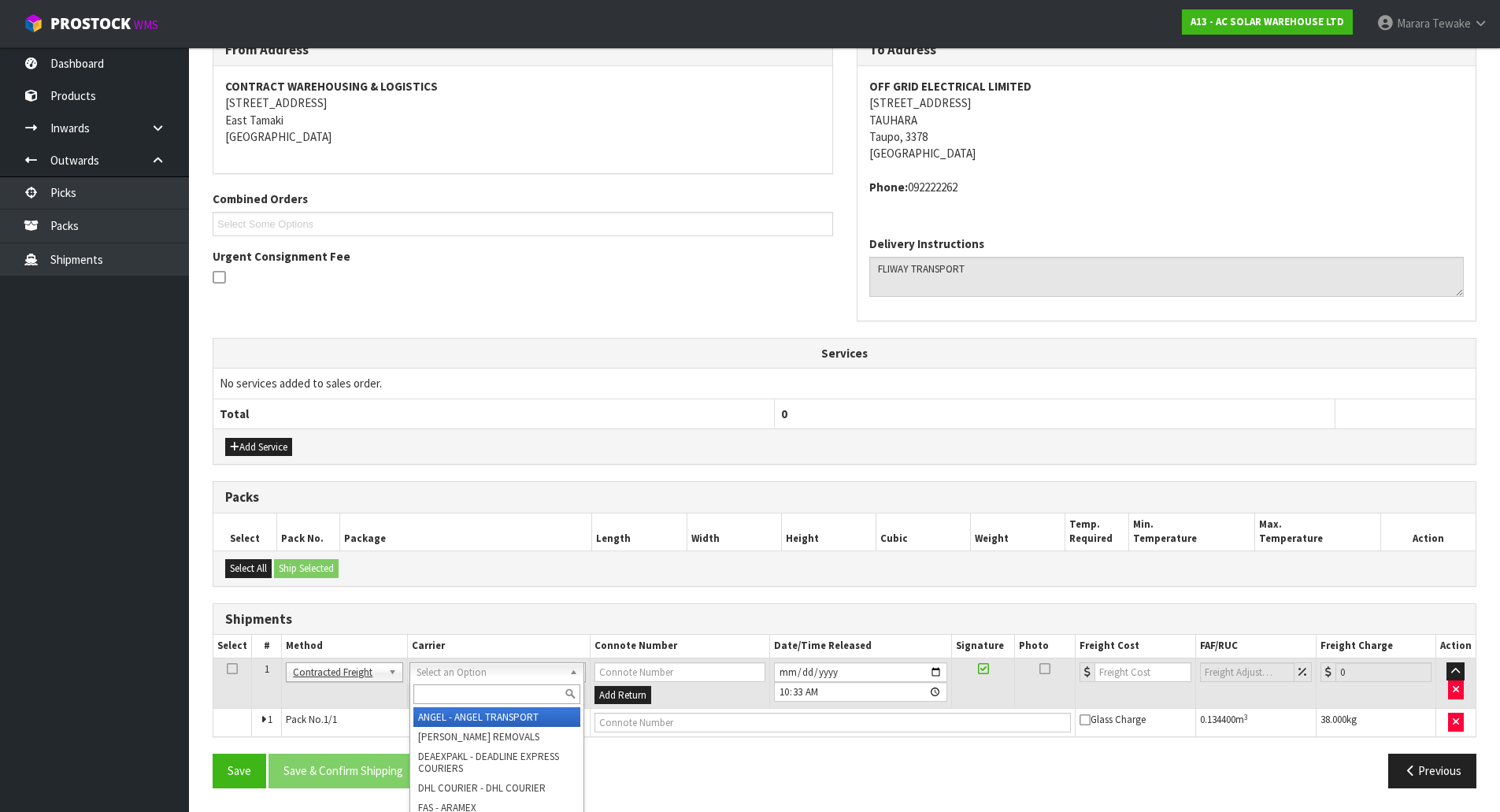
click at [460, 694] on input "text" at bounding box center [497, 694] width 167 height 20
type input "nzp"
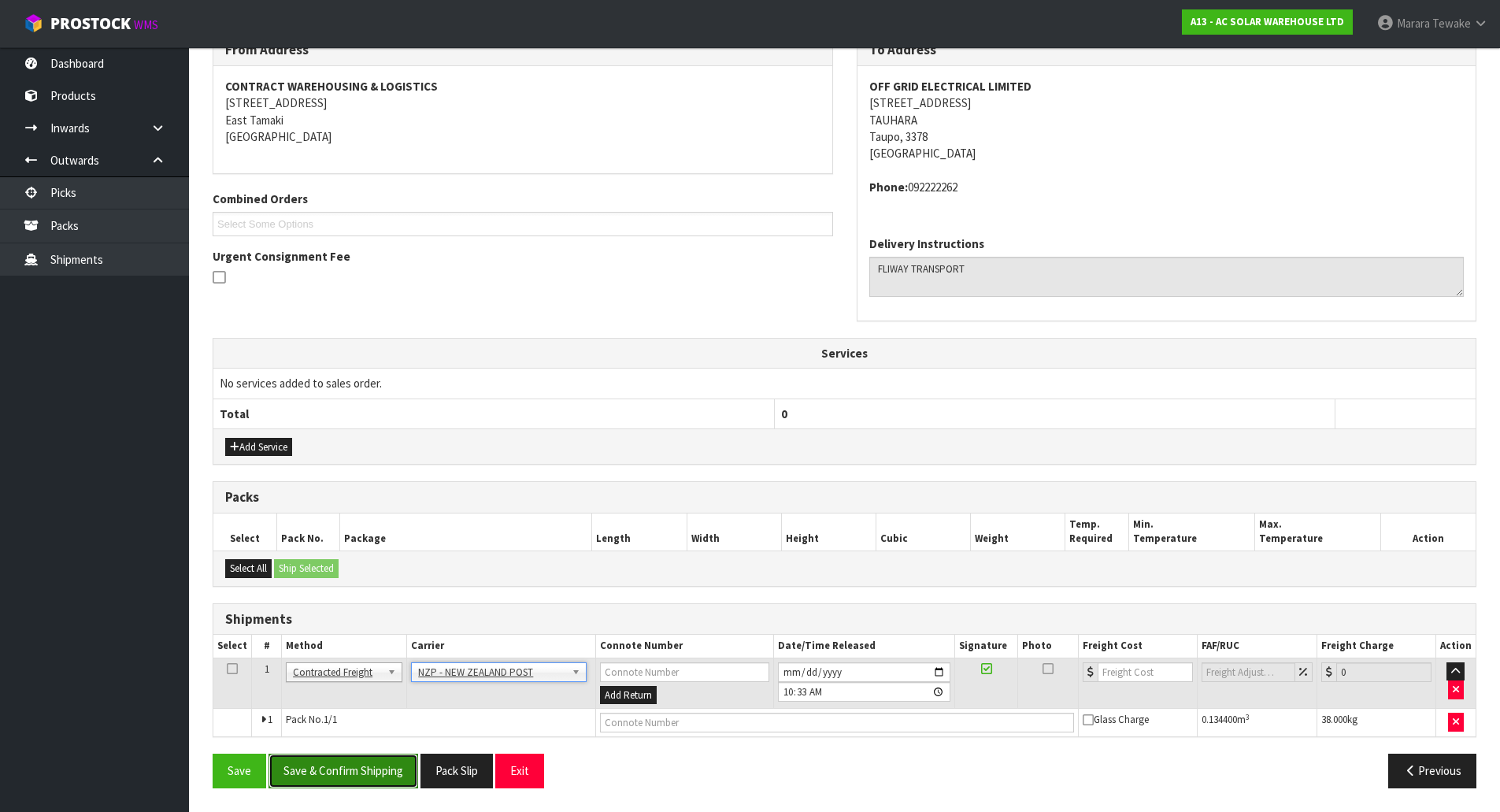
click at [358, 764] on button "Save & Confirm Shipping" at bounding box center [343, 770] width 149 height 34
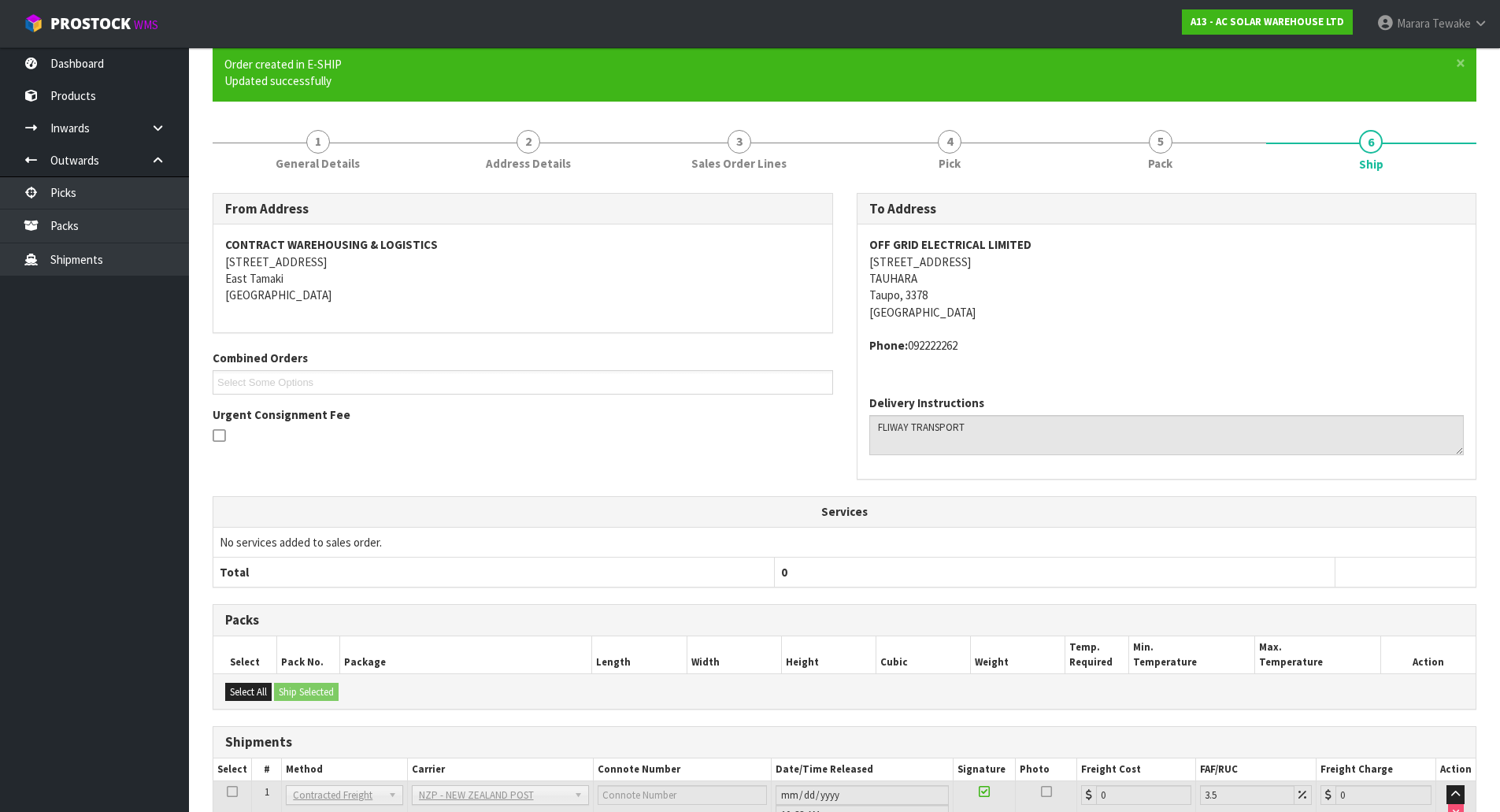
scroll to position [257, 0]
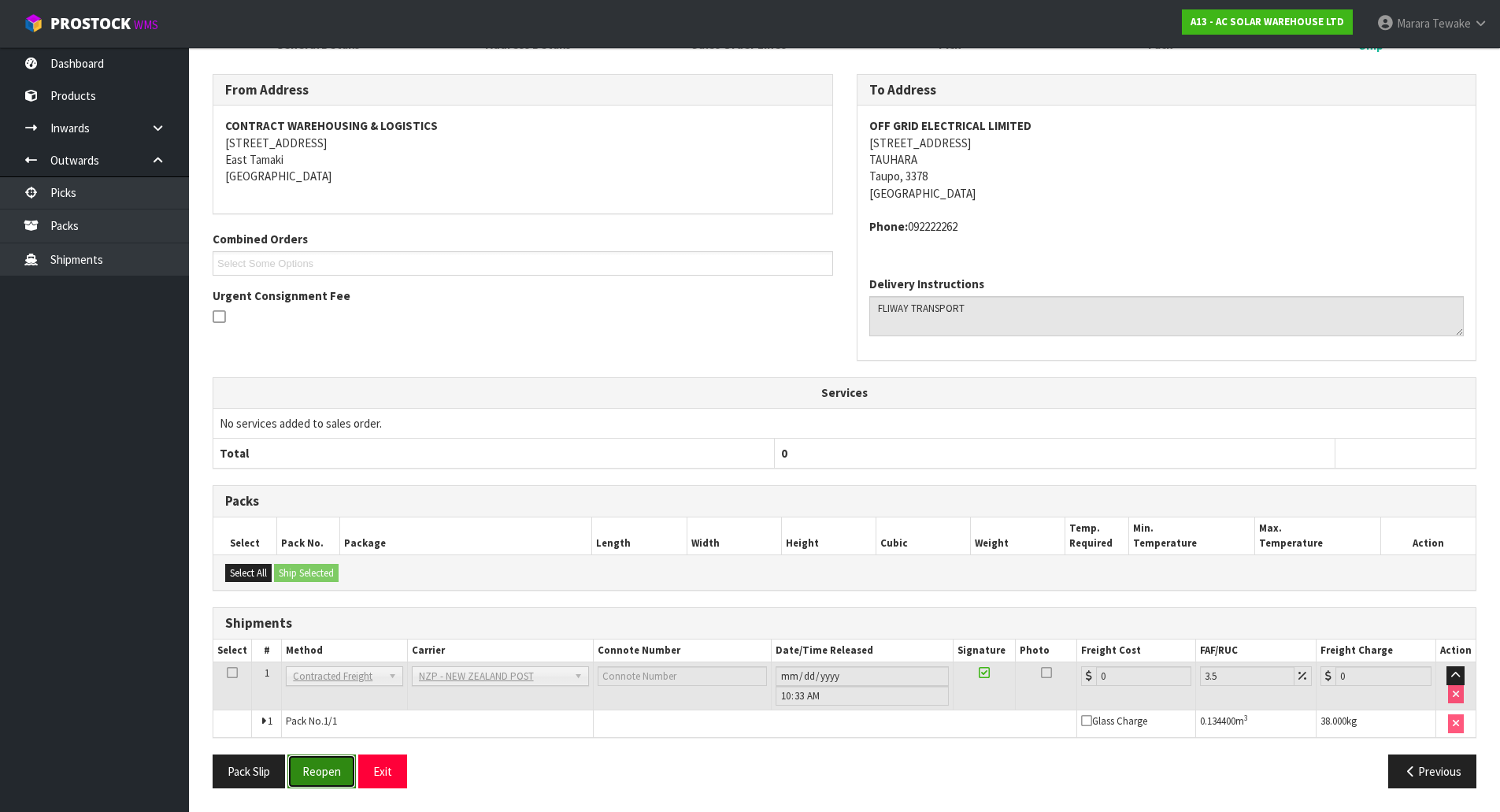
click at [333, 784] on button "Reopen" at bounding box center [322, 771] width 69 height 34
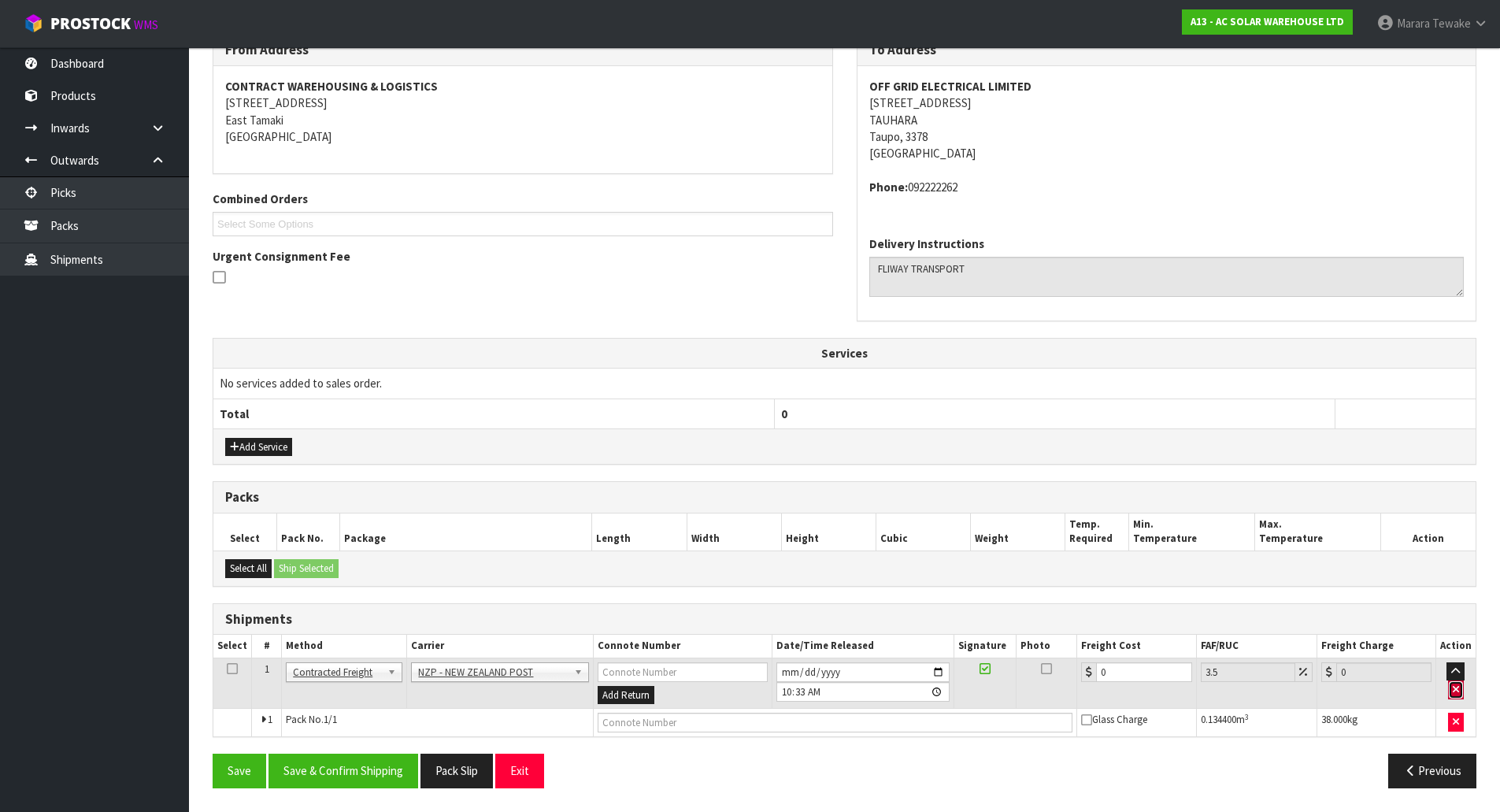
click at [1456, 685] on icon "button" at bounding box center [1457, 689] width 6 height 10
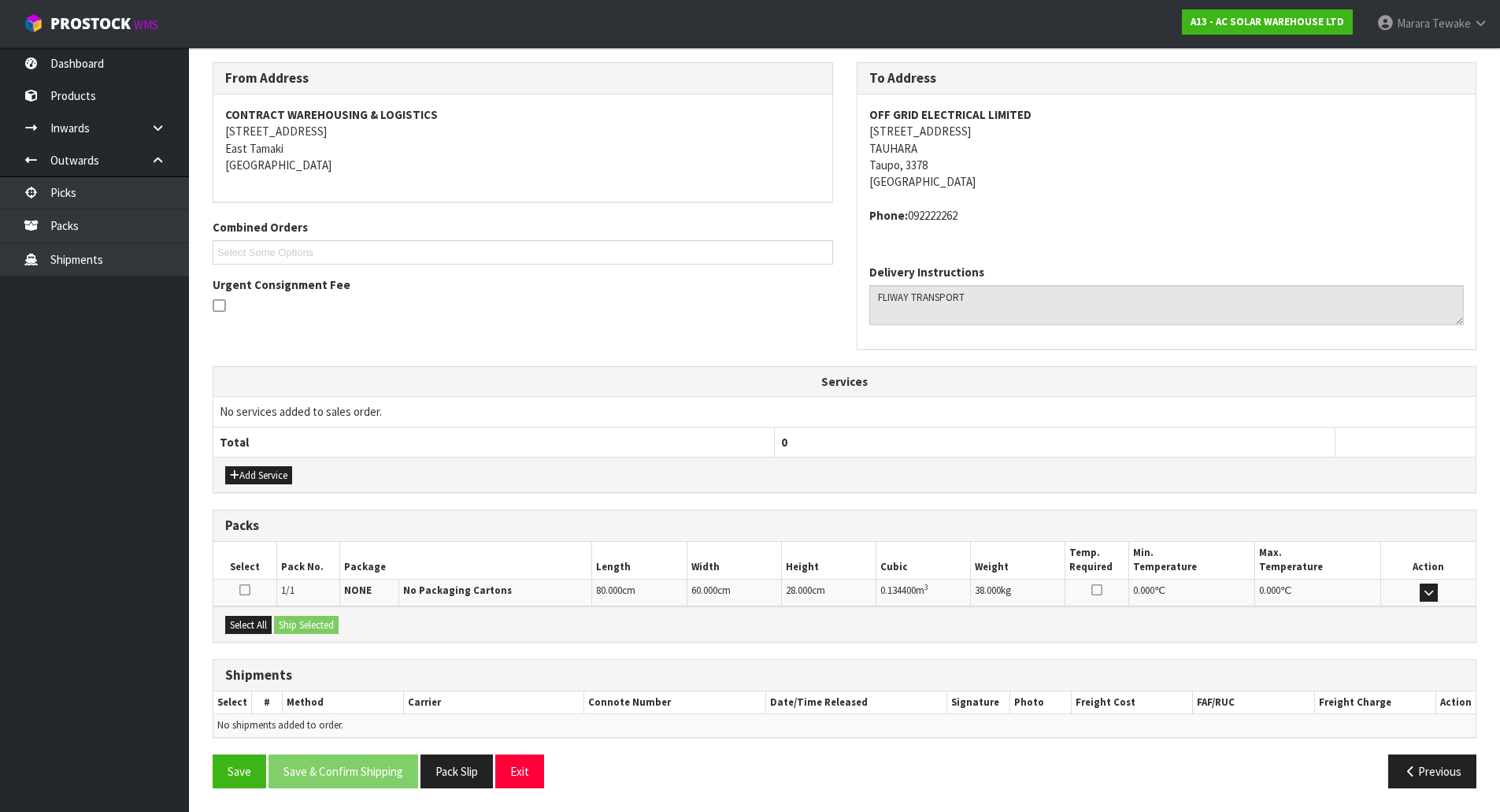
scroll to position [251, 0]
click at [113, 61] on link "Dashboard" at bounding box center [94, 63] width 189 height 32
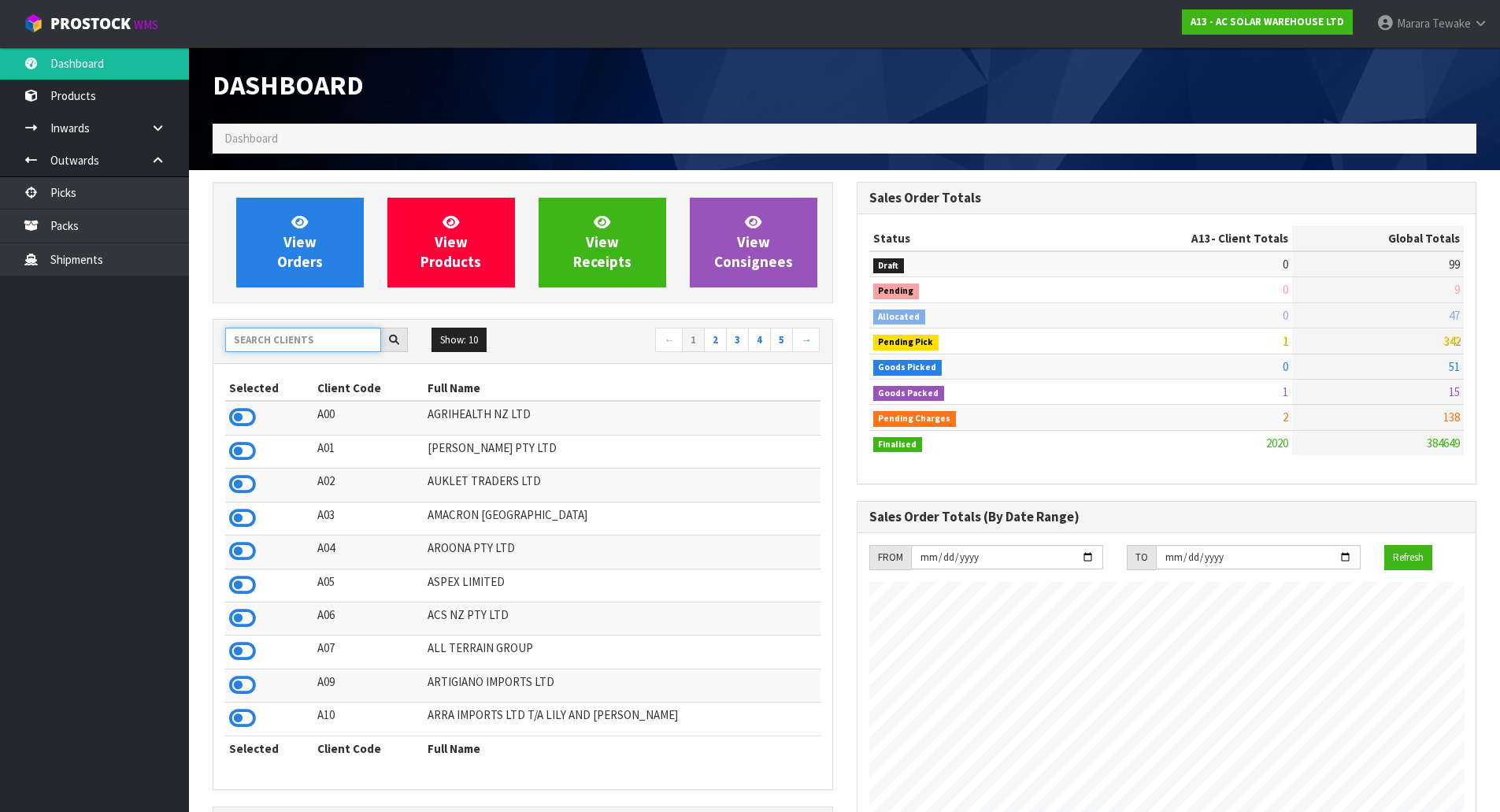
click at [334, 346] on input "text" at bounding box center [303, 339] width 156 height 25
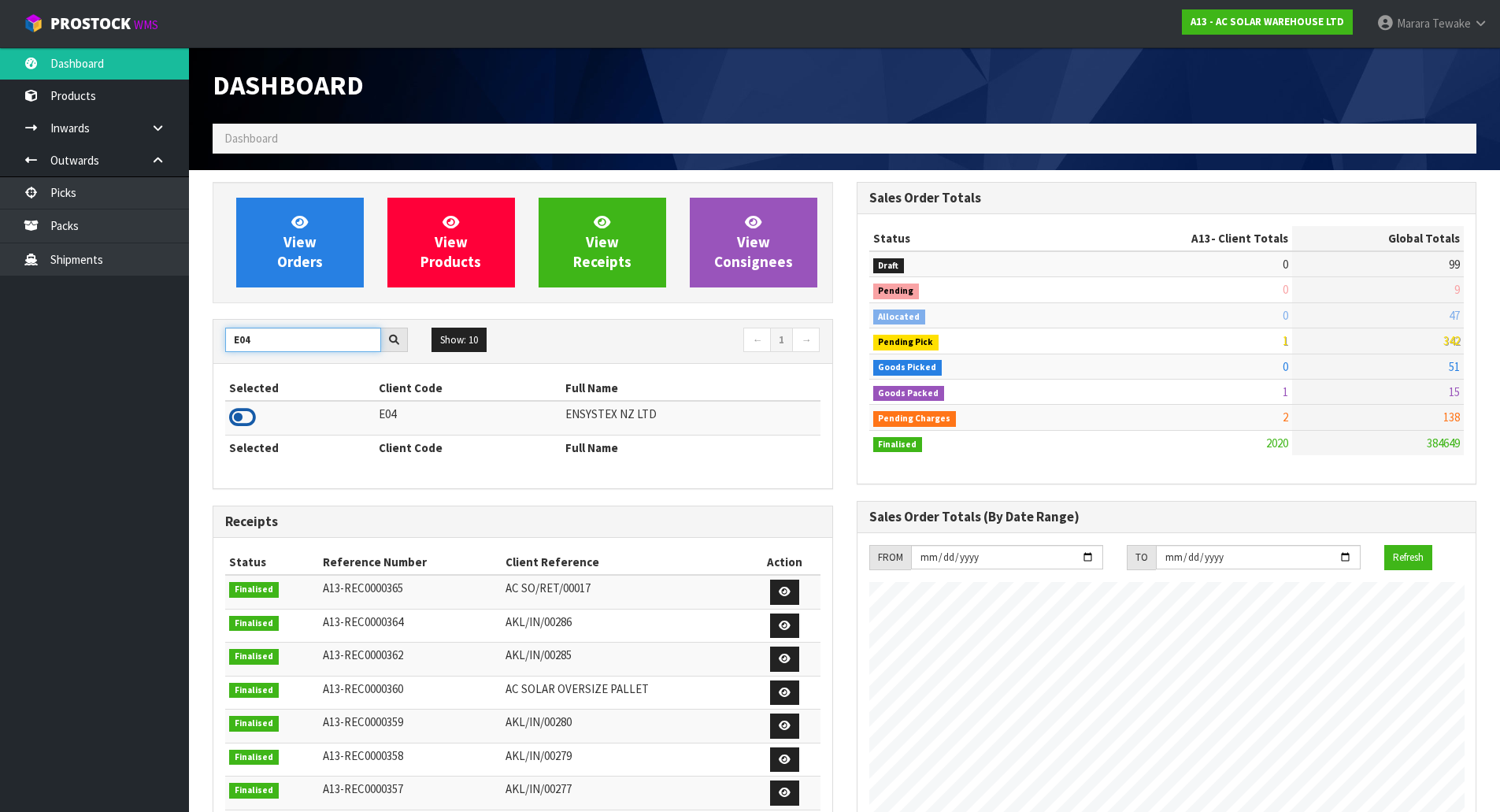
type input "E04"
click at [243, 417] on icon at bounding box center [243, 417] width 27 height 24
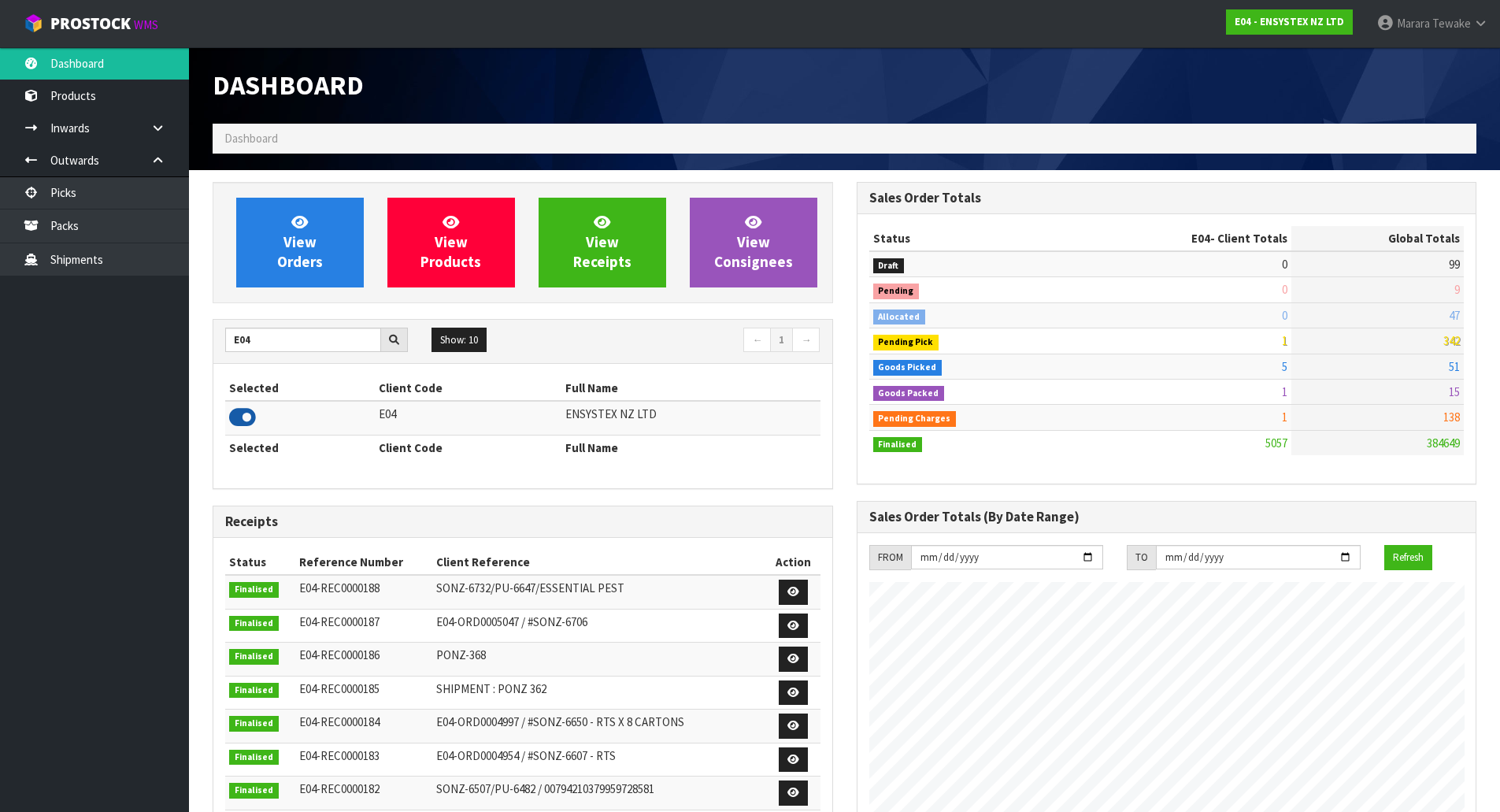
scroll to position [1193, 644]
click at [255, 293] on div "View Orders View Products View Receipts View Consignees" at bounding box center [523, 242] width 621 height 121
click at [290, 264] on span "View Orders" at bounding box center [300, 242] width 46 height 59
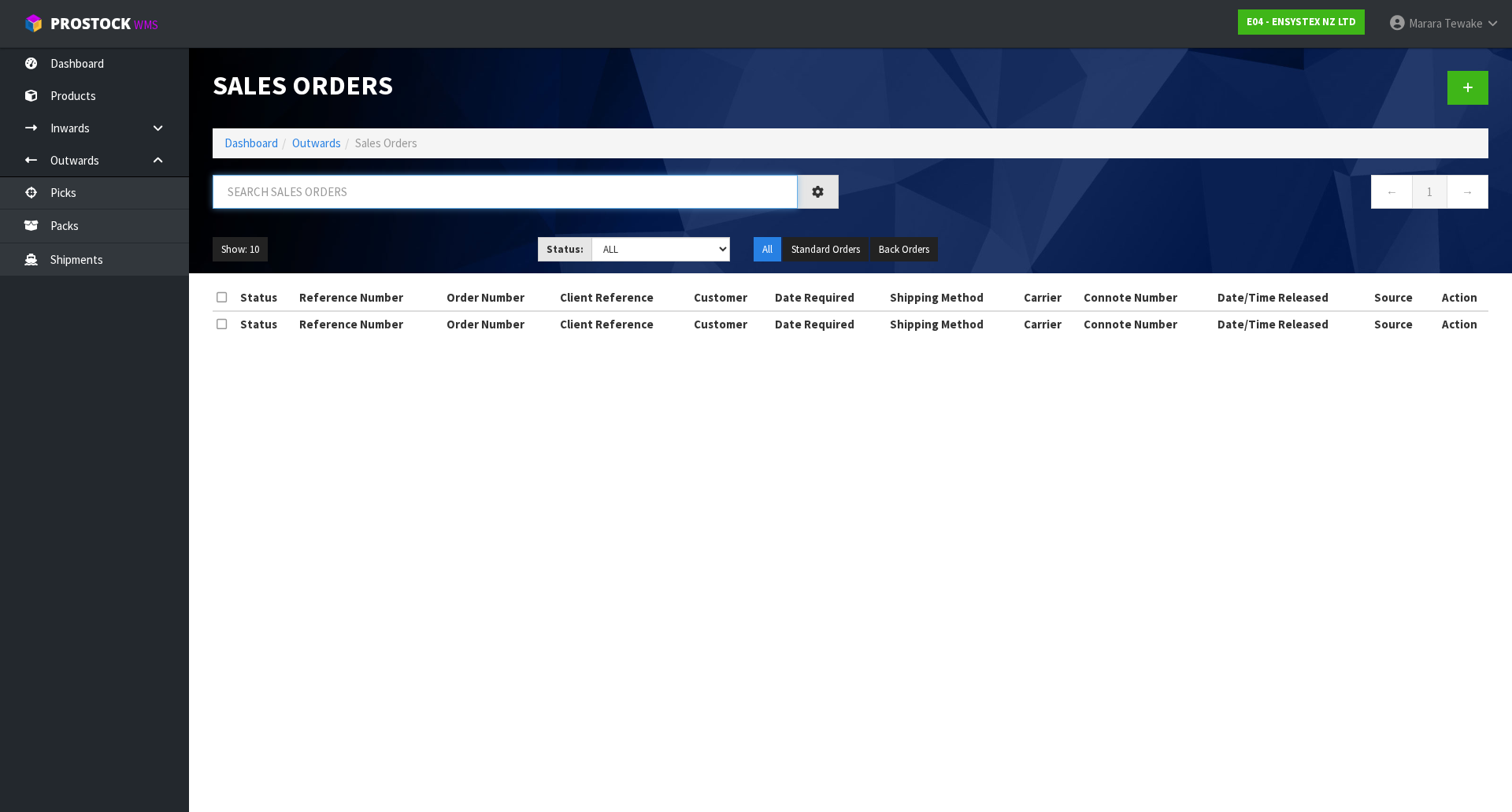
drag, startPoint x: 265, startPoint y: 206, endPoint x: 270, endPoint y: 199, distance: 8.6
click at [269, 201] on input "text" at bounding box center [505, 191] width 585 height 34
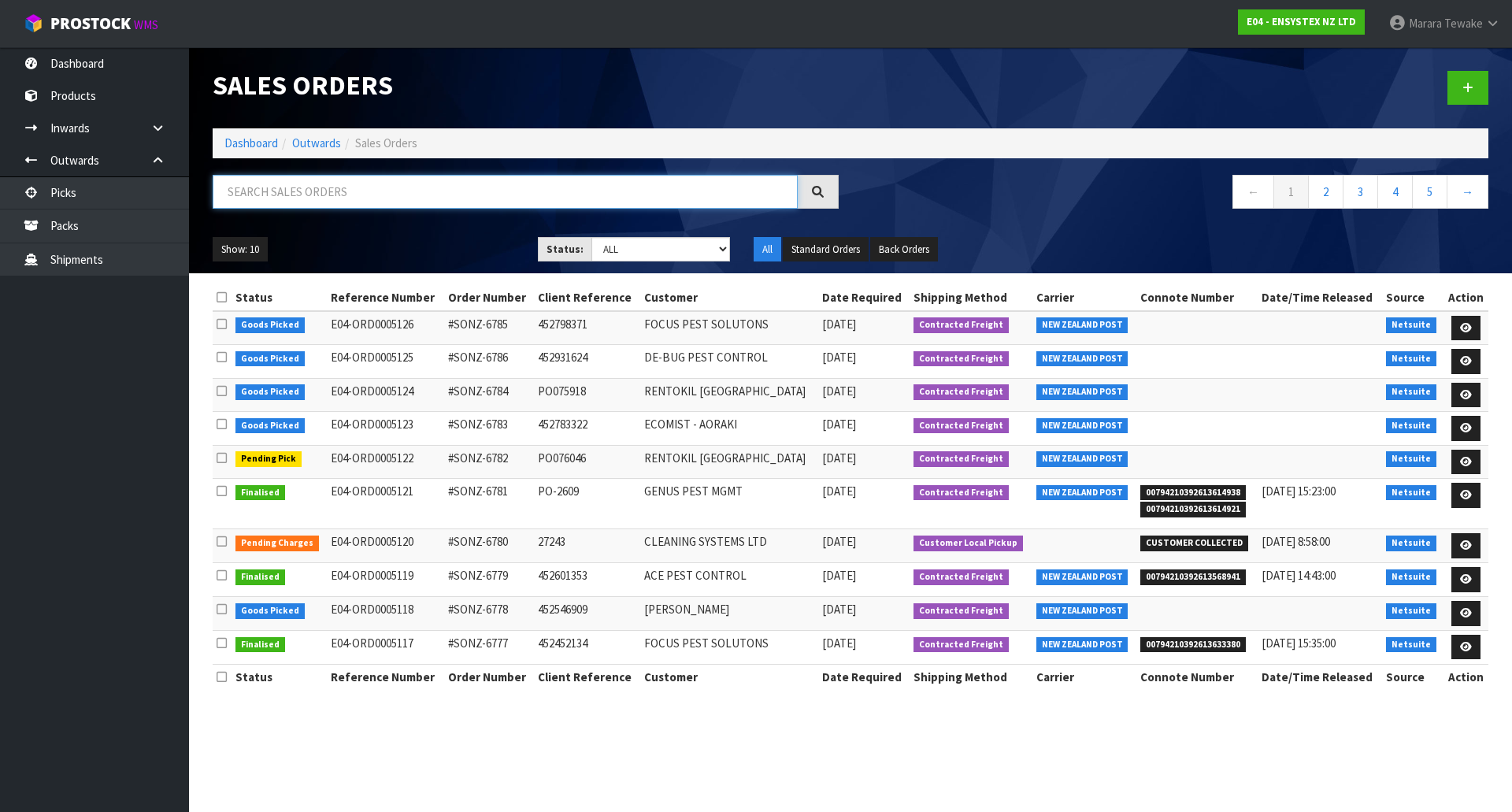
click at [301, 199] on input "text" at bounding box center [505, 191] width 585 height 34
type input "JOB-0416442"
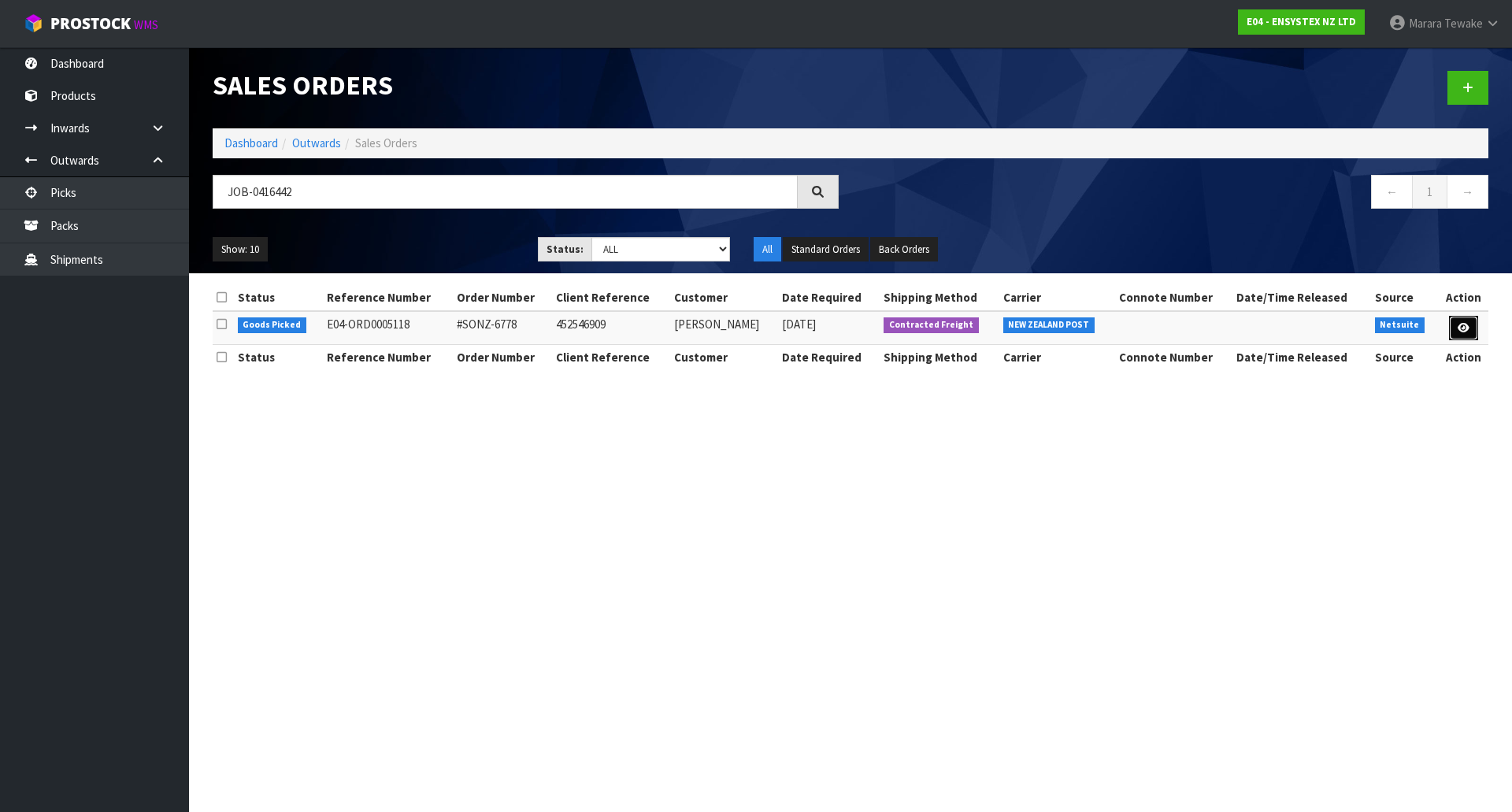
click at [1467, 325] on icon at bounding box center [1464, 327] width 12 height 10
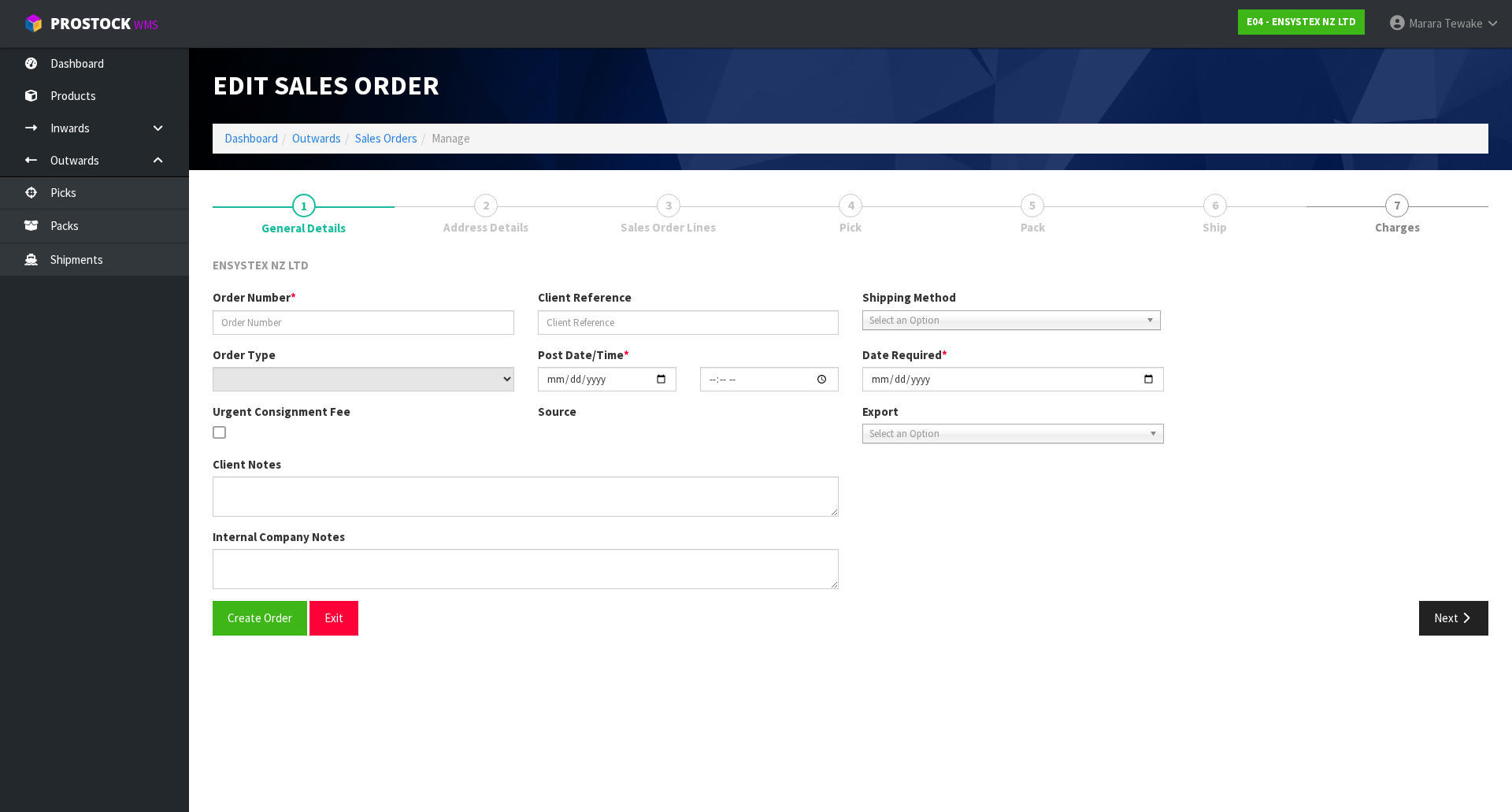
type input "#SONZ-6778"
type input "452546909"
select select "number:0"
type input "2025-10-07"
type input "10:30:18.000"
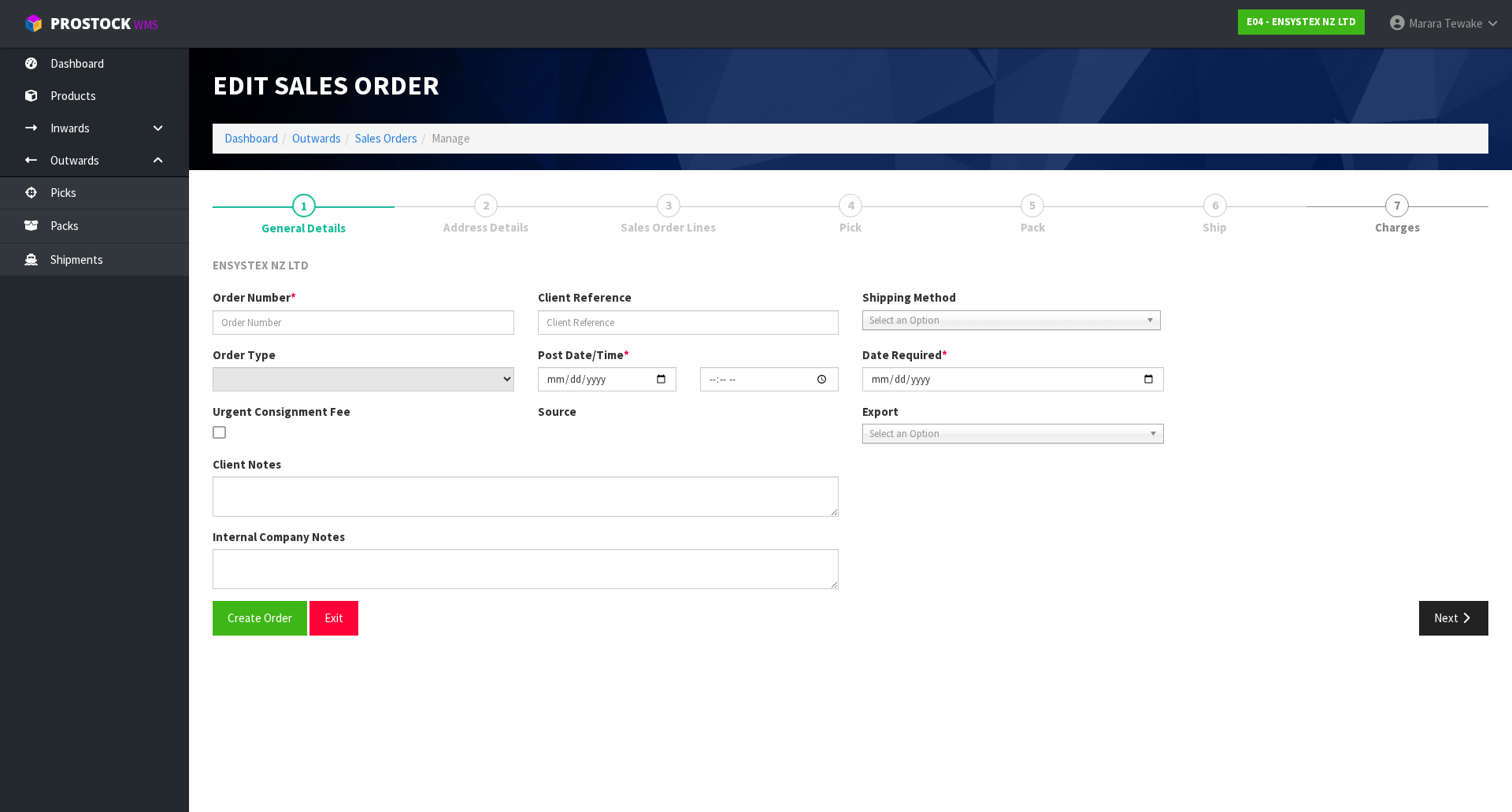
type input "2025-10-07"
type textarea "Tech's house - Daniel, contact 027-5914224 NOTE : DG'S"
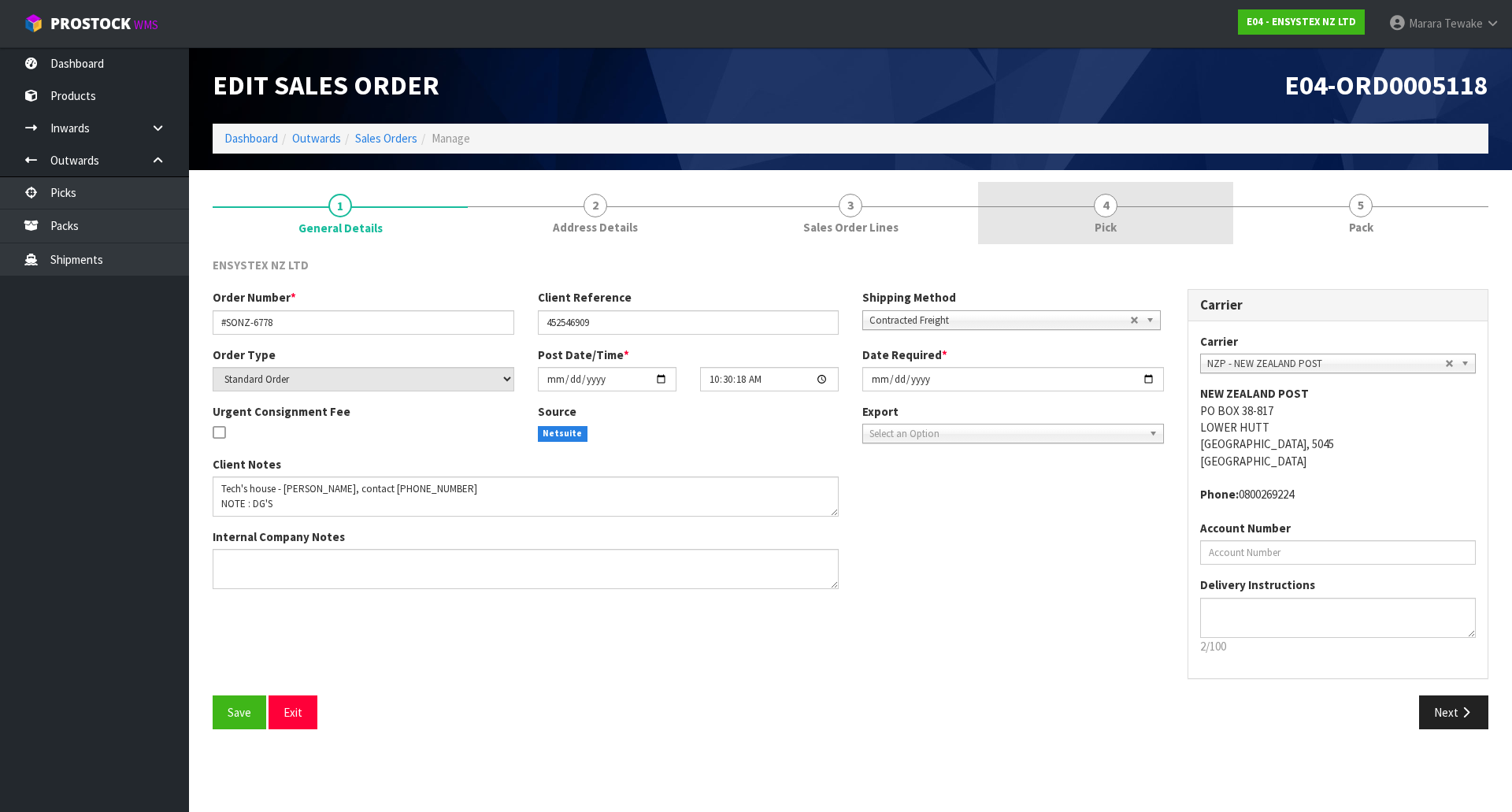
click at [1155, 225] on link "4 Pick" at bounding box center [1106, 213] width 255 height 62
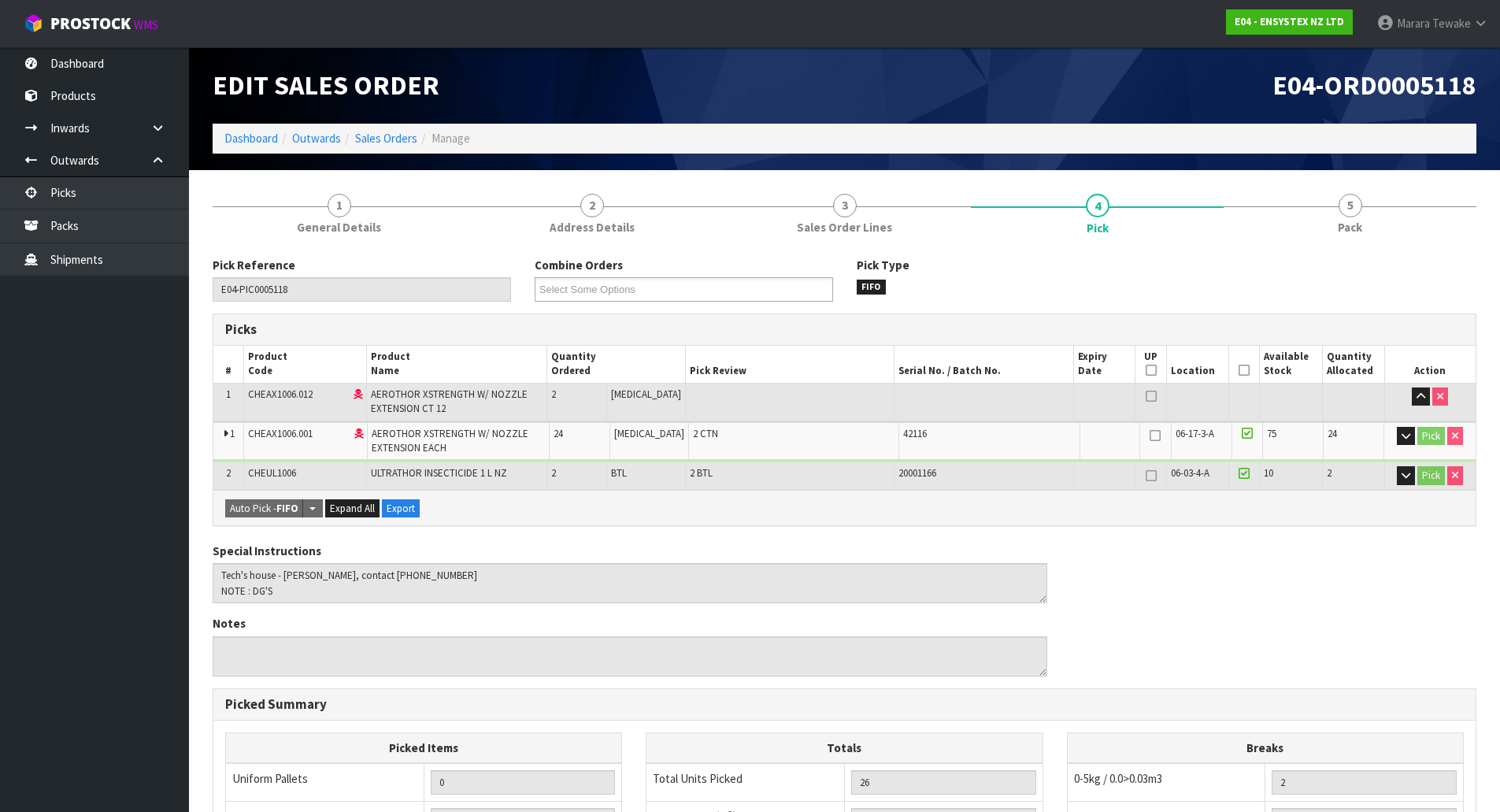
click at [1241, 370] on icon at bounding box center [1245, 370] width 11 height 1
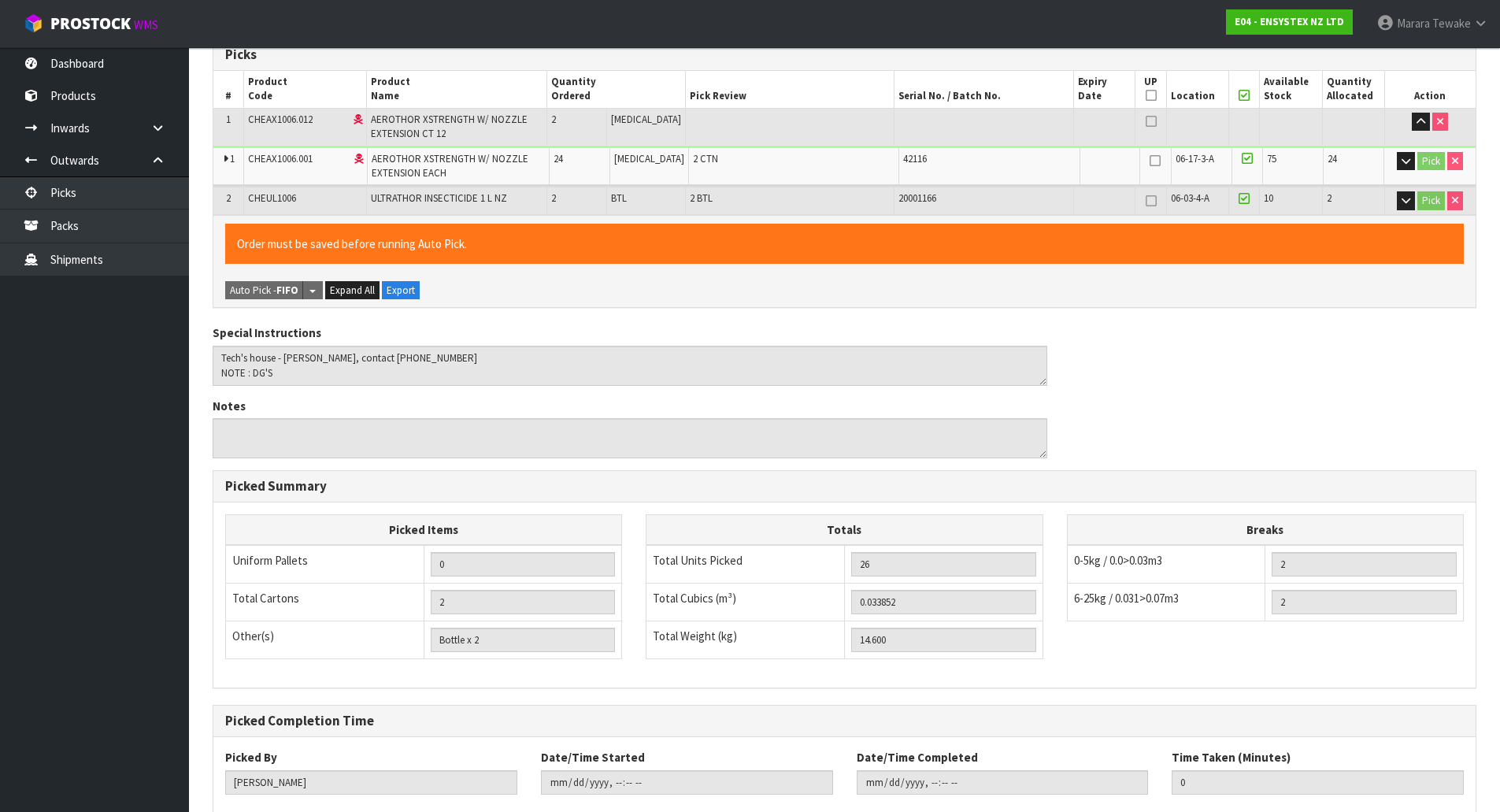
scroll to position [368, 0]
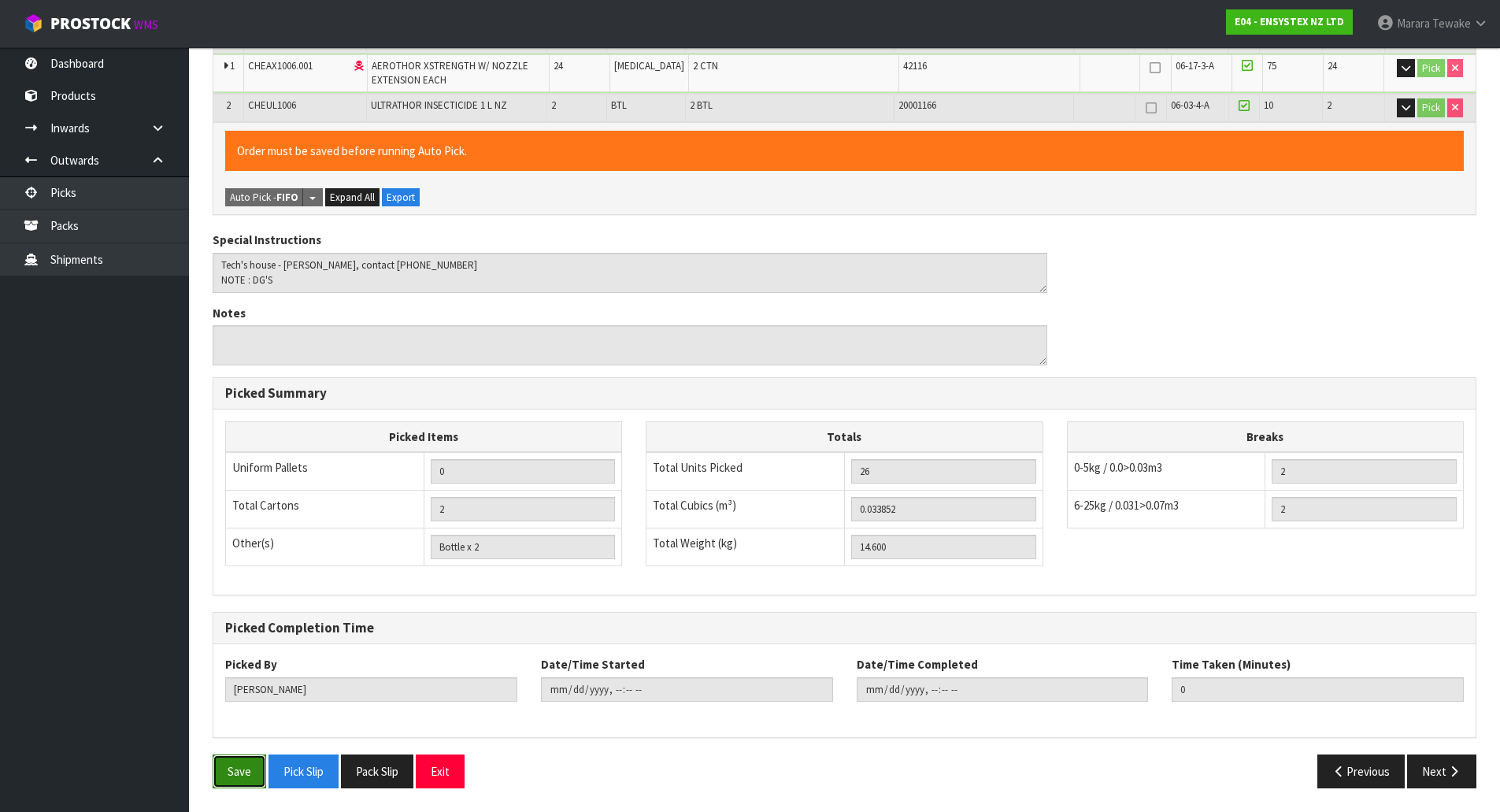
click at [247, 769] on button "Save" at bounding box center [240, 771] width 54 height 34
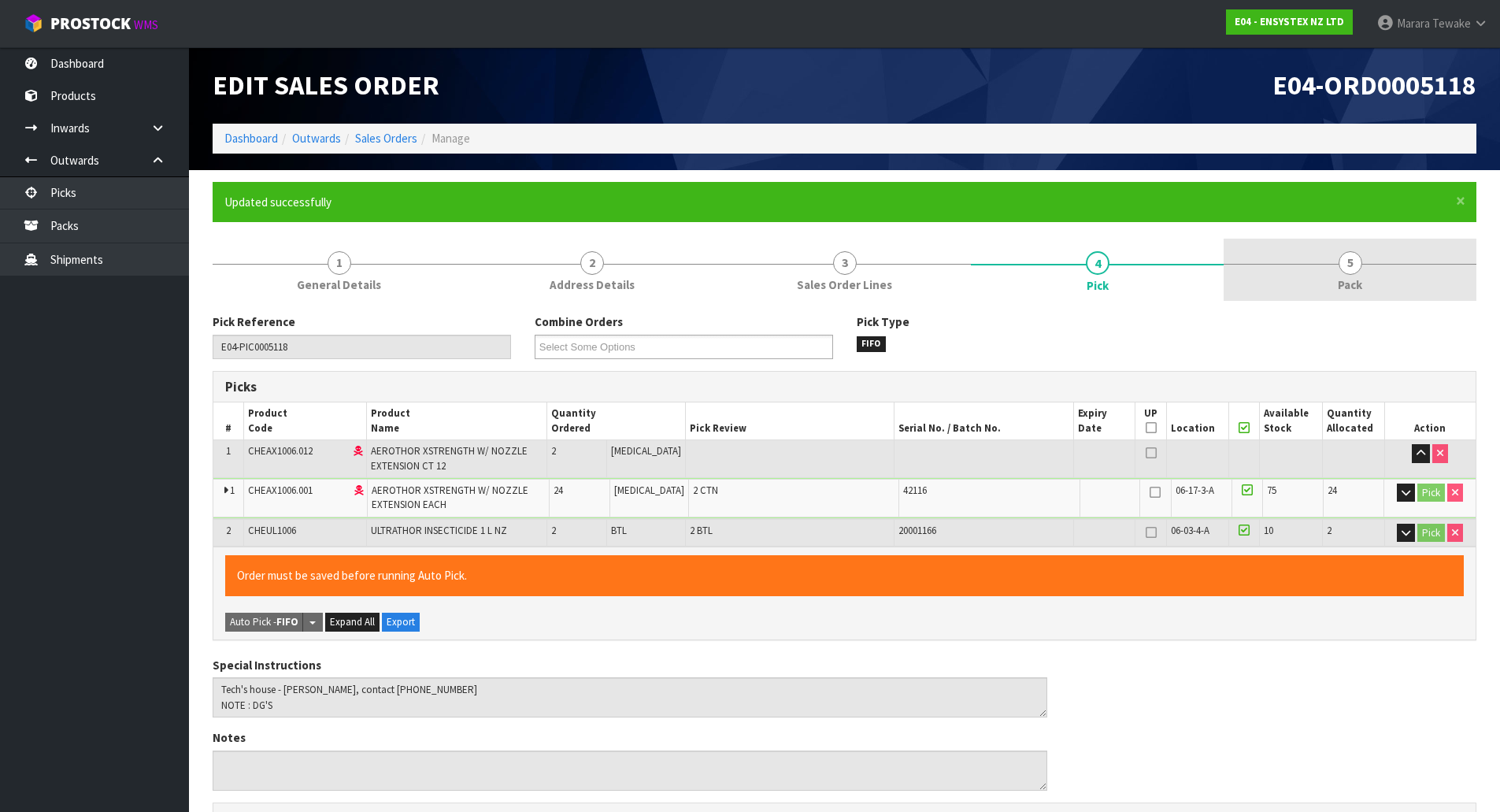
type input "Marara Tewake"
type input "2025-10-08T10:43:47"
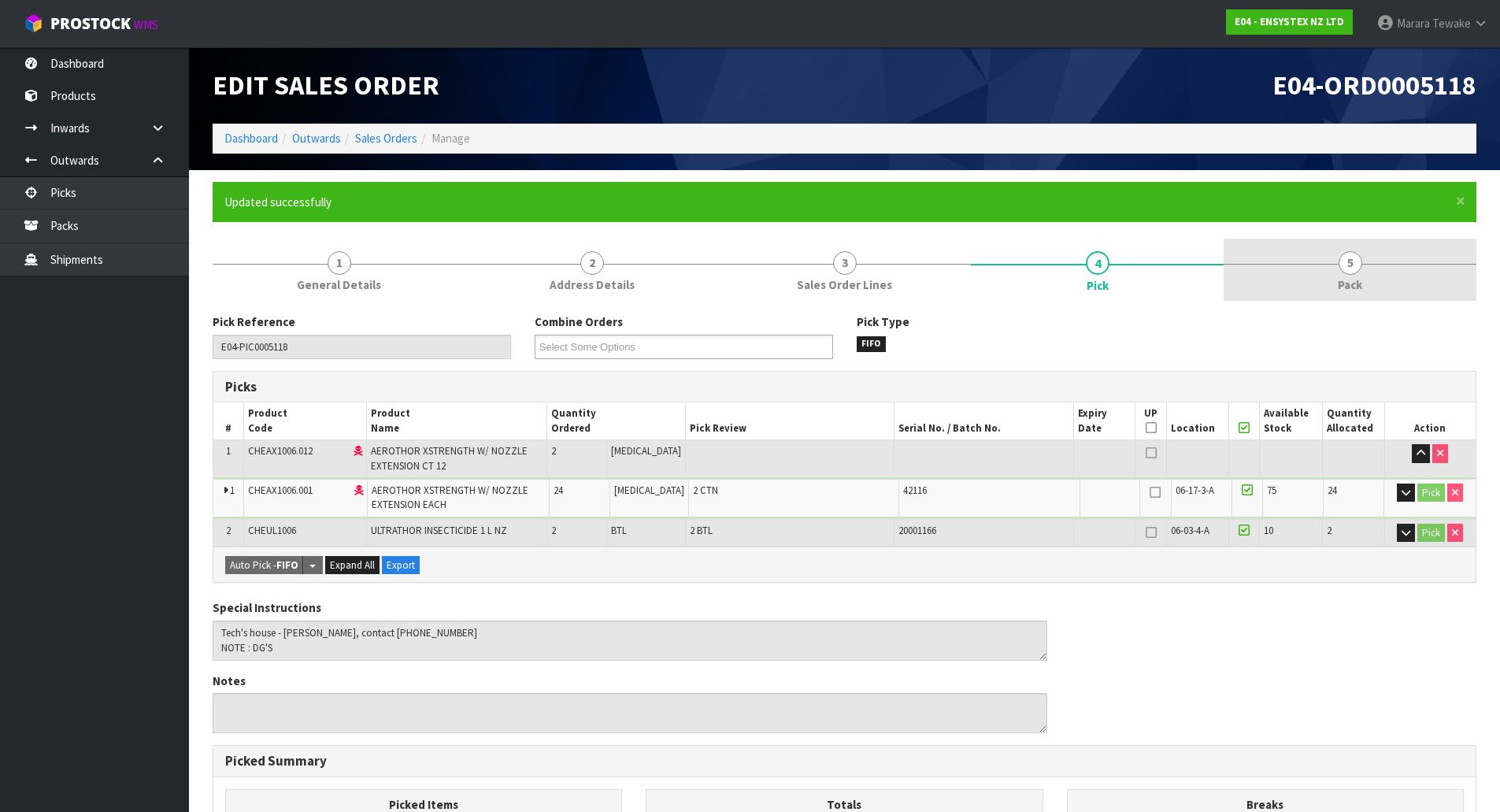
click at [1358, 263] on span "5" at bounding box center [1351, 263] width 24 height 24
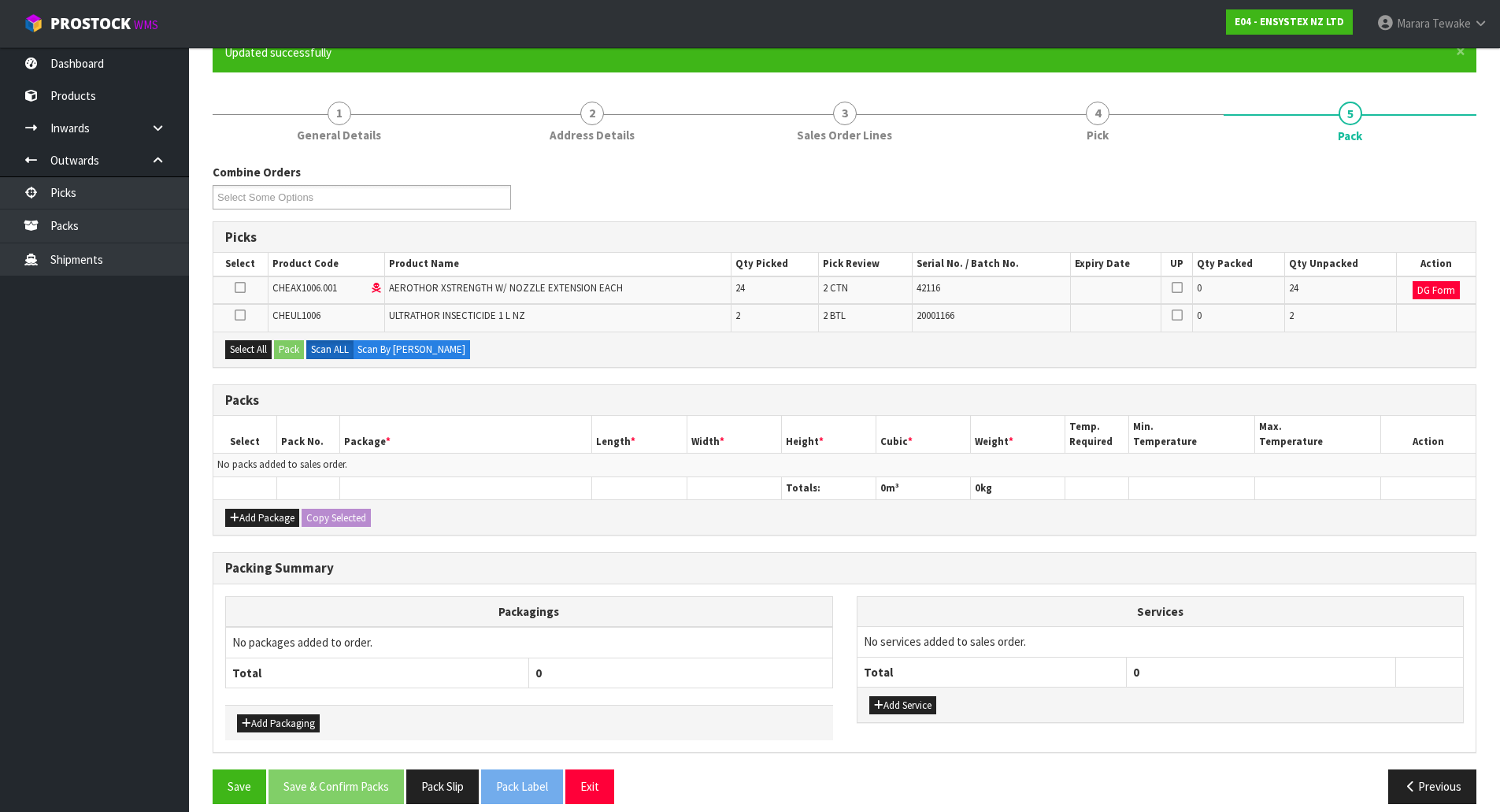
scroll to position [165, 0]
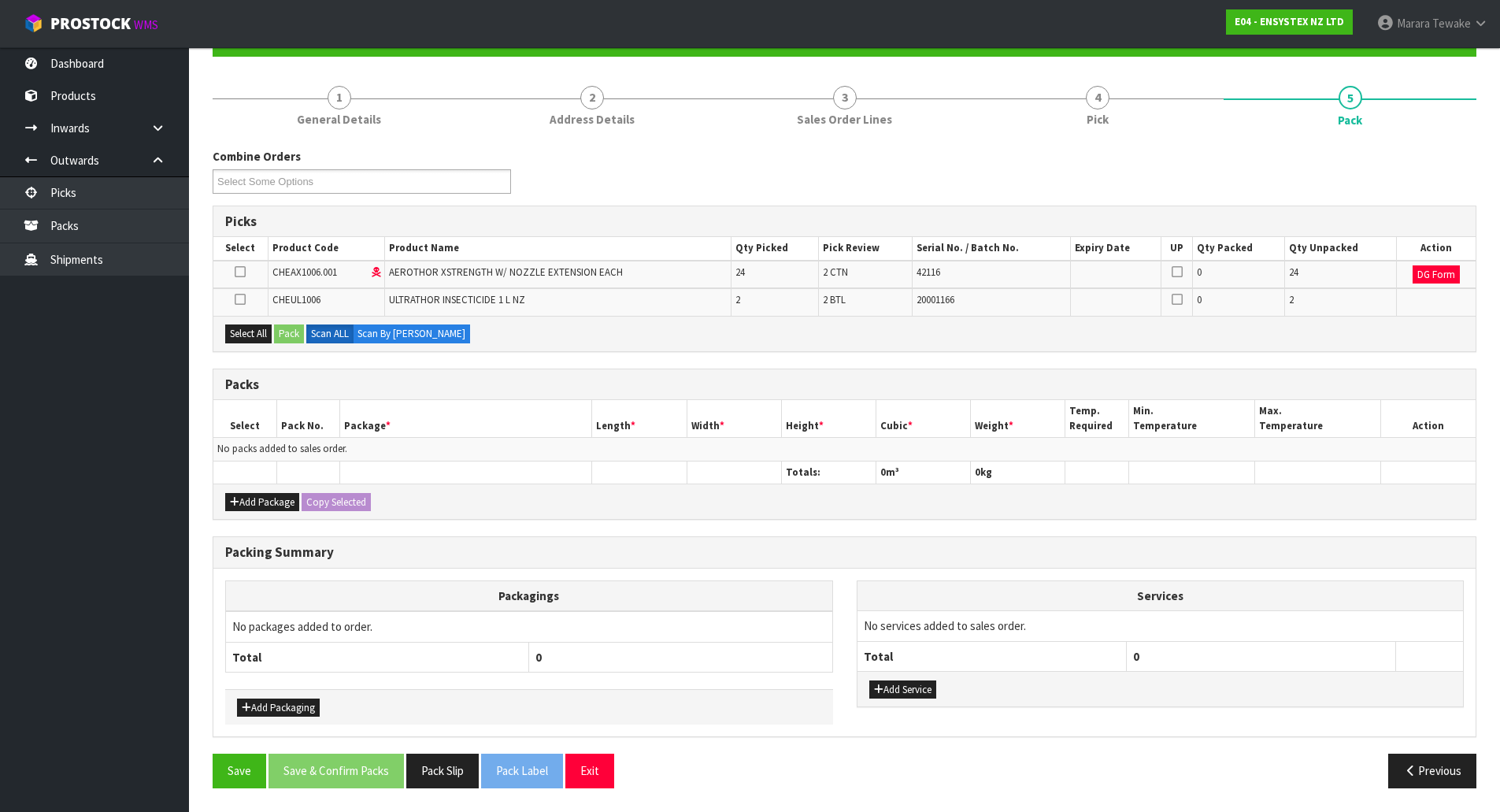
click at [236, 273] on icon at bounding box center [240, 272] width 11 height 1
click at [0, 0] on input "checkbox" at bounding box center [0, 0] width 0 height 0
click at [290, 340] on button "Pack" at bounding box center [289, 334] width 30 height 19
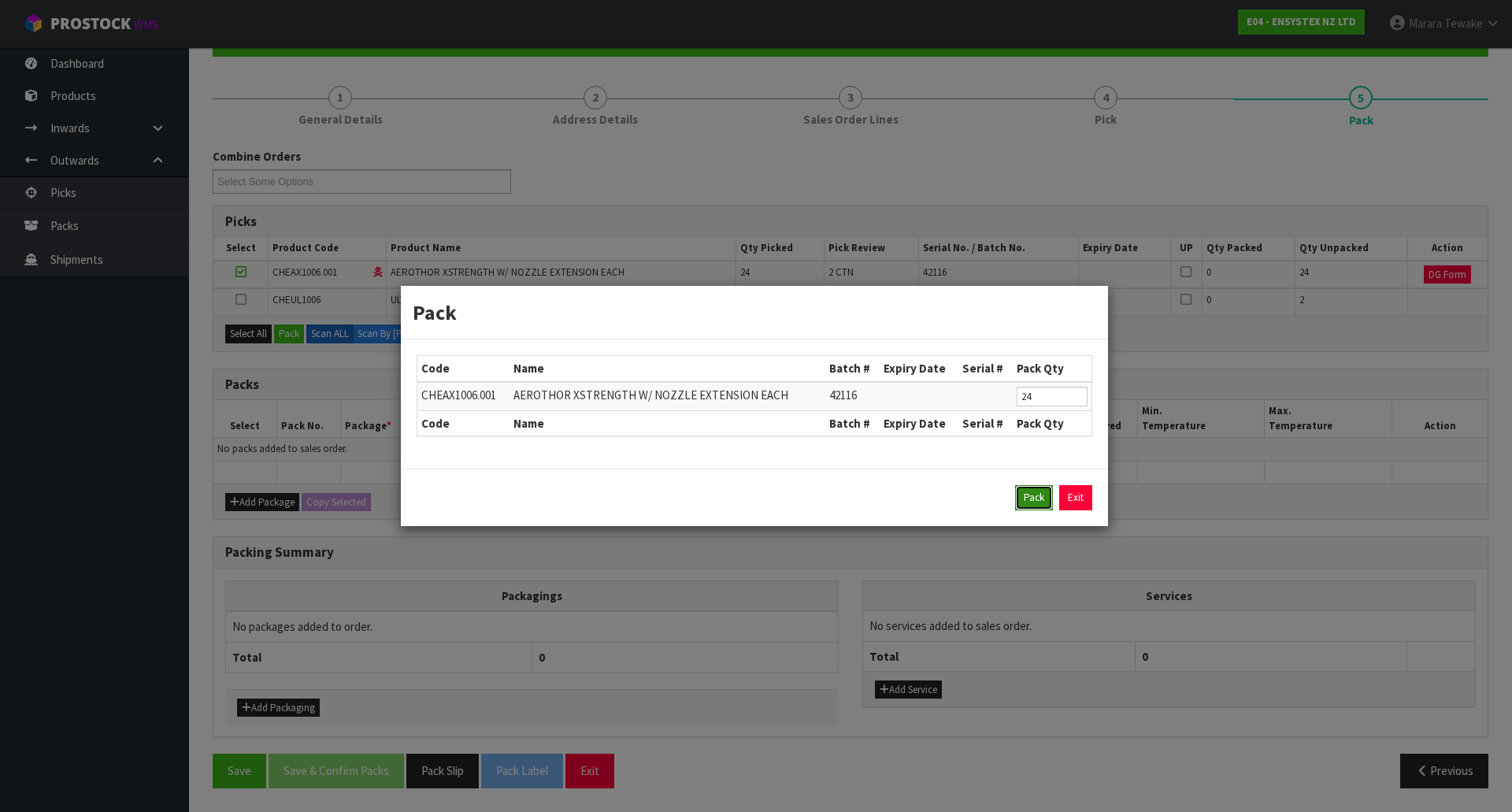
click at [1032, 500] on button "Pack" at bounding box center [1034, 498] width 38 height 25
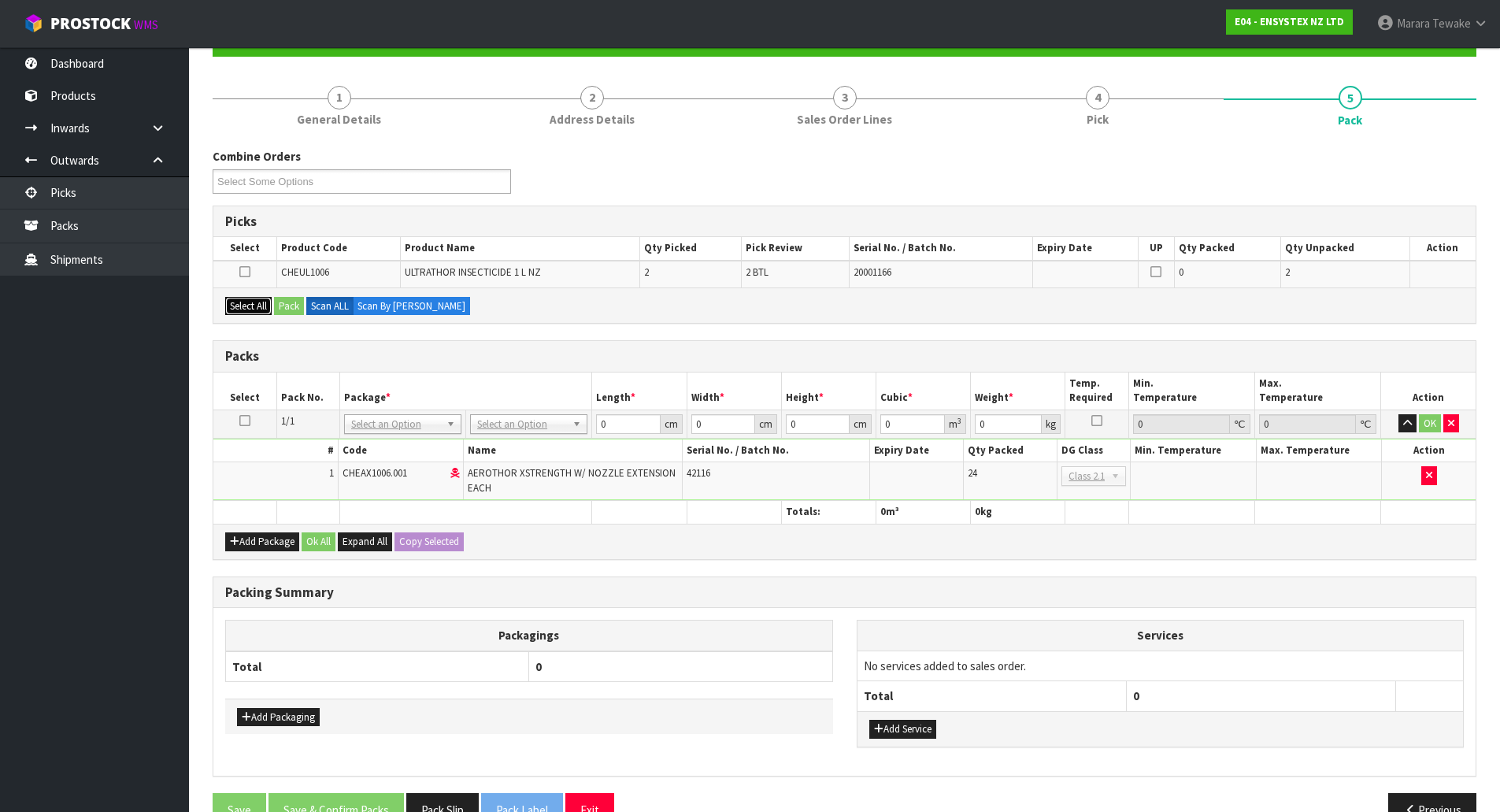
click at [262, 310] on button "Select All" at bounding box center [248, 307] width 47 height 19
click at [292, 305] on button "Pack" at bounding box center [289, 307] width 30 height 19
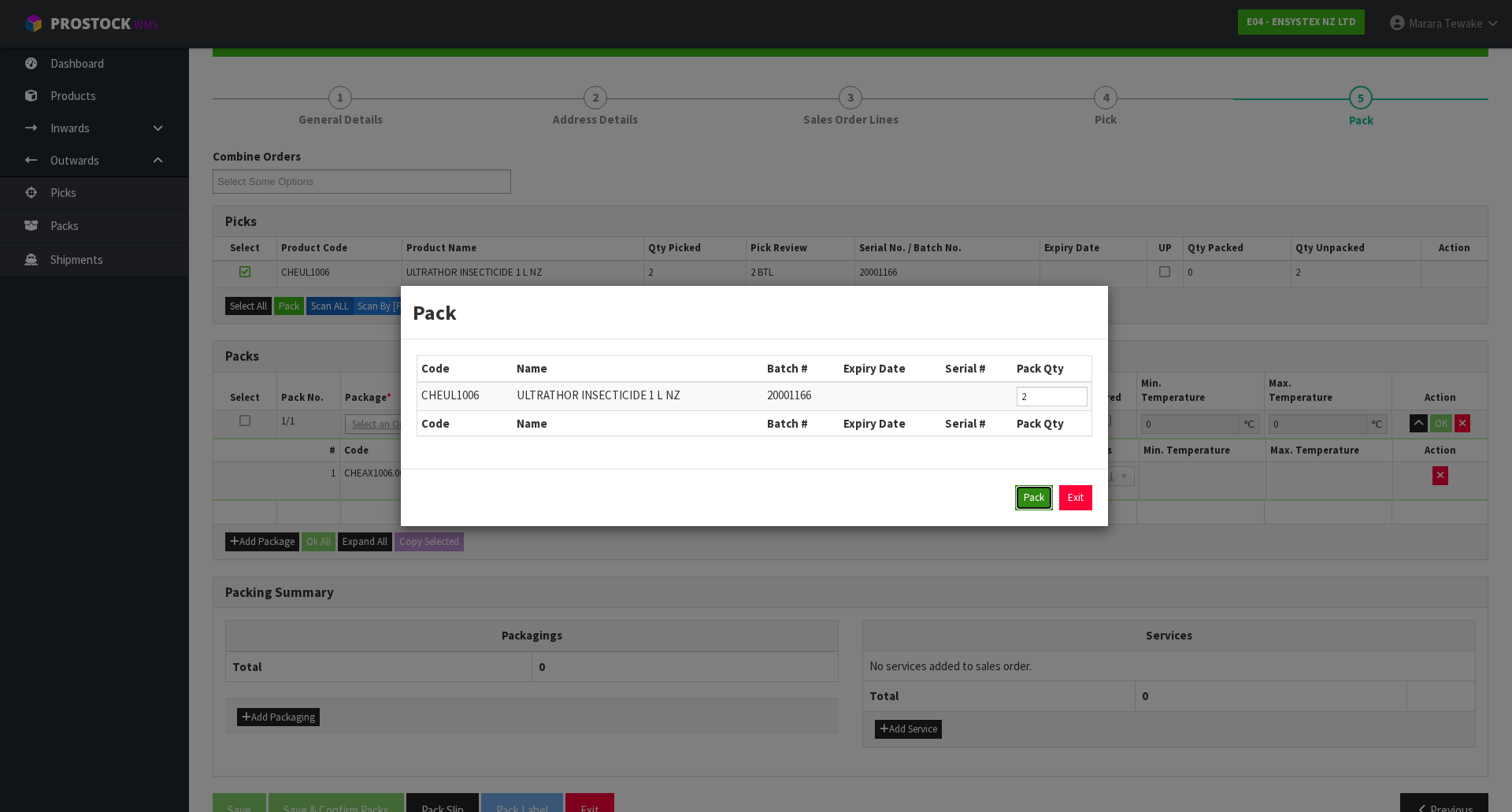
click at [1030, 498] on button "Pack" at bounding box center [1034, 498] width 38 height 25
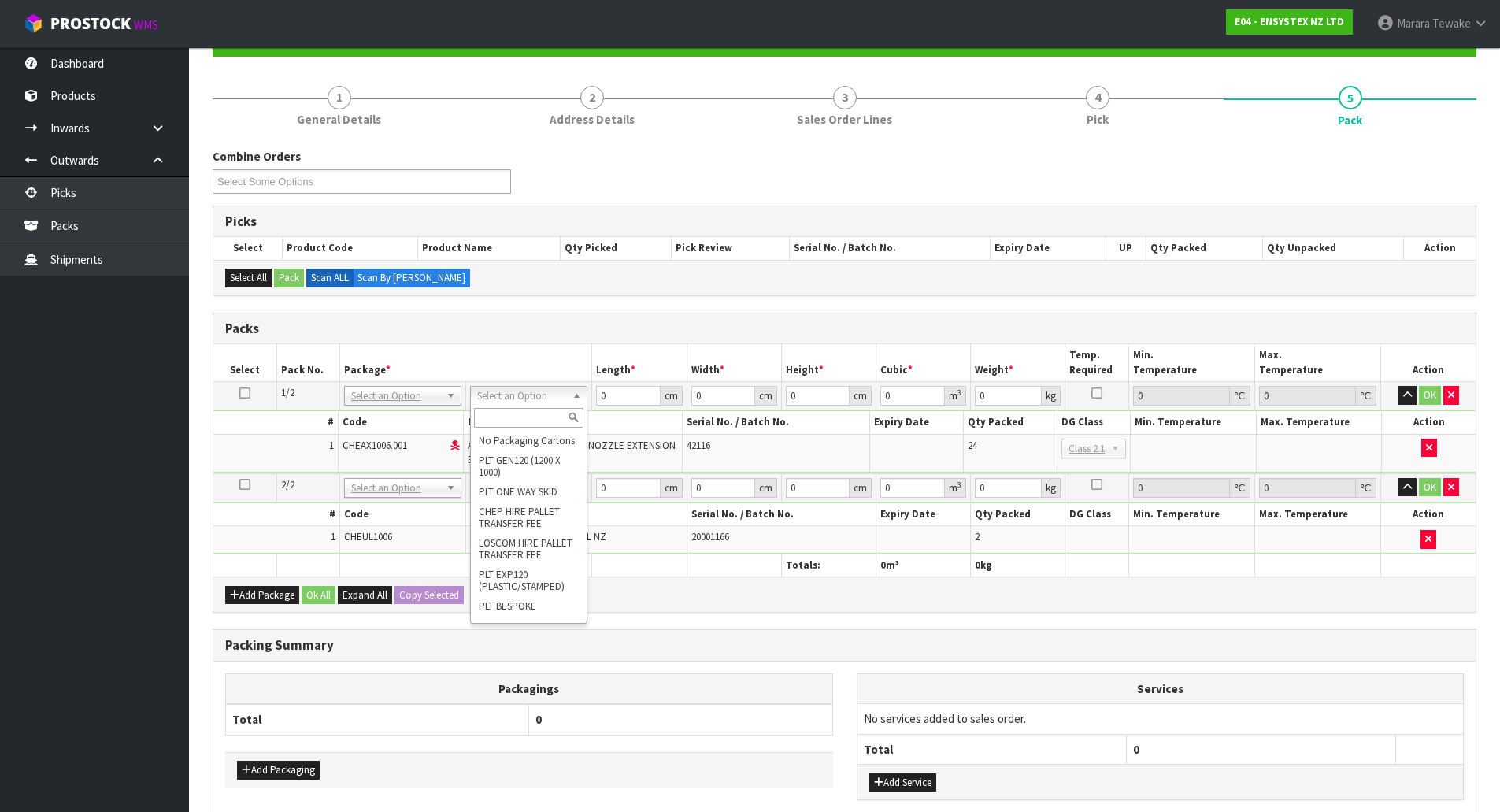
click at [522, 419] on input "text" at bounding box center [529, 417] width 109 height 20
type input "ctn6"
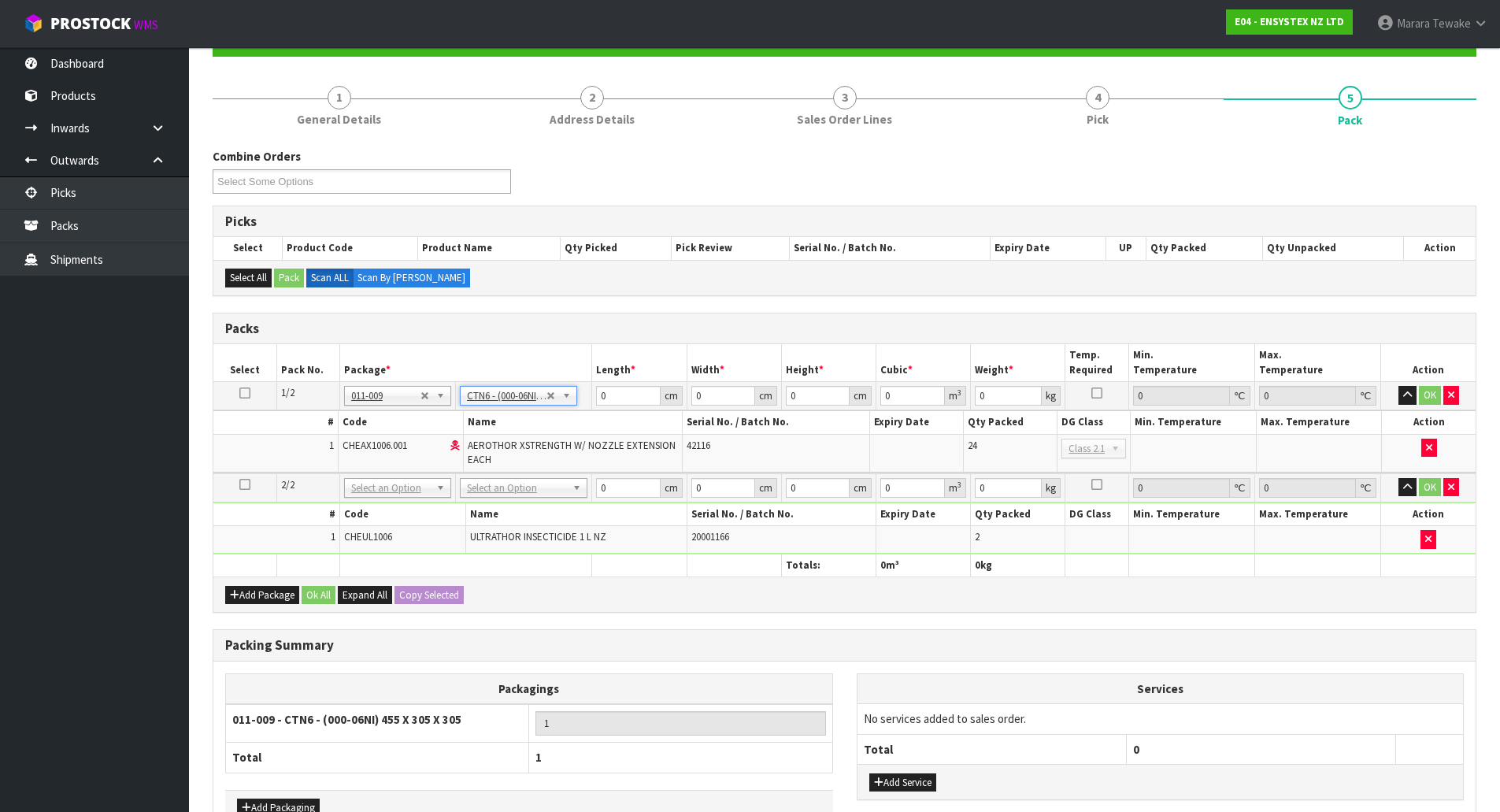
type input "45.5"
type input "30.5"
type input "0.042326"
type input "12.2"
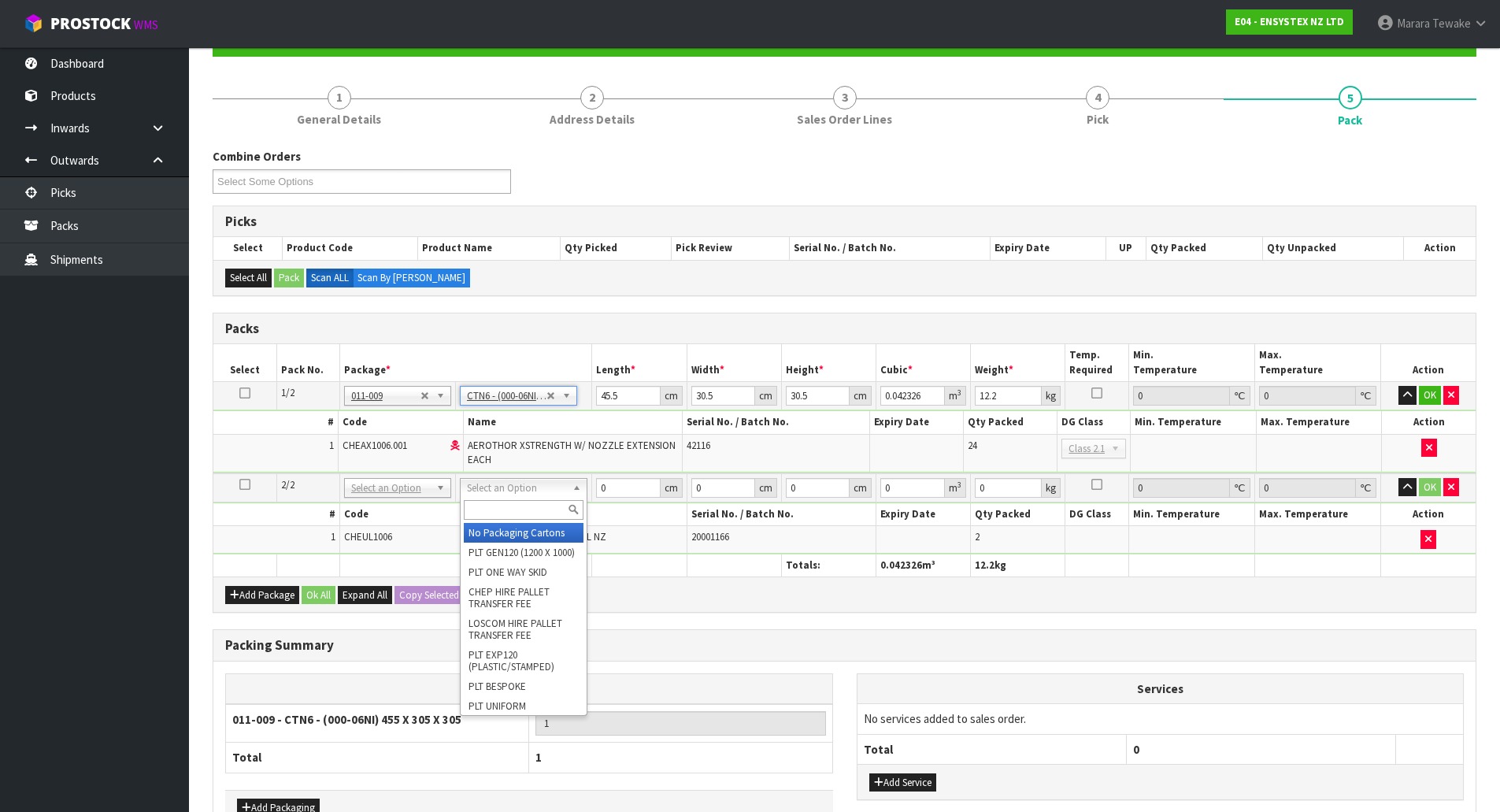
click at [526, 504] on input "text" at bounding box center [523, 509] width 119 height 20
type input "oc"
type input "2.6"
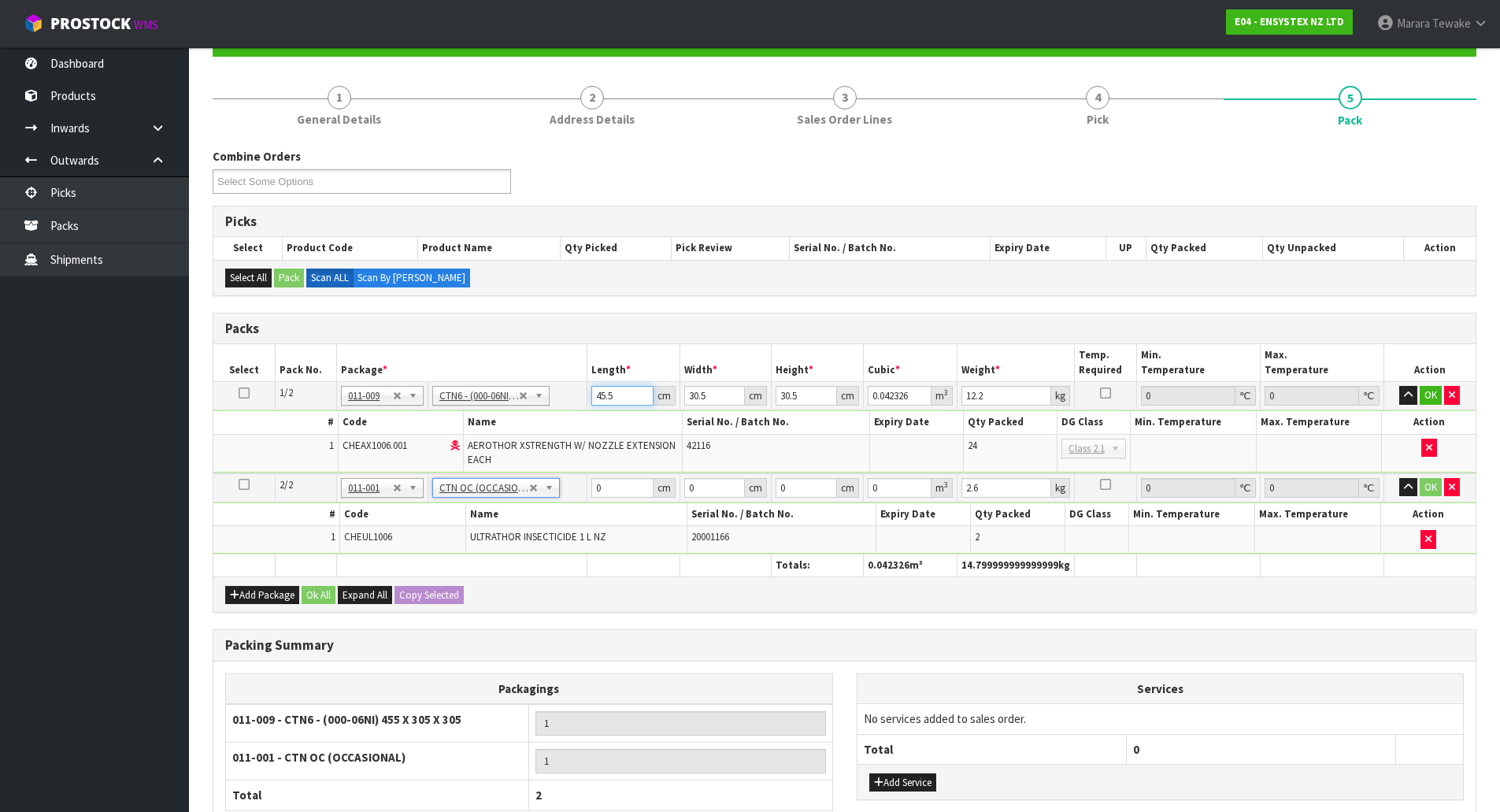
drag, startPoint x: 621, startPoint y: 391, endPoint x: 559, endPoint y: 375, distance: 64.0
click at [564, 376] on table "Select Pack No. Package * Length * Width * Height * Cubic * Weight * Temp. Requ…" at bounding box center [844, 460] width 1263 height 232
type input "4"
type input "0.003721"
type input "47"
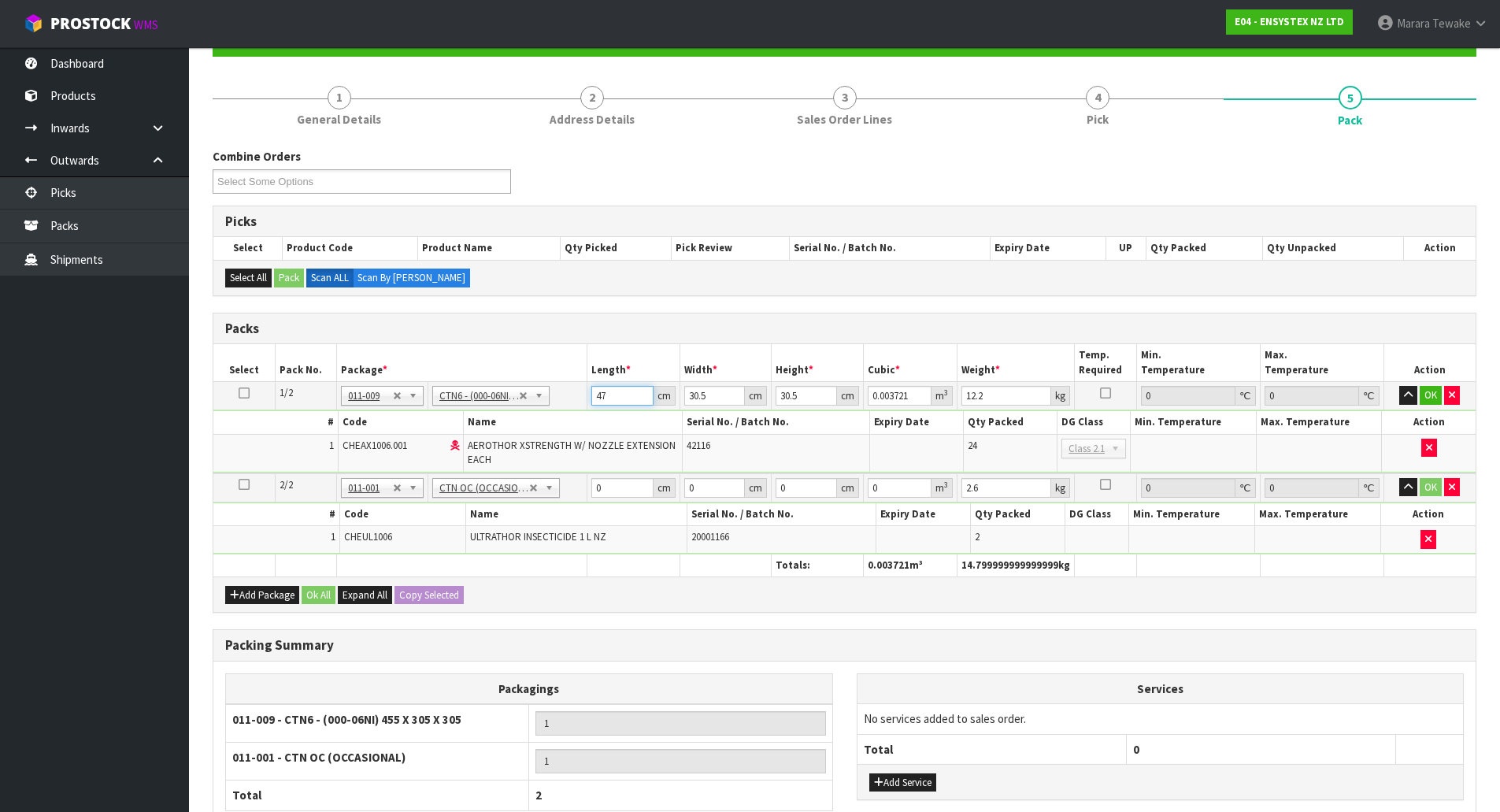
type input "0.043722"
type input "47"
type input "3"
type input "0.0043"
type input "31"
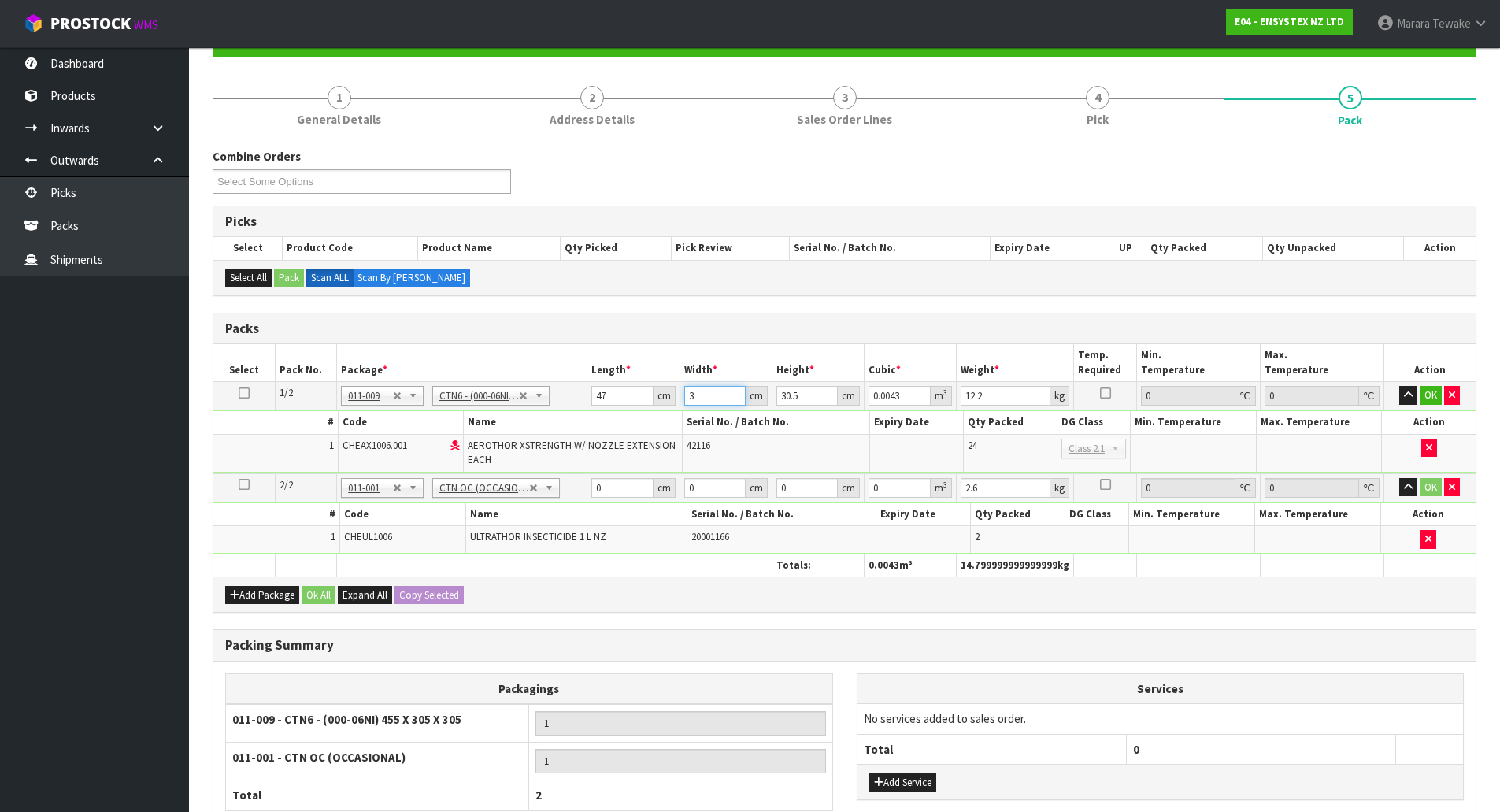
type input "0.044438"
type input "31"
type input "2"
type input "0.002914"
type input "28"
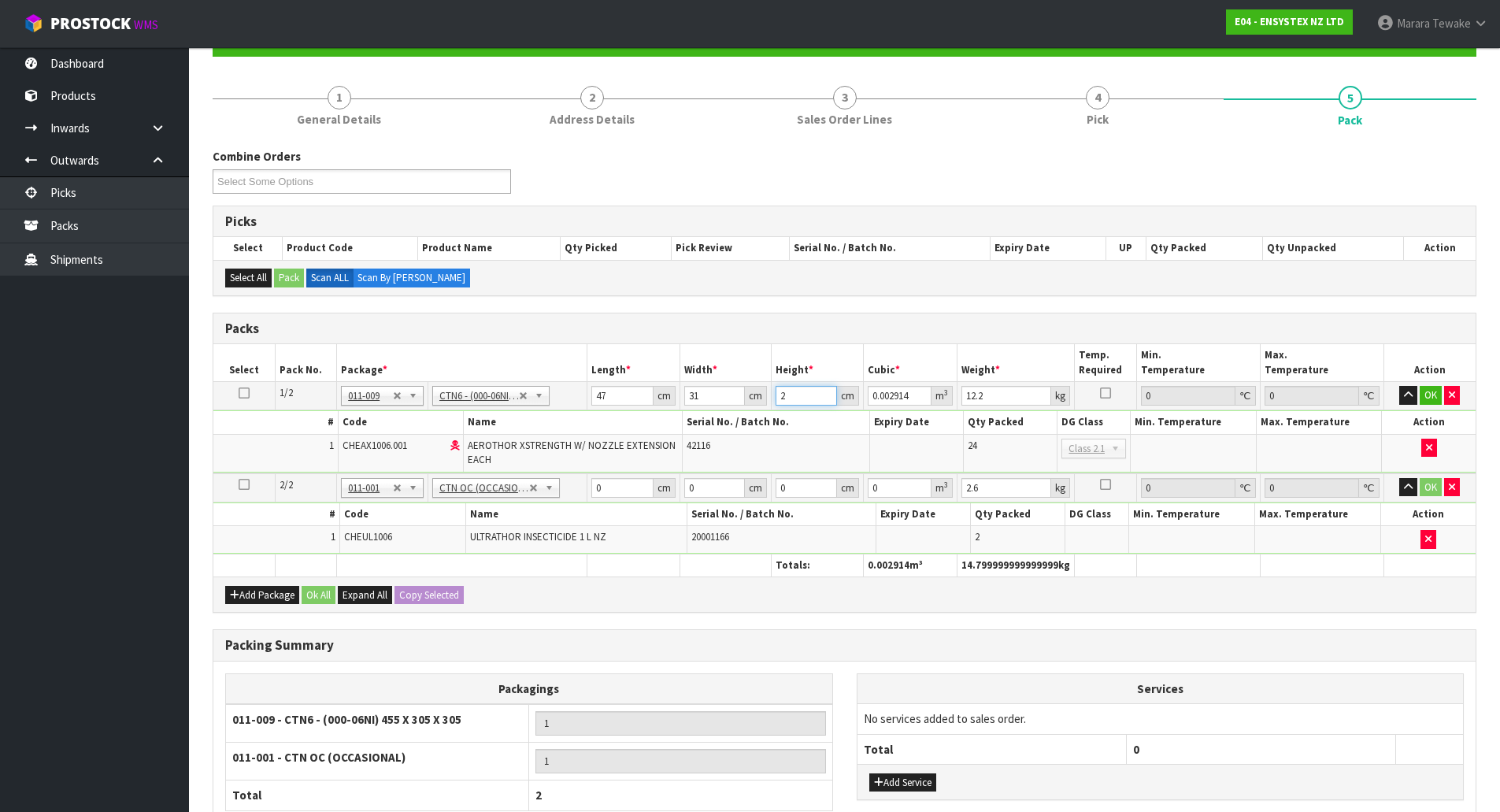
type input "0.040796"
type input "28"
type input "13"
click at [1399, 386] on button "button" at bounding box center [1407, 395] width 18 height 19
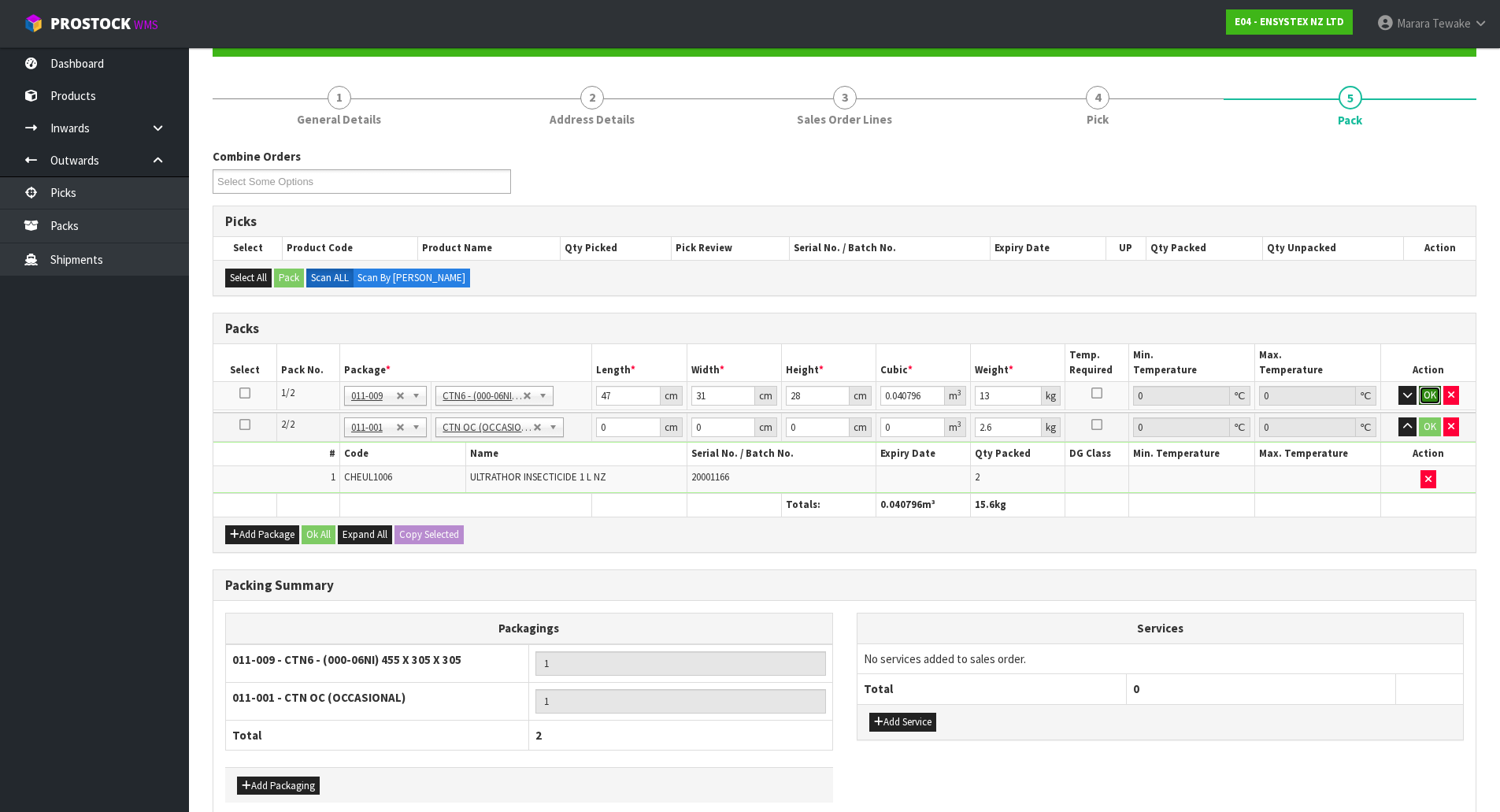
click button "OK" at bounding box center [1430, 395] width 22 height 19
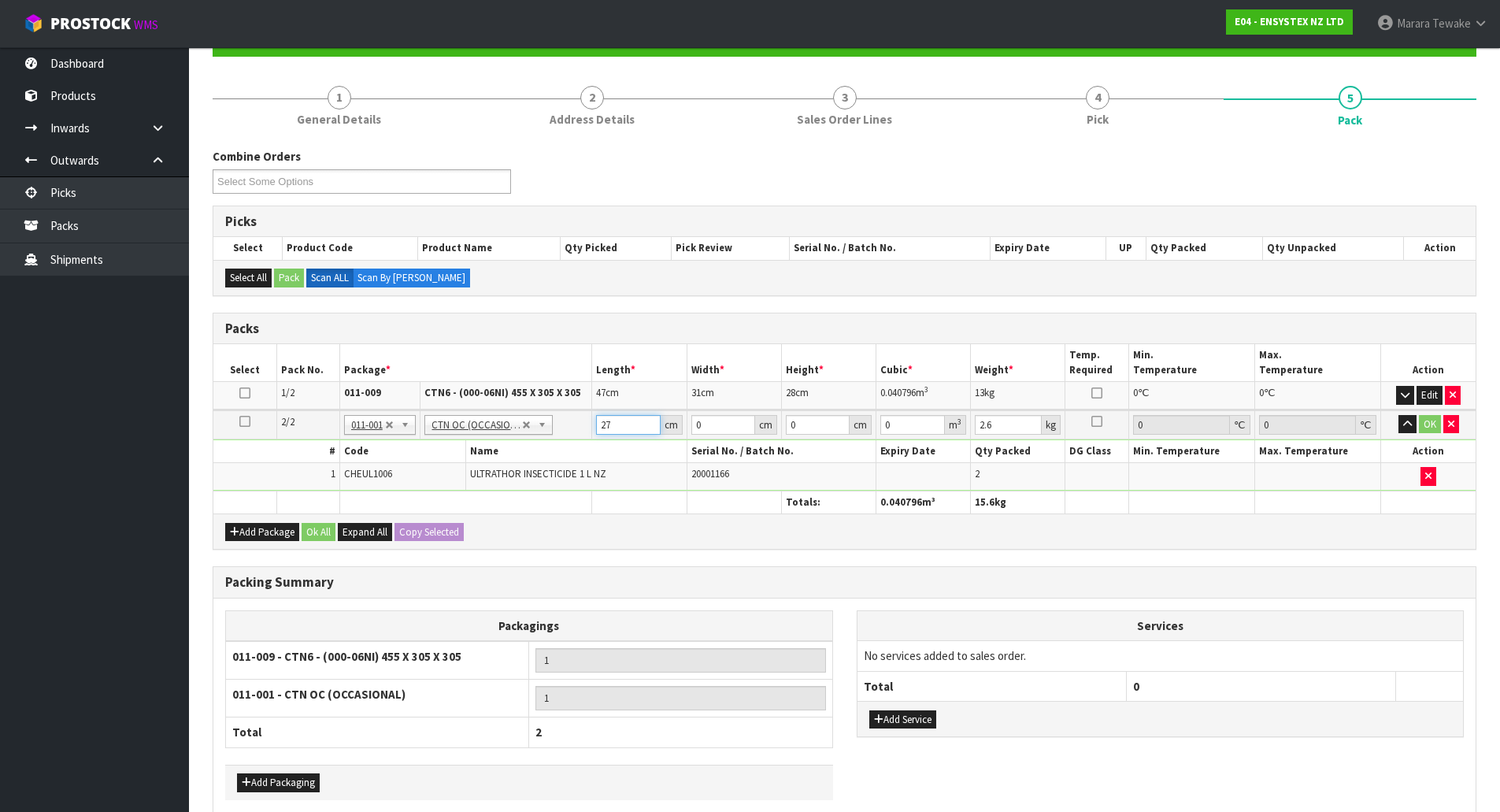
type input "27"
type input "24"
type input "3"
type input "0.001944"
type input "32"
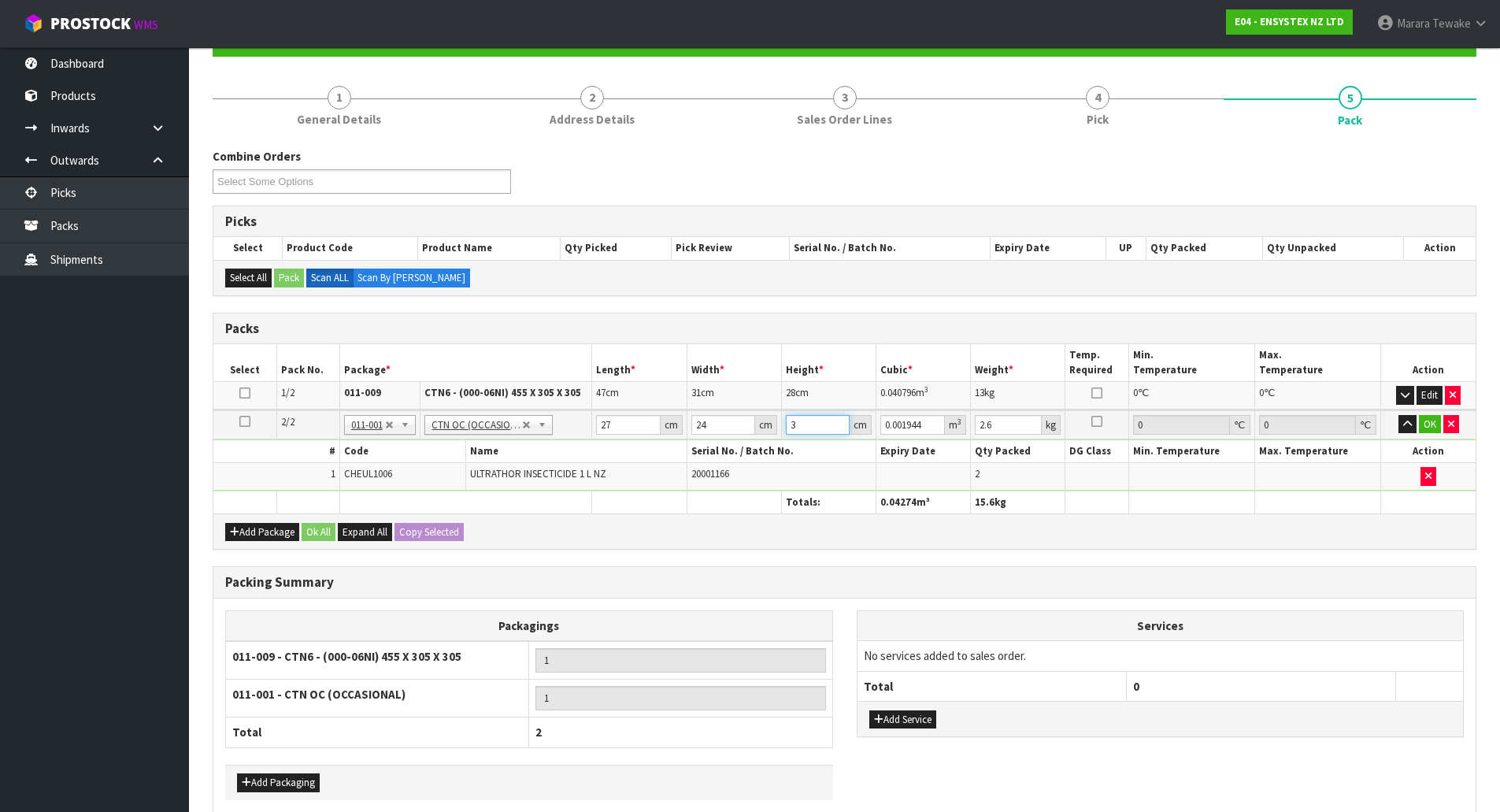
type input "0.020736"
type input "32"
type input "4"
click at [1399, 415] on button "button" at bounding box center [1407, 425] width 18 height 19
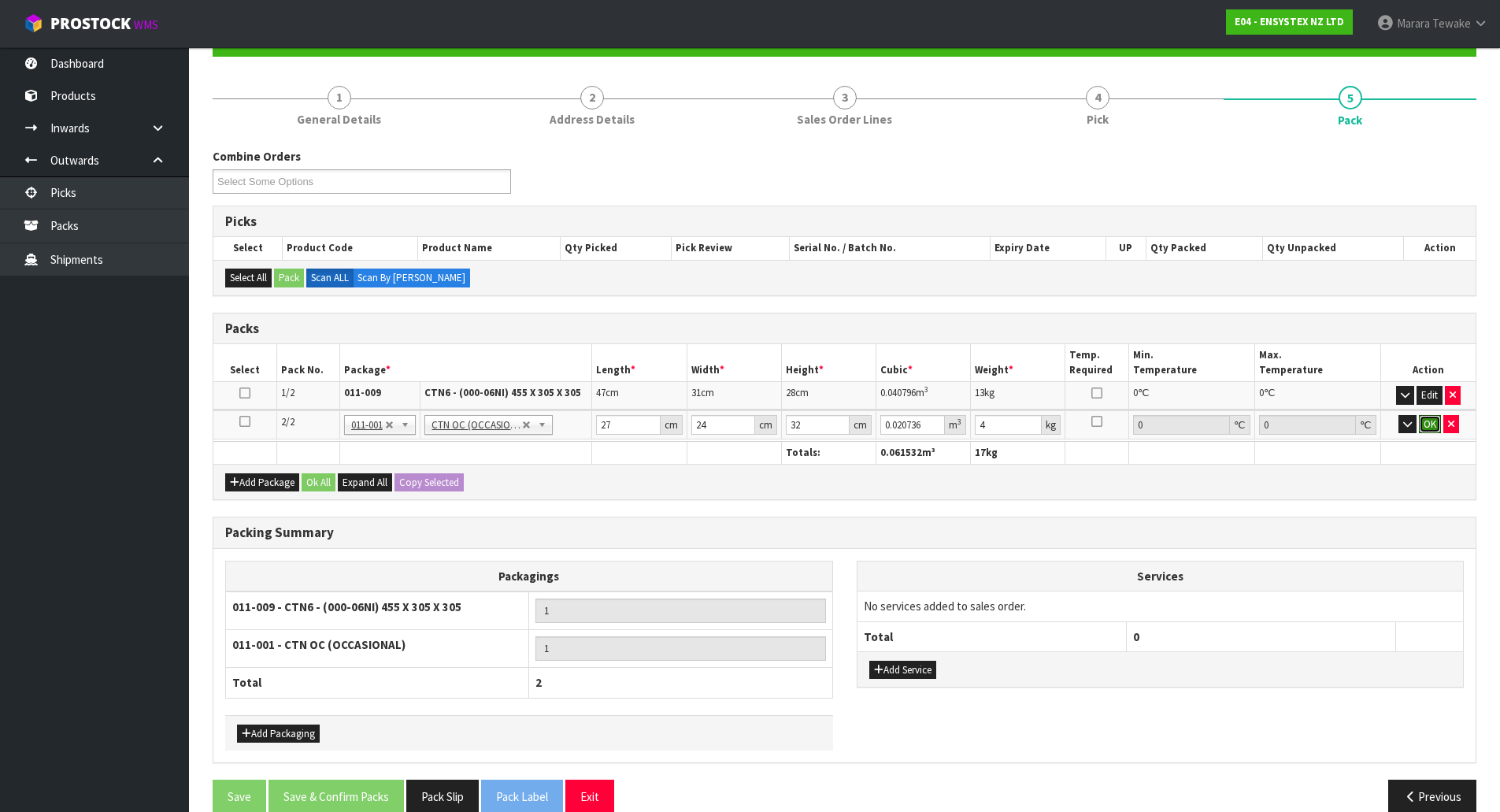
click button "OK" at bounding box center [1430, 425] width 22 height 19
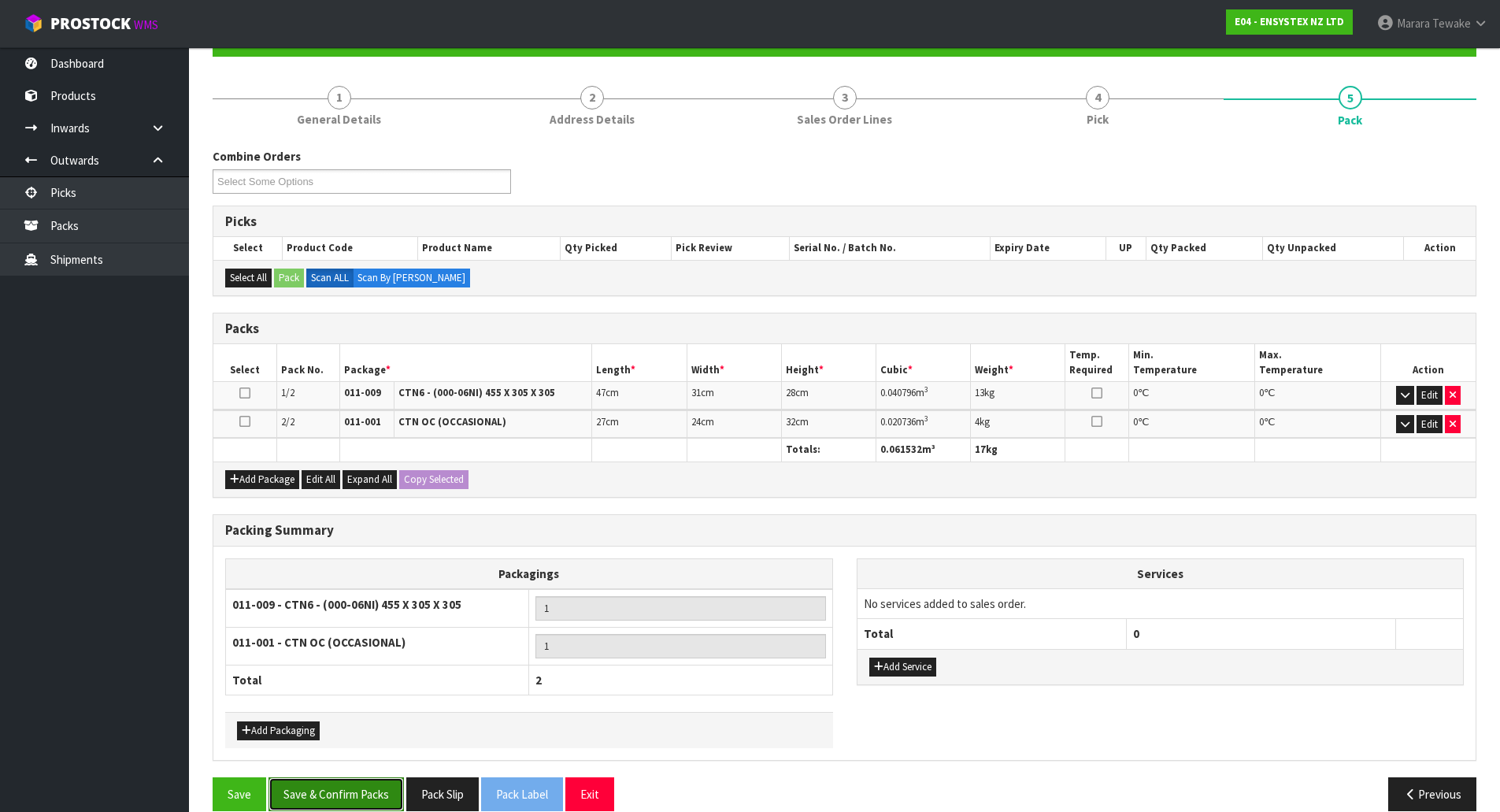
click at [369, 780] on button "Save & Confirm Packs" at bounding box center [336, 794] width 135 height 34
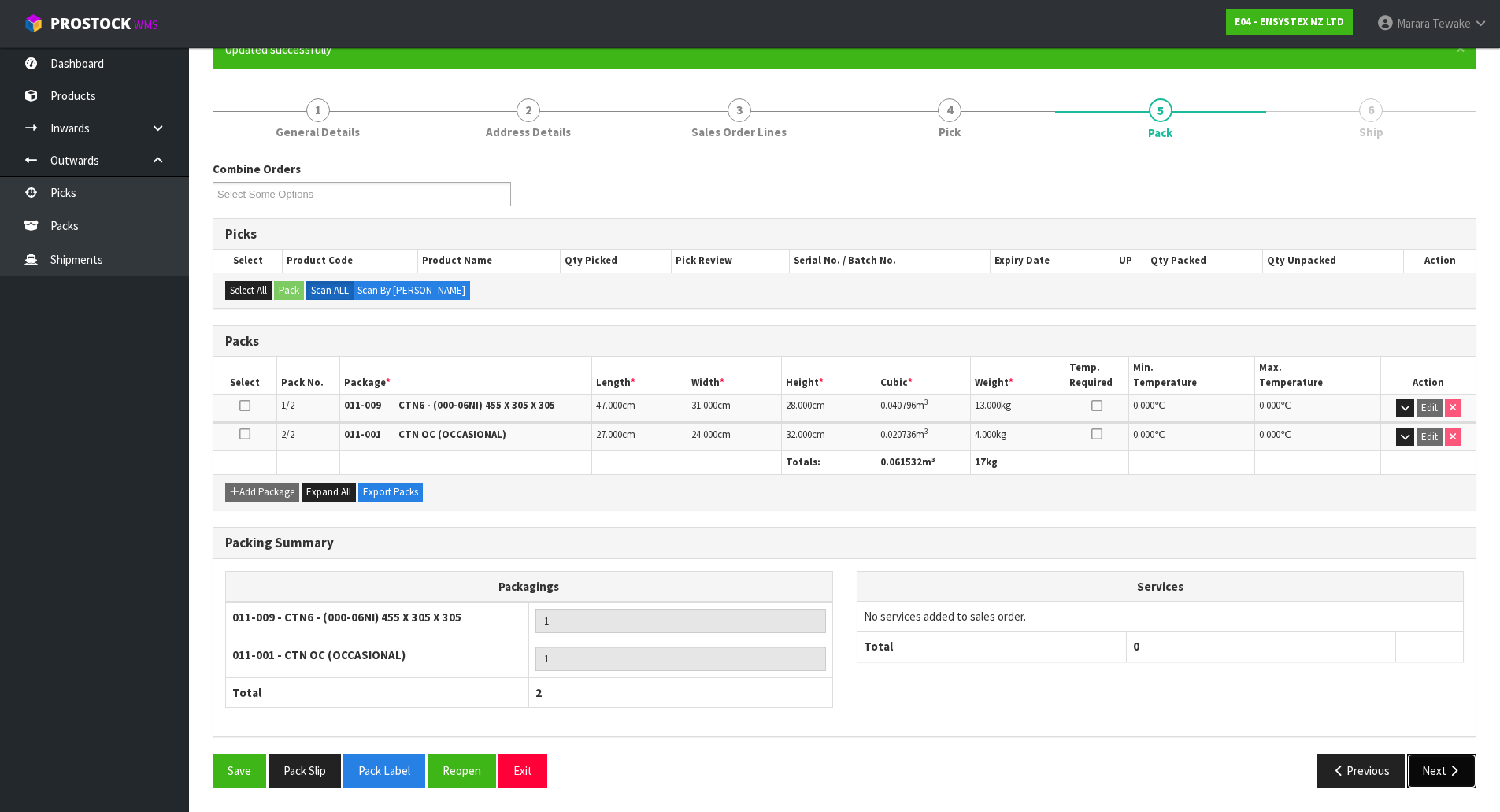
click at [1453, 771] on icon "button" at bounding box center [1454, 770] width 15 height 12
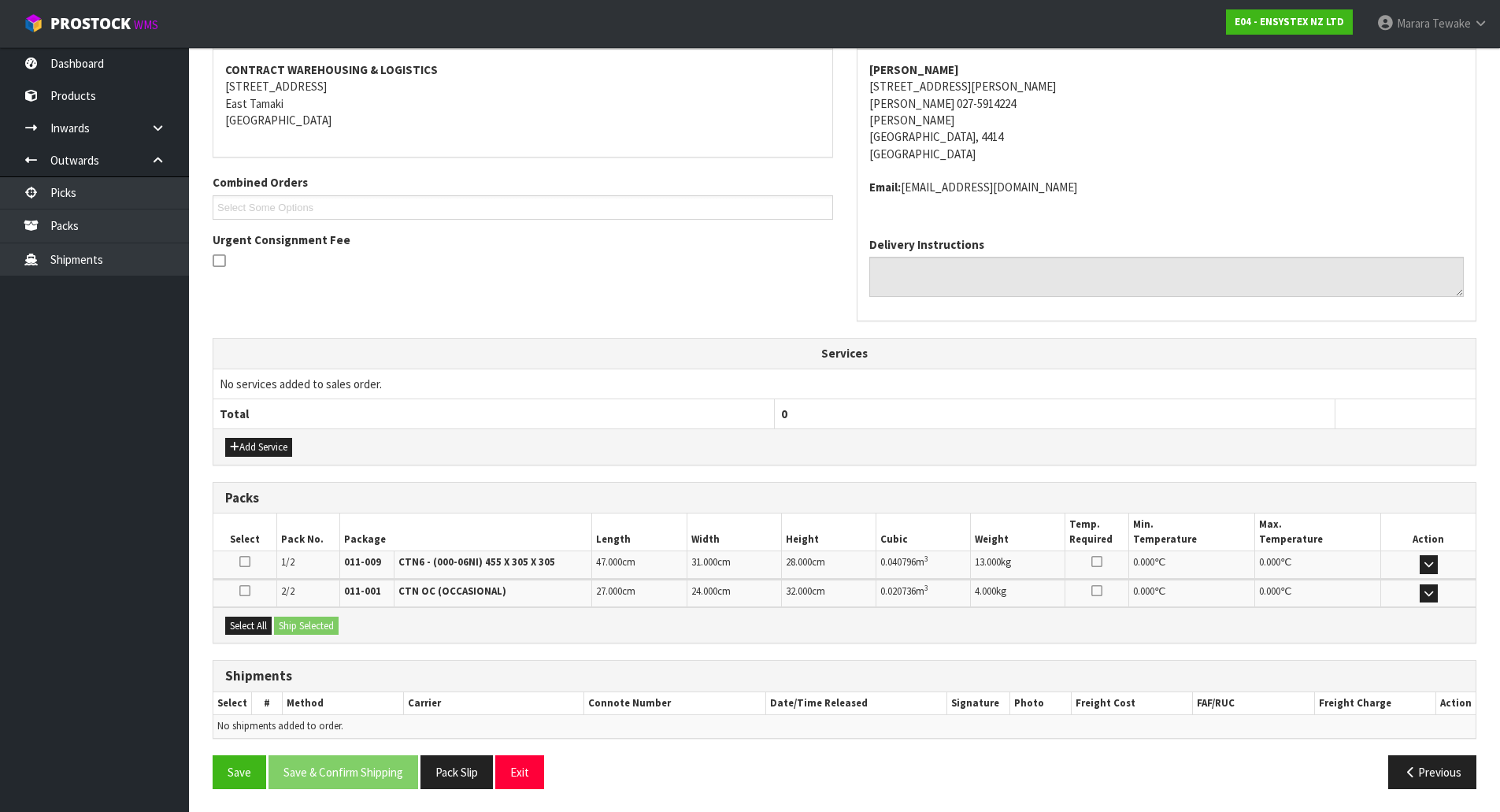
scroll to position [297, 0]
drag, startPoint x: 251, startPoint y: 631, endPoint x: 281, endPoint y: 623, distance: 31.0
click at [257, 628] on button "Select All" at bounding box center [248, 625] width 47 height 19
drag, startPoint x: 293, startPoint y: 620, endPoint x: 307, endPoint y: 623, distance: 14.3
click at [293, 620] on button "Ship Selected" at bounding box center [307, 625] width 65 height 19
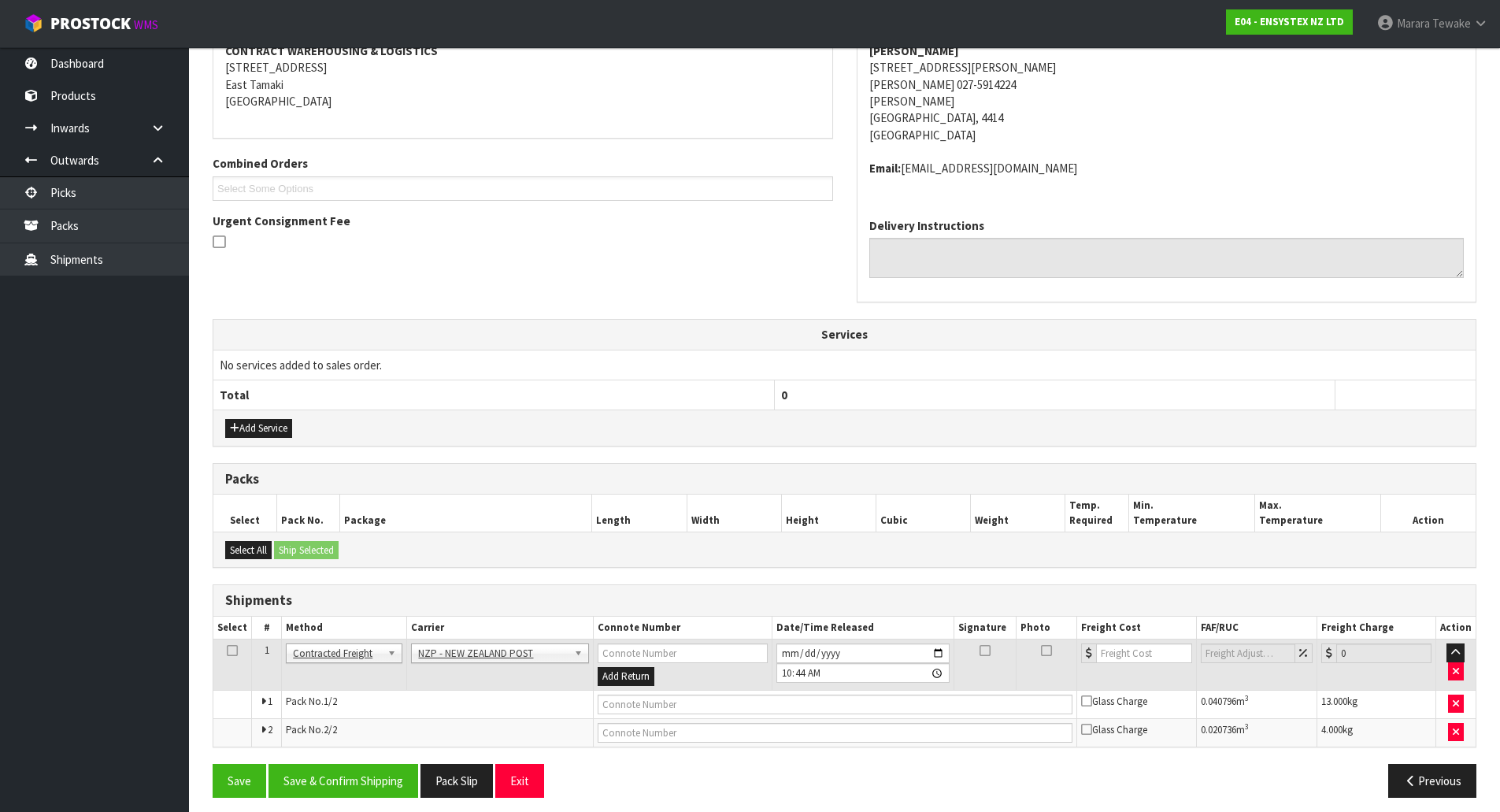
scroll to position [324, 0]
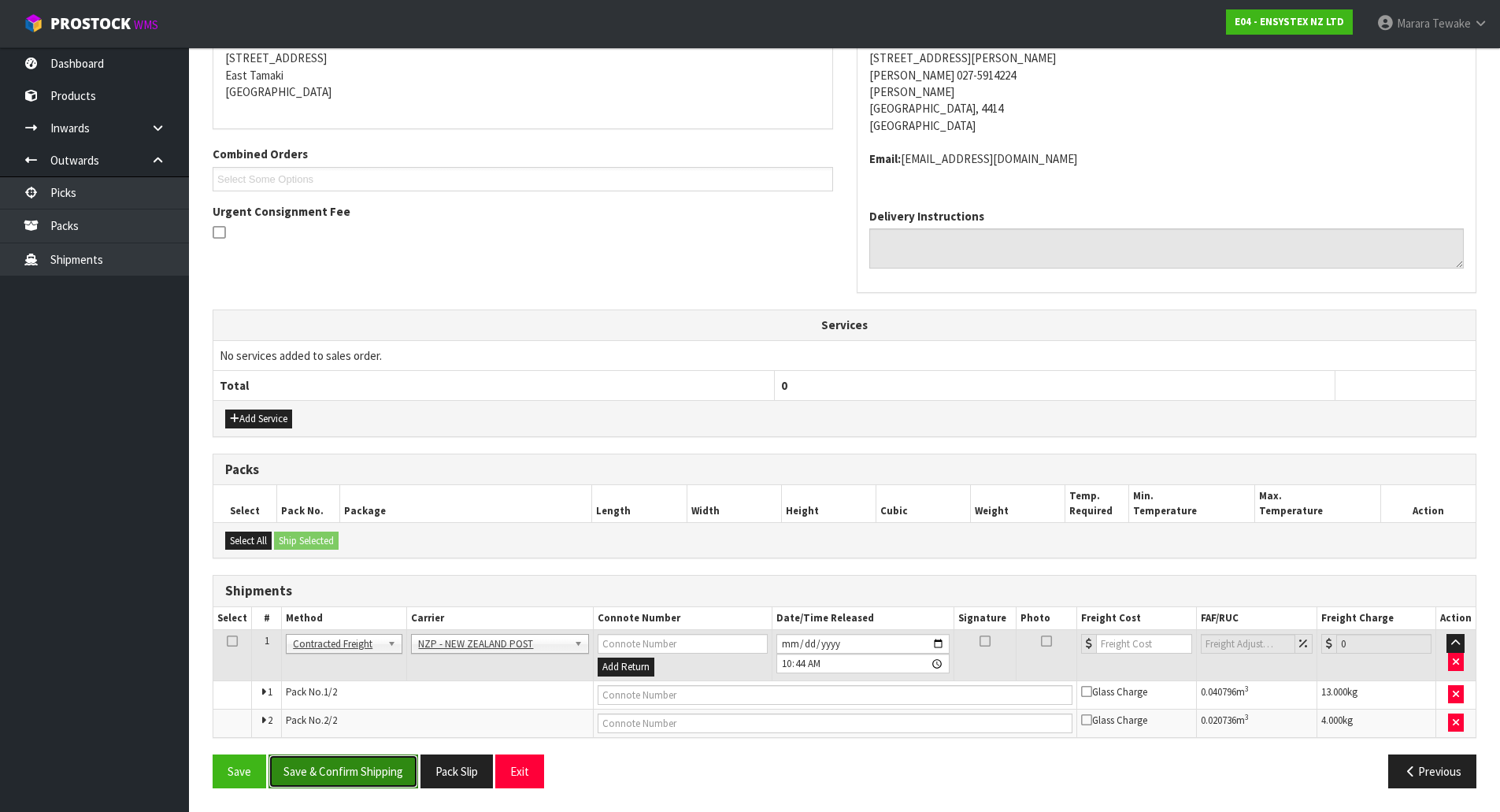
click at [346, 766] on button "Save & Confirm Shipping" at bounding box center [343, 771] width 149 height 34
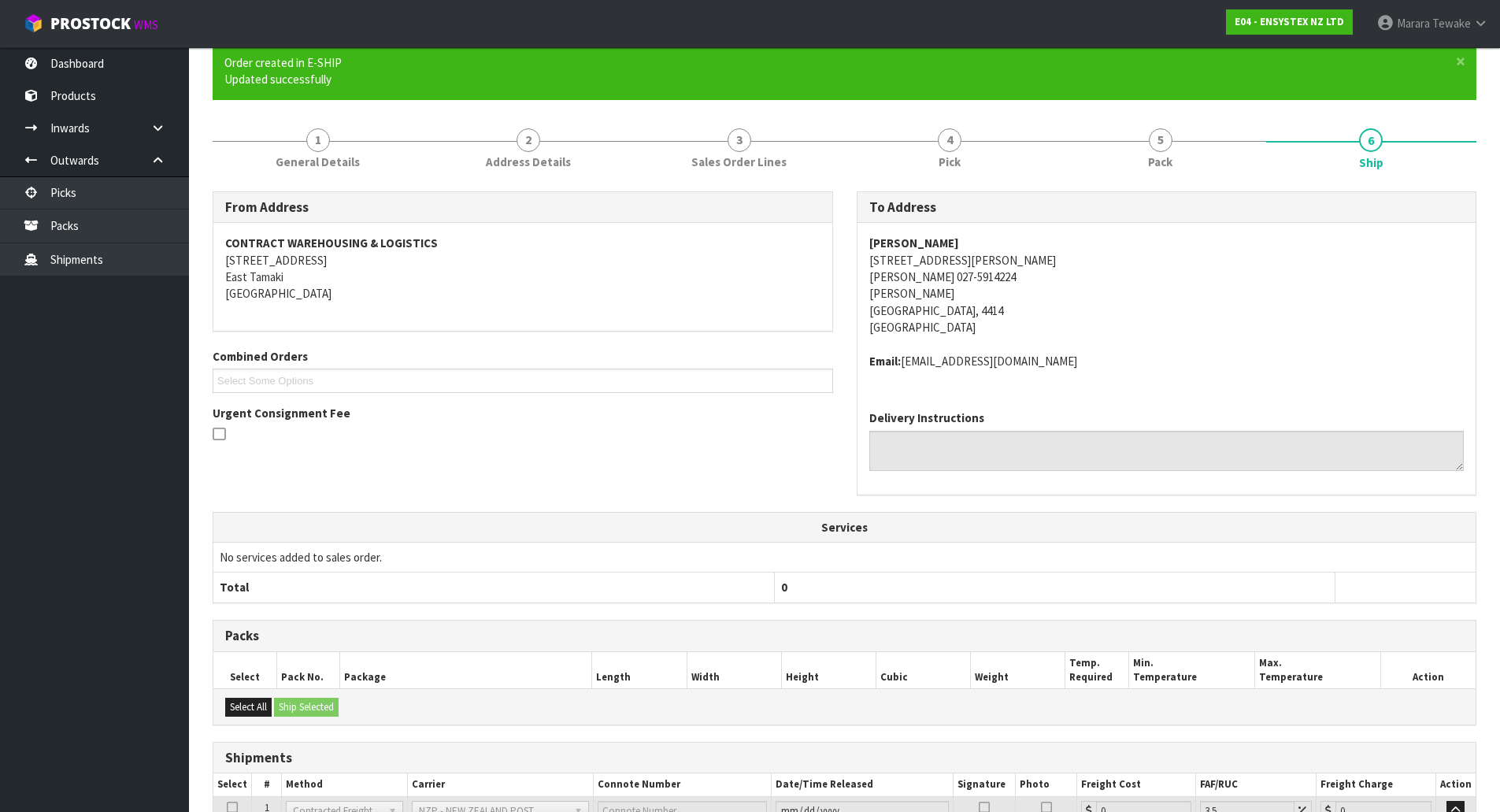
scroll to position [300, 0]
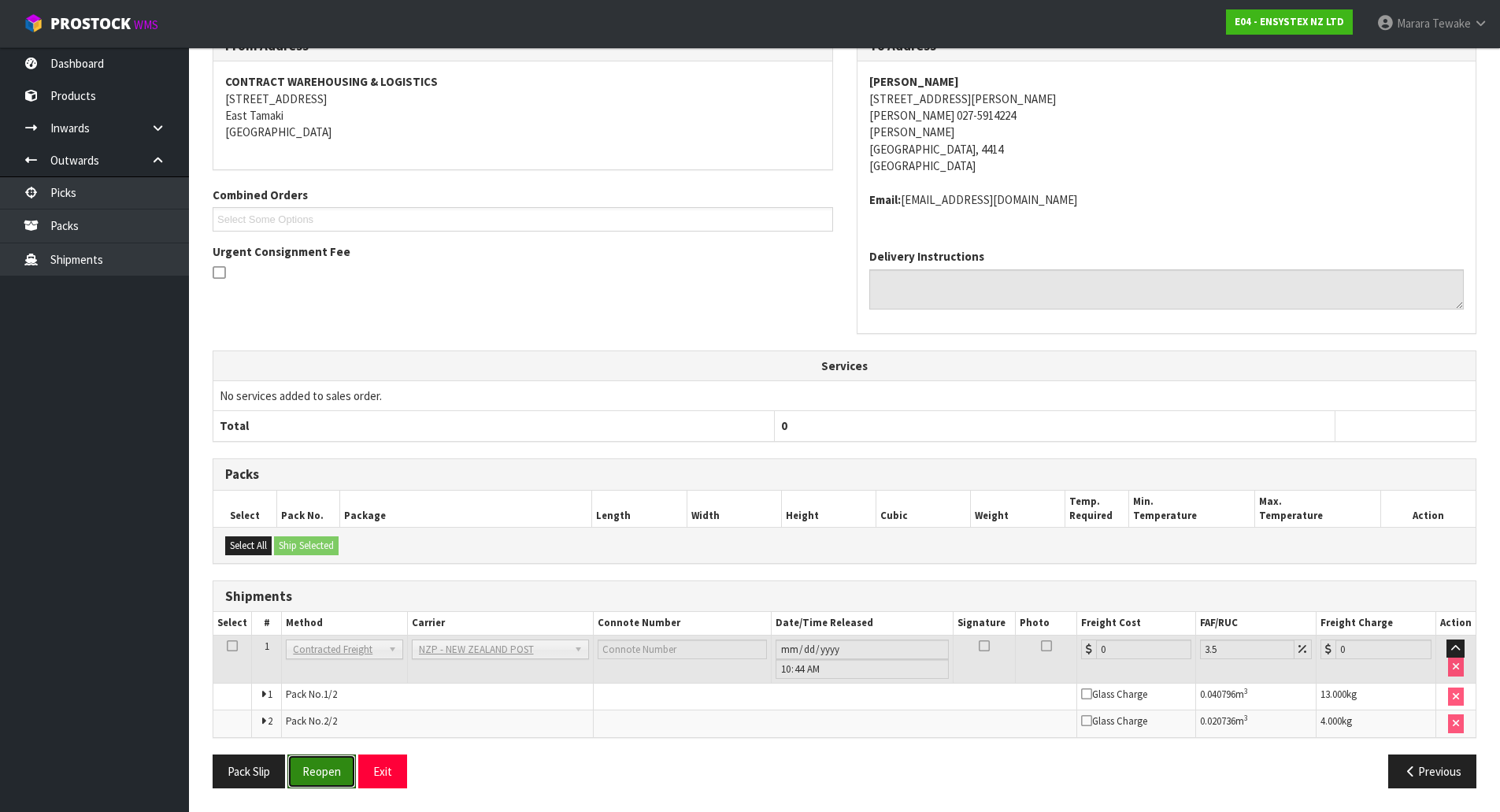
drag, startPoint x: 333, startPoint y: 773, endPoint x: 10, endPoint y: 758, distance: 323.3
click at [333, 773] on button "Reopen" at bounding box center [322, 771] width 69 height 34
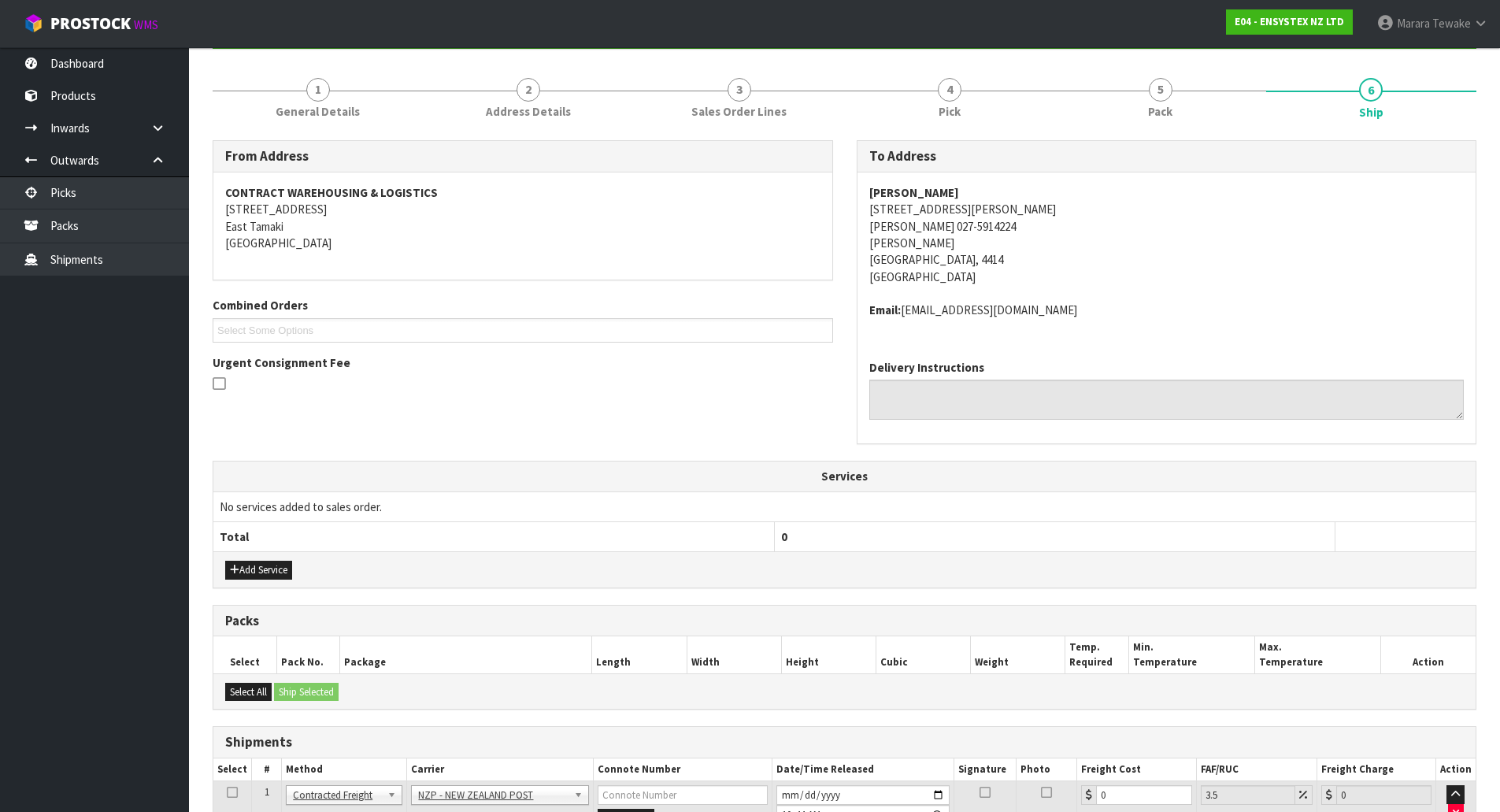
scroll to position [324, 0]
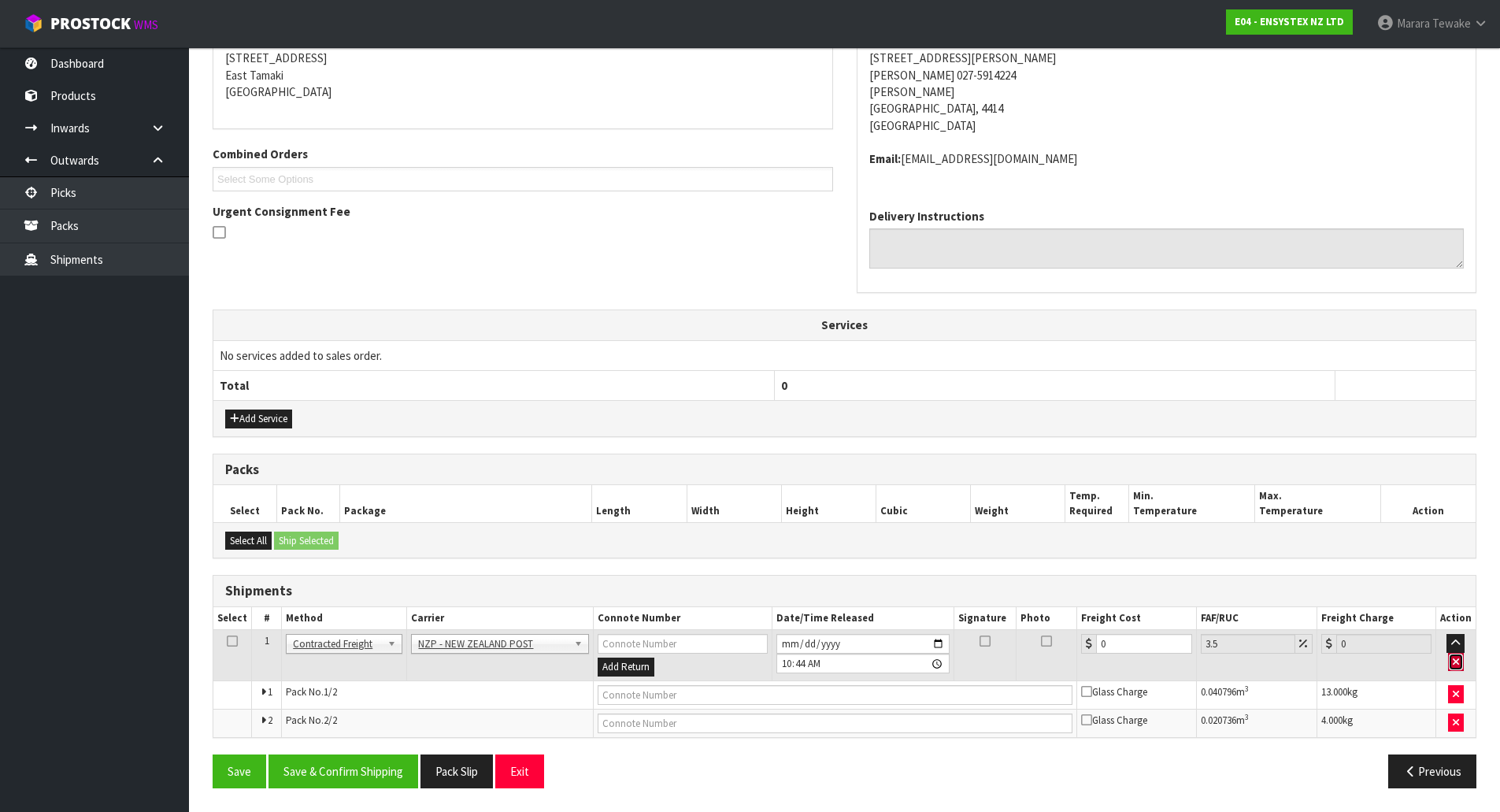
drag, startPoint x: 1458, startPoint y: 665, endPoint x: 1143, endPoint y: 712, distance: 318.5
click at [1457, 665] on icon "button" at bounding box center [1457, 662] width 6 height 10
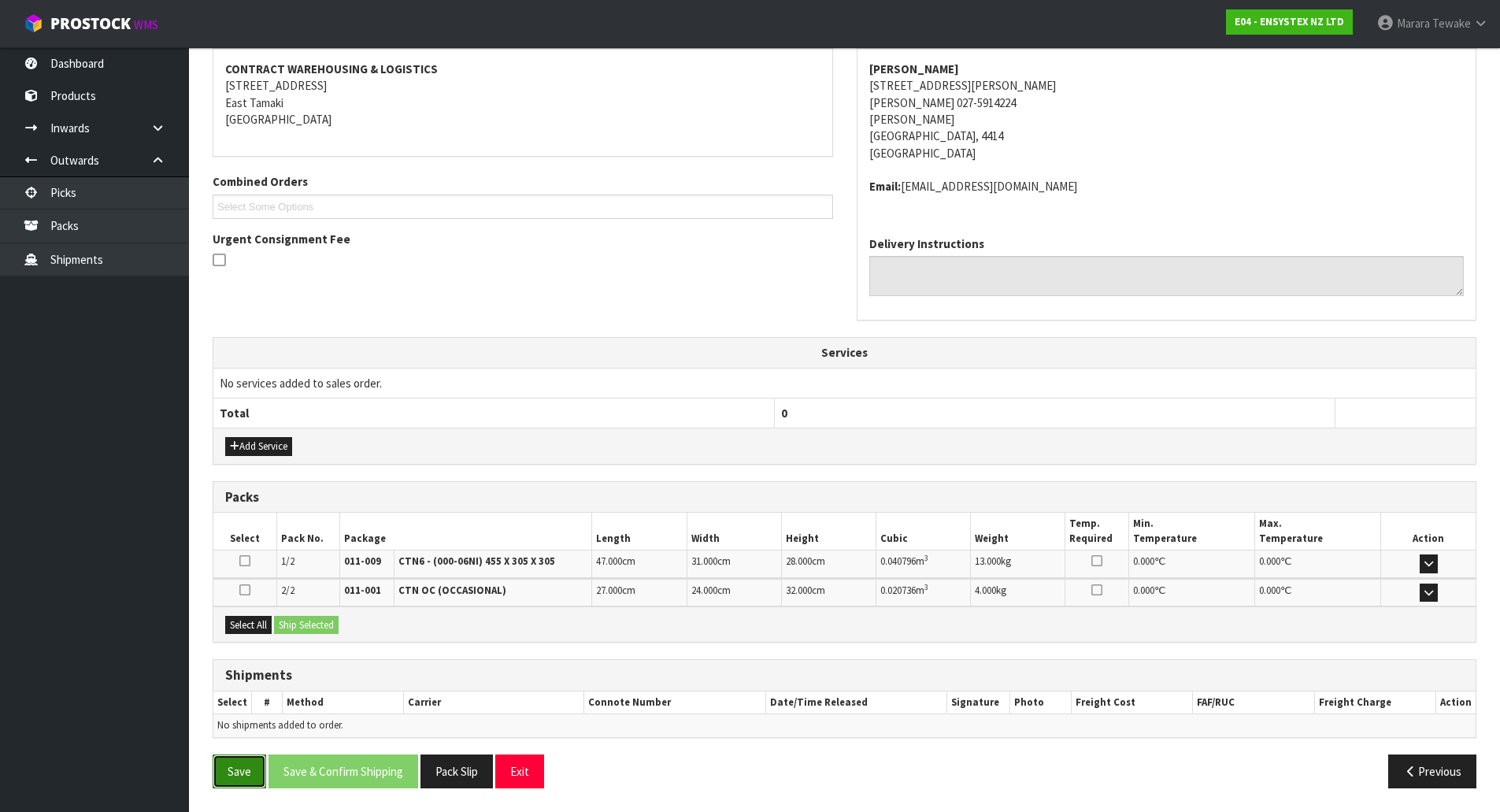
click at [240, 771] on button "Save" at bounding box center [240, 771] width 54 height 34
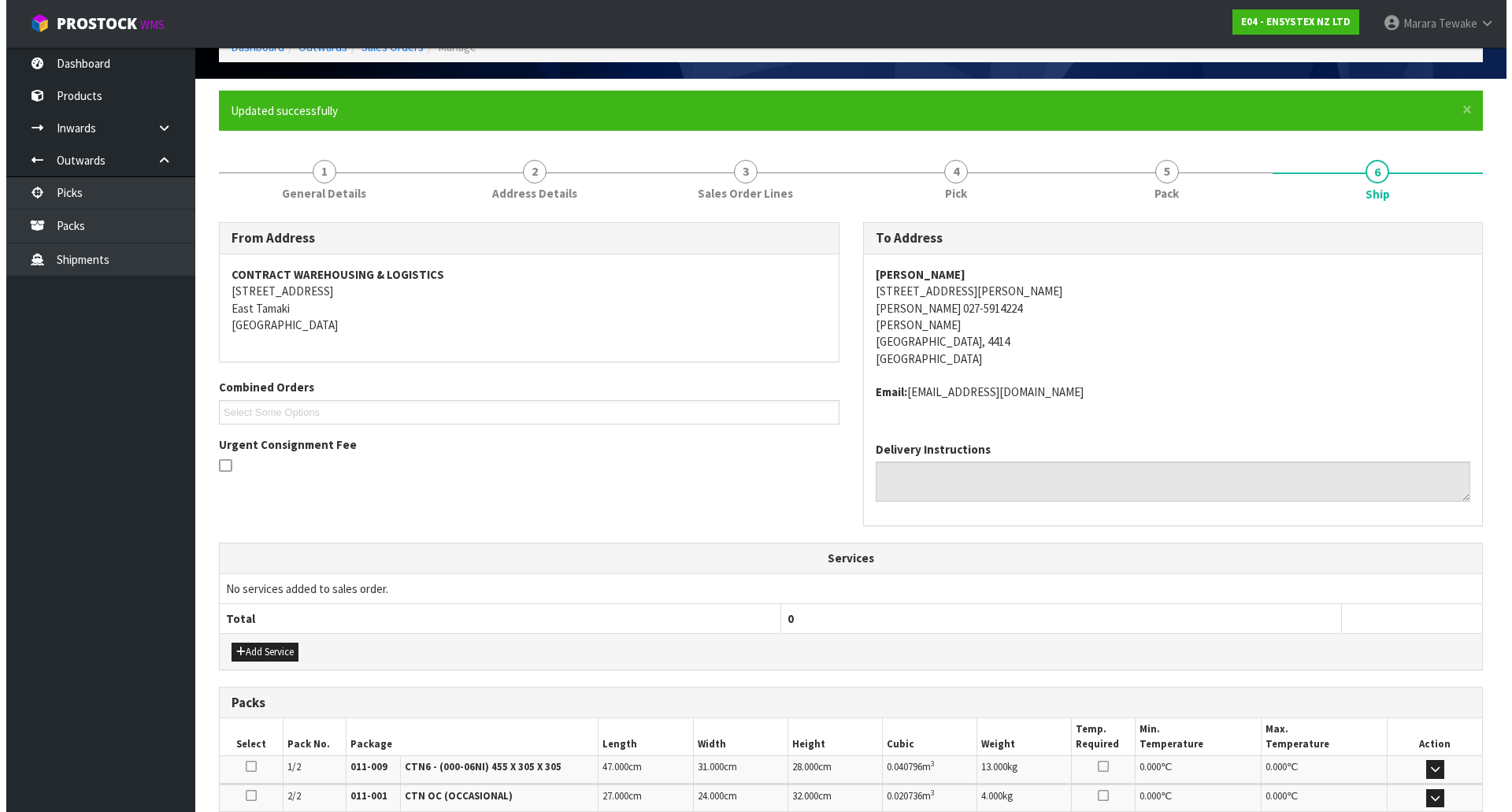
scroll to position [0, 0]
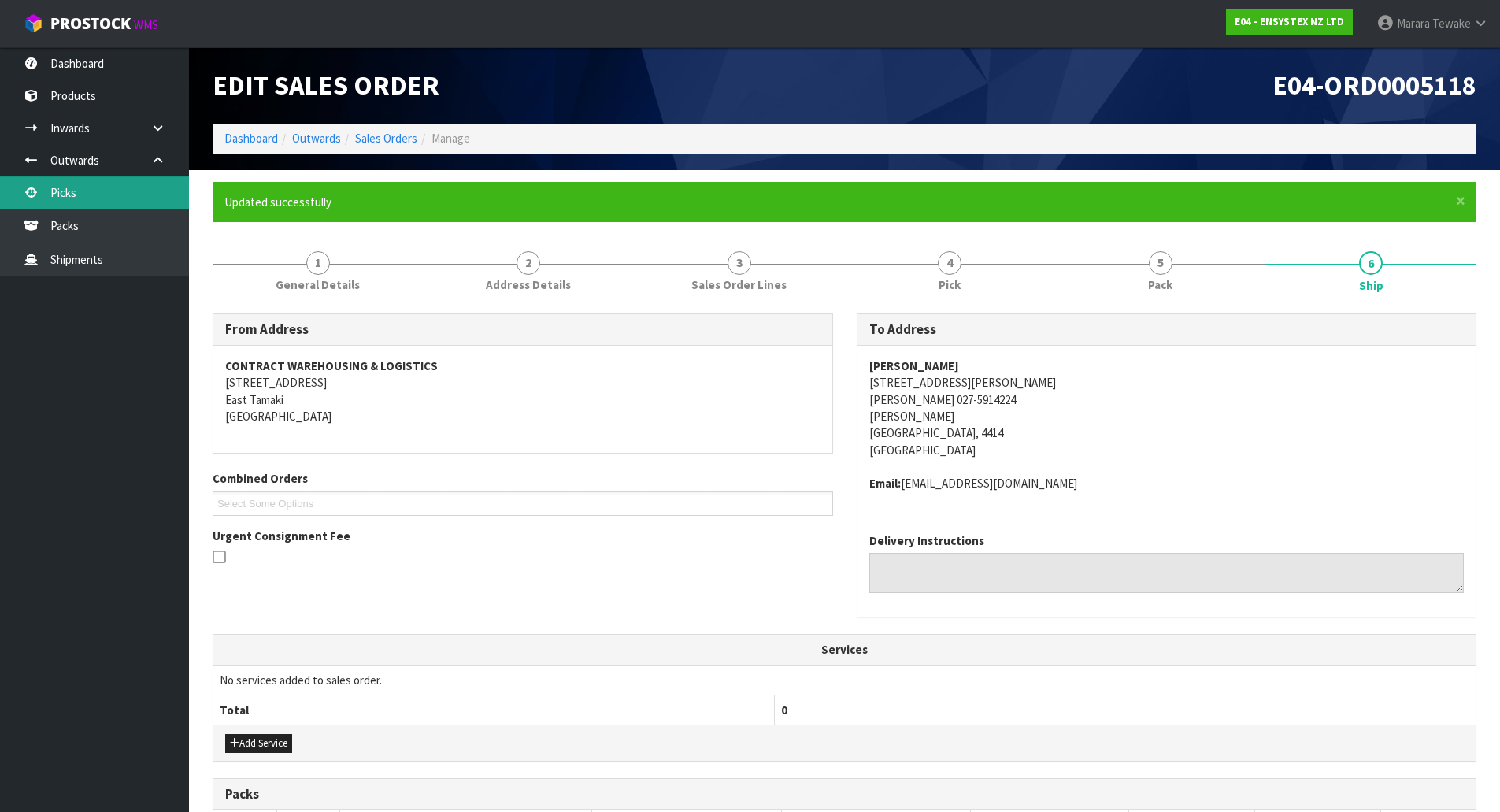
click at [109, 191] on link "Picks" at bounding box center [94, 192] width 189 height 32
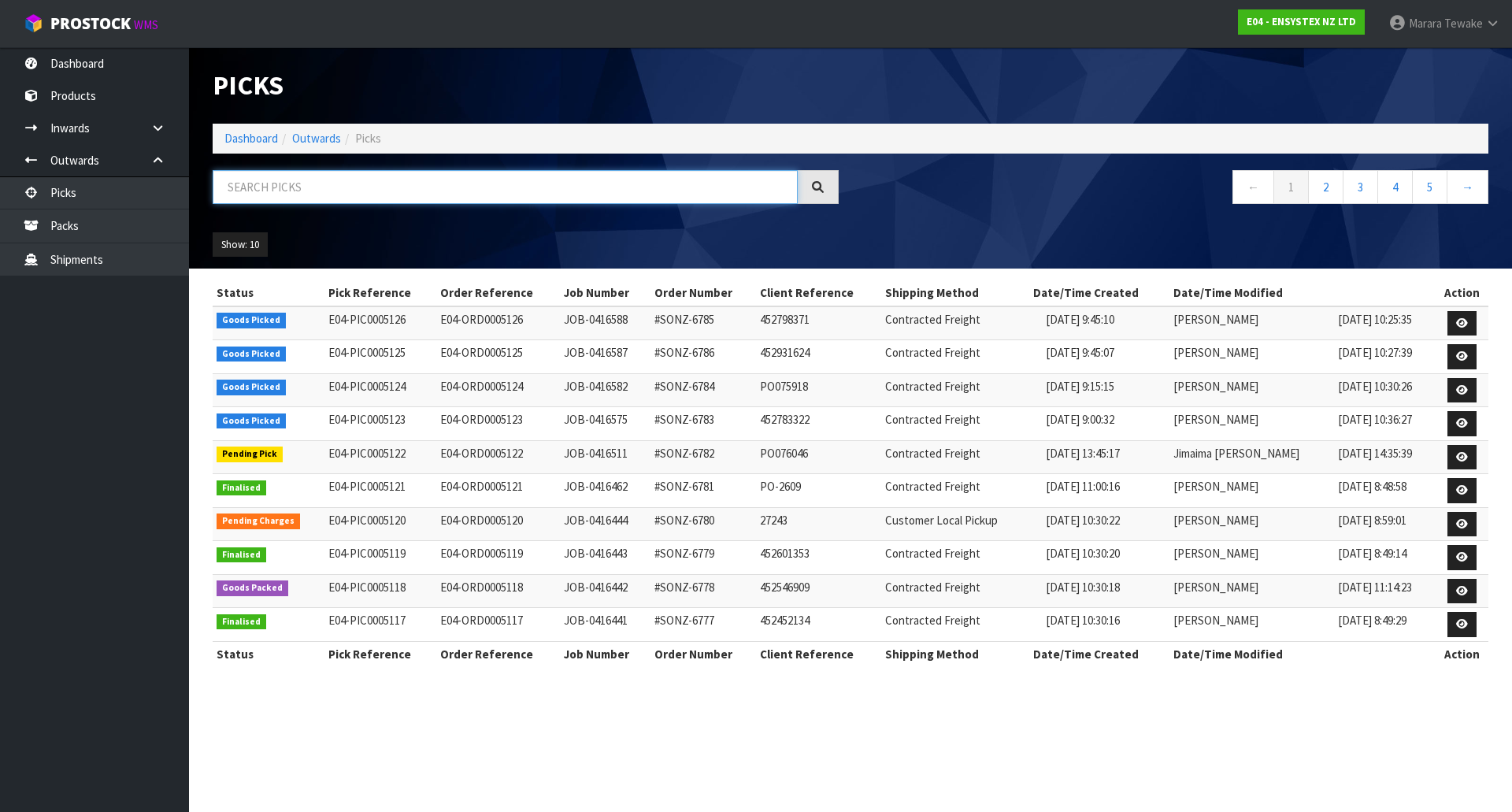
click at [557, 188] on input "text" at bounding box center [505, 187] width 585 height 34
click at [253, 187] on input "text" at bounding box center [505, 187] width 585 height 34
click at [118, 198] on link "Picks" at bounding box center [94, 192] width 189 height 32
